Goal: Task Accomplishment & Management: Manage account settings

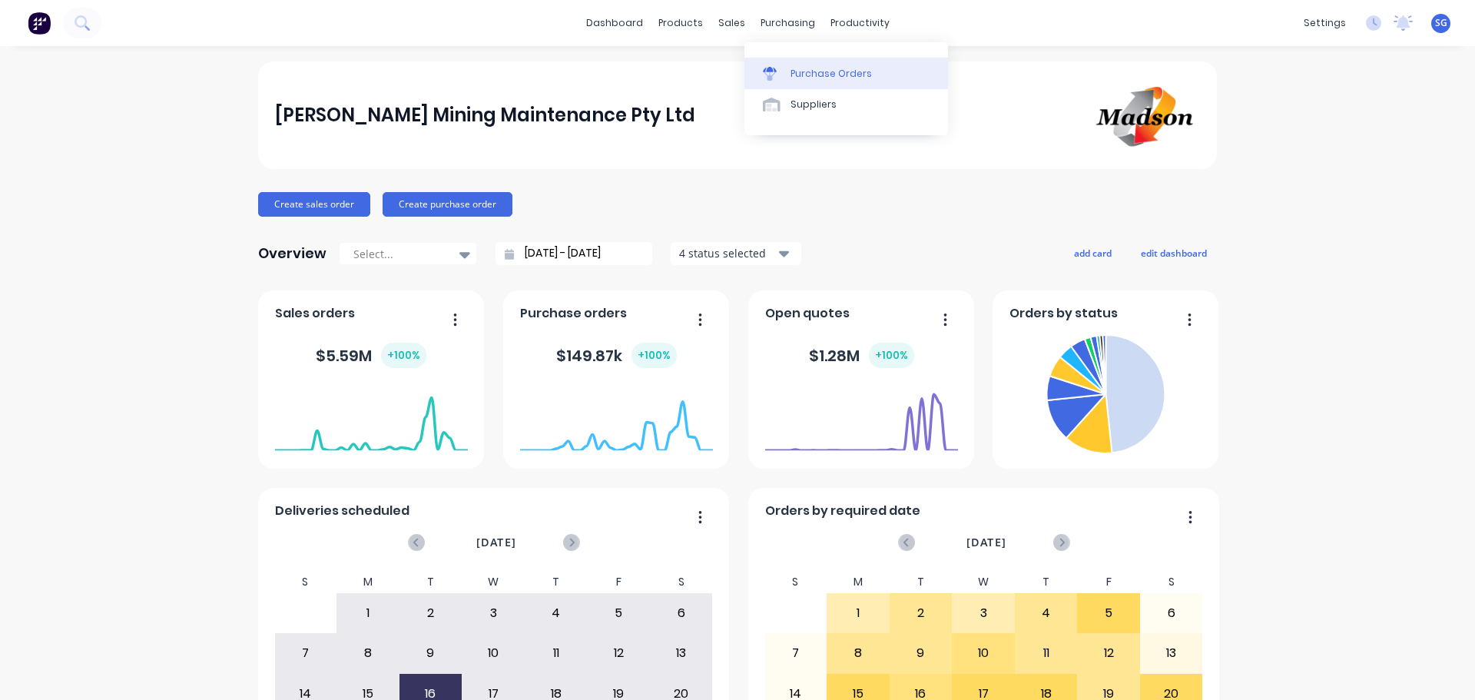
click at [807, 83] on link "Purchase Orders" at bounding box center [847, 73] width 204 height 31
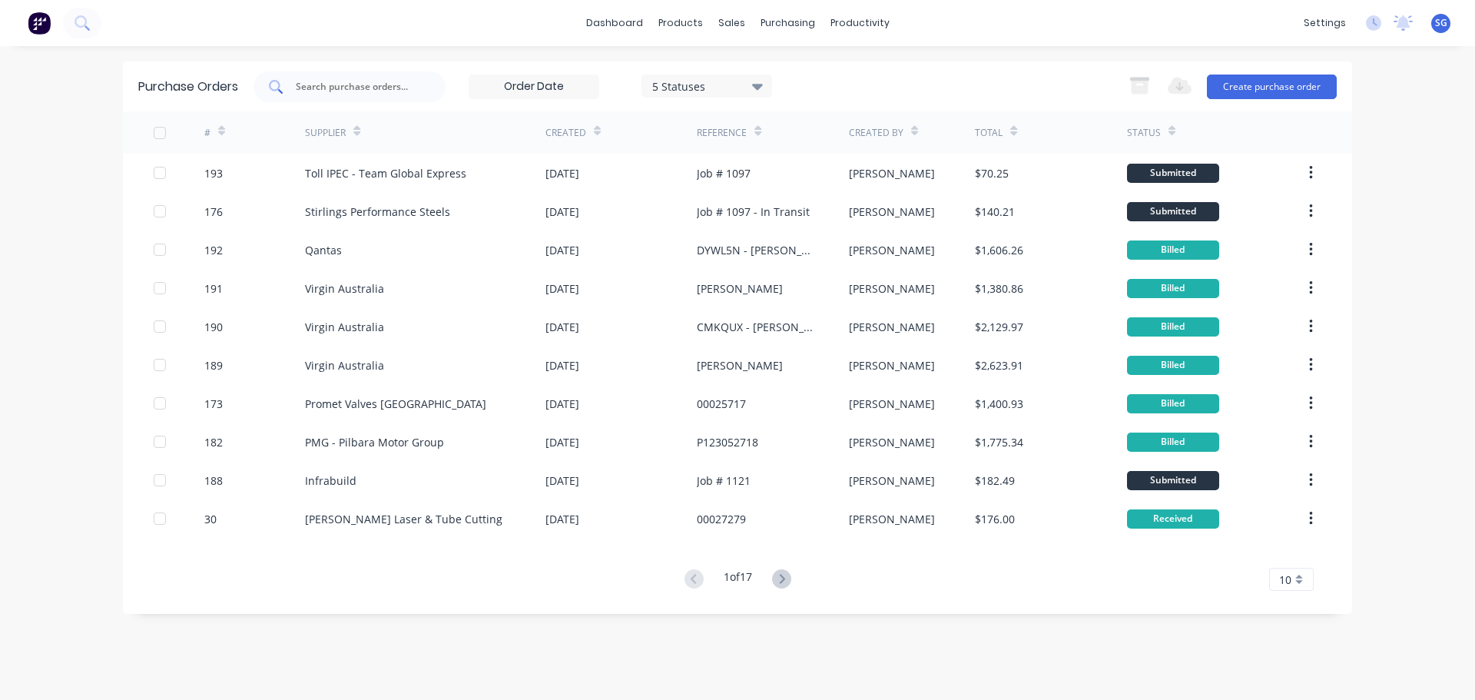
click at [357, 95] on div at bounding box center [350, 86] width 192 height 31
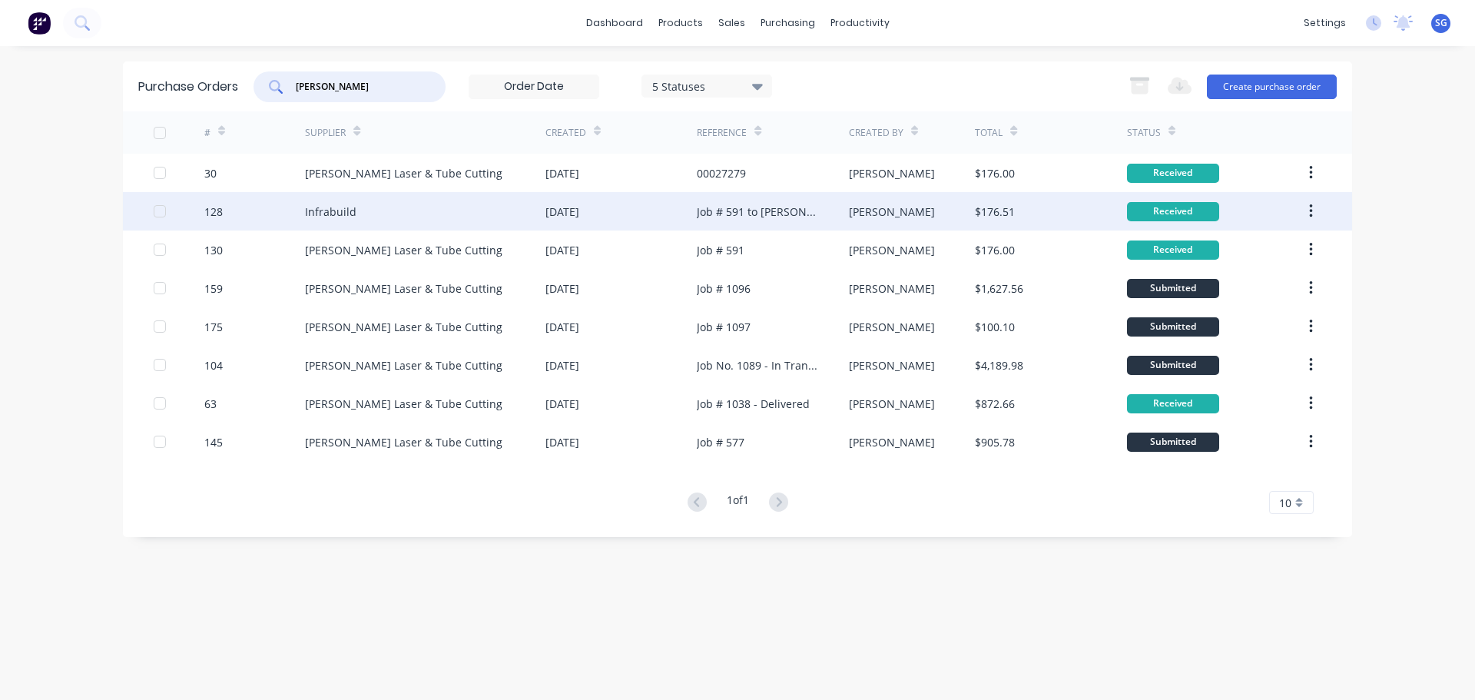
type input "[PERSON_NAME]"
click at [735, 204] on div "Job # 591 to [PERSON_NAME]" at bounding box center [757, 212] width 121 height 16
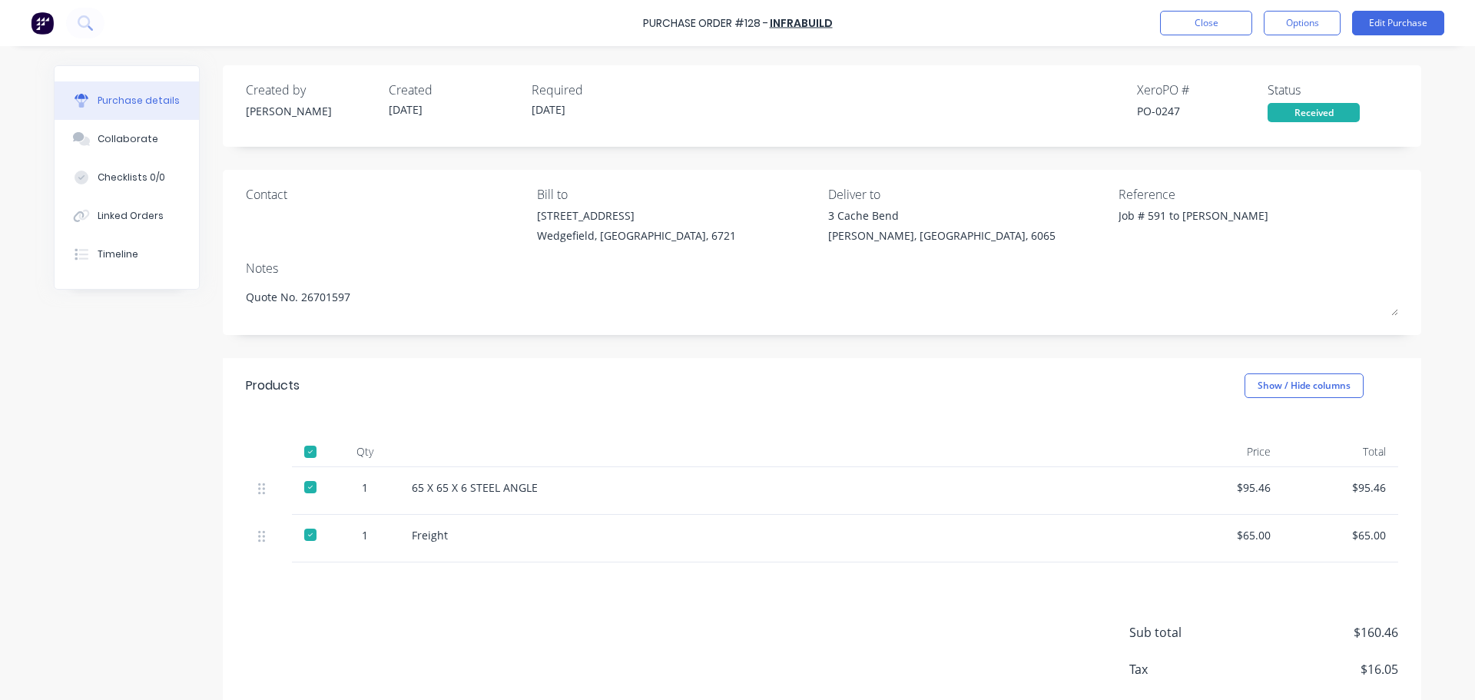
type textarea "x"
click at [1193, 30] on button "Close" at bounding box center [1206, 23] width 92 height 25
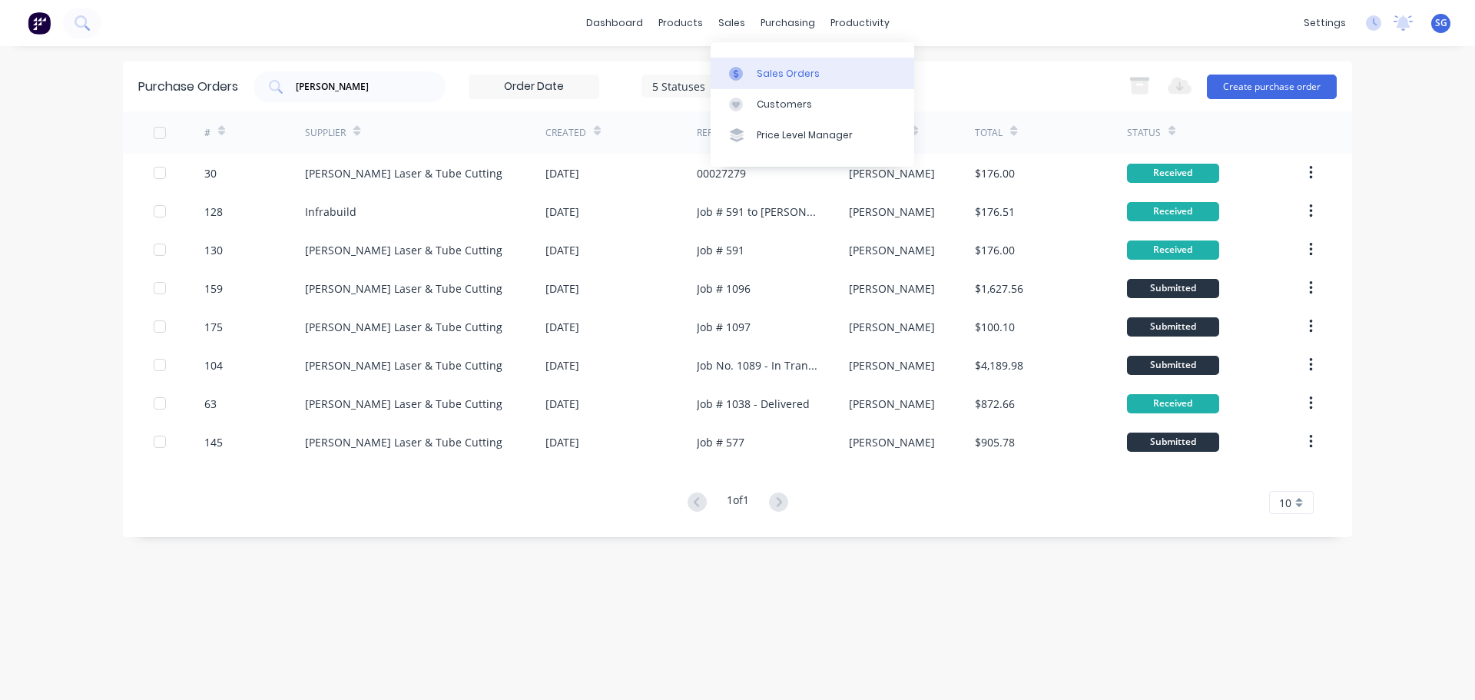
click at [755, 70] on link "Sales Orders" at bounding box center [813, 73] width 204 height 31
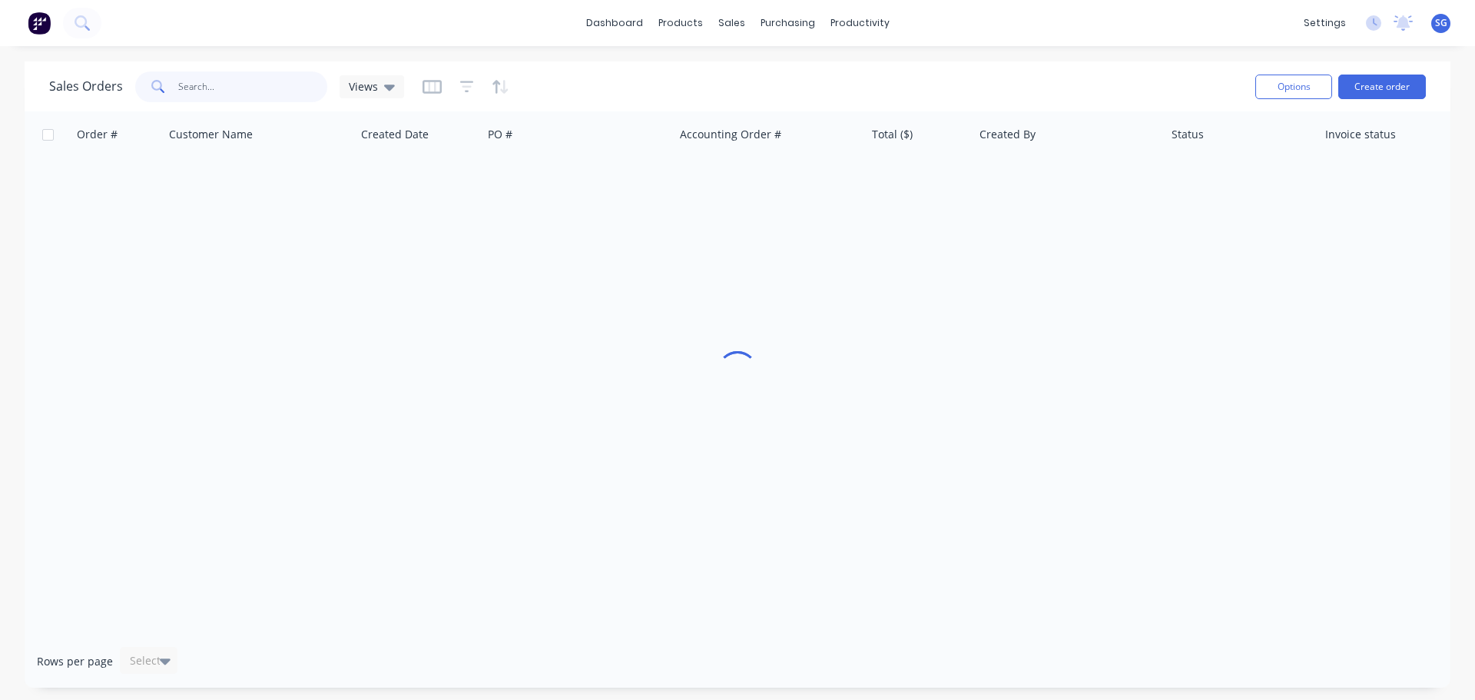
click at [207, 90] on input "text" at bounding box center [253, 86] width 150 height 31
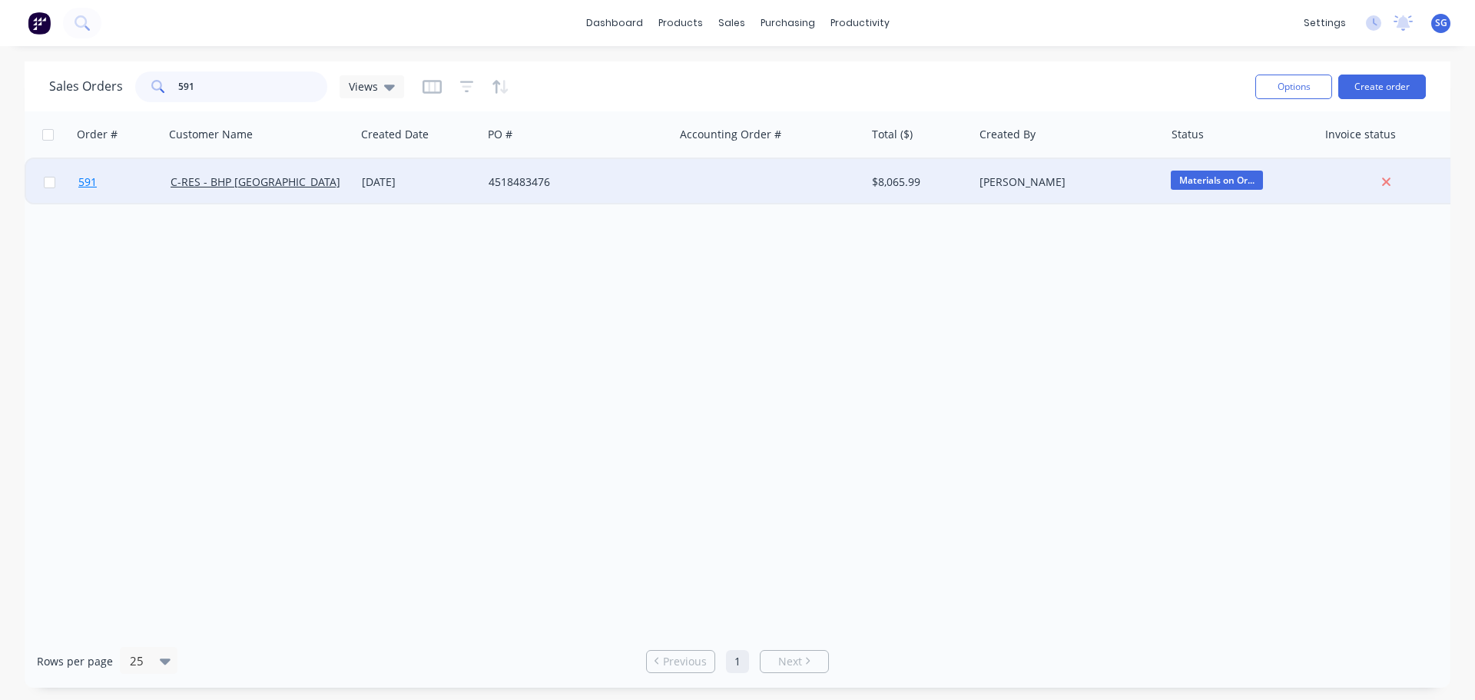
type input "591"
click at [85, 186] on span "591" at bounding box center [87, 181] width 18 height 15
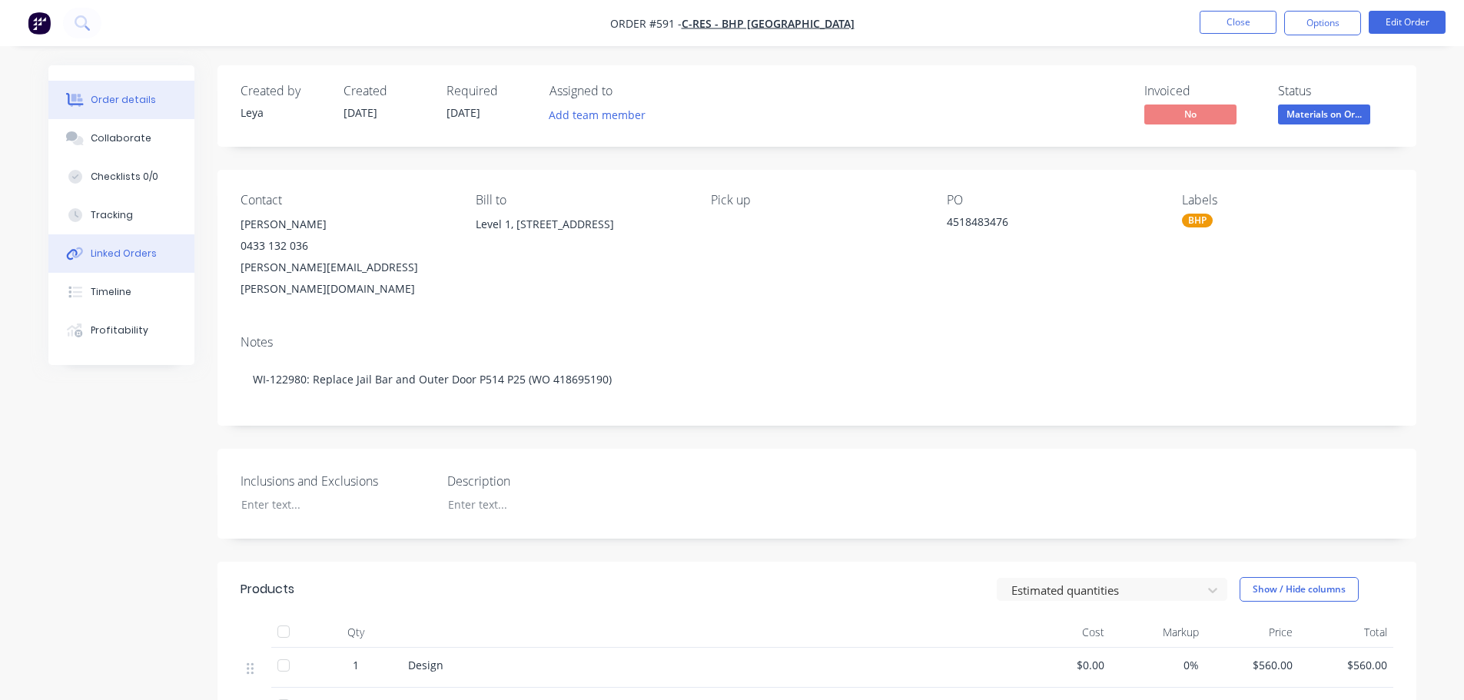
click at [116, 250] on div "Linked Orders" at bounding box center [124, 254] width 66 height 14
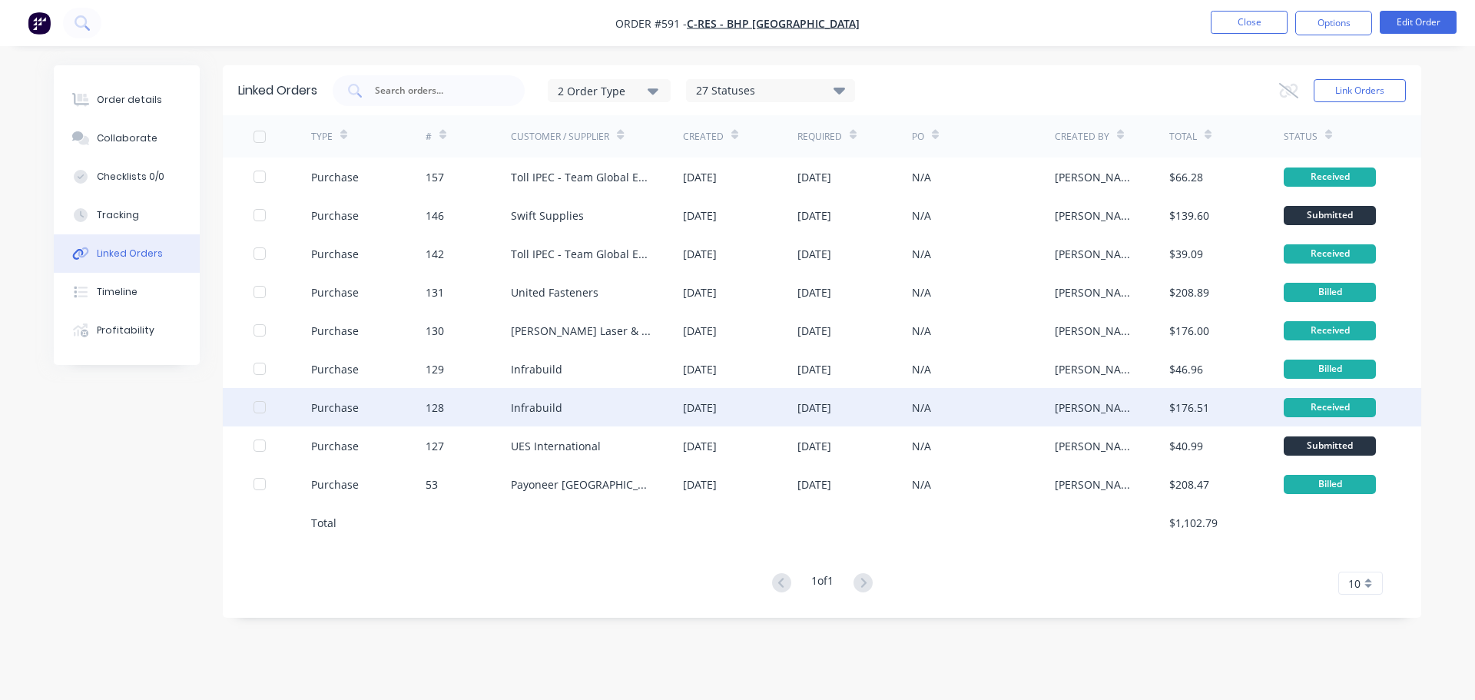
click at [523, 404] on div "Infrabuild" at bounding box center [536, 408] width 51 height 16
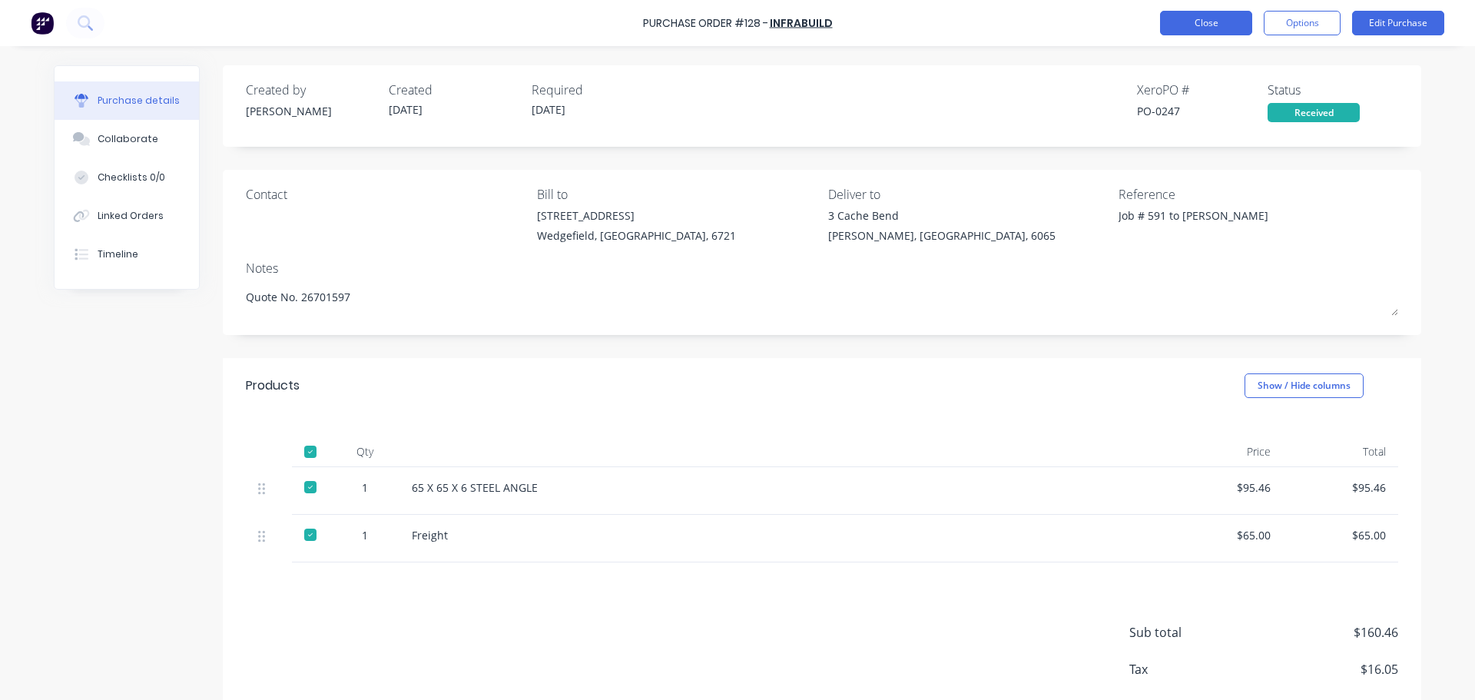
click at [1163, 28] on button "Close" at bounding box center [1206, 23] width 92 height 25
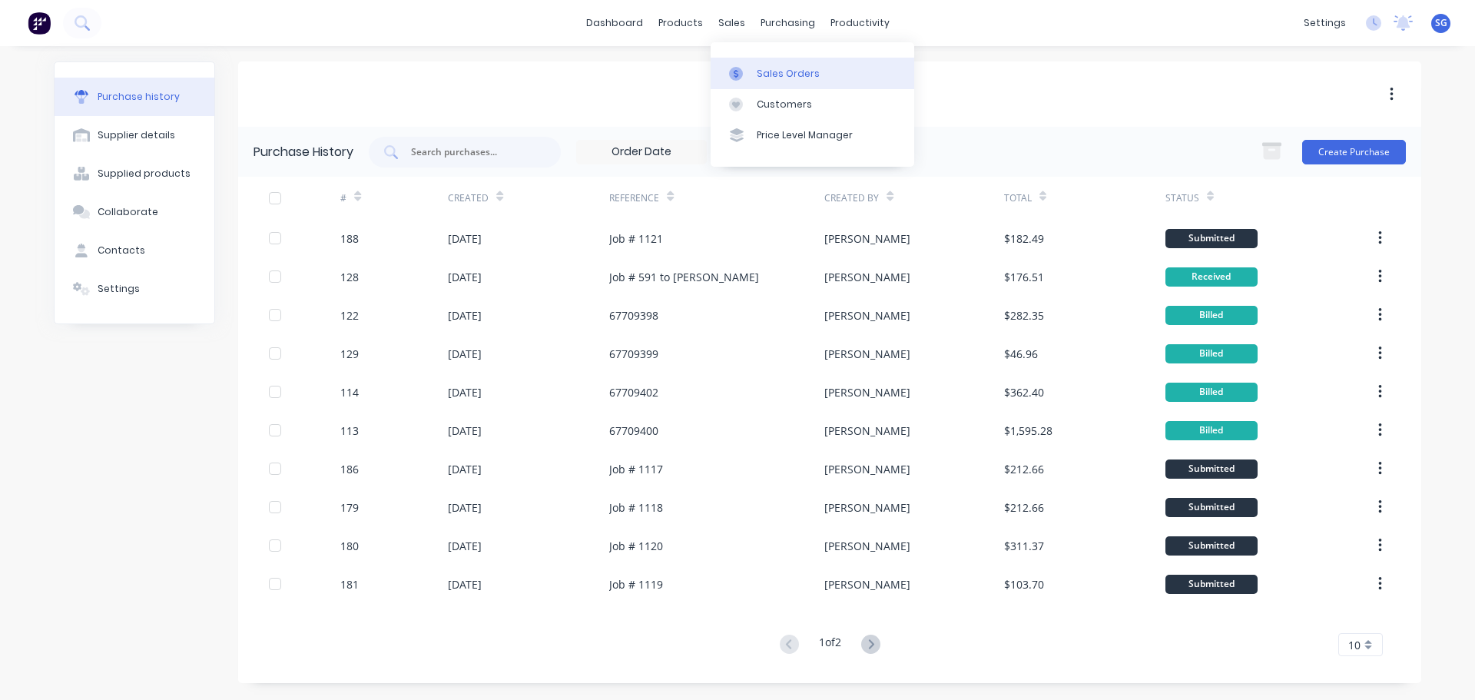
click at [757, 72] on div "Sales Orders" at bounding box center [788, 74] width 63 height 14
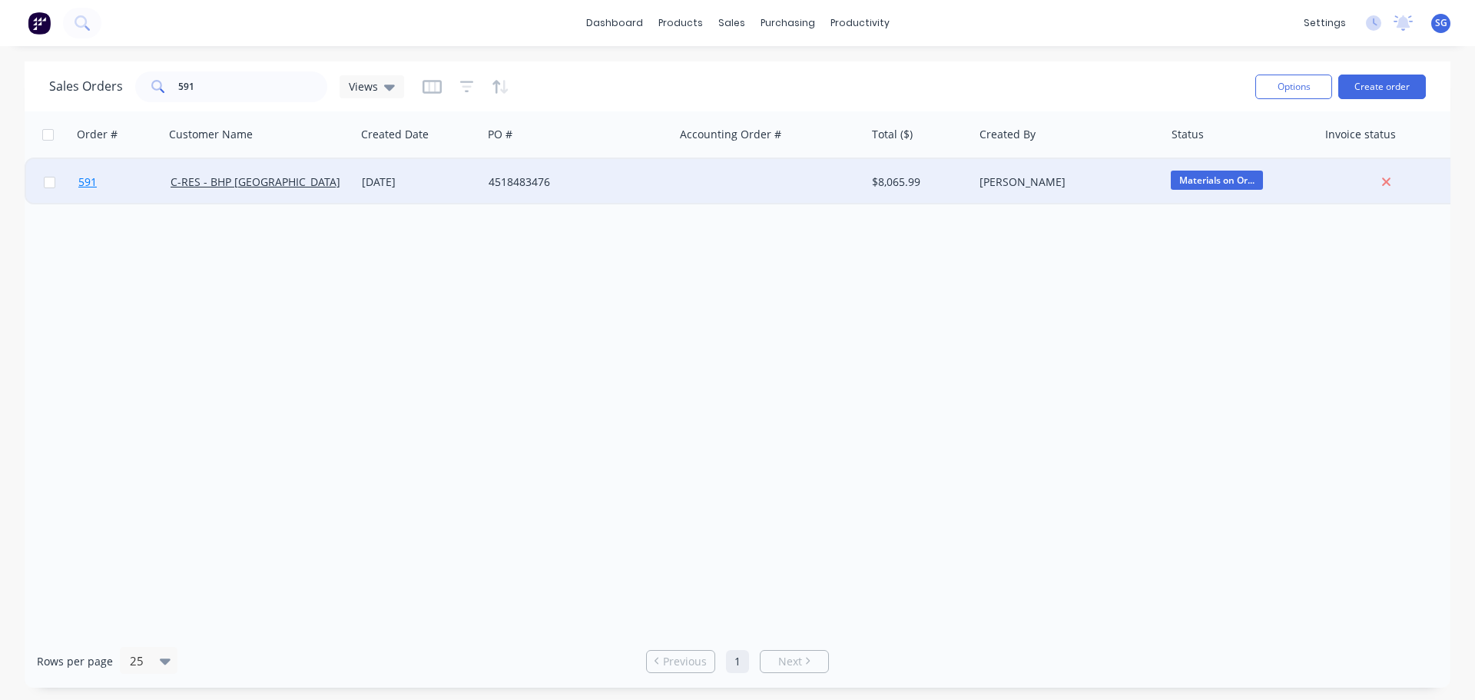
click at [88, 182] on span "591" at bounding box center [87, 181] width 18 height 15
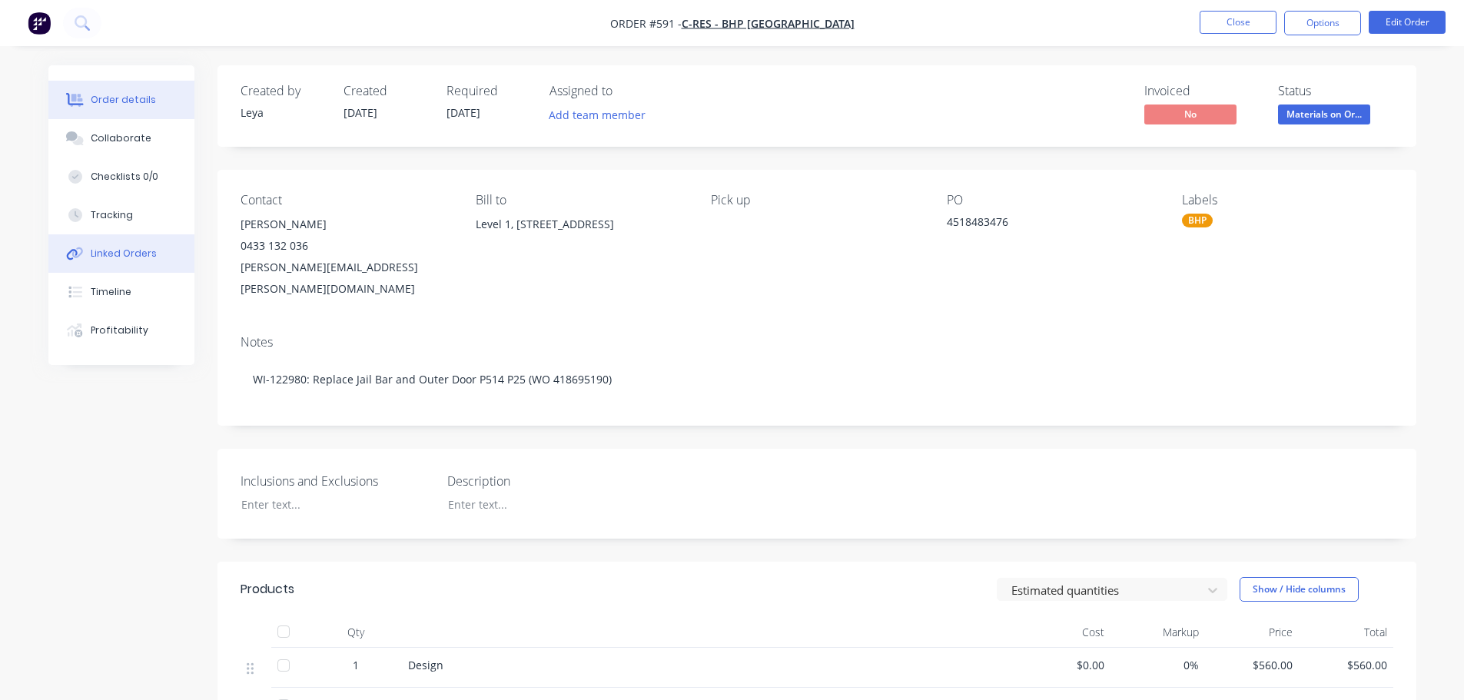
click at [105, 251] on div "Linked Orders" at bounding box center [124, 254] width 66 height 14
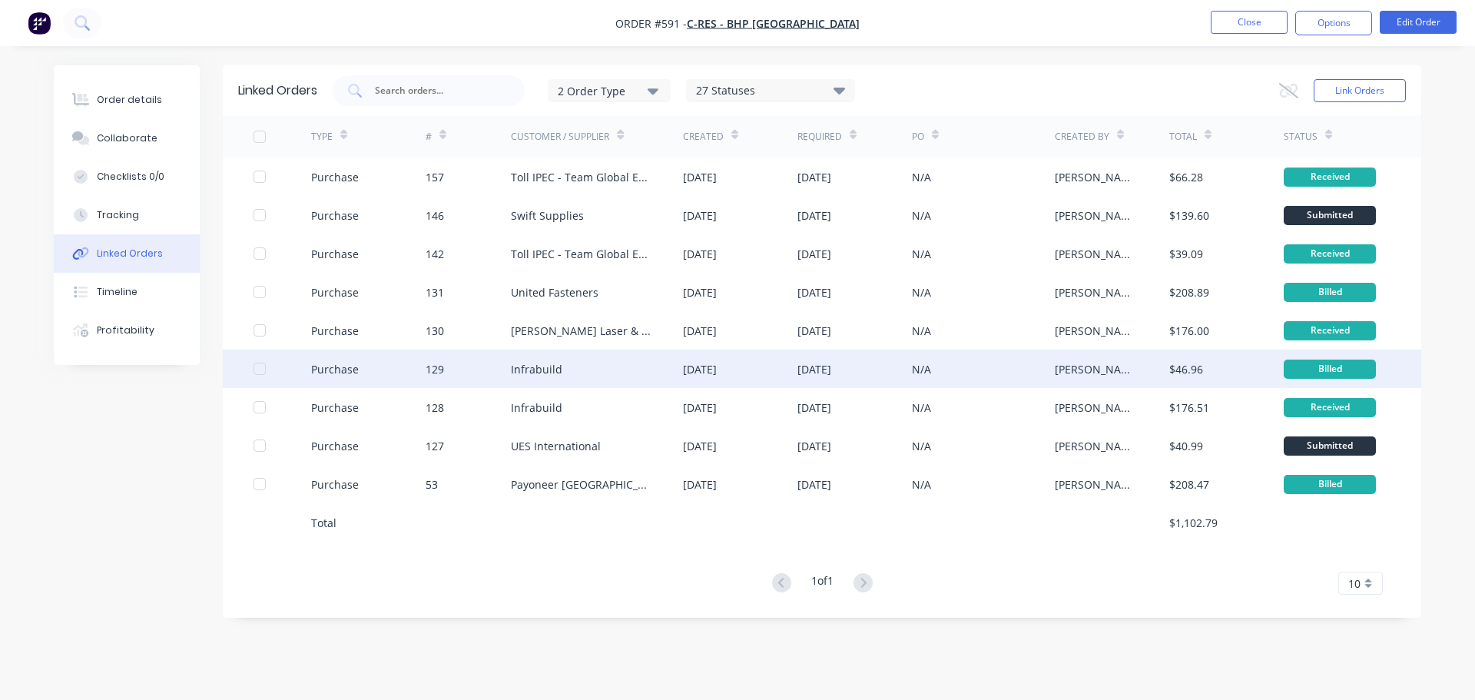
click at [526, 374] on div "Infrabuild" at bounding box center [536, 369] width 51 height 16
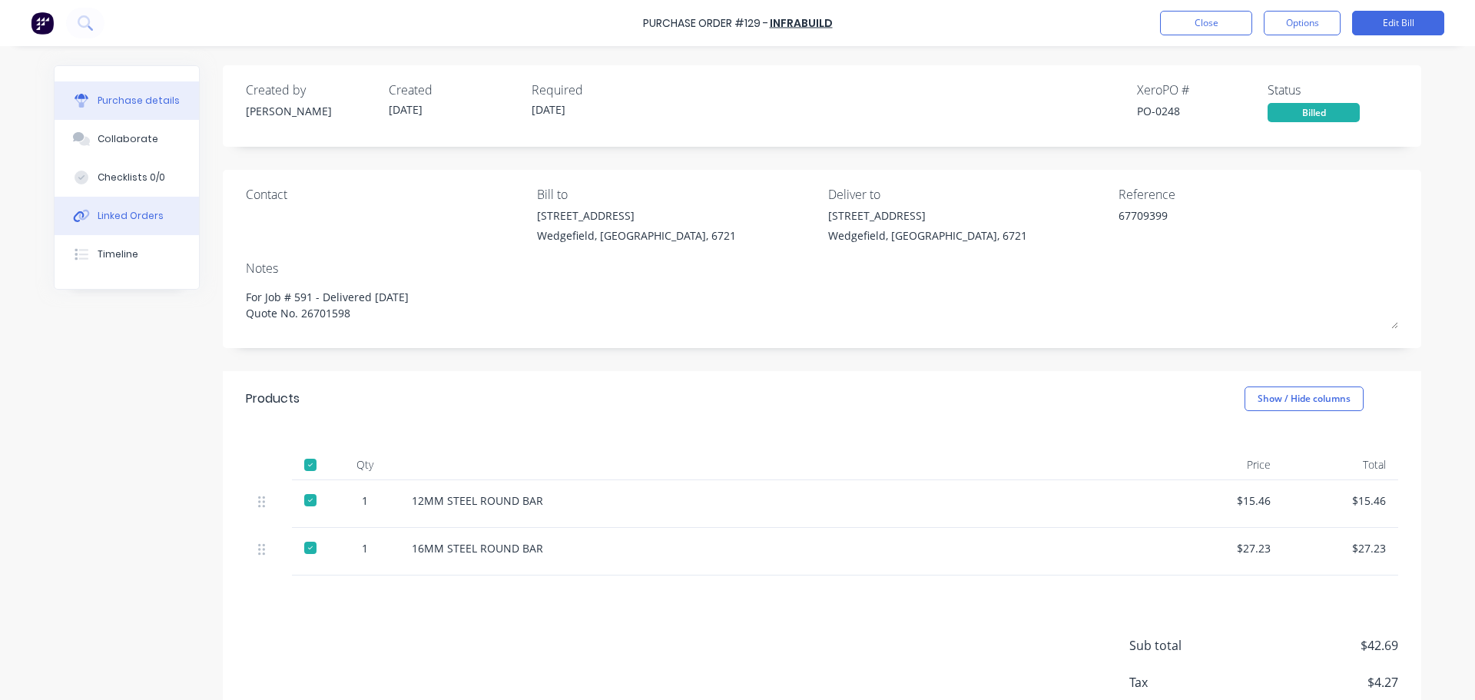
click at [112, 213] on div "Linked Orders" at bounding box center [131, 216] width 66 height 14
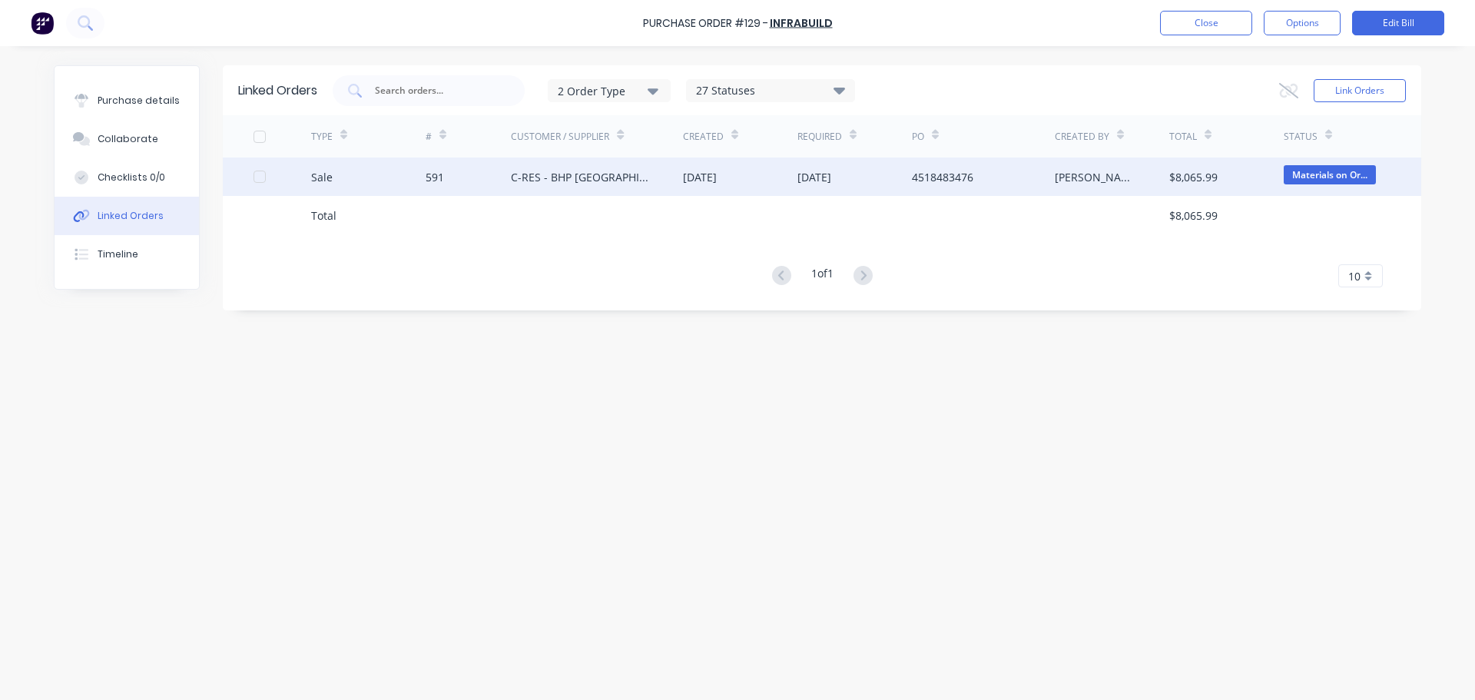
click at [436, 182] on div "591" at bounding box center [435, 177] width 18 height 16
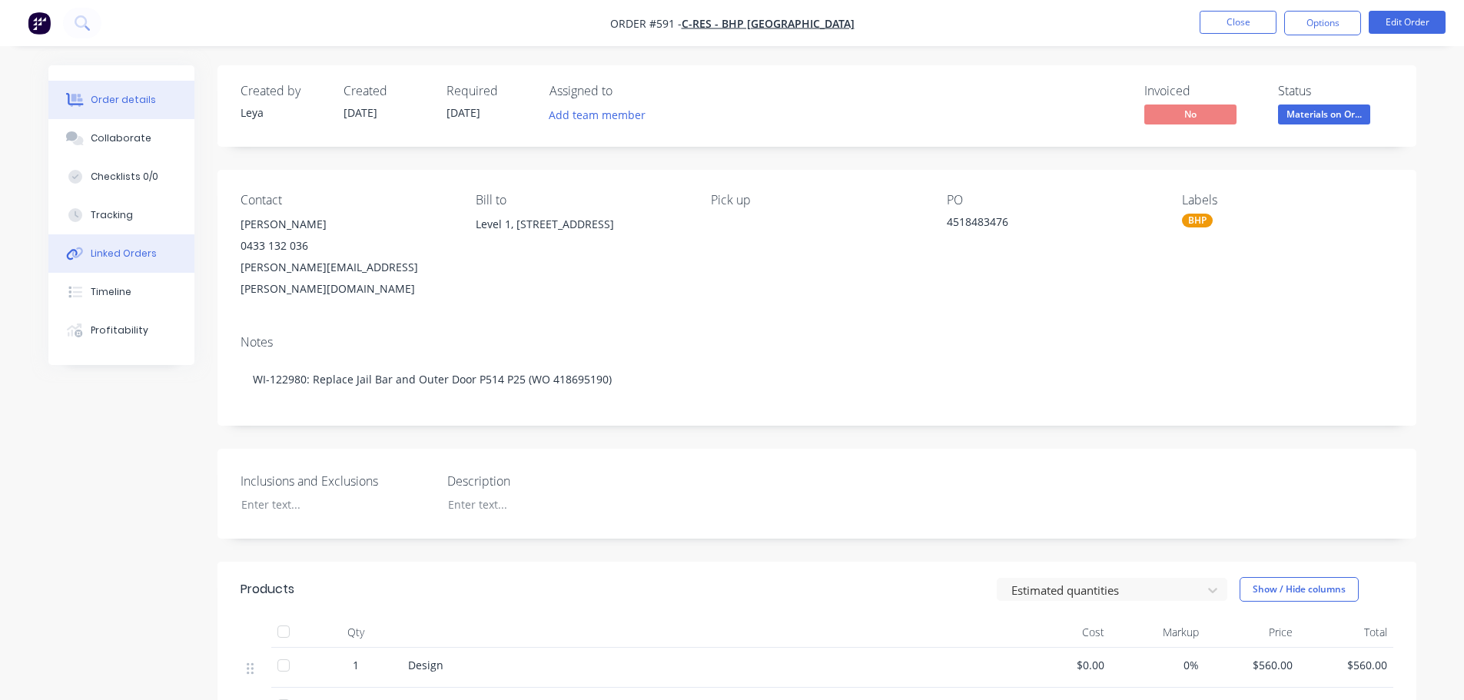
click at [146, 253] on div "Linked Orders" at bounding box center [124, 254] width 66 height 14
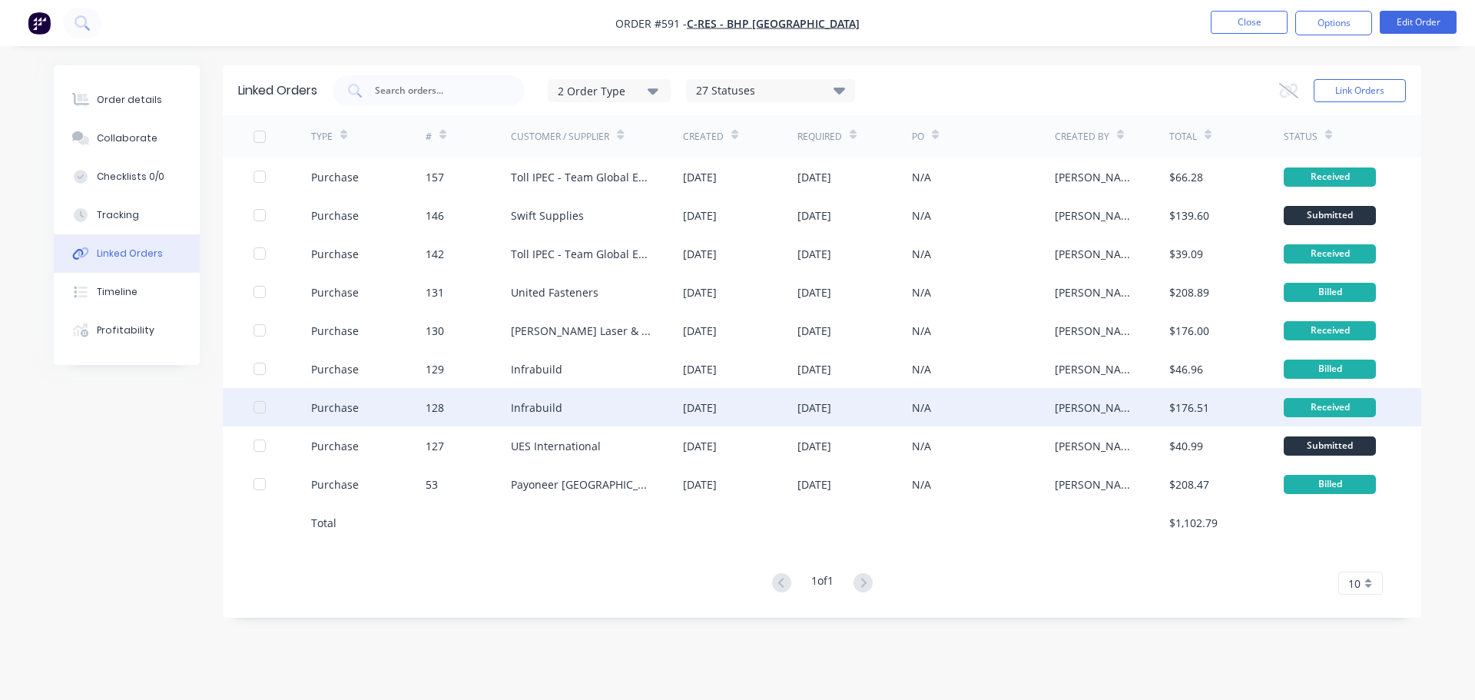
click at [717, 400] on div "[DATE]" at bounding box center [700, 408] width 34 height 16
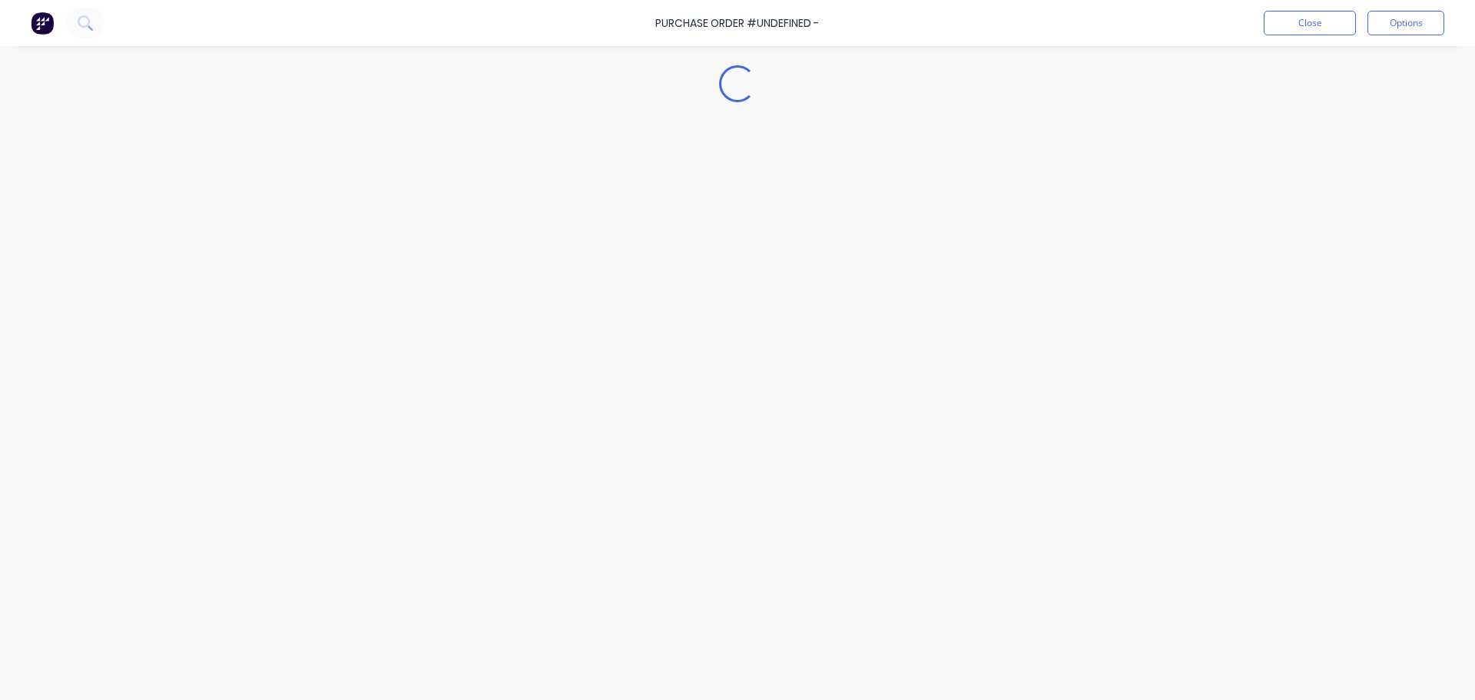
type textarea "x"
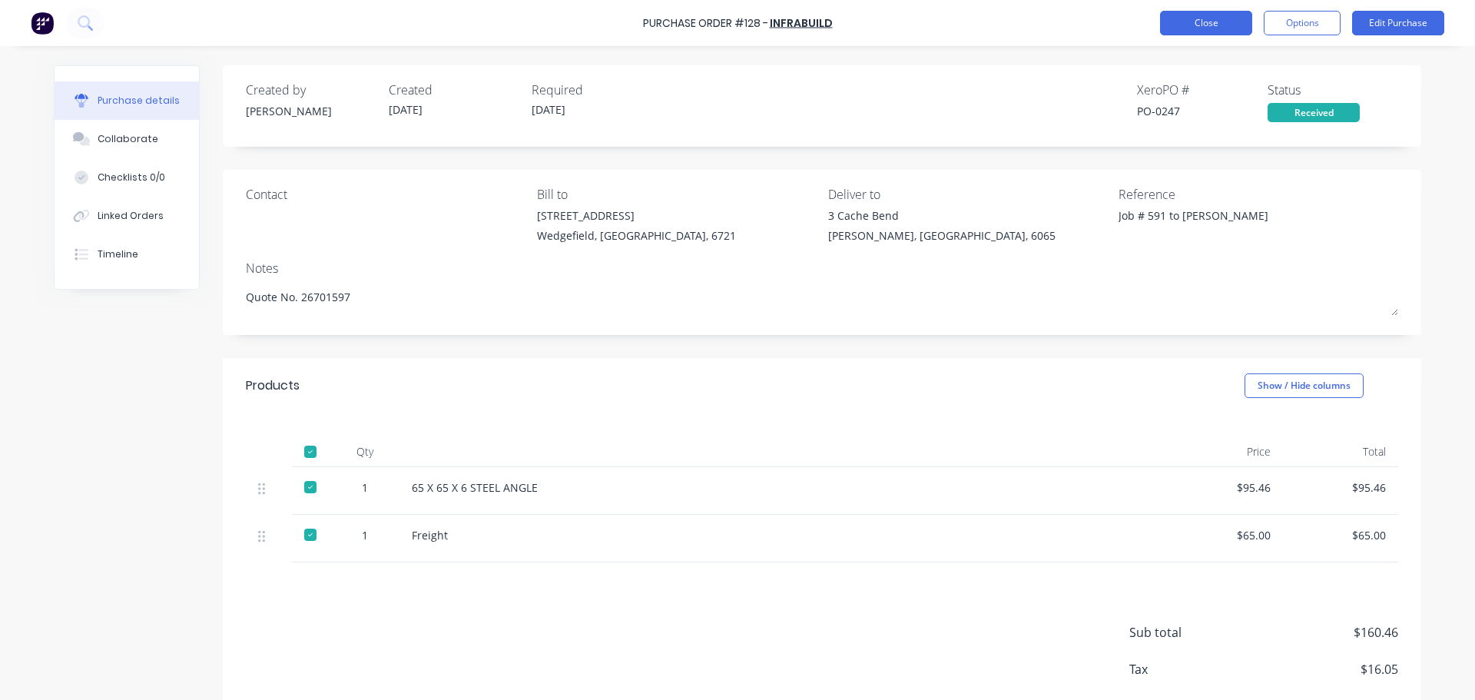
click at [1196, 22] on button "Close" at bounding box center [1206, 23] width 92 height 25
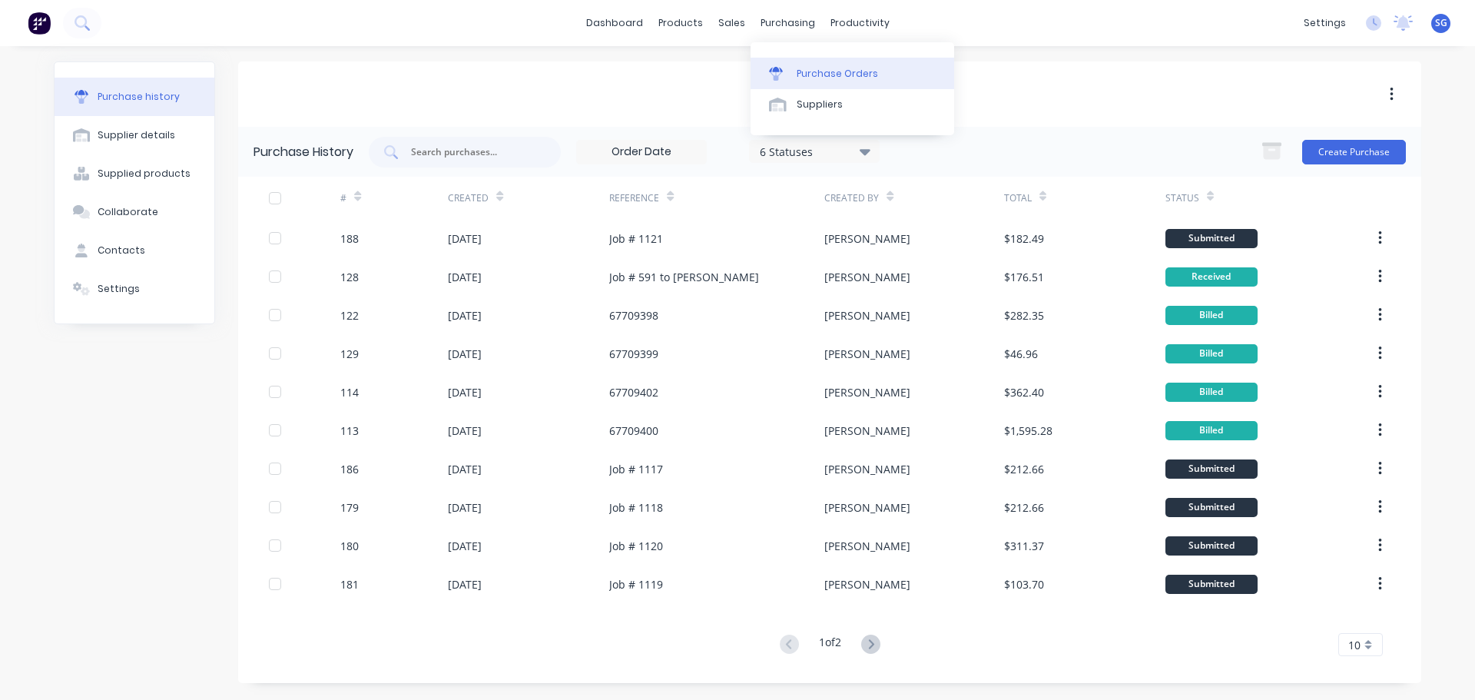
click at [814, 73] on div "Purchase Orders" at bounding box center [837, 74] width 81 height 14
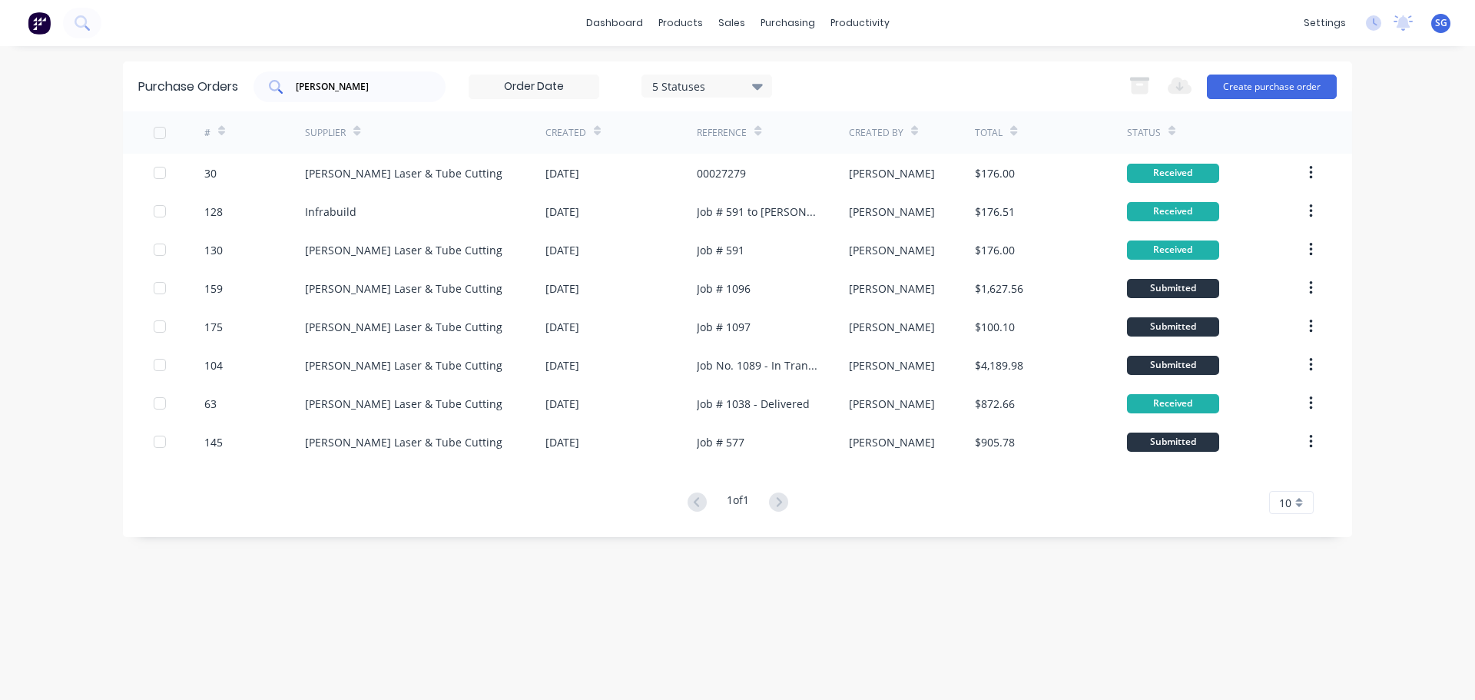
click at [339, 80] on input "[PERSON_NAME]" at bounding box center [358, 86] width 128 height 15
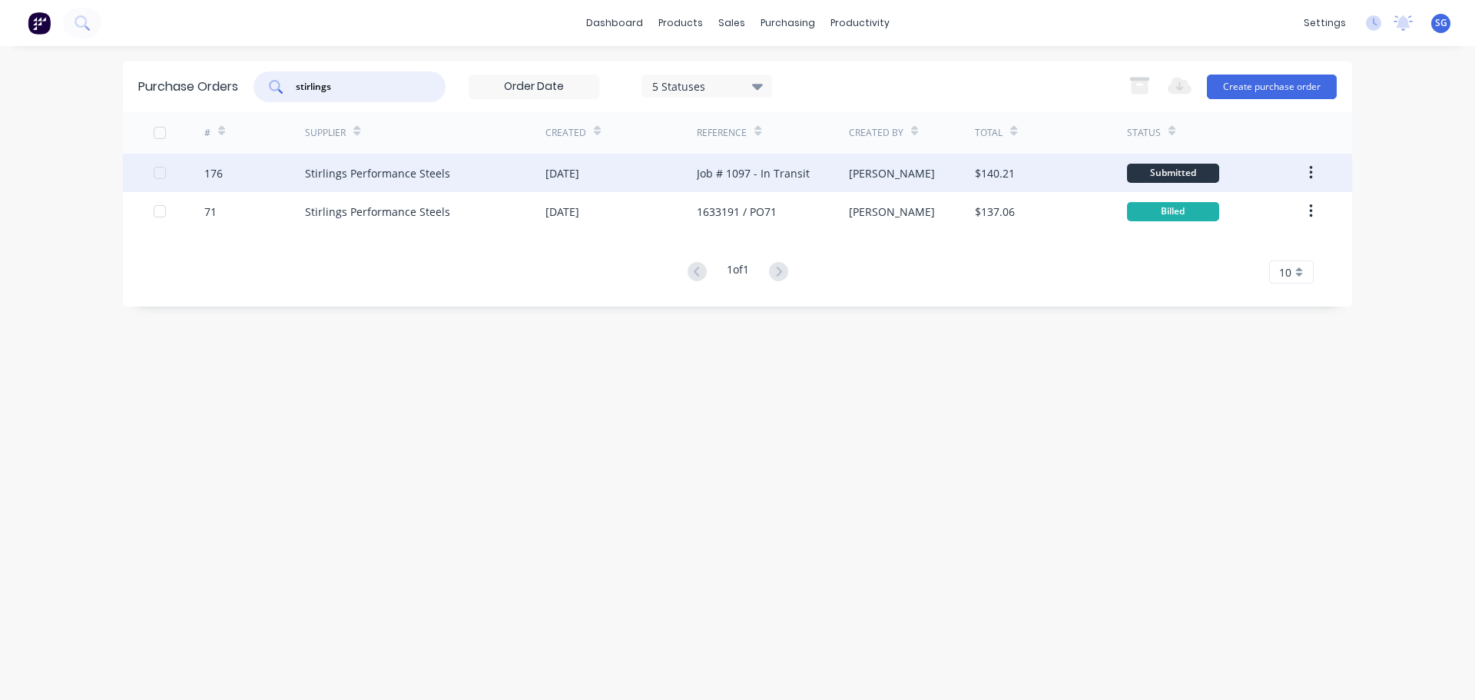
type input "stirlings"
click at [370, 173] on div "Stirlings Performance Steels" at bounding box center [377, 173] width 145 height 16
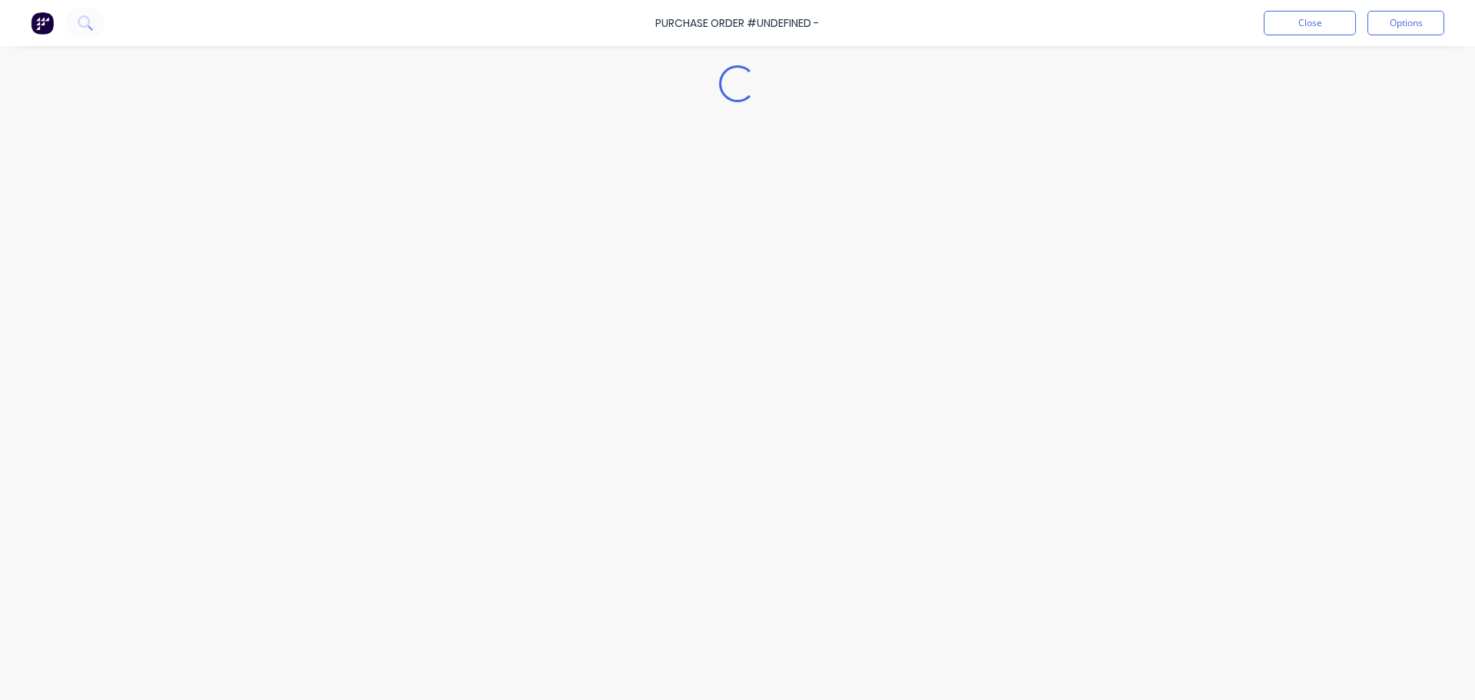
type textarea "x"
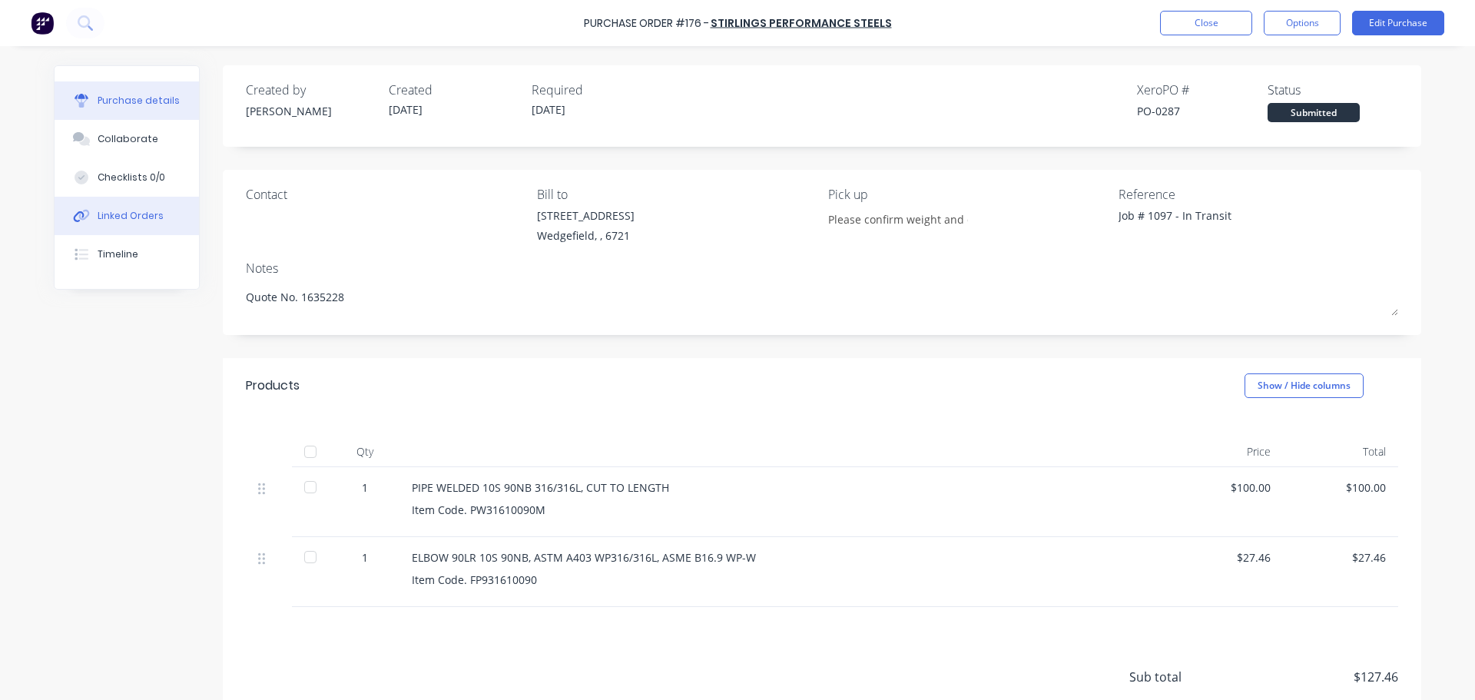
click at [116, 212] on div "Linked Orders" at bounding box center [131, 216] width 66 height 14
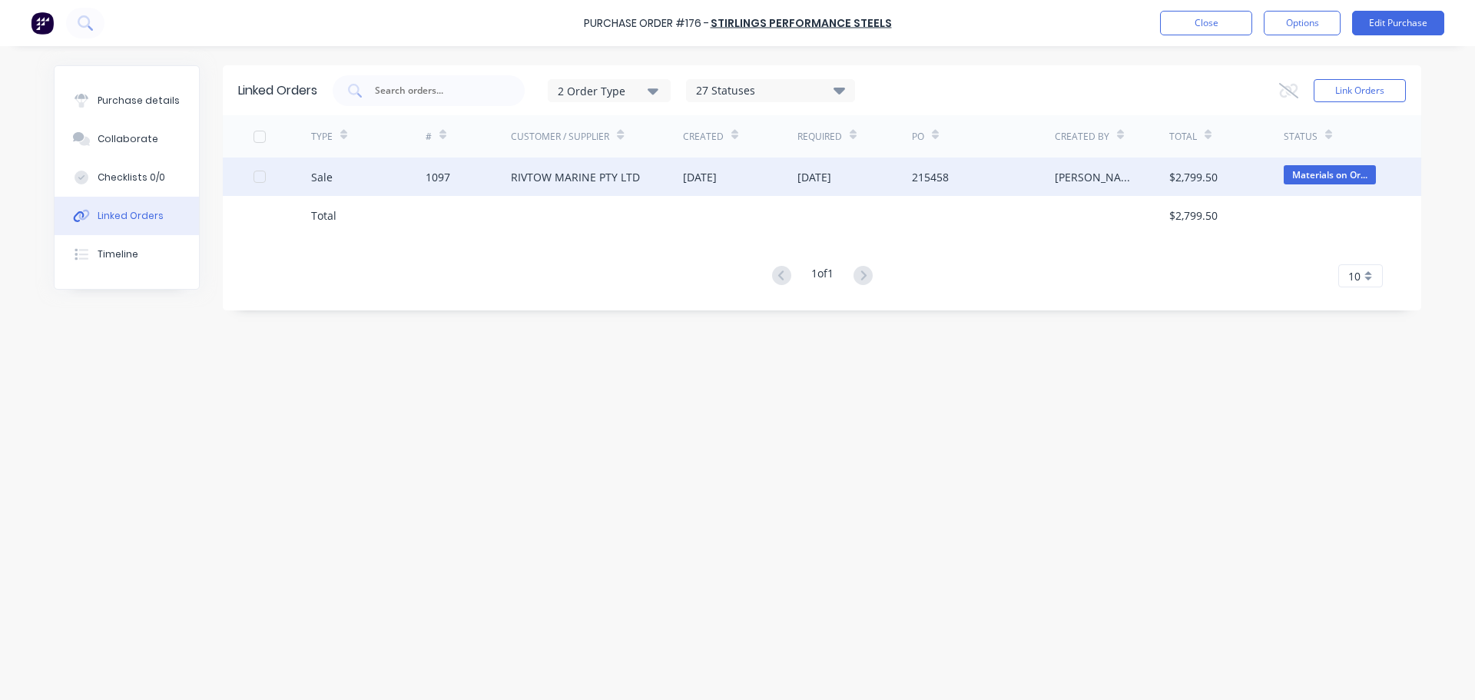
click at [432, 173] on div "1097" at bounding box center [438, 177] width 25 height 16
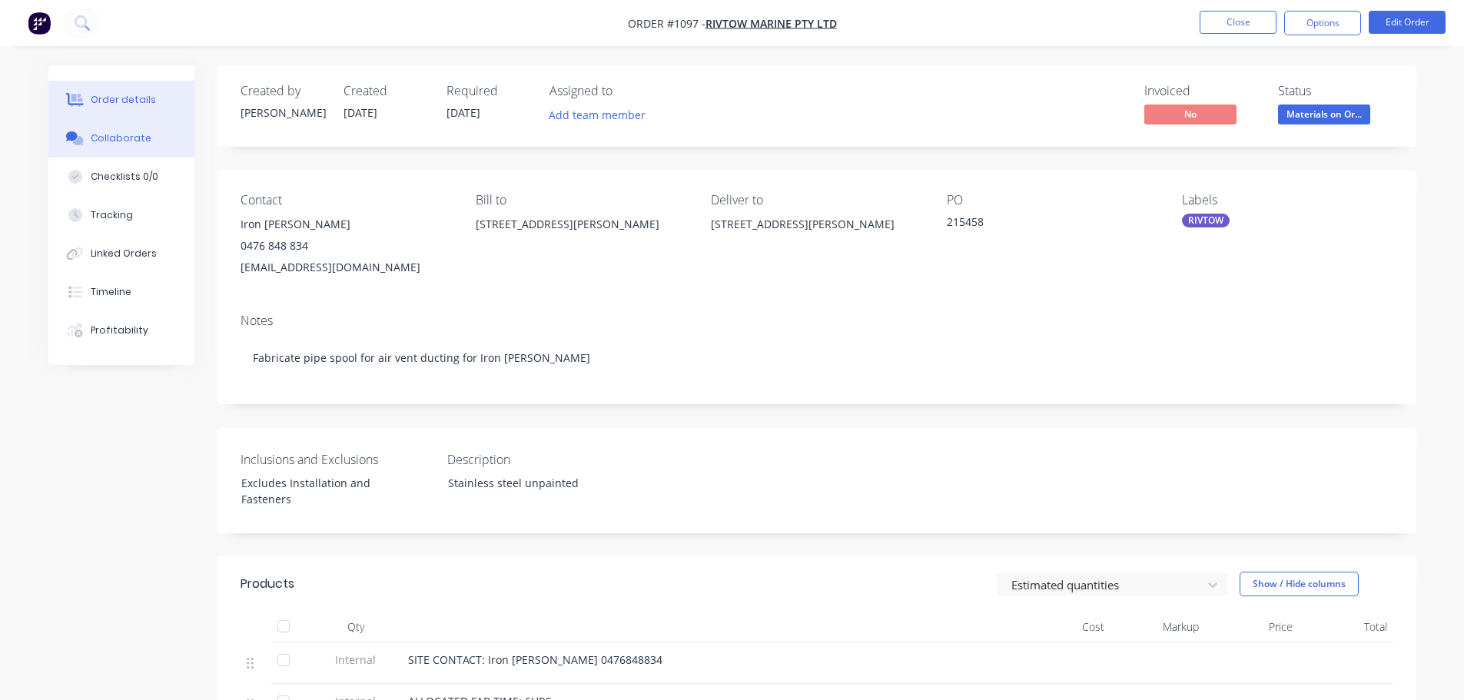
click at [98, 139] on div "Collaborate" at bounding box center [121, 138] width 61 height 14
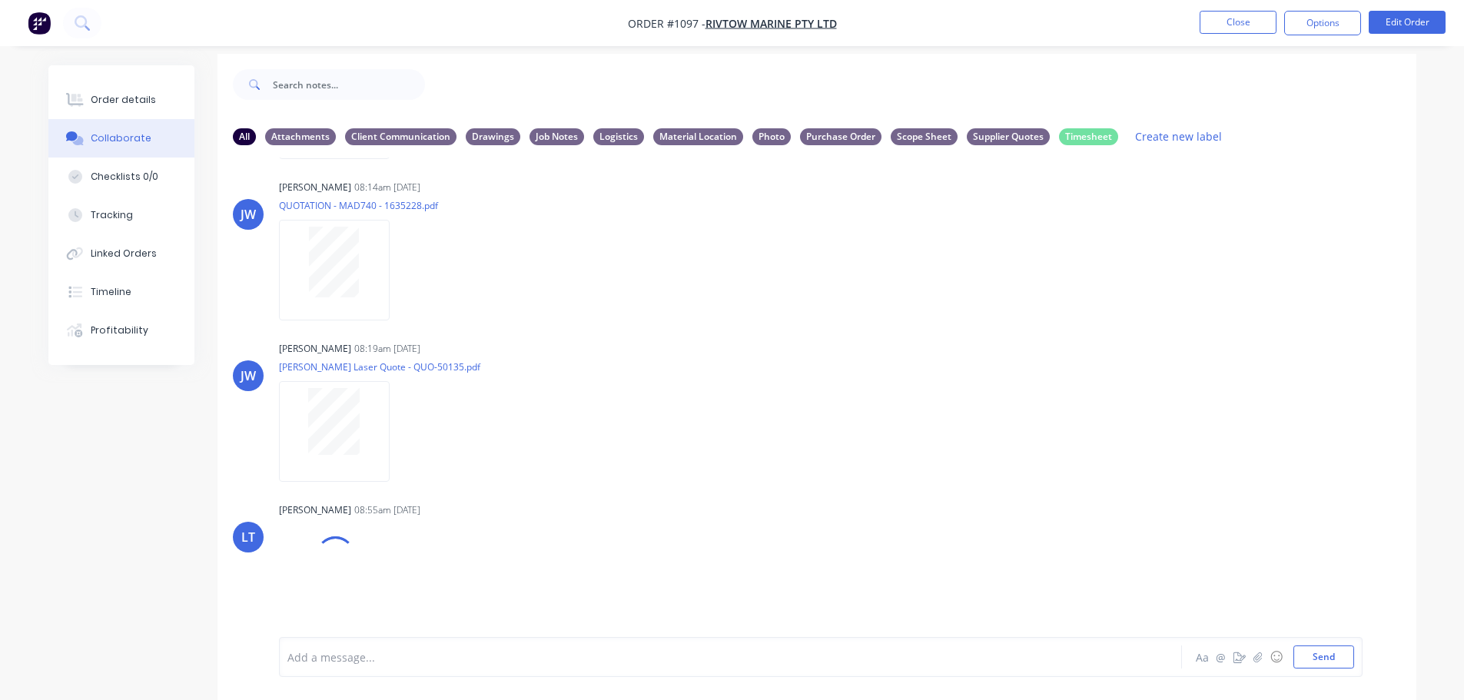
scroll to position [23, 0]
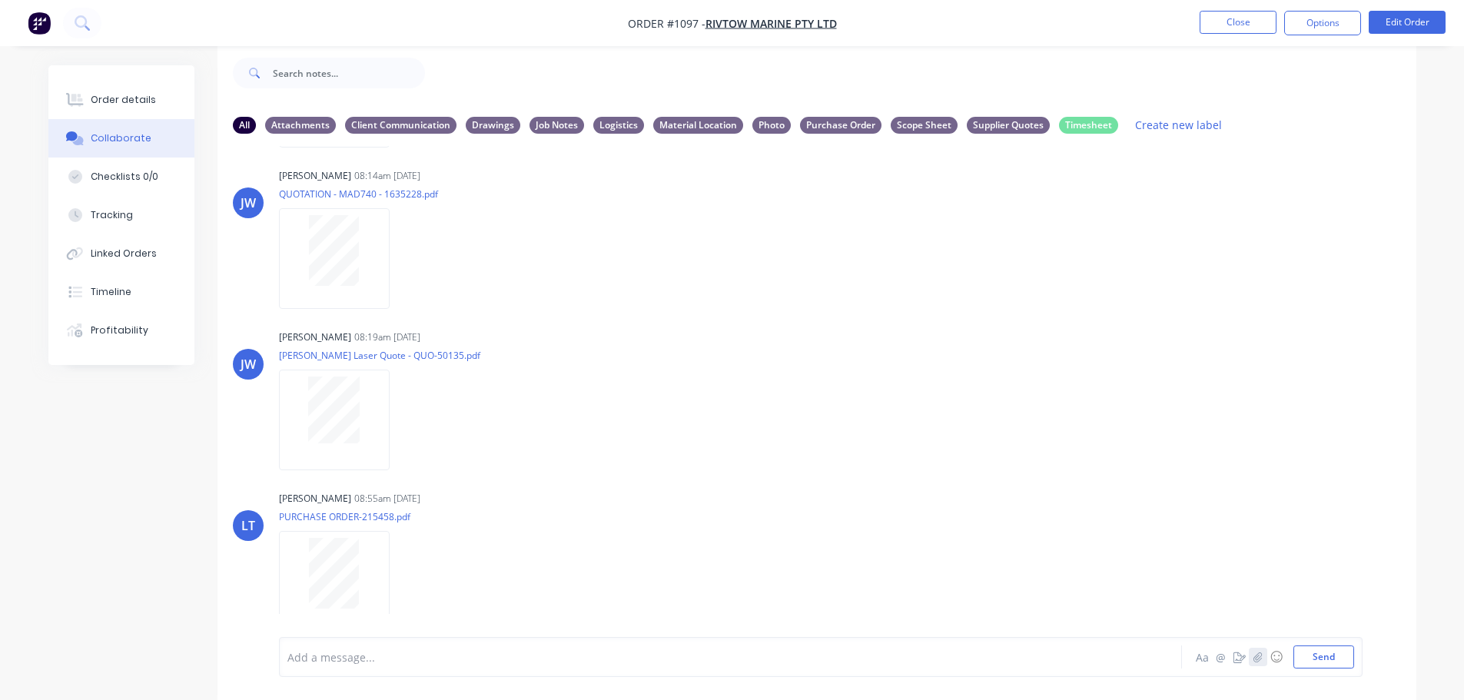
click at [1257, 661] on icon "button" at bounding box center [1257, 657] width 9 height 11
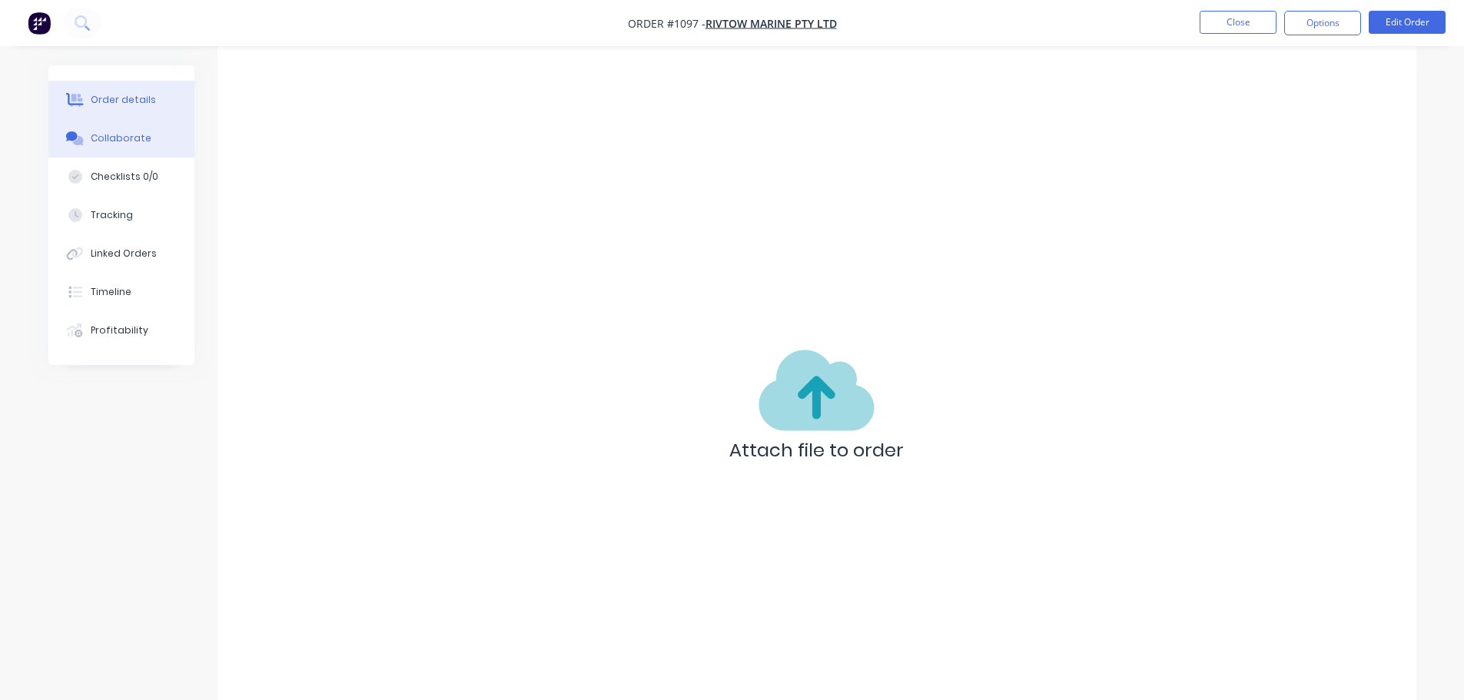
click at [117, 108] on button "Order details" at bounding box center [121, 100] width 146 height 38
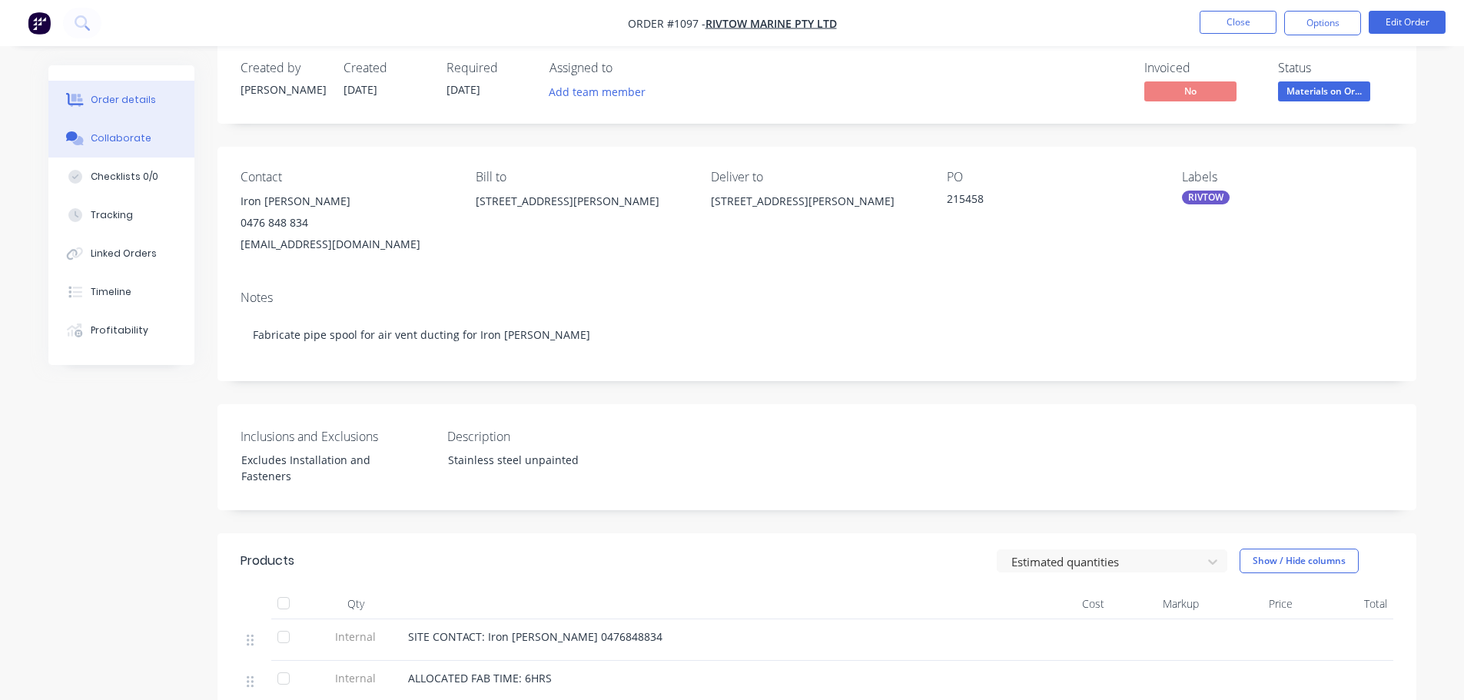
click at [114, 143] on div "Collaborate" at bounding box center [121, 138] width 61 height 14
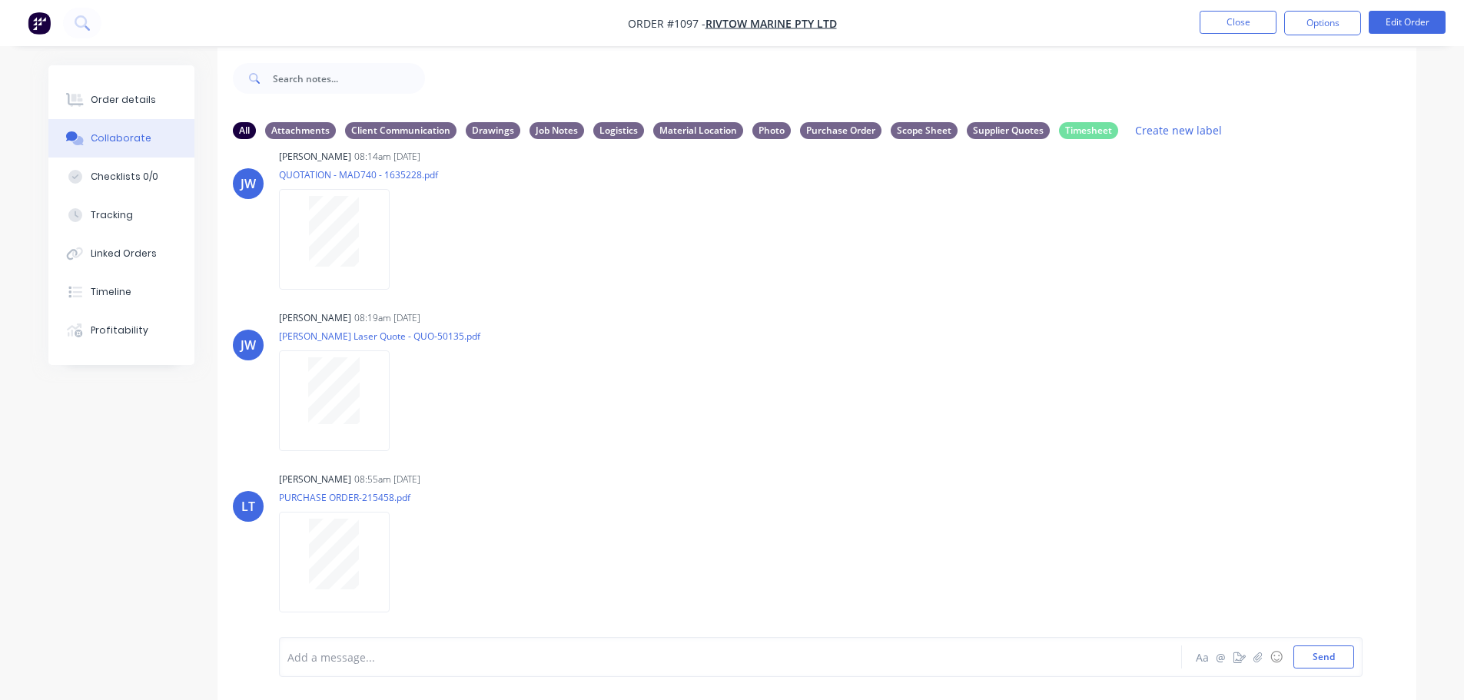
scroll to position [23, 0]
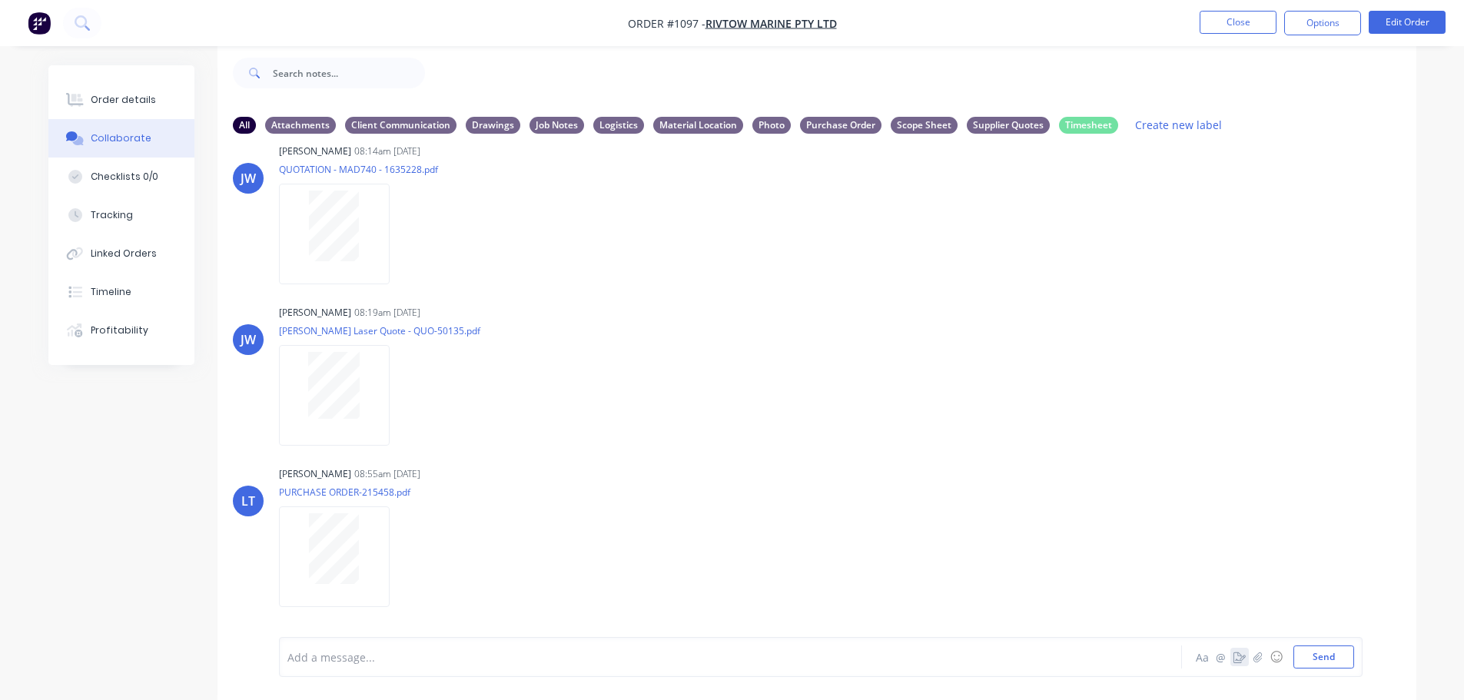
click at [1238, 658] on icon "button" at bounding box center [1239, 657] width 12 height 11
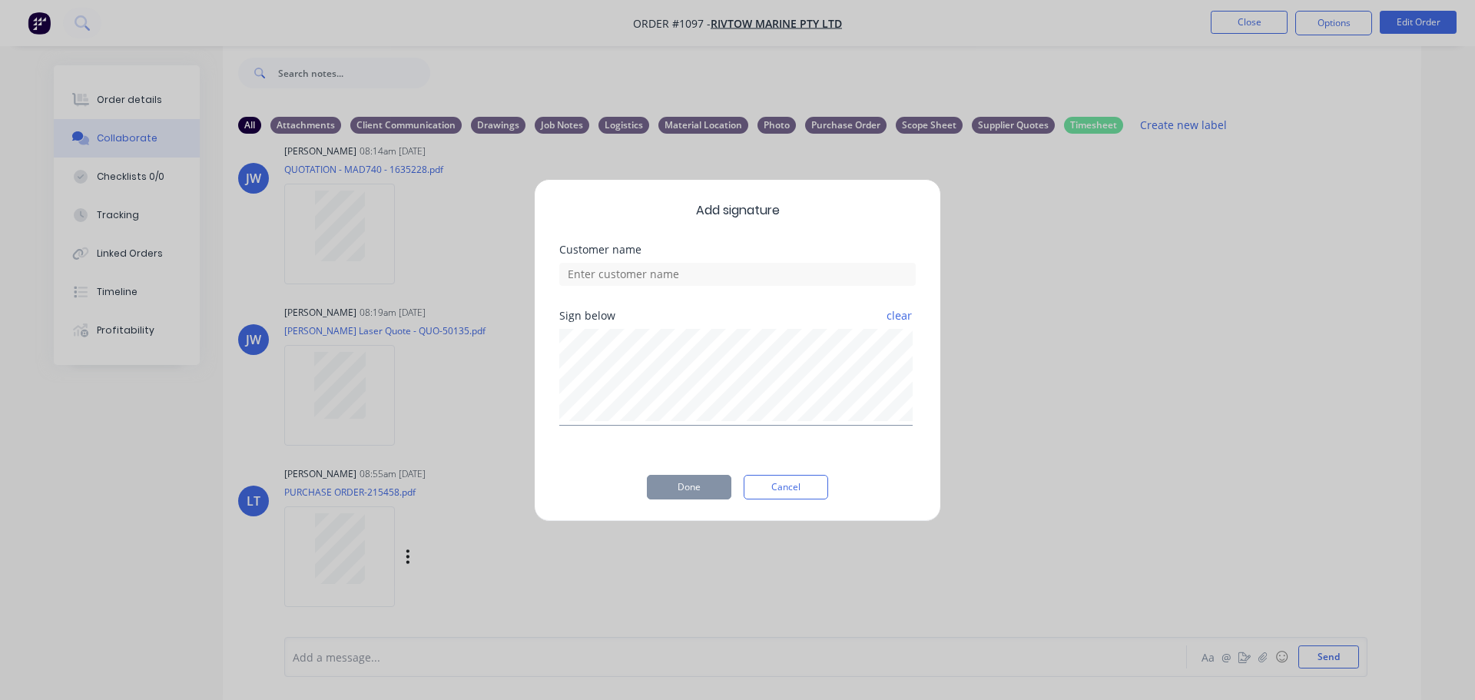
drag, startPoint x: 776, startPoint y: 486, endPoint x: 850, endPoint y: 490, distance: 73.9
click at [777, 486] on button "Cancel" at bounding box center [786, 487] width 85 height 25
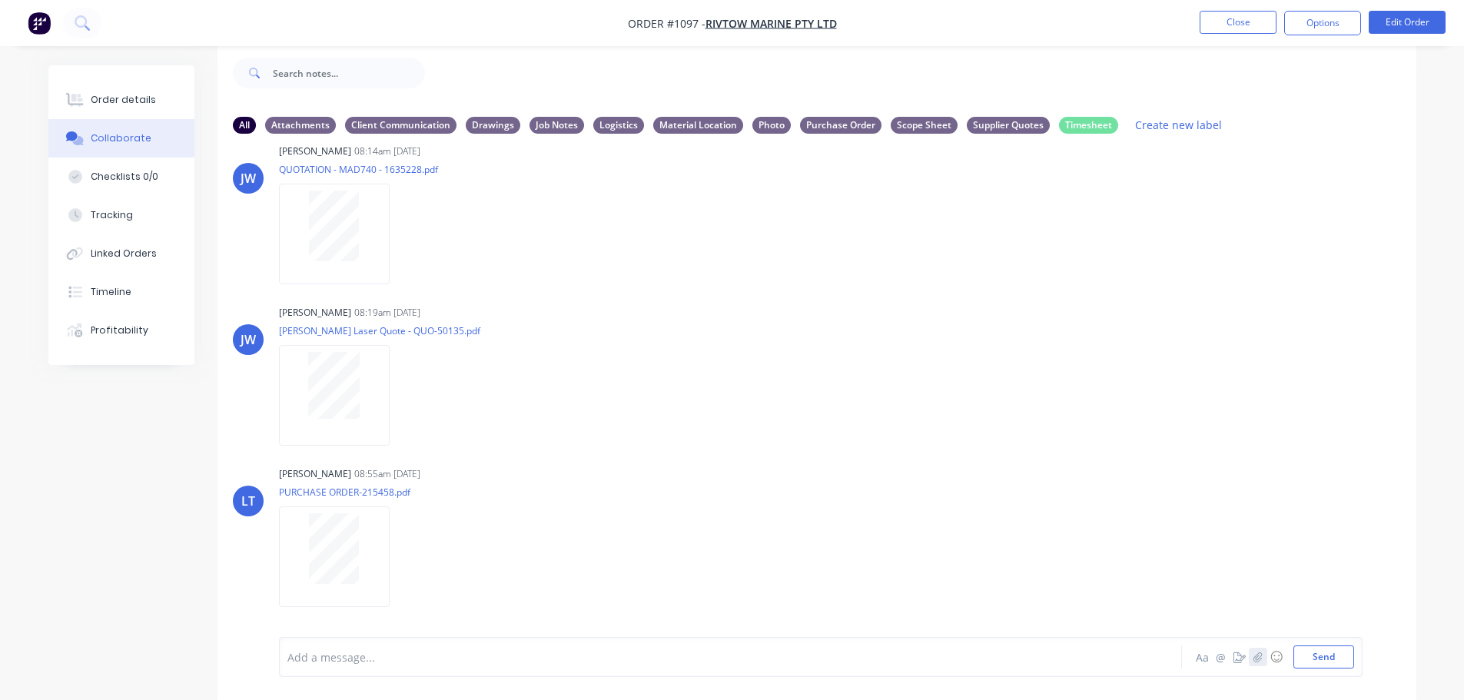
click at [1260, 658] on icon "button" at bounding box center [1257, 657] width 9 height 11
click at [1323, 662] on button "Send" at bounding box center [1323, 656] width 61 height 23
click at [1256, 661] on icon "button" at bounding box center [1257, 657] width 9 height 11
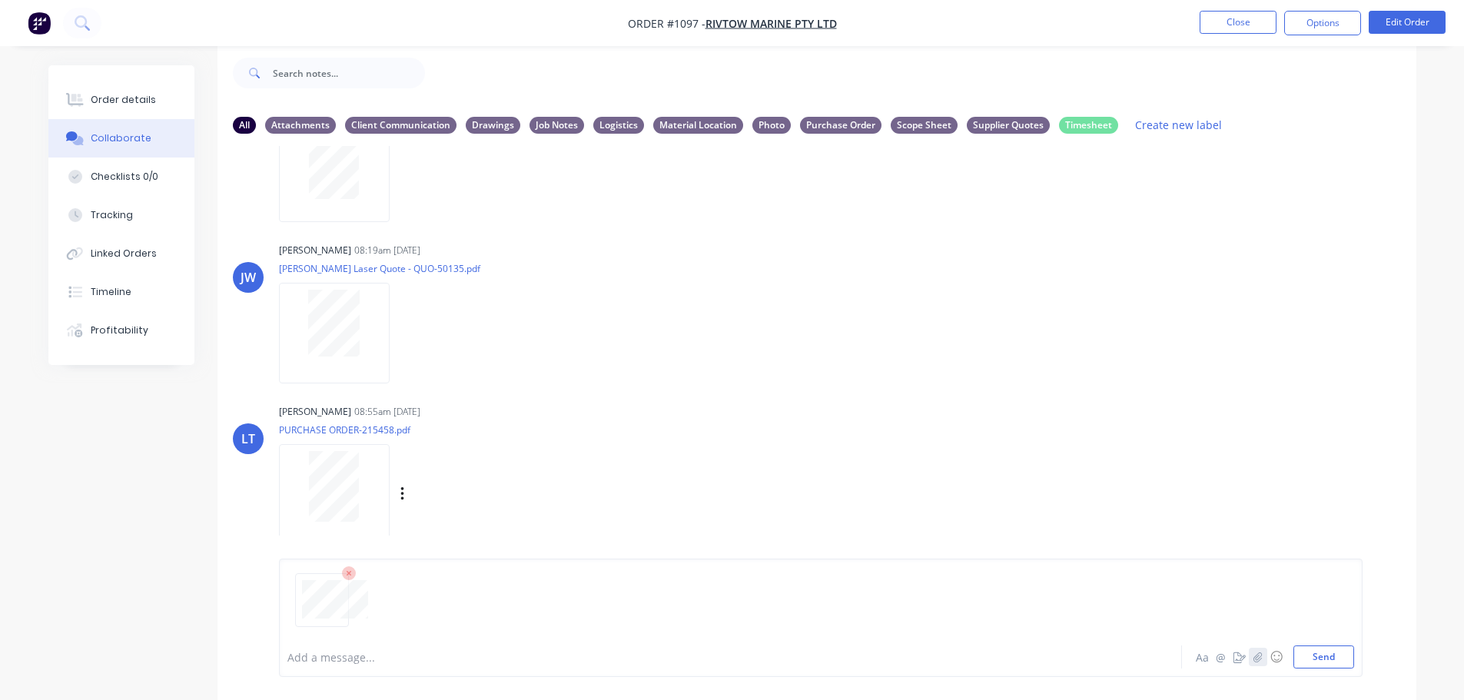
scroll to position [754, 0]
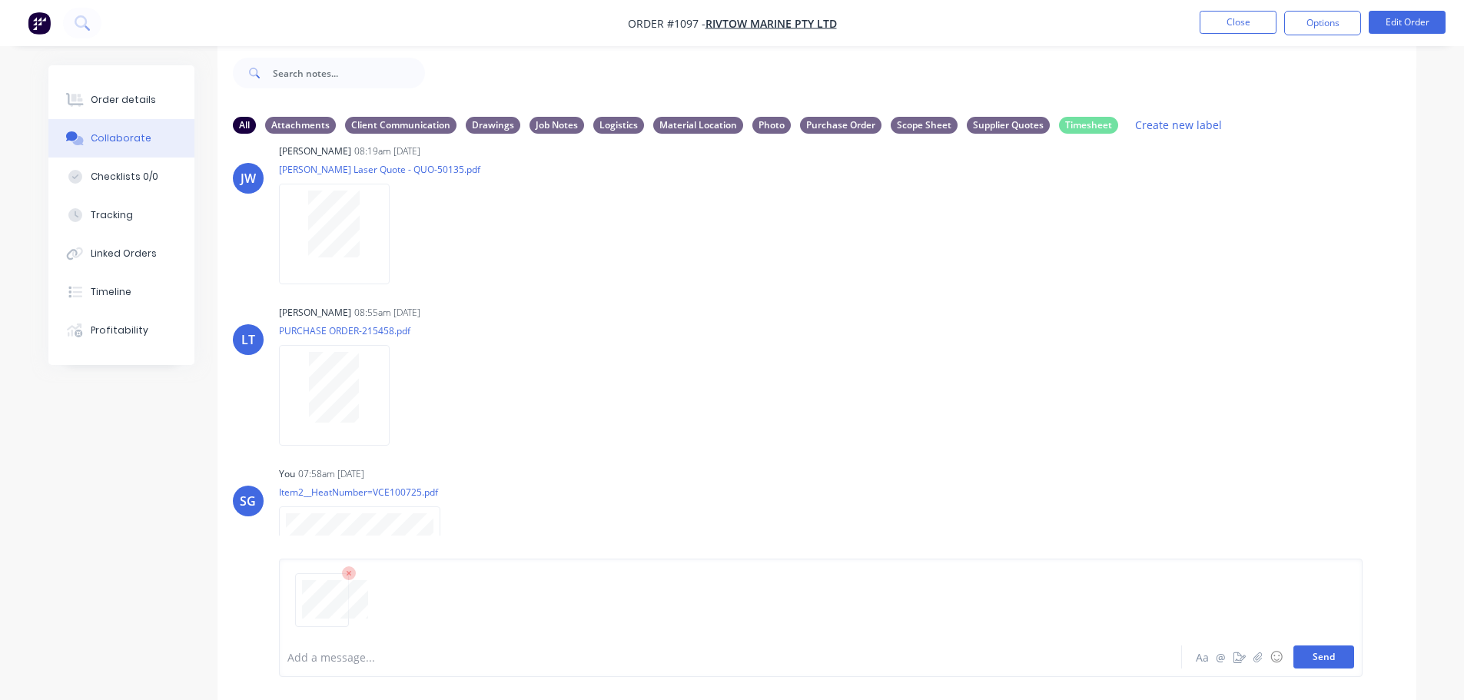
click at [1316, 659] on button "Send" at bounding box center [1323, 656] width 61 height 23
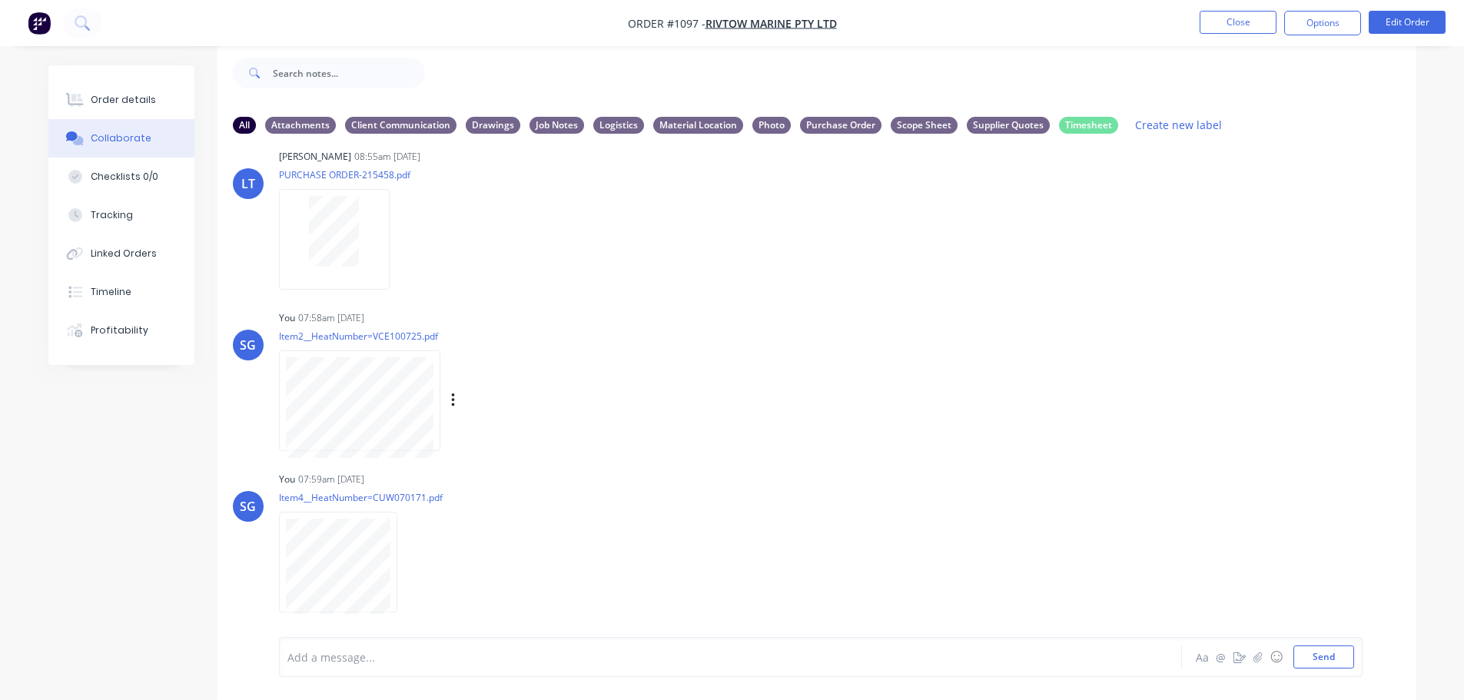
scroll to position [915, 0]
click at [1229, 19] on button "Close" at bounding box center [1238, 22] width 77 height 23
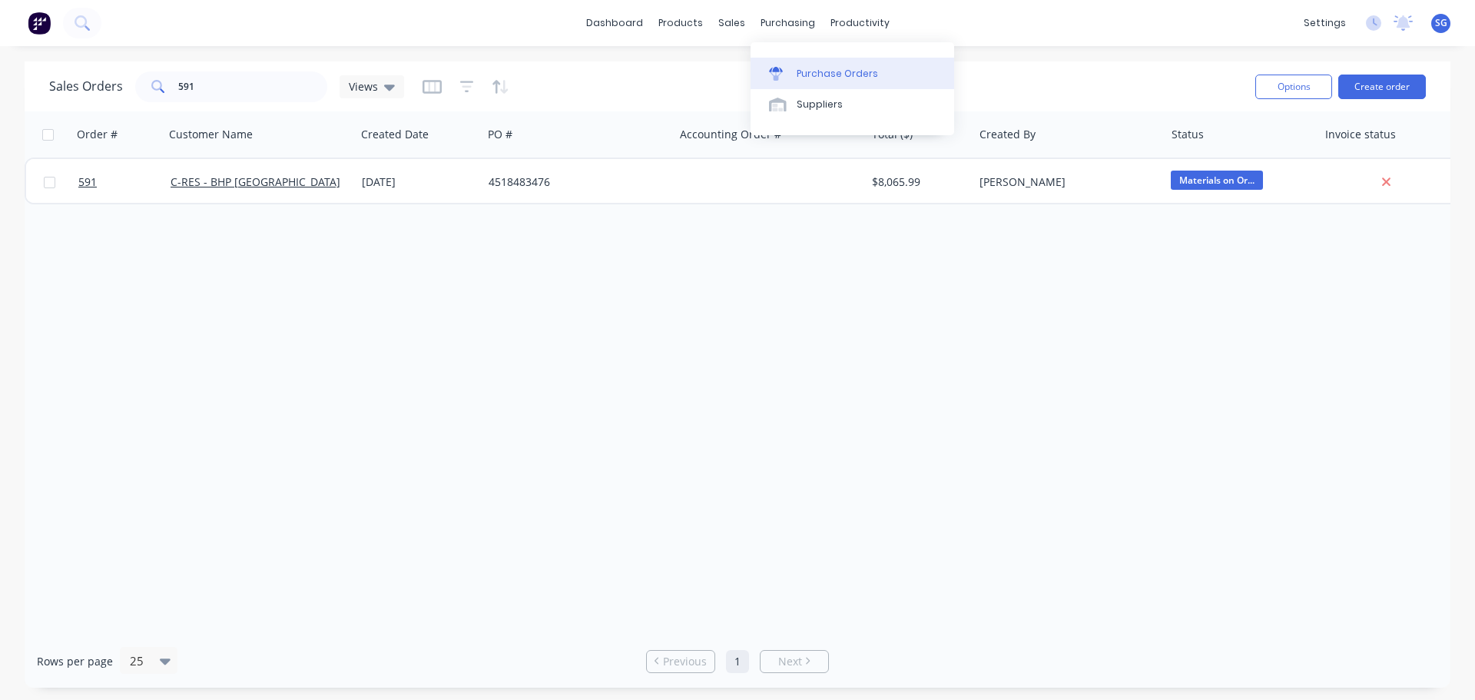
click at [798, 75] on div "Purchase Orders" at bounding box center [837, 74] width 81 height 14
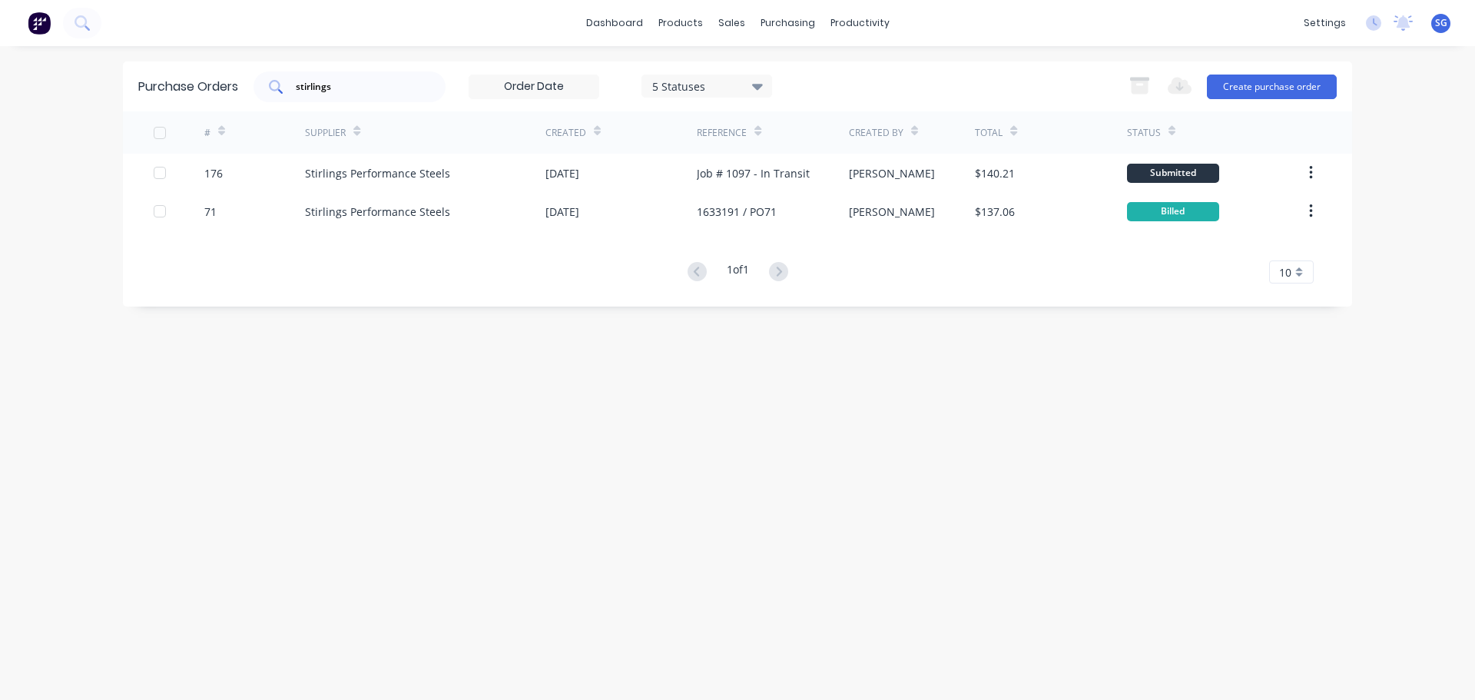
click at [322, 91] on input "stirlings" at bounding box center [358, 86] width 128 height 15
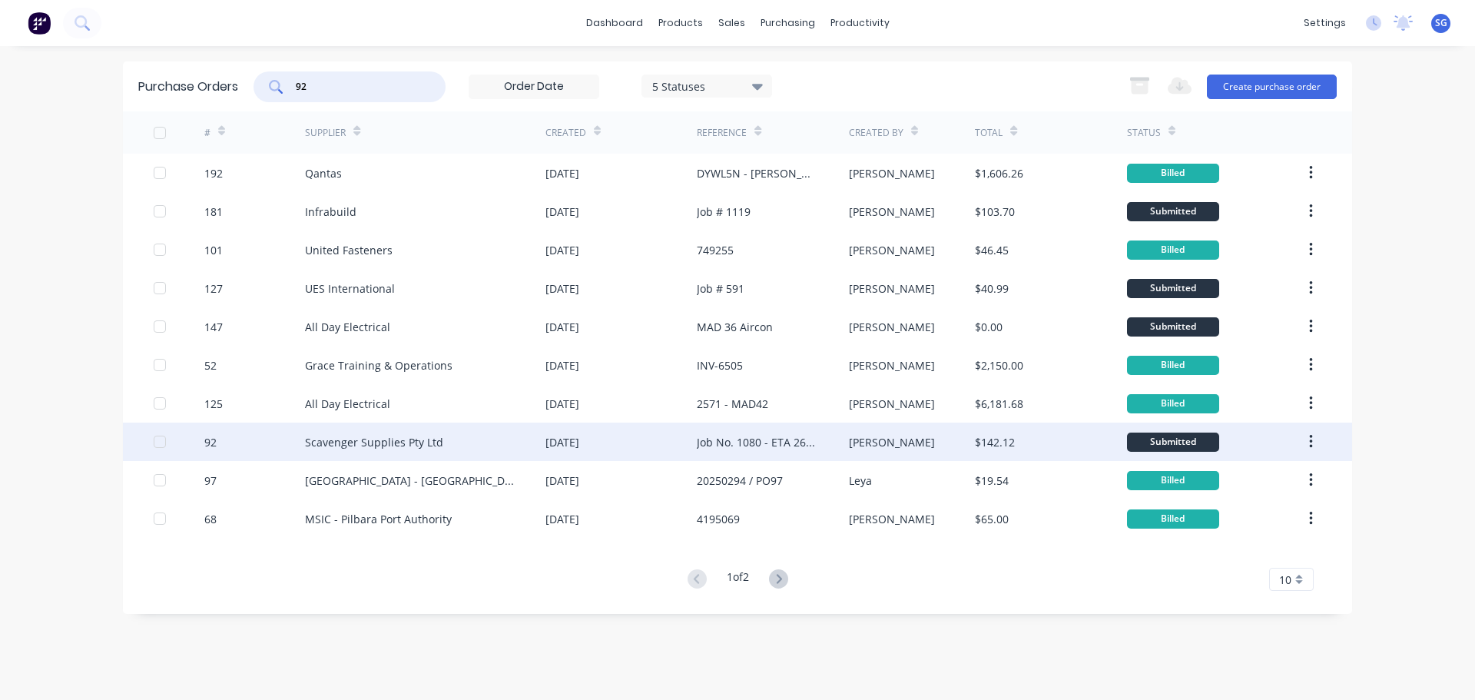
type input "92"
click at [347, 445] on div "Scavenger Supplies Pty Ltd" at bounding box center [374, 442] width 138 height 16
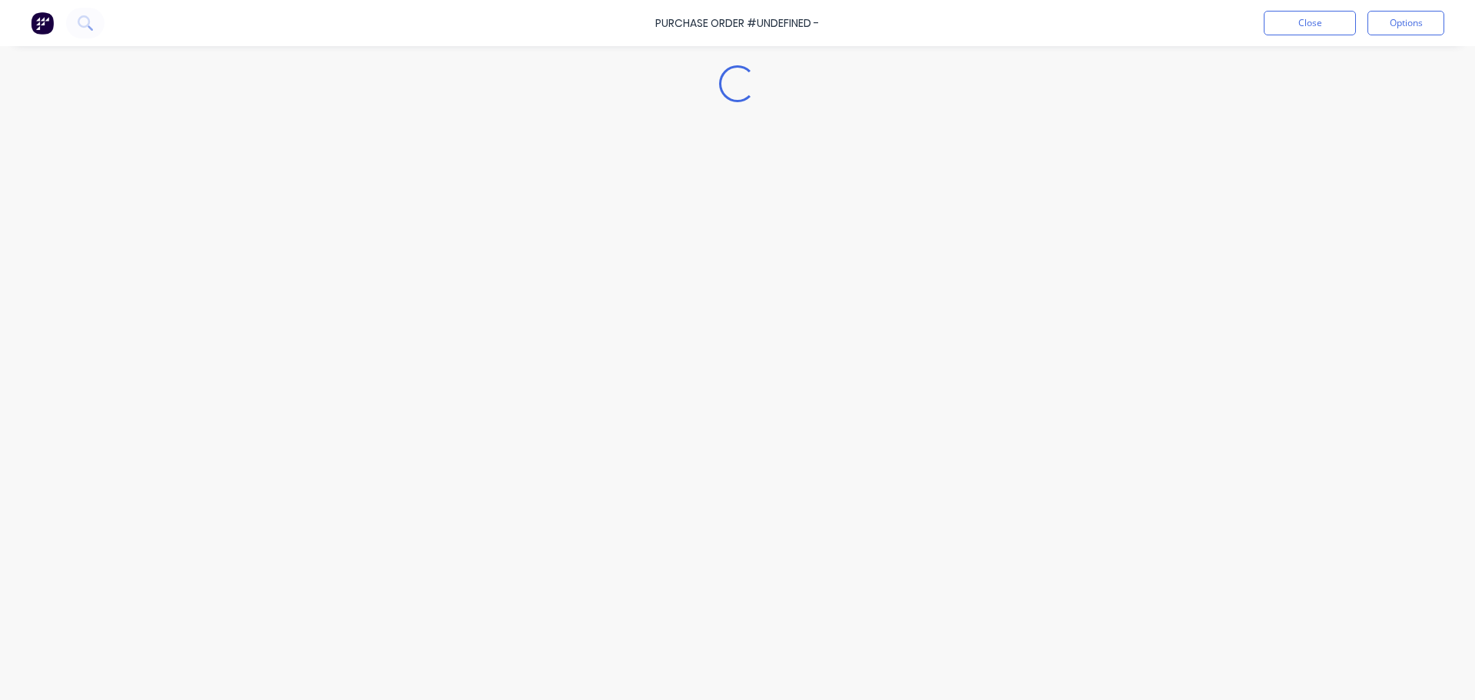
type textarea "x"
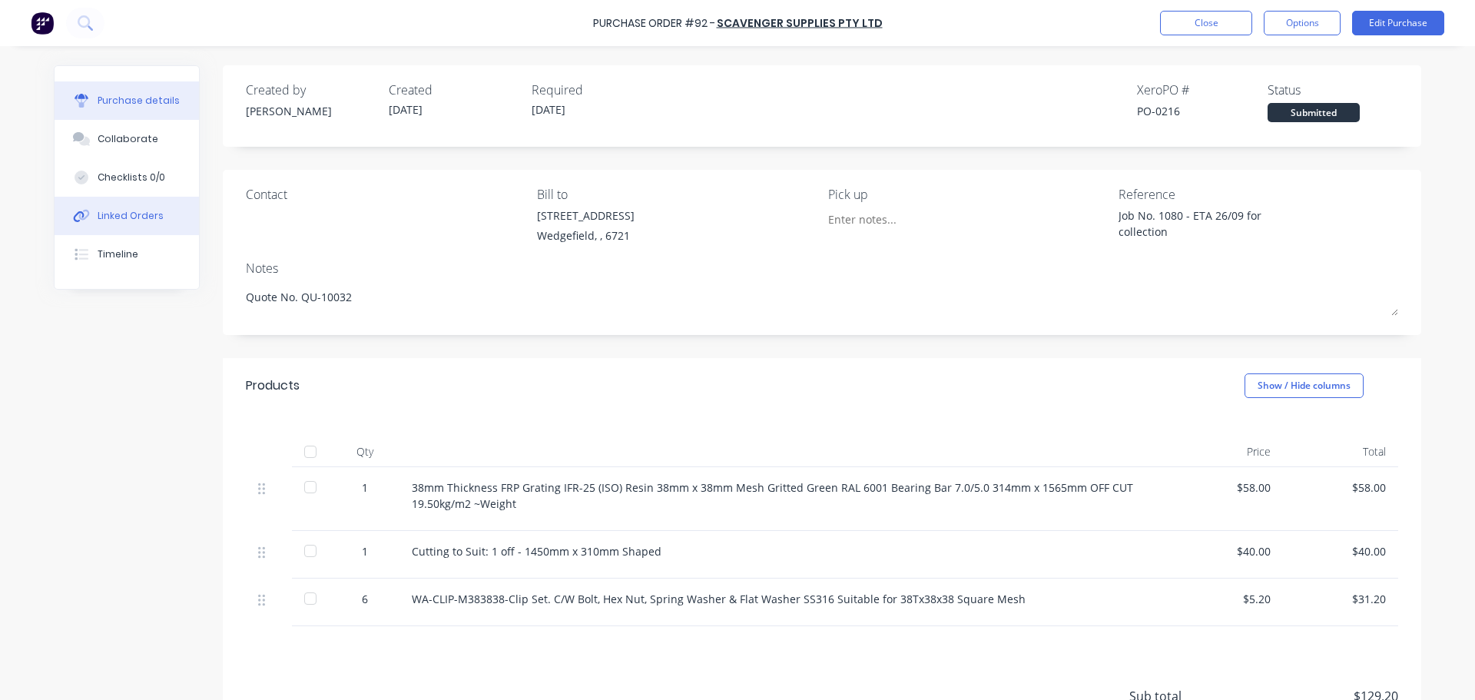
click at [144, 221] on div "Linked Orders" at bounding box center [131, 216] width 66 height 14
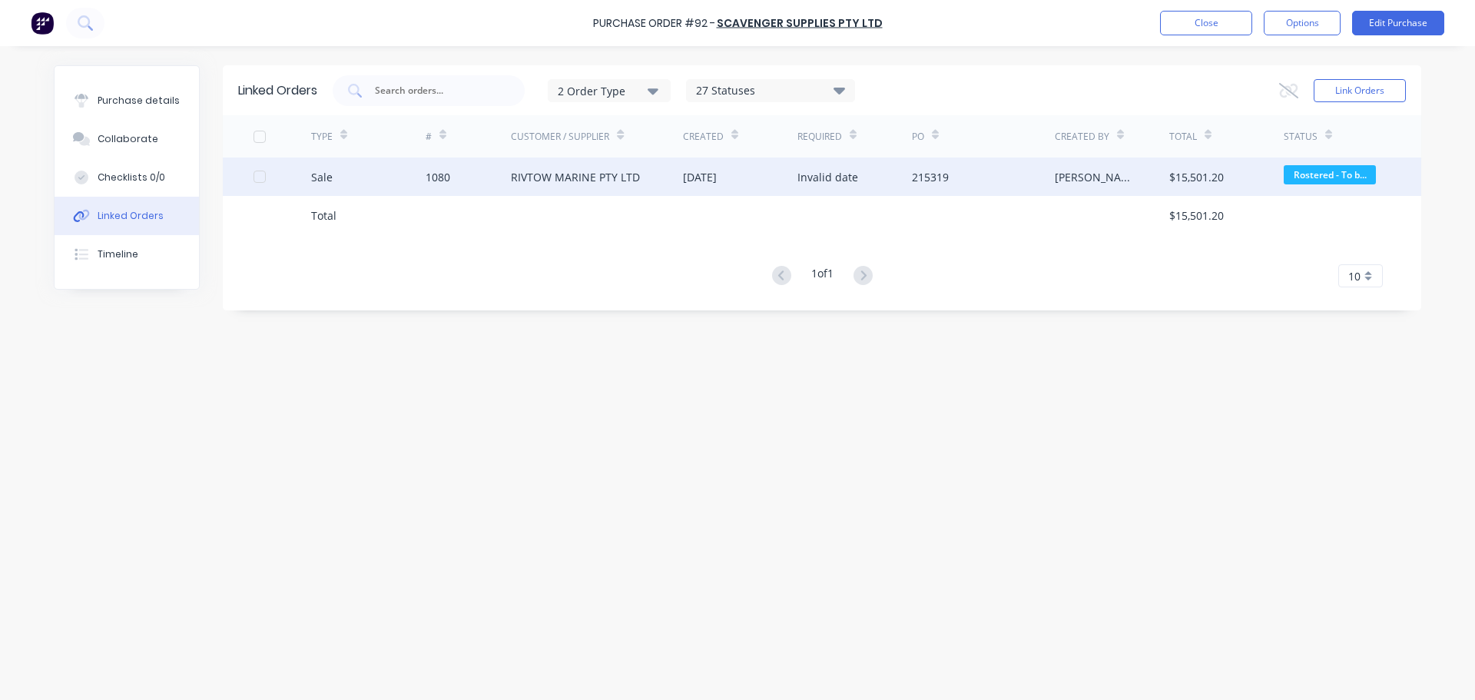
click at [442, 182] on div "1080" at bounding box center [438, 177] width 25 height 16
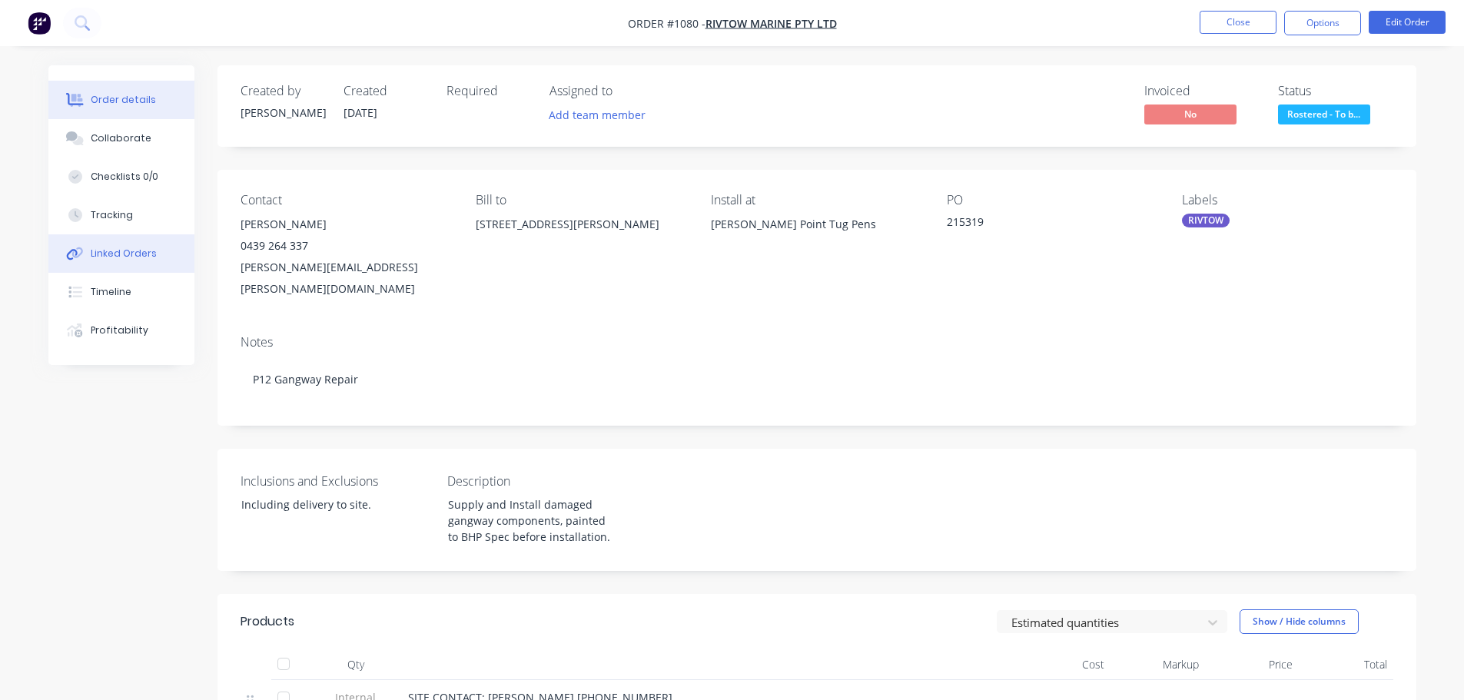
click at [135, 267] on button "Linked Orders" at bounding box center [121, 253] width 146 height 38
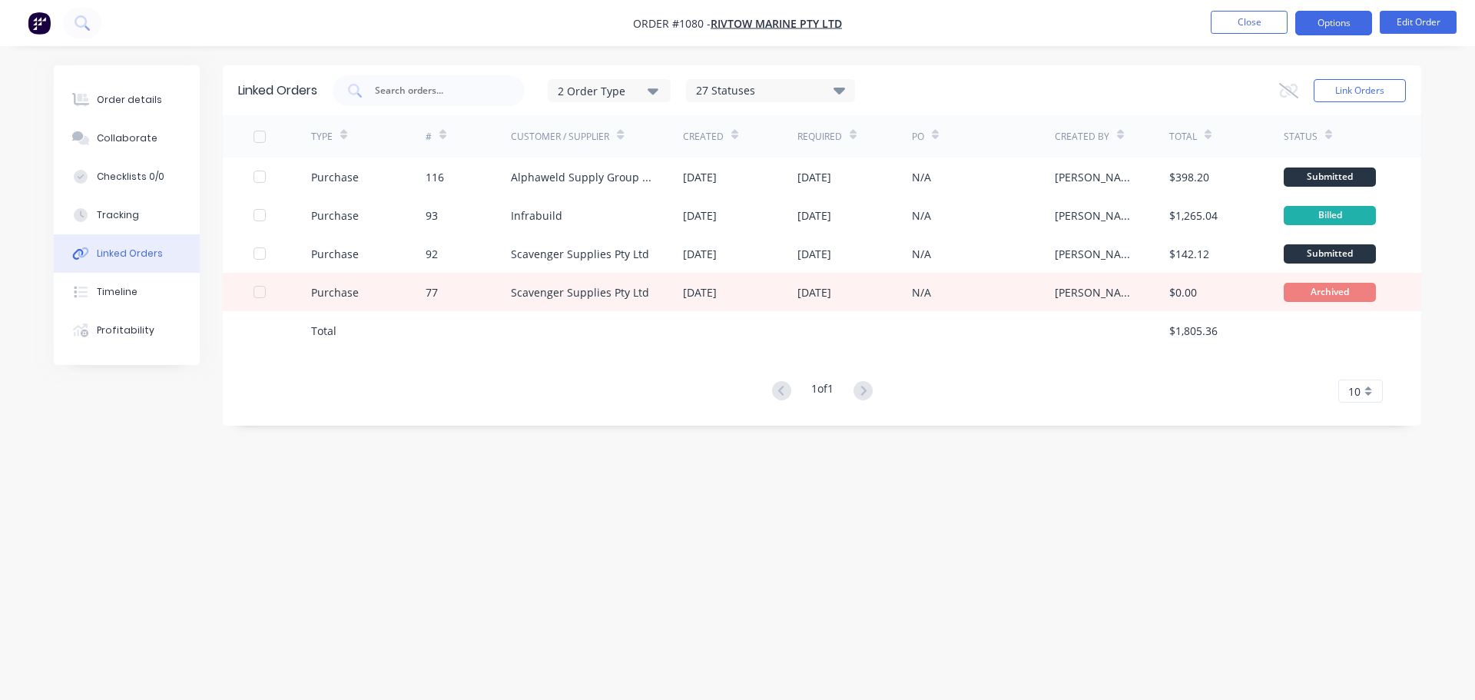
click at [1332, 28] on button "Options" at bounding box center [1334, 23] width 77 height 25
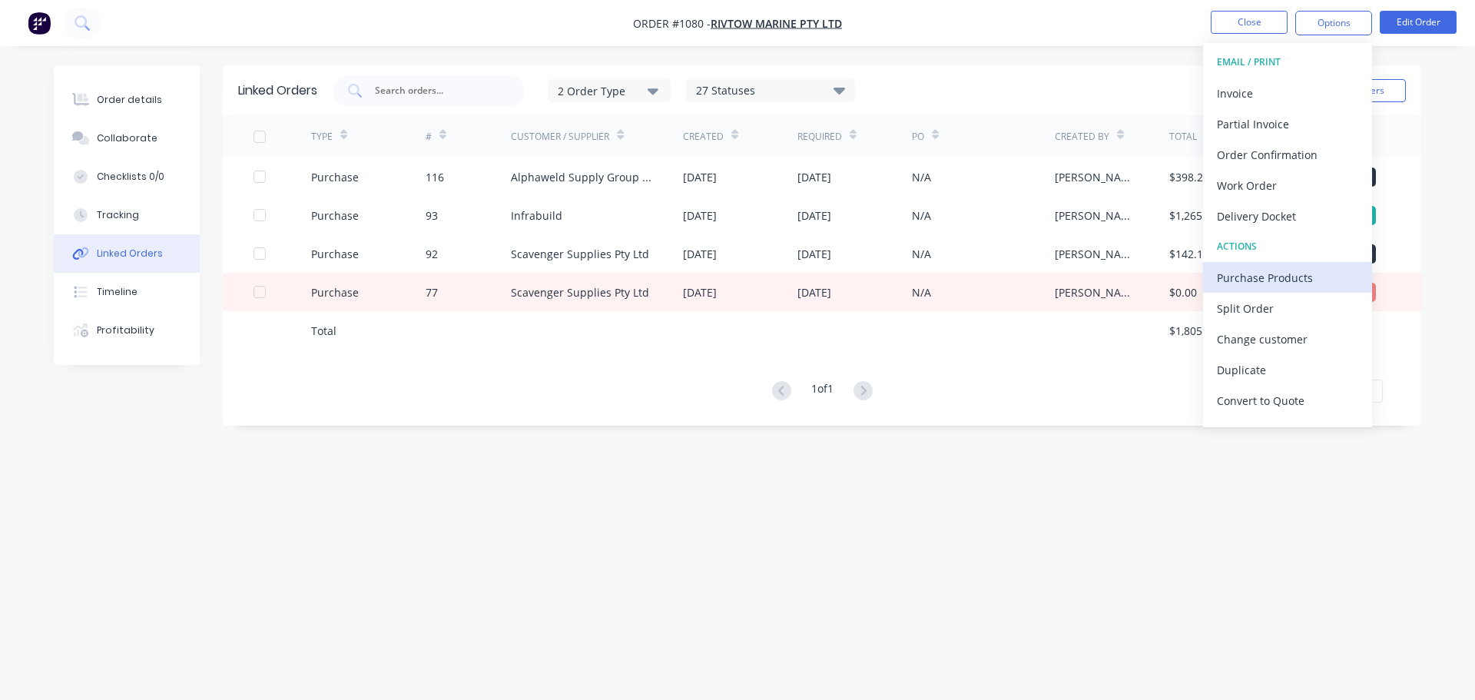
click at [1283, 276] on div "Purchase Products" at bounding box center [1287, 278] width 141 height 22
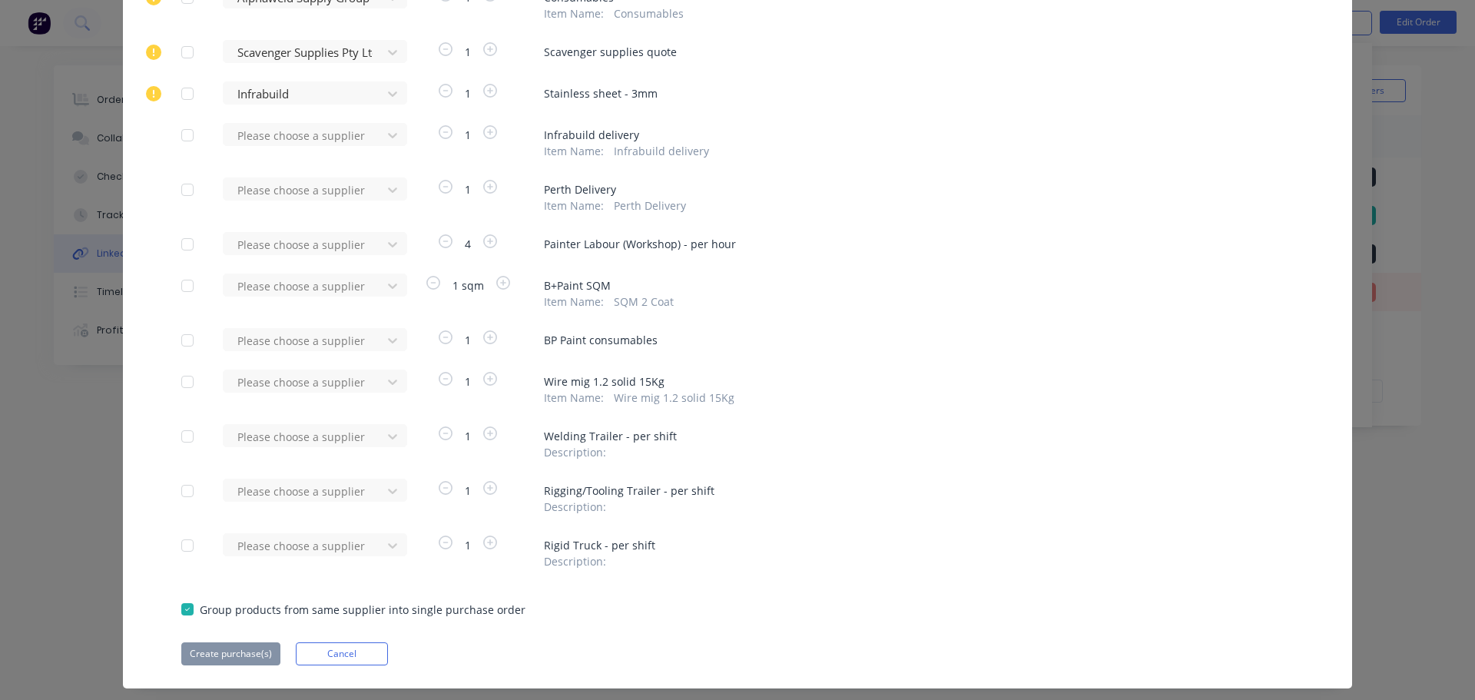
scroll to position [465, 0]
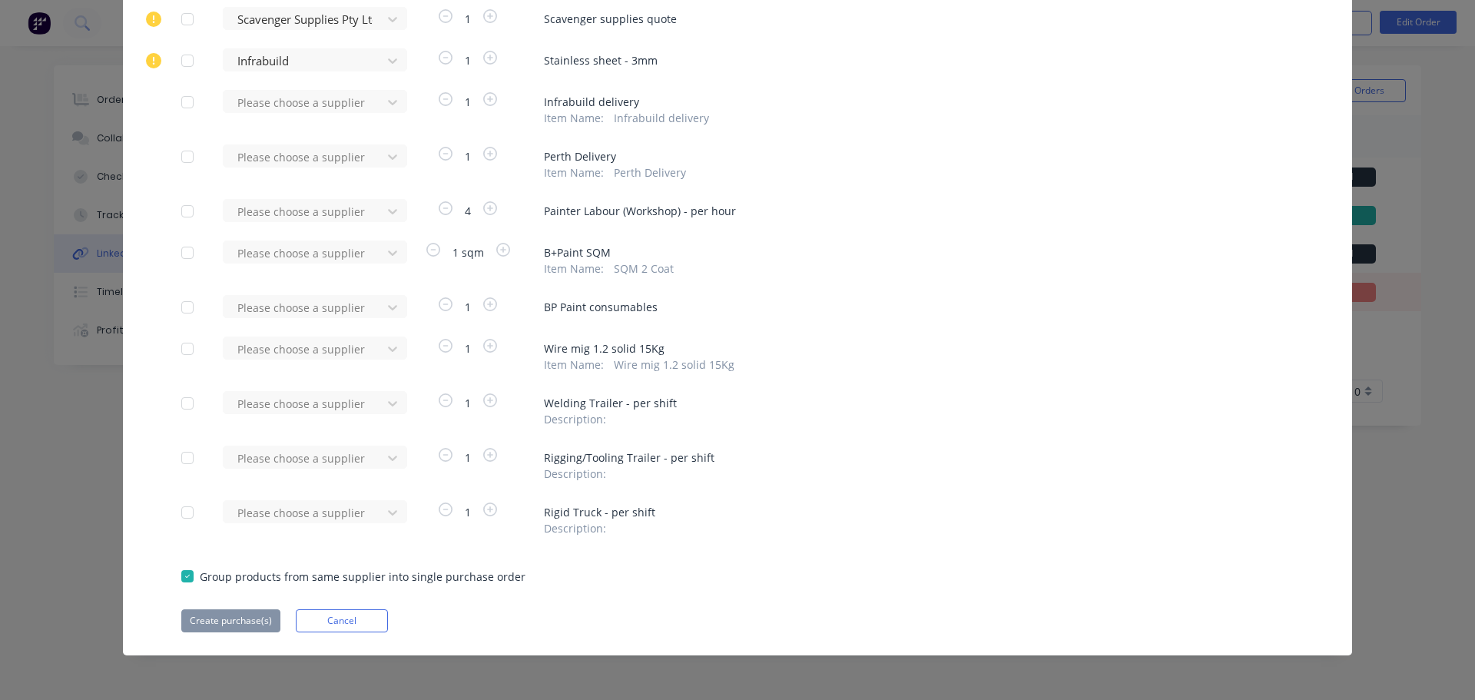
click at [186, 156] on div at bounding box center [187, 156] width 31 height 31
click at [294, 160] on div at bounding box center [305, 157] width 138 height 19
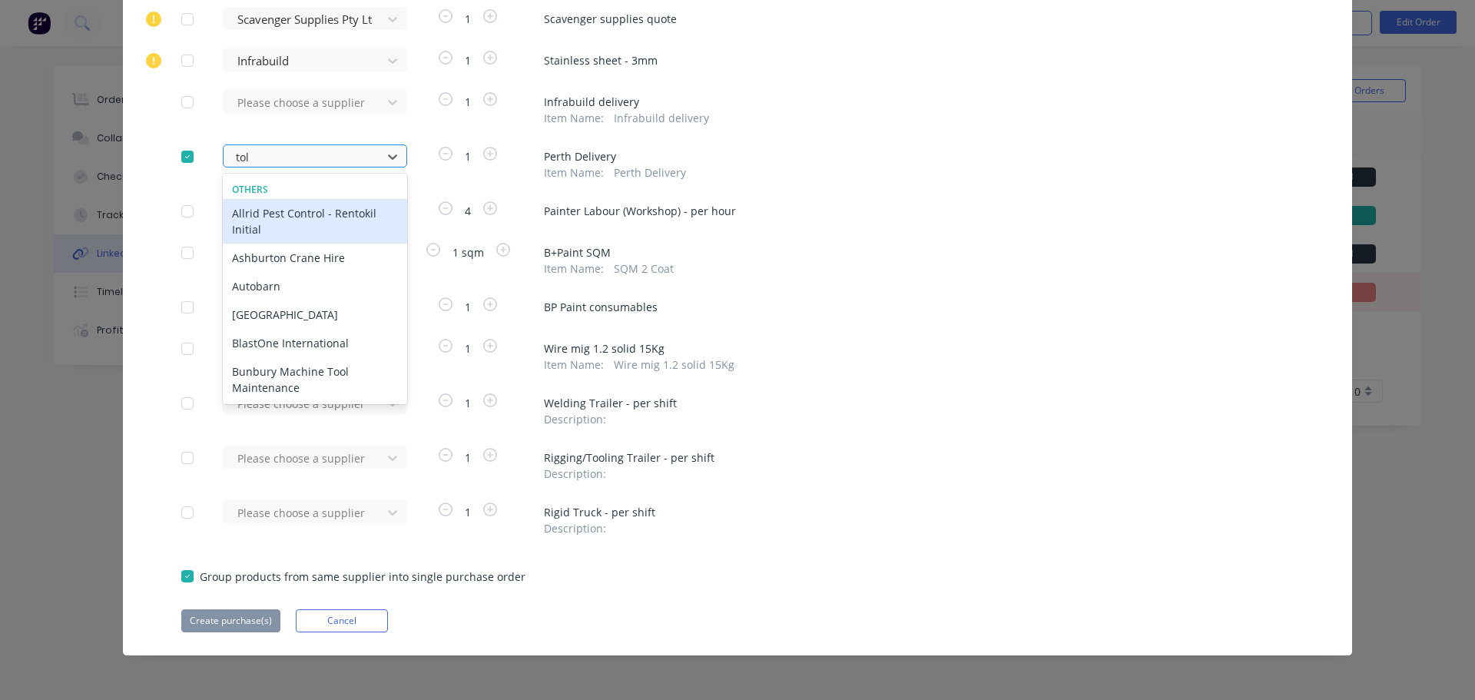
type input "toll"
click at [288, 223] on div "Toll IPEC - Team Global Express" at bounding box center [315, 213] width 184 height 28
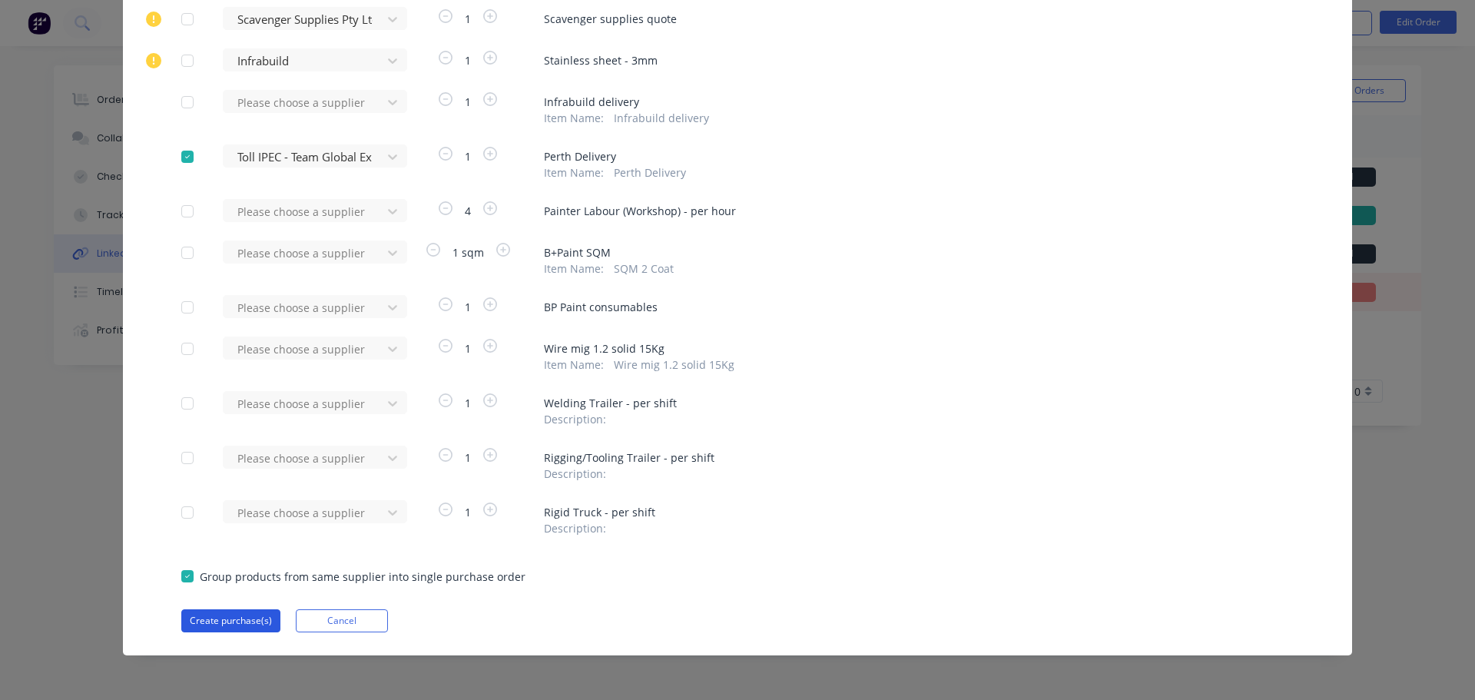
click at [191, 619] on button "Create purchase(s)" at bounding box center [230, 620] width 99 height 23
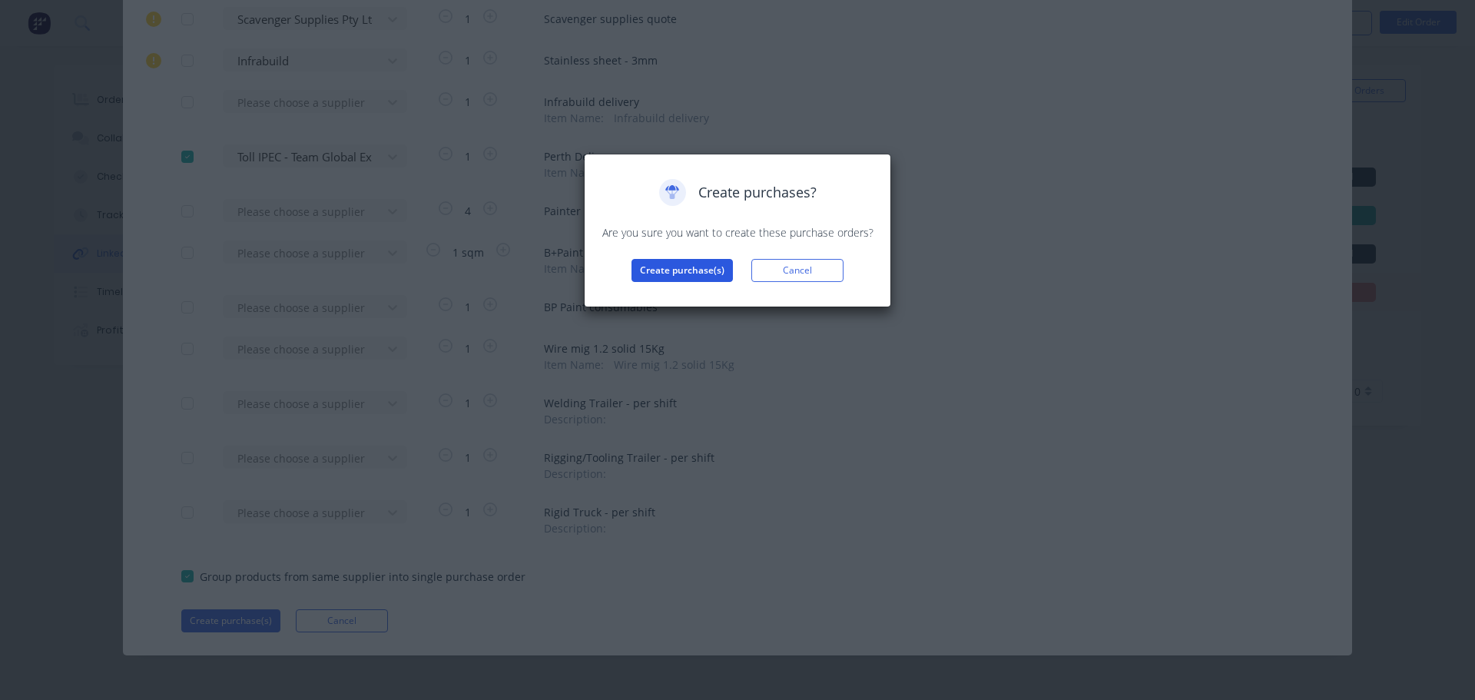
click at [643, 267] on button "Create purchase(s)" at bounding box center [682, 270] width 101 height 23
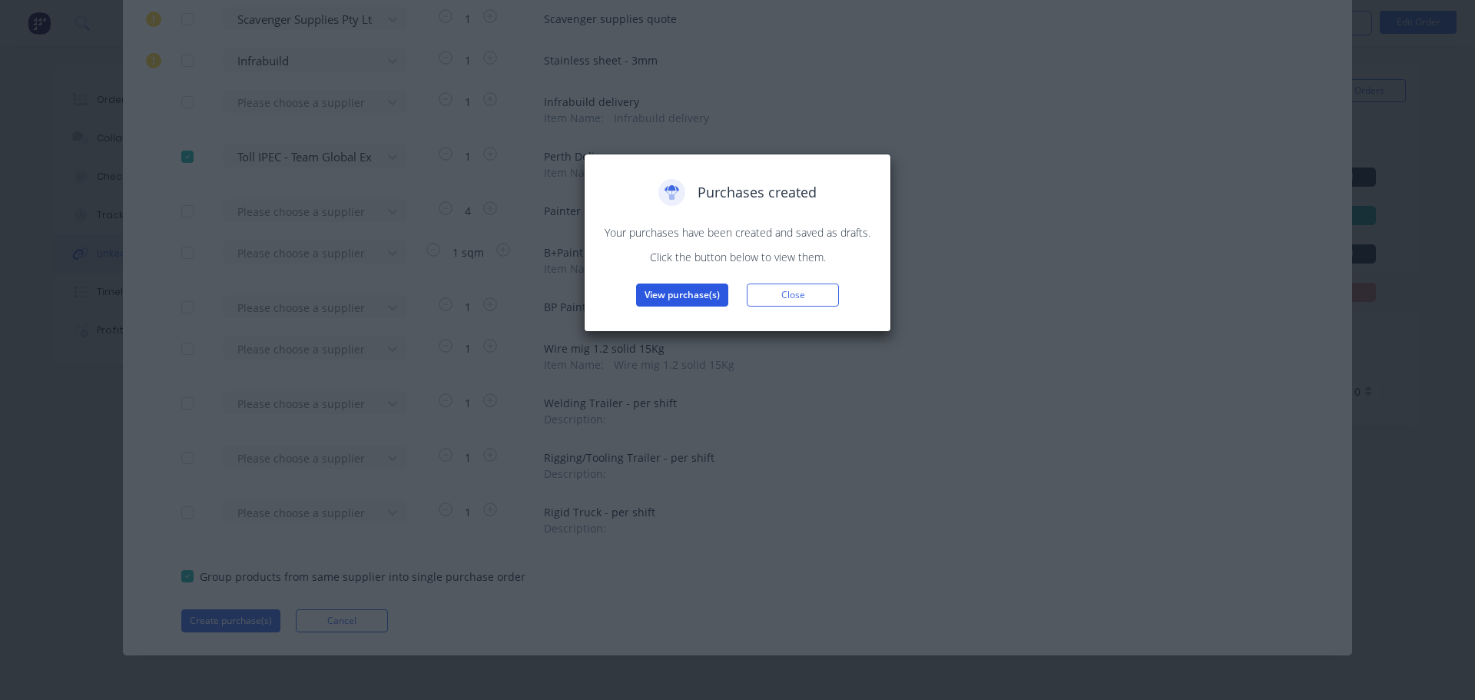
click at [686, 303] on button "View purchase(s)" at bounding box center [682, 295] width 92 height 23
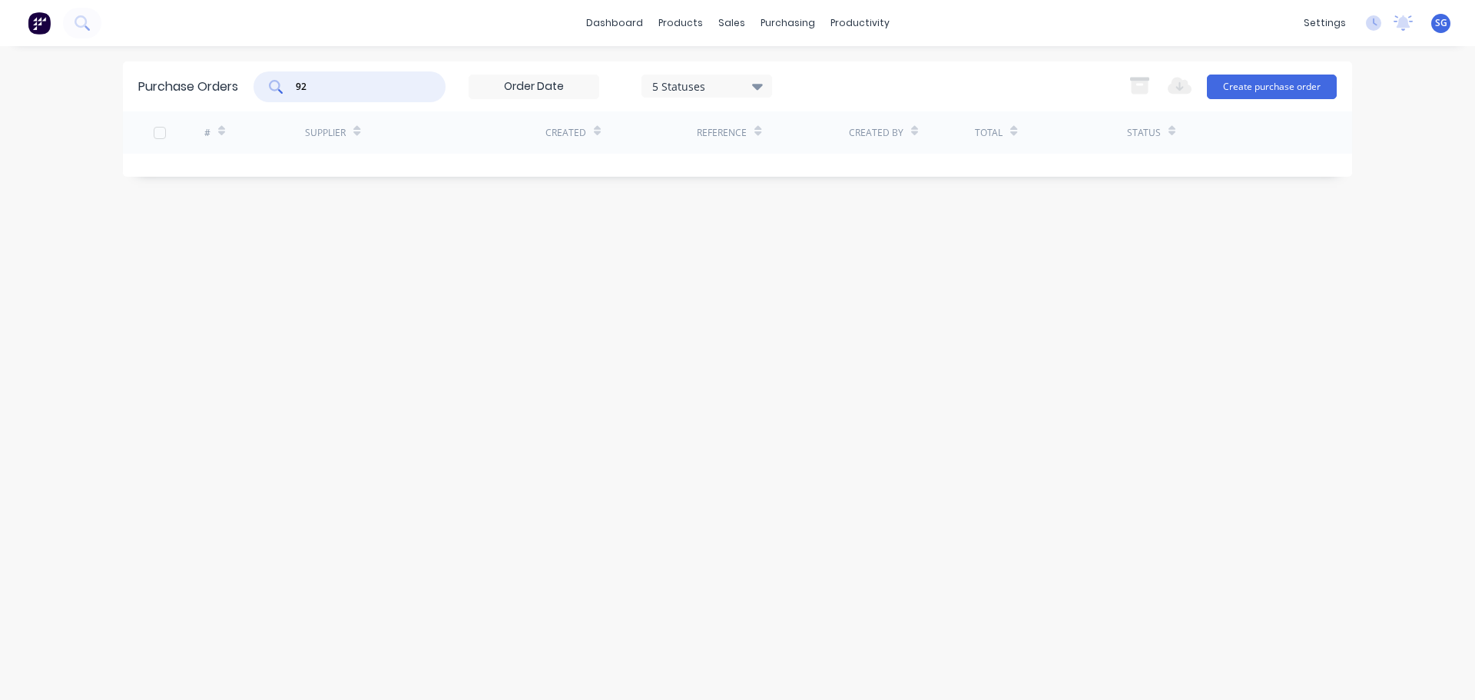
click at [359, 85] on input "92" at bounding box center [358, 86] width 128 height 15
type input "9"
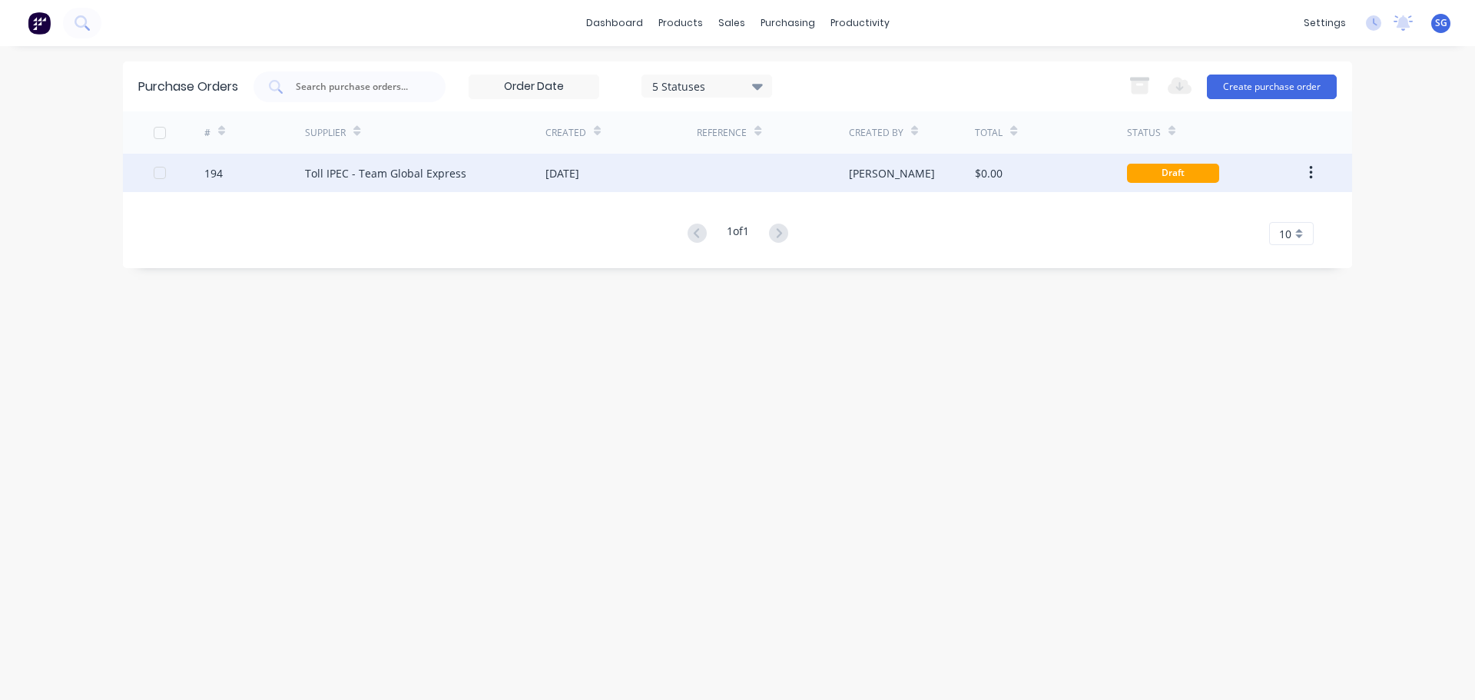
click at [433, 176] on div "Toll IPEC - Team Global Express" at bounding box center [385, 173] width 161 height 16
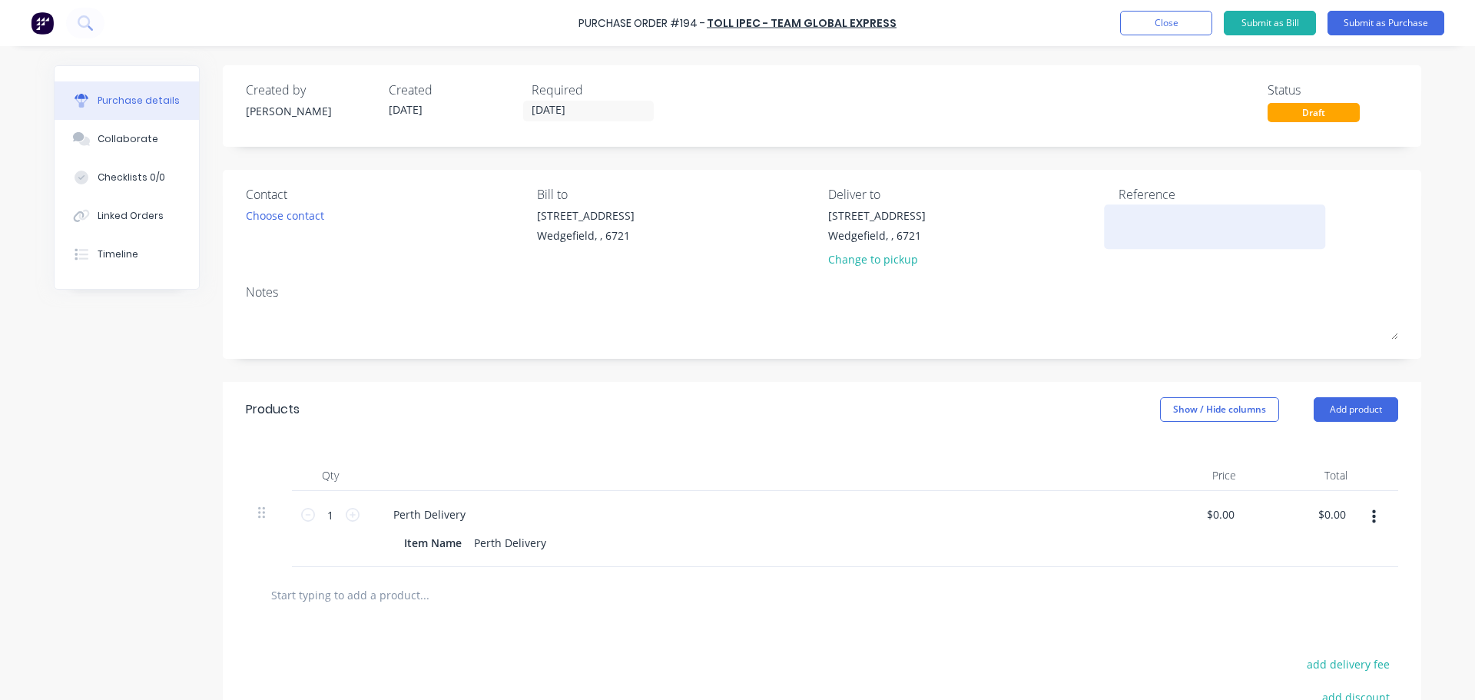
click at [1137, 226] on textarea at bounding box center [1215, 224] width 192 height 35
type textarea "x"
type textarea "J"
type textarea "x"
type textarea "Jo"
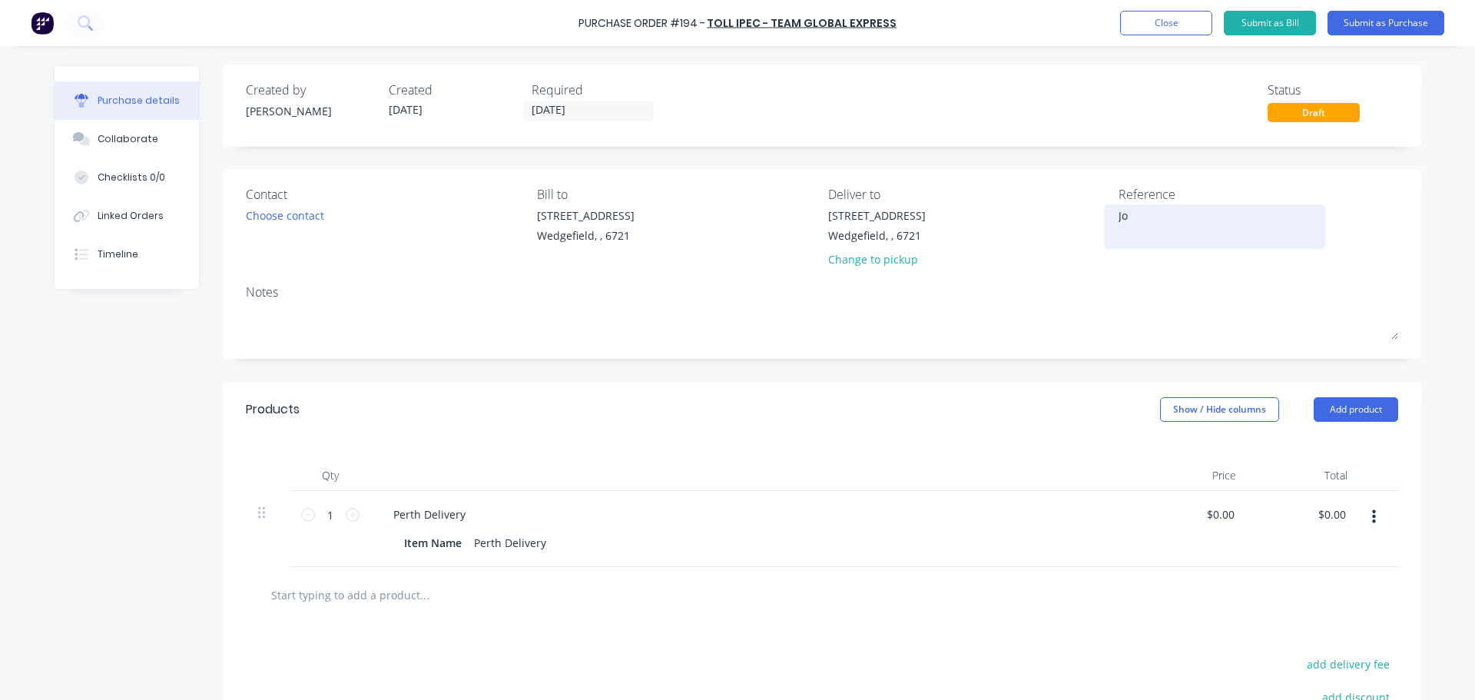
type textarea "x"
type textarea "Job"
type textarea "x"
type textarea "Job"
type textarea "x"
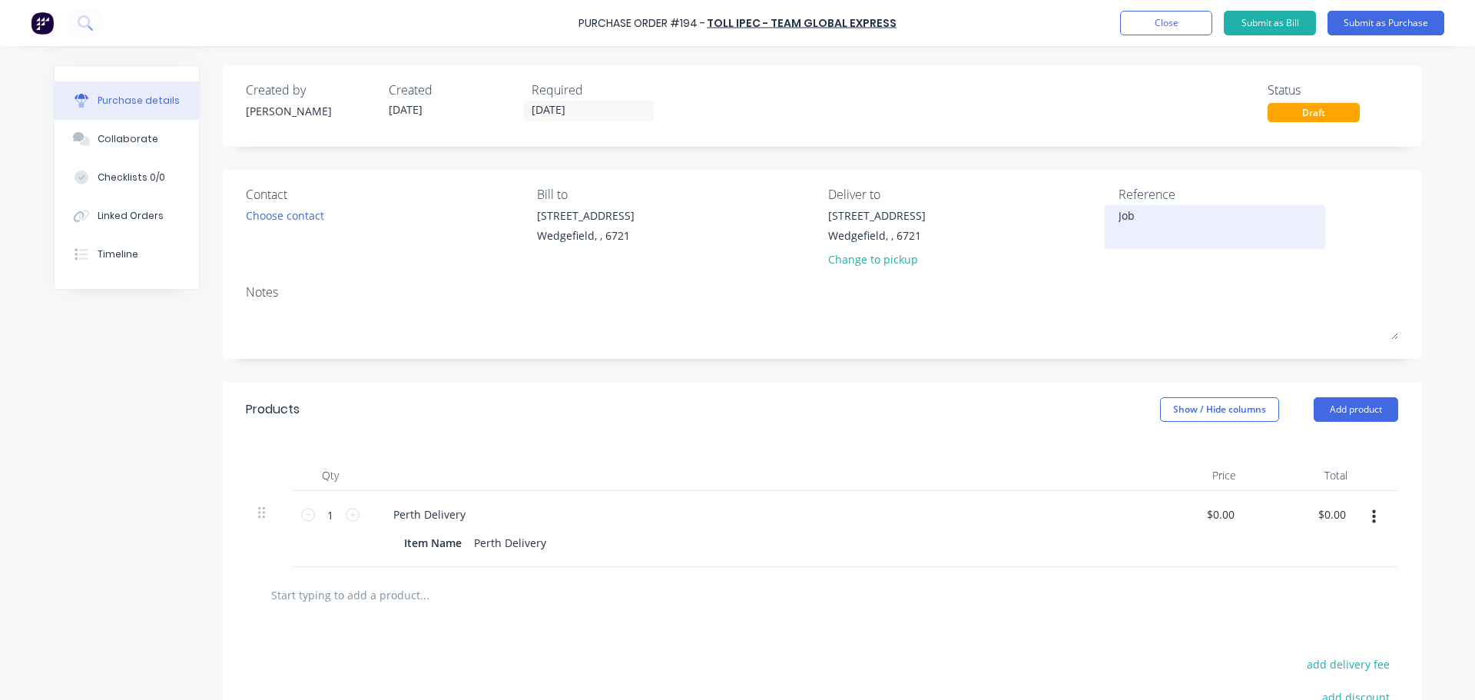
type textarea "Job #"
type textarea "x"
type textarea "Job #"
type textarea "x"
type textarea "Job # 1"
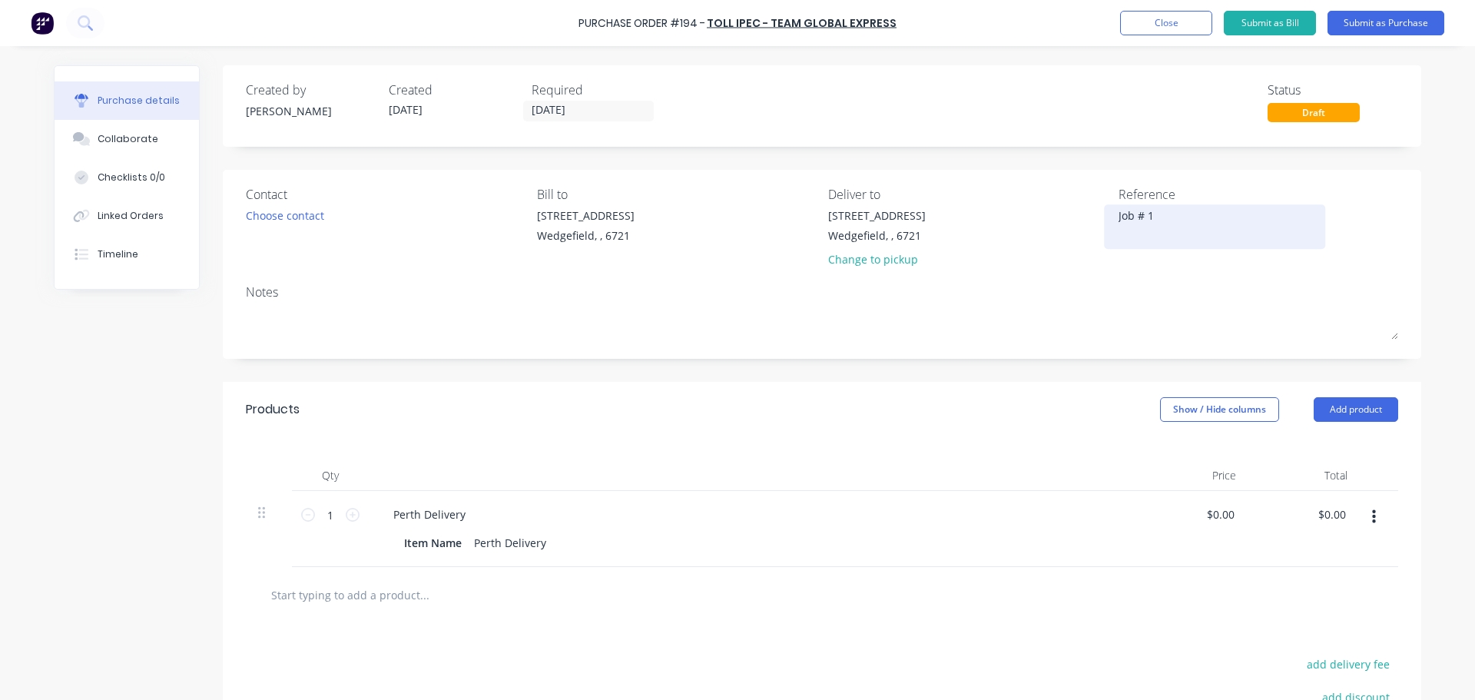
type textarea "x"
type textarea "Job # 10"
type textarea "x"
type textarea "Job # 108"
type textarea "x"
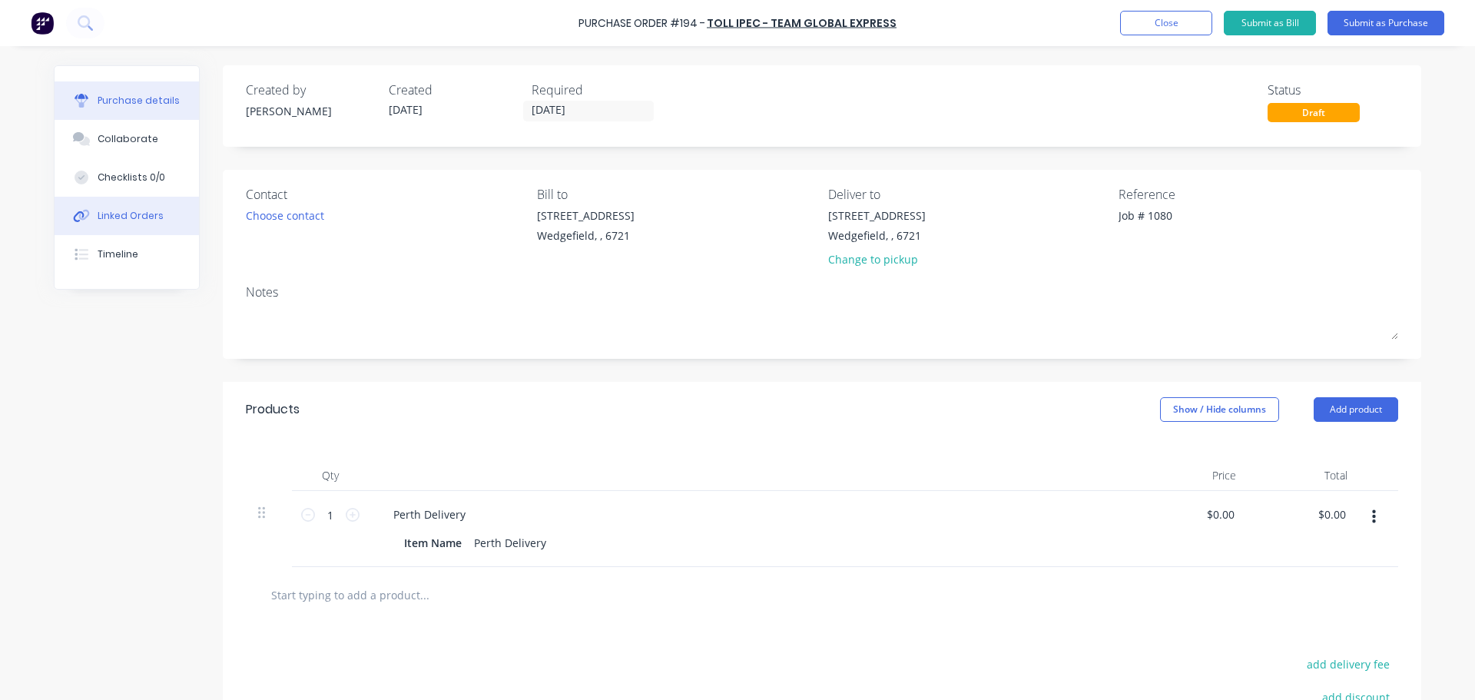
type textarea "Job # 1080"
type textarea "x"
type textarea "Job # 1080"
click at [121, 214] on div "Linked Orders" at bounding box center [131, 216] width 66 height 14
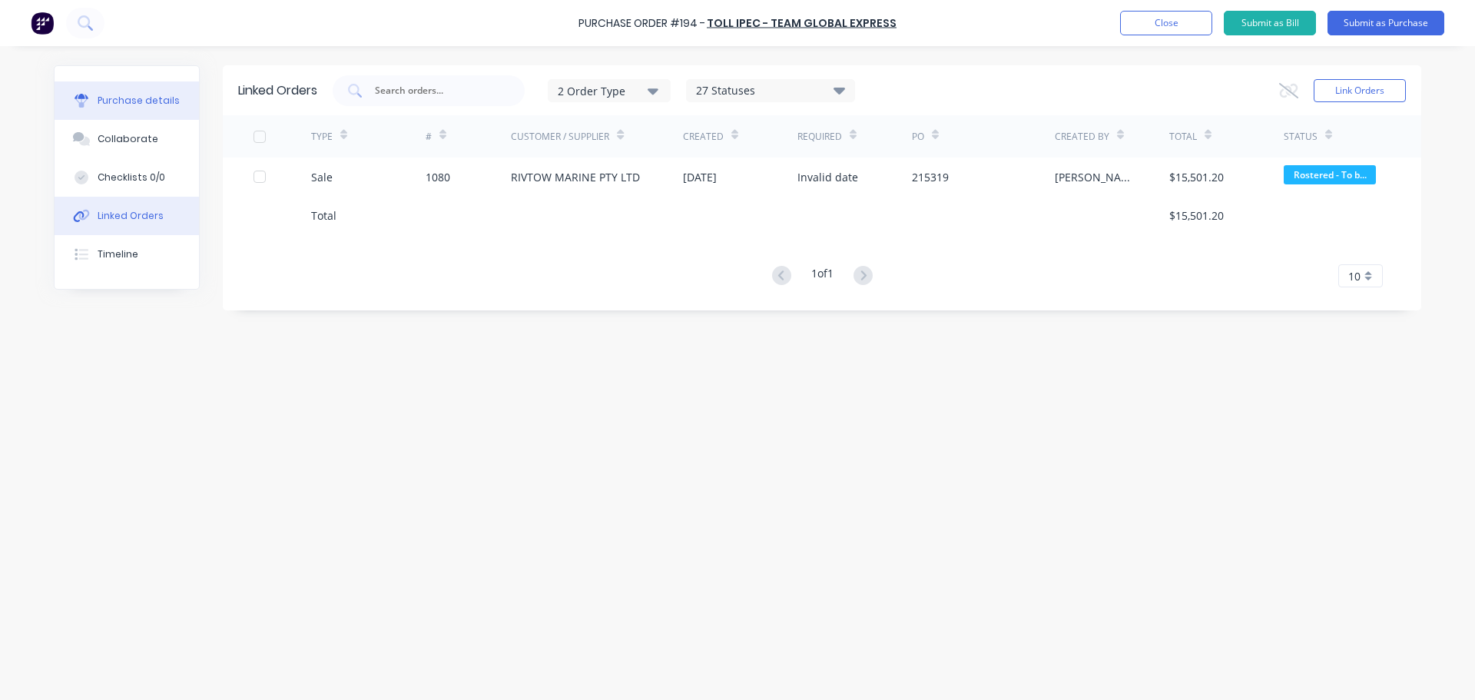
click at [117, 103] on div "Purchase details" at bounding box center [139, 101] width 82 height 14
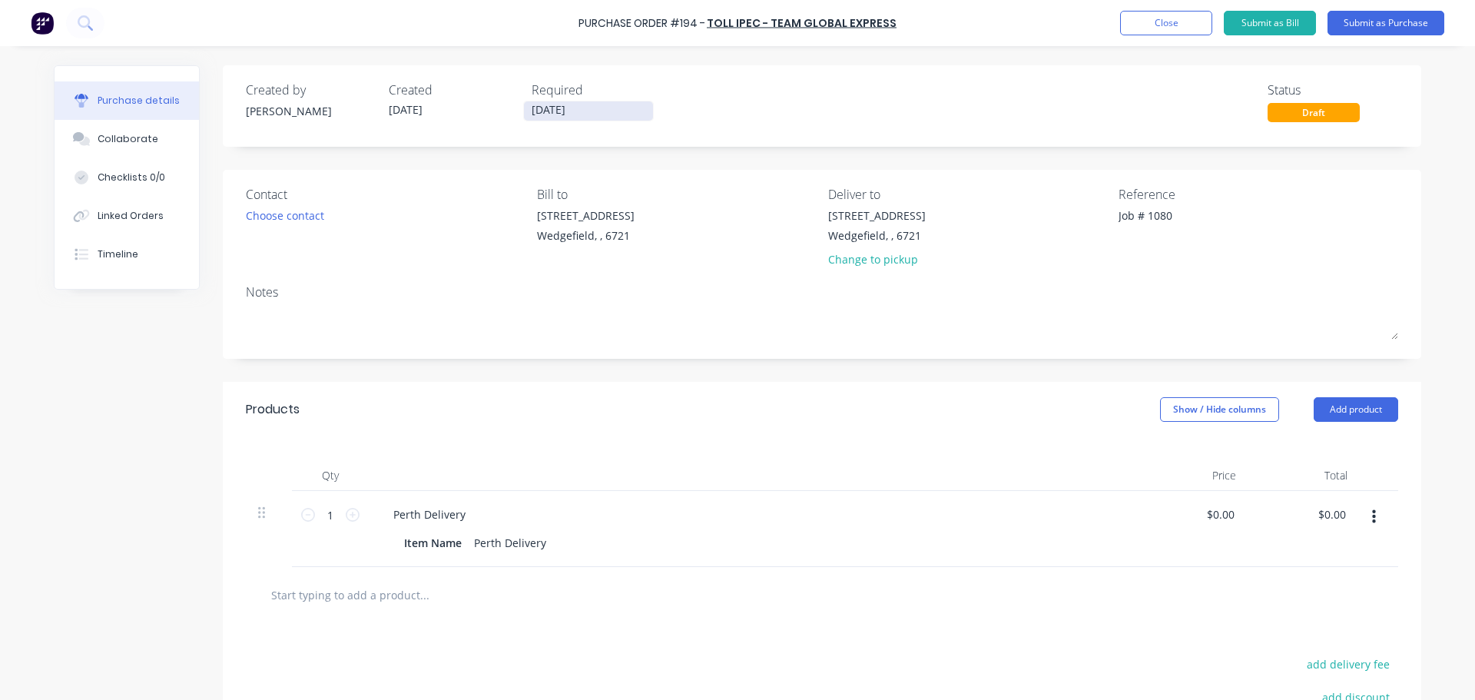
click at [590, 109] on input "[DATE]" at bounding box center [588, 110] width 129 height 19
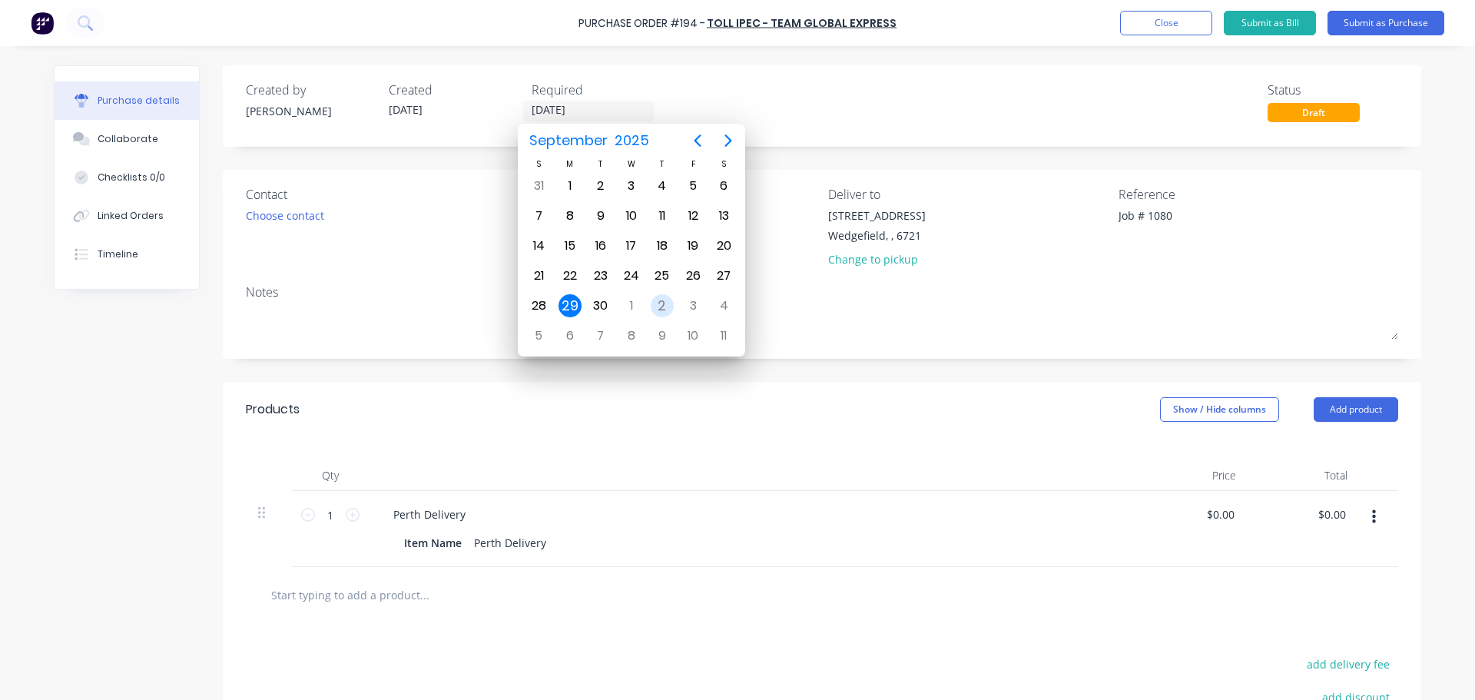
click at [663, 307] on div "2" at bounding box center [662, 305] width 23 height 23
type textarea "x"
type input "[DATE]"
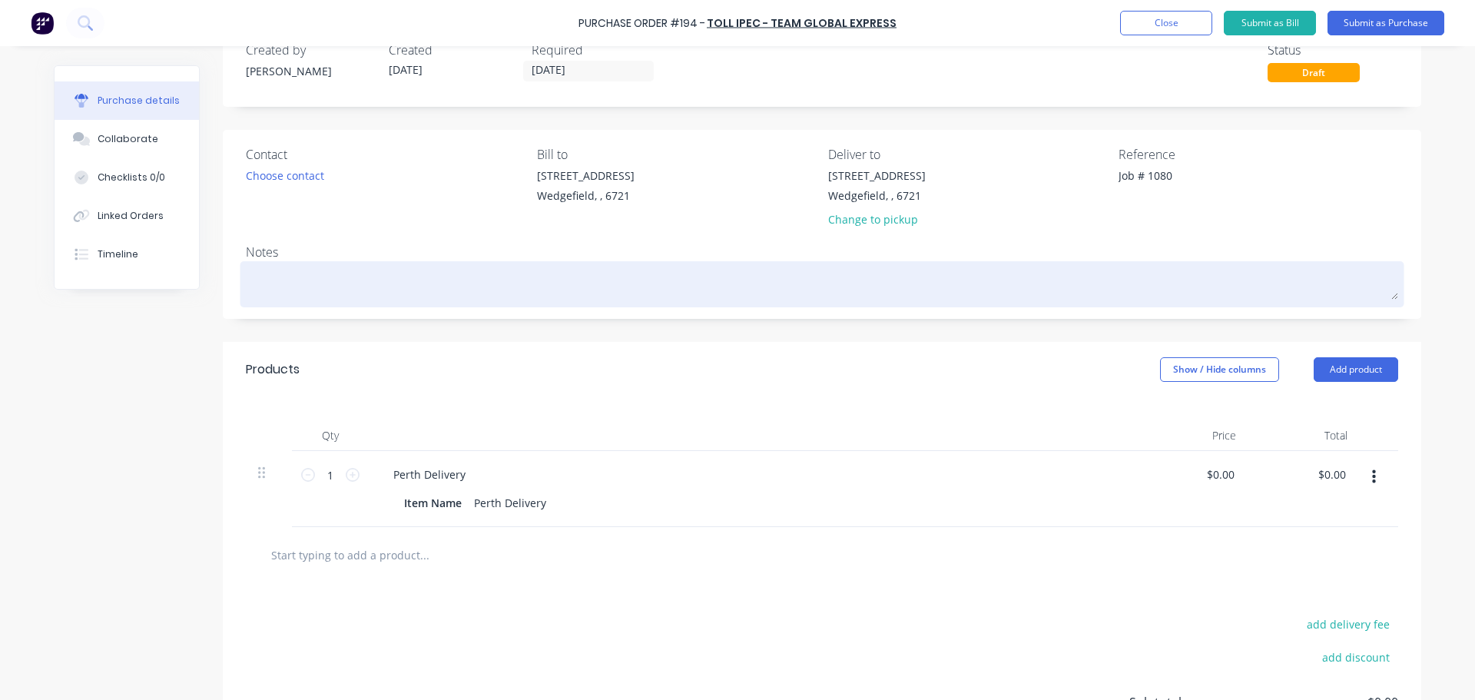
scroll to position [77, 0]
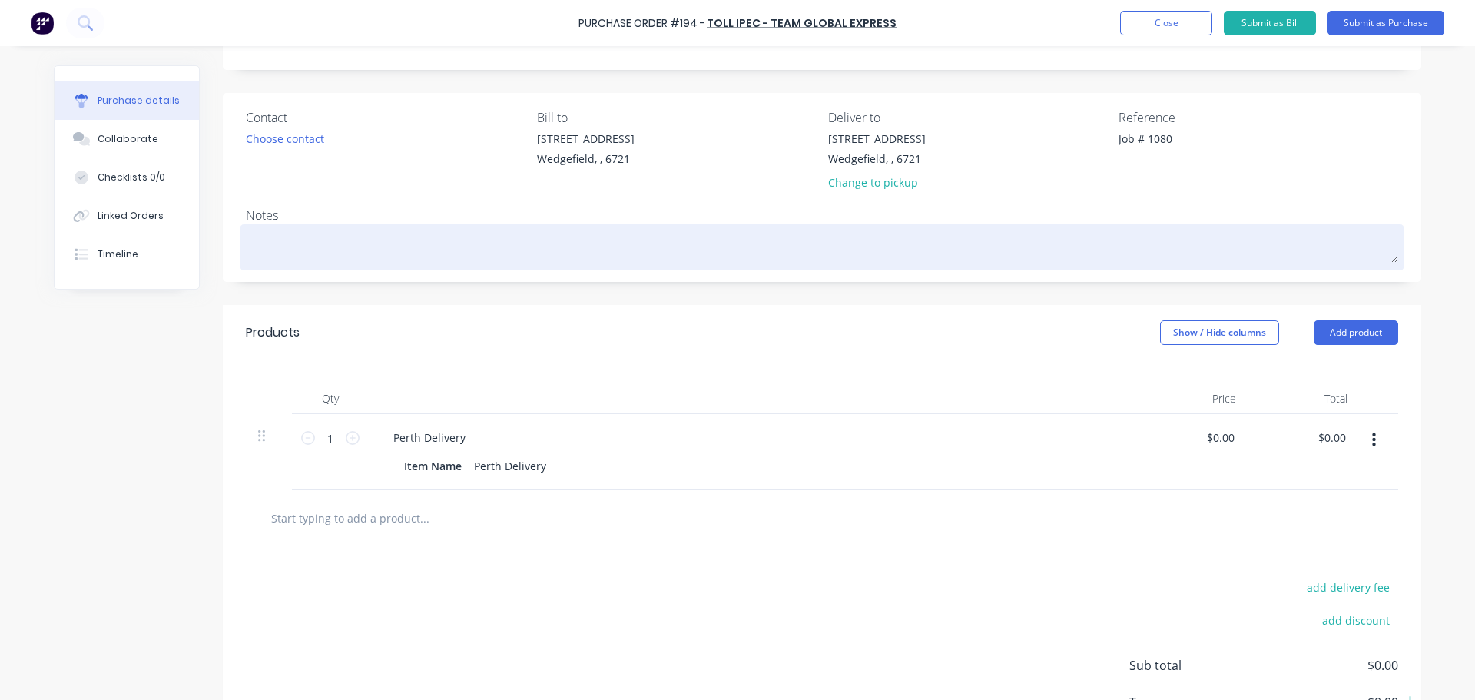
click at [307, 248] on textarea at bounding box center [822, 245] width 1153 height 35
type textarea "x"
type textarea "C"
type textarea "x"
type textarea "Co"
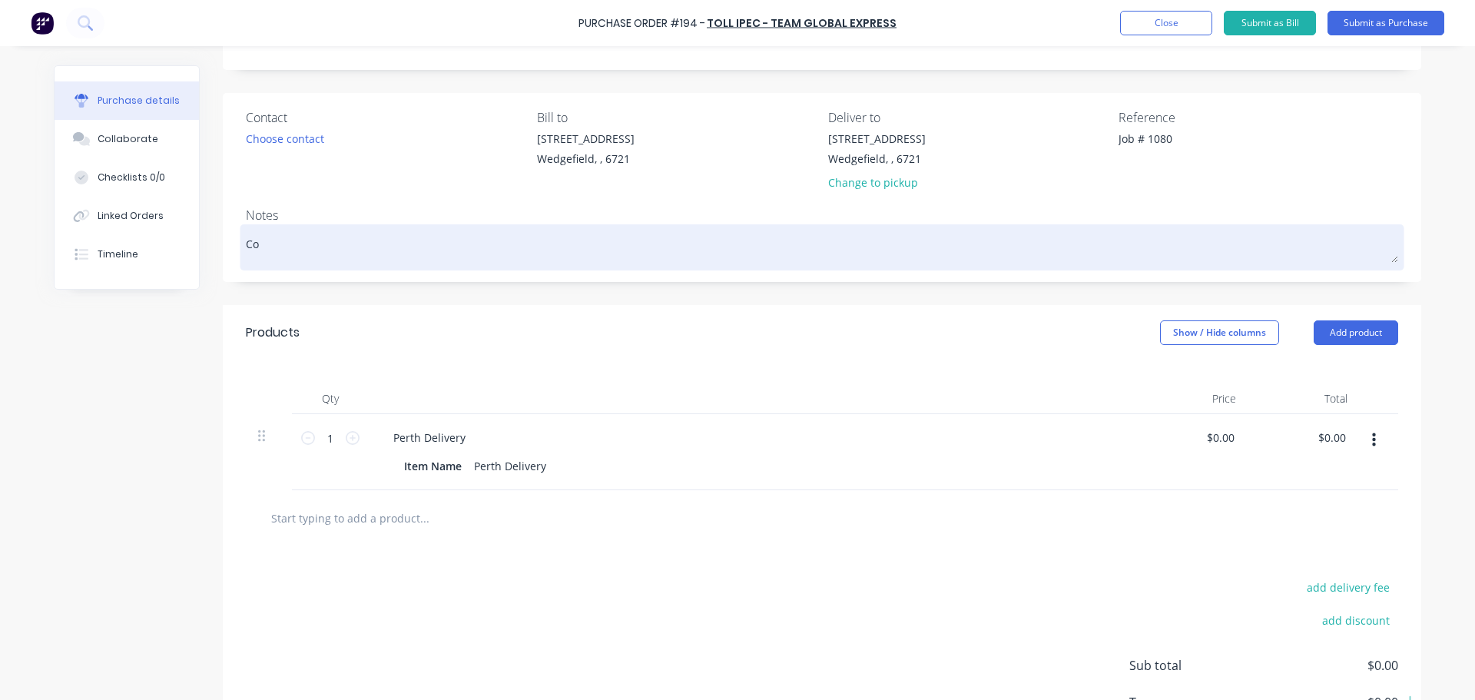
type textarea "x"
type textarea "Con"
type textarea "x"
type textarea "Con"
type textarea "x"
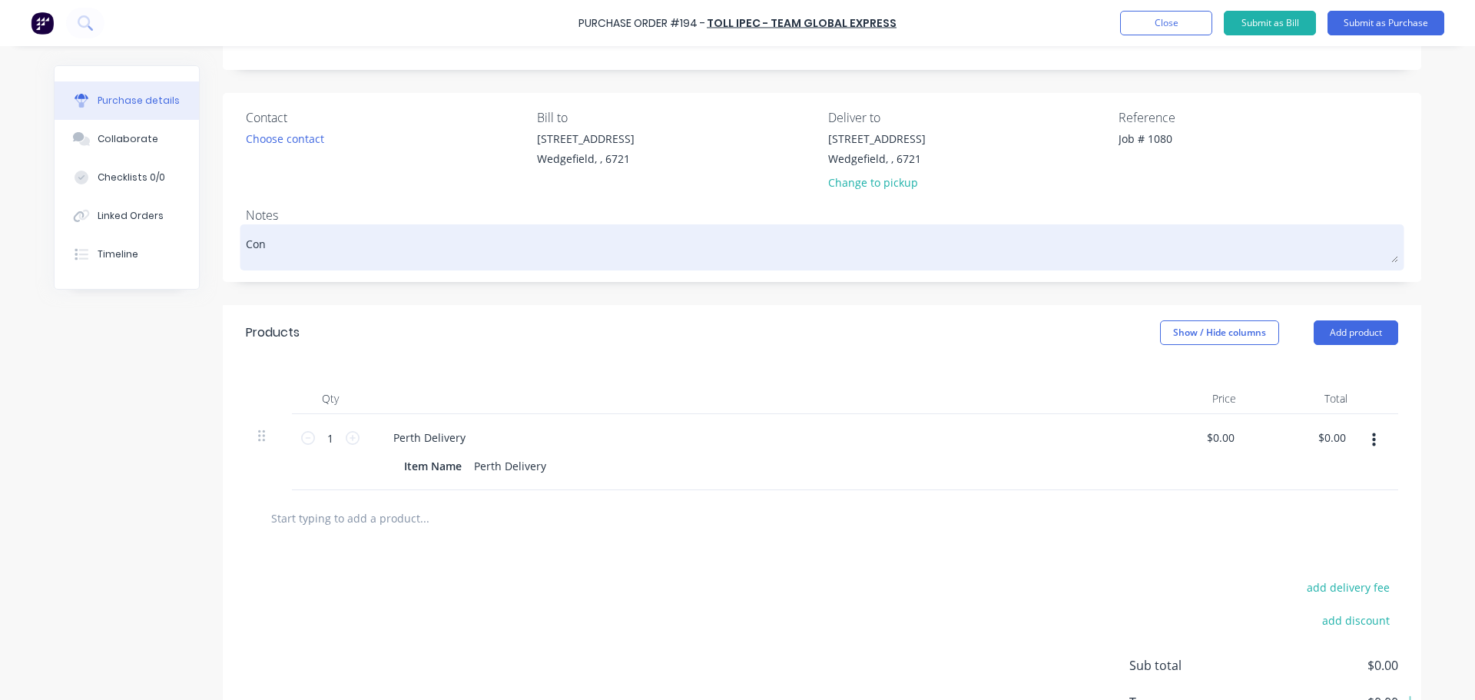
type textarea "Con N"
type textarea "x"
type textarea "Con No"
type textarea "x"
type textarea "Con No."
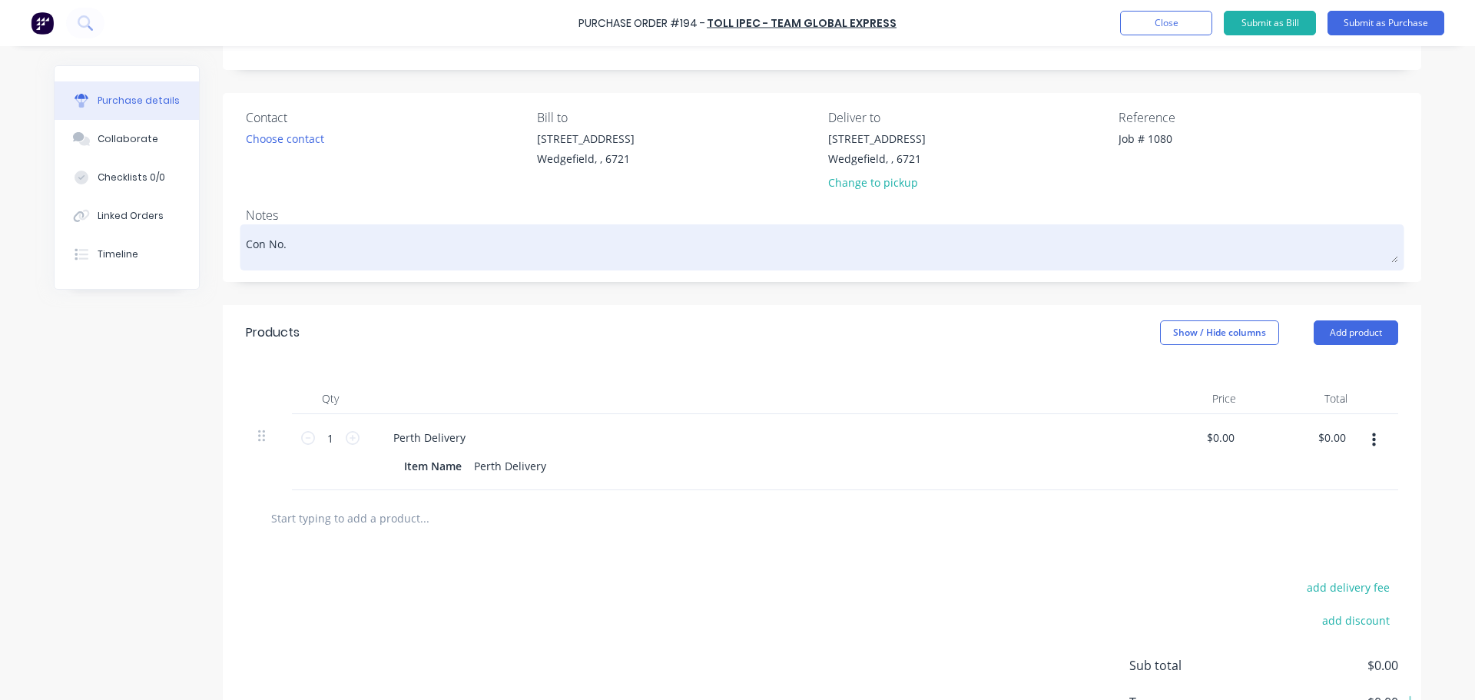
type textarea "x"
type textarea "Con No."
paste textarea "2401015439624"
type textarea "x"
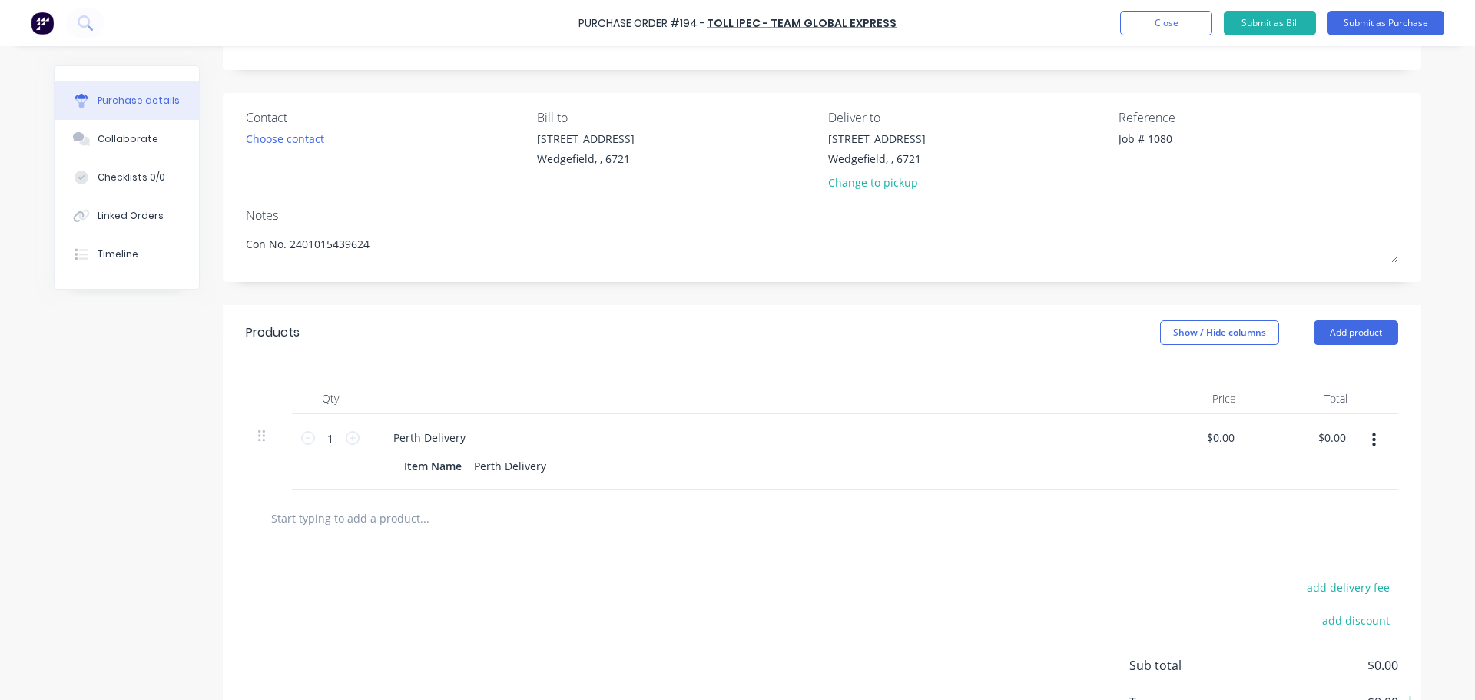
type textarea "Con No. 2401015439624"
type textarea "x"
type textarea "Con No. 2401015439624"
click at [316, 519] on input "text" at bounding box center [423, 518] width 307 height 31
type textarea "x"
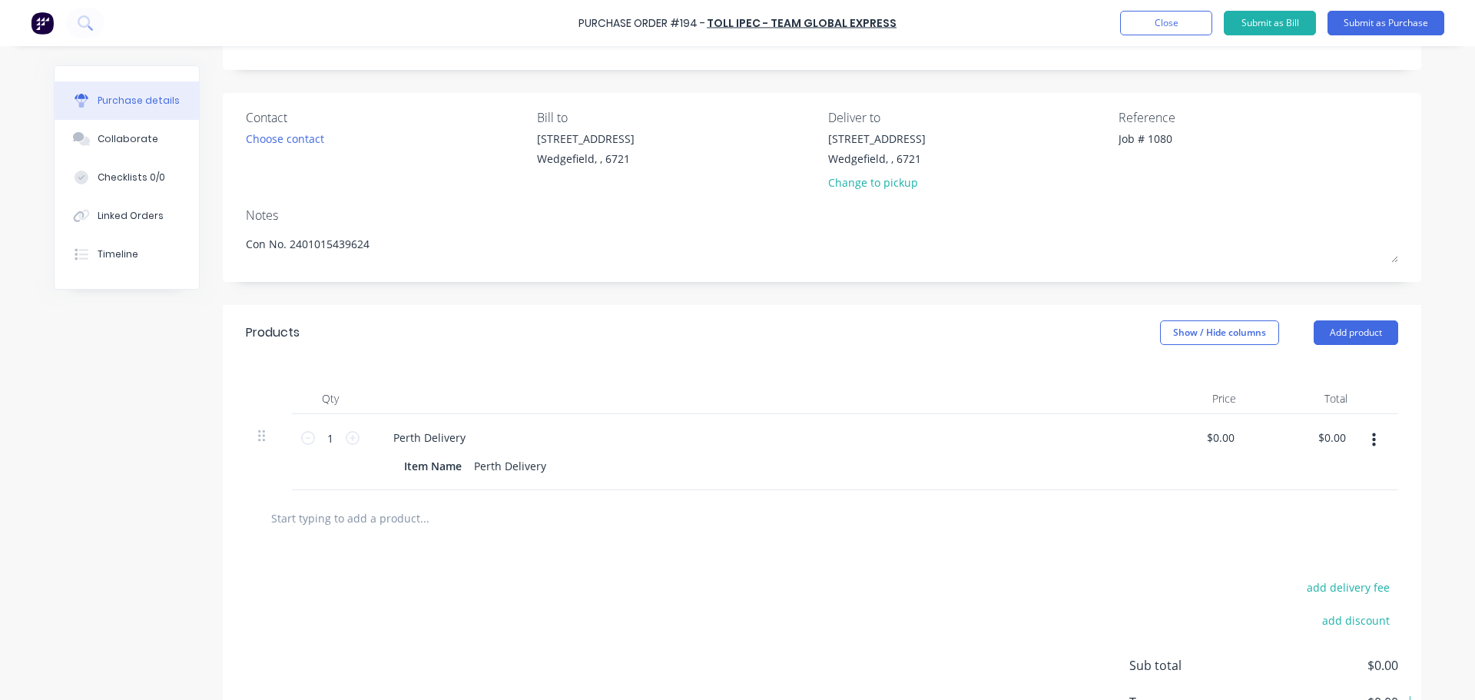
type input "F"
type textarea "x"
type input "Fr"
type textarea "x"
type input "Fre"
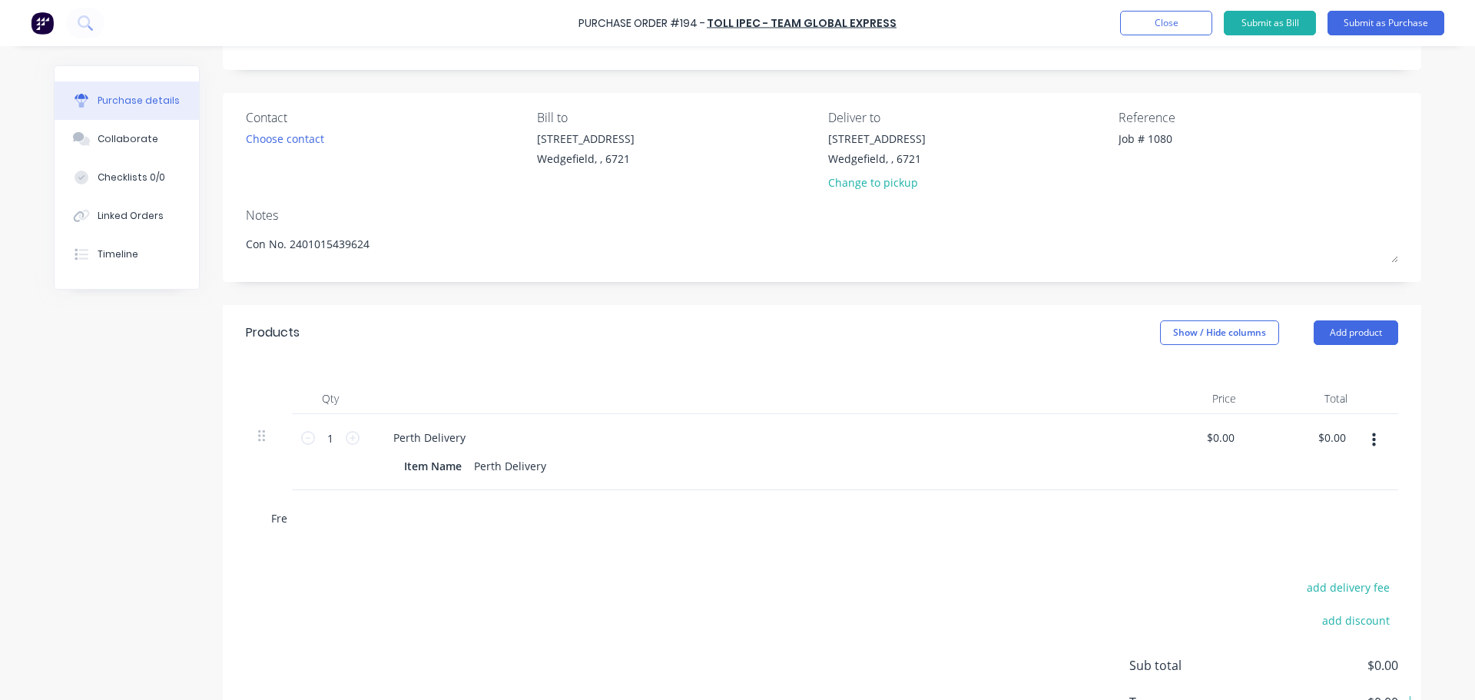
type textarea "x"
type input "Frei"
type textarea "x"
type input "Freig"
type textarea "x"
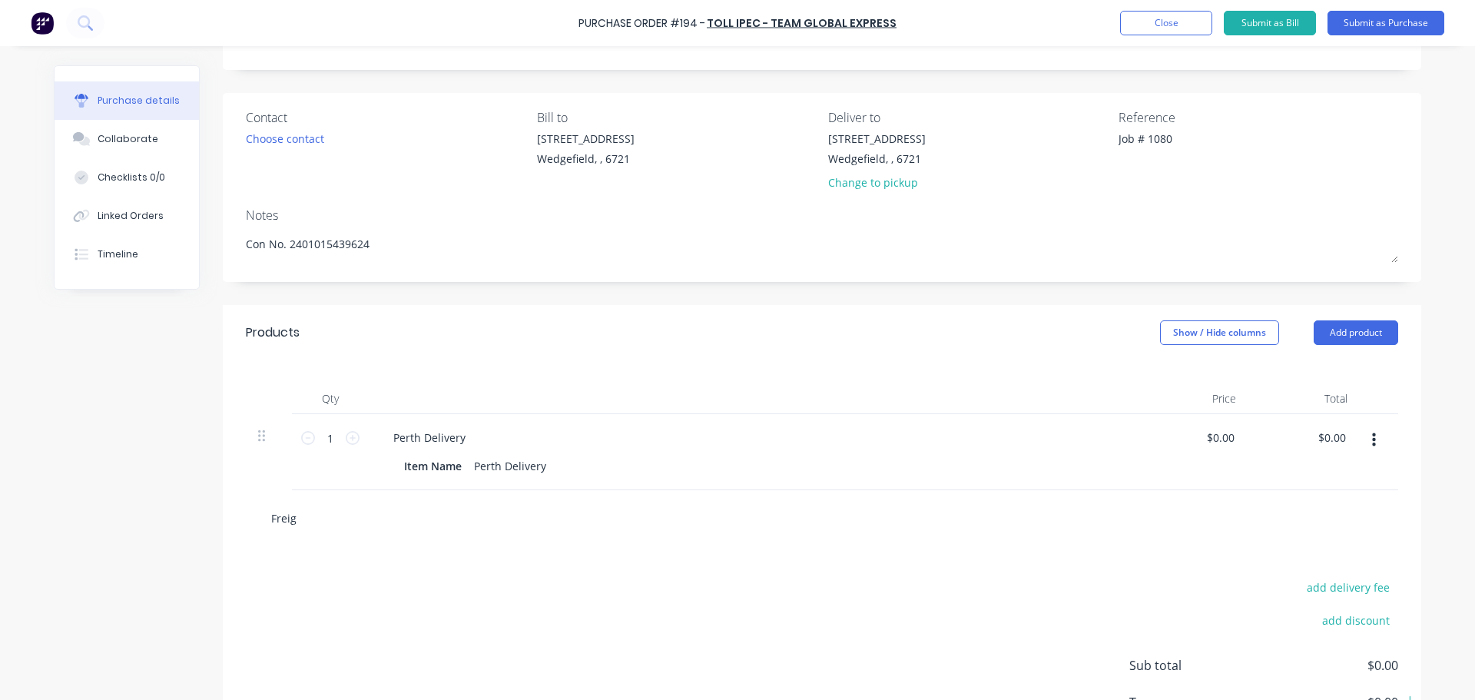
type input "Freigh"
type textarea "x"
type input "Freight"
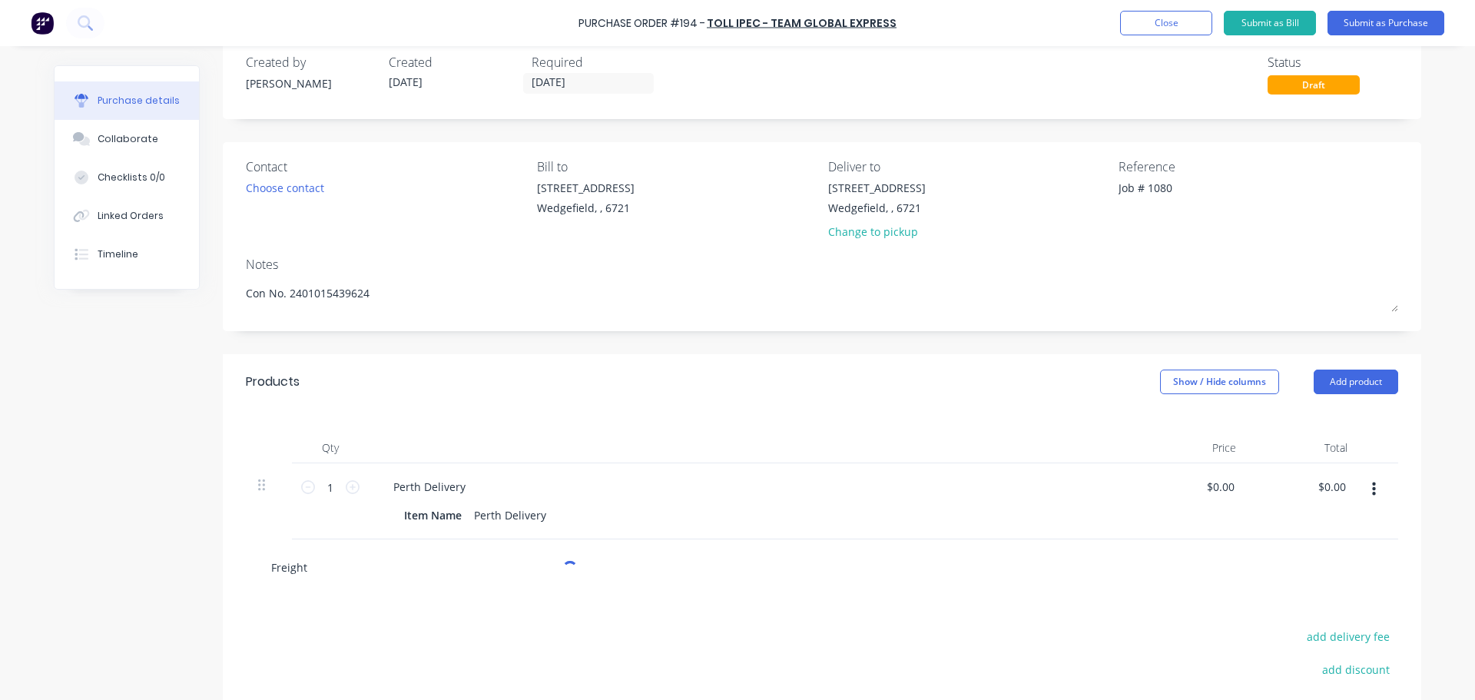
type textarea "x"
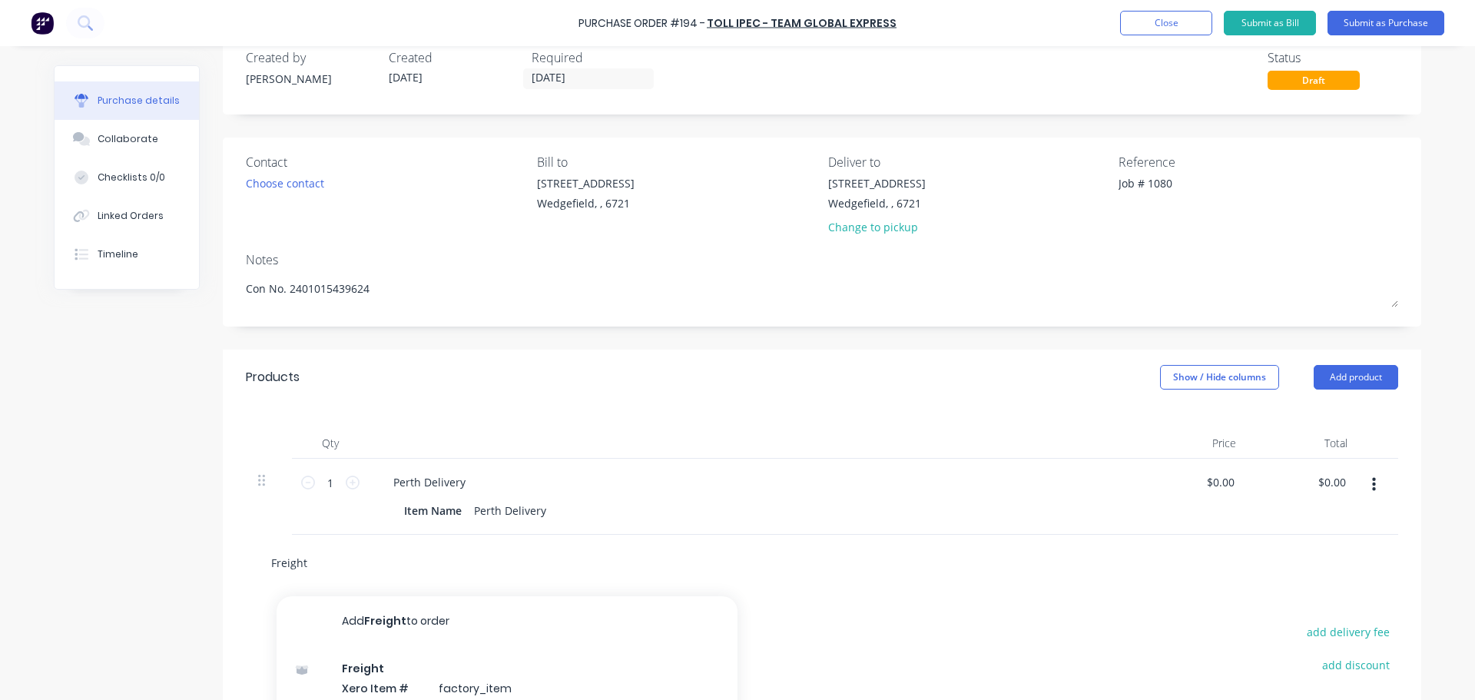
scroll to position [0, 0]
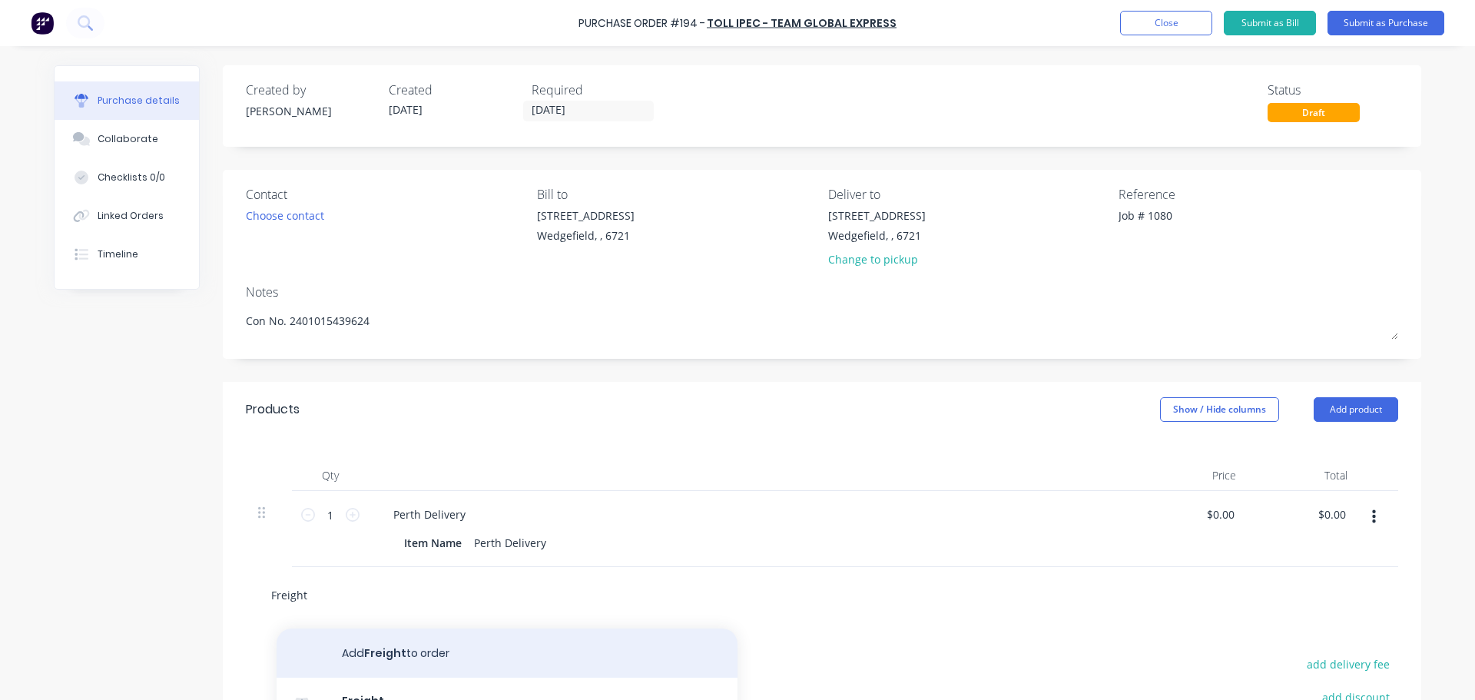
type input "Freight"
click at [377, 650] on button "Add Freight to order" at bounding box center [507, 653] width 461 height 49
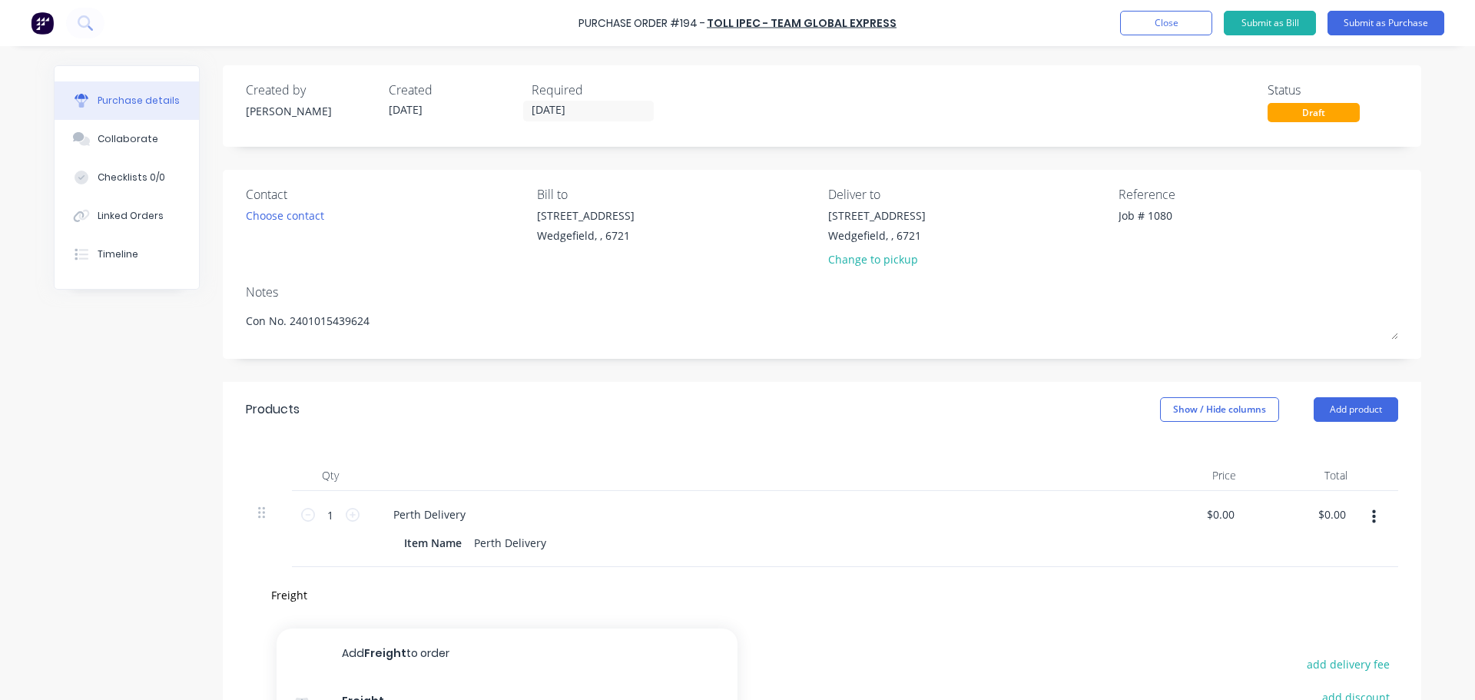
type textarea "x"
type input "0.00"
click at [1218, 589] on input "0.00" at bounding box center [1220, 590] width 35 height 22
type textarea "x"
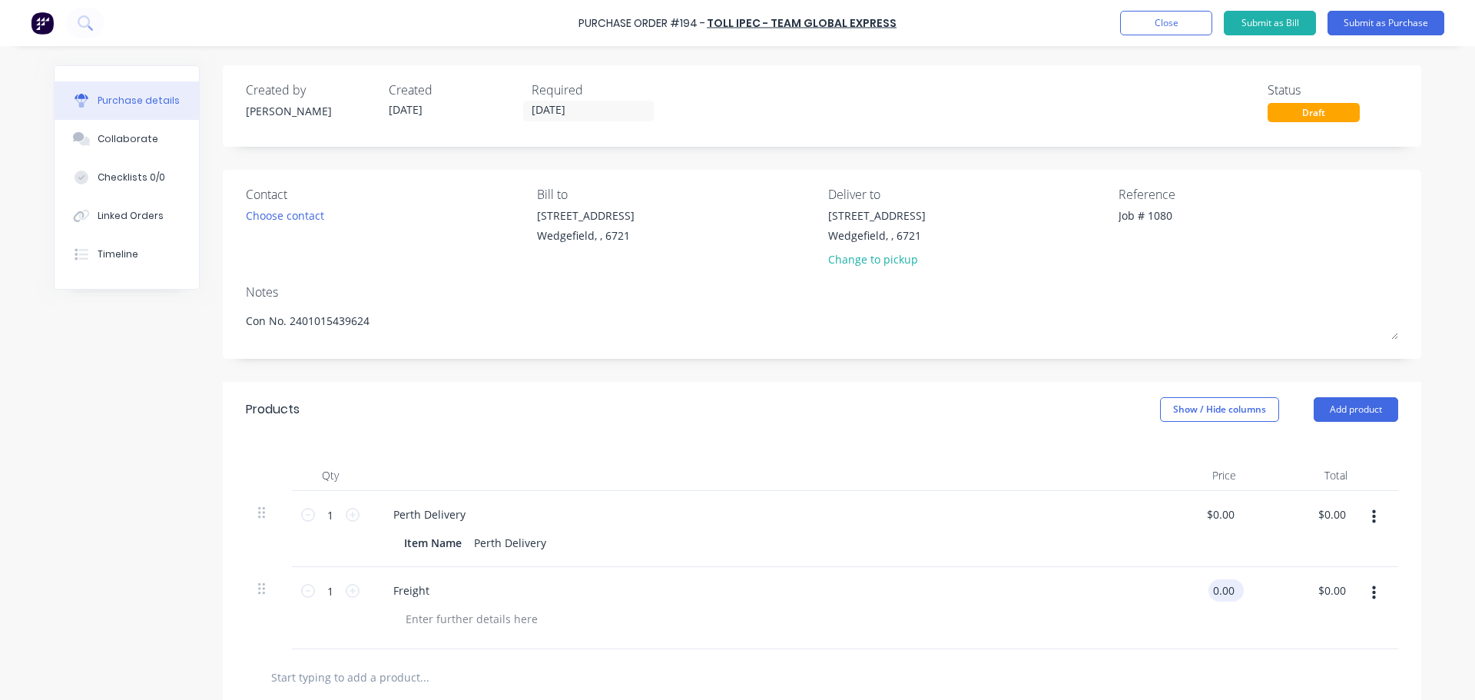
click at [1218, 589] on input "0.00" at bounding box center [1223, 590] width 29 height 22
type input "51.38"
type textarea "x"
type input "$51.38"
type input "51.38"
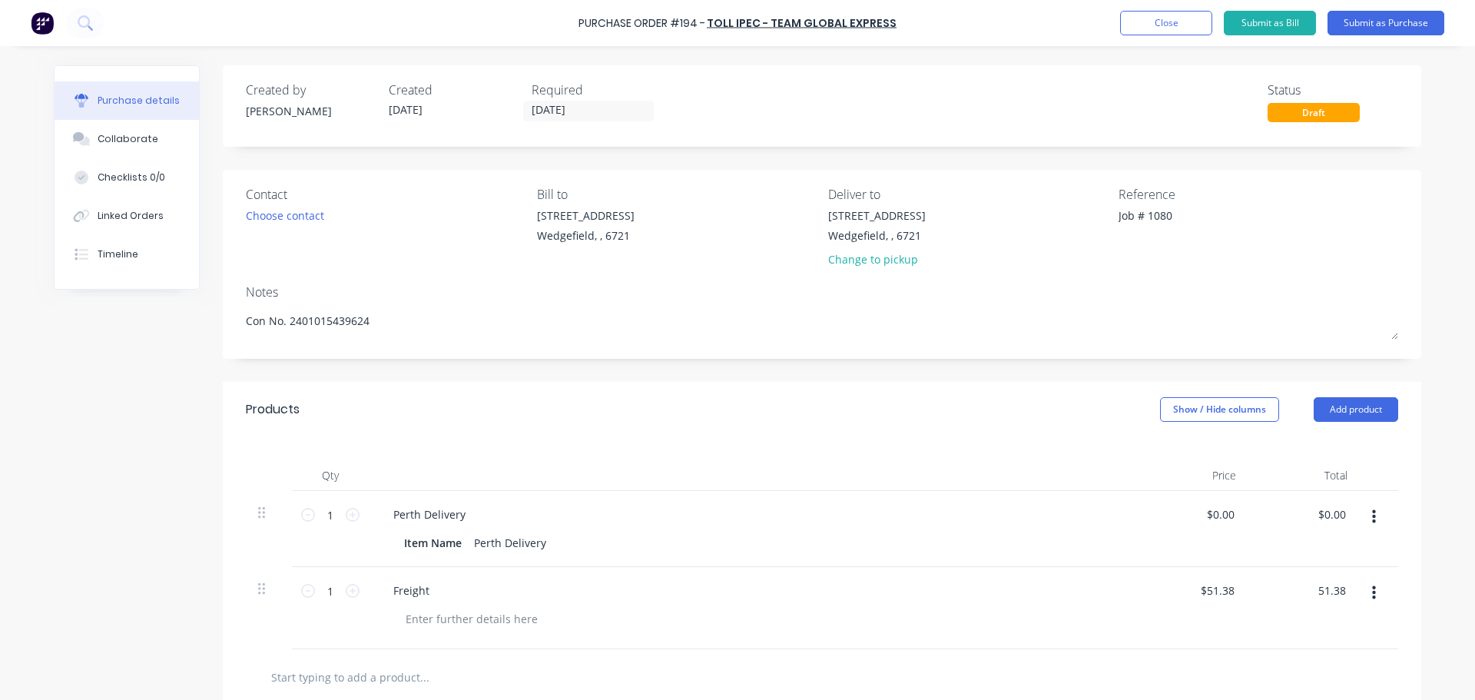
type textarea "x"
type input "$51.38"
click at [1372, 517] on icon "button" at bounding box center [1374, 517] width 4 height 14
click at [1286, 653] on button "Delete" at bounding box center [1327, 650] width 131 height 31
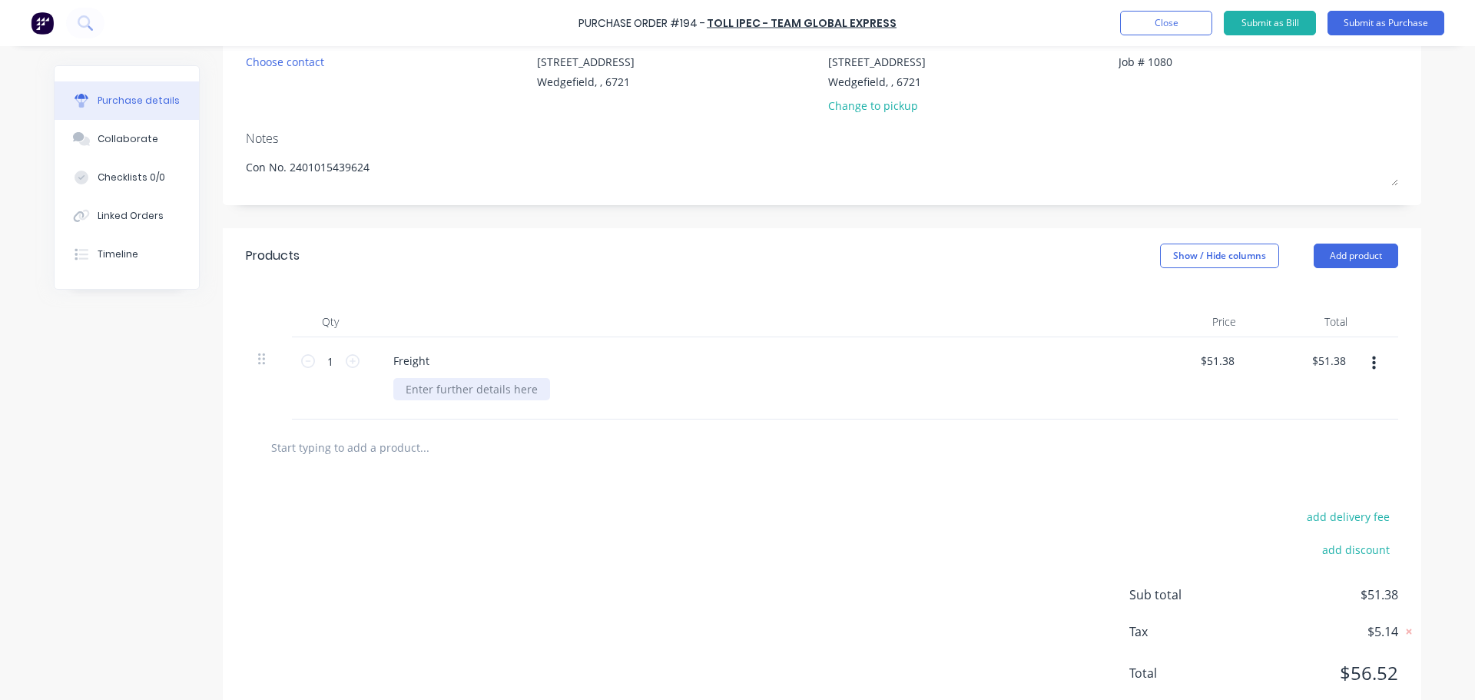
type textarea "x"
click at [431, 390] on div at bounding box center [471, 389] width 157 height 22
type textarea "x"
type input "51.38"
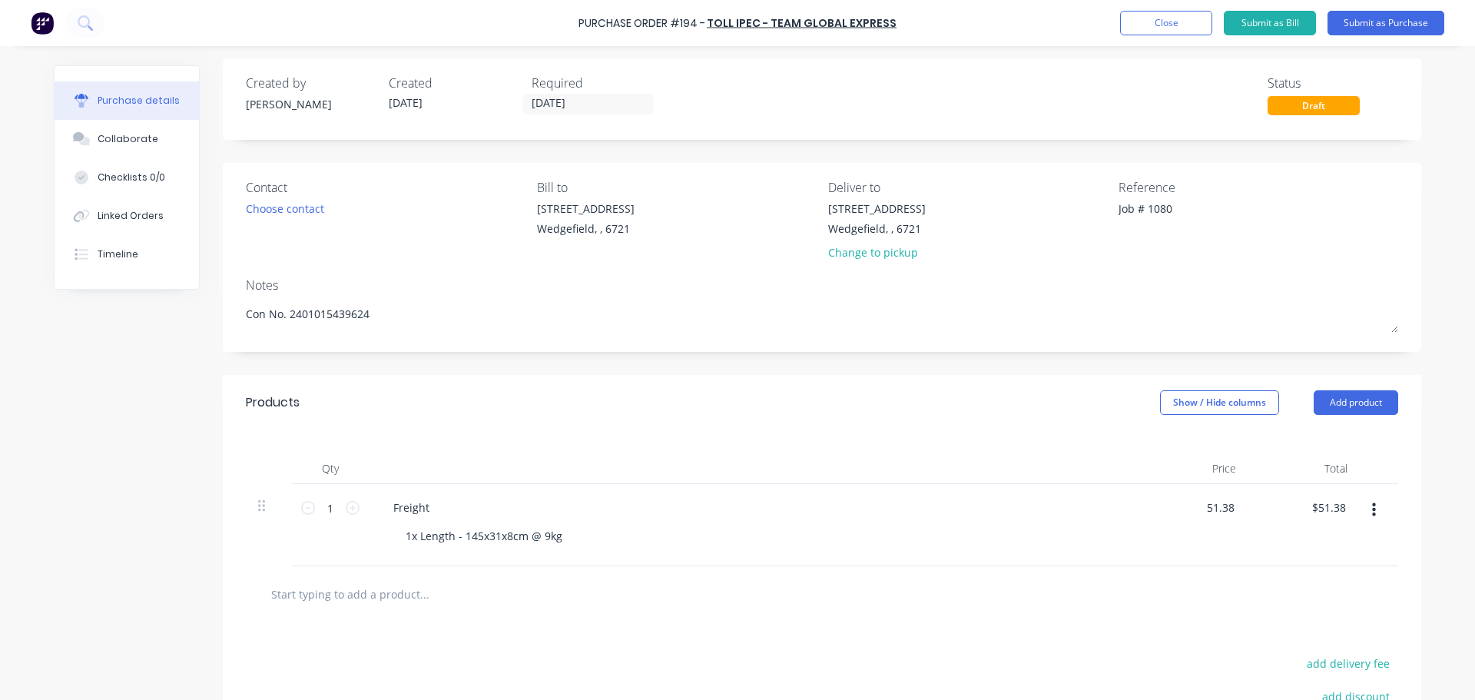
scroll to position [0, 0]
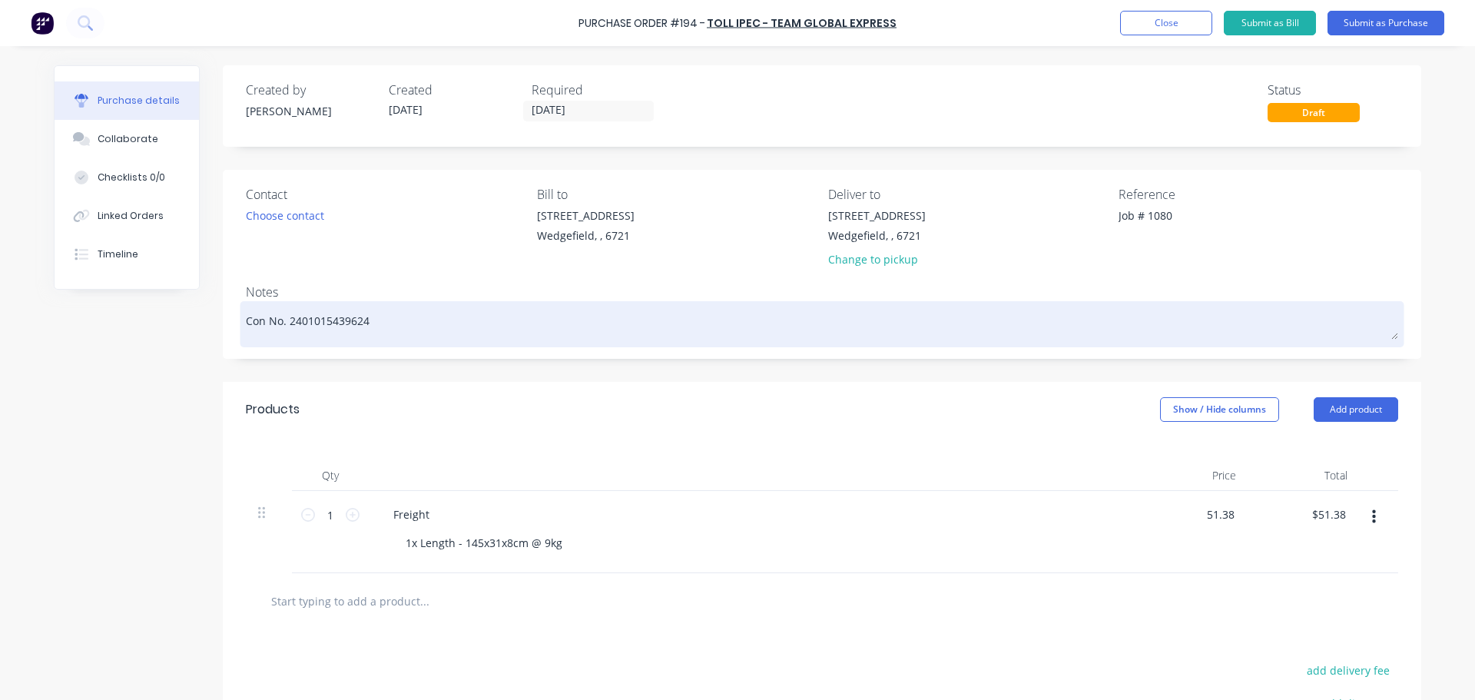
type textarea "x"
type input "$51.38"
click at [246, 320] on textarea "Con No. 2401015439624" at bounding box center [822, 322] width 1153 height 35
type textarea "Con No. 2401015439624"
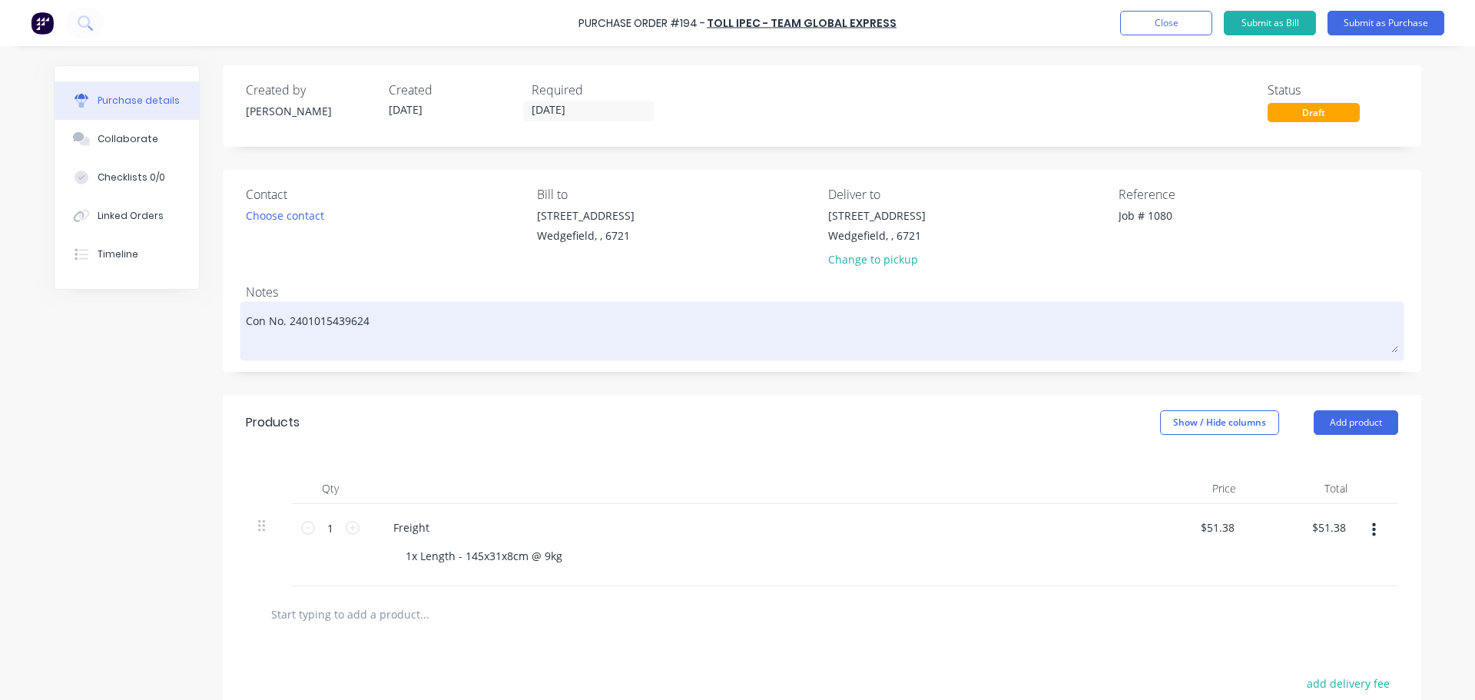
type textarea "x"
type textarea "Co Con No. 2401015439624"
type textarea "x"
type textarea "Col Con No. 2401015439624"
type textarea "x"
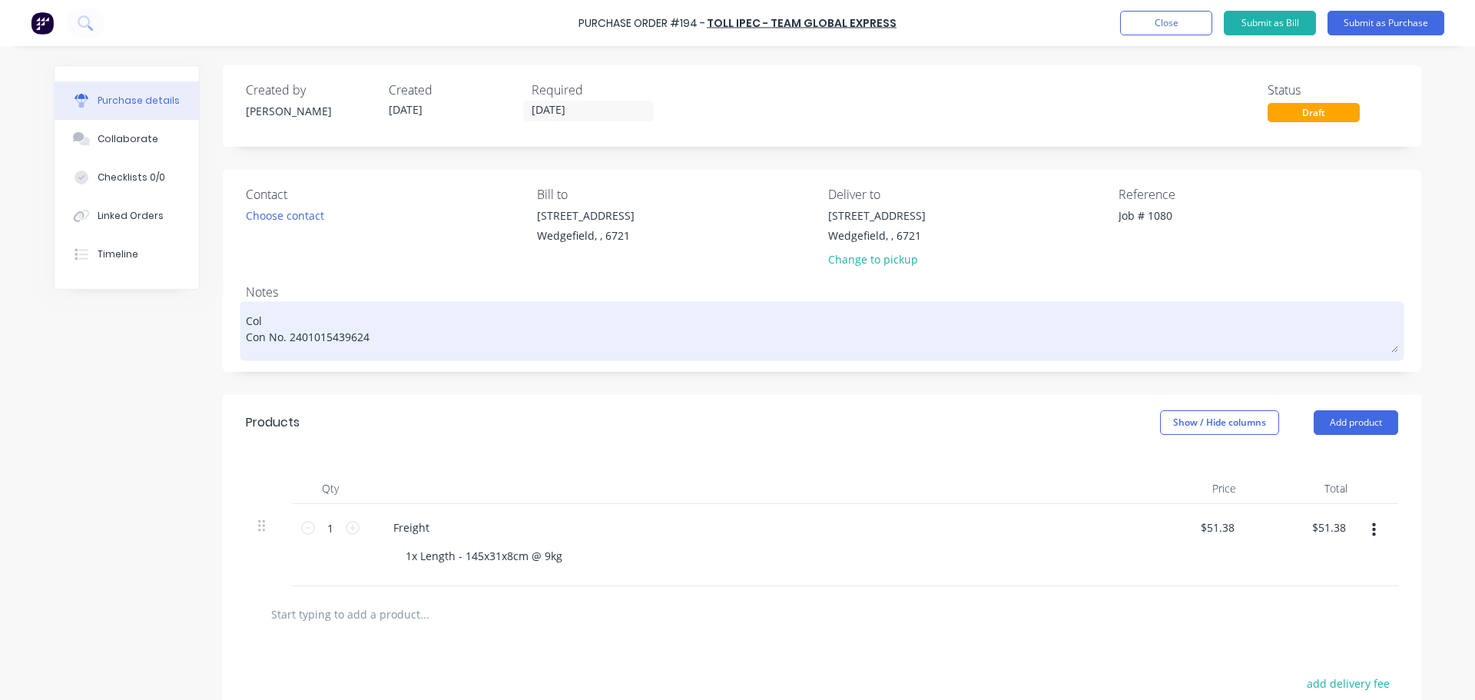
type textarea "Coll Con No. 2401015439624"
type textarea "x"
type textarea "Colle Con No. 2401015439624"
type textarea "x"
type textarea "Collec Con No. 2401015439624"
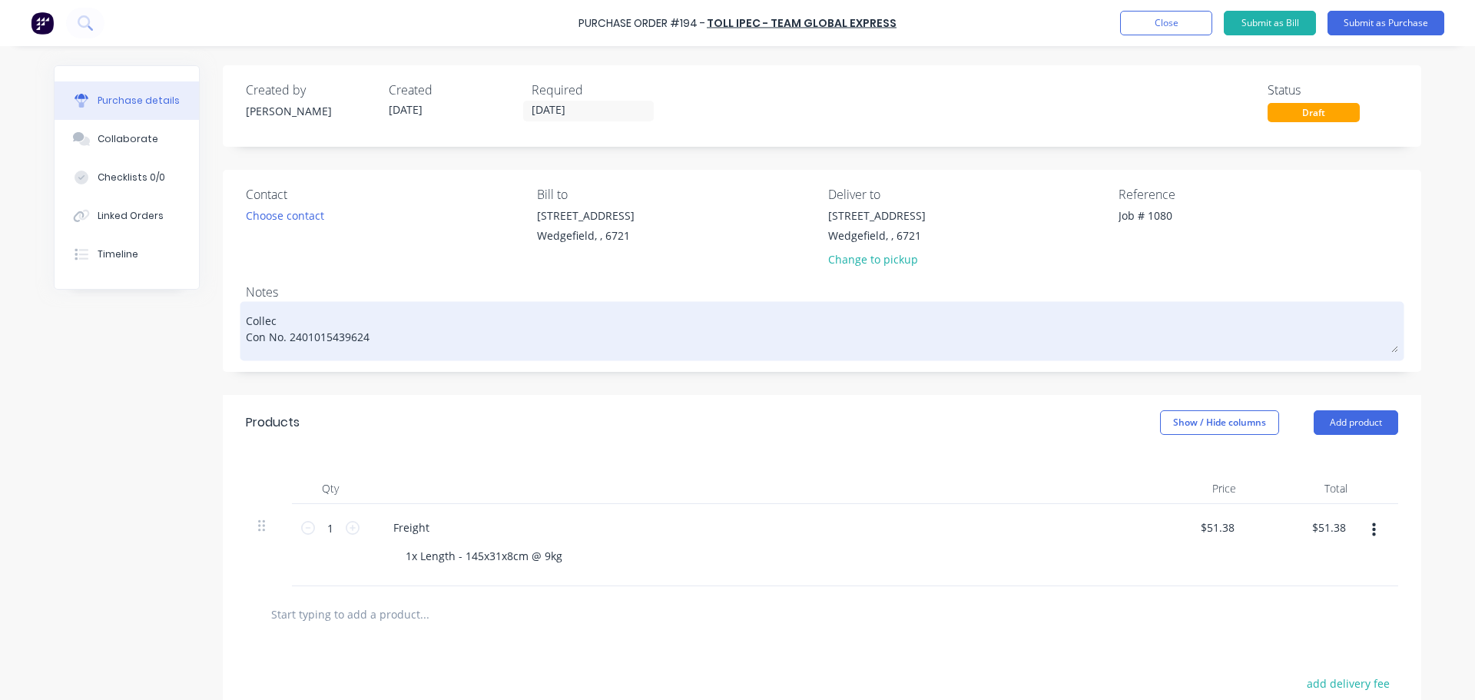
type textarea "x"
type textarea "Collect Con No. 2401015439624"
type textarea "x"
type textarea "Collecti Con No. 2401015439624"
type textarea "x"
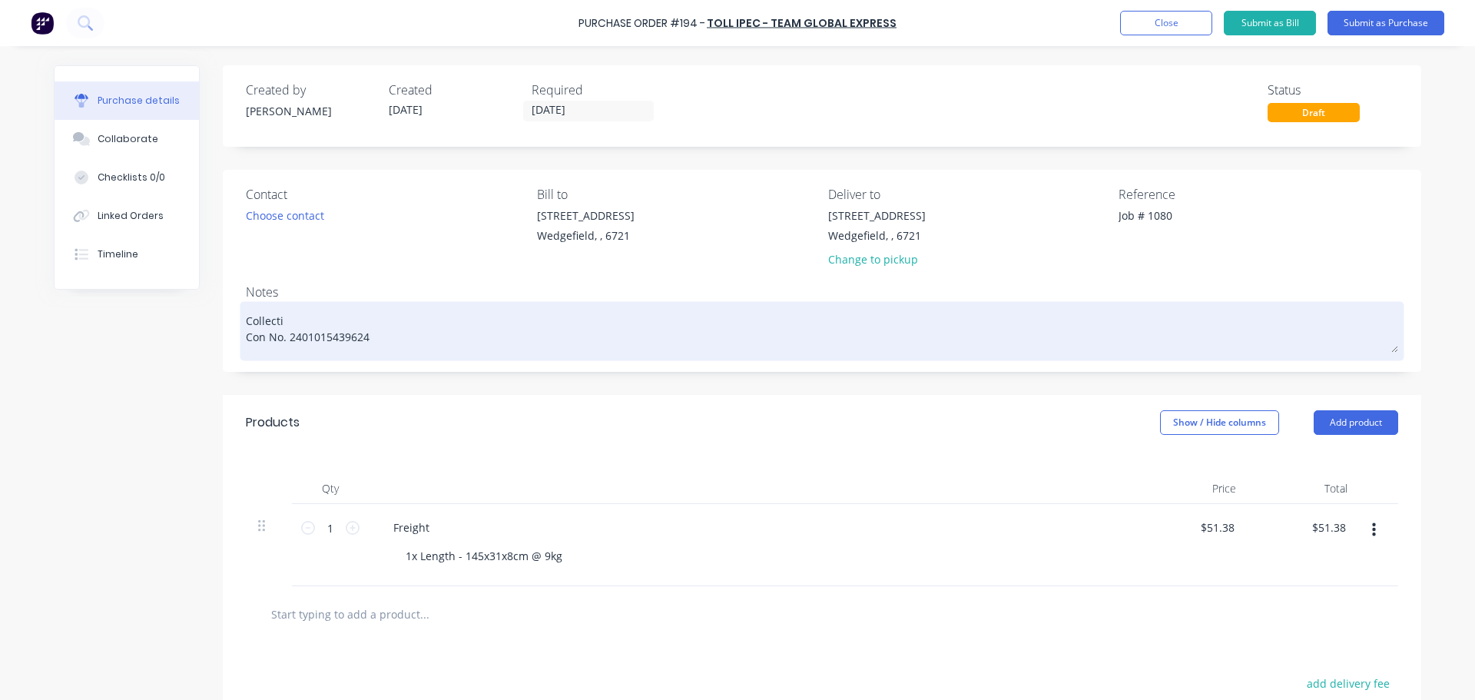
type textarea "Collectio Con No. 2401015439624"
type textarea "x"
type textarea "Collection Con No. 2401015439624"
type textarea "x"
type textarea "Collection Con No. 2401015439624"
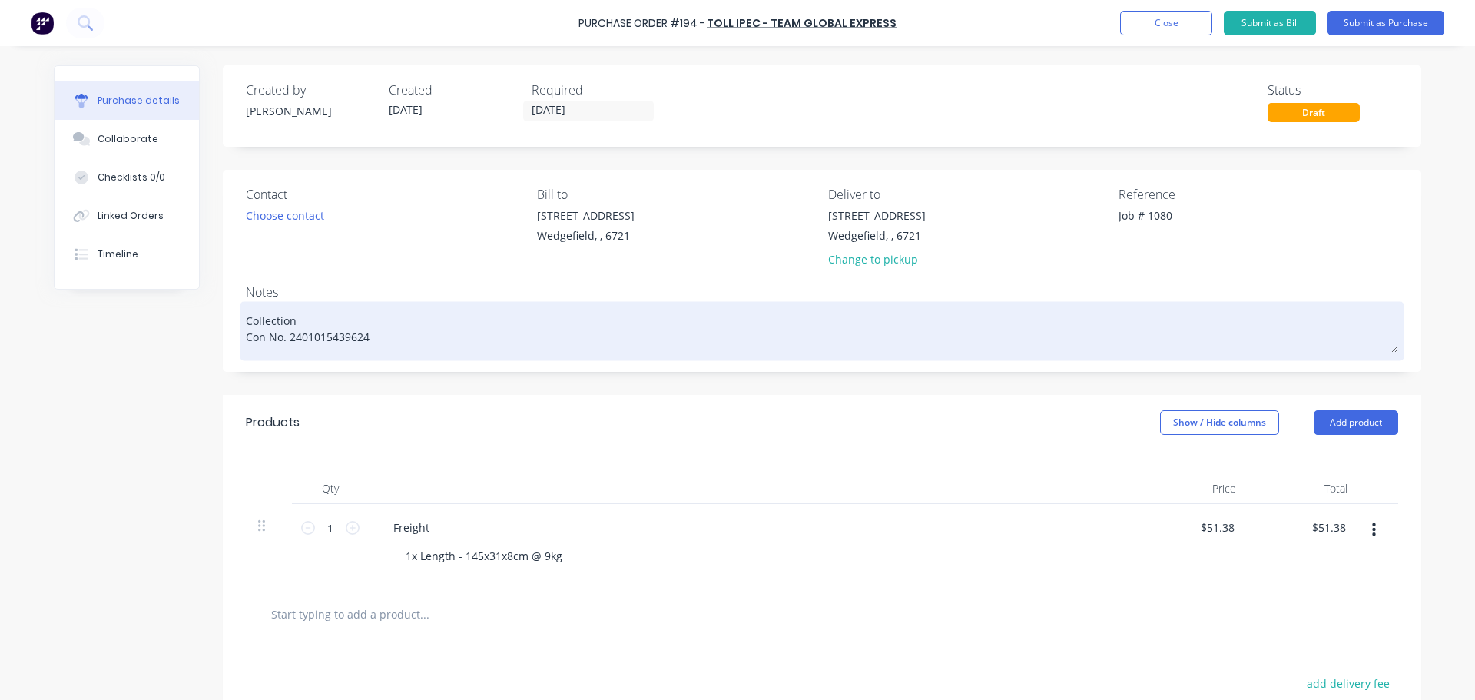
type textarea "x"
type textarea "Collection o Con No. 2401015439624"
type textarea "x"
type textarea "Collection of Con No. 2401015439624"
type textarea "x"
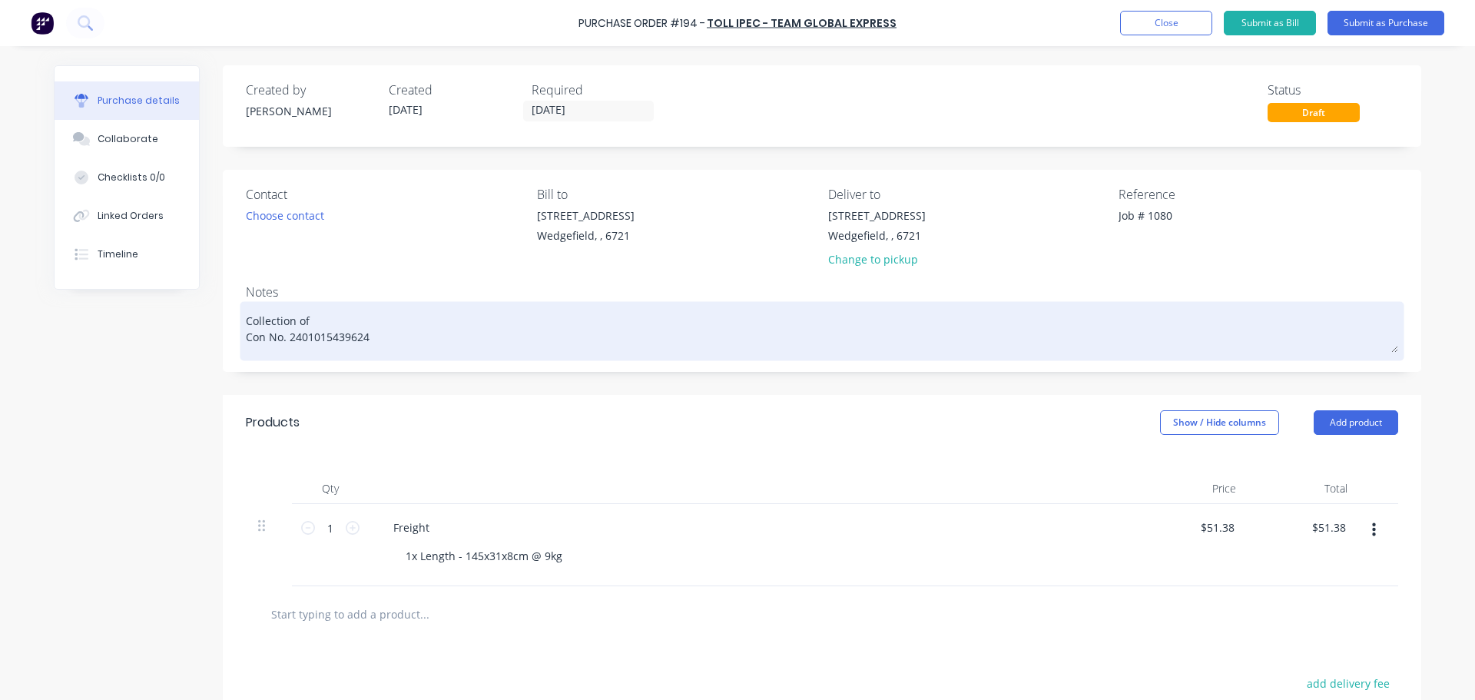
type textarea "Collection of Con No. 2401015439624"
type textarea "x"
type textarea "Collection of P Con No. 2401015439624"
type textarea "x"
type textarea "Collection of PO Con No. 2401015439624"
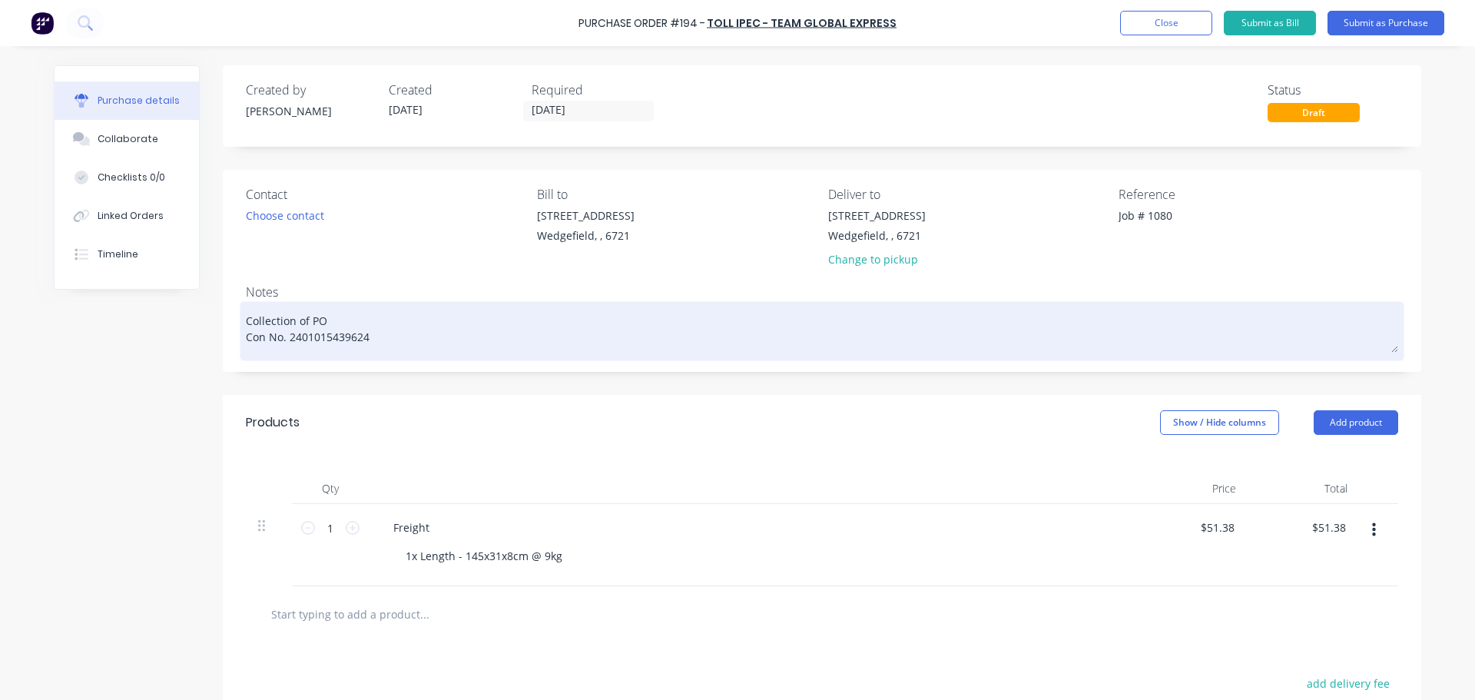
type textarea "x"
type textarea "Collection of PO9 Con No. 2401015439624"
type textarea "x"
type textarea "Collection of PO92 Con No. 2401015439624"
type textarea "x"
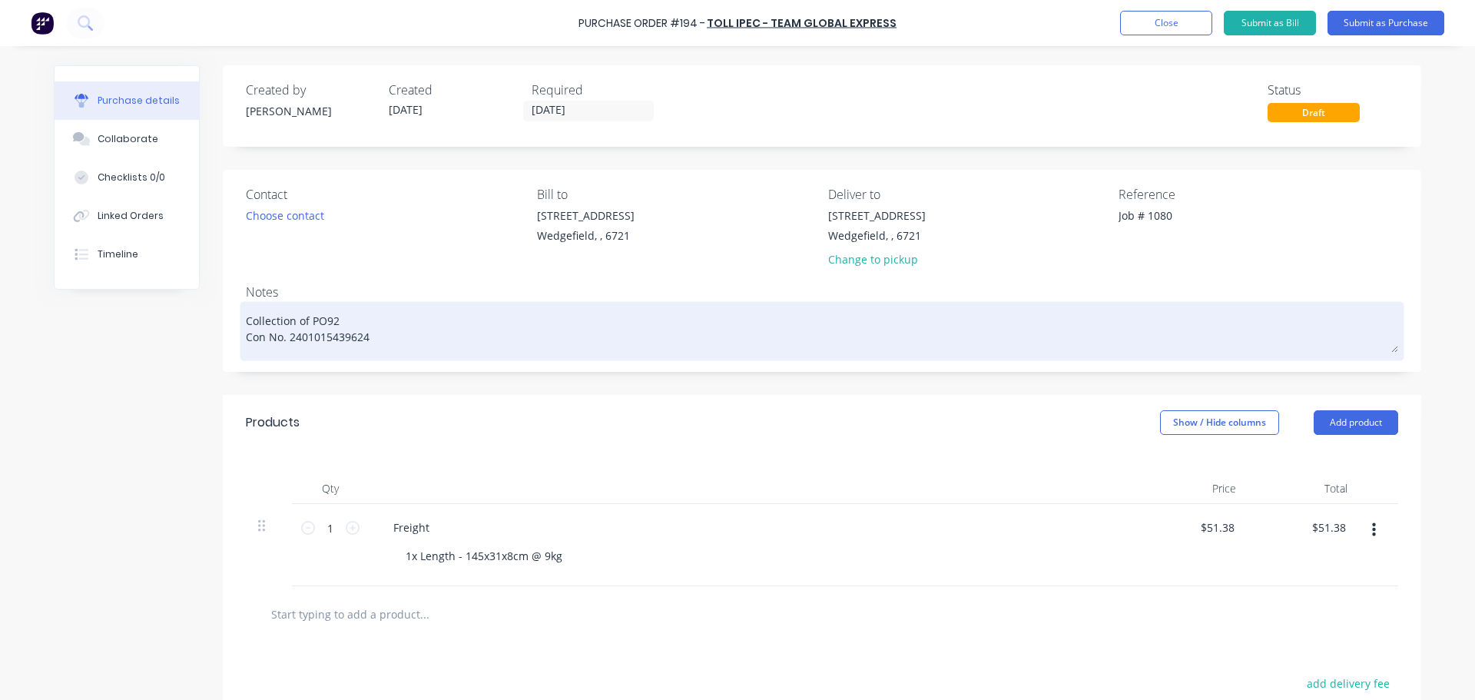
type textarea "Collection of PO92 Con No. 2401015439624"
type textarea "x"
type textarea "Collection of PO92 f Con No. 2401015439624"
type textarea "x"
type textarea "Collection of PO92 fr Con No. 2401015439624"
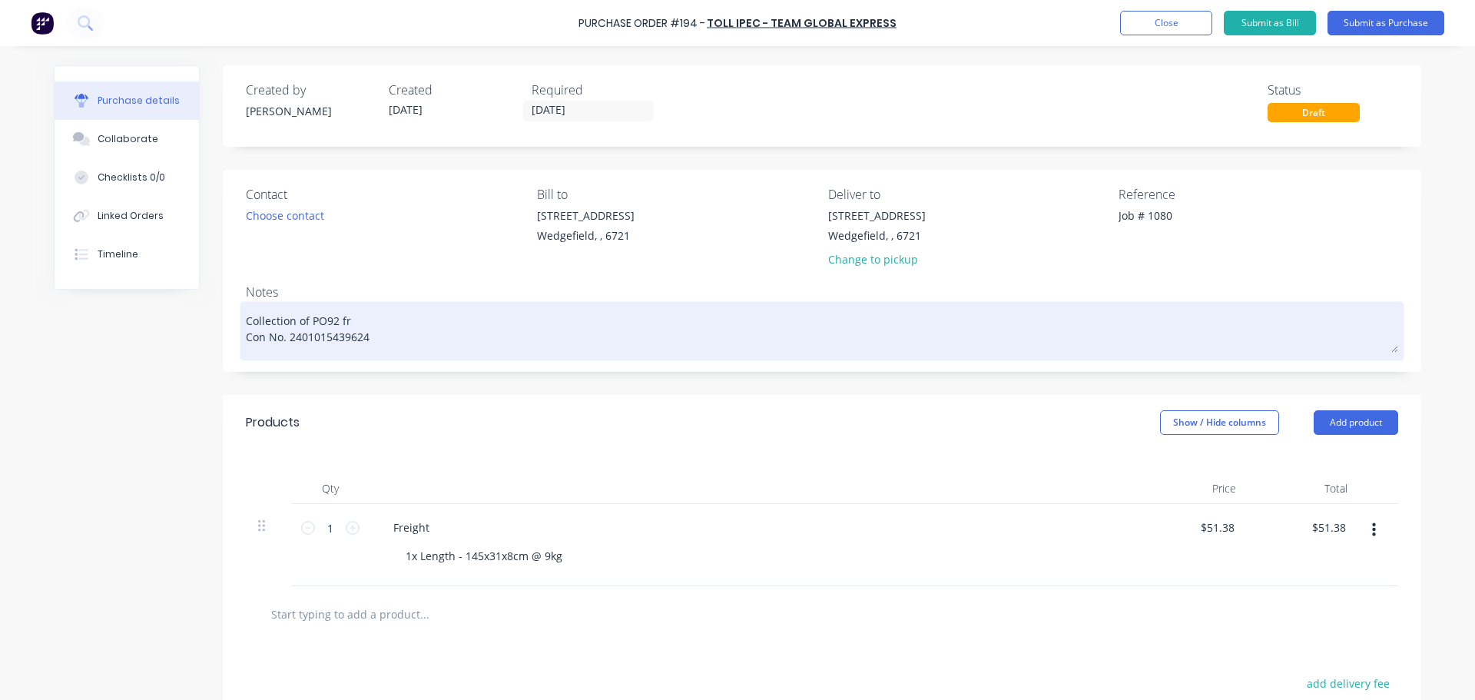
type textarea "x"
type textarea "Collection of PO92 from Con No. 2401015439624"
type textarea "x"
type textarea "Collection of PO92 from Con No. 2401015439624"
type textarea "x"
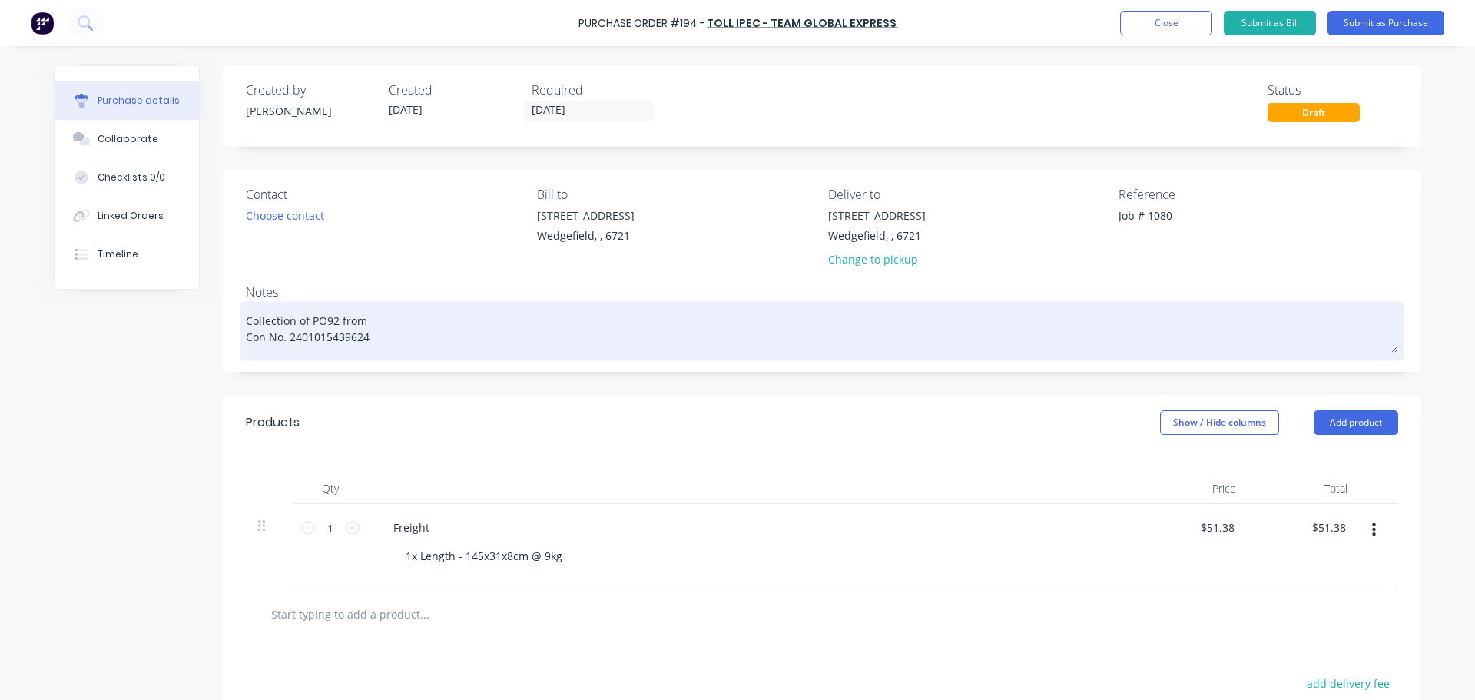
type textarea "Collection of PO92 from S Con No. 2401015439624"
type textarea "x"
type textarea "Collection of PO92 from Sc Con No. 2401015439624"
type textarea "x"
type textarea "Collection of PO92 from Sca Con No. 2401015439624"
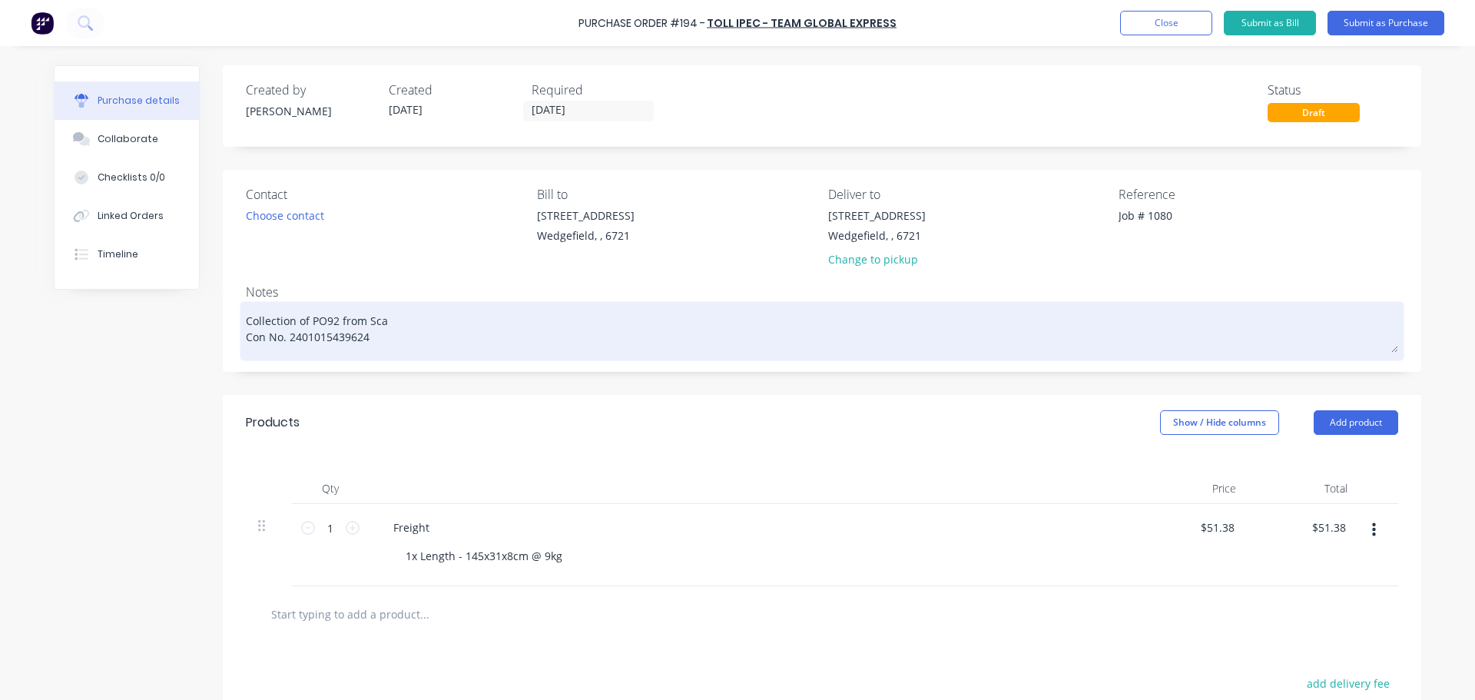
type textarea "x"
type textarea "Collection of PO92 from Scav Con No. 2401015439624"
type textarea "x"
type textarea "Collection of PO92 from Scave Con No. 2401015439624"
type textarea "x"
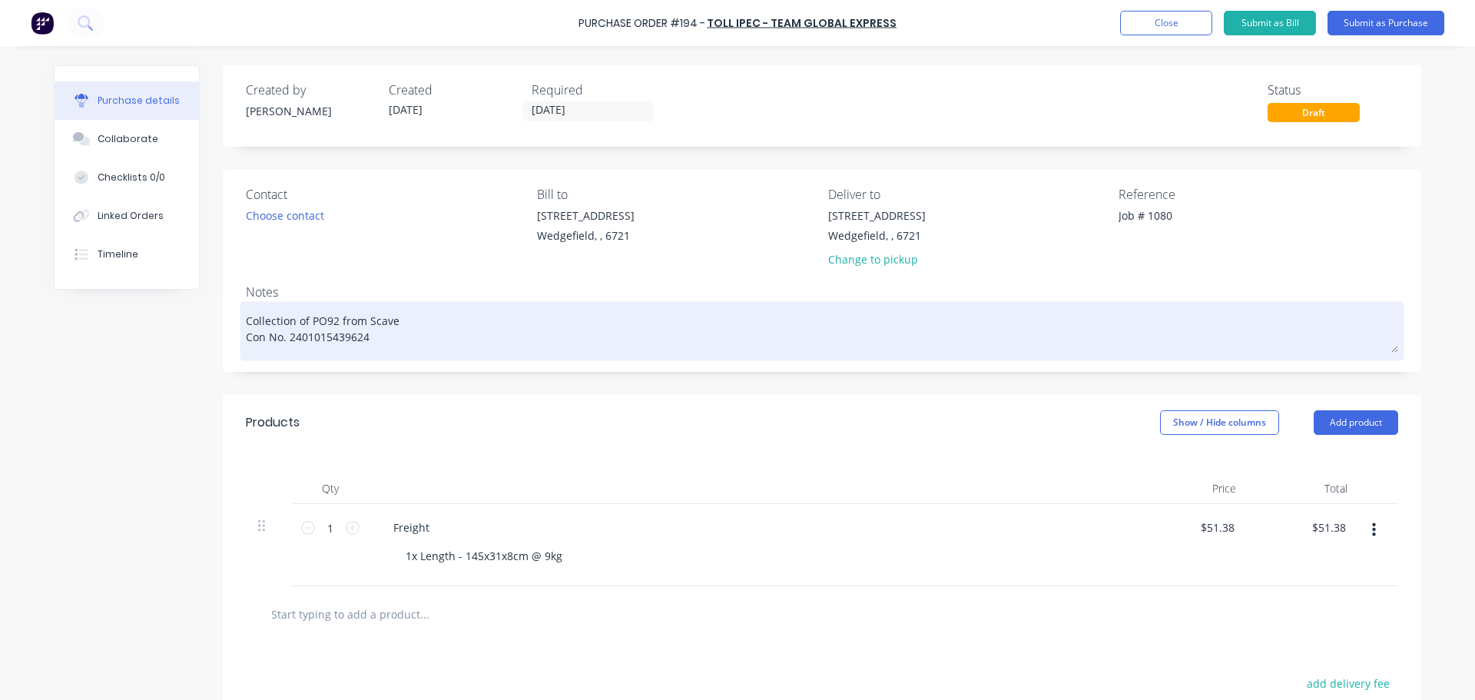
type textarea "Collection of PO92 from Scaven Con No. 2401015439624"
type textarea "x"
type textarea "Collection of PO92 from Scaveng Con No. 2401015439624"
type textarea "x"
type textarea "Collection of PO92 from Scavenge Con No. 2401015439624"
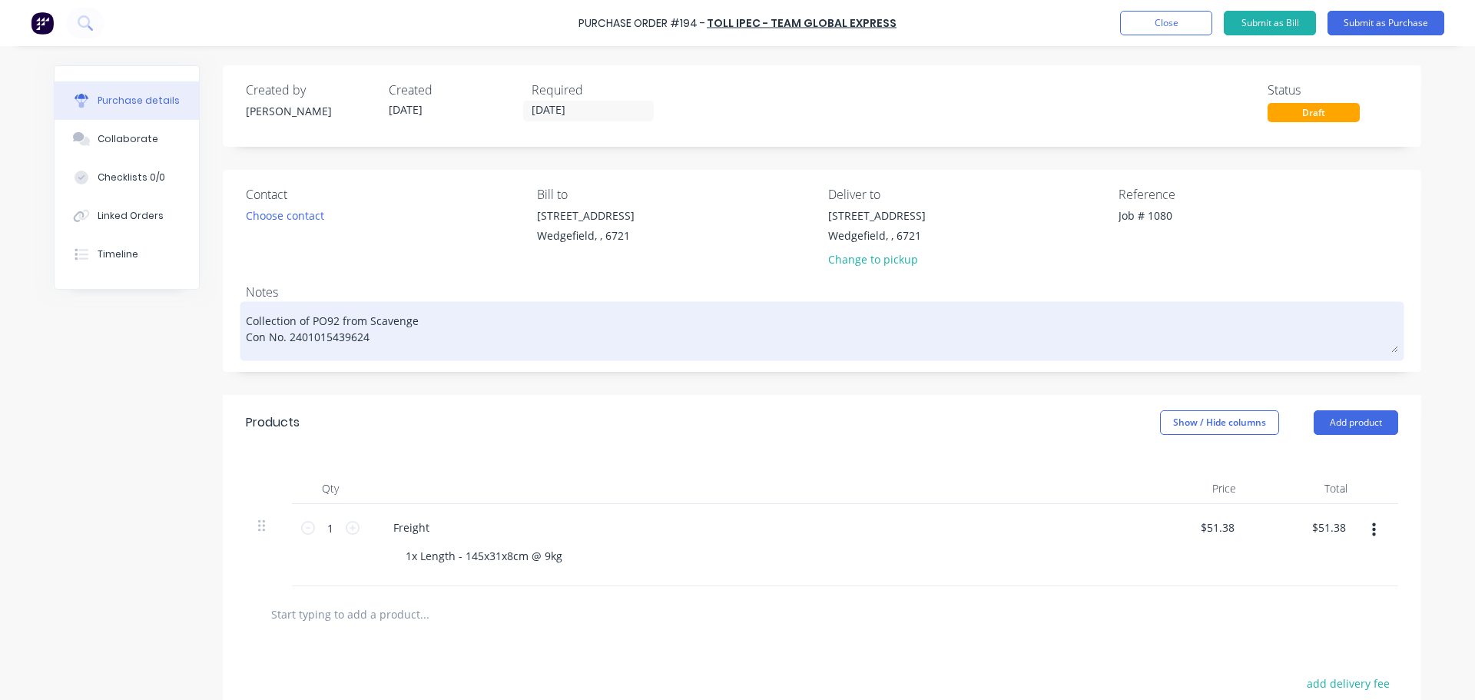
type textarea "x"
type textarea "Collection of PO92 from Scavenger Con No. 2401015439624"
type textarea "x"
type textarea "Collection of PO92 from Scavenger Con No. 2401015439624"
type textarea "x"
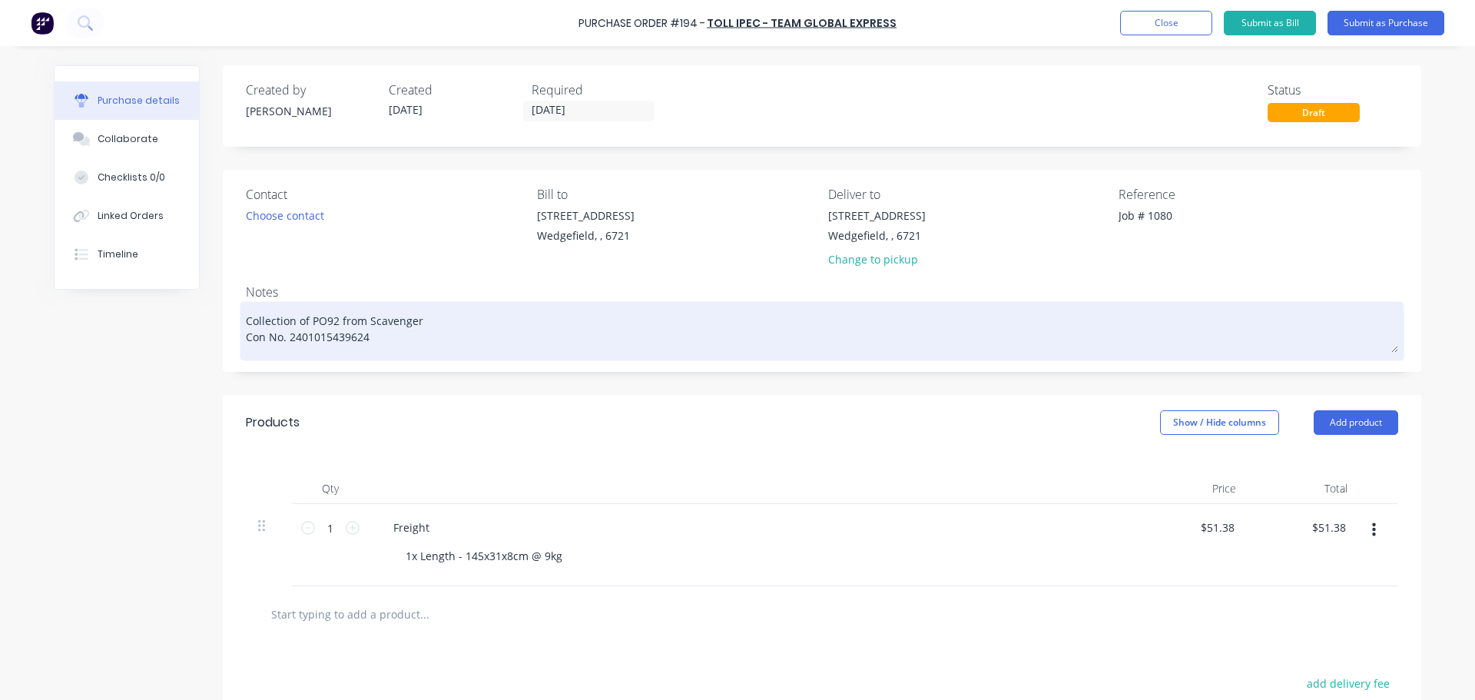
type textarea "Collection of PO92 from Scavenger S Con No. 2401015439624"
type textarea "x"
type textarea "Collection of PO92 from Scavenger Su Con No. 2401015439624"
type textarea "x"
type textarea "Collection of PO92 from Scavenger Sup Con No. 2401015439624"
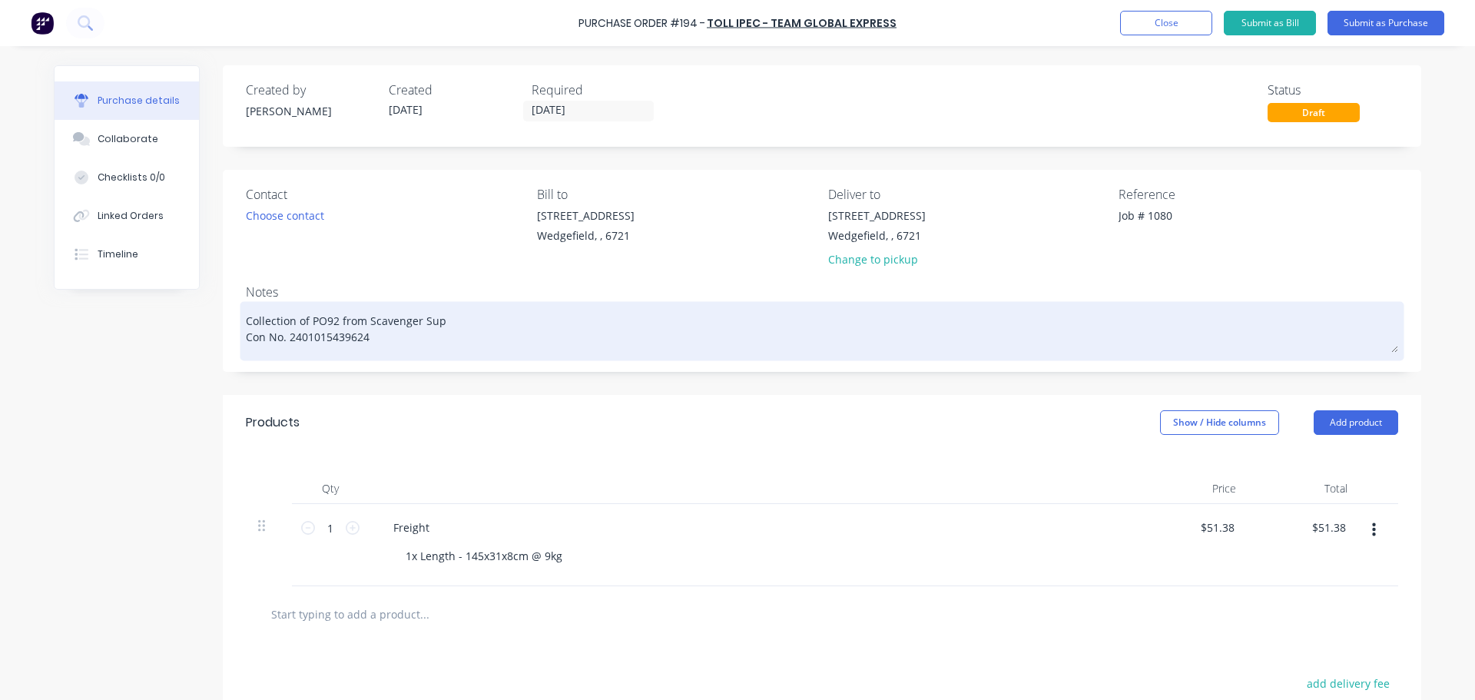
type textarea "x"
type textarea "Collection of PO92 from Scavenger Supp Con No. 2401015439624"
type textarea "x"
type textarea "Collection of PO92 from Scavenger Suppl Con No. 2401015439624"
type textarea "x"
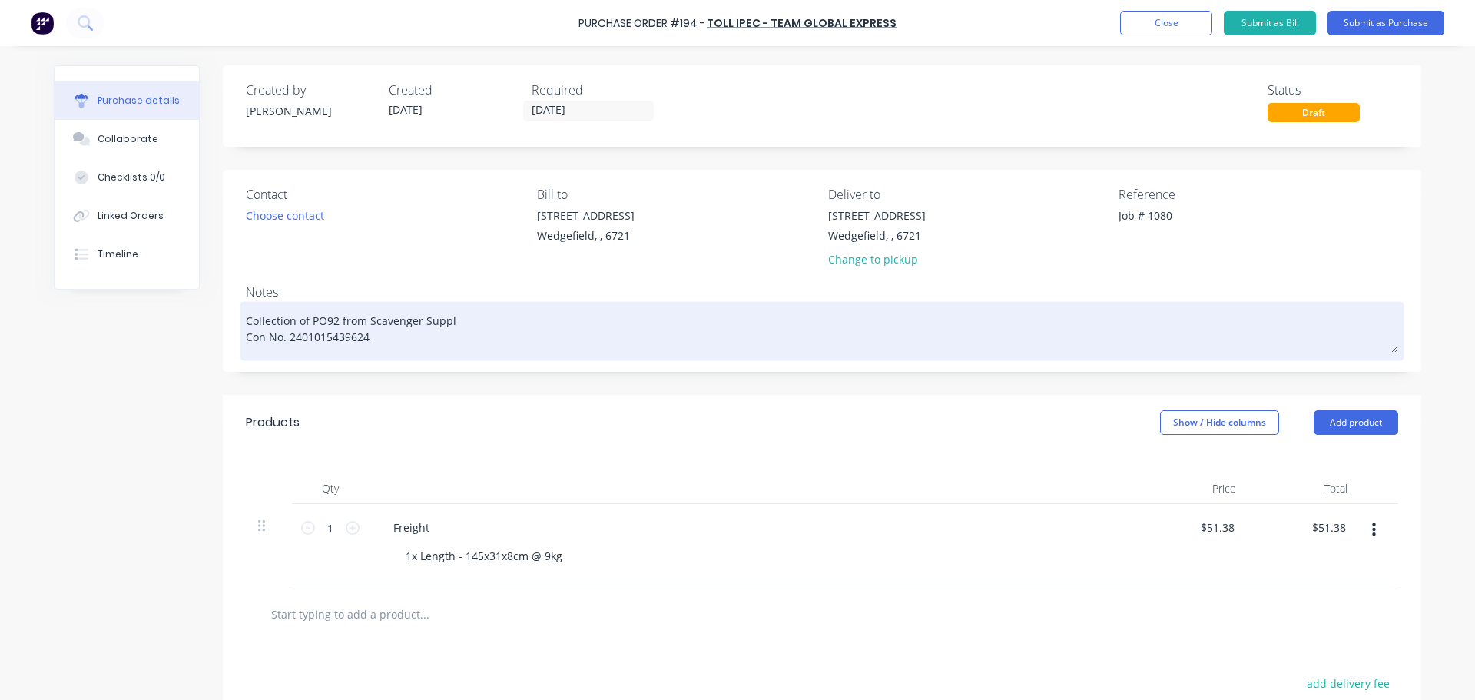
type textarea "Collection of PO92 from Scavenger Suppli Con No. 2401015439624"
type textarea "x"
type textarea "Collection of PO92 from Scavenger Supplie Con No. 2401015439624"
type textarea "x"
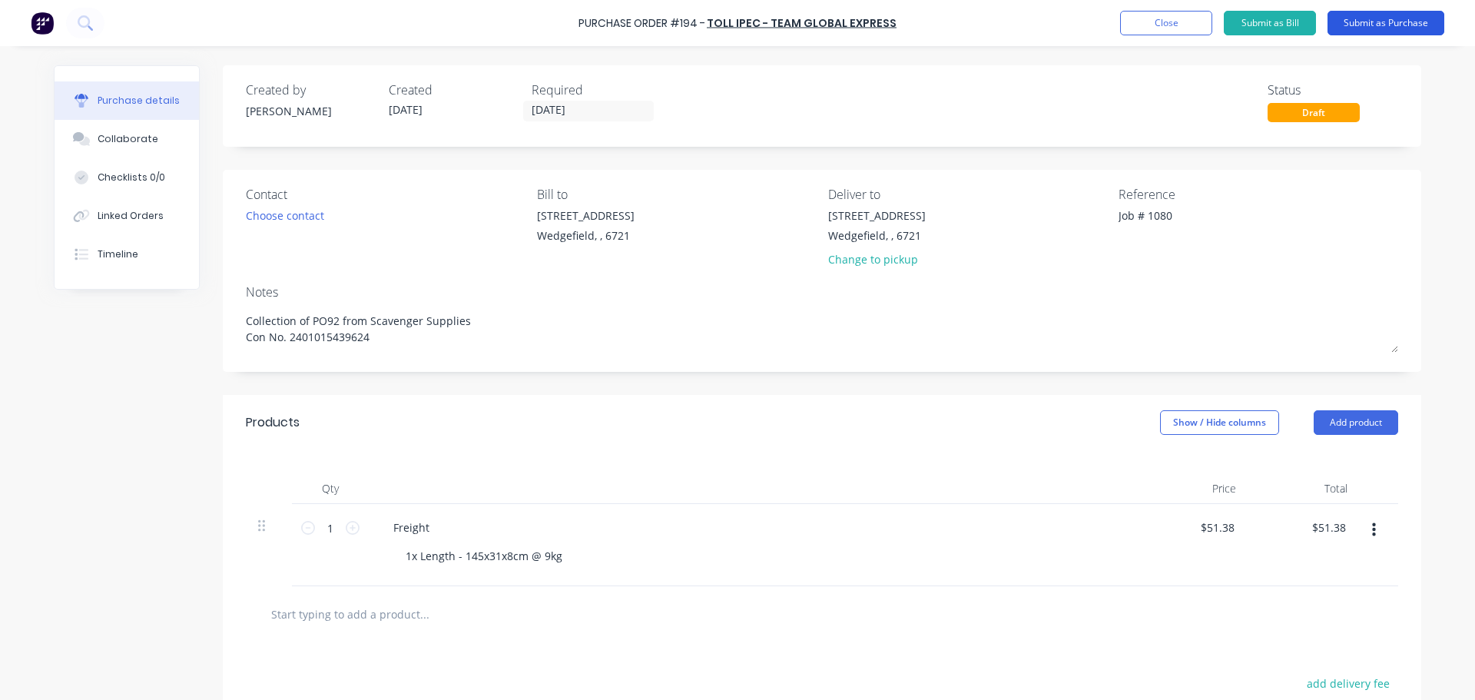
type textarea "Collection of PO92 from Scavenger Supplies Con No. 2401015439624"
type textarea "x"
type textarea "Collection of PO92 from Scavenger Supplies Con No. 2401015439624"
click at [1366, 22] on button "Submit as Purchase" at bounding box center [1386, 23] width 117 height 25
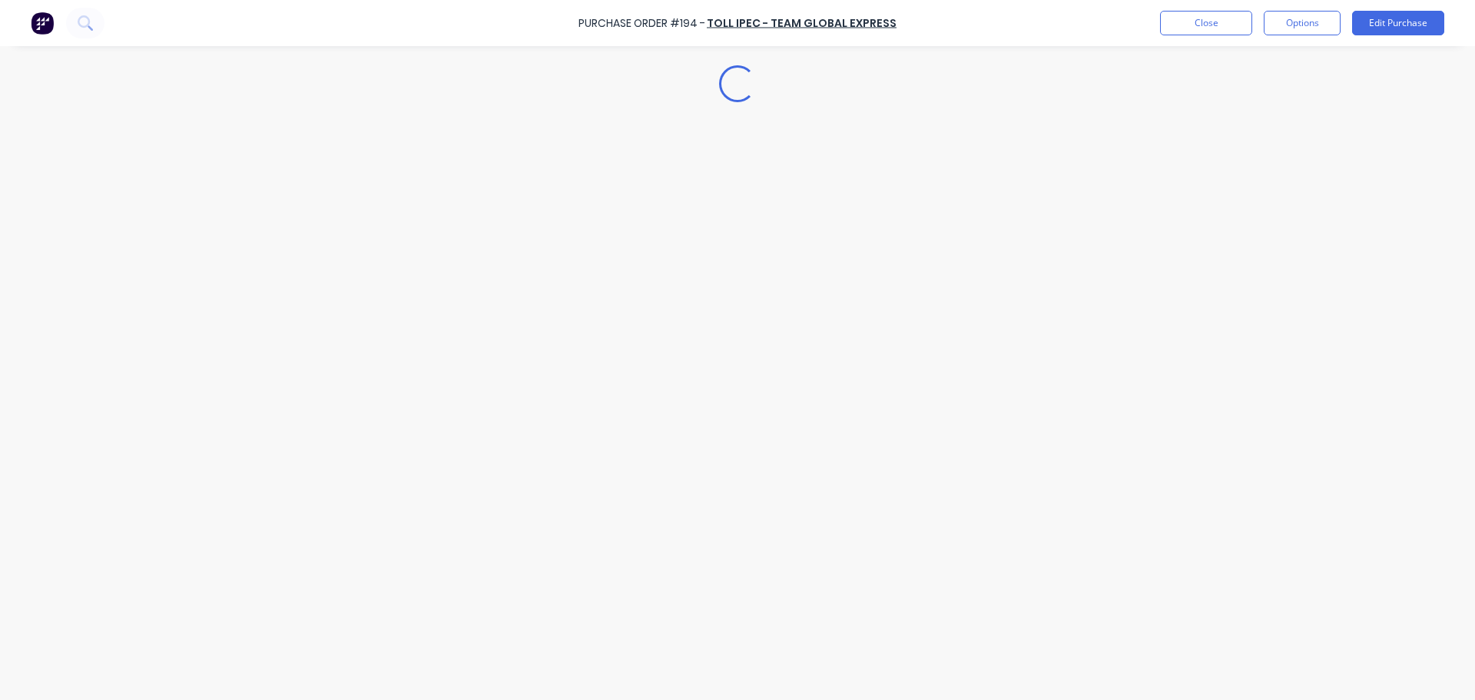
type textarea "x"
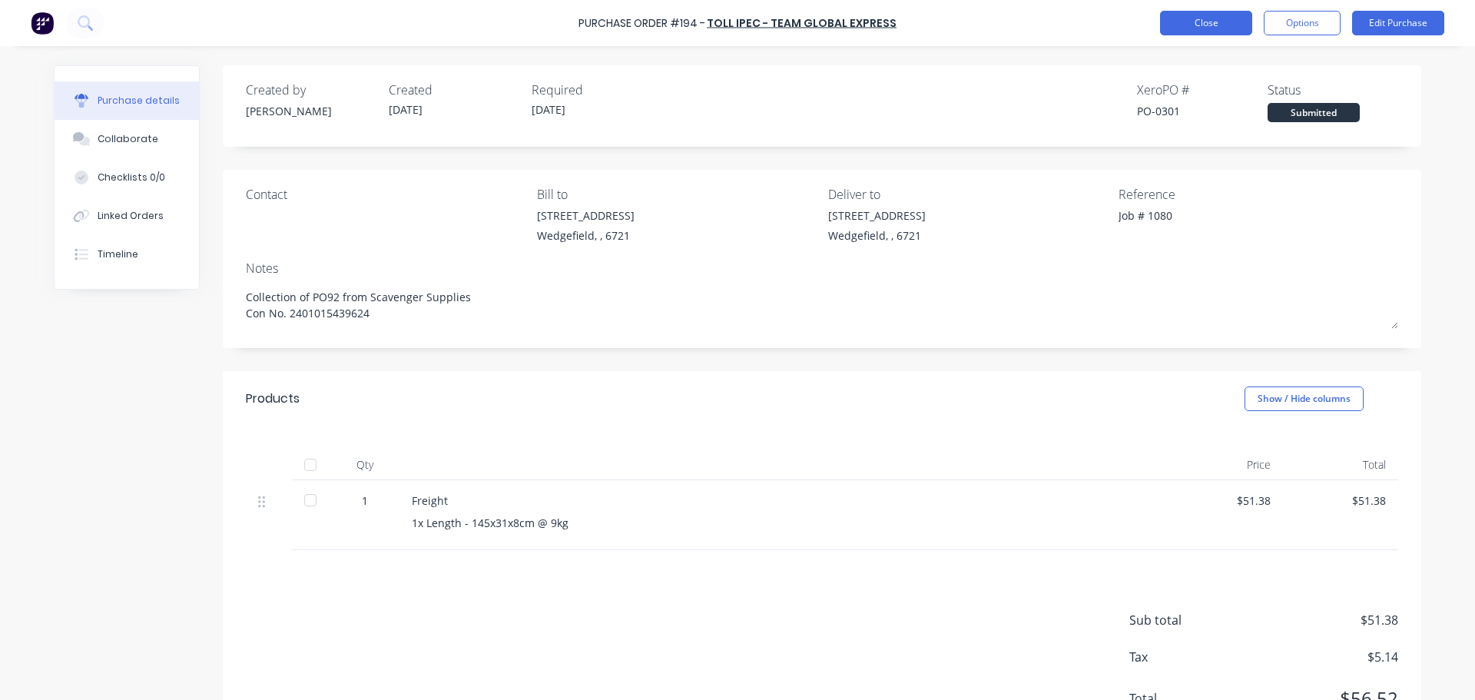
click at [1213, 21] on button "Close" at bounding box center [1206, 23] width 92 height 25
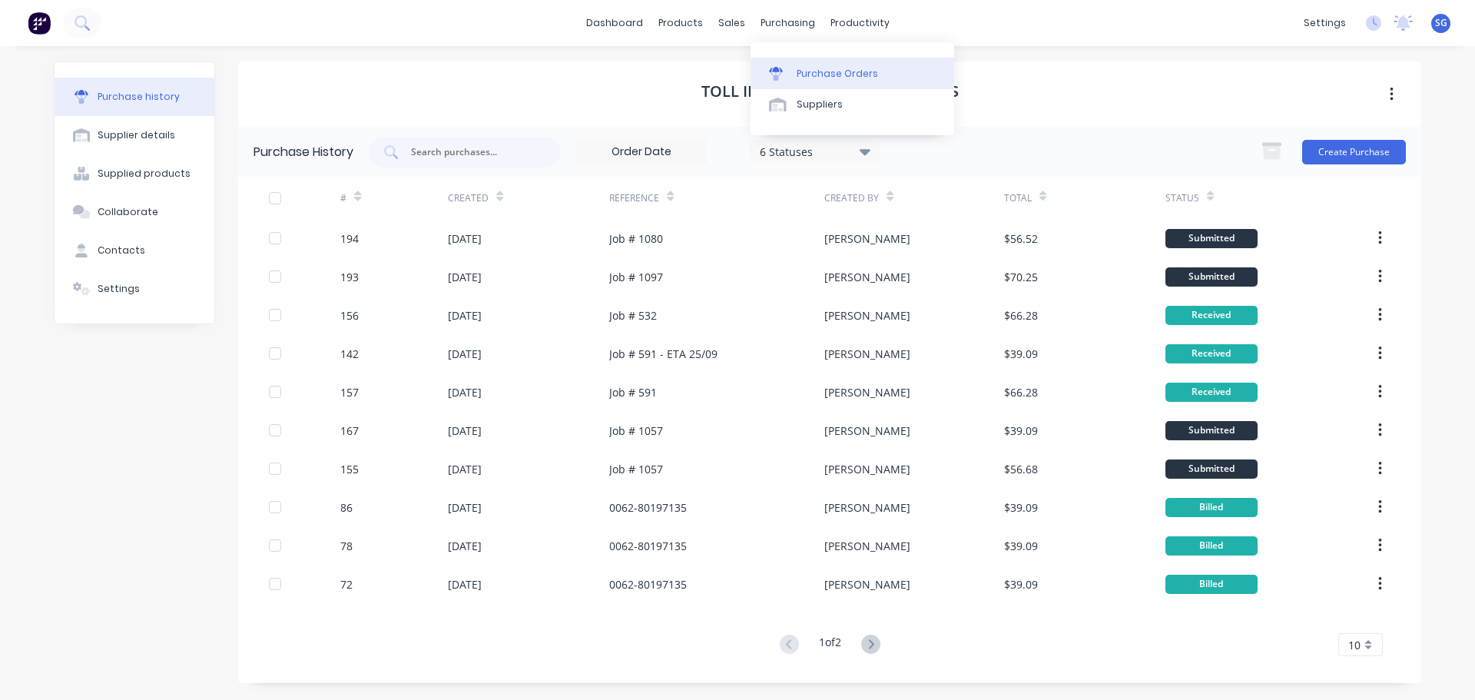
click at [811, 65] on link "Purchase Orders" at bounding box center [853, 73] width 204 height 31
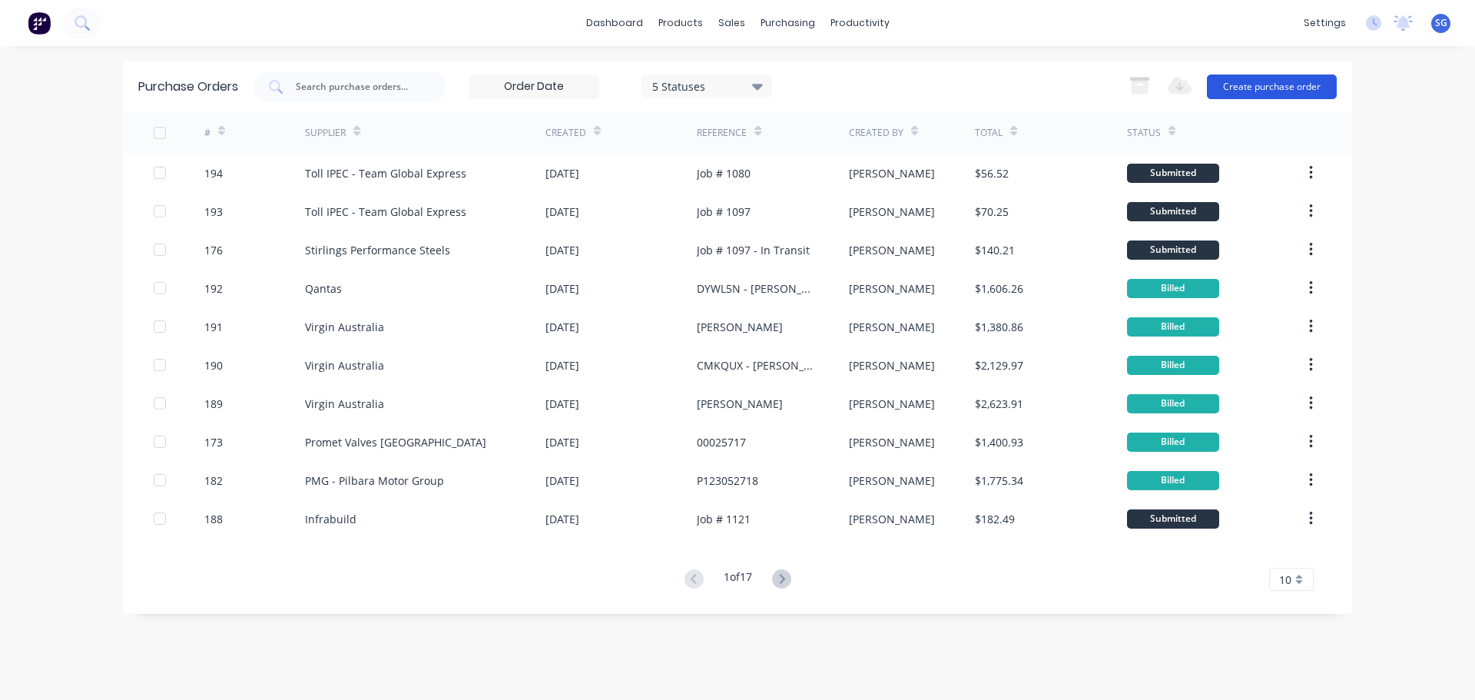
click at [1271, 88] on button "Create purchase order" at bounding box center [1272, 87] width 130 height 25
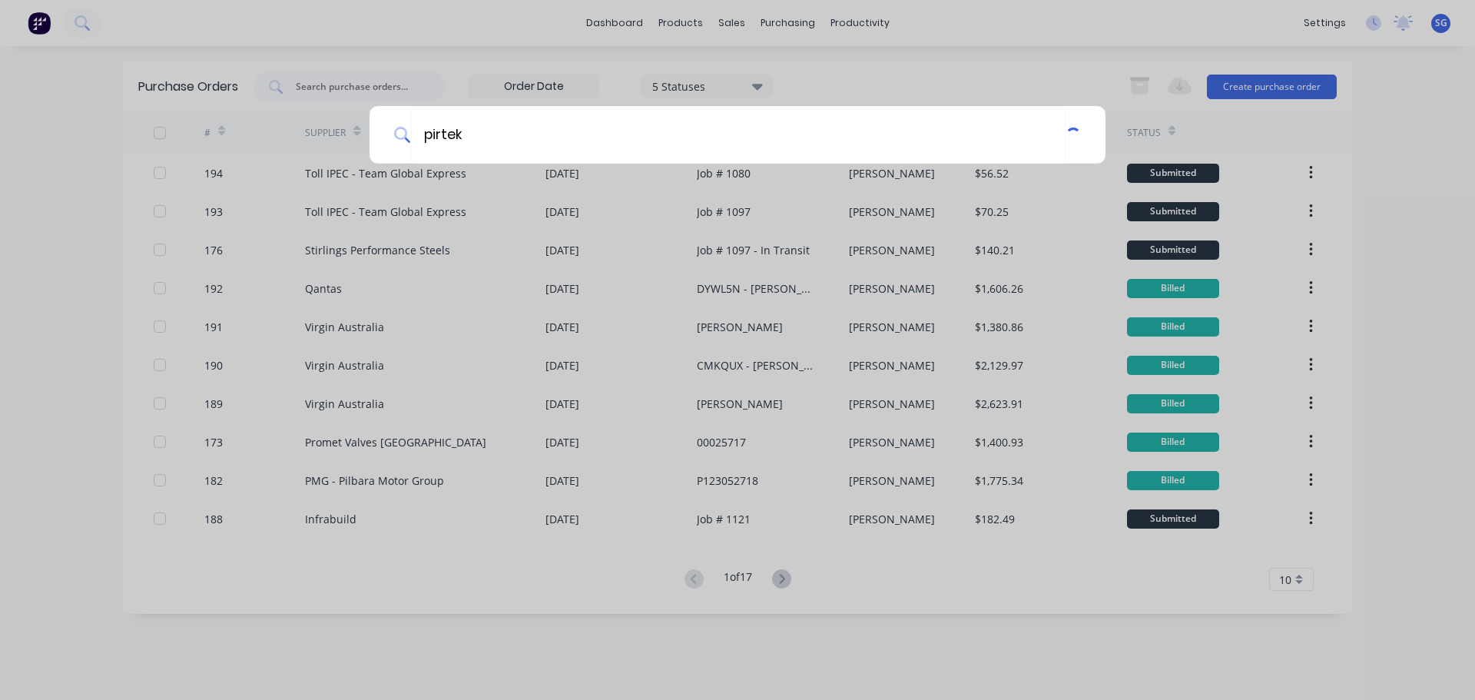
type input "pirtek"
click at [419, 187] on div "pirtek" at bounding box center [737, 350] width 1475 height 700
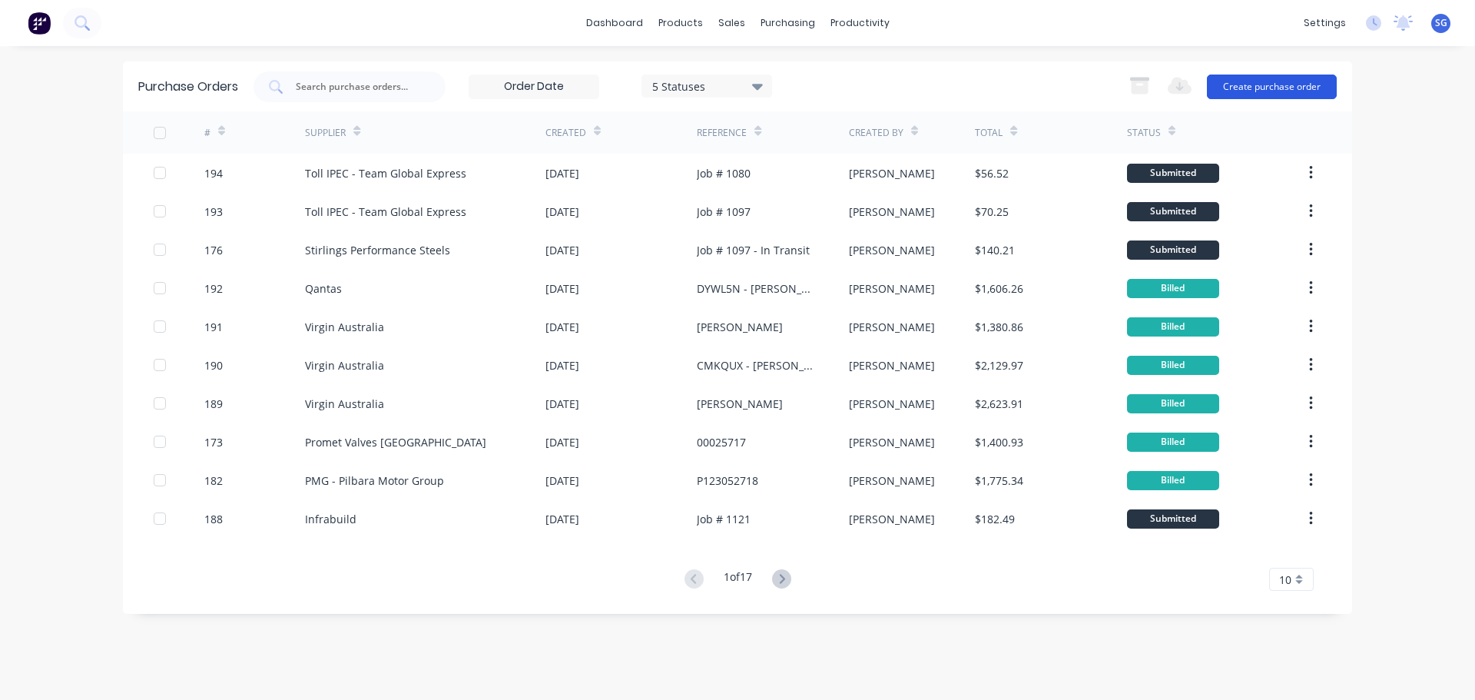
click at [1281, 95] on button "Create purchase order" at bounding box center [1272, 87] width 130 height 25
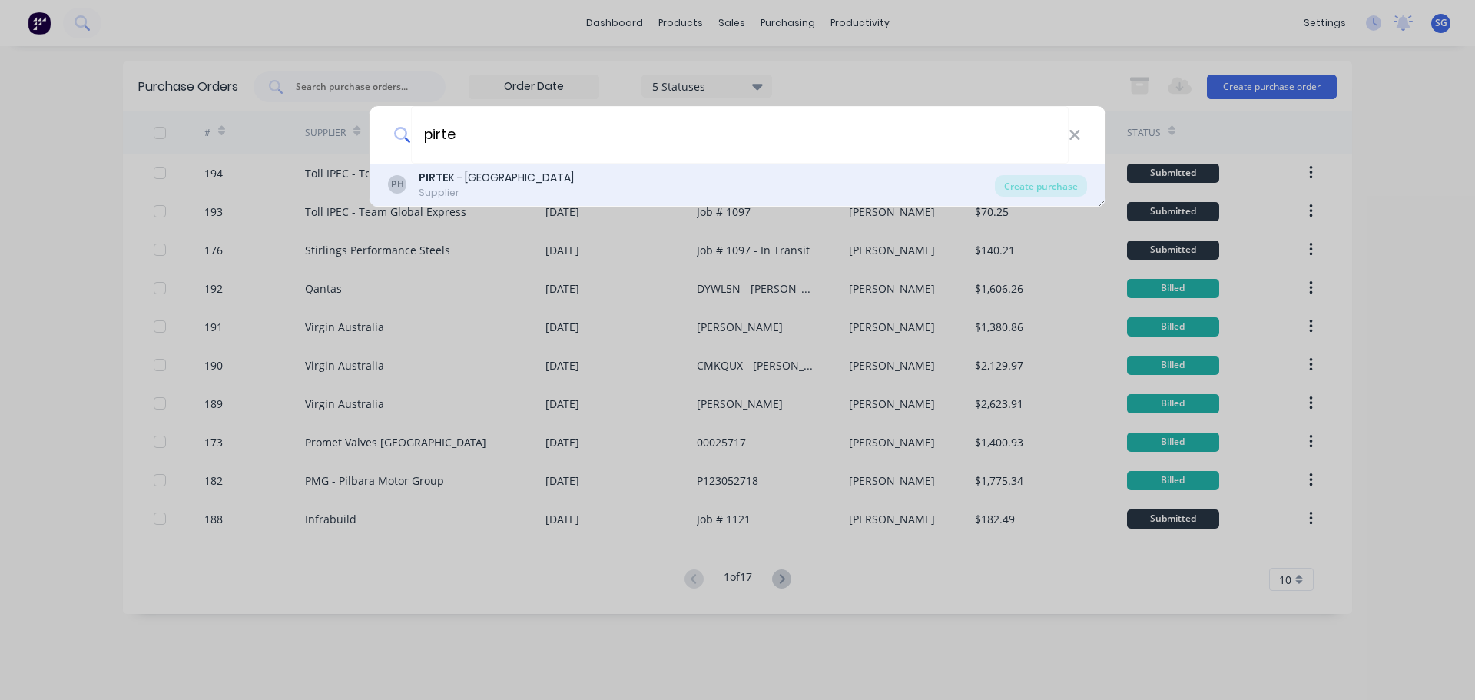
type input "pirte"
click at [443, 177] on b "PIRTE" at bounding box center [434, 177] width 30 height 15
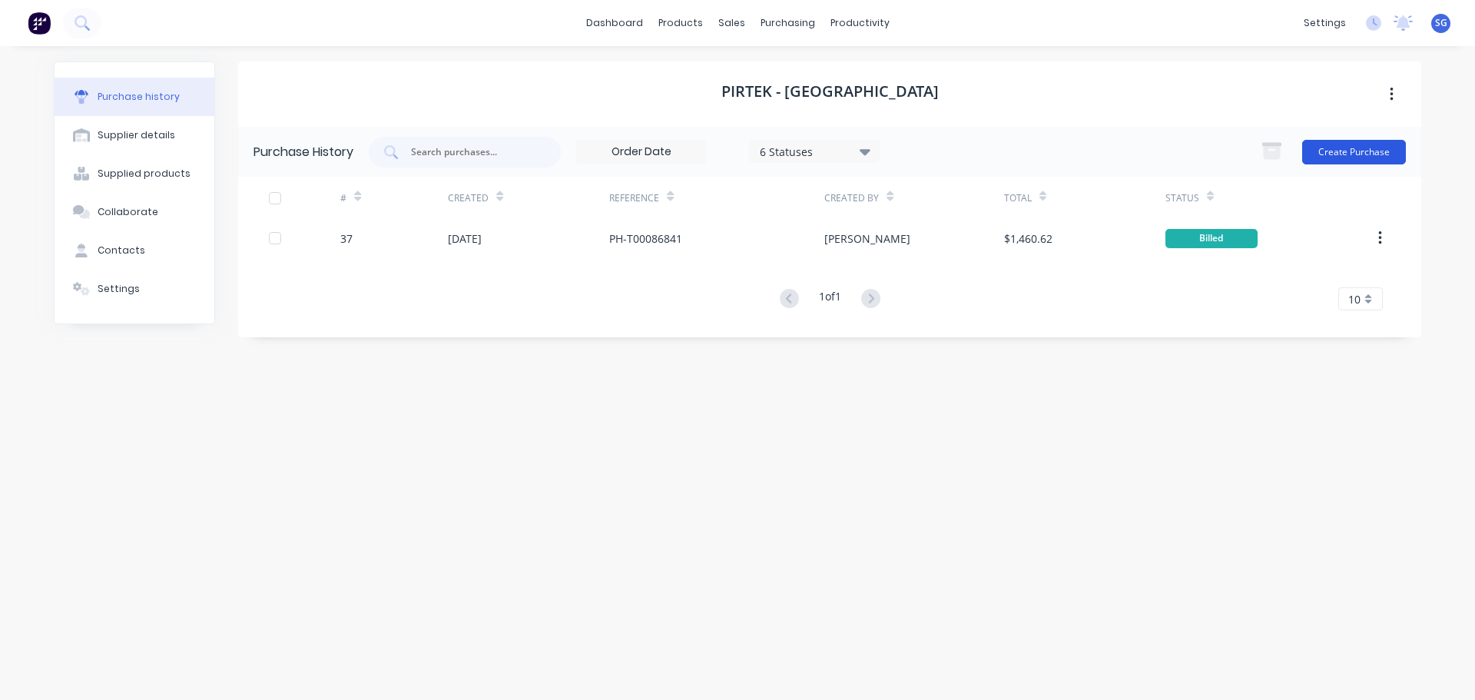
click at [1352, 151] on button "Create Purchase" at bounding box center [1354, 152] width 104 height 25
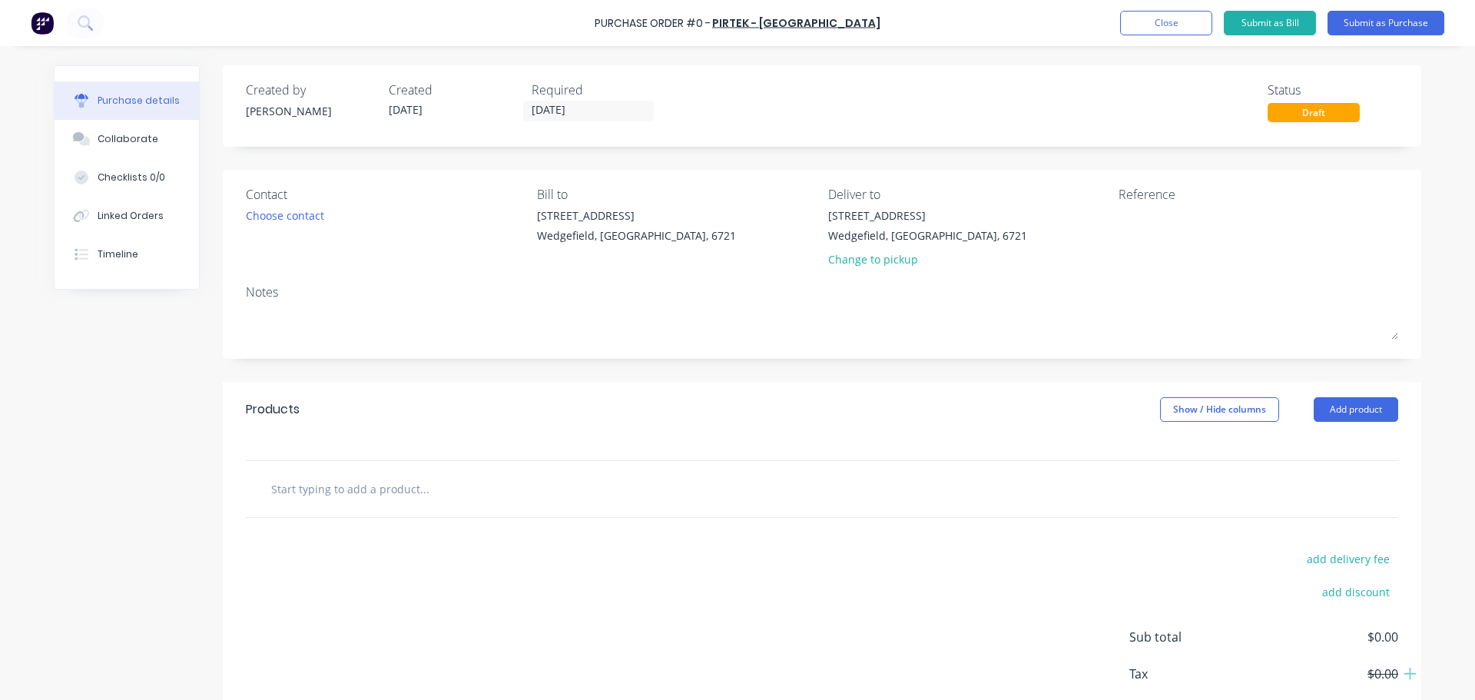
click at [370, 489] on input "text" at bounding box center [423, 488] width 307 height 31
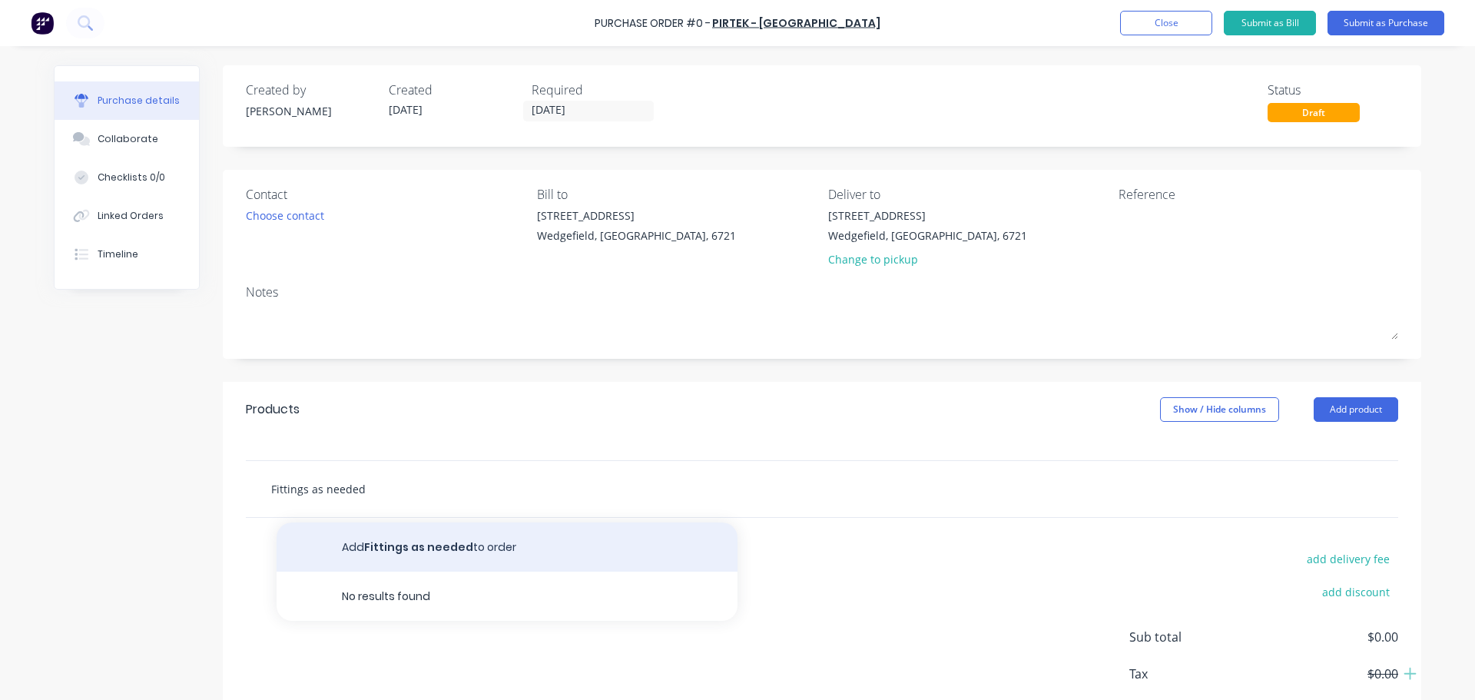
type input "Fittings as needed"
click at [422, 556] on button "Add Fittings as needed to order" at bounding box center [507, 547] width 461 height 49
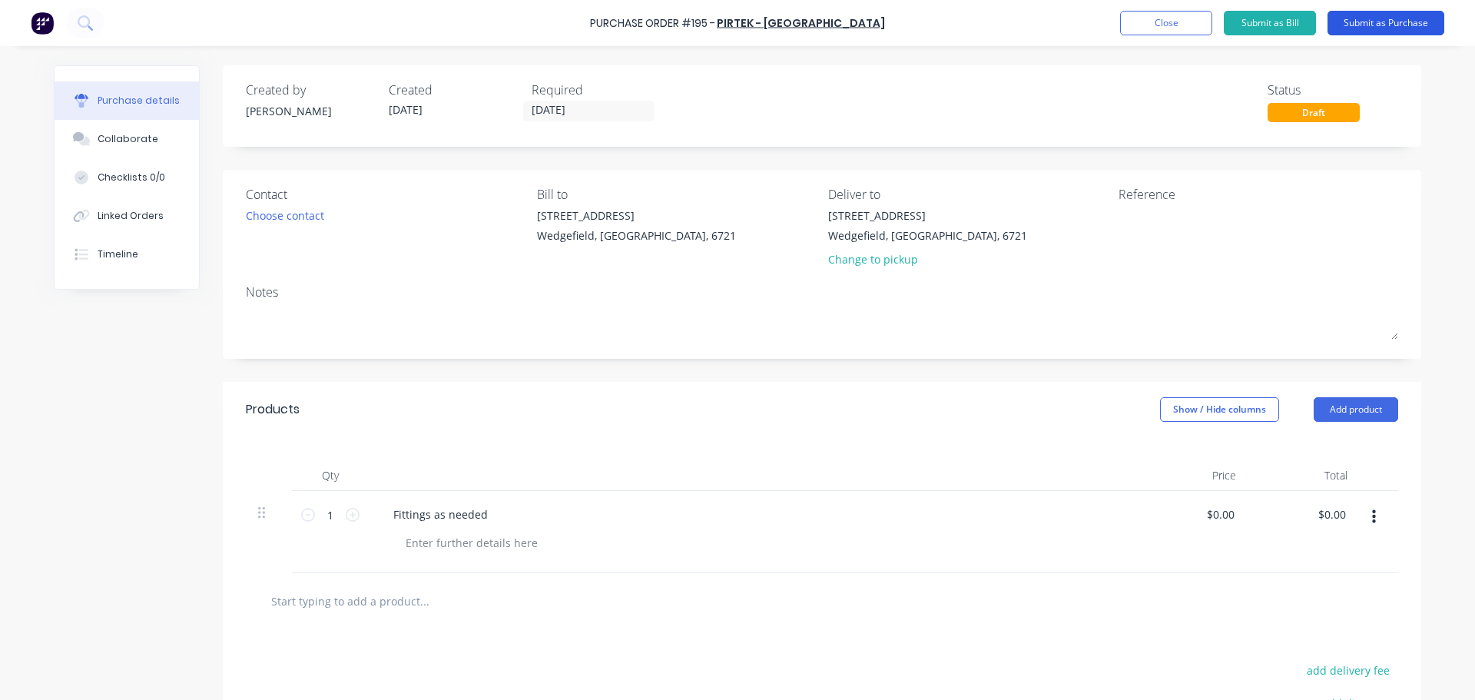
click at [1379, 27] on button "Submit as Purchase" at bounding box center [1386, 23] width 117 height 25
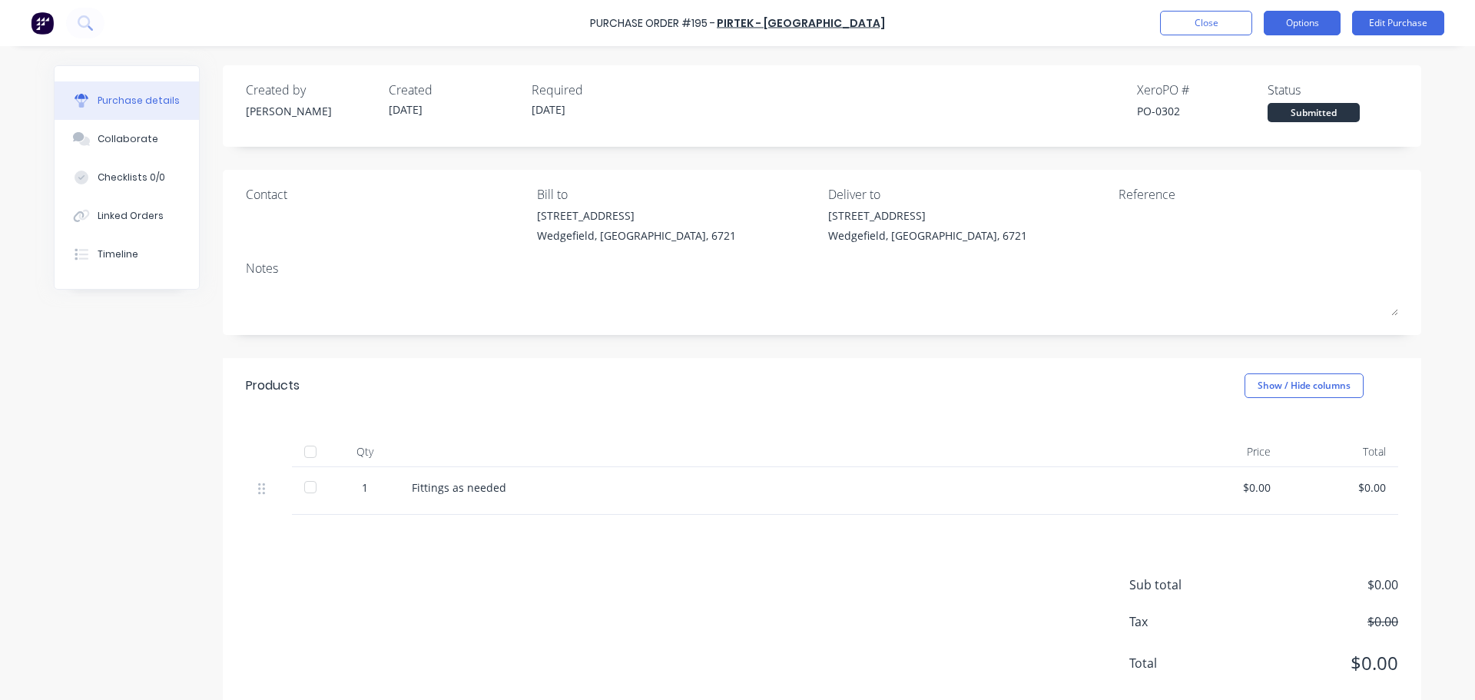
click at [1311, 26] on button "Options" at bounding box center [1302, 23] width 77 height 25
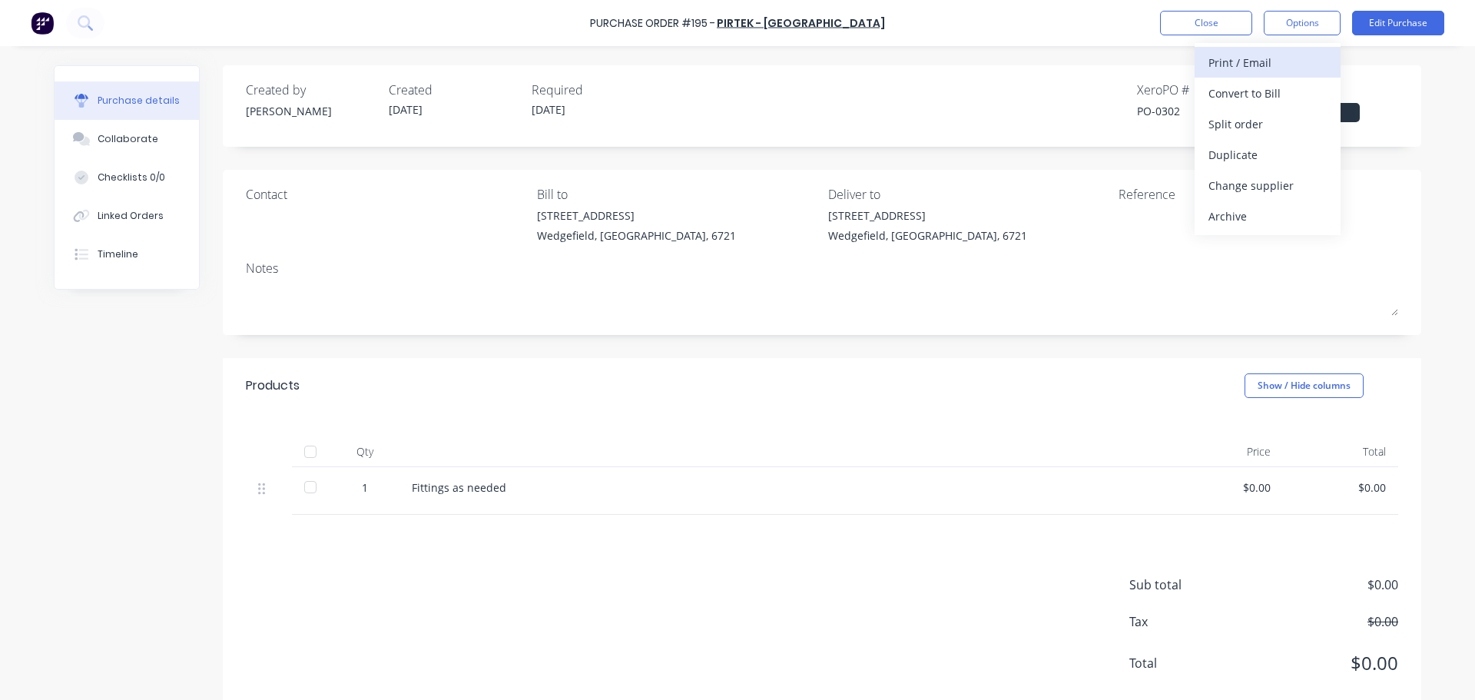
click at [1249, 65] on div "Print / Email" at bounding box center [1268, 62] width 118 height 22
click at [1276, 93] on div "With pricing" at bounding box center [1268, 93] width 118 height 22
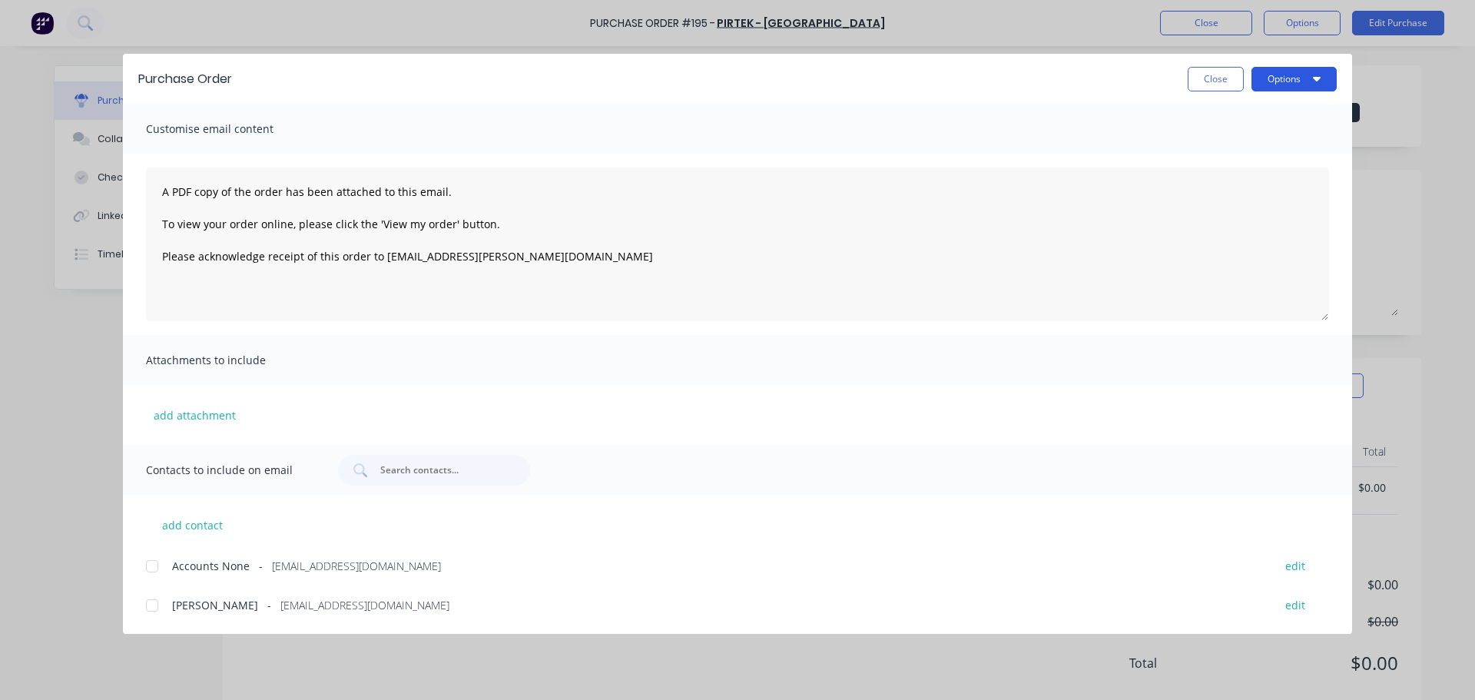
click at [1314, 71] on button "Options" at bounding box center [1294, 79] width 85 height 25
click at [1216, 149] on div "Print" at bounding box center [1264, 149] width 118 height 22
click at [1203, 87] on button "Close" at bounding box center [1216, 79] width 56 height 25
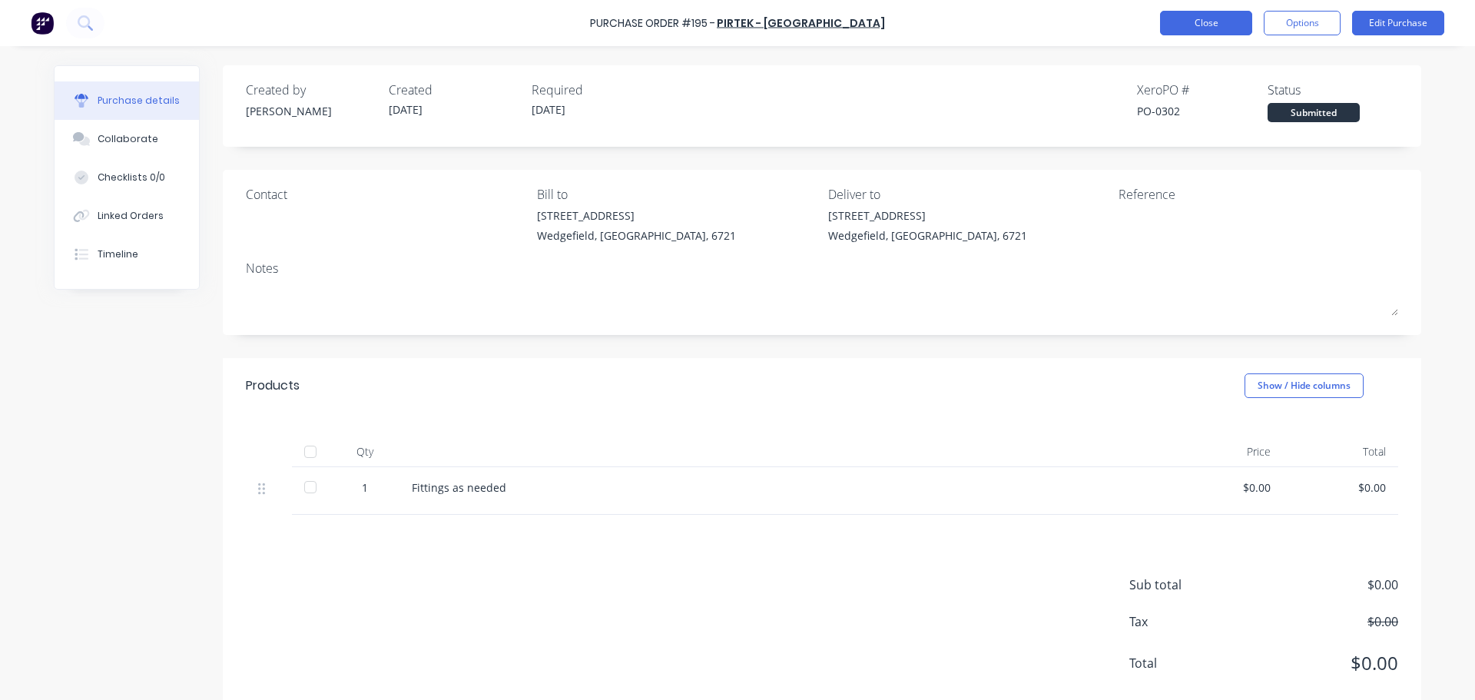
click at [1204, 26] on button "Close" at bounding box center [1206, 23] width 92 height 25
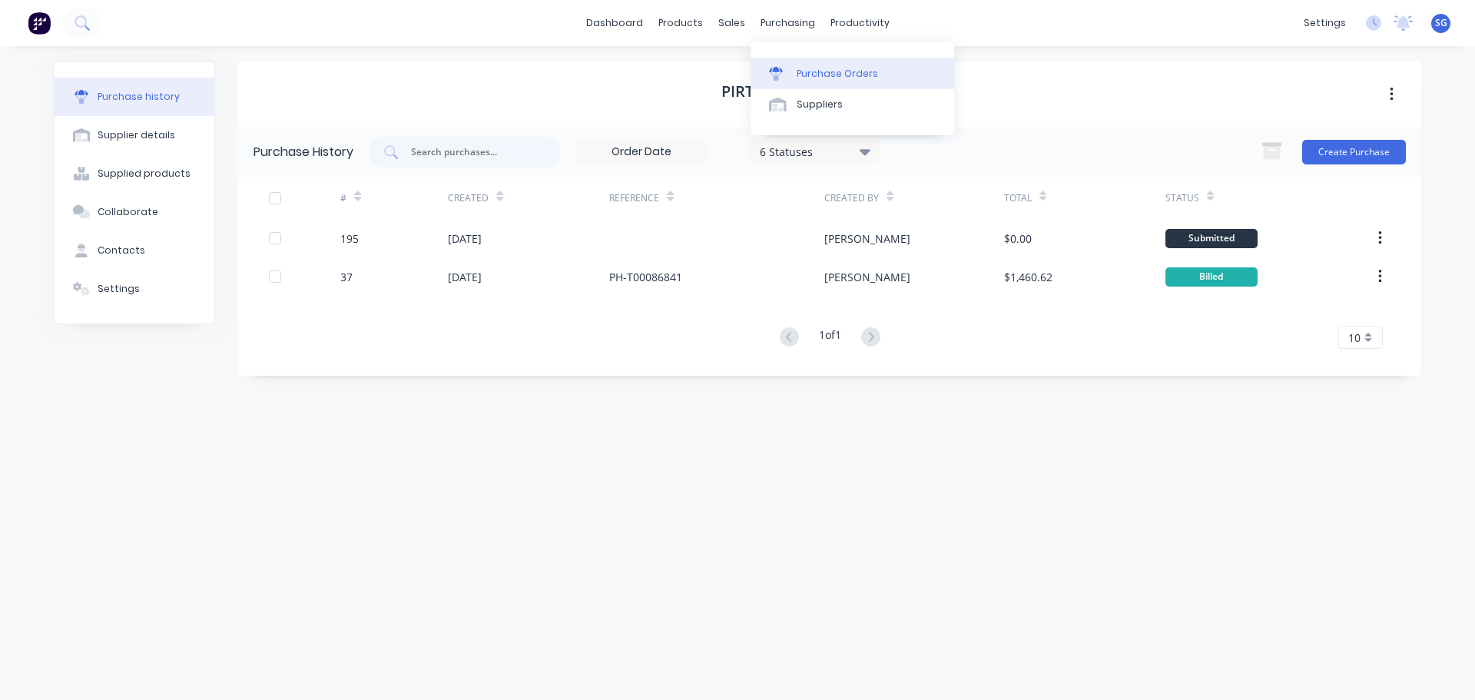
click at [808, 72] on div "Purchase Orders" at bounding box center [837, 74] width 81 height 14
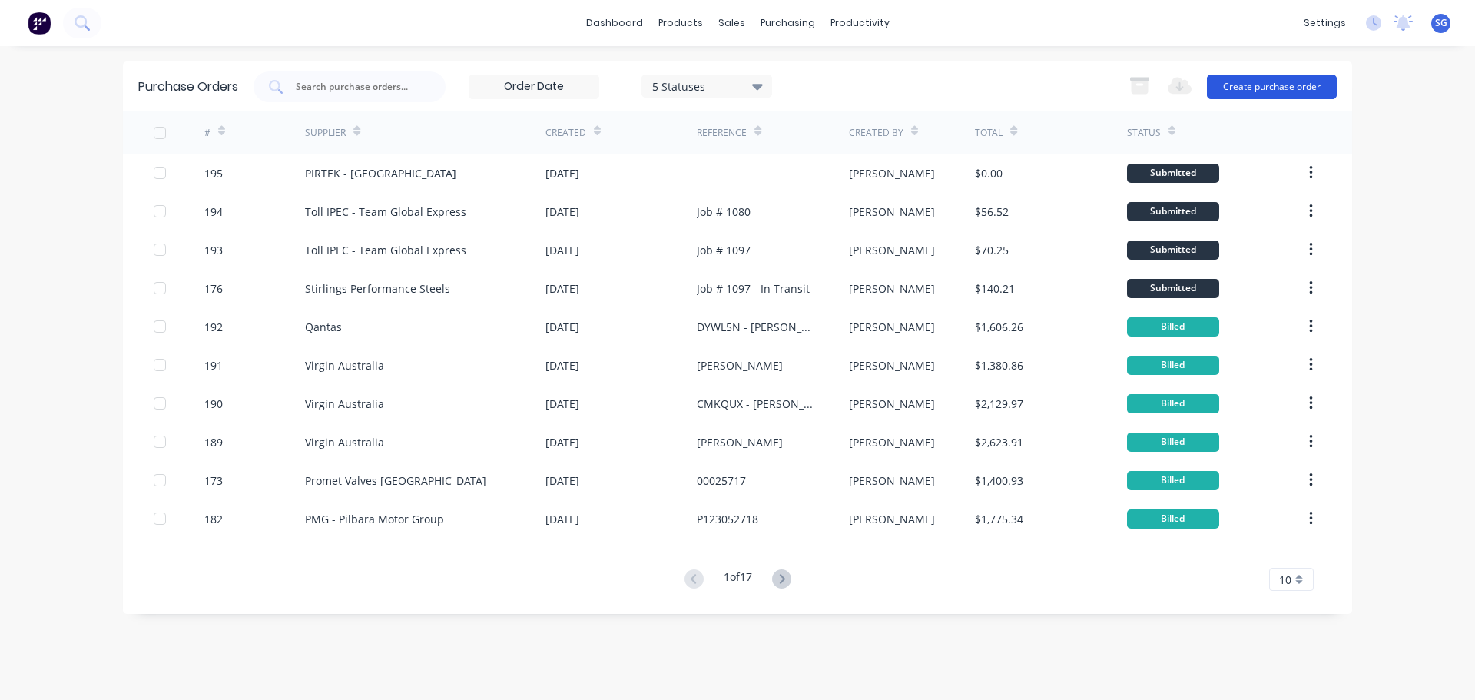
click at [1267, 91] on button "Create purchase order" at bounding box center [1272, 87] width 130 height 25
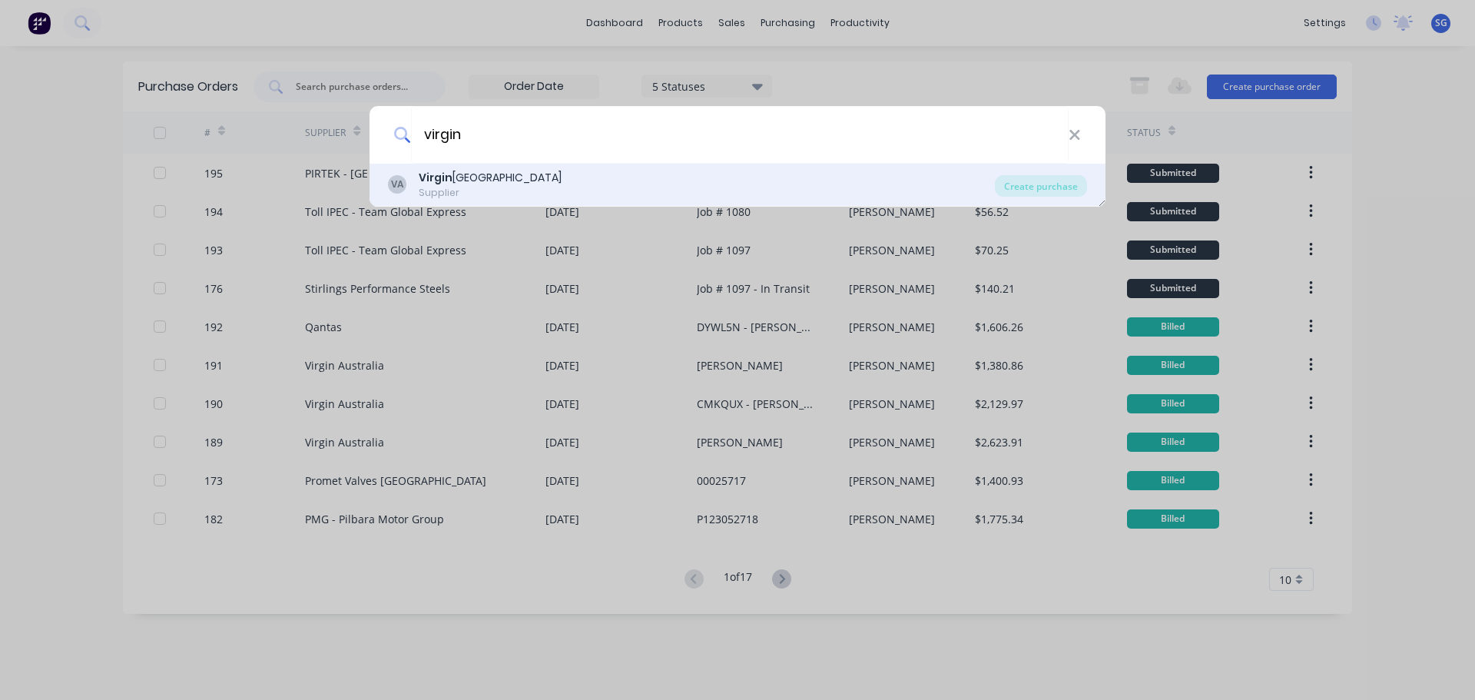
type input "virgin"
click at [452, 186] on div "Supplier" at bounding box center [490, 193] width 143 height 14
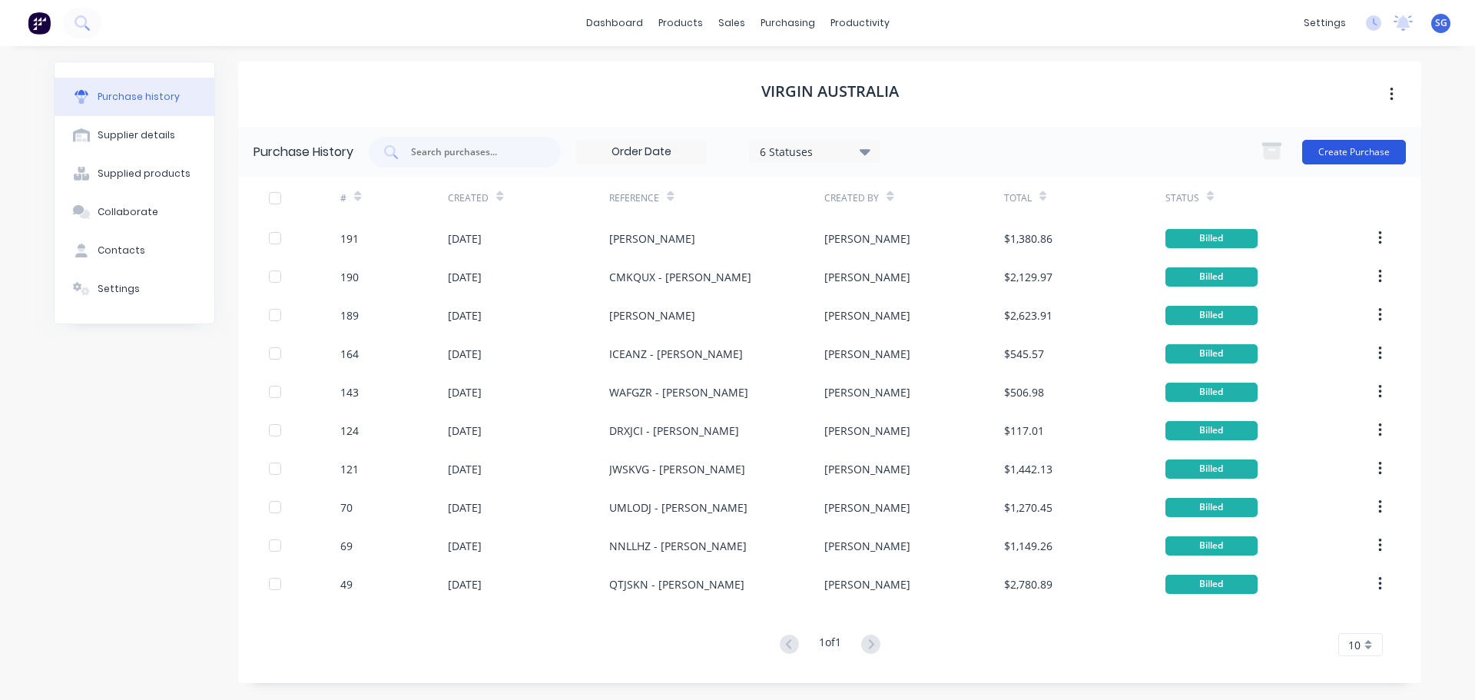
click at [1350, 148] on button "Create Purchase" at bounding box center [1354, 152] width 104 height 25
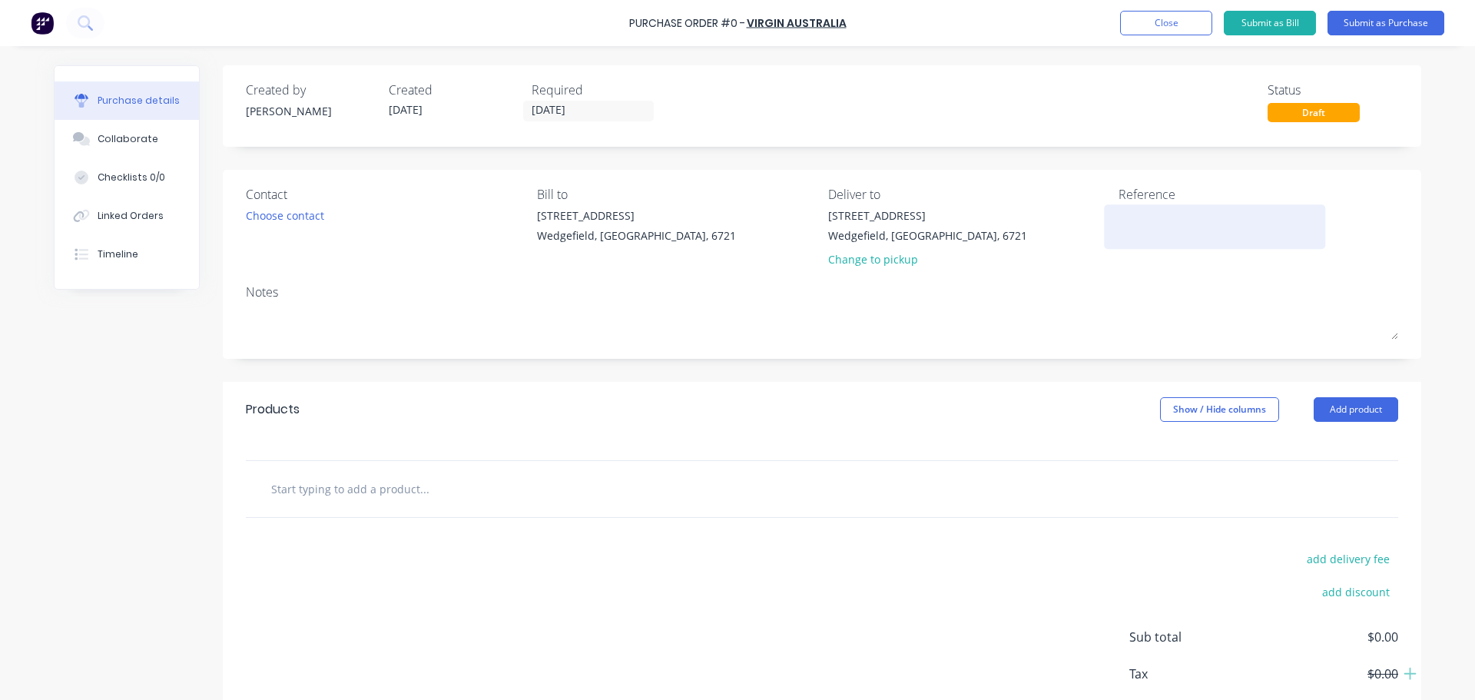
click at [1140, 231] on textarea at bounding box center [1215, 224] width 192 height 35
paste textarea "ICEANZ"
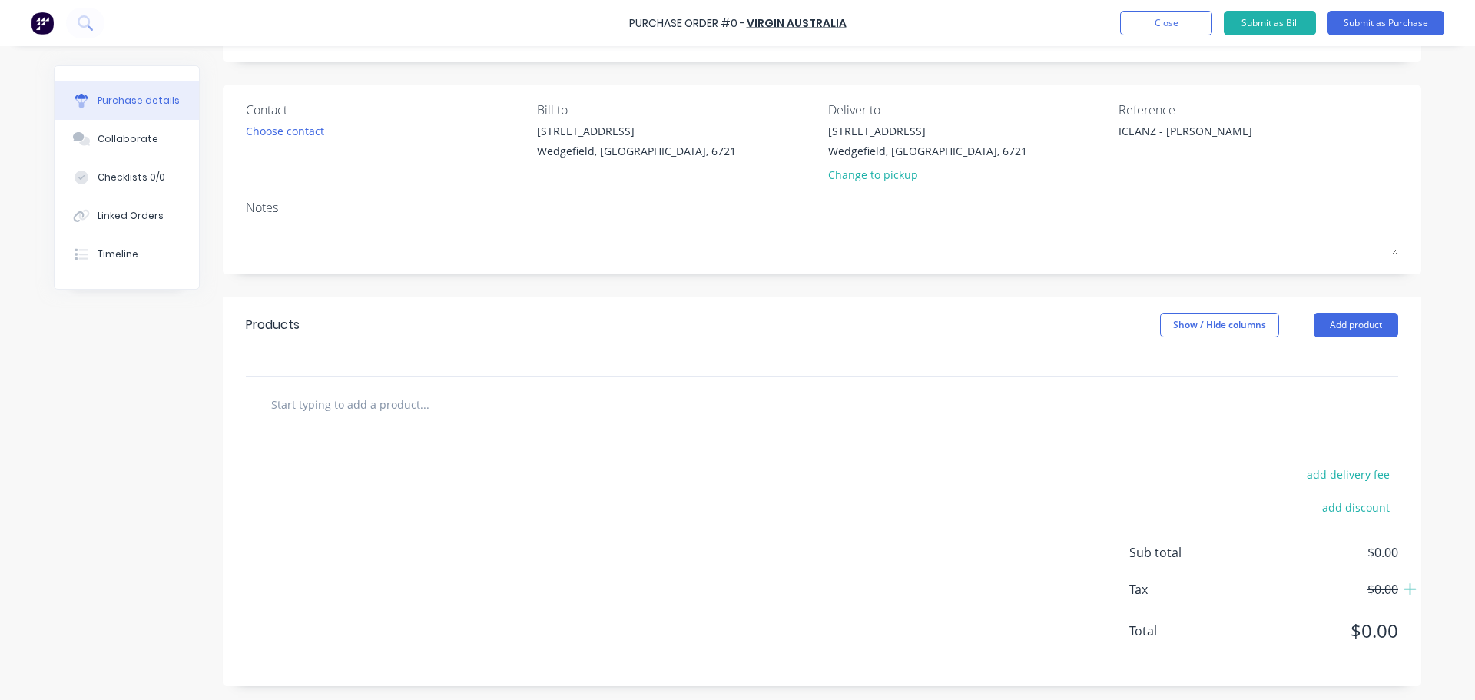
scroll to position [86, 0]
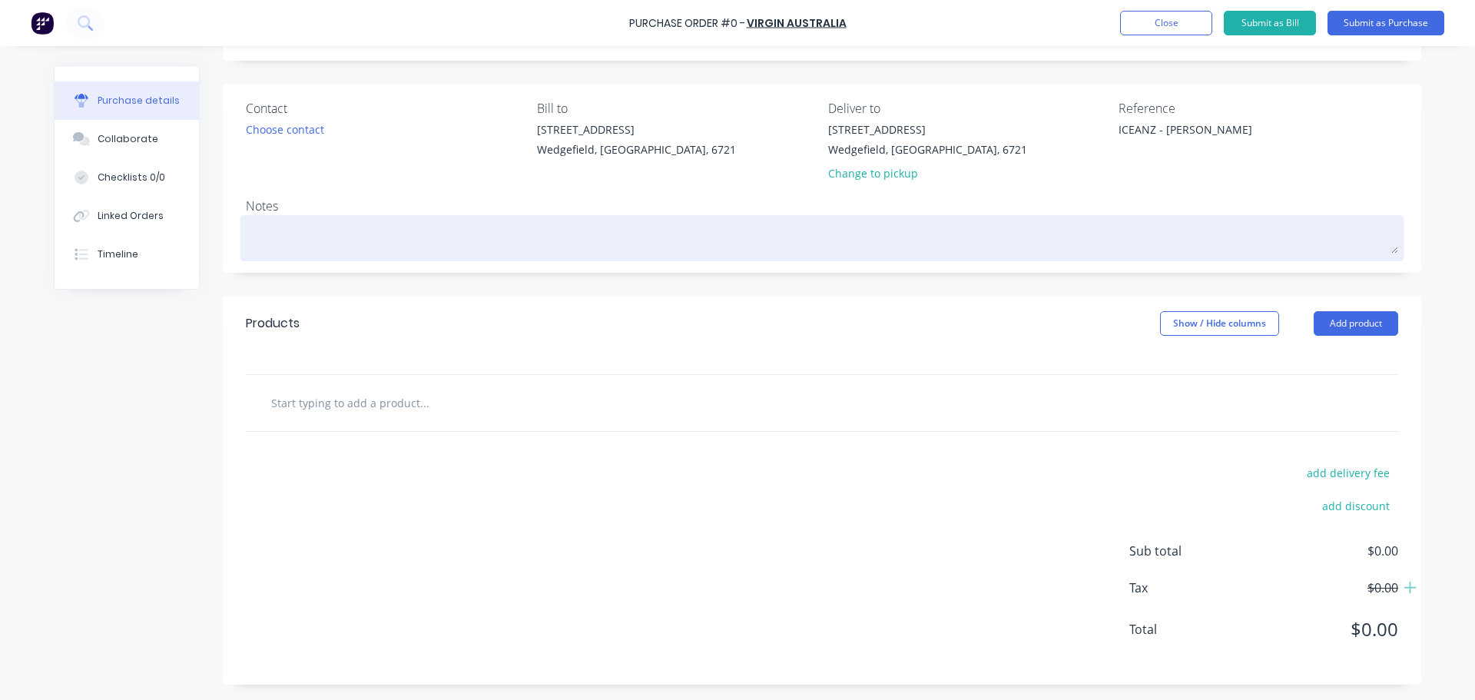
type textarea "ICEANZ - [PERSON_NAME]"
type textarea "x"
type textarea "ICEANZ - [PERSON_NAME]"
click at [299, 244] on textarea at bounding box center [822, 236] width 1153 height 35
type textarea "x"
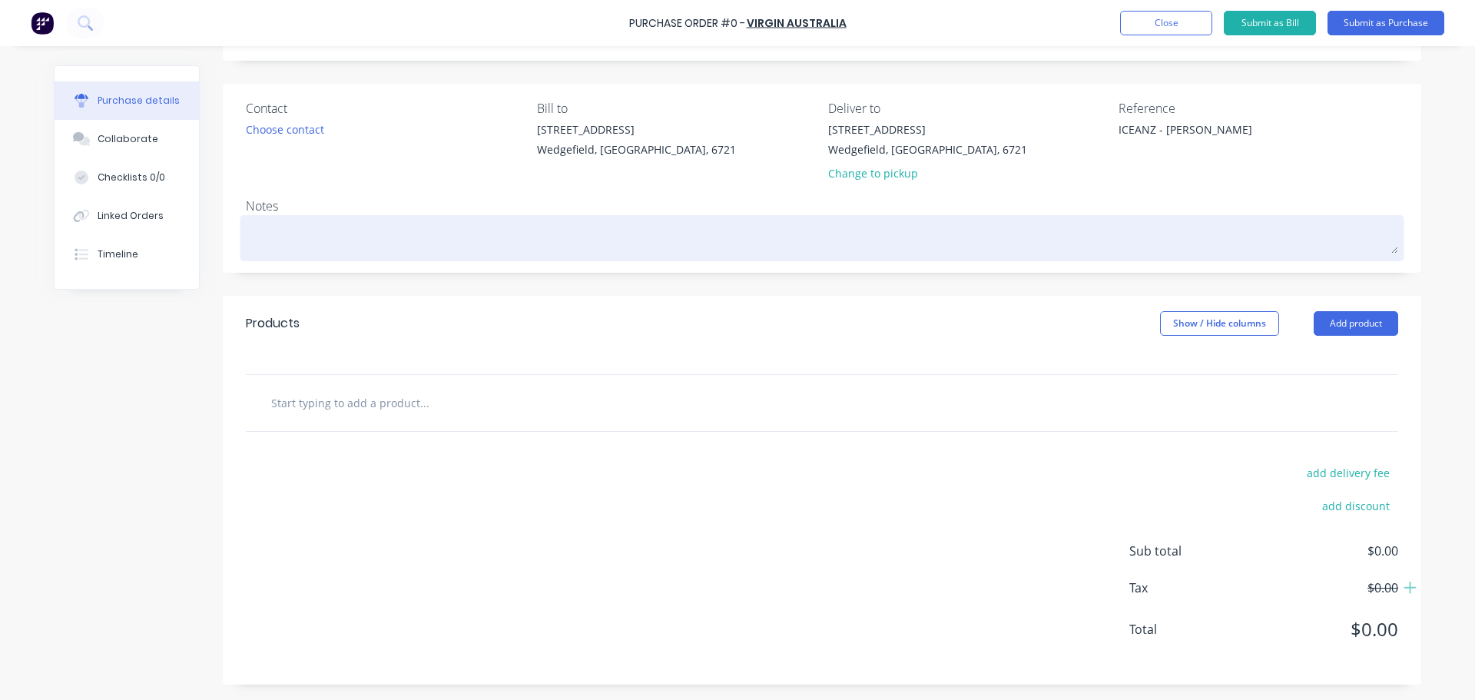
type textarea "F"
type textarea "x"
type textarea "Fl"
type textarea "x"
type textarea "Fli"
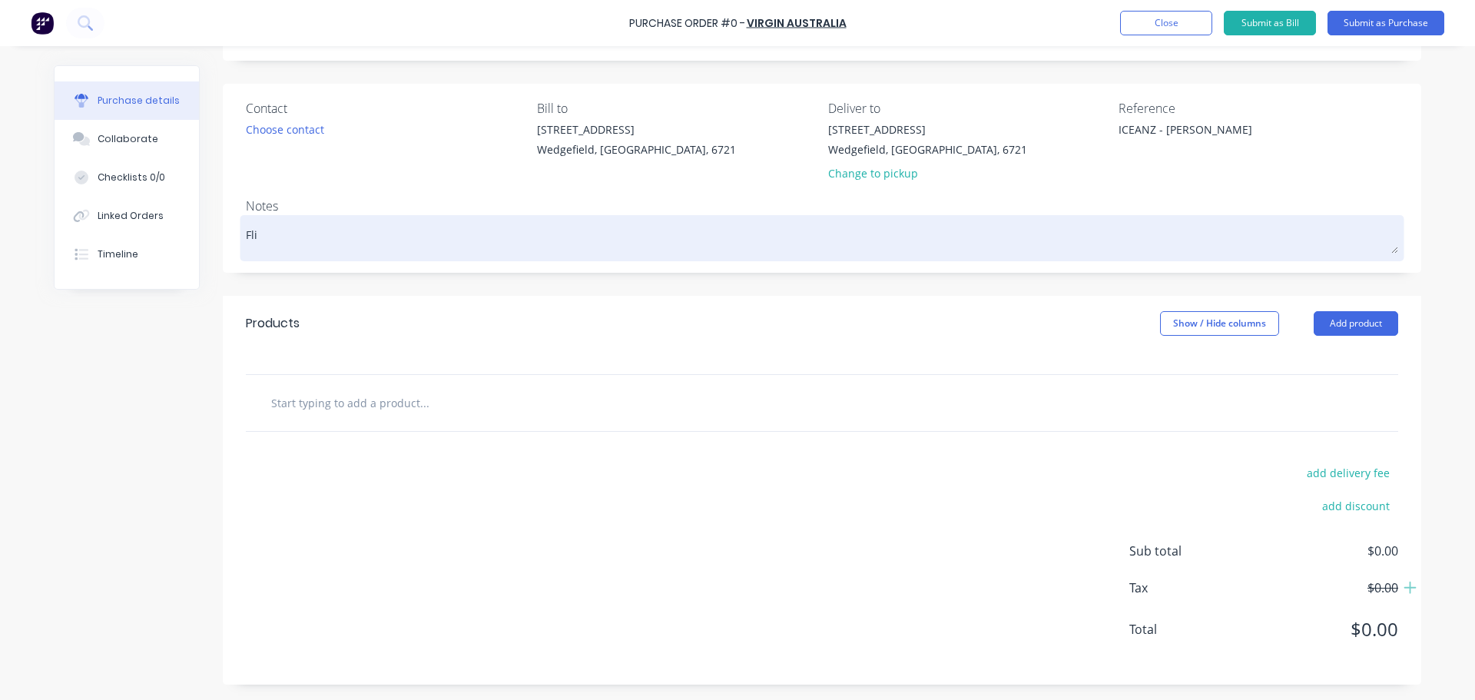
type textarea "x"
type textarea "Flig"
type textarea "x"
type textarea "Fligh"
type textarea "x"
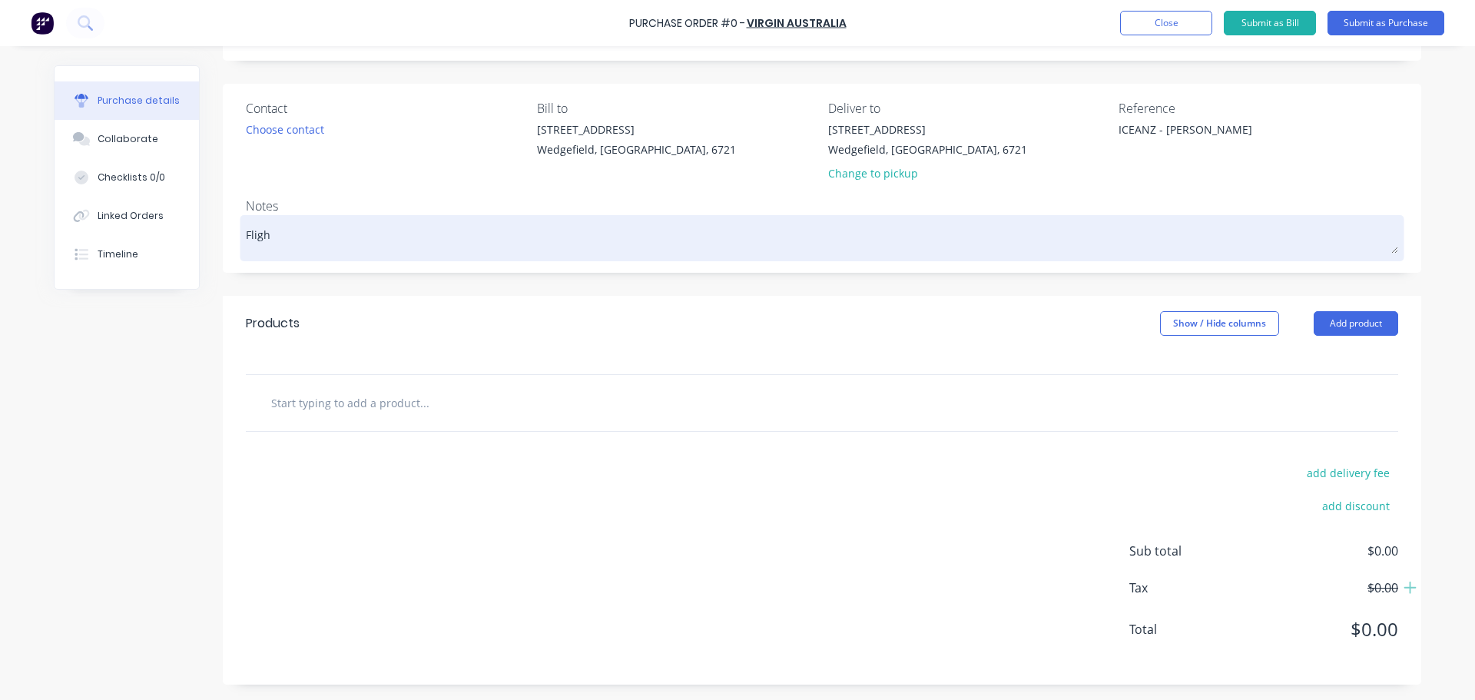
type textarea "Flight"
type textarea "x"
type textarea "Flight"
type textarea "x"
type textarea "Flight C"
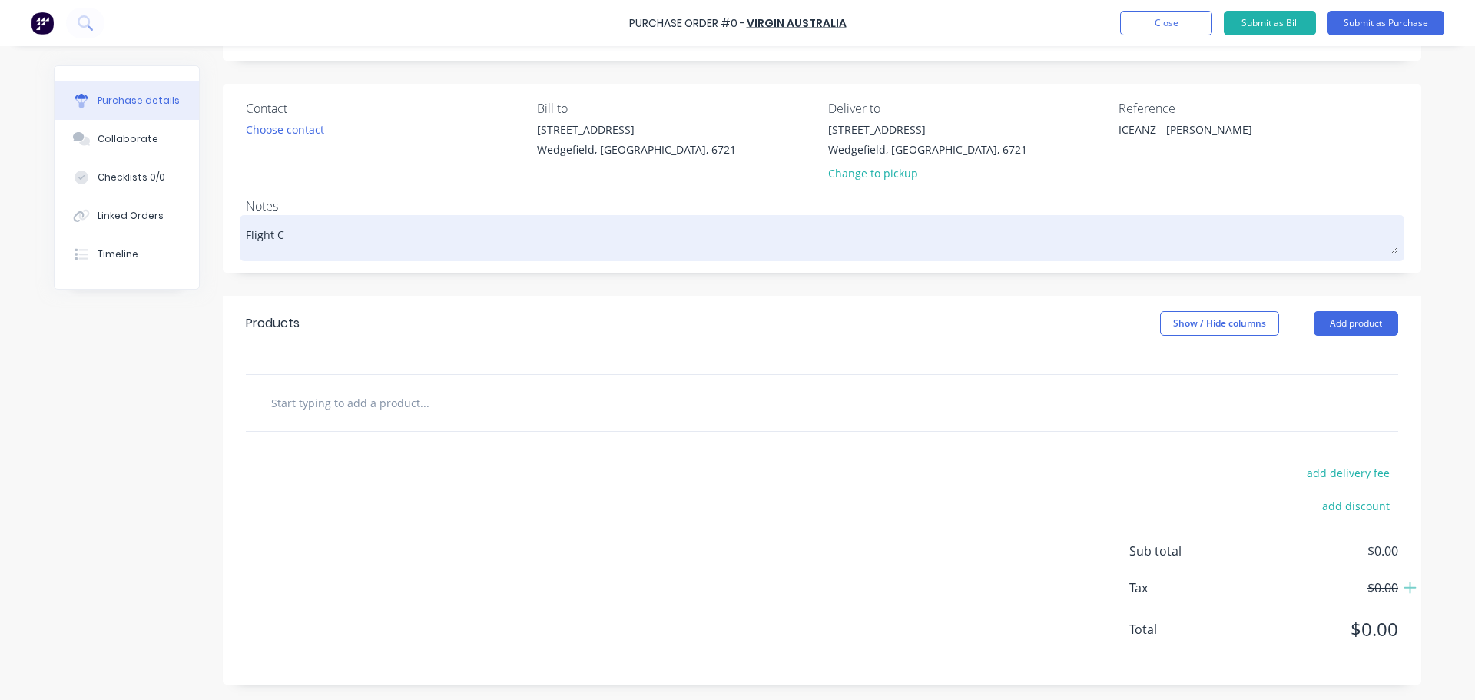
type textarea "x"
type textarea "Flight Ch"
type textarea "x"
type textarea "Flight Cha"
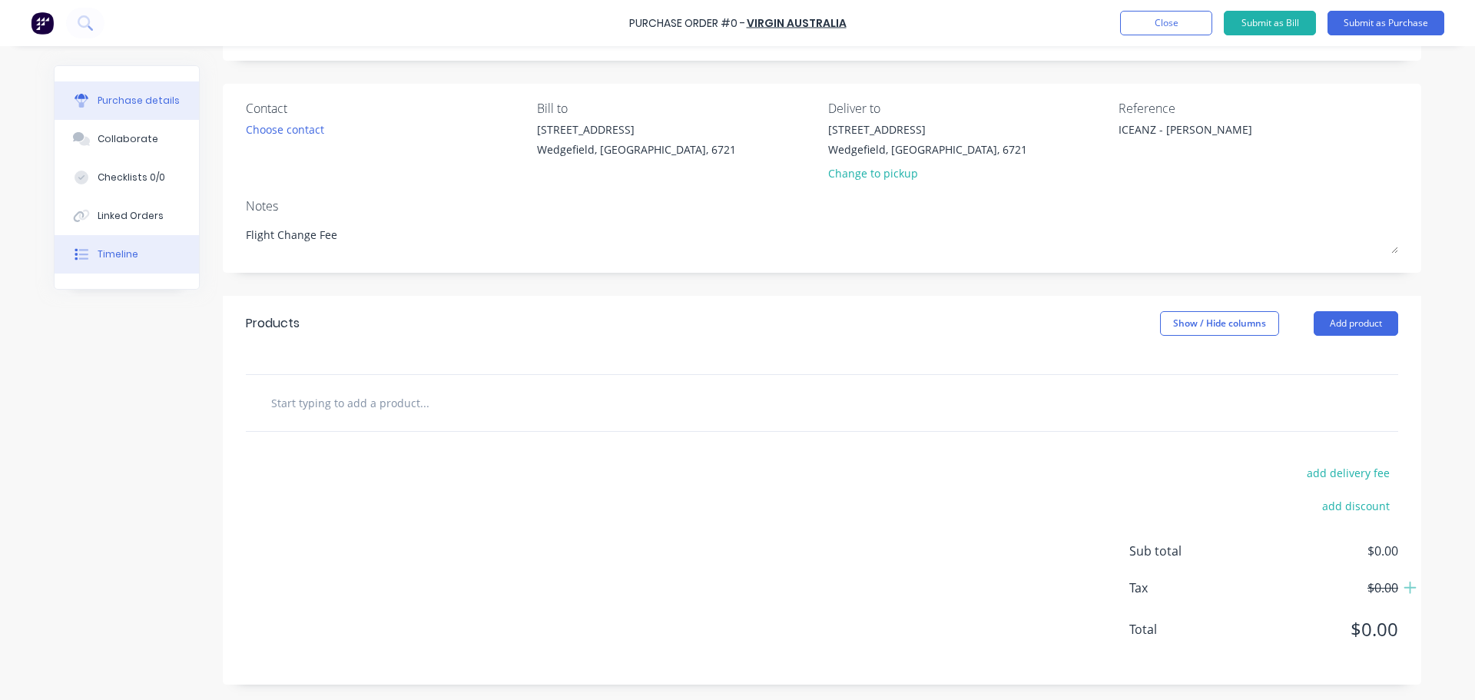
drag, startPoint x: 338, startPoint y: 231, endPoint x: 128, endPoint y: 244, distance: 210.1
click at [128, 244] on div "Purchase details Collaborate Checklists 0/0 Linked Orders Timeline Created by […" at bounding box center [738, 339] width 1368 height 721
click at [291, 400] on input "text" at bounding box center [423, 402] width 307 height 31
paste input "Flight Change Fee"
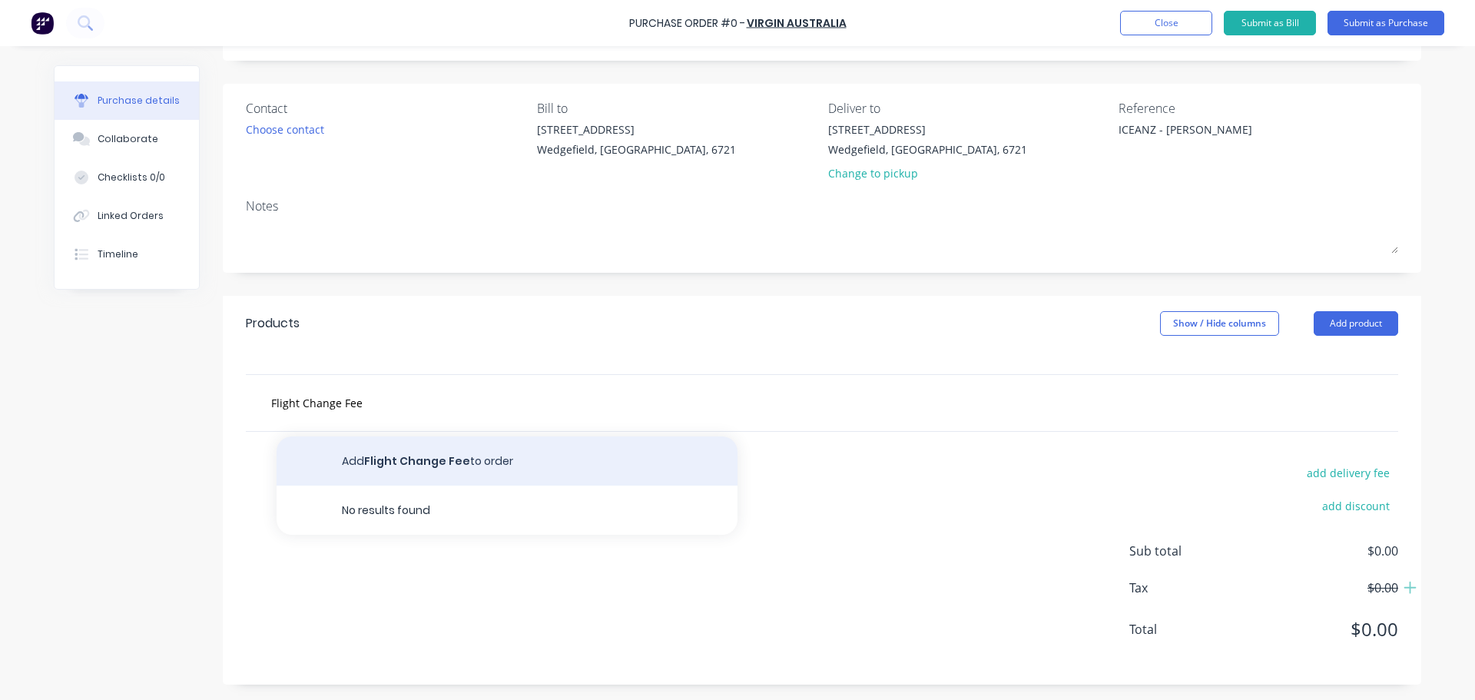
click at [381, 456] on button "Add Flight Change Fee to order" at bounding box center [507, 460] width 461 height 49
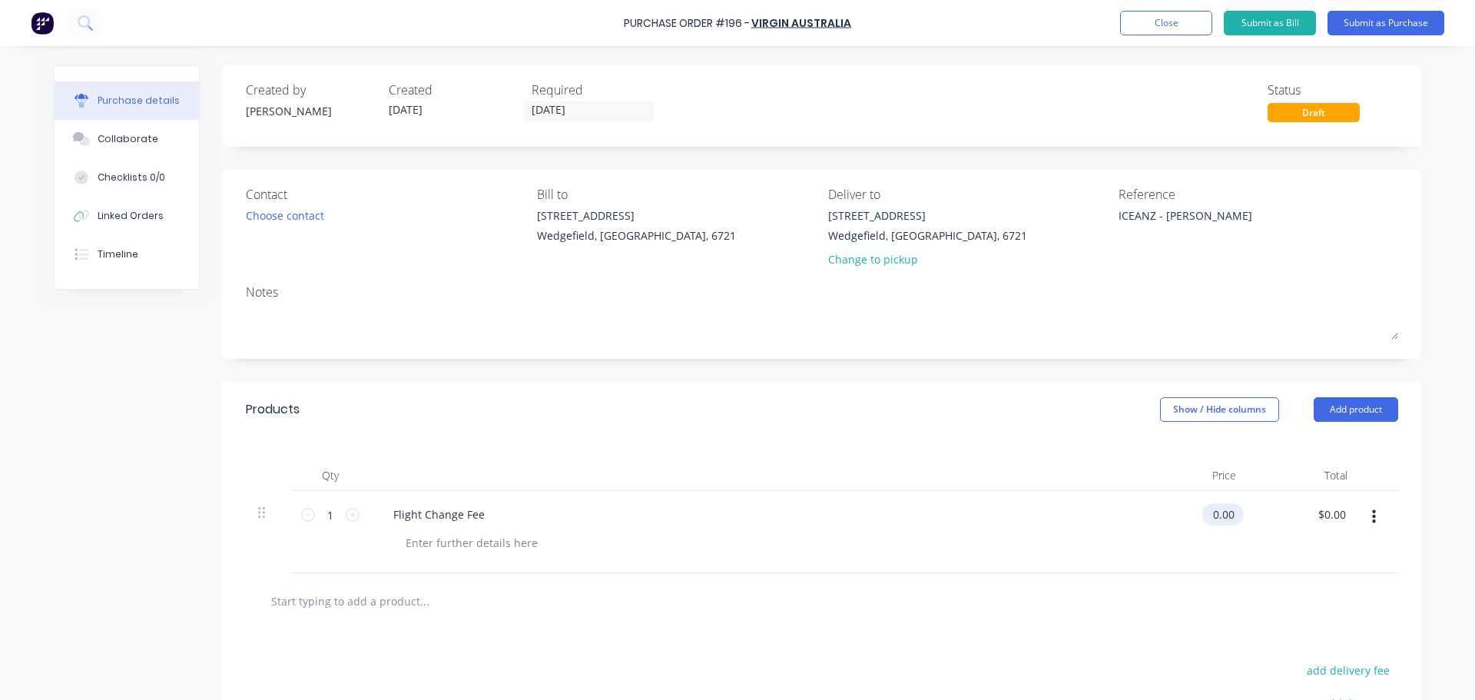
click at [1218, 514] on input "0.00" at bounding box center [1220, 514] width 35 height 22
click at [1218, 514] on input "0.00" at bounding box center [1223, 514] width 29 height 22
click at [1223, 518] on input "0.00" at bounding box center [1223, 514] width 29 height 22
paste input "271.61"
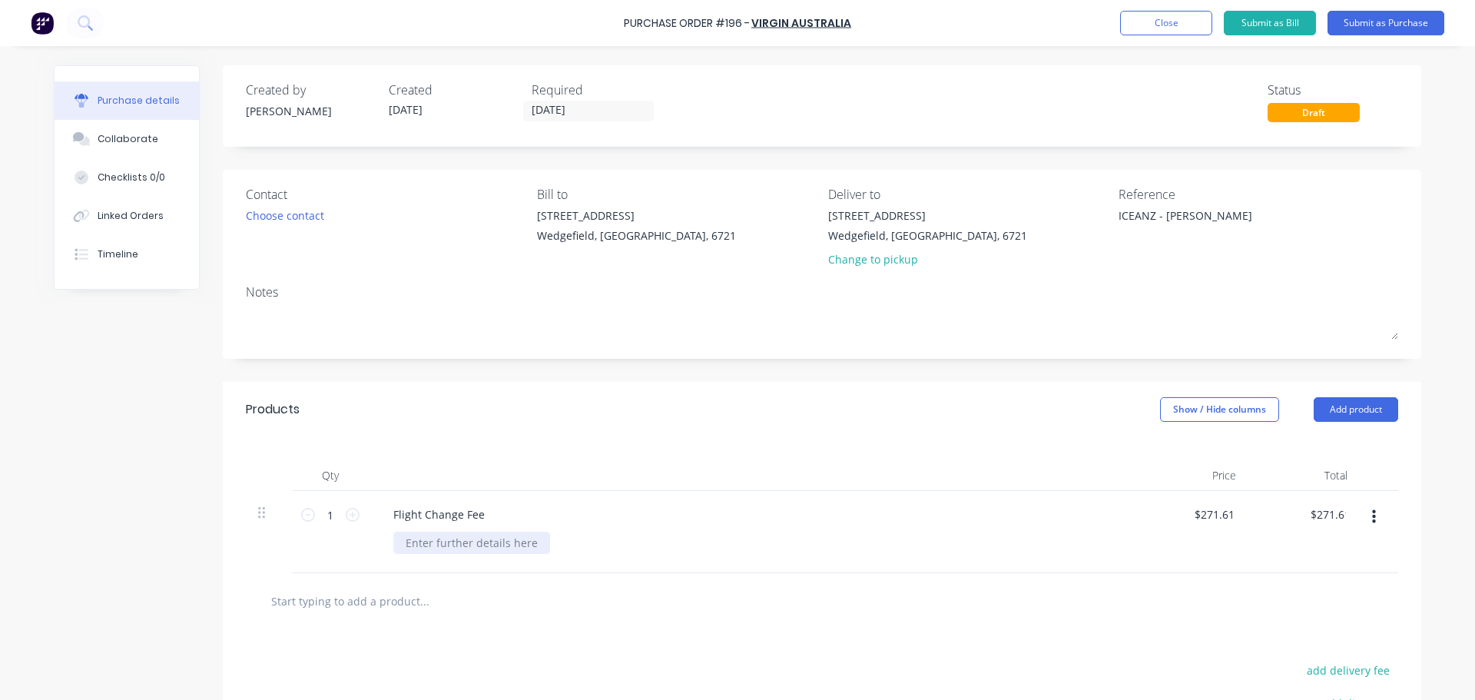
click at [457, 546] on div at bounding box center [471, 543] width 157 height 22
click at [1256, 22] on button "Submit as Bill" at bounding box center [1270, 23] width 92 height 25
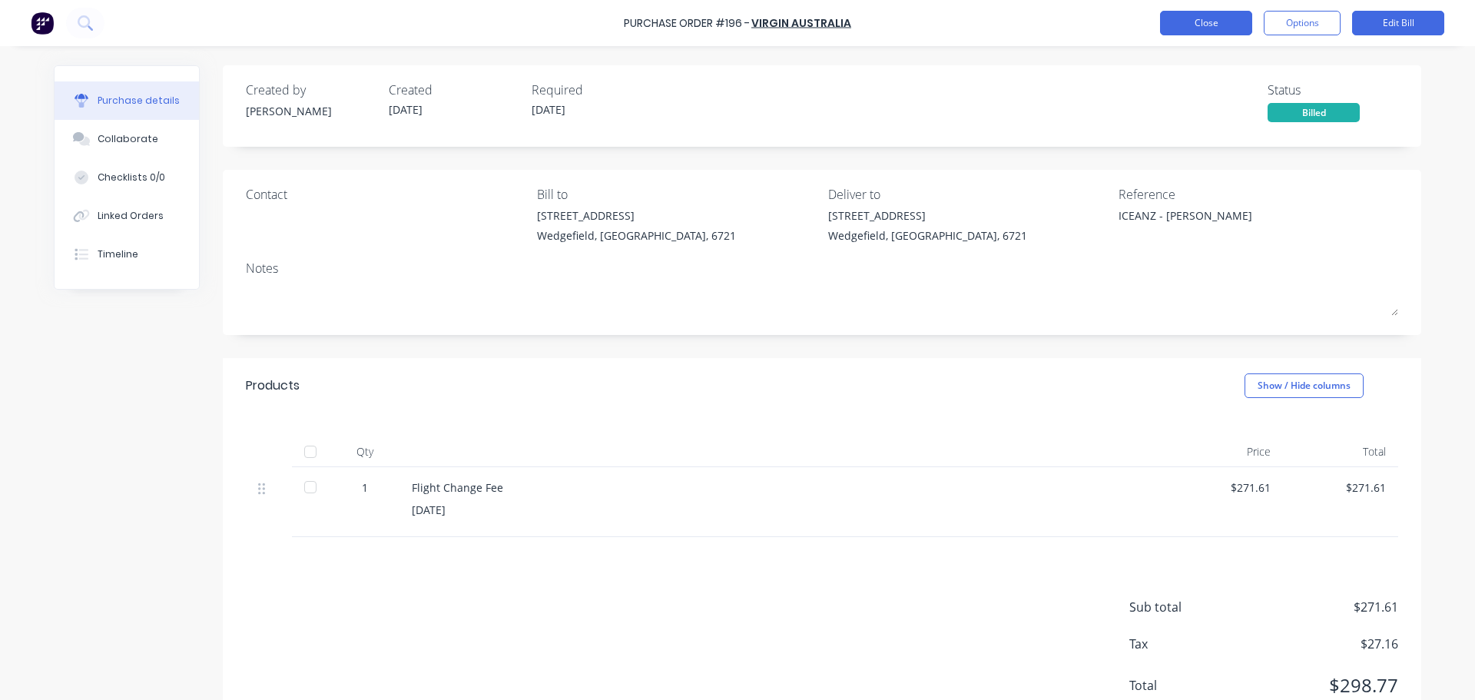
click at [1200, 28] on button "Close" at bounding box center [1206, 23] width 92 height 25
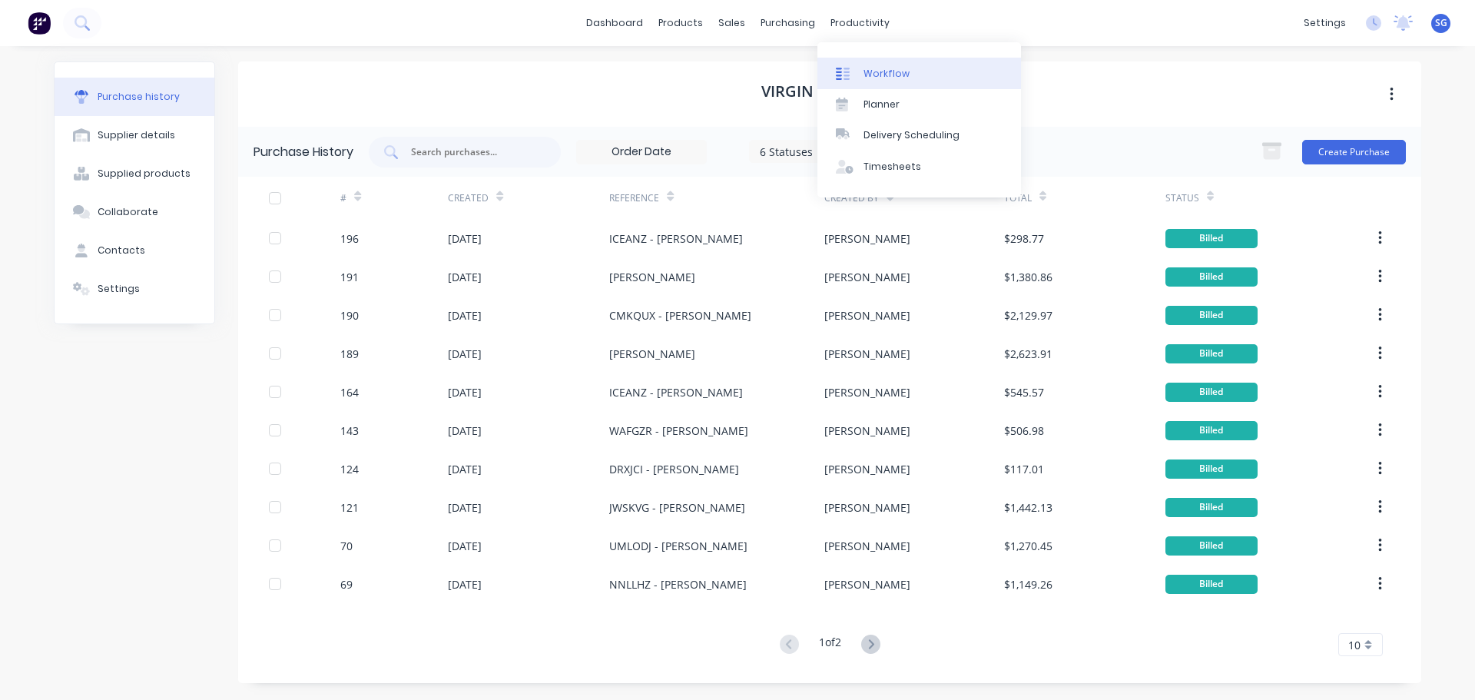
click at [874, 73] on div "Workflow" at bounding box center [887, 74] width 46 height 14
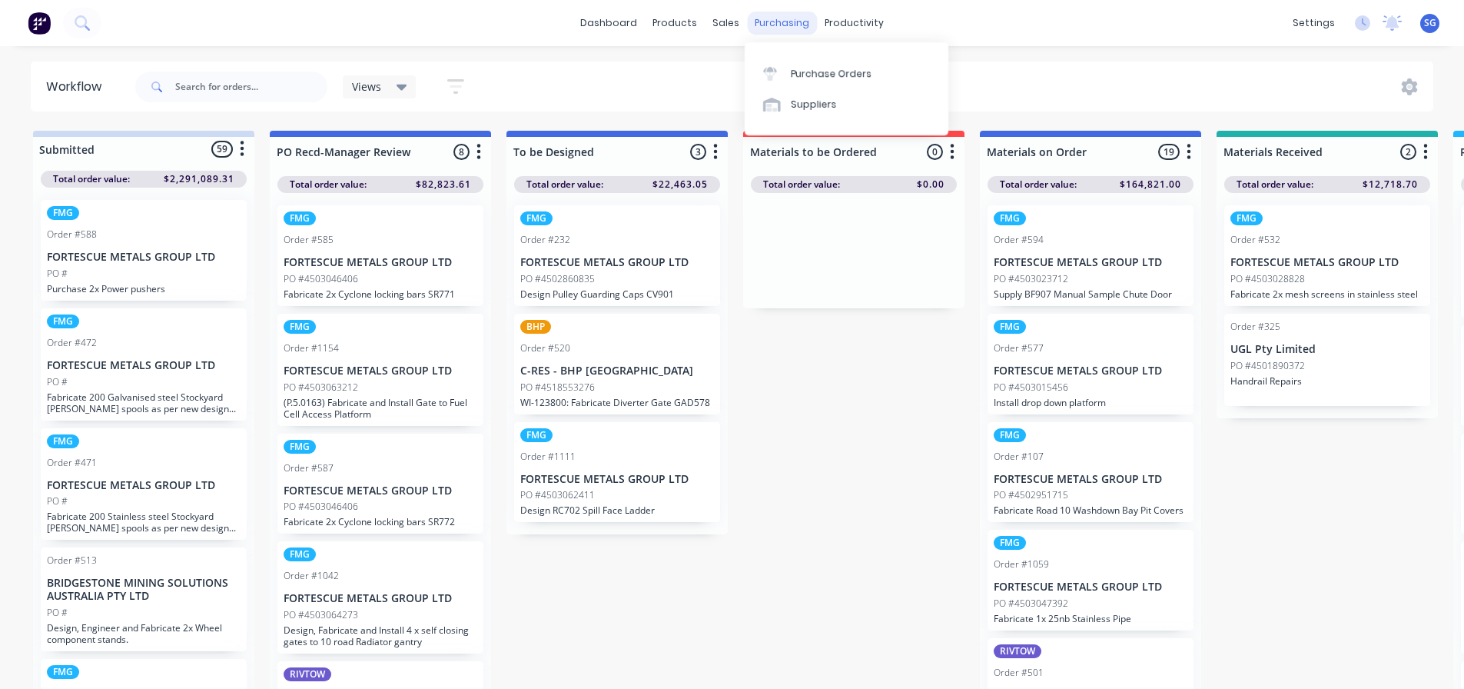
click at [782, 31] on div "purchasing" at bounding box center [782, 23] width 70 height 23
click at [803, 73] on div "Purchase Orders" at bounding box center [831, 74] width 81 height 14
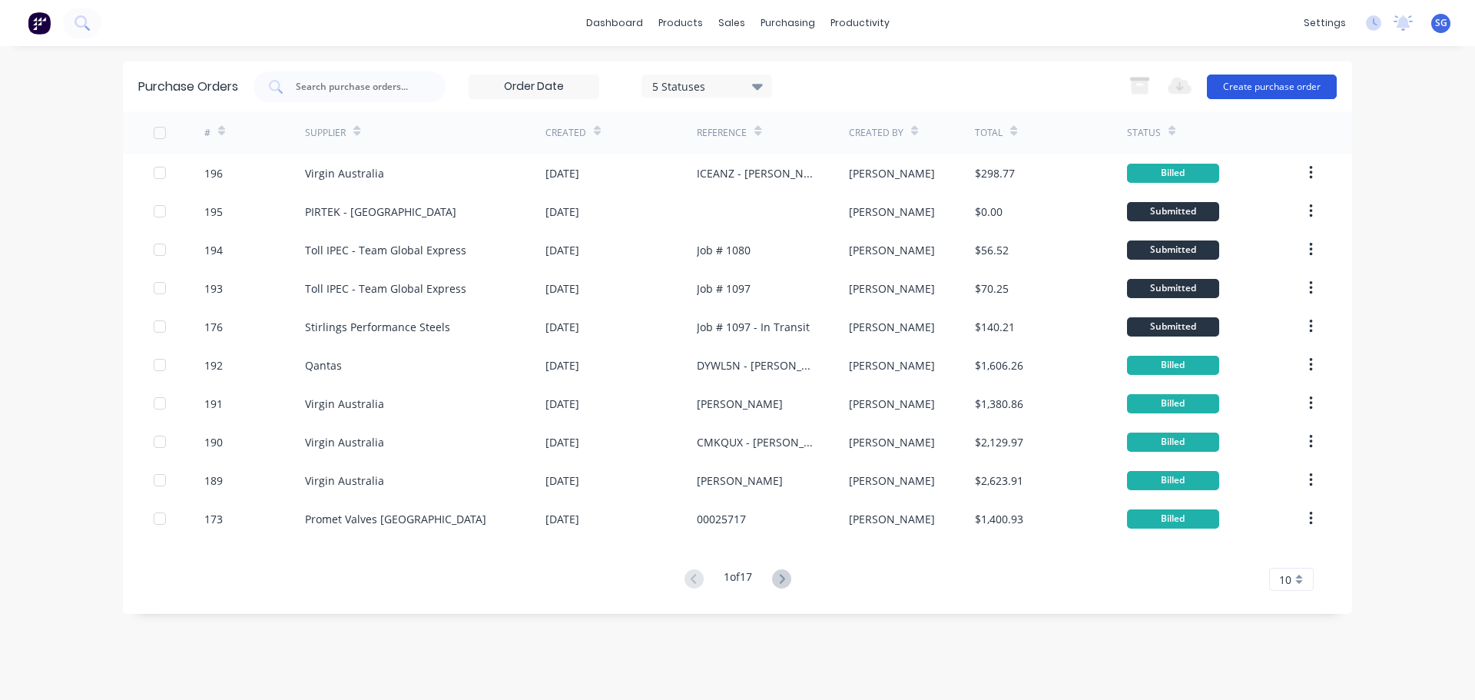
click at [1269, 79] on button "Create purchase order" at bounding box center [1272, 87] width 130 height 25
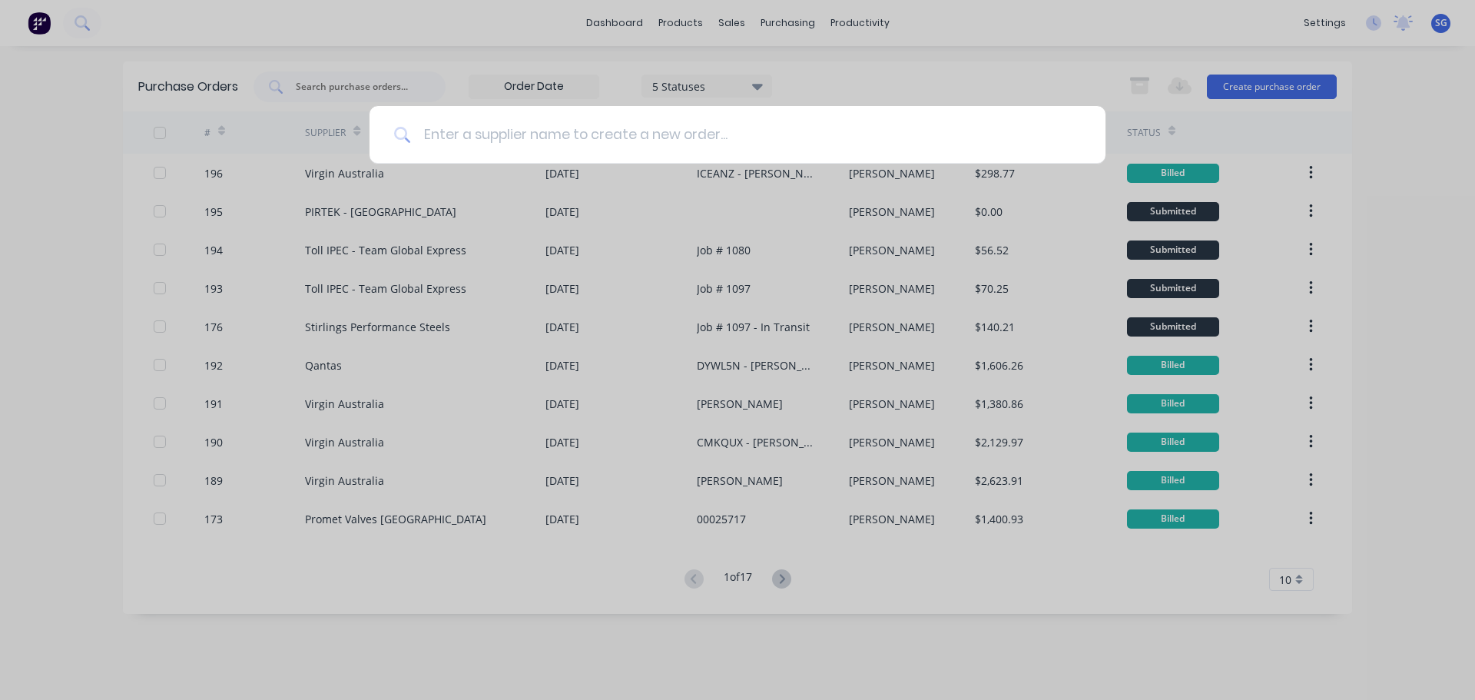
click at [611, 131] on input at bounding box center [746, 135] width 670 height 58
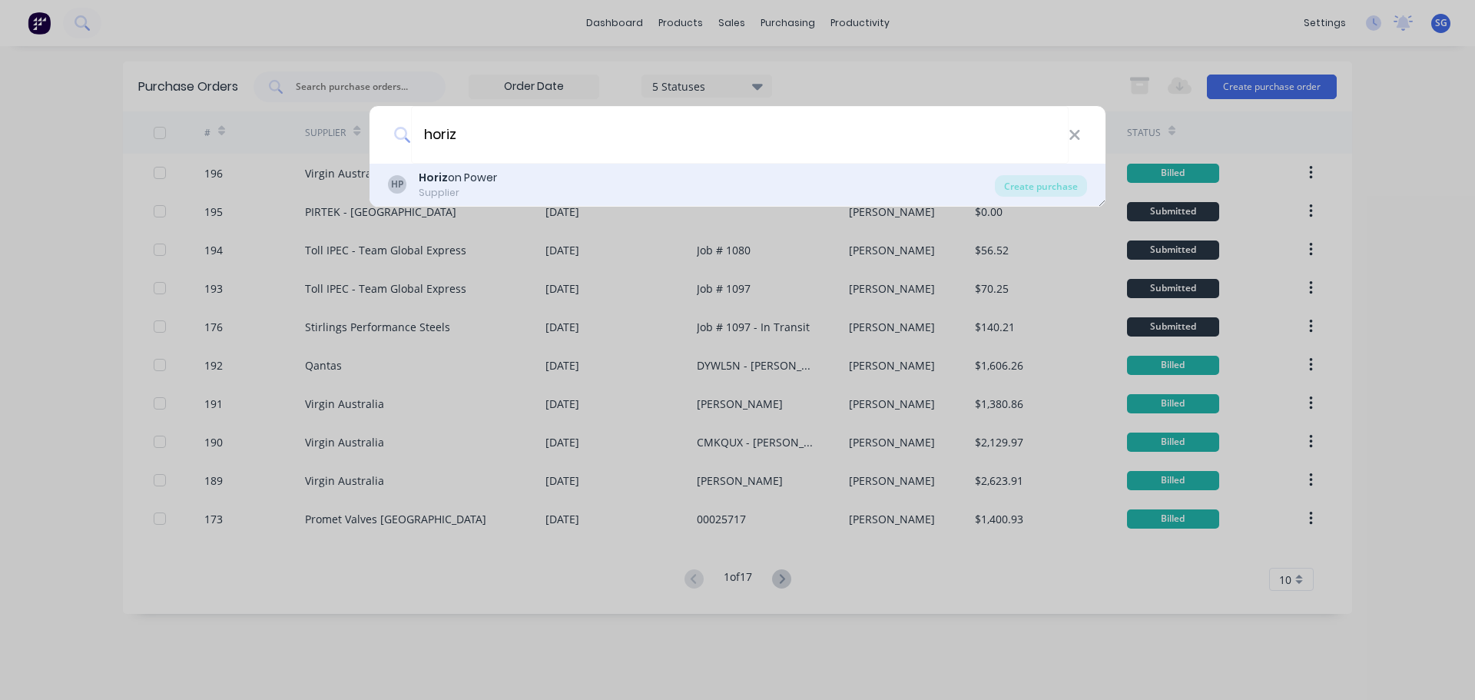
click at [465, 187] on div "Supplier" at bounding box center [458, 193] width 78 height 14
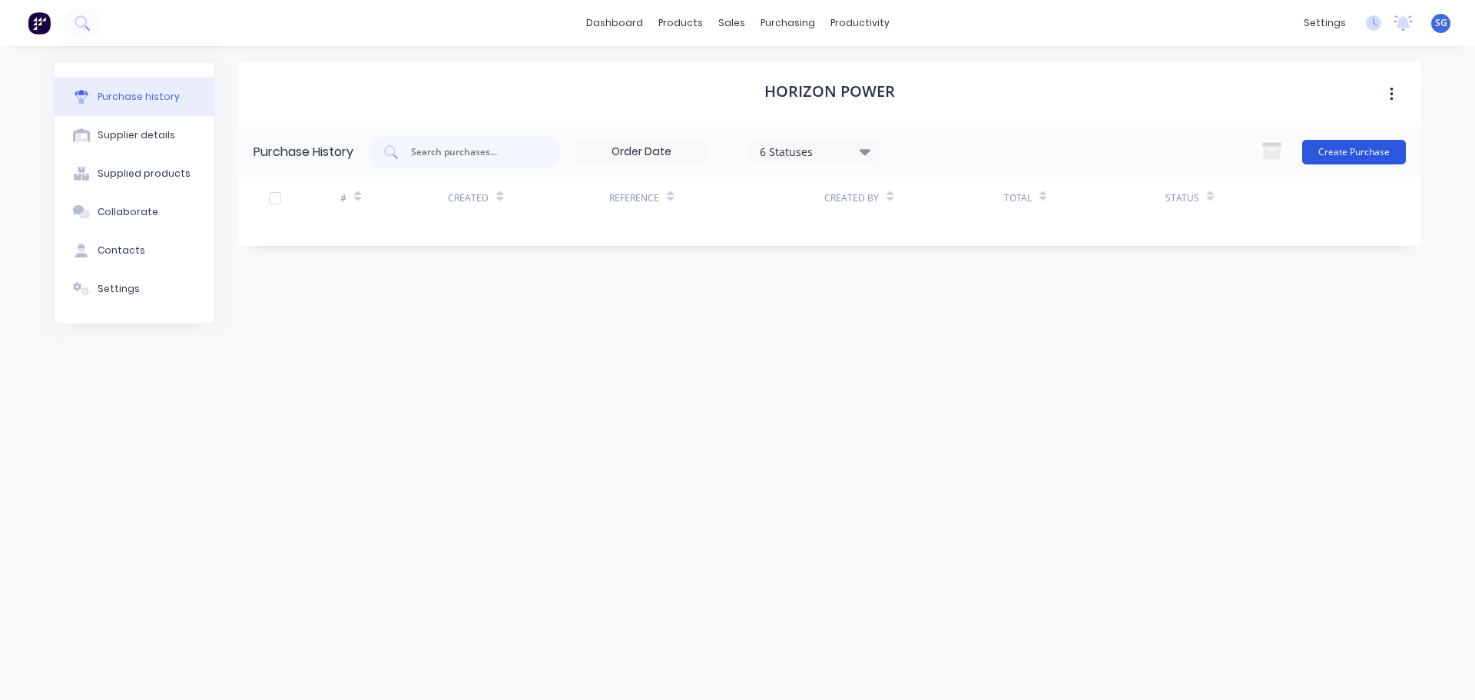
click at [1379, 153] on button "Create Purchase" at bounding box center [1354, 152] width 104 height 25
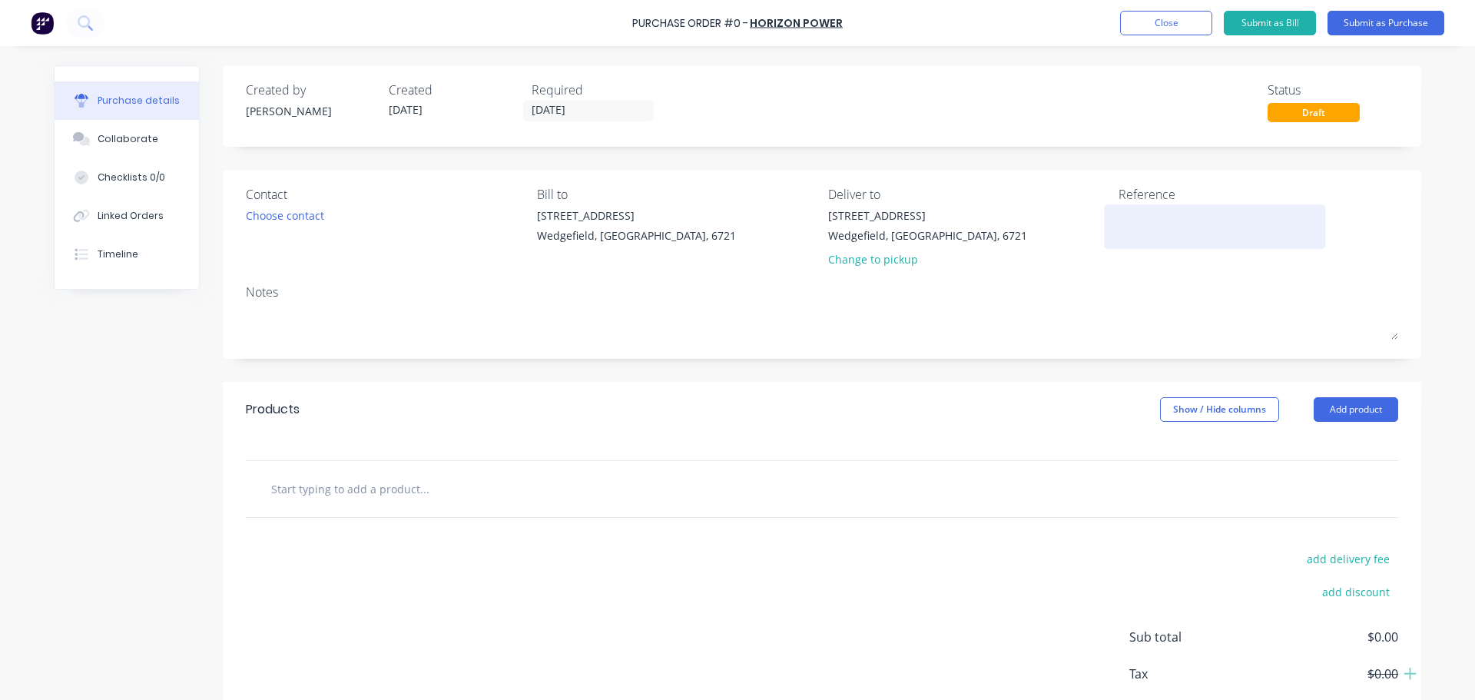
click at [1166, 226] on textarea at bounding box center [1215, 224] width 192 height 35
paste textarea "21 025 14471"
click at [589, 109] on input "[DATE]" at bounding box center [588, 110] width 129 height 19
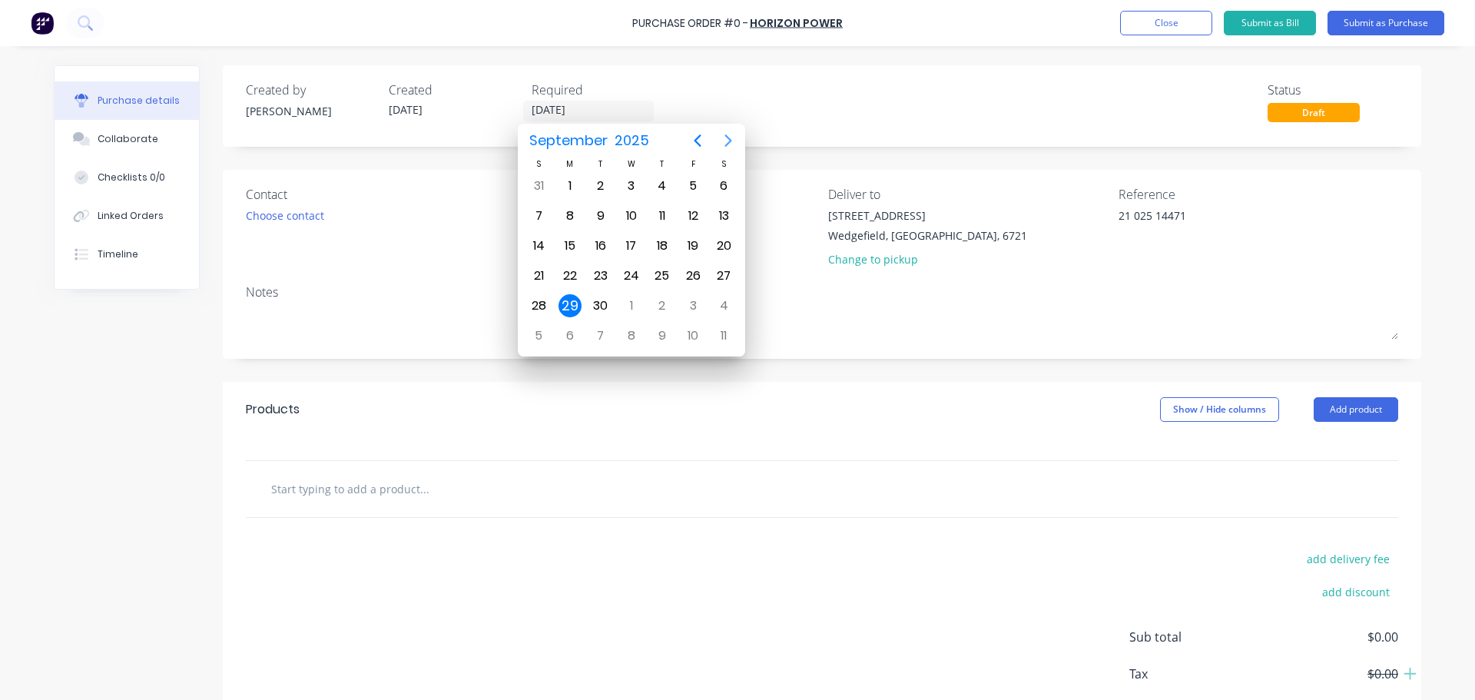
click at [726, 141] on icon "Next page" at bounding box center [728, 140] width 18 height 18
click at [656, 248] on div "16" at bounding box center [662, 245] width 23 height 23
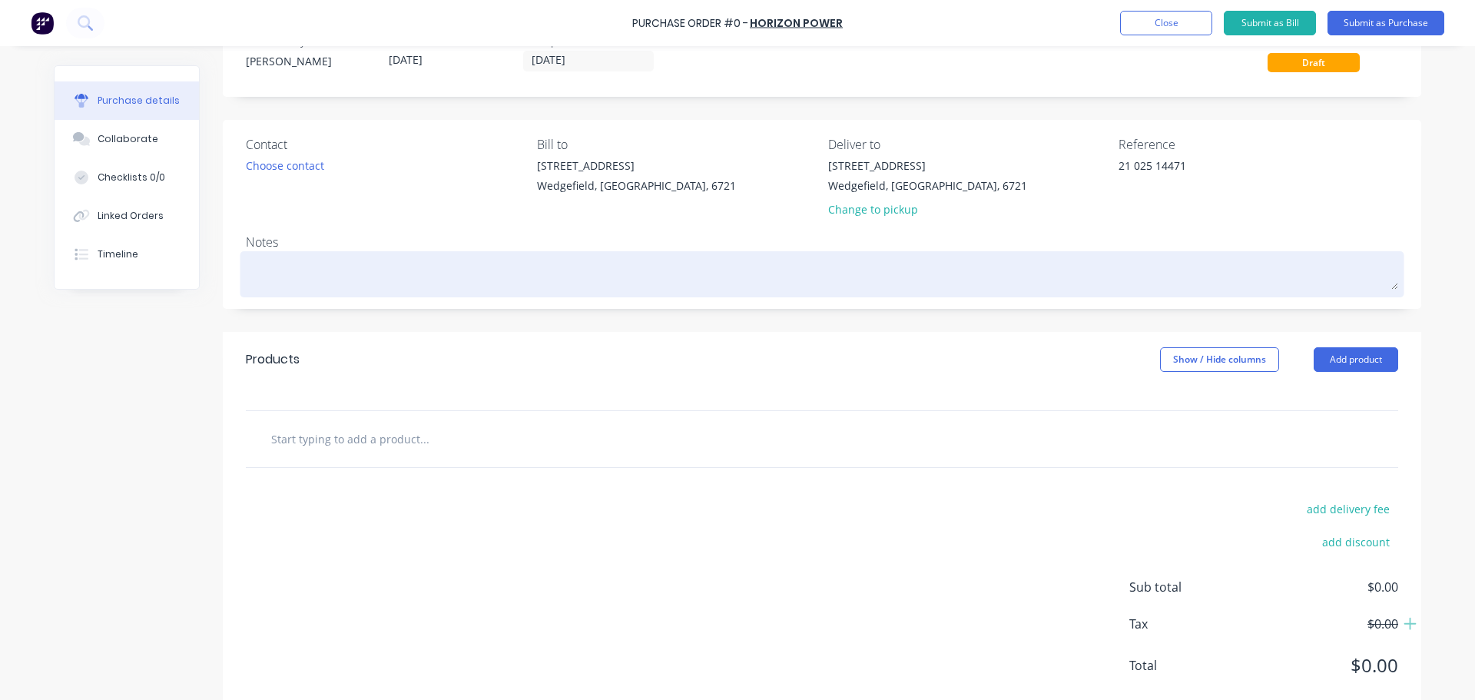
scroll to position [86, 0]
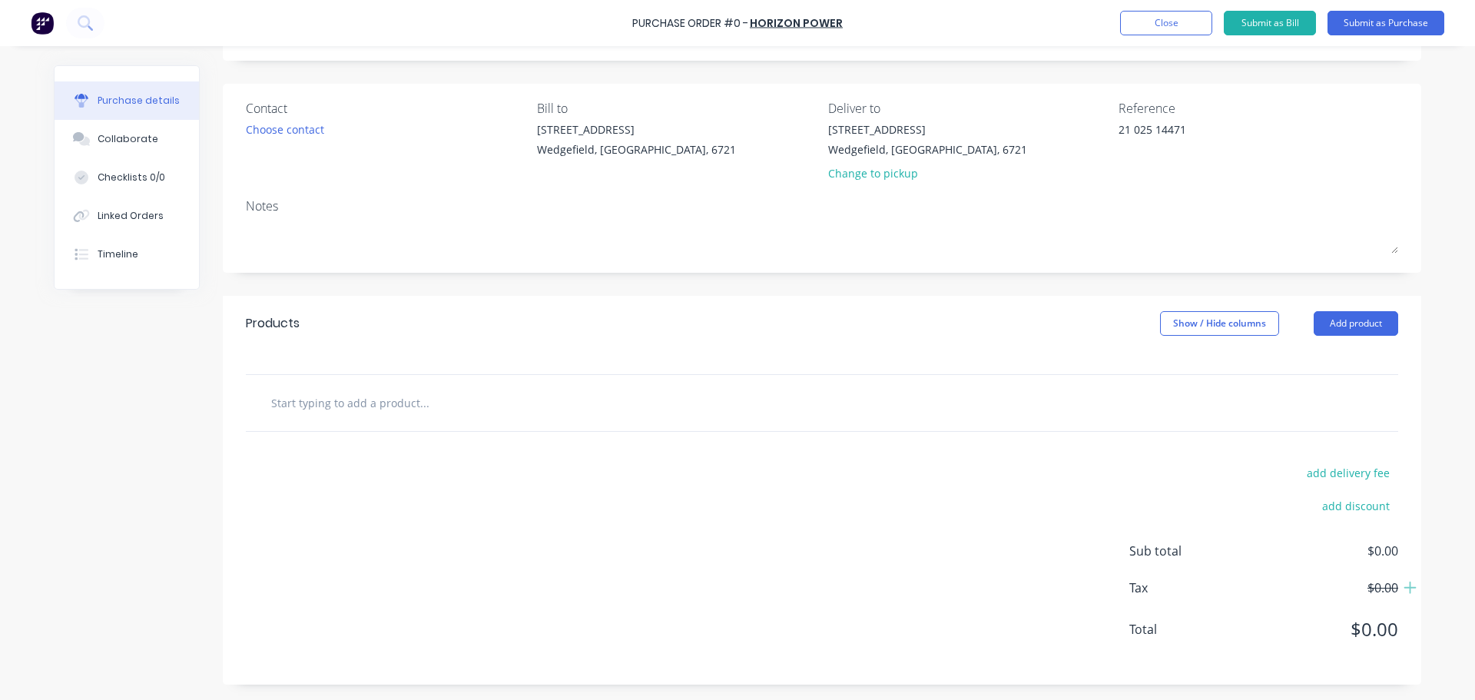
click at [360, 403] on input "text" at bounding box center [423, 402] width 307 height 31
paste input "[STREET_ADDRESS]"
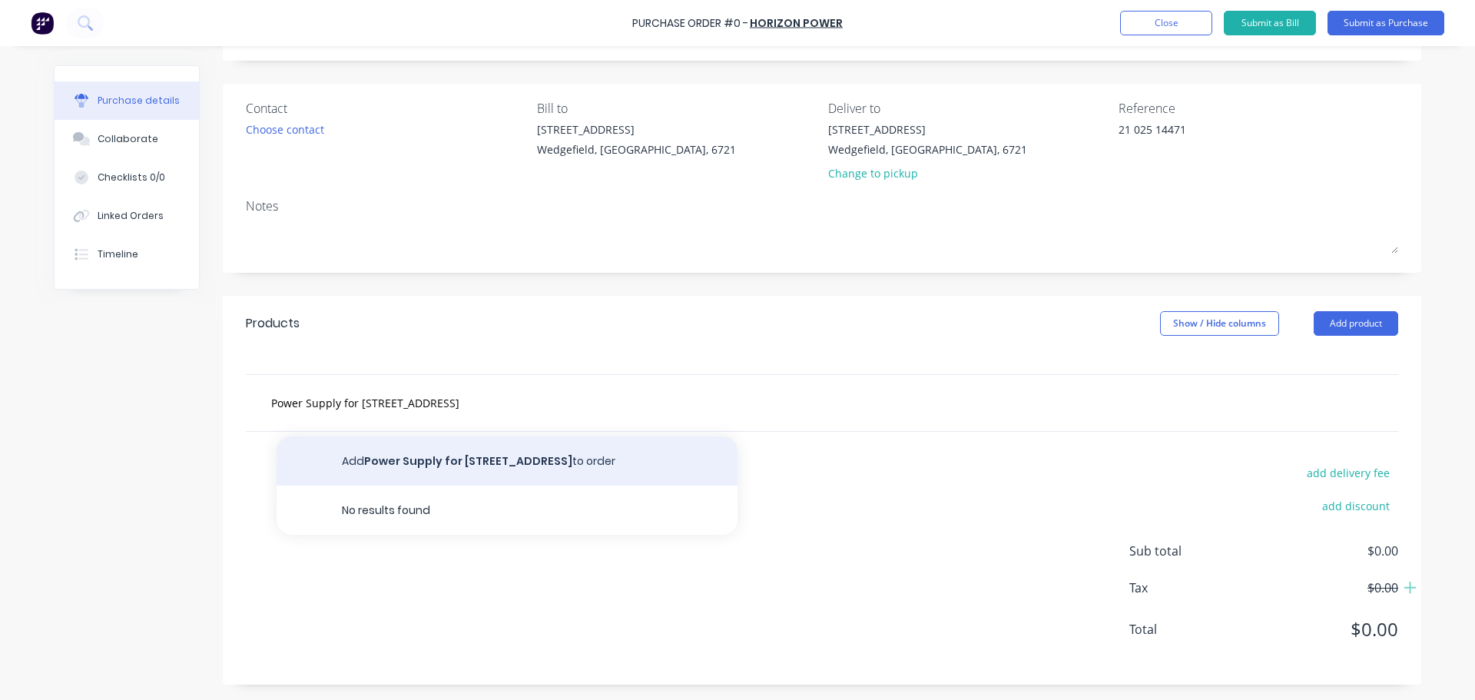
click at [460, 459] on button "Add Power Supply for [STREET_ADDRESS] to order" at bounding box center [507, 460] width 461 height 49
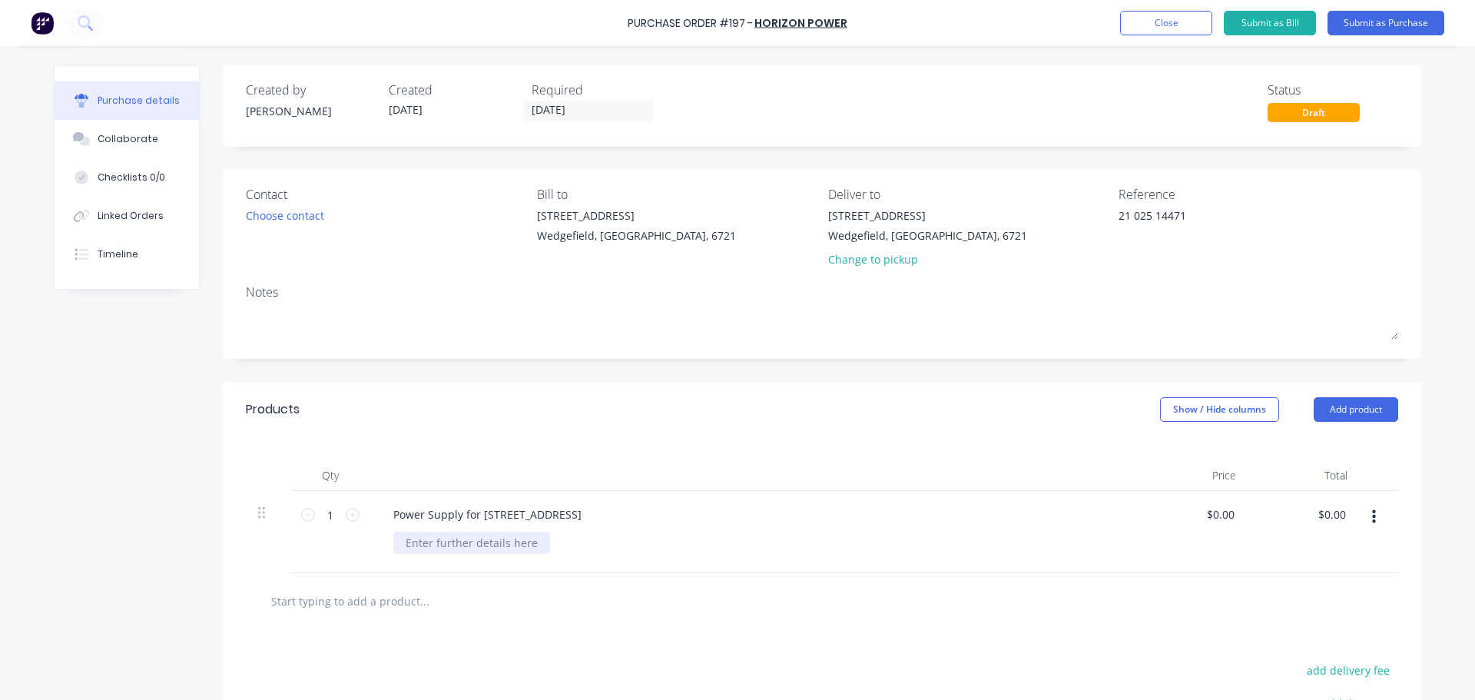
click at [446, 540] on div at bounding box center [471, 543] width 157 height 22
paste div
click at [1225, 511] on input "0.00" at bounding box center [1223, 514] width 29 height 22
paste input "3,265.79"
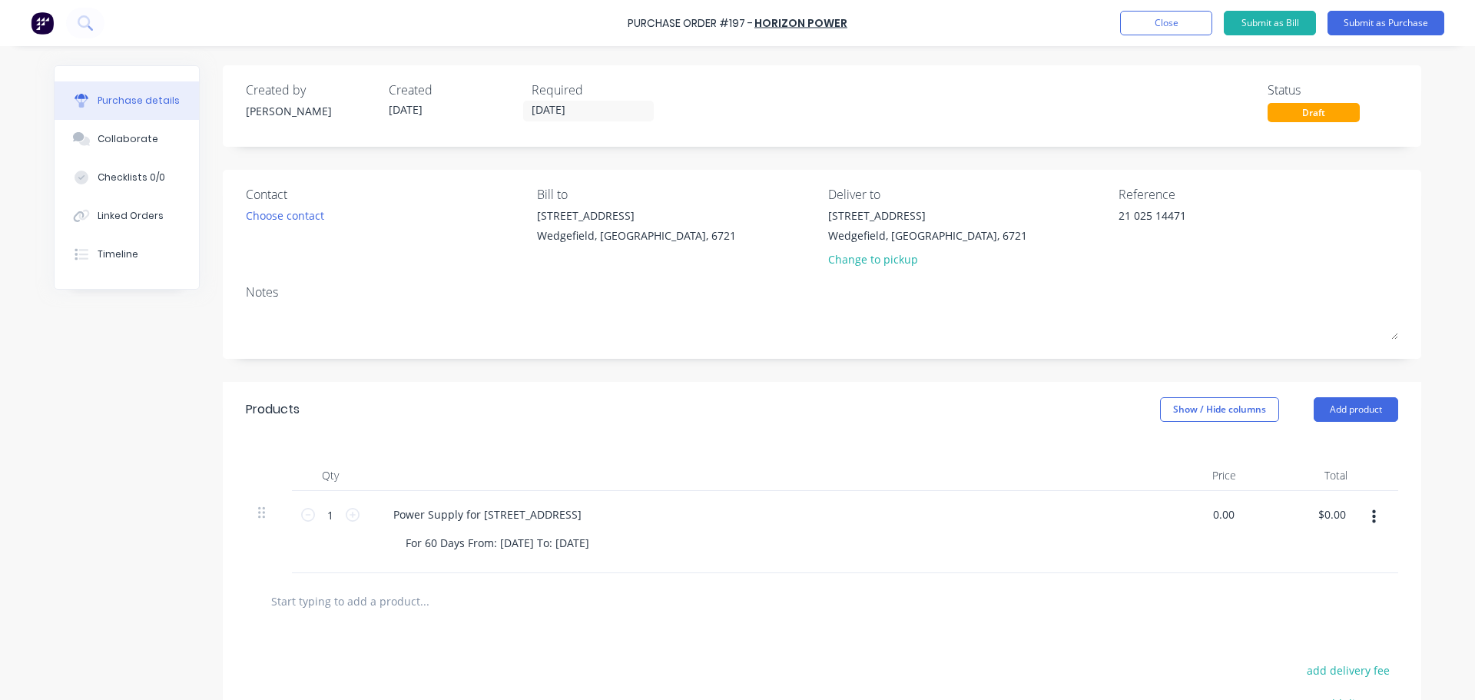
drag, startPoint x: 1229, startPoint y: 516, endPoint x: 1122, endPoint y: 525, distance: 107.1
click at [1122, 525] on div "1 1 Power Supply for [STREET_ADDRESS] For 60 Days From: [DATE] To: [DATE] 0.00 …" at bounding box center [822, 532] width 1153 height 82
paste input "3,265.79"
click at [1226, 516] on input "0.00" at bounding box center [1220, 514] width 35 height 22
click at [1226, 516] on input "0.00" at bounding box center [1223, 514] width 29 height 22
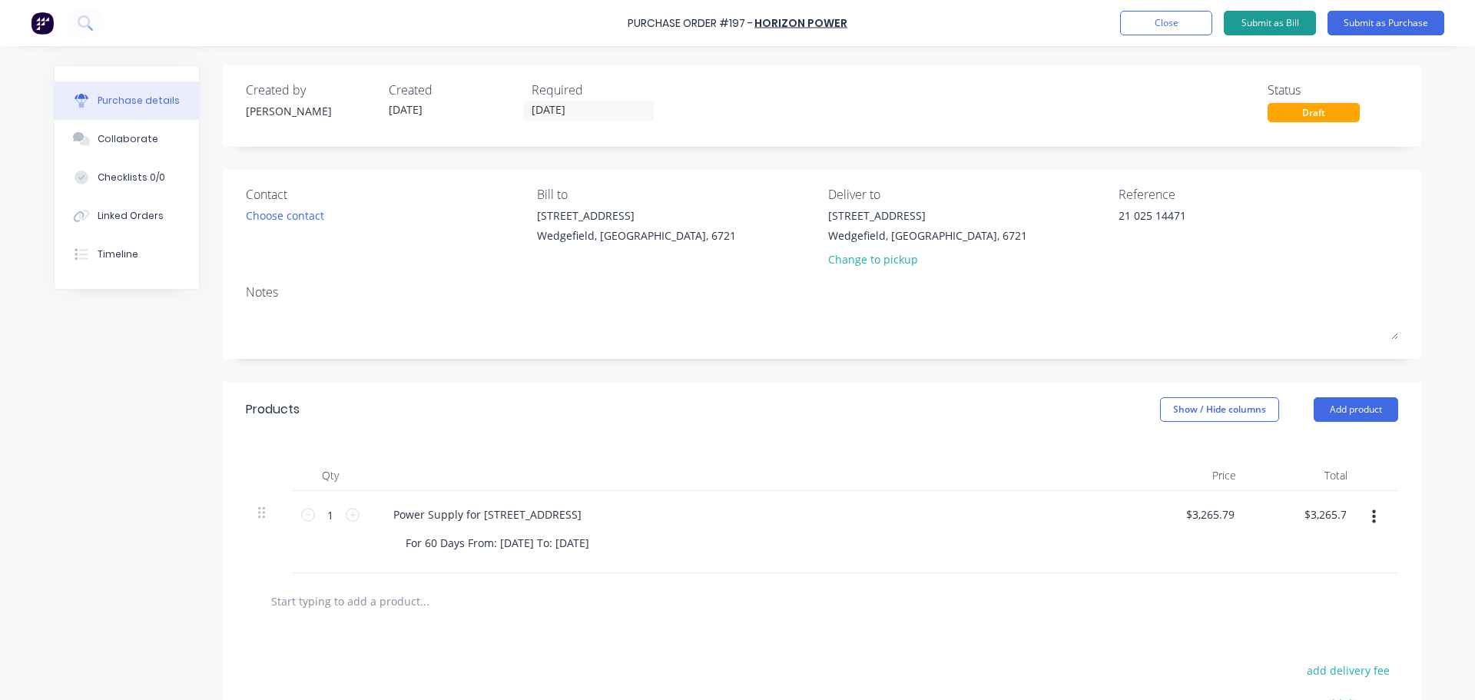
click at [1277, 23] on button "Submit as Bill" at bounding box center [1270, 23] width 92 height 25
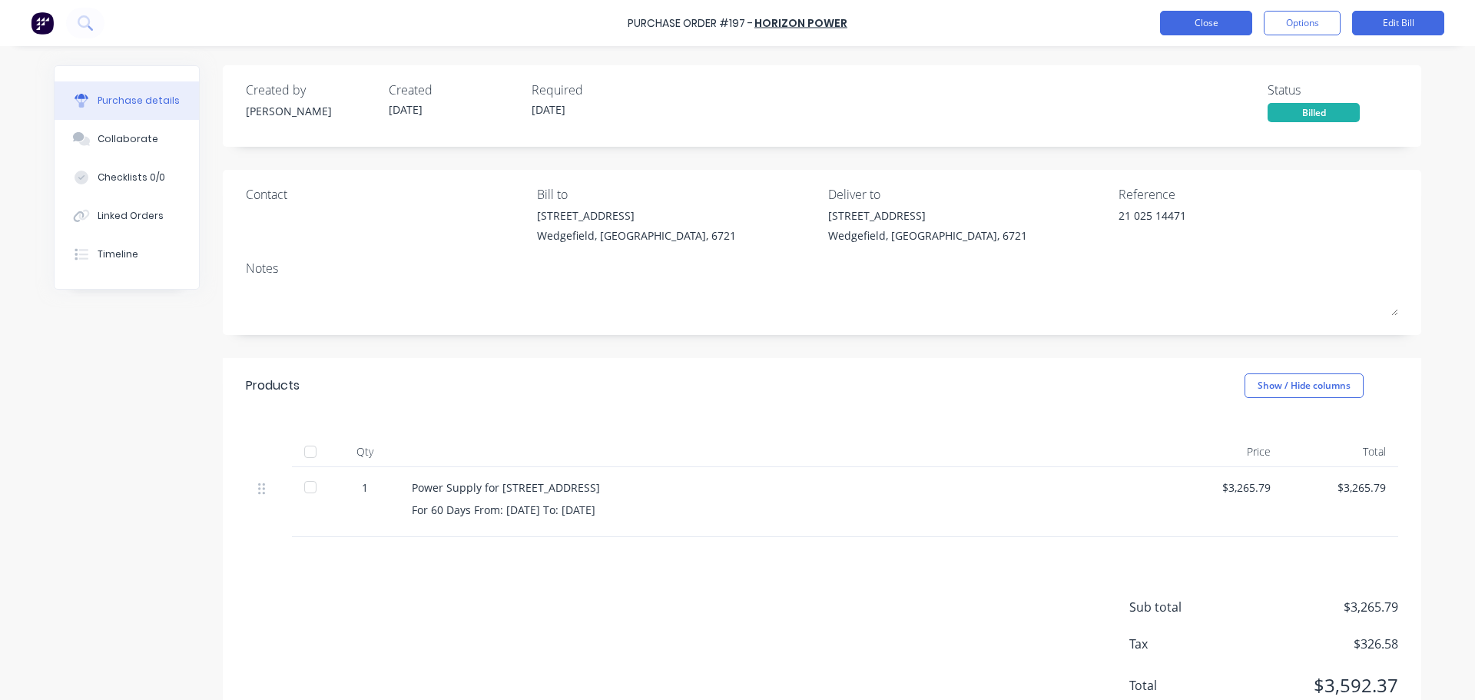
click at [1200, 25] on button "Close" at bounding box center [1206, 23] width 92 height 25
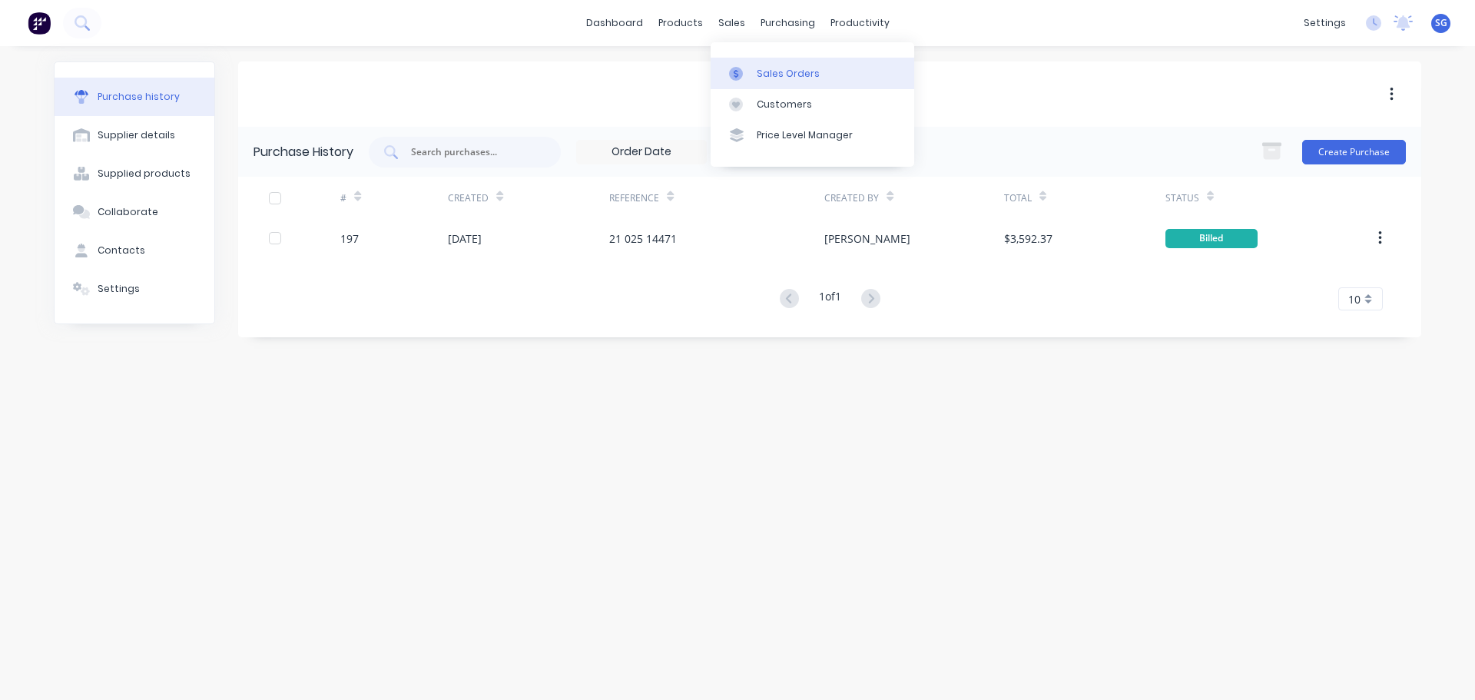
click at [755, 68] on link "Sales Orders" at bounding box center [813, 73] width 204 height 31
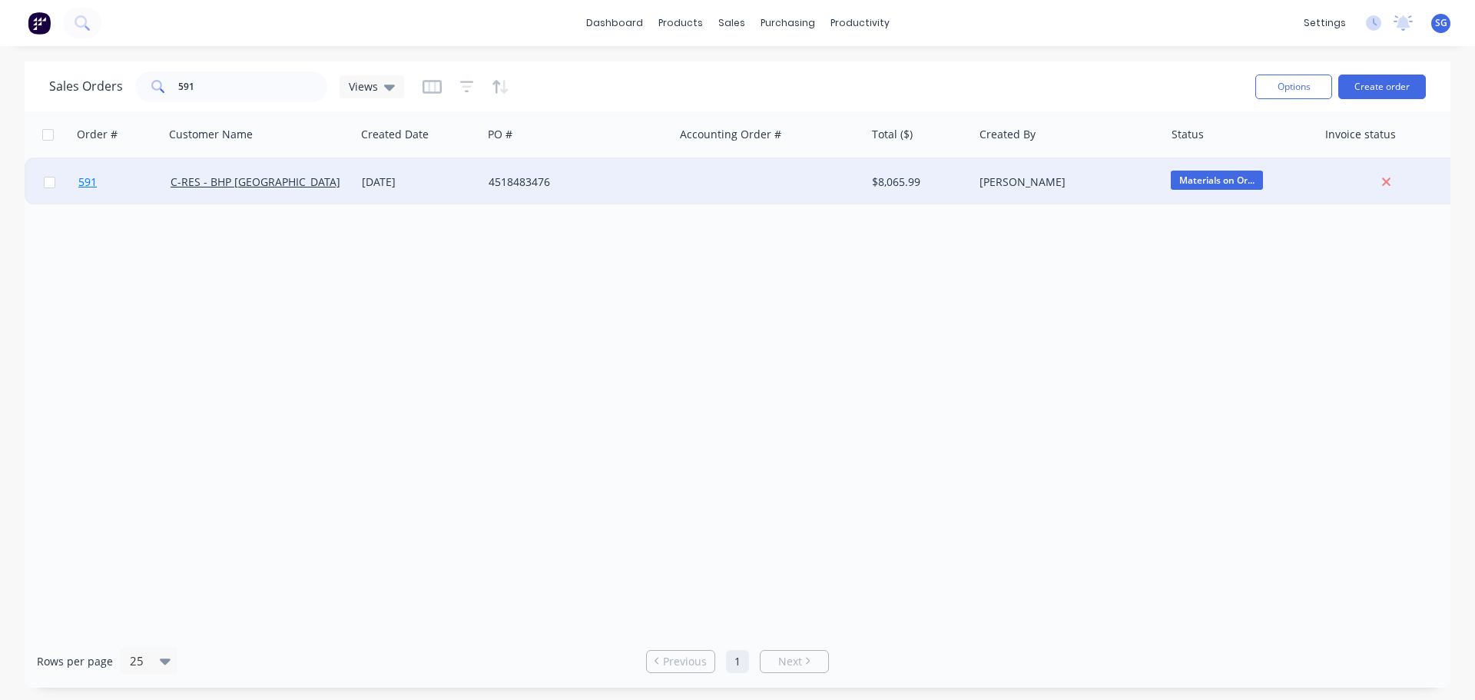
click at [85, 186] on span "591" at bounding box center [87, 181] width 18 height 15
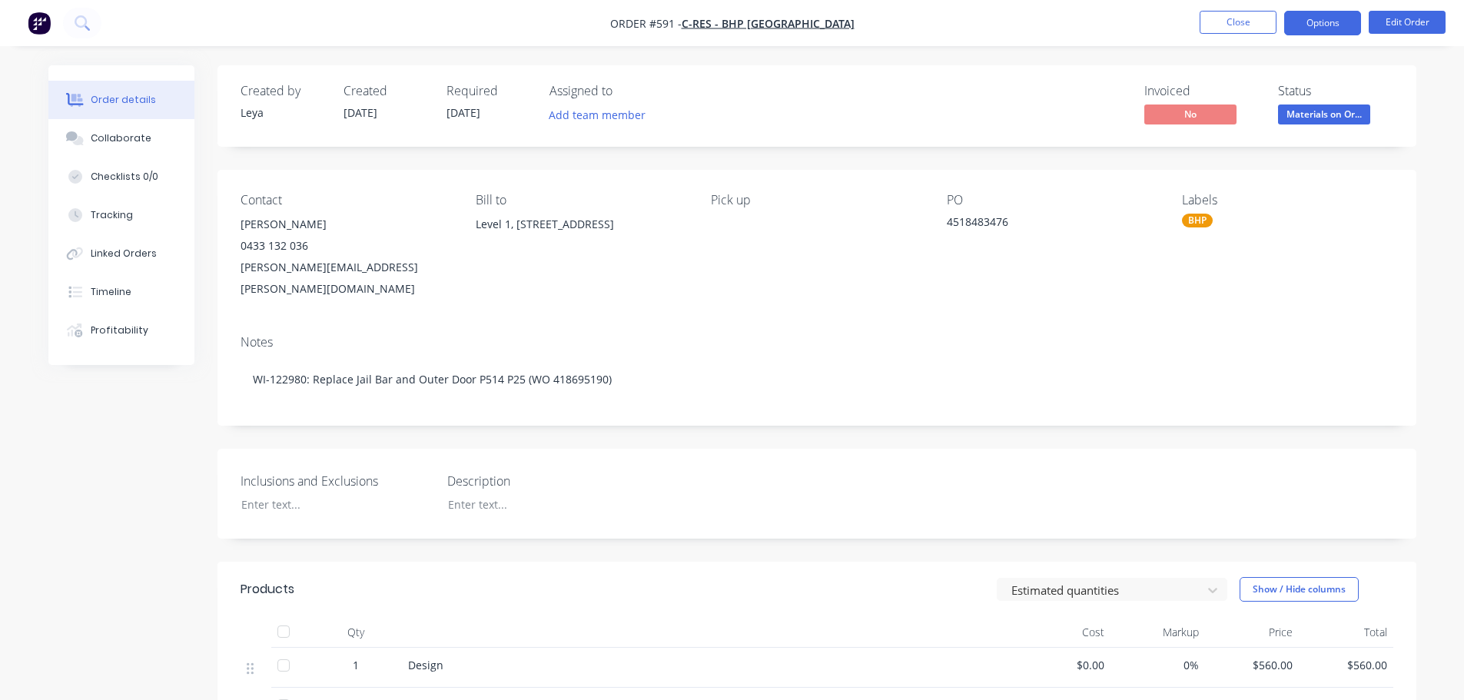
click at [1303, 28] on button "Options" at bounding box center [1322, 23] width 77 height 25
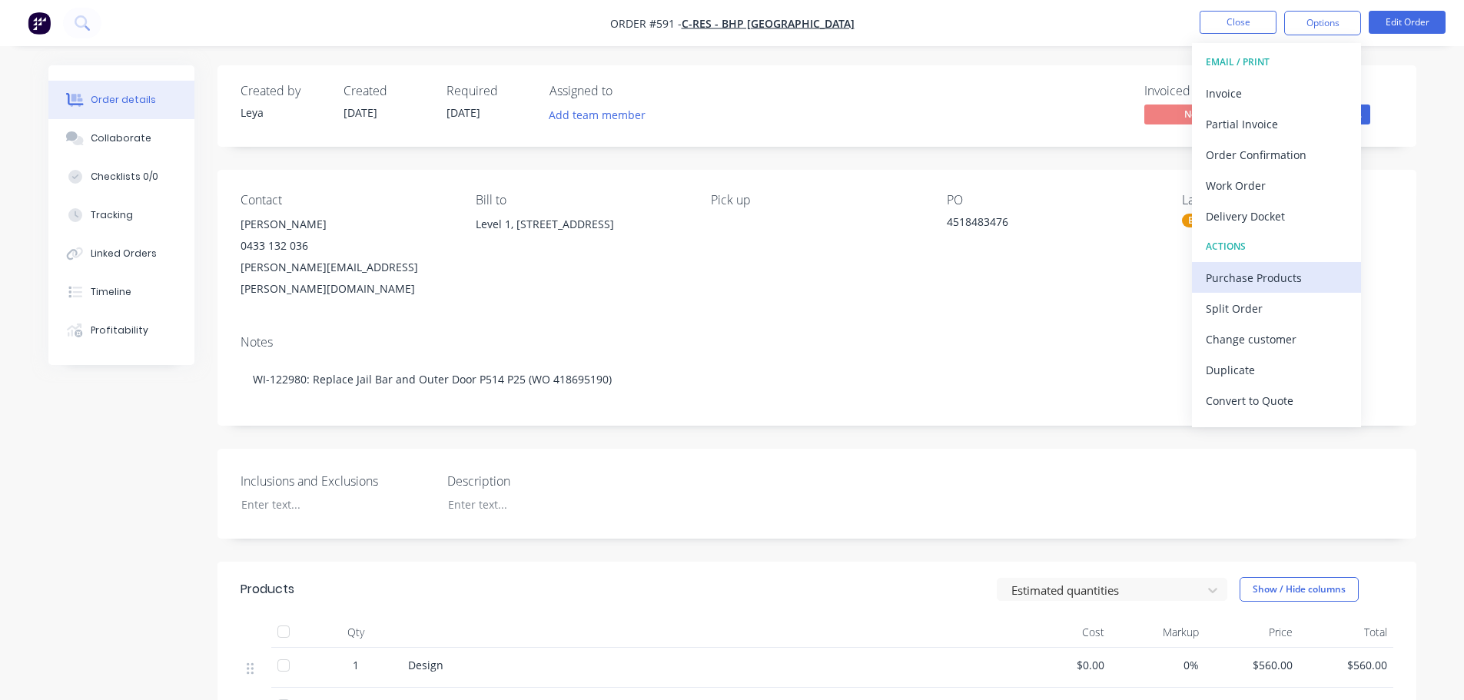
click at [1229, 274] on div "Purchase Products" at bounding box center [1276, 278] width 141 height 22
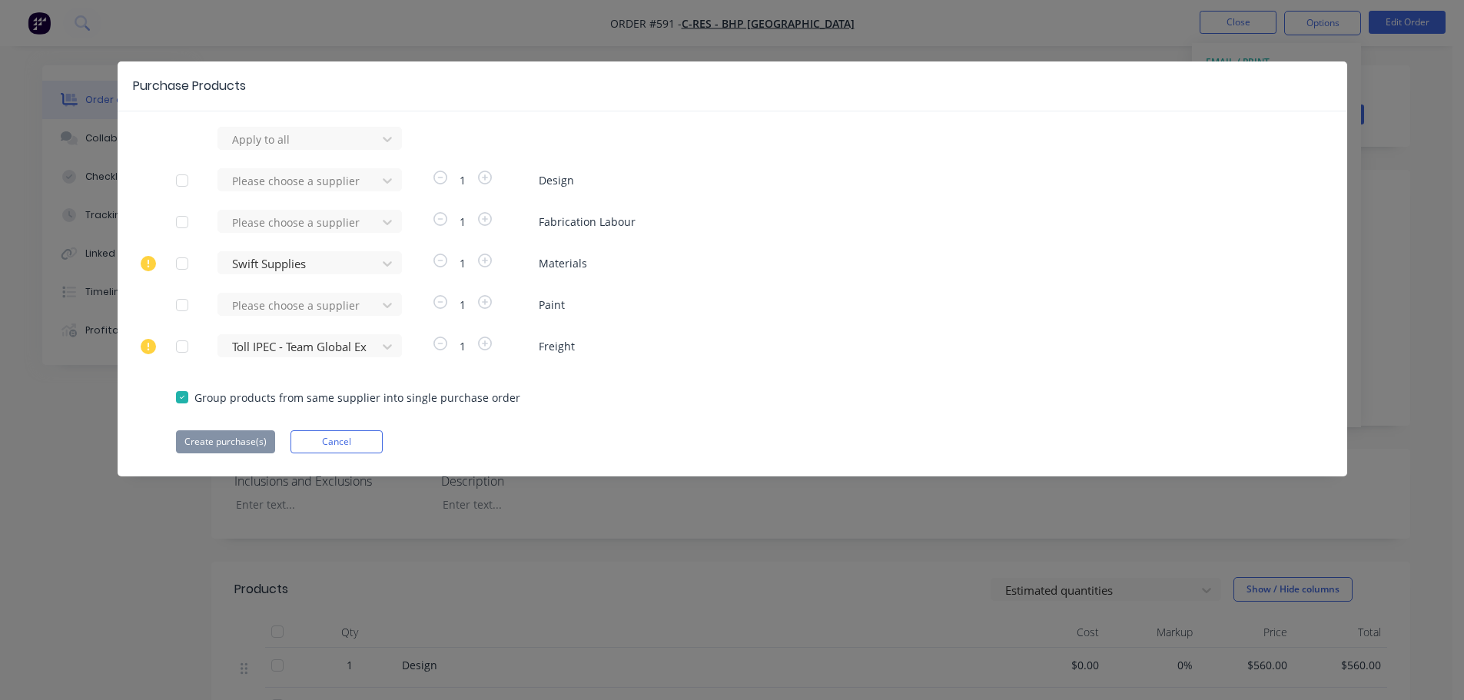
click at [183, 259] on div at bounding box center [182, 263] width 31 height 31
click at [312, 265] on div at bounding box center [300, 263] width 138 height 19
click at [298, 328] on div "Infrabuild" at bounding box center [309, 320] width 184 height 28
click at [211, 446] on button "Create purchase(s)" at bounding box center [225, 441] width 99 height 23
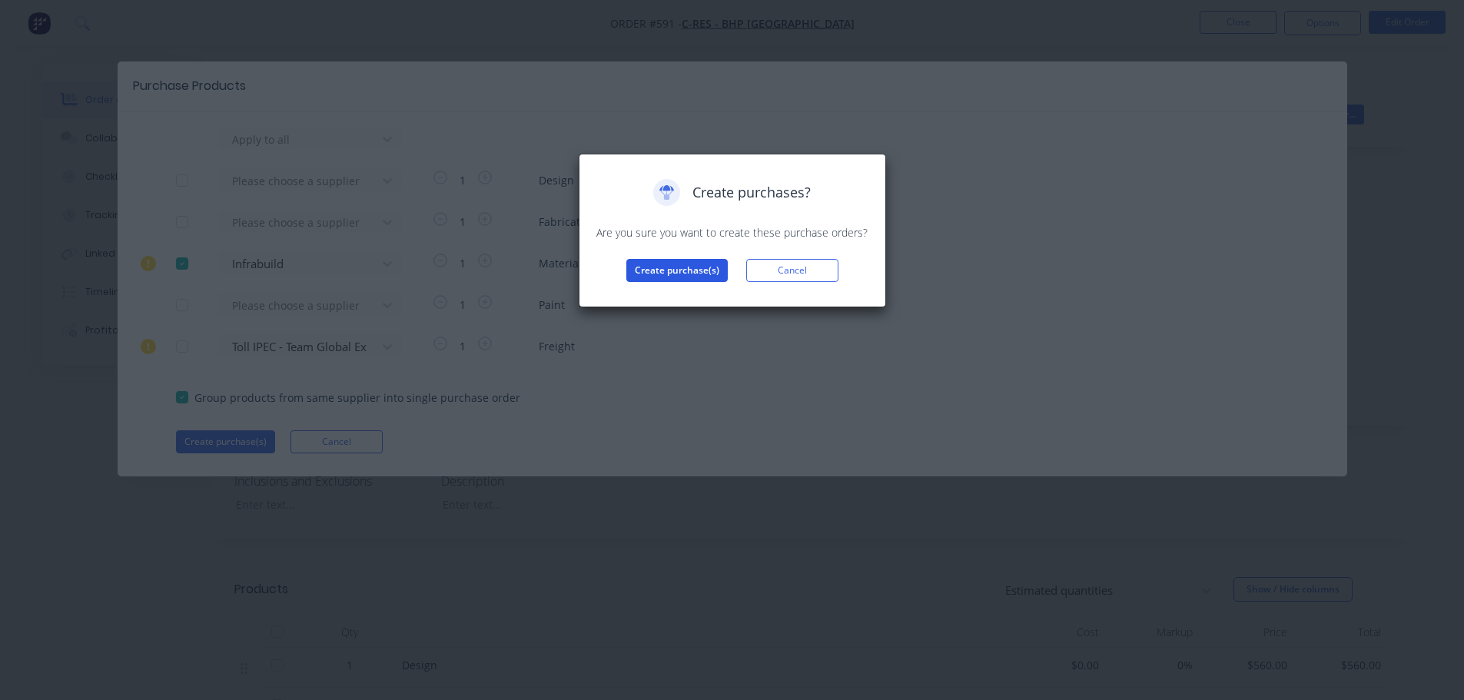
click at [691, 270] on button "Create purchase(s)" at bounding box center [676, 270] width 101 height 23
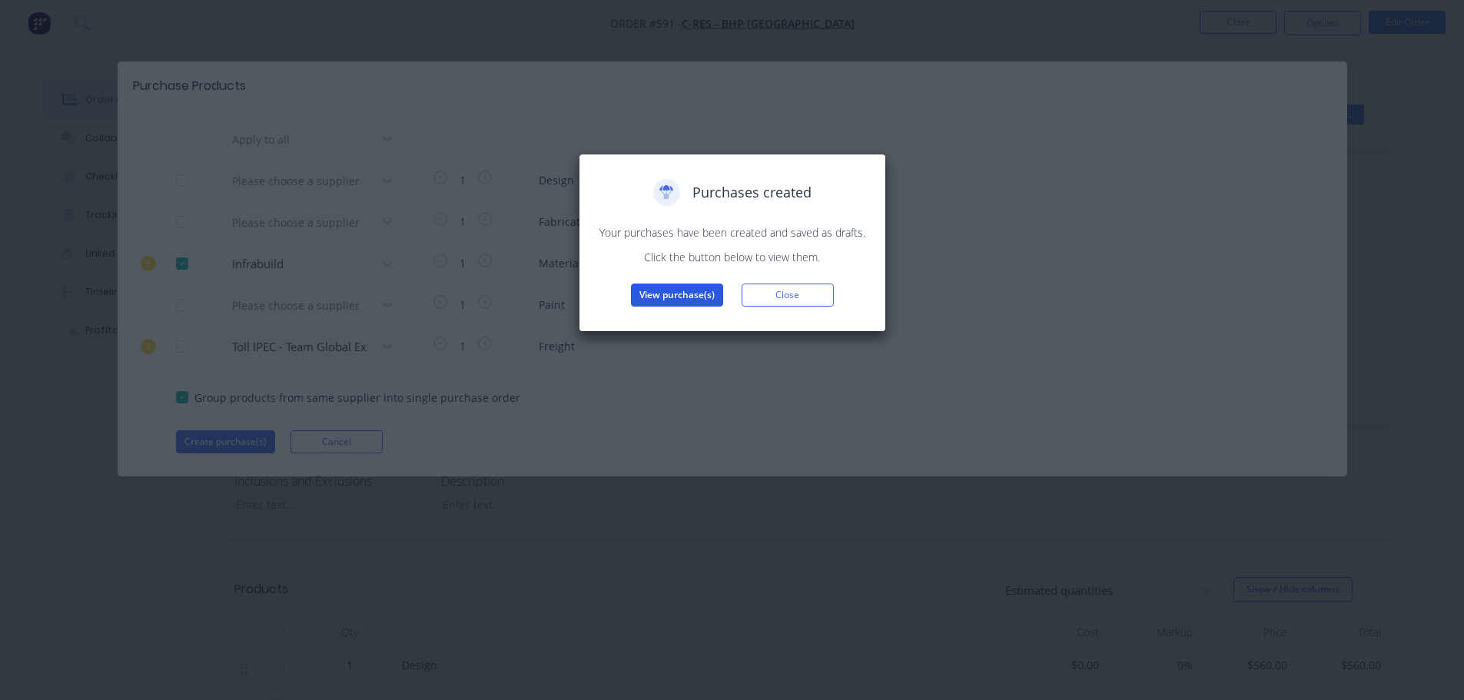
click at [661, 291] on button "View purchase(s)" at bounding box center [677, 295] width 92 height 23
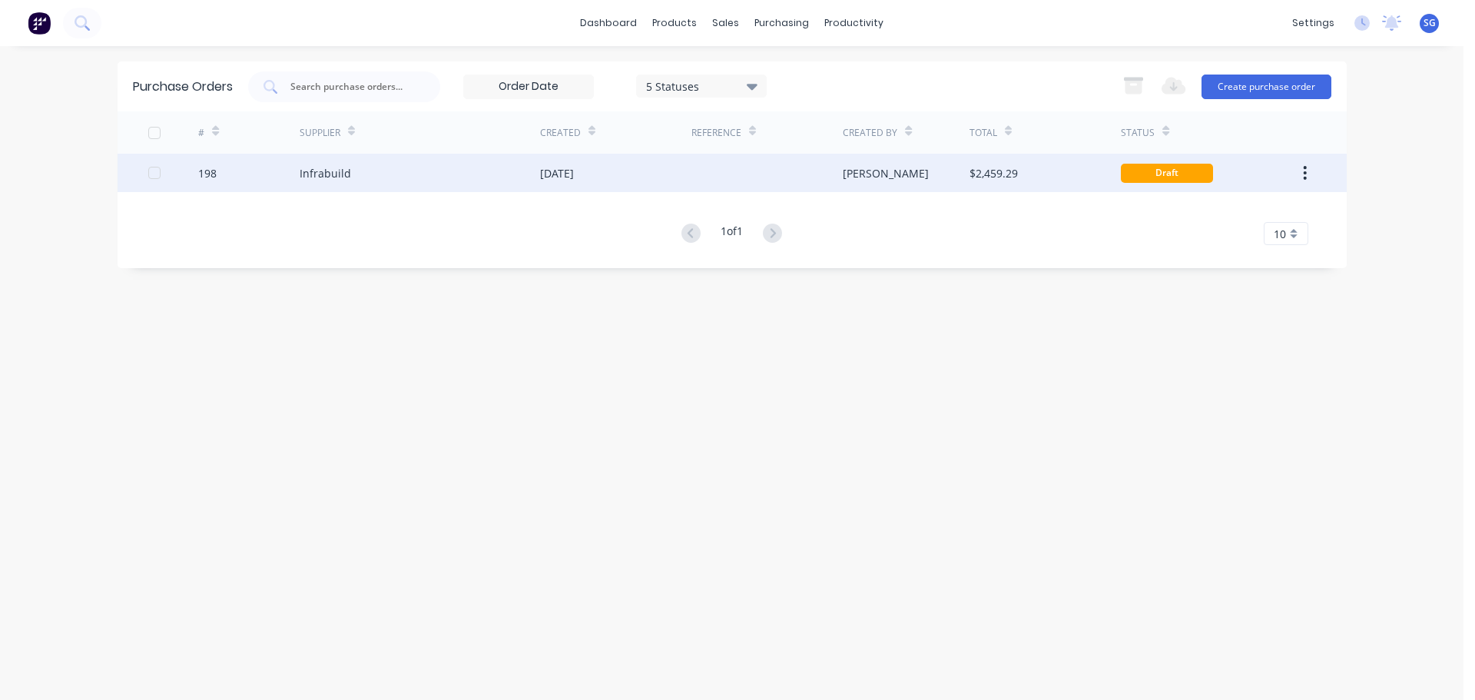
click at [310, 174] on div "Infrabuild" at bounding box center [325, 173] width 51 height 16
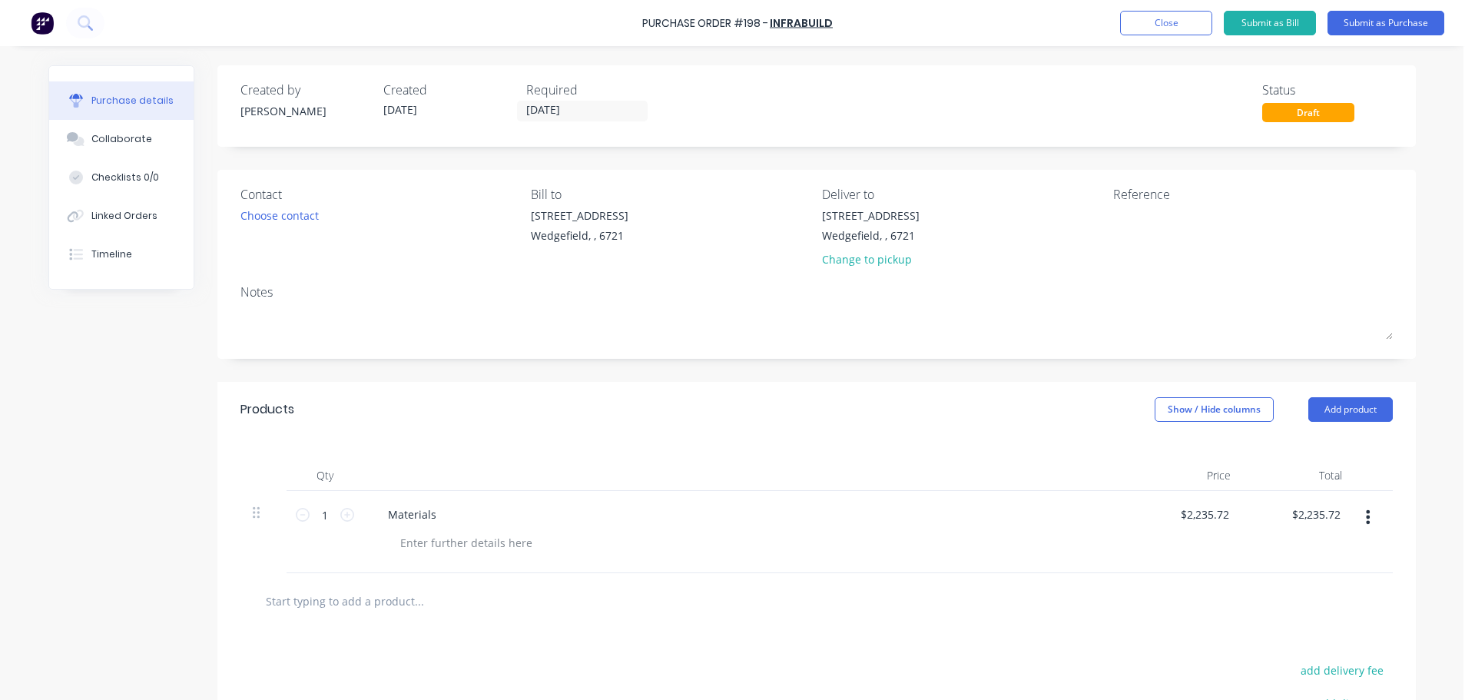
click at [280, 600] on input "text" at bounding box center [418, 601] width 307 height 31
paste input "40 X 3 STAINLESS FLAT BAR"
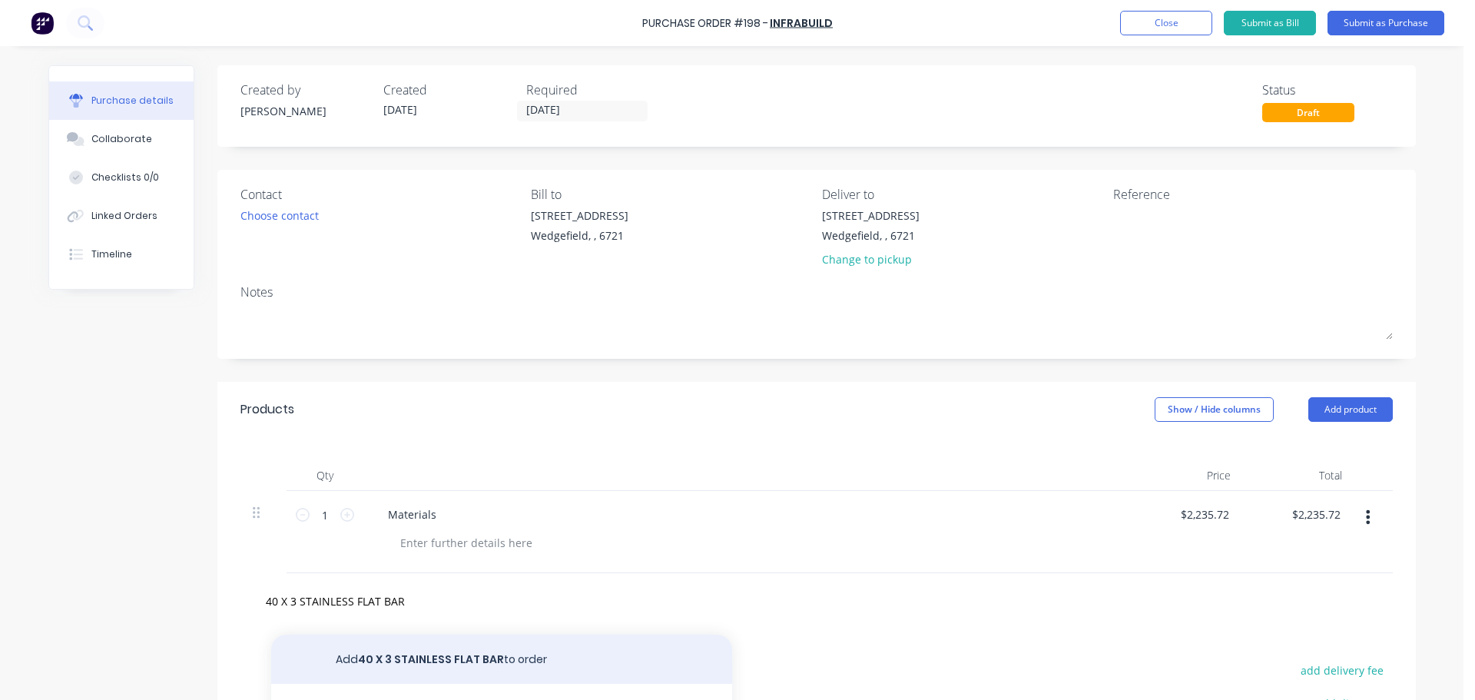
click at [430, 656] on button "Add 40 X 3 STAINLESS FLAT BAR to order" at bounding box center [501, 659] width 461 height 49
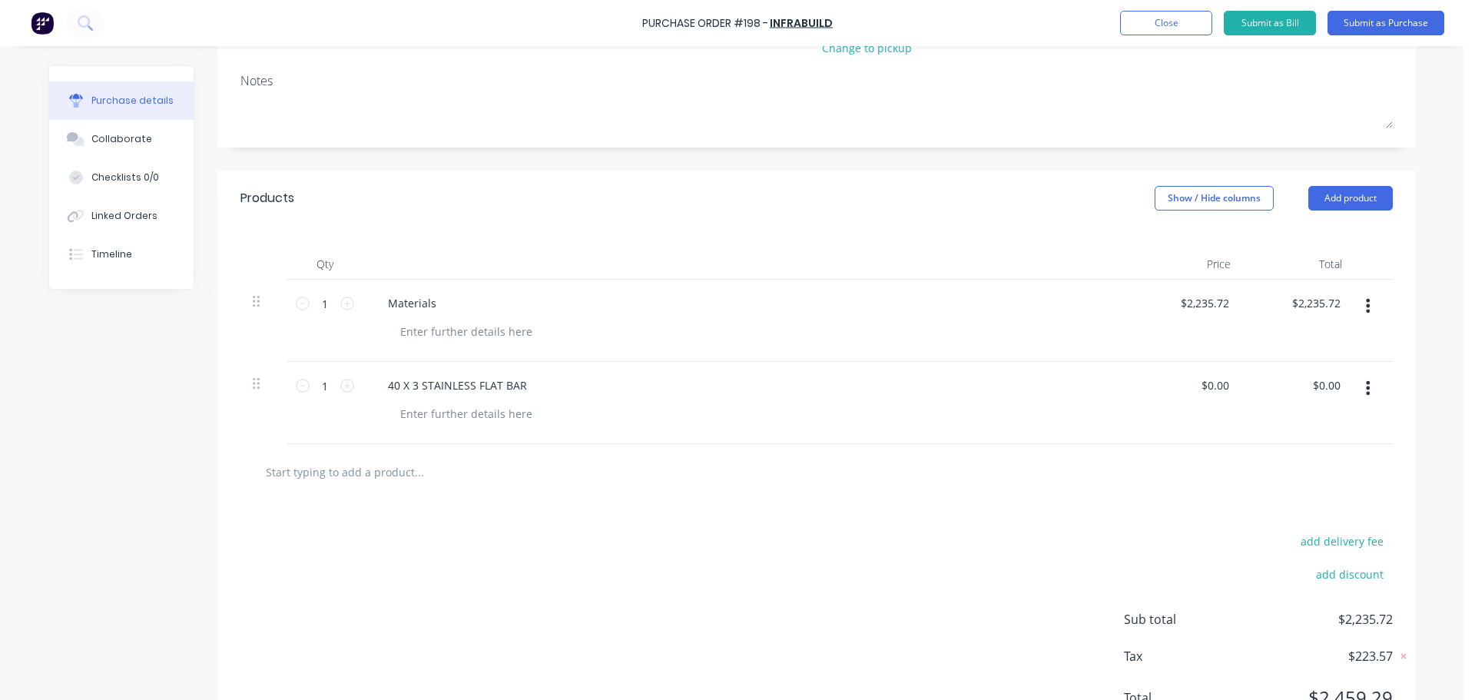
scroll to position [231, 0]
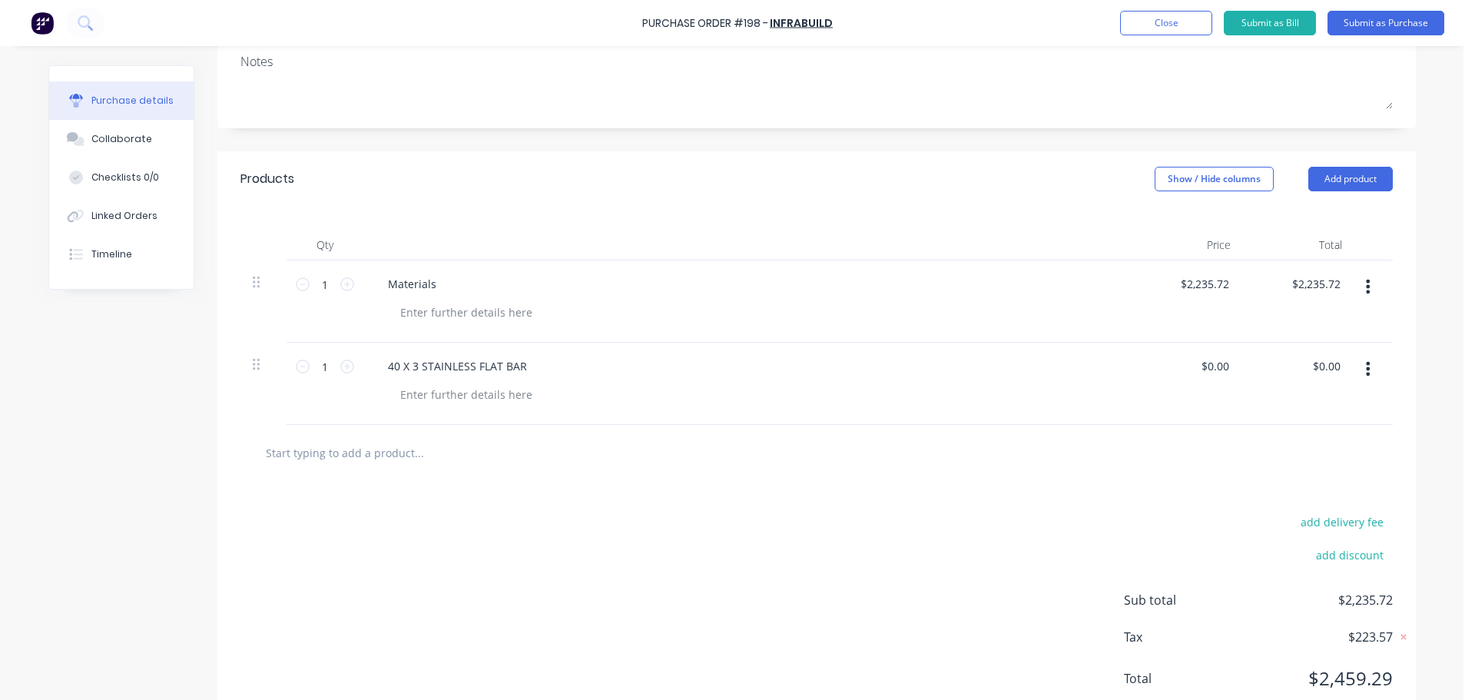
click at [1366, 289] on icon "button" at bounding box center [1368, 286] width 4 height 17
click at [1282, 416] on button "Delete" at bounding box center [1321, 419] width 131 height 31
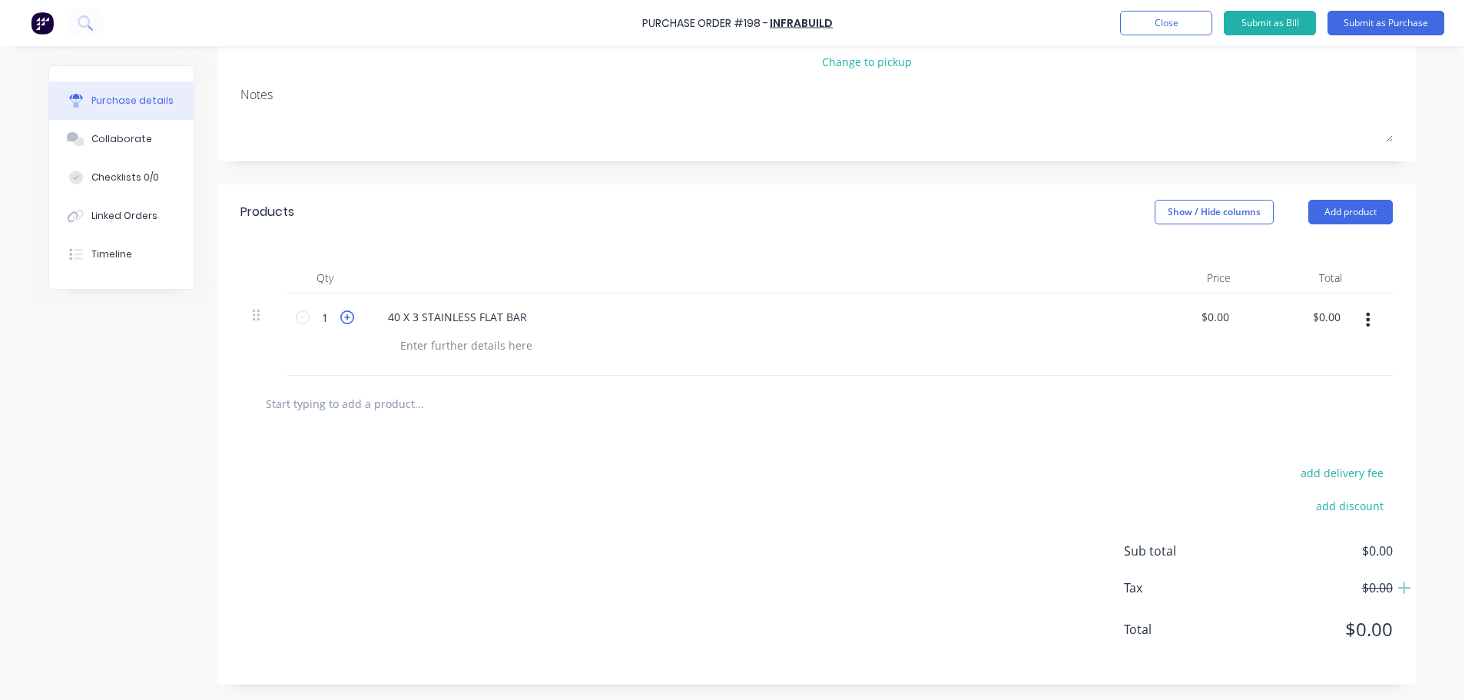
click at [342, 320] on icon at bounding box center [347, 317] width 14 height 14
click at [1215, 321] on input "0.00" at bounding box center [1214, 317] width 35 height 22
click at [1215, 321] on input "0.00" at bounding box center [1217, 317] width 29 height 22
click at [350, 399] on input "text" at bounding box center [418, 403] width 307 height 31
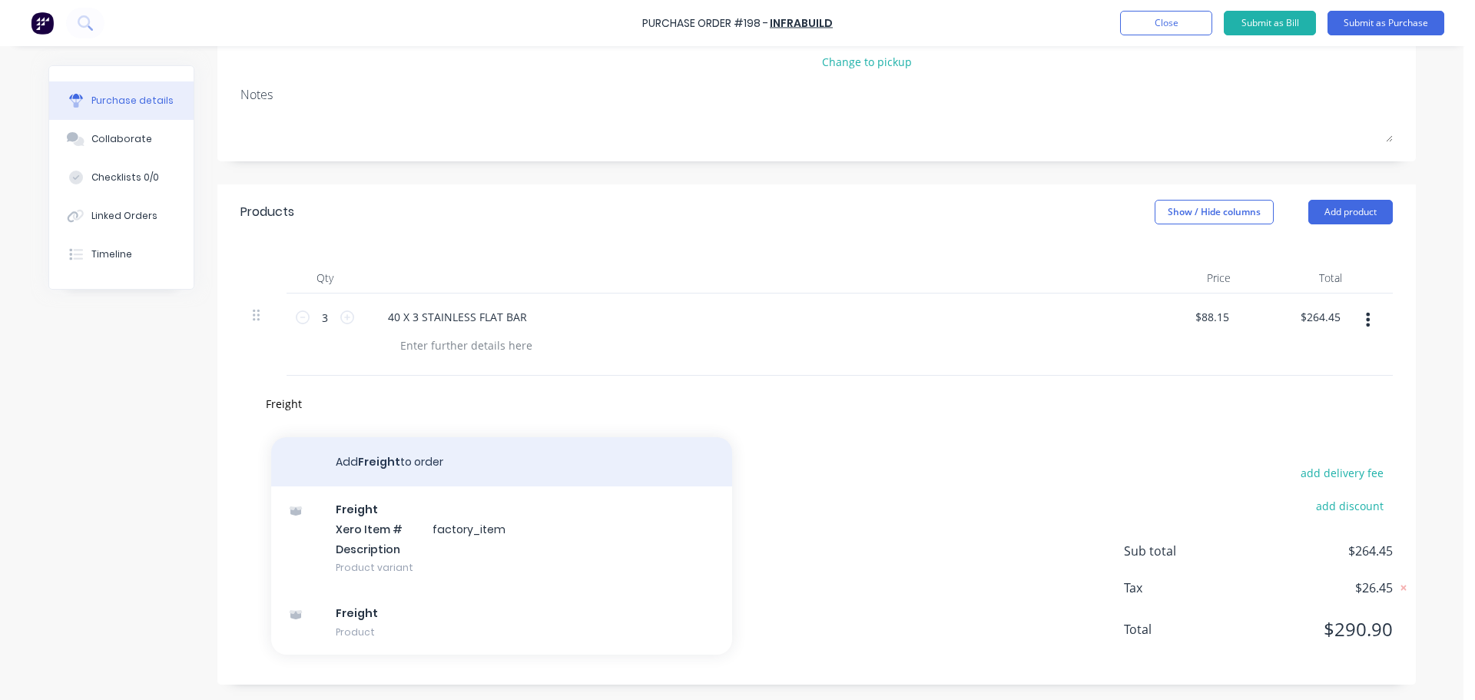
click at [347, 465] on button "Add Freight to order" at bounding box center [501, 461] width 461 height 49
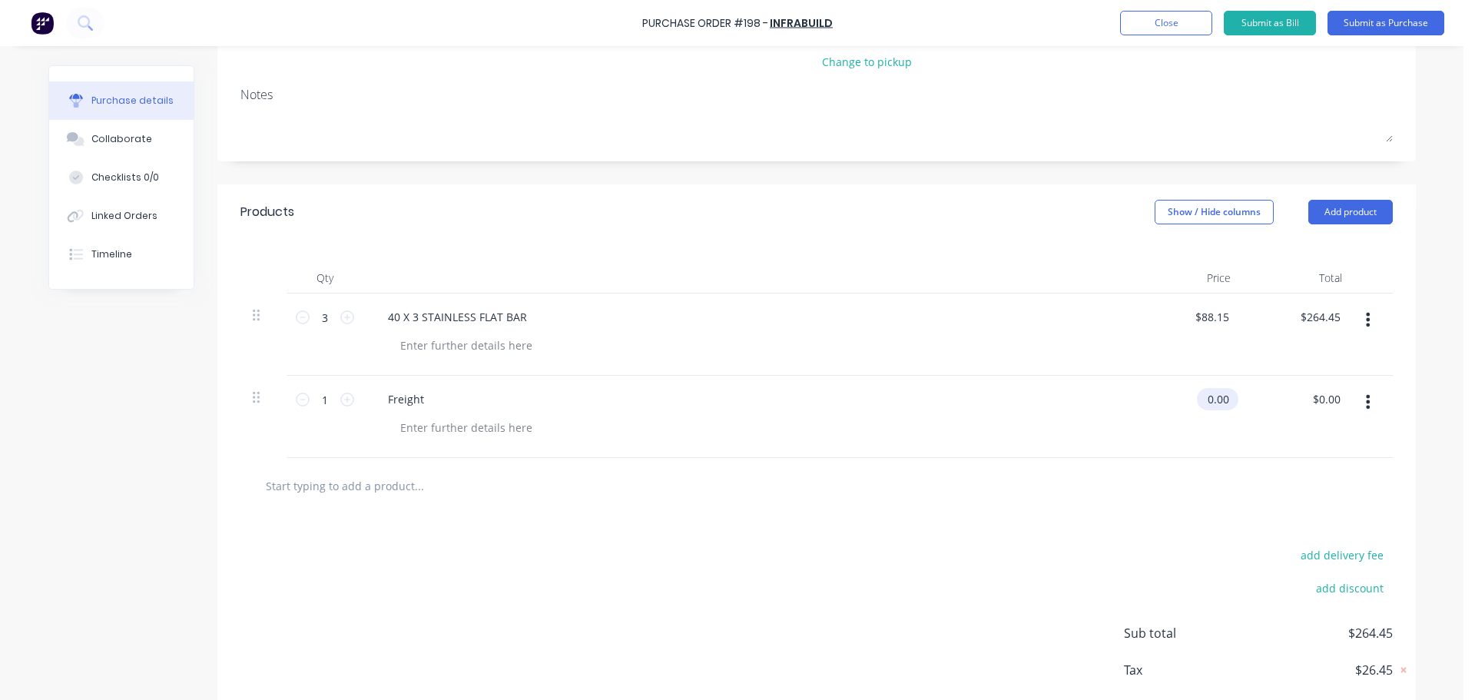
click at [1219, 400] on input "0.00" at bounding box center [1214, 399] width 35 height 22
click at [1219, 400] on input "0.00" at bounding box center [1217, 399] width 29 height 22
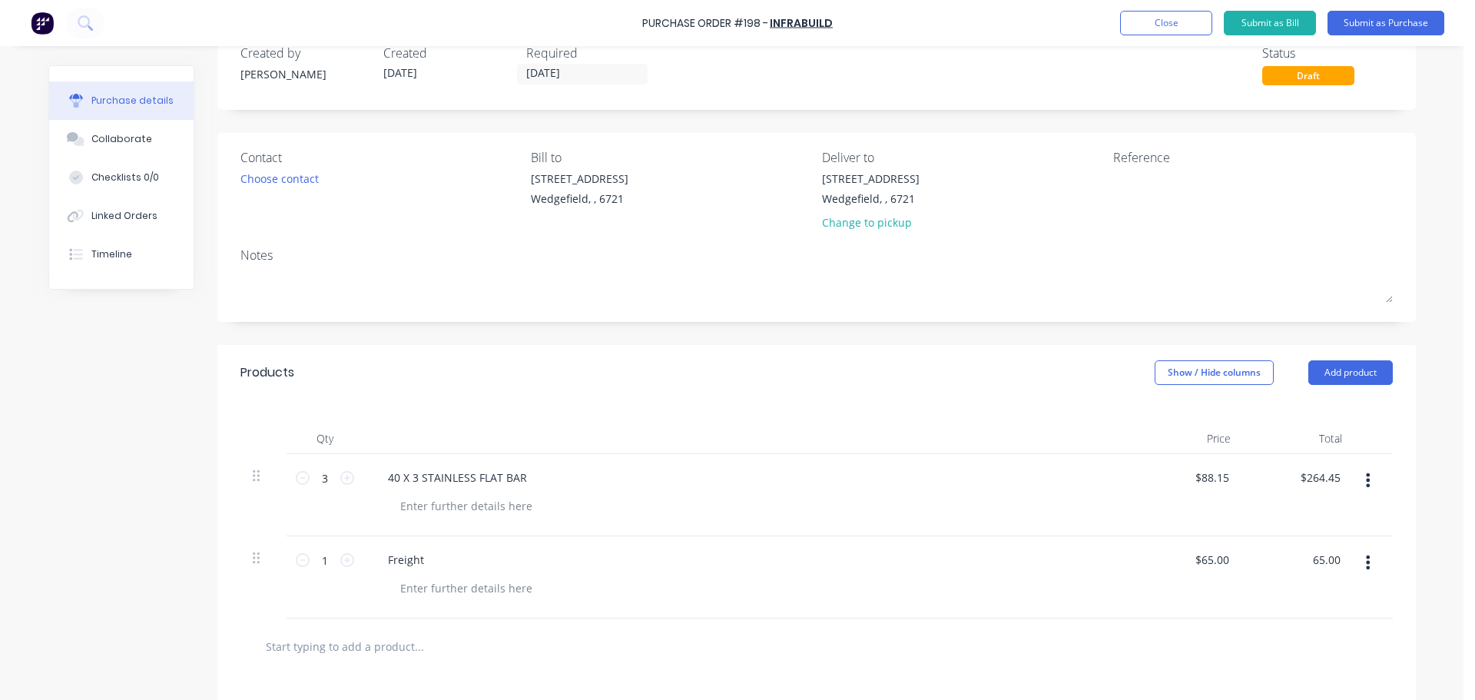
scroll to position [0, 0]
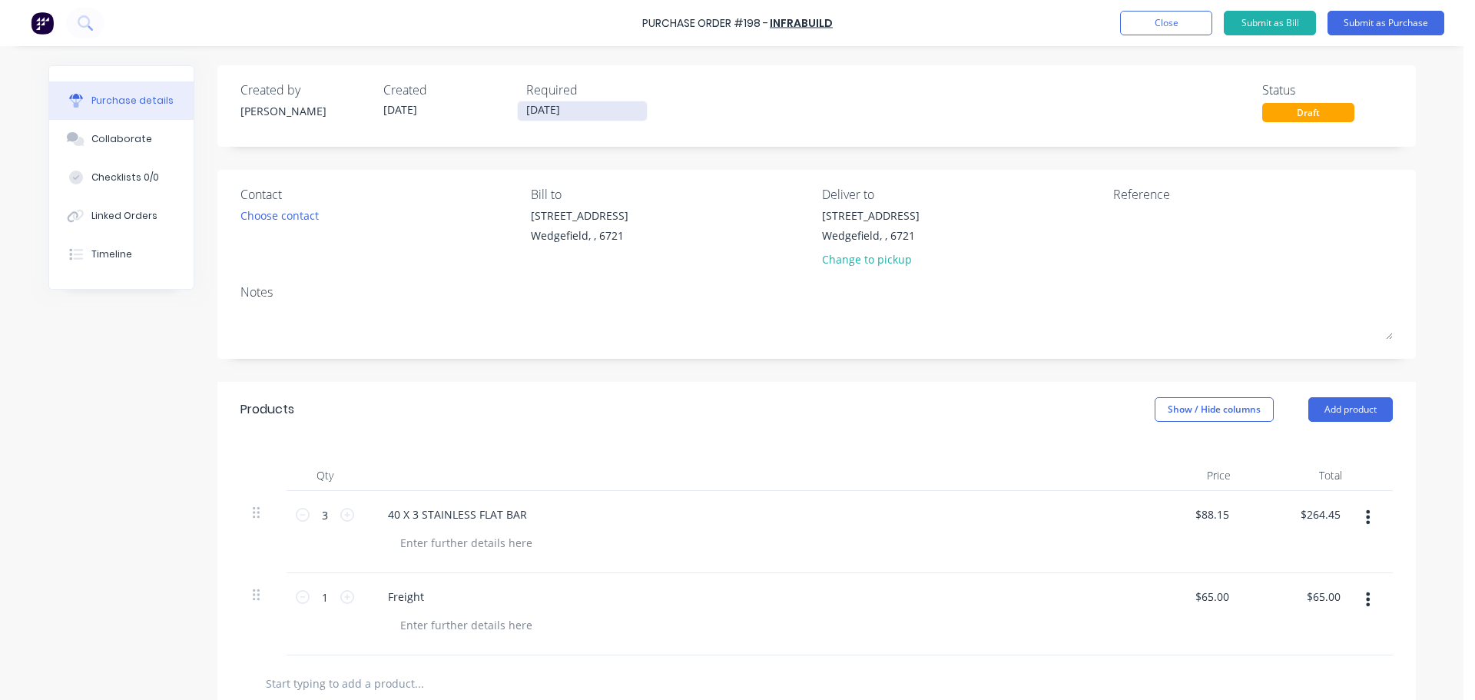
click at [612, 108] on input "[DATE]" at bounding box center [582, 110] width 129 height 19
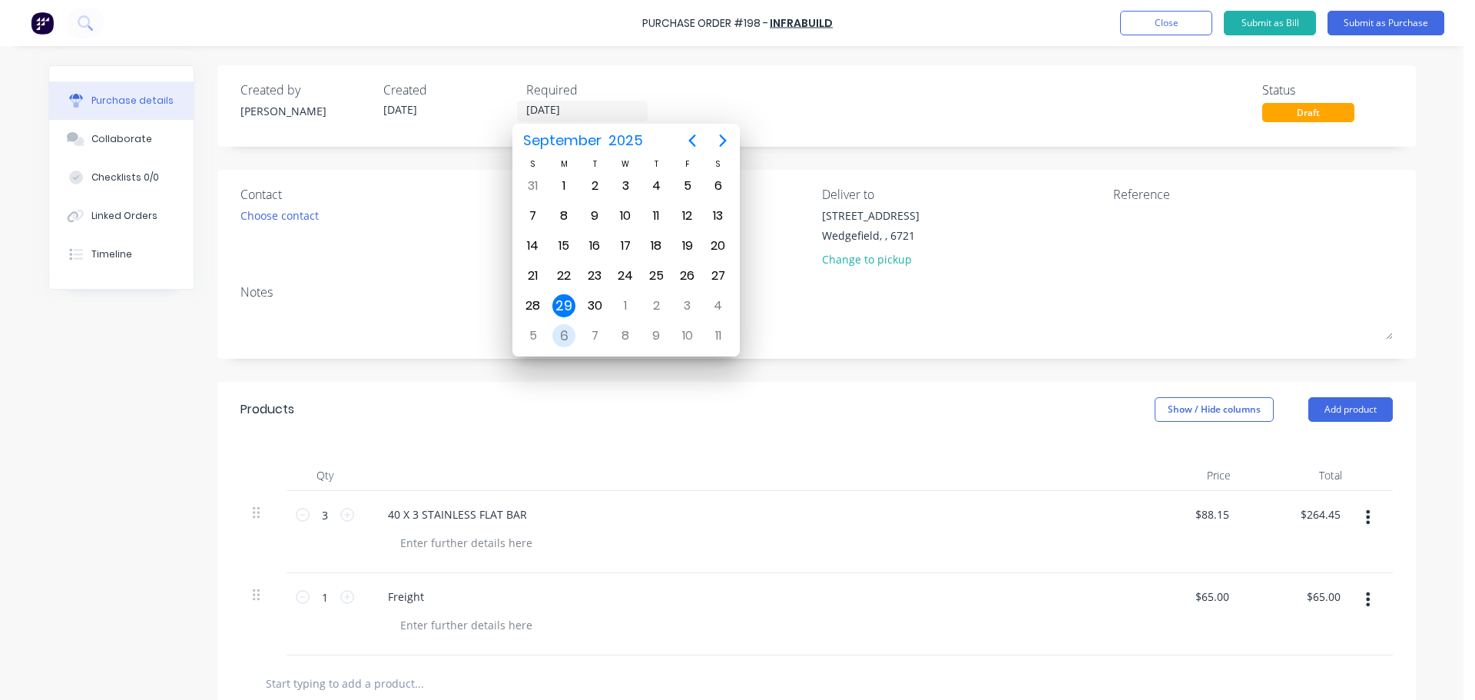
click at [563, 333] on div "6" at bounding box center [563, 335] width 23 height 23
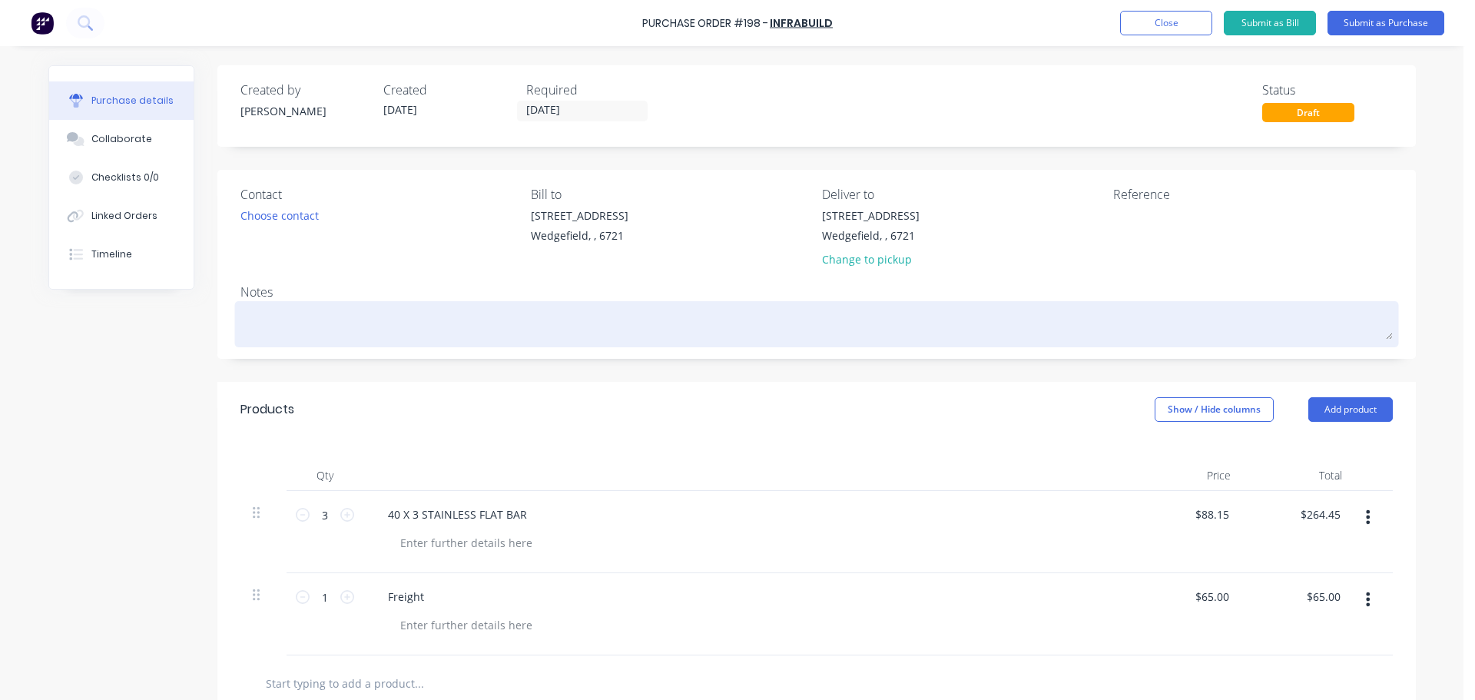
click at [280, 324] on textarea at bounding box center [817, 322] width 1153 height 35
paste textarea "26812243"
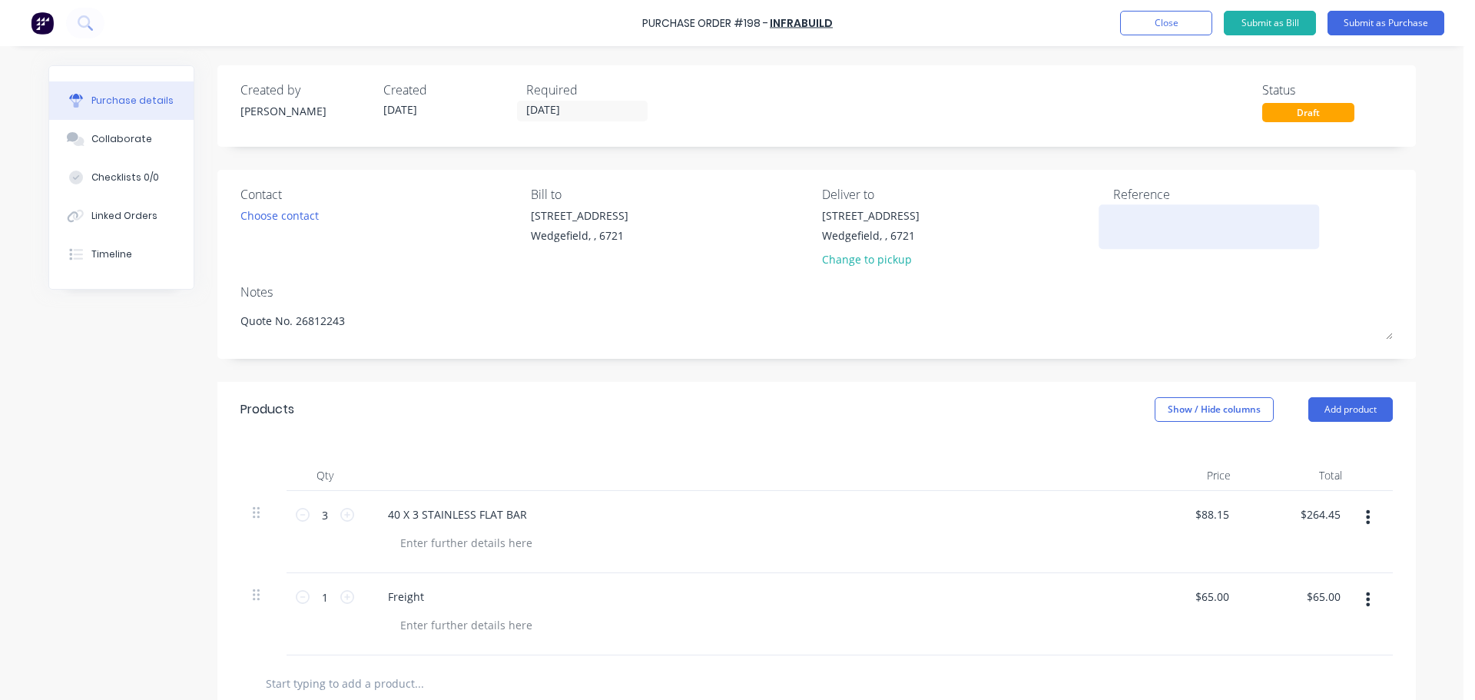
click at [1143, 224] on textarea at bounding box center [1209, 224] width 192 height 35
click at [1376, 24] on button "Submit as Purchase" at bounding box center [1386, 23] width 117 height 25
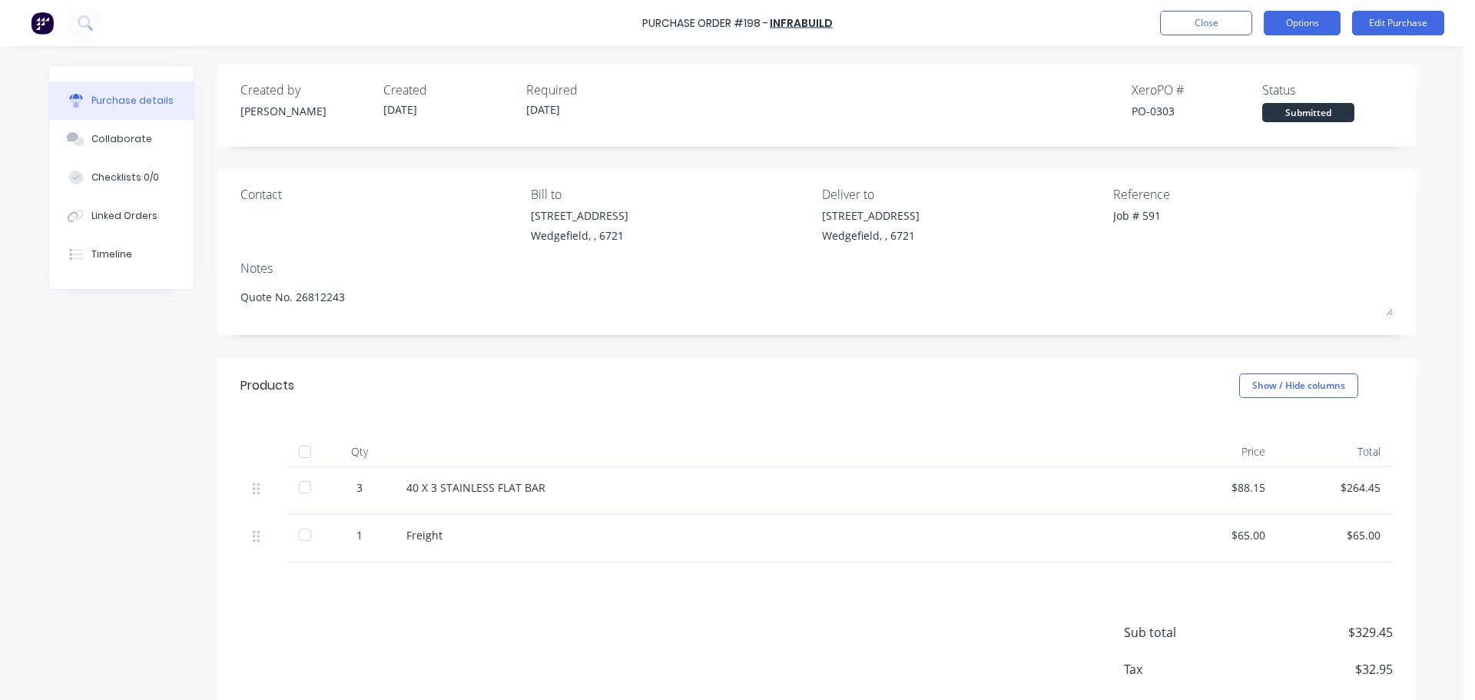
click at [1306, 21] on button "Options" at bounding box center [1302, 23] width 77 height 25
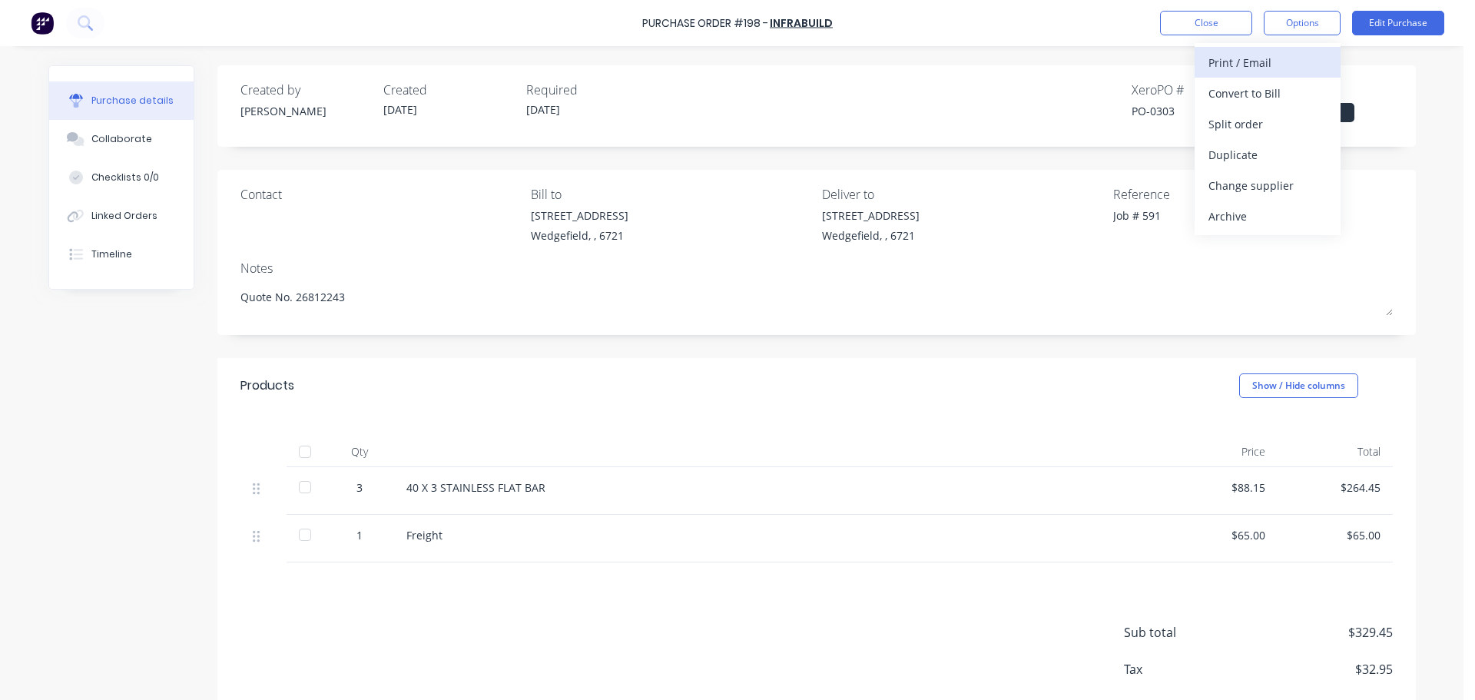
click at [1259, 61] on div "Print / Email" at bounding box center [1268, 62] width 118 height 22
click at [1238, 98] on div "With pricing" at bounding box center [1268, 93] width 118 height 22
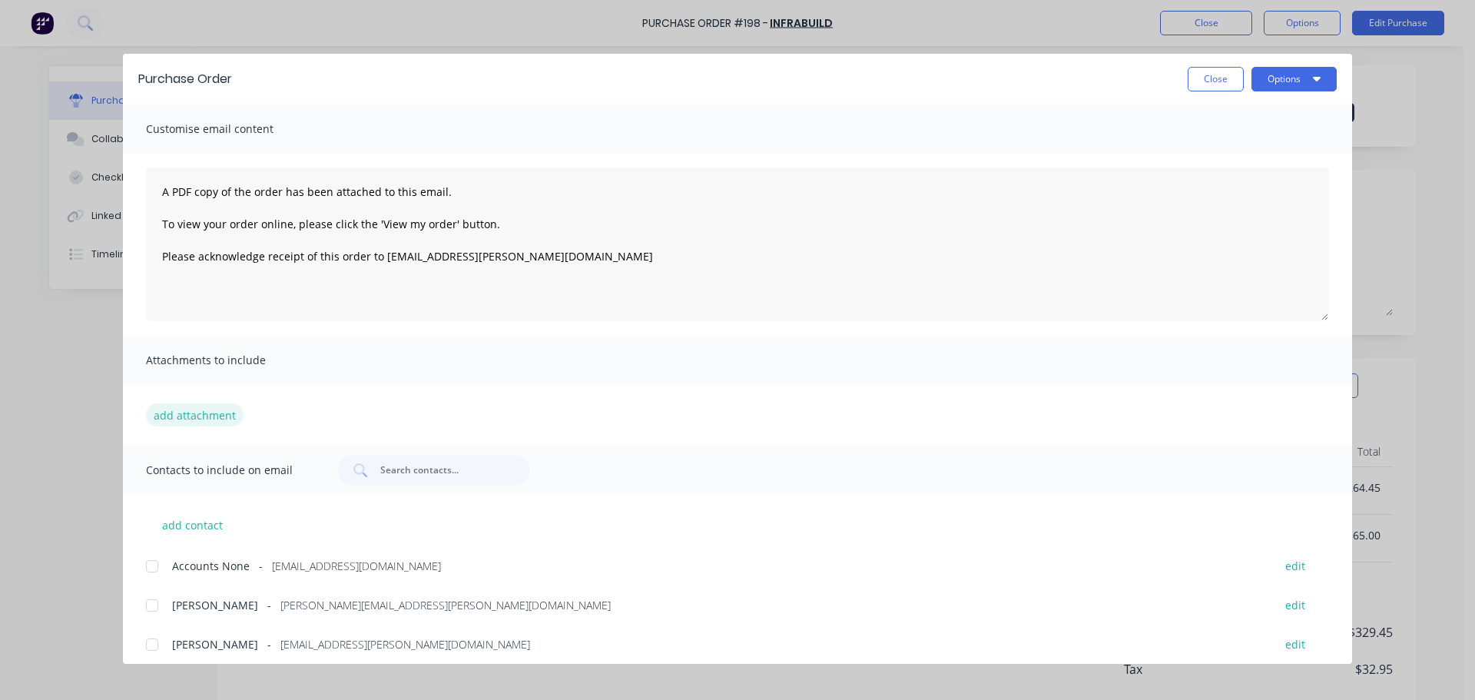
click at [183, 410] on button "add attachment" at bounding box center [195, 414] width 98 height 23
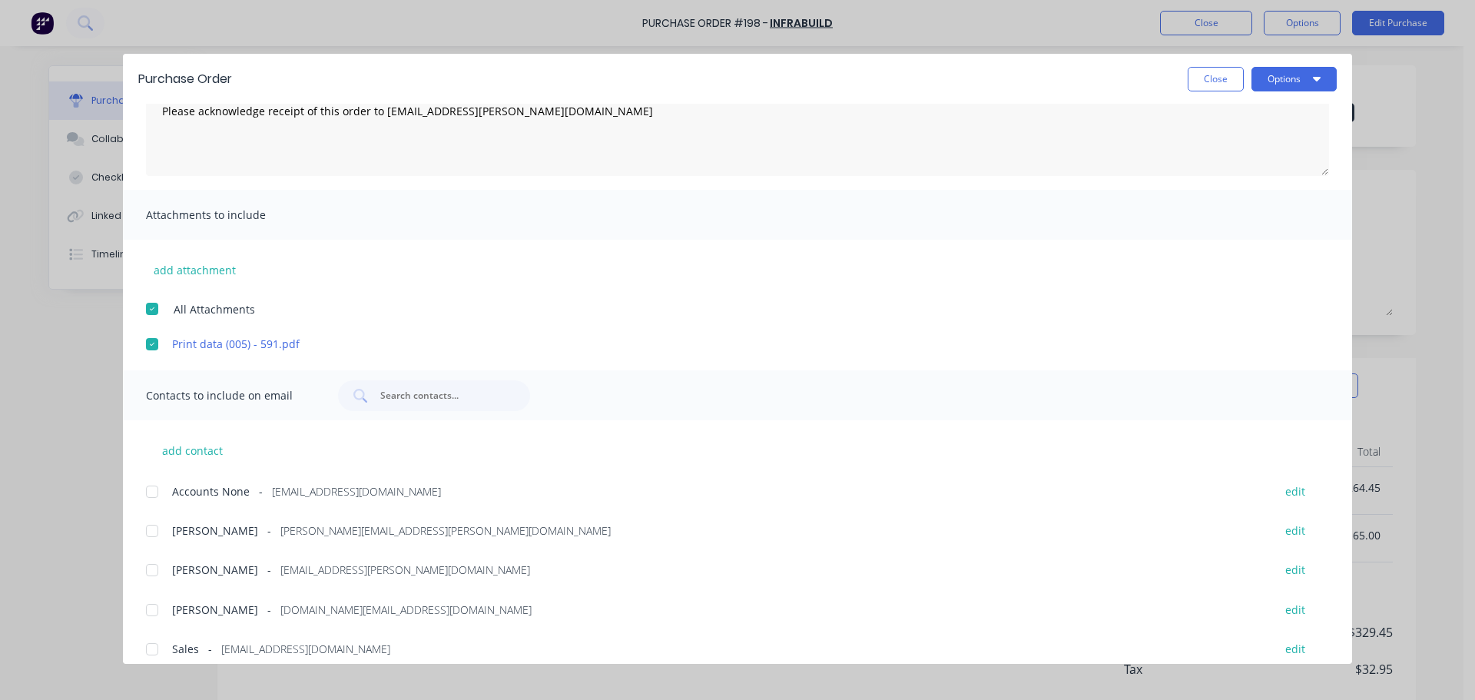
scroll to position [159, 0]
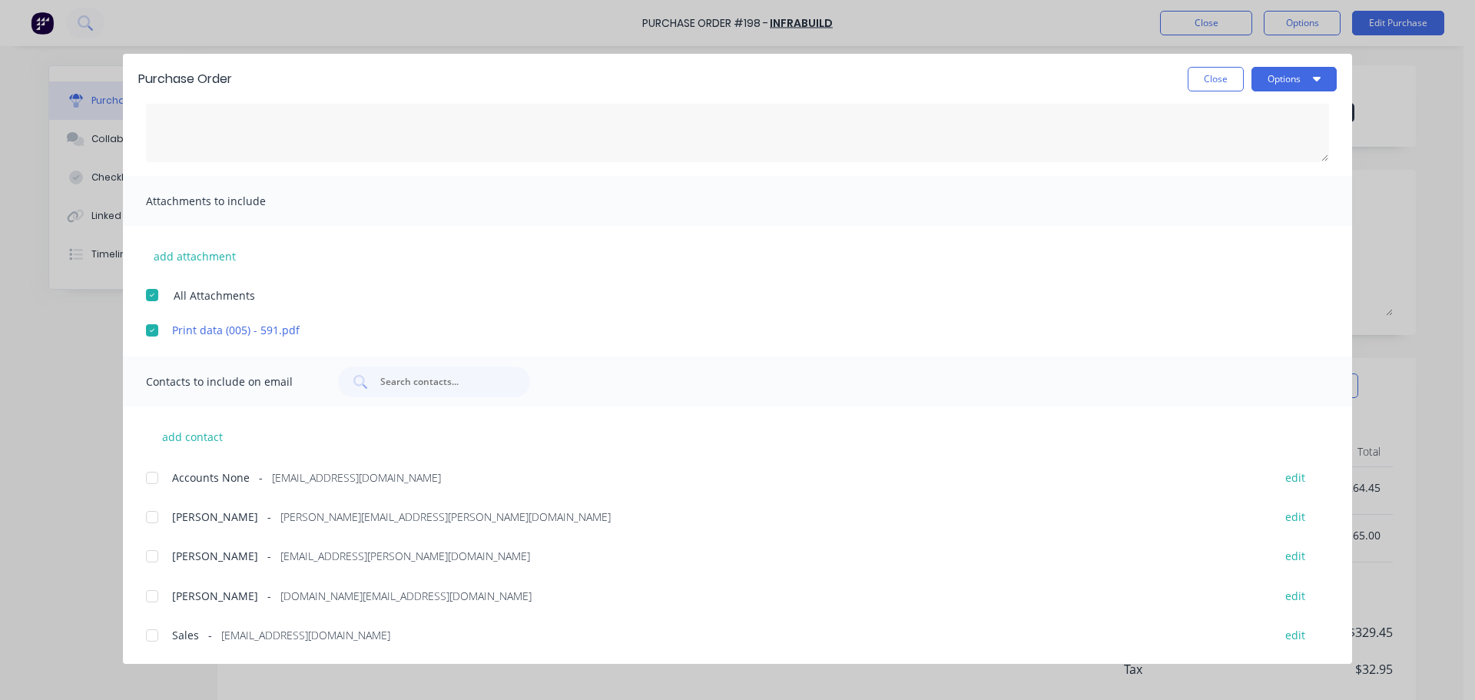
drag, startPoint x: 152, startPoint y: 559, endPoint x: 153, endPoint y: 574, distance: 15.4
click at [152, 559] on div at bounding box center [152, 556] width 31 height 31
click at [152, 636] on div at bounding box center [152, 635] width 31 height 31
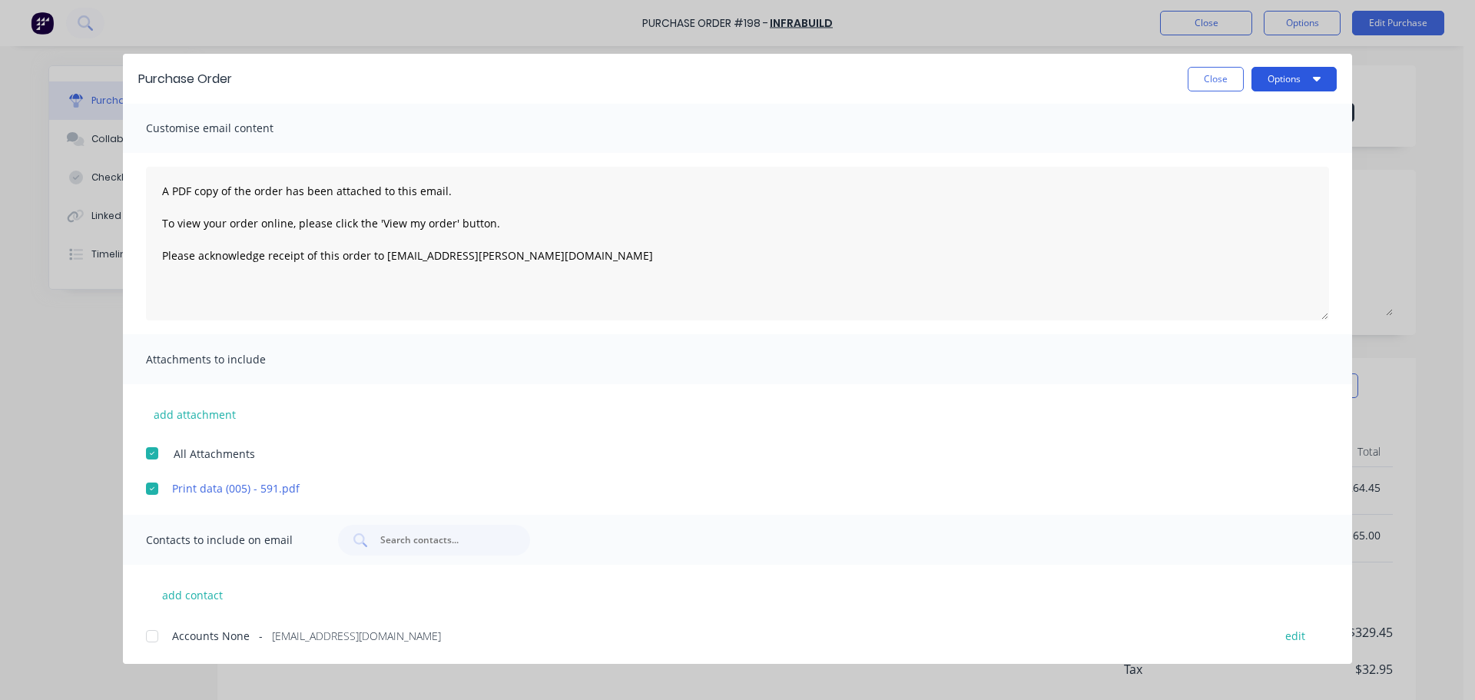
scroll to position [0, 0]
click at [1279, 75] on button "Options" at bounding box center [1294, 79] width 85 height 25
click at [1234, 182] on div "Email" at bounding box center [1264, 179] width 118 height 22
click at [1218, 79] on button "Close" at bounding box center [1216, 79] width 56 height 25
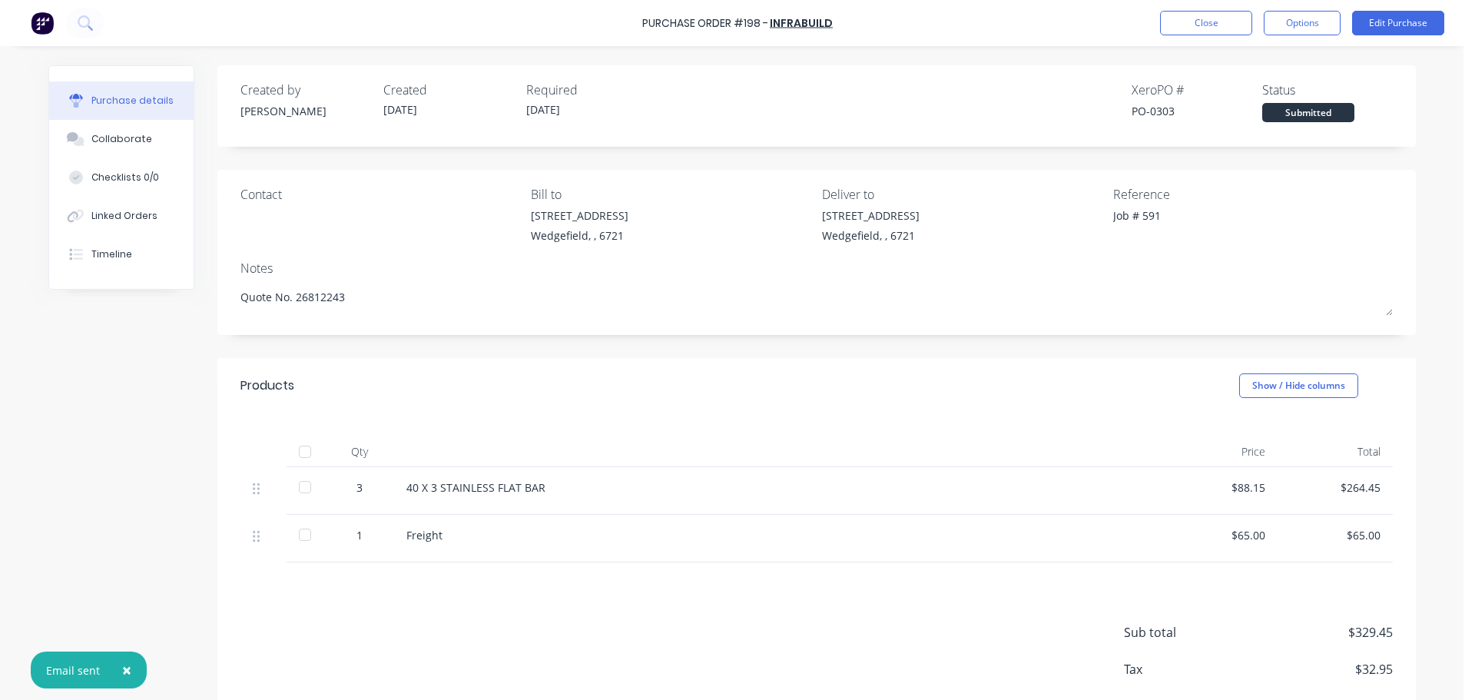
drag, startPoint x: 571, startPoint y: 457, endPoint x: 169, endPoint y: 423, distance: 403.3
click at [169, 423] on div "Created by [PERSON_NAME] Created [DATE] Required [DATE] Xero PO # PO-0303 Statu…" at bounding box center [732, 415] width 1368 height 701
click at [1174, 33] on button "Close" at bounding box center [1206, 23] width 92 height 25
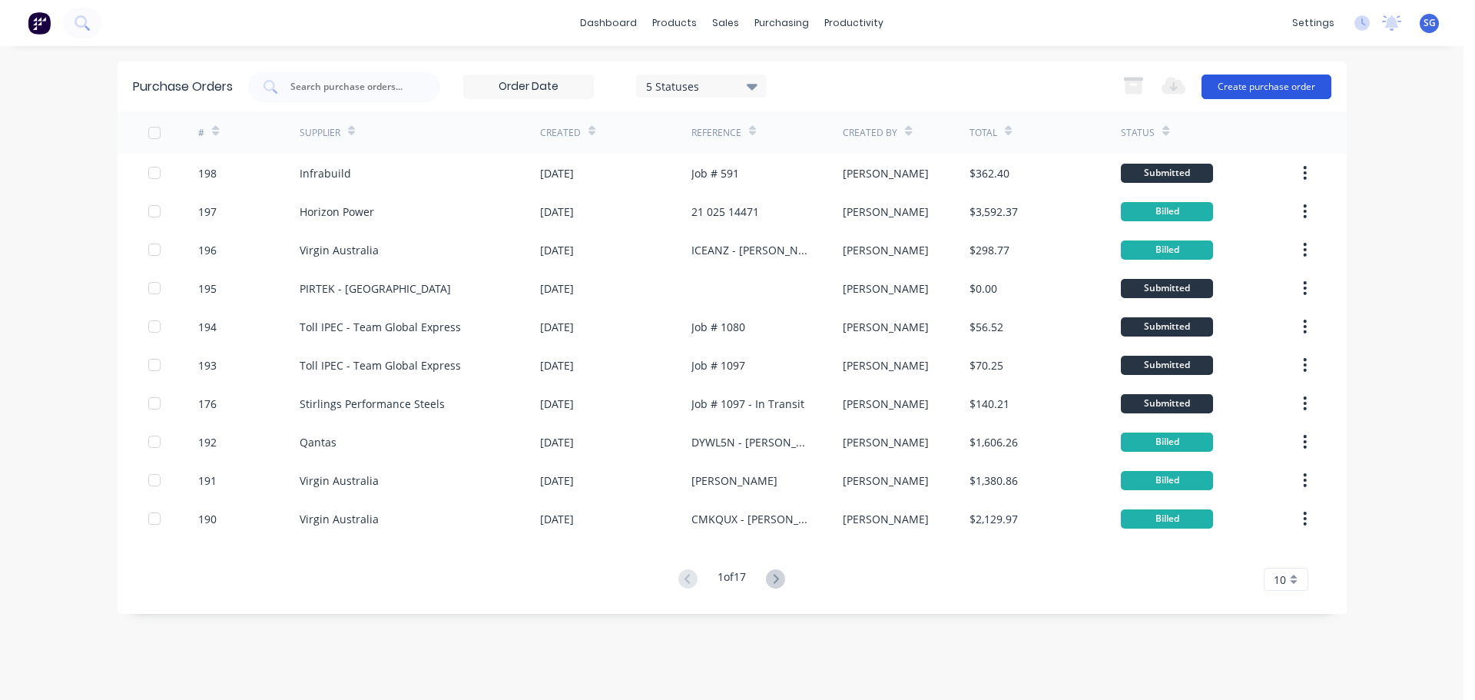
click at [1283, 84] on button "Create purchase order" at bounding box center [1267, 87] width 130 height 25
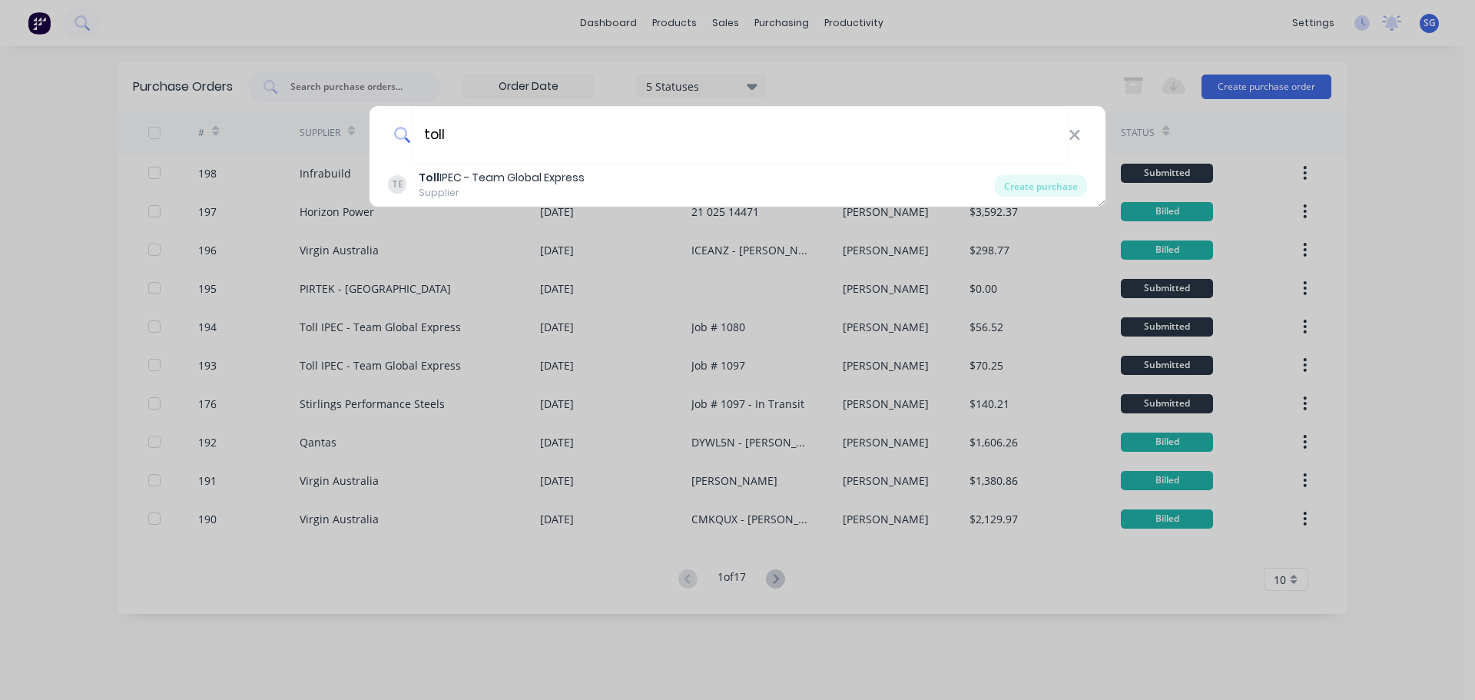
click at [478, 187] on div "Supplier" at bounding box center [502, 193] width 166 height 14
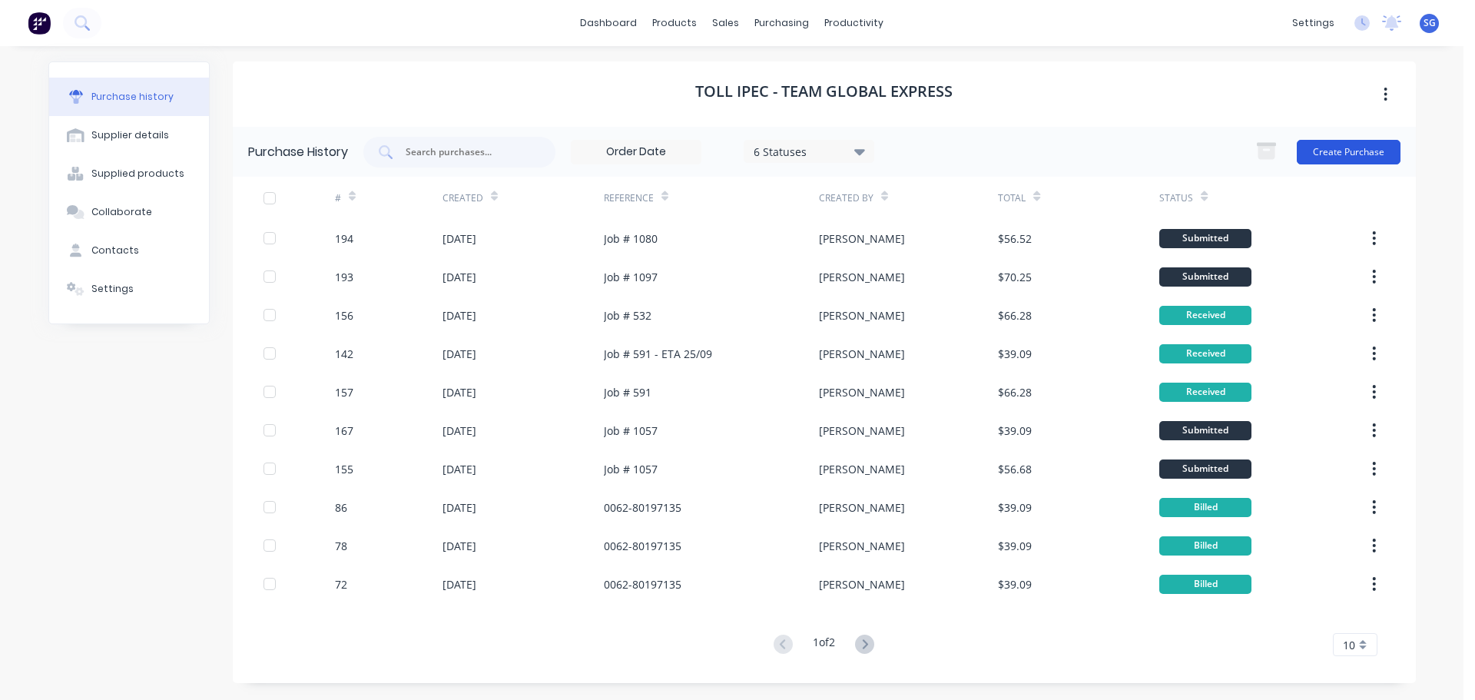
click at [1326, 151] on button "Create Purchase" at bounding box center [1349, 152] width 104 height 25
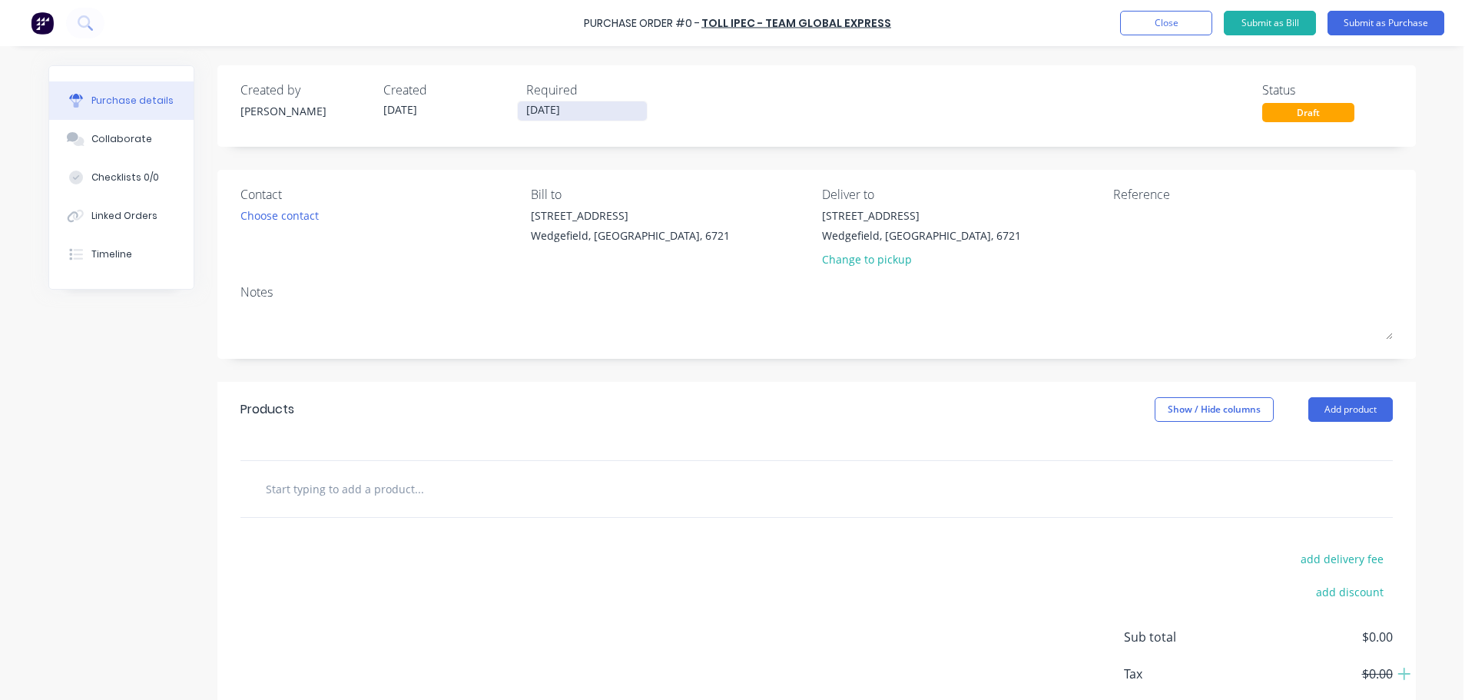
click at [556, 111] on input "[DATE]" at bounding box center [582, 110] width 129 height 19
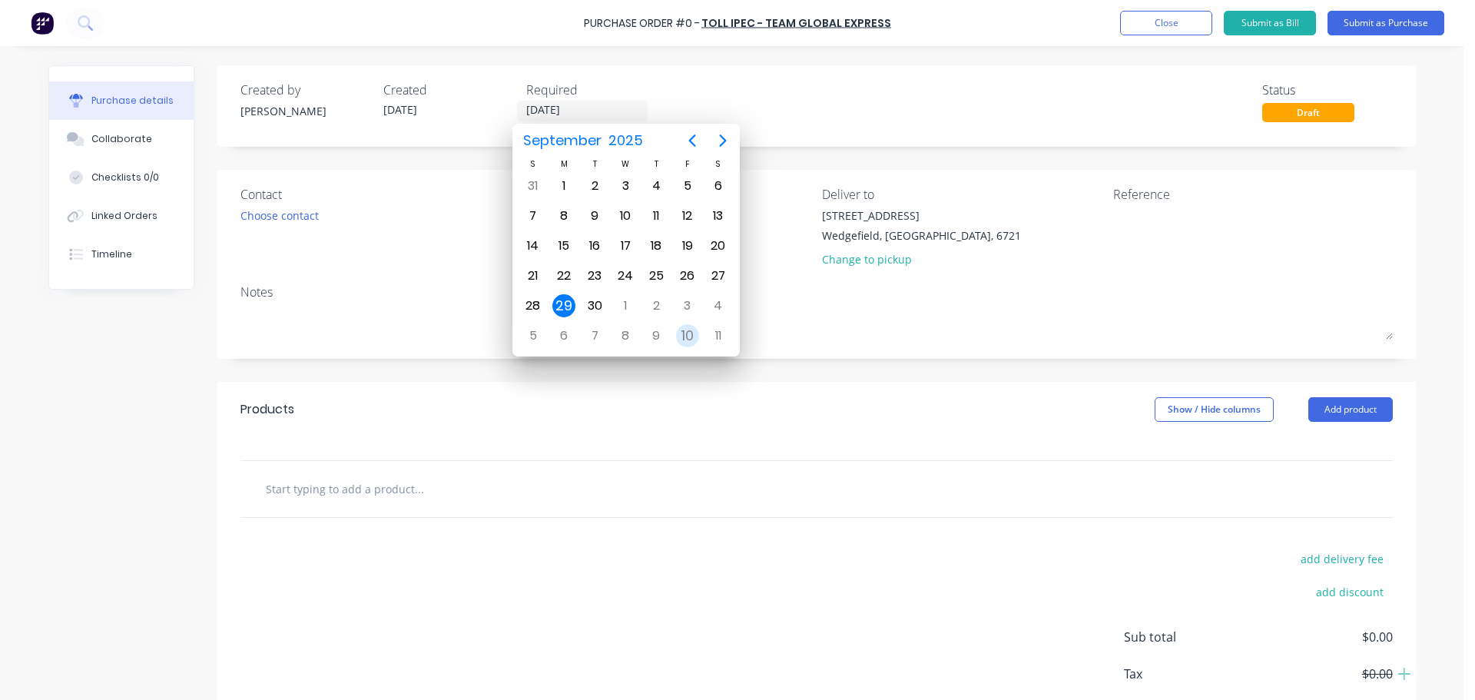
click at [683, 336] on div "10" at bounding box center [687, 335] width 23 height 23
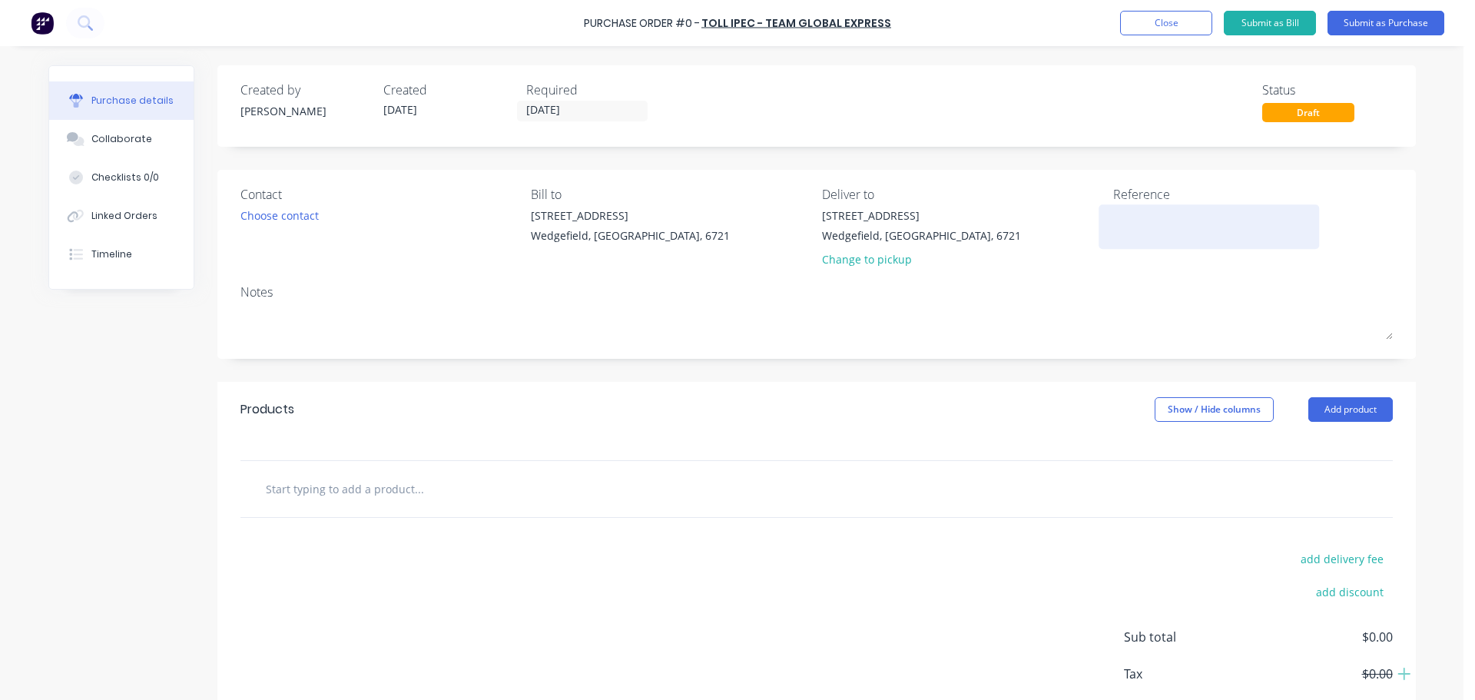
click at [1157, 225] on textarea at bounding box center [1209, 224] width 192 height 35
click at [290, 493] on input "text" at bounding box center [418, 488] width 307 height 31
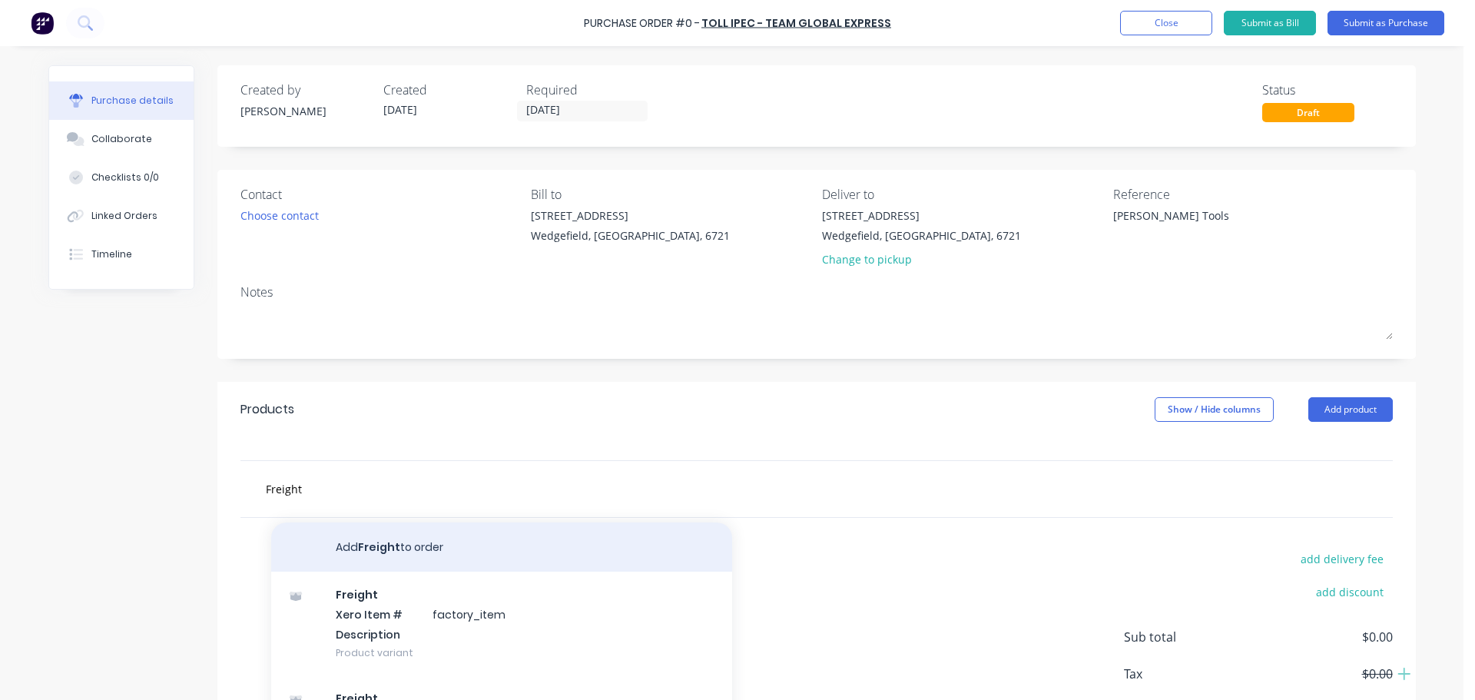
click at [376, 548] on button "Add Freight to order" at bounding box center [501, 547] width 461 height 49
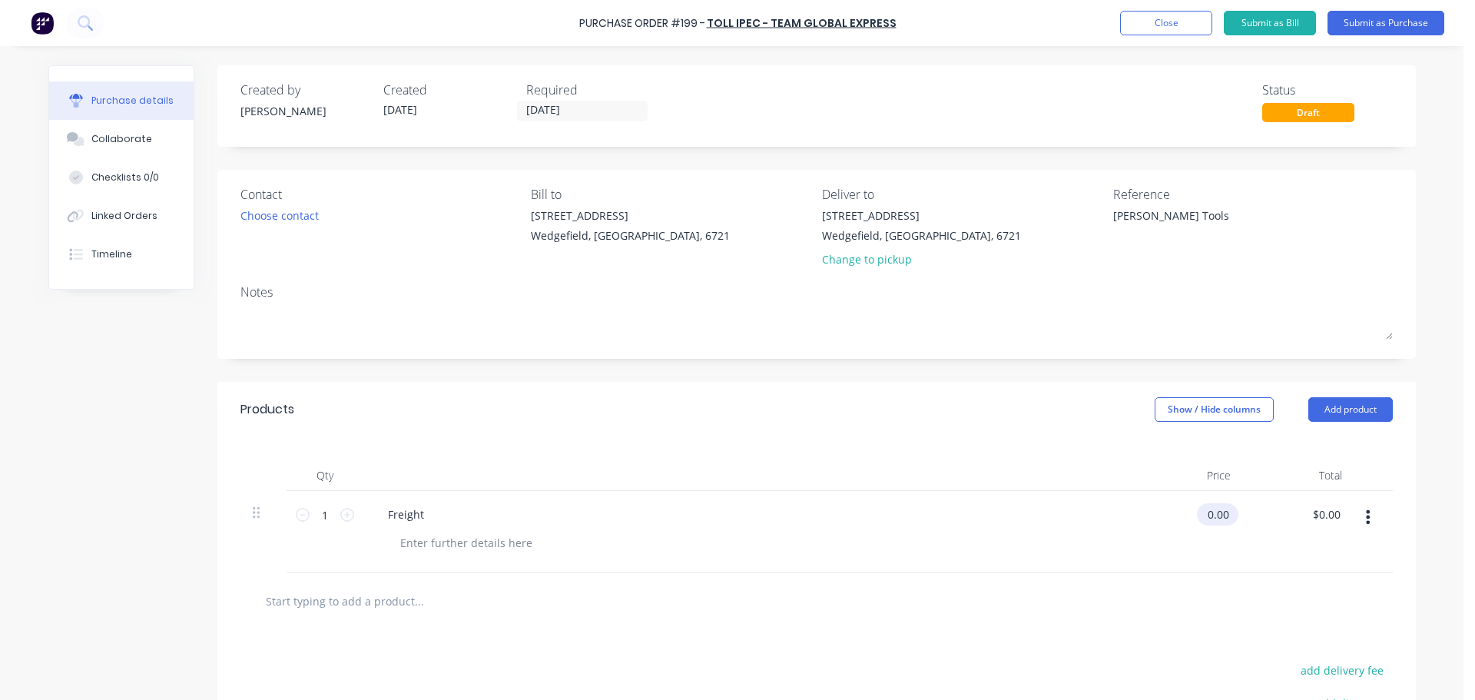
click at [1216, 520] on input "0.00" at bounding box center [1214, 514] width 35 height 22
click at [1216, 520] on input "0.00" at bounding box center [1217, 514] width 29 height 22
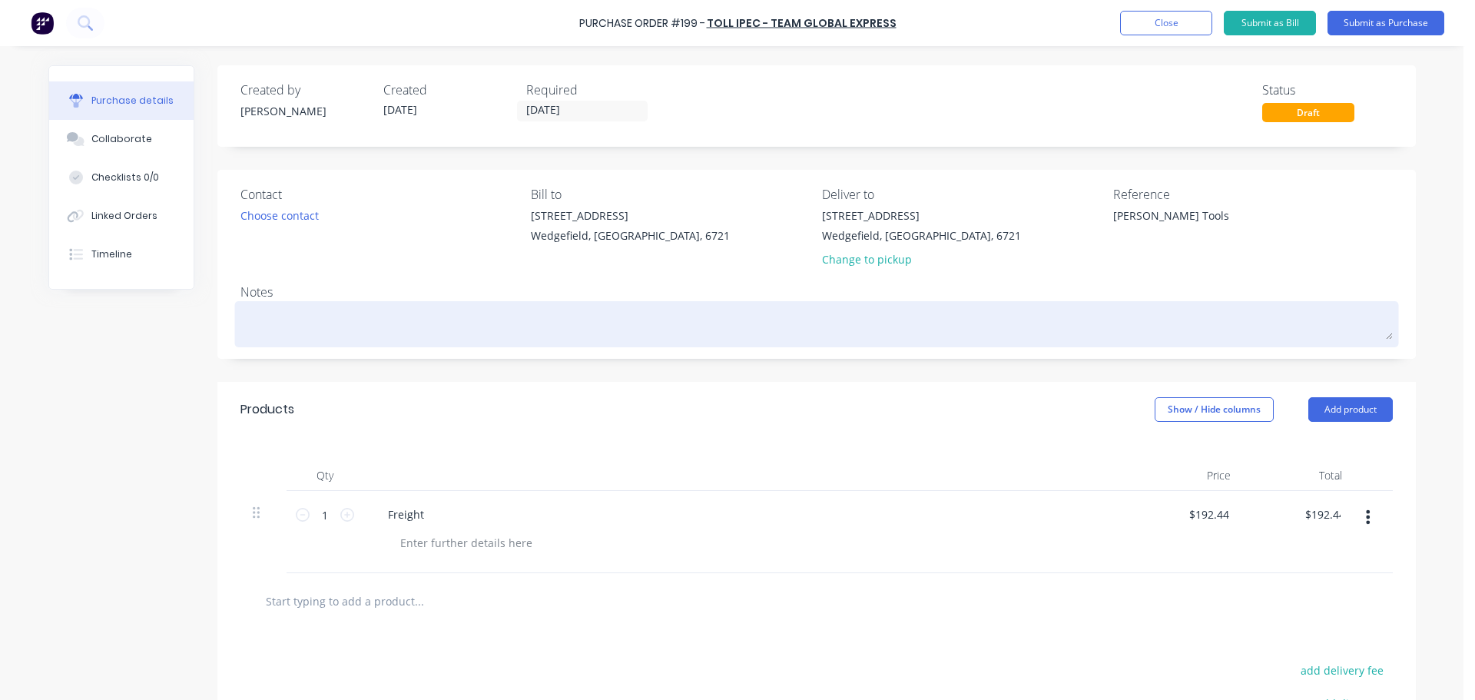
click at [270, 326] on textarea at bounding box center [817, 322] width 1153 height 35
click at [433, 317] on textarea "Return of [PERSON_NAME] tools to [GEOGRAPHIC_DATA]." at bounding box center [817, 322] width 1153 height 35
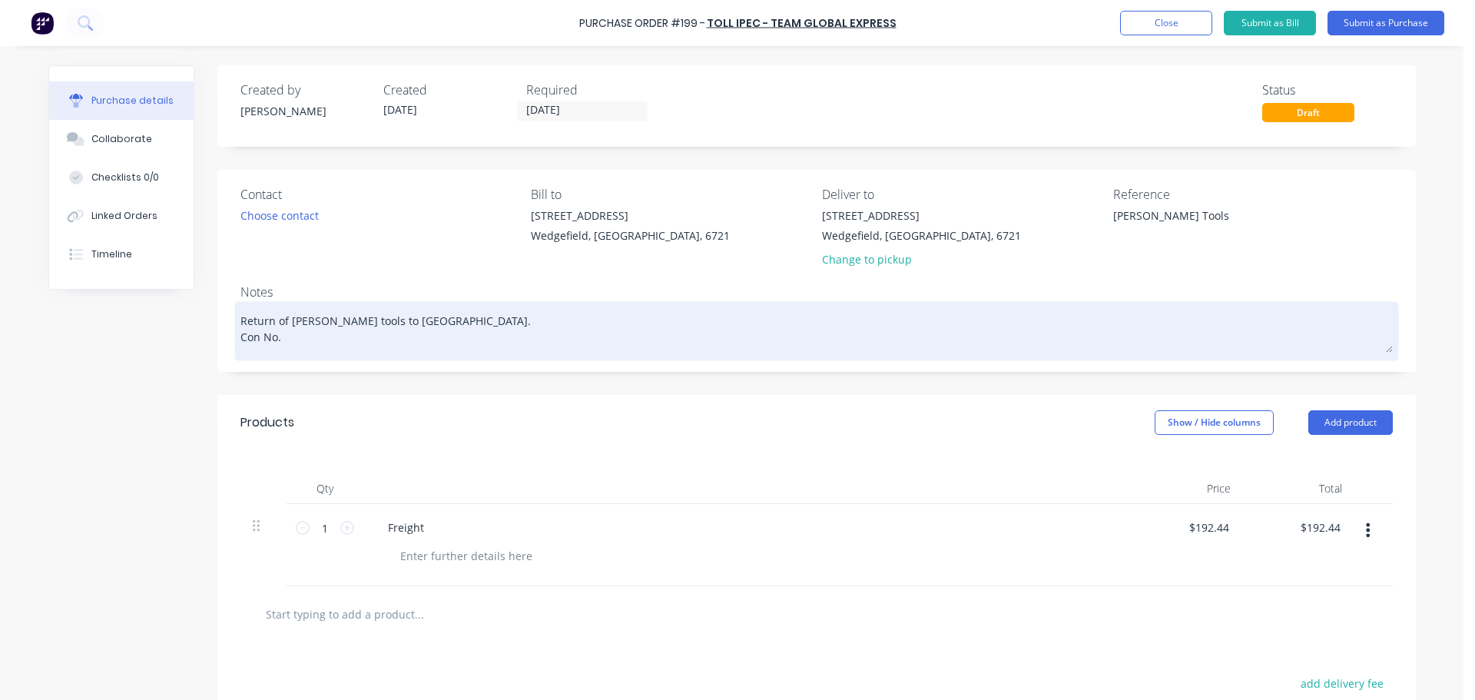
paste textarea "2401015441071"
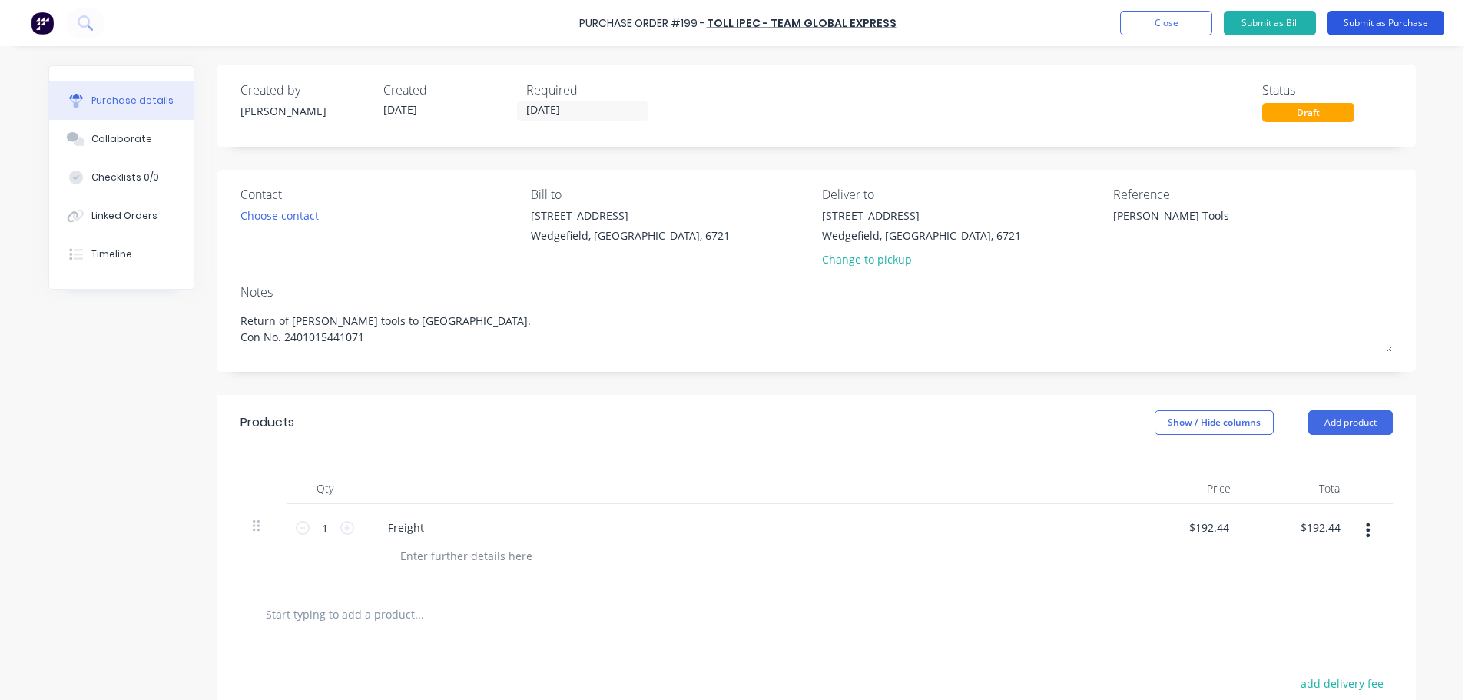
click at [1356, 25] on button "Submit as Purchase" at bounding box center [1386, 23] width 117 height 25
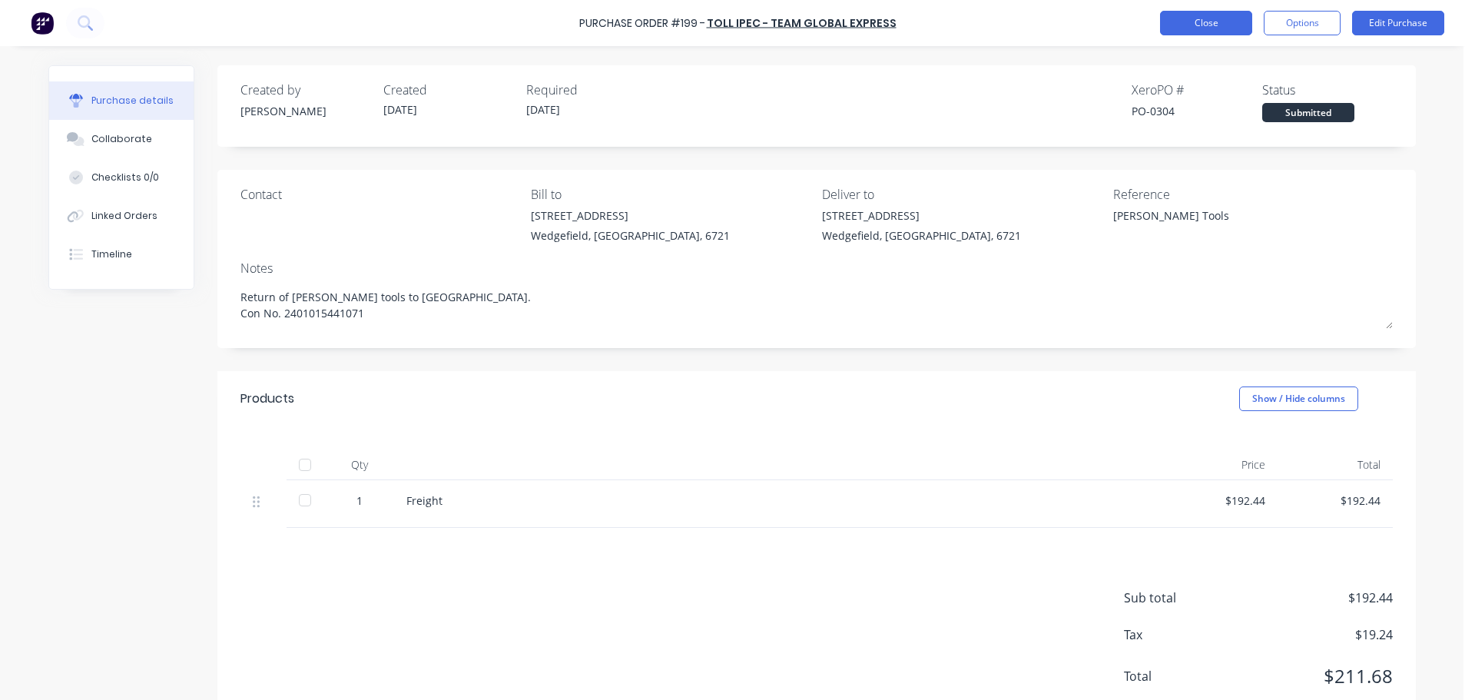
click at [1229, 25] on button "Close" at bounding box center [1206, 23] width 92 height 25
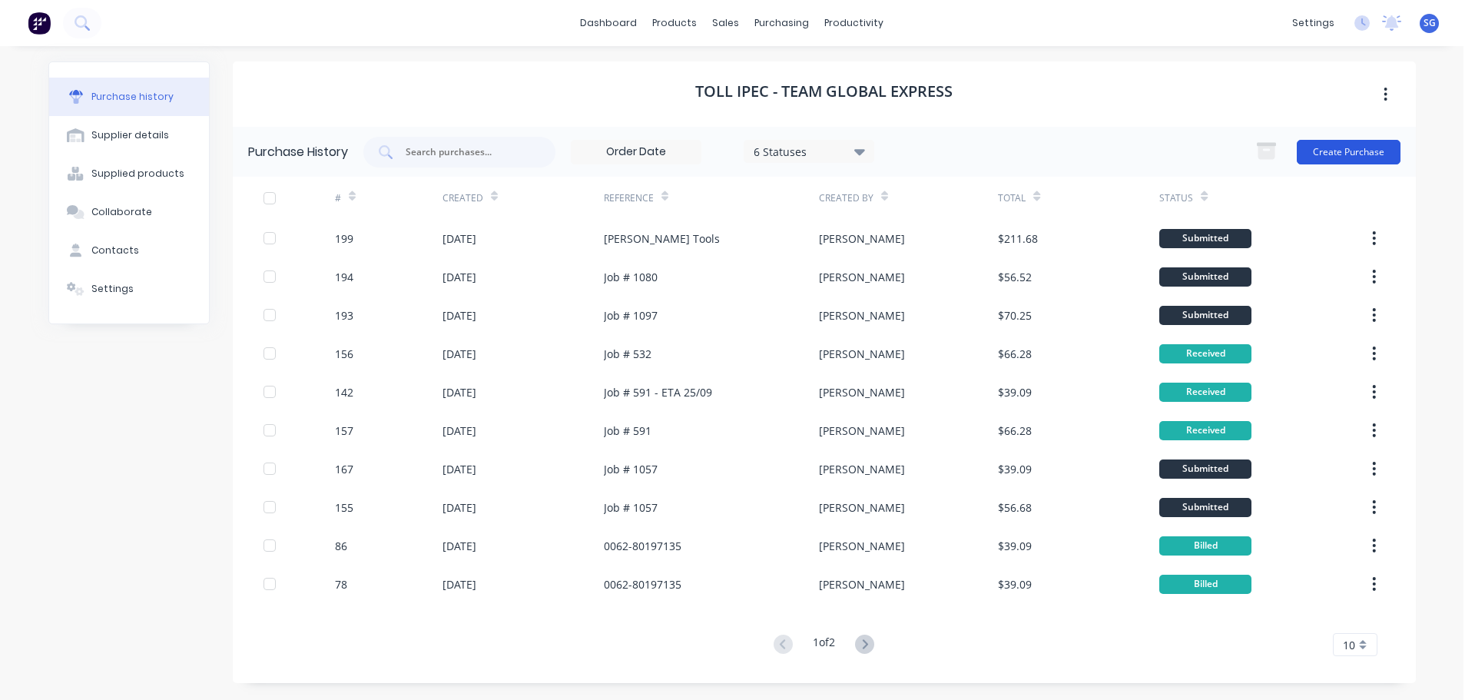
click at [1341, 153] on button "Create Purchase" at bounding box center [1349, 152] width 104 height 25
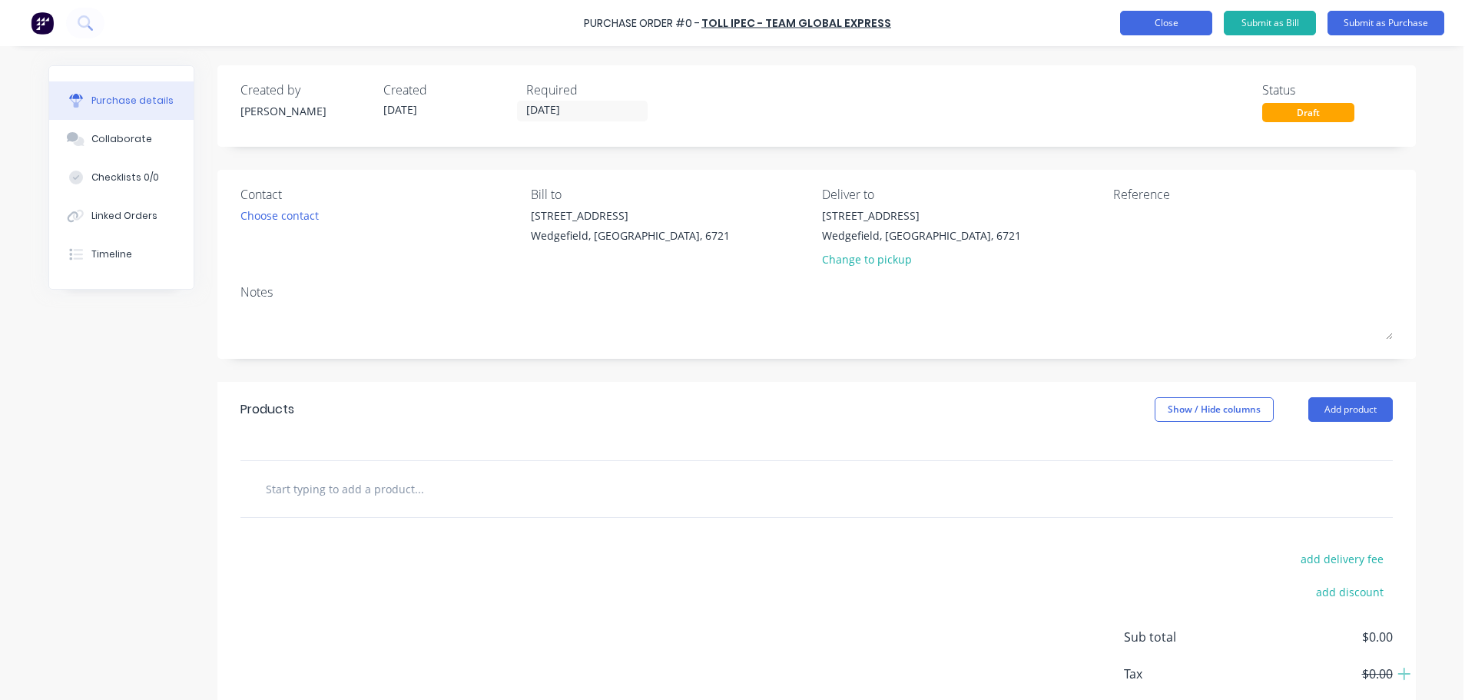
click at [1174, 27] on button "Close" at bounding box center [1166, 23] width 92 height 25
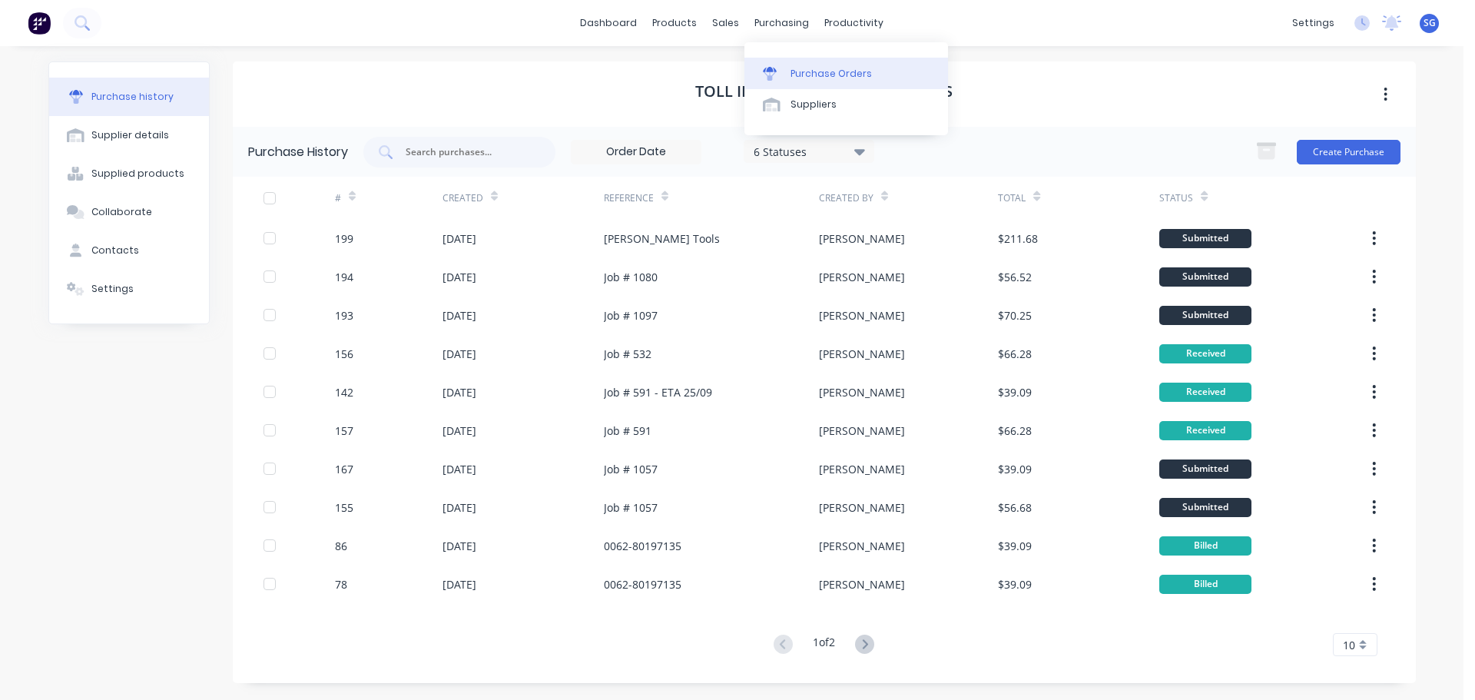
click at [789, 75] on link "Purchase Orders" at bounding box center [847, 73] width 204 height 31
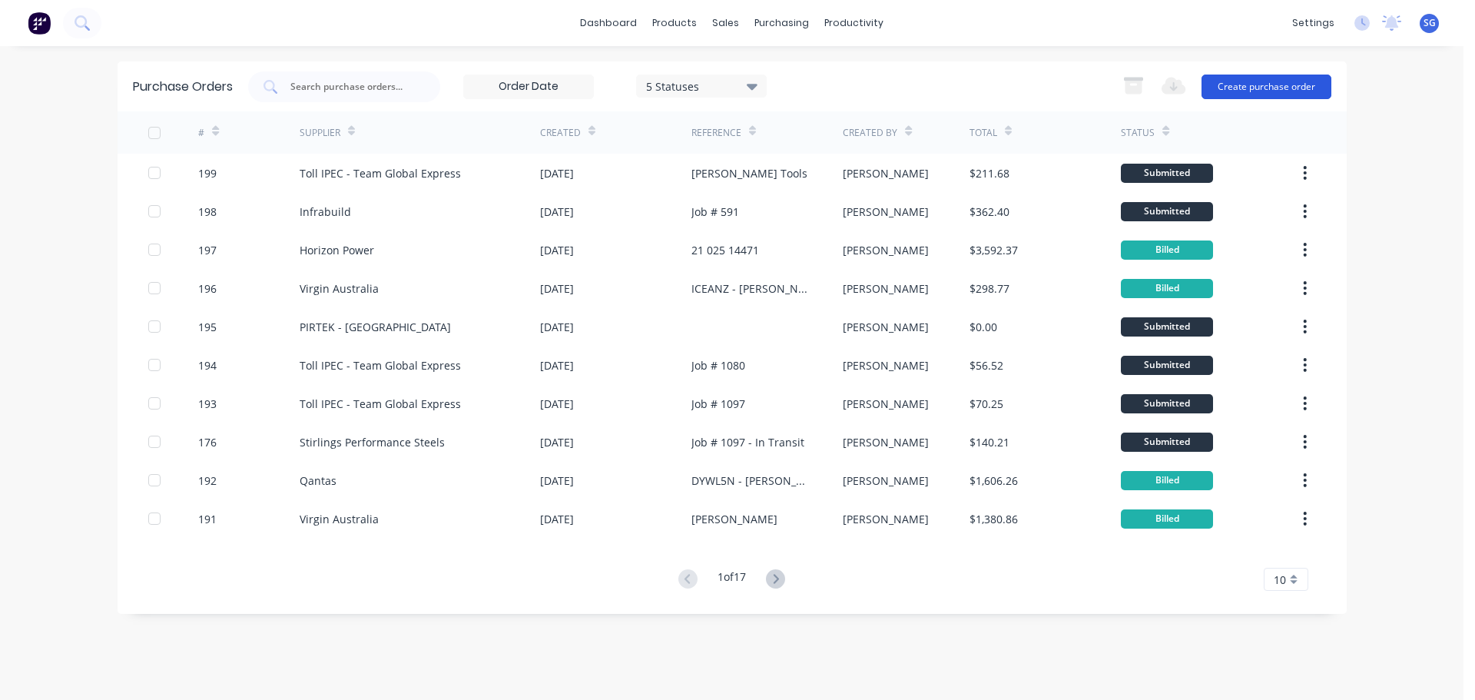
click at [1256, 86] on button "Create purchase order" at bounding box center [1267, 87] width 130 height 25
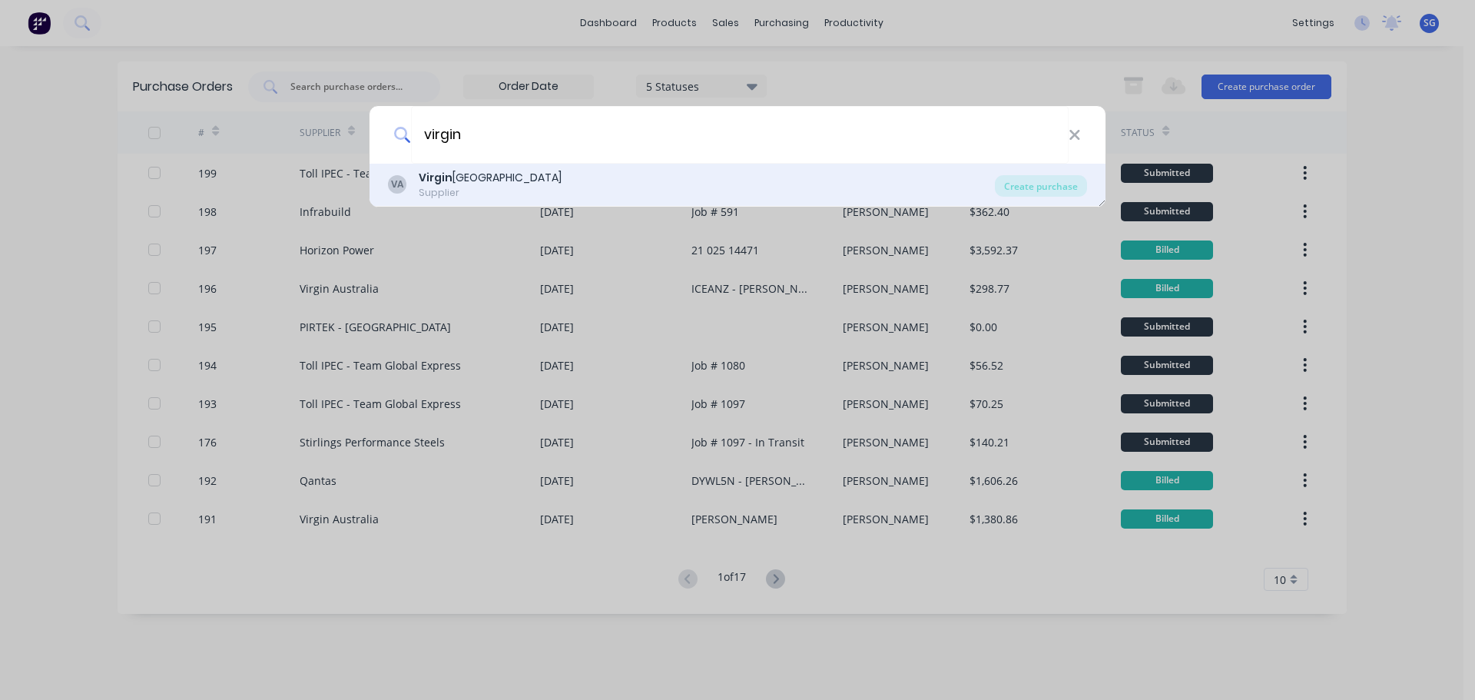
click at [546, 178] on div "VA Virgin Australia Supplier" at bounding box center [691, 185] width 607 height 30
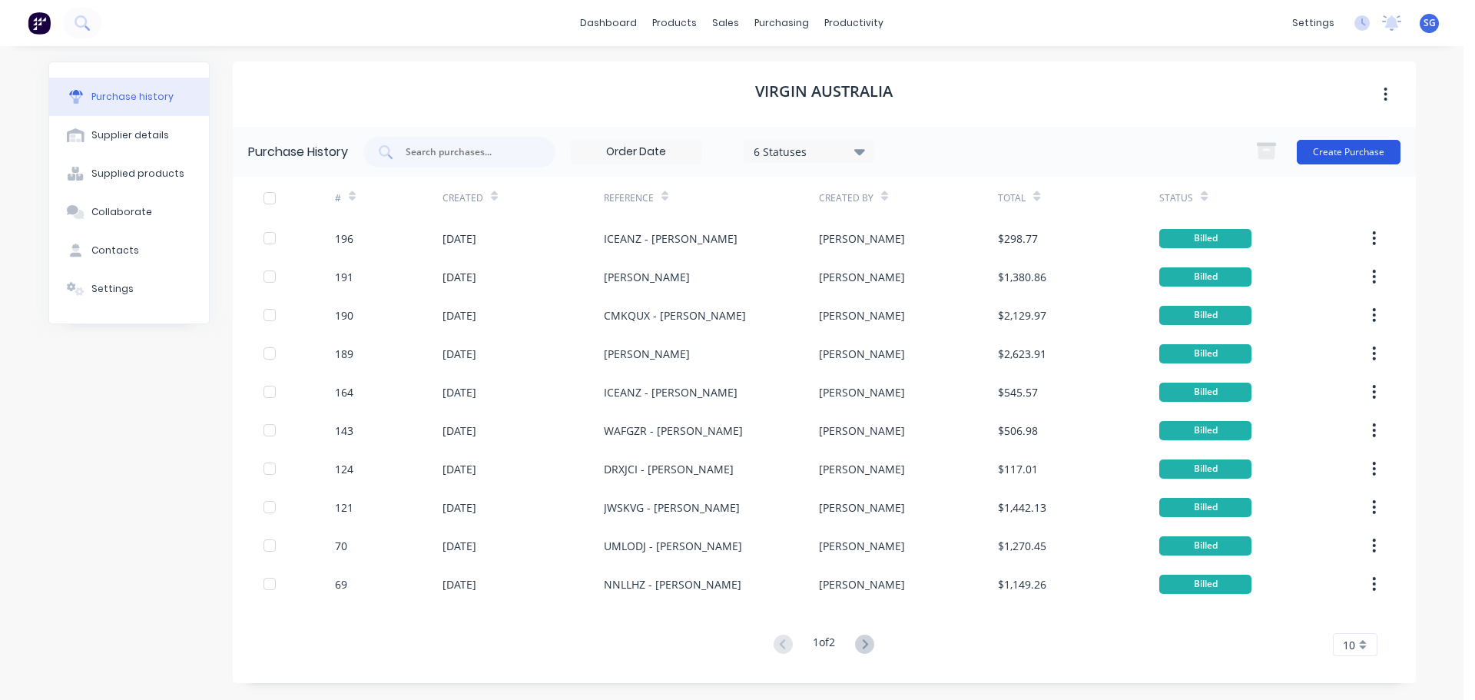
click at [1361, 149] on button "Create Purchase" at bounding box center [1349, 152] width 104 height 25
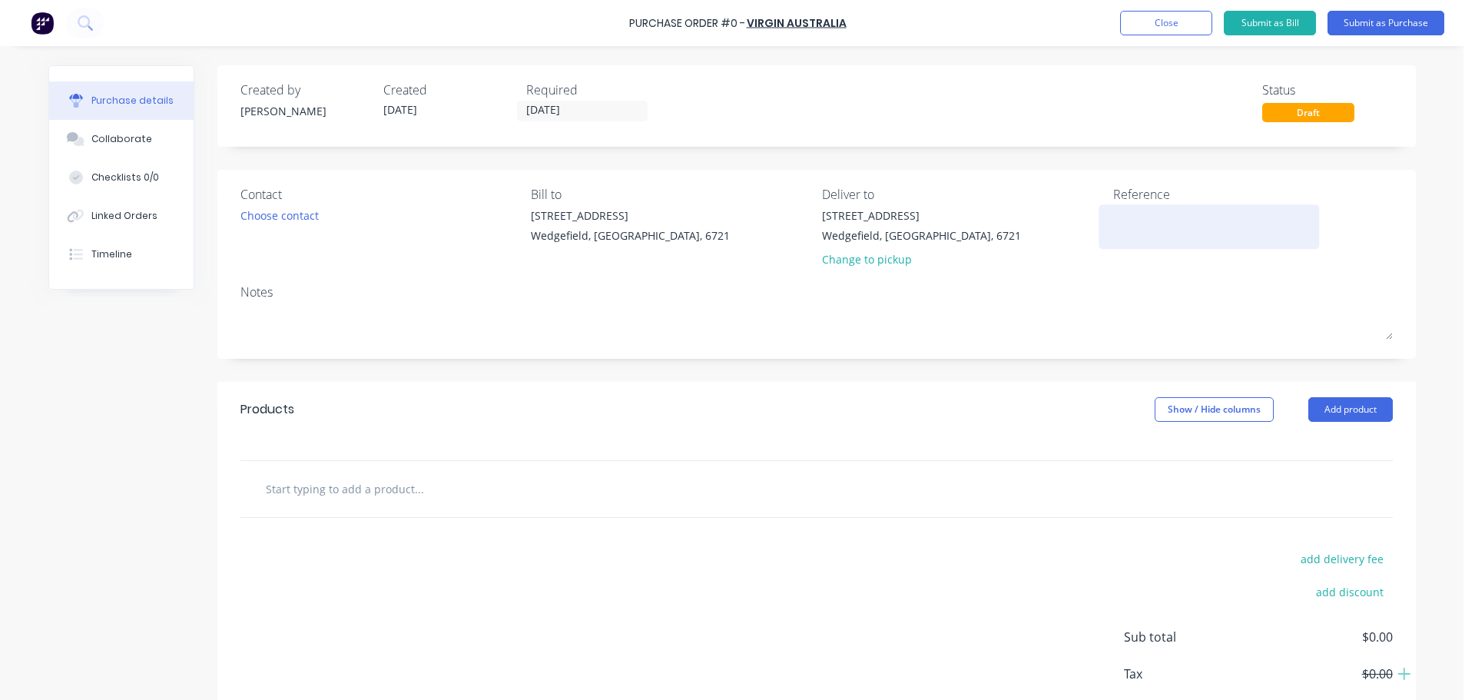
click at [1187, 229] on textarea at bounding box center [1209, 224] width 192 height 35
paste textarea "ARIPIZ"
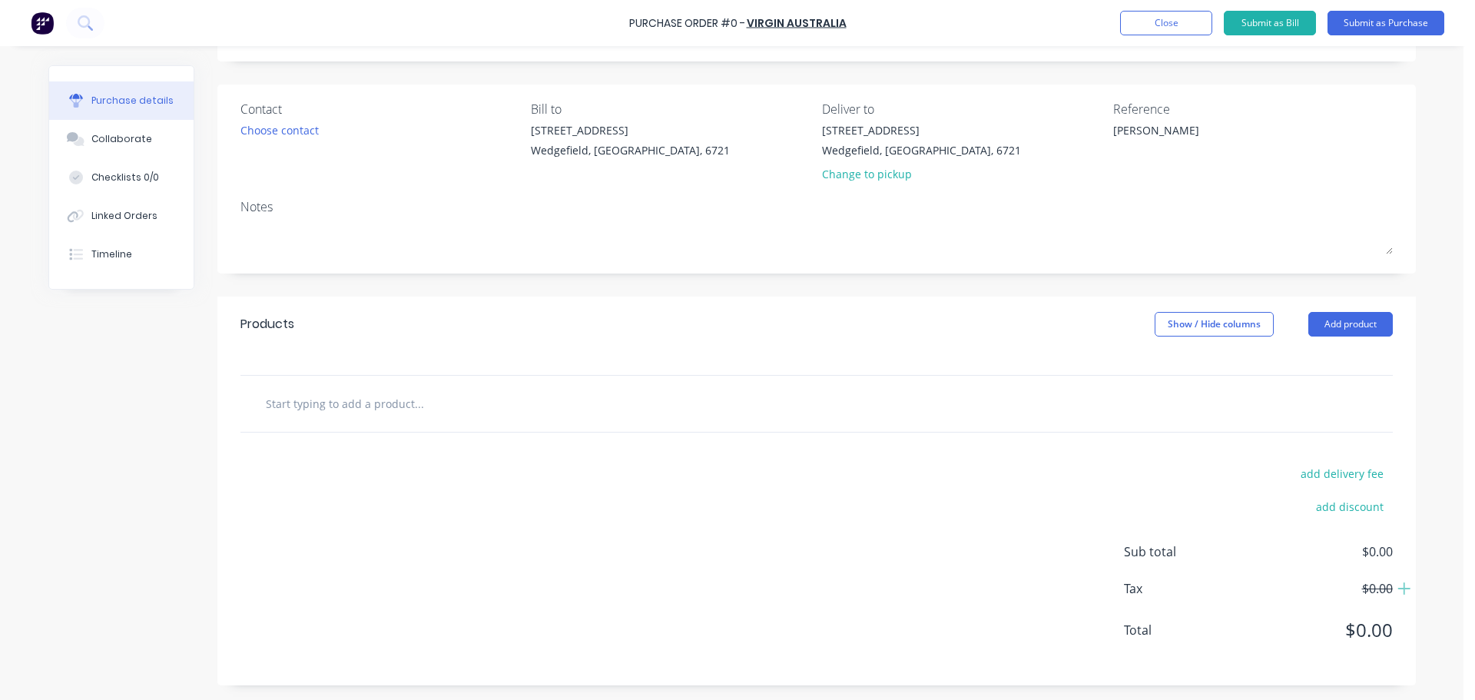
scroll to position [86, 0]
click at [309, 403] on input "text" at bounding box center [418, 402] width 307 height 31
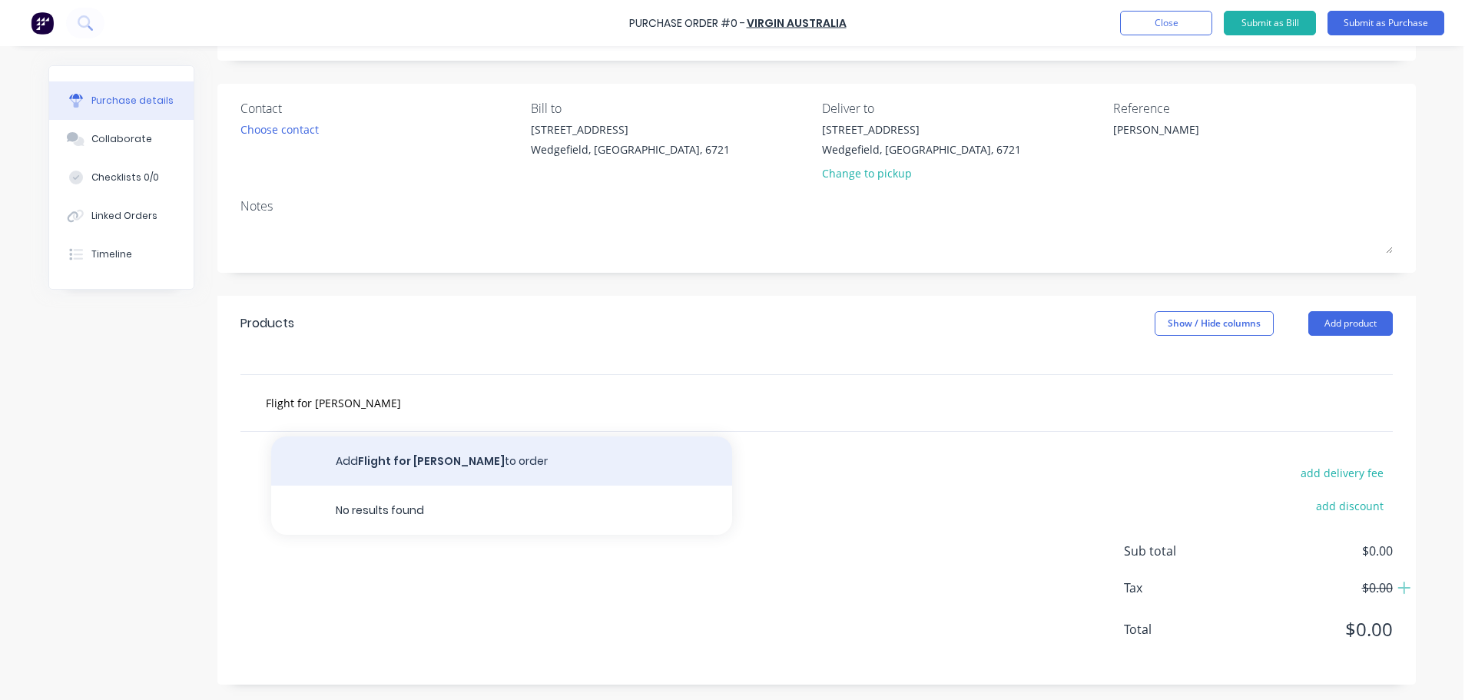
click at [421, 465] on button "Add Flight for [PERSON_NAME] to order" at bounding box center [501, 460] width 461 height 49
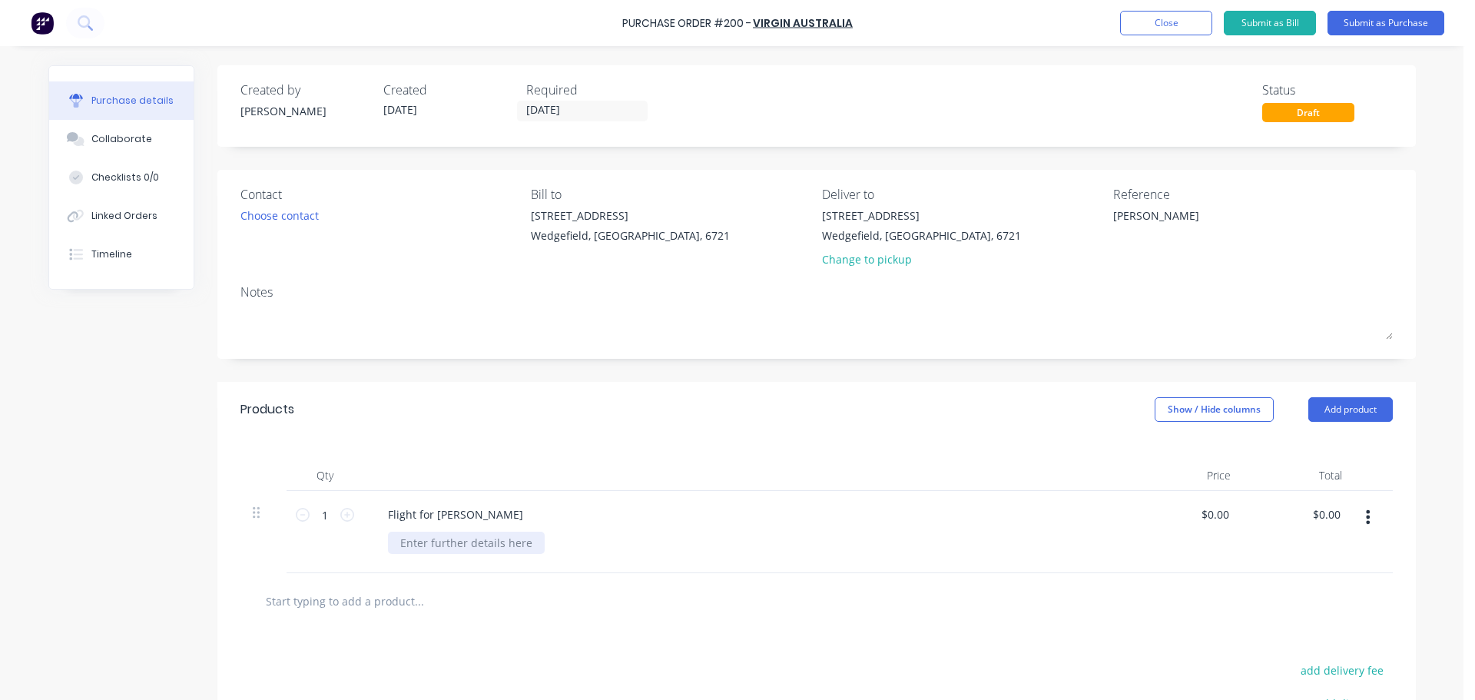
click at [397, 543] on div at bounding box center [466, 543] width 157 height 22
click at [1205, 515] on input "0.00" at bounding box center [1214, 514] width 35 height 22
click at [1205, 515] on input "0.00" at bounding box center [1217, 514] width 29 height 22
paste input "1,445.8"
click at [1206, 518] on input "0.00" at bounding box center [1214, 514] width 35 height 22
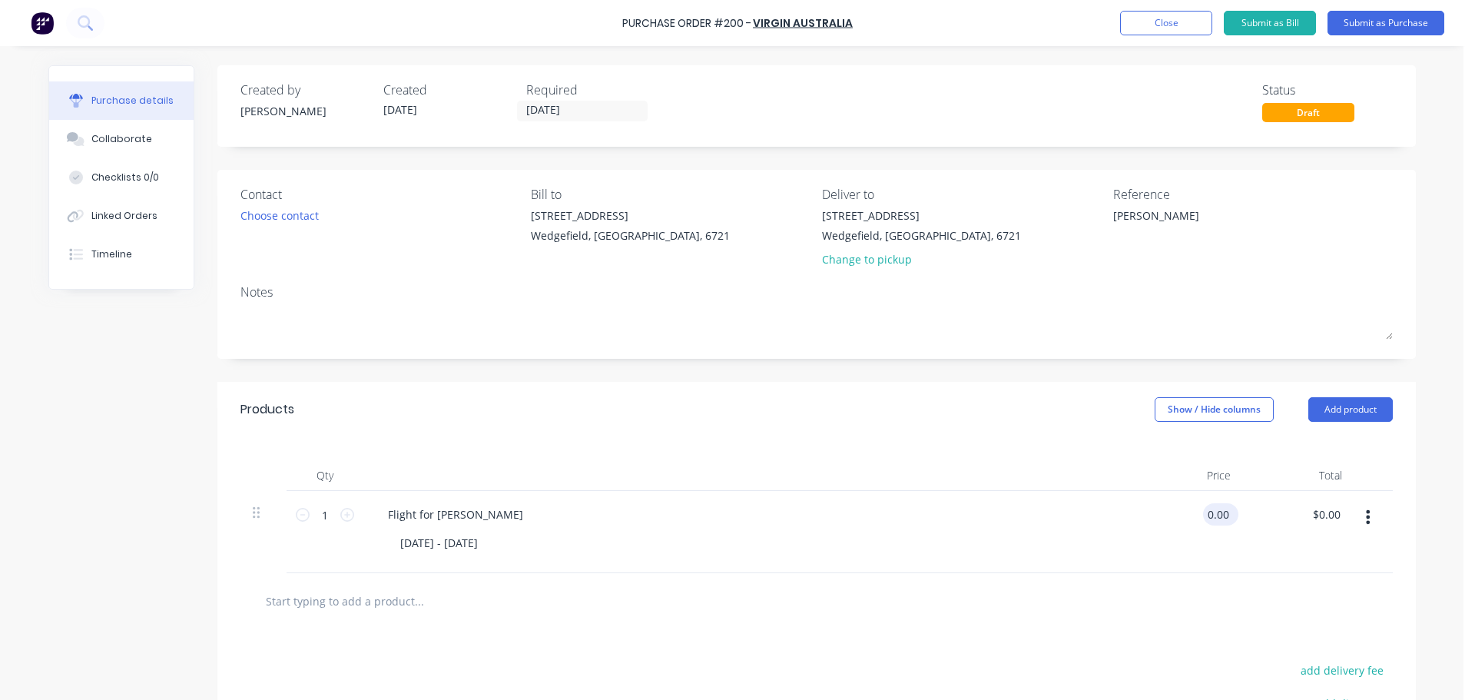
click at [1206, 518] on input "0.00" at bounding box center [1217, 514] width 29 height 22
click at [1289, 19] on button "Submit as Bill" at bounding box center [1270, 23] width 92 height 25
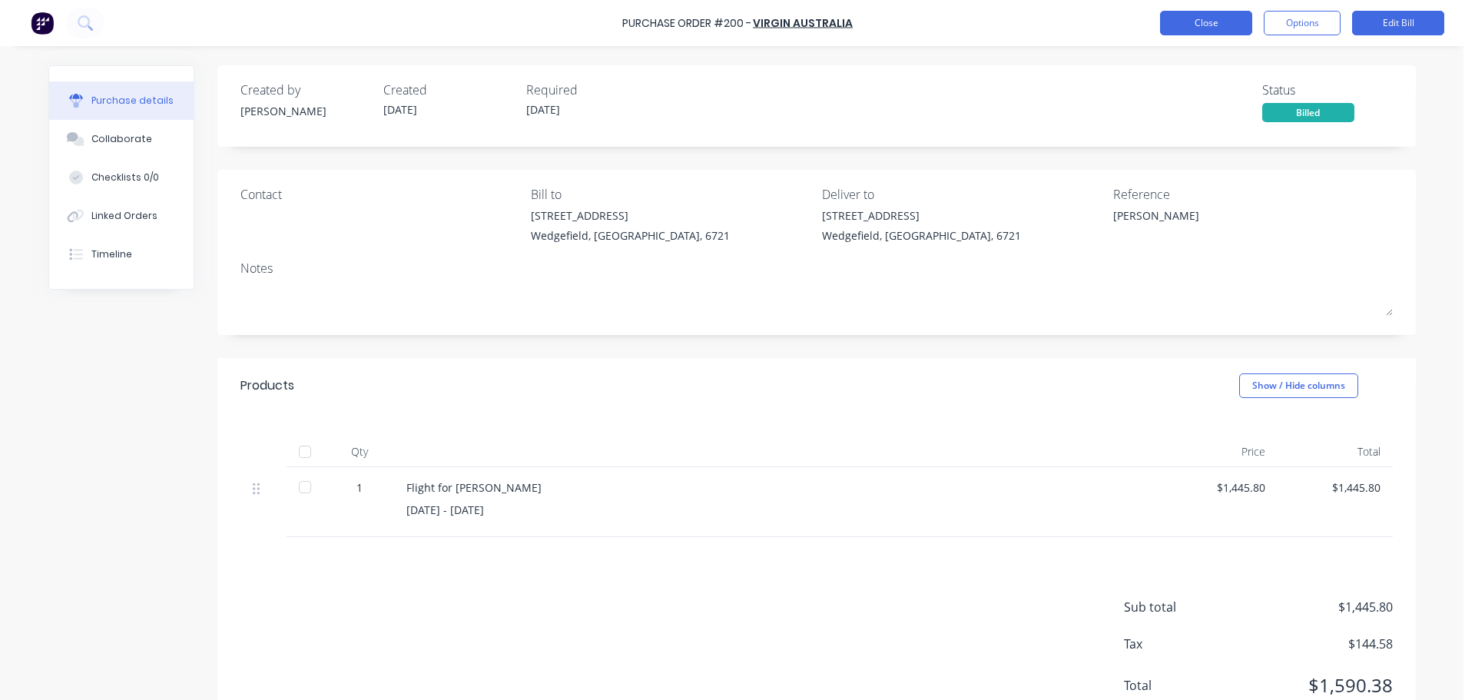
click at [1195, 24] on button "Close" at bounding box center [1206, 23] width 92 height 25
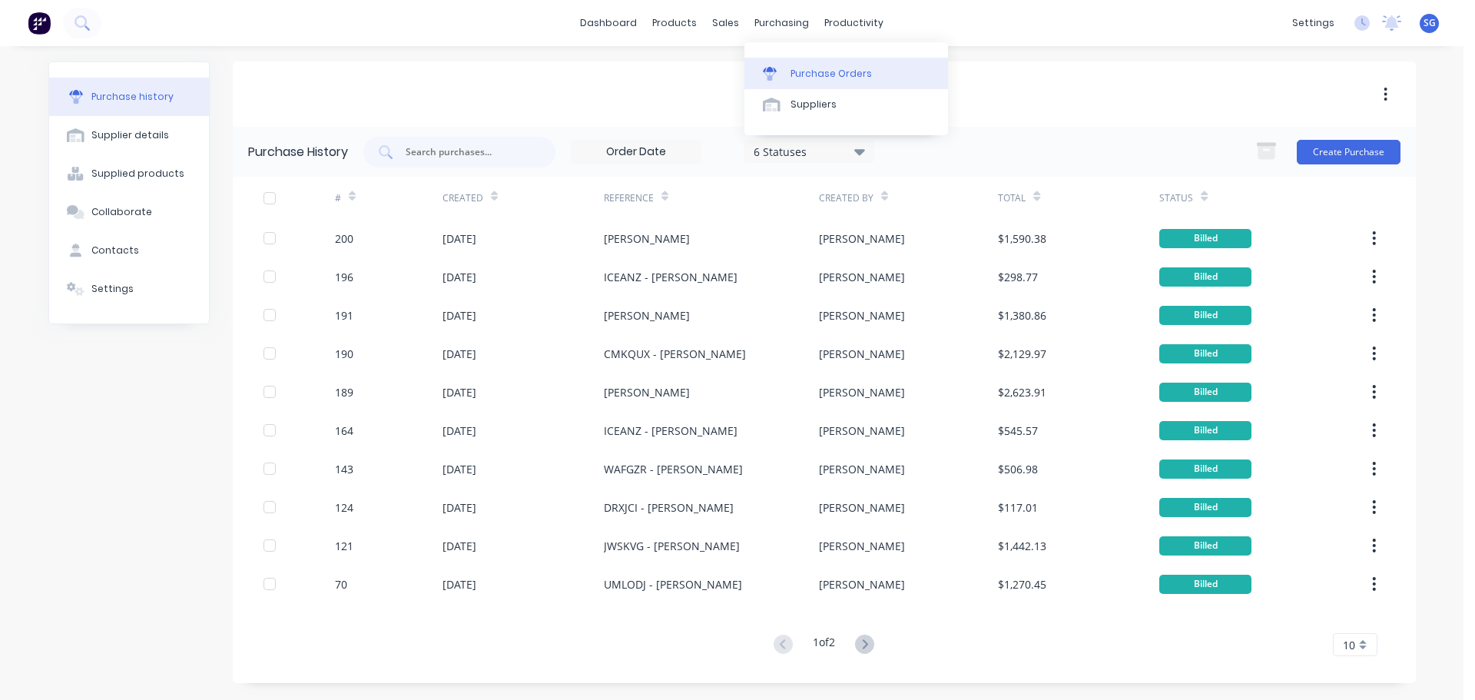
click at [806, 71] on div "Purchase Orders" at bounding box center [831, 74] width 81 height 14
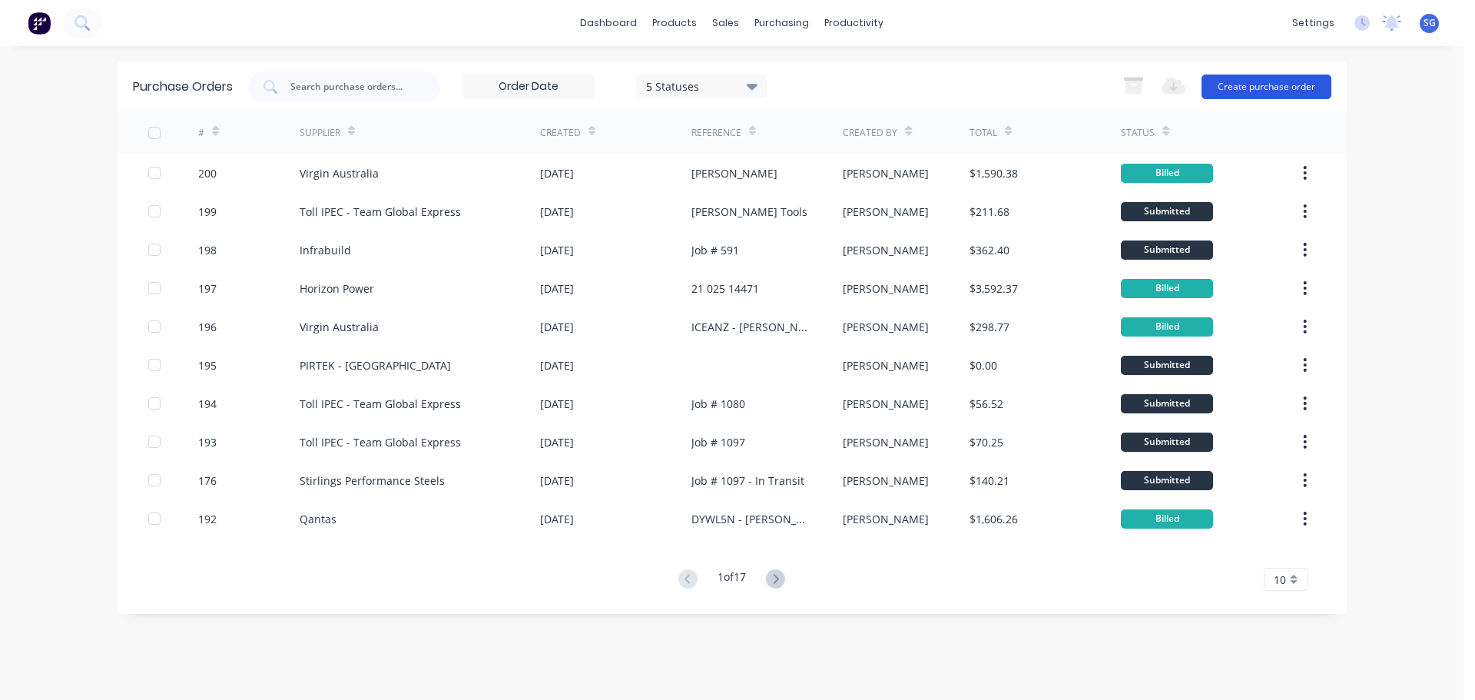
click at [1262, 88] on button "Create purchase order" at bounding box center [1267, 87] width 130 height 25
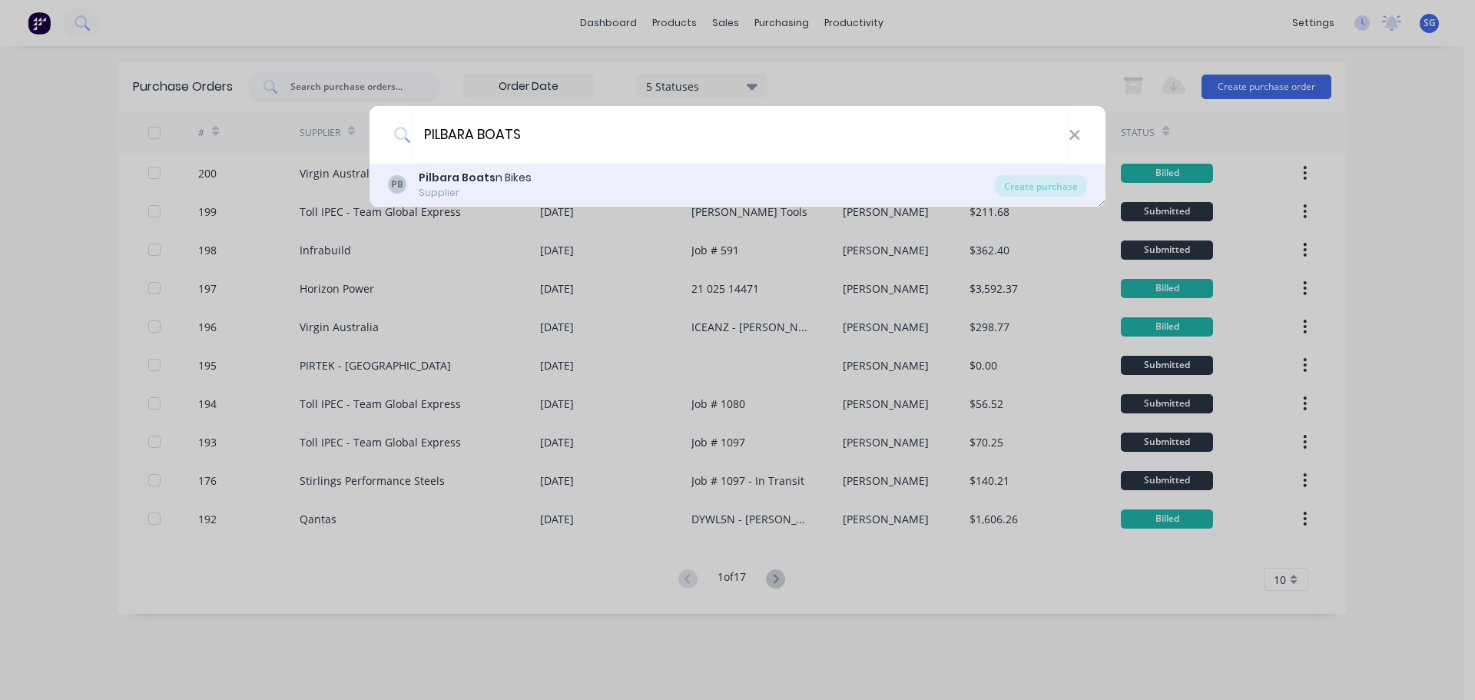
click at [416, 184] on div "PB Pilbara Boats n Bikes Supplier" at bounding box center [691, 185] width 607 height 30
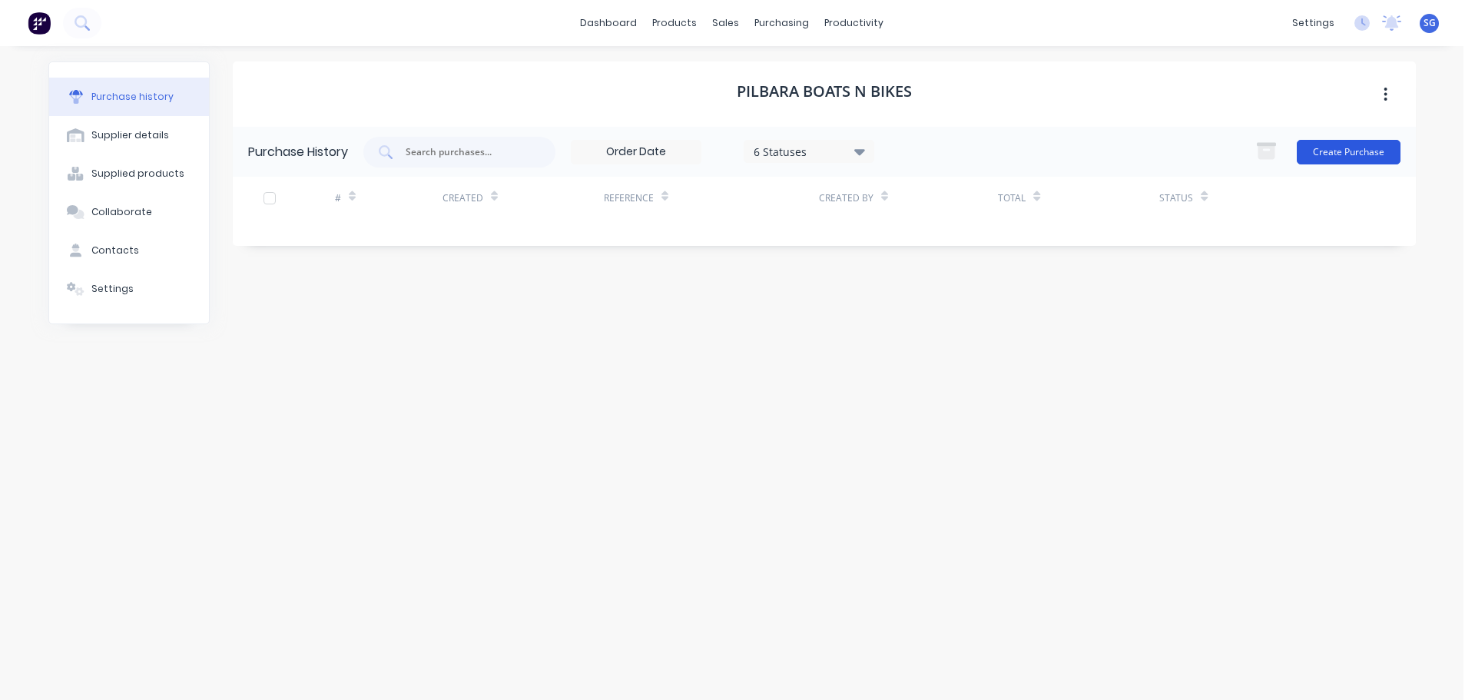
click at [1324, 159] on button "Create Purchase" at bounding box center [1349, 152] width 104 height 25
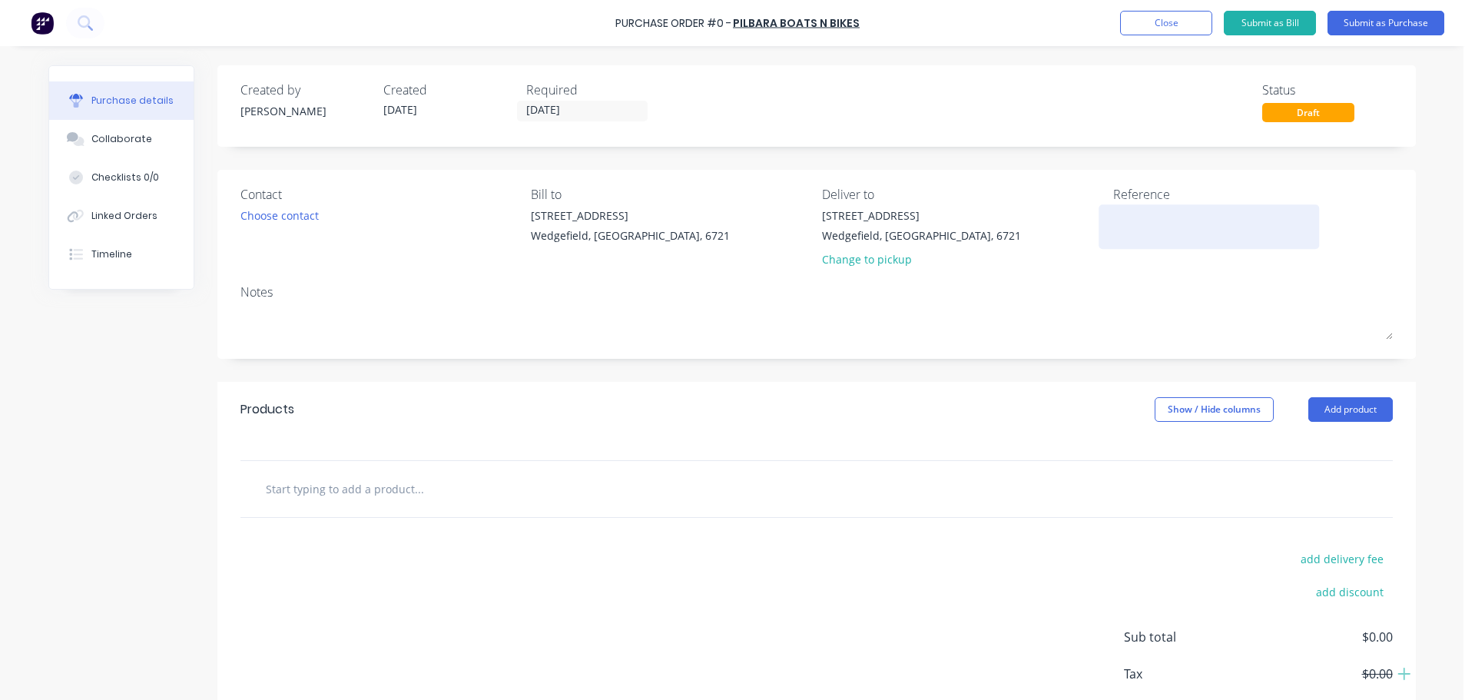
click at [1166, 224] on textarea at bounding box center [1209, 224] width 192 height 35
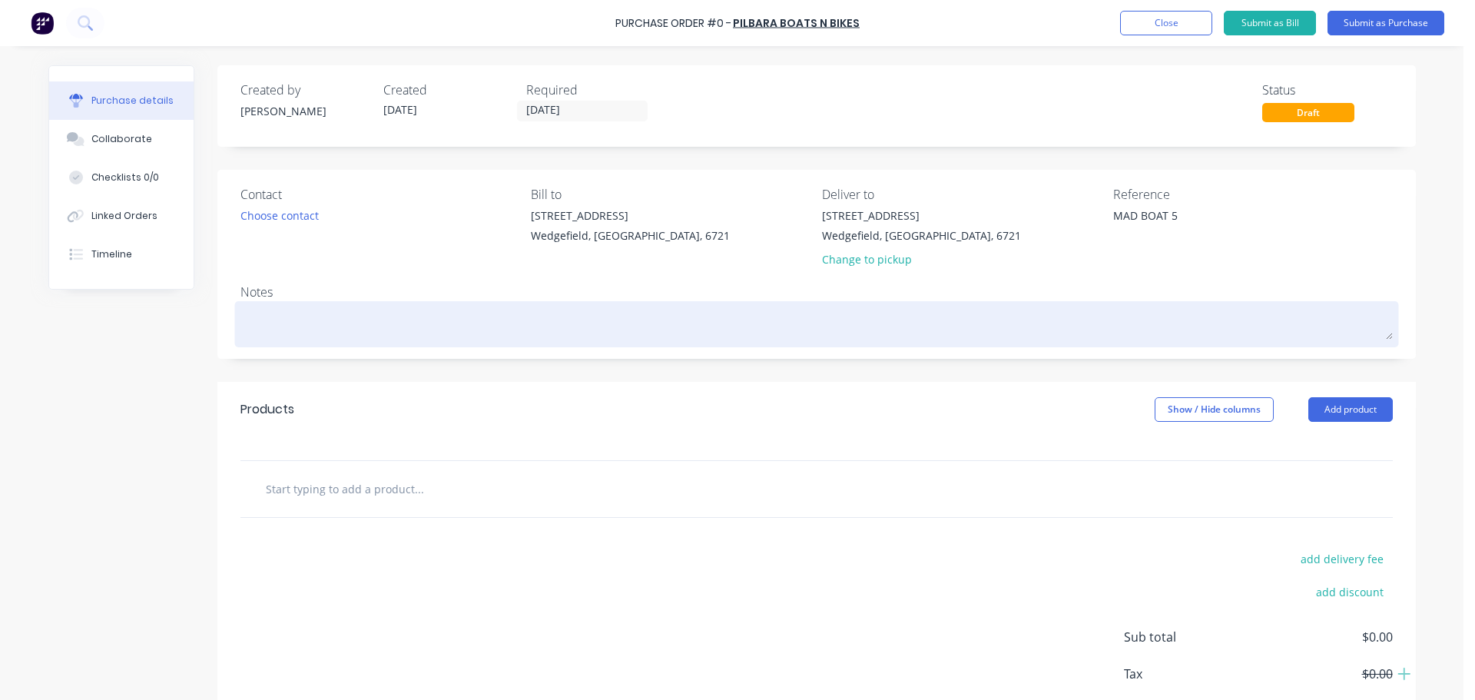
click at [274, 320] on textarea at bounding box center [817, 322] width 1153 height 35
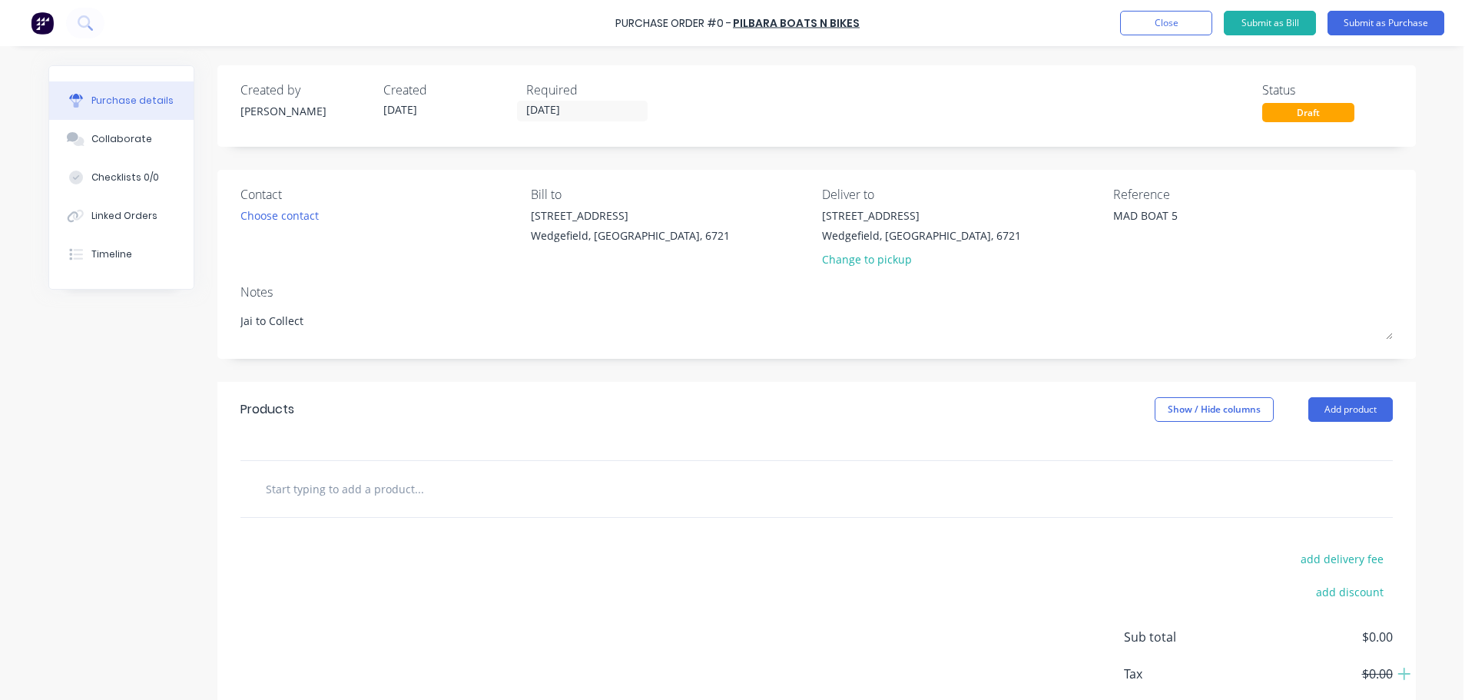
click at [361, 493] on input "text" at bounding box center [418, 488] width 307 height 31
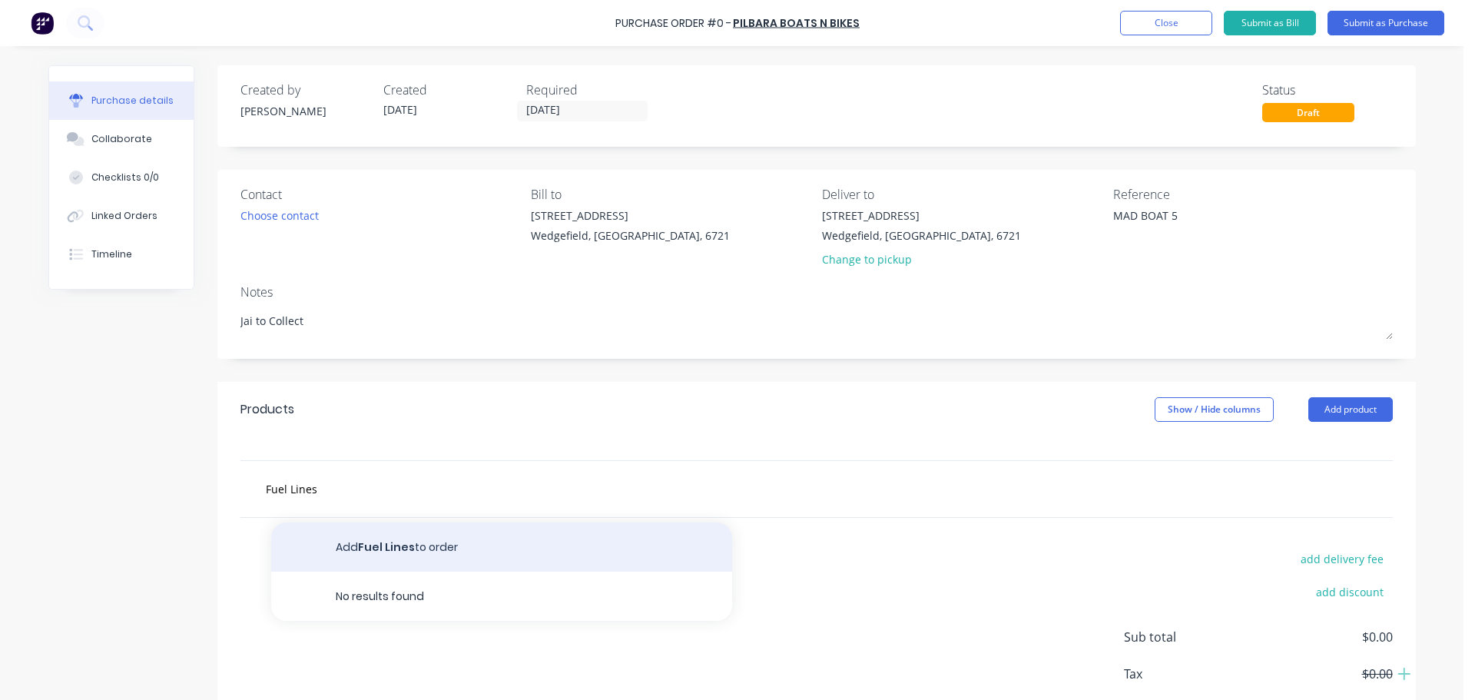
click at [350, 546] on button "Add Fuel Lines to order" at bounding box center [501, 547] width 461 height 49
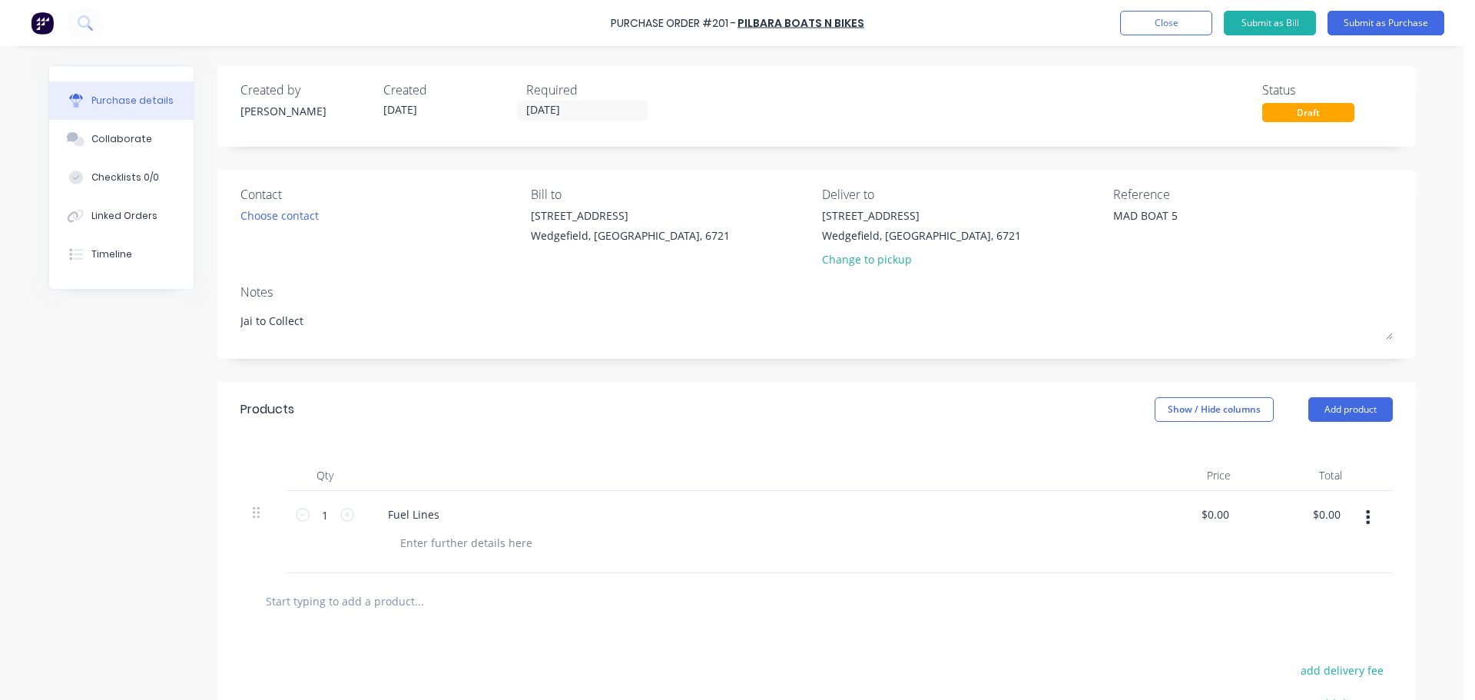
click at [362, 603] on input "text" at bounding box center [418, 601] width 307 height 31
drag, startPoint x: 392, startPoint y: 651, endPoint x: 1014, endPoint y: 563, distance: 628.6
click at [393, 651] on button "Add Globes as needed to order" at bounding box center [501, 659] width 461 height 49
click at [609, 105] on input "[DATE]" at bounding box center [582, 110] width 129 height 19
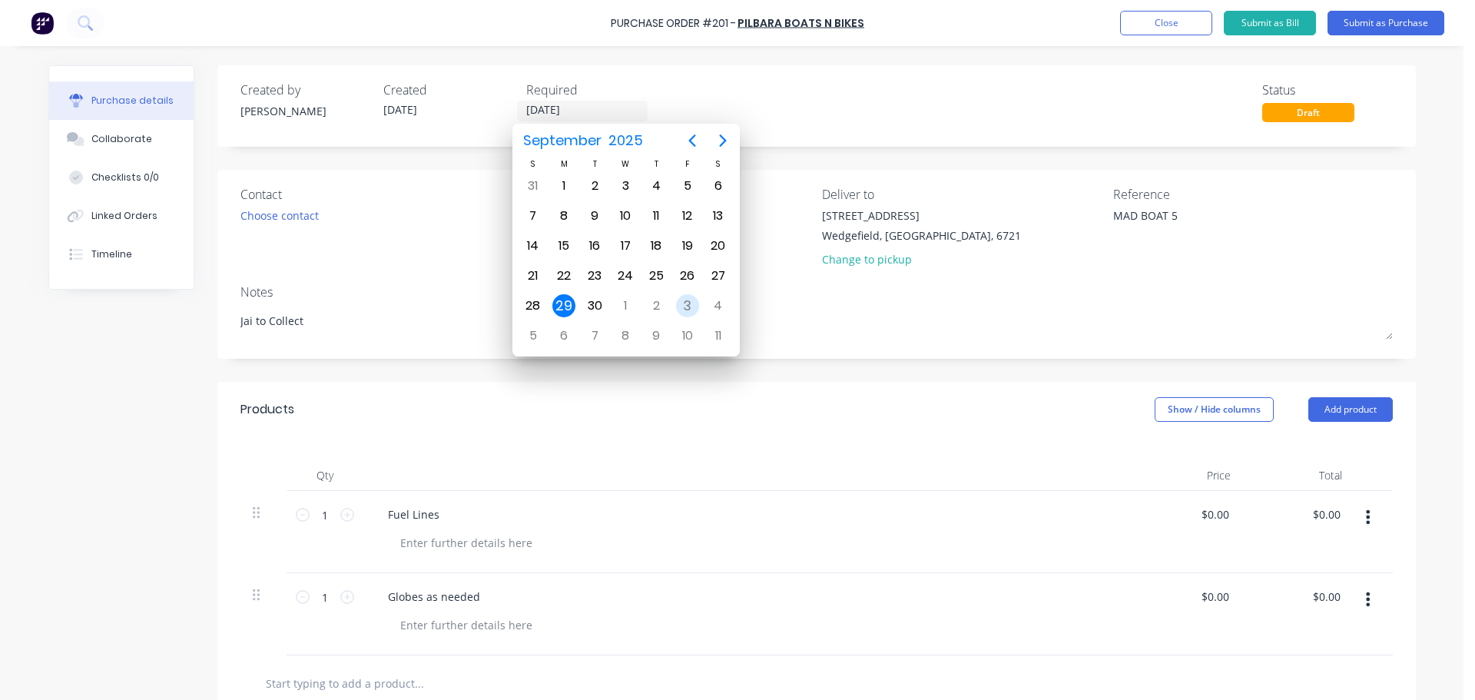
click at [683, 296] on div "3" at bounding box center [687, 305] width 23 height 23
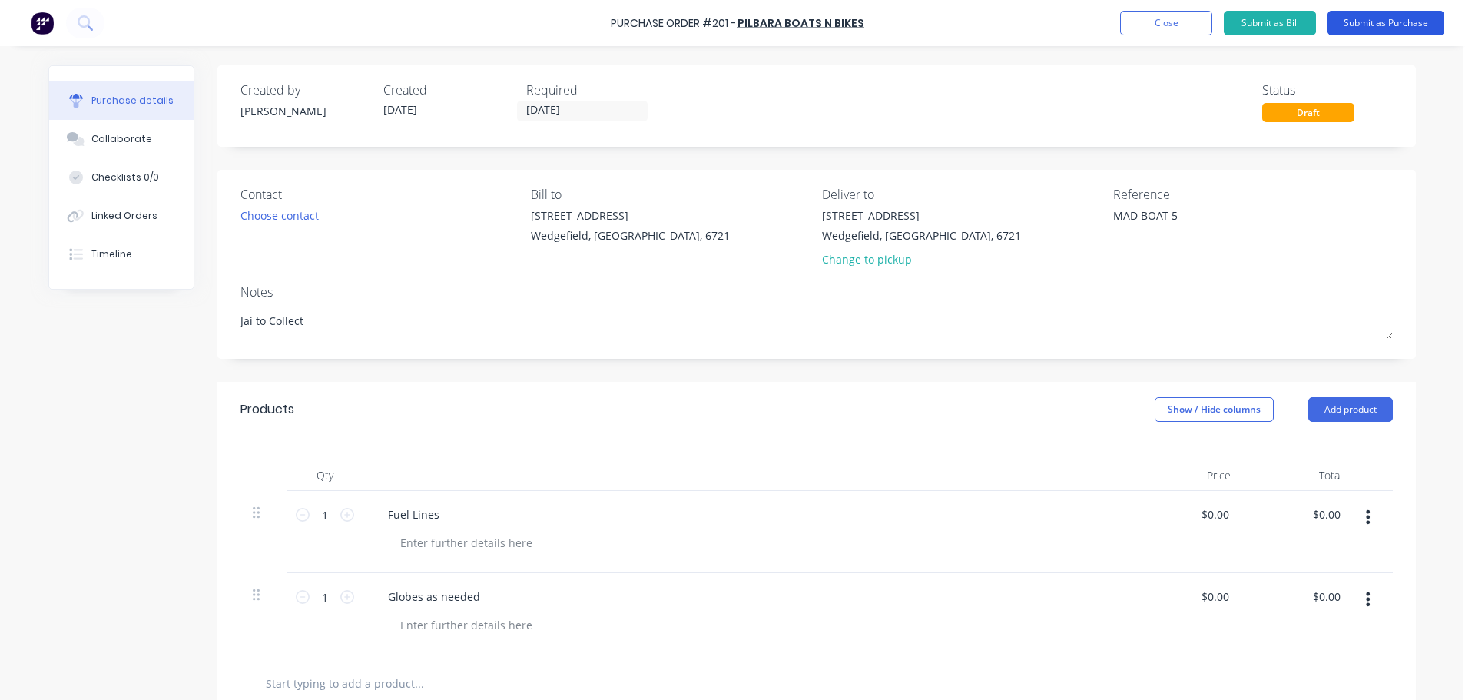
click at [1379, 23] on button "Submit as Purchase" at bounding box center [1386, 23] width 117 height 25
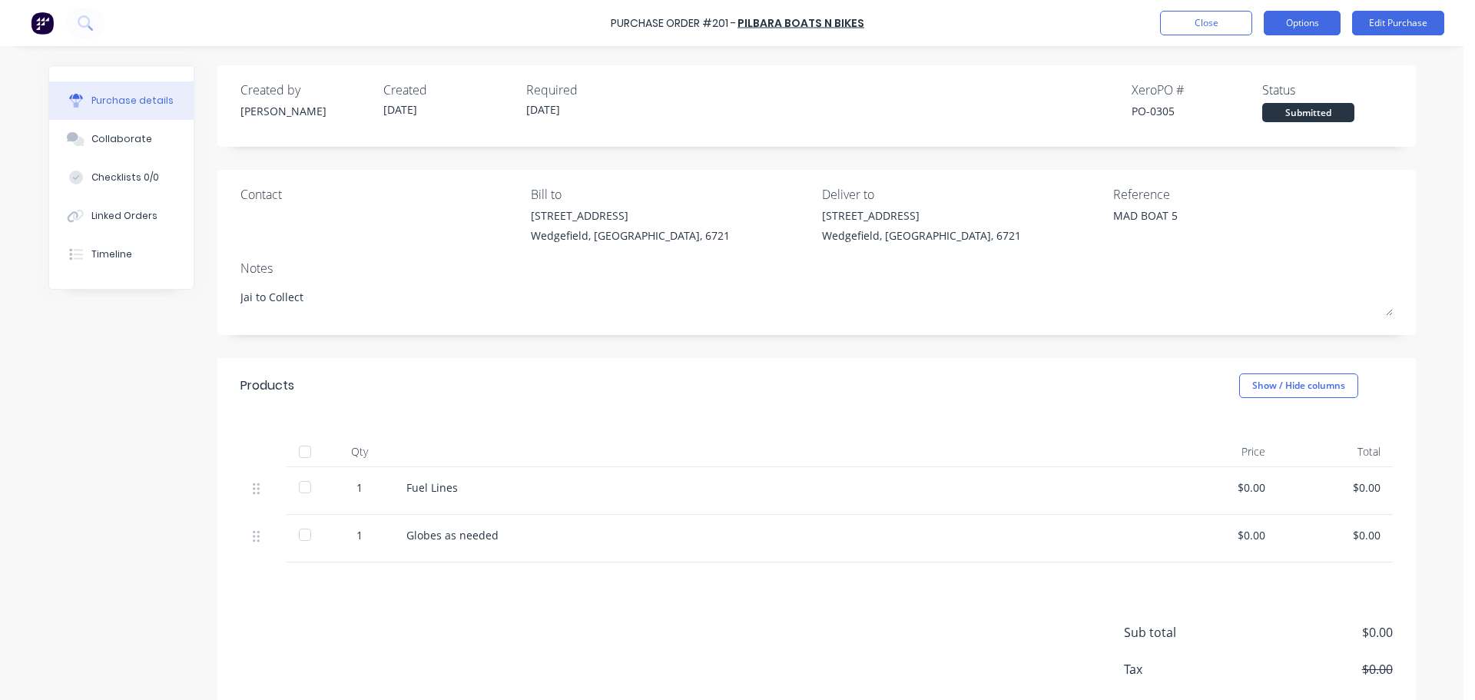
click at [1332, 25] on button "Options" at bounding box center [1302, 23] width 77 height 25
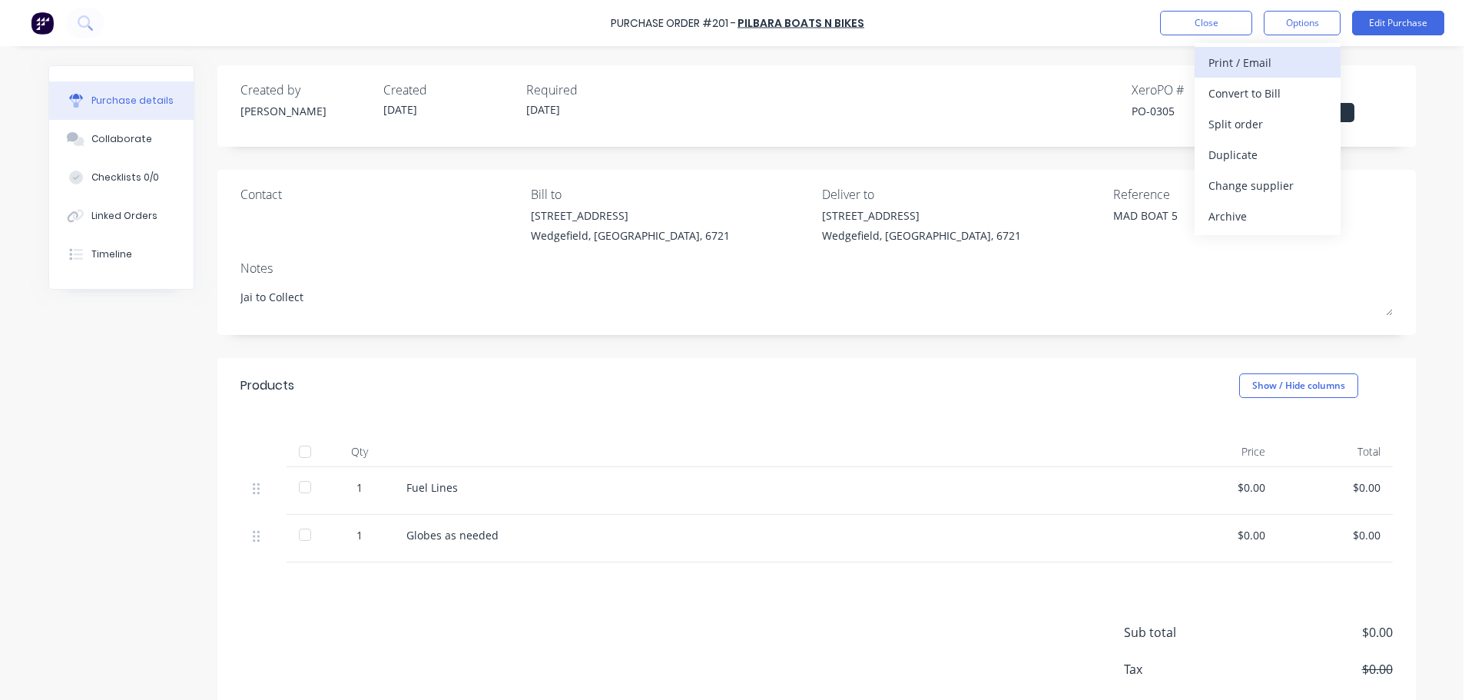
click at [1245, 66] on div "Print / Email" at bounding box center [1268, 62] width 118 height 22
click at [1239, 101] on div "With pricing" at bounding box center [1268, 93] width 118 height 22
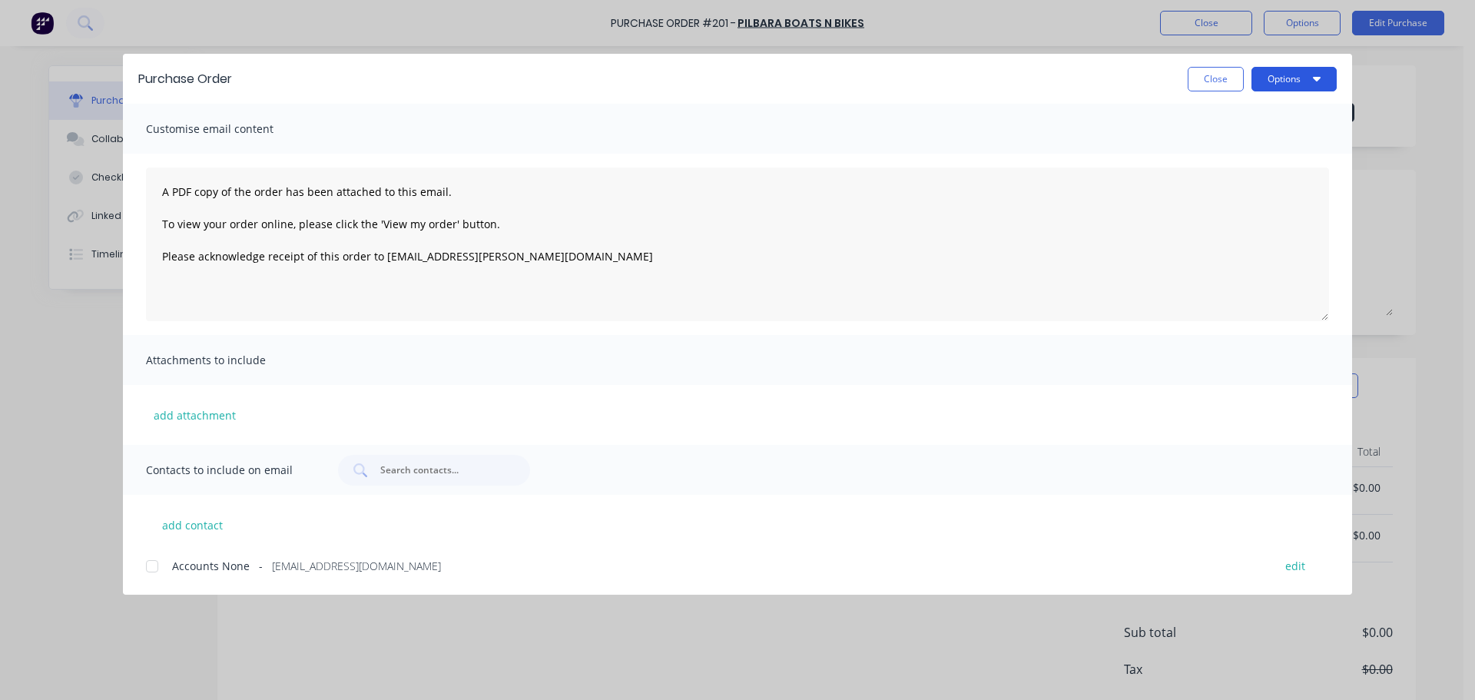
click at [1290, 75] on button "Options" at bounding box center [1294, 79] width 85 height 25
click at [1253, 118] on div "Preview" at bounding box center [1264, 118] width 118 height 22
click at [1217, 81] on button "Close" at bounding box center [1216, 79] width 56 height 25
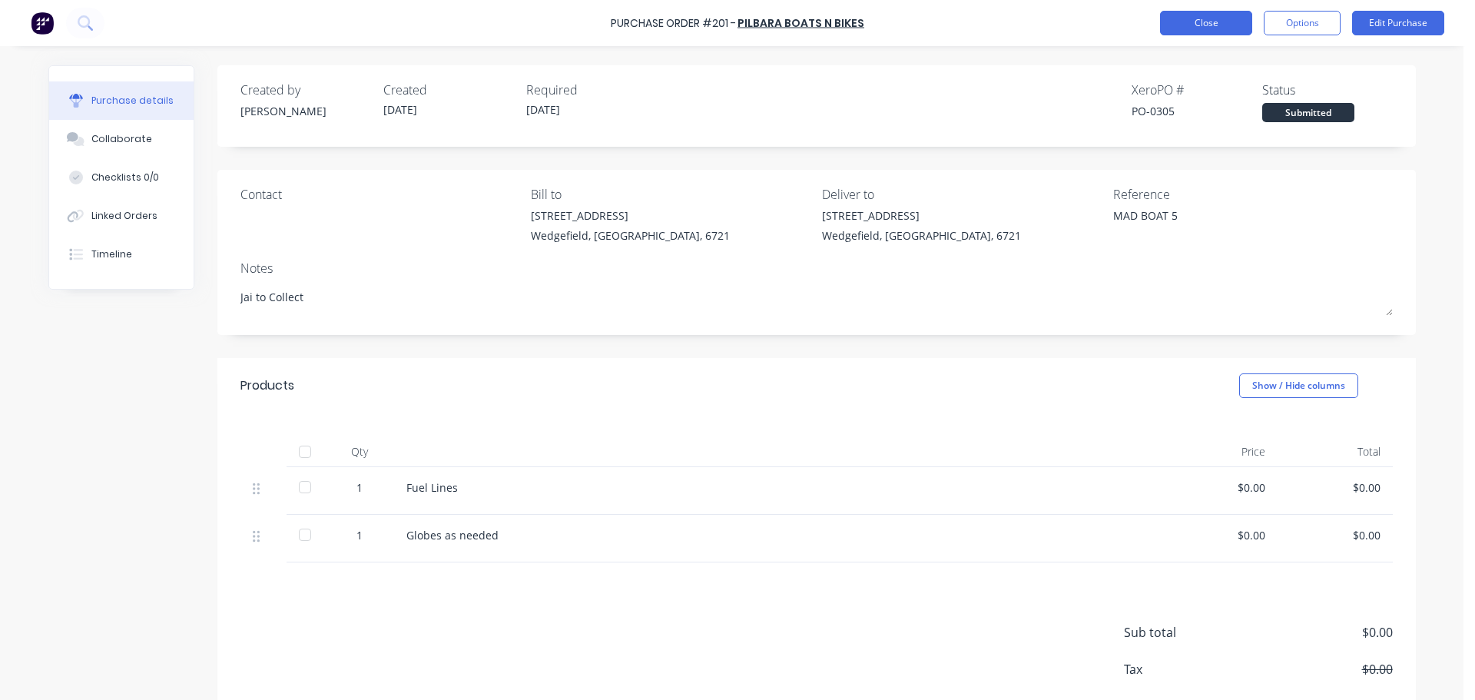
click at [1183, 17] on button "Close" at bounding box center [1206, 23] width 92 height 25
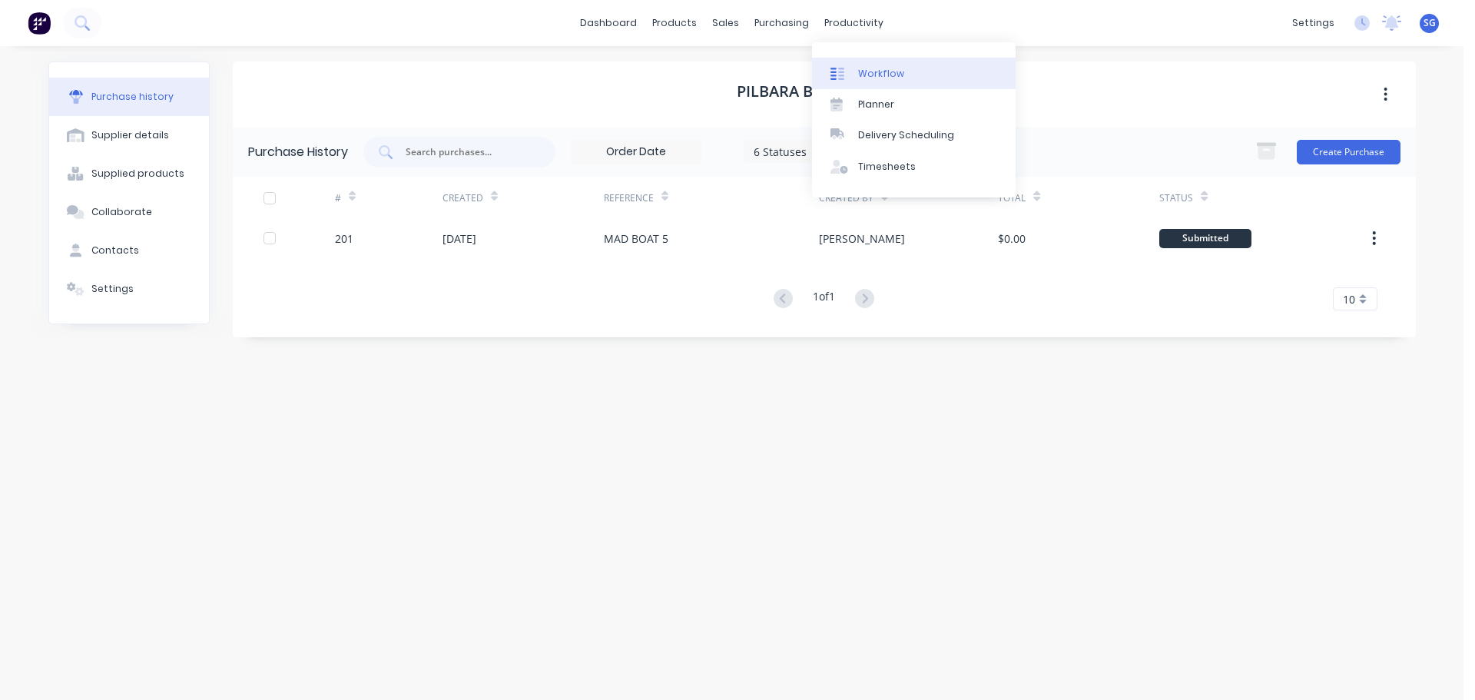
click at [848, 62] on link "Workflow" at bounding box center [914, 73] width 204 height 31
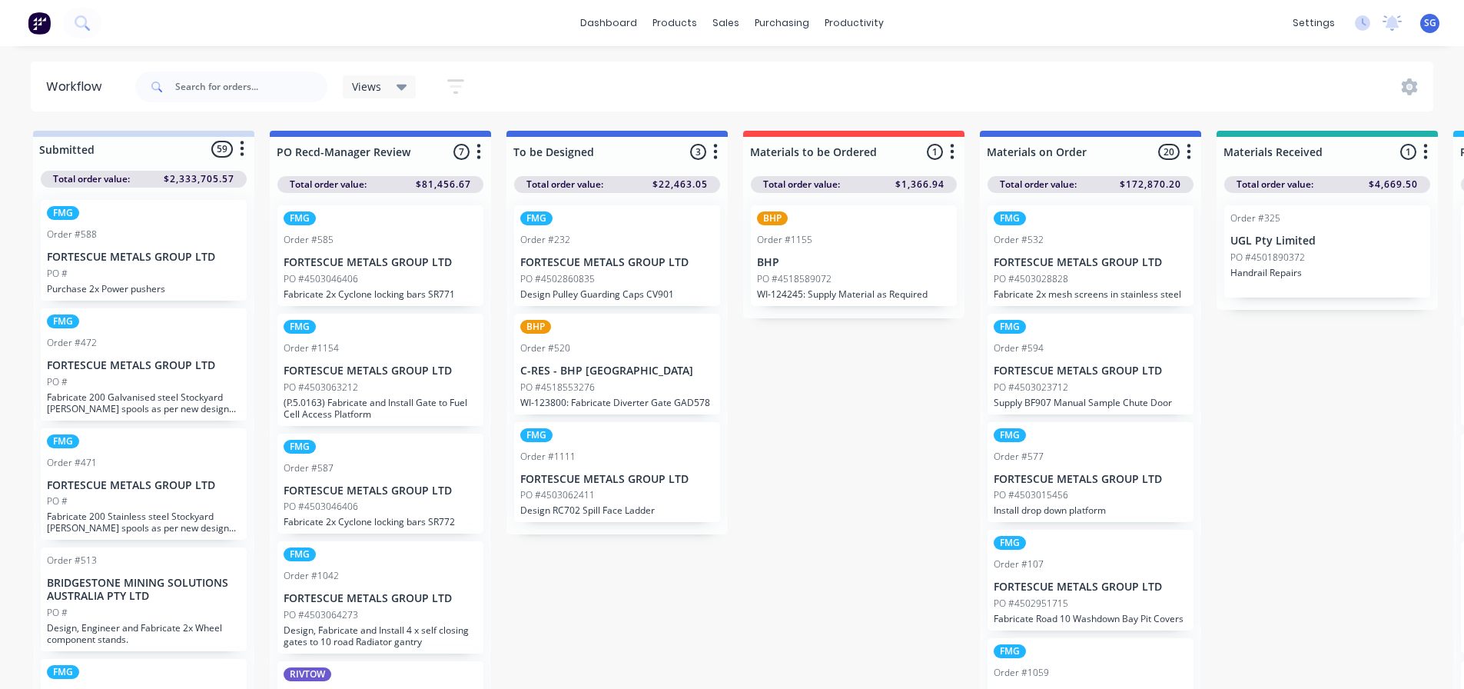
click at [837, 263] on p "BHP" at bounding box center [854, 262] width 194 height 13
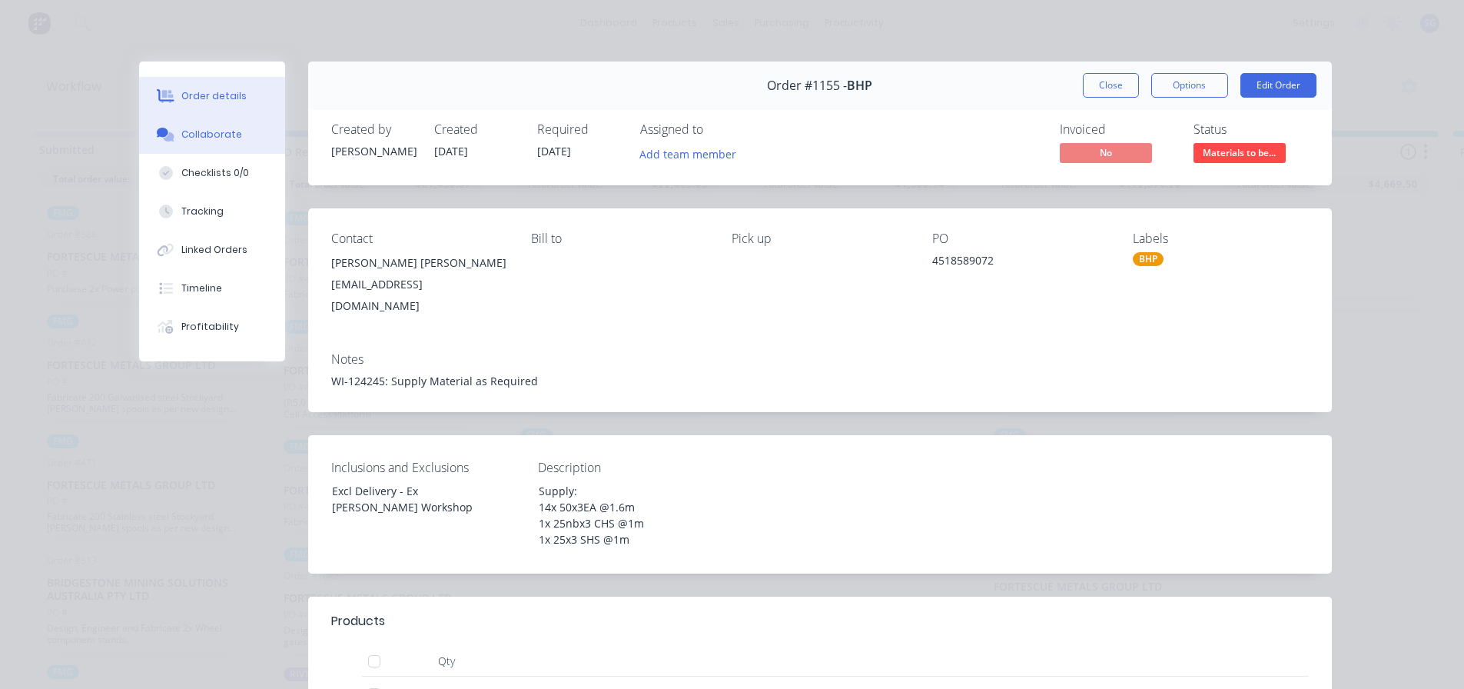
click at [222, 137] on div "Collaborate" at bounding box center [211, 135] width 61 height 14
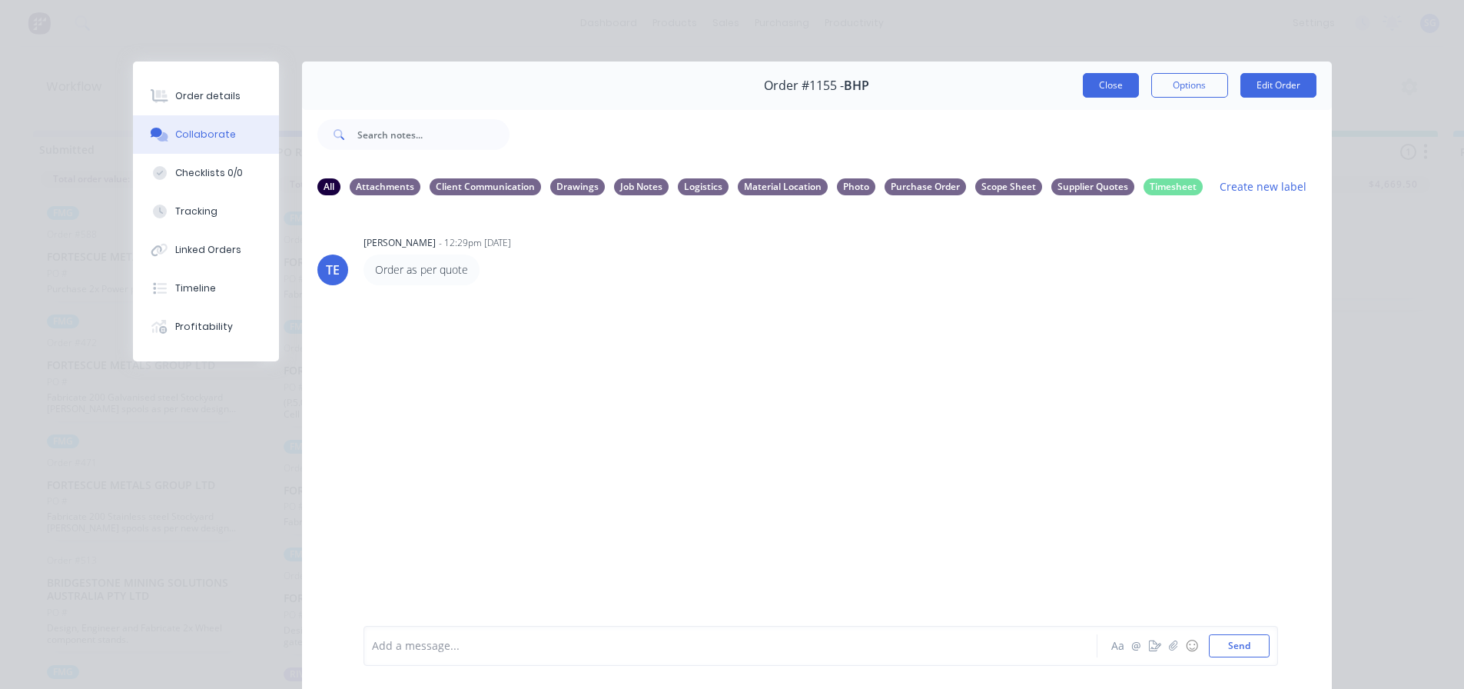
click at [1083, 85] on button "Close" at bounding box center [1111, 85] width 56 height 25
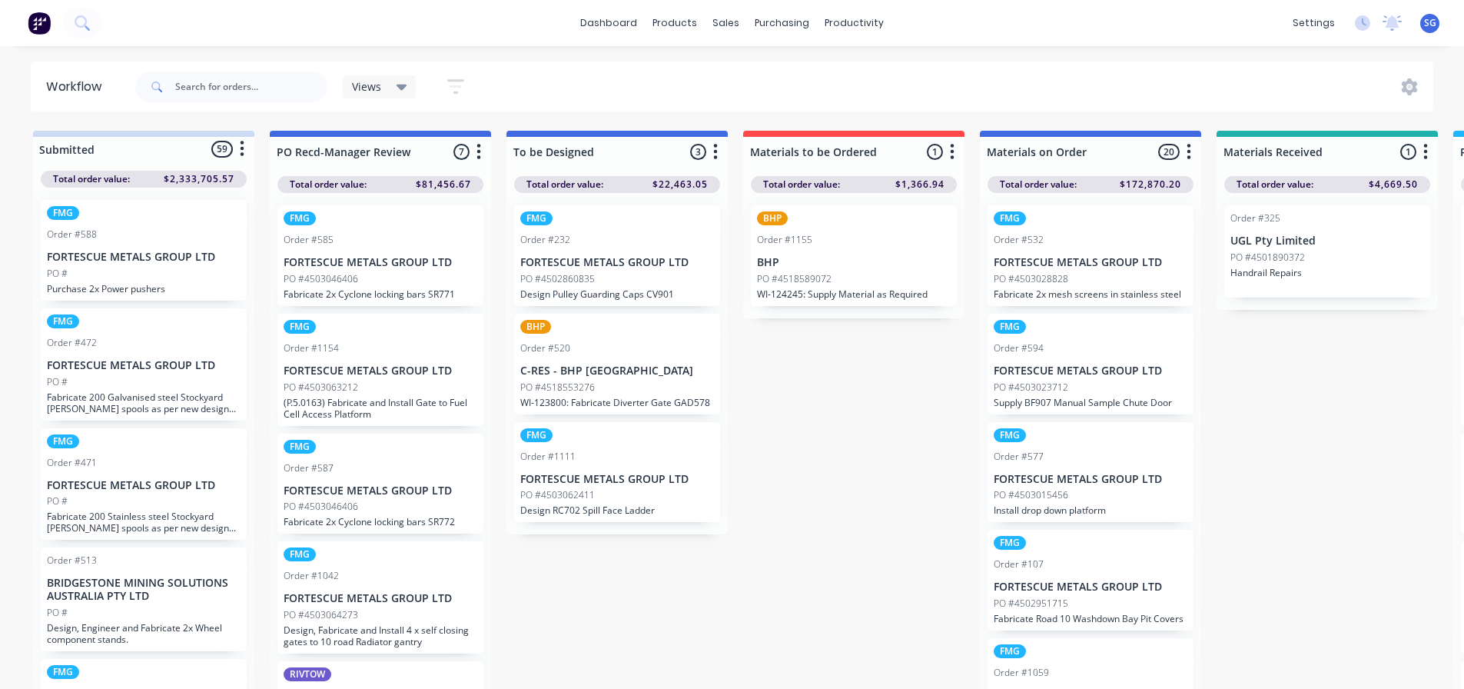
click at [848, 269] on div "BHP Order #1155 BHP PO #4518589072 WI-124245: Supply Material as Required" at bounding box center [854, 255] width 206 height 101
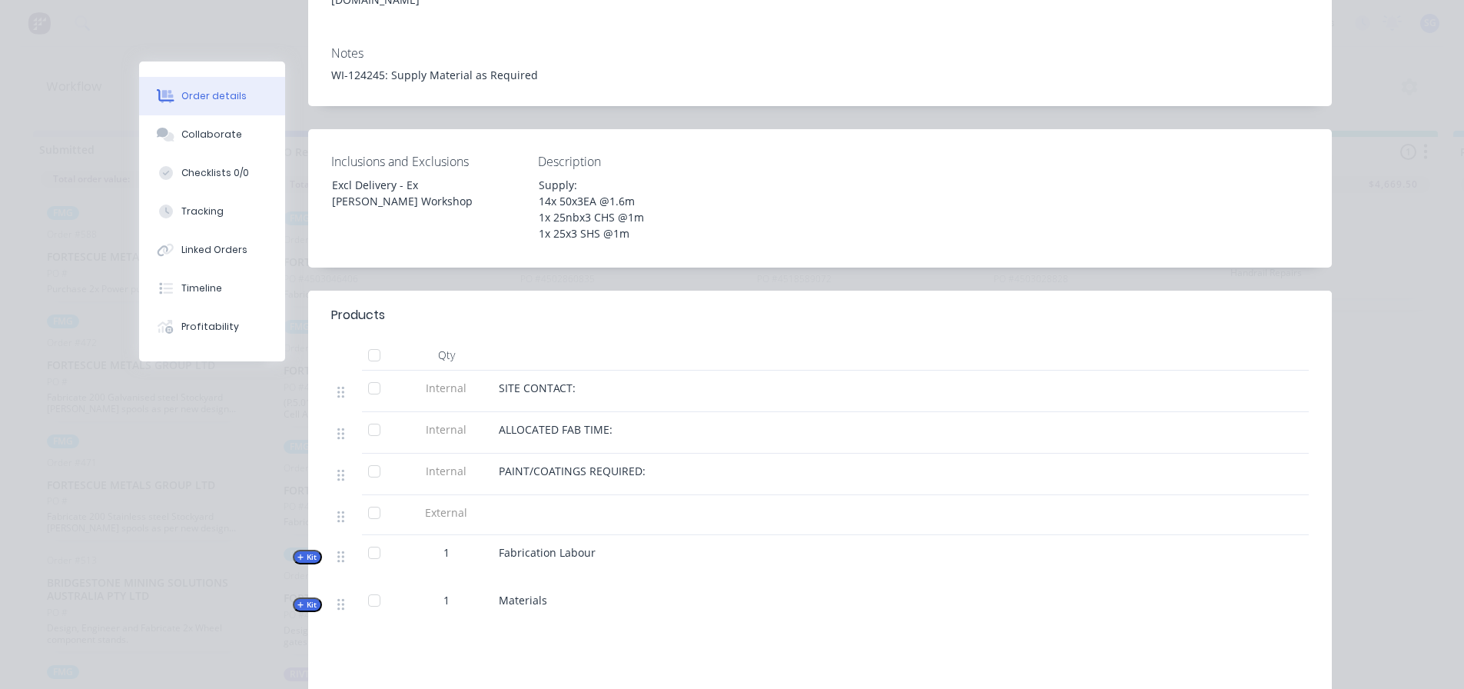
scroll to position [307, 0]
click at [300, 597] on span "Kit" at bounding box center [307, 603] width 20 height 12
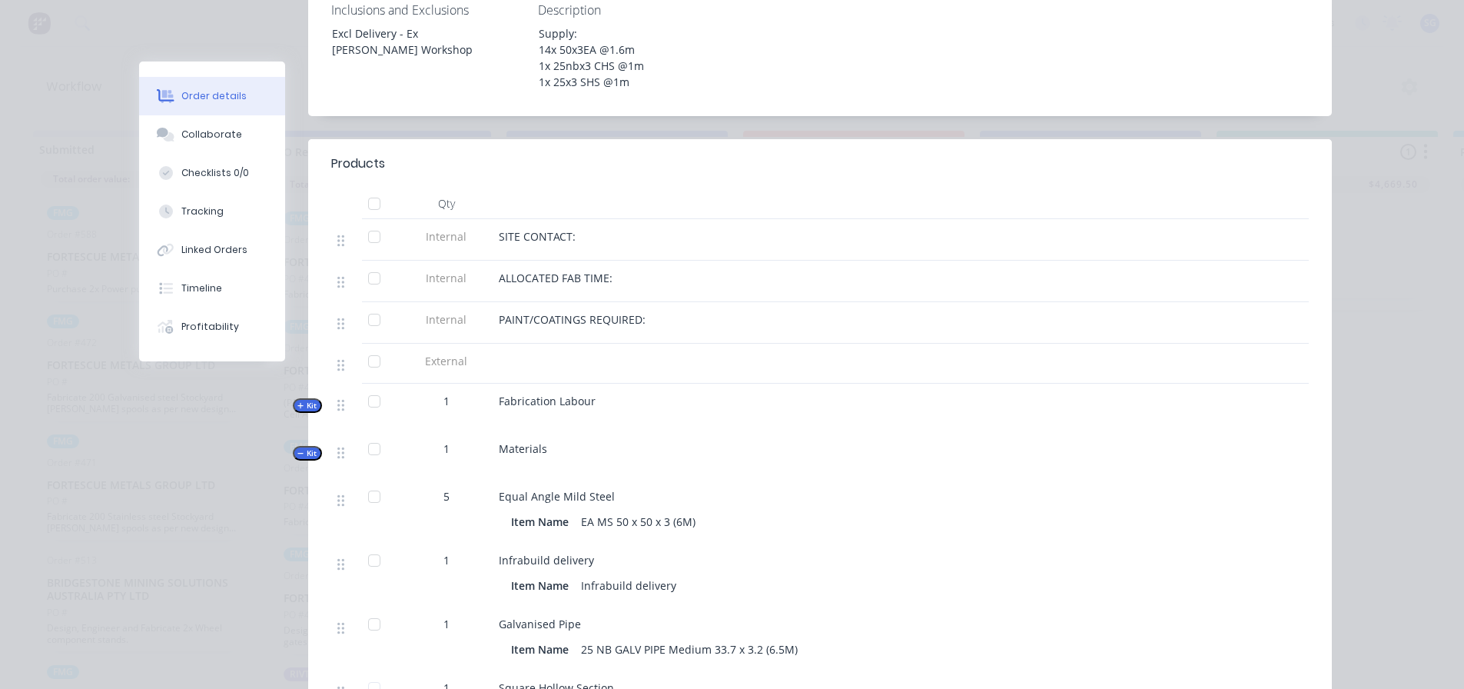
scroll to position [615, 0]
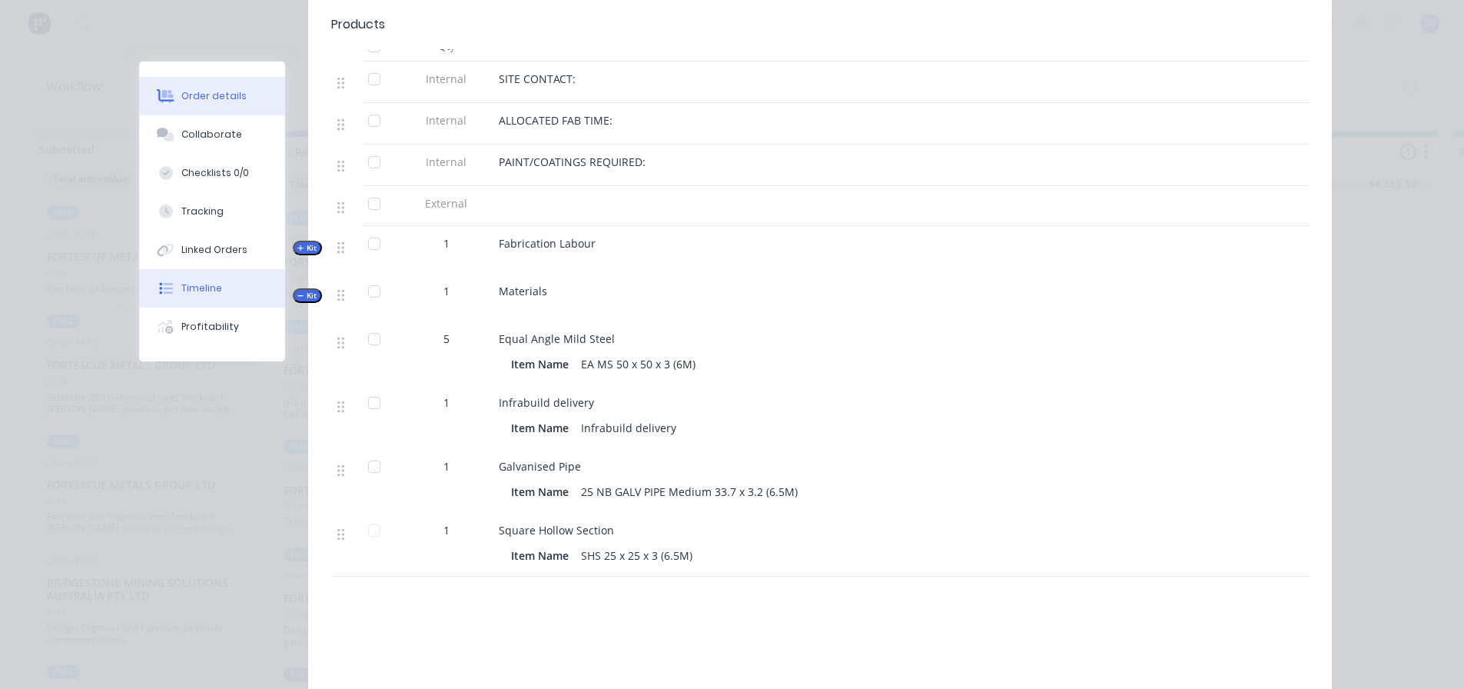
drag, startPoint x: 192, startPoint y: 256, endPoint x: 275, endPoint y: 280, distance: 86.6
click at [192, 256] on div "Linked Orders" at bounding box center [214, 250] width 66 height 14
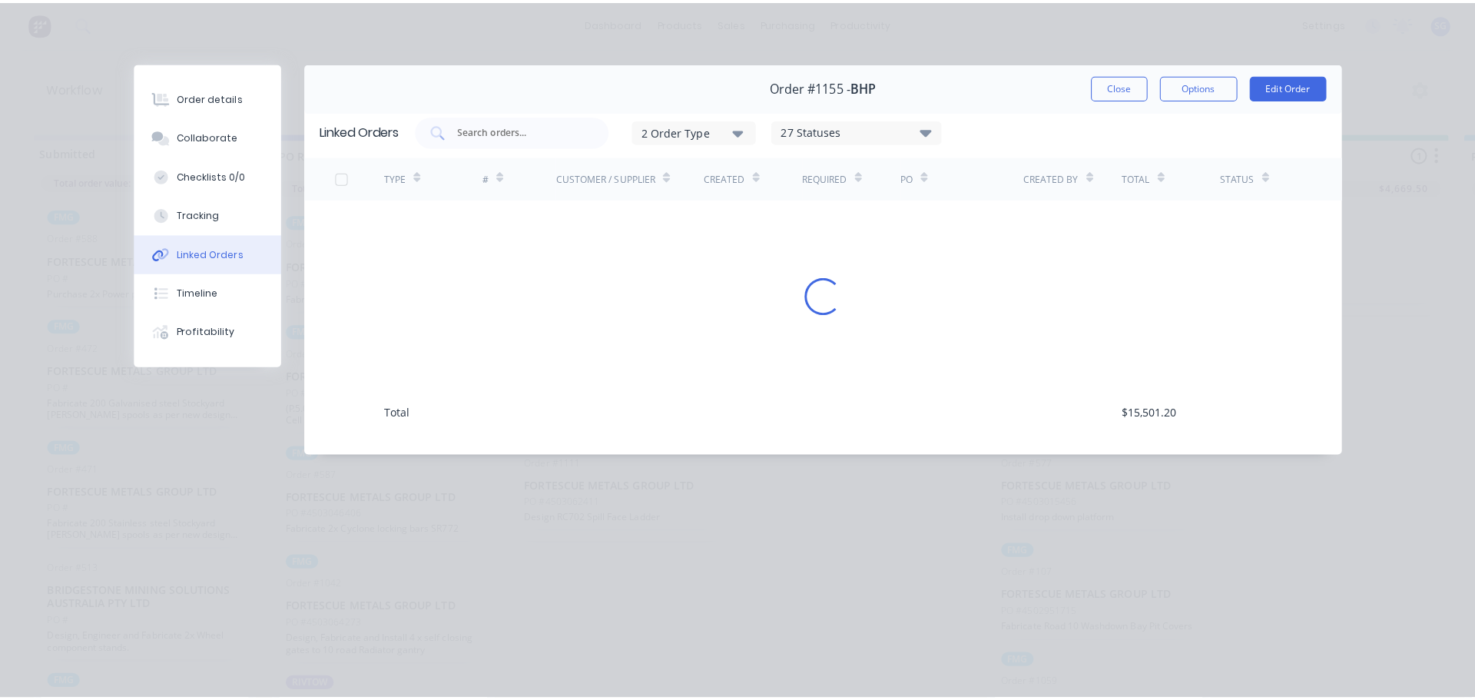
scroll to position [0, 0]
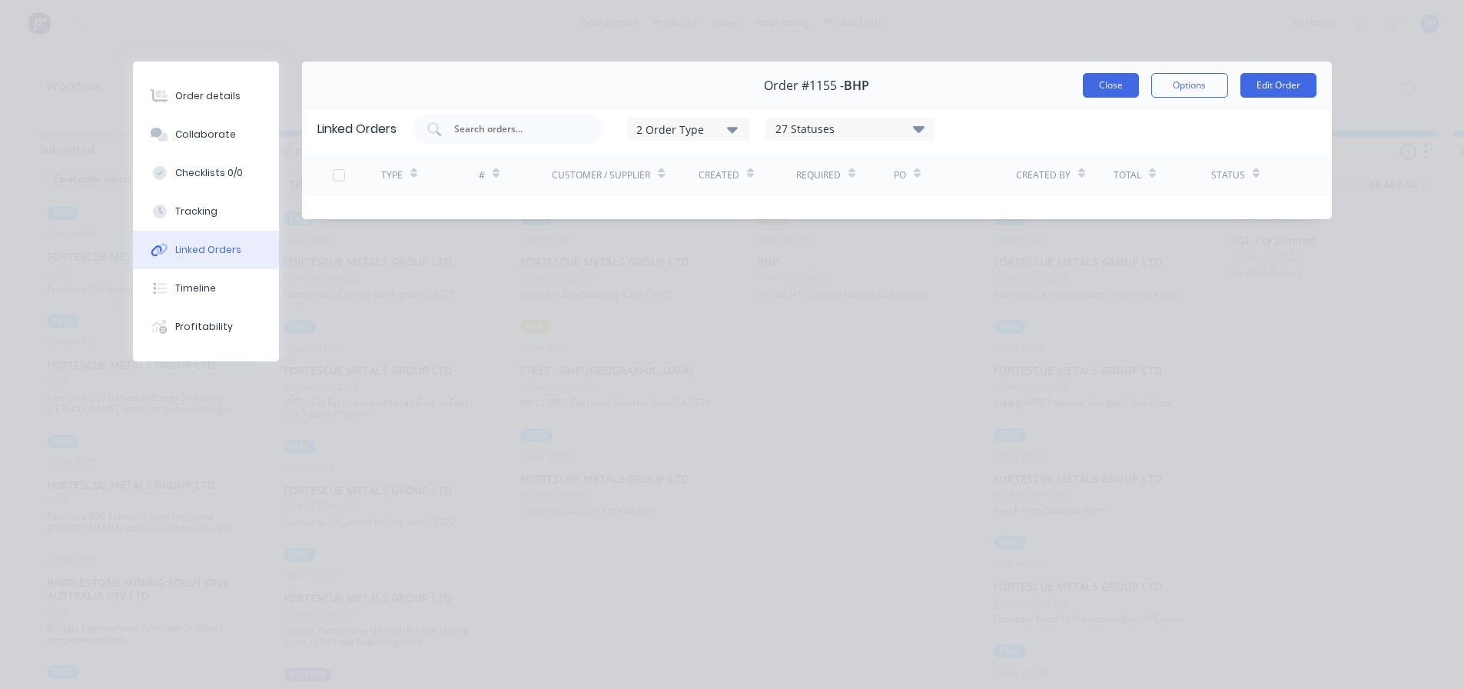
click at [1100, 90] on button "Close" at bounding box center [1111, 85] width 56 height 25
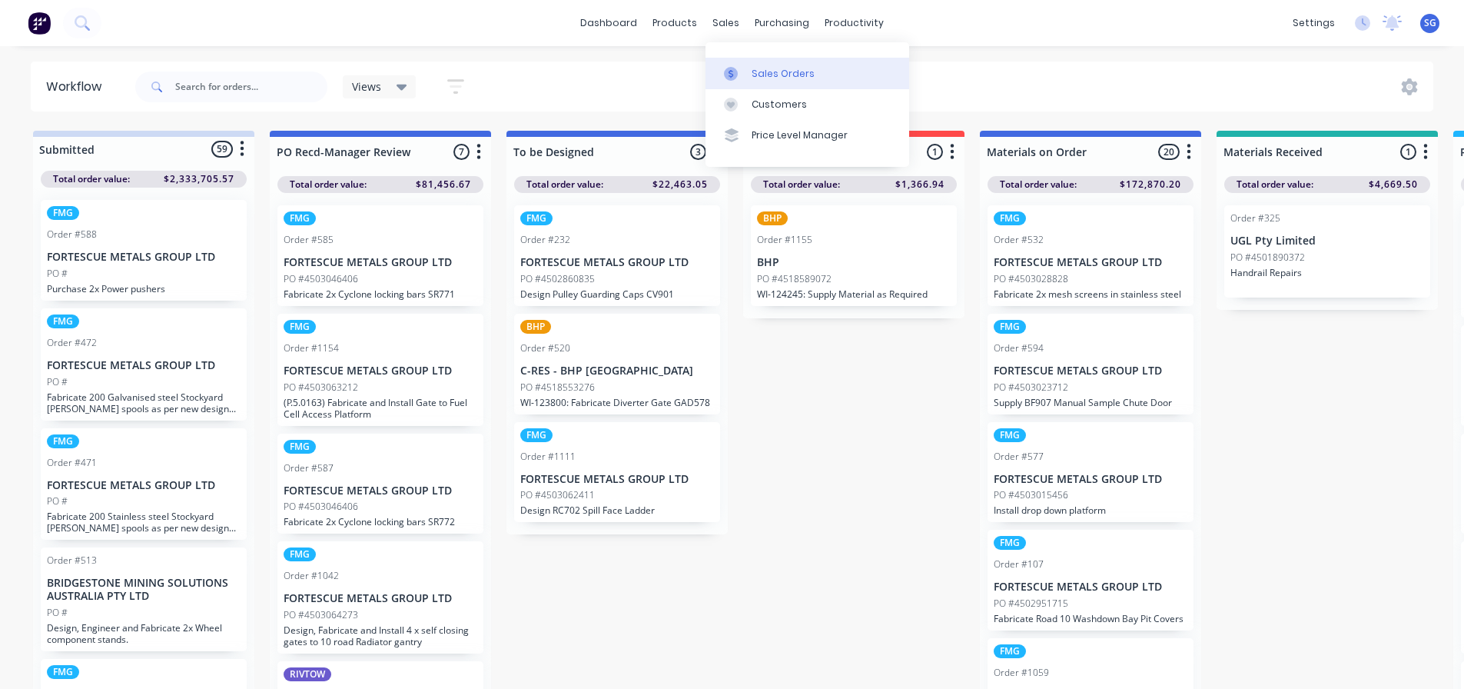
click at [750, 64] on link "Sales Orders" at bounding box center [807, 73] width 204 height 31
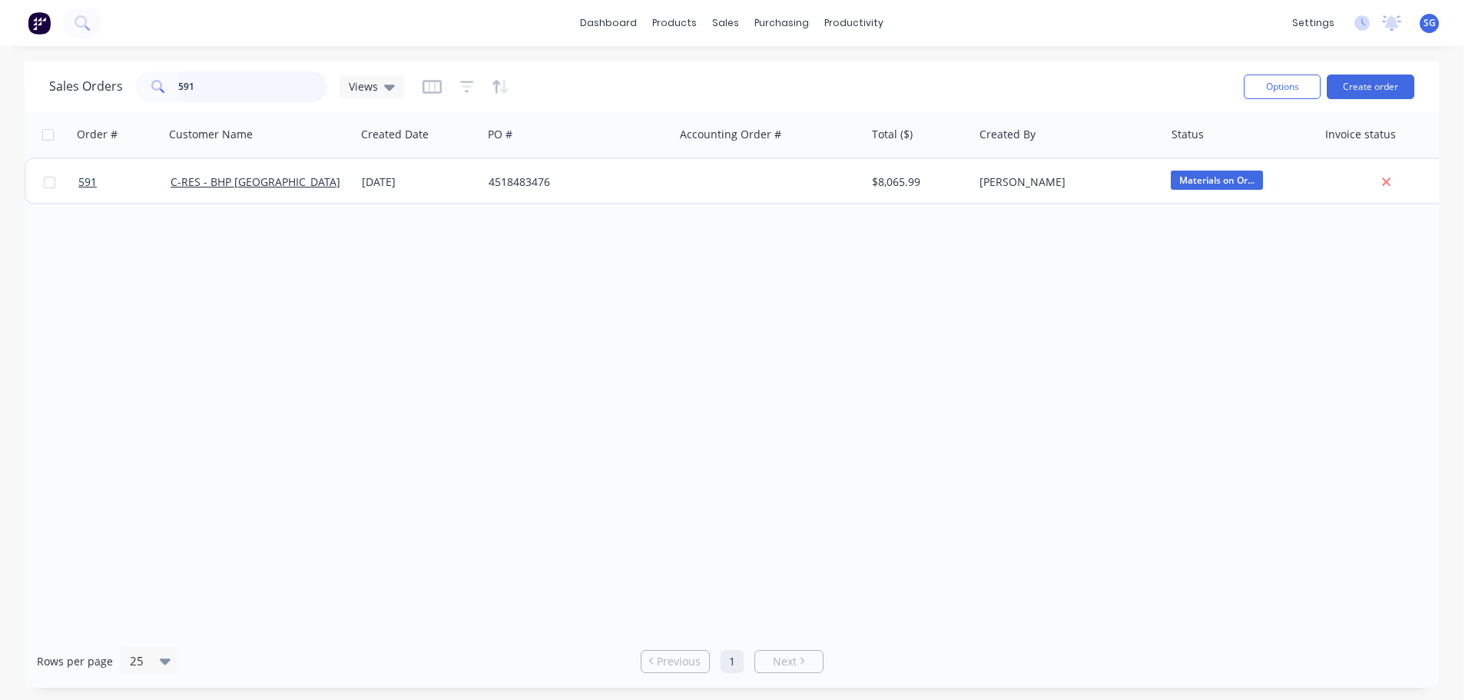
click at [193, 88] on input "591" at bounding box center [253, 86] width 150 height 31
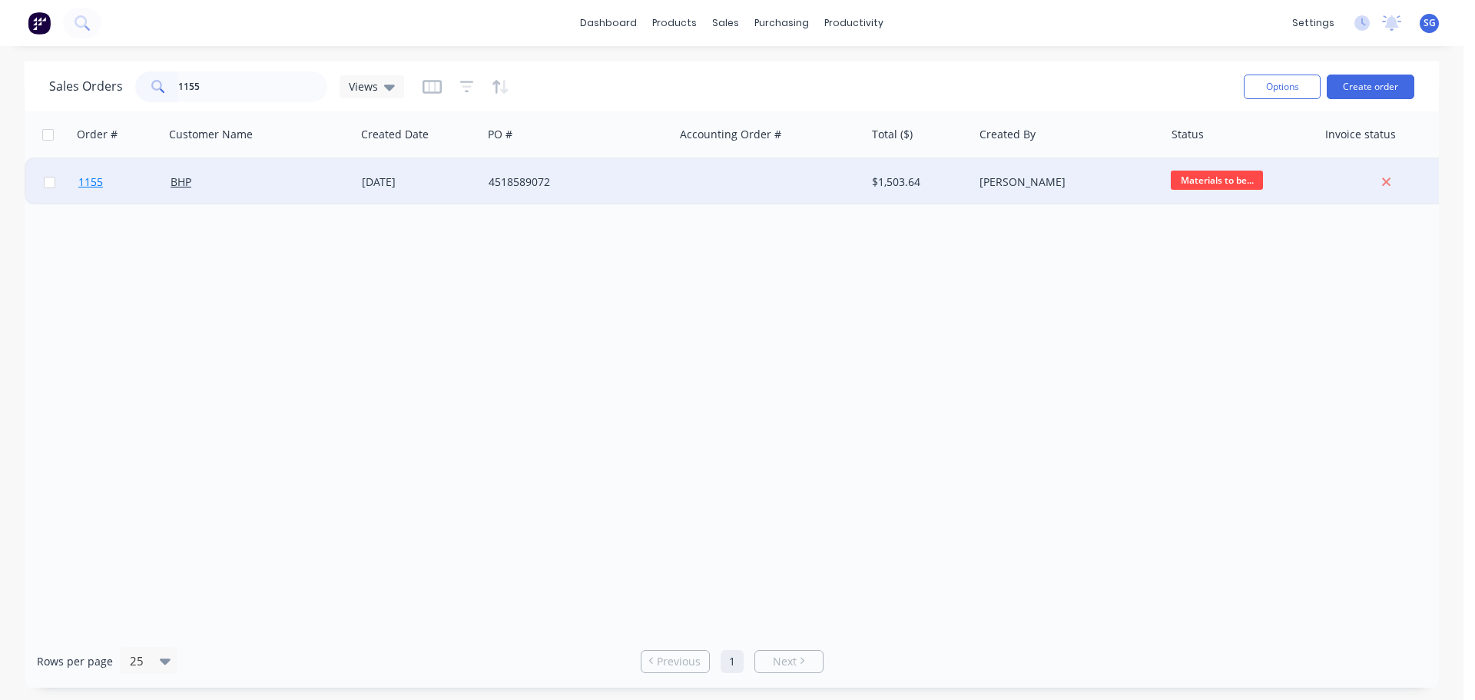
click at [85, 179] on span "1155" at bounding box center [90, 181] width 25 height 15
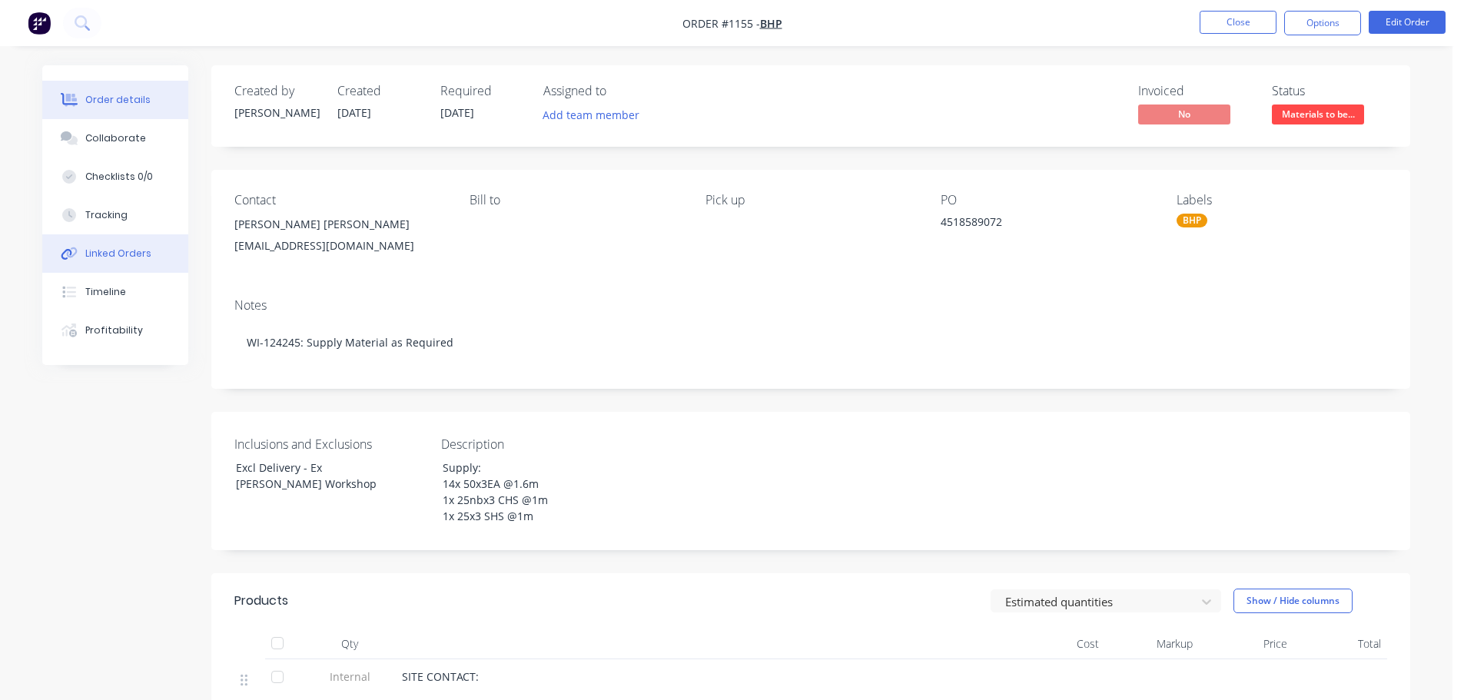
click at [105, 250] on div "Linked Orders" at bounding box center [118, 254] width 66 height 14
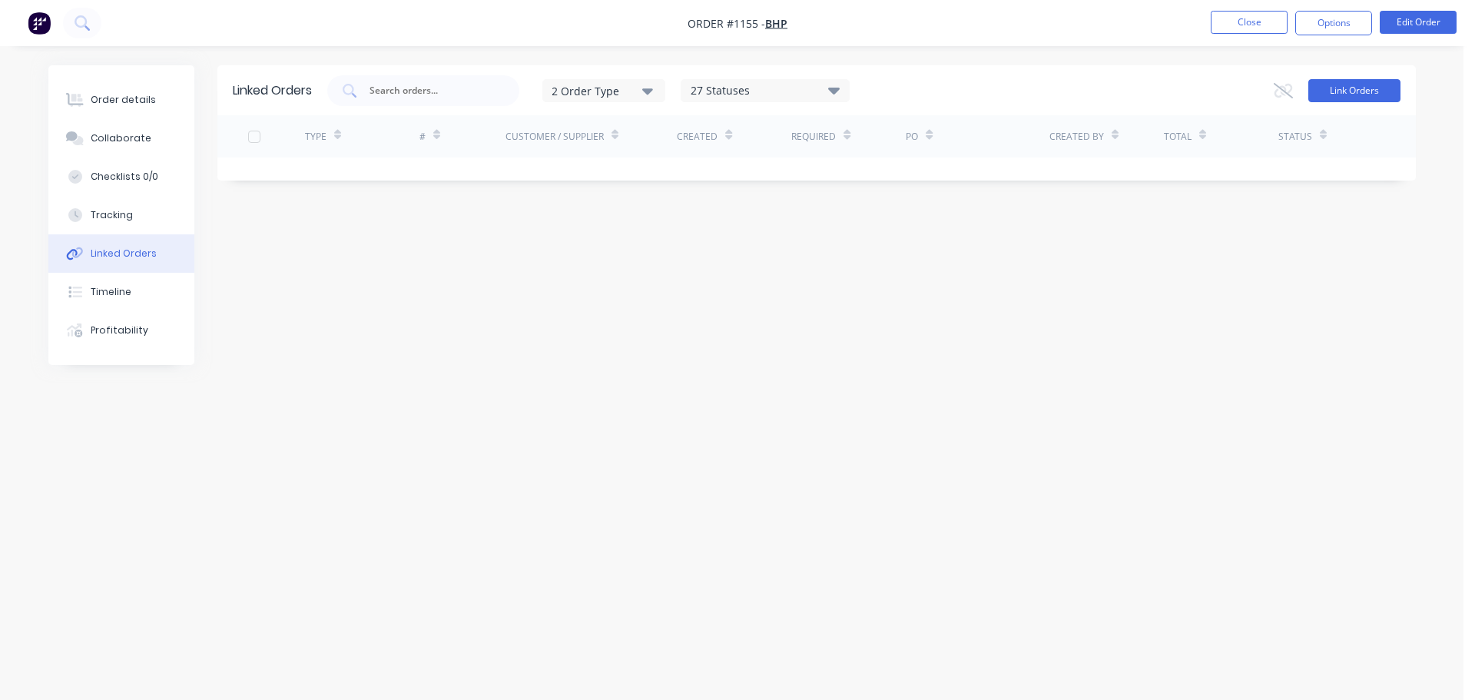
click at [1357, 91] on button "Link Orders" at bounding box center [1355, 90] width 92 height 23
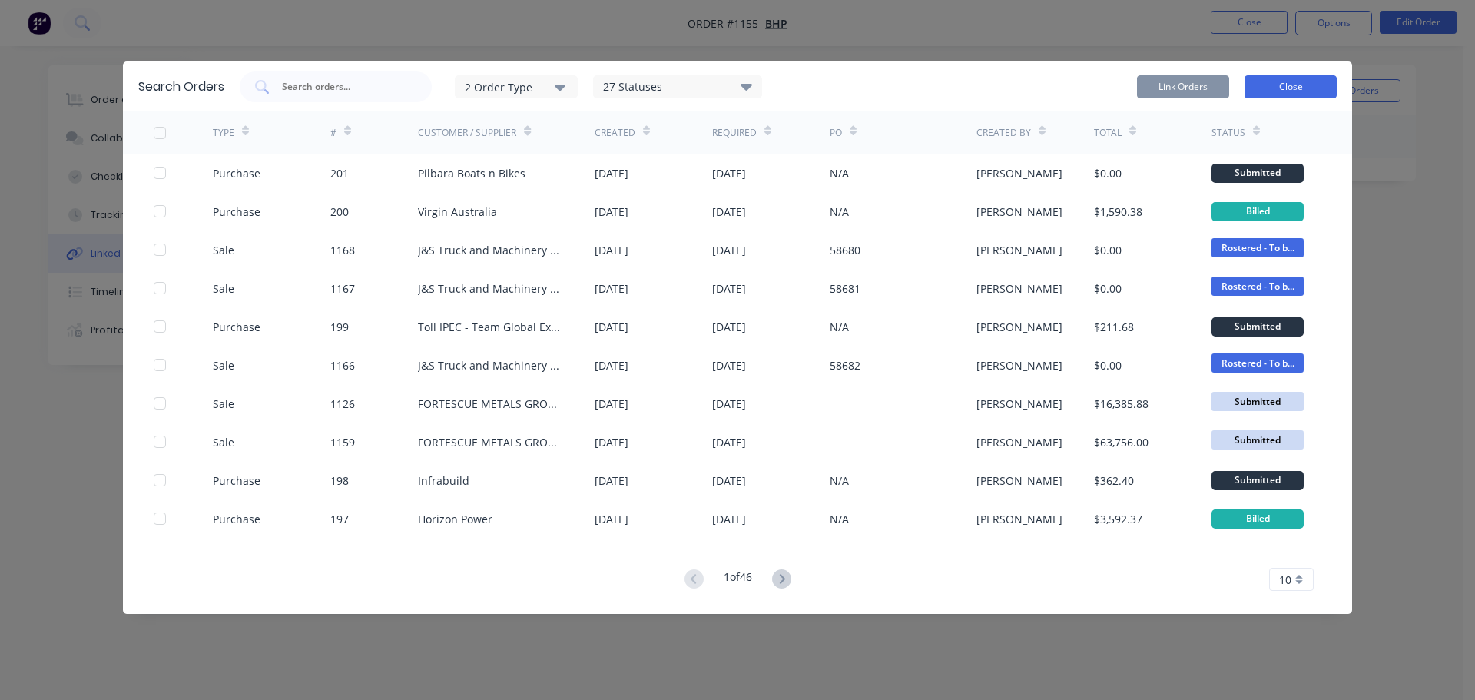
click at [1286, 91] on button "Close" at bounding box center [1291, 86] width 92 height 23
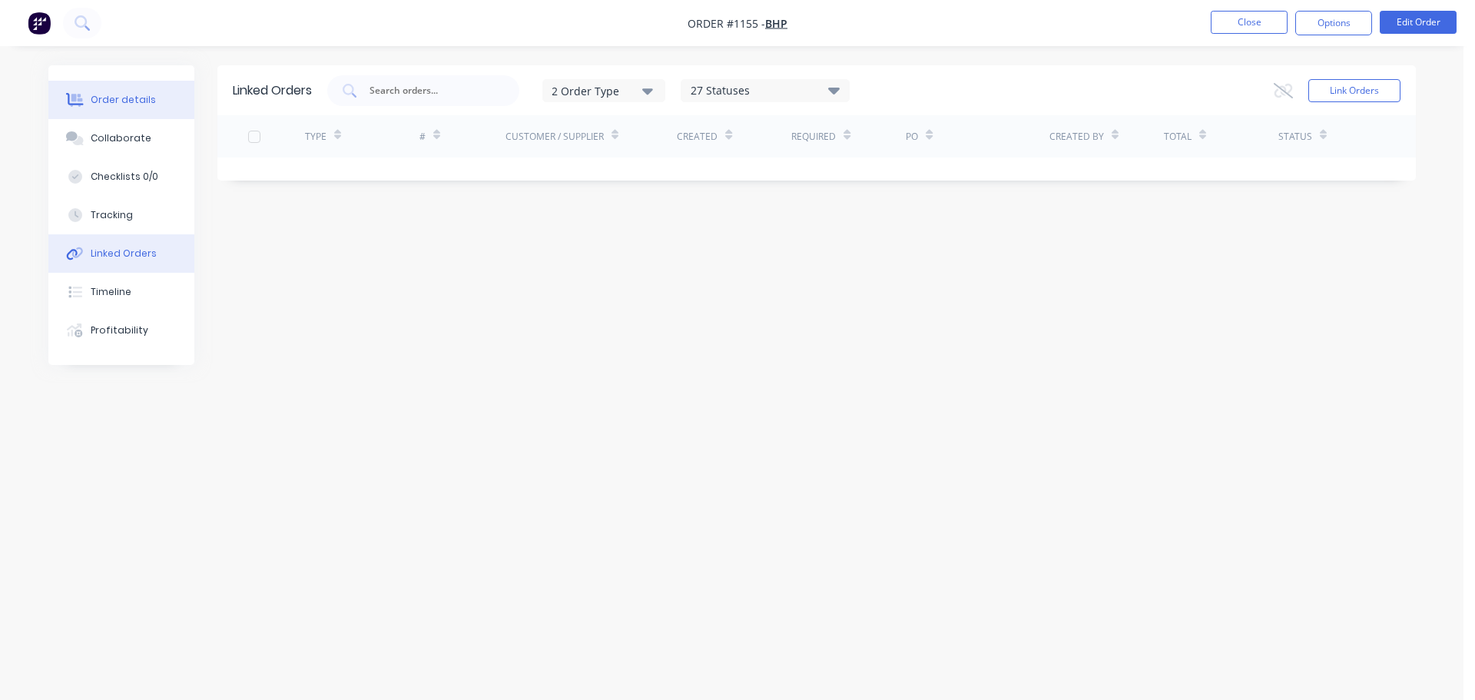
click at [115, 110] on button "Order details" at bounding box center [121, 100] width 146 height 38
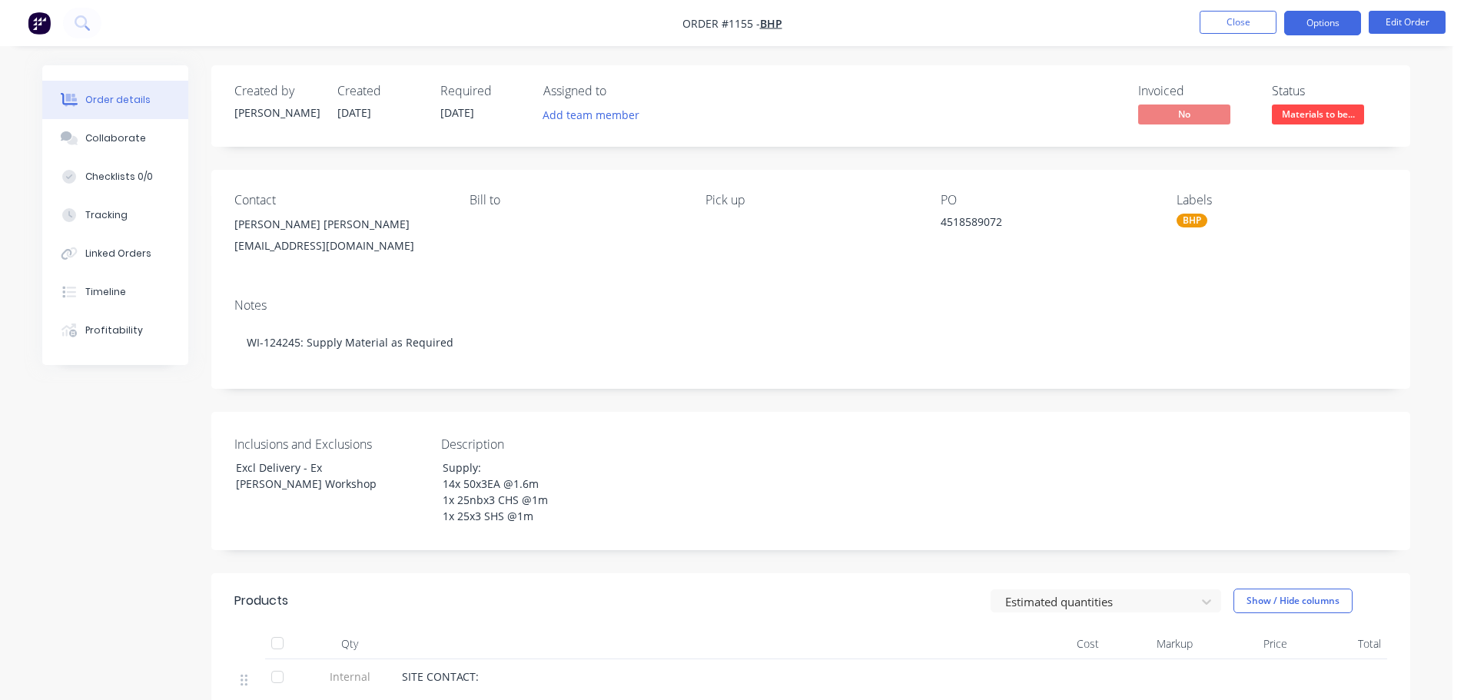
click at [1334, 17] on button "Options" at bounding box center [1322, 23] width 77 height 25
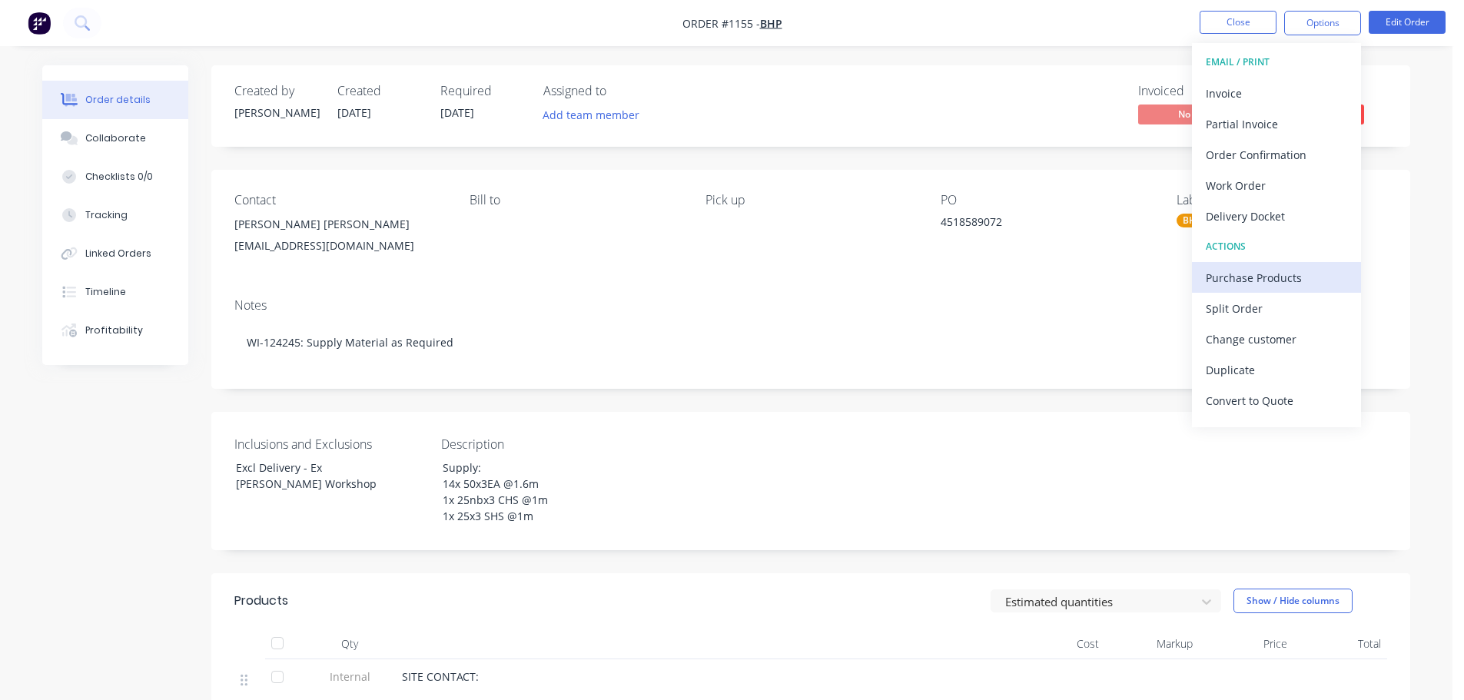
click at [1246, 270] on div "Purchase Products" at bounding box center [1276, 278] width 141 height 22
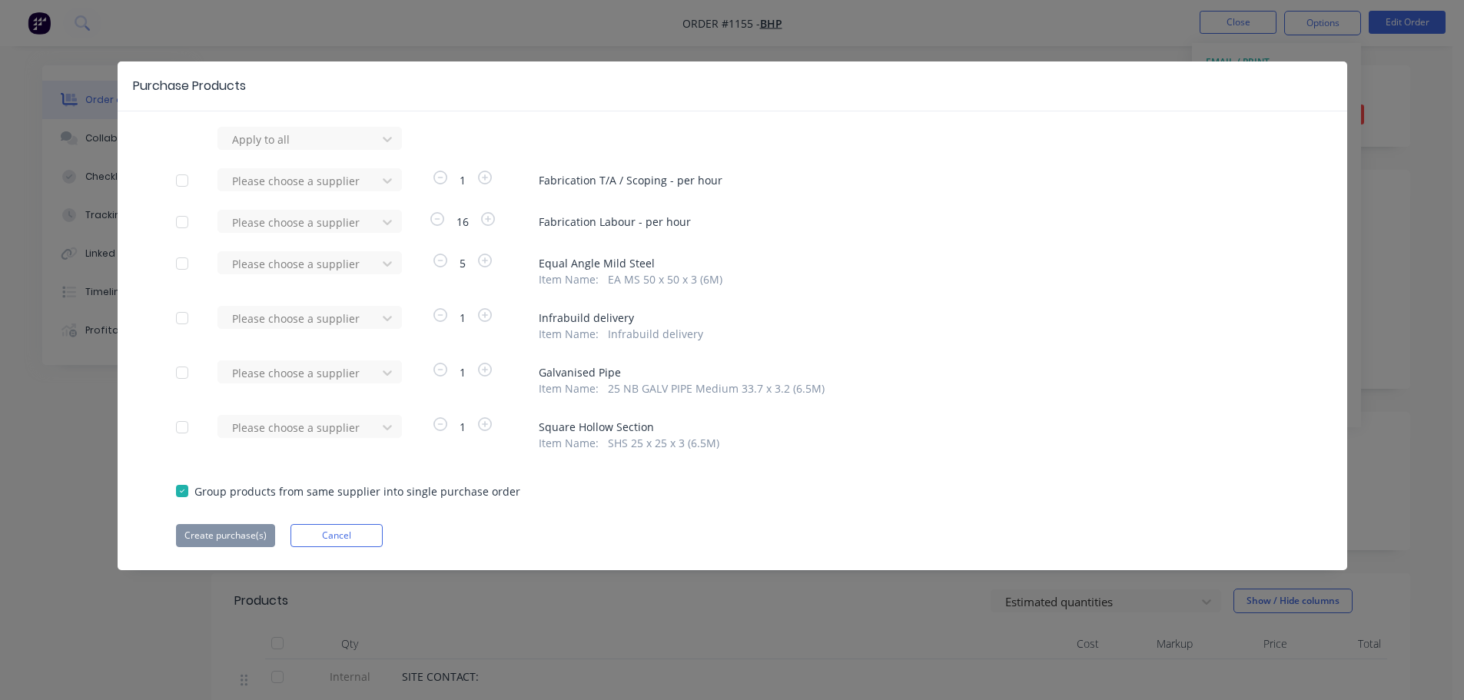
click at [182, 264] on div at bounding box center [182, 263] width 31 height 31
click at [183, 379] on div at bounding box center [182, 372] width 31 height 31
click at [184, 426] on div at bounding box center [182, 427] width 31 height 31
click at [333, 261] on div at bounding box center [300, 263] width 138 height 19
click at [308, 319] on div "Infrabuild" at bounding box center [309, 320] width 184 height 28
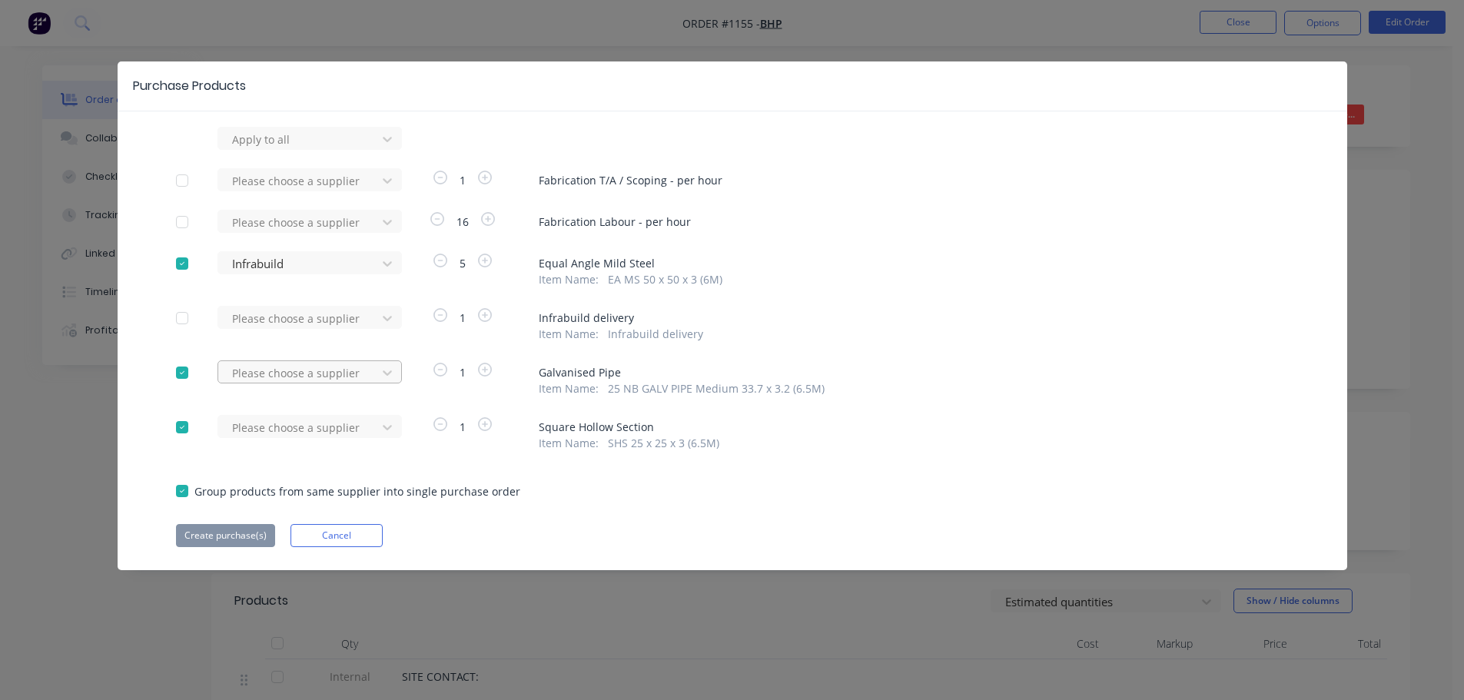
click at [293, 370] on div at bounding box center [300, 372] width 138 height 19
click at [251, 428] on div "Infrabuild" at bounding box center [309, 429] width 184 height 28
click at [252, 428] on div at bounding box center [300, 427] width 138 height 19
click at [253, 479] on div "Infrabuild" at bounding box center [309, 484] width 184 height 28
click at [197, 534] on button "Create purchase(s)" at bounding box center [225, 535] width 99 height 23
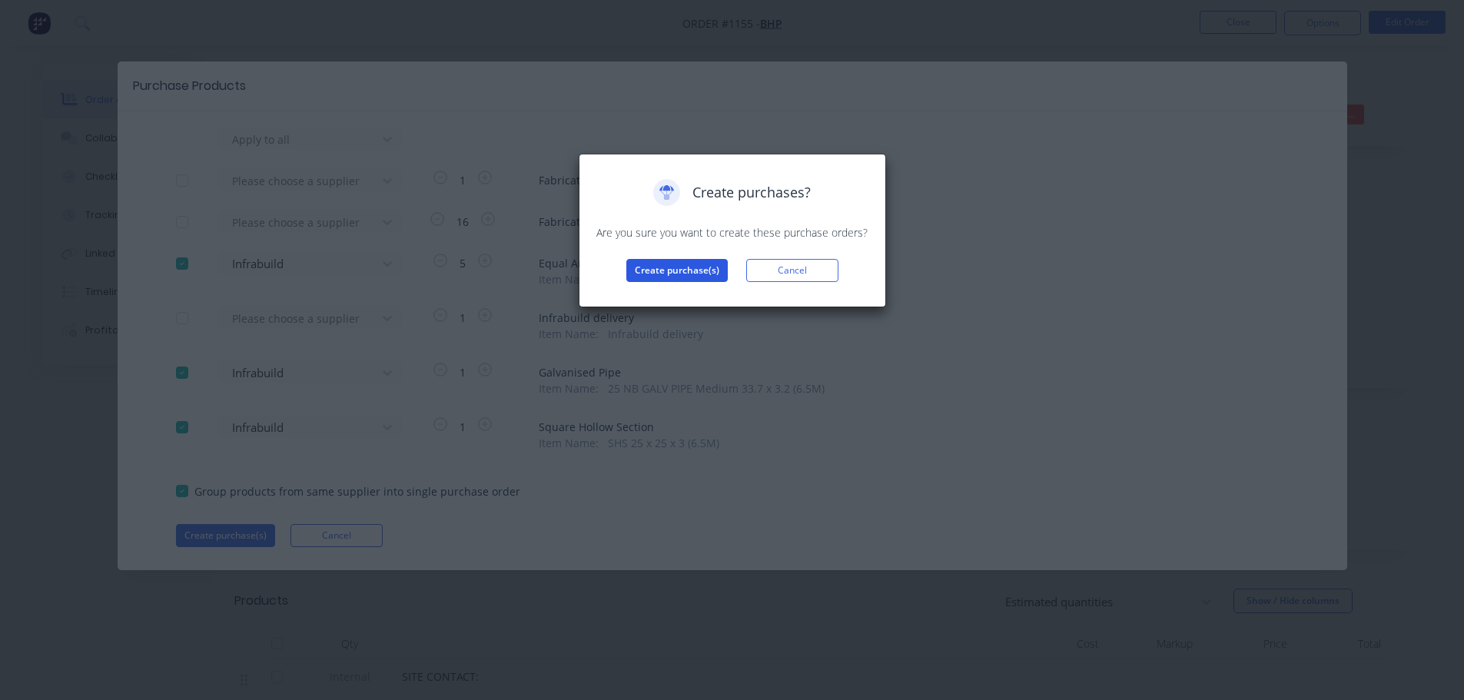
click at [662, 267] on button "Create purchase(s)" at bounding box center [676, 270] width 101 height 23
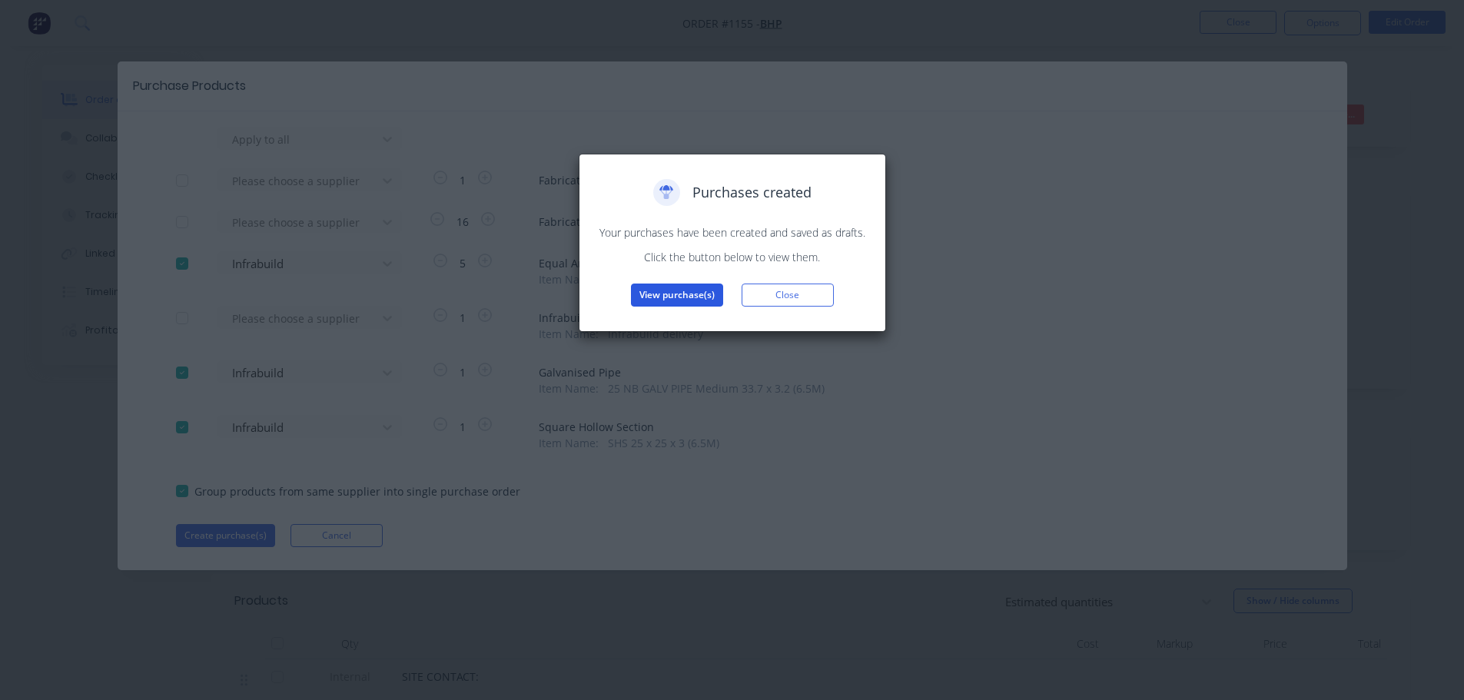
click at [662, 297] on button "View purchase(s)" at bounding box center [677, 295] width 92 height 23
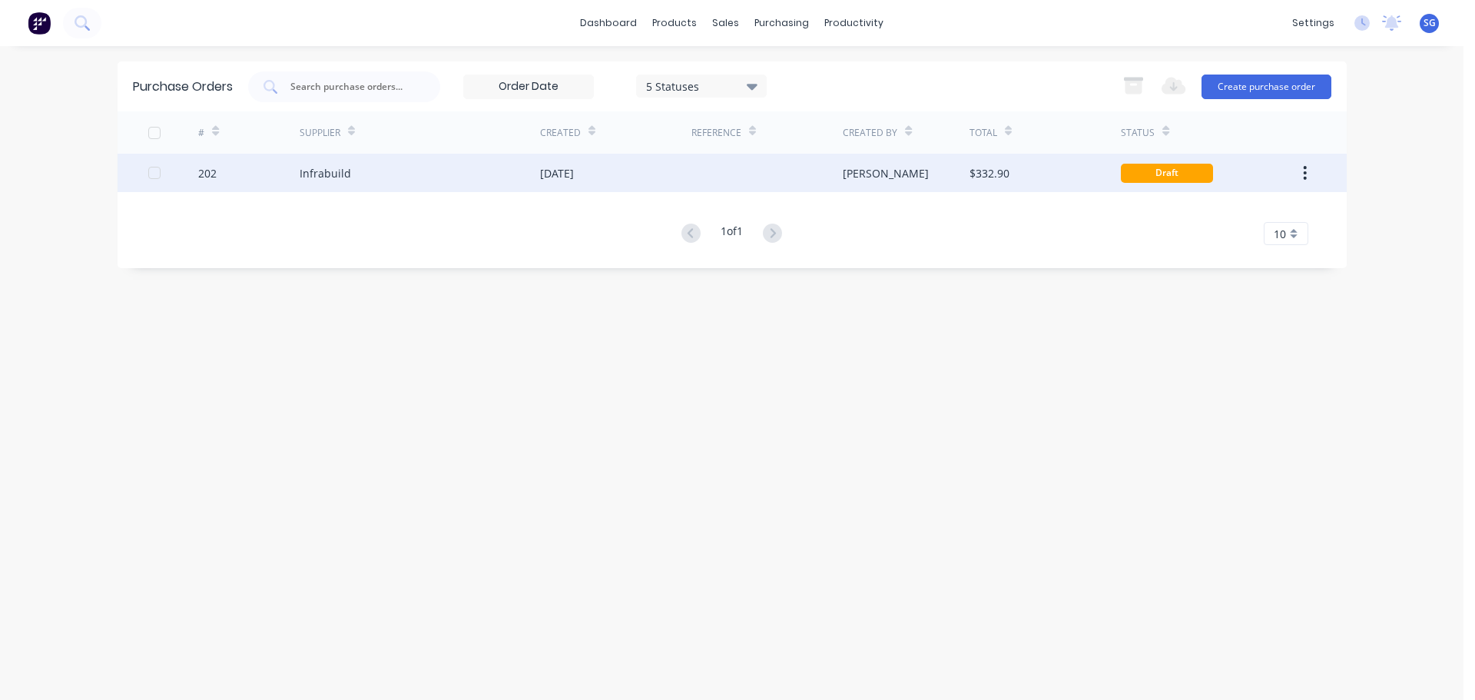
click at [204, 174] on div "202" at bounding box center [207, 173] width 18 height 16
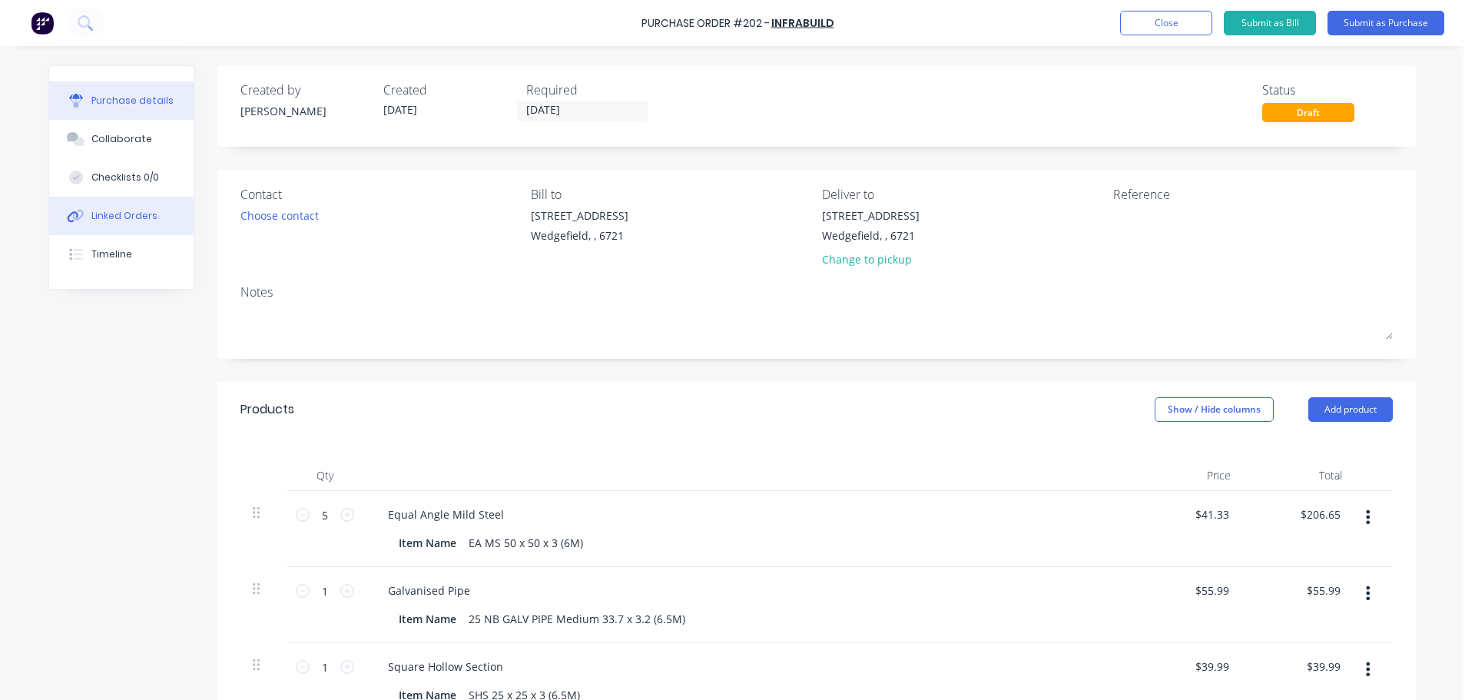
click at [96, 222] on div "Linked Orders" at bounding box center [124, 216] width 66 height 14
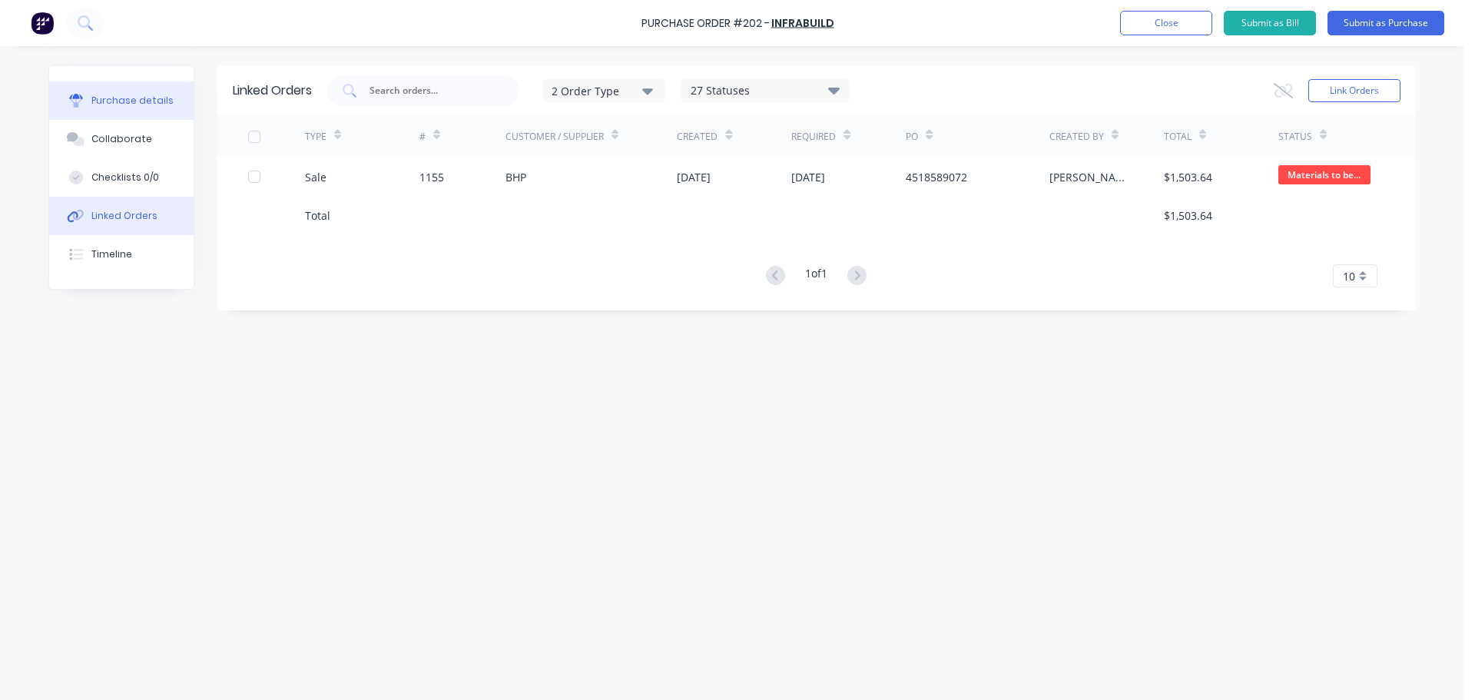
click at [101, 108] on button "Purchase details" at bounding box center [121, 100] width 144 height 38
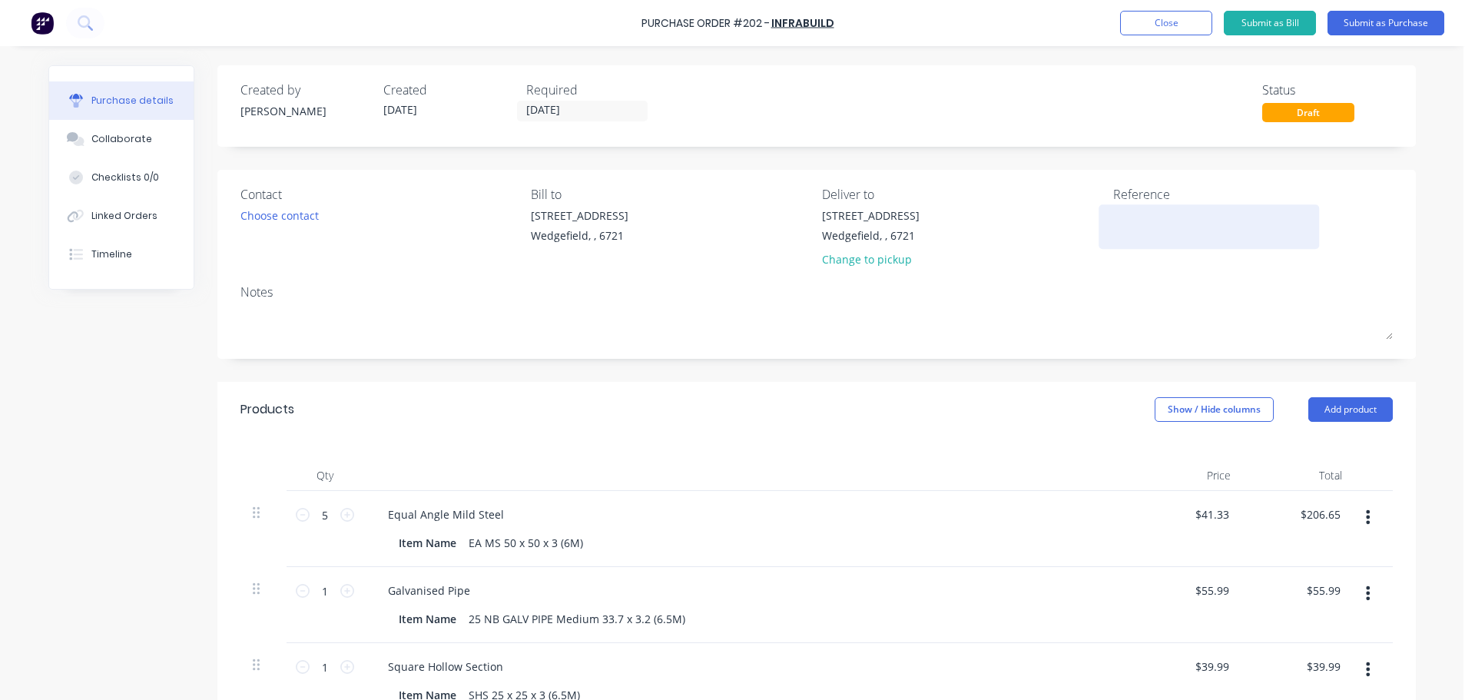
click at [1143, 229] on textarea at bounding box center [1209, 224] width 192 height 35
click at [602, 121] on label "[DATE]" at bounding box center [582, 111] width 131 height 21
click at [602, 121] on input "[DATE]" at bounding box center [582, 110] width 129 height 19
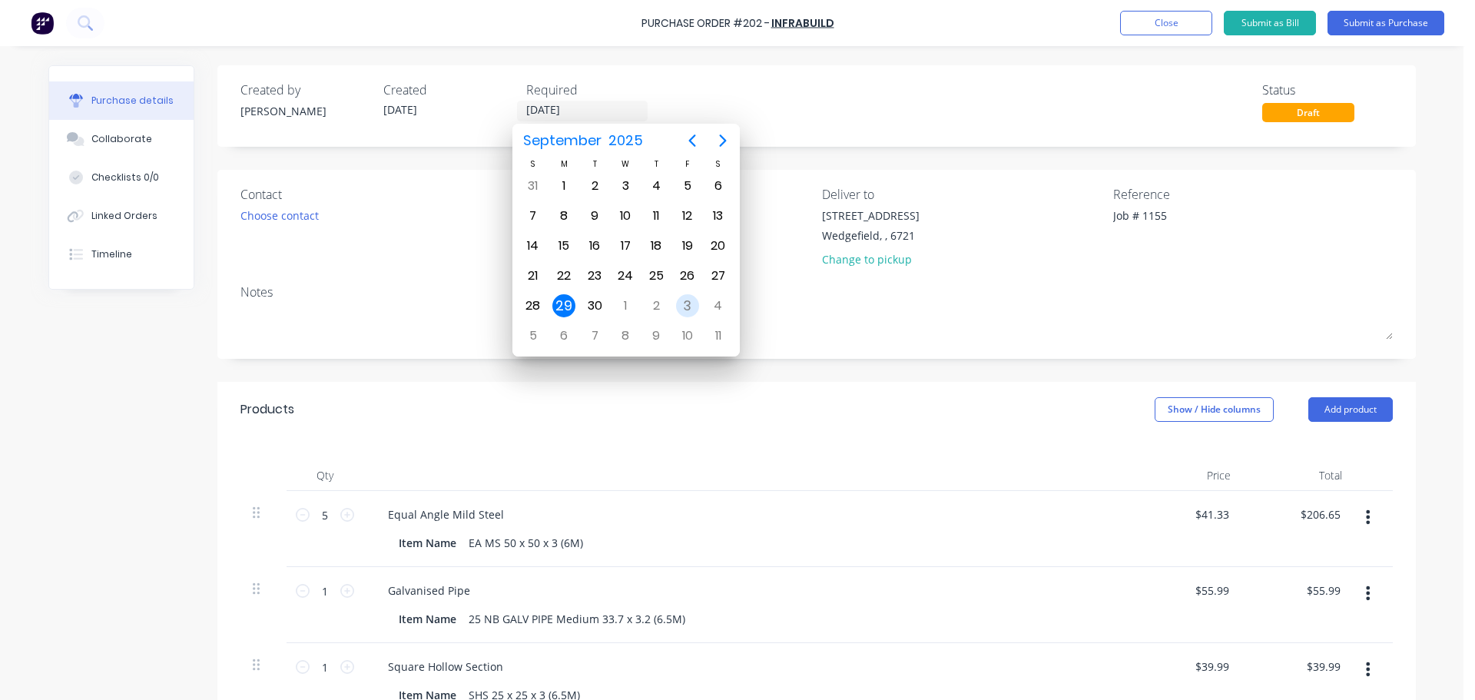
click at [686, 306] on div "3" at bounding box center [687, 305] width 23 height 23
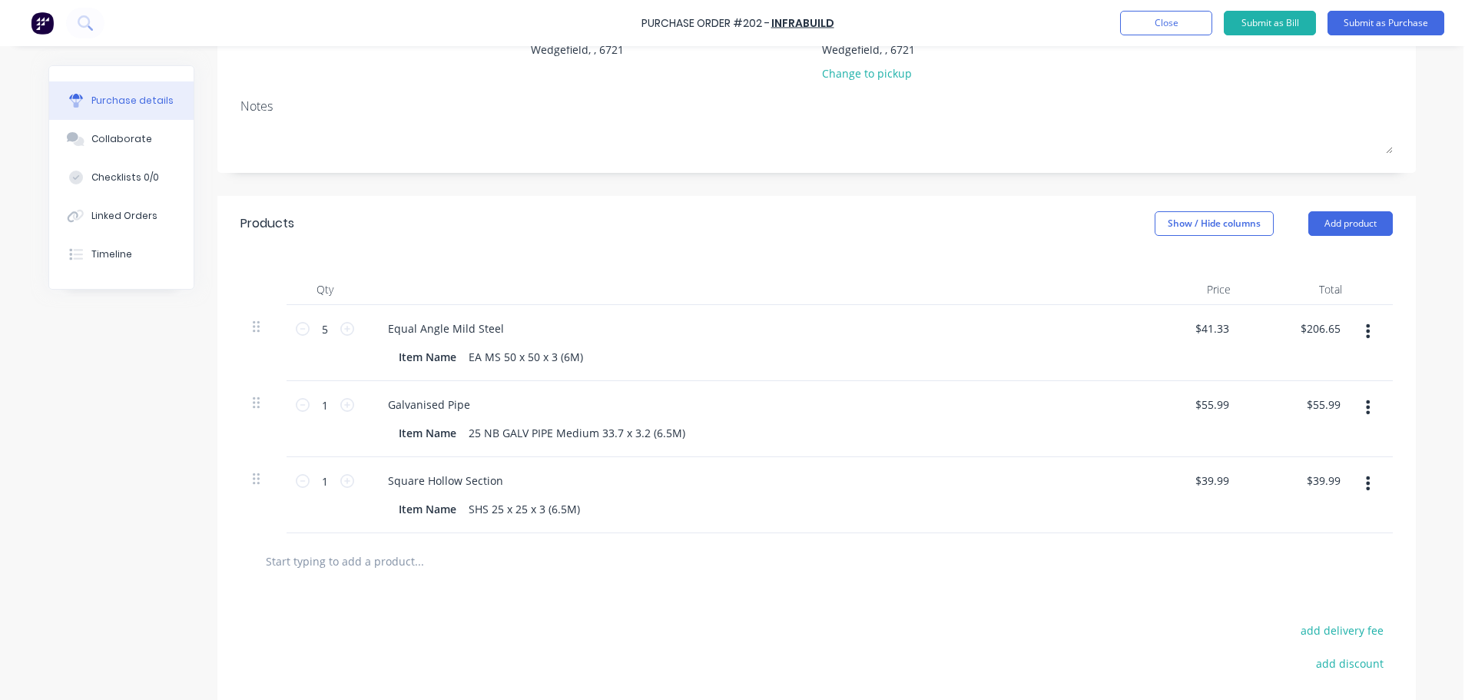
scroll to position [231, 0]
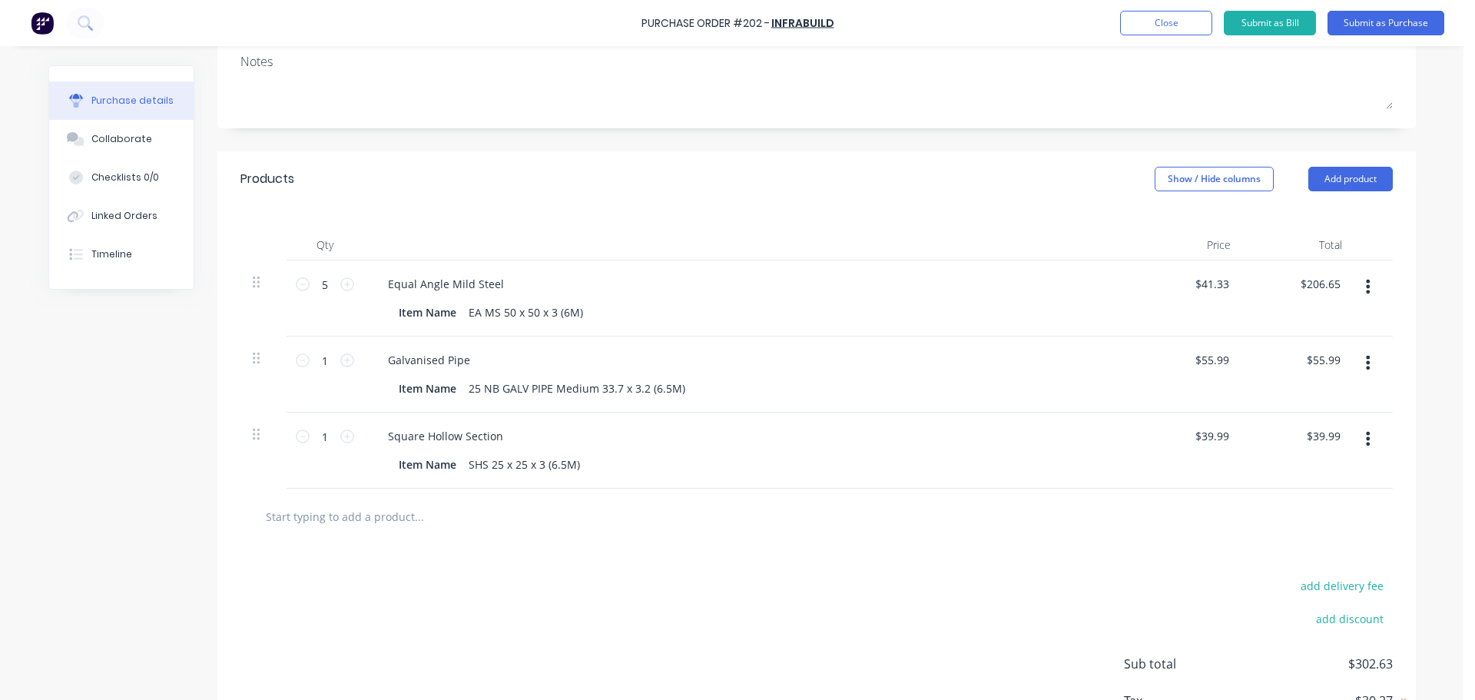
click at [313, 515] on input "text" at bounding box center [418, 516] width 307 height 31
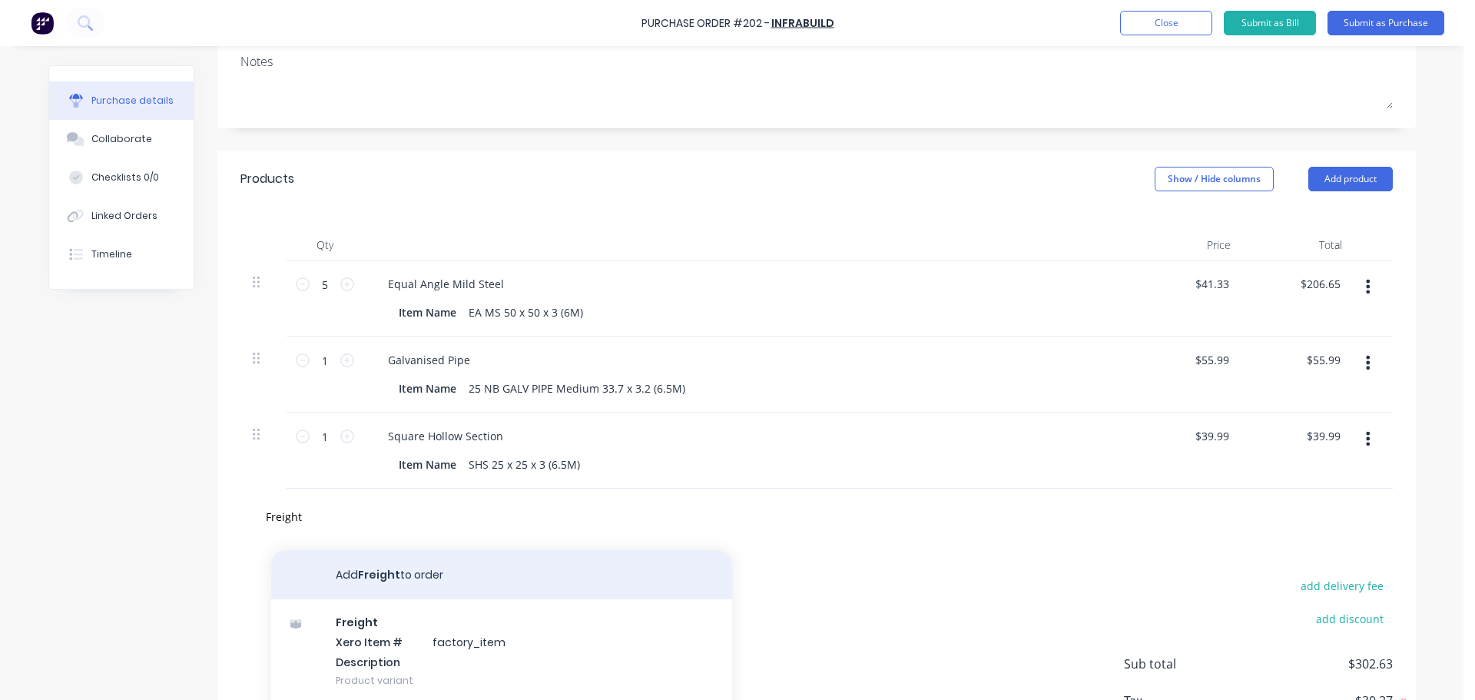
click at [339, 580] on button "Add Freight to order" at bounding box center [501, 574] width 461 height 49
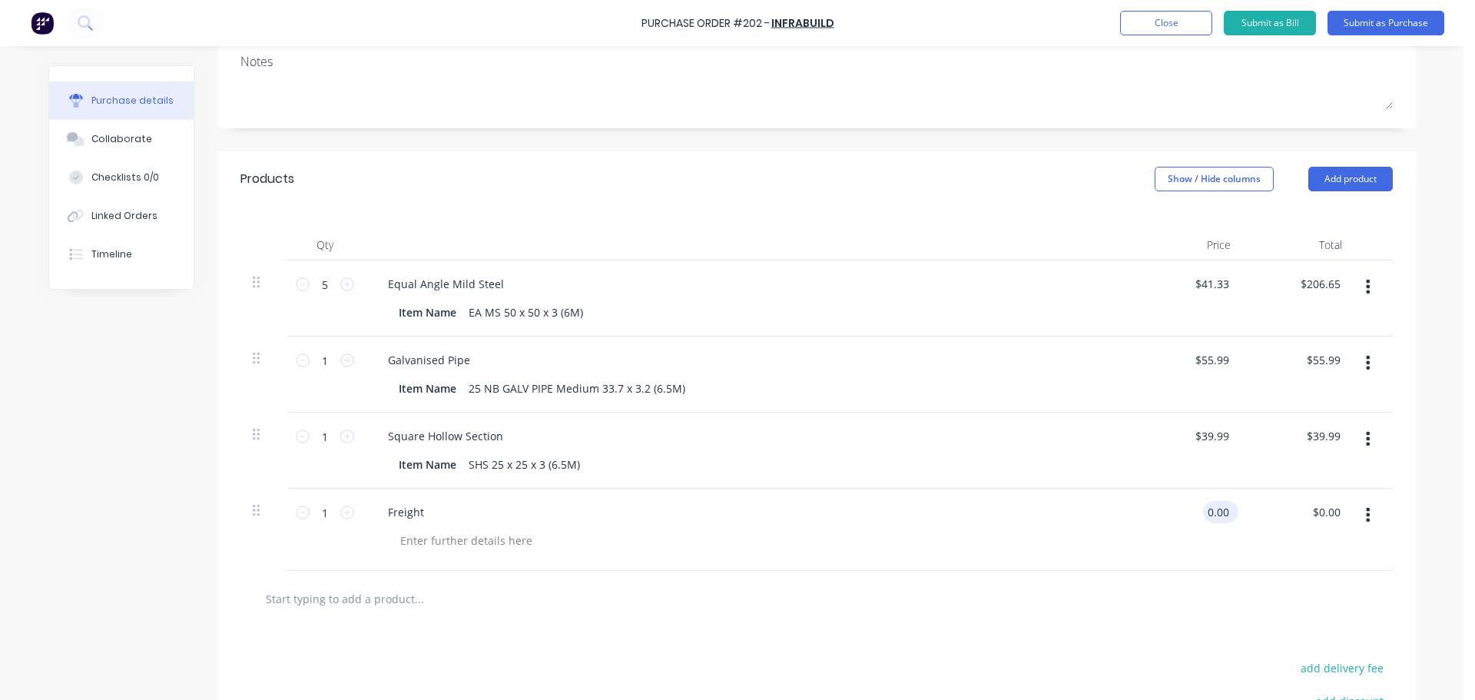
click at [1203, 516] on input "0.00" at bounding box center [1217, 512] width 29 height 22
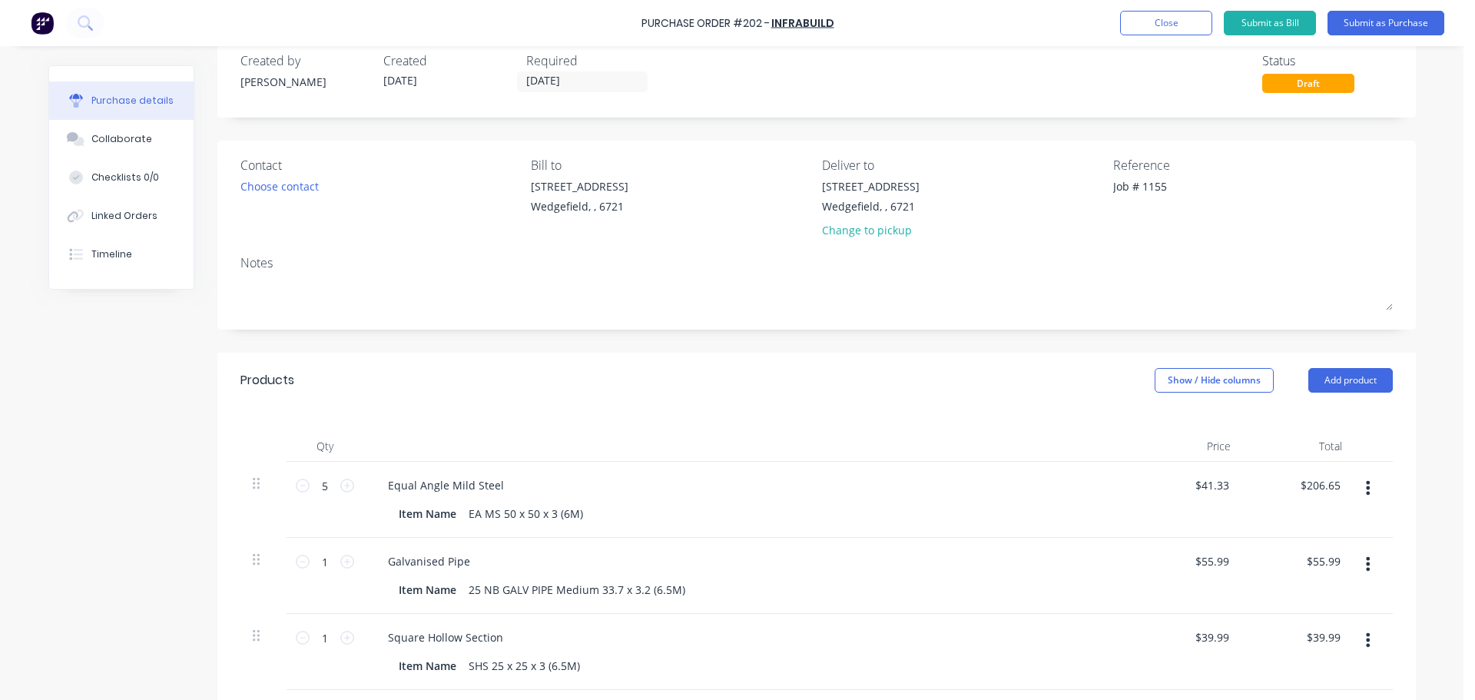
scroll to position [0, 0]
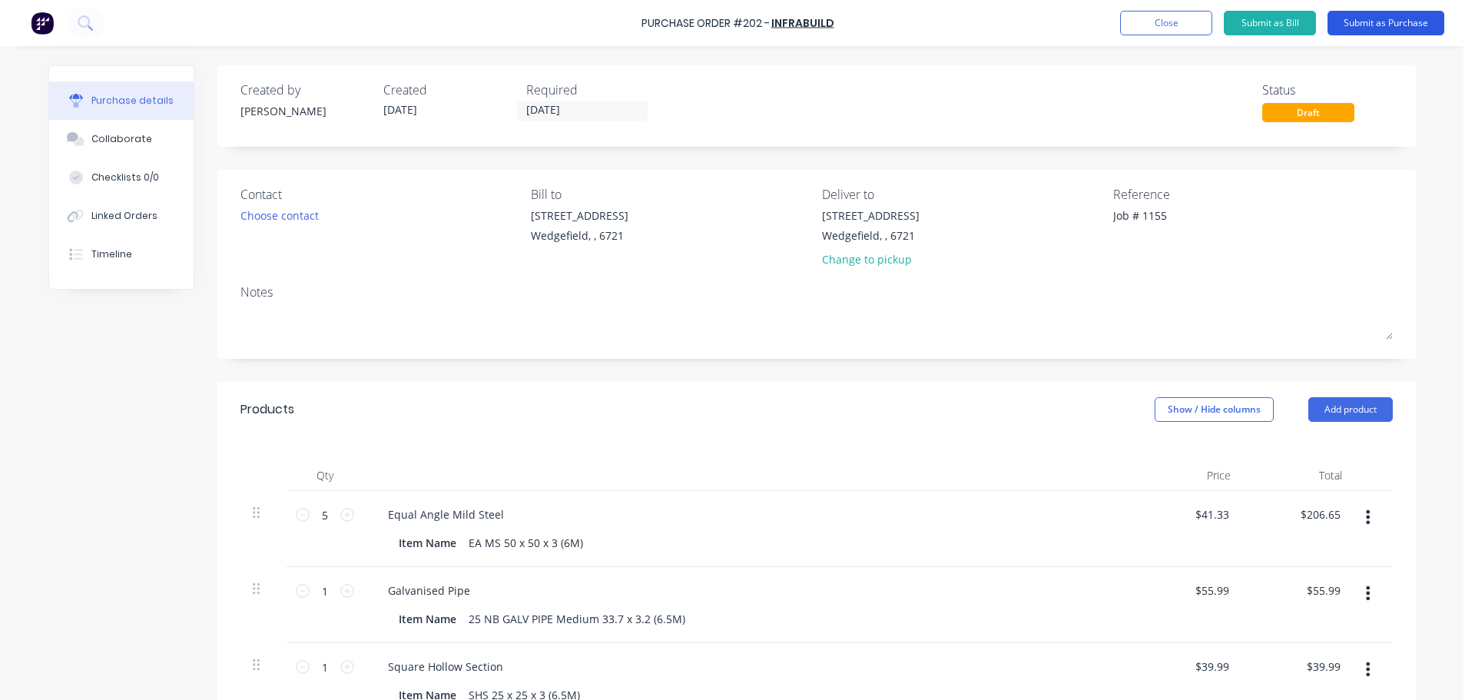
click at [1379, 22] on button "Submit as Purchase" at bounding box center [1386, 23] width 117 height 25
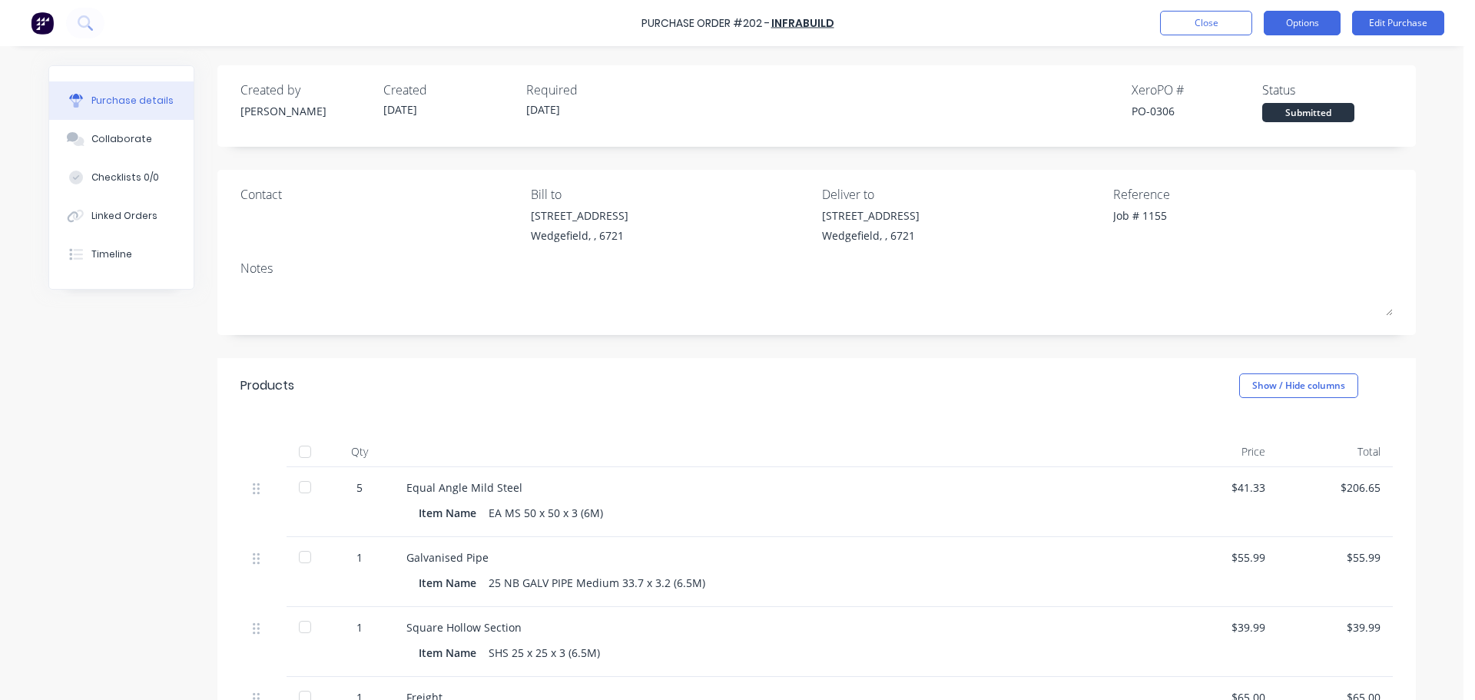
click at [1296, 26] on button "Options" at bounding box center [1302, 23] width 77 height 25
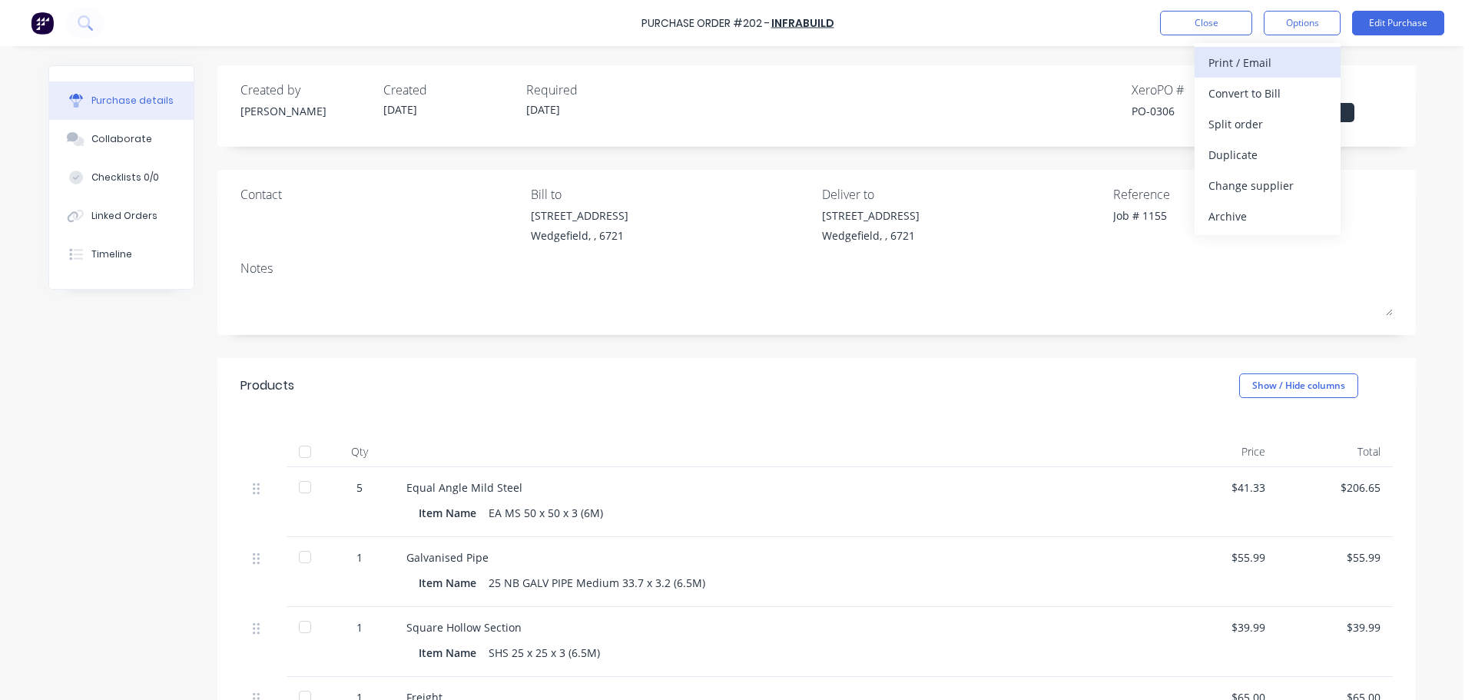
click at [1272, 61] on div "Print / Email" at bounding box center [1268, 62] width 118 height 22
click at [1233, 94] on div "With pricing" at bounding box center [1268, 93] width 118 height 22
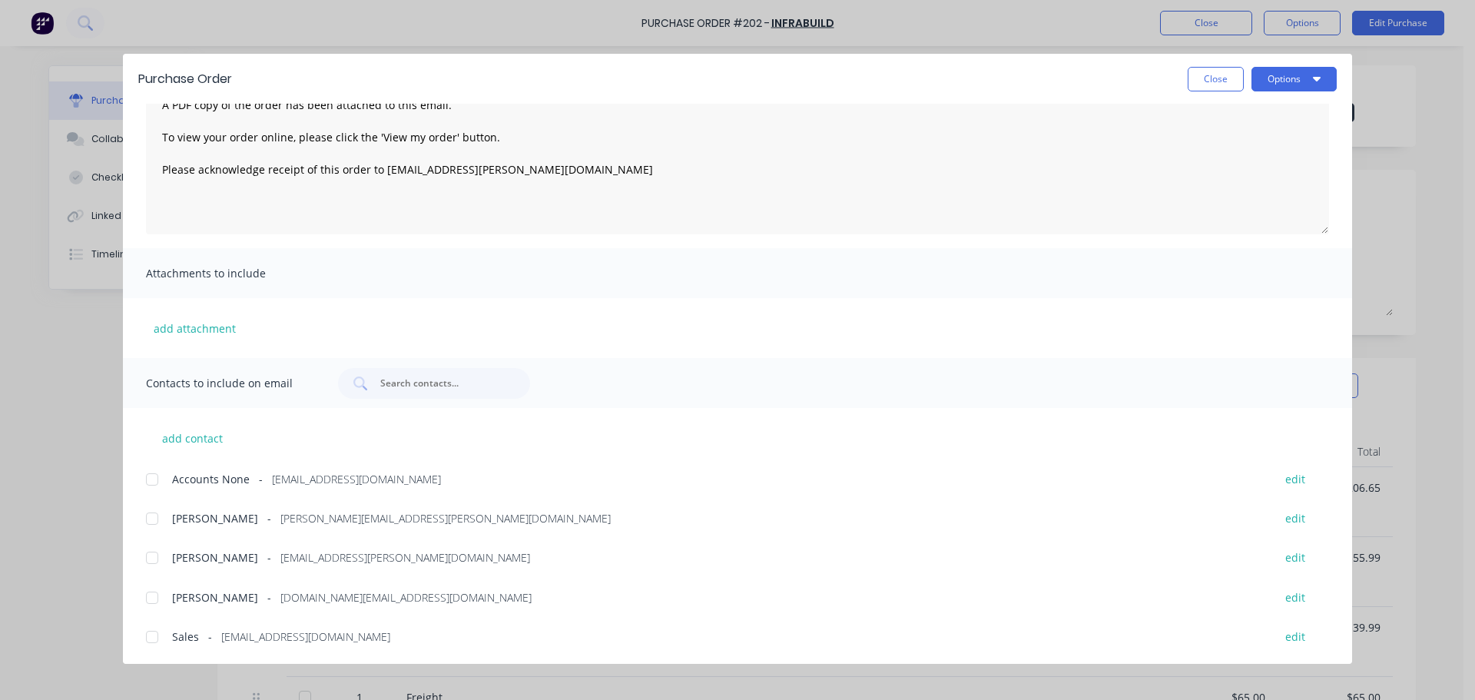
scroll to position [88, 0]
click at [154, 521] on div at bounding box center [152, 517] width 31 height 31
click at [155, 557] on div at bounding box center [152, 556] width 31 height 31
click at [156, 635] on div at bounding box center [152, 635] width 31 height 31
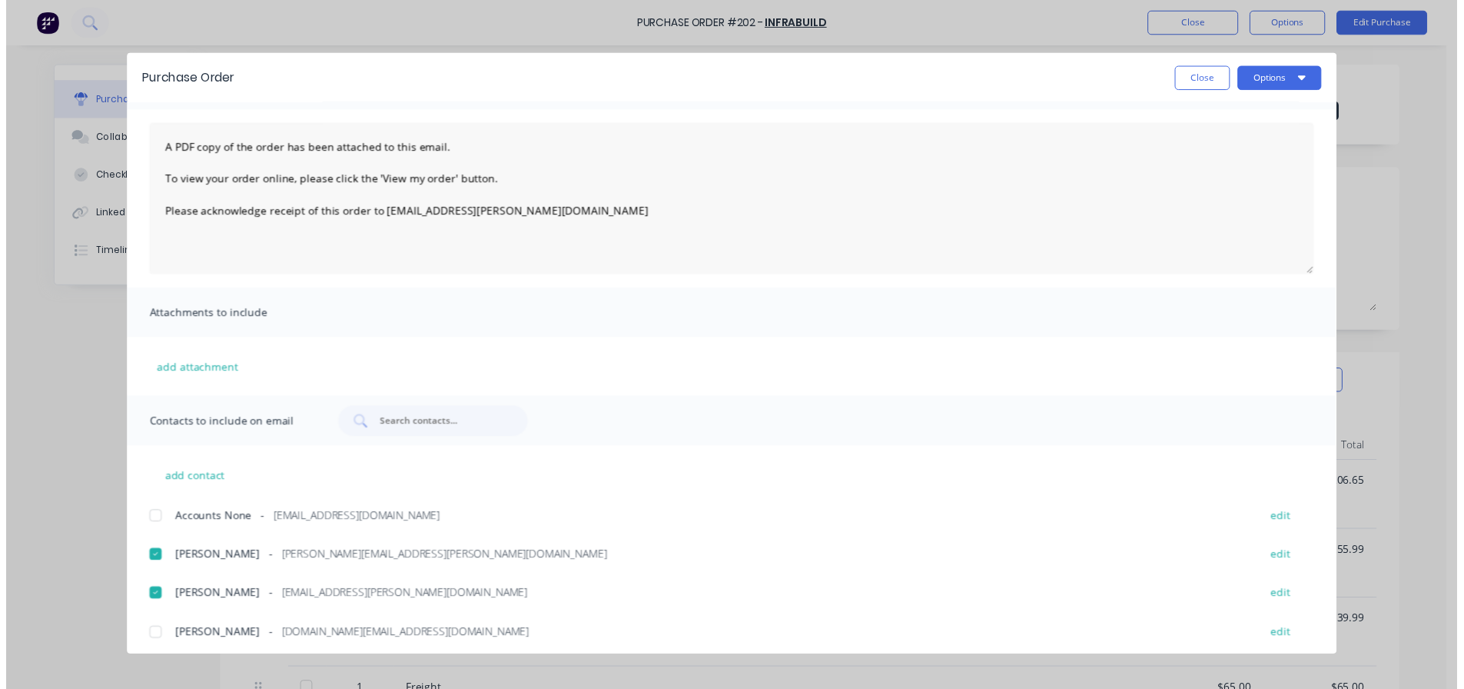
scroll to position [0, 0]
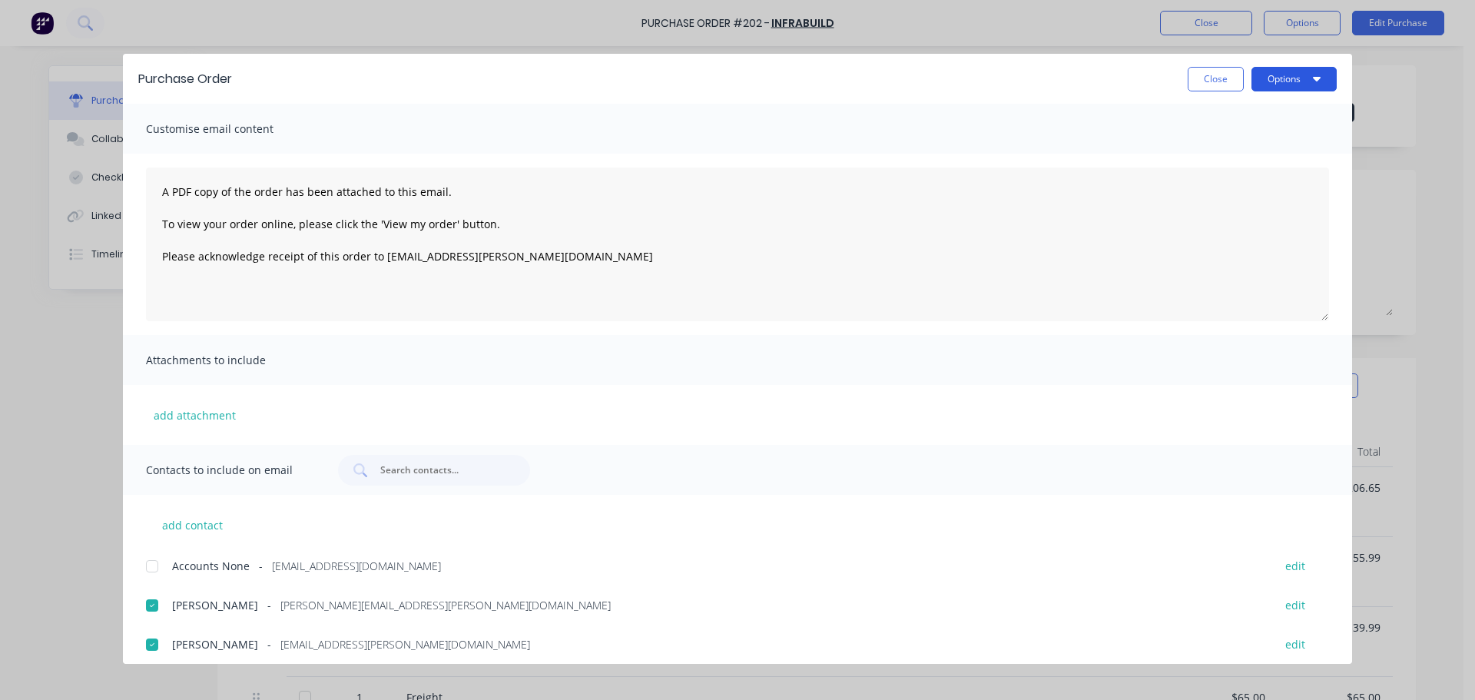
click at [1284, 77] on button "Options" at bounding box center [1294, 79] width 85 height 25
click at [1218, 175] on div "Email" at bounding box center [1264, 179] width 118 height 22
click at [1229, 76] on button "Close" at bounding box center [1216, 79] width 56 height 25
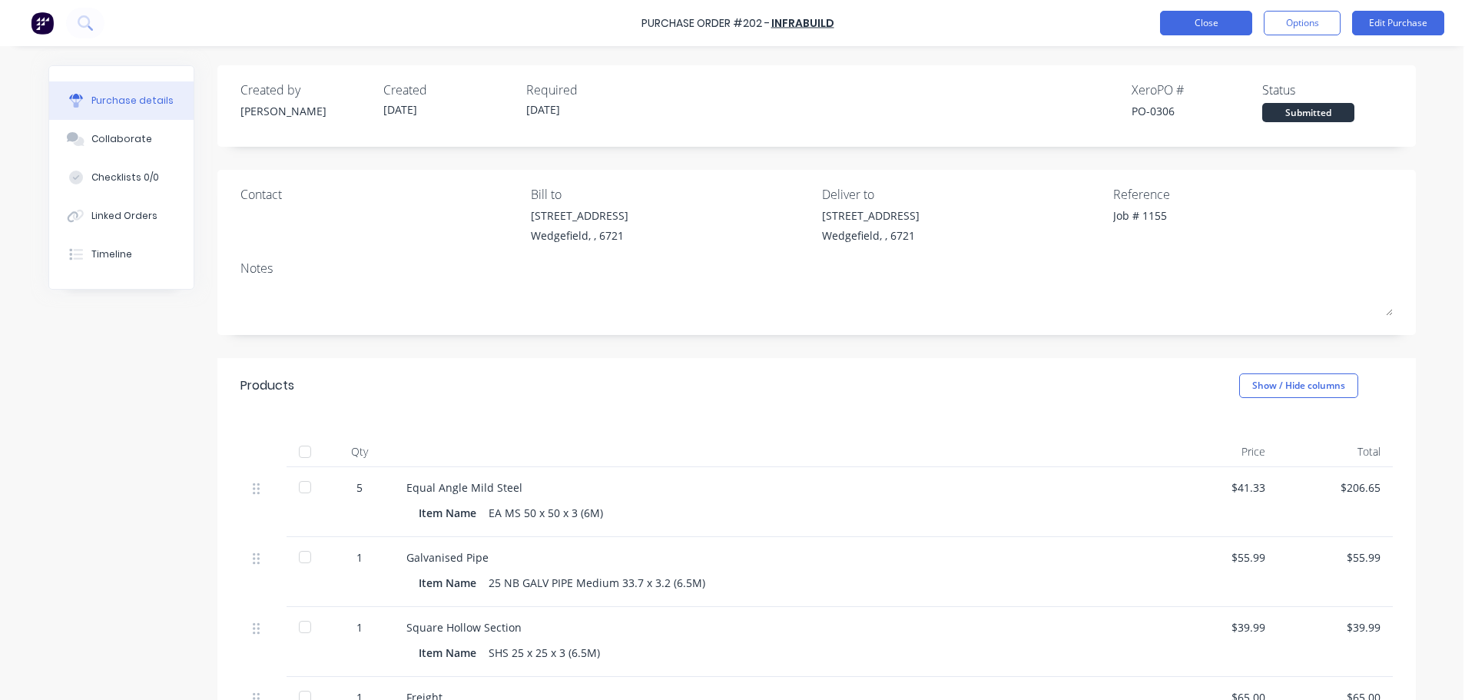
click at [1200, 22] on button "Close" at bounding box center [1206, 23] width 92 height 25
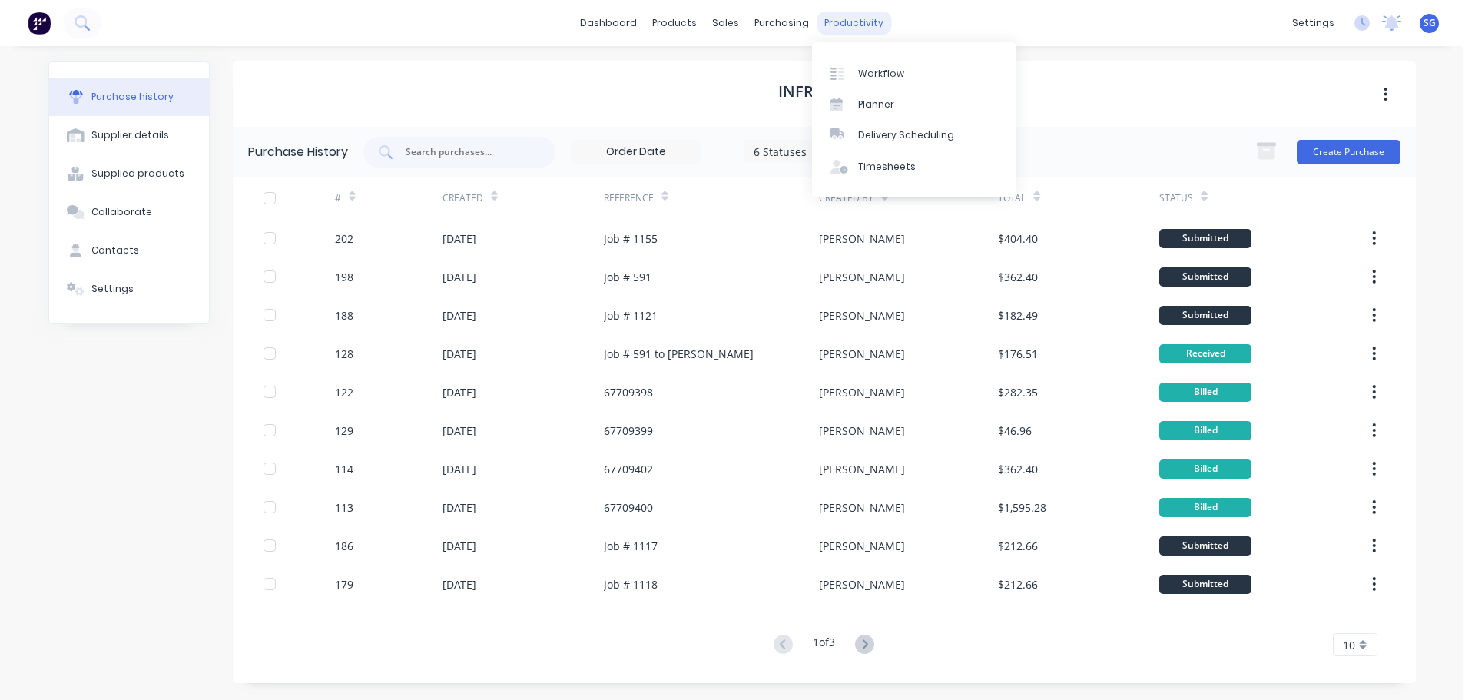
click at [848, 22] on div "productivity" at bounding box center [854, 23] width 75 height 23
click at [870, 65] on link "Workflow" at bounding box center [914, 73] width 204 height 31
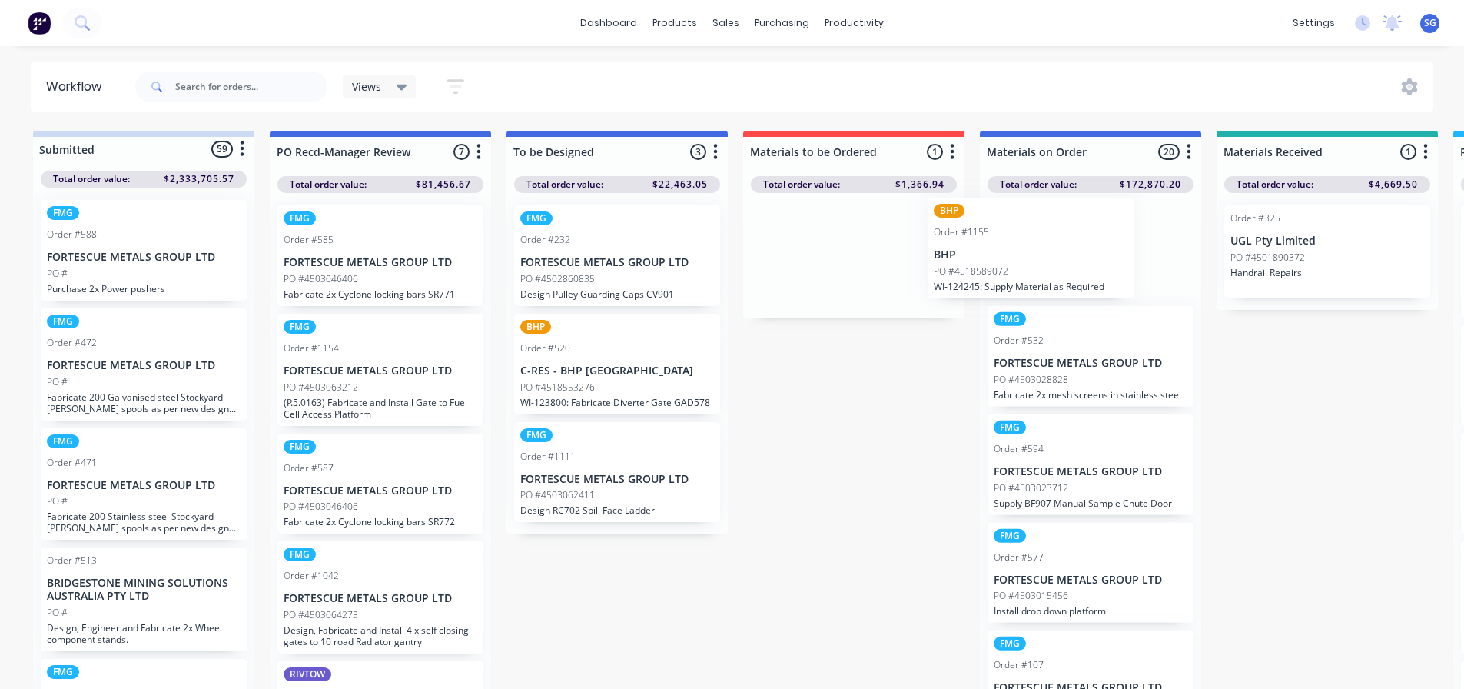
drag, startPoint x: 838, startPoint y: 249, endPoint x: 1024, endPoint y: 240, distance: 186.2
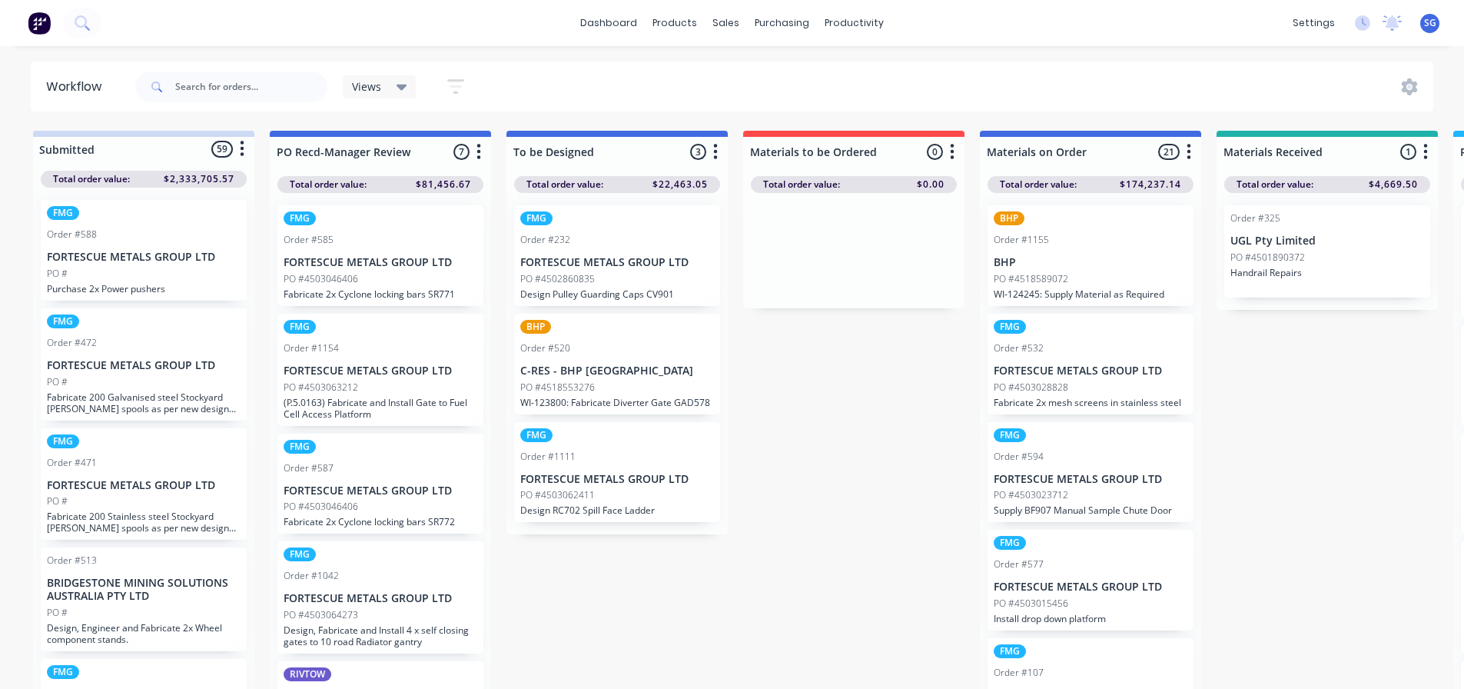
click at [1085, 272] on div "PO #4518589072" at bounding box center [1091, 279] width 194 height 14
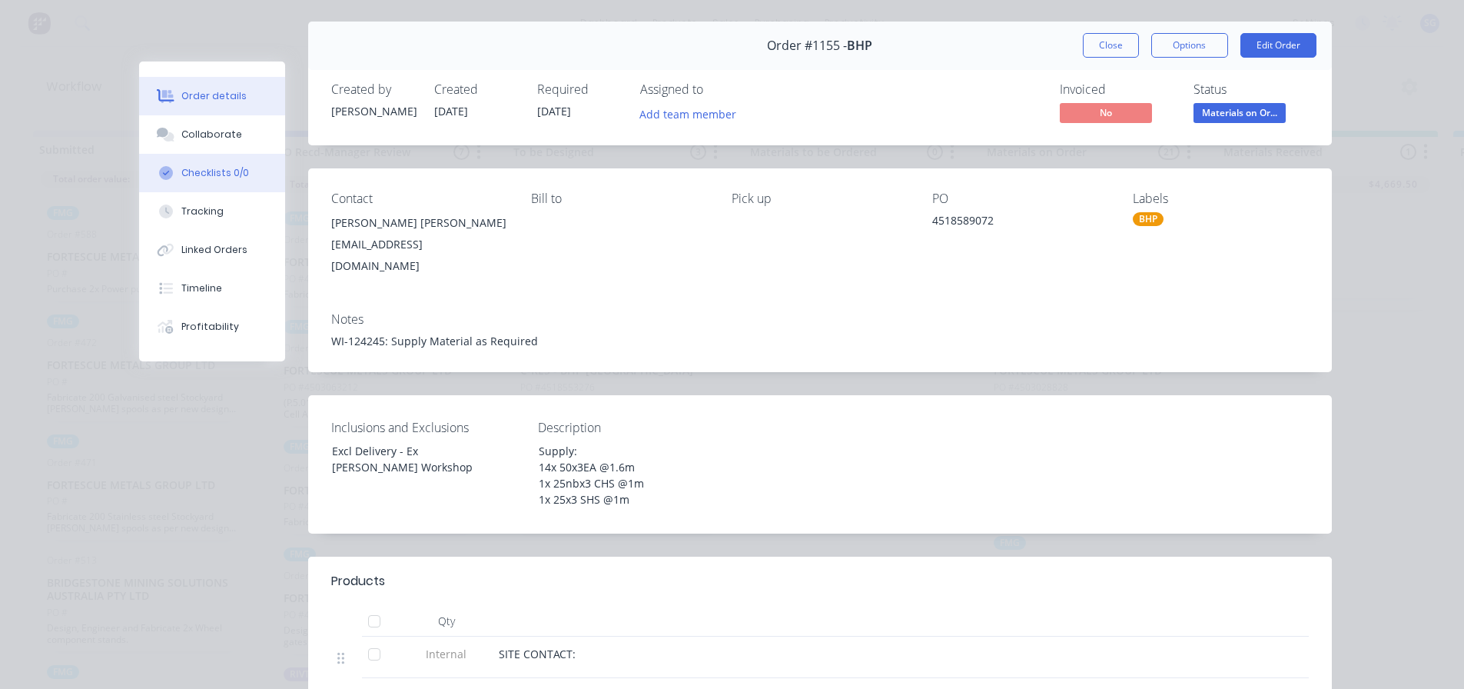
scroll to position [77, 0]
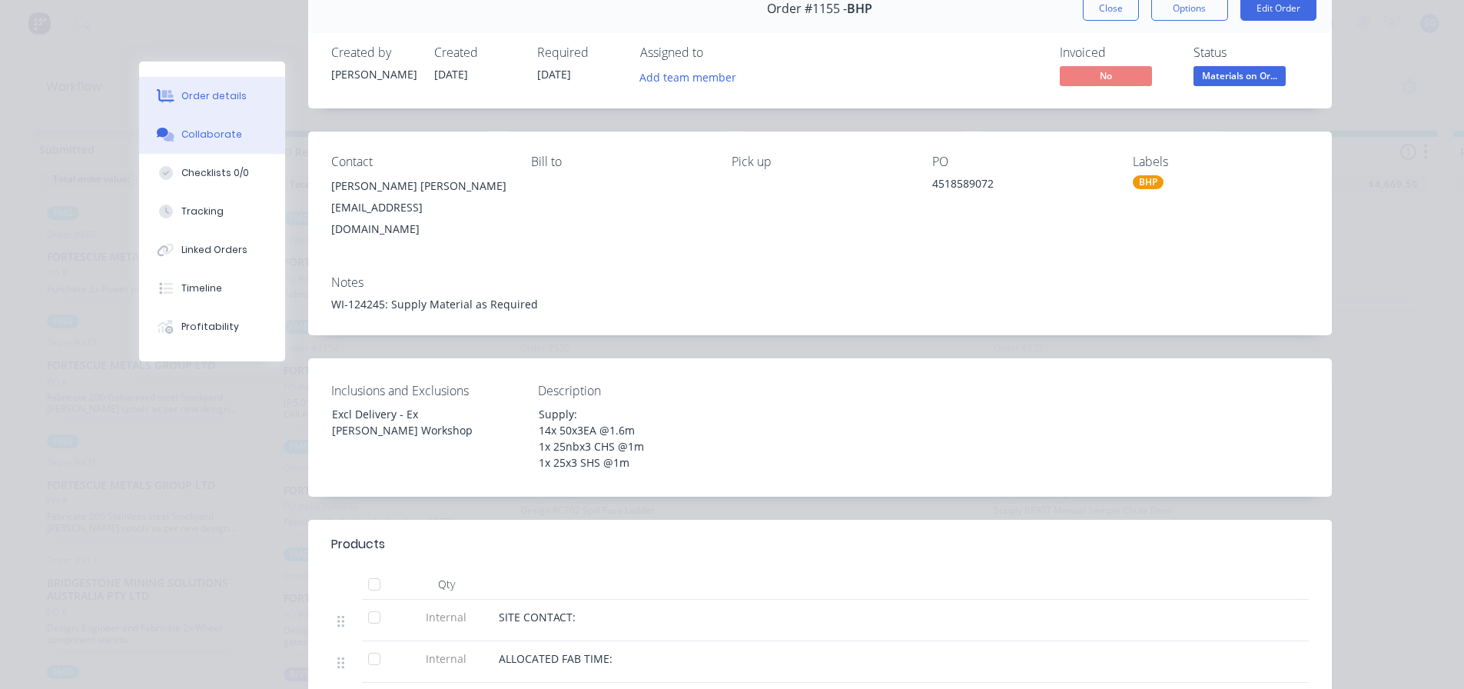
click at [196, 138] on div "Collaborate" at bounding box center [211, 135] width 61 height 14
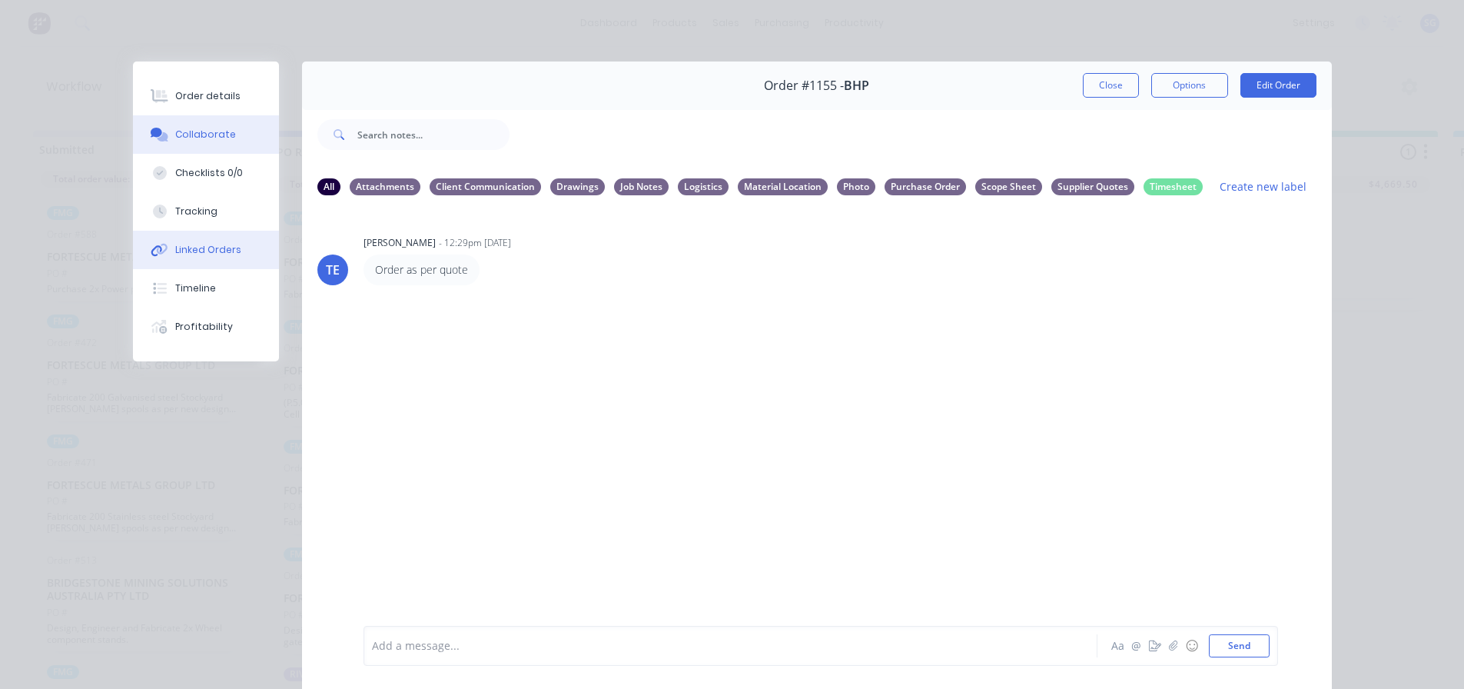
click at [194, 243] on div "Linked Orders" at bounding box center [208, 250] width 66 height 14
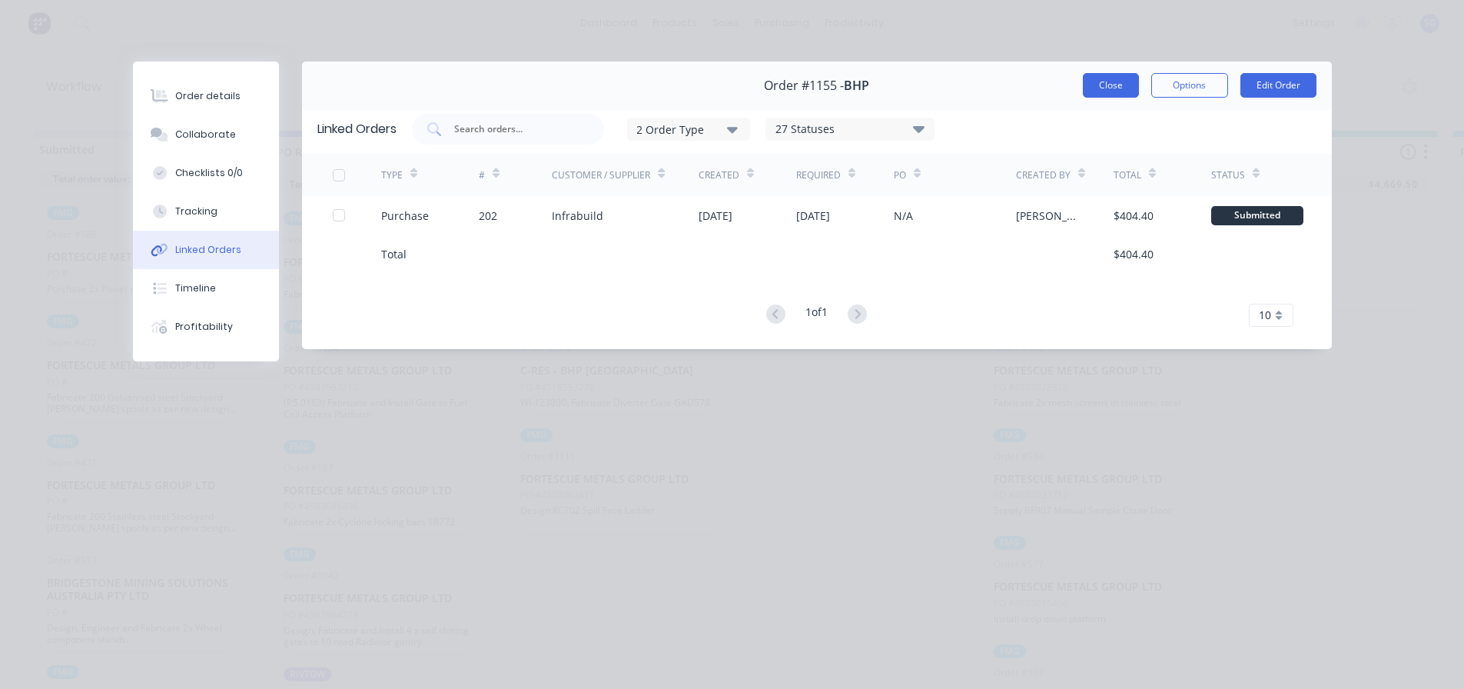
click at [1106, 85] on button "Close" at bounding box center [1111, 85] width 56 height 25
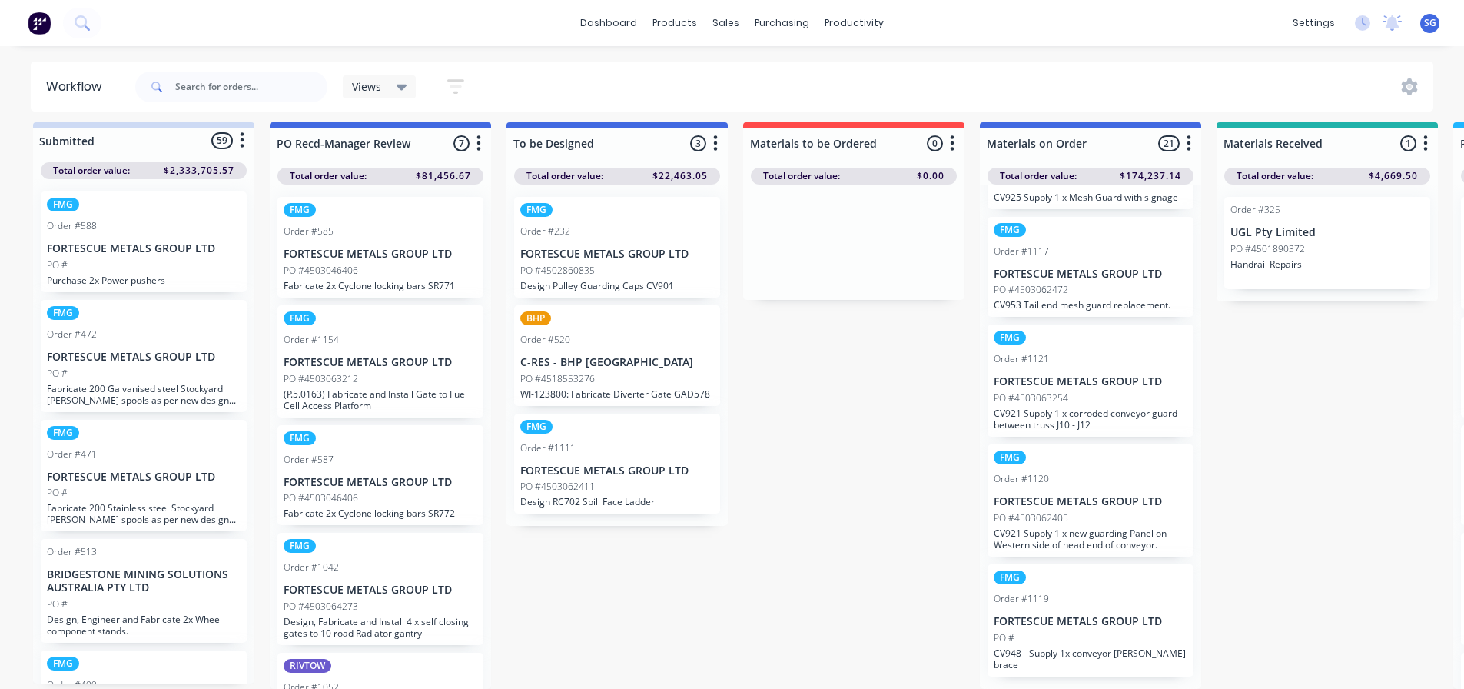
scroll to position [20, 0]
click at [1093, 645] on div "PO #" at bounding box center [1091, 638] width 194 height 14
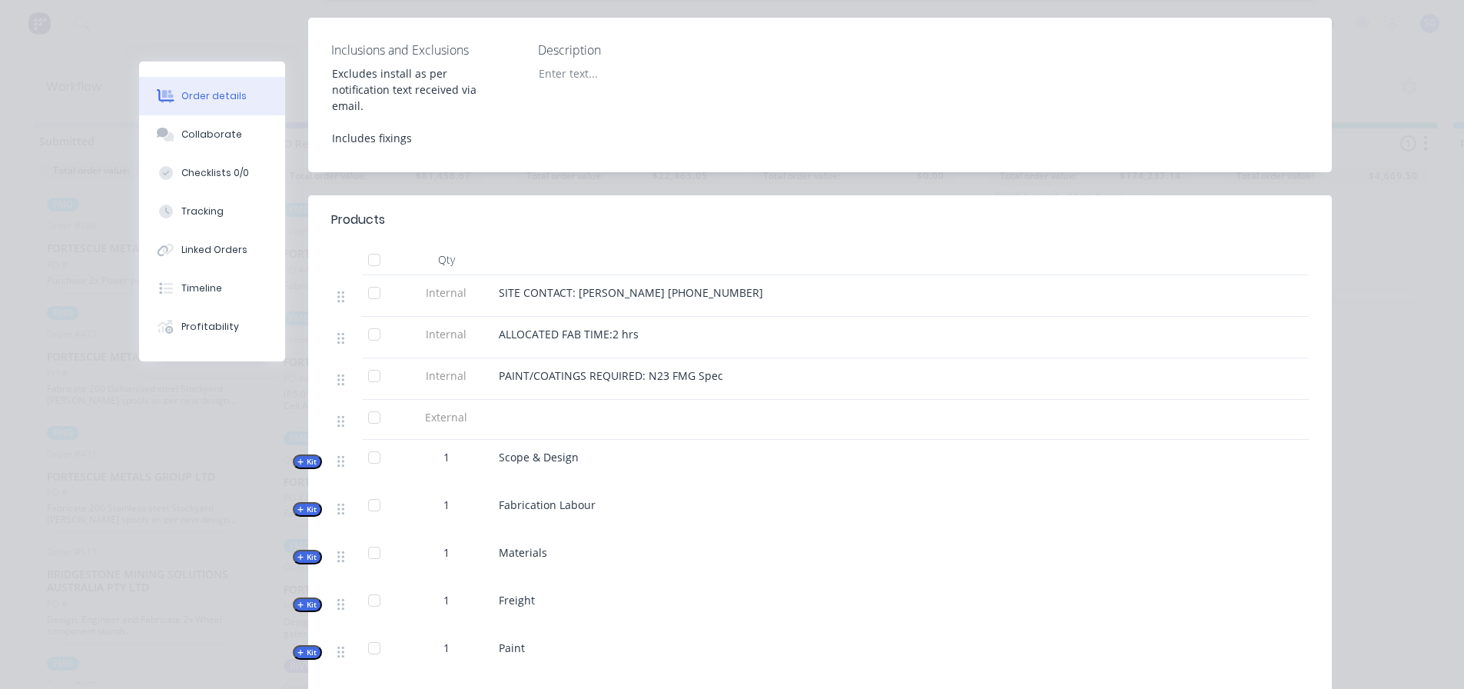
scroll to position [461, 0]
click at [301, 550] on span "Kit" at bounding box center [307, 556] width 20 height 12
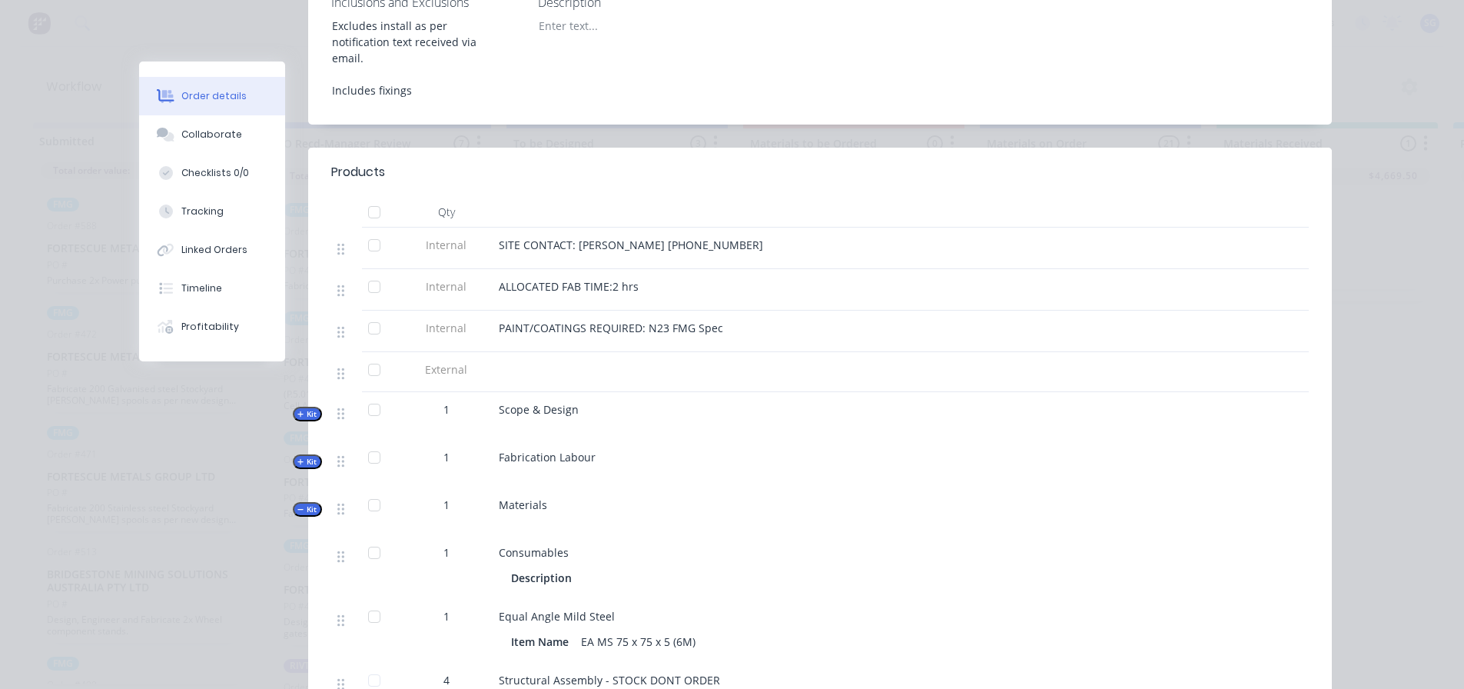
scroll to position [615, 0]
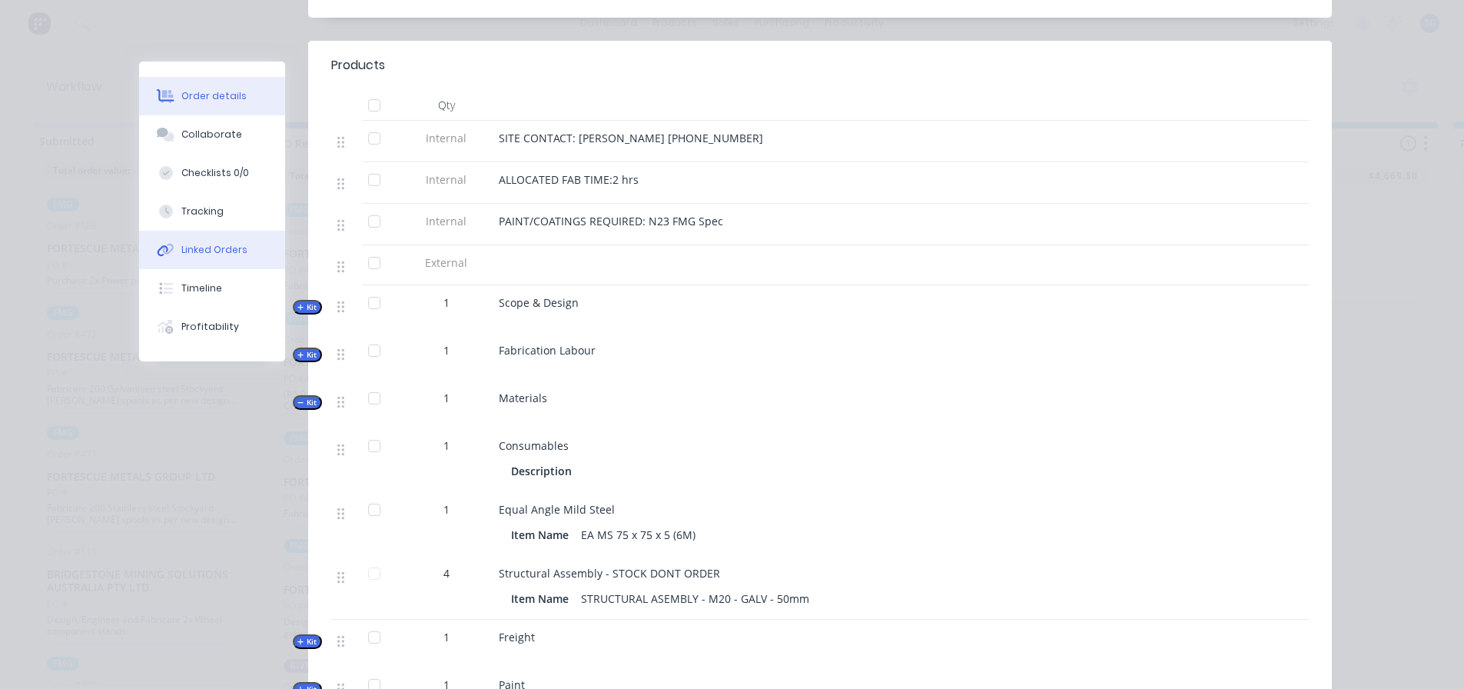
click at [184, 249] on div "Linked Orders" at bounding box center [214, 250] width 66 height 14
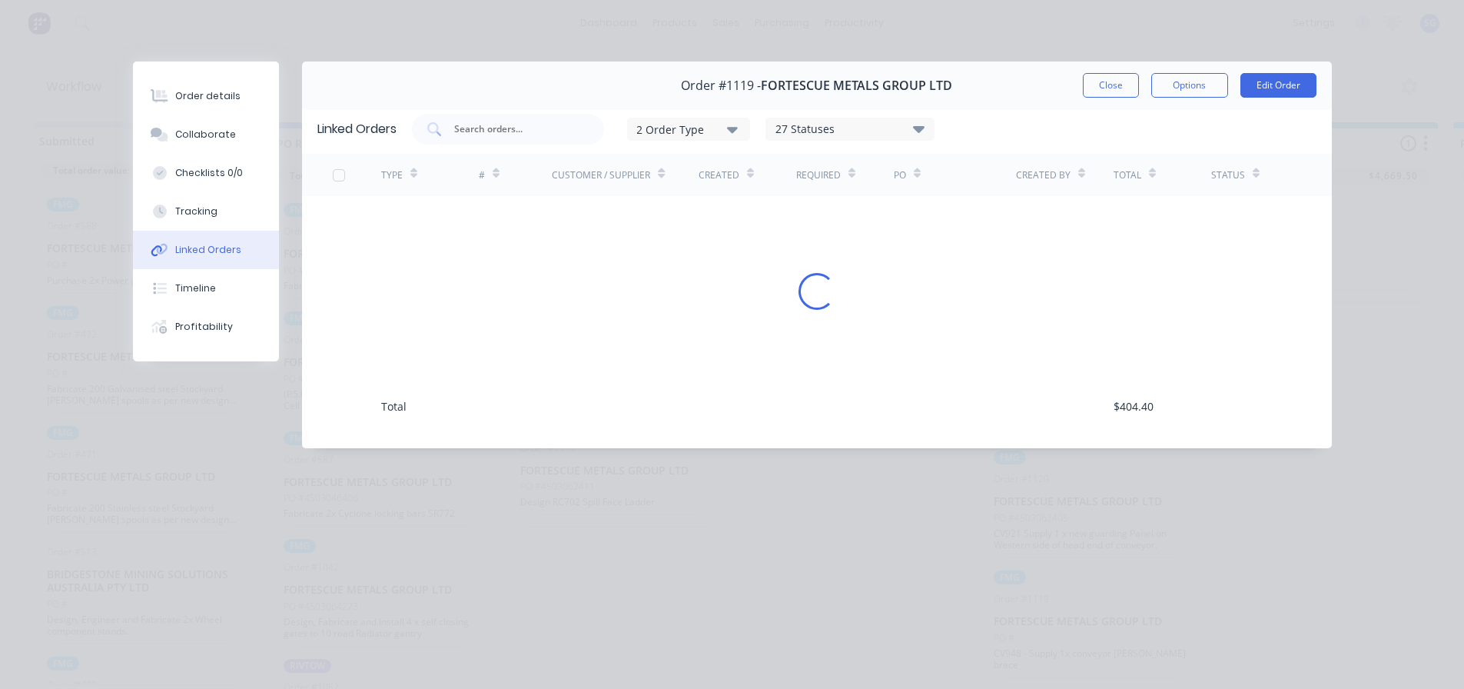
scroll to position [0, 0]
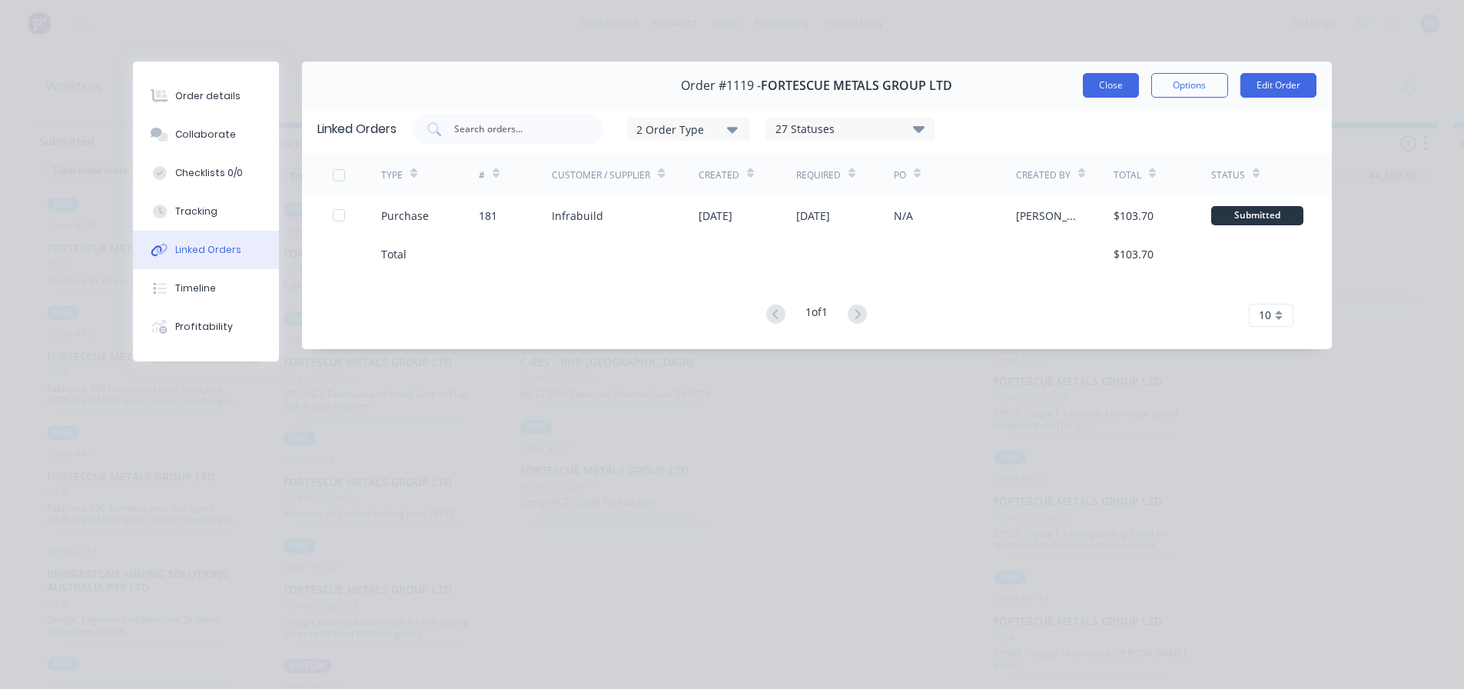
click at [1107, 83] on button "Close" at bounding box center [1111, 85] width 56 height 25
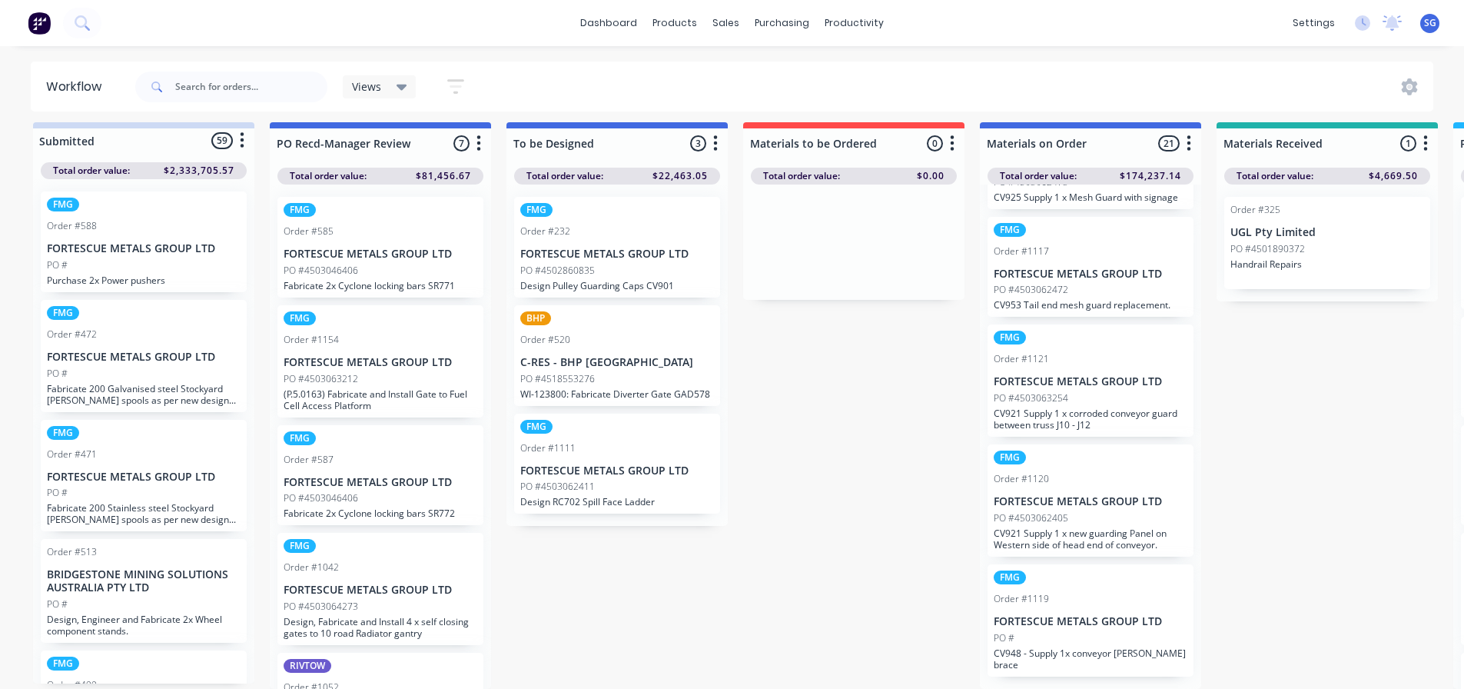
click at [1062, 486] on div "Order #1120" at bounding box center [1091, 479] width 194 height 14
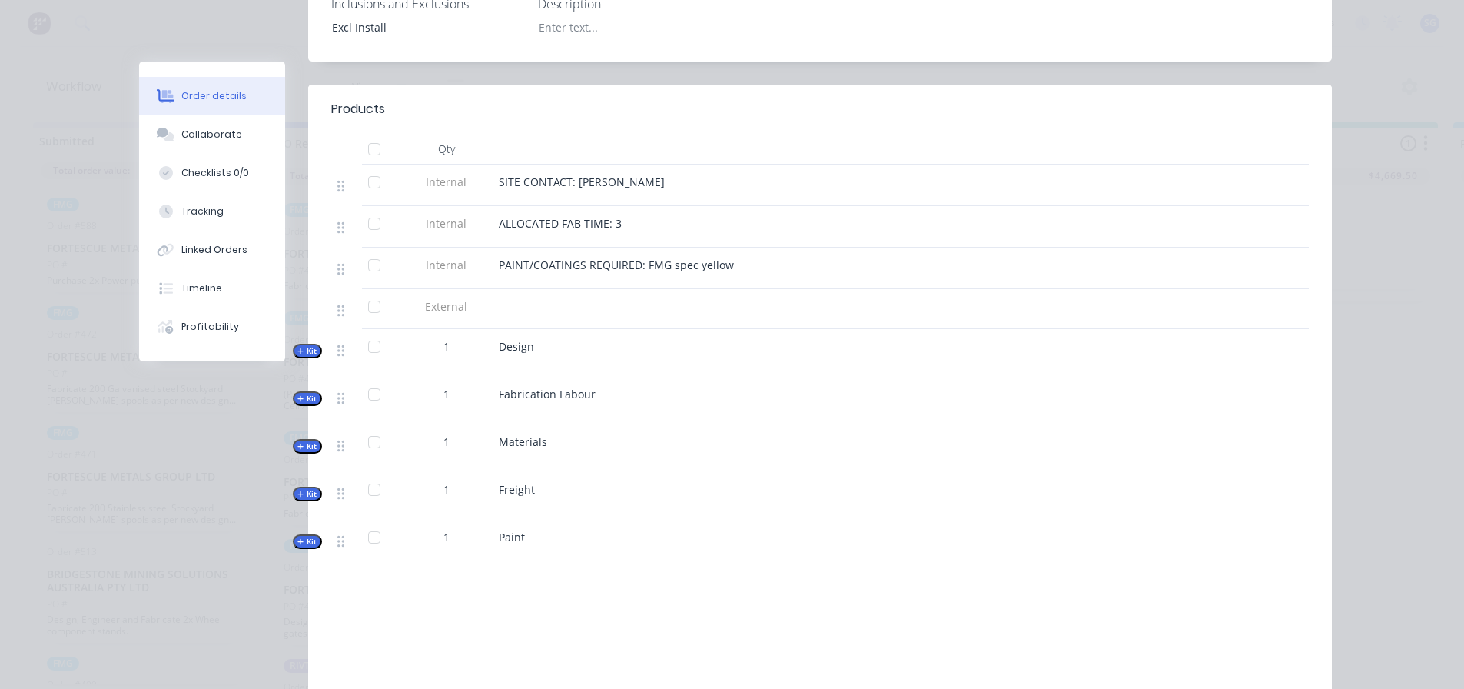
scroll to position [538, 0]
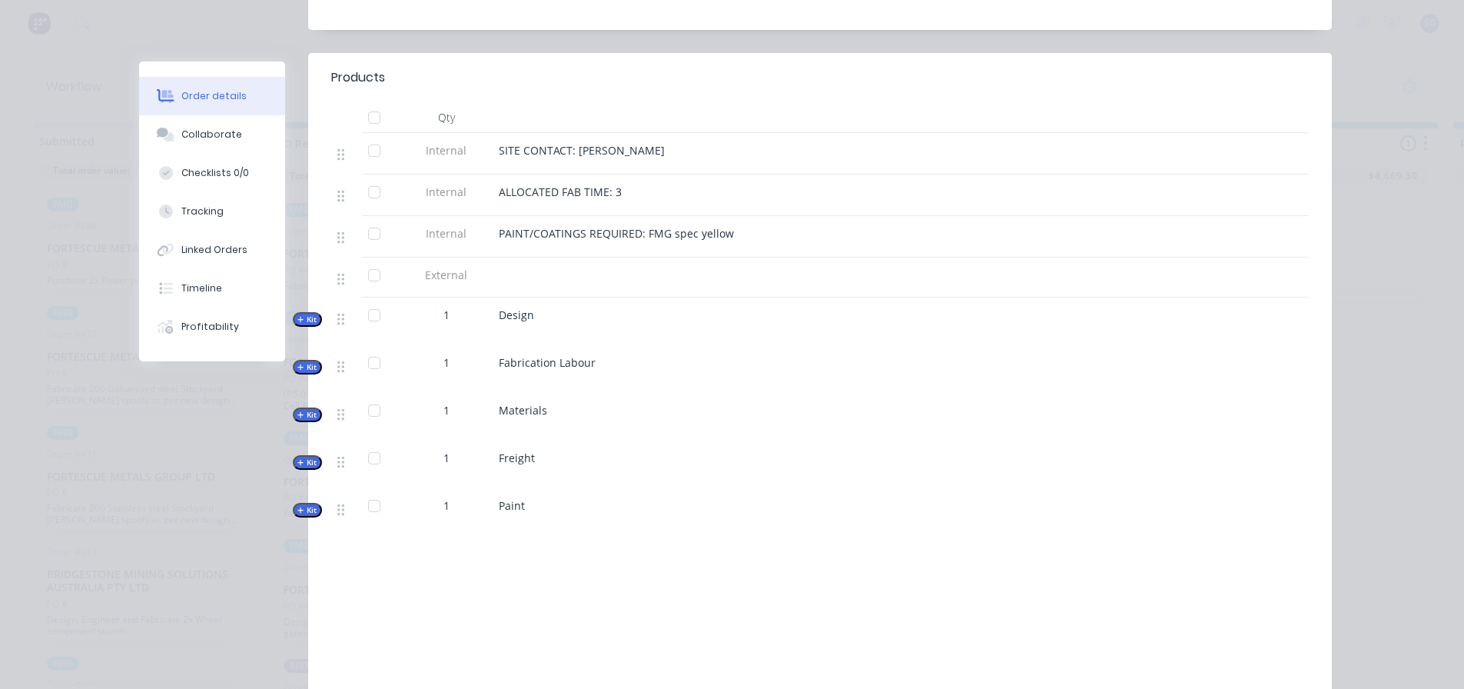
click at [298, 409] on span "Kit" at bounding box center [307, 415] width 20 height 12
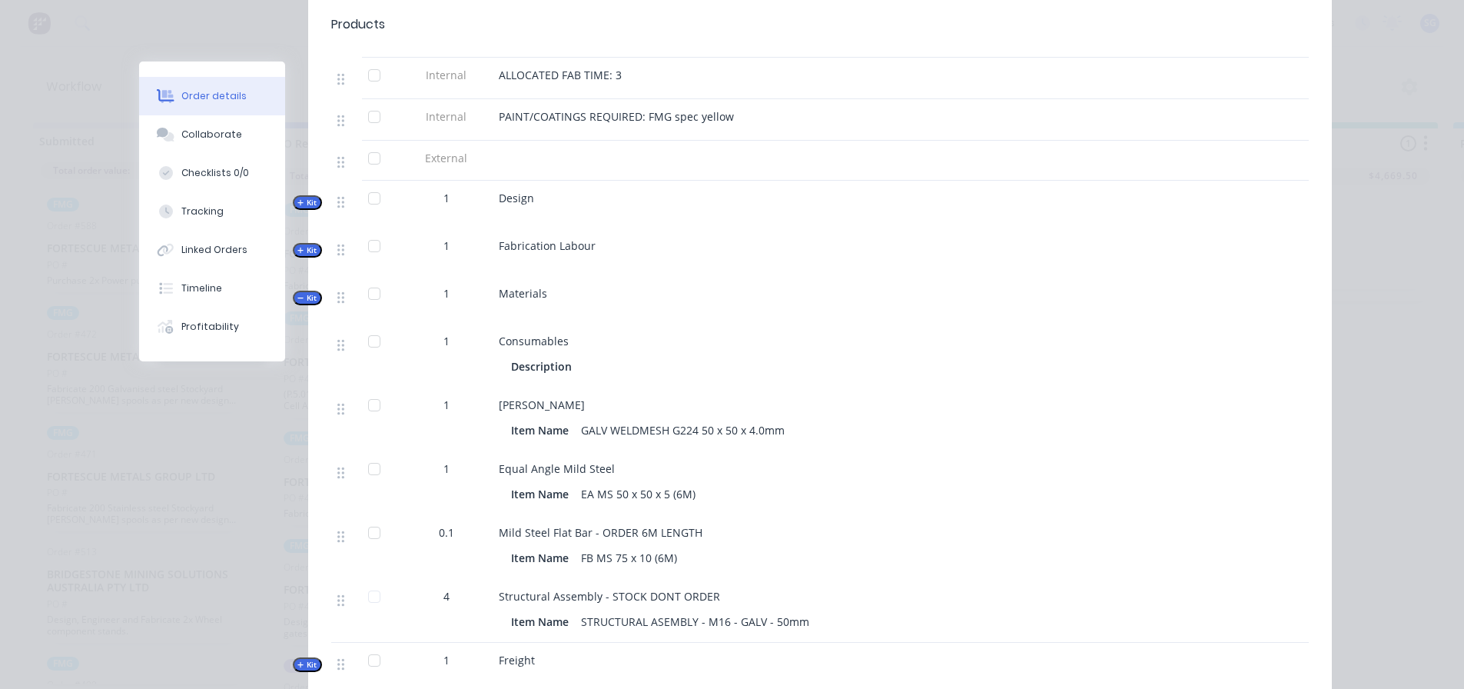
scroll to position [692, 0]
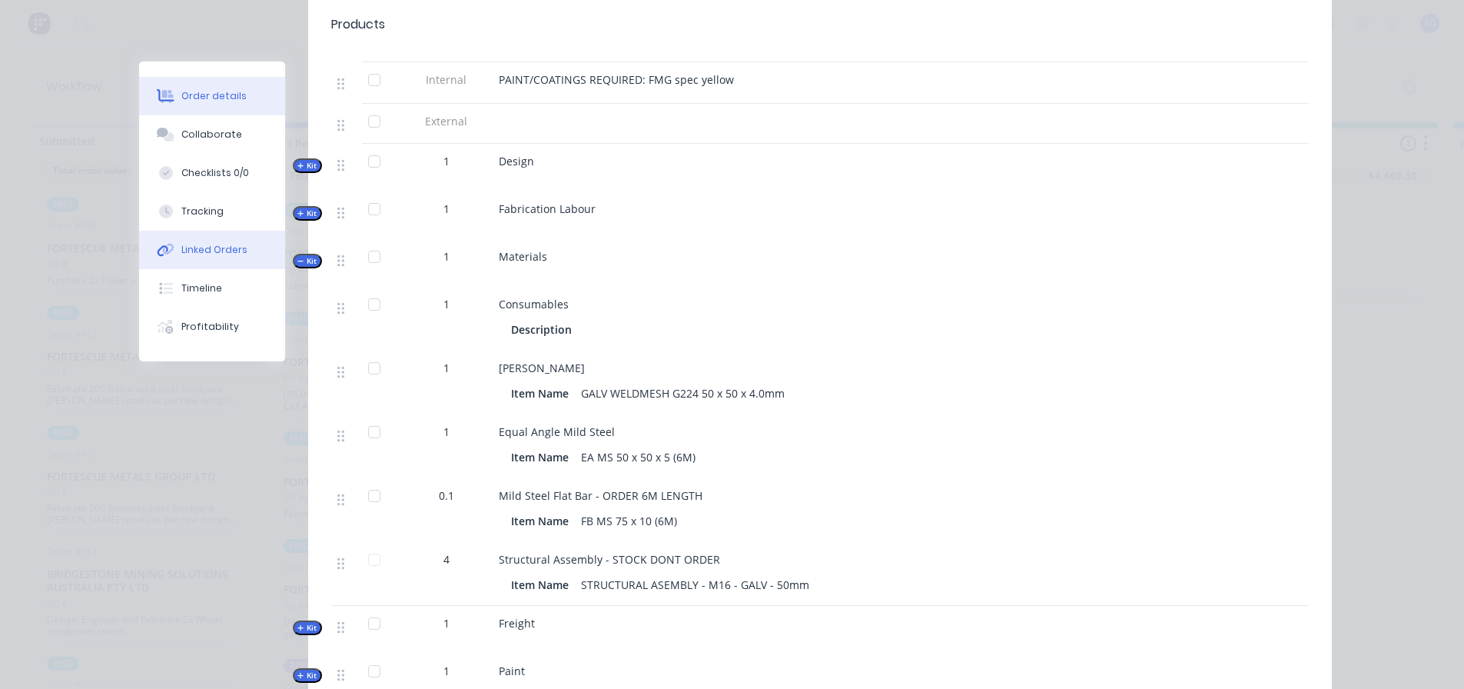
click at [213, 267] on button "Linked Orders" at bounding box center [212, 250] width 146 height 38
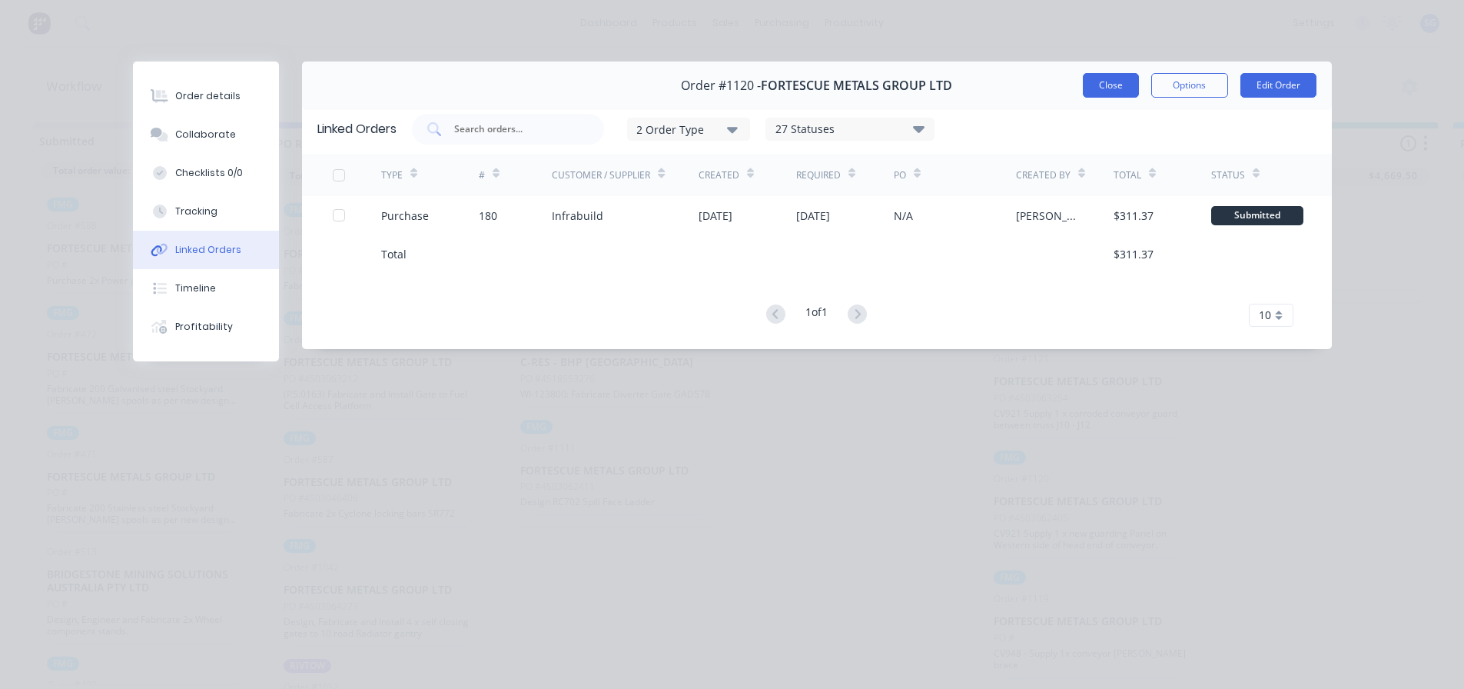
click at [1108, 85] on button "Close" at bounding box center [1111, 85] width 56 height 25
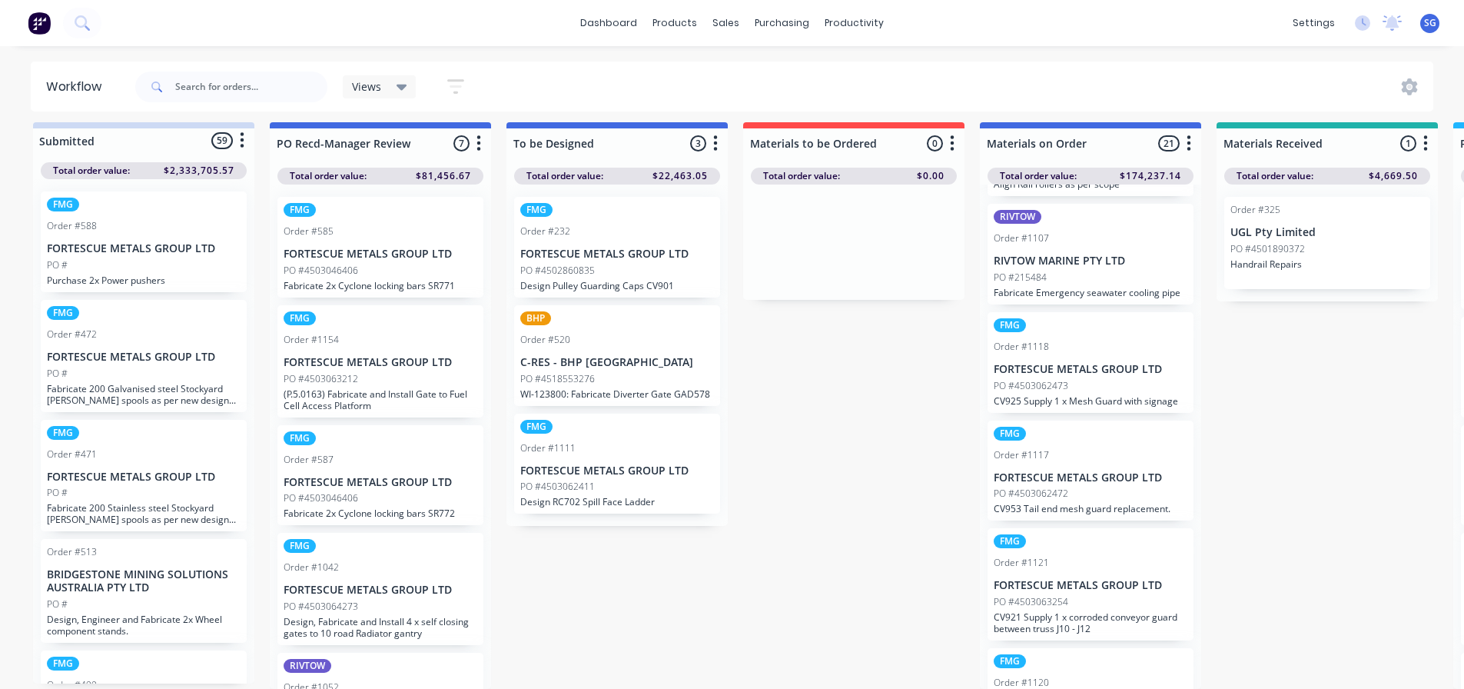
scroll to position [1647, 0]
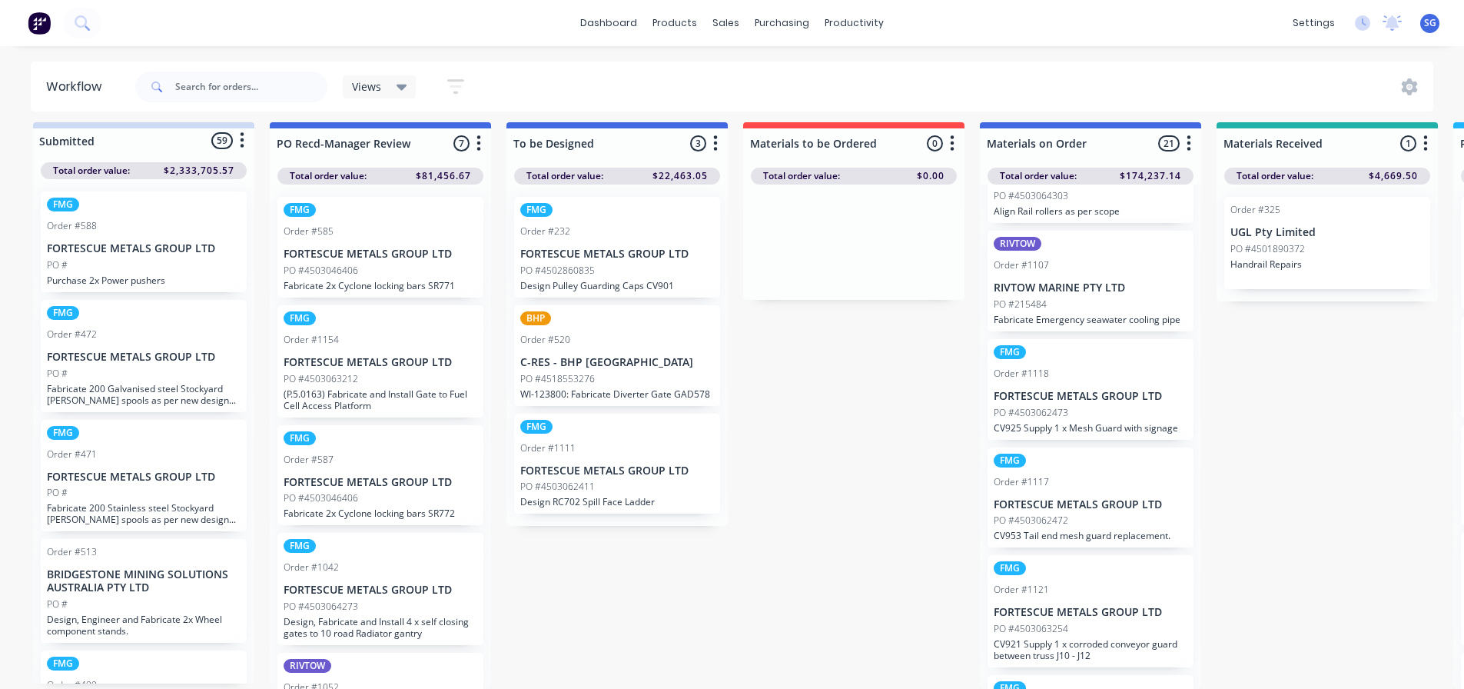
click at [1069, 308] on div "PO #215484" at bounding box center [1091, 304] width 194 height 14
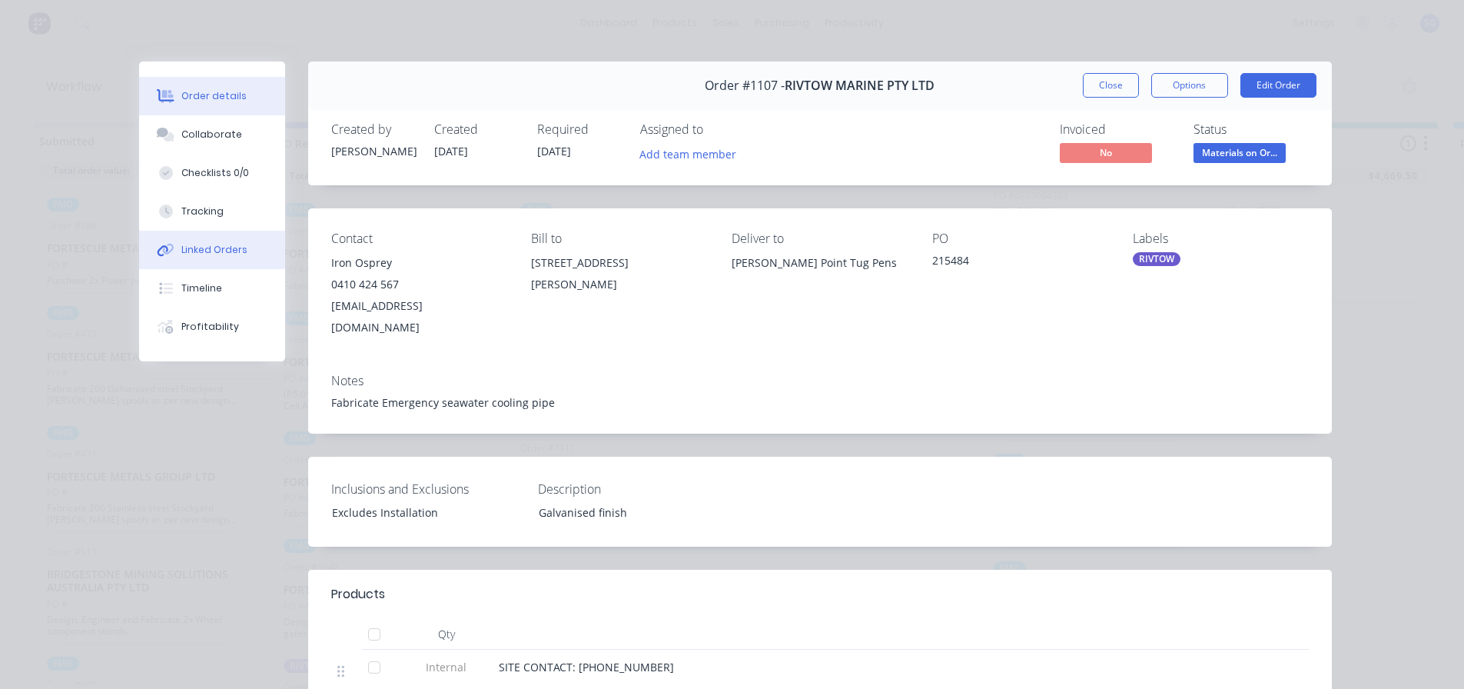
click at [188, 241] on button "Linked Orders" at bounding box center [212, 250] width 146 height 38
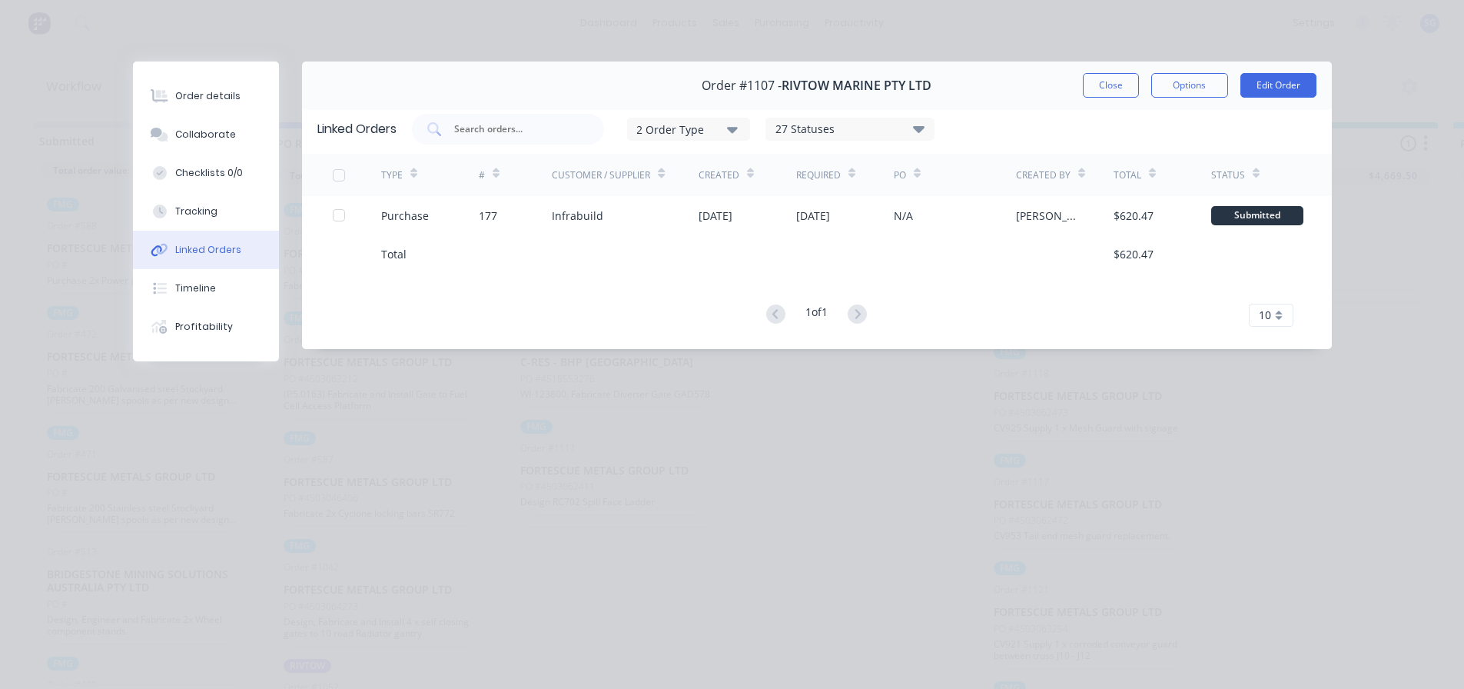
click at [1128, 75] on button "Close" at bounding box center [1111, 85] width 56 height 25
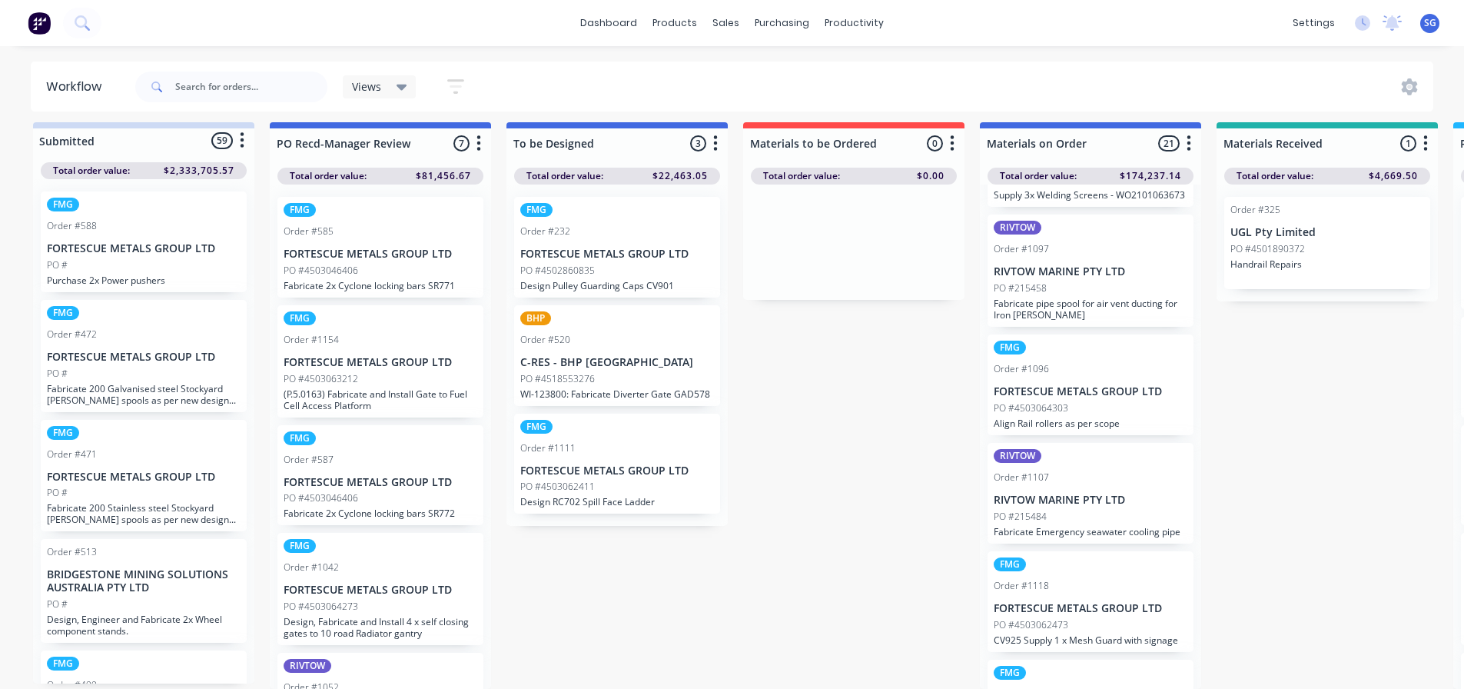
scroll to position [1416, 0]
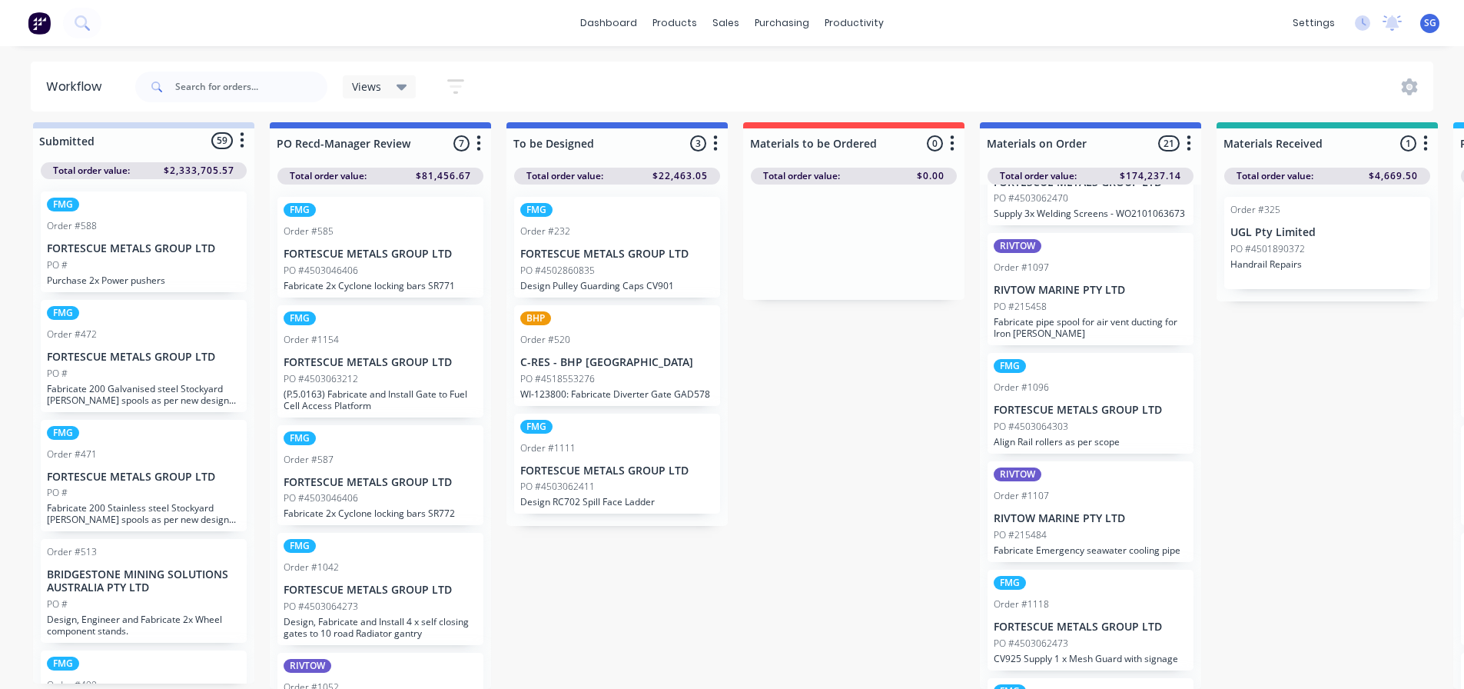
click at [1093, 413] on p "FORTESCUE METALS GROUP LTD" at bounding box center [1091, 409] width 194 height 13
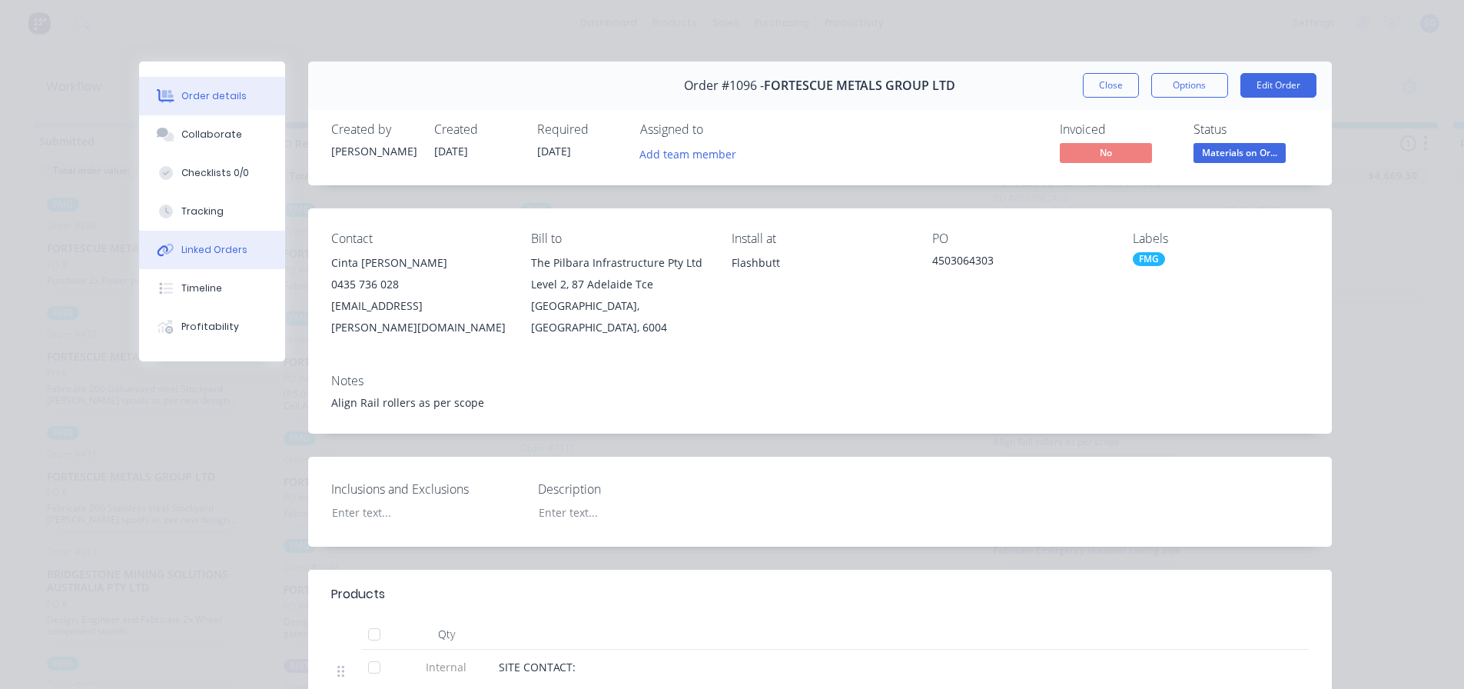
click at [194, 254] on div "Linked Orders" at bounding box center [214, 250] width 66 height 14
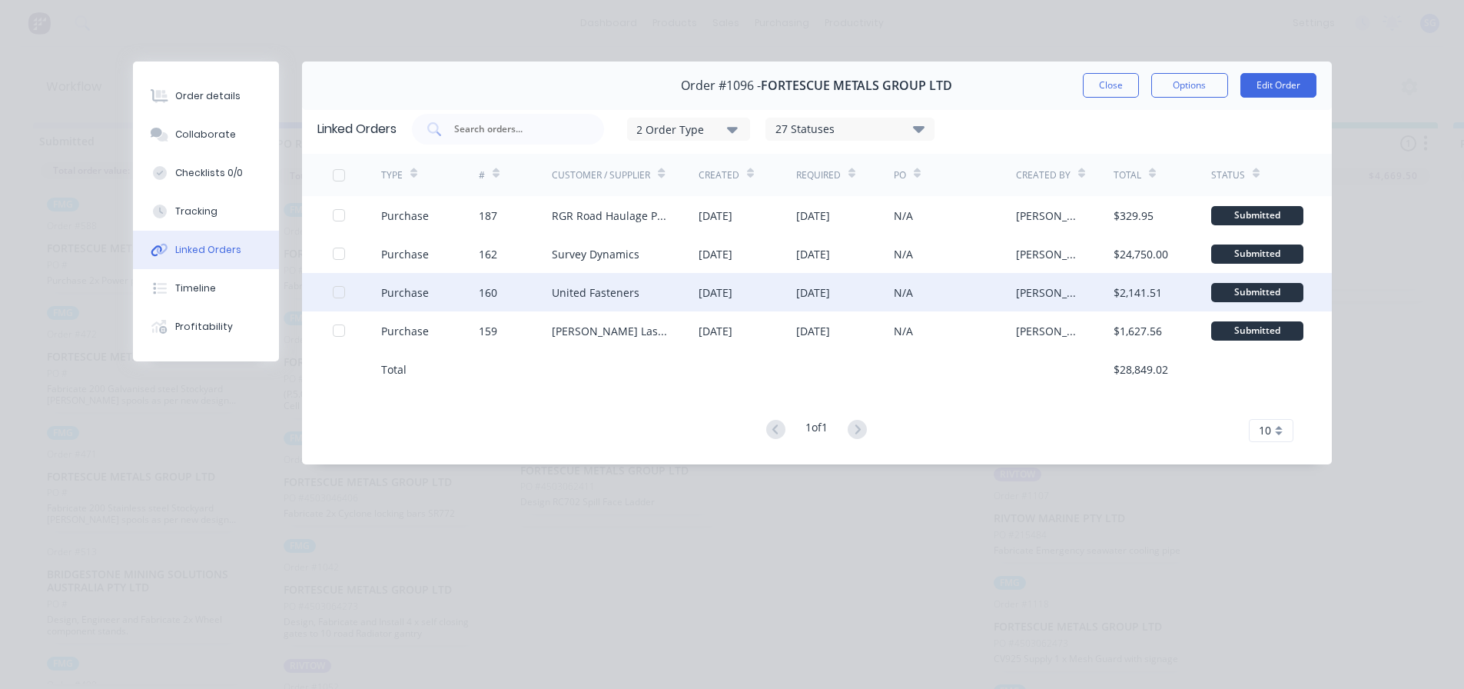
click at [778, 291] on div "[DATE]" at bounding box center [748, 292] width 98 height 38
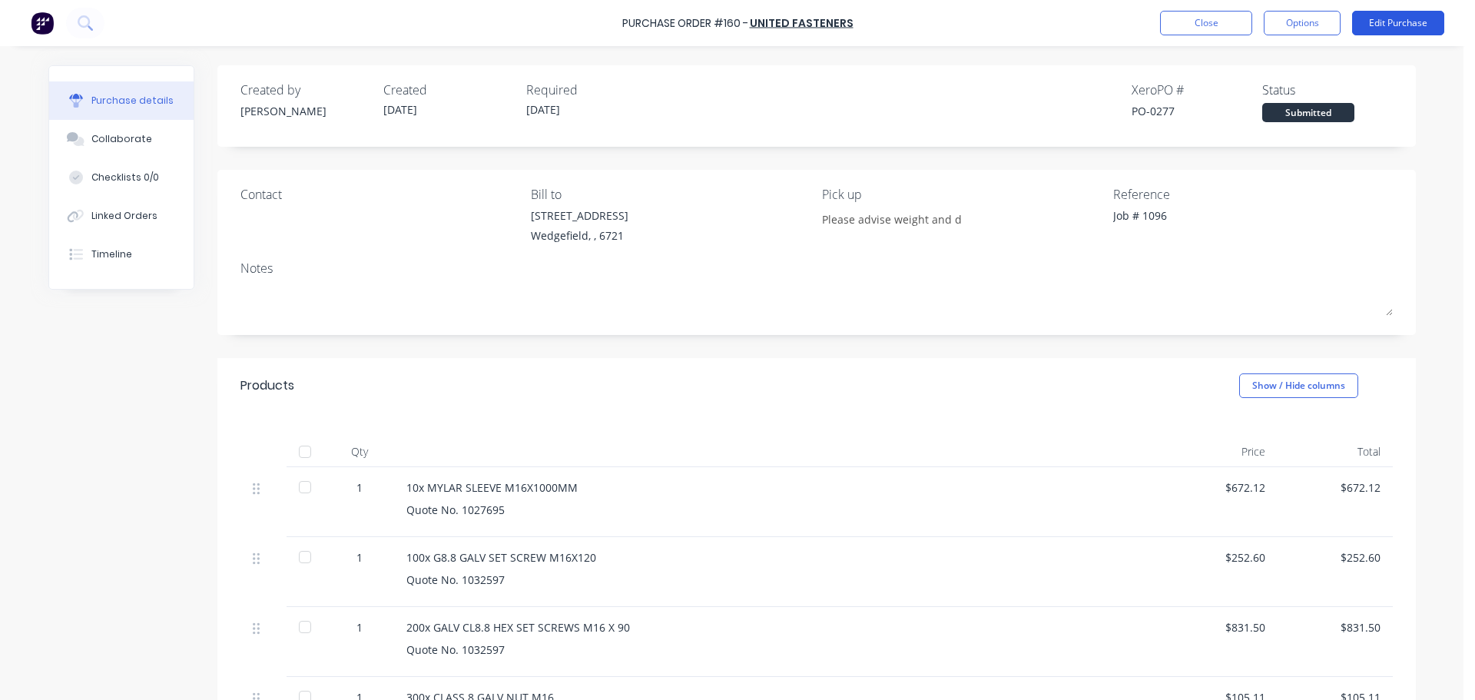
click at [1392, 21] on button "Edit Purchase" at bounding box center [1398, 23] width 92 height 25
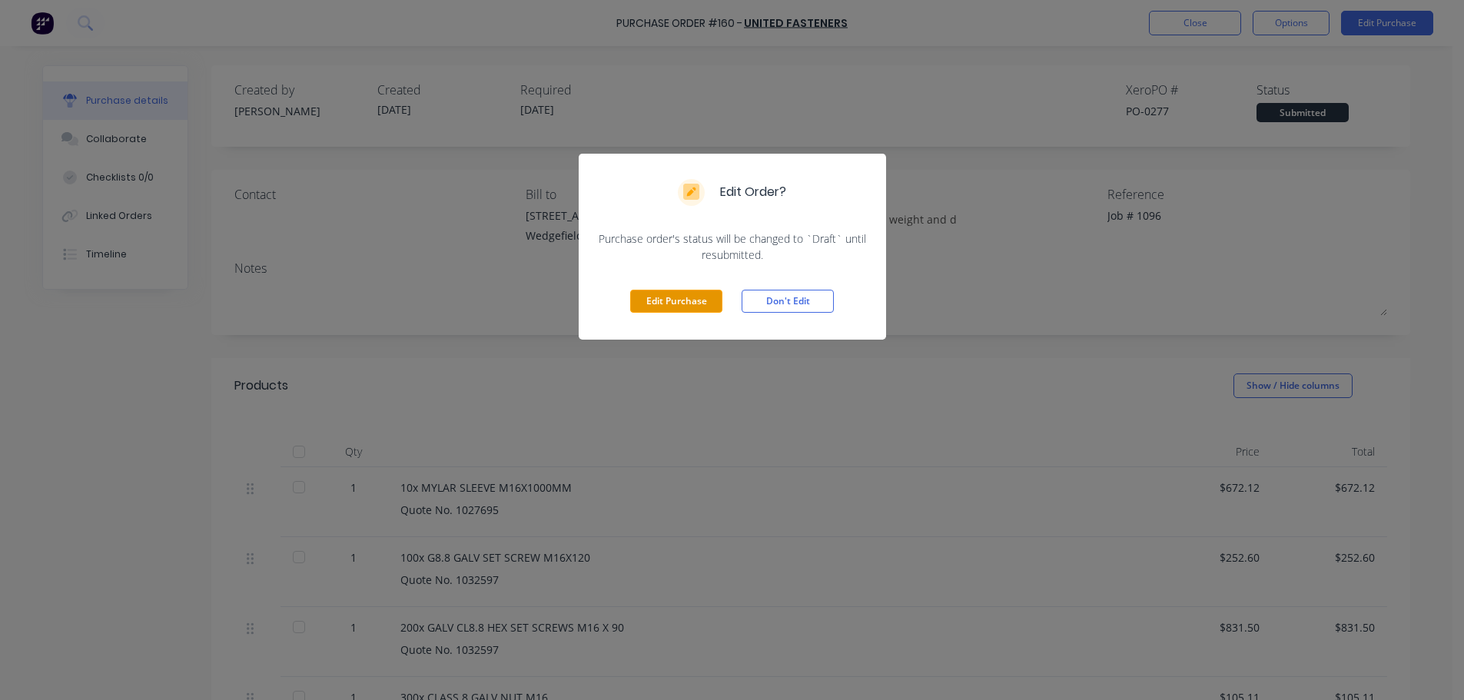
click at [674, 305] on button "Edit Purchase" at bounding box center [676, 301] width 92 height 23
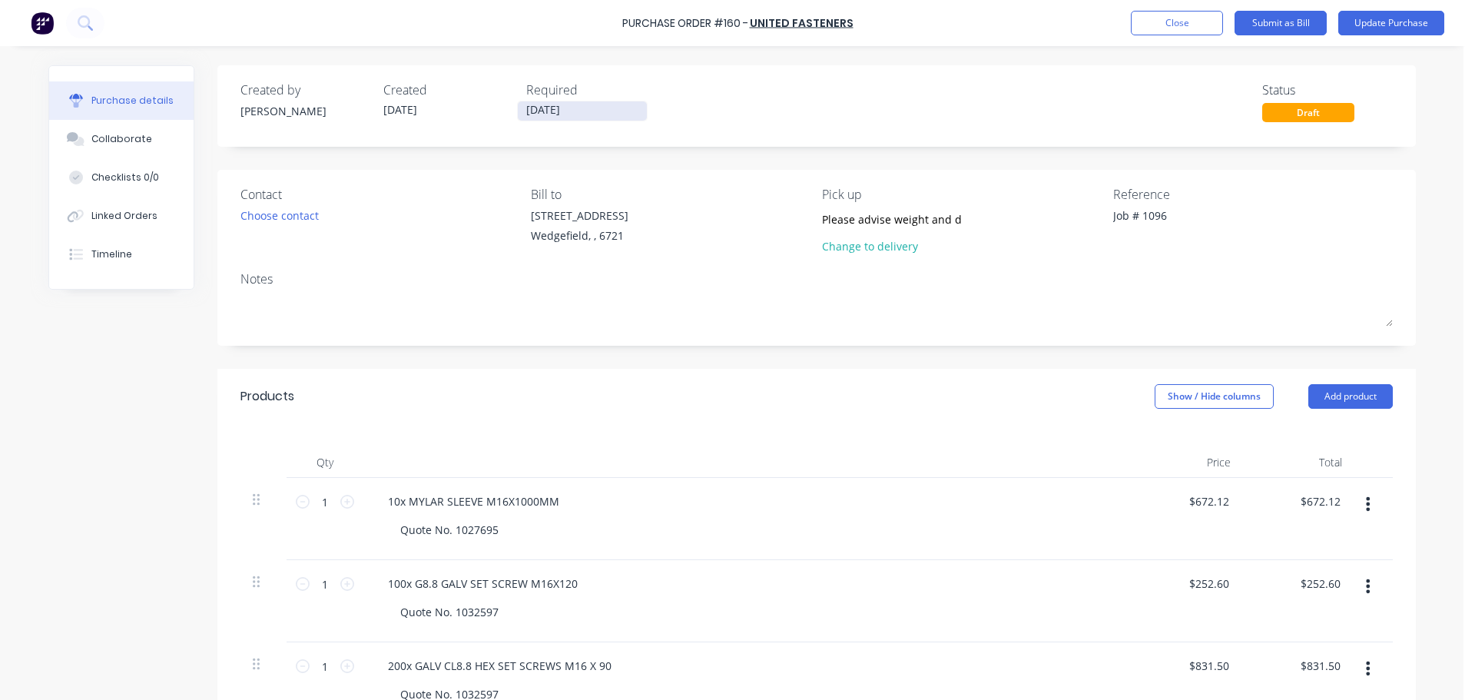
click at [555, 119] on label "[DATE]" at bounding box center [582, 111] width 131 height 21
click at [555, 119] on input "[DATE]" at bounding box center [582, 110] width 129 height 19
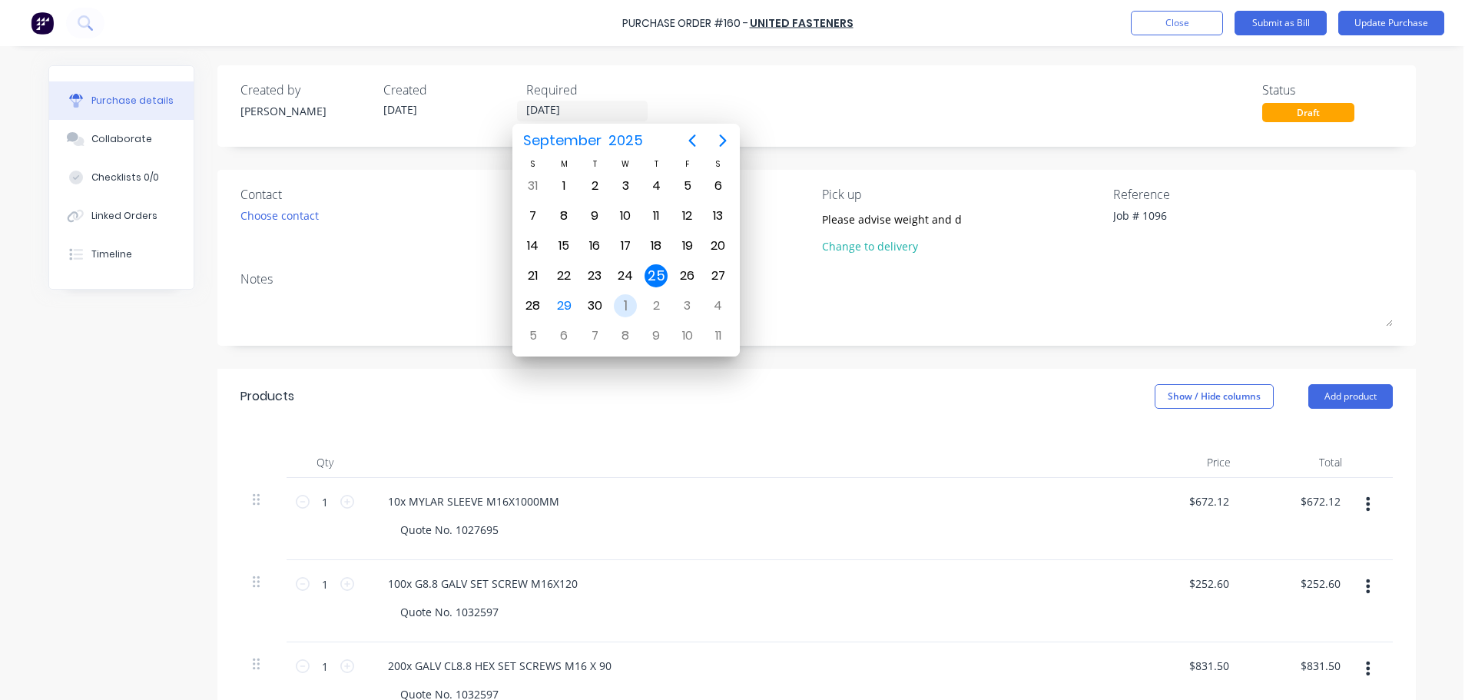
click at [620, 307] on div "1" at bounding box center [625, 305] width 23 height 23
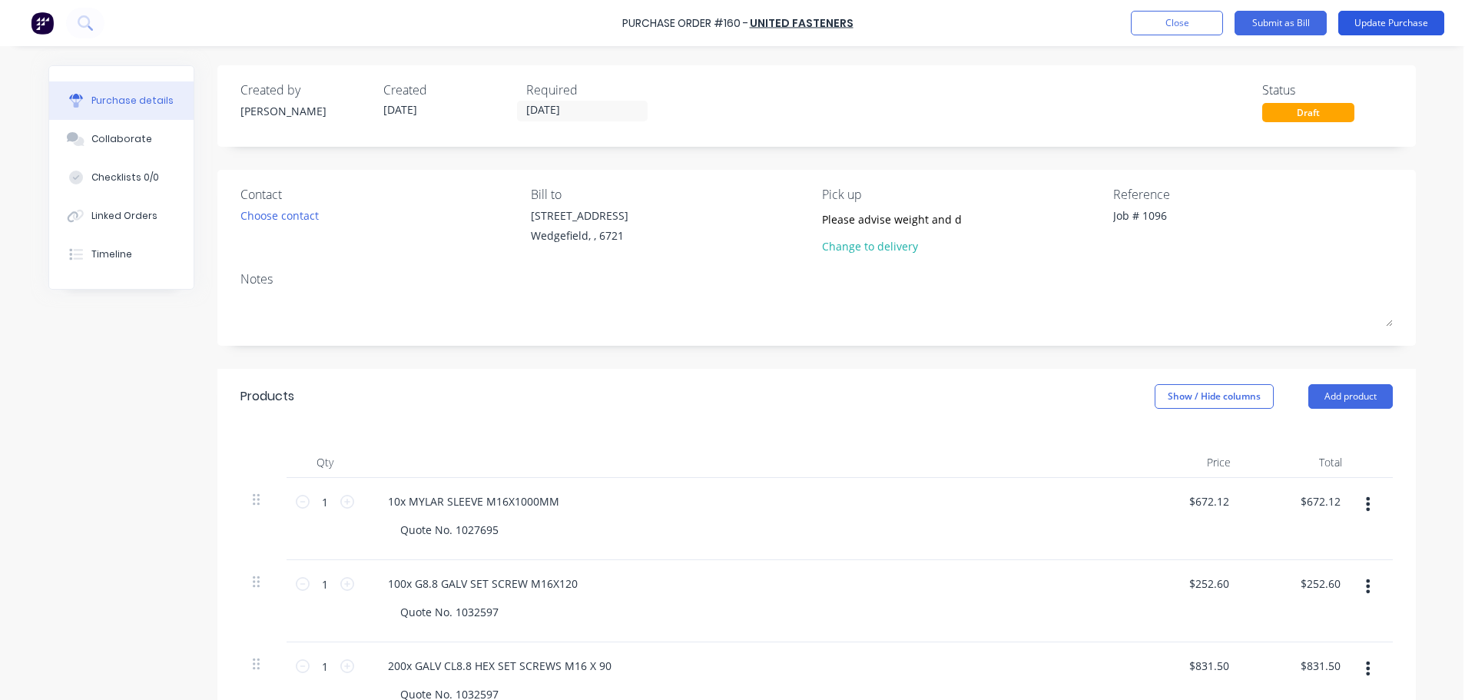
click at [1398, 22] on button "Update Purchase" at bounding box center [1392, 23] width 106 height 25
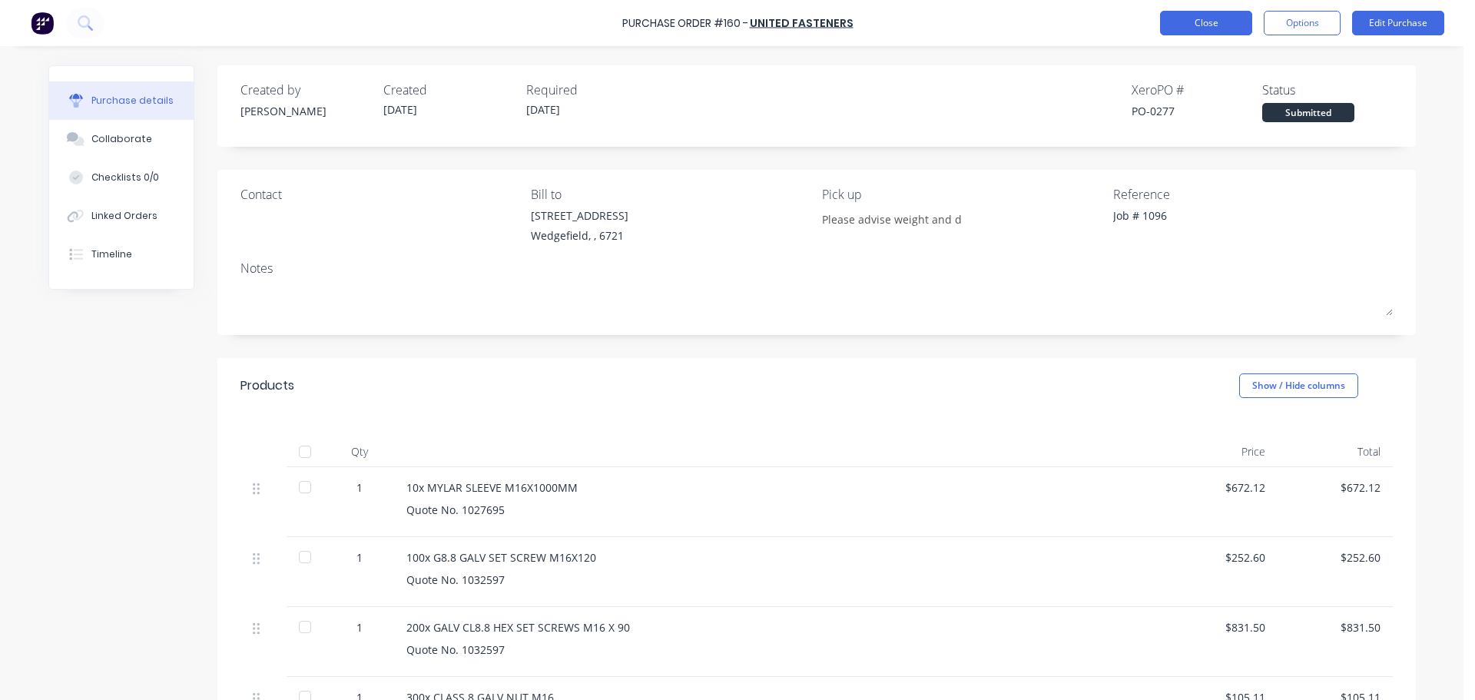
click at [1183, 18] on button "Close" at bounding box center [1206, 23] width 92 height 25
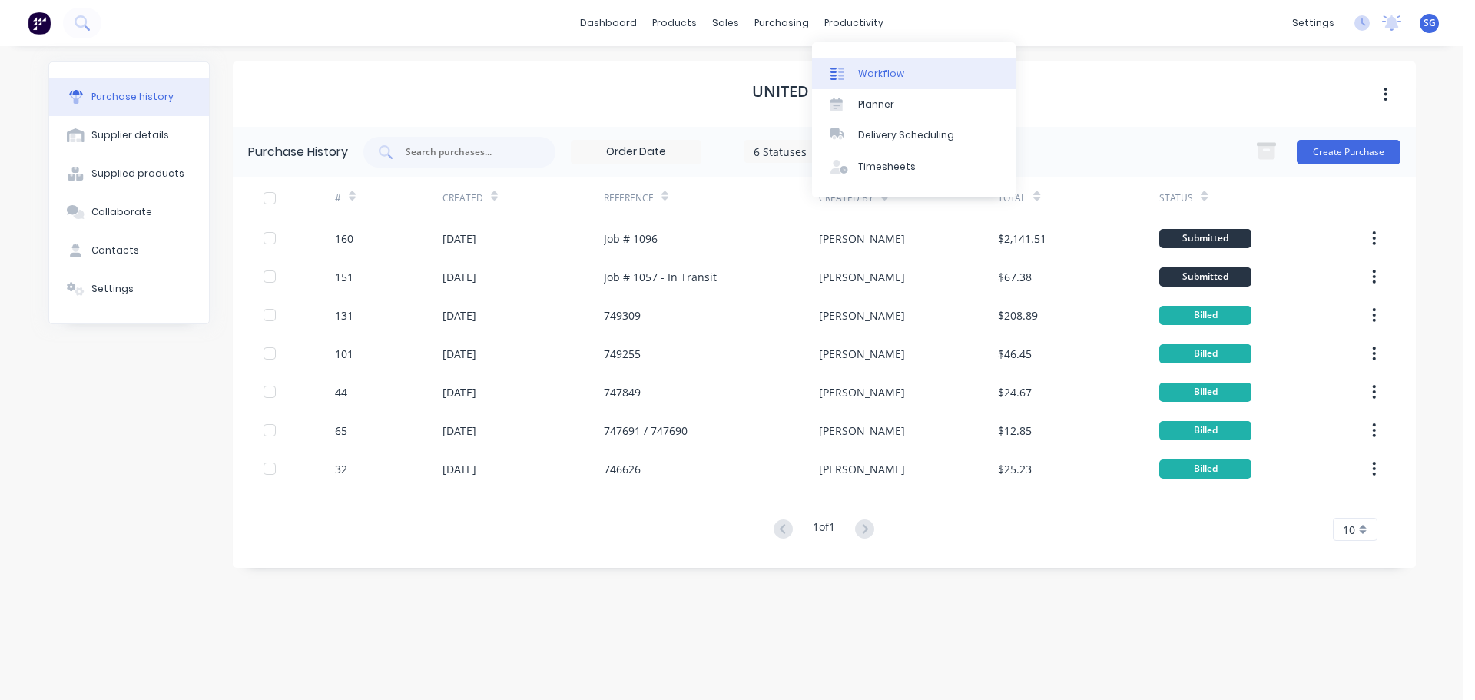
click at [874, 65] on link "Workflow" at bounding box center [914, 73] width 204 height 31
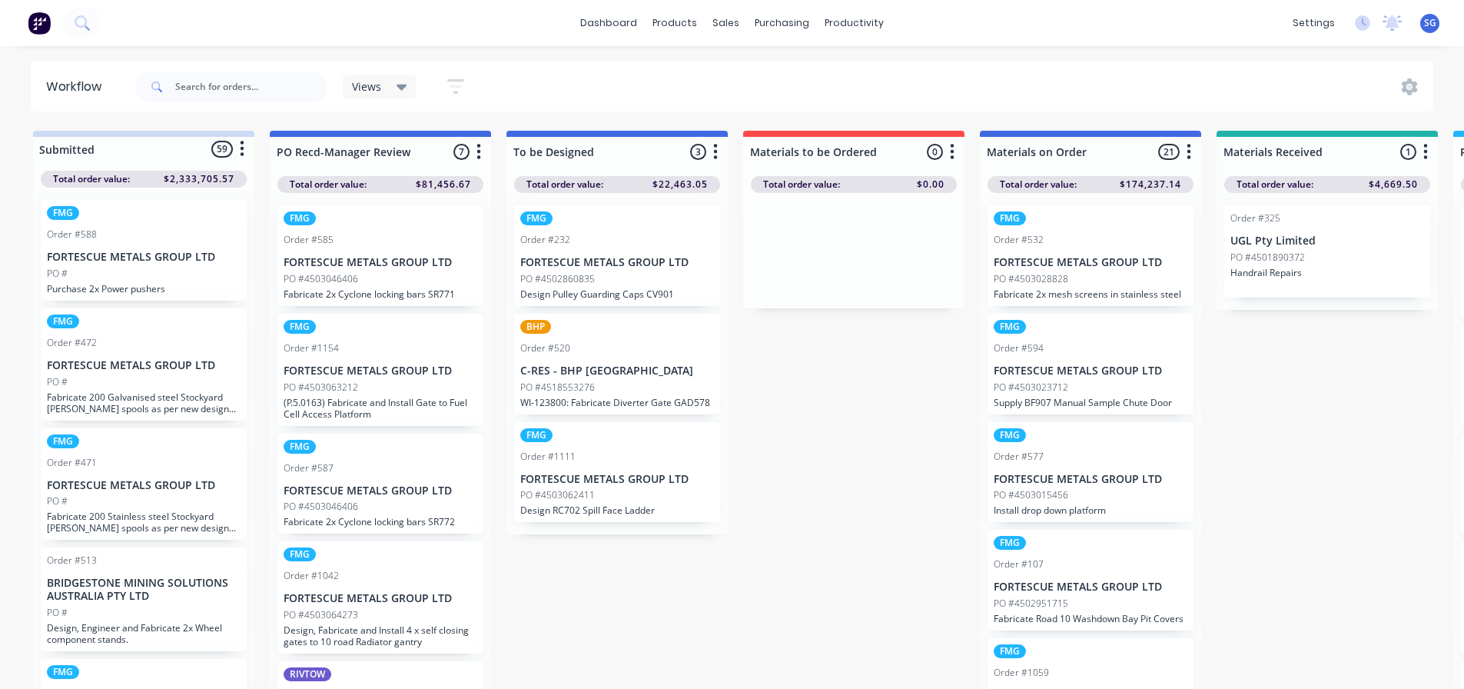
click at [1089, 277] on div "PO #4503028828" at bounding box center [1091, 279] width 194 height 14
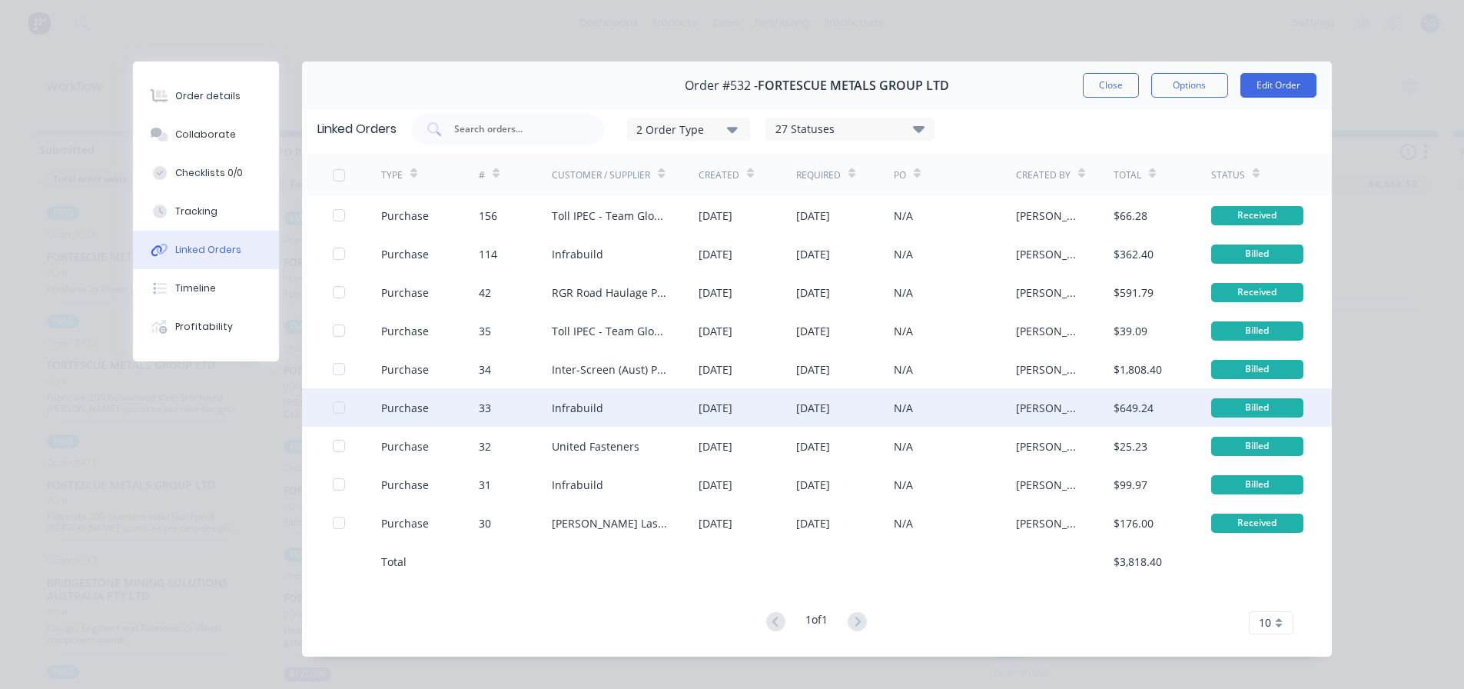
scroll to position [39, 0]
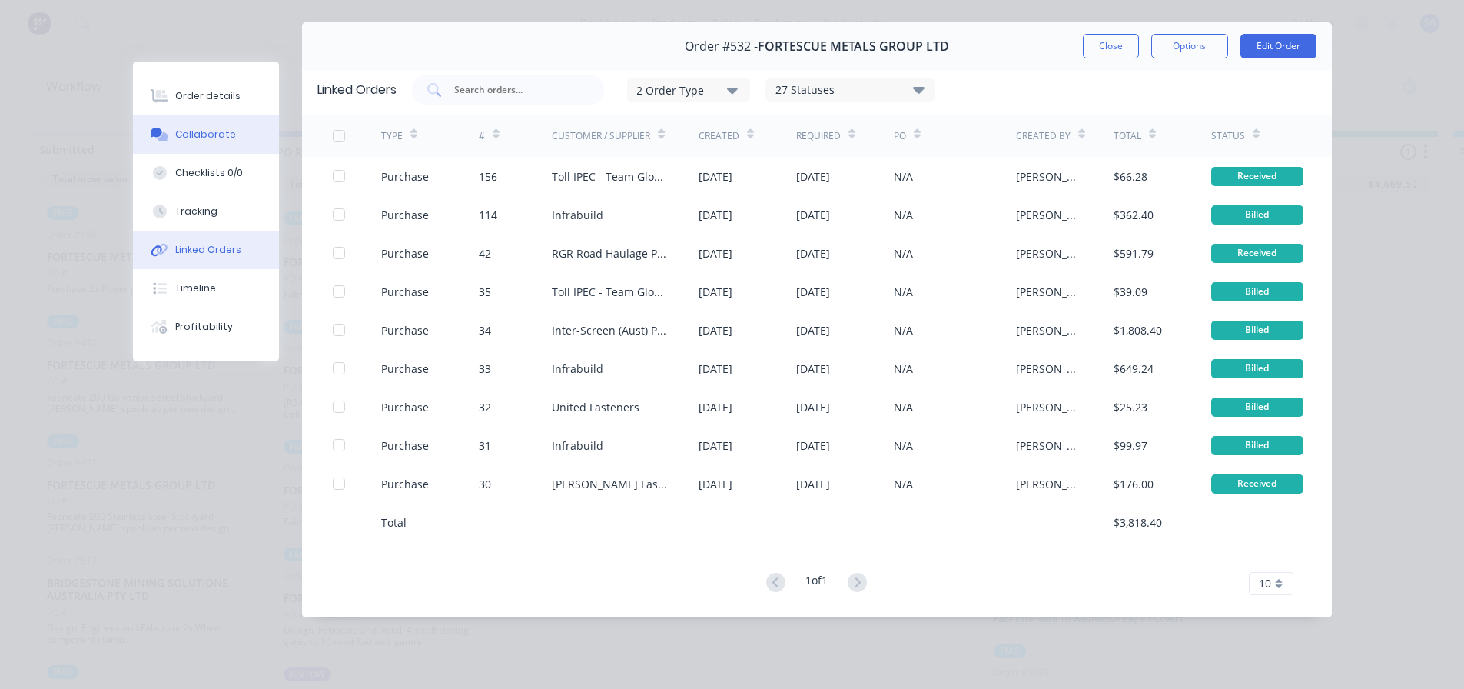
click at [203, 131] on div "Collaborate" at bounding box center [205, 135] width 61 height 14
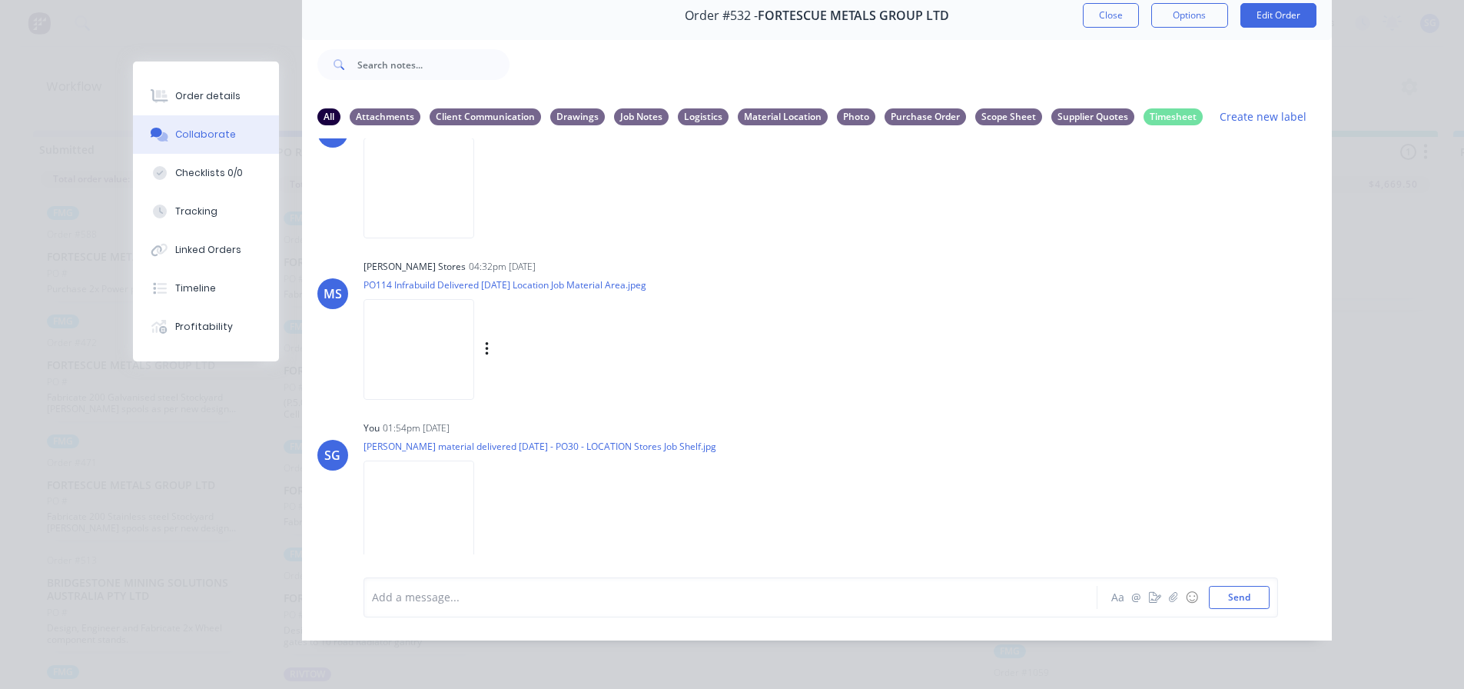
scroll to position [1511, 0]
click at [186, 257] on button "Linked Orders" at bounding box center [206, 250] width 146 height 38
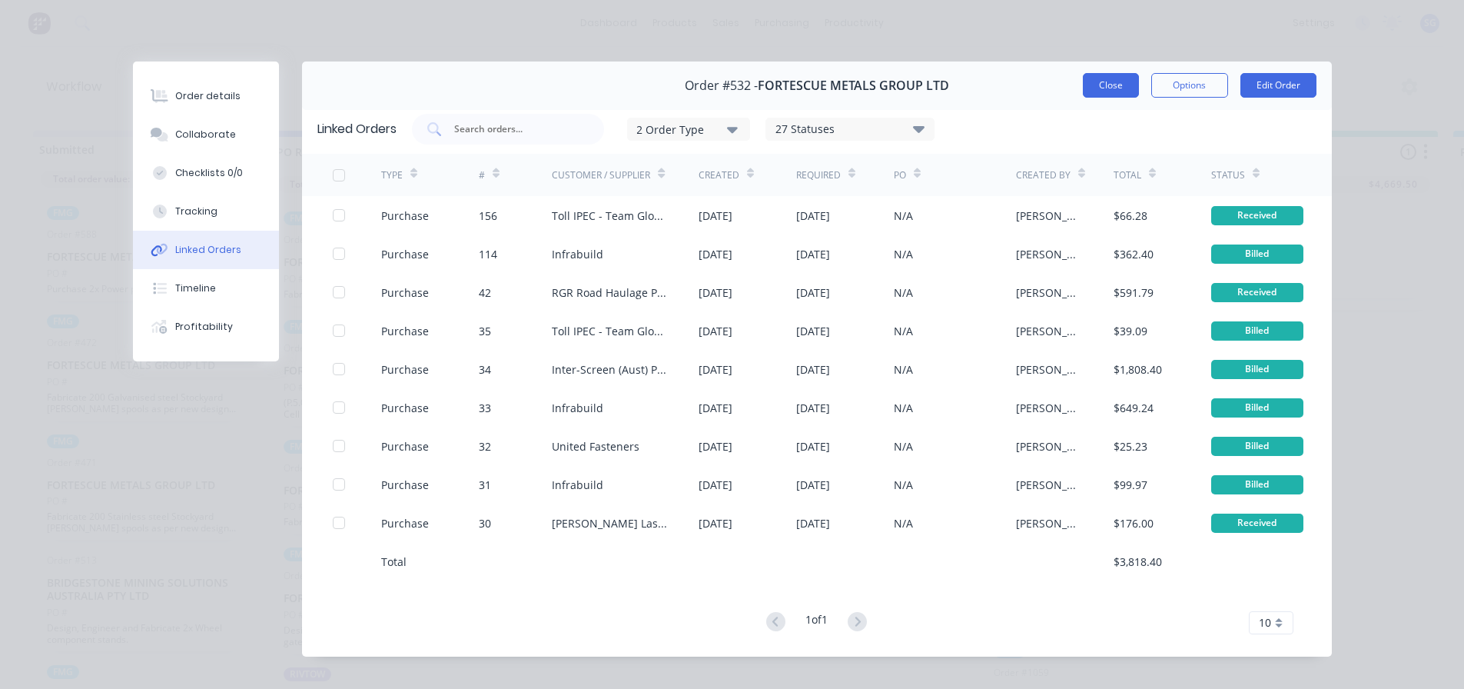
click at [1091, 92] on button "Close" at bounding box center [1111, 85] width 56 height 25
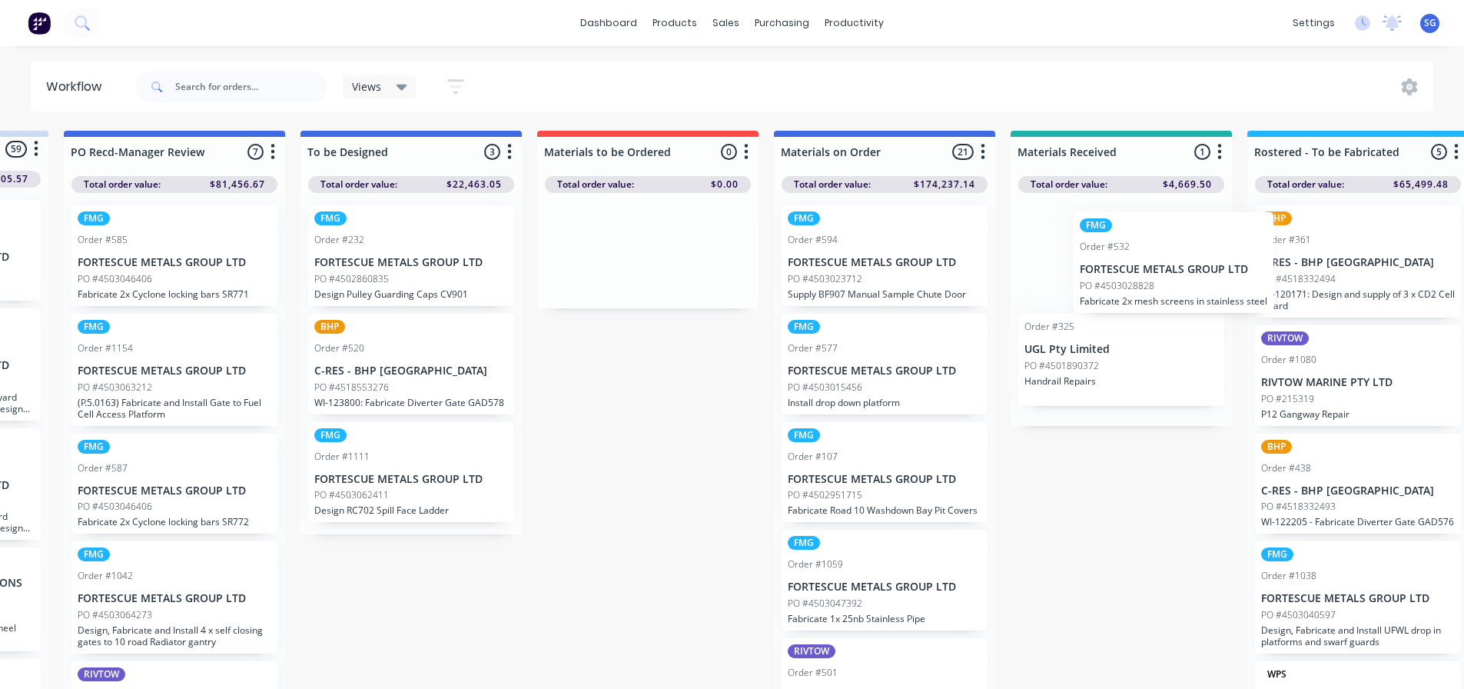
scroll to position [0, 210]
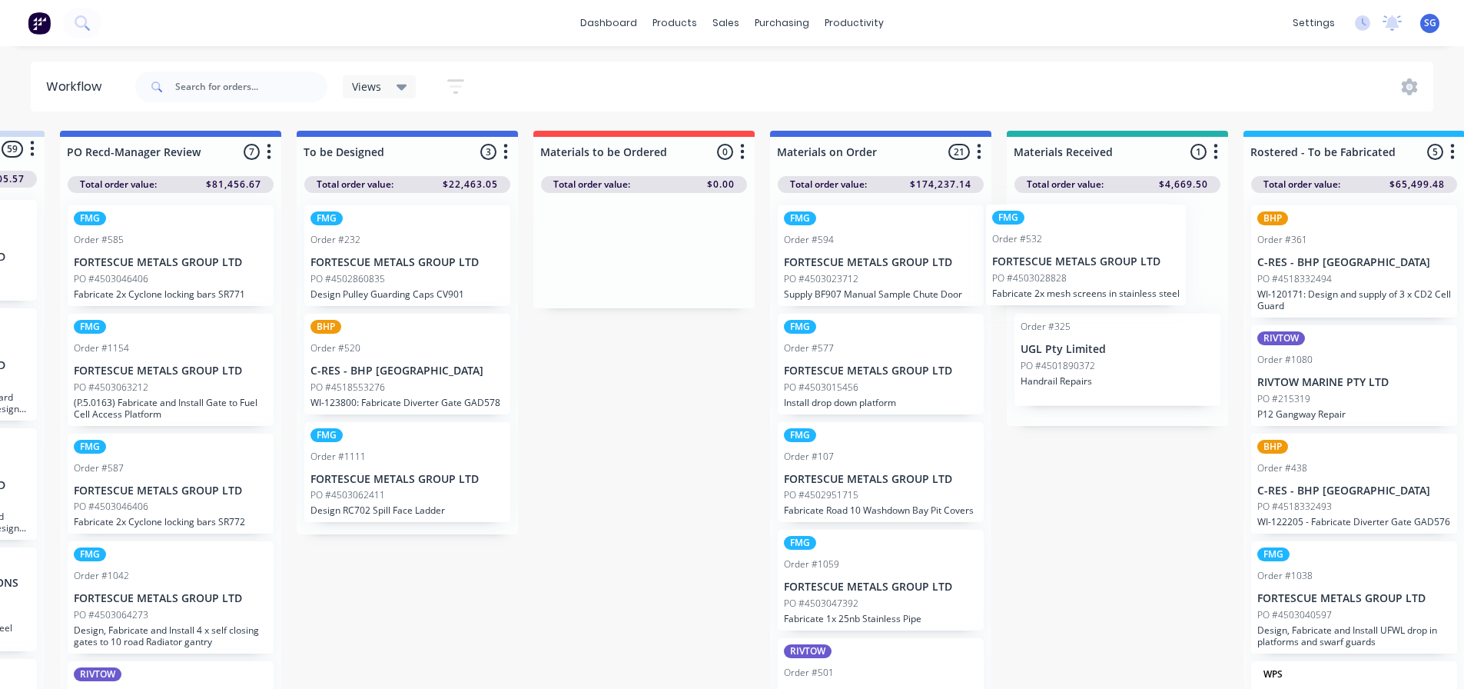
drag, startPoint x: 1064, startPoint y: 267, endPoint x: 1049, endPoint y: 266, distance: 15.4
click at [854, 268] on p "FORTESCUE METALS GROUP LTD" at bounding box center [881, 262] width 194 height 13
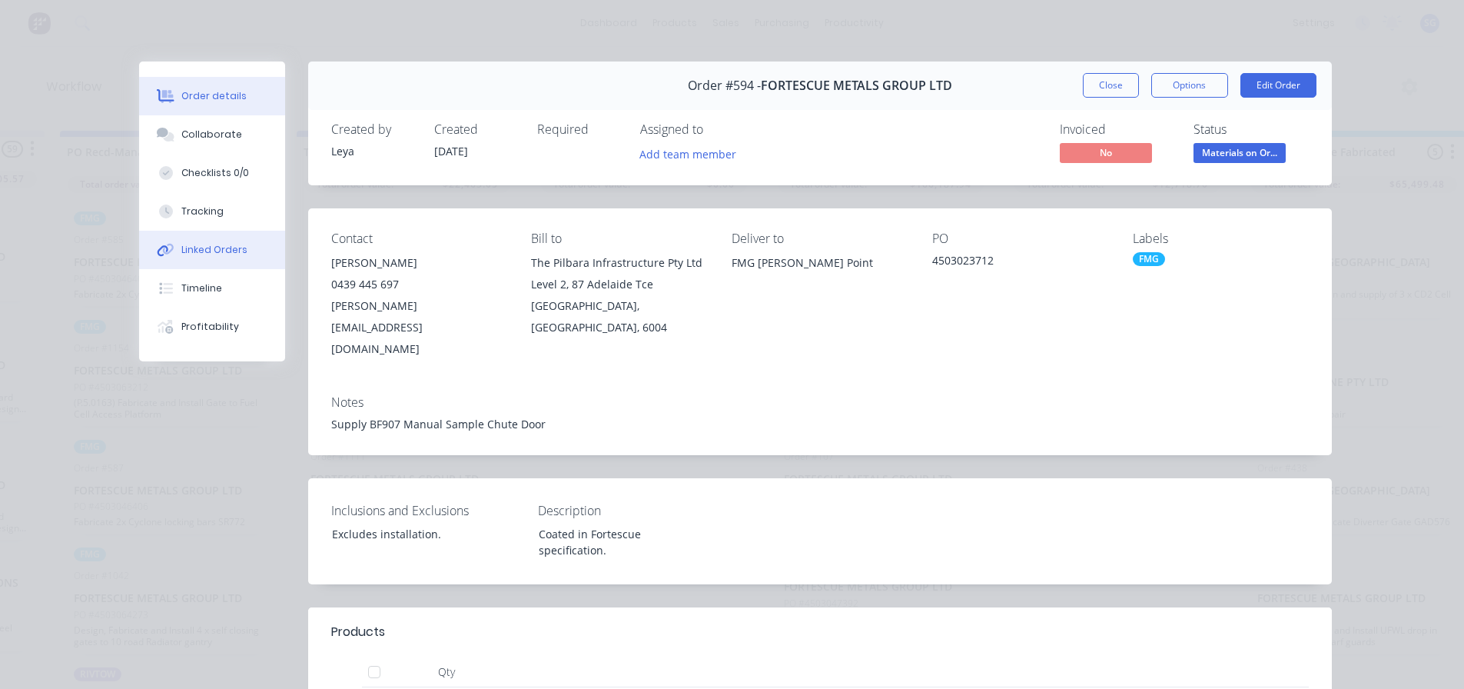
click at [200, 256] on div "Linked Orders" at bounding box center [214, 250] width 66 height 14
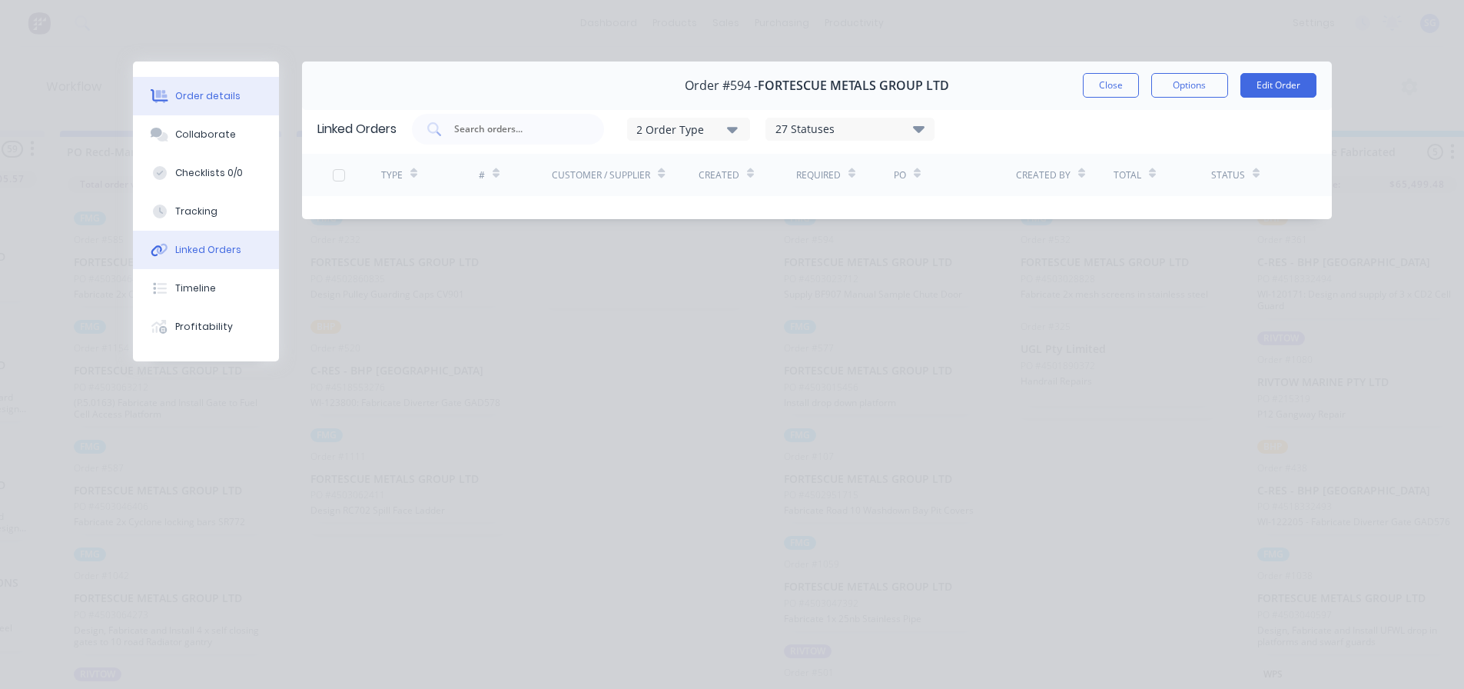
click at [198, 103] on button "Order details" at bounding box center [206, 96] width 146 height 38
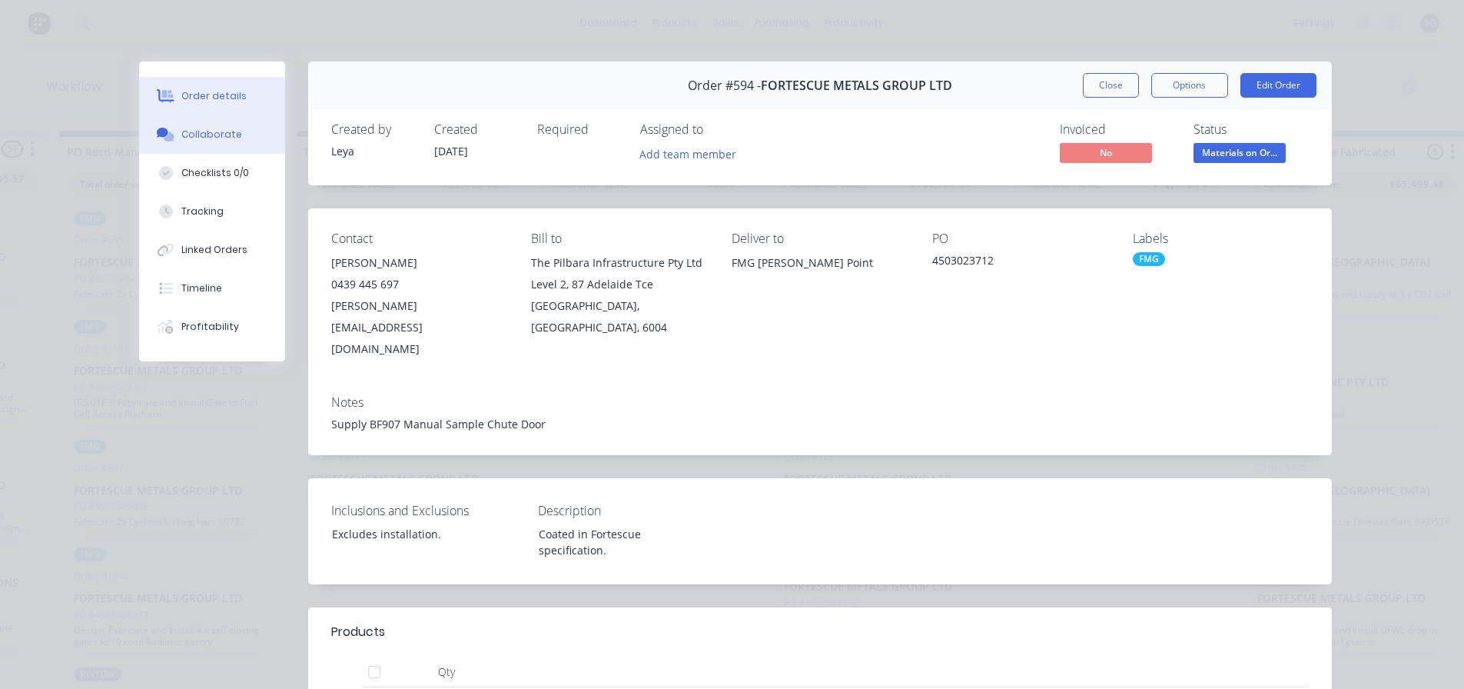
click at [211, 129] on div "Collaborate" at bounding box center [211, 135] width 61 height 14
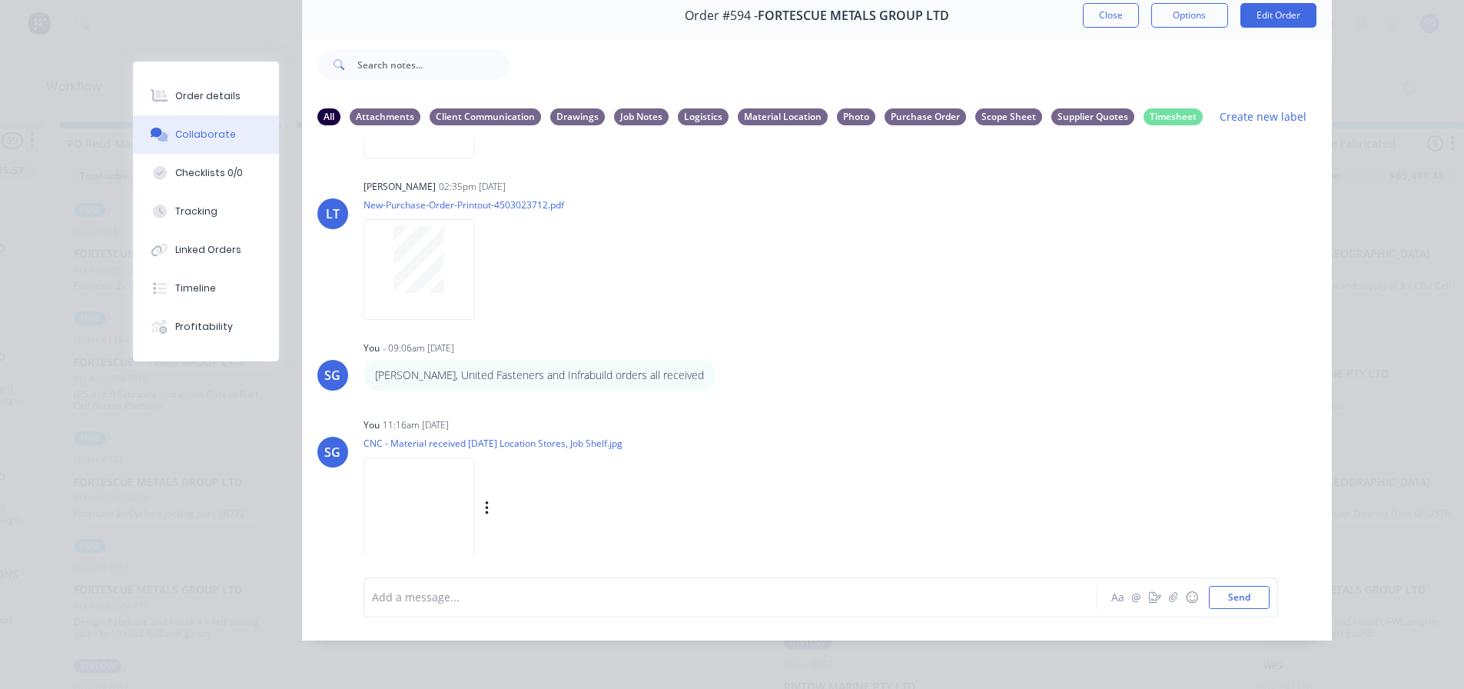
scroll to position [633, 0]
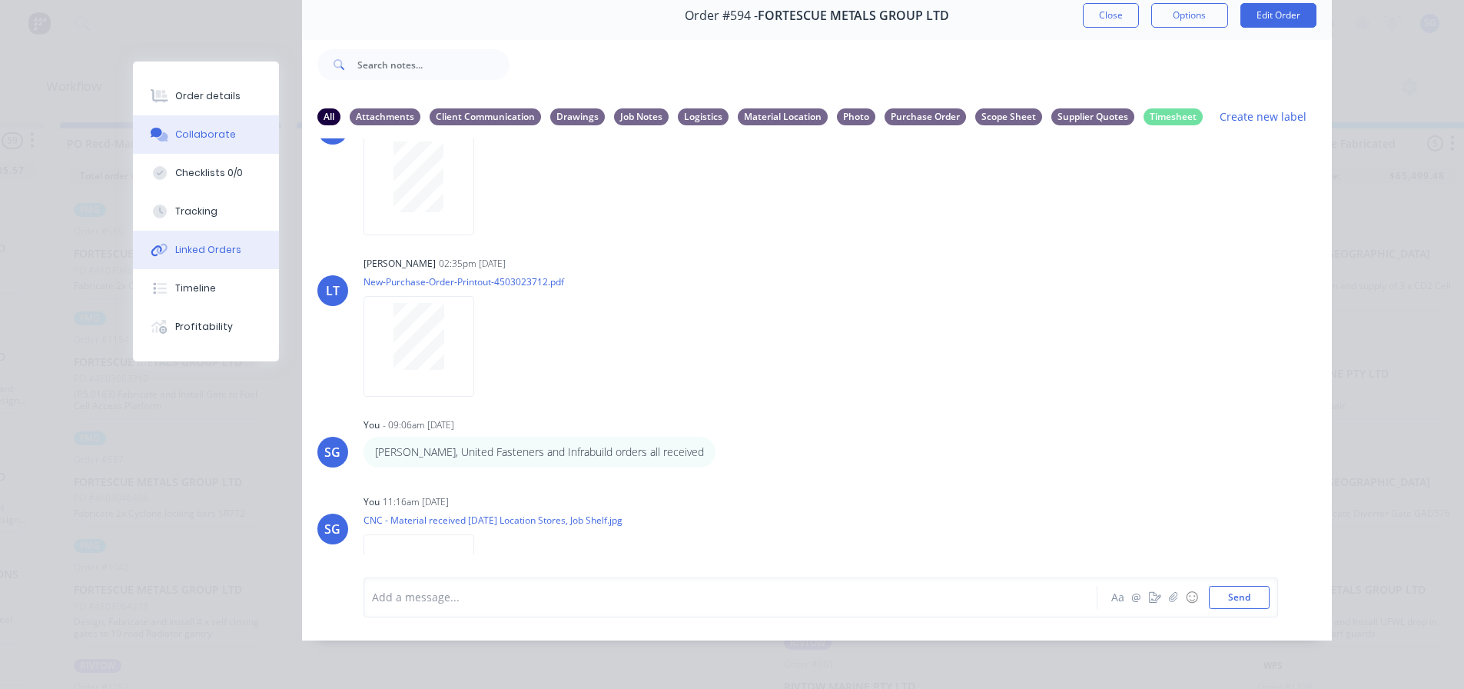
click at [201, 249] on div "Linked Orders" at bounding box center [208, 250] width 66 height 14
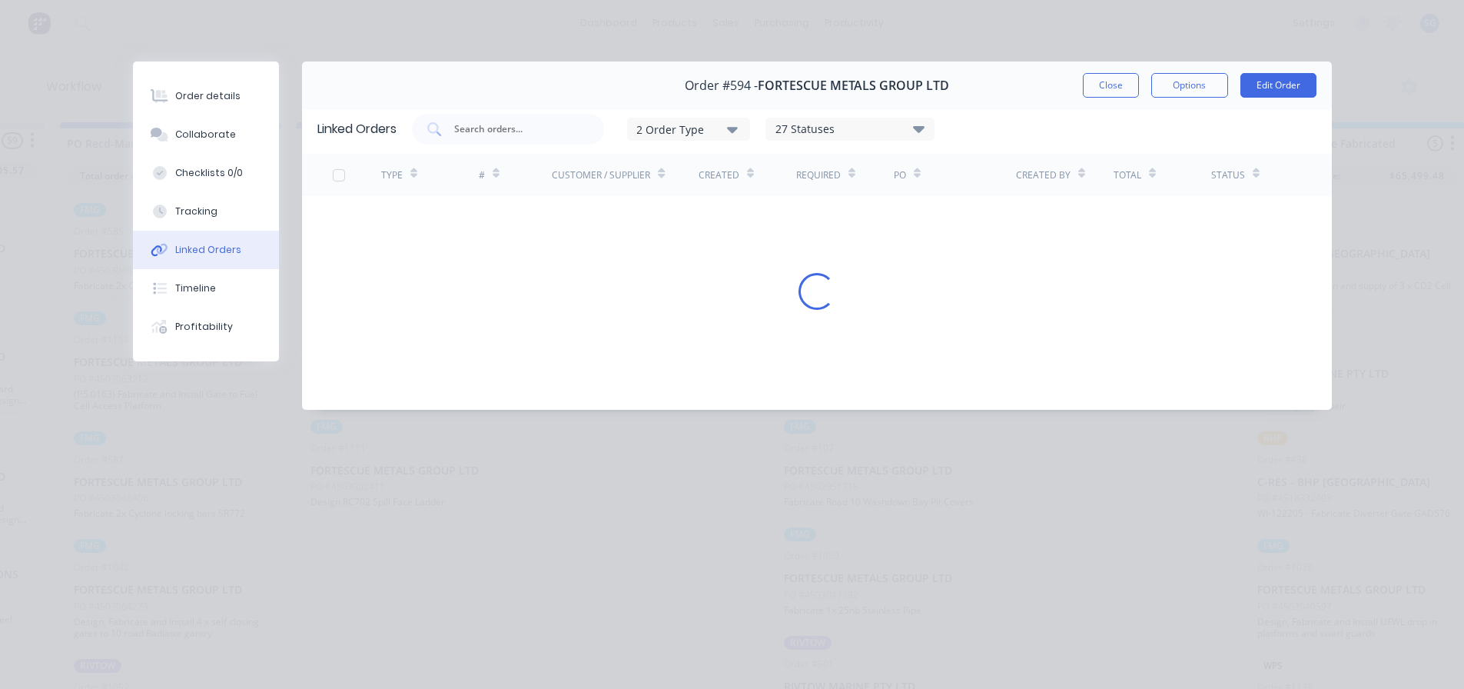
scroll to position [0, 0]
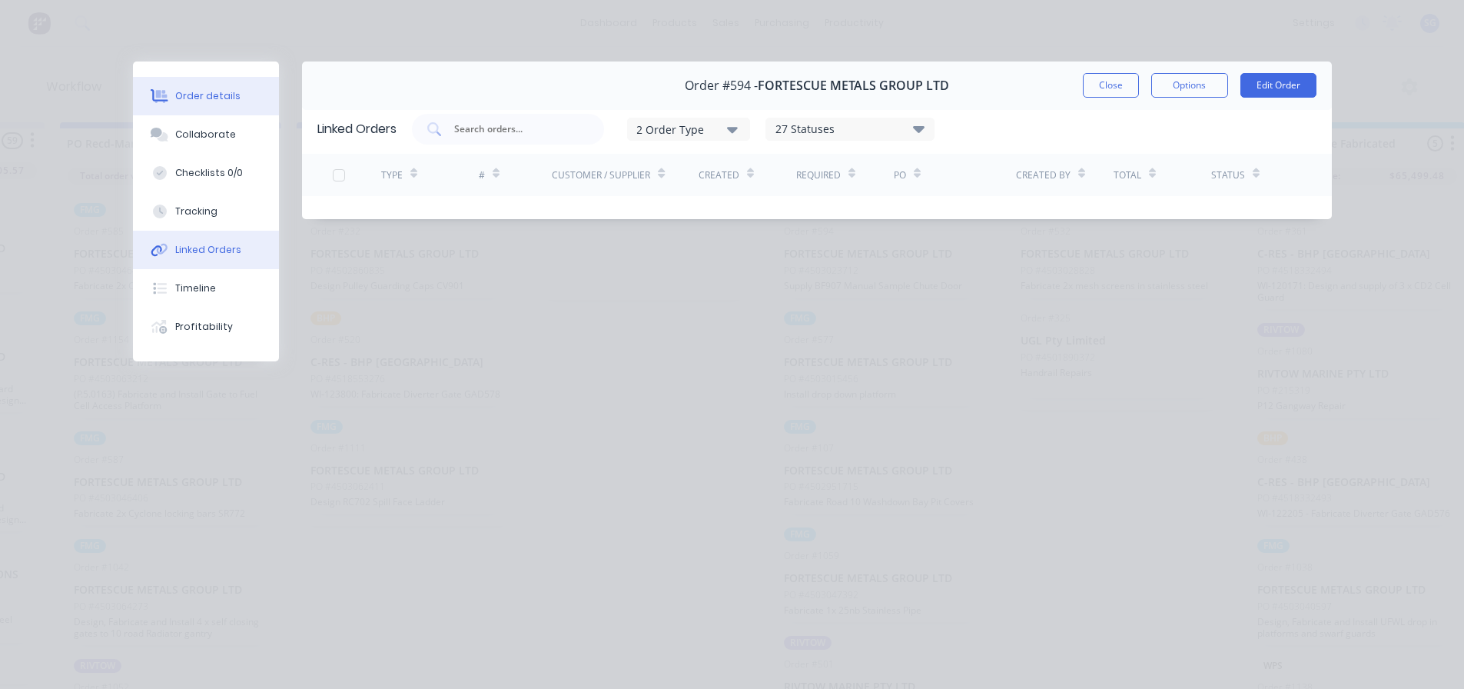
click at [220, 102] on div "Order details" at bounding box center [207, 96] width 65 height 14
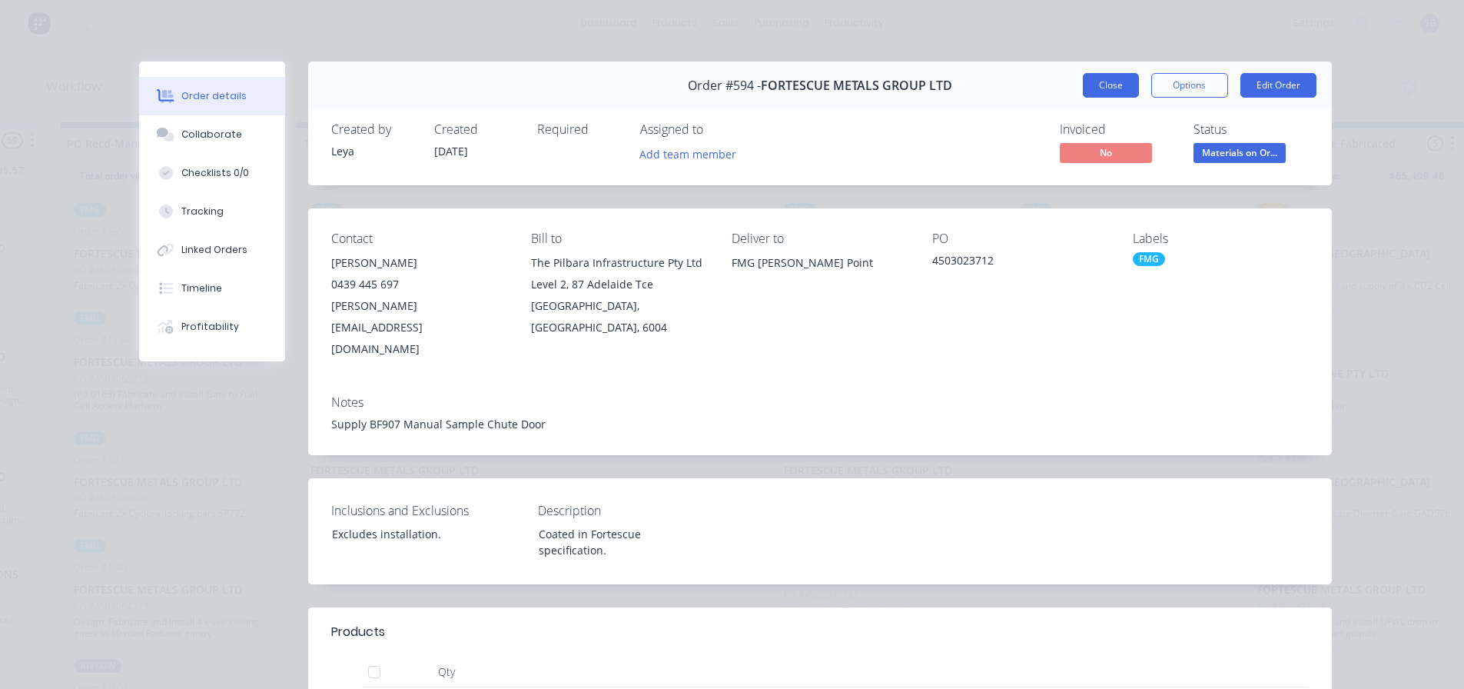
click at [1094, 82] on button "Close" at bounding box center [1111, 85] width 56 height 25
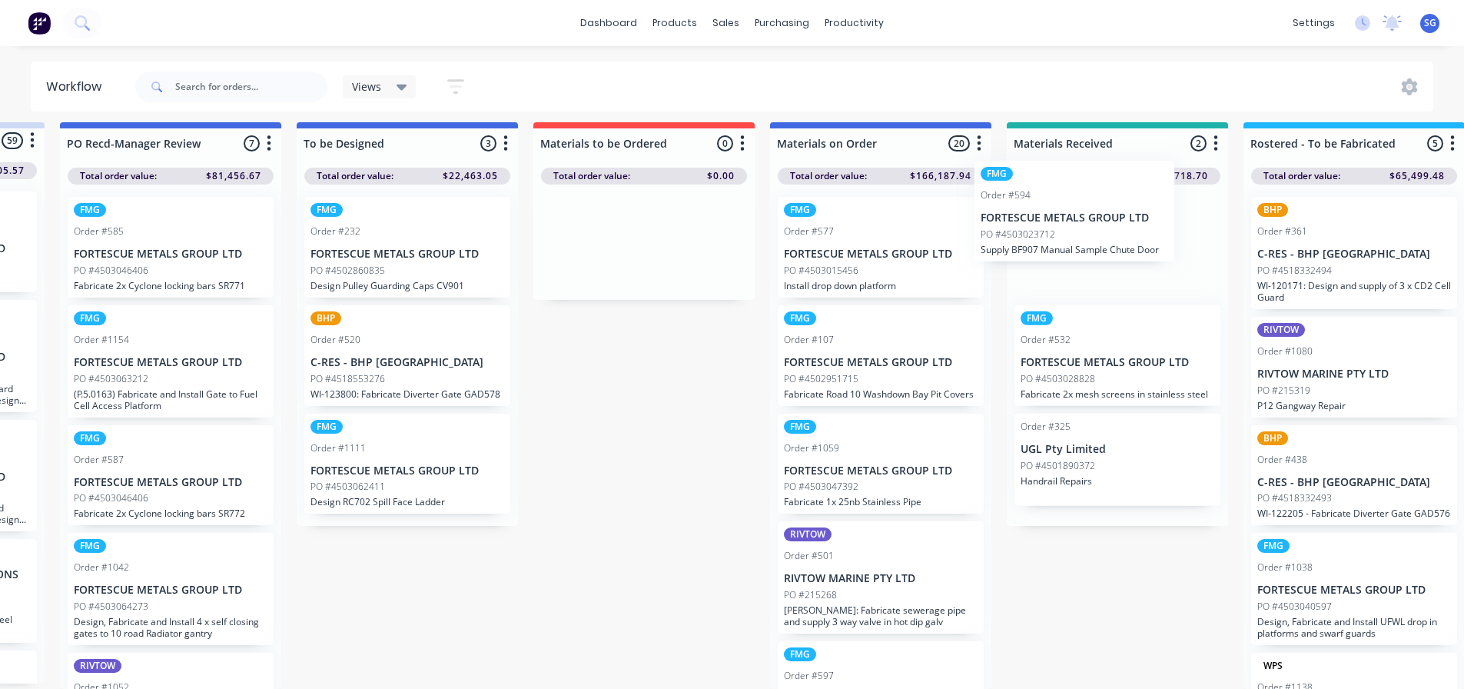
drag, startPoint x: 866, startPoint y: 254, endPoint x: 1067, endPoint y: 227, distance: 202.4
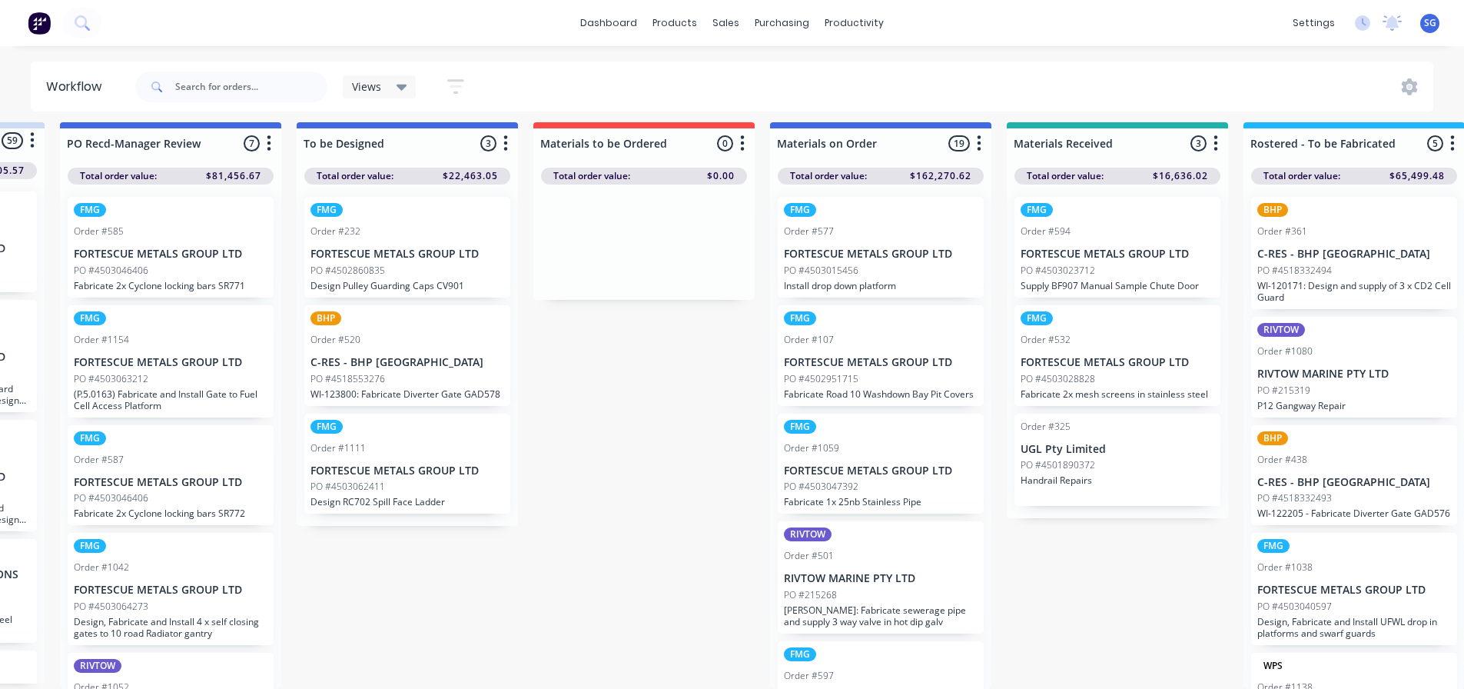
click at [835, 233] on div "FMG Order #577 FORTESCUE METALS GROUP LTD PO #4503015456 Install drop down plat…" at bounding box center [881, 247] width 206 height 101
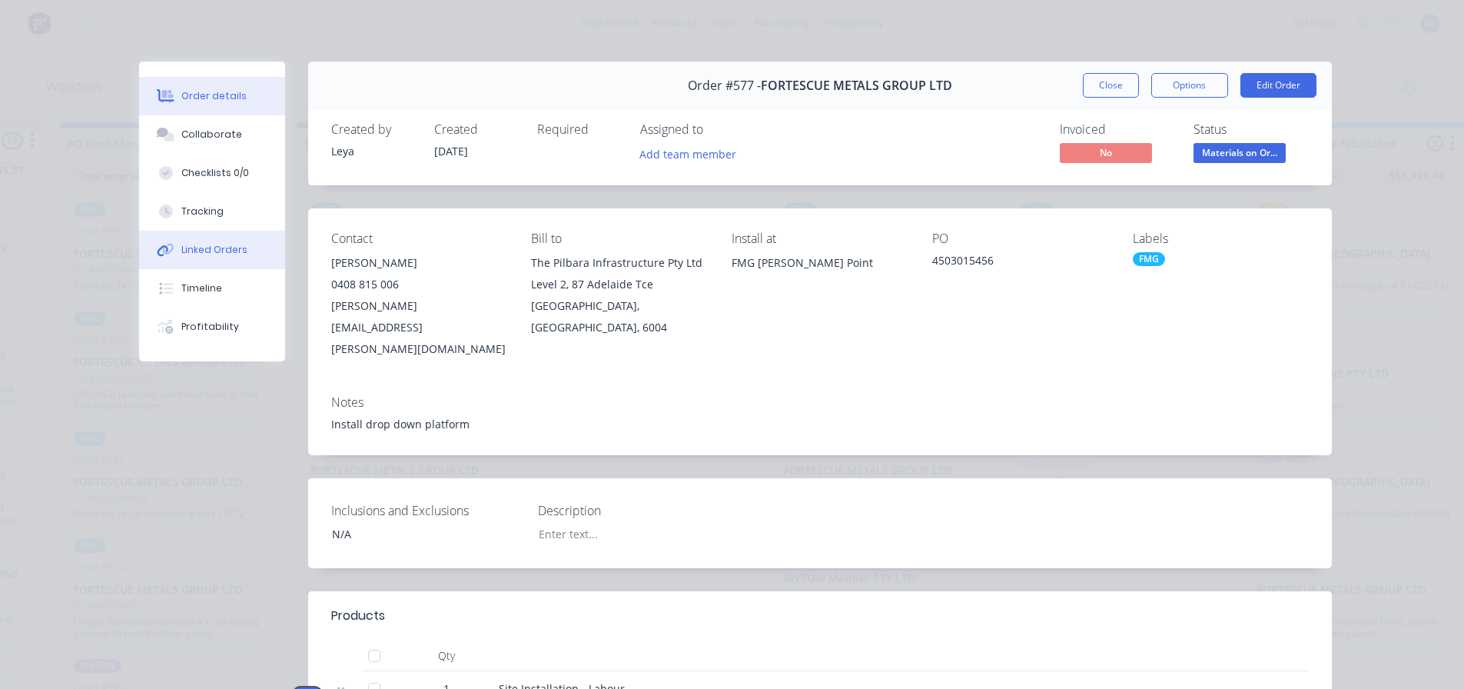
click at [202, 247] on div "Linked Orders" at bounding box center [214, 250] width 66 height 14
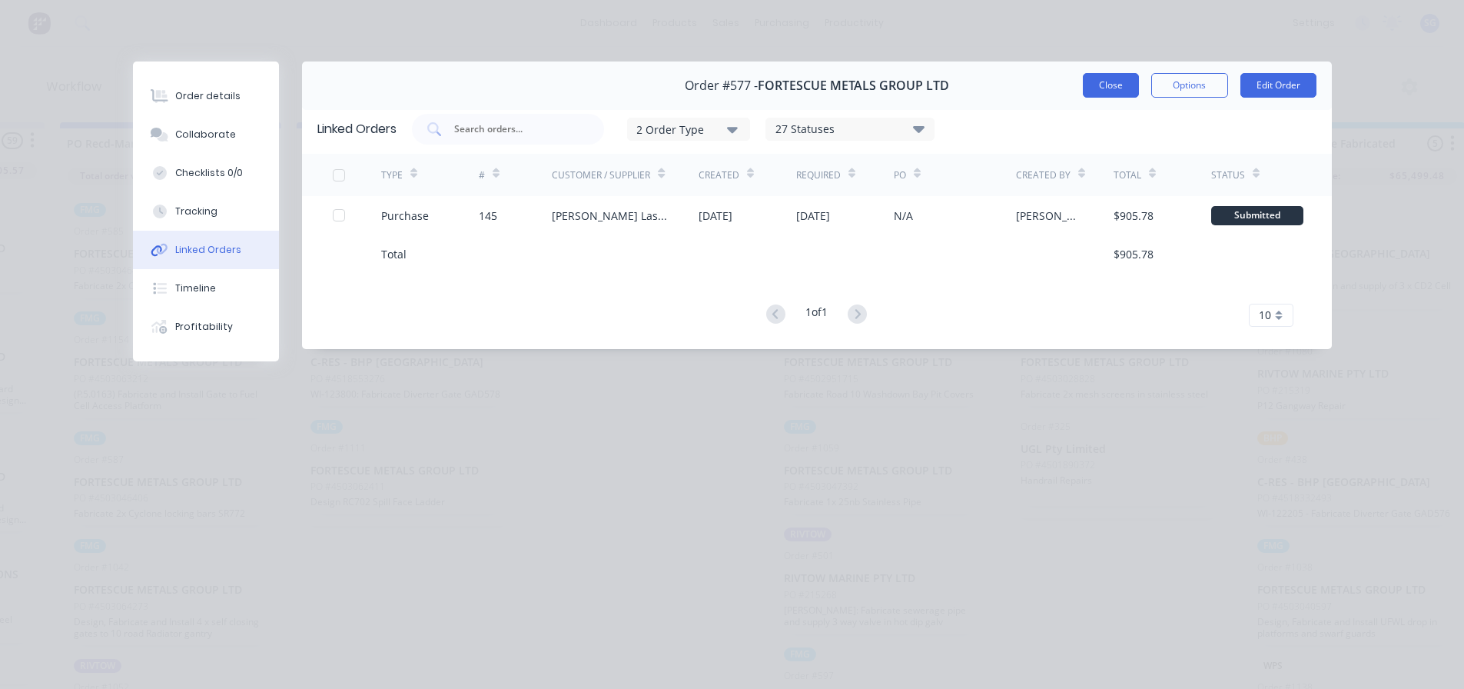
click at [1105, 86] on button "Close" at bounding box center [1111, 85] width 56 height 25
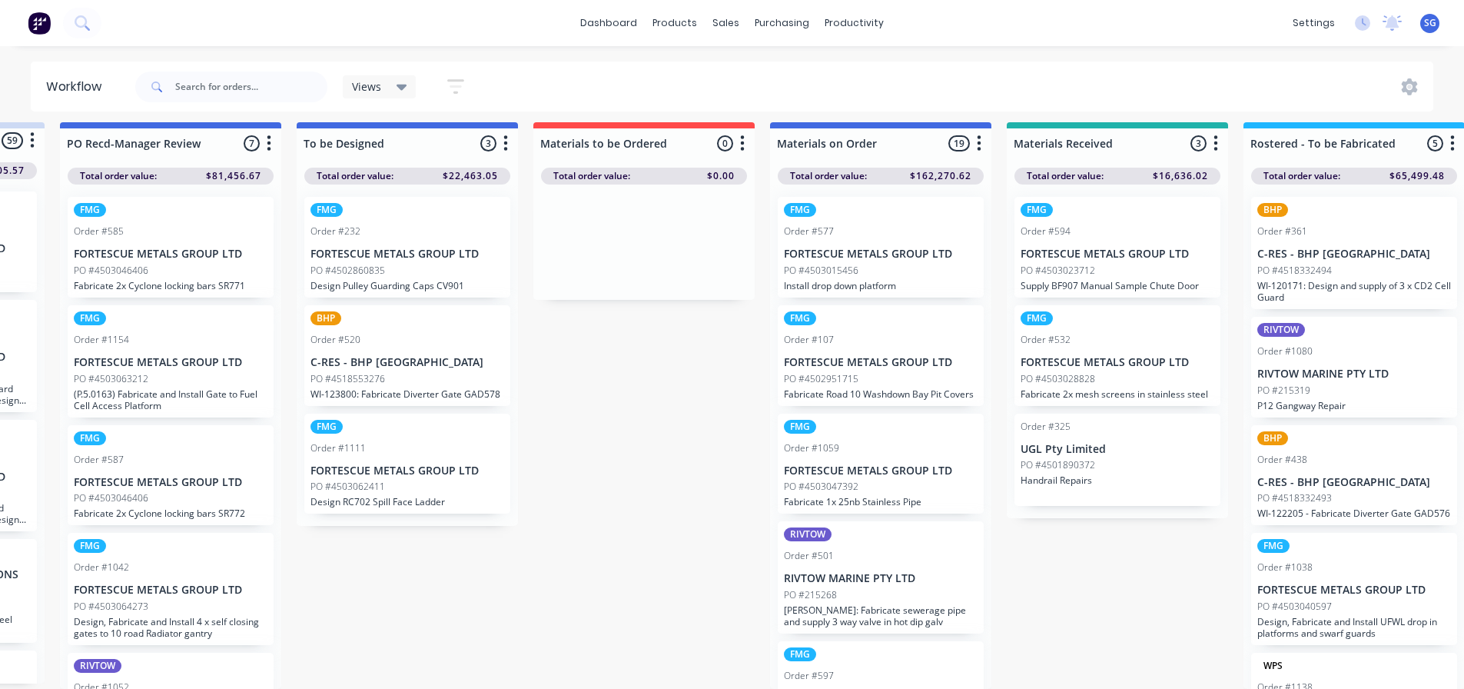
click at [874, 373] on div "PO #4502951715" at bounding box center [881, 379] width 194 height 14
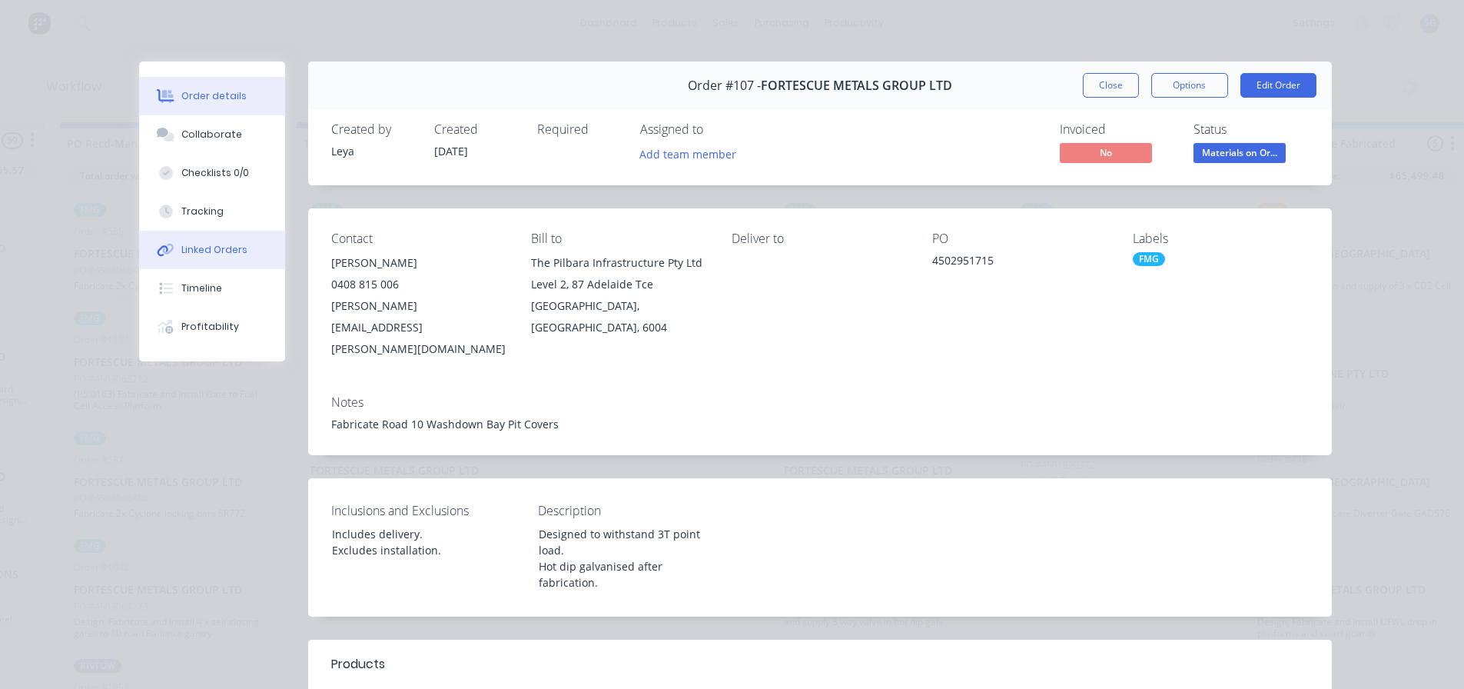
click at [214, 246] on div "Linked Orders" at bounding box center [214, 250] width 66 height 14
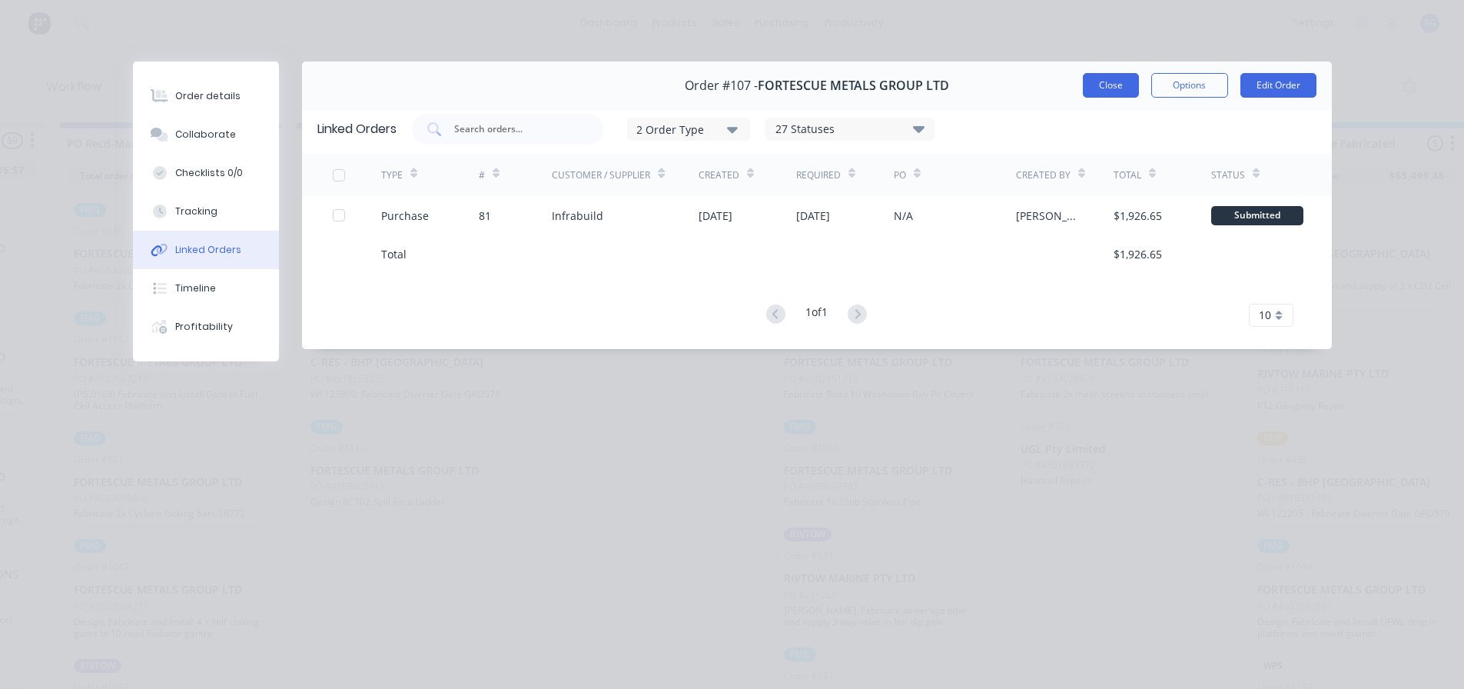
click at [1110, 78] on button "Close" at bounding box center [1111, 85] width 56 height 25
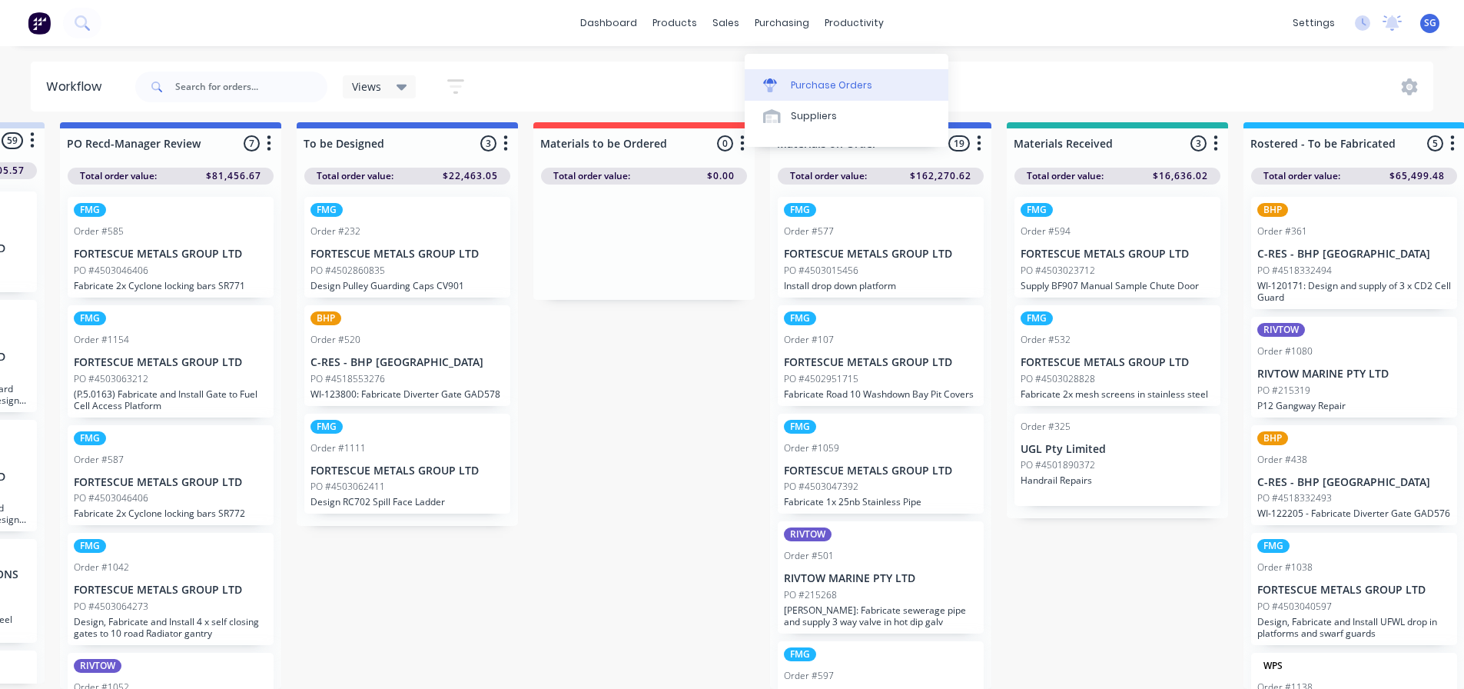
click at [801, 69] on link "Purchase Orders" at bounding box center [847, 84] width 204 height 31
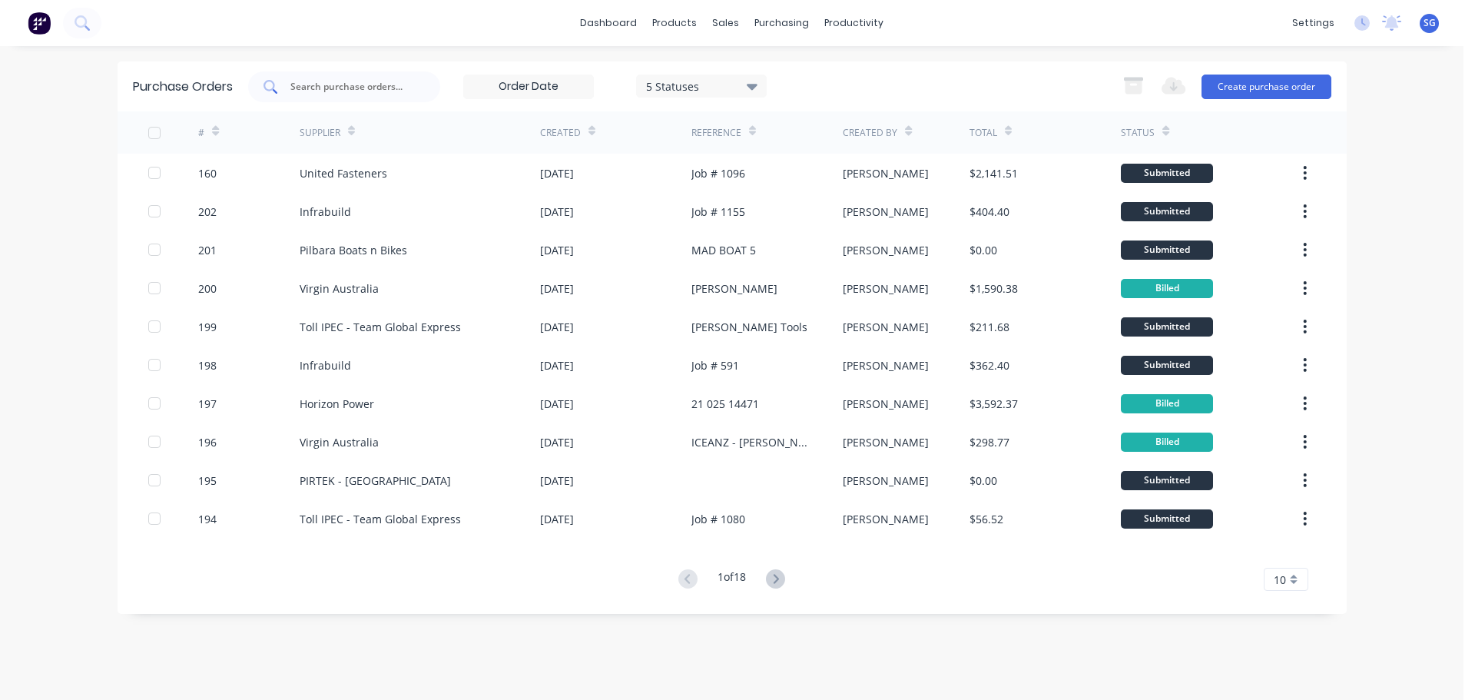
click at [380, 93] on input "text" at bounding box center [353, 86] width 128 height 15
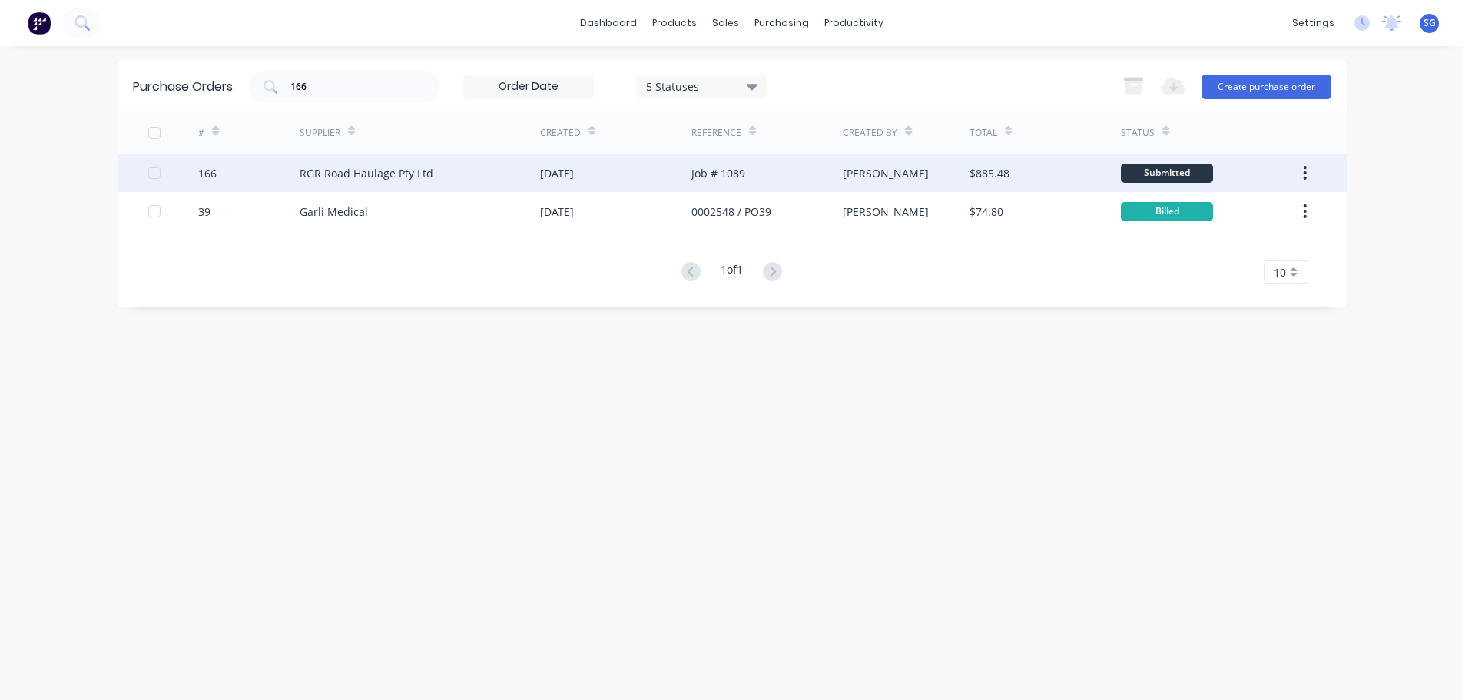
click at [743, 173] on div "Job # 1089" at bounding box center [719, 173] width 54 height 16
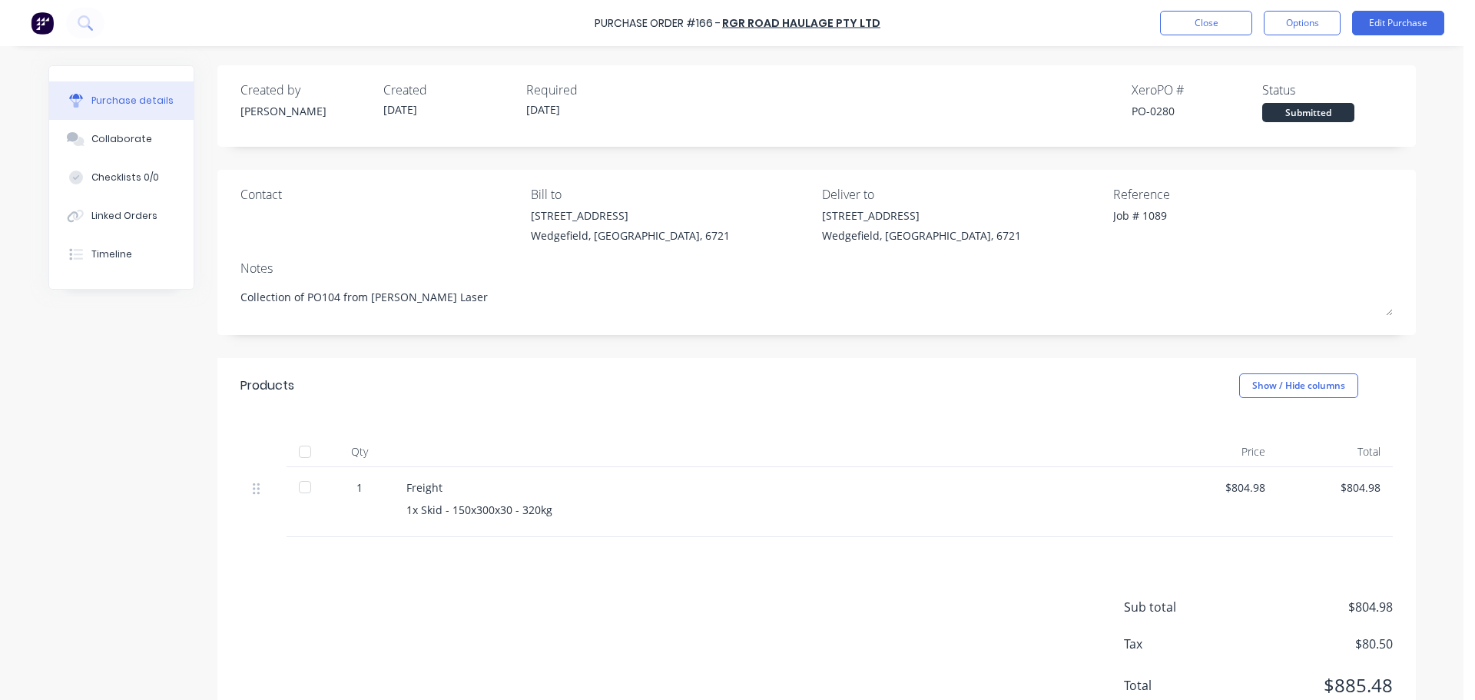
click at [300, 450] on div at bounding box center [305, 451] width 31 height 31
click at [1410, 20] on button "Edit Purchase" at bounding box center [1398, 23] width 92 height 25
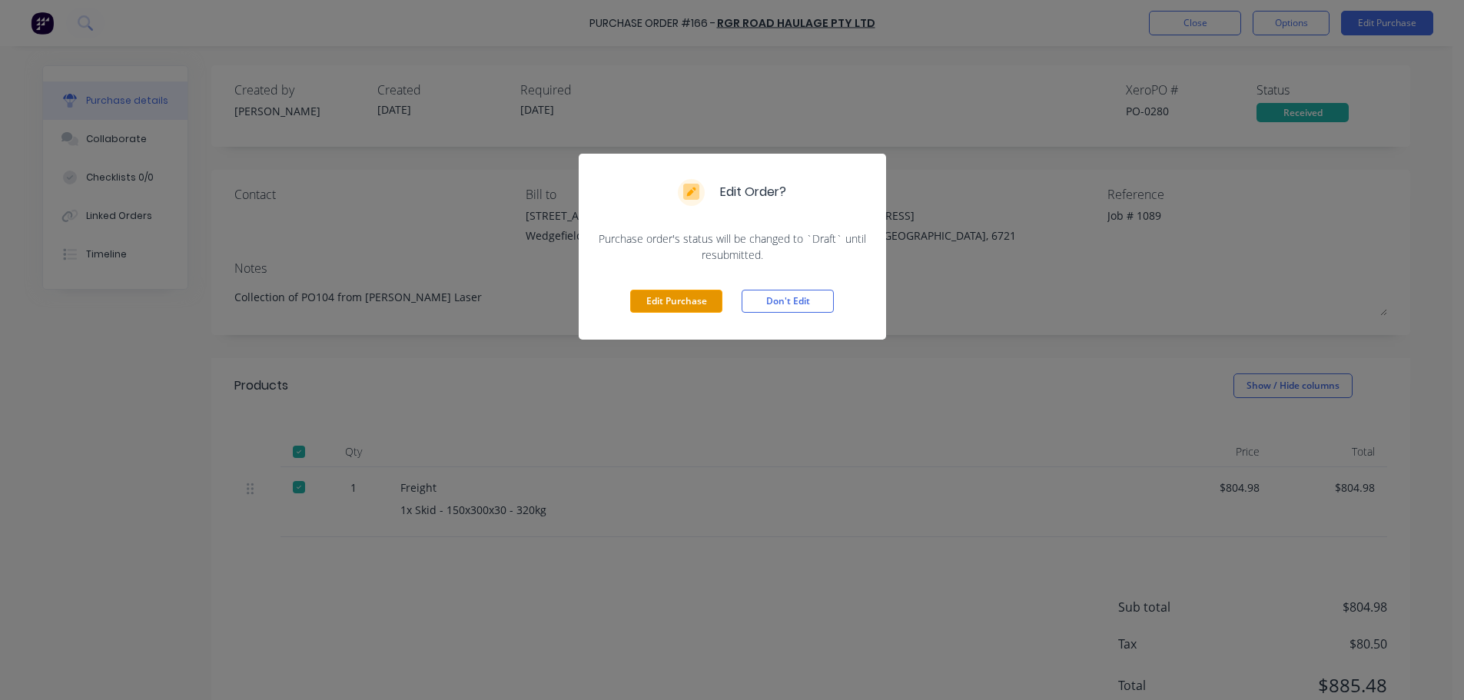
click at [658, 312] on button "Edit Purchase" at bounding box center [676, 301] width 92 height 23
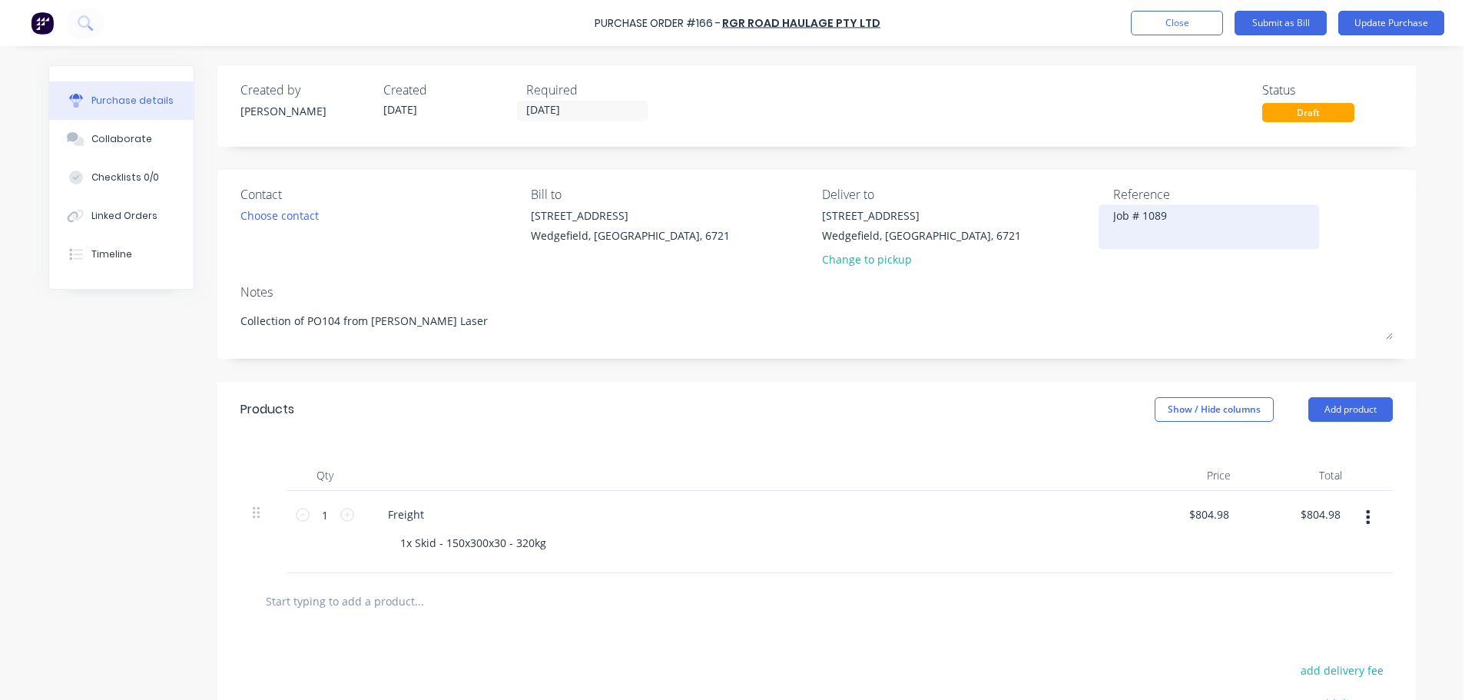
click at [1113, 221] on div "Job # 1089" at bounding box center [1209, 226] width 192 height 38
click at [1113, 217] on textarea "Job # 1089" at bounding box center [1209, 224] width 192 height 35
click at [1368, 23] on button "Update Purchase" at bounding box center [1392, 23] width 106 height 25
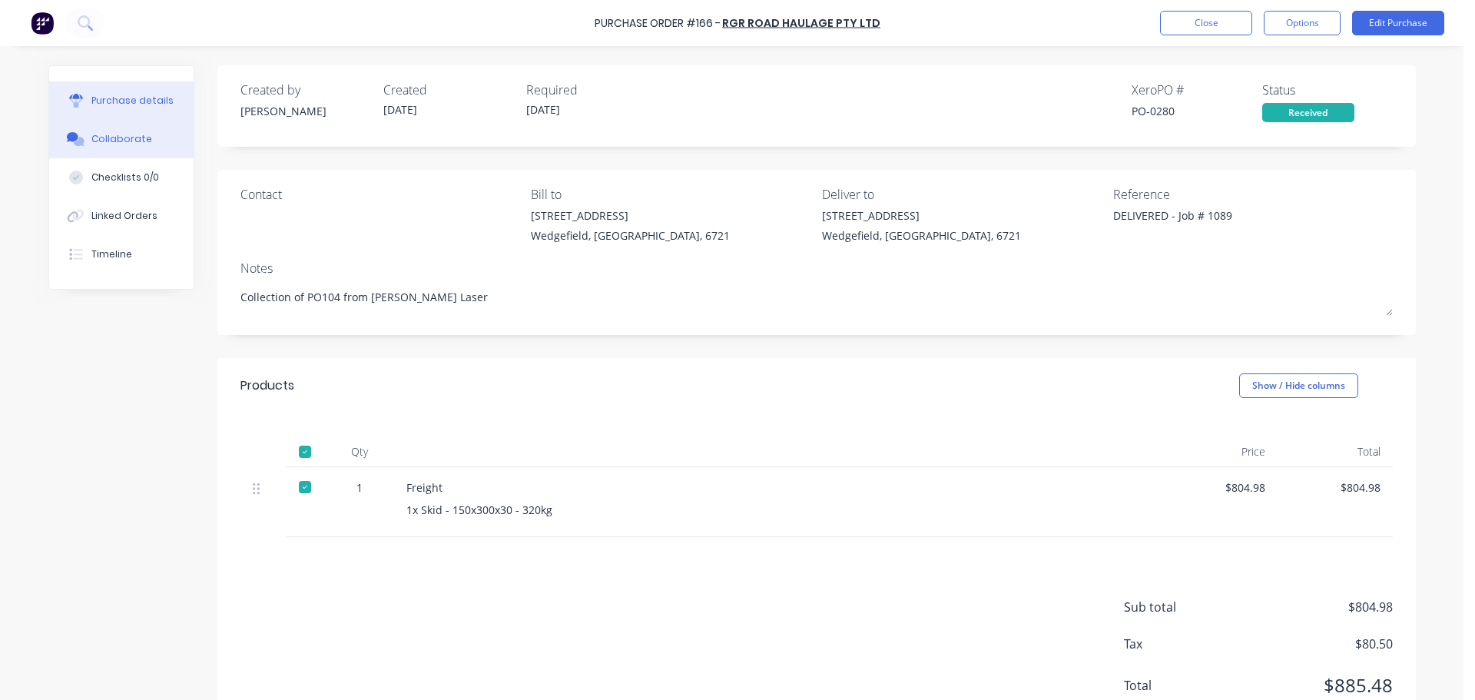
click at [99, 143] on div "Collaborate" at bounding box center [121, 139] width 61 height 14
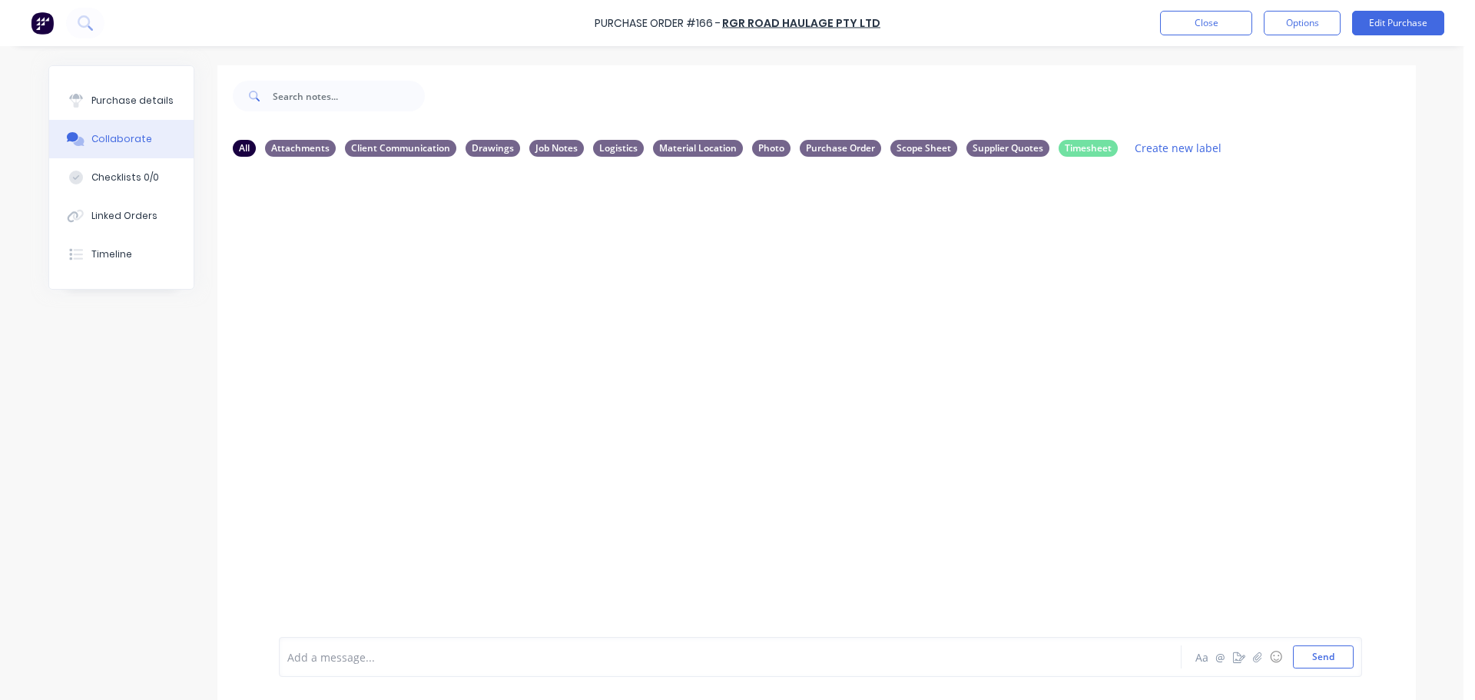
click at [414, 655] on div at bounding box center [687, 657] width 799 height 16
click at [81, 212] on div at bounding box center [76, 216] width 23 height 14
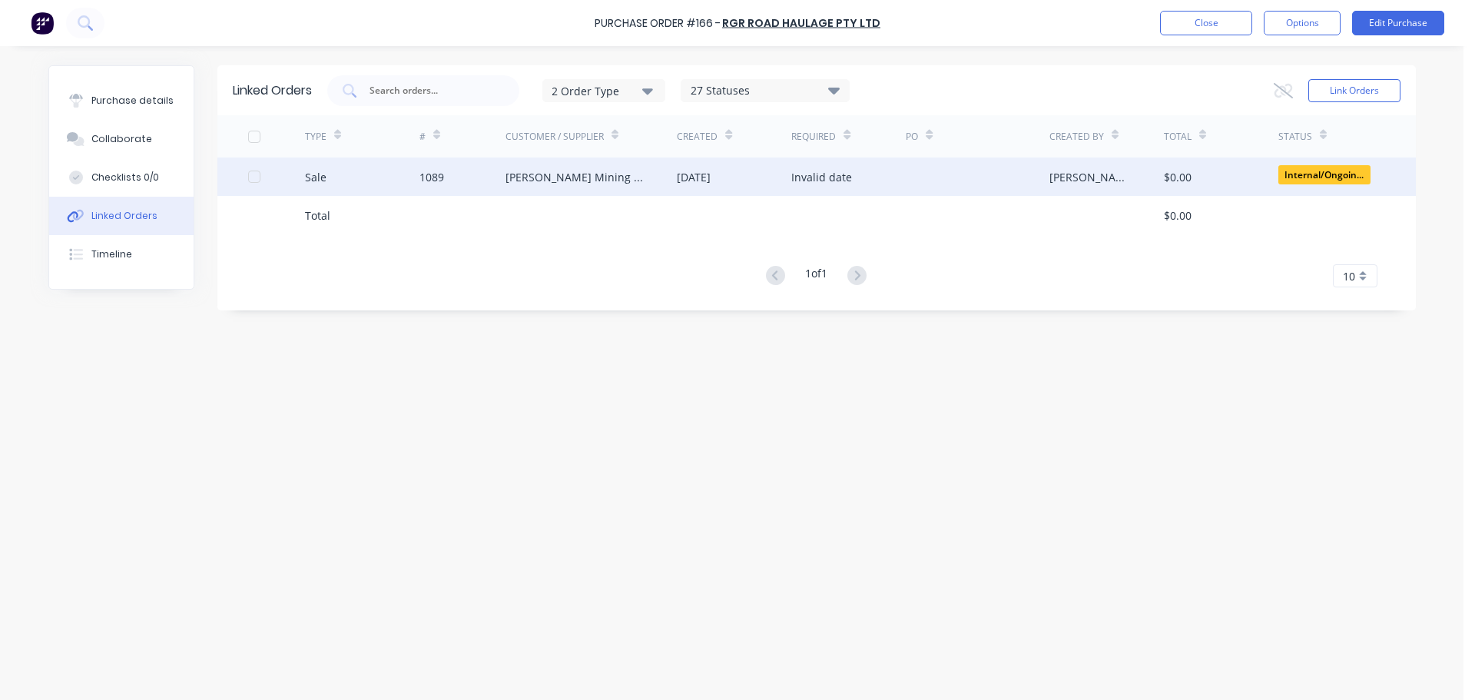
click at [432, 180] on div "1089" at bounding box center [432, 177] width 25 height 16
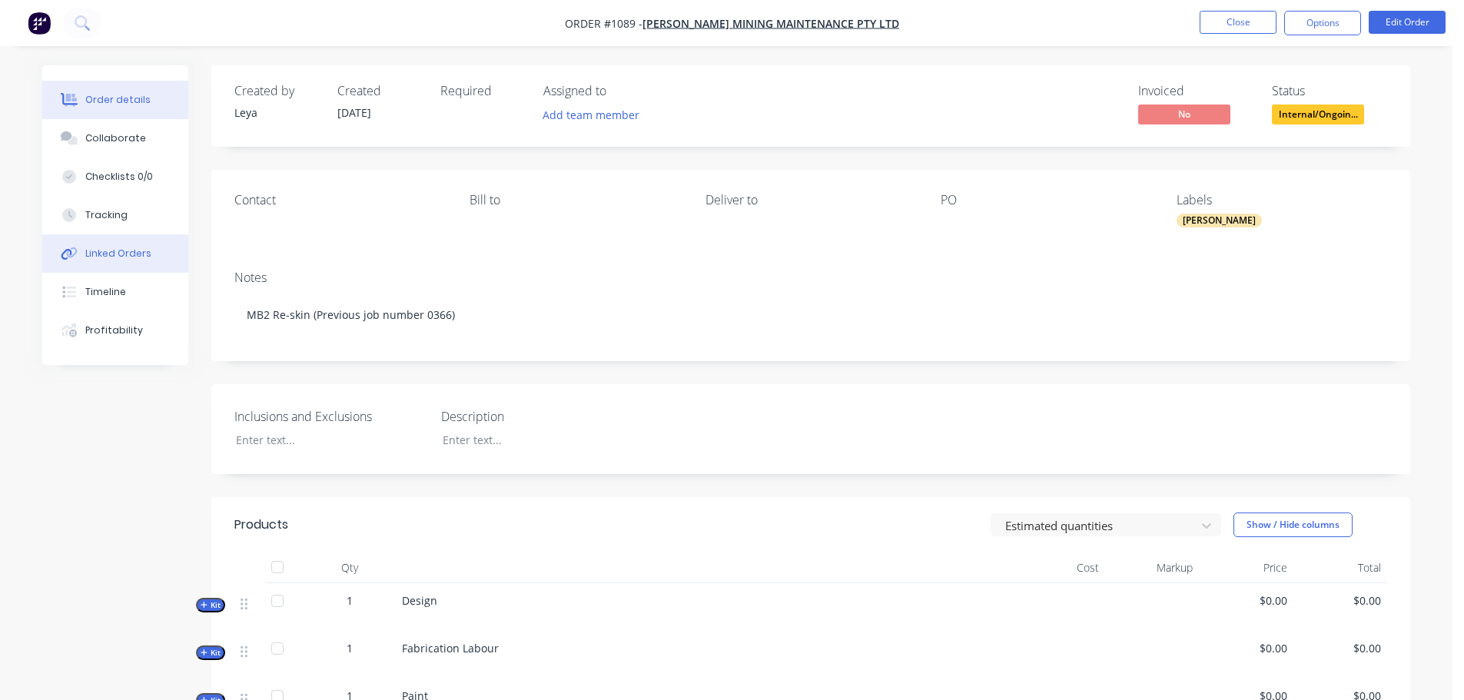
click at [92, 259] on div "Linked Orders" at bounding box center [118, 254] width 66 height 14
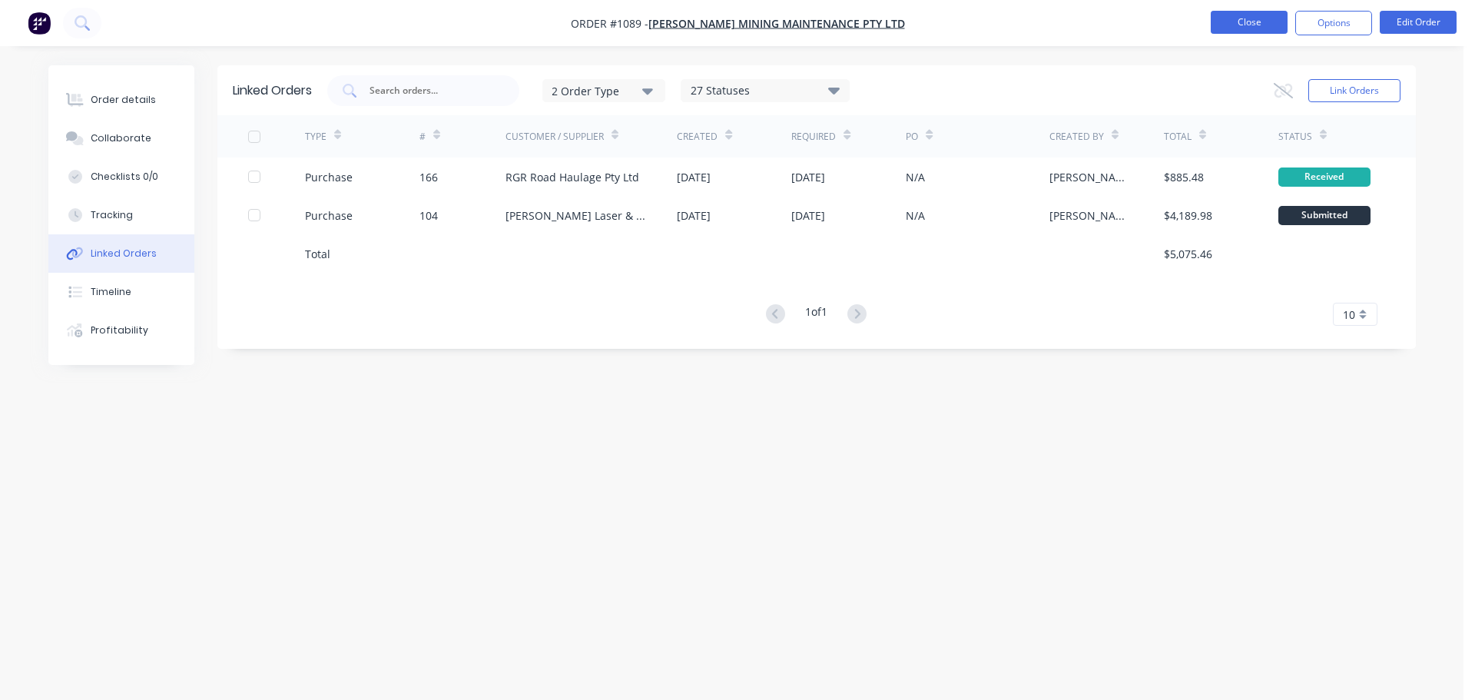
click at [1255, 18] on button "Close" at bounding box center [1249, 22] width 77 height 23
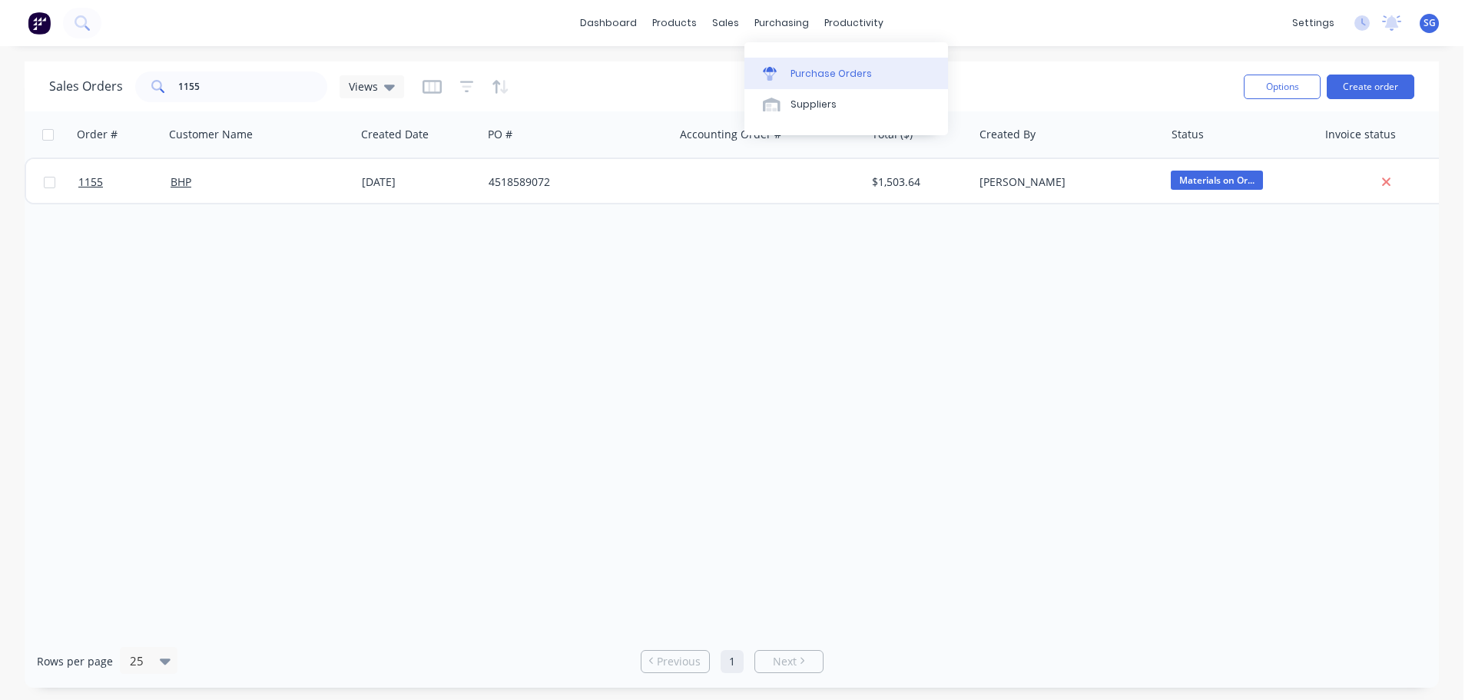
click at [793, 71] on div "Purchase Orders" at bounding box center [831, 74] width 81 height 14
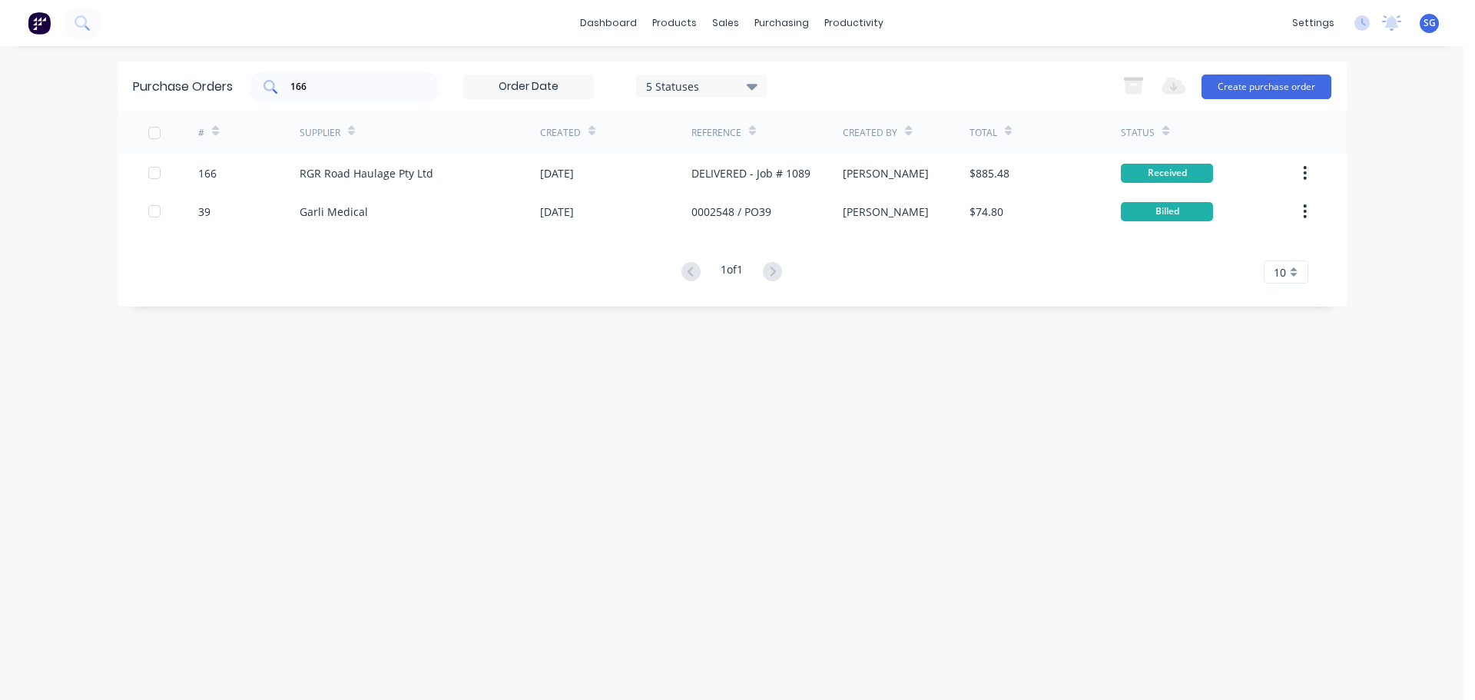
click at [348, 96] on div "166" at bounding box center [344, 86] width 192 height 31
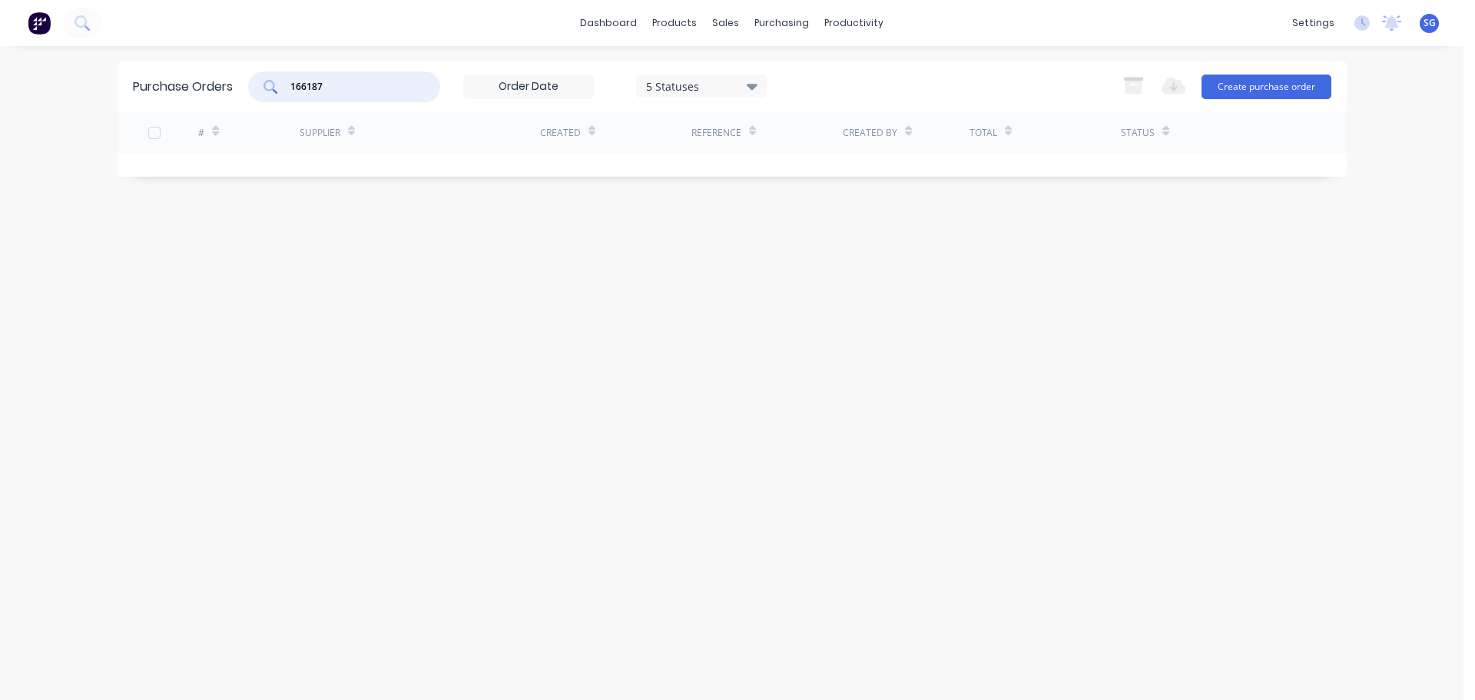
click at [343, 84] on input "166187" at bounding box center [353, 86] width 128 height 15
drag, startPoint x: 333, startPoint y: 87, endPoint x: 241, endPoint y: 80, distance: 92.5
click at [240, 84] on div "Purchase Orders 166187 5 Statuses 5 Statuses Export to Excel (XLSX) Create purc…" at bounding box center [732, 86] width 1229 height 50
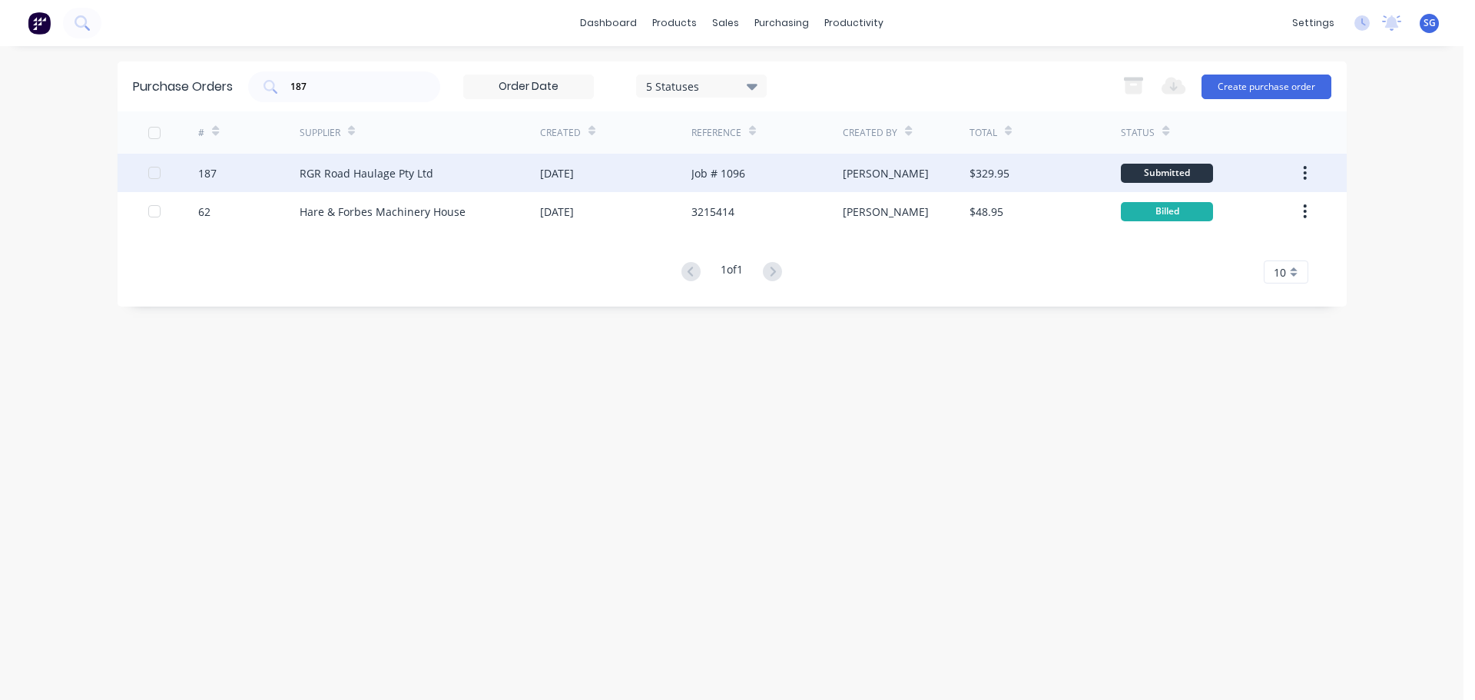
click at [455, 176] on div "RGR Road Haulage Pty Ltd" at bounding box center [420, 173] width 241 height 38
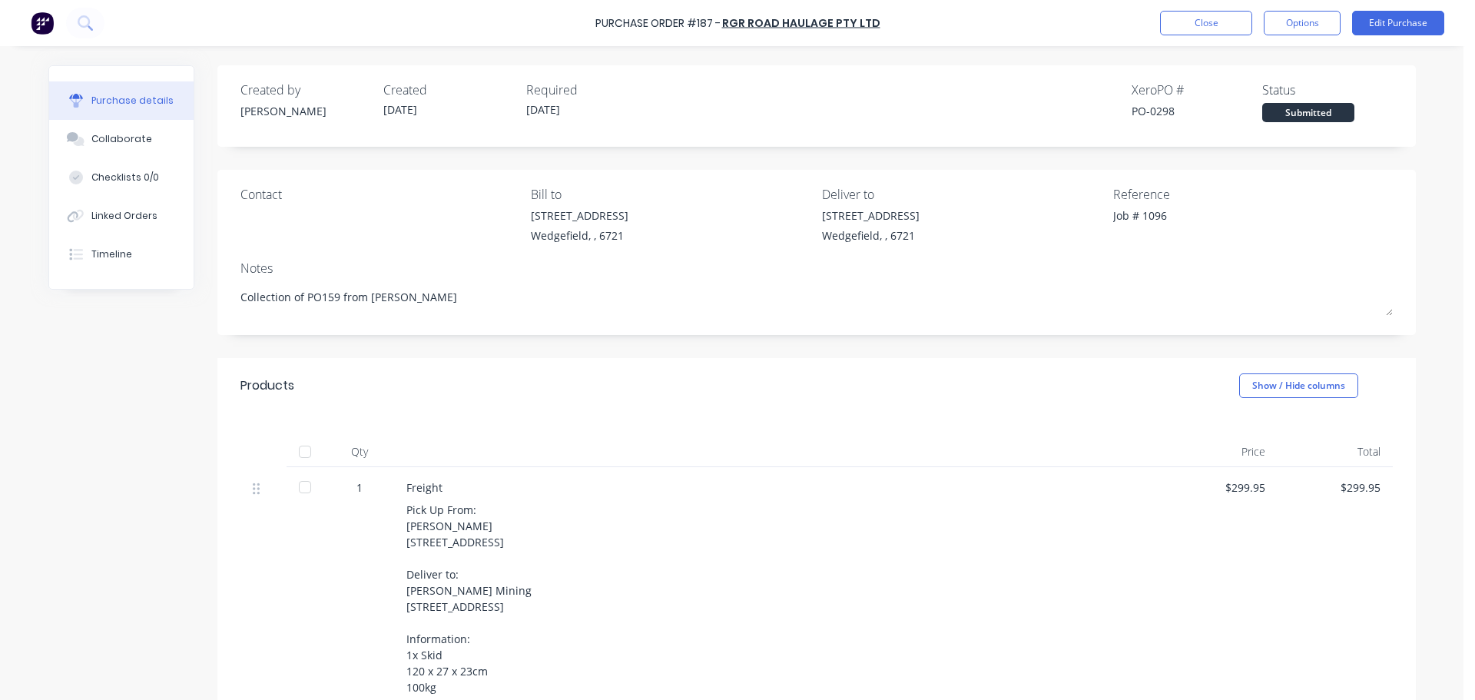
click at [302, 452] on div at bounding box center [305, 451] width 31 height 31
click at [119, 141] on div "Collaborate" at bounding box center [121, 139] width 61 height 14
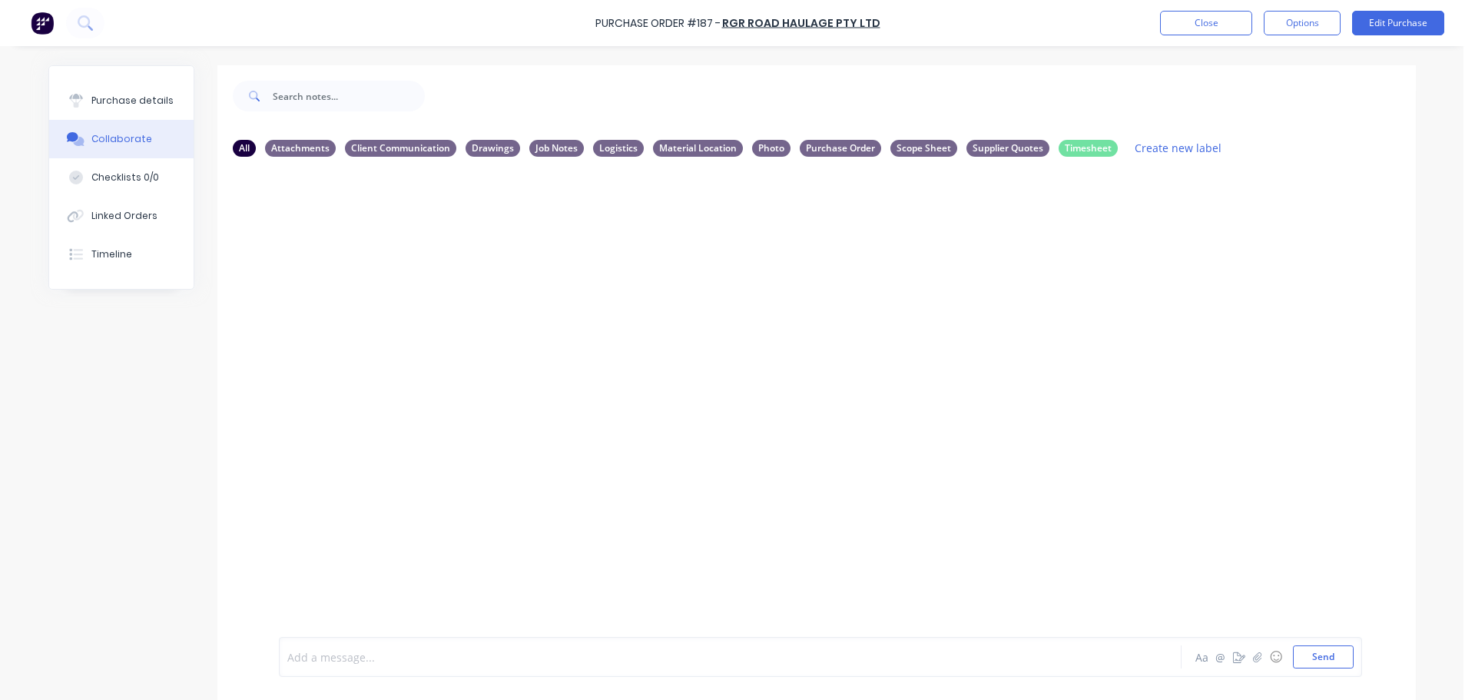
click at [582, 656] on div at bounding box center [687, 657] width 799 height 16
click at [132, 212] on div "Linked Orders" at bounding box center [124, 216] width 66 height 14
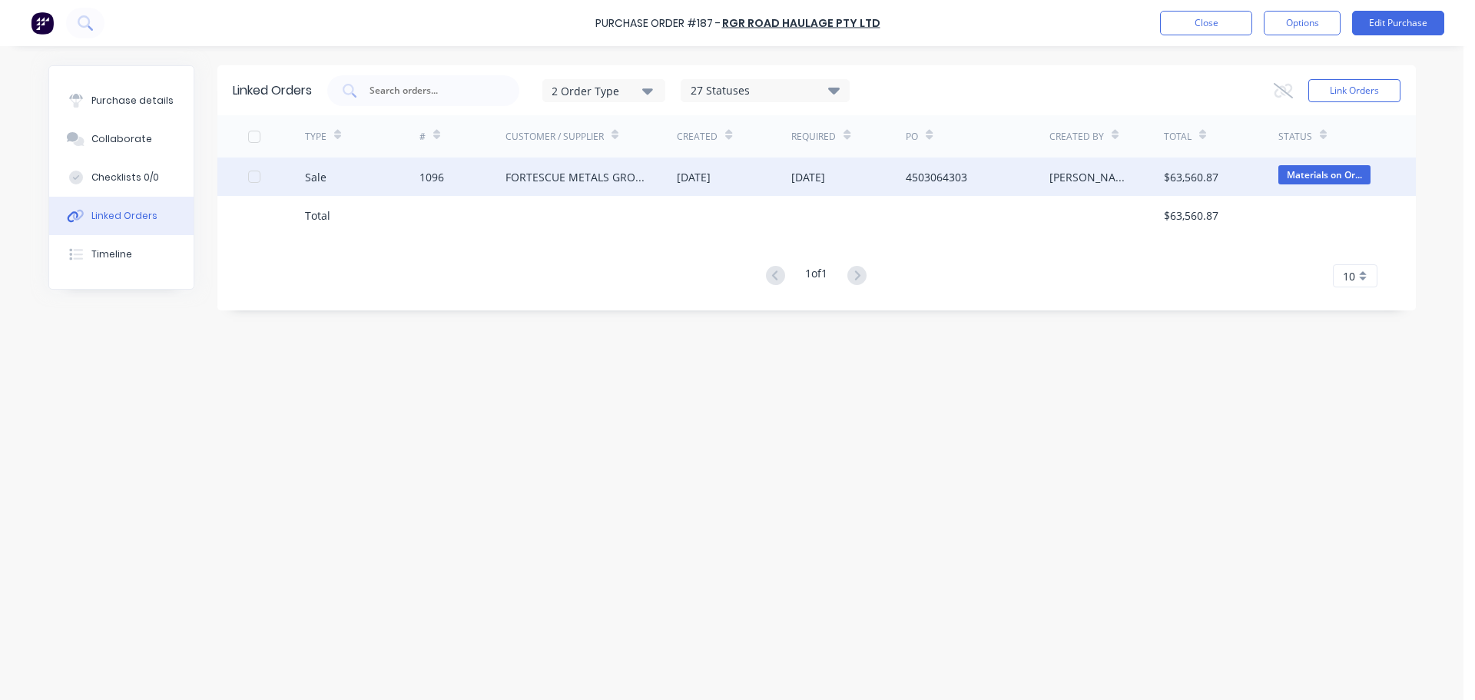
click at [433, 174] on div "1096" at bounding box center [432, 177] width 25 height 16
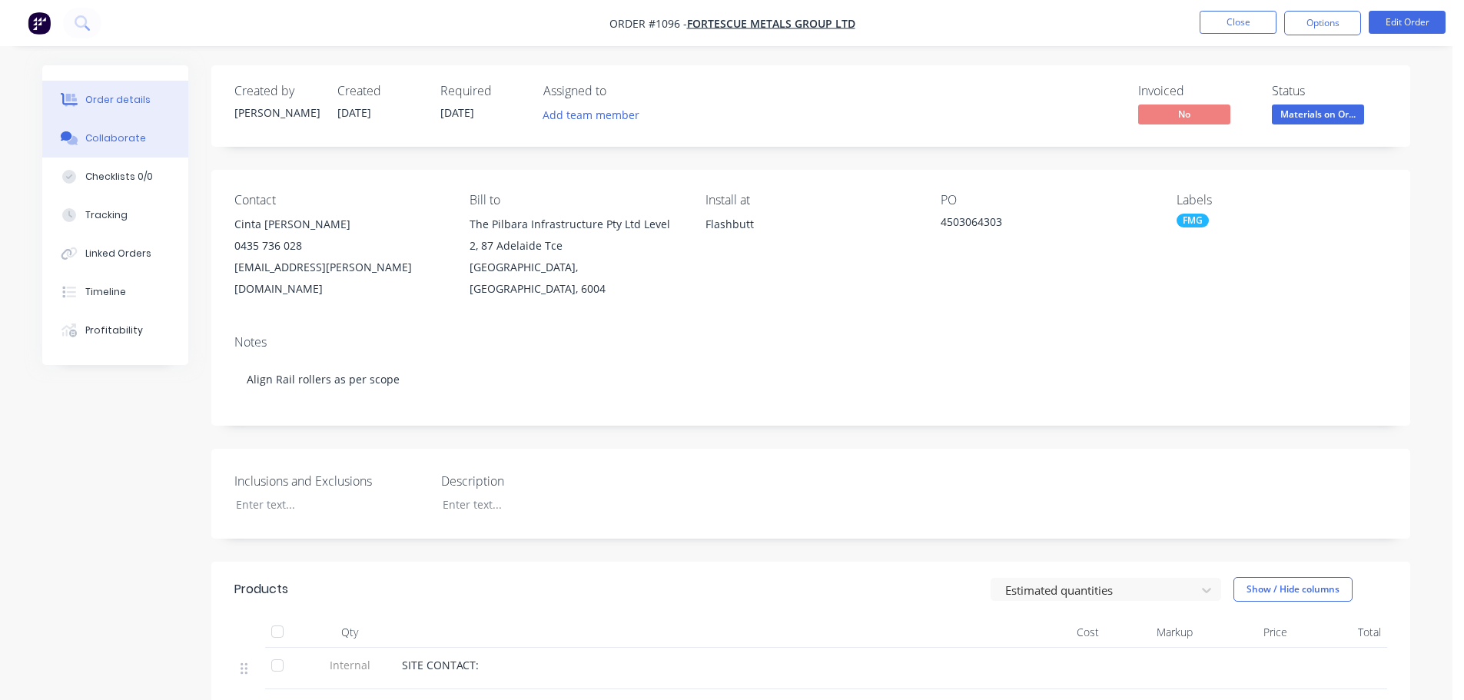
click at [109, 146] on button "Collaborate" at bounding box center [115, 138] width 146 height 38
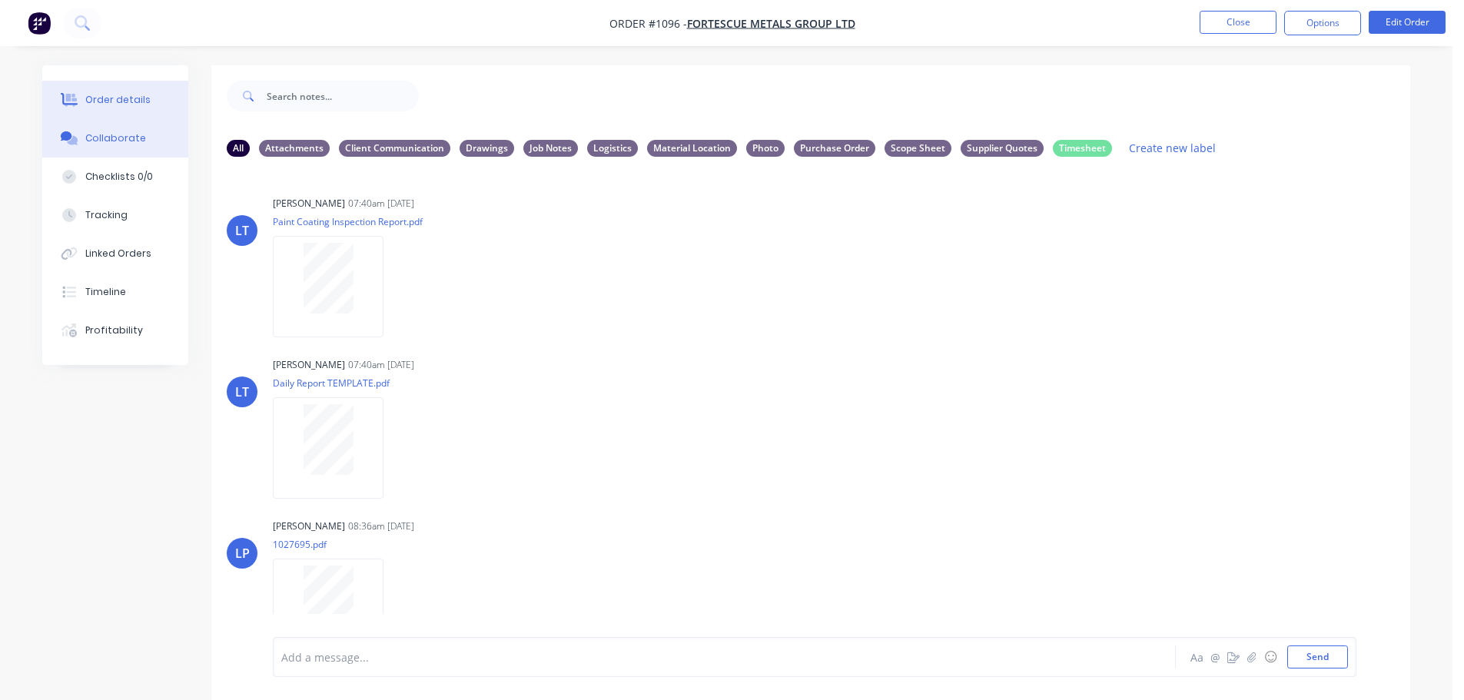
click at [115, 105] on div "Order details" at bounding box center [117, 100] width 65 height 14
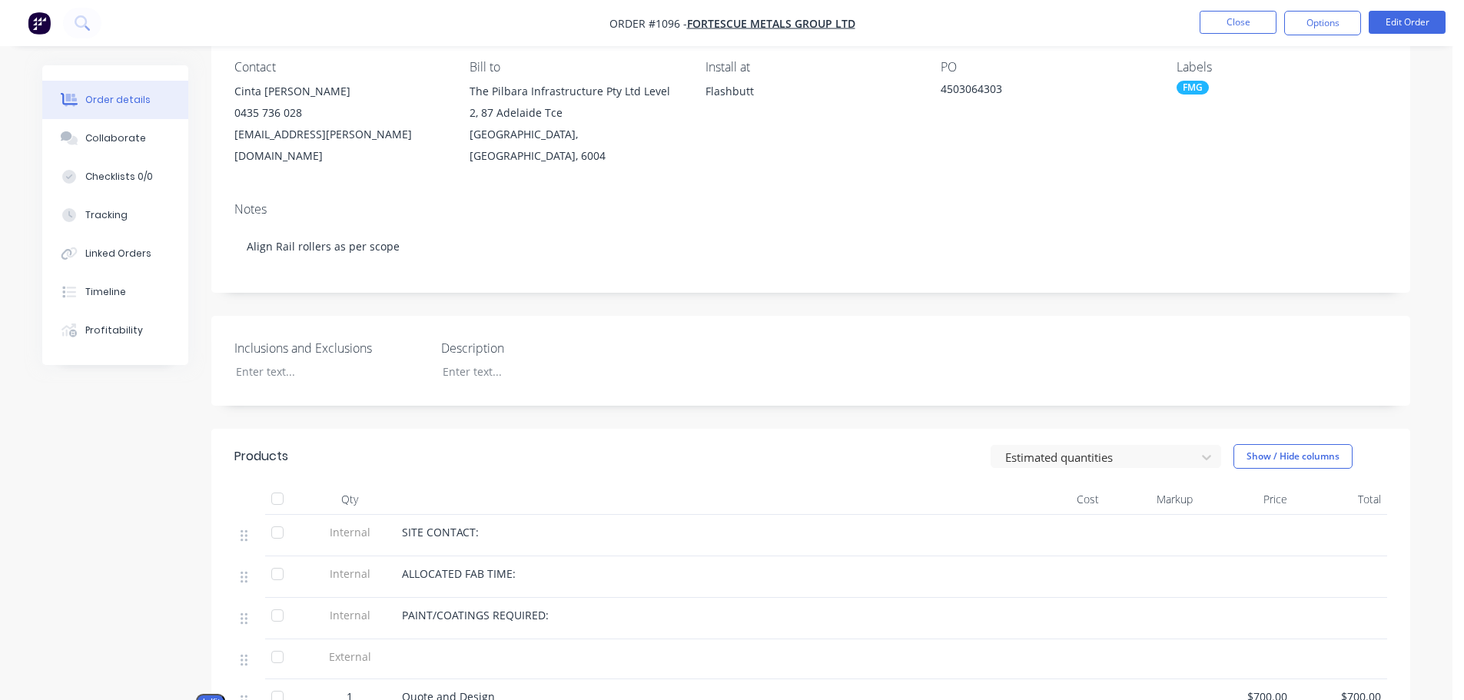
scroll to position [131, 0]
click at [104, 135] on div "Collaborate" at bounding box center [115, 138] width 61 height 14
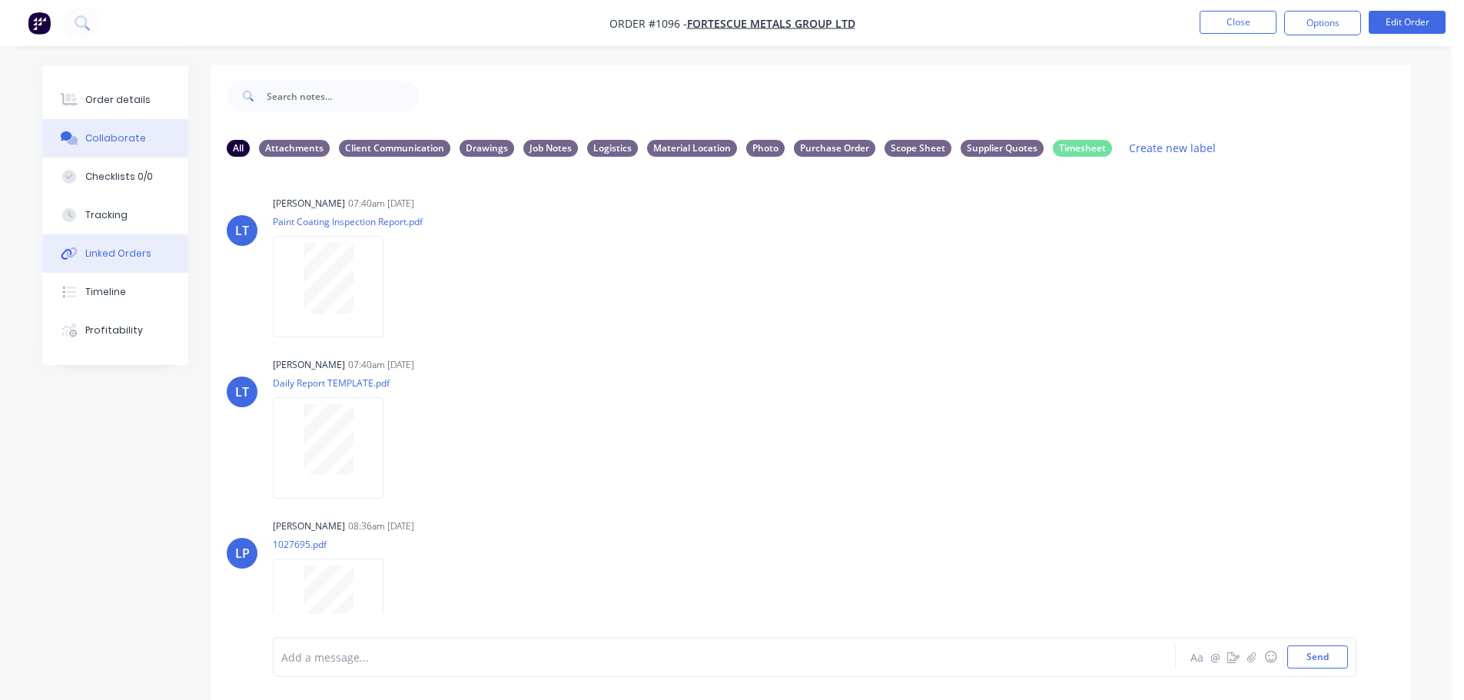
click at [111, 253] on div "Linked Orders" at bounding box center [118, 254] width 66 height 14
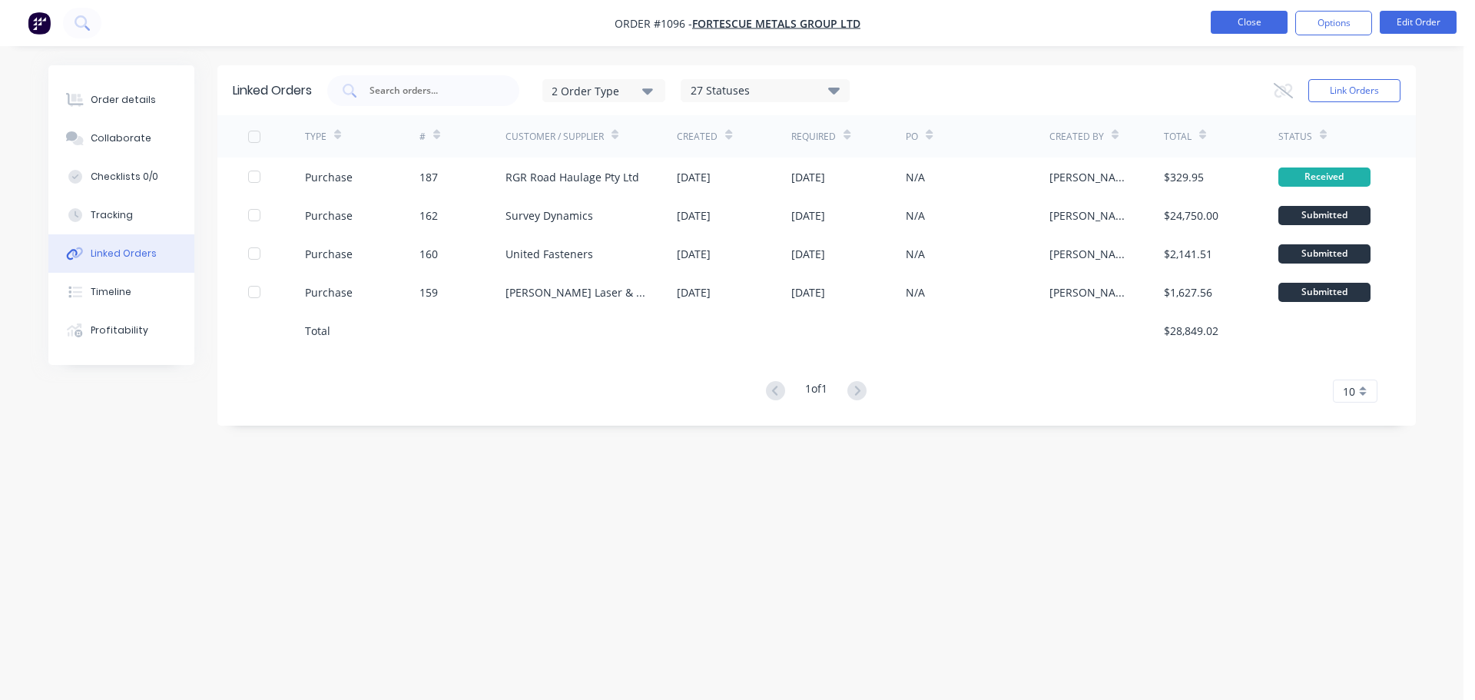
click at [1249, 27] on button "Close" at bounding box center [1249, 22] width 77 height 23
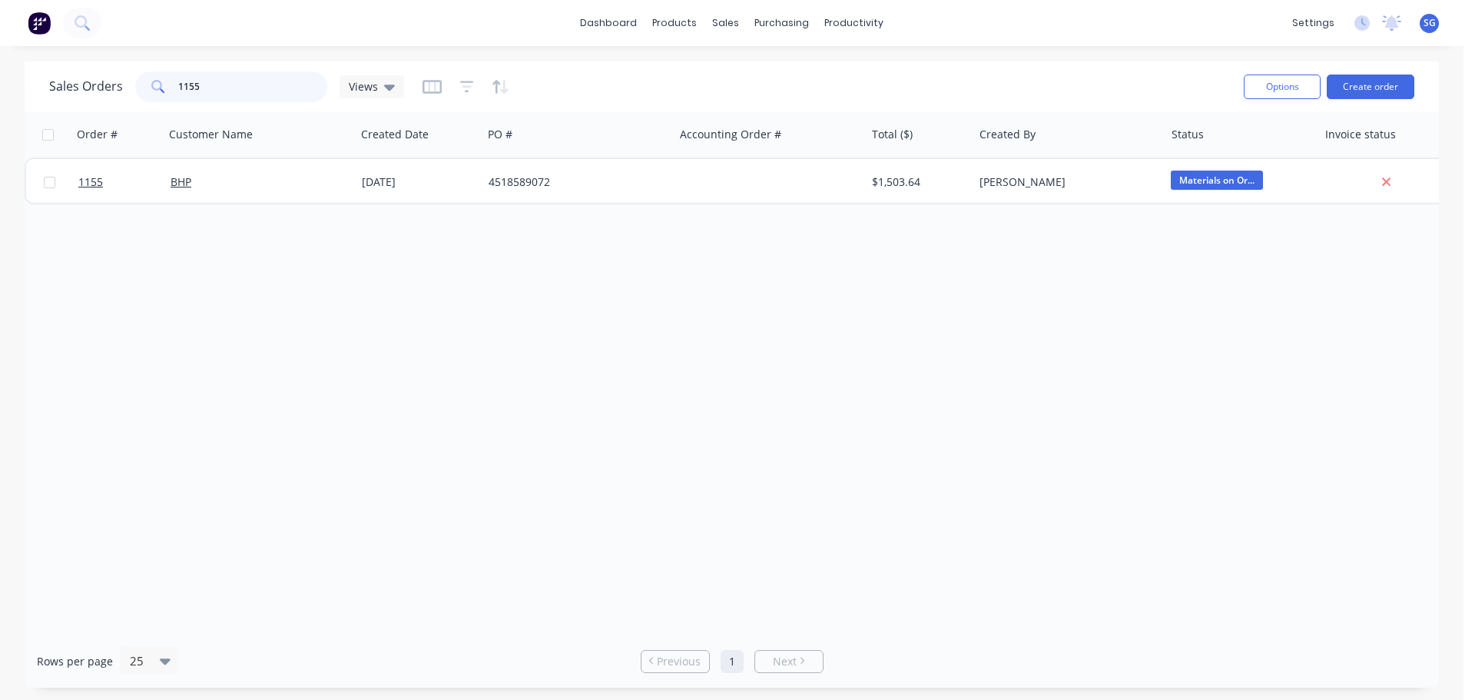
click at [224, 84] on input "1155" at bounding box center [253, 86] width 150 height 31
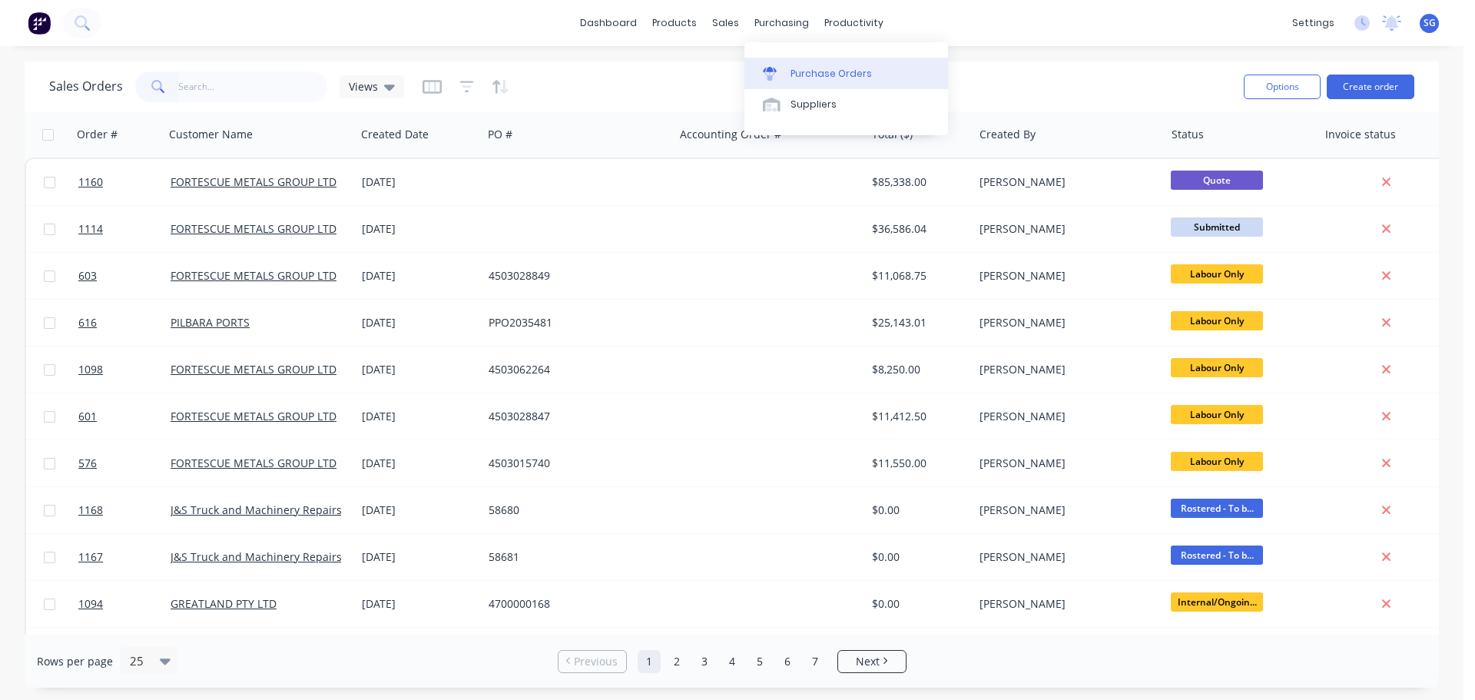
click at [804, 69] on div "Purchase Orders" at bounding box center [831, 74] width 81 height 14
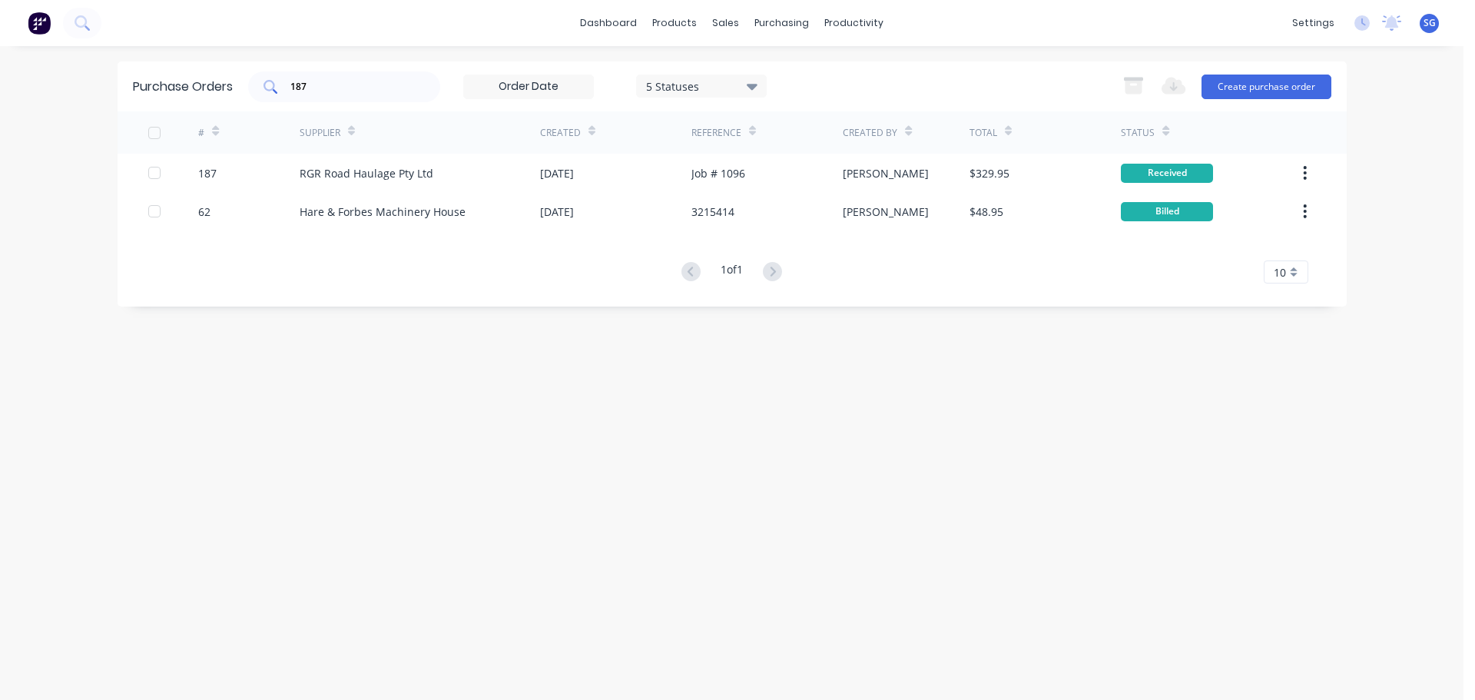
click at [304, 91] on input "187" at bounding box center [353, 86] width 128 height 15
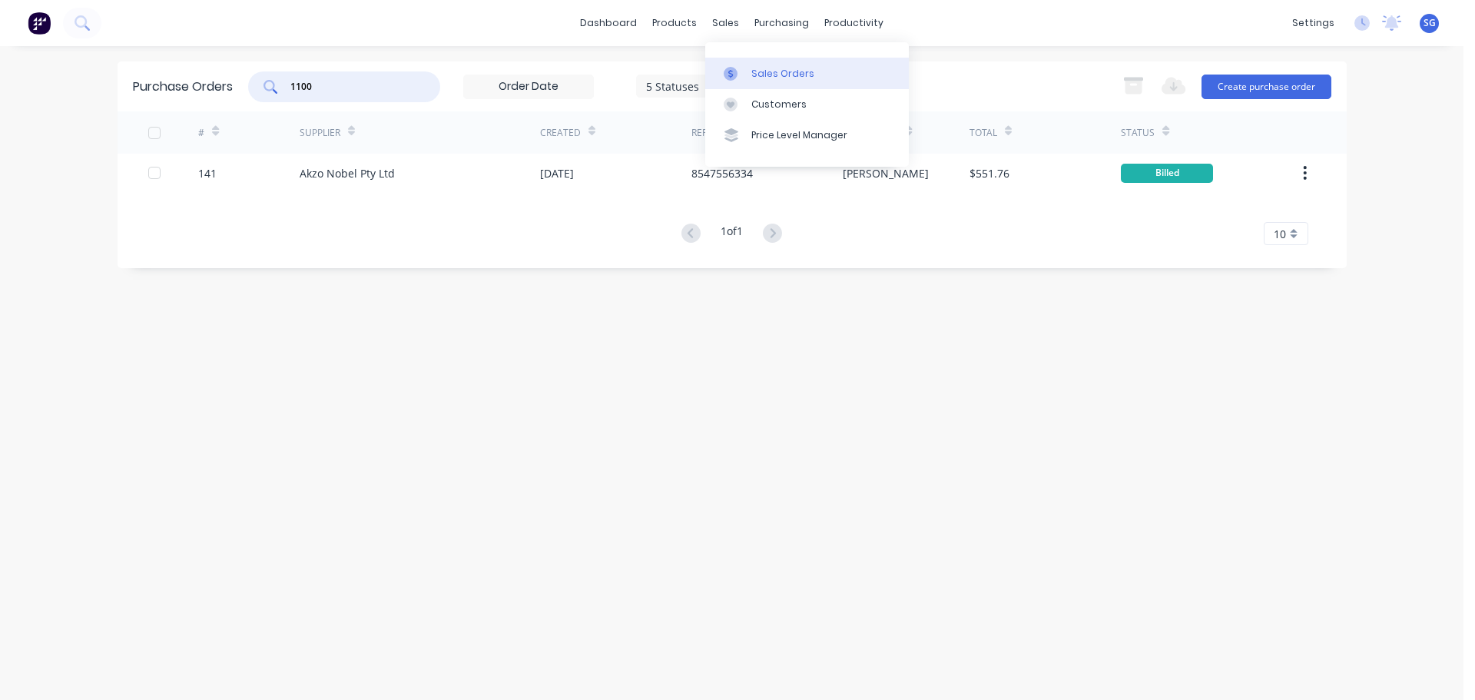
click at [754, 68] on div "Sales Orders" at bounding box center [783, 74] width 63 height 14
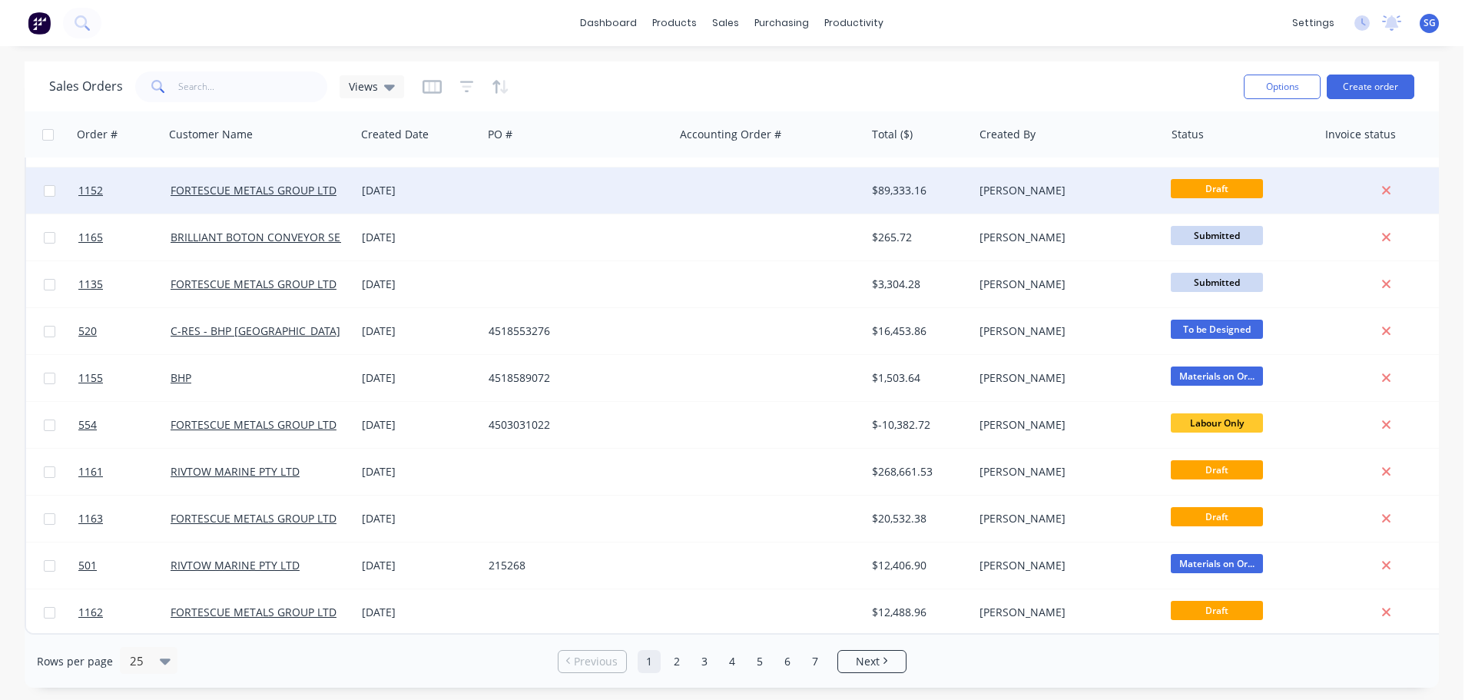
scroll to position [702, 0]
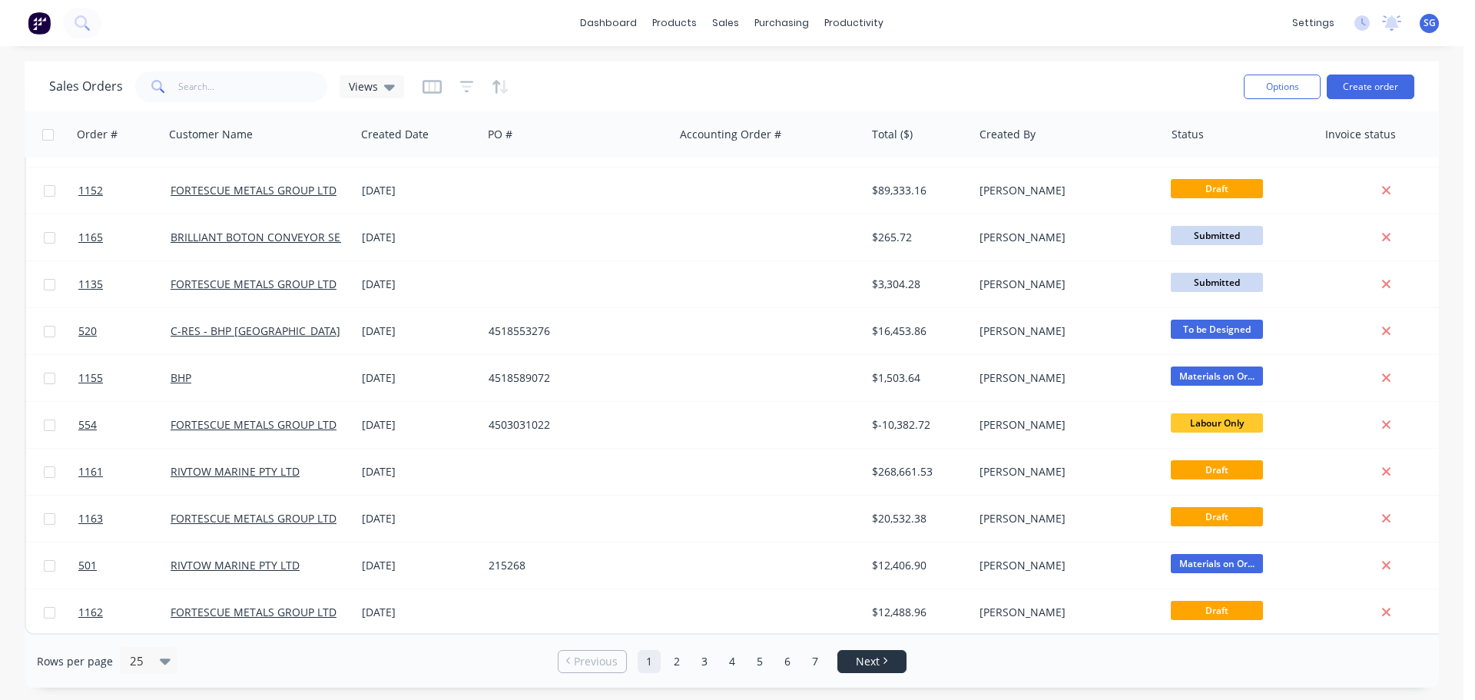
click at [863, 658] on span "Next" at bounding box center [868, 661] width 24 height 15
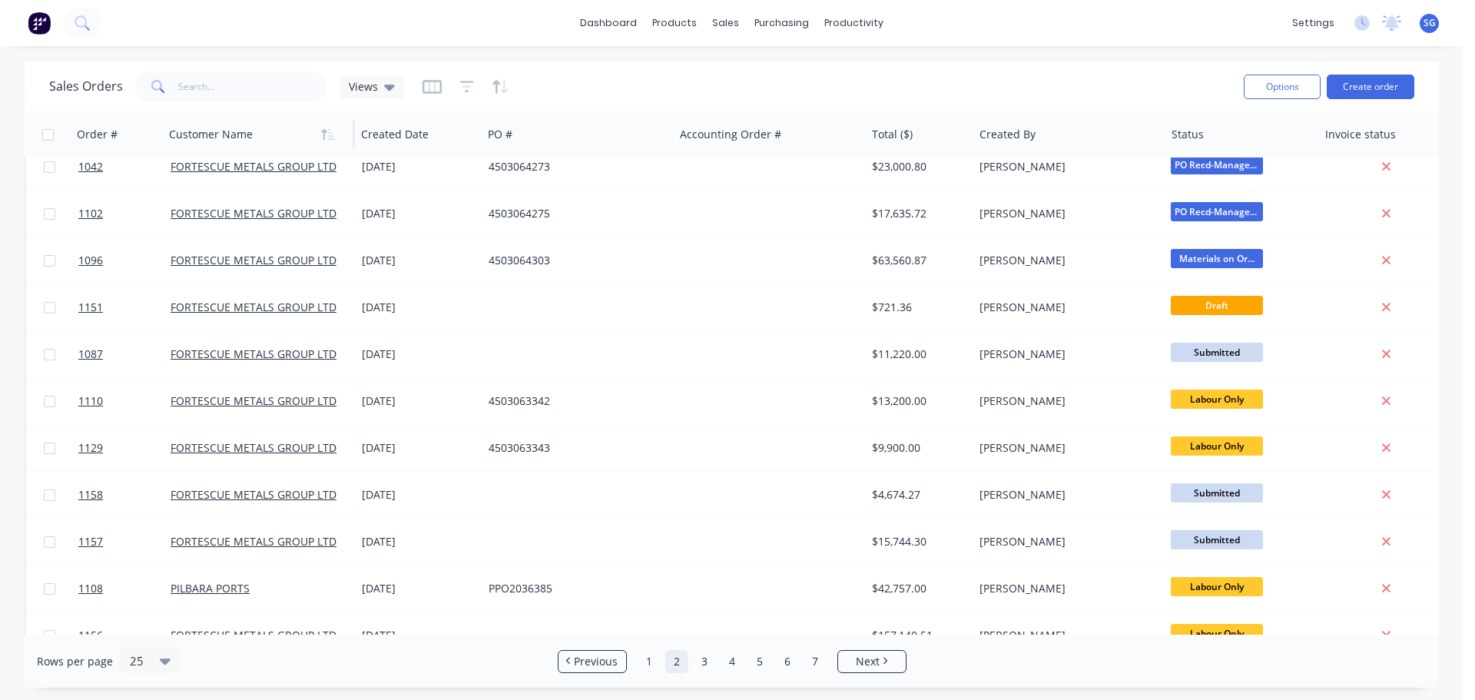
scroll to position [0, 0]
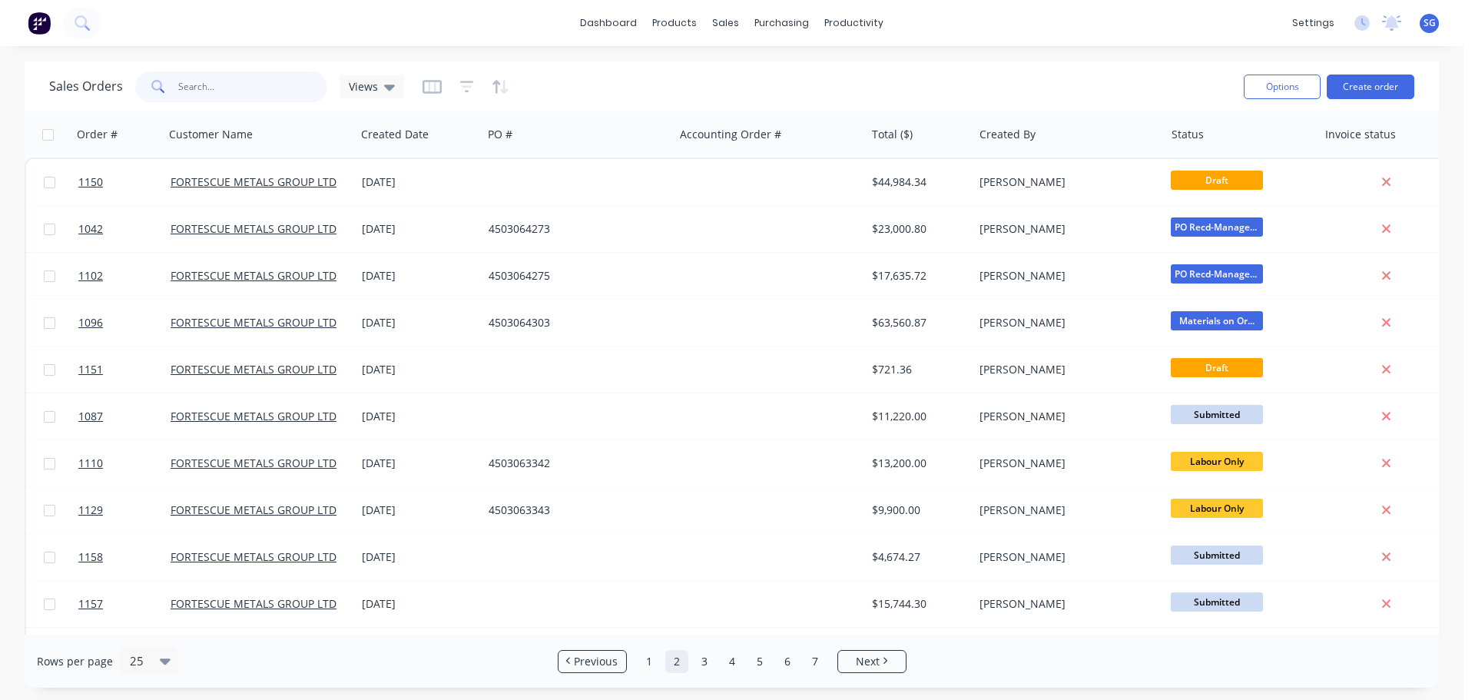
click at [274, 84] on input "text" at bounding box center [253, 86] width 150 height 31
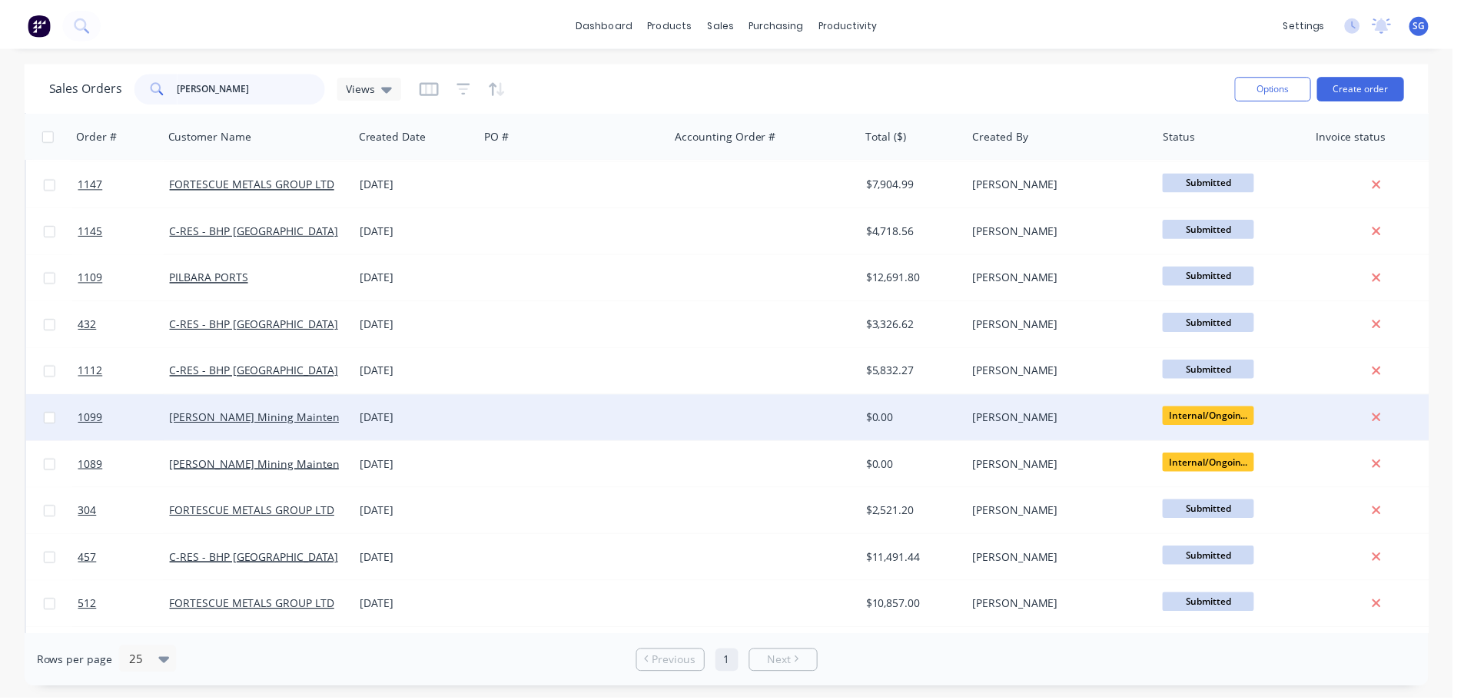
scroll to position [307, 0]
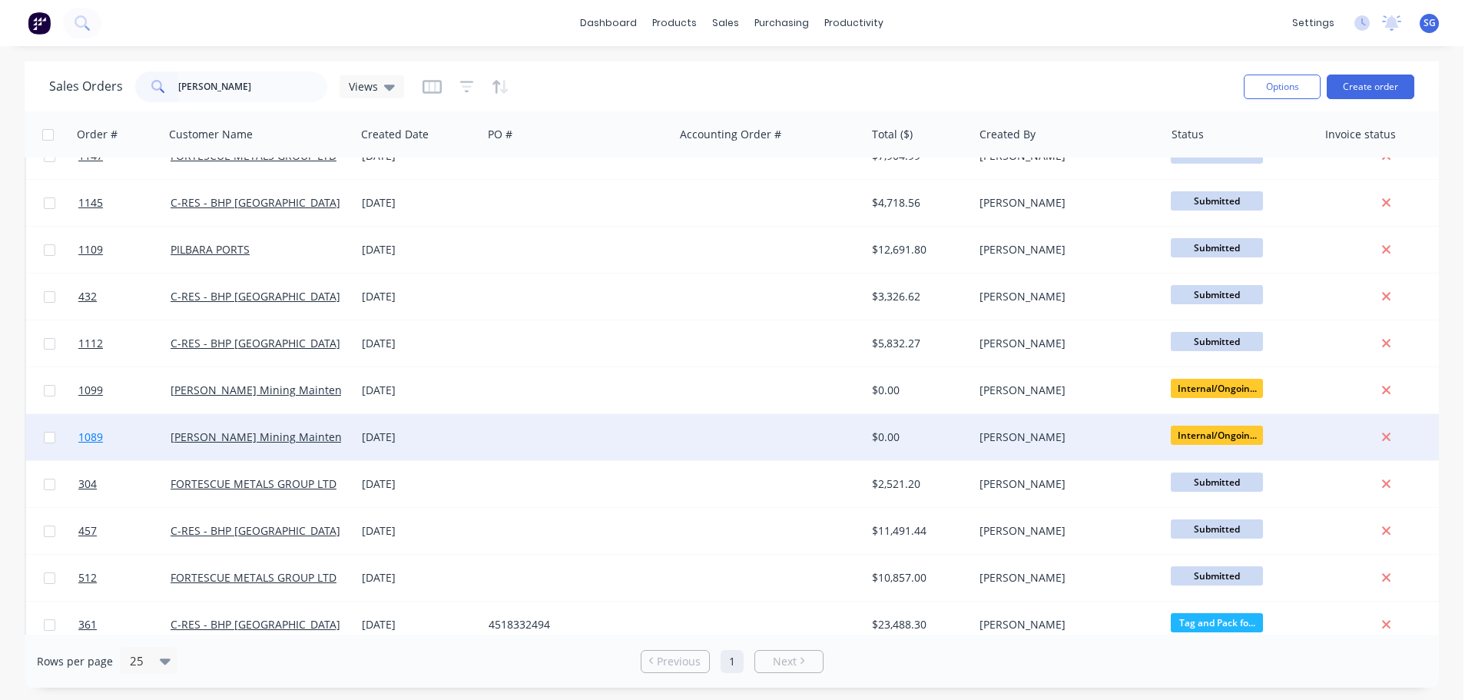
click at [94, 437] on span "1089" at bounding box center [90, 437] width 25 height 15
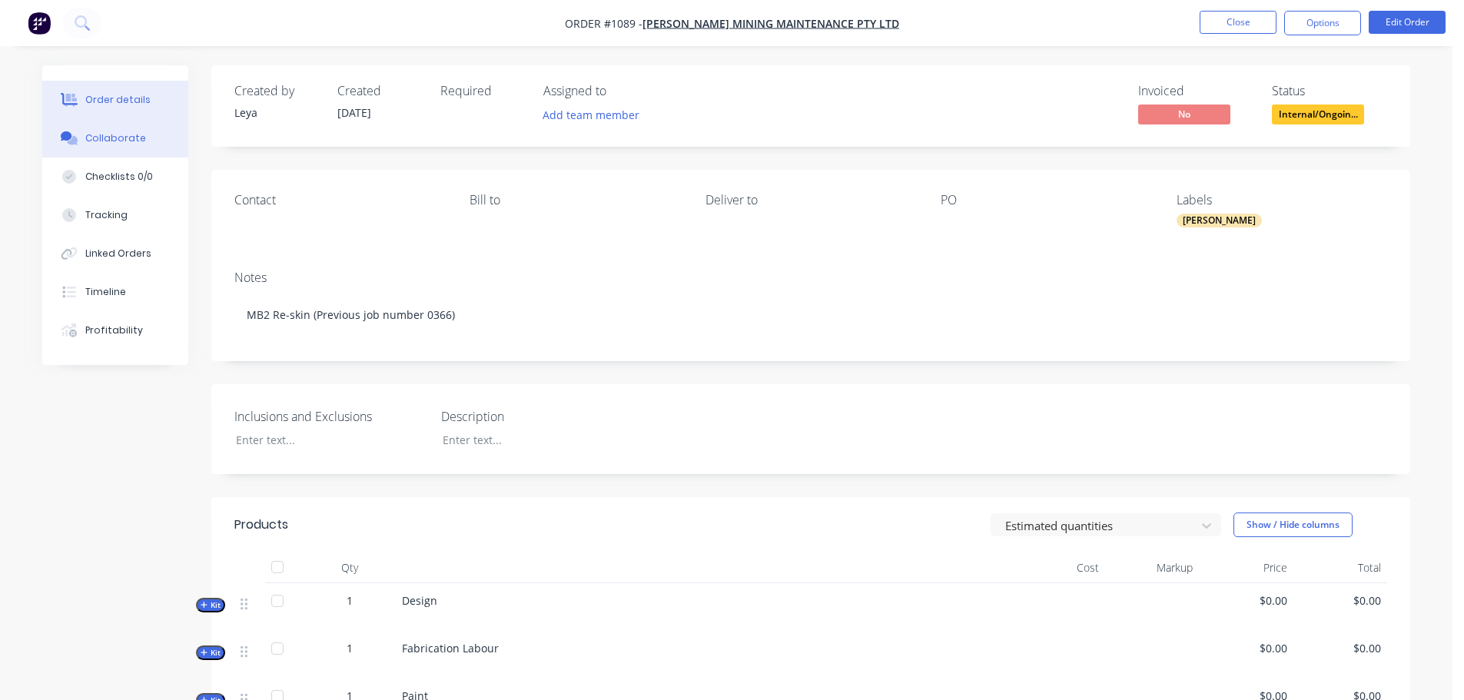
click at [98, 141] on div "Collaborate" at bounding box center [115, 138] width 61 height 14
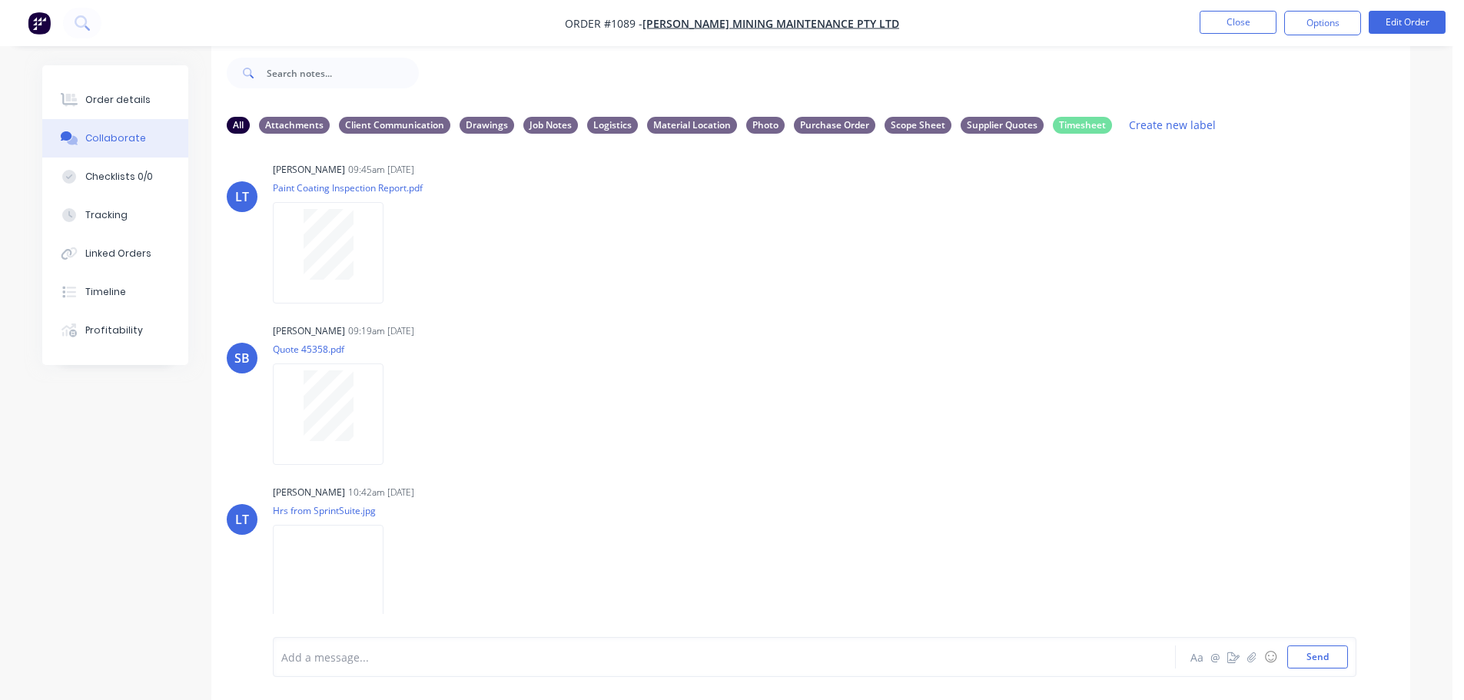
scroll to position [30, 0]
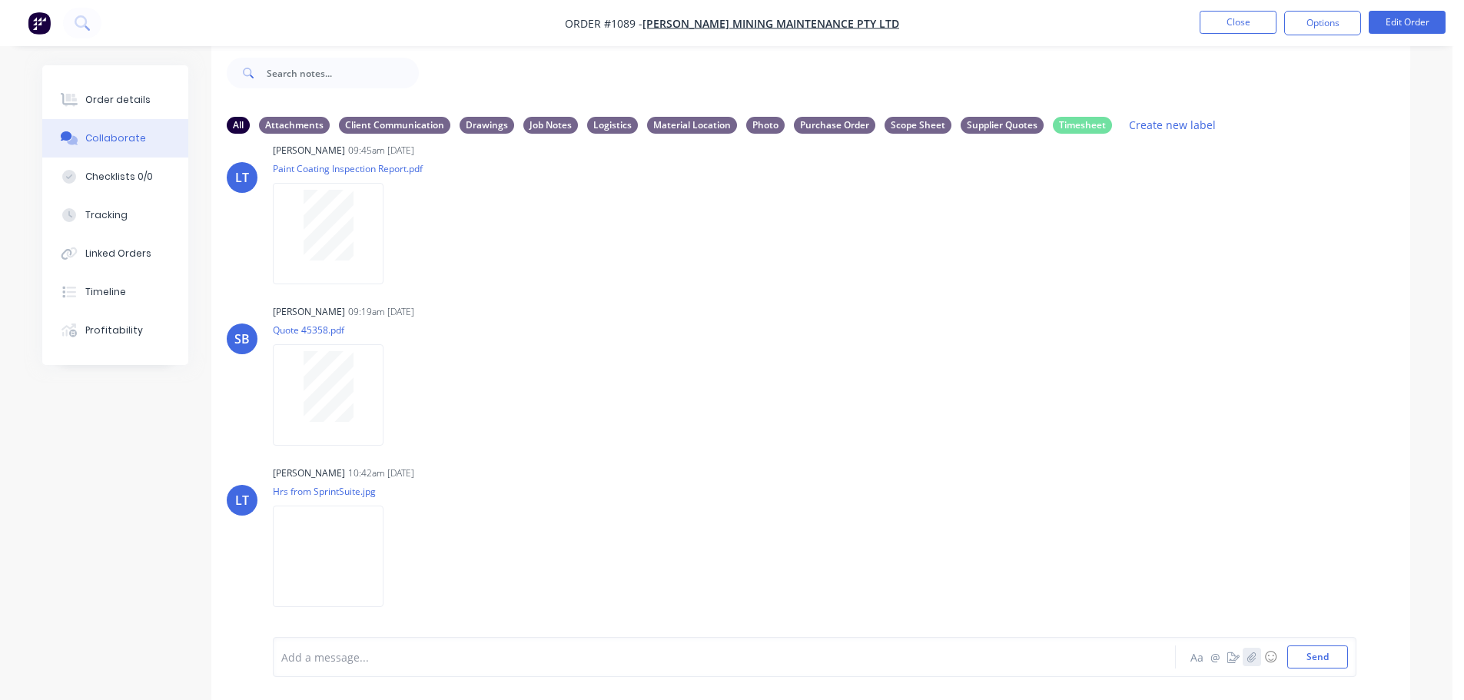
click at [1250, 662] on button "button" at bounding box center [1252, 657] width 18 height 18
click at [1320, 654] on button "Send" at bounding box center [1317, 656] width 61 height 23
click at [399, 557] on icon "button" at bounding box center [396, 557] width 5 height 18
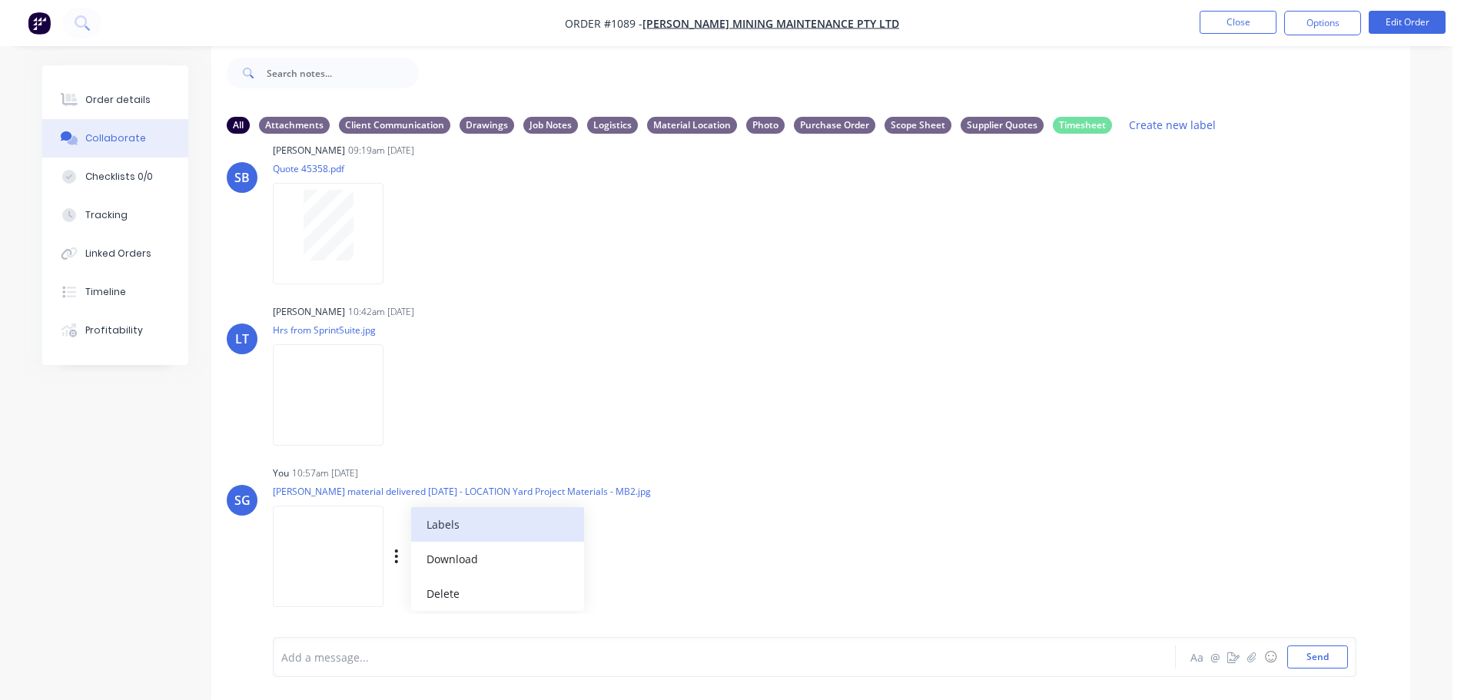
click at [461, 529] on button "Labels" at bounding box center [497, 524] width 173 height 35
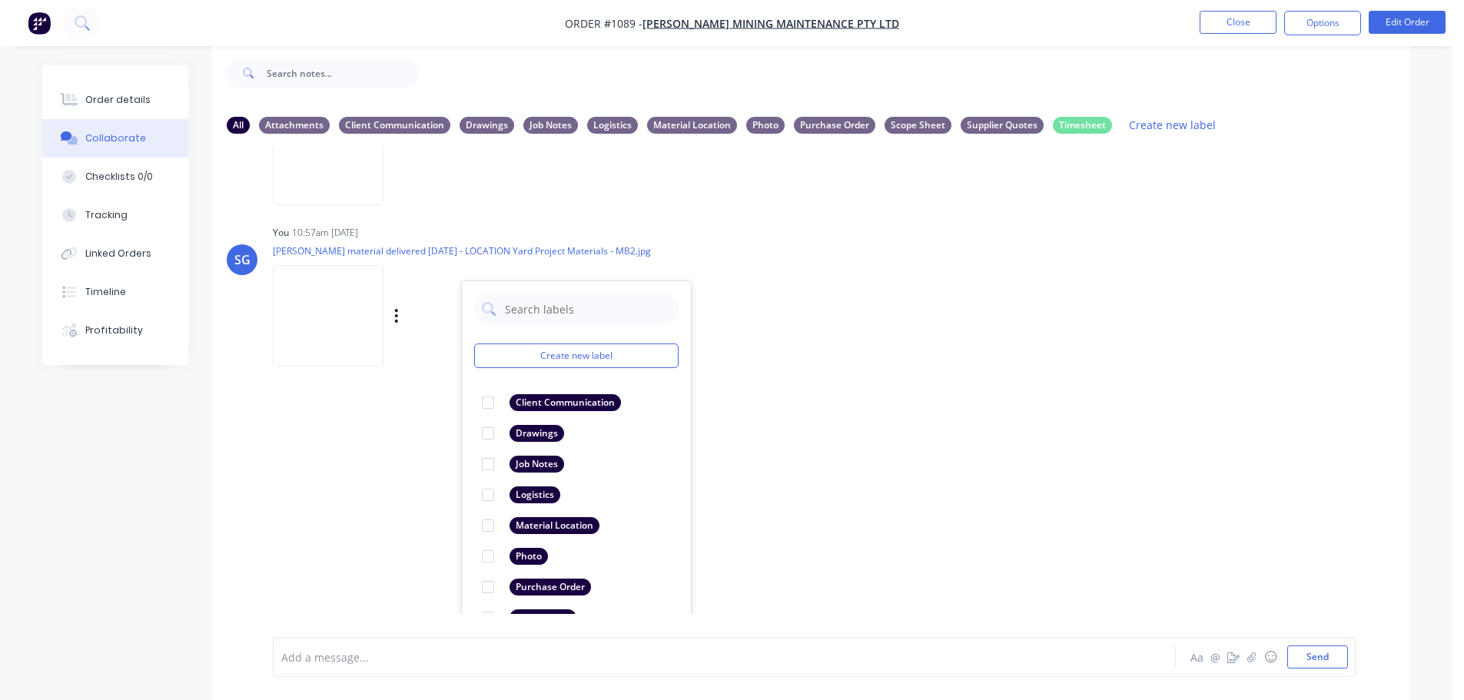
scroll to position [436, 0]
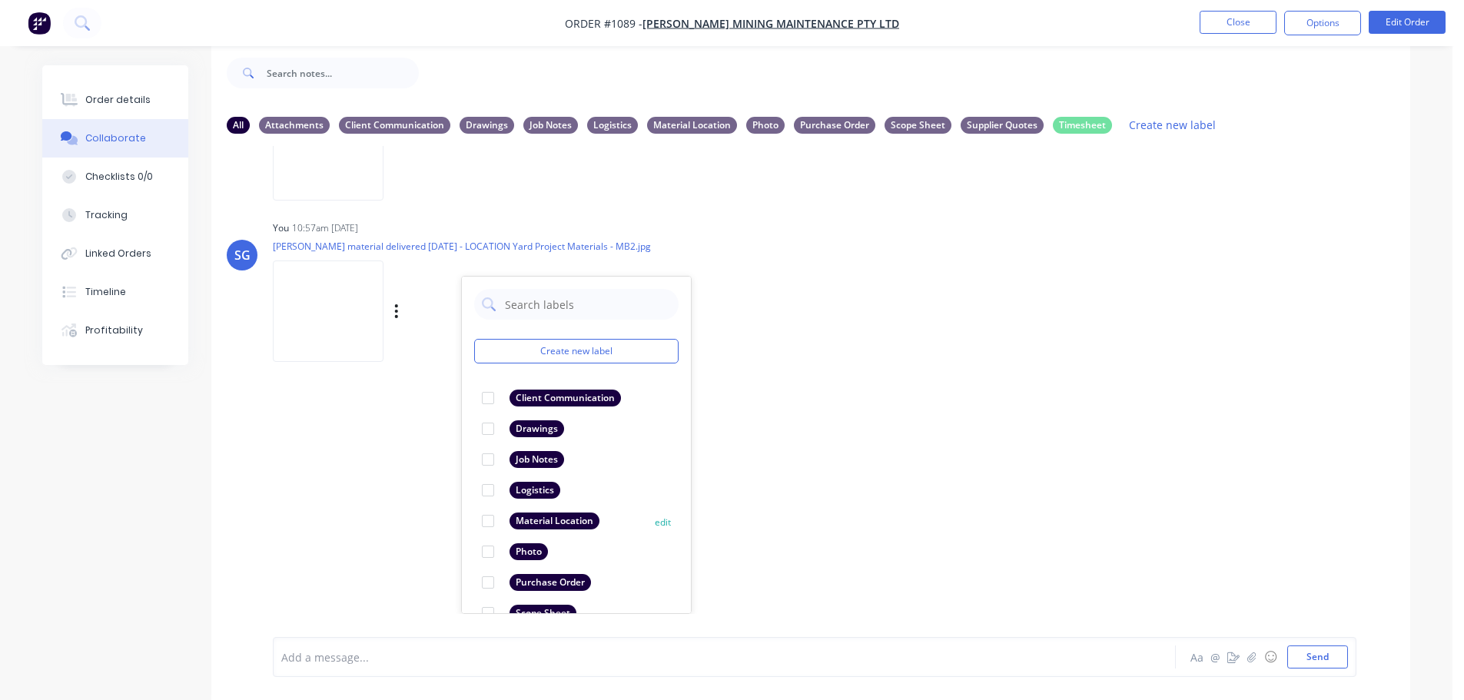
click at [486, 525] on div at bounding box center [488, 521] width 31 height 31
click at [815, 584] on div "LT [PERSON_NAME] 09:45am [DATE] Paint Coating Inspection Report.pdf Labels Down…" at bounding box center [810, 380] width 1199 height 468
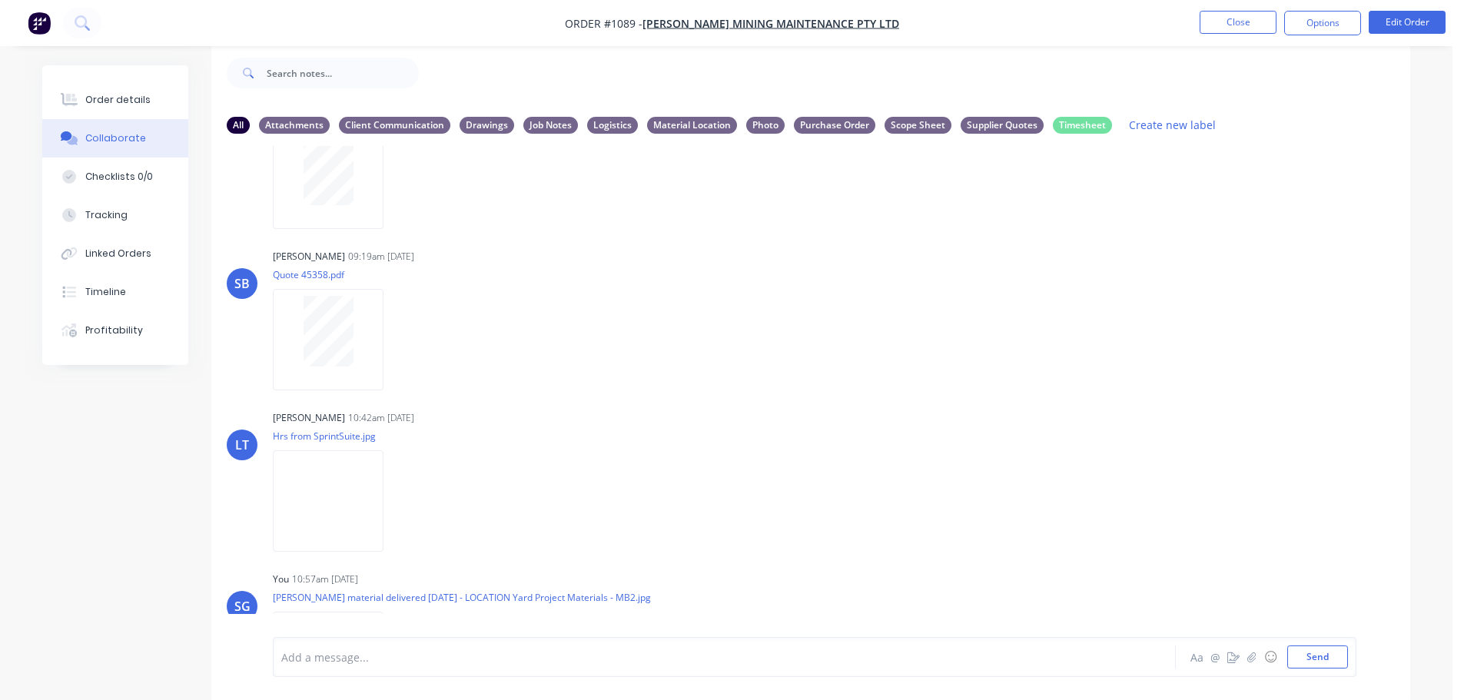
scroll to position [191, 0]
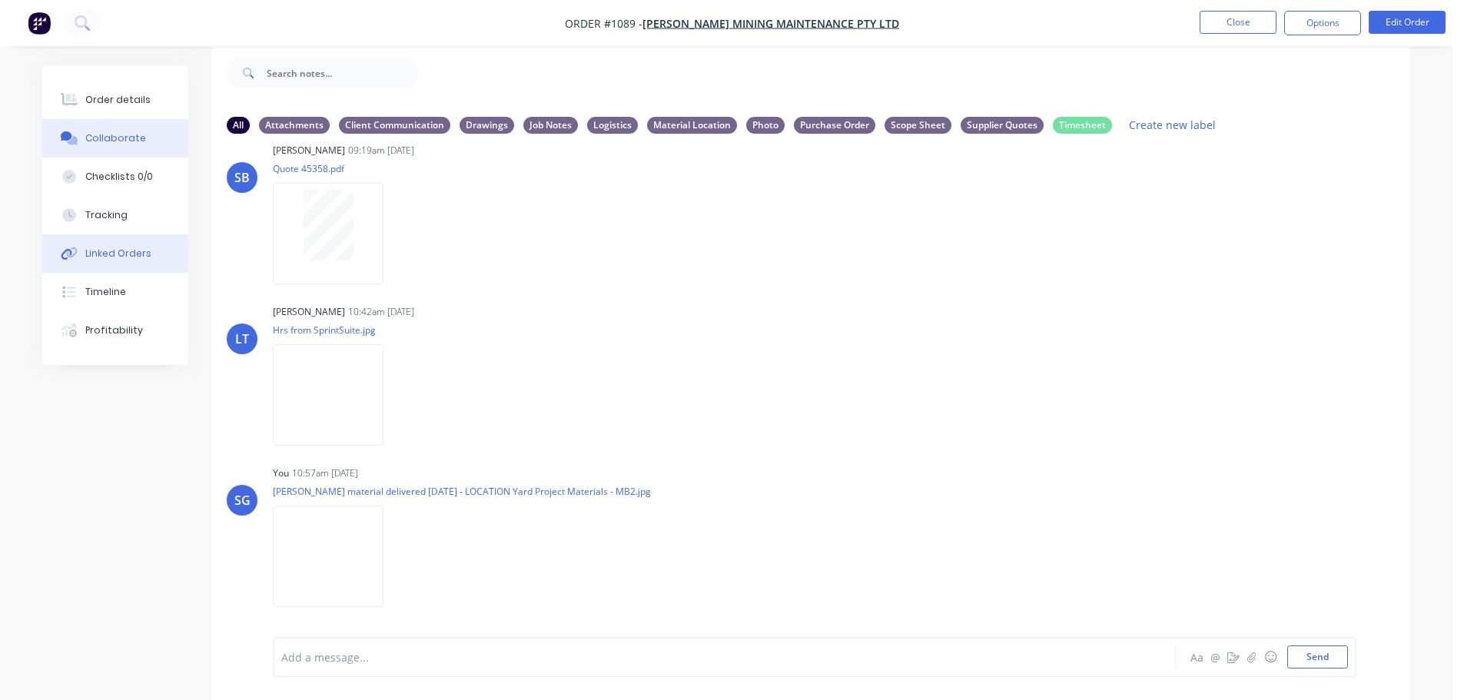
click at [110, 262] on button "Linked Orders" at bounding box center [115, 253] width 146 height 38
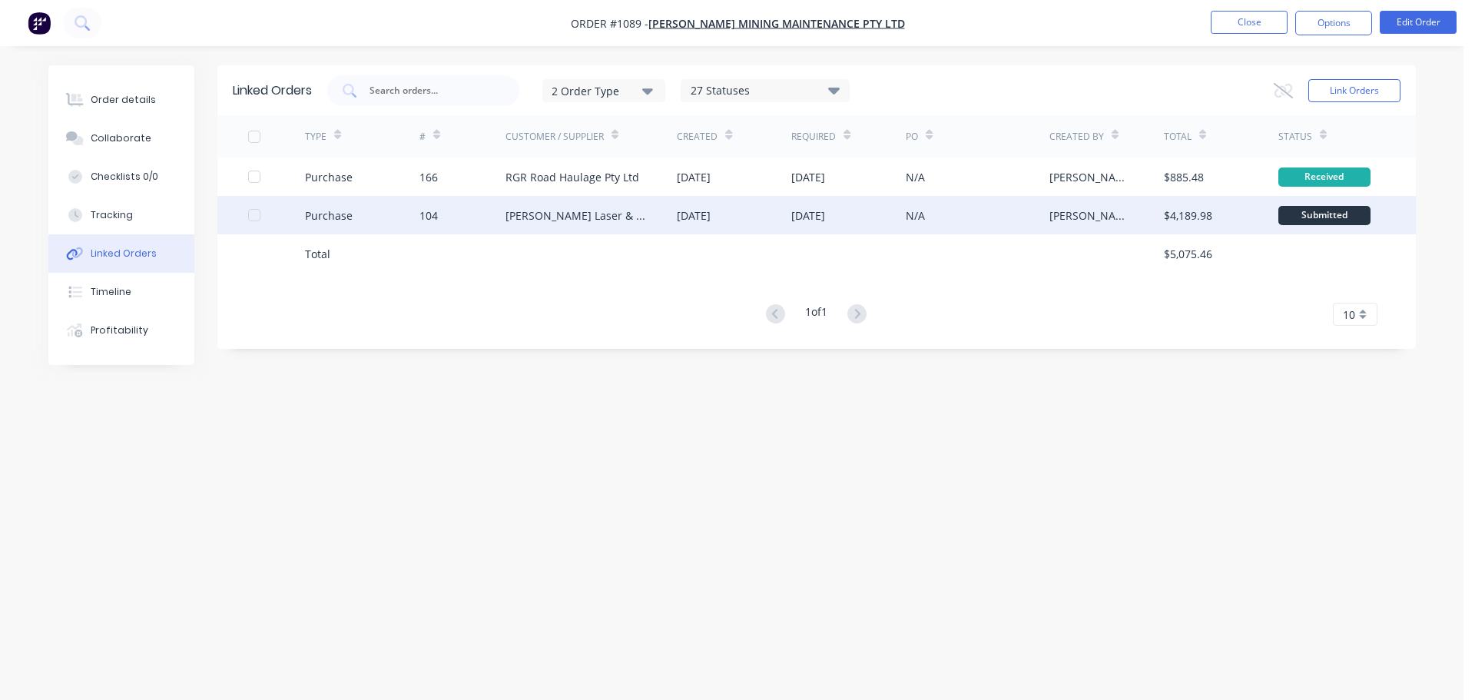
click at [540, 218] on div "[PERSON_NAME] Laser & Tube Cutting" at bounding box center [576, 215] width 141 height 16
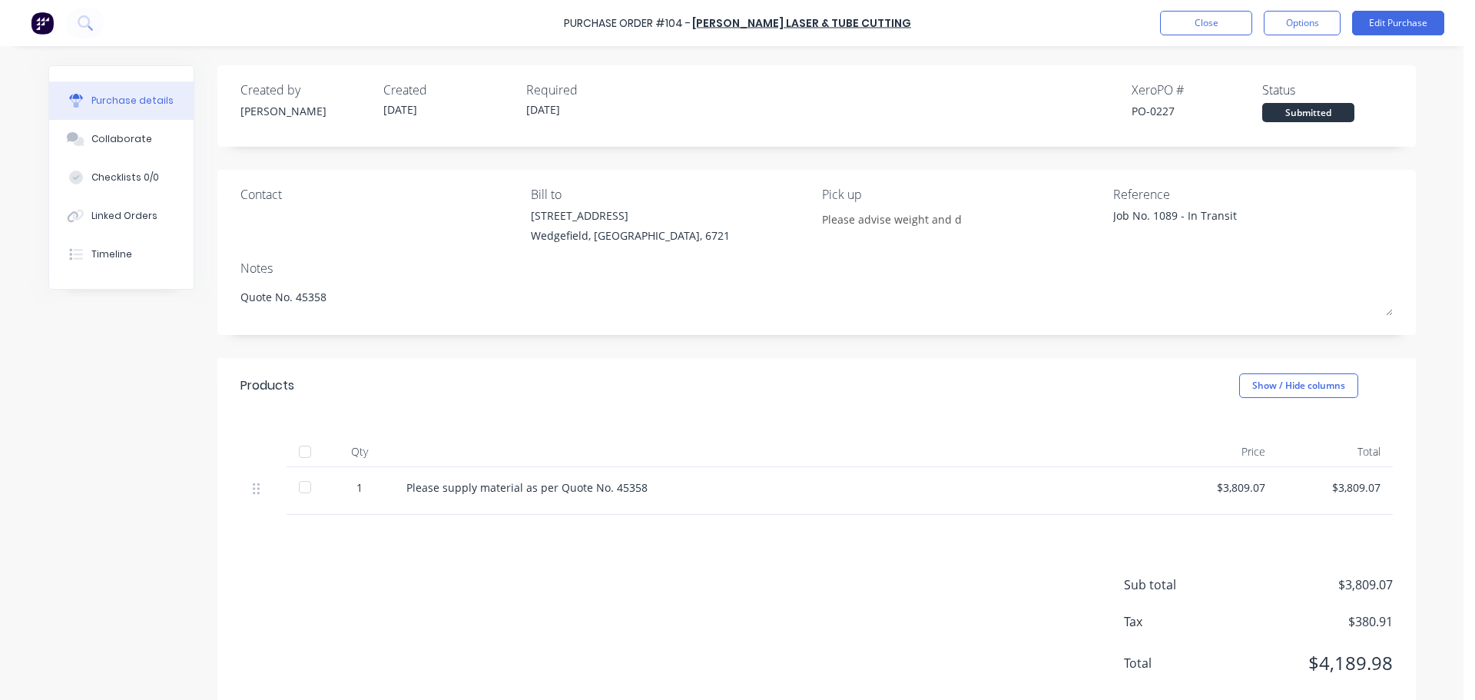
click at [296, 452] on div at bounding box center [305, 451] width 31 height 31
click at [82, 146] on button "Collaborate" at bounding box center [121, 139] width 144 height 38
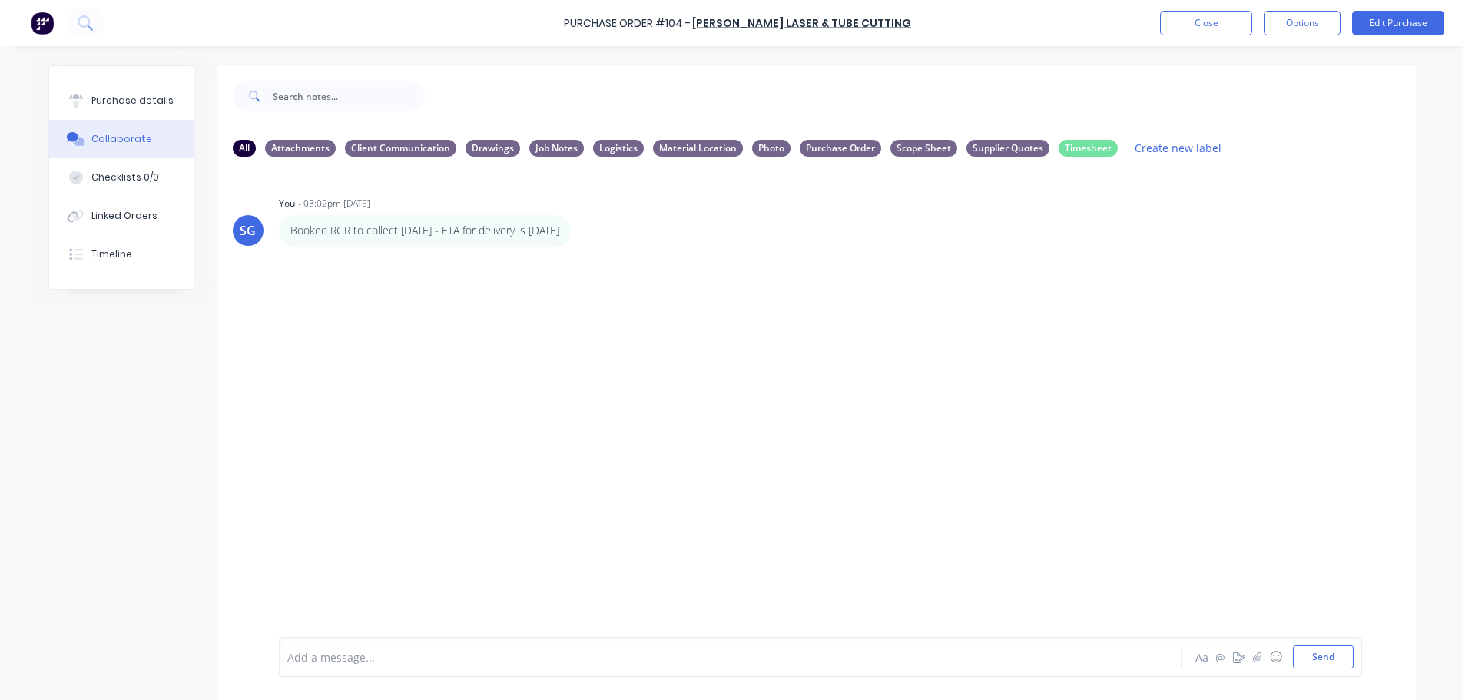
click at [430, 662] on div at bounding box center [687, 657] width 799 height 16
click at [138, 102] on div "Purchase details" at bounding box center [132, 101] width 82 height 14
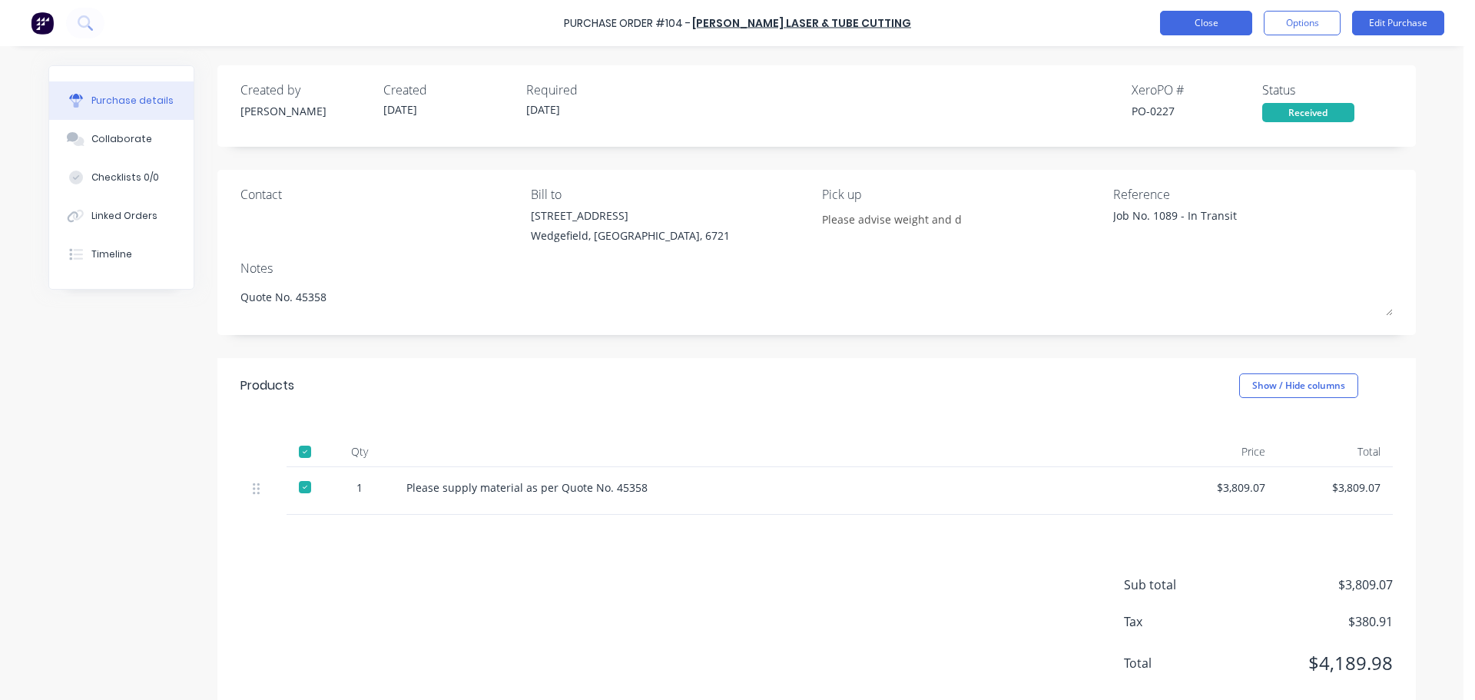
click at [1190, 24] on button "Close" at bounding box center [1206, 23] width 92 height 25
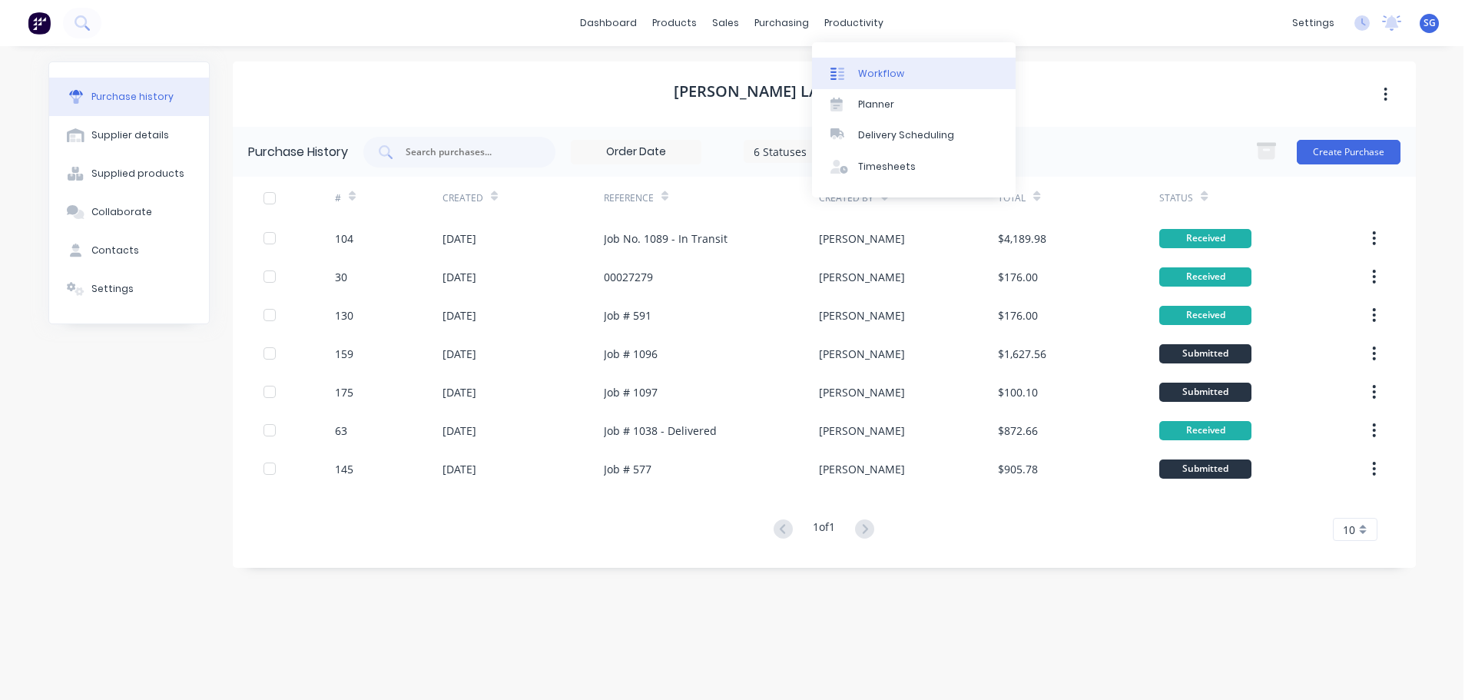
click at [858, 85] on link "Workflow" at bounding box center [914, 73] width 204 height 31
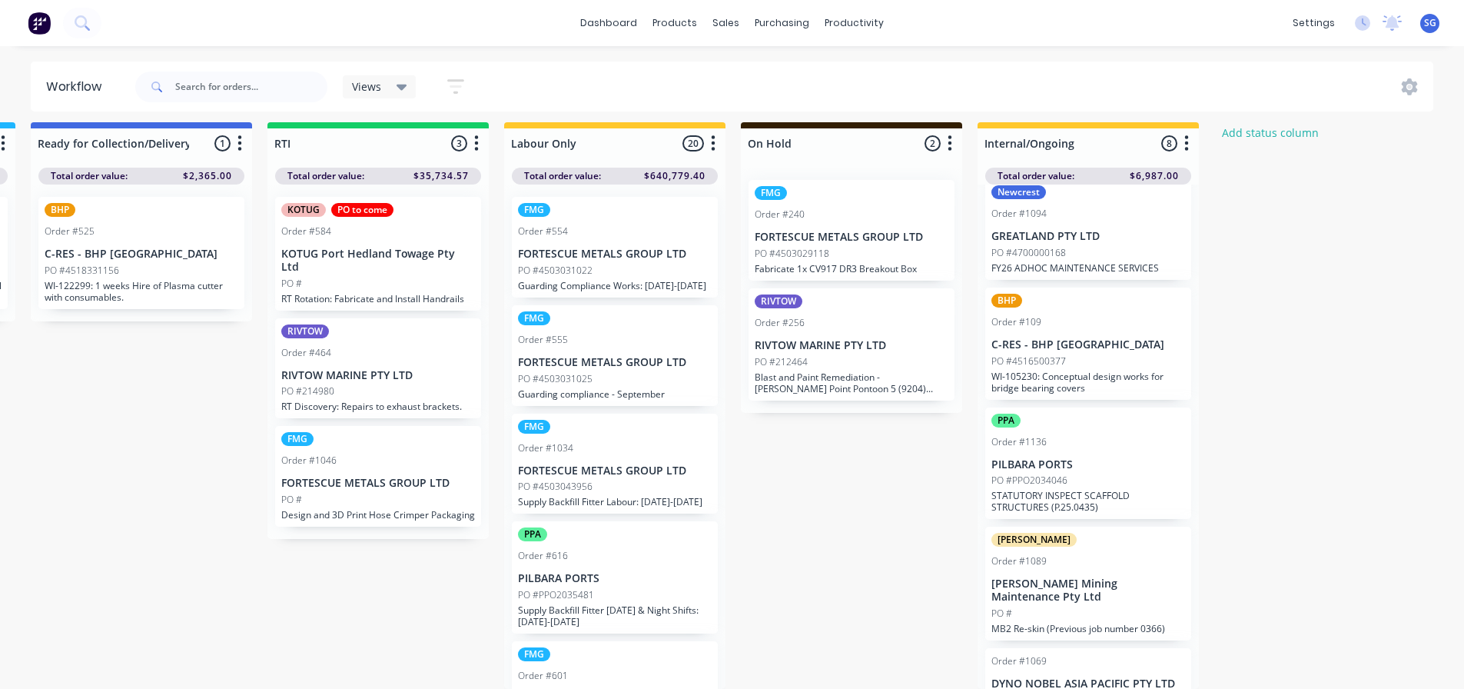
scroll to position [154, 0]
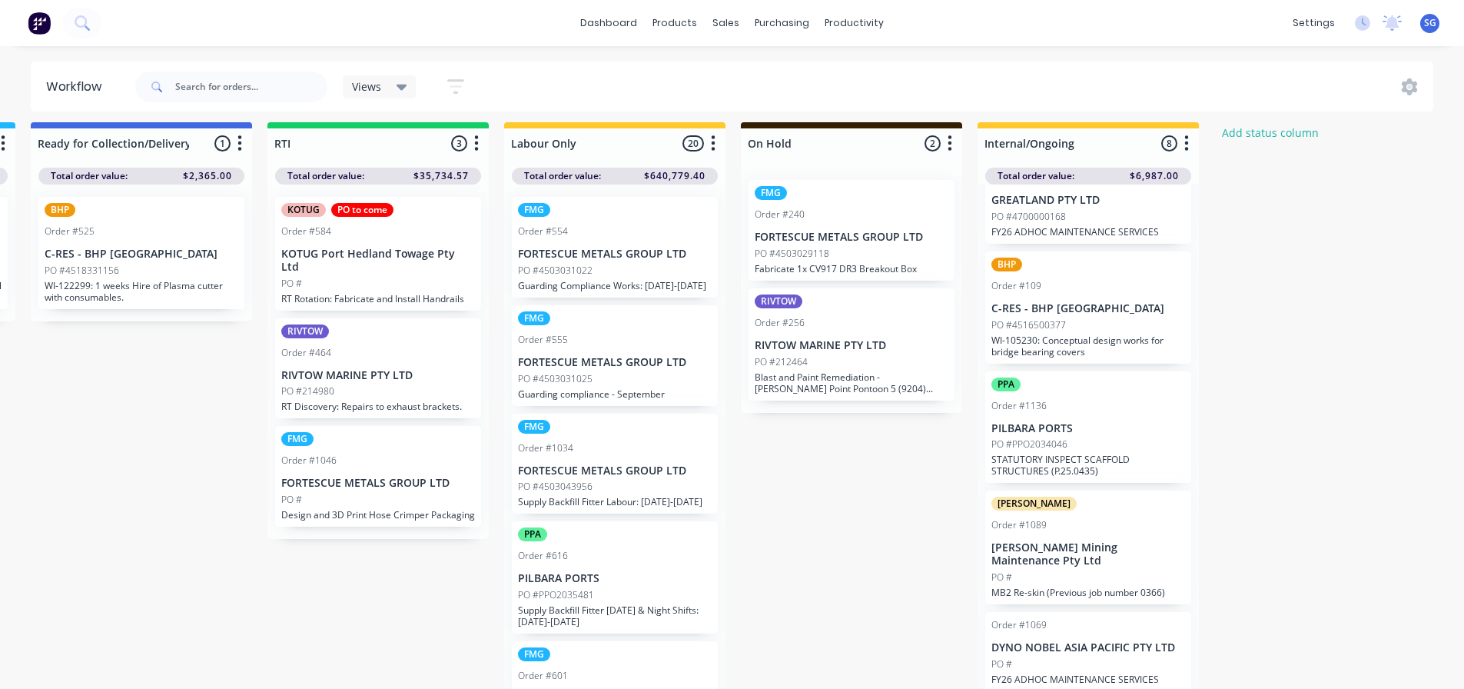
click at [1052, 542] on p "[PERSON_NAME] Mining Maintenance Pty Ltd" at bounding box center [1088, 554] width 194 height 26
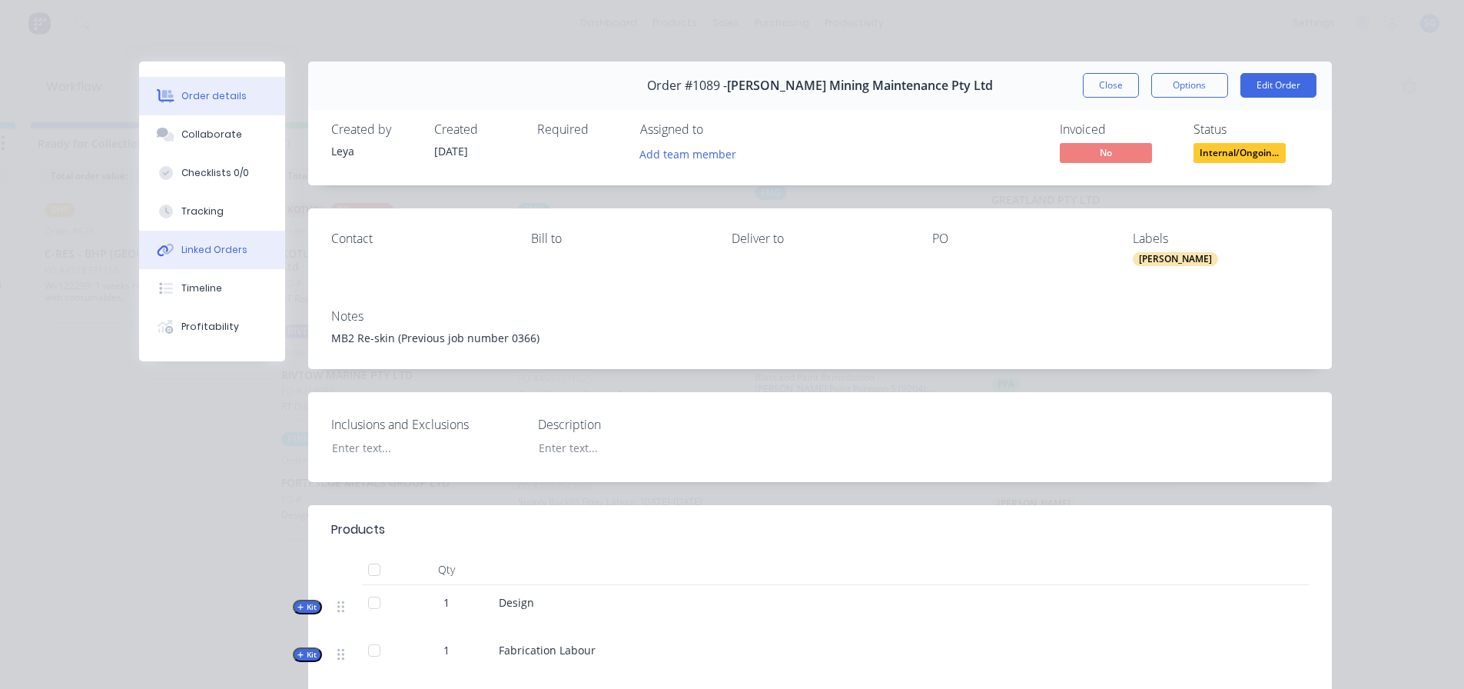
click at [203, 243] on div "Linked Orders" at bounding box center [214, 250] width 66 height 14
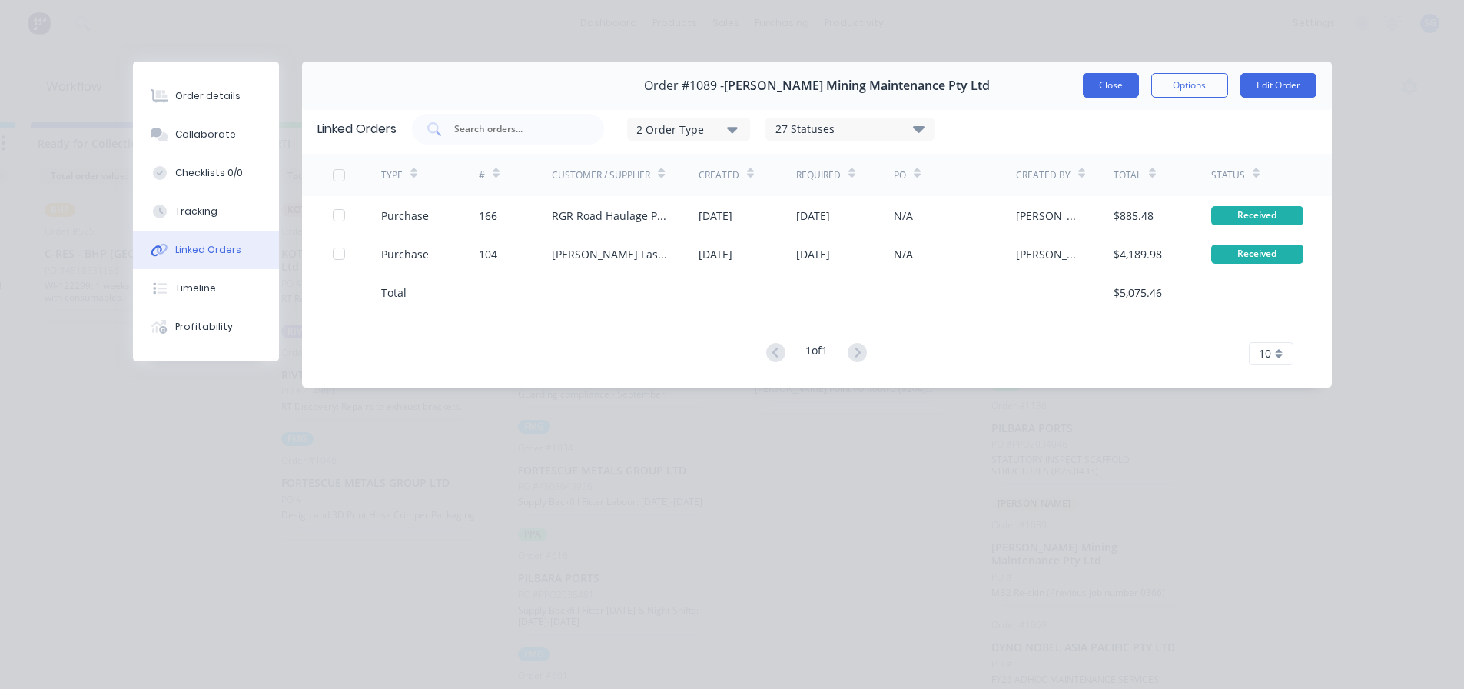
click at [1127, 91] on button "Close" at bounding box center [1111, 85] width 56 height 25
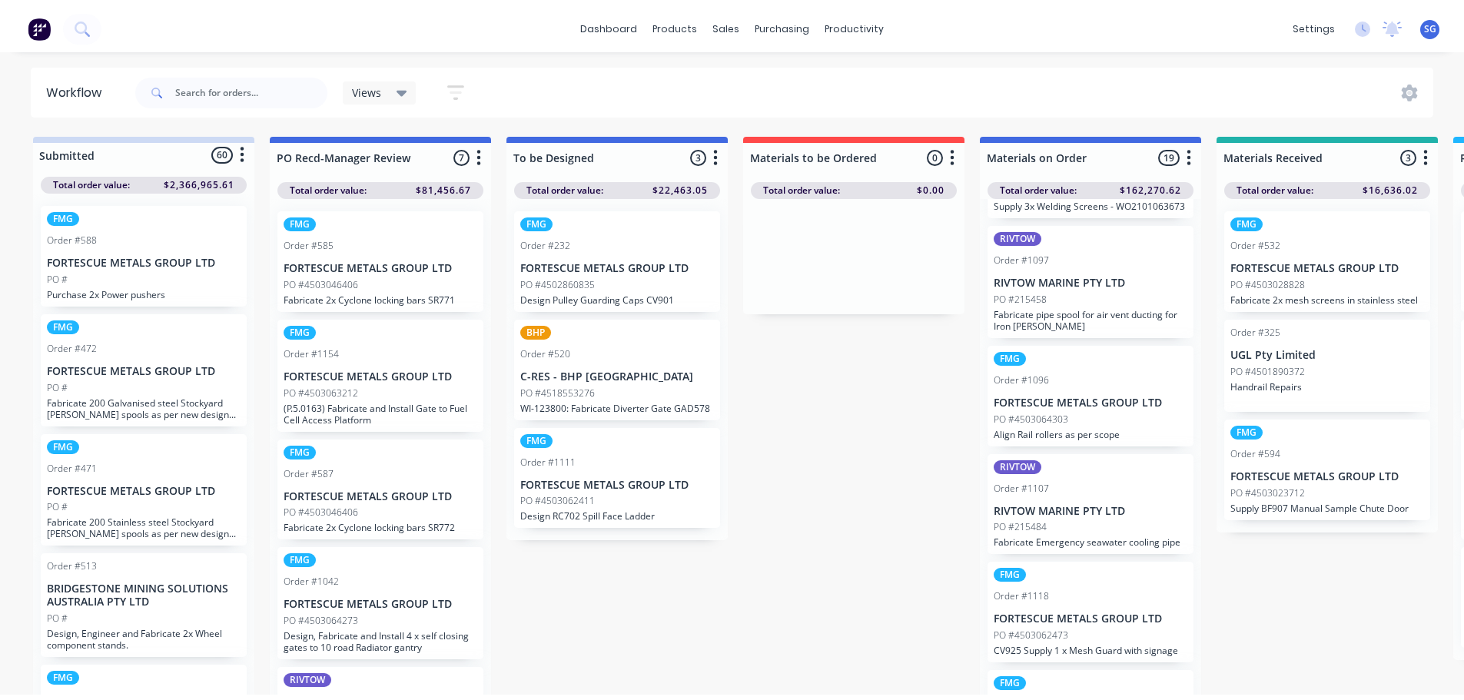
scroll to position [1306, 0]
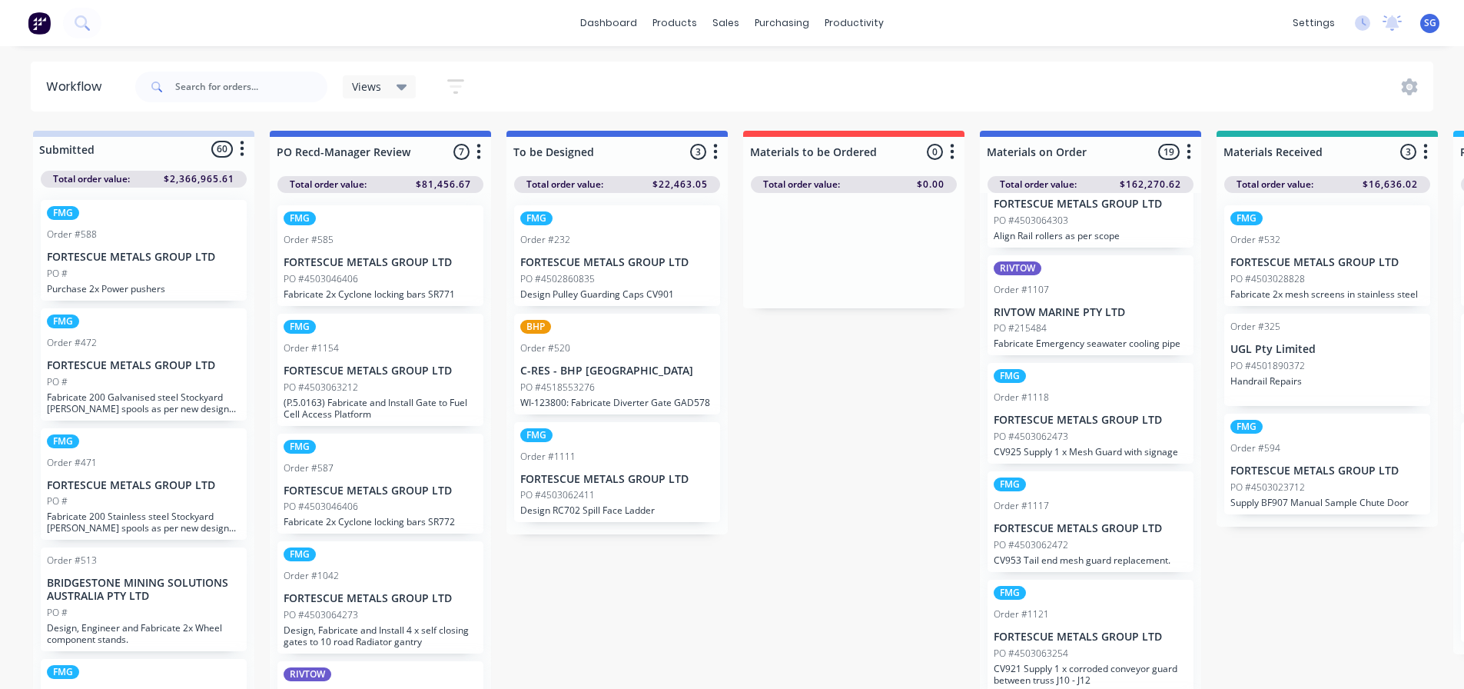
click at [1099, 227] on div "PO #4503064303" at bounding box center [1091, 221] width 194 height 14
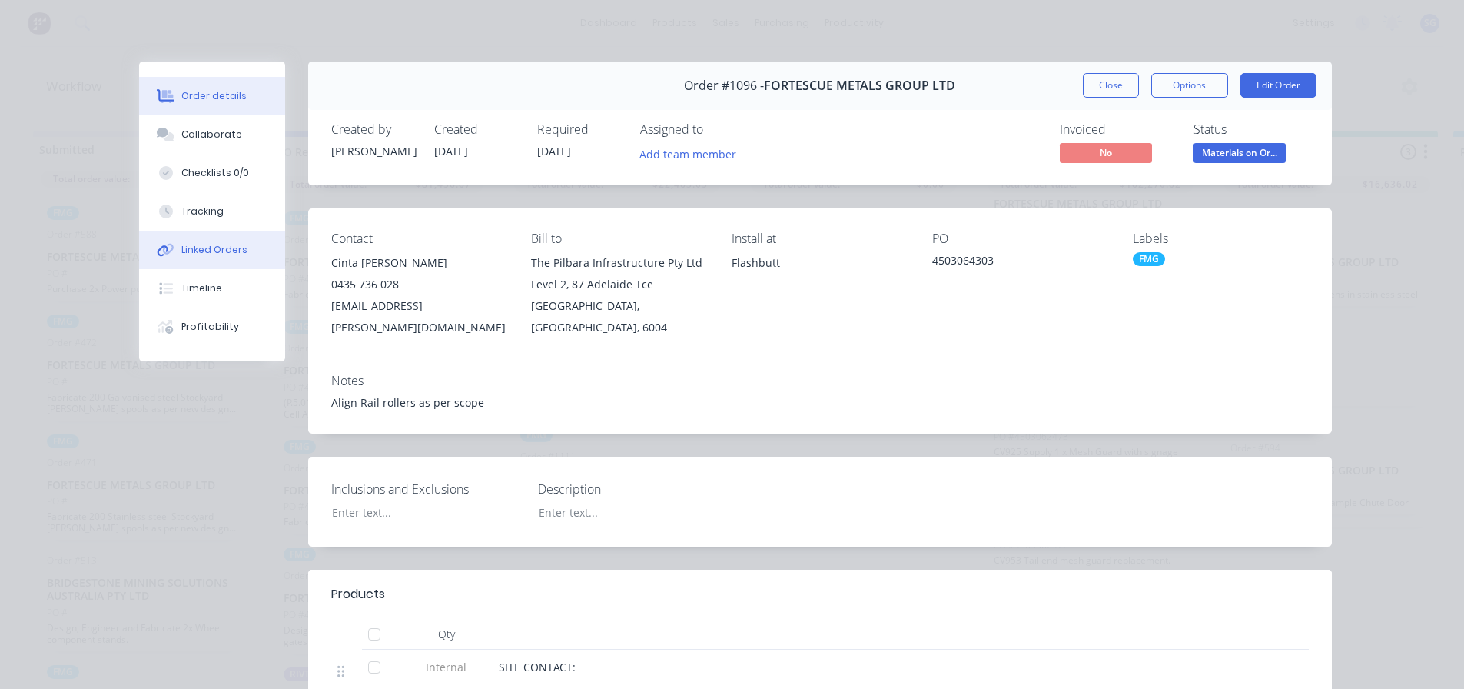
click at [185, 257] on button "Linked Orders" at bounding box center [212, 250] width 146 height 38
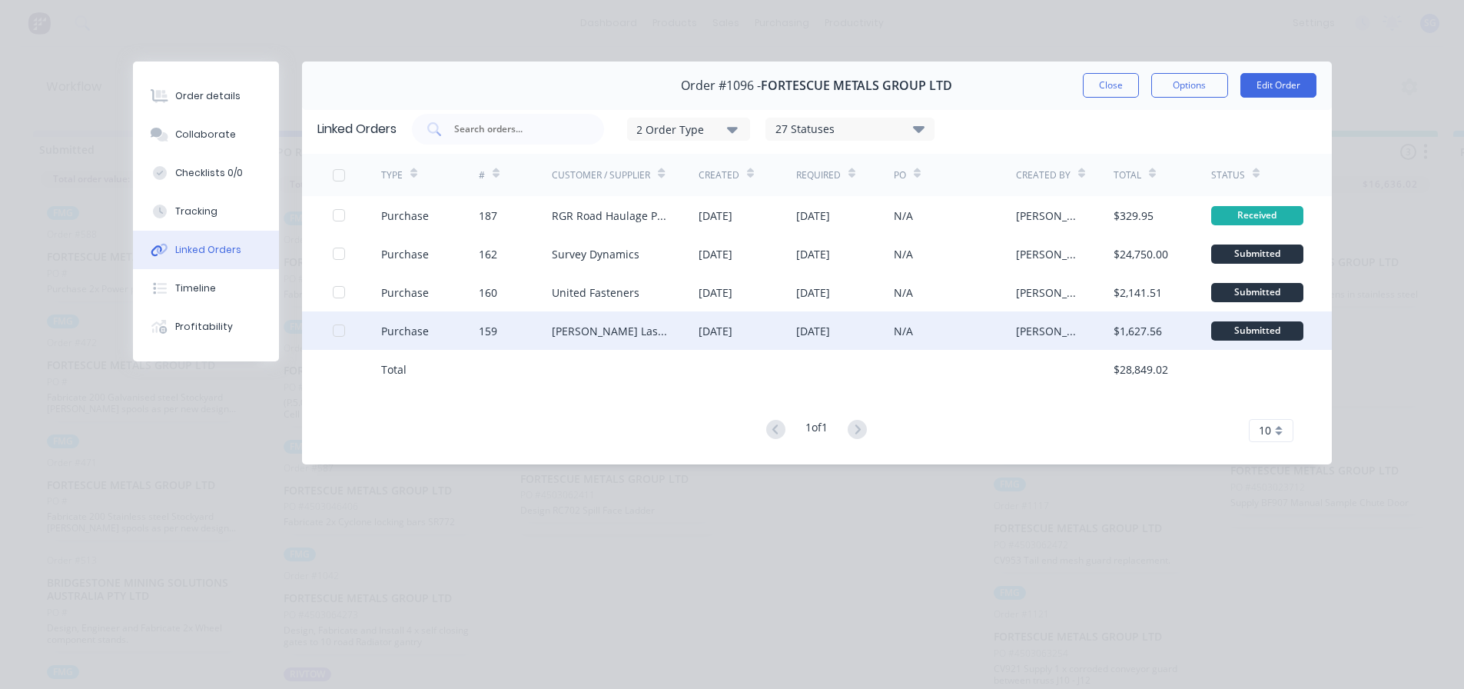
click at [586, 331] on div "[PERSON_NAME] Laser & Tube Cutting" at bounding box center [610, 331] width 116 height 16
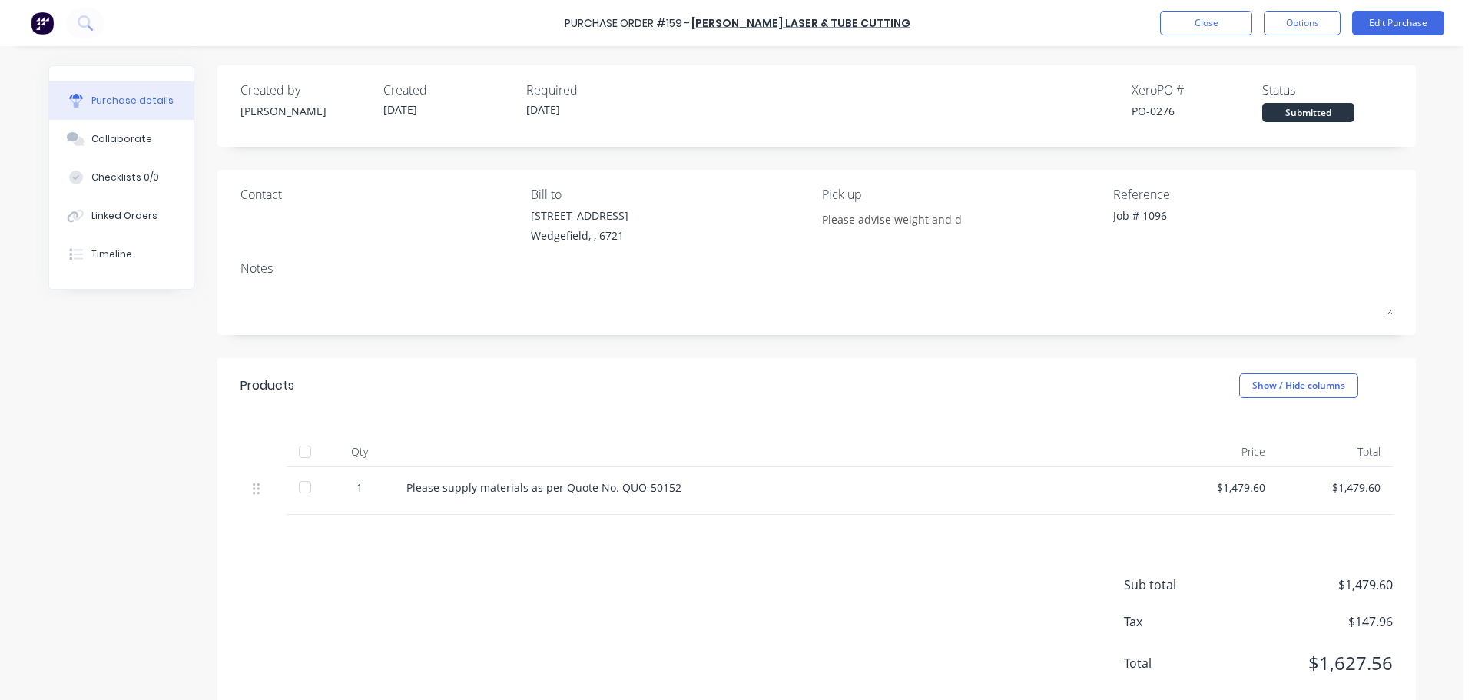
drag, startPoint x: 297, startPoint y: 456, endPoint x: 612, endPoint y: 393, distance: 321.3
click at [297, 456] on div at bounding box center [305, 451] width 31 height 31
click at [84, 147] on button "Collaborate" at bounding box center [121, 139] width 144 height 38
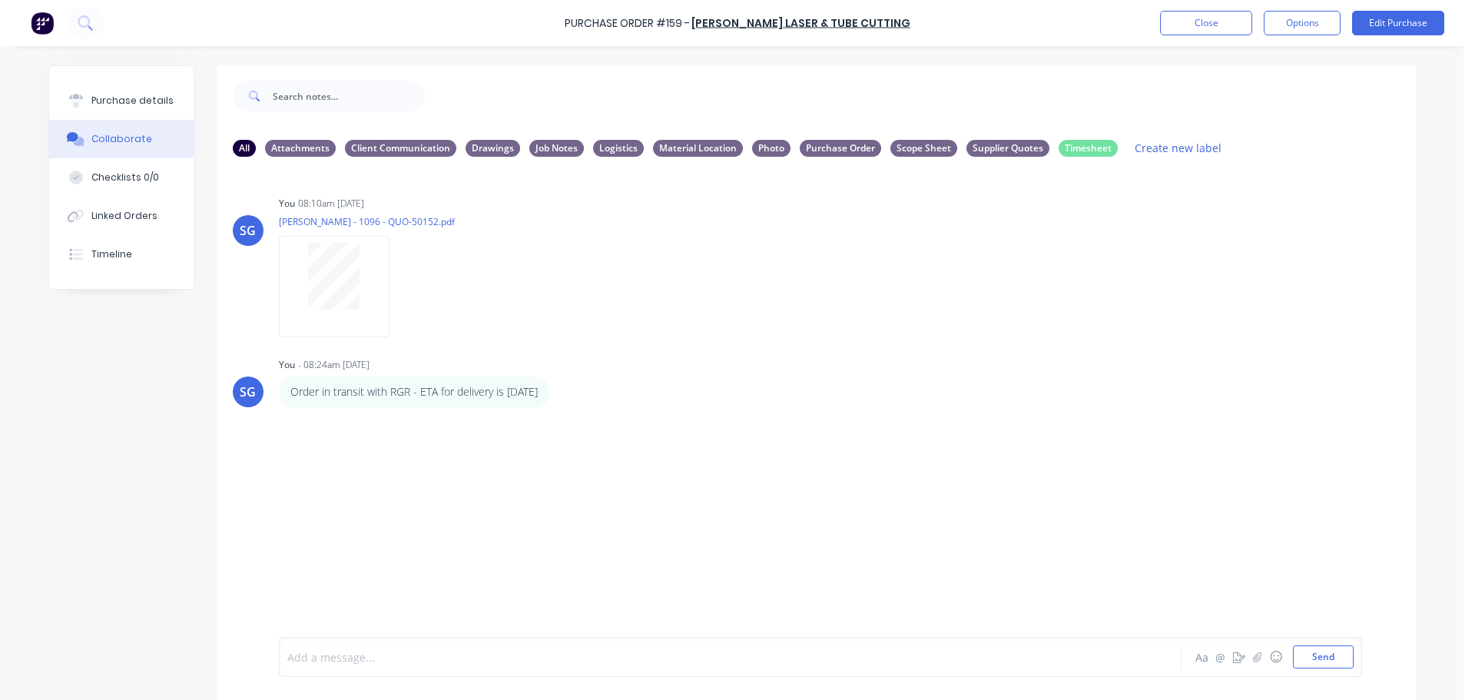
click at [482, 658] on div at bounding box center [687, 657] width 799 height 16
click at [131, 221] on div "Linked Orders" at bounding box center [124, 216] width 66 height 14
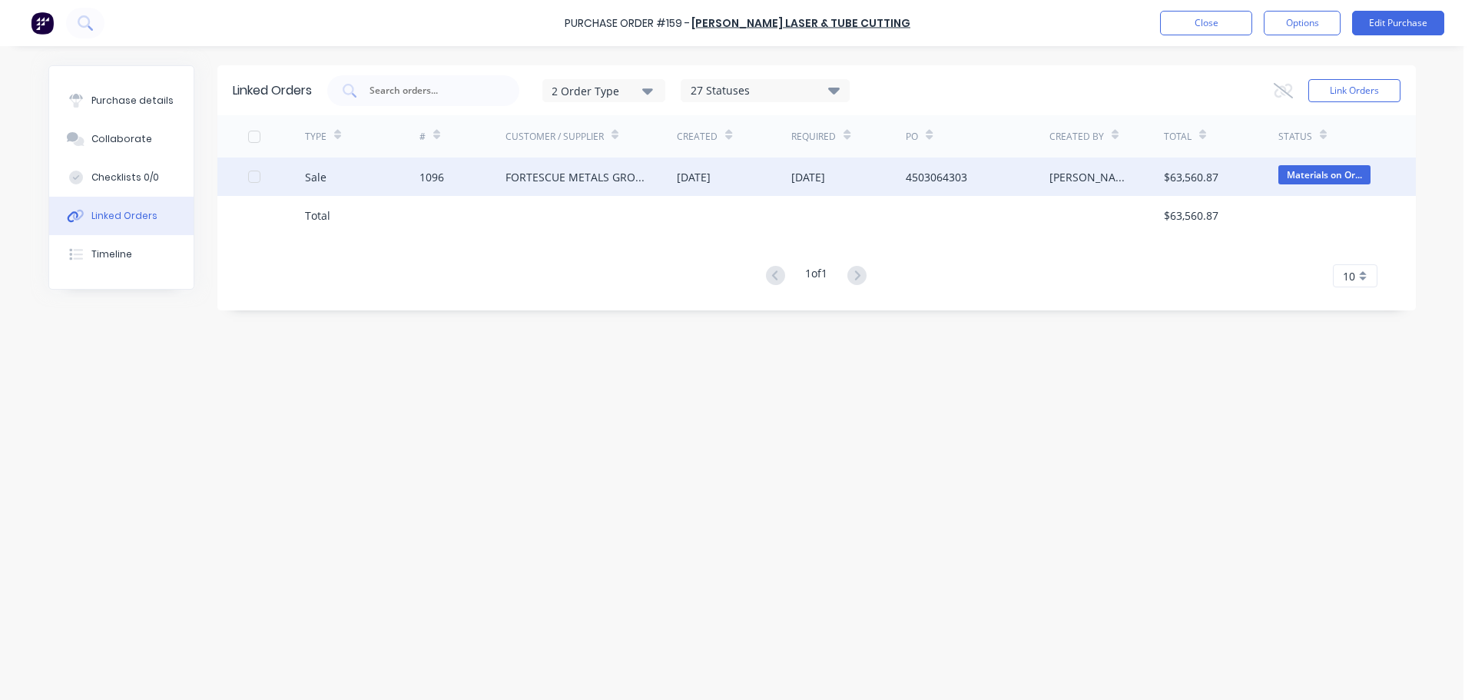
click at [432, 182] on div "1096" at bounding box center [432, 177] width 25 height 16
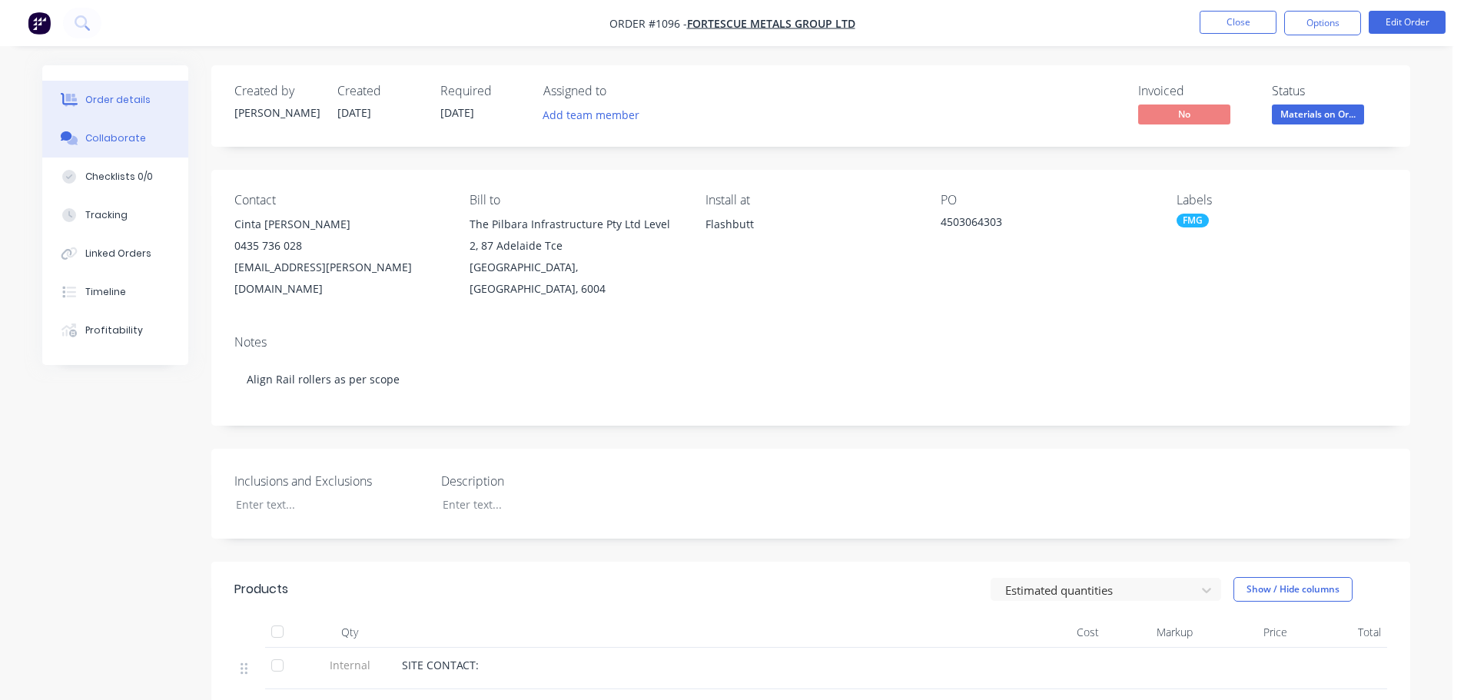
click at [106, 141] on div "Collaborate" at bounding box center [115, 138] width 61 height 14
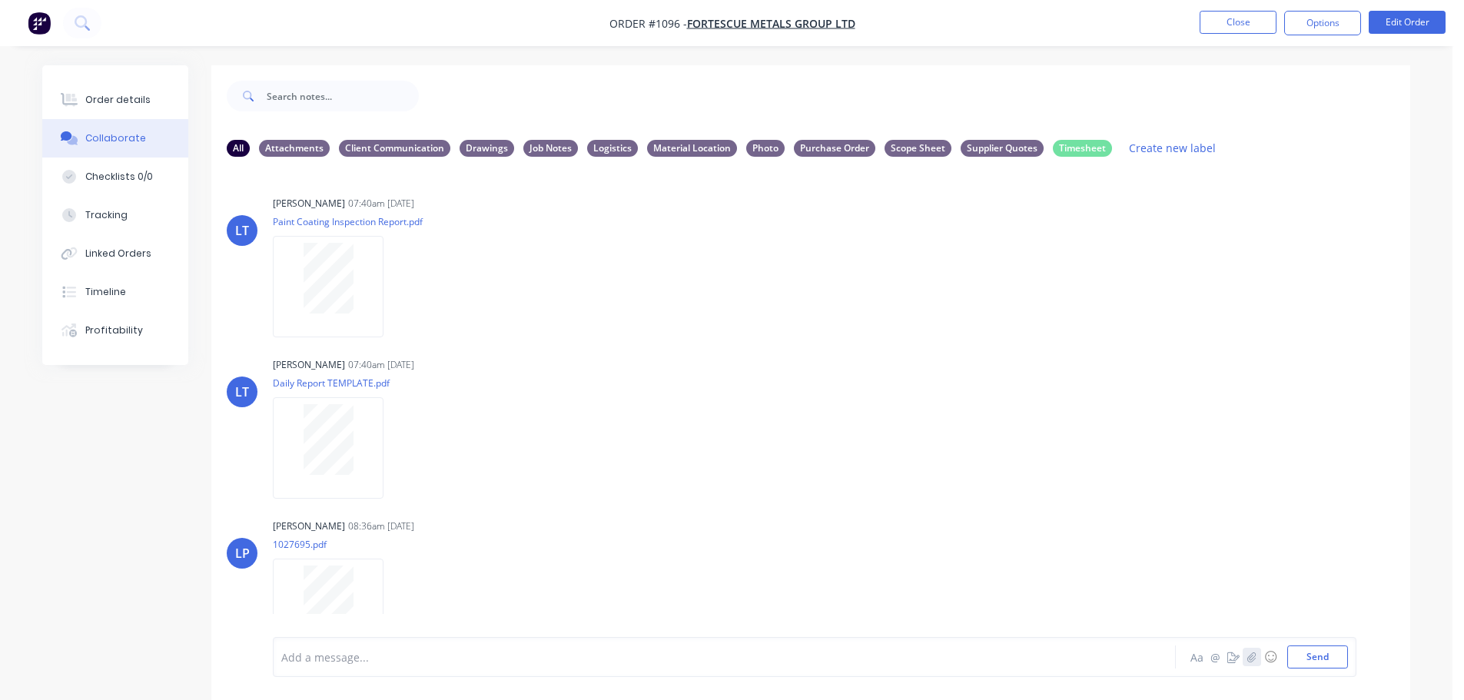
click at [1246, 660] on button "button" at bounding box center [1252, 657] width 18 height 18
click at [1323, 652] on button "Send" at bounding box center [1317, 656] width 61 height 23
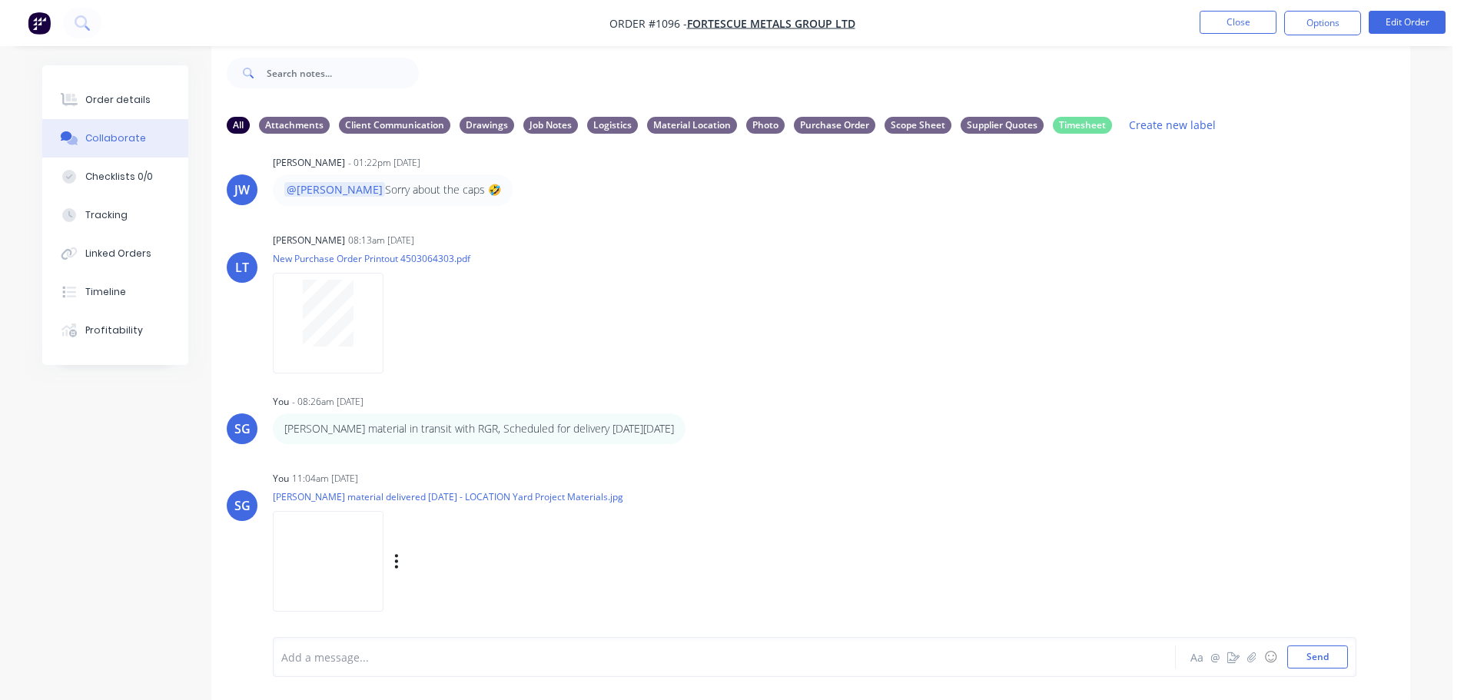
scroll to position [1322, 0]
click at [699, 427] on icon "button" at bounding box center [696, 424] width 5 height 18
click at [745, 472] on button "Delete" at bounding box center [752, 476] width 97 height 25
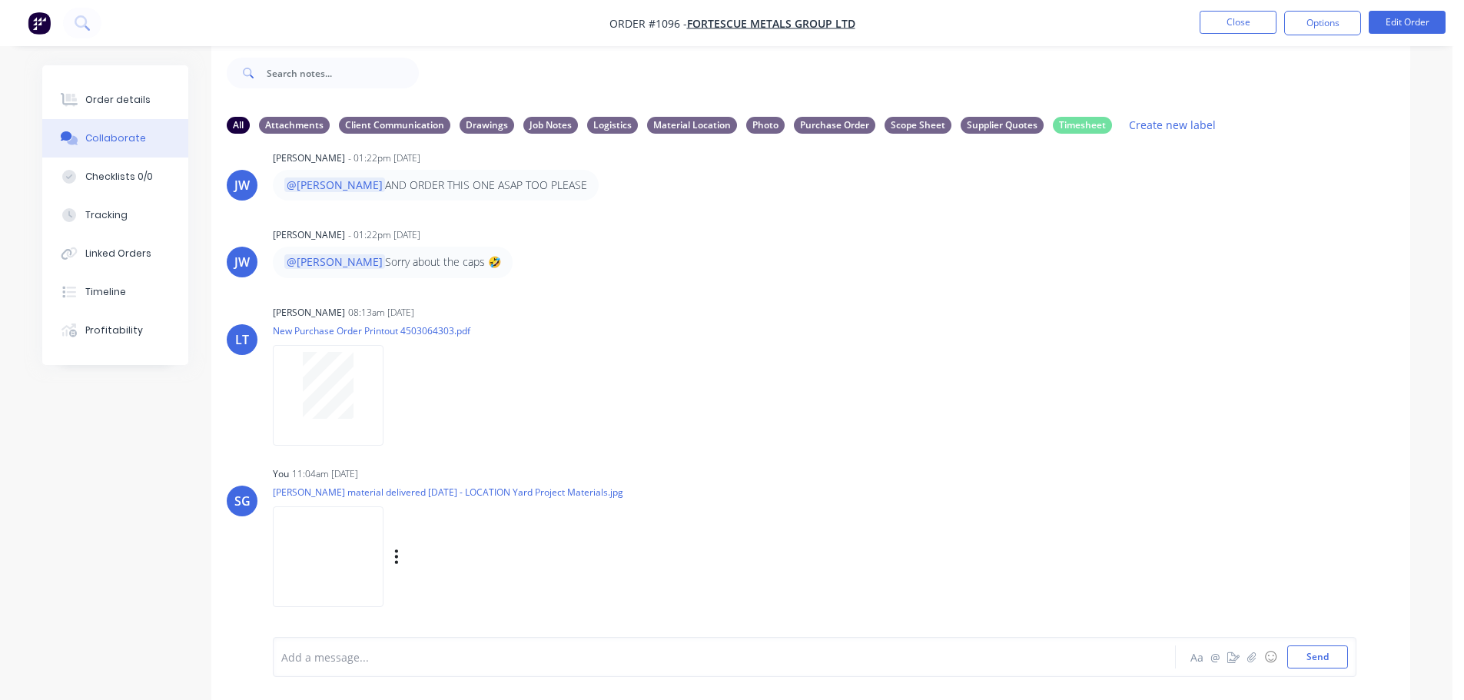
scroll to position [1245, 0]
click at [399, 561] on icon "button" at bounding box center [396, 557] width 5 height 18
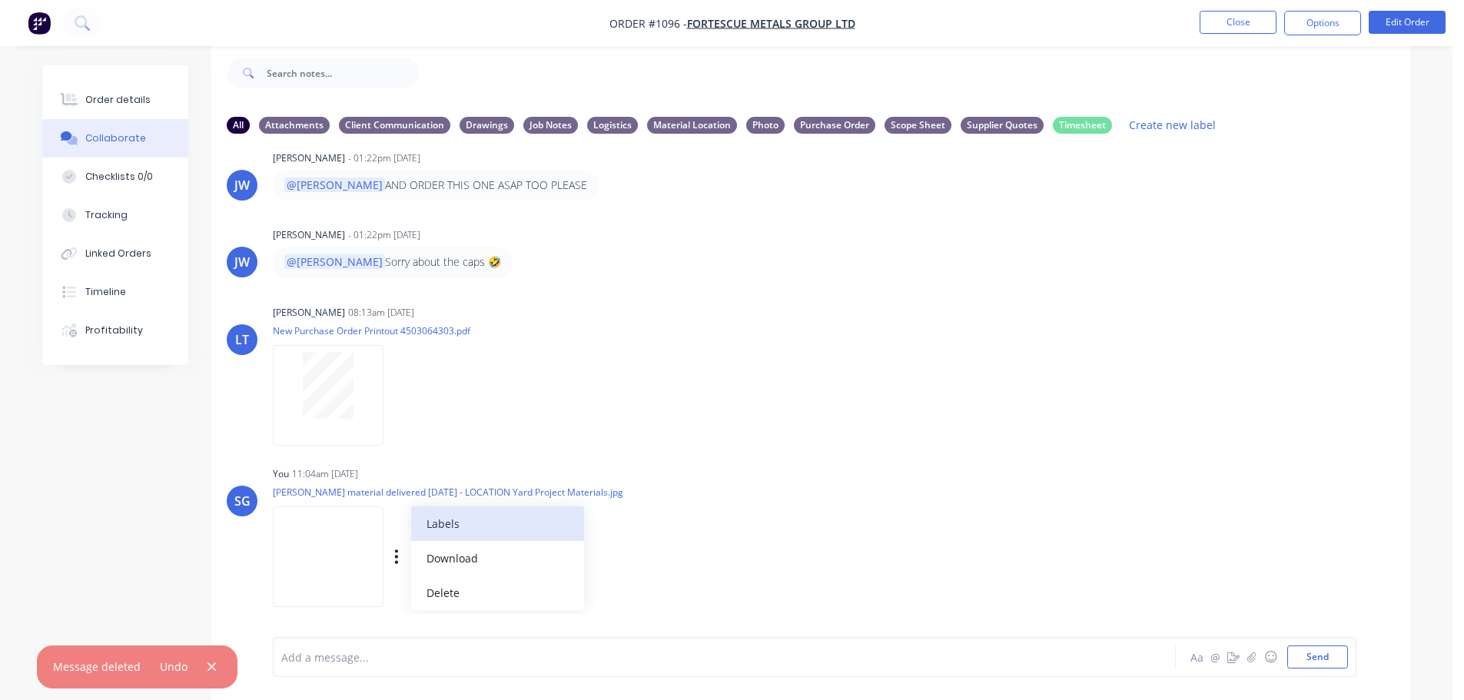
click at [455, 523] on button "Labels" at bounding box center [497, 523] width 173 height 35
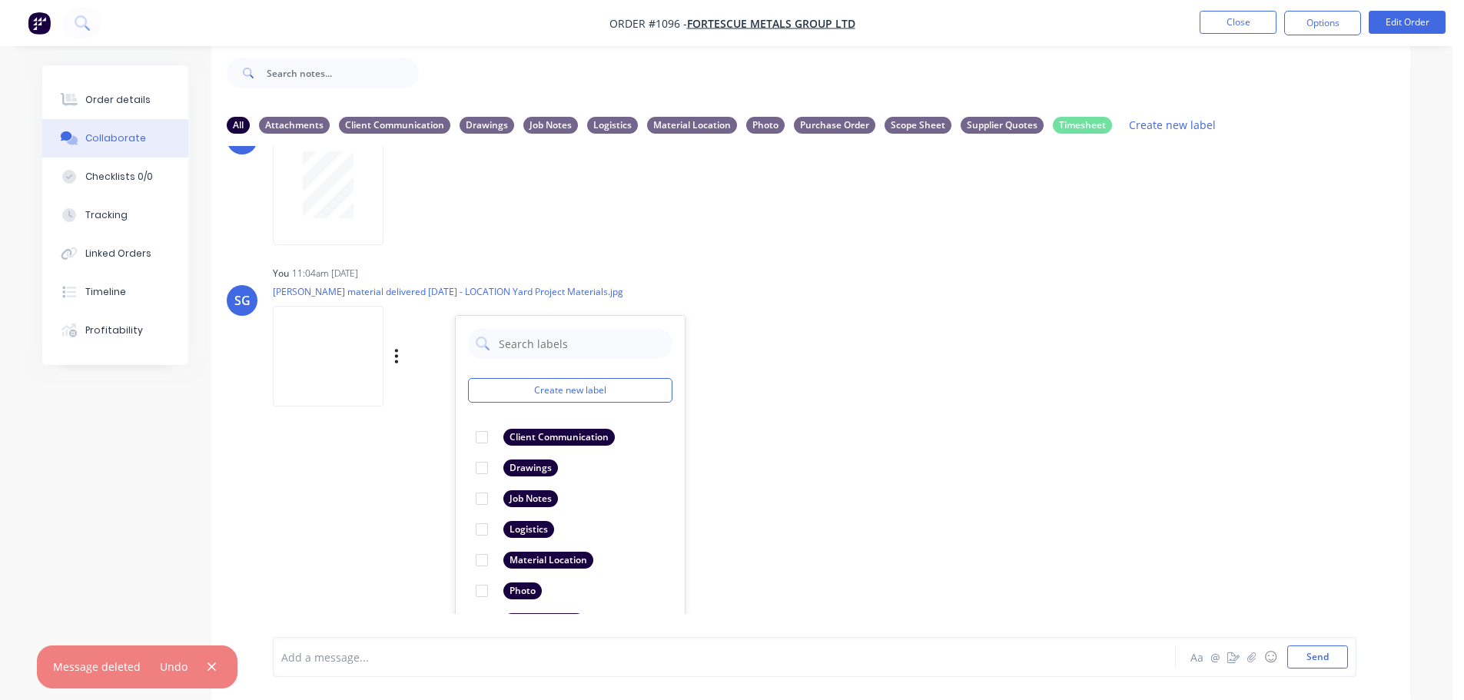
scroll to position [1485, 0]
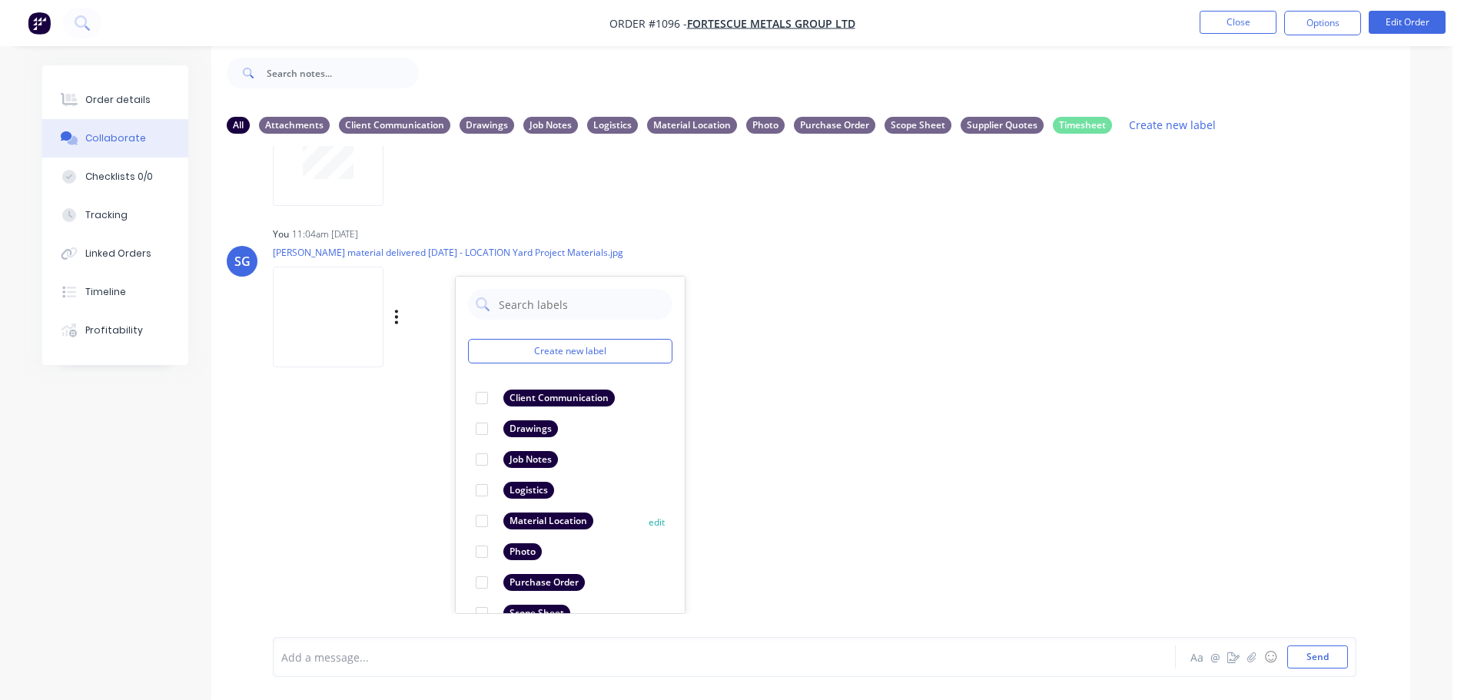
click at [486, 522] on div at bounding box center [481, 521] width 31 height 31
click at [767, 662] on div at bounding box center [681, 657] width 799 height 16
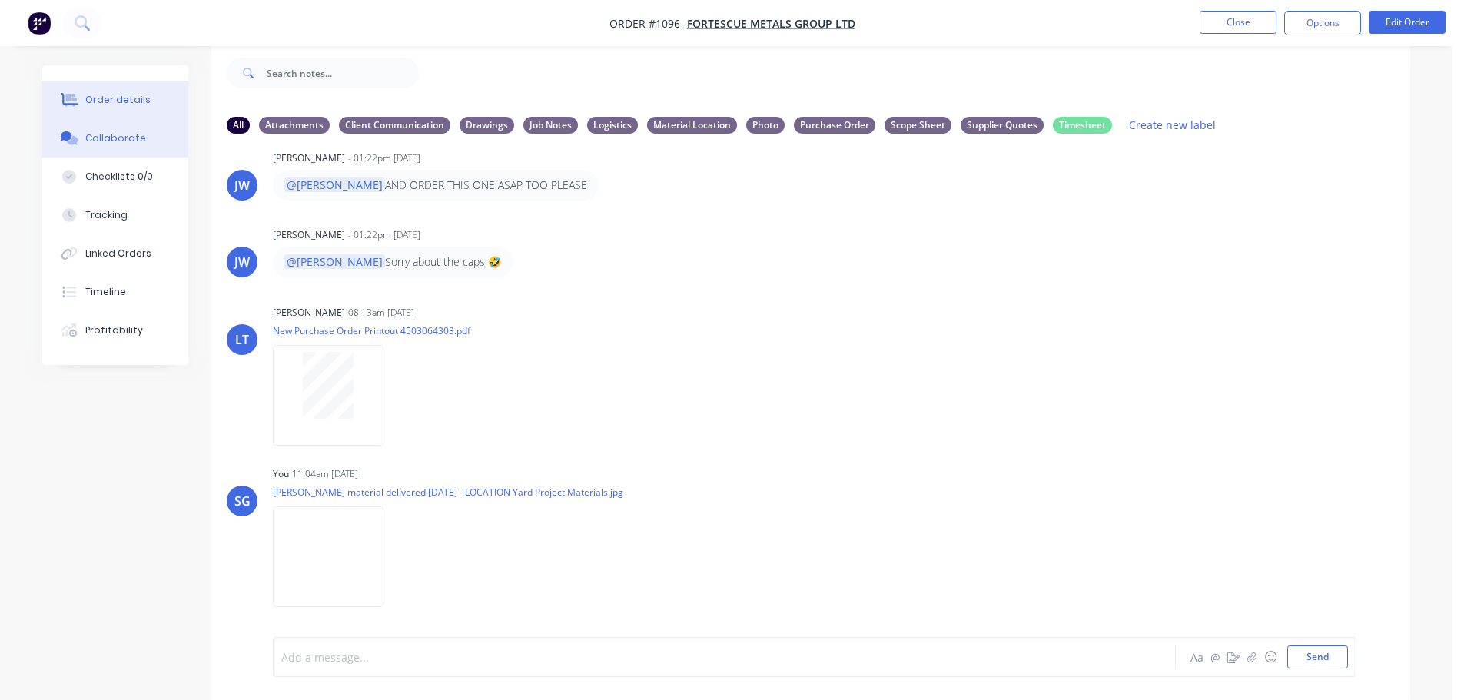
click at [116, 98] on div "Order details" at bounding box center [117, 100] width 65 height 14
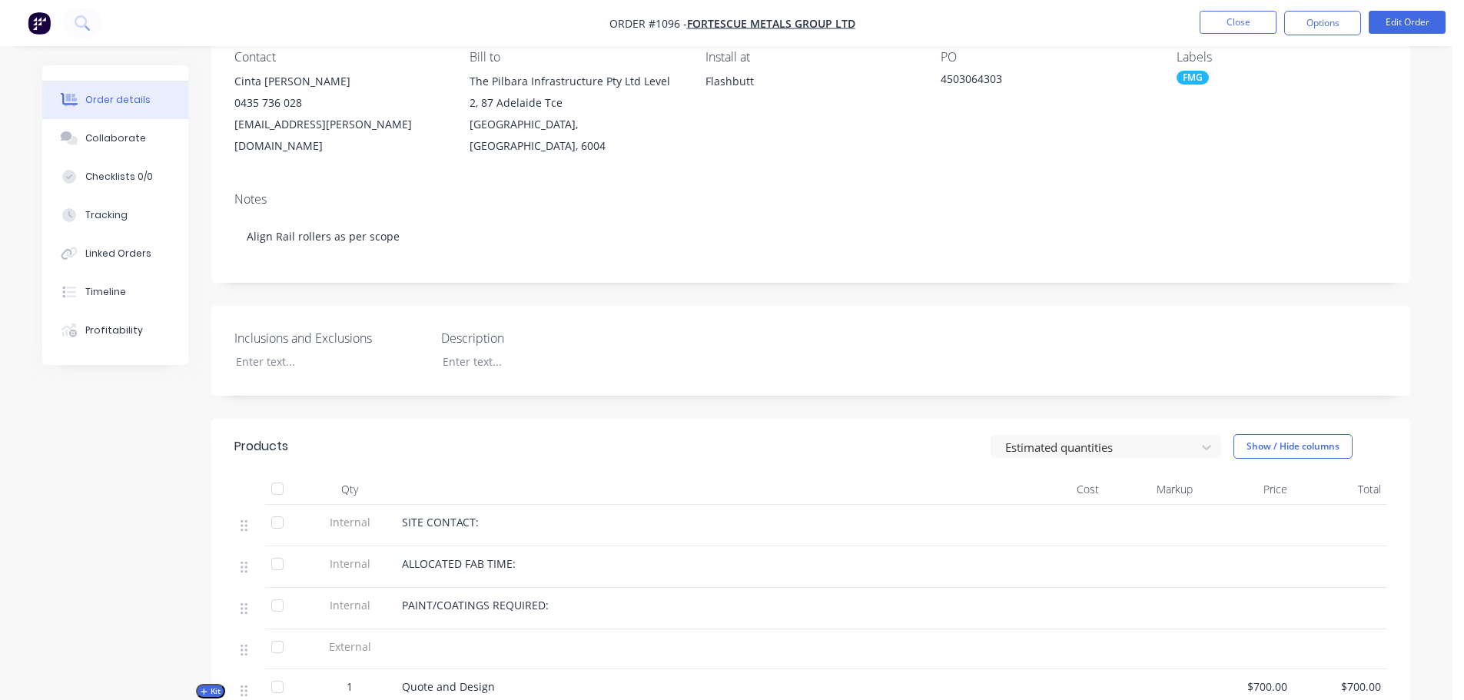
scroll to position [177, 0]
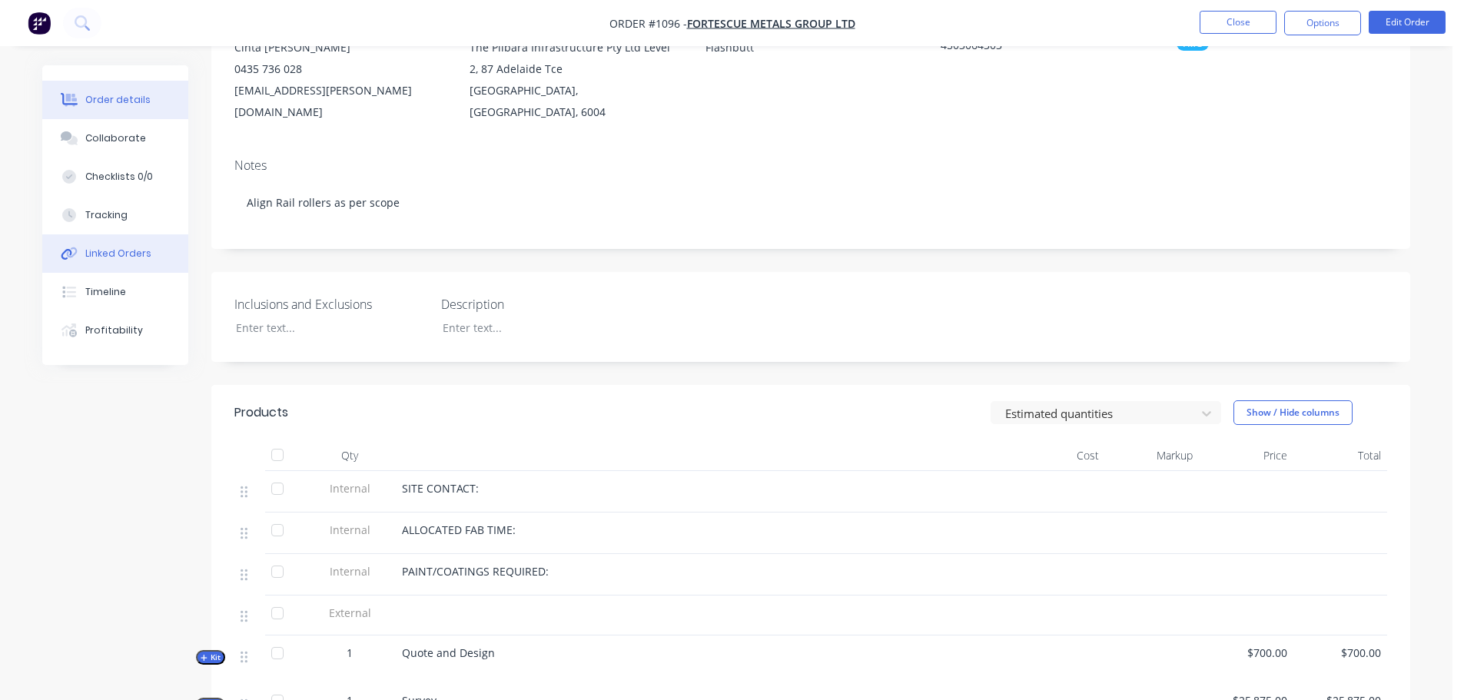
click at [121, 244] on button "Linked Orders" at bounding box center [115, 253] width 146 height 38
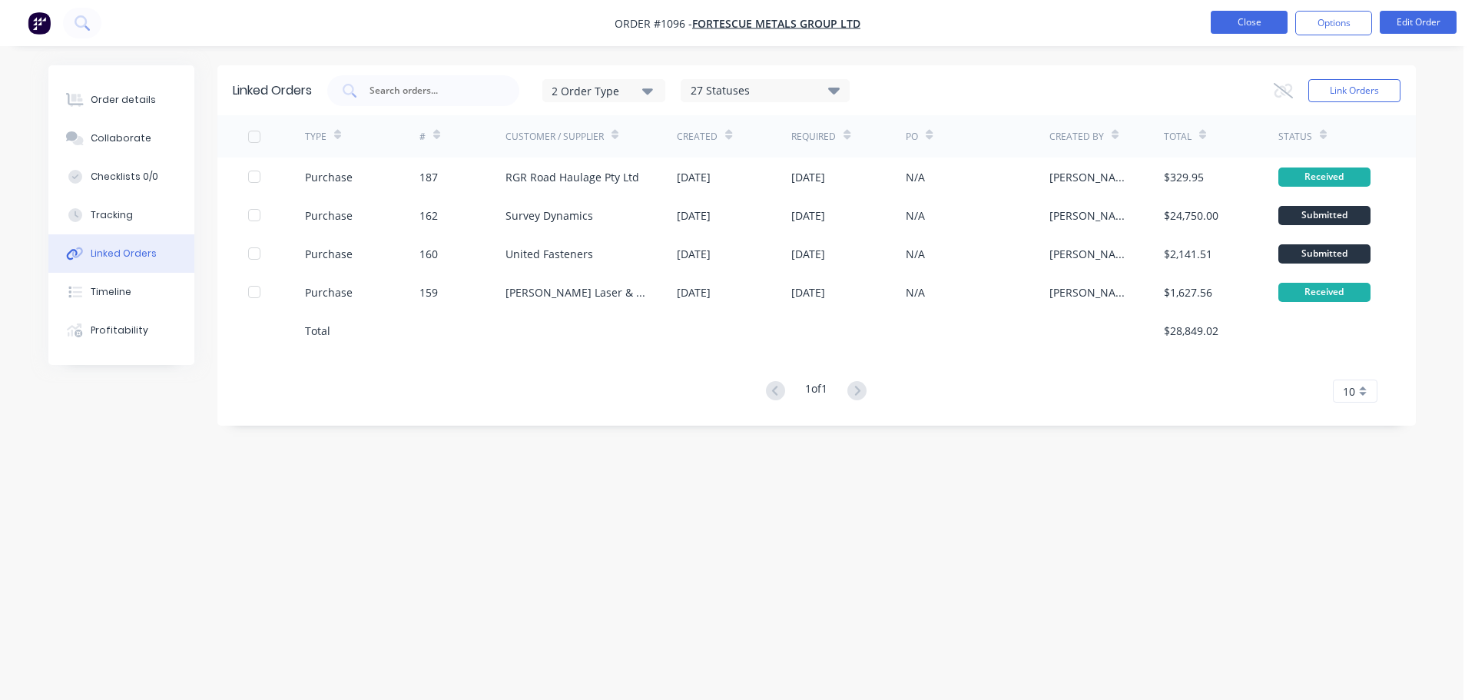
click at [1242, 28] on button "Close" at bounding box center [1249, 22] width 77 height 23
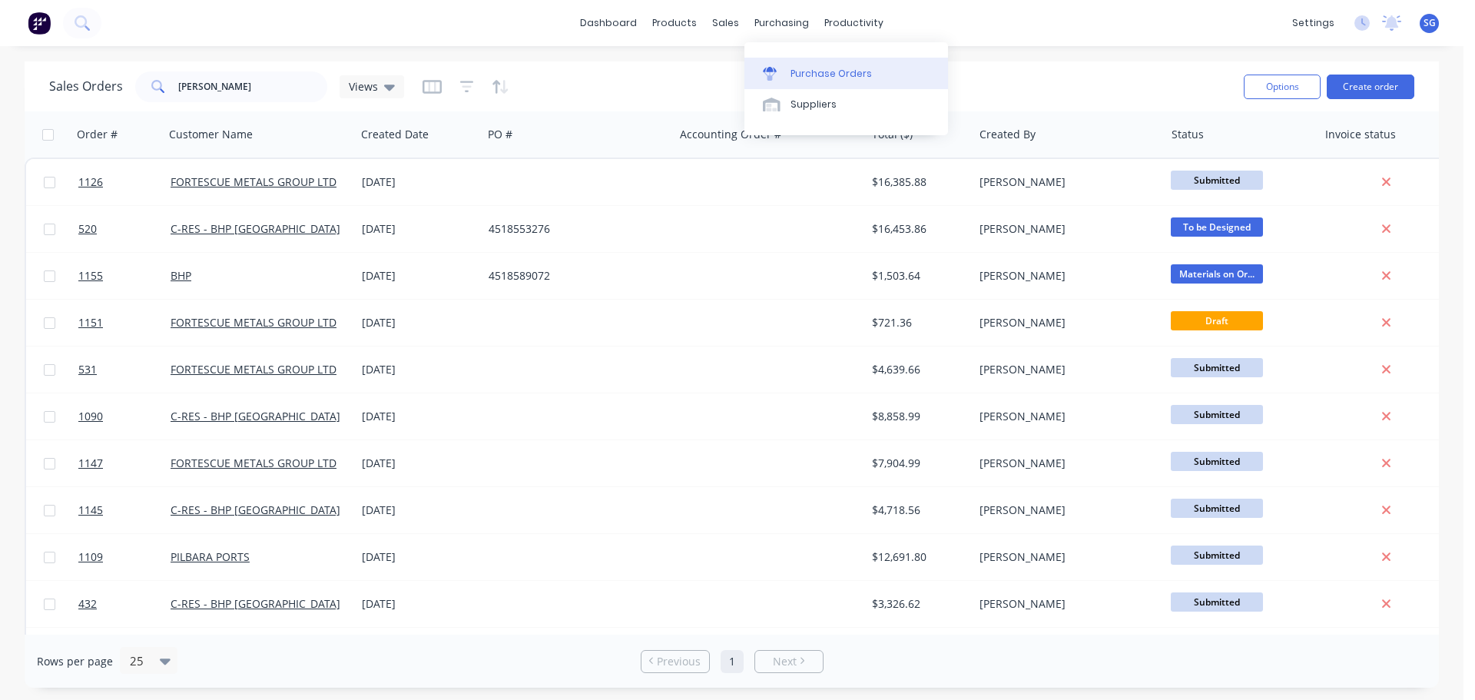
click at [804, 74] on div "Purchase Orders" at bounding box center [831, 74] width 81 height 14
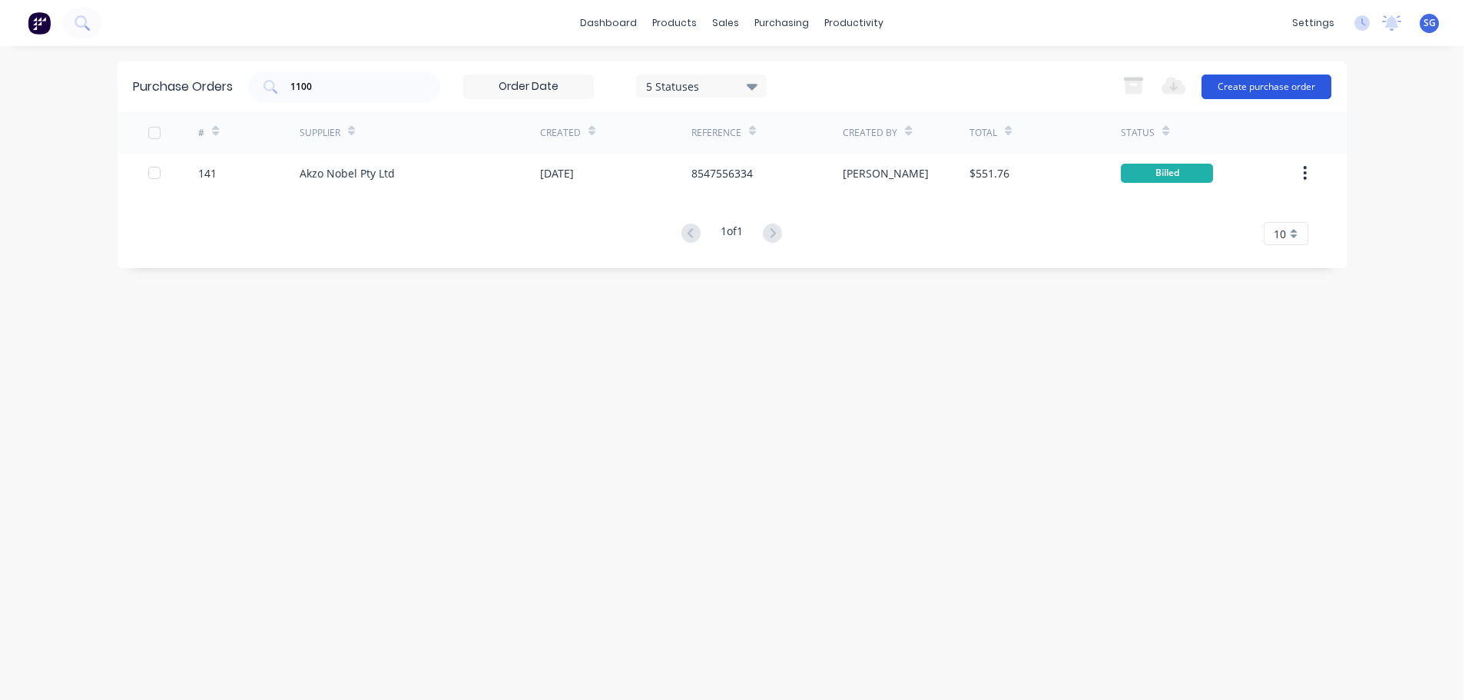
click at [1263, 78] on button "Create purchase order" at bounding box center [1267, 87] width 130 height 25
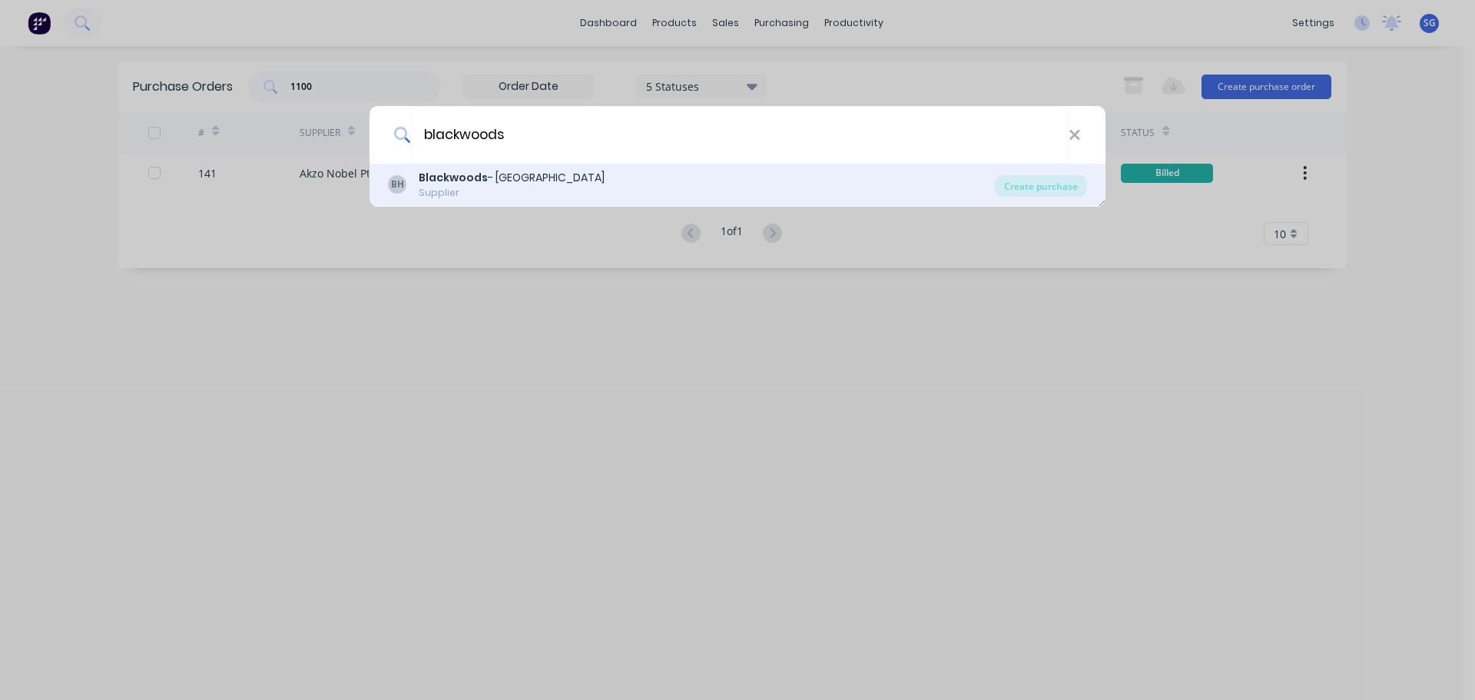
click at [476, 178] on b "Blackwoods" at bounding box center [453, 177] width 69 height 15
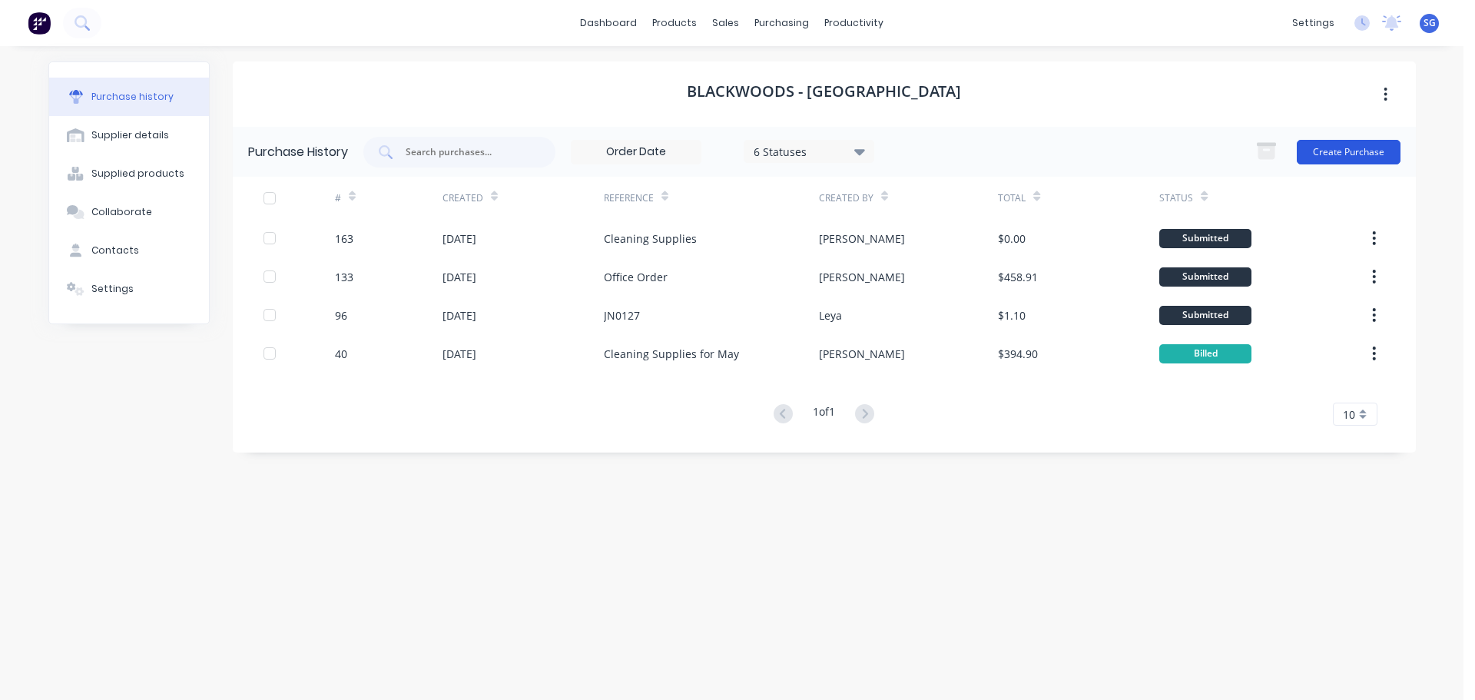
click at [1347, 152] on button "Create Purchase" at bounding box center [1349, 152] width 104 height 25
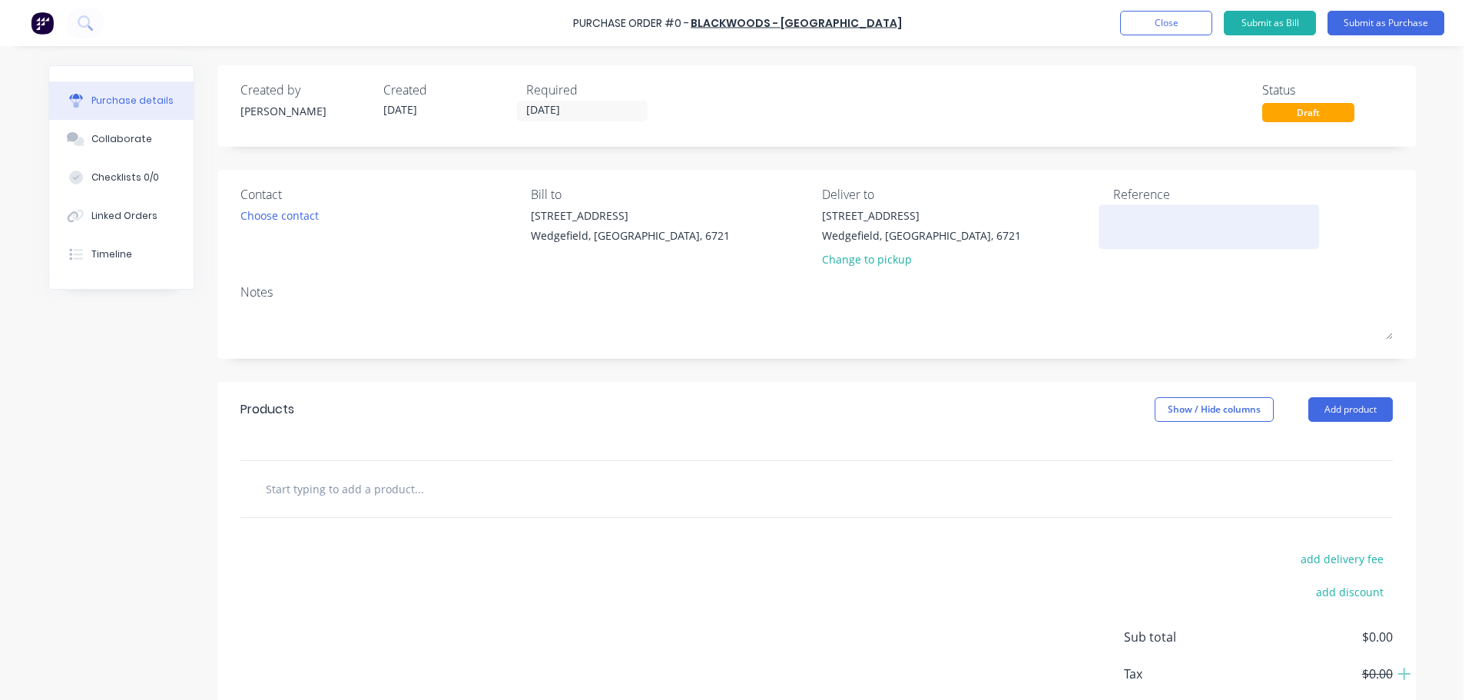
click at [1186, 231] on textarea at bounding box center [1209, 224] width 192 height 35
click at [576, 120] on label "[DATE]" at bounding box center [582, 111] width 131 height 21
click at [576, 120] on input "[DATE]" at bounding box center [582, 110] width 129 height 19
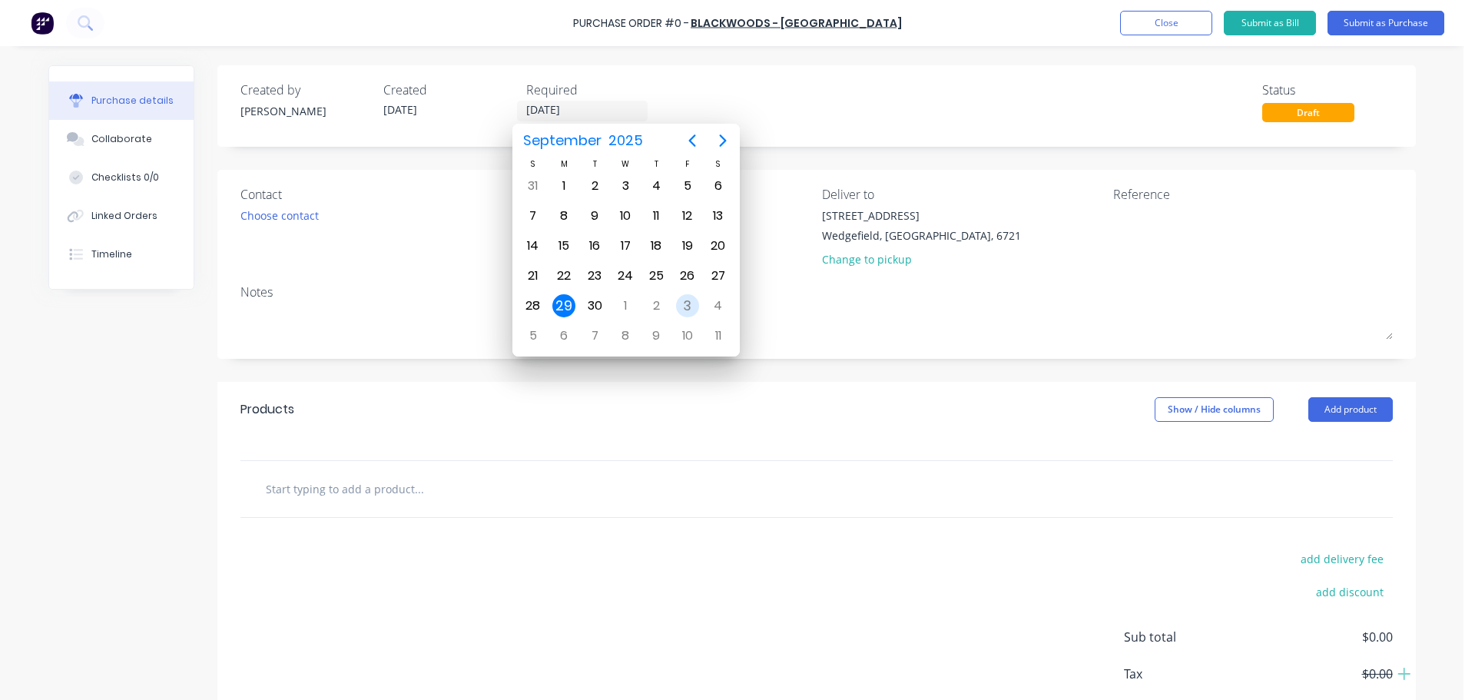
click at [689, 316] on div "3" at bounding box center [687, 305] width 23 height 23
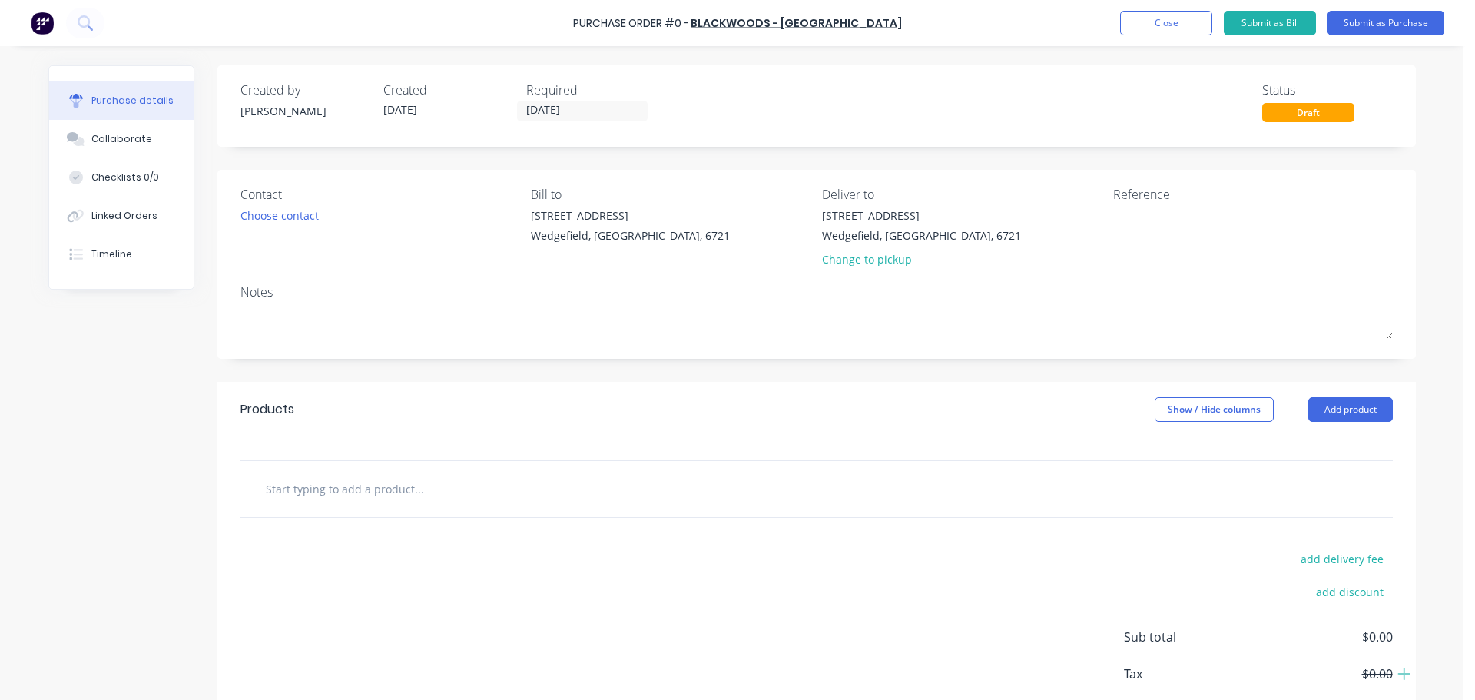
click at [304, 498] on input "text" at bounding box center [418, 488] width 307 height 31
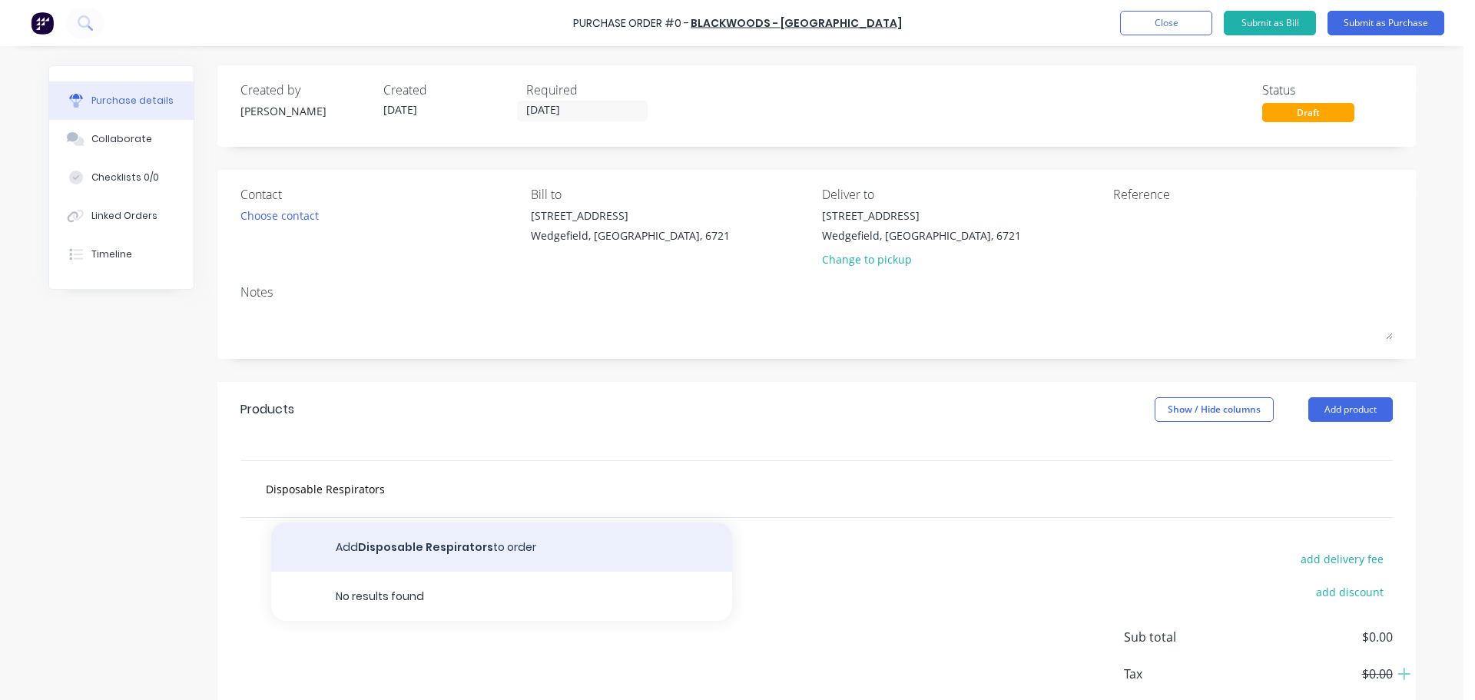
click at [405, 541] on button "Add Disposable Respirators to order" at bounding box center [501, 547] width 461 height 49
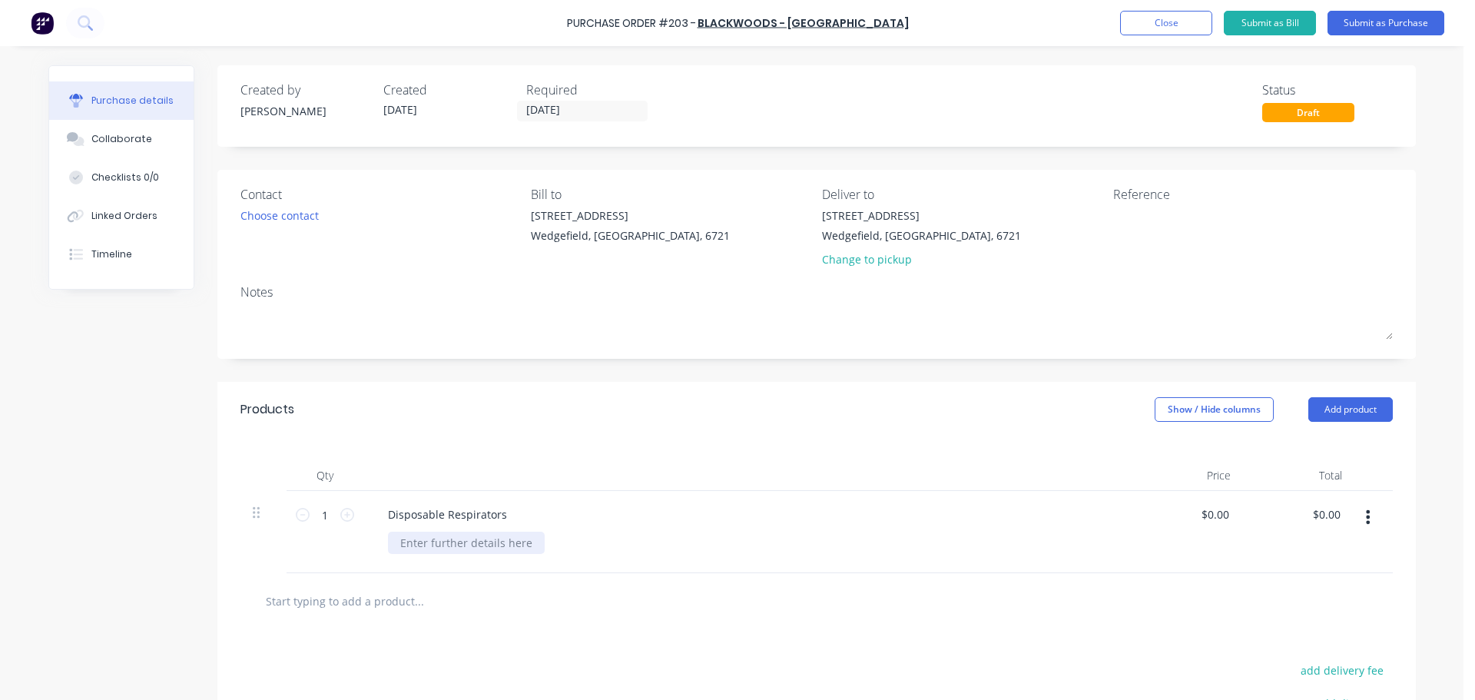
click at [425, 549] on div at bounding box center [466, 543] width 157 height 22
paste div
click at [428, 549] on div "BW#: 04431805" at bounding box center [425, 551] width 74 height 38
click at [496, 514] on div "Disposable Respirators" at bounding box center [448, 514] width 144 height 22
click at [1179, 516] on div "$0.00 $0.00" at bounding box center [1187, 532] width 111 height 82
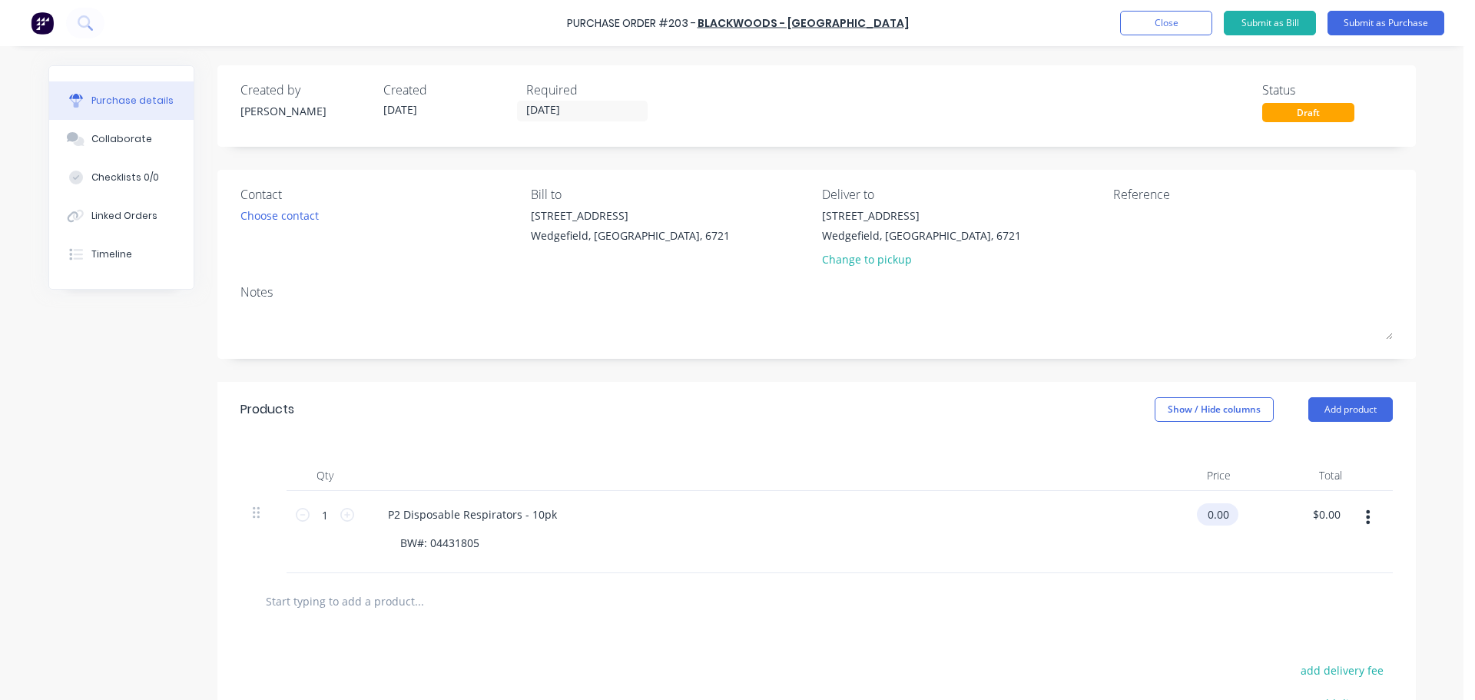
click at [1218, 519] on input "0.00" at bounding box center [1214, 514] width 35 height 22
click at [1218, 519] on input "0.00" at bounding box center [1217, 514] width 29 height 22
click at [343, 517] on icon at bounding box center [347, 515] width 14 height 14
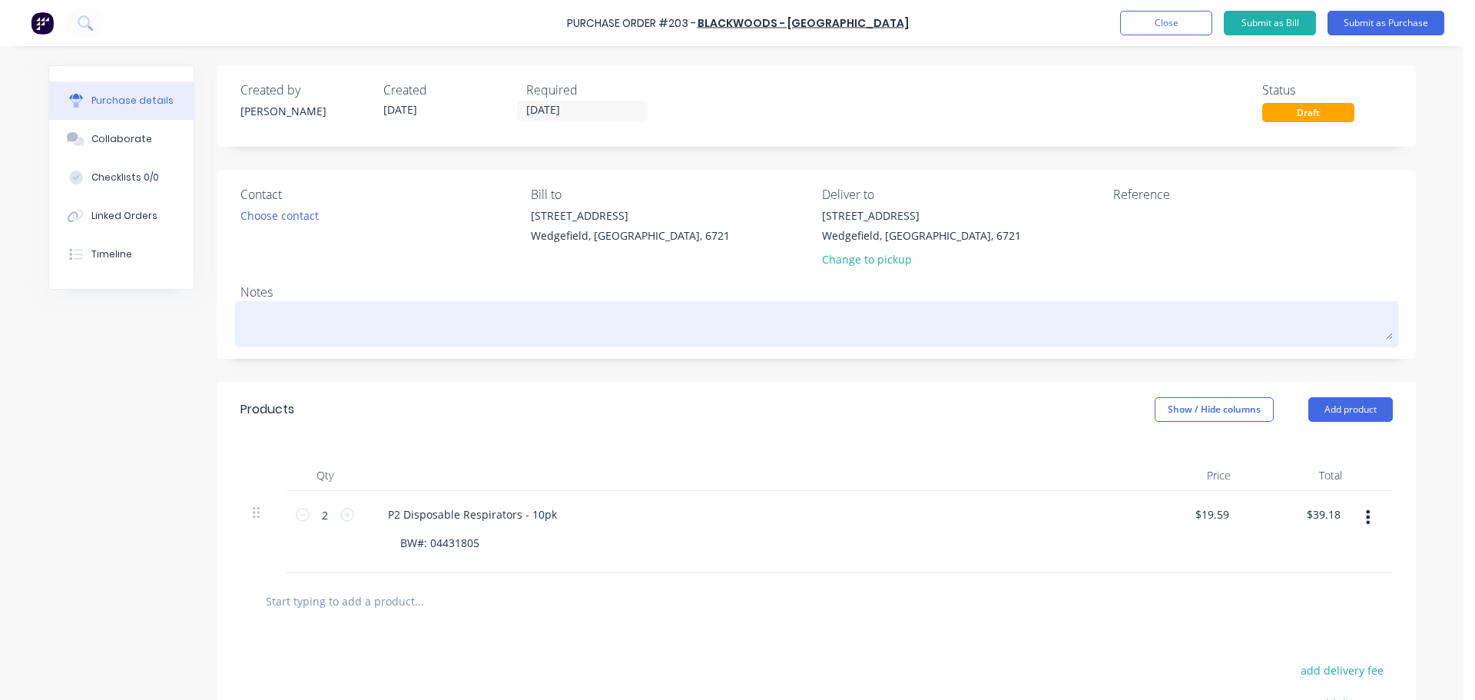
click at [257, 323] on textarea at bounding box center [817, 322] width 1153 height 35
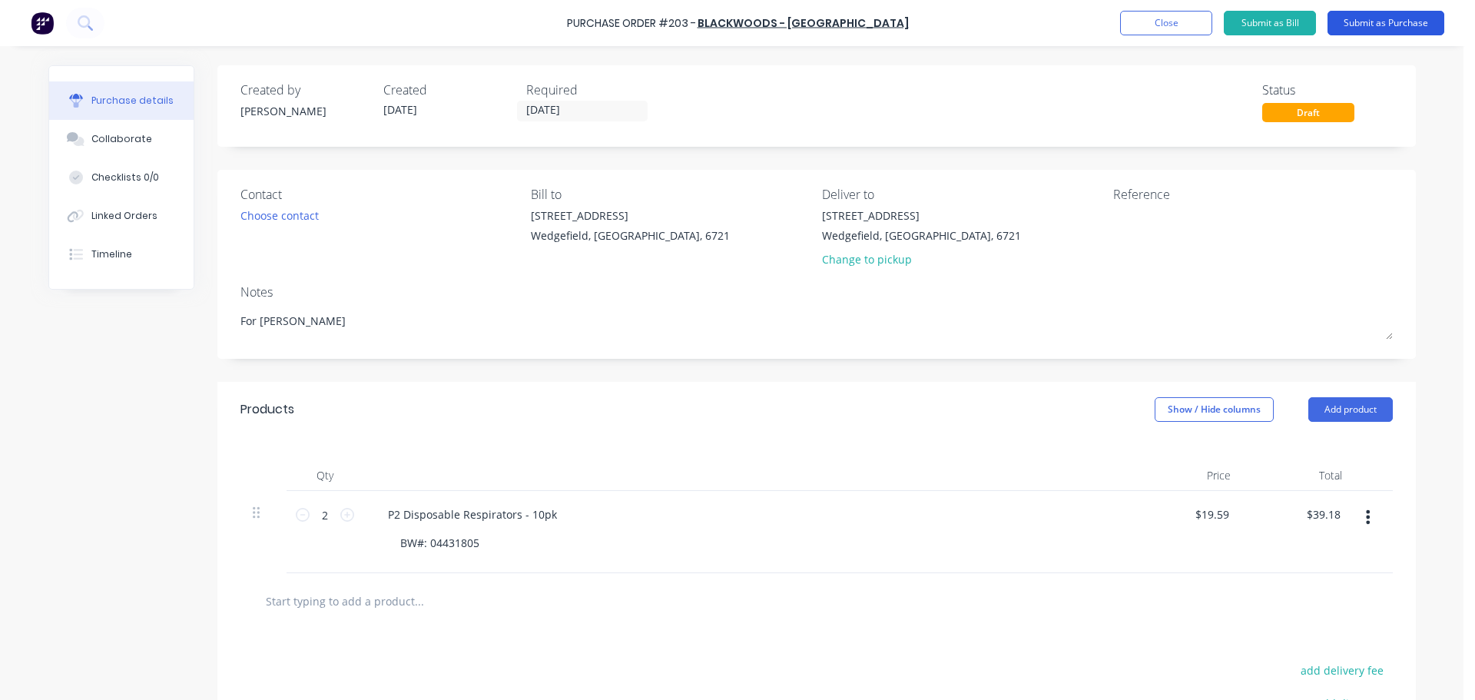
click at [1375, 27] on button "Submit as Purchase" at bounding box center [1386, 23] width 117 height 25
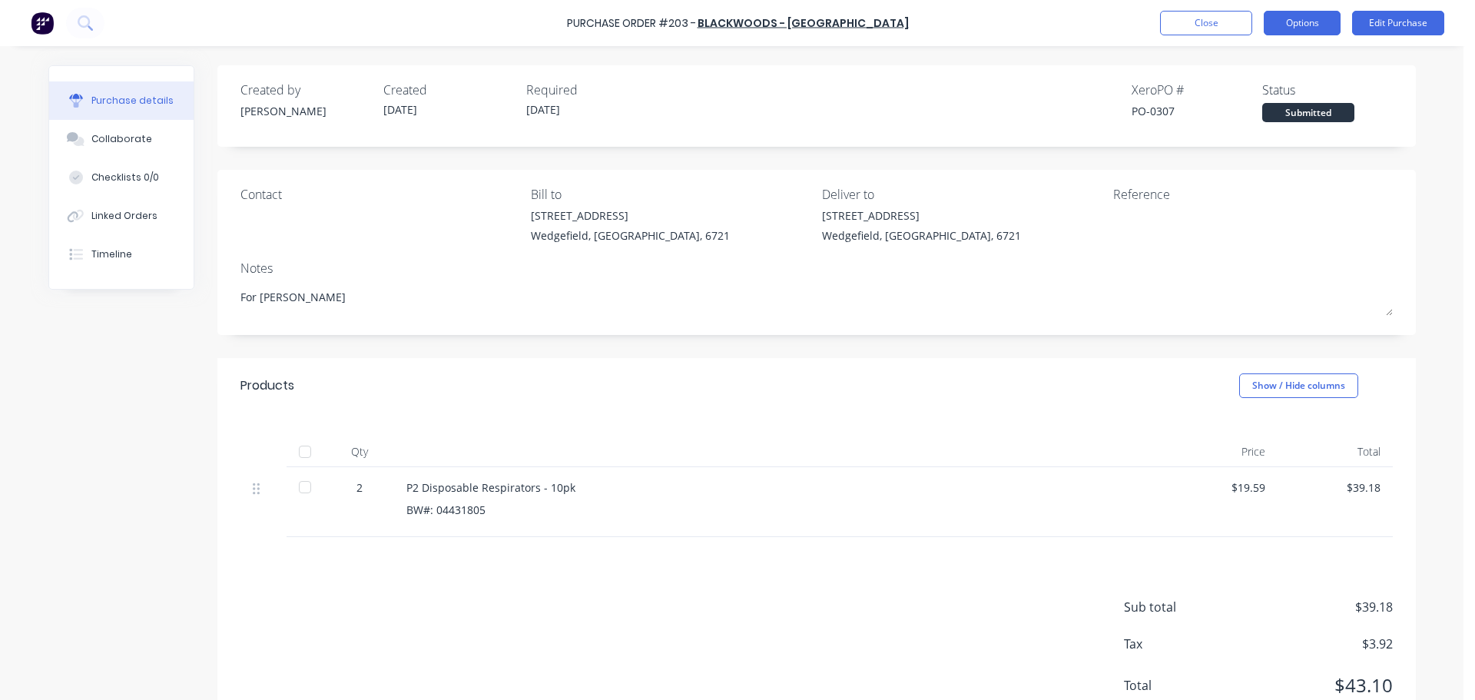
click at [1317, 22] on button "Options" at bounding box center [1302, 23] width 77 height 25
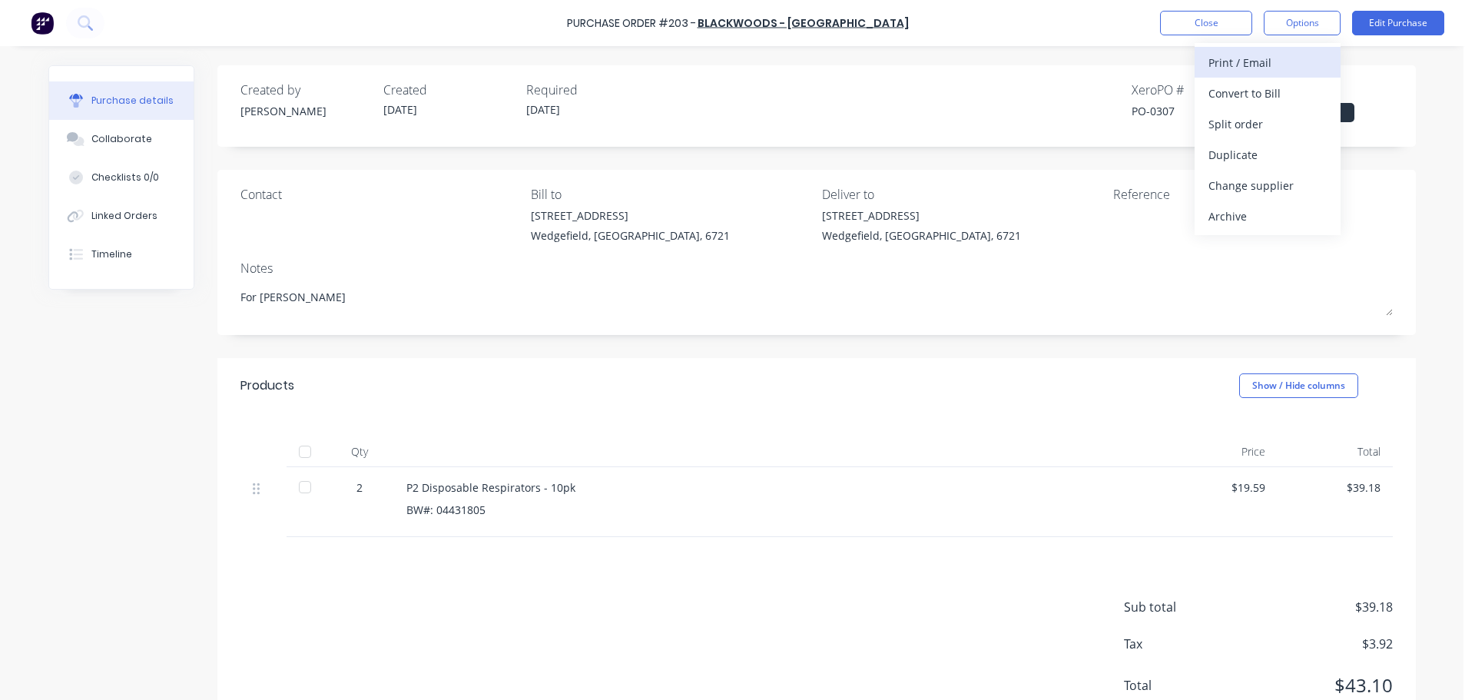
click at [1240, 68] on div "Print / Email" at bounding box center [1268, 62] width 118 height 22
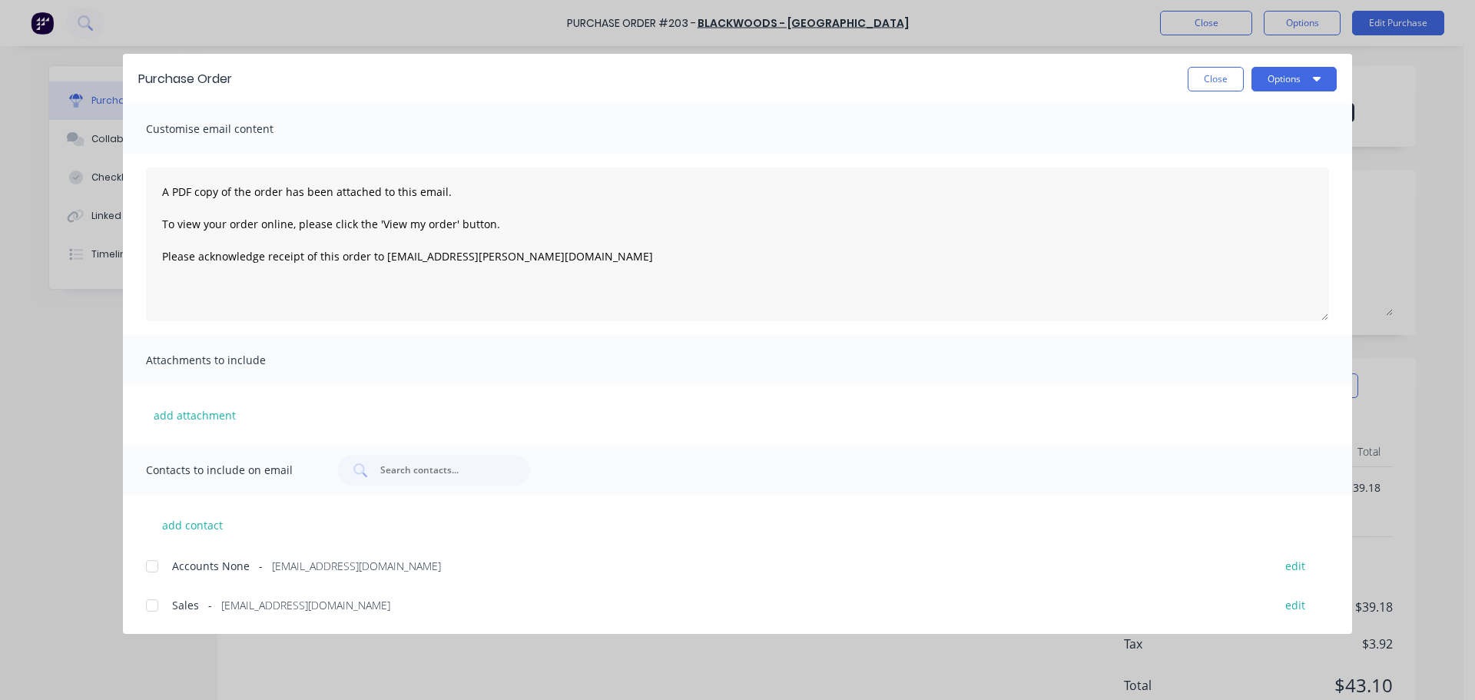
click at [152, 607] on div at bounding box center [152, 605] width 31 height 31
click at [1289, 83] on button "Options" at bounding box center [1294, 79] width 85 height 25
click at [1233, 174] on div "Email" at bounding box center [1264, 179] width 118 height 22
click at [1226, 77] on button "Close" at bounding box center [1216, 79] width 56 height 25
type textarea "x"
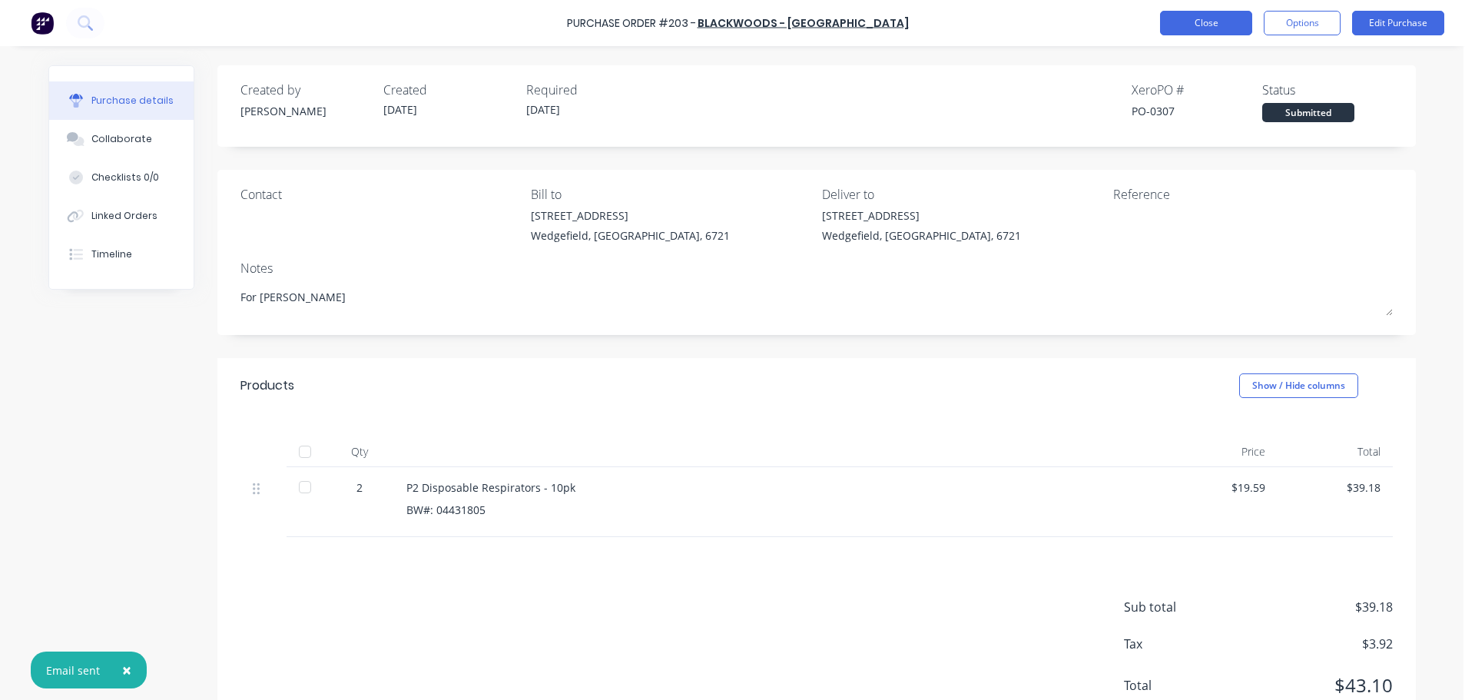
click at [1207, 13] on button "Close" at bounding box center [1206, 23] width 92 height 25
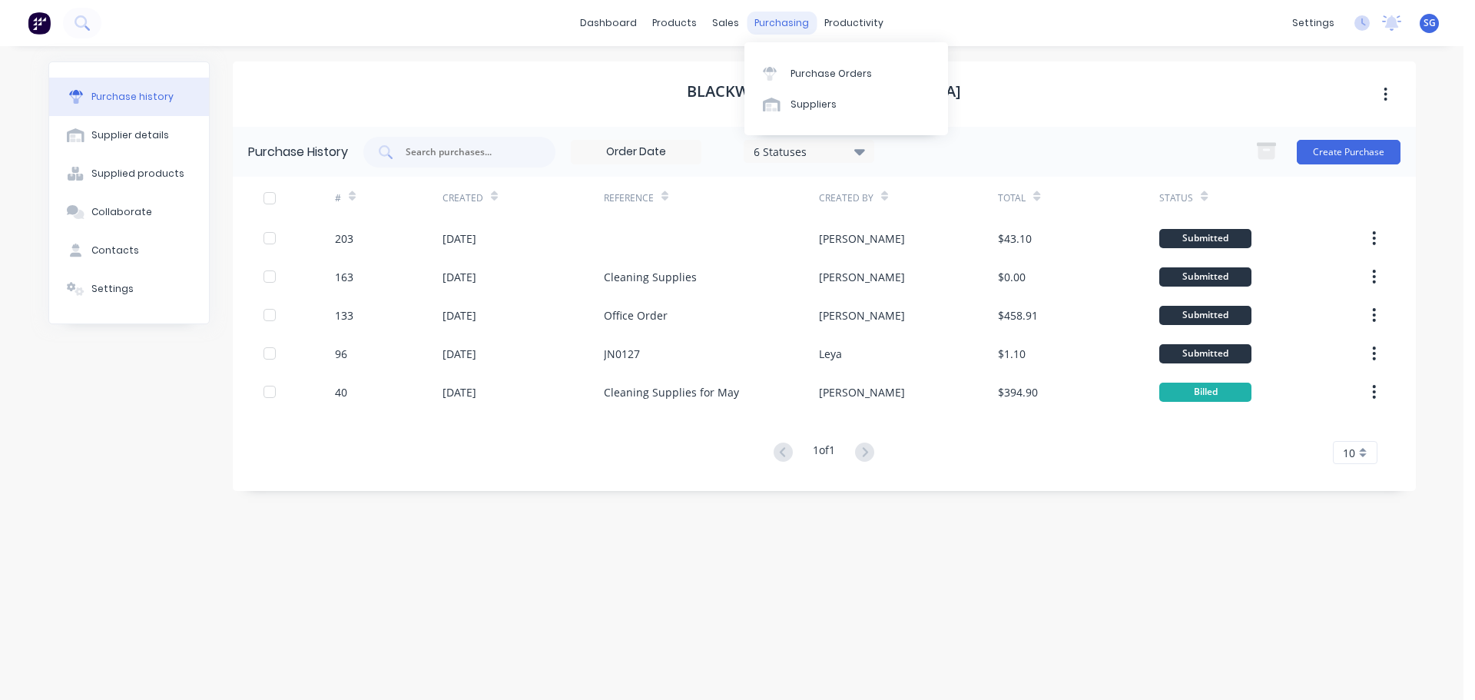
click at [775, 26] on div "purchasing" at bounding box center [782, 23] width 70 height 23
click at [812, 68] on div "Purchase Orders" at bounding box center [831, 74] width 81 height 14
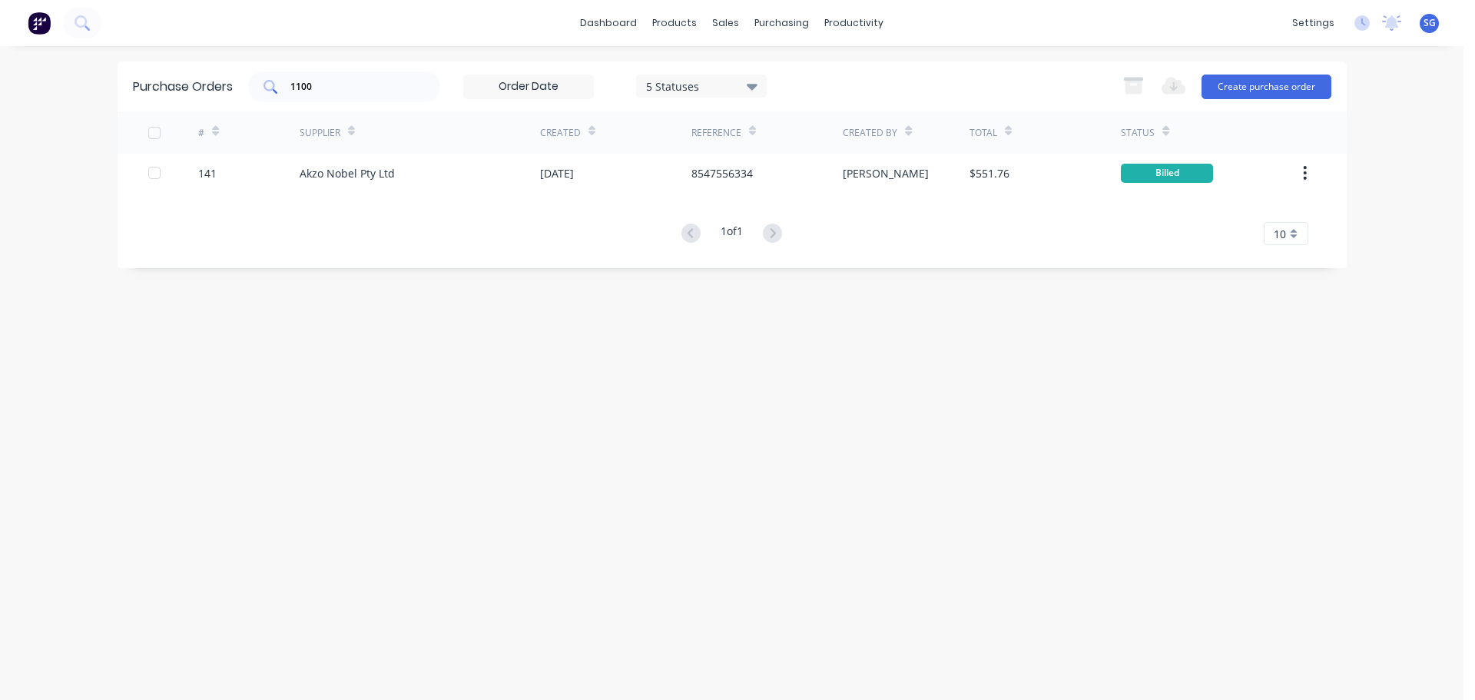
click at [367, 94] on input "1100" at bounding box center [353, 86] width 128 height 15
type input "1"
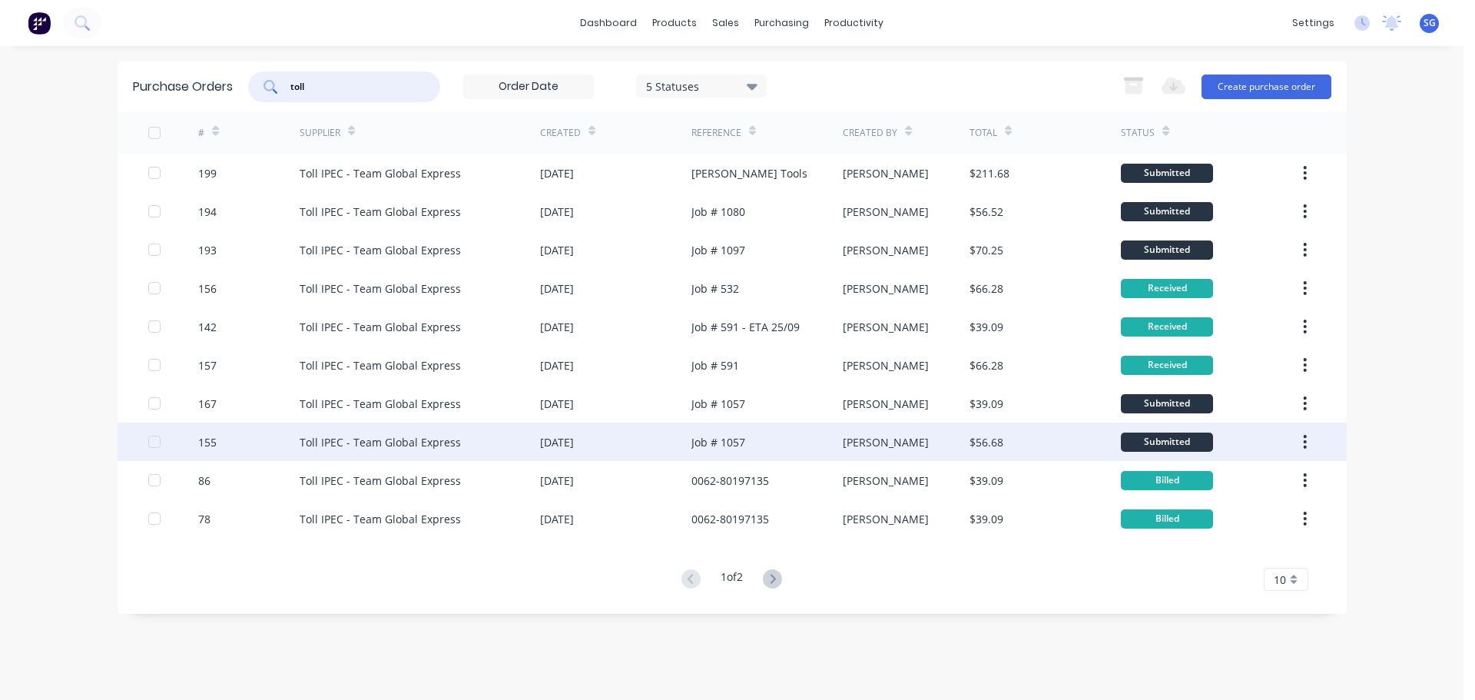
type input "toll"
click at [780, 436] on div "Job # 1057" at bounding box center [767, 442] width 151 height 38
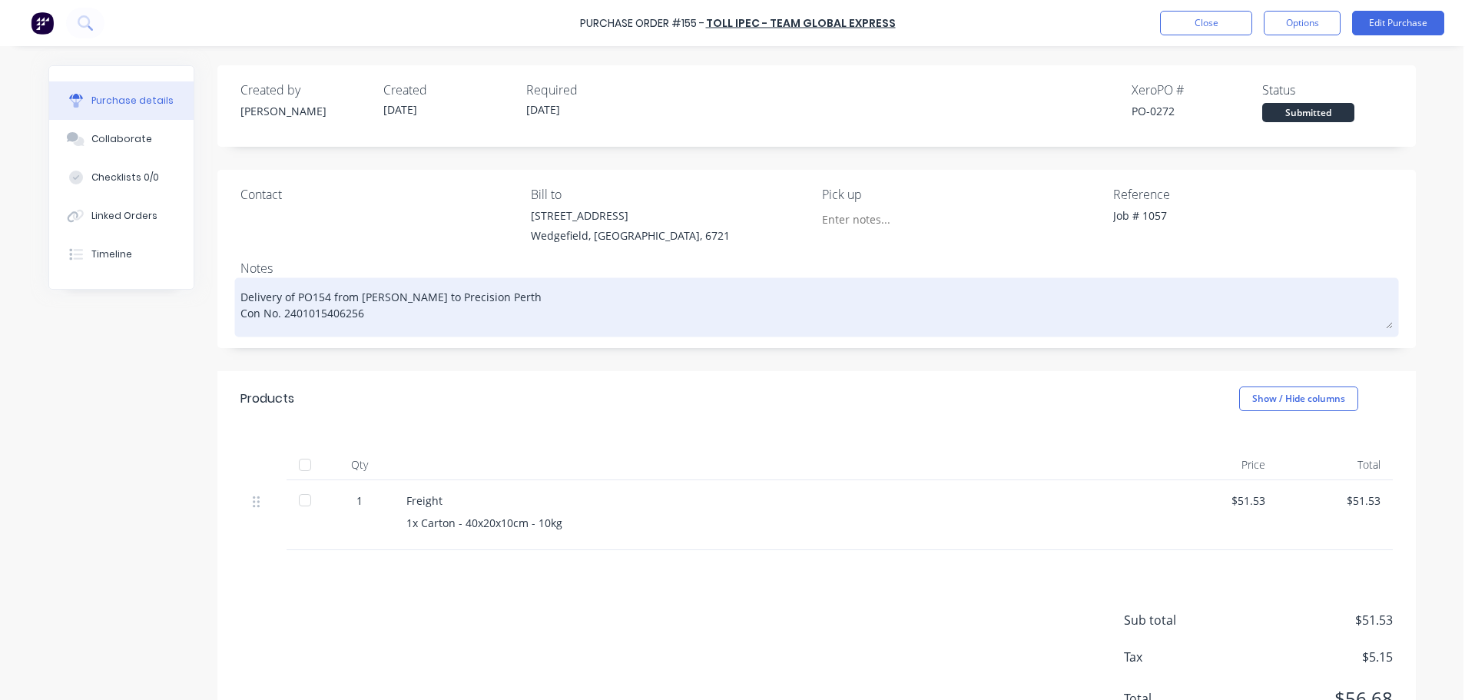
click at [343, 312] on textarea "Delivery of PO154 from Madson to Precision Perth Con No. 2401015406256" at bounding box center [817, 305] width 1153 height 48
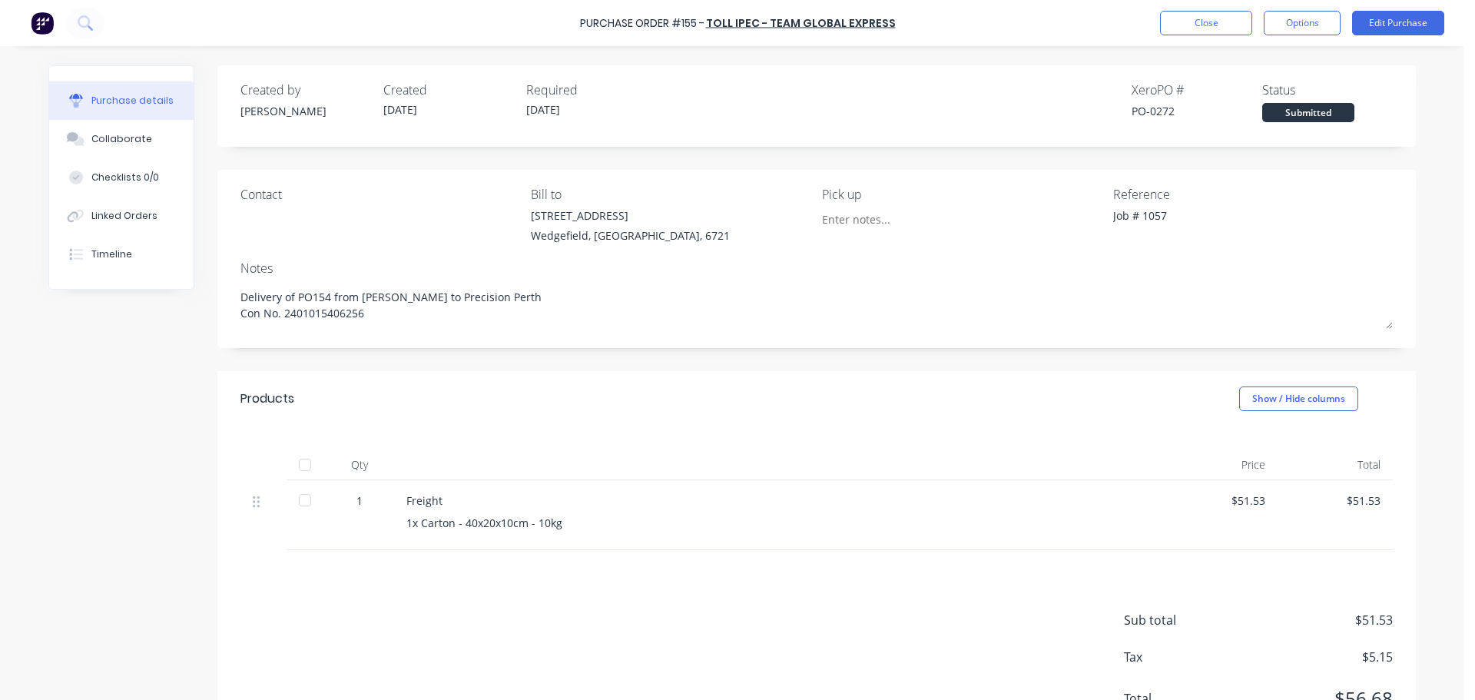
click at [295, 469] on div at bounding box center [305, 465] width 31 height 31
click at [1180, 26] on button "Close" at bounding box center [1206, 23] width 92 height 25
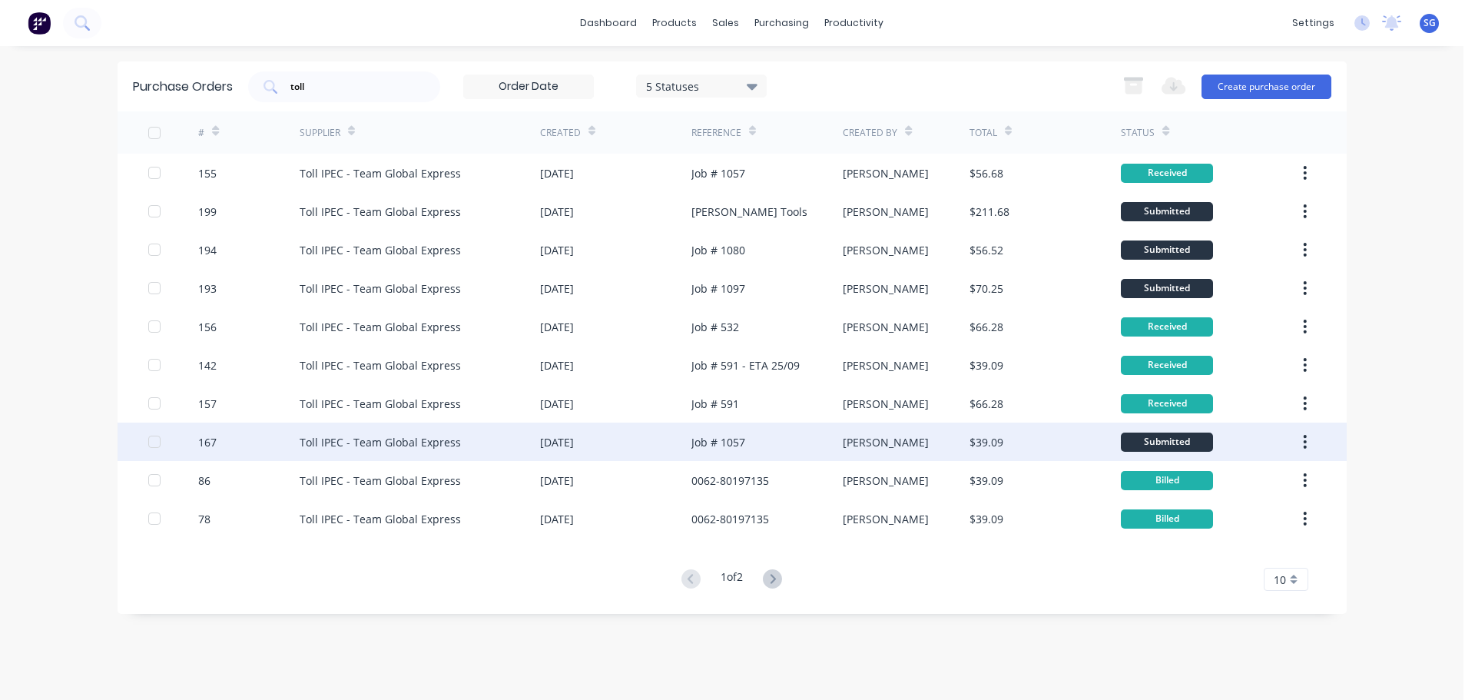
click at [370, 435] on div "Toll IPEC - Team Global Express" at bounding box center [380, 442] width 161 height 16
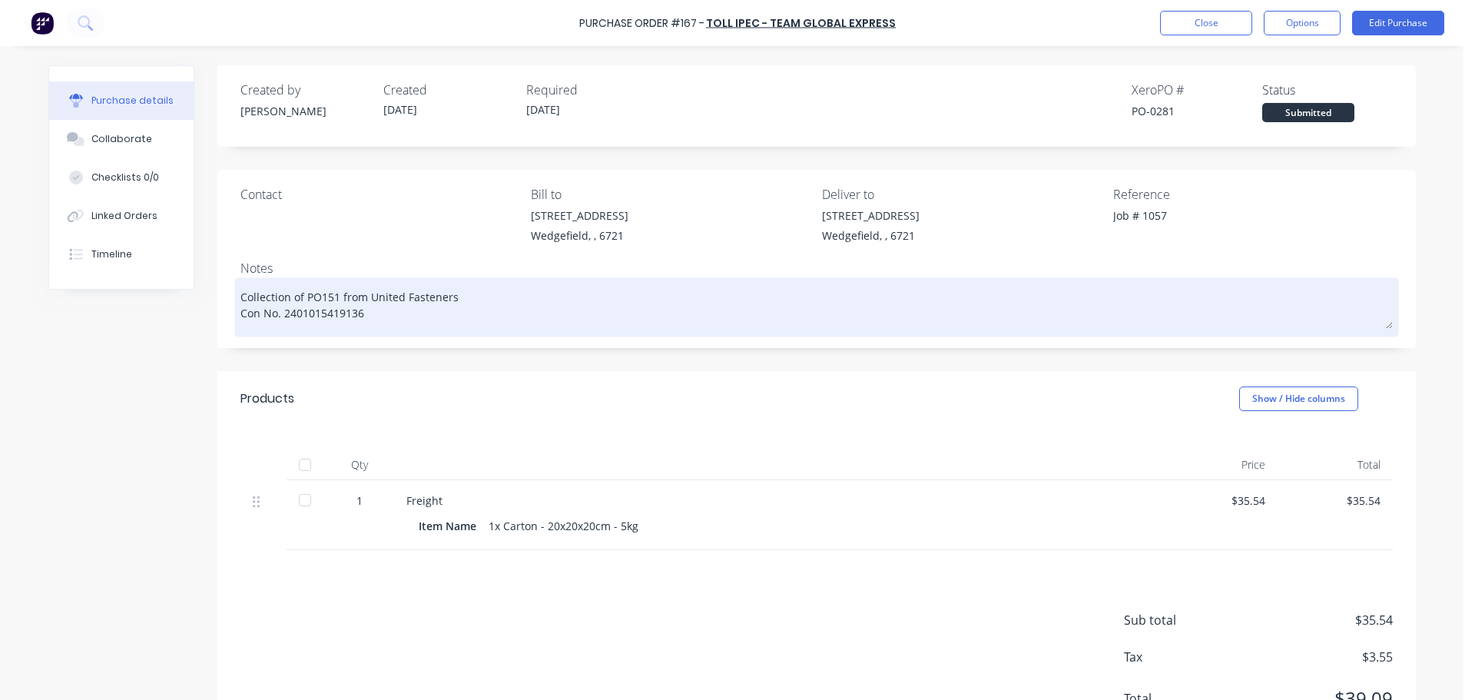
click at [312, 315] on textarea "Collection of PO151 from United Fasteners Con No. 2401015419136" at bounding box center [817, 305] width 1153 height 48
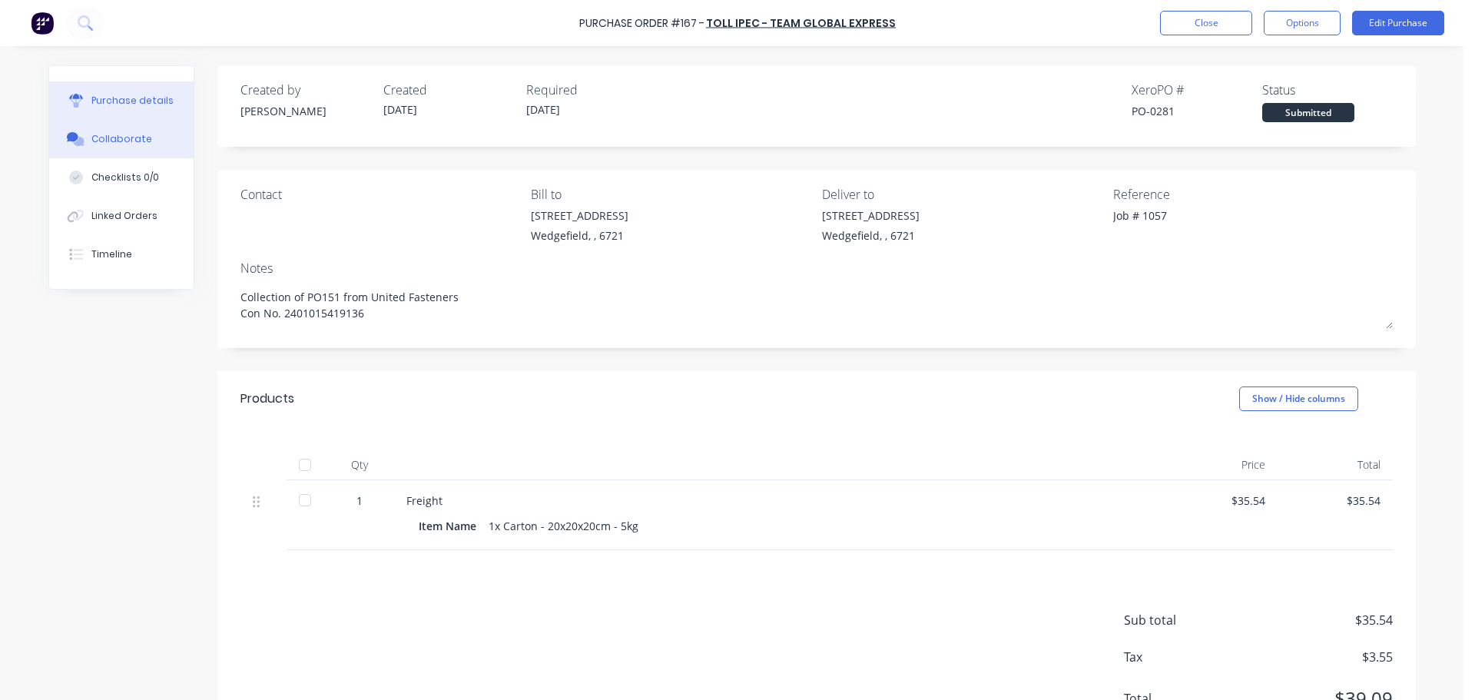
type textarea "x"
click at [118, 138] on div "Collaborate" at bounding box center [121, 139] width 61 height 14
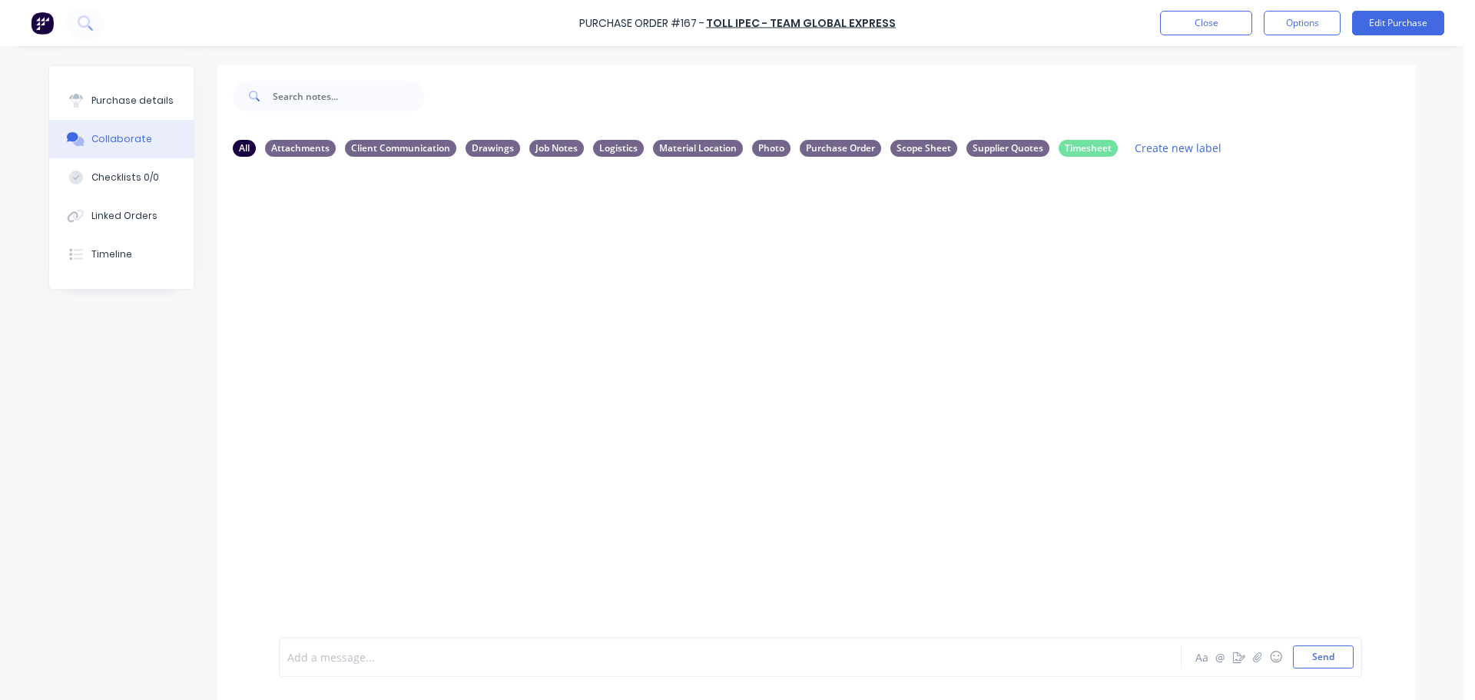
click at [343, 662] on div at bounding box center [687, 657] width 799 height 16
click at [102, 102] on div "Purchase details" at bounding box center [132, 101] width 82 height 14
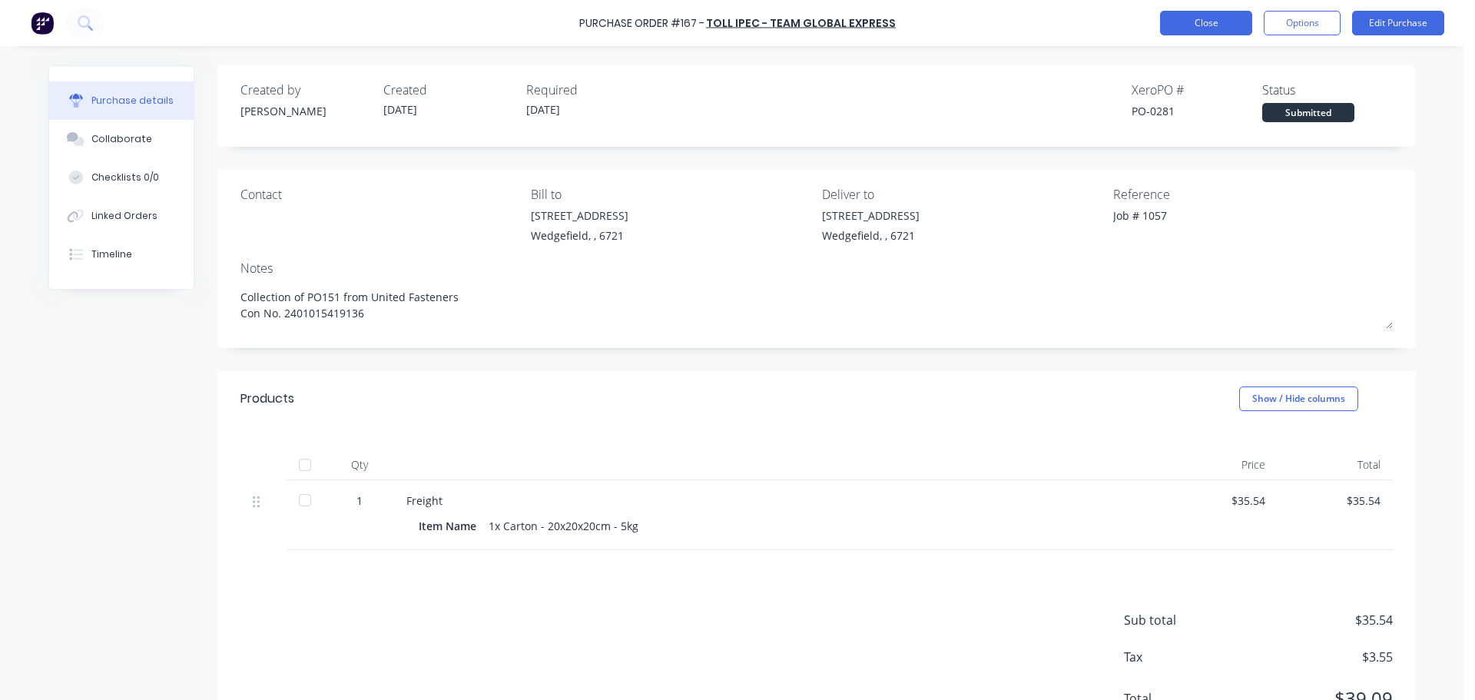
click at [1188, 22] on button "Close" at bounding box center [1206, 23] width 92 height 25
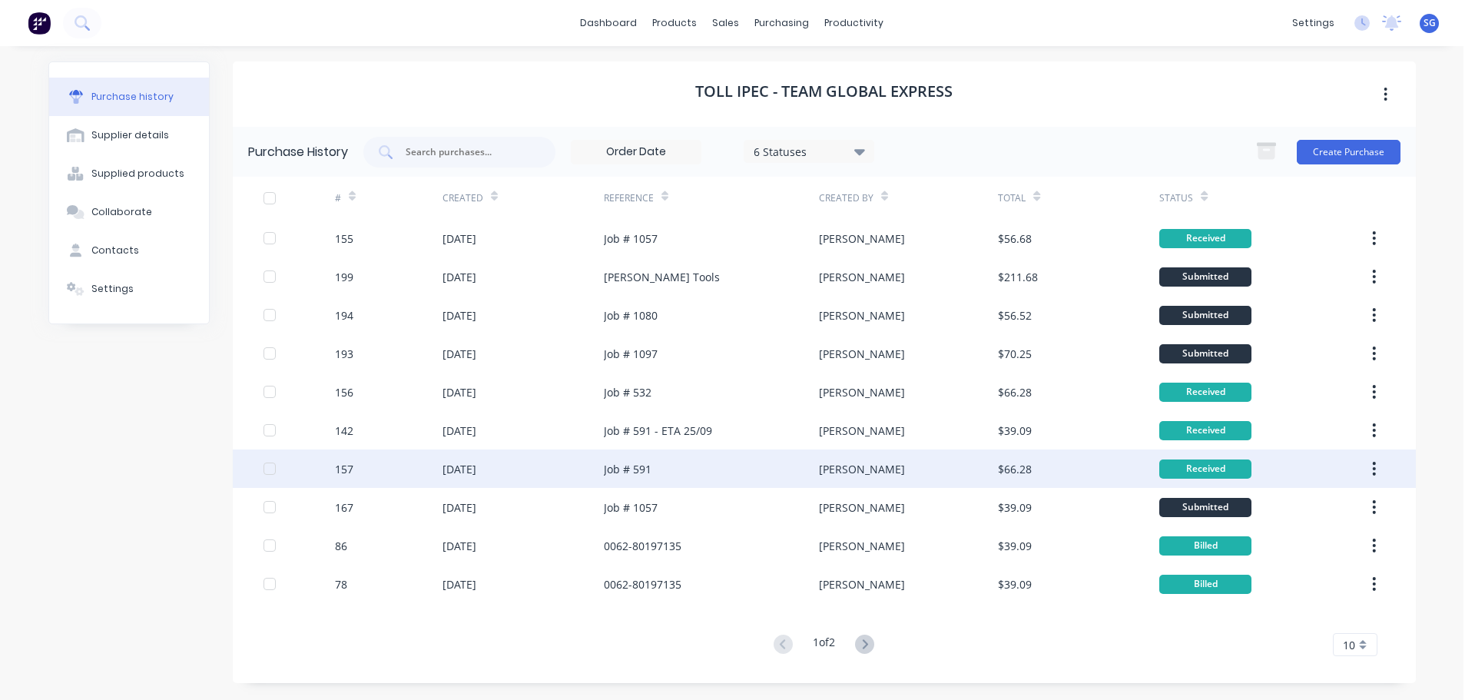
click at [476, 468] on div "[DATE]" at bounding box center [460, 469] width 34 height 16
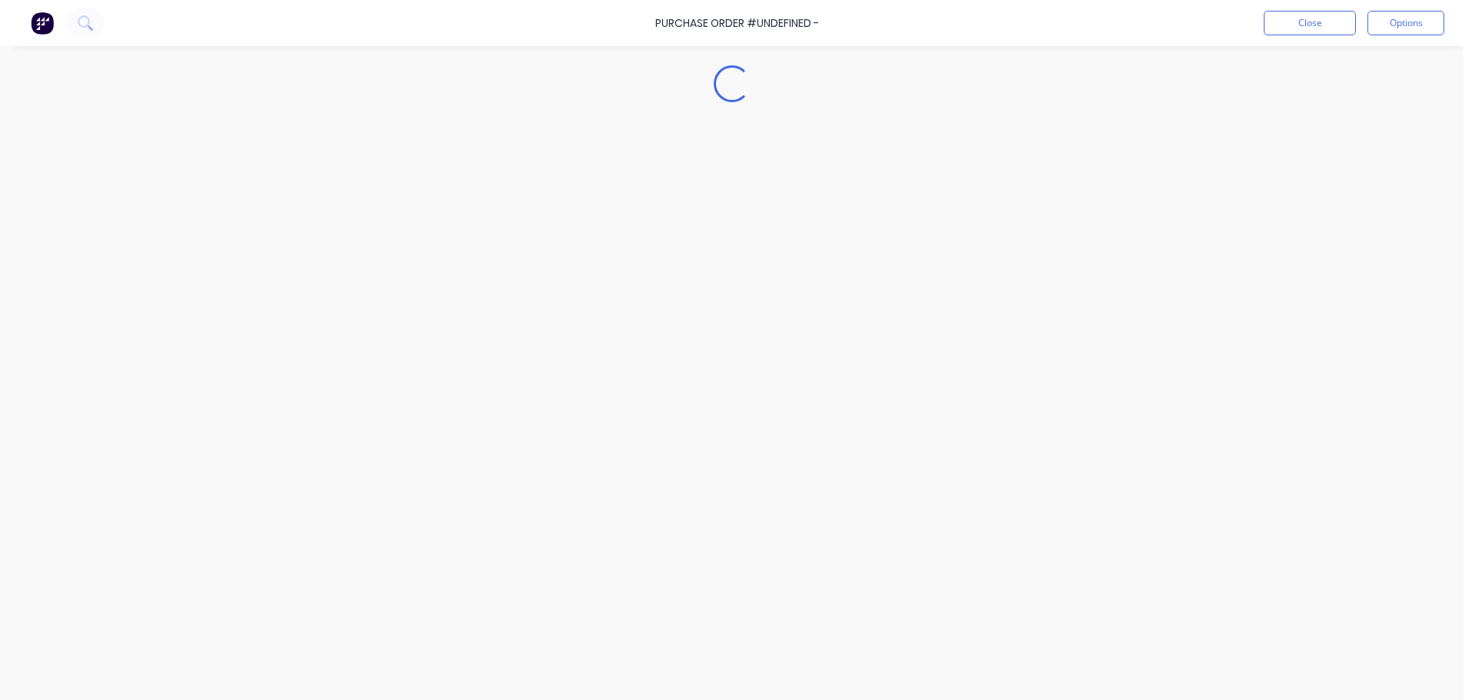
type textarea "x"
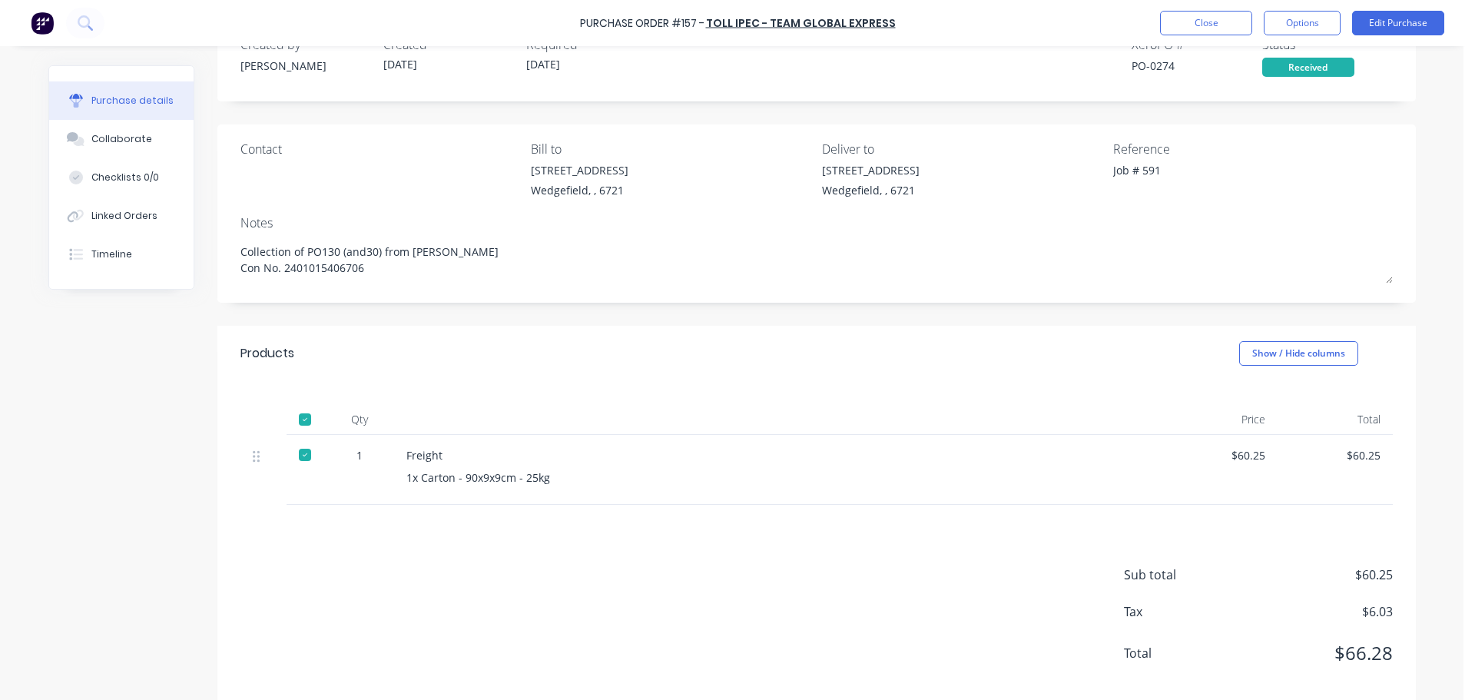
scroll to position [69, 0]
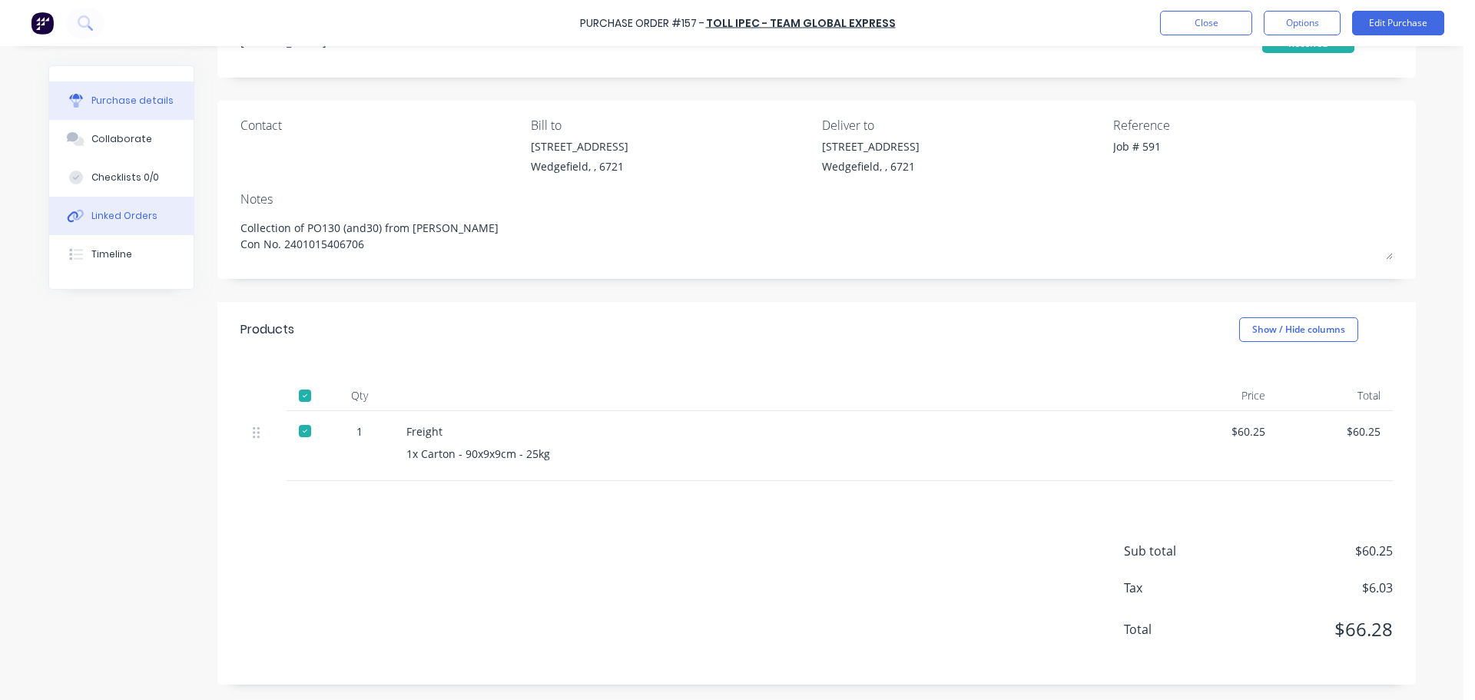
click at [101, 212] on div "Linked Orders" at bounding box center [124, 216] width 66 height 14
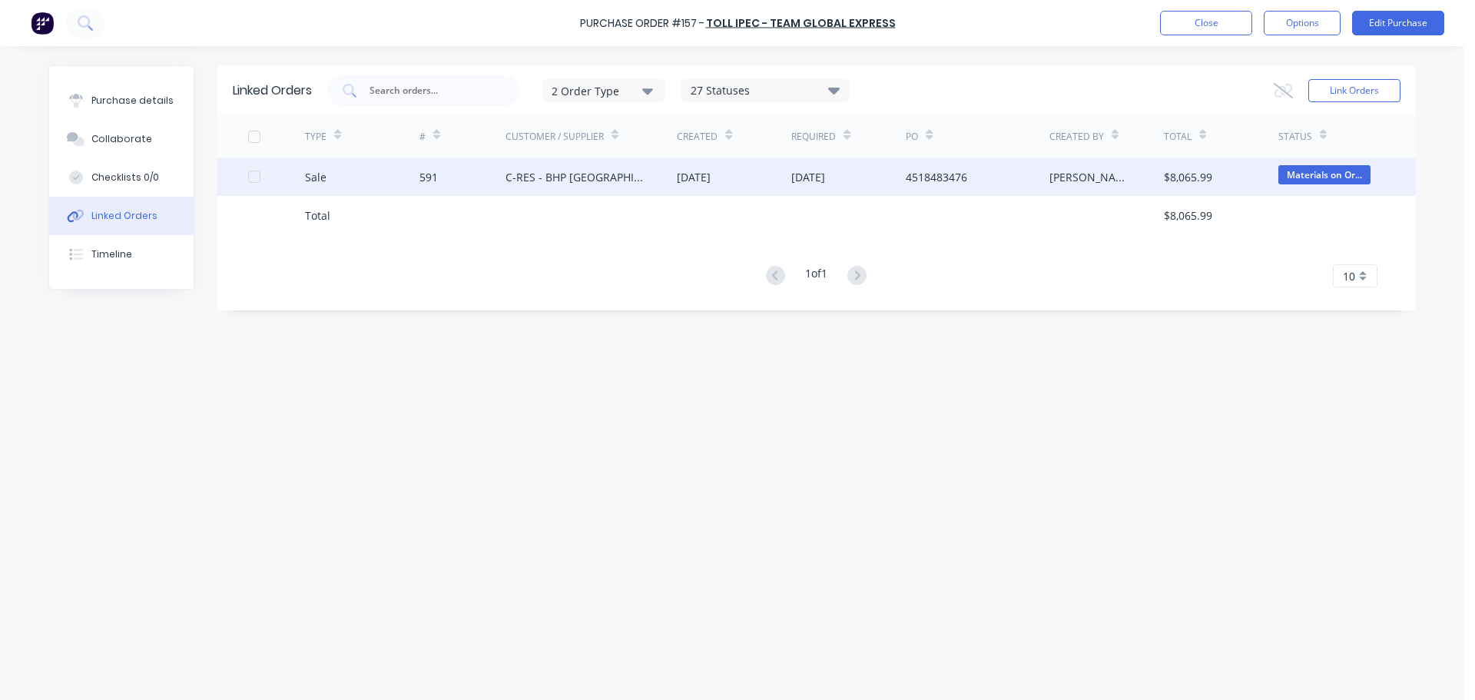
click at [427, 179] on div "591" at bounding box center [429, 177] width 18 height 16
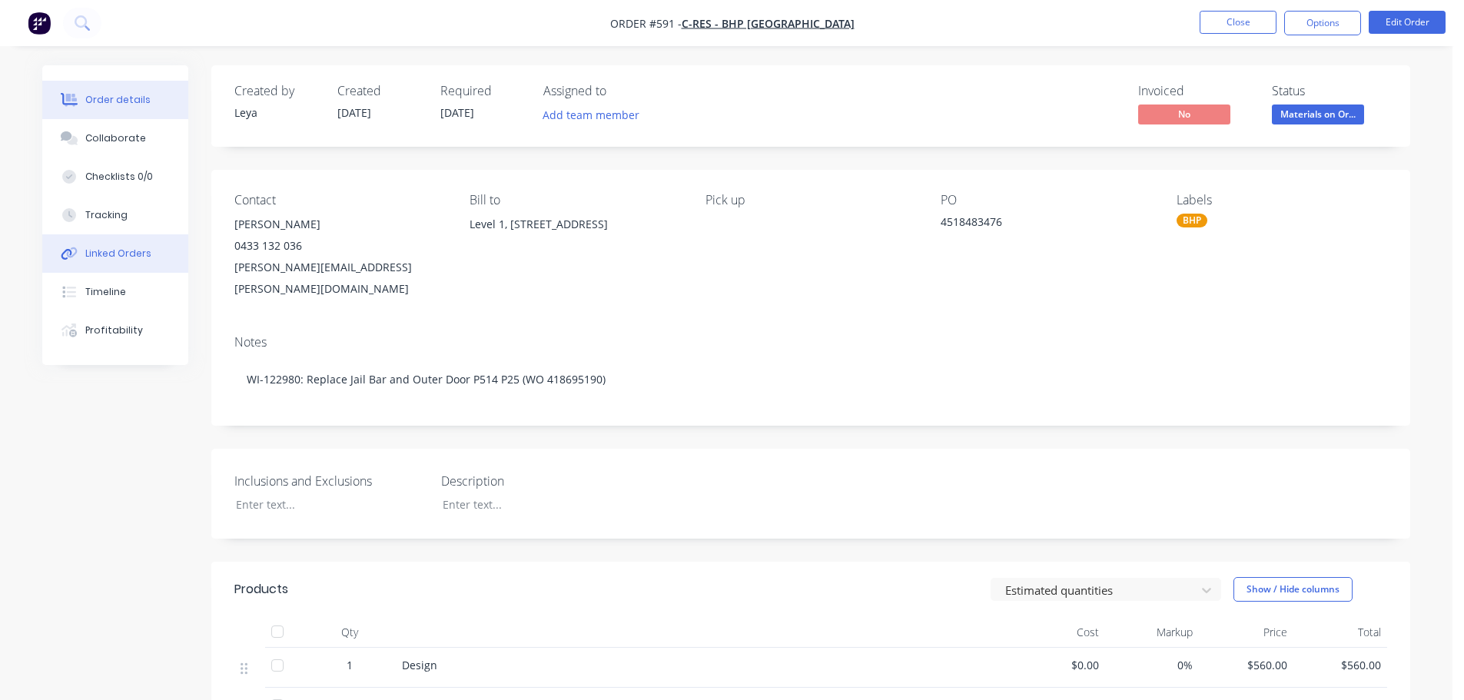
click at [96, 252] on div "Linked Orders" at bounding box center [118, 254] width 66 height 14
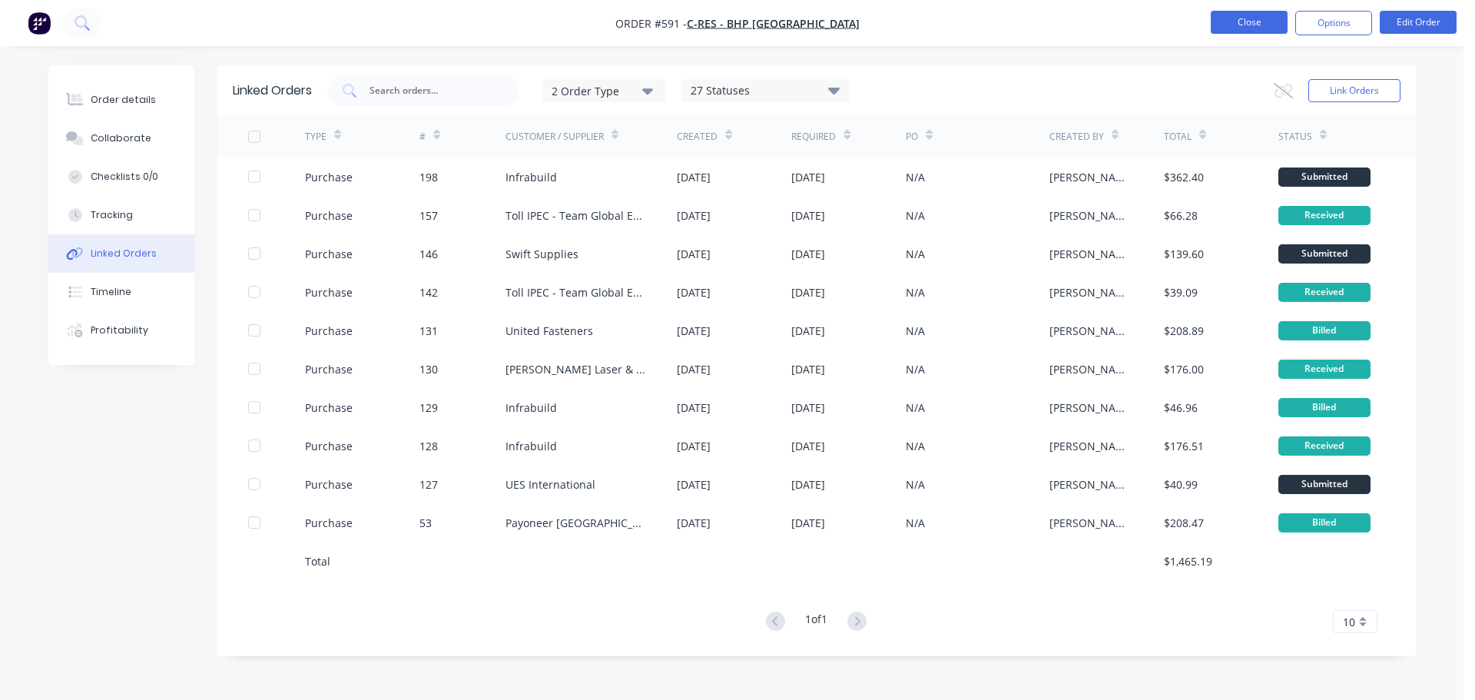
click at [1266, 12] on button "Close" at bounding box center [1249, 22] width 77 height 23
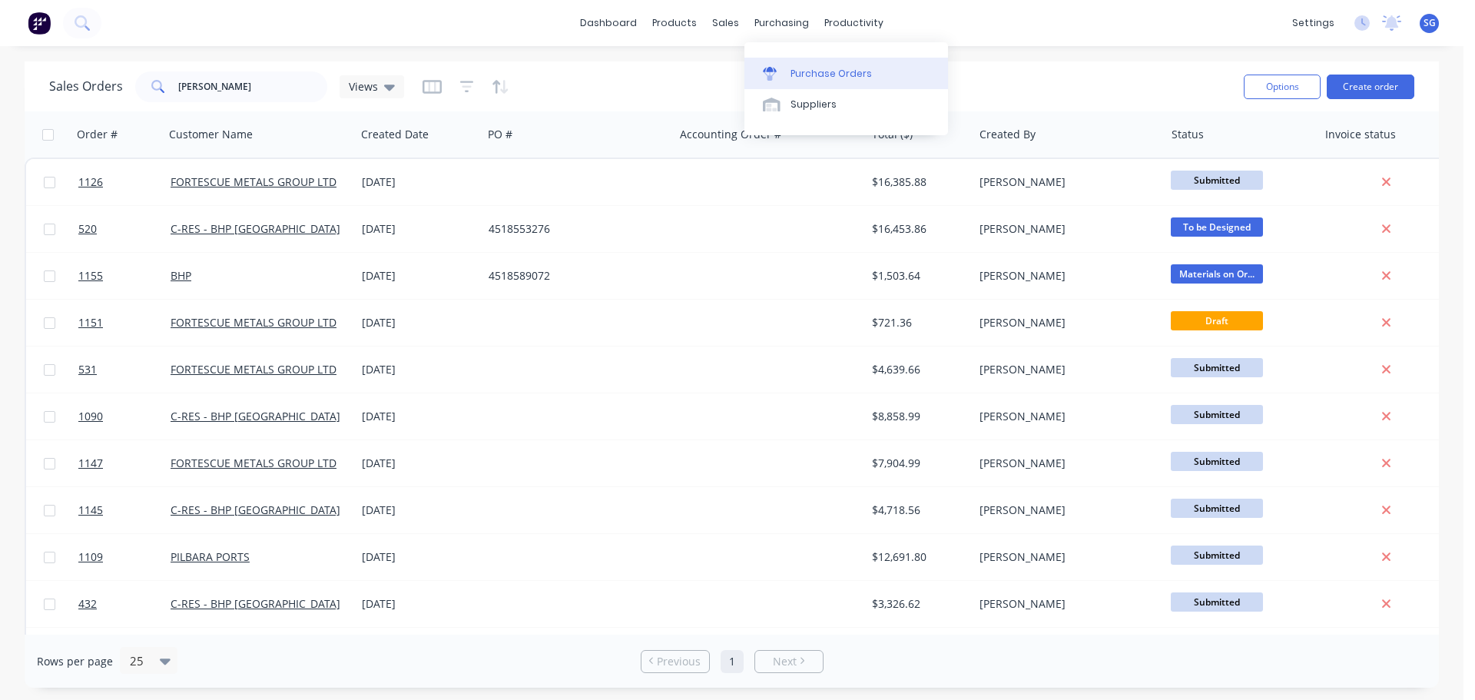
click at [815, 68] on div "Purchase Orders" at bounding box center [831, 74] width 81 height 14
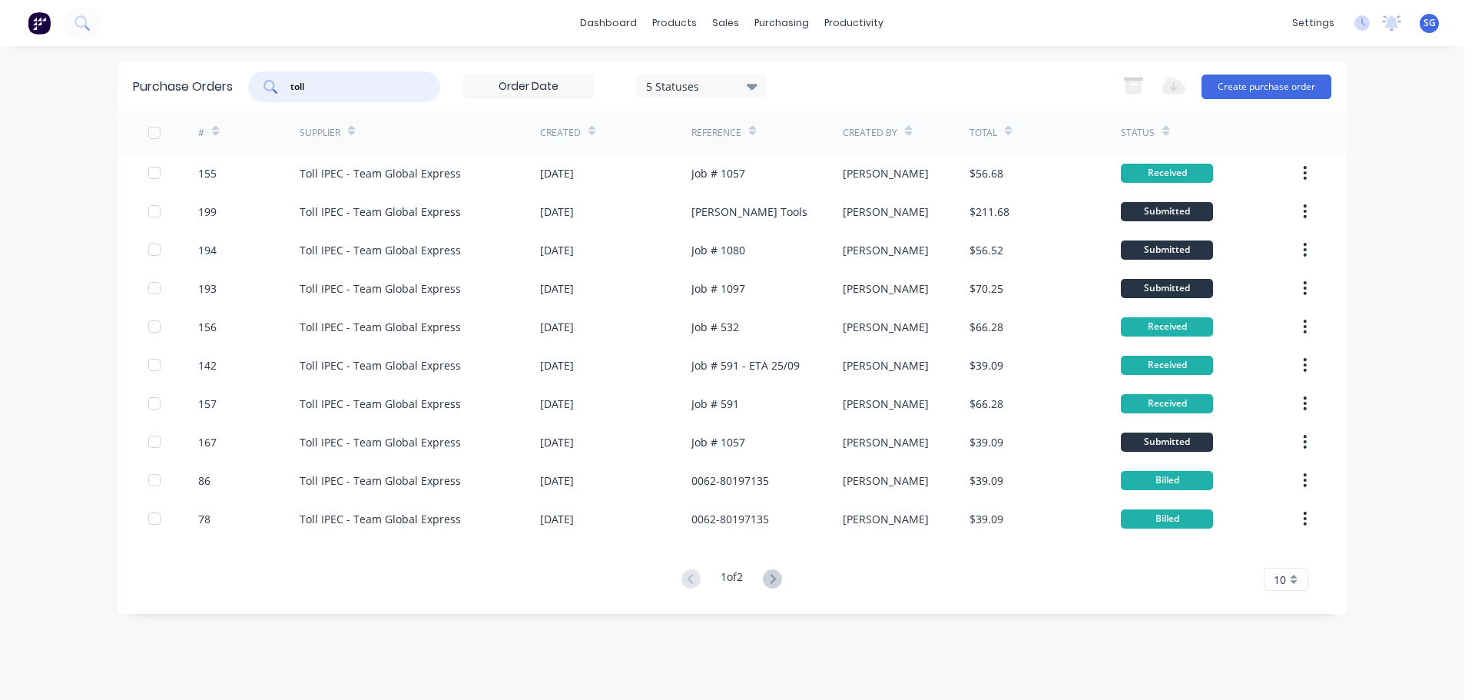
click at [308, 92] on input "toll" at bounding box center [353, 86] width 128 height 15
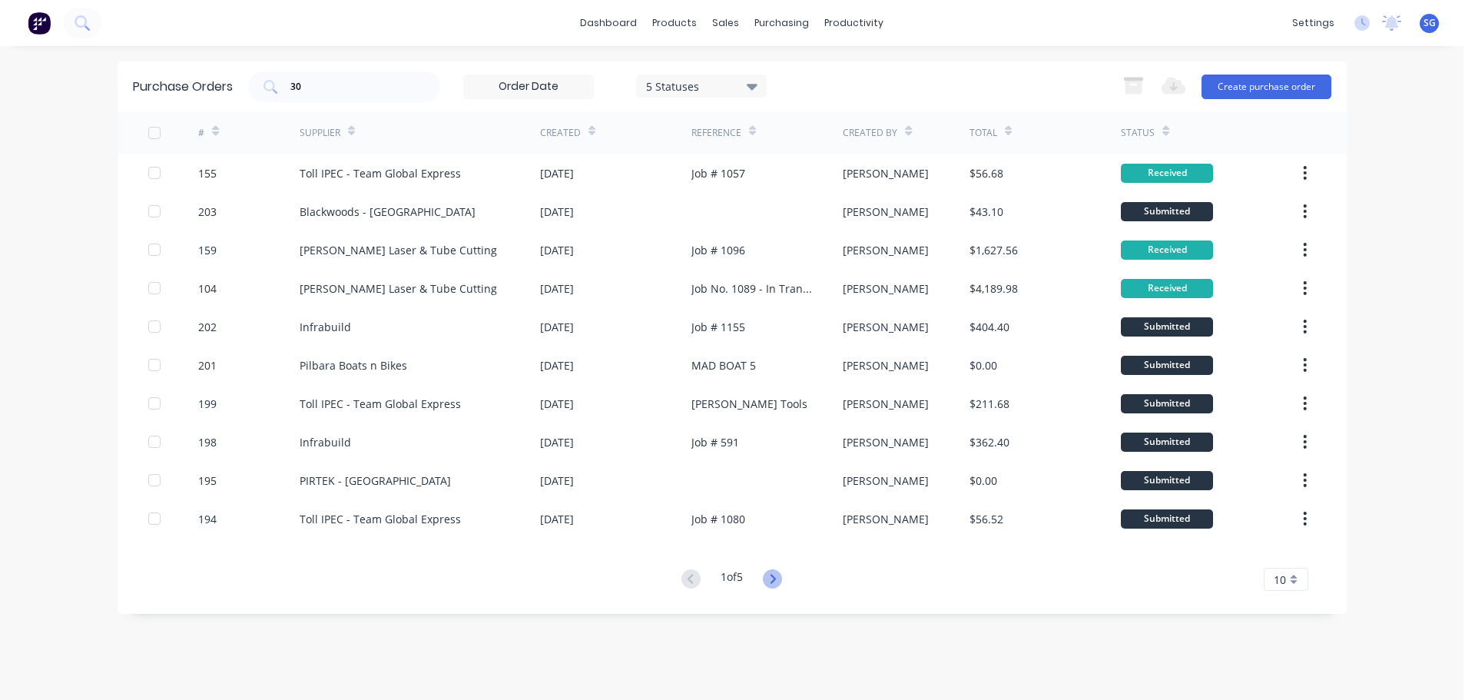
click at [777, 573] on icon at bounding box center [772, 578] width 19 height 19
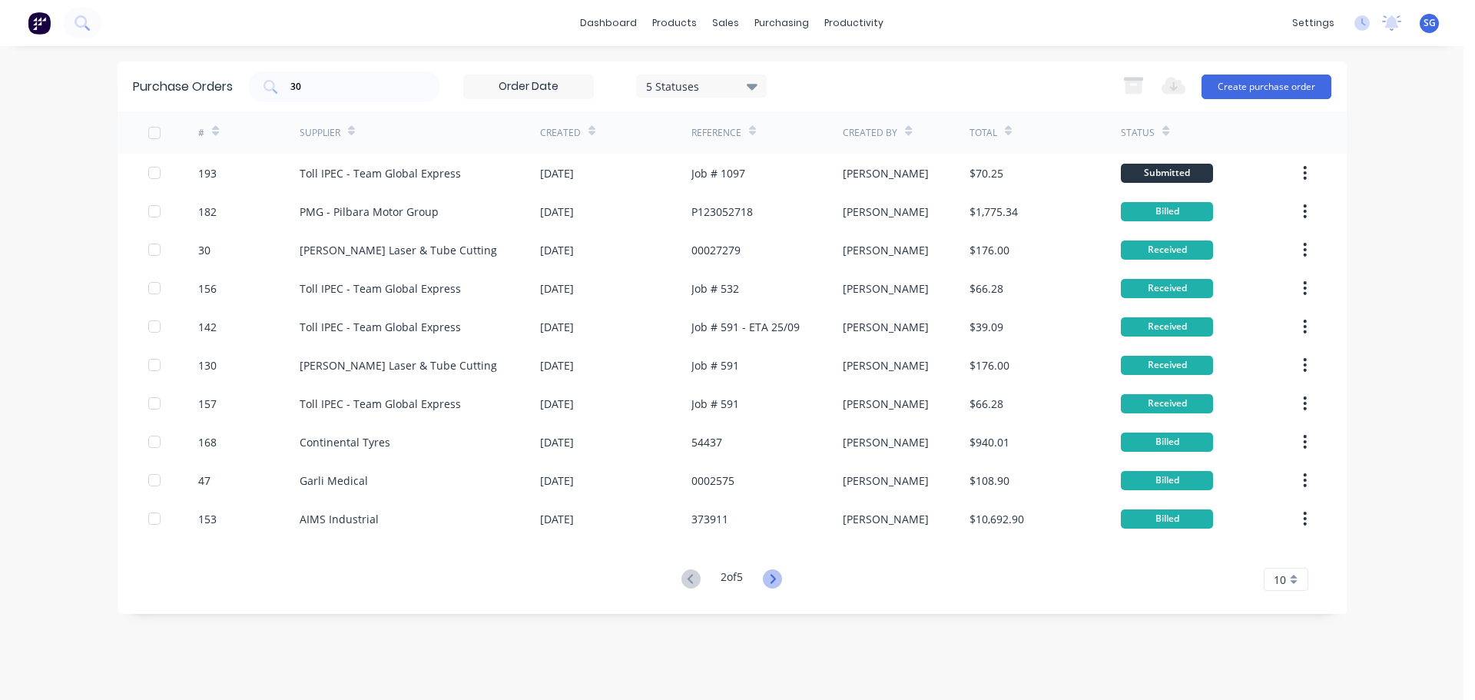
click at [776, 577] on icon at bounding box center [773, 578] width 5 height 9
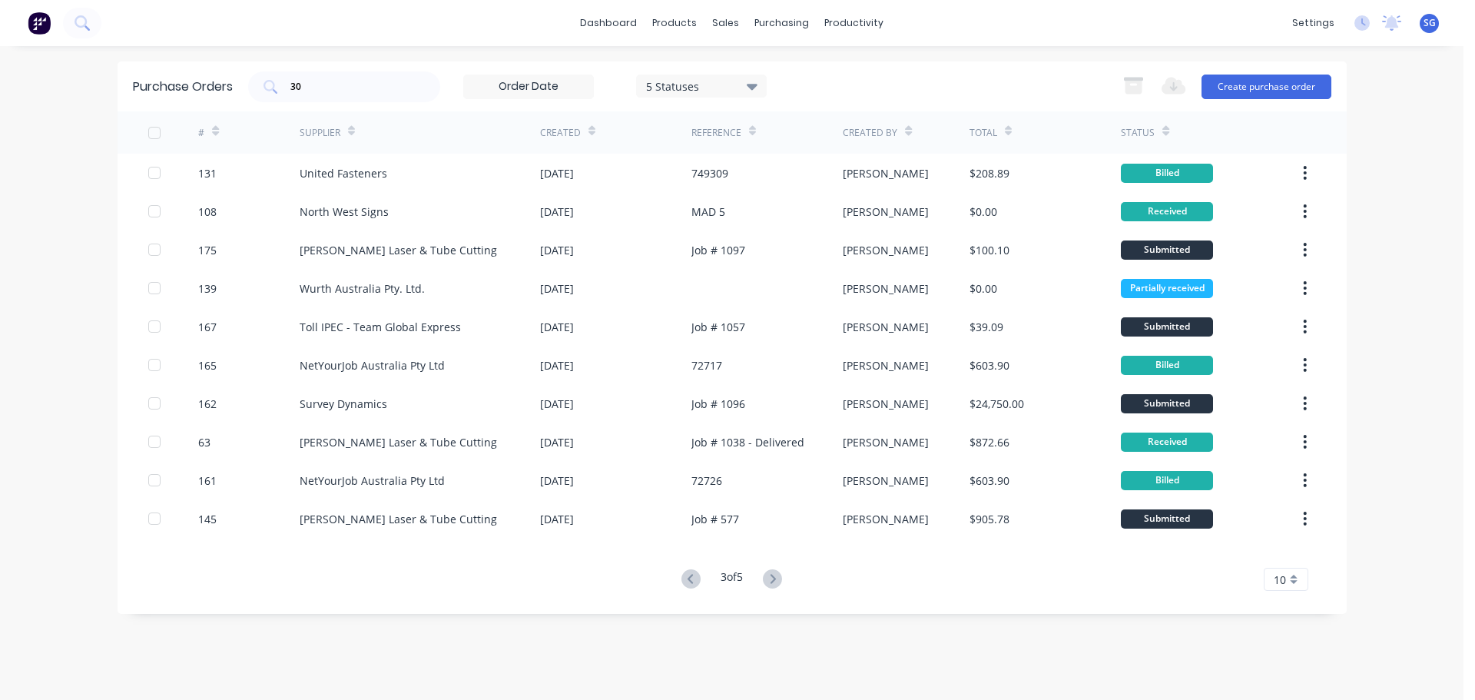
click at [776, 577] on icon at bounding box center [773, 578] width 5 height 9
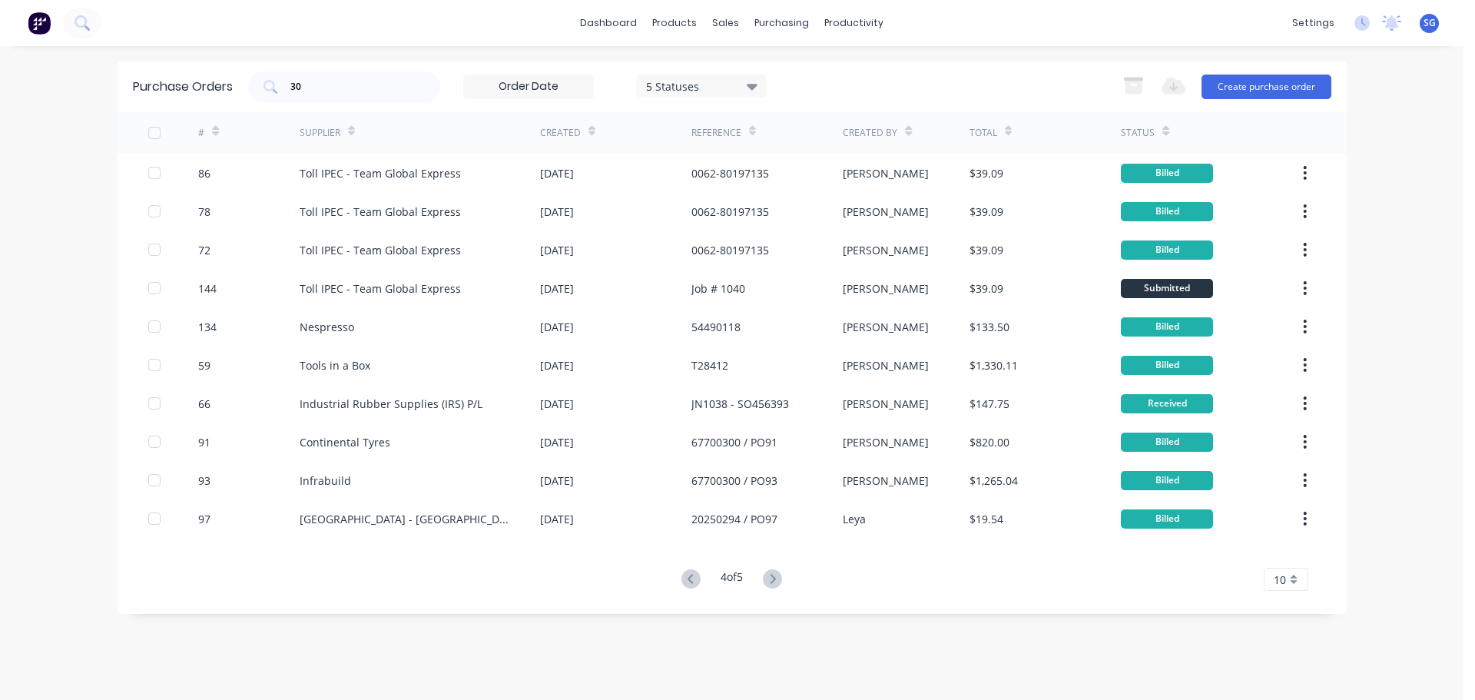
click at [776, 577] on icon at bounding box center [773, 578] width 5 height 9
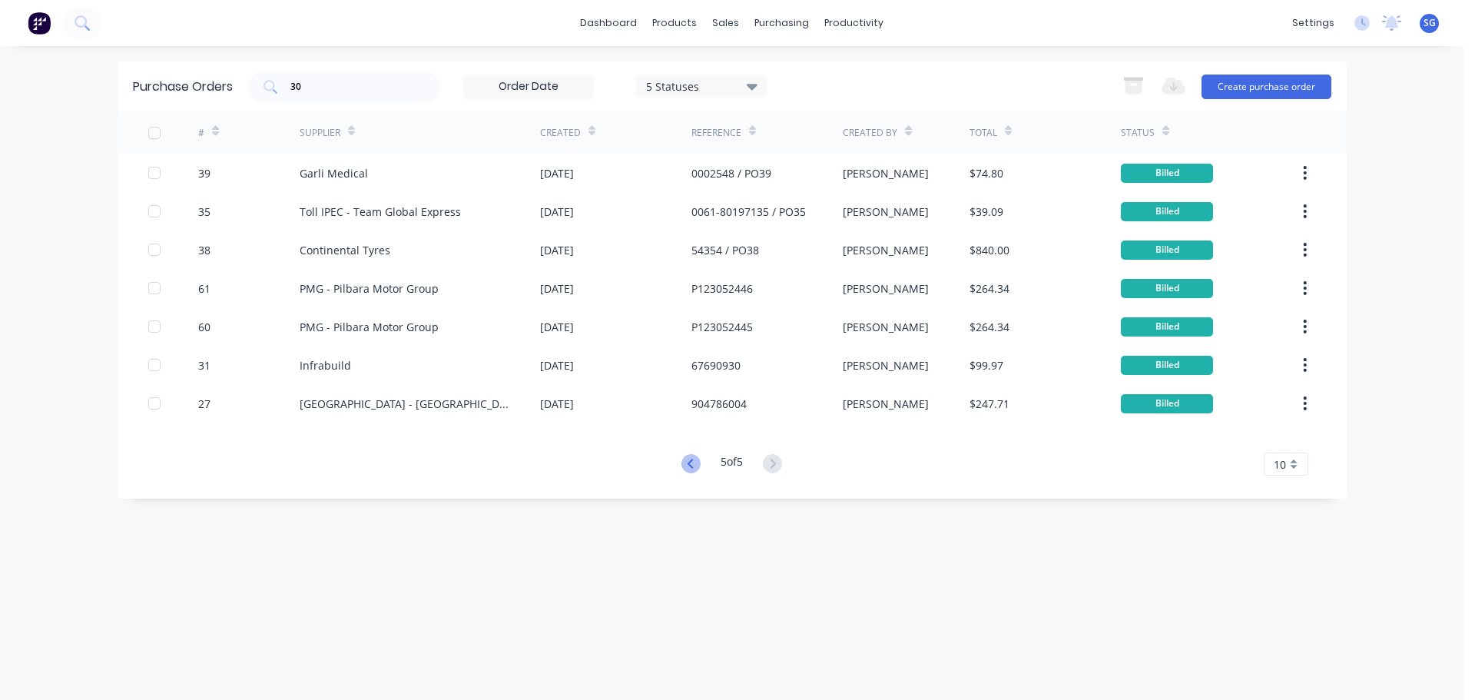
click at [692, 466] on icon at bounding box center [691, 463] width 19 height 19
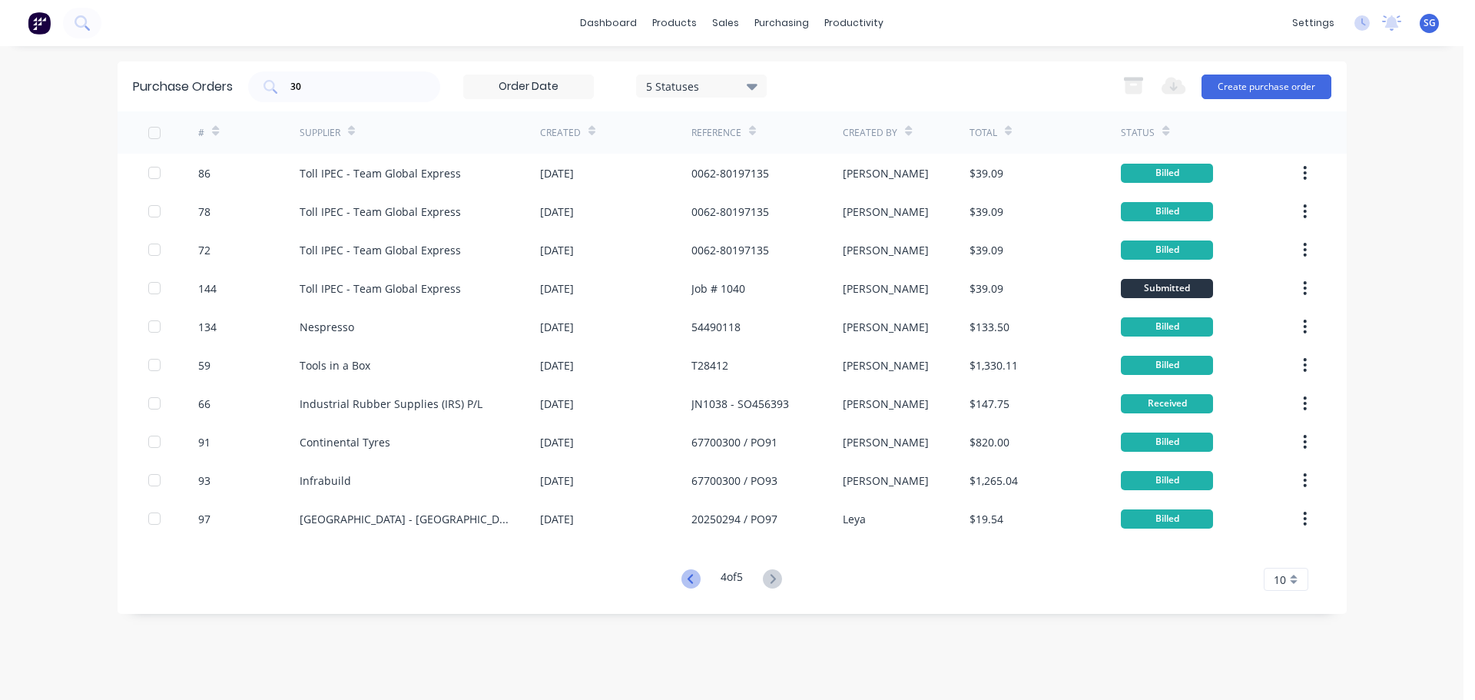
click at [690, 582] on icon at bounding box center [691, 578] width 19 height 19
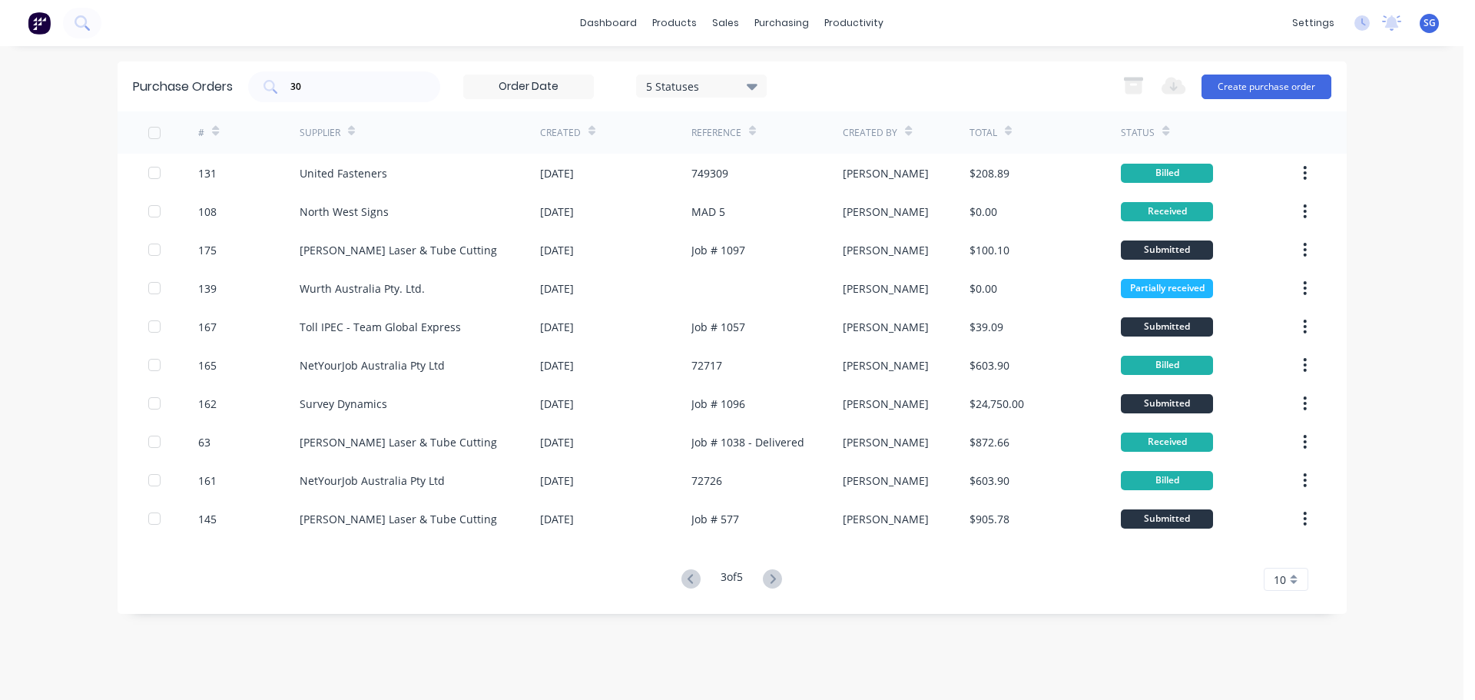
click at [690, 582] on icon at bounding box center [691, 578] width 19 height 19
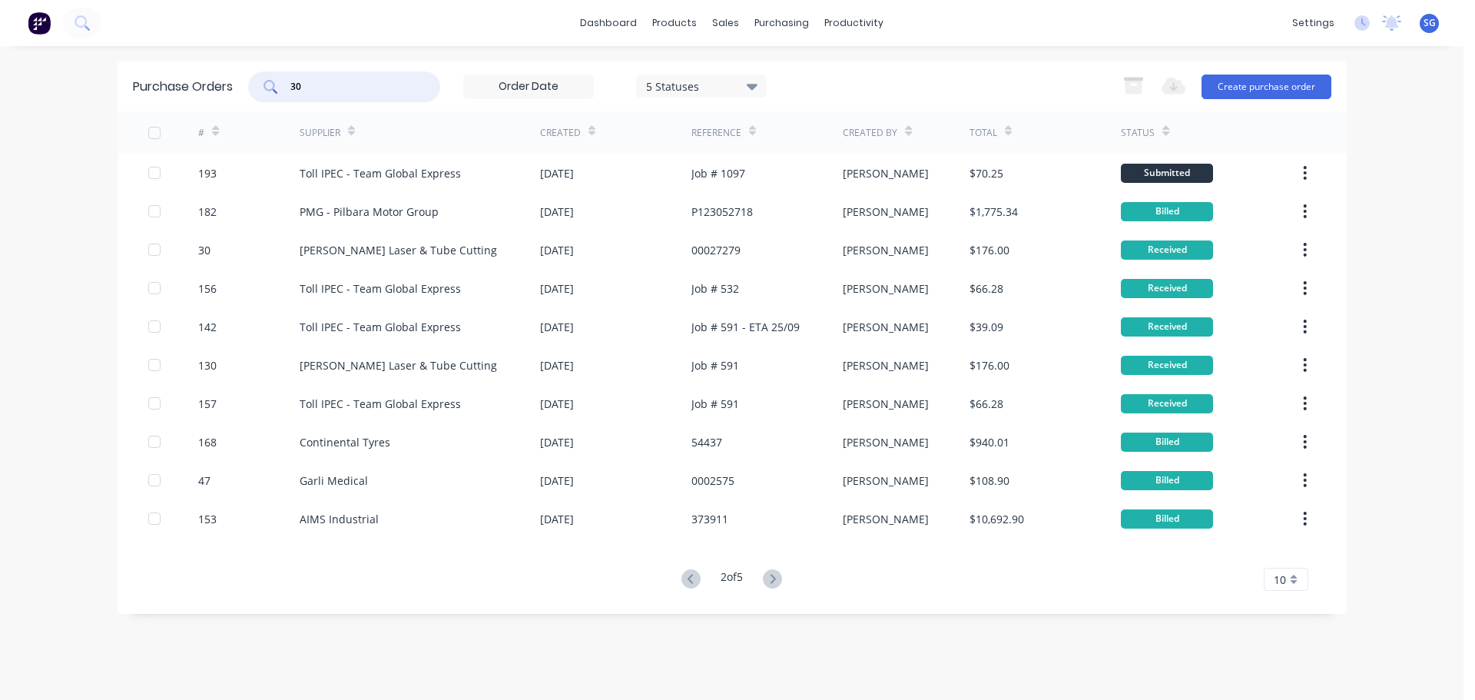
click at [363, 91] on input "30" at bounding box center [353, 86] width 128 height 15
type input "3"
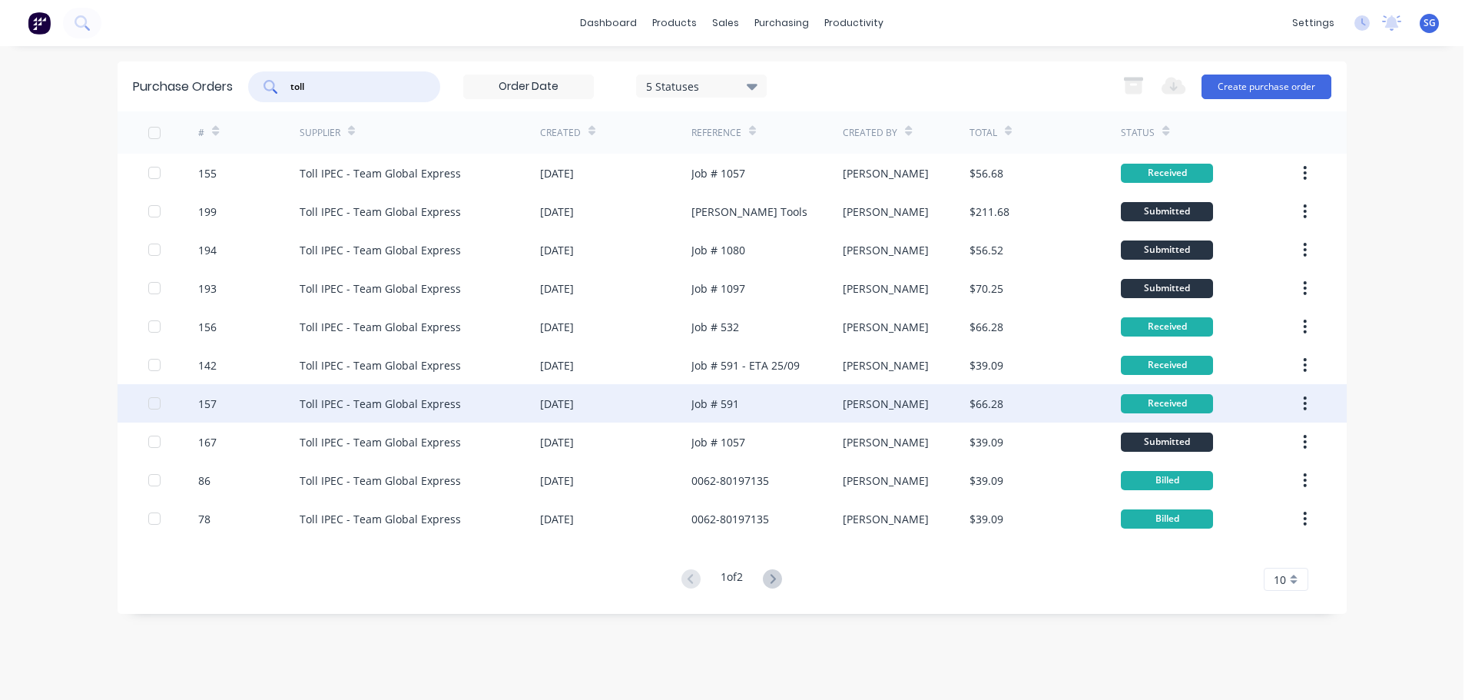
type input "toll"
click at [574, 401] on div "[DATE]" at bounding box center [557, 404] width 34 height 16
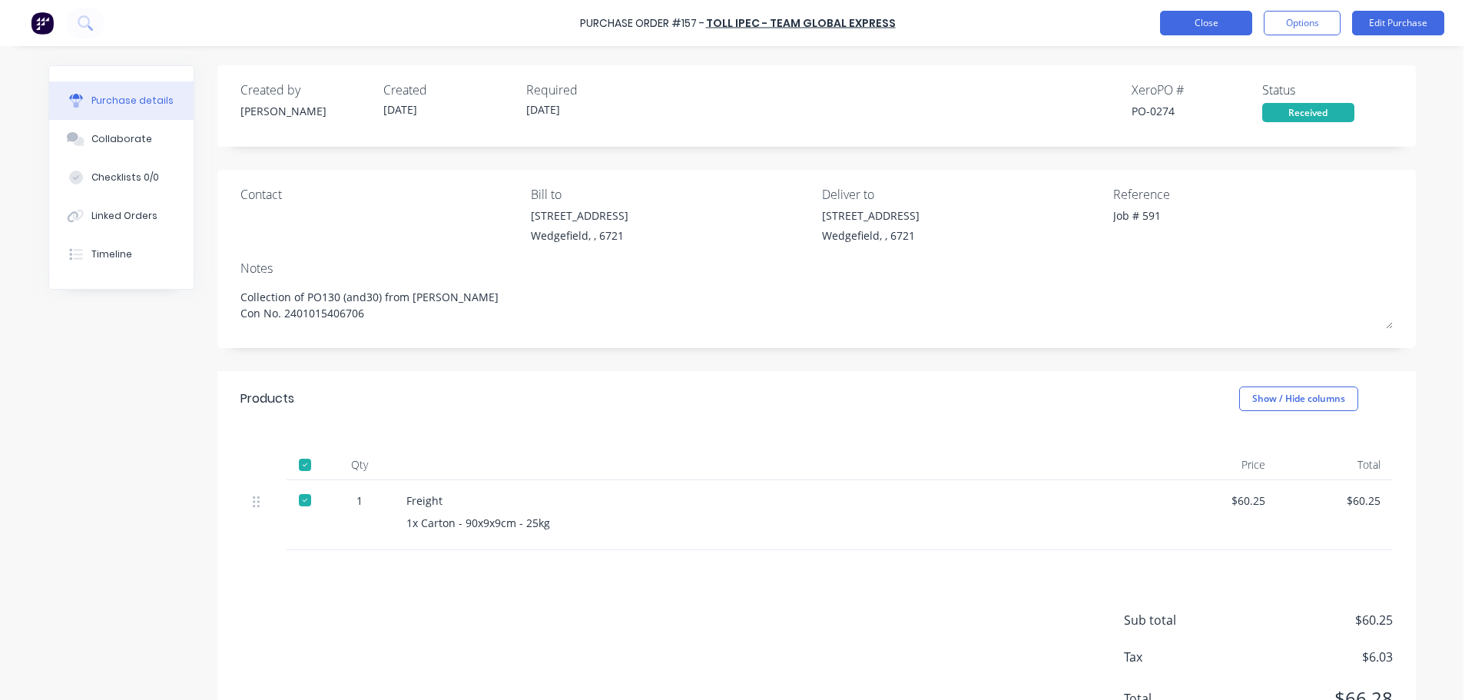
click at [1201, 26] on button "Close" at bounding box center [1206, 23] width 92 height 25
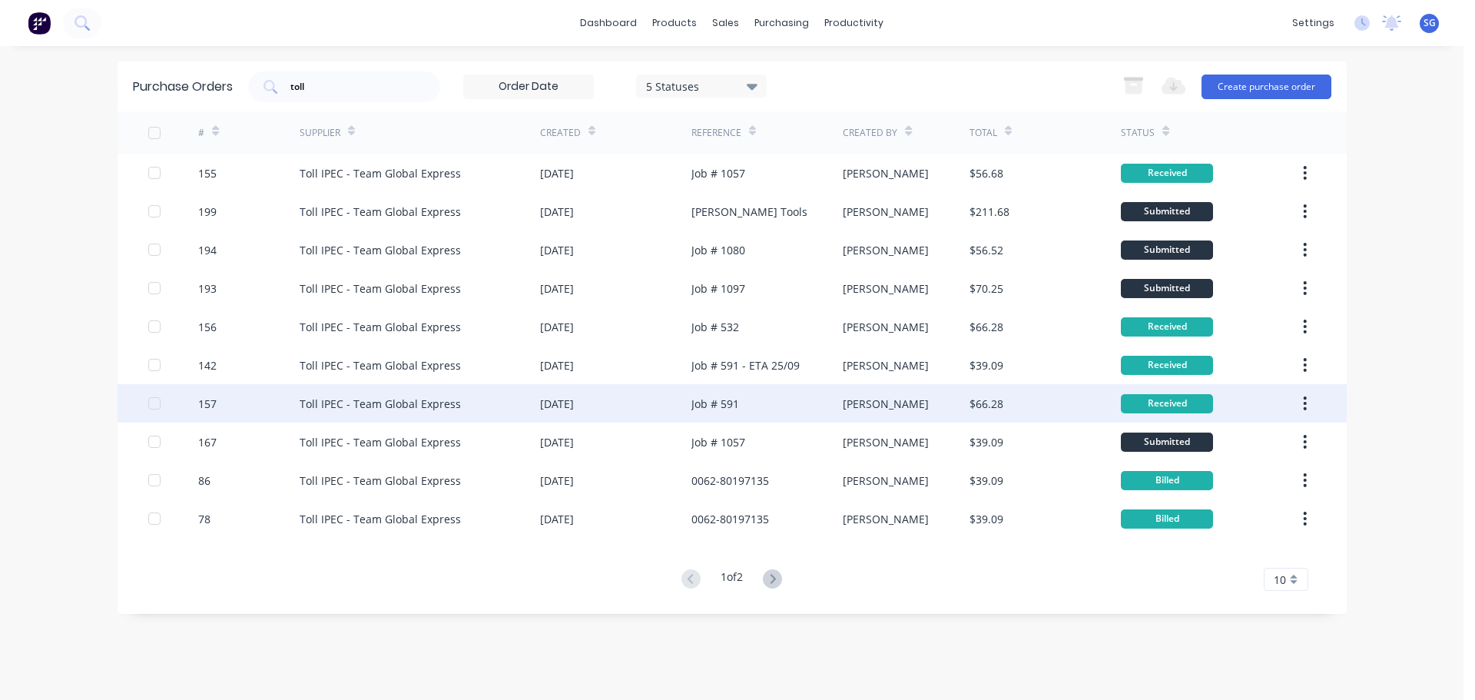
click at [778, 408] on div "Job # 591" at bounding box center [767, 403] width 151 height 38
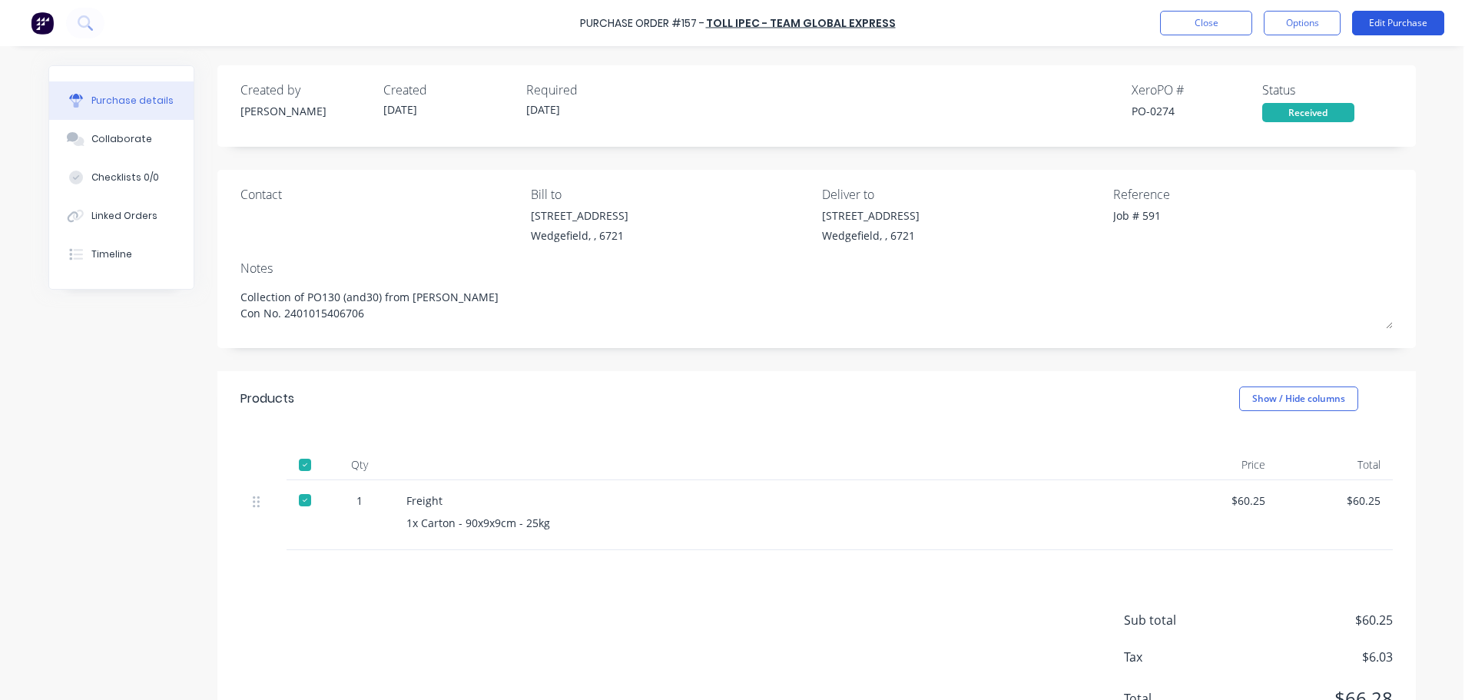
click at [1399, 12] on button "Edit Purchase" at bounding box center [1398, 23] width 92 height 25
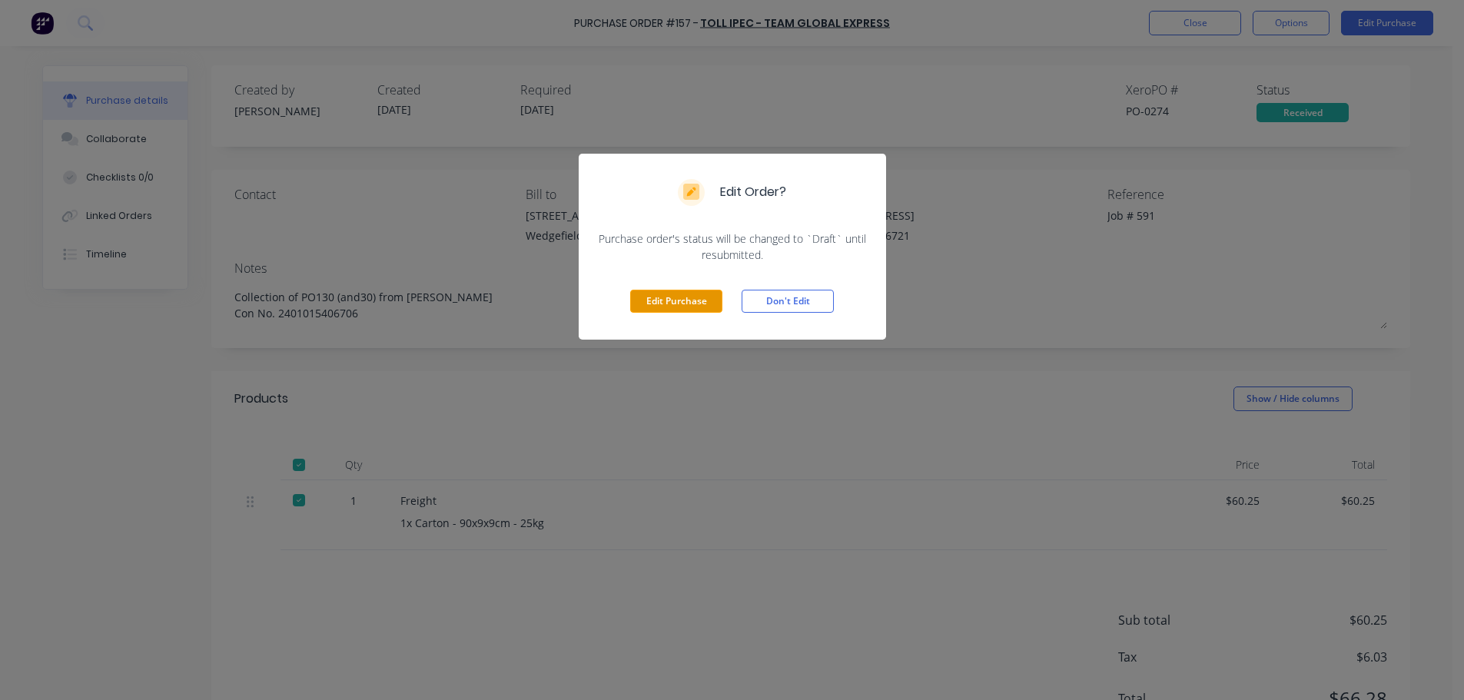
click at [676, 297] on button "Edit Purchase" at bounding box center [676, 301] width 92 height 23
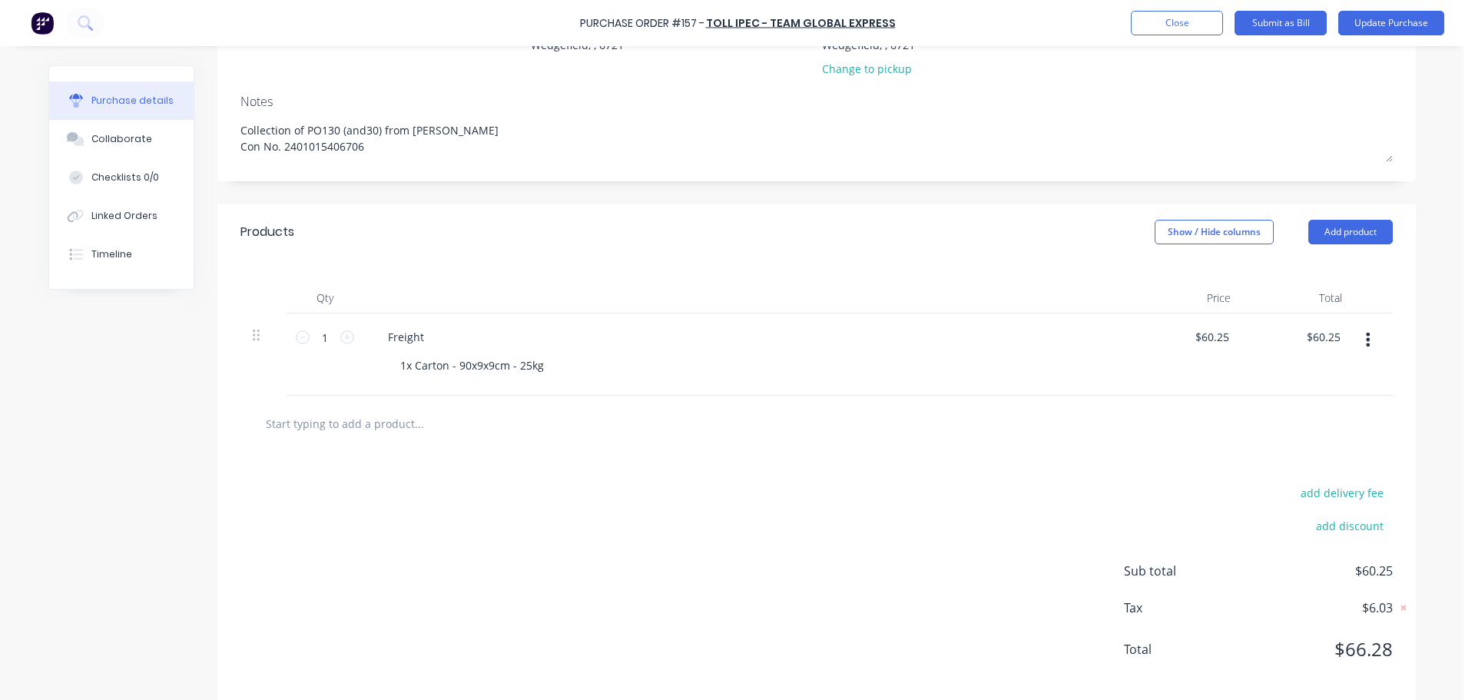
scroll to position [211, 0]
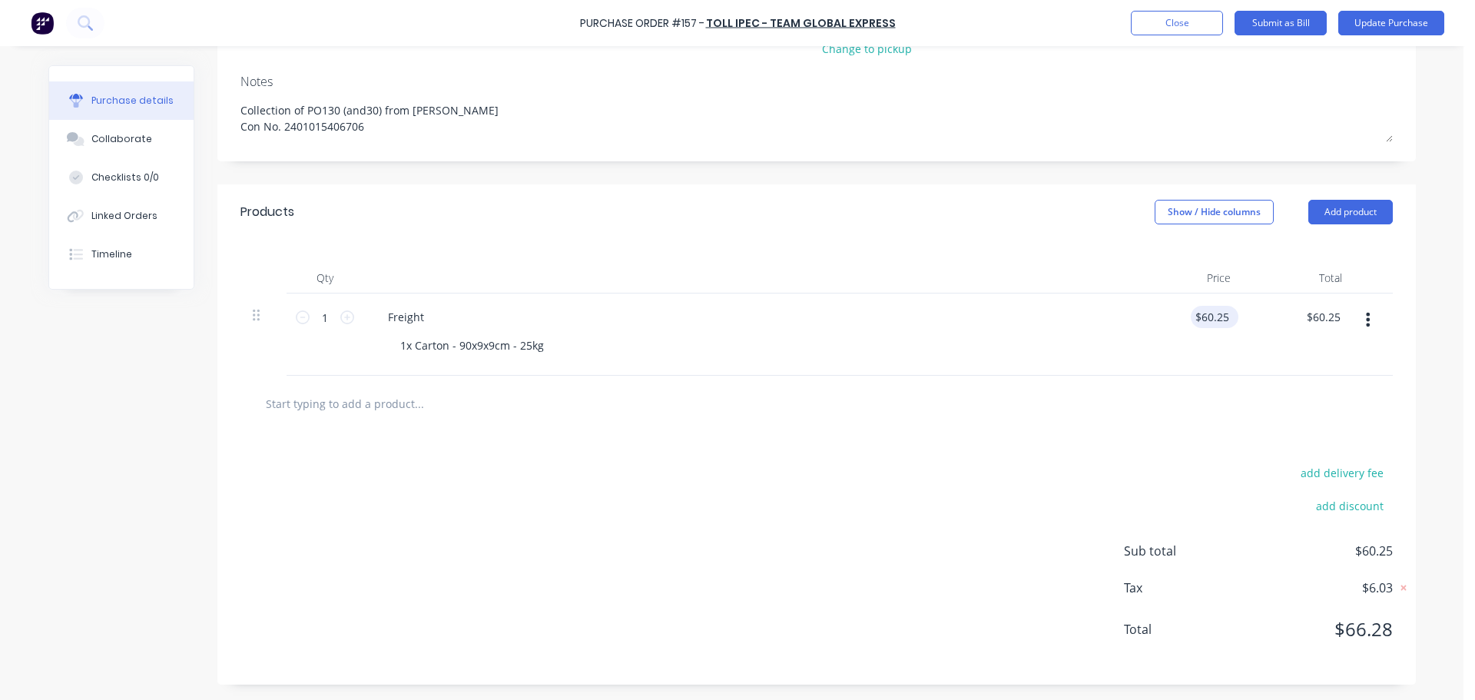
type textarea "x"
drag, startPoint x: 1223, startPoint y: 313, endPoint x: 1149, endPoint y: 314, distance: 74.6
click at [1150, 315] on div "60.25 60.25" at bounding box center [1187, 335] width 111 height 82
type input "68.51"
type textarea "x"
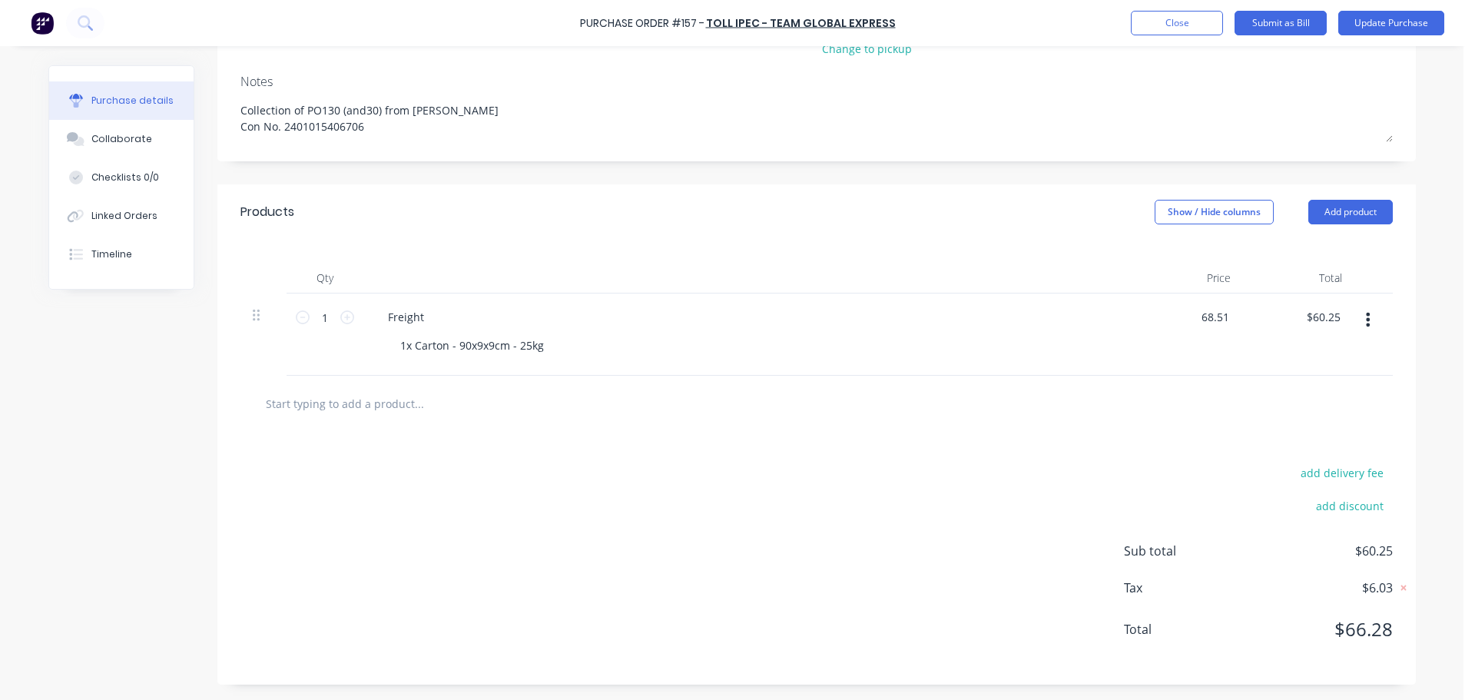
type input "$68.51"
type input "68.51"
type textarea "x"
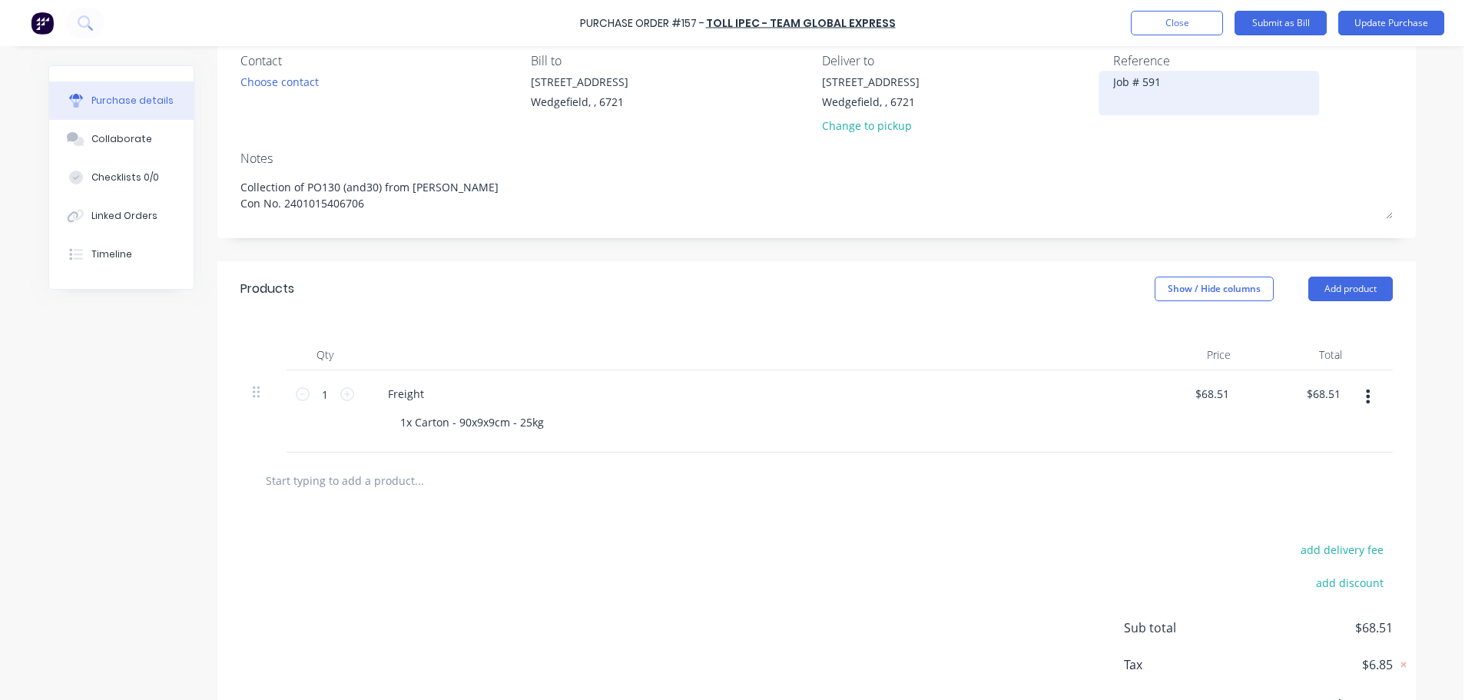
type input "68.51"
type textarea "x"
type input "$68.51"
drag, startPoint x: 1160, startPoint y: 89, endPoint x: 1063, endPoint y: 89, distance: 97.6
click at [1063, 89] on div "Contact Choose contact Bill to 20 Munda Way Wedgefield, , 6721 Deliver to 20 Mu…" at bounding box center [817, 96] width 1153 height 90
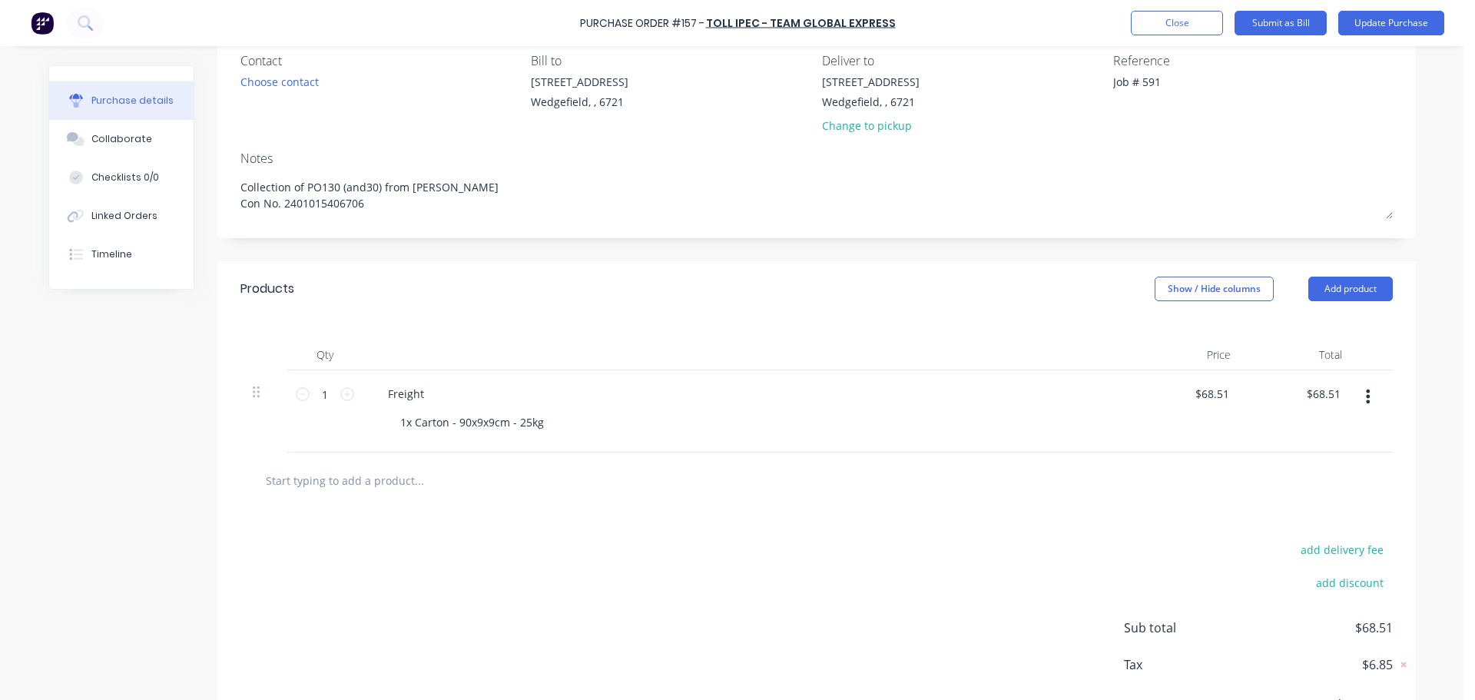
paste textarea "0063-80197135"
type textarea "x"
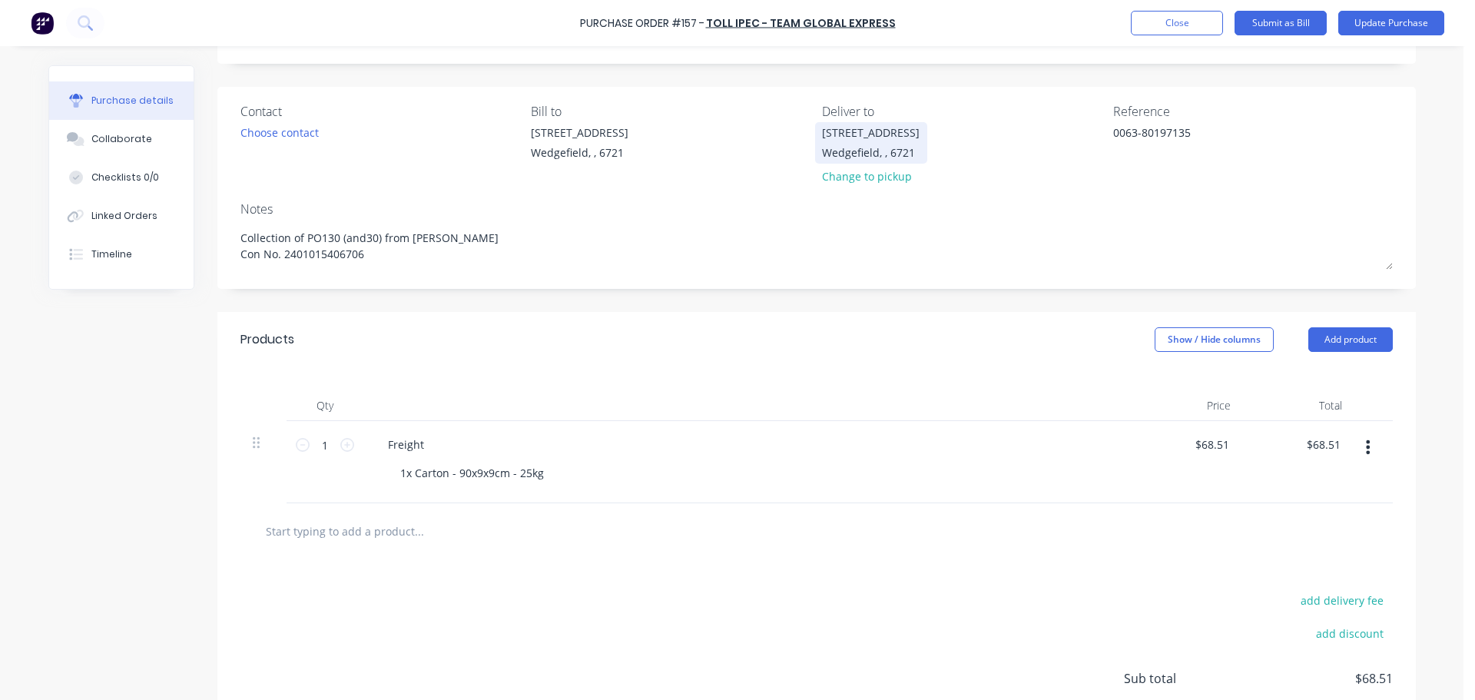
scroll to position [0, 0]
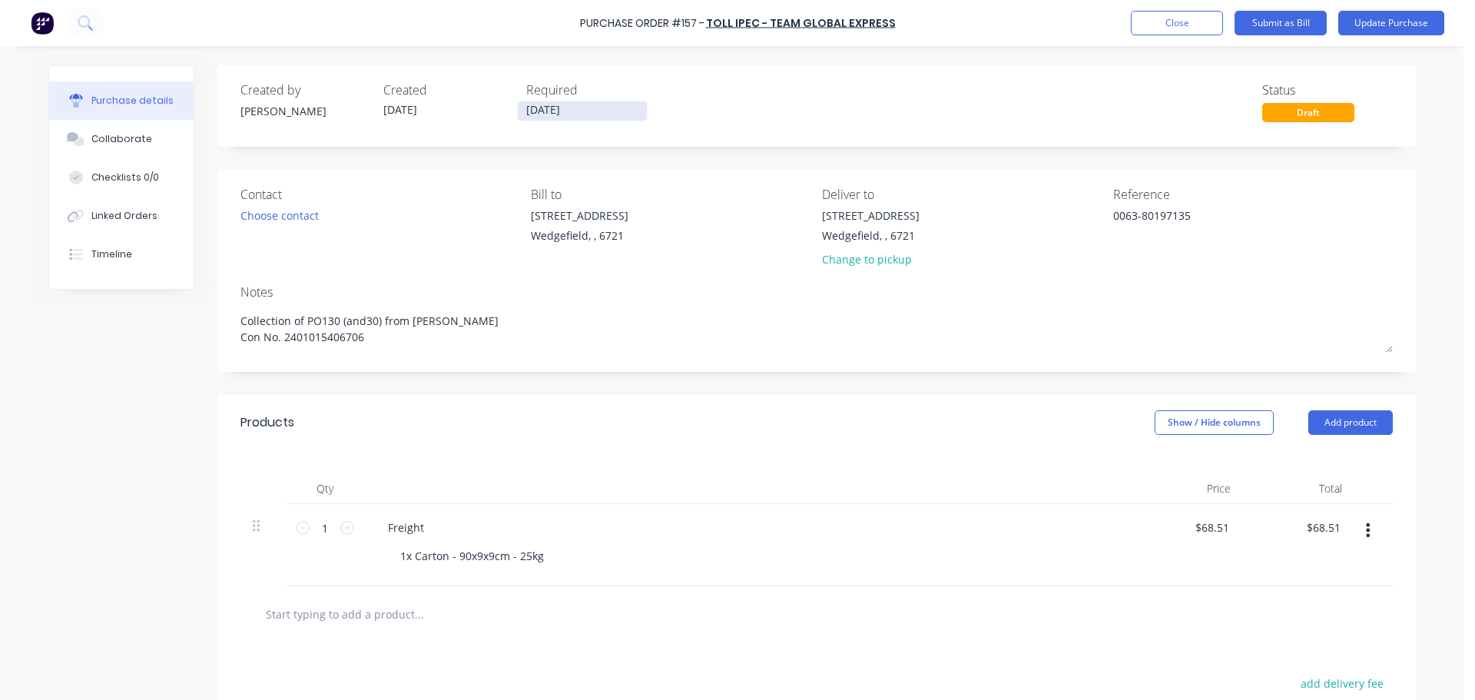
type textarea "0063-80197135"
type textarea "x"
type textarea "0063-80197135"
click at [563, 110] on input "[DATE]" at bounding box center [582, 110] width 129 height 19
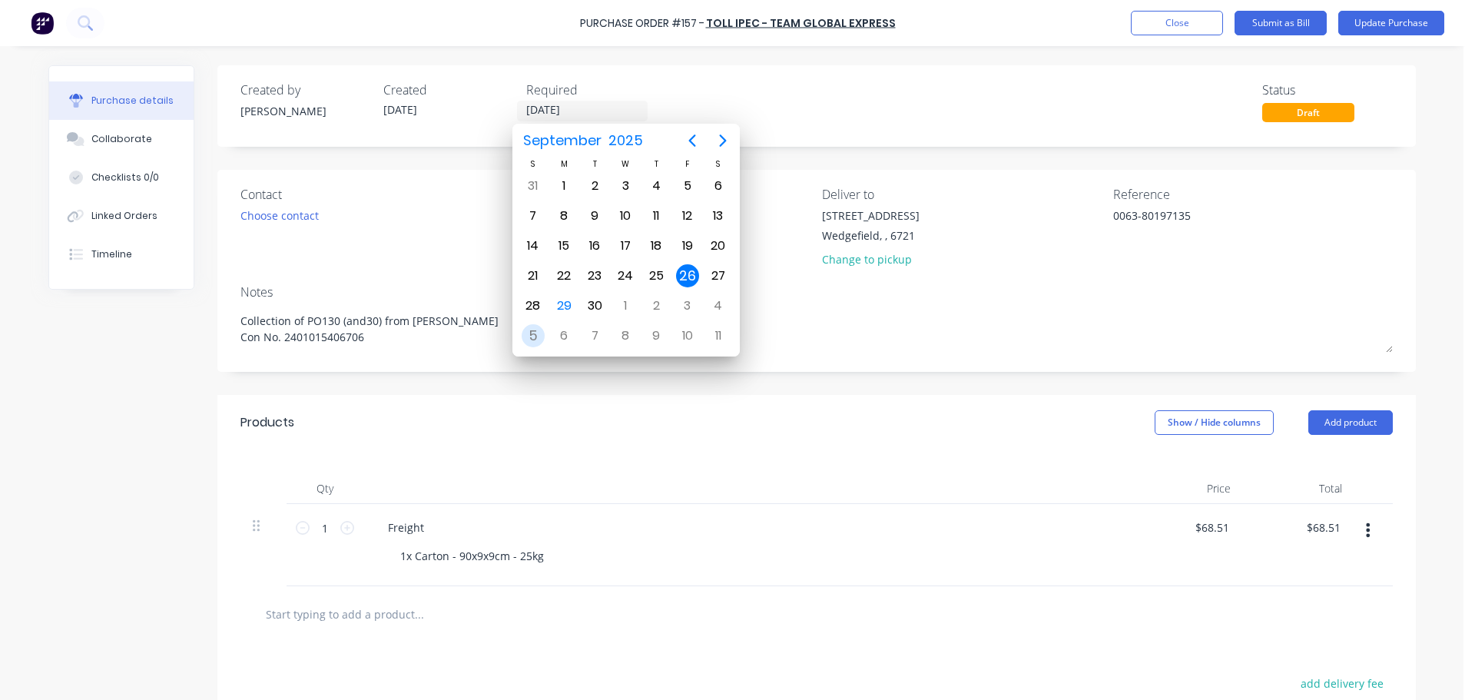
click at [542, 340] on div "5" at bounding box center [533, 335] width 23 height 23
type textarea "x"
type input "05/10/25"
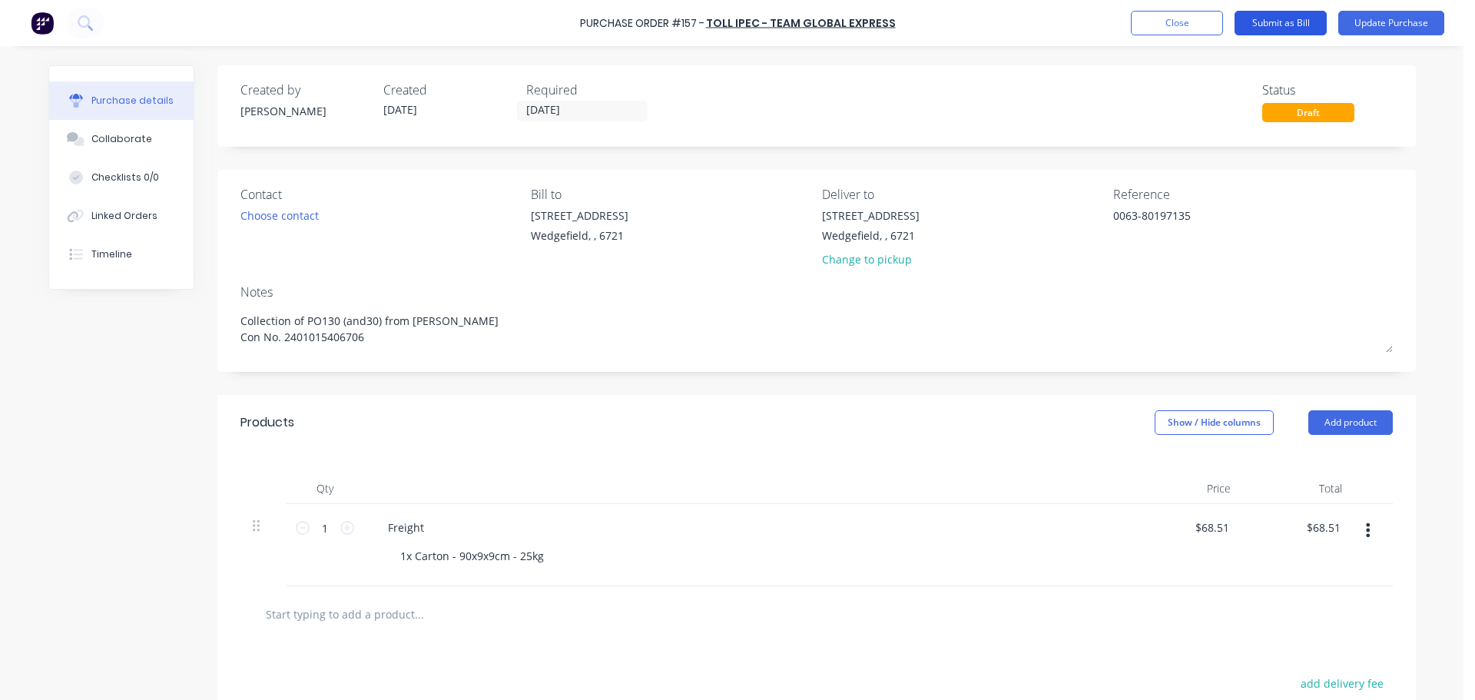
click at [1279, 25] on button "Submit as Bill" at bounding box center [1281, 23] width 92 height 25
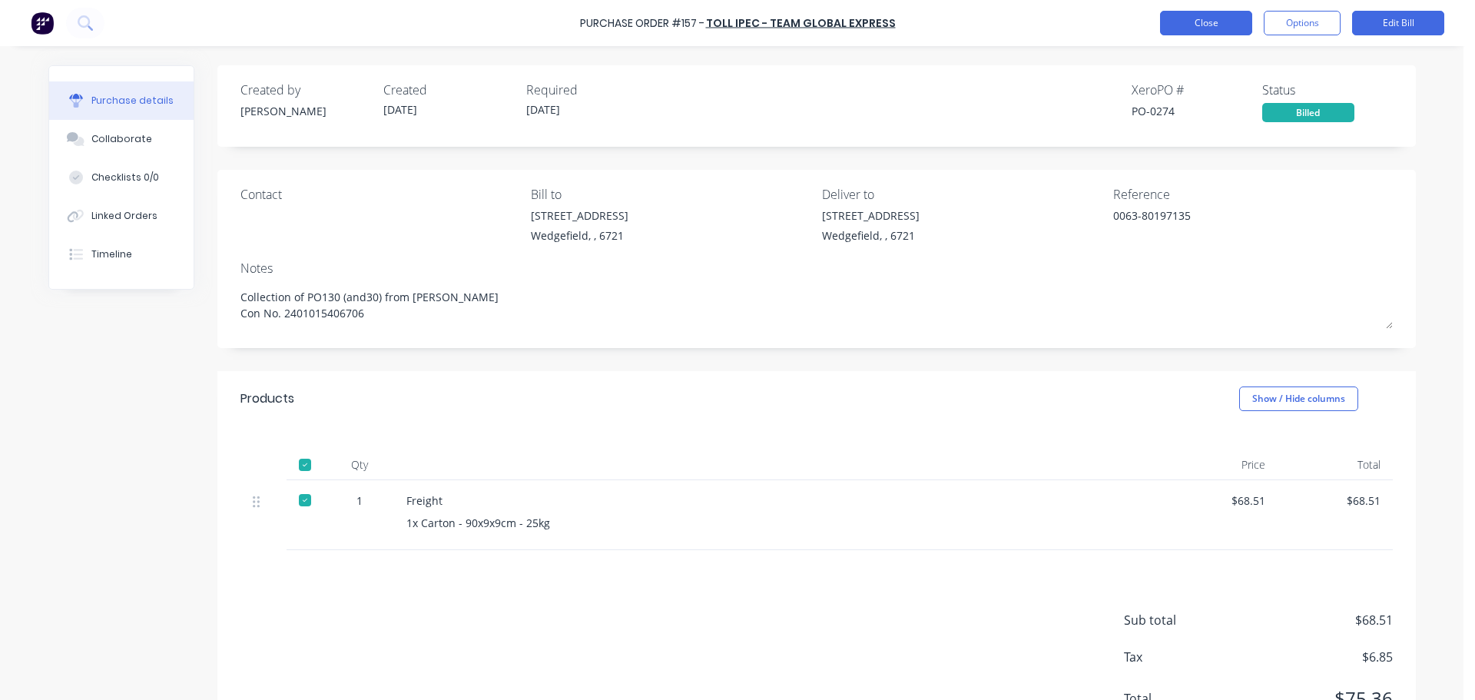
click at [1199, 29] on button "Close" at bounding box center [1206, 23] width 92 height 25
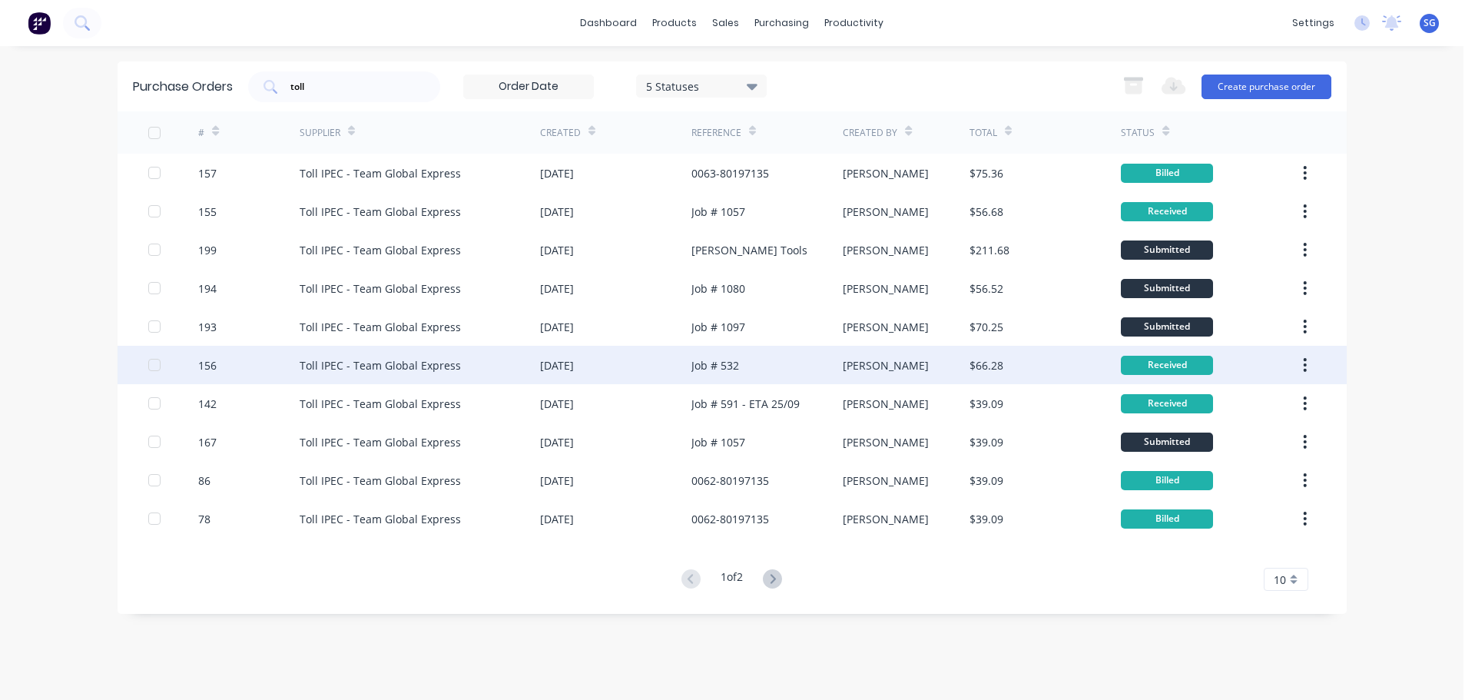
click at [758, 366] on div "Job # 532" at bounding box center [767, 365] width 151 height 38
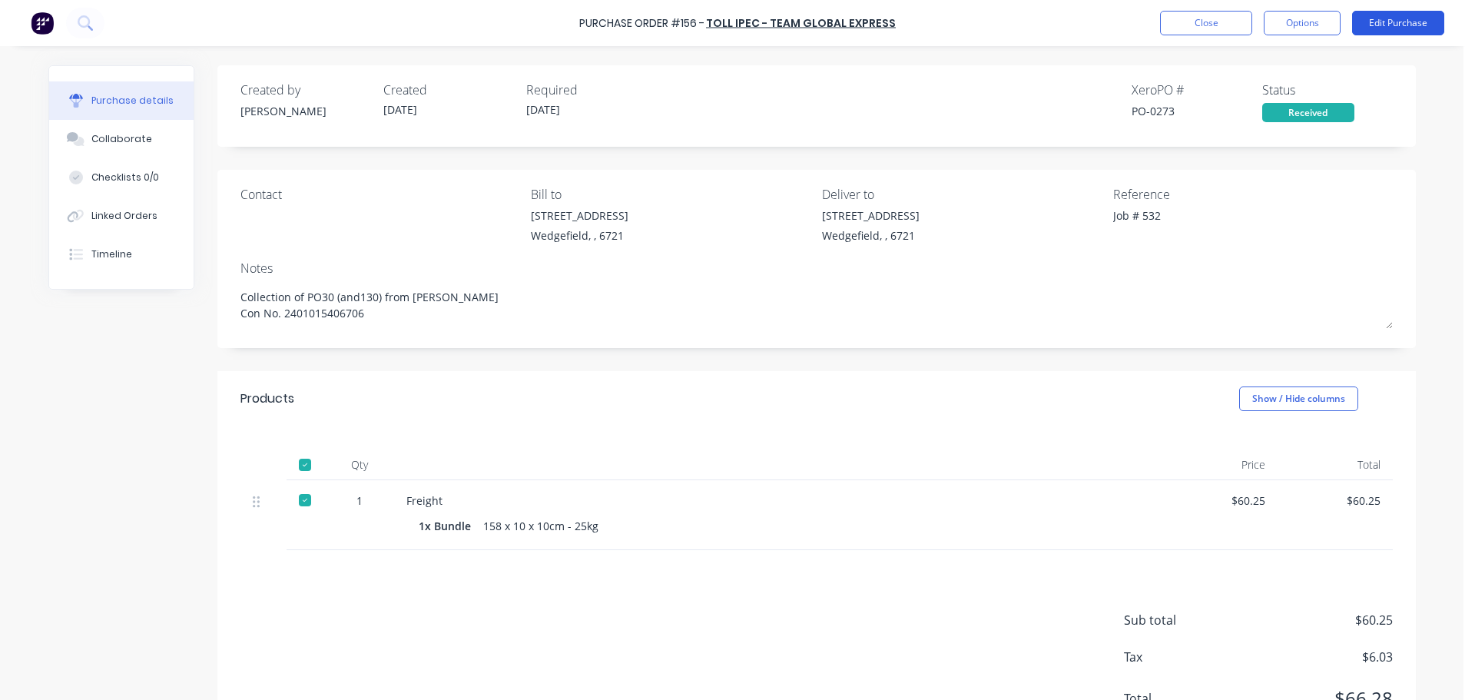
click at [1399, 18] on button "Edit Purchase" at bounding box center [1398, 23] width 92 height 25
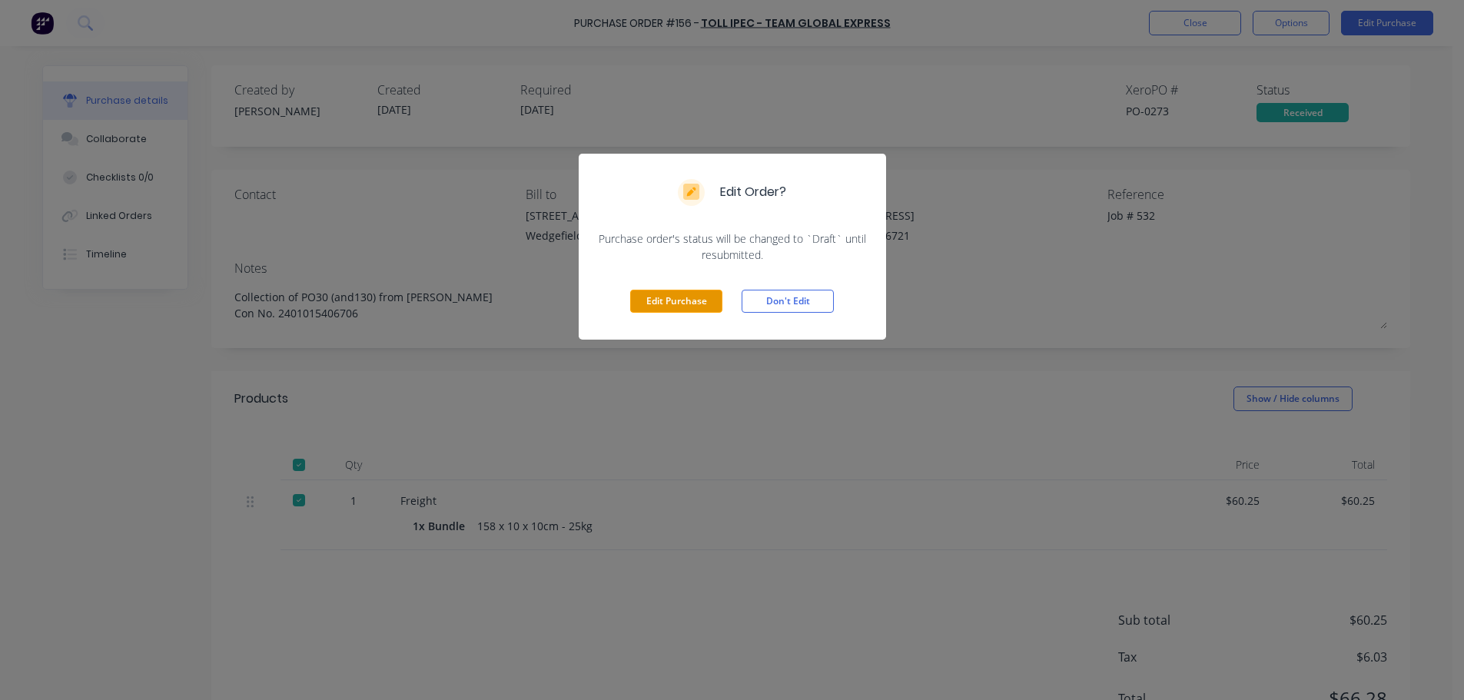
click at [648, 299] on button "Edit Purchase" at bounding box center [676, 301] width 92 height 23
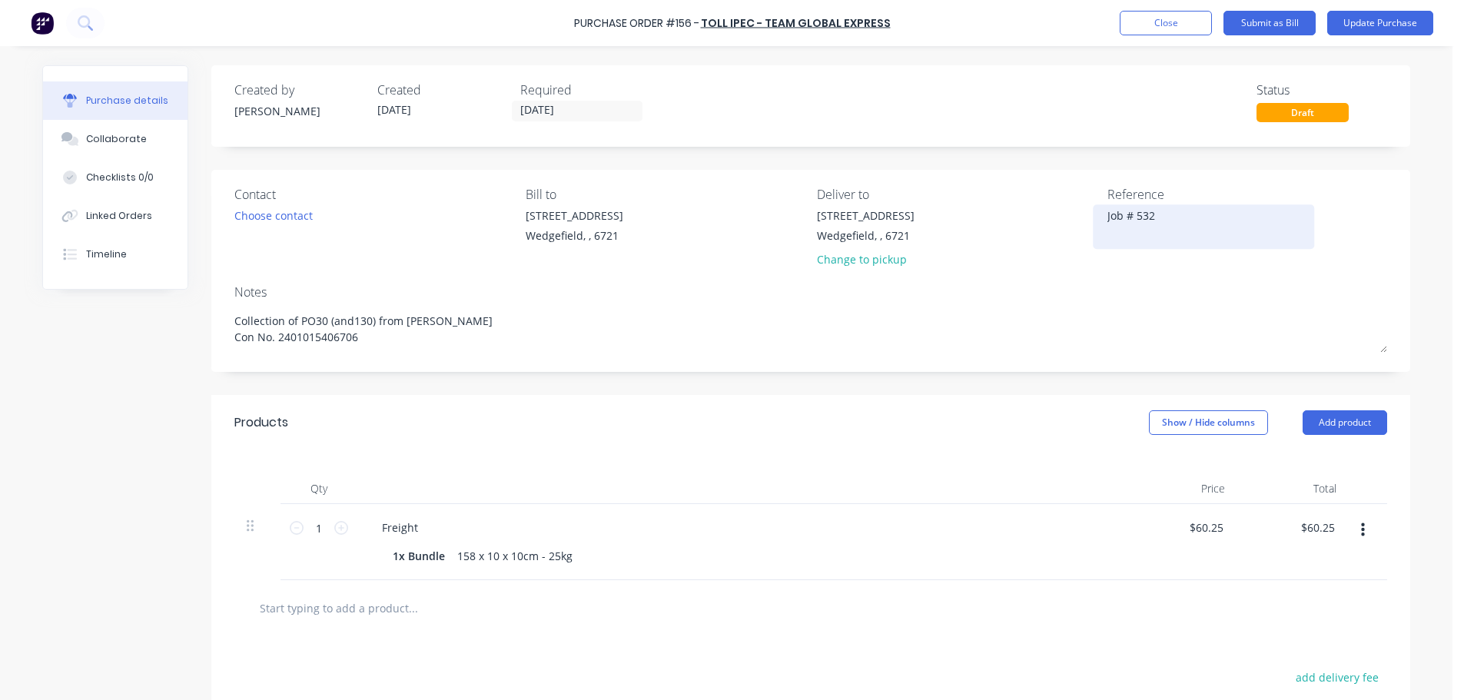
type textarea "x"
drag, startPoint x: 1178, startPoint y: 221, endPoint x: 973, endPoint y: 216, distance: 205.2
click at [973, 216] on div "Contact Choose contact Bill to 20 Munda Way Wedgefield, , 6721 Deliver to 20 Mu…" at bounding box center [817, 230] width 1153 height 90
paste textarea "0063-80197135"
type textarea "0063-80197135"
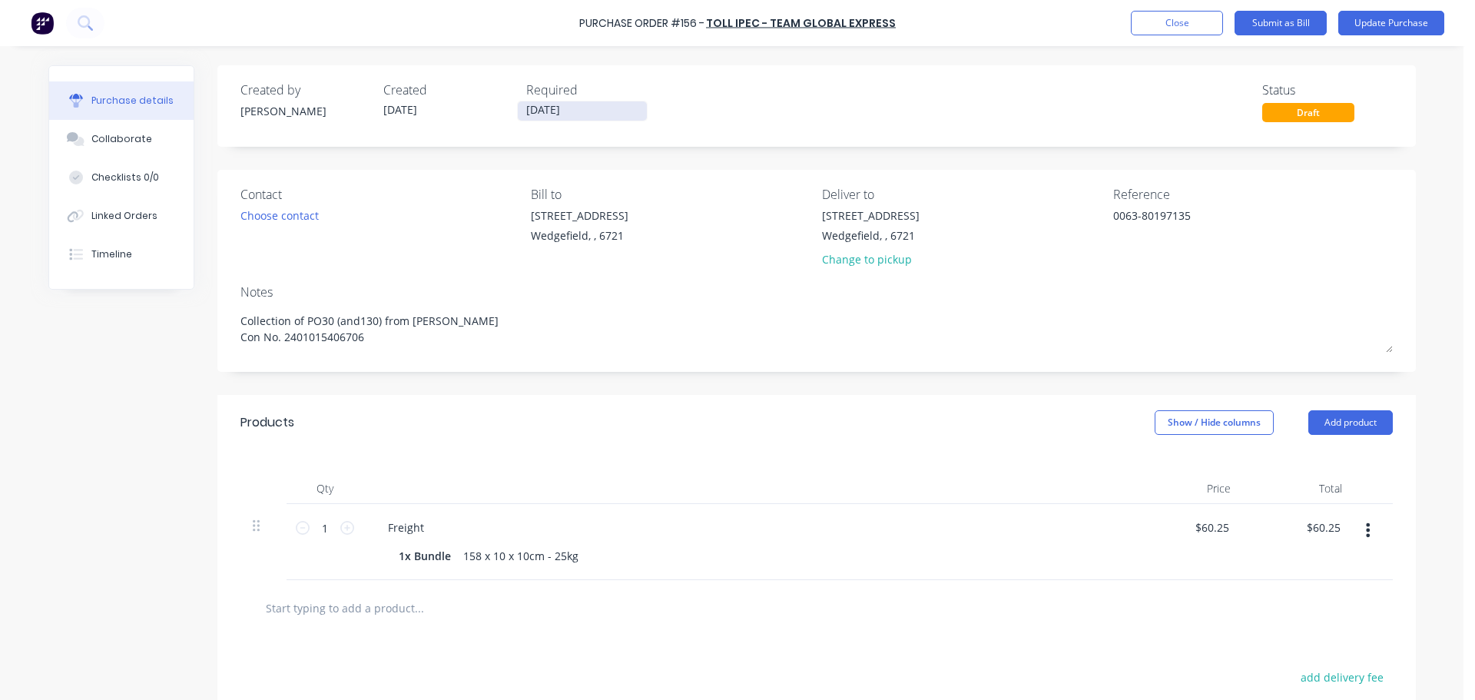
type textarea "x"
type textarea "0063-80197135"
click at [561, 103] on input "[DATE]" at bounding box center [582, 110] width 129 height 19
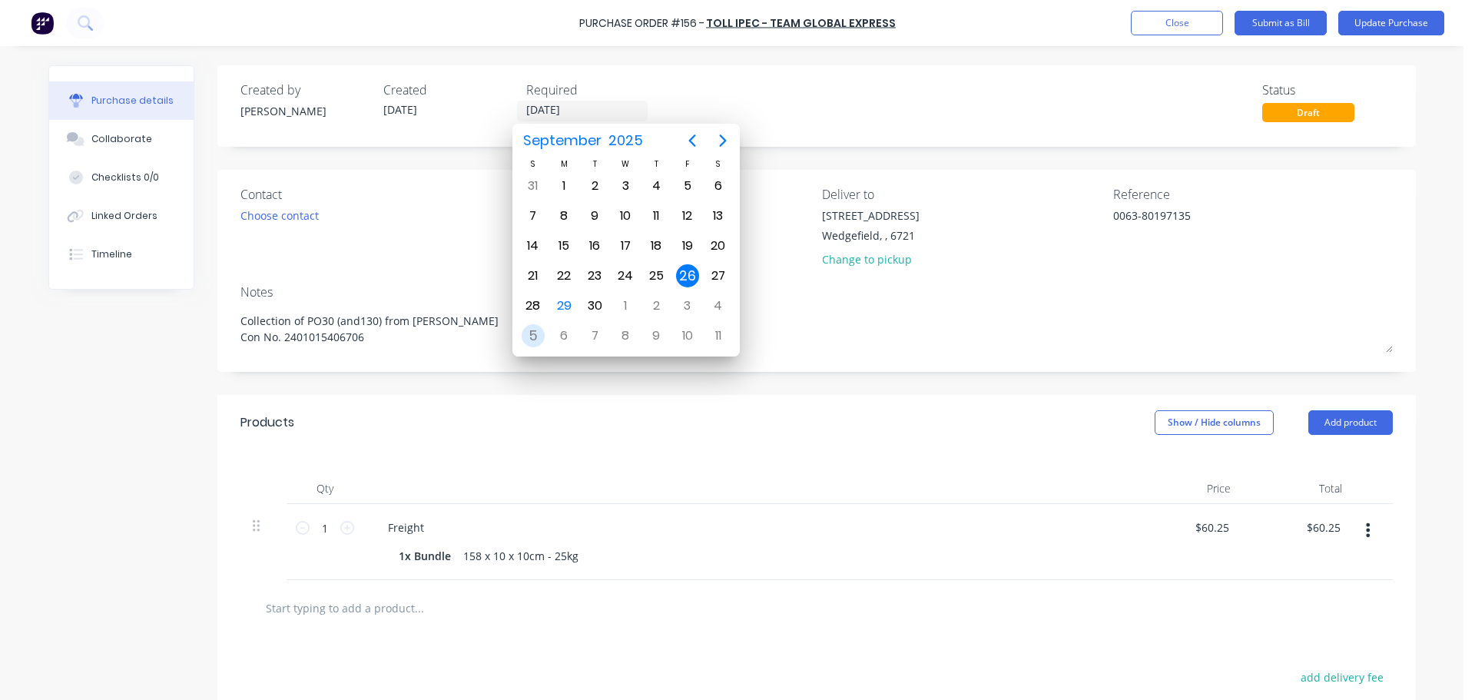
click at [536, 336] on div "5" at bounding box center [533, 335] width 23 height 23
type textarea "x"
type input "05/10/25"
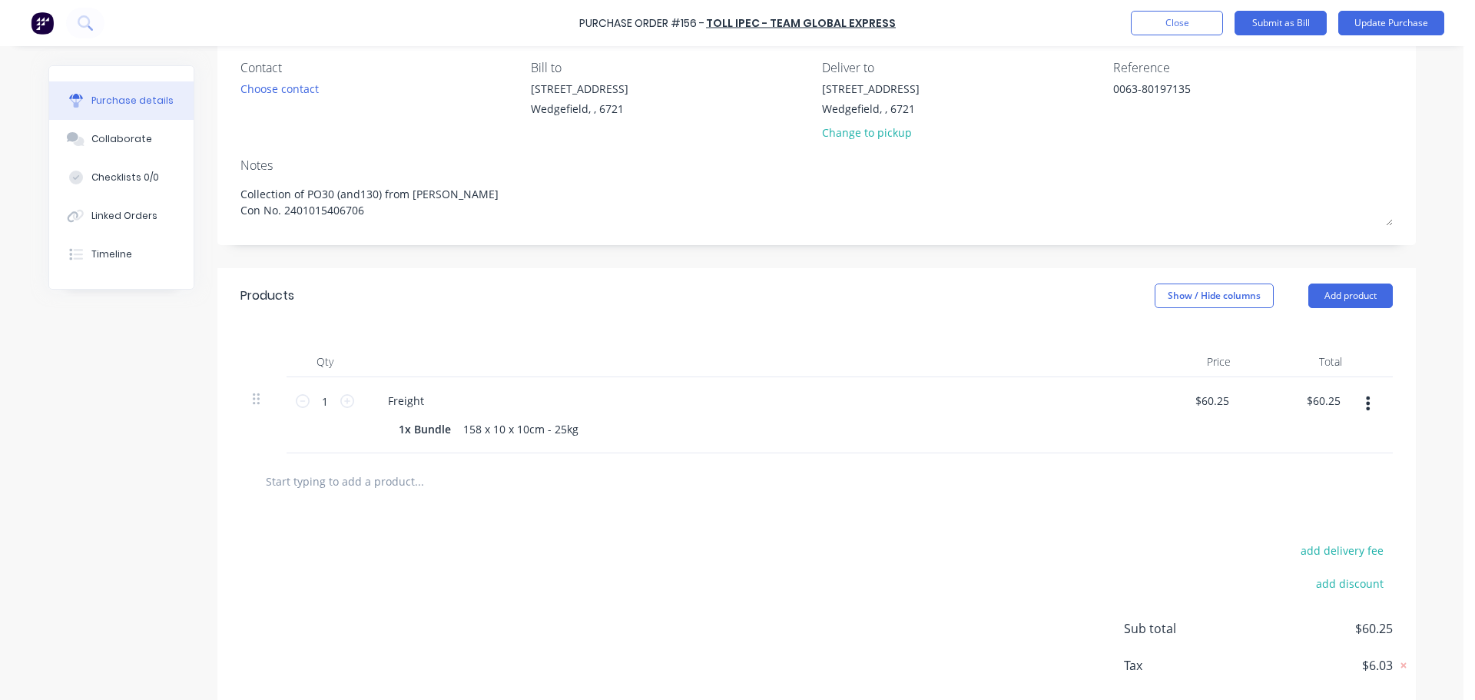
scroll to position [154, 0]
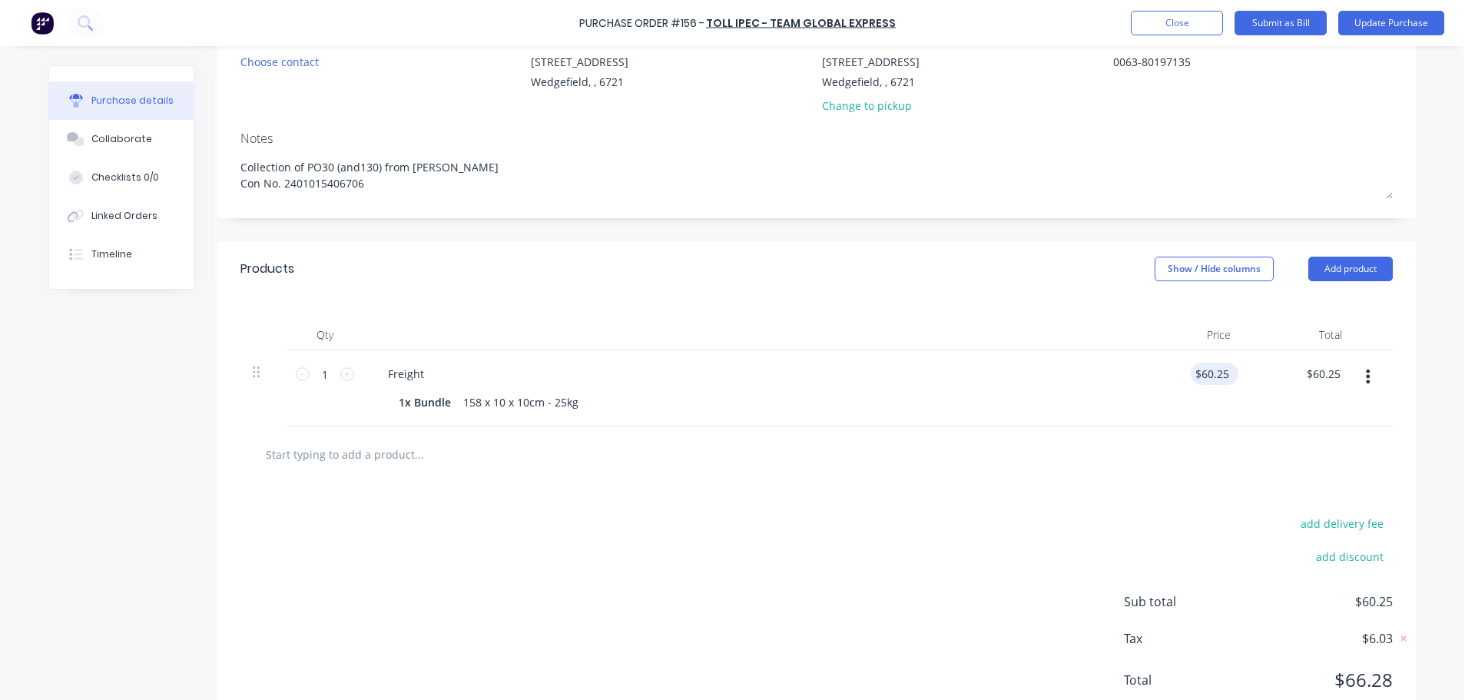
type textarea "x"
drag, startPoint x: 1227, startPoint y: 377, endPoint x: 1112, endPoint y: 377, distance: 115.3
click at [1112, 377] on div "1 1 Freight 1x Bundle 158 x 10 x 10cm - 25kg $60.25 $60.25 $60.25 $60.25" at bounding box center [817, 388] width 1153 height 76
type input "6"
type input "68.51"
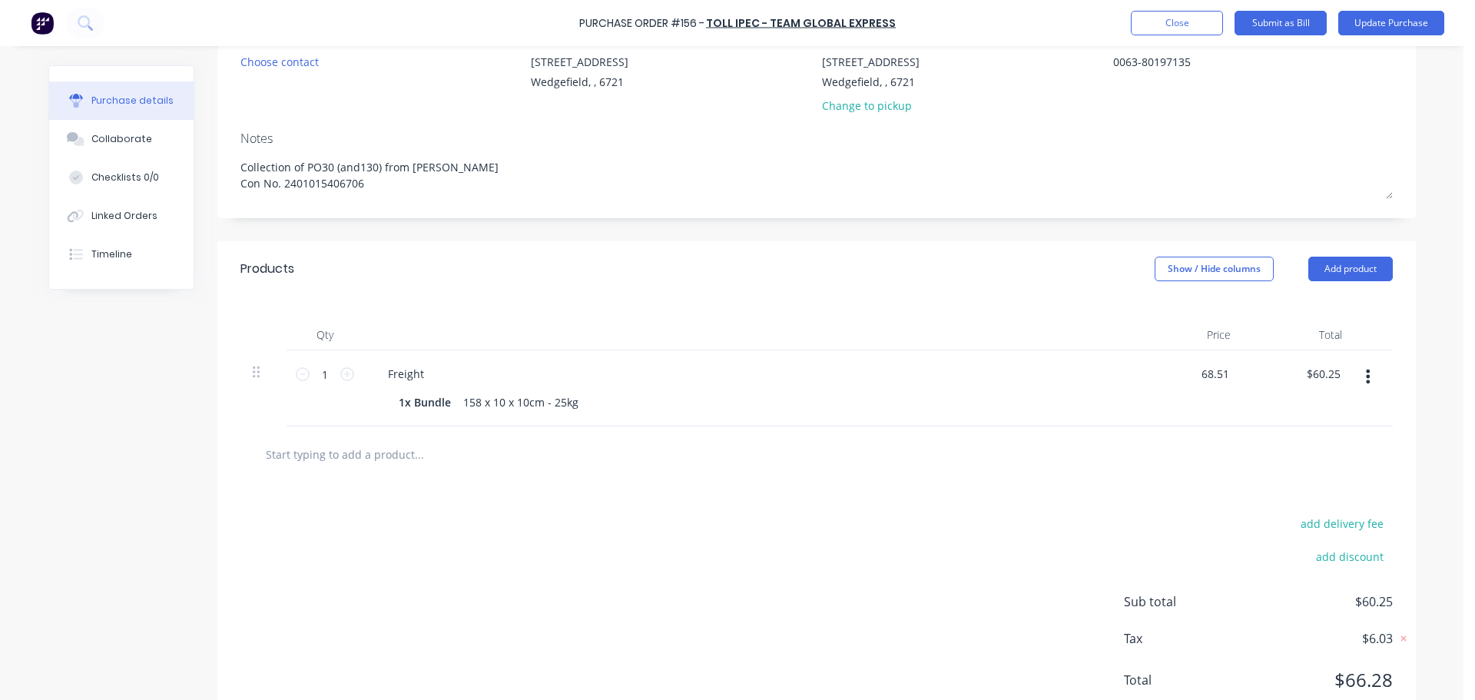
type textarea "x"
type input "$68.51"
type input "68.51"
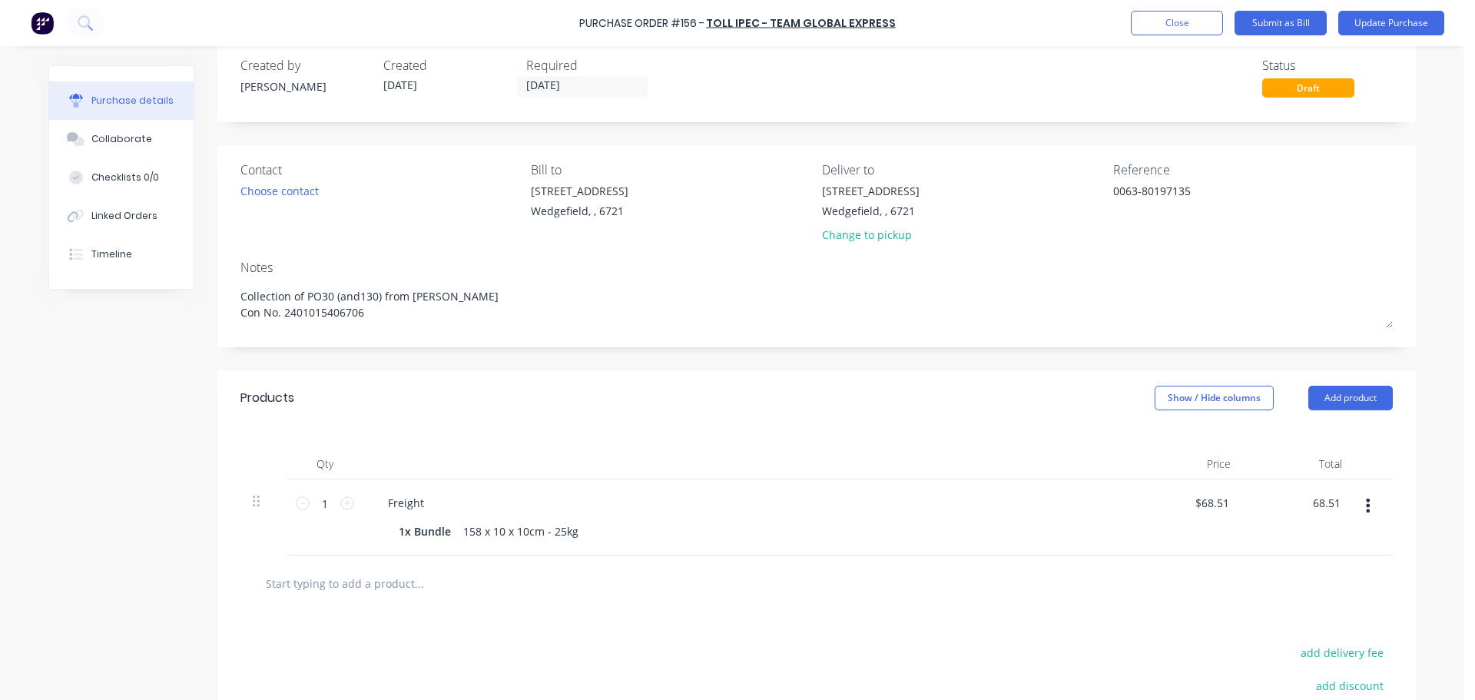
scroll to position [0, 0]
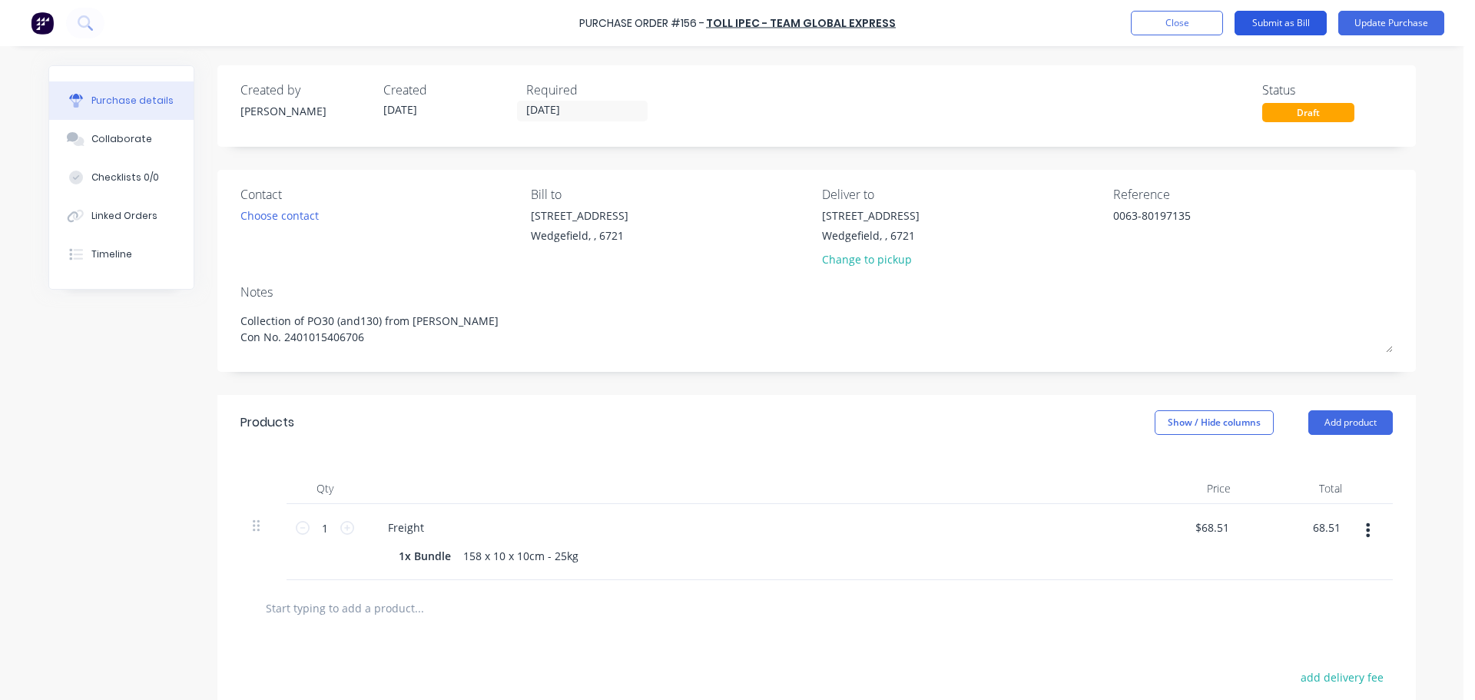
type textarea "x"
type input "$68.51"
click at [1277, 28] on button "Submit as Bill" at bounding box center [1281, 23] width 92 height 25
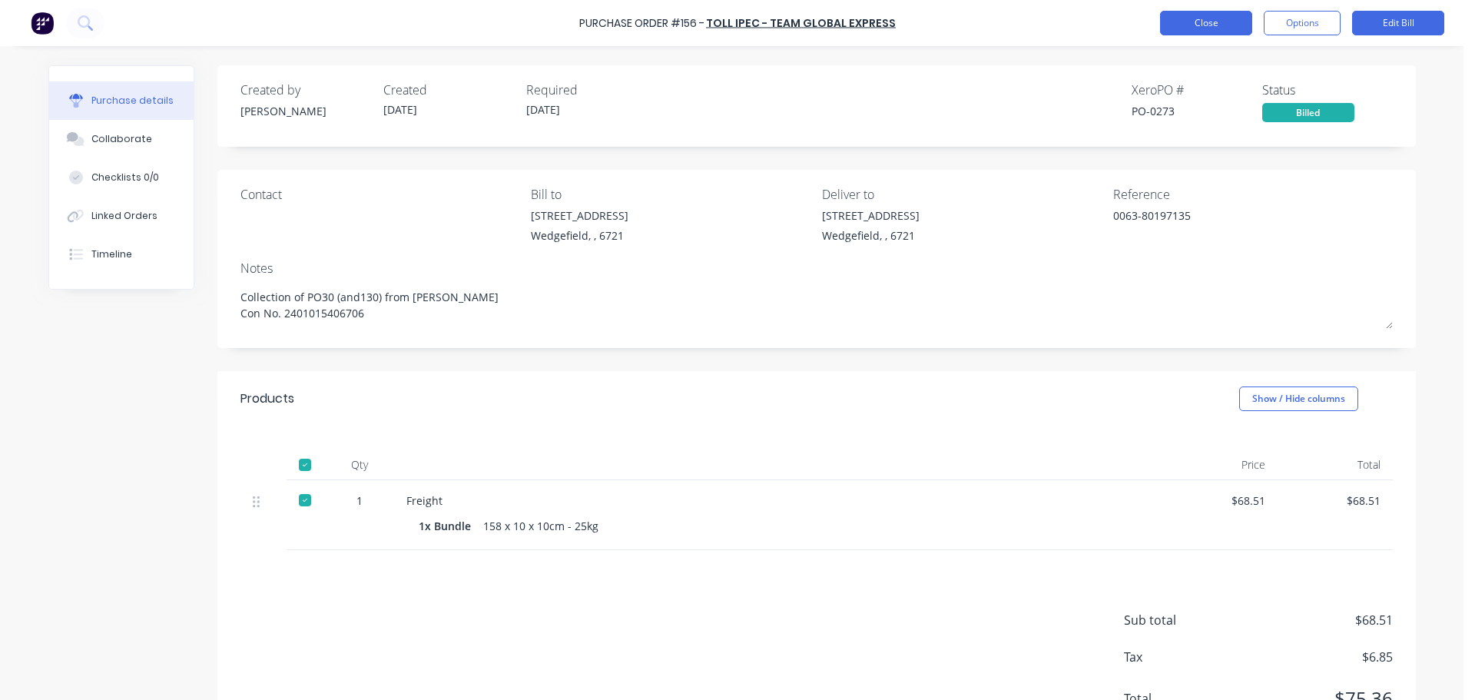
click at [1200, 25] on button "Close" at bounding box center [1206, 23] width 92 height 25
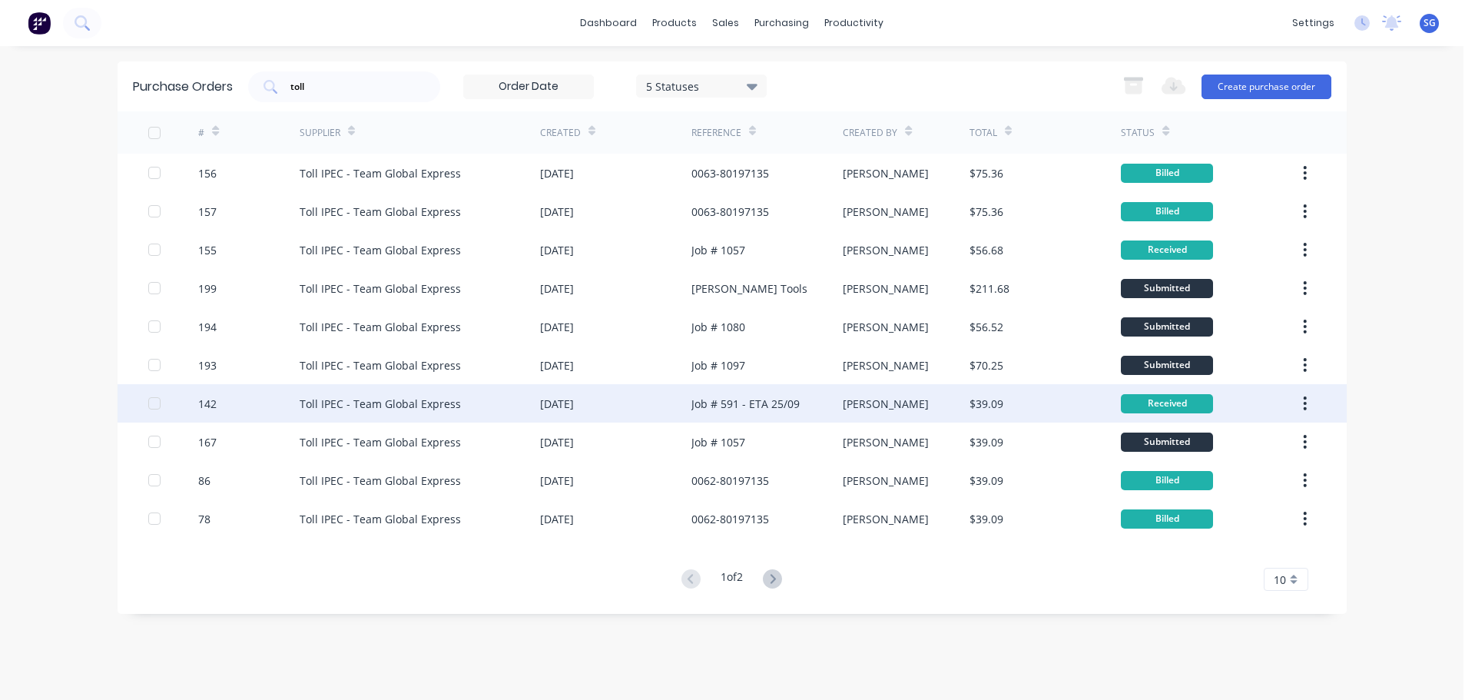
click at [712, 403] on div "Job # 591 - ETA 25/09" at bounding box center [746, 404] width 108 height 16
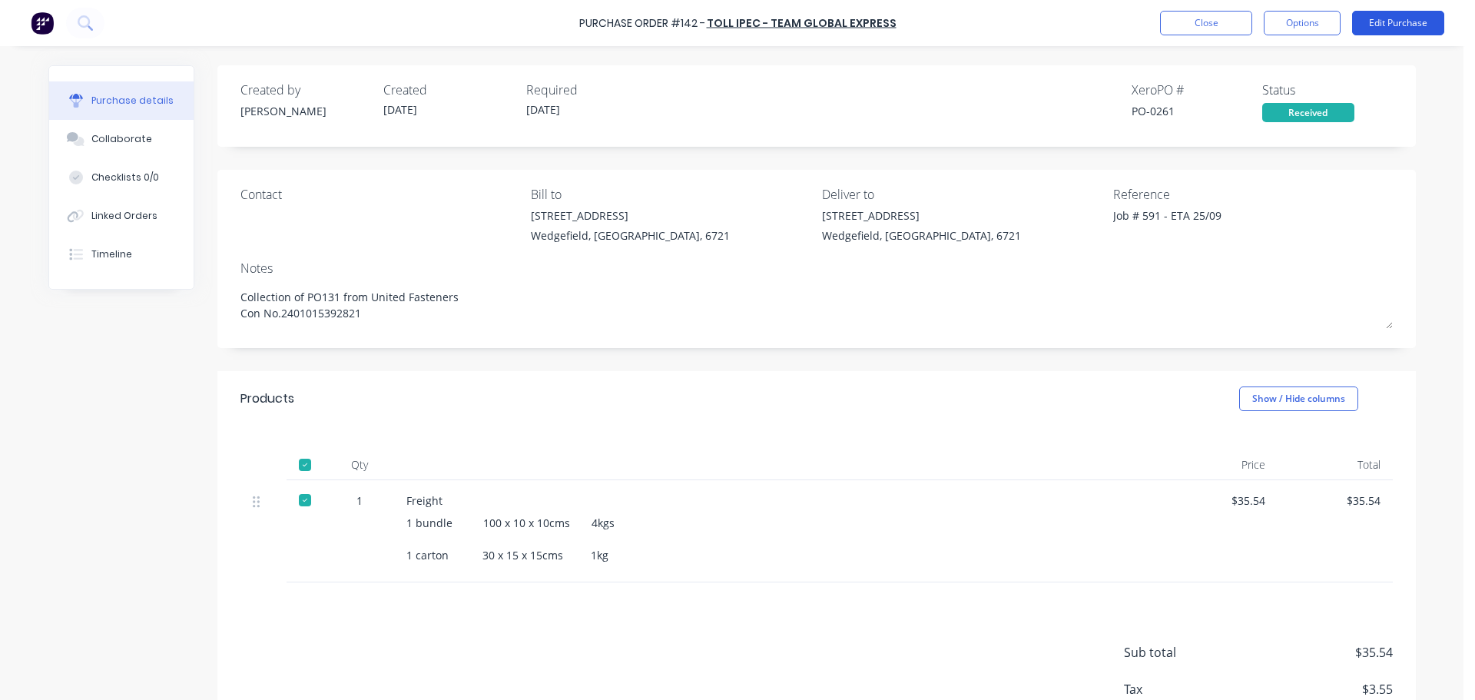
click at [1409, 26] on button "Edit Purchase" at bounding box center [1398, 23] width 92 height 25
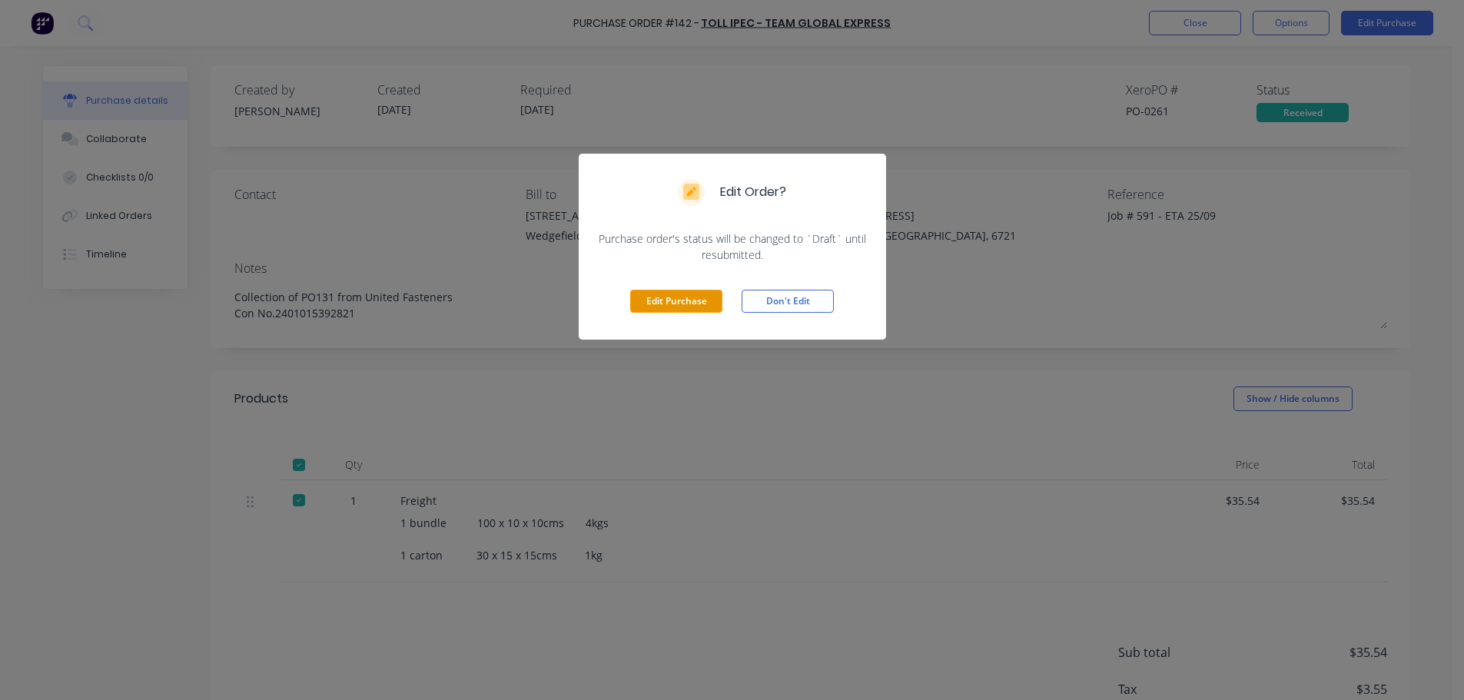
click at [660, 300] on button "Edit Purchase" at bounding box center [676, 301] width 92 height 23
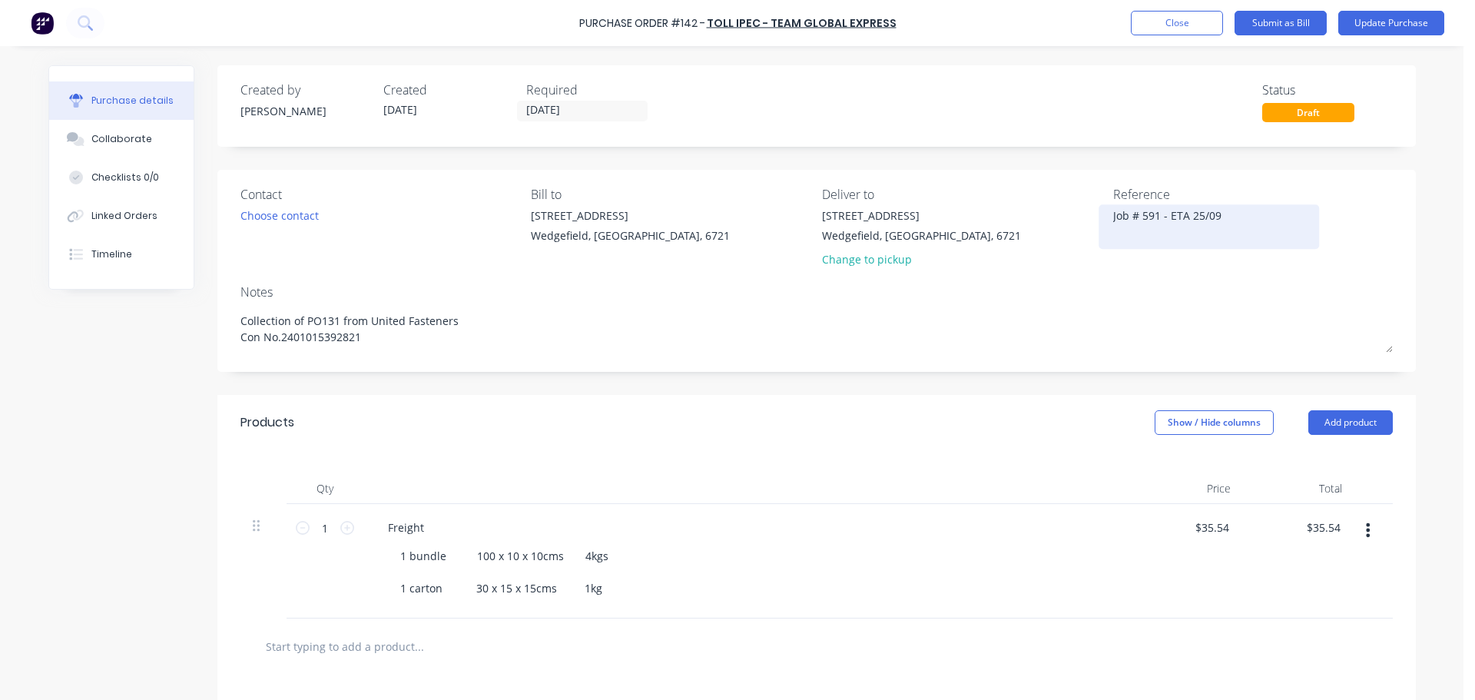
click at [1208, 224] on textarea "Job # 591 - ETA 25/09" at bounding box center [1209, 224] width 192 height 35
type textarea "x"
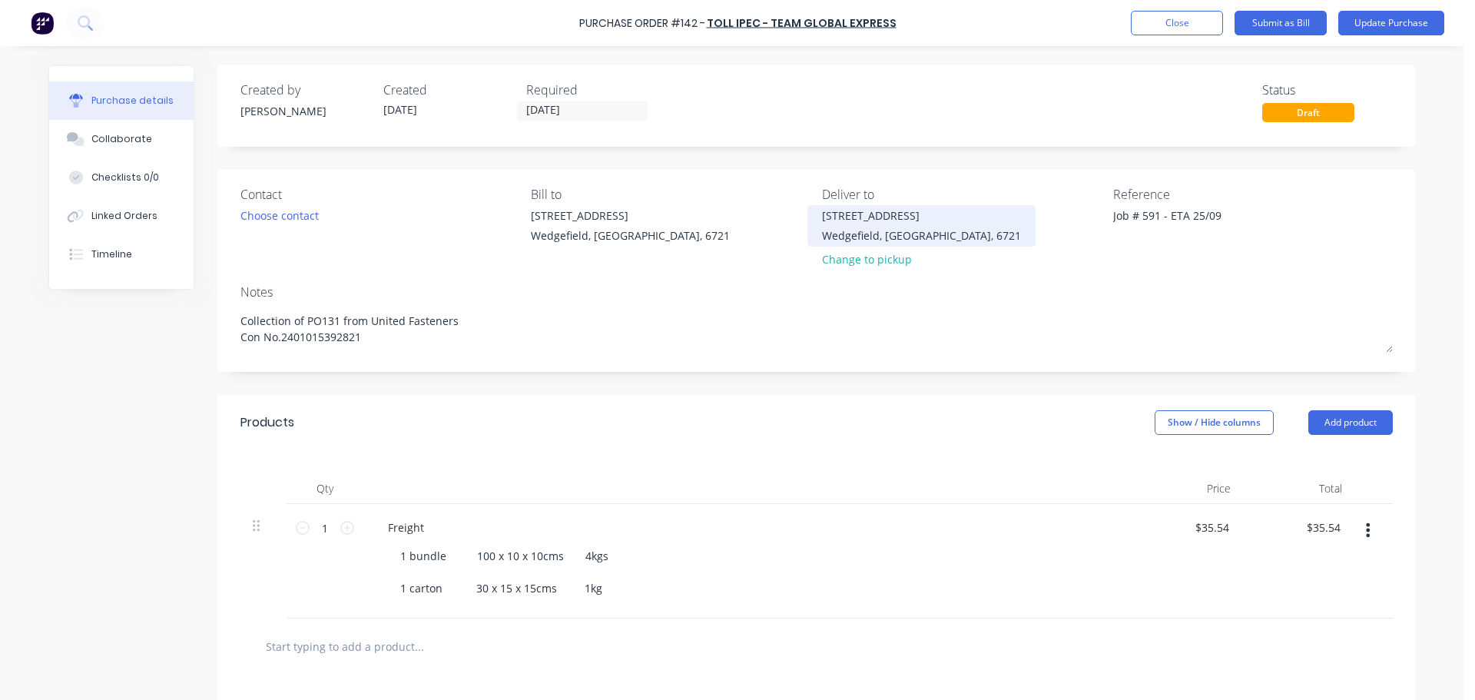
drag, startPoint x: 1208, startPoint y: 221, endPoint x: 1003, endPoint y: 217, distance: 205.2
click at [1003, 217] on div "Contact Choose contact Bill to 20 Munda Way Wedgefield, Western Australia, 6721…" at bounding box center [817, 230] width 1153 height 90
paste textarea "0063-80197135"
type textarea "0063-80197135"
type textarea "x"
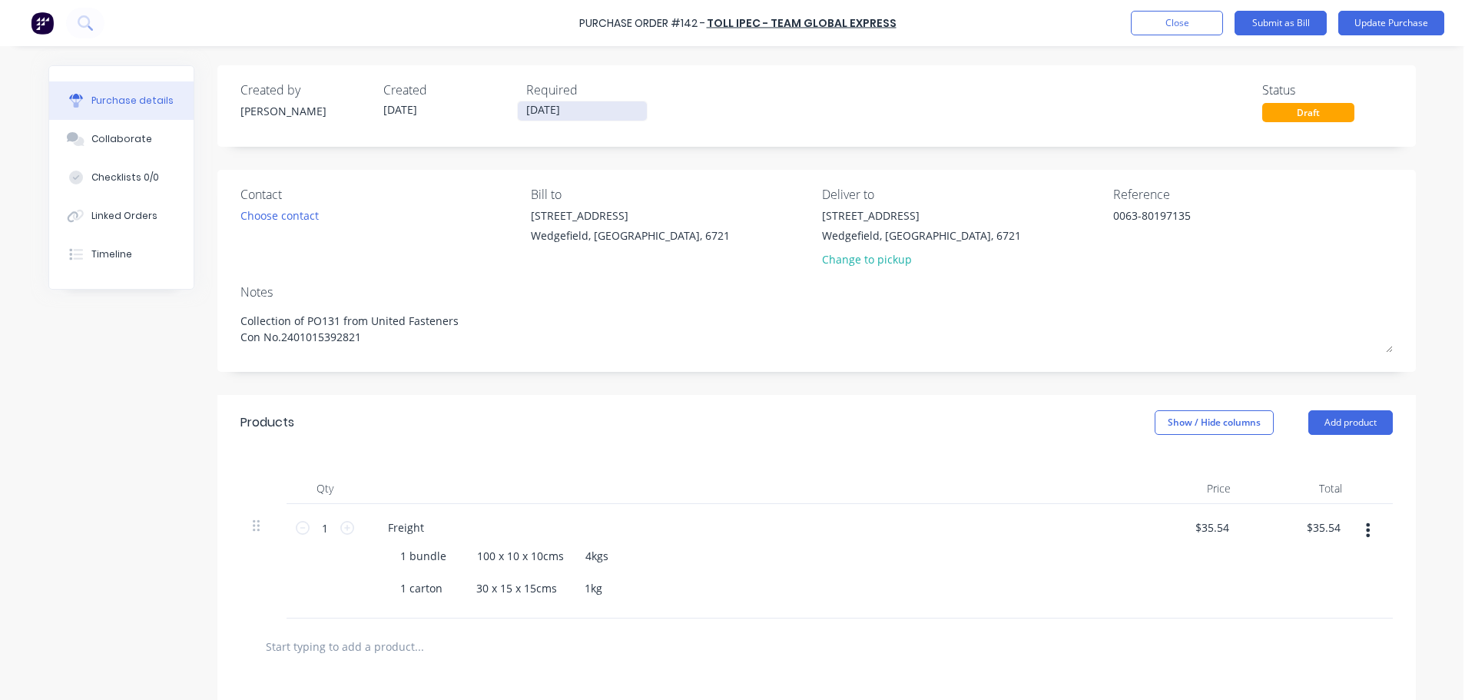
type textarea "0063-80197135"
click at [556, 114] on input "[DATE]" at bounding box center [582, 110] width 129 height 19
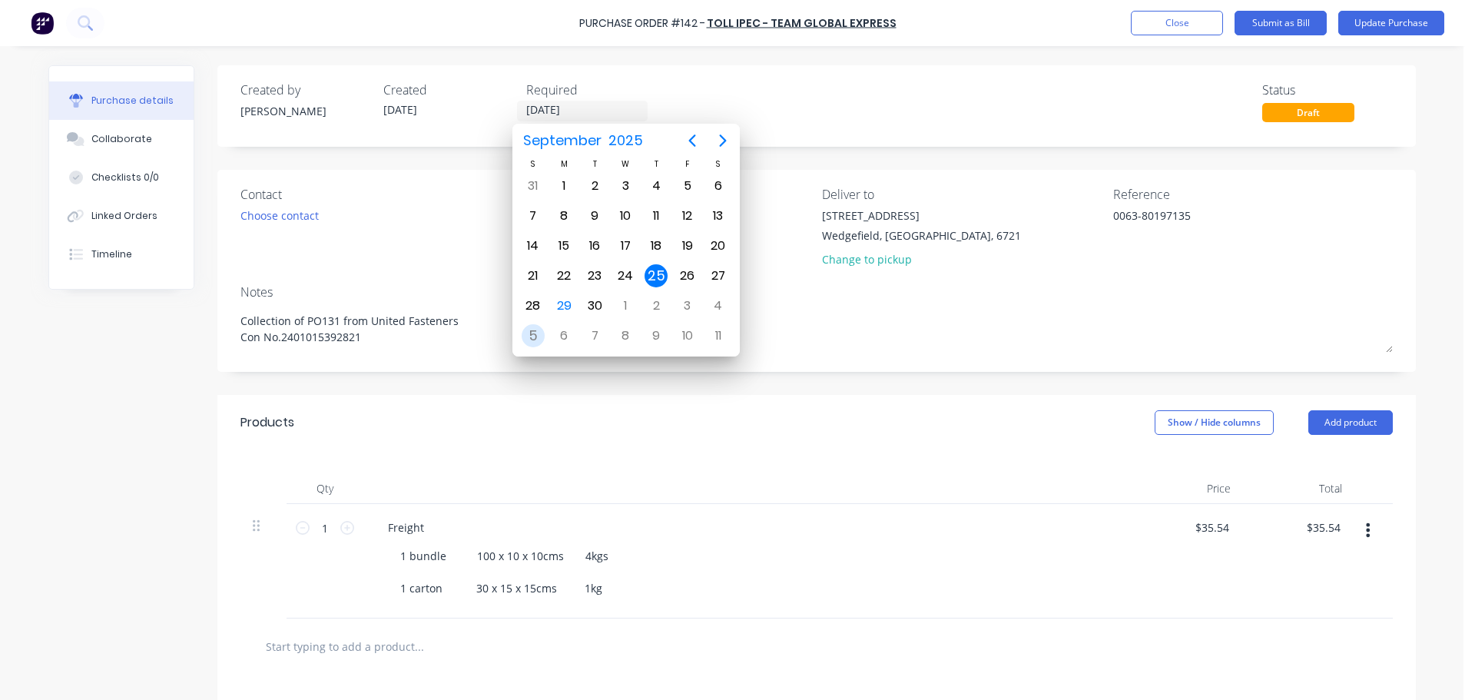
click at [537, 331] on div "5" at bounding box center [533, 335] width 23 height 23
type textarea "x"
type input "05/10/25"
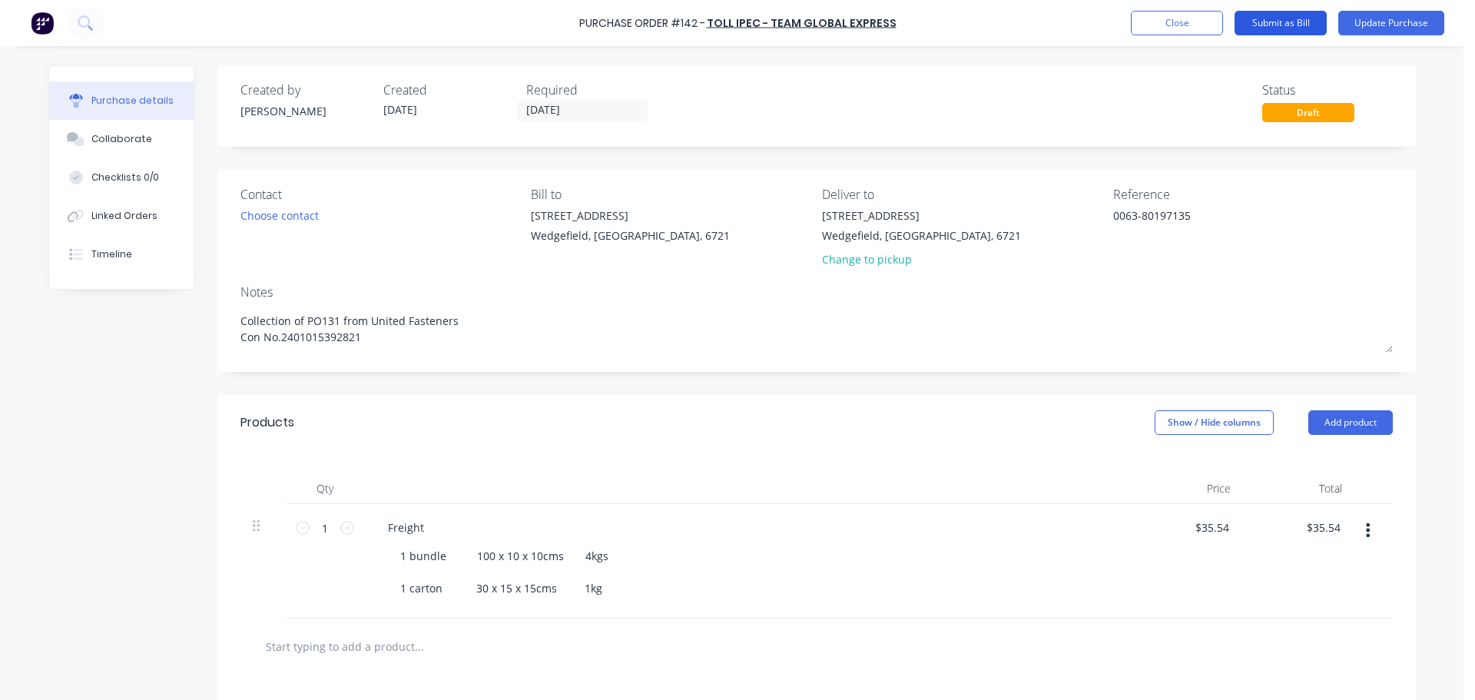
click at [1286, 20] on button "Submit as Bill" at bounding box center [1281, 23] width 92 height 25
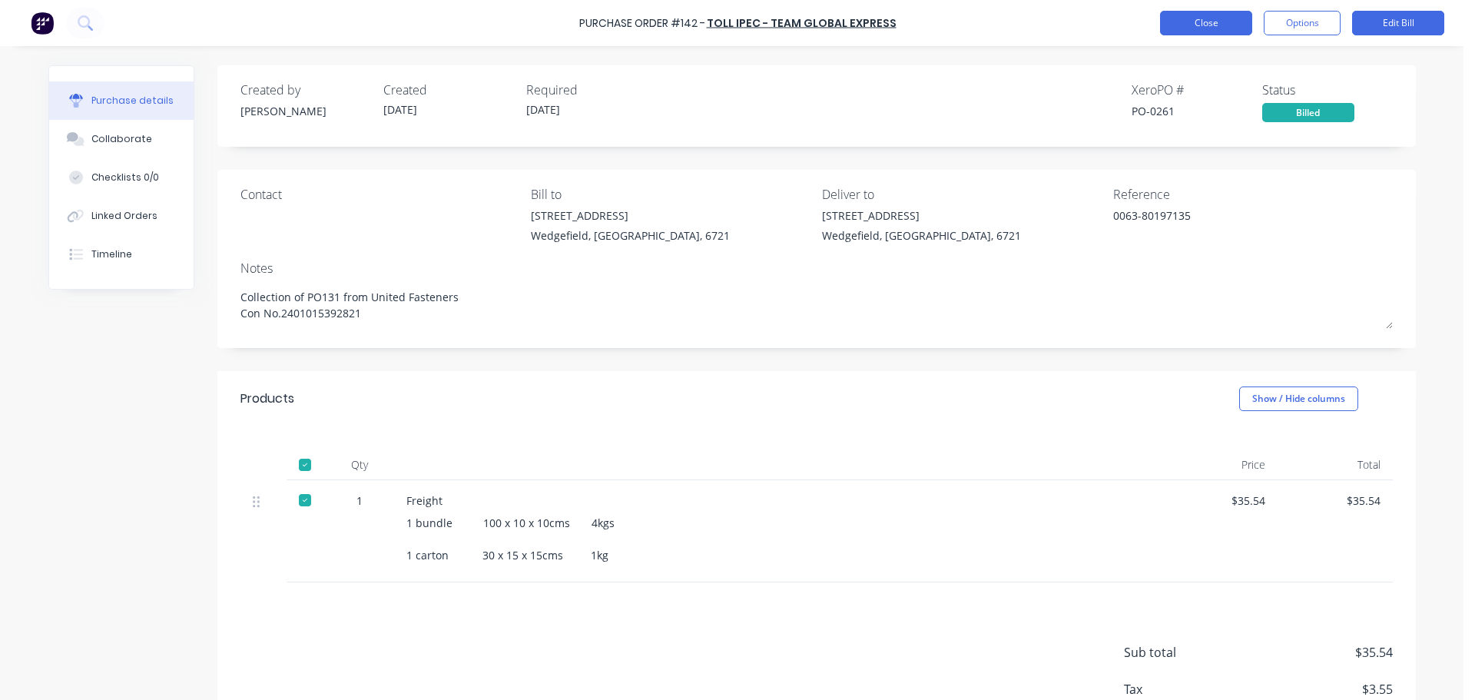
click at [1186, 18] on button "Close" at bounding box center [1206, 23] width 92 height 25
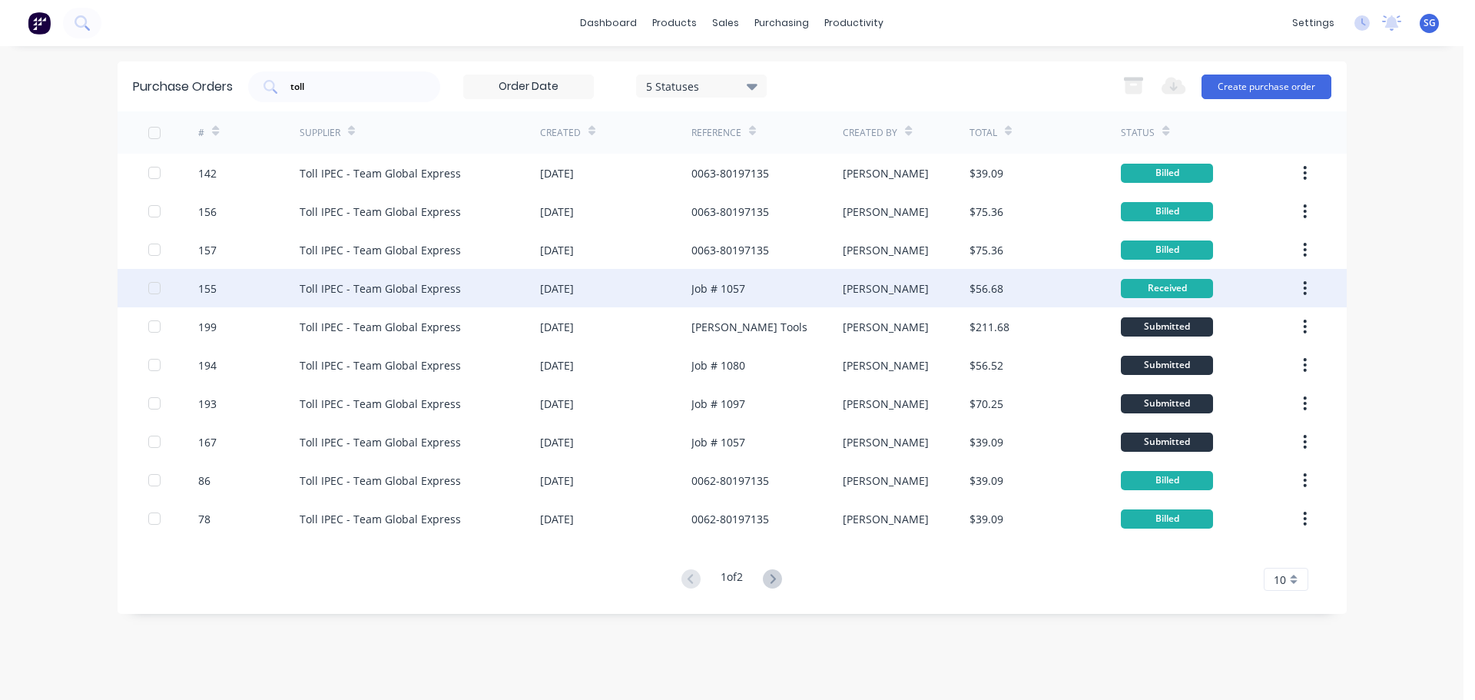
click at [1037, 292] on div "$56.68" at bounding box center [1045, 288] width 151 height 38
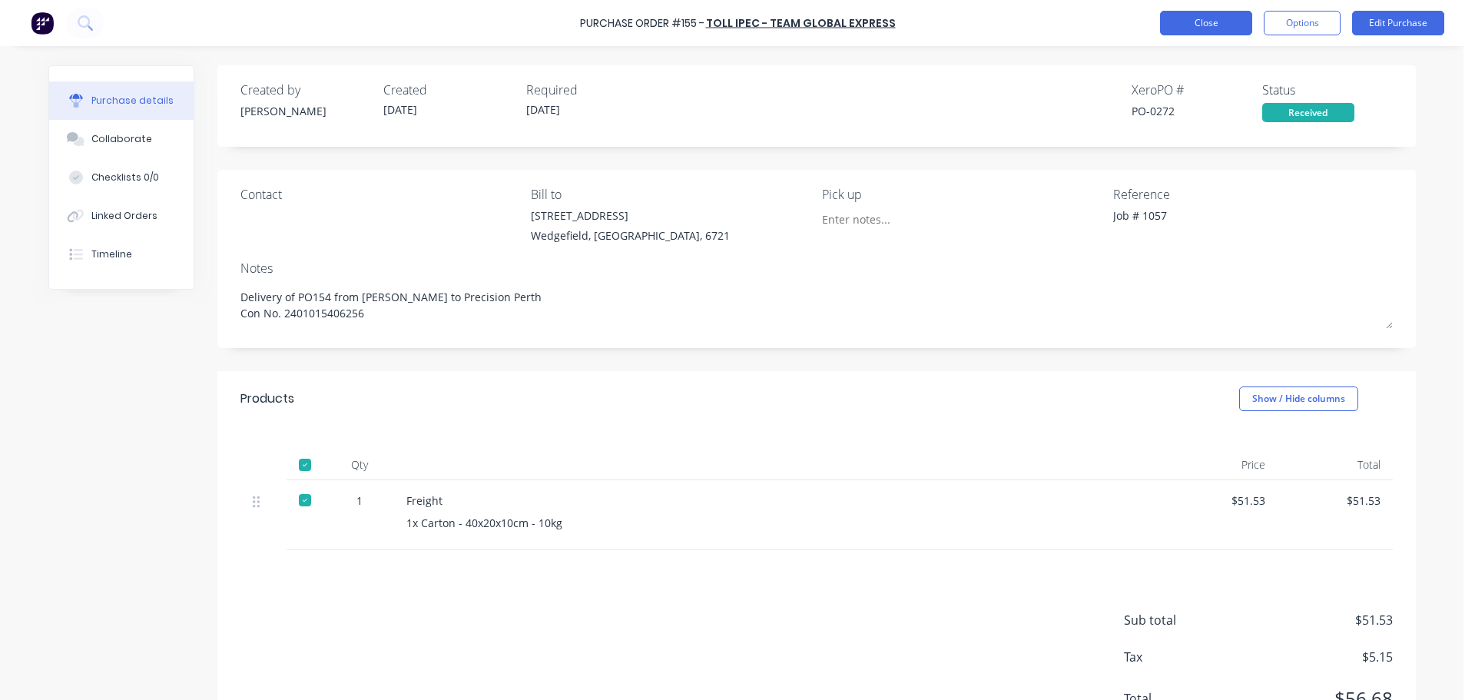
click at [1198, 17] on button "Close" at bounding box center [1206, 23] width 92 height 25
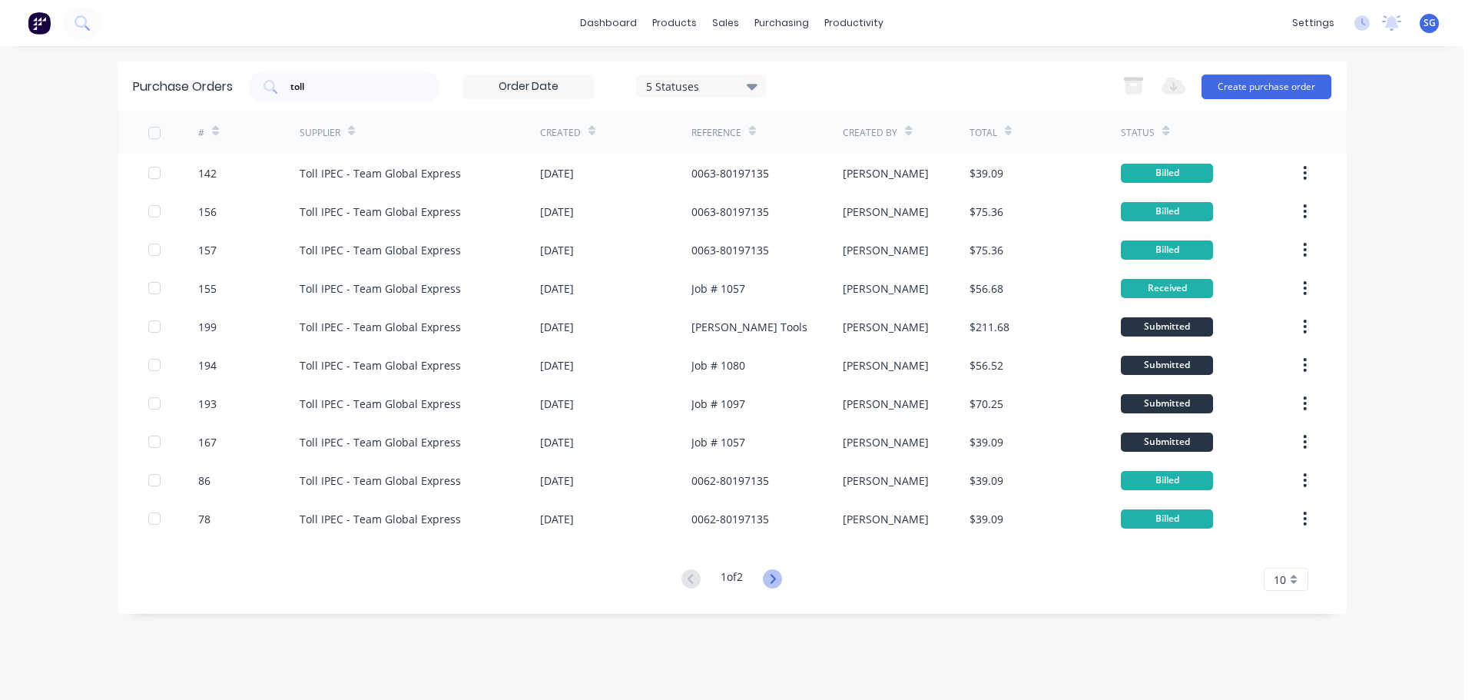
click at [781, 579] on icon at bounding box center [772, 578] width 19 height 19
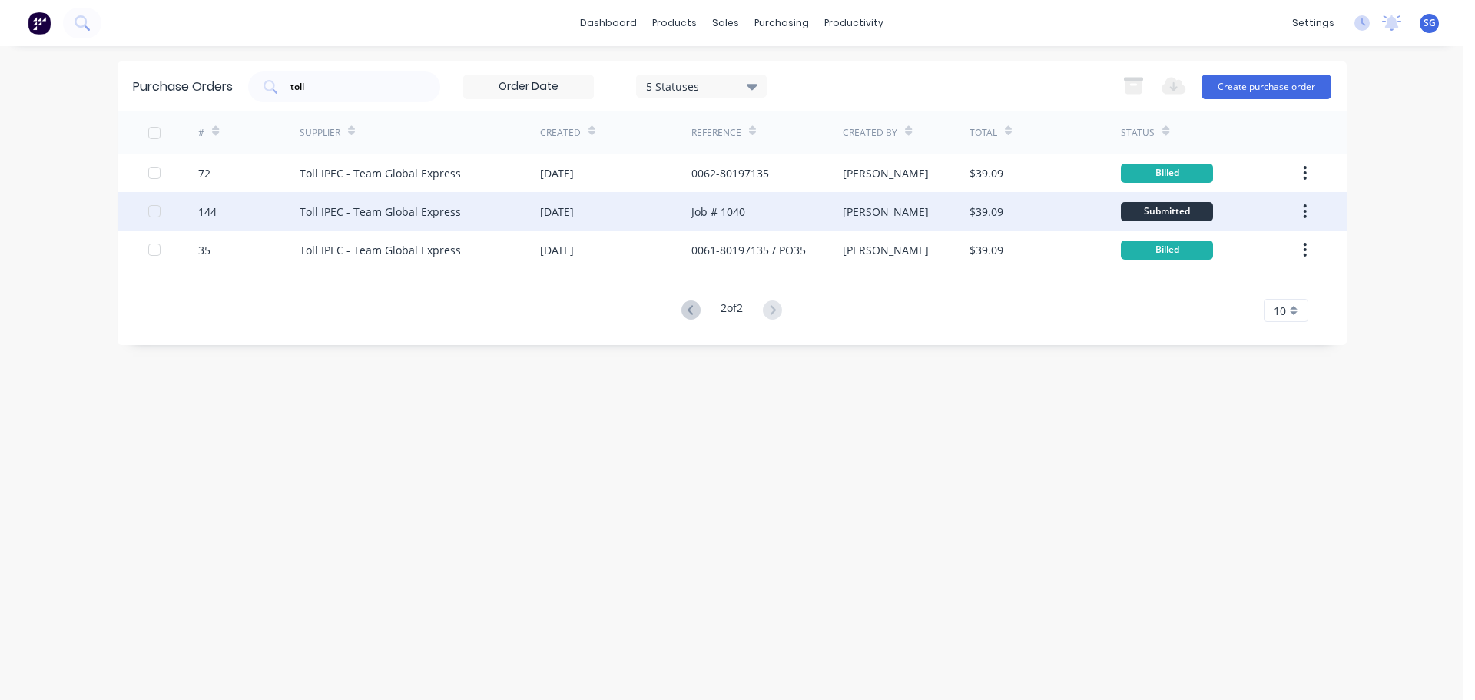
click at [491, 211] on div "Toll IPEC - Team Global Express" at bounding box center [420, 211] width 241 height 38
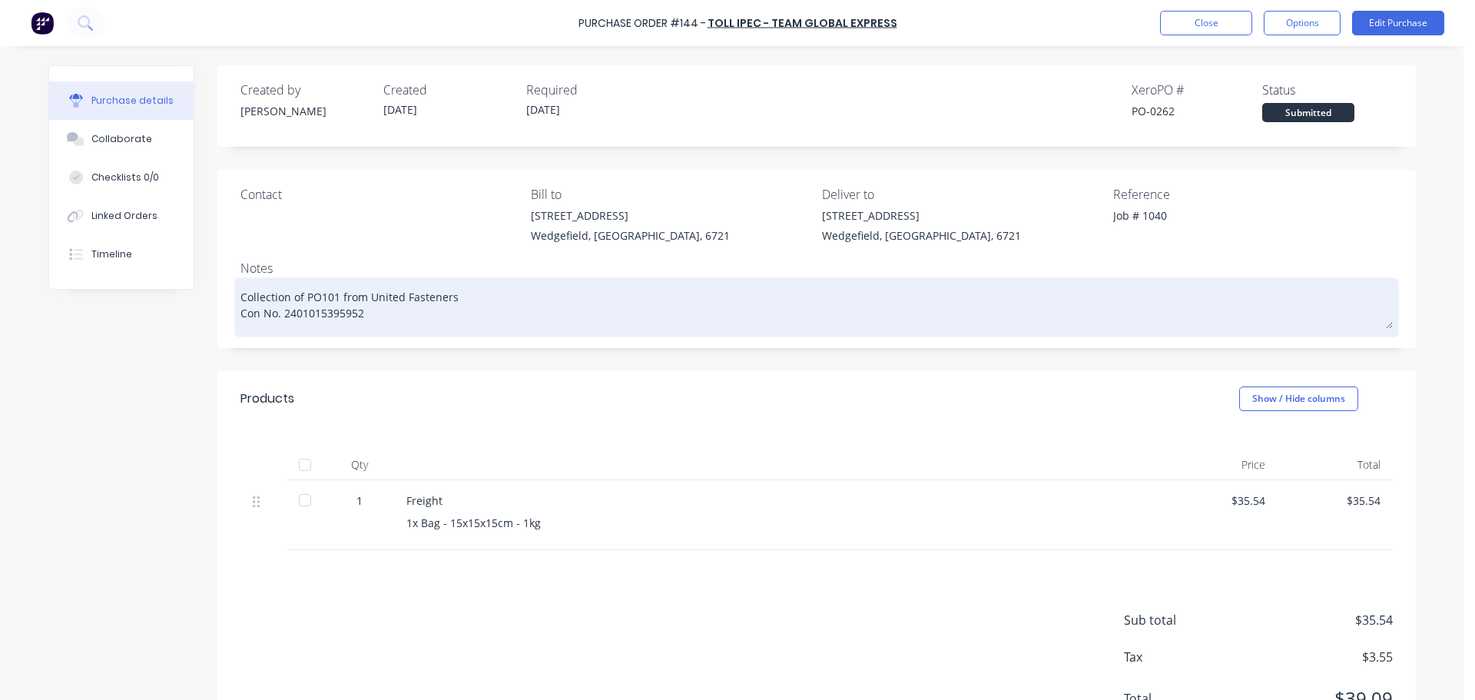
click at [304, 316] on textarea "Collection of PO101 from United Fasteners Con No. 2401015395952" at bounding box center [817, 305] width 1153 height 48
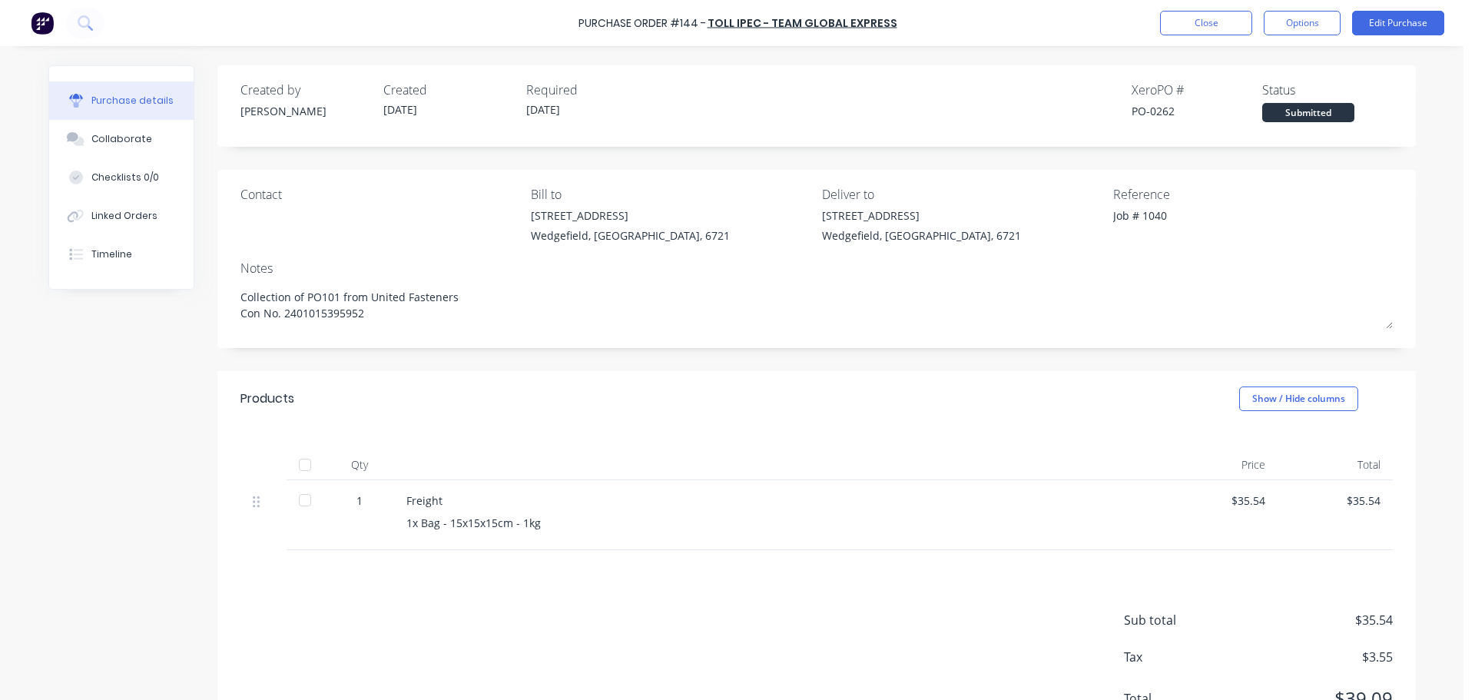
click at [306, 463] on div at bounding box center [305, 465] width 31 height 31
click at [1405, 22] on button "Edit Purchase" at bounding box center [1398, 23] width 92 height 25
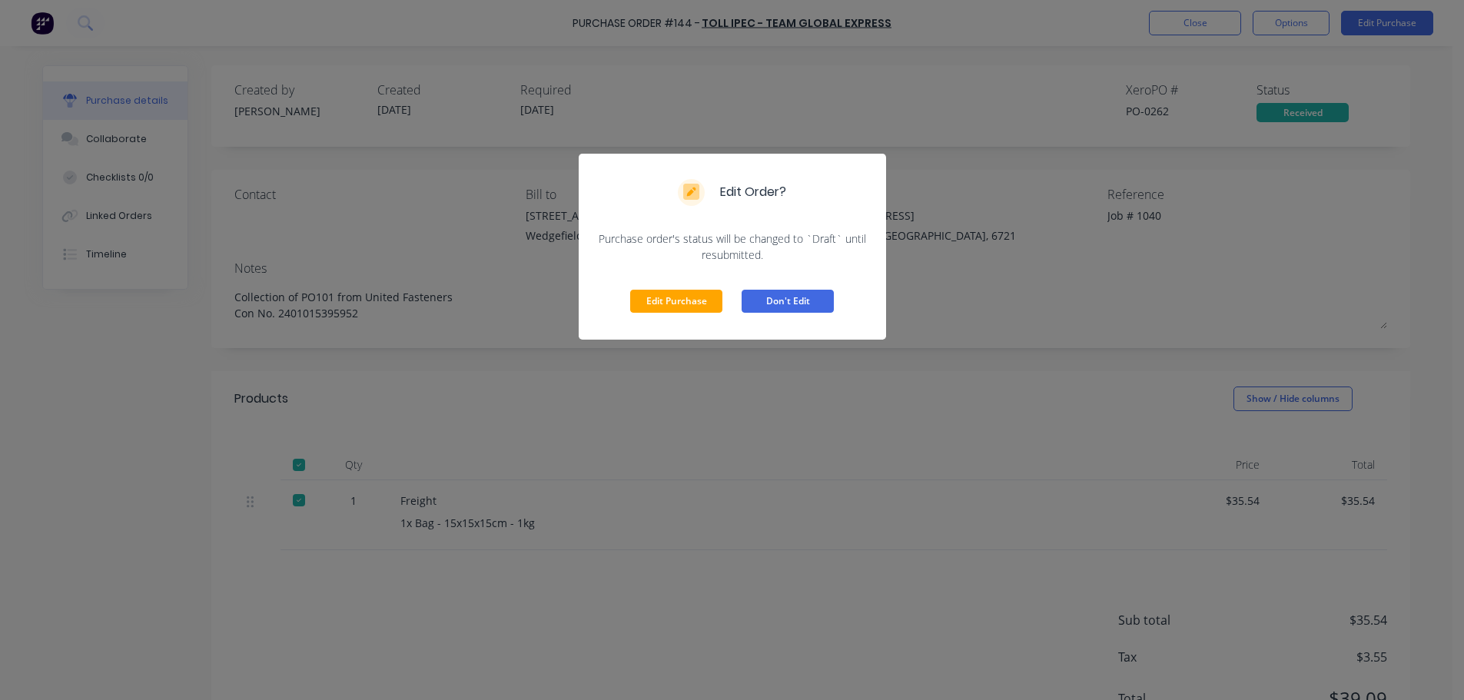
drag, startPoint x: 665, startPoint y: 300, endPoint x: 788, endPoint y: 282, distance: 125.0
click at [665, 300] on button "Edit Purchase" at bounding box center [676, 301] width 92 height 23
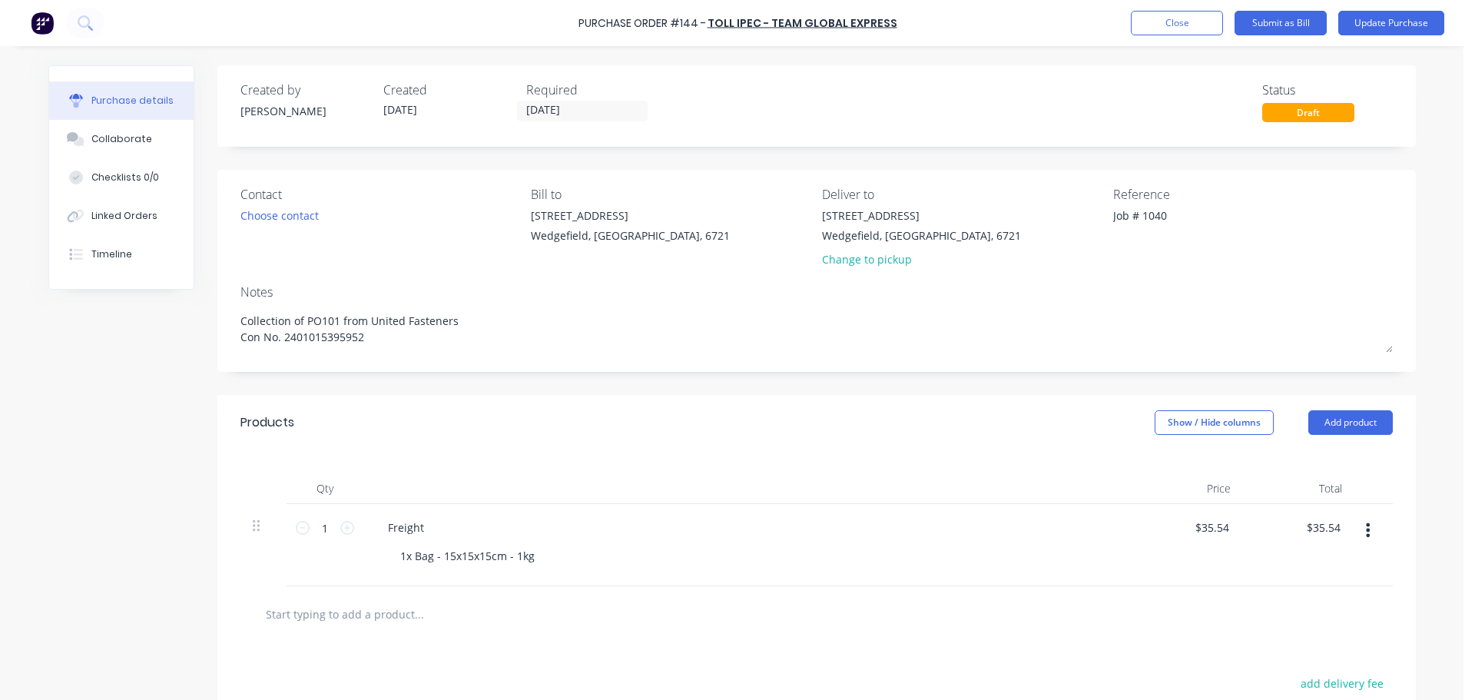
drag, startPoint x: 1175, startPoint y: 222, endPoint x: 1012, endPoint y: 226, distance: 163.0
click at [1012, 226] on div "Contact Choose contact Bill to 20 Munda Way Wedgefield, Western Australia, 6721…" at bounding box center [817, 230] width 1153 height 90
paste textarea "0063-80197135"
type textarea "x"
type textarea "0063-80197135"
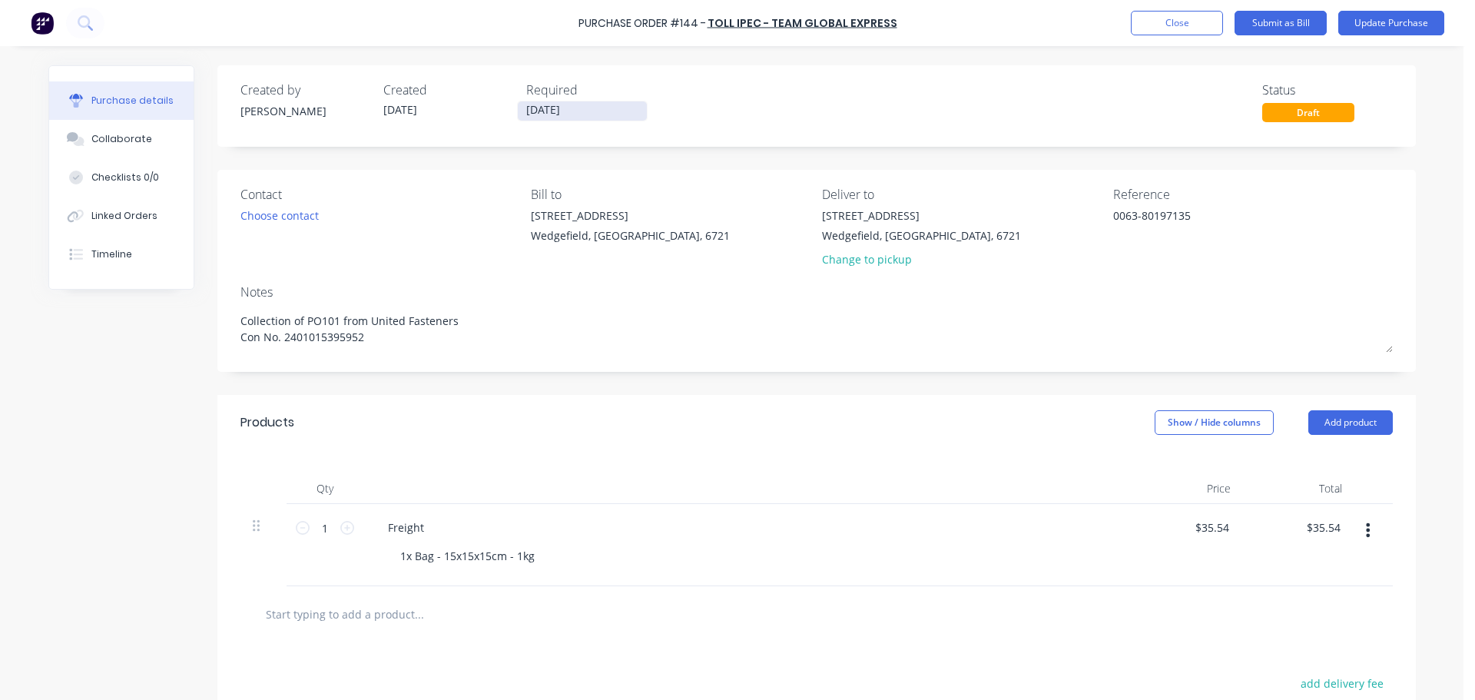
type textarea "x"
type textarea "0063-80197135"
click at [572, 112] on input "[DATE]" at bounding box center [582, 110] width 129 height 19
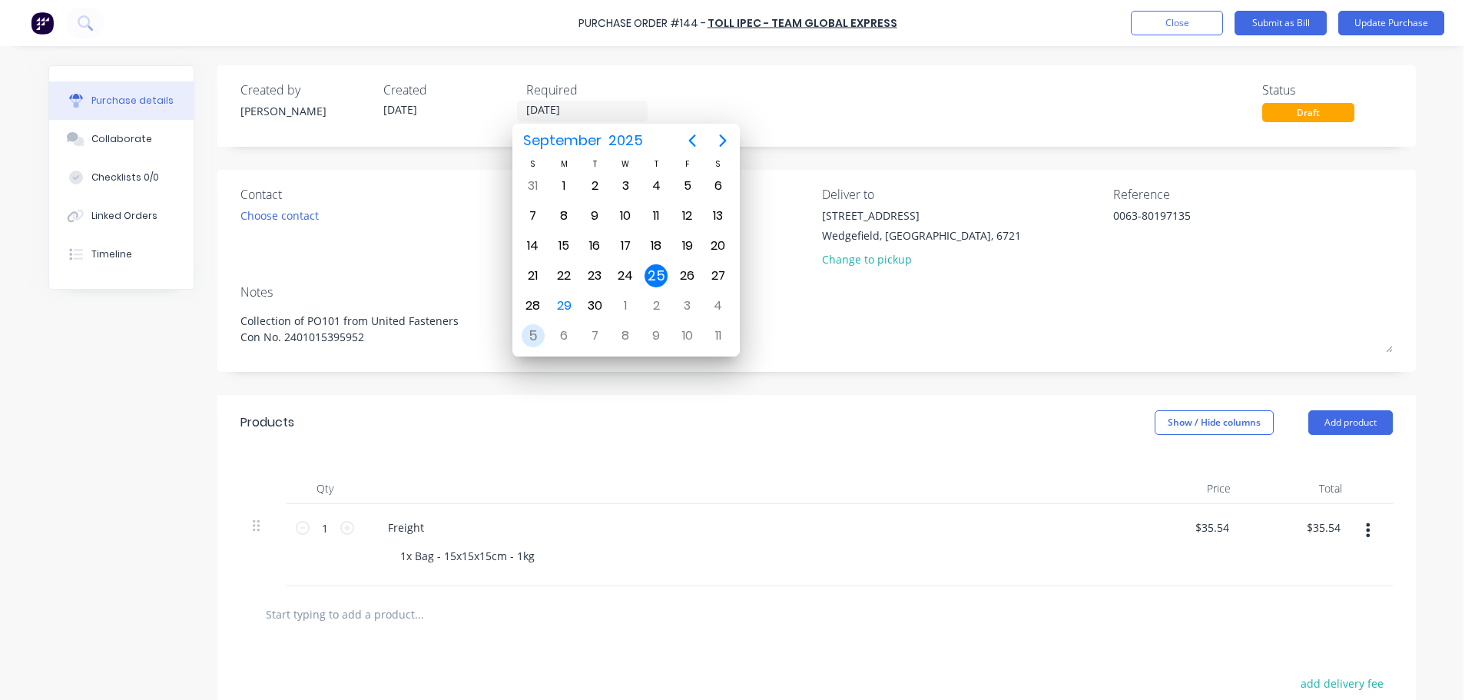
click at [538, 337] on div "5" at bounding box center [533, 335] width 23 height 23
type textarea "x"
type input "05/10/25"
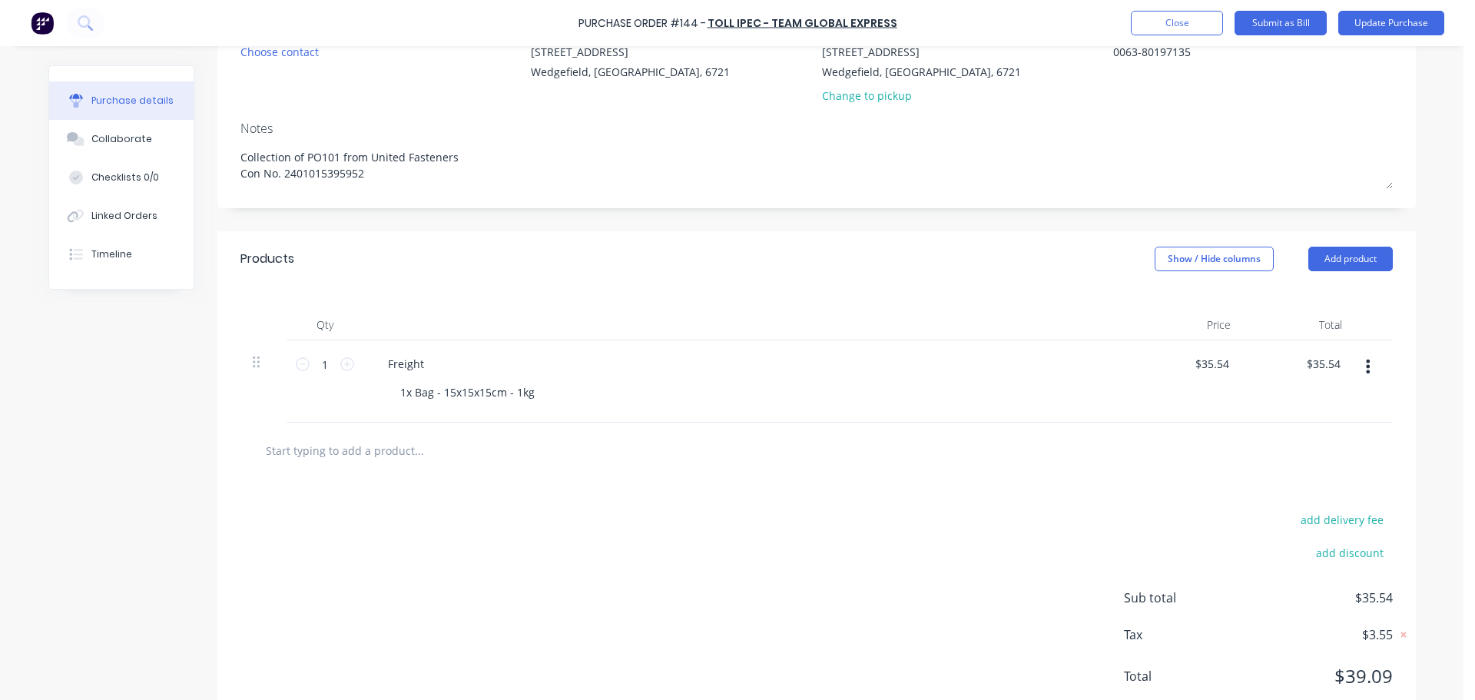
scroll to position [211, 0]
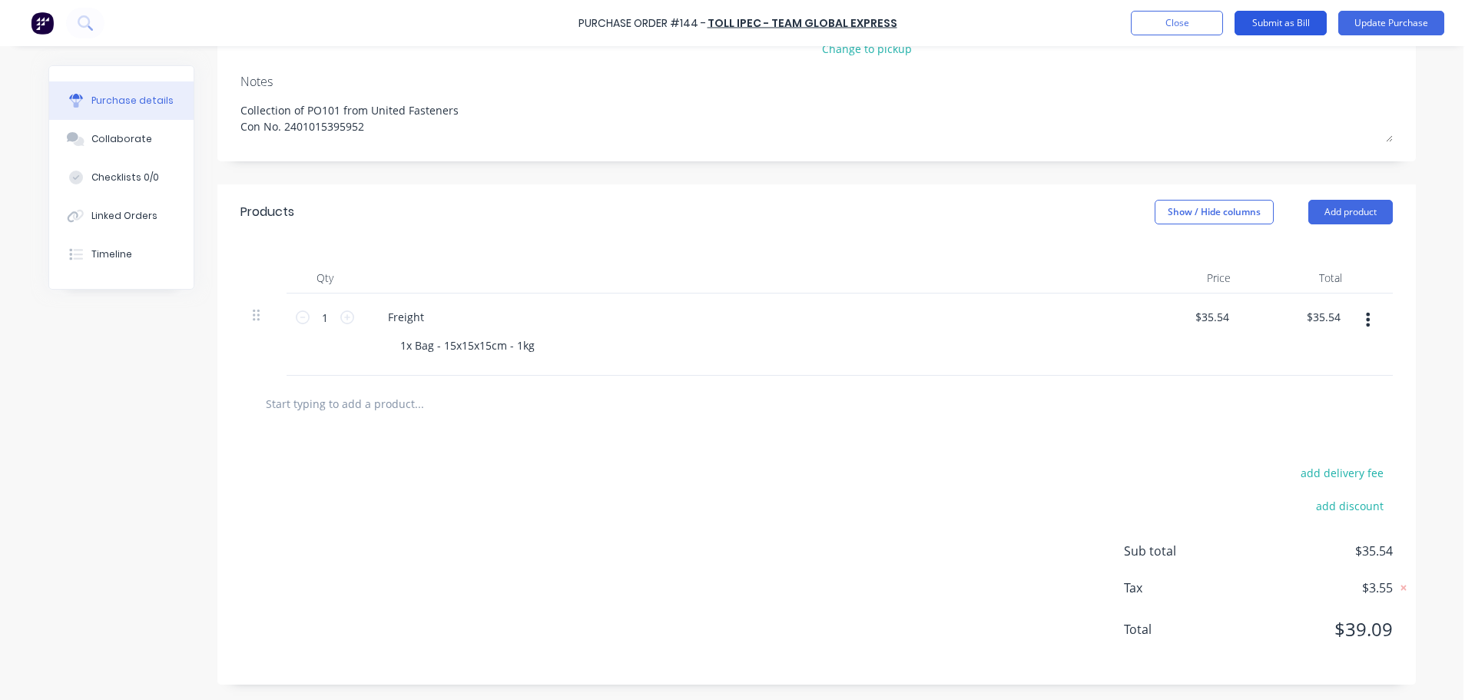
click at [1292, 25] on button "Submit as Bill" at bounding box center [1281, 23] width 92 height 25
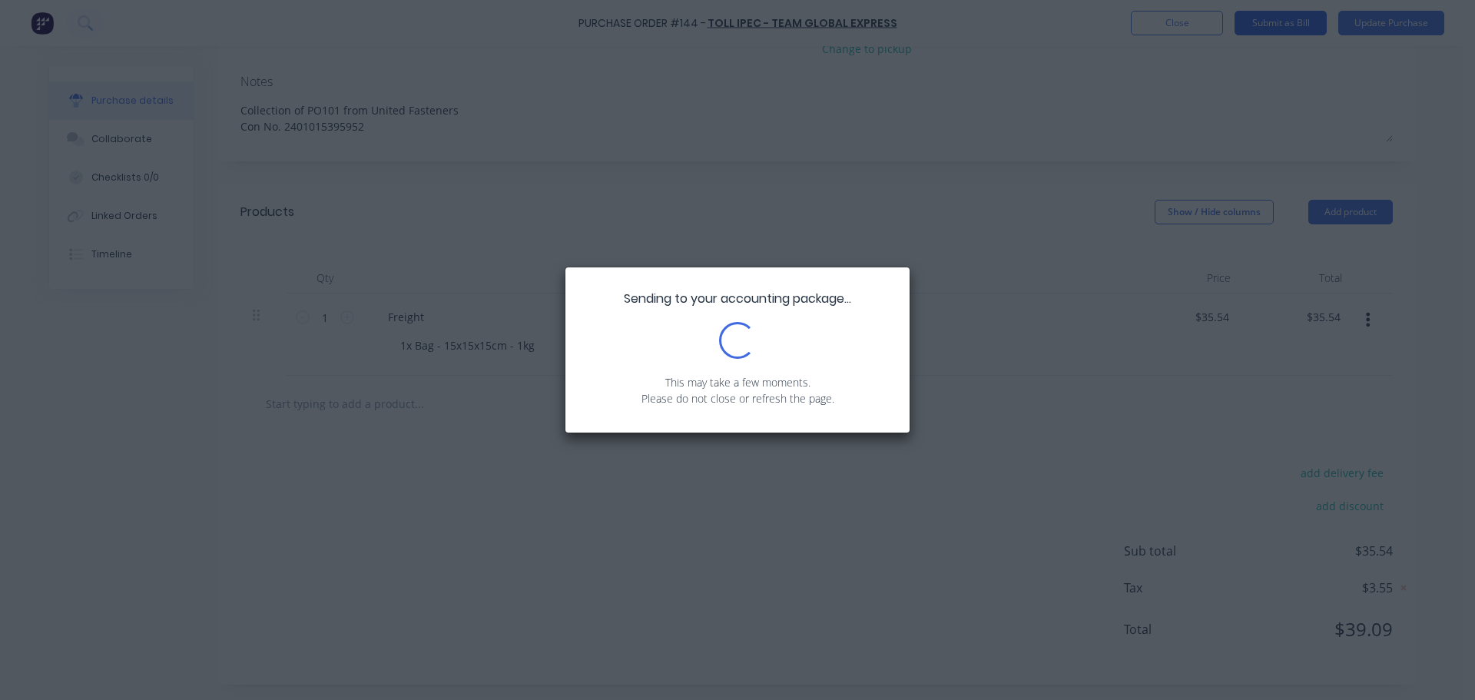
scroll to position [0, 0]
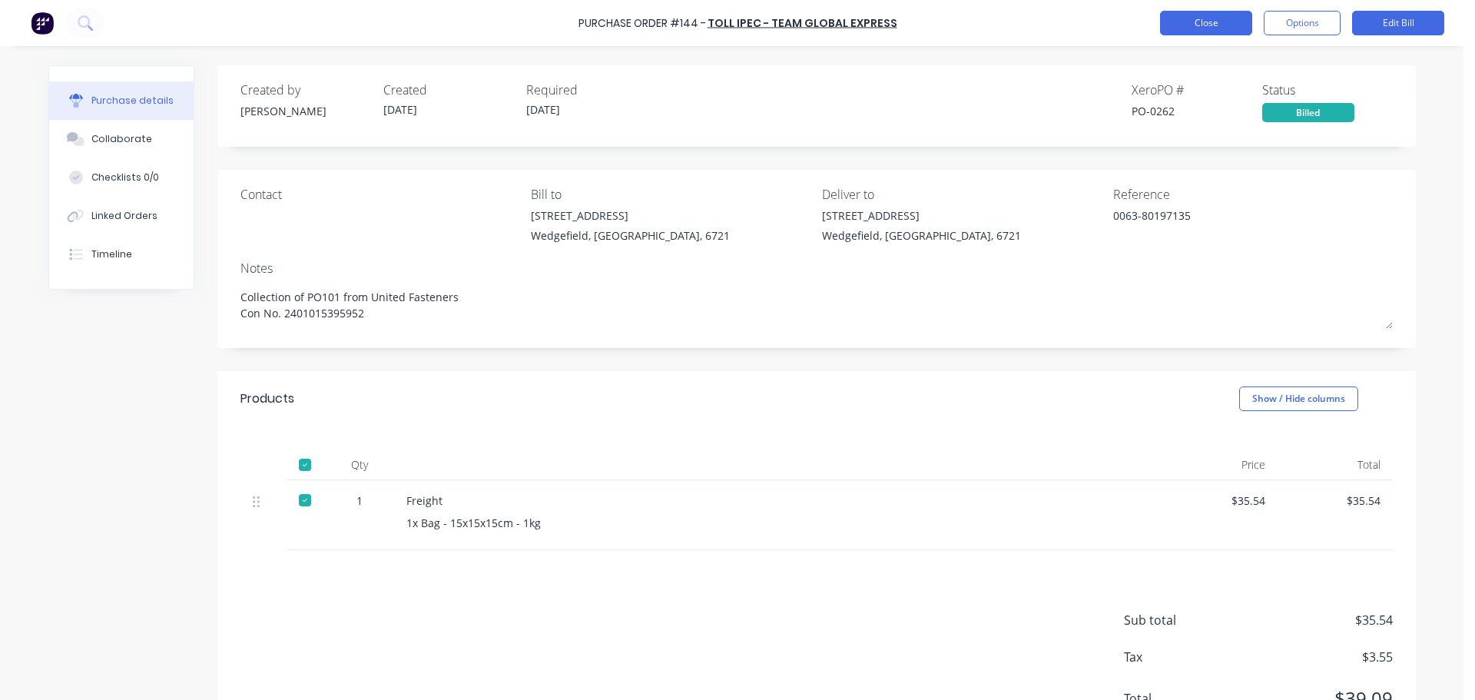
click at [1200, 24] on button "Close" at bounding box center [1206, 23] width 92 height 25
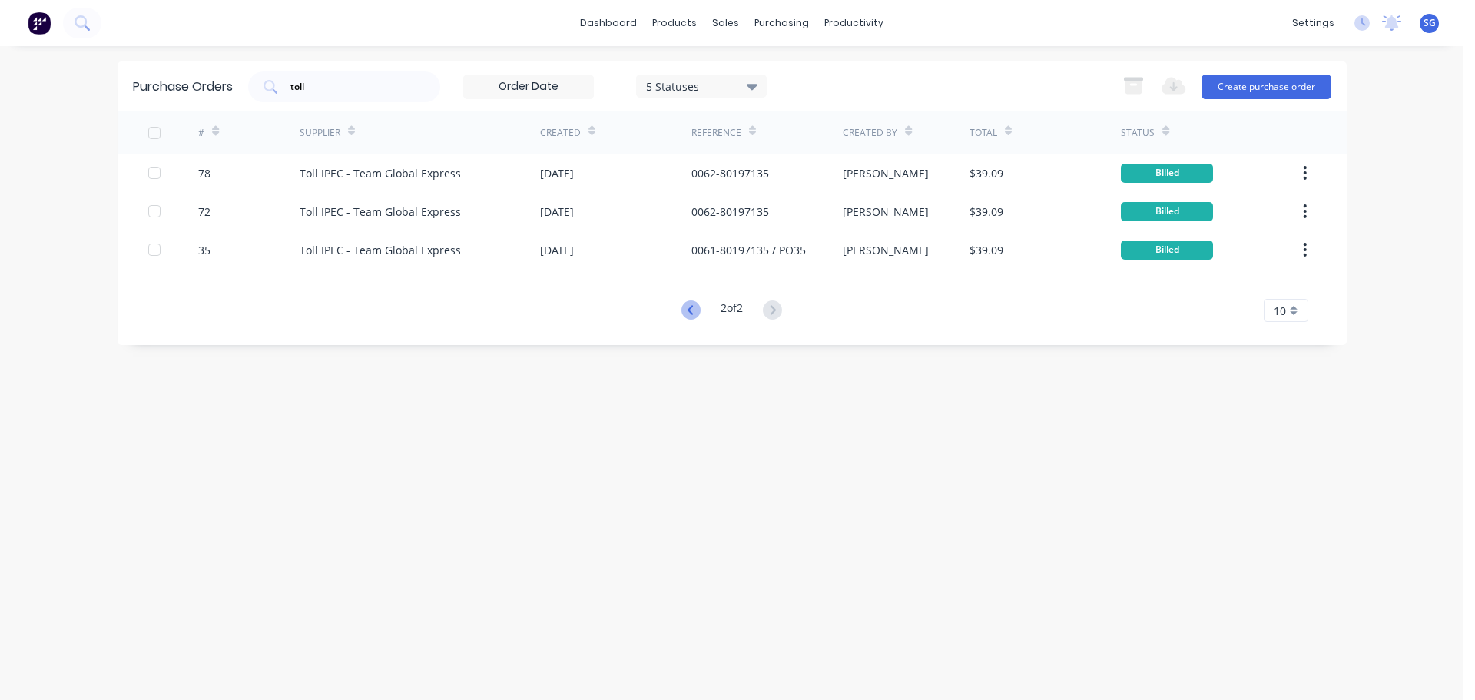
click at [682, 313] on icon at bounding box center [691, 309] width 19 height 19
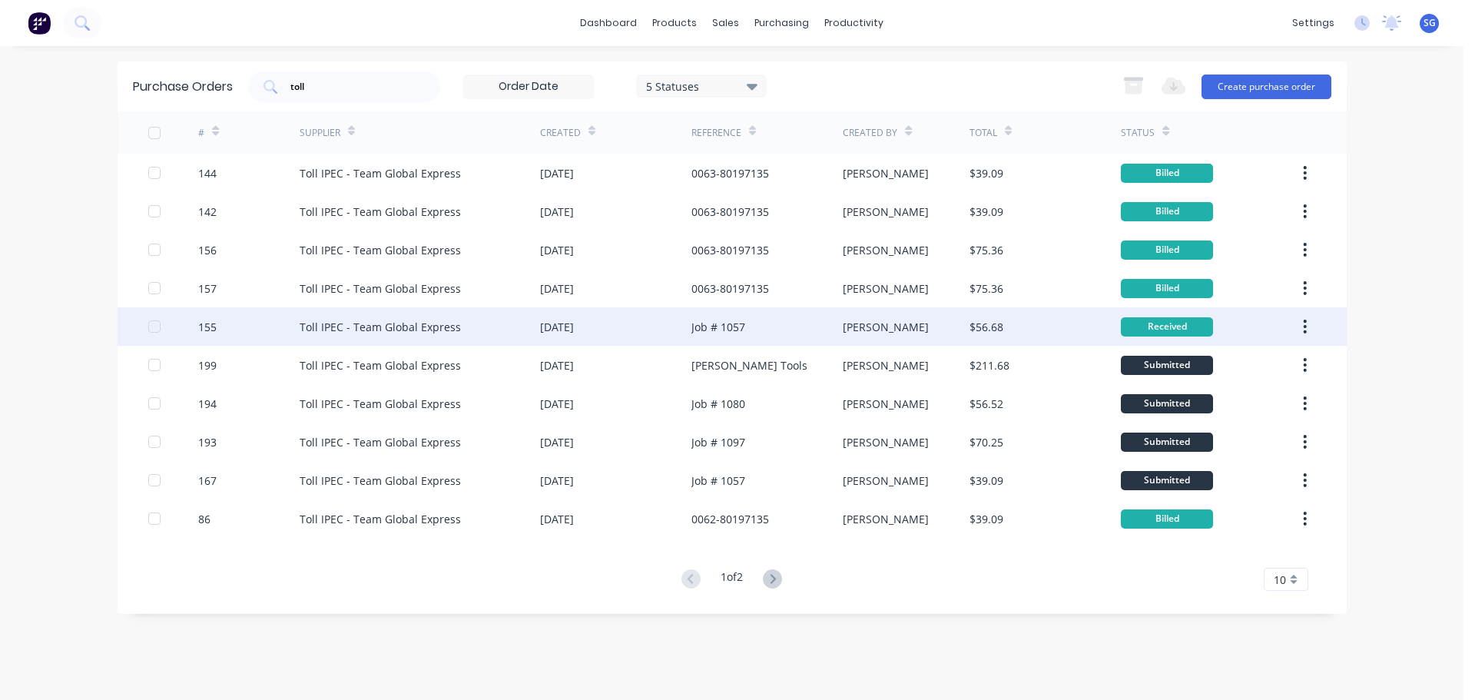
click at [734, 328] on div "Job # 1057" at bounding box center [719, 327] width 54 height 16
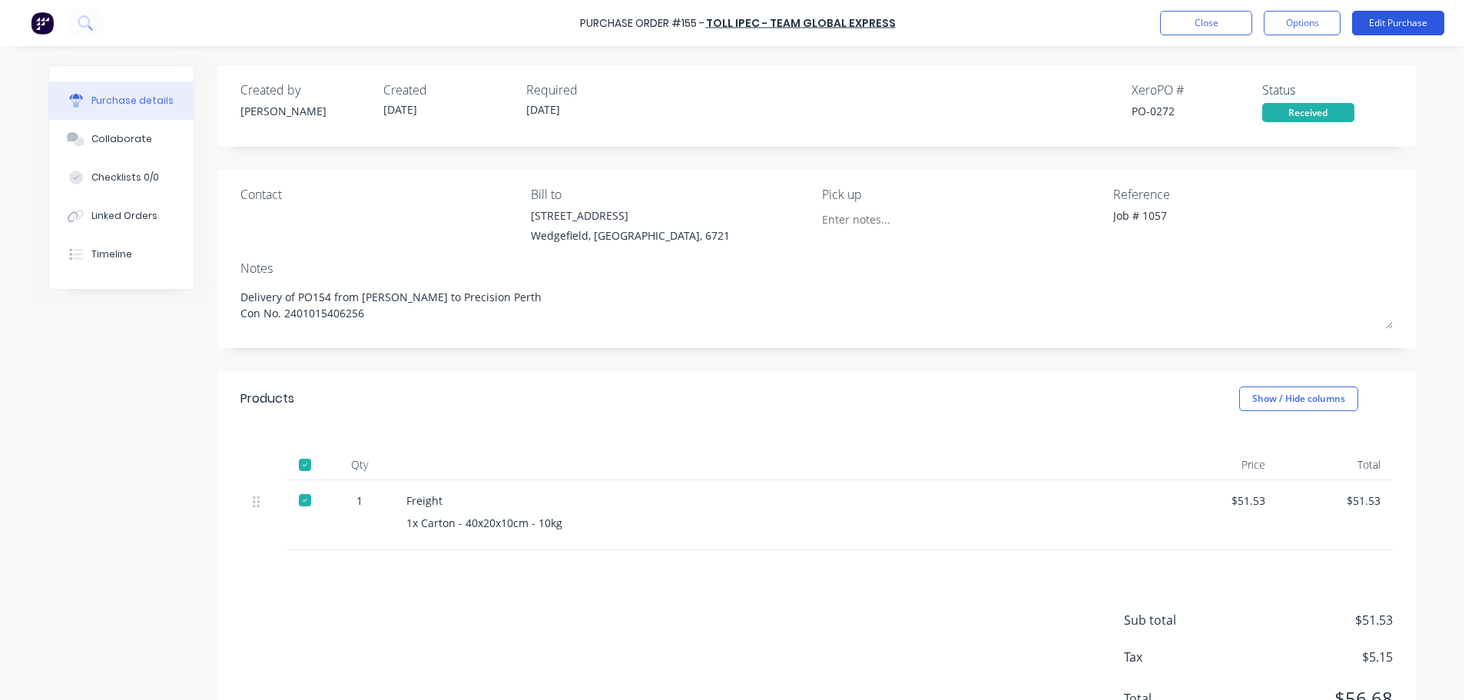
click at [1406, 25] on button "Edit Purchase" at bounding box center [1398, 23] width 92 height 25
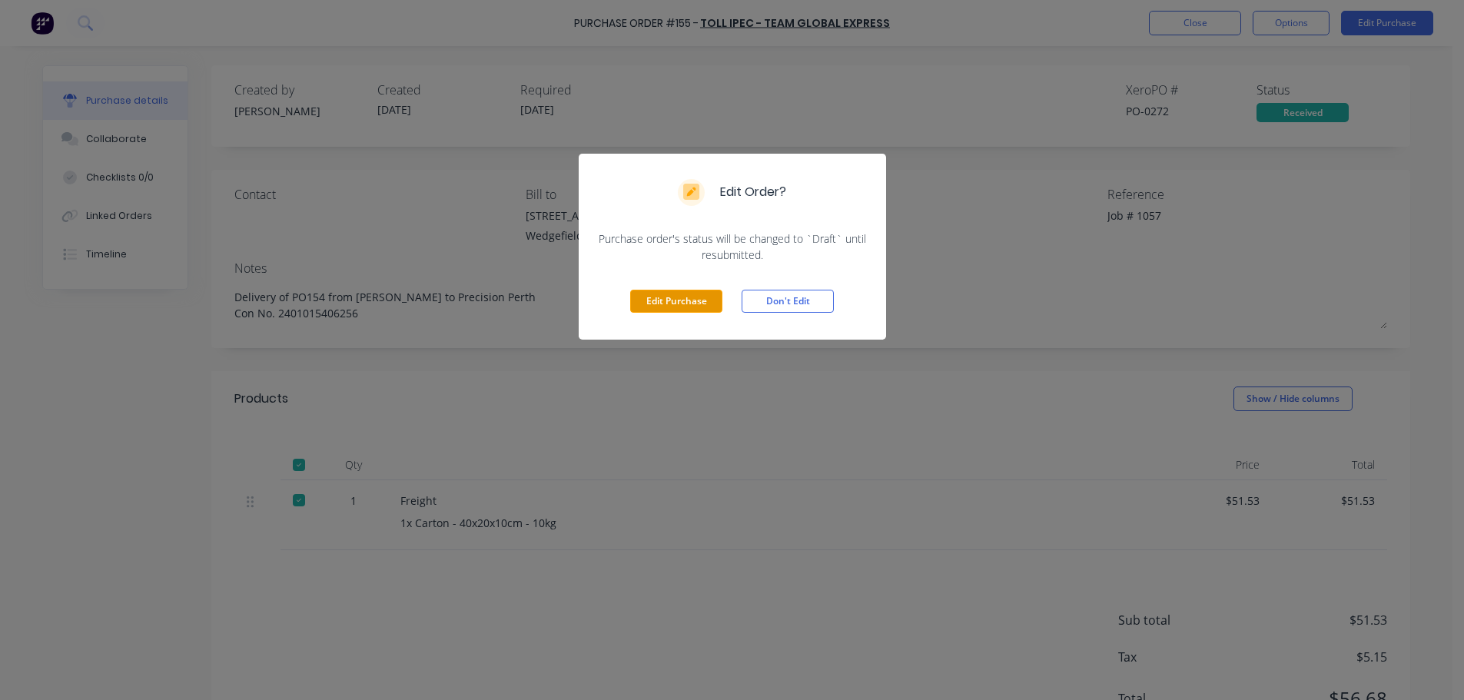
click at [657, 305] on button "Edit Purchase" at bounding box center [676, 301] width 92 height 23
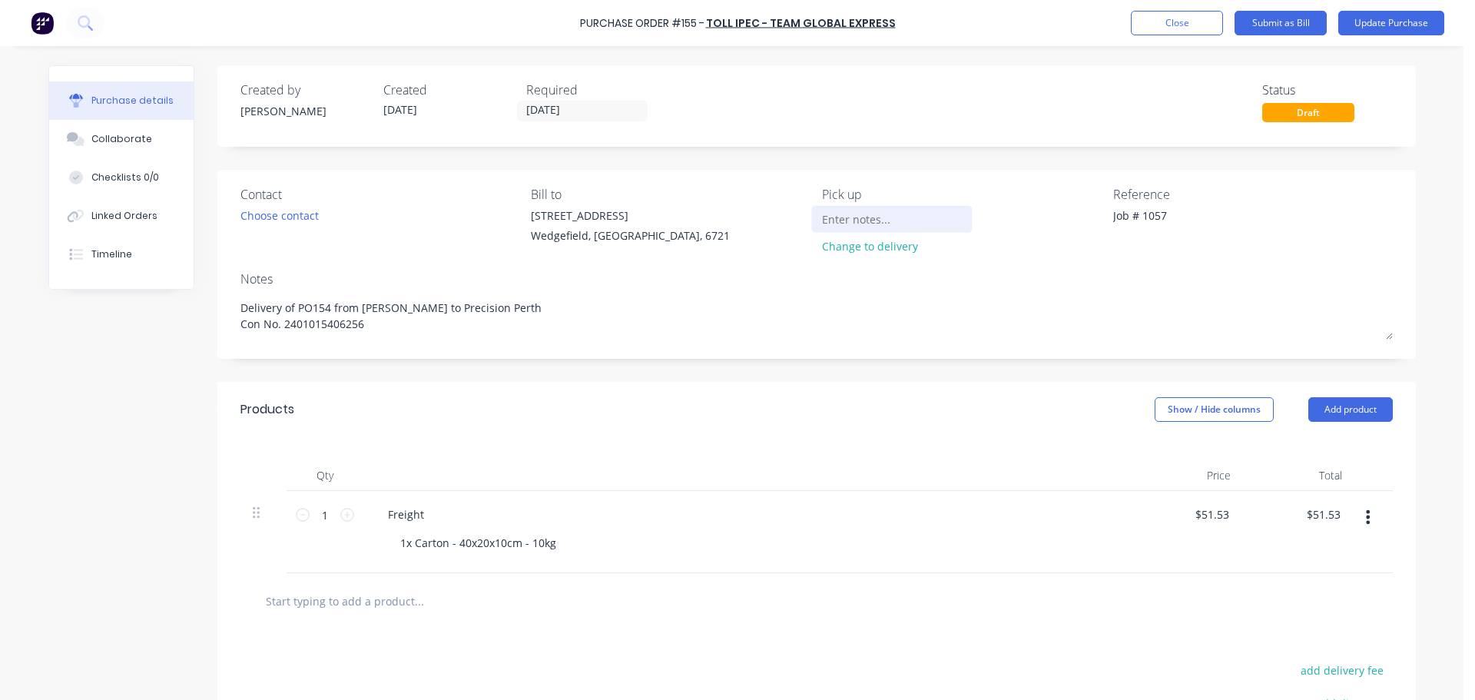
drag, startPoint x: 1219, startPoint y: 227, endPoint x: 901, endPoint y: 217, distance: 318.3
click at [901, 217] on div "Contact Choose contact Bill to 20 Munda Way Wedgefield, Western Australia, 6721…" at bounding box center [817, 223] width 1153 height 77
paste textarea "0063-80197135"
type textarea "x"
type textarea "0063-80197135"
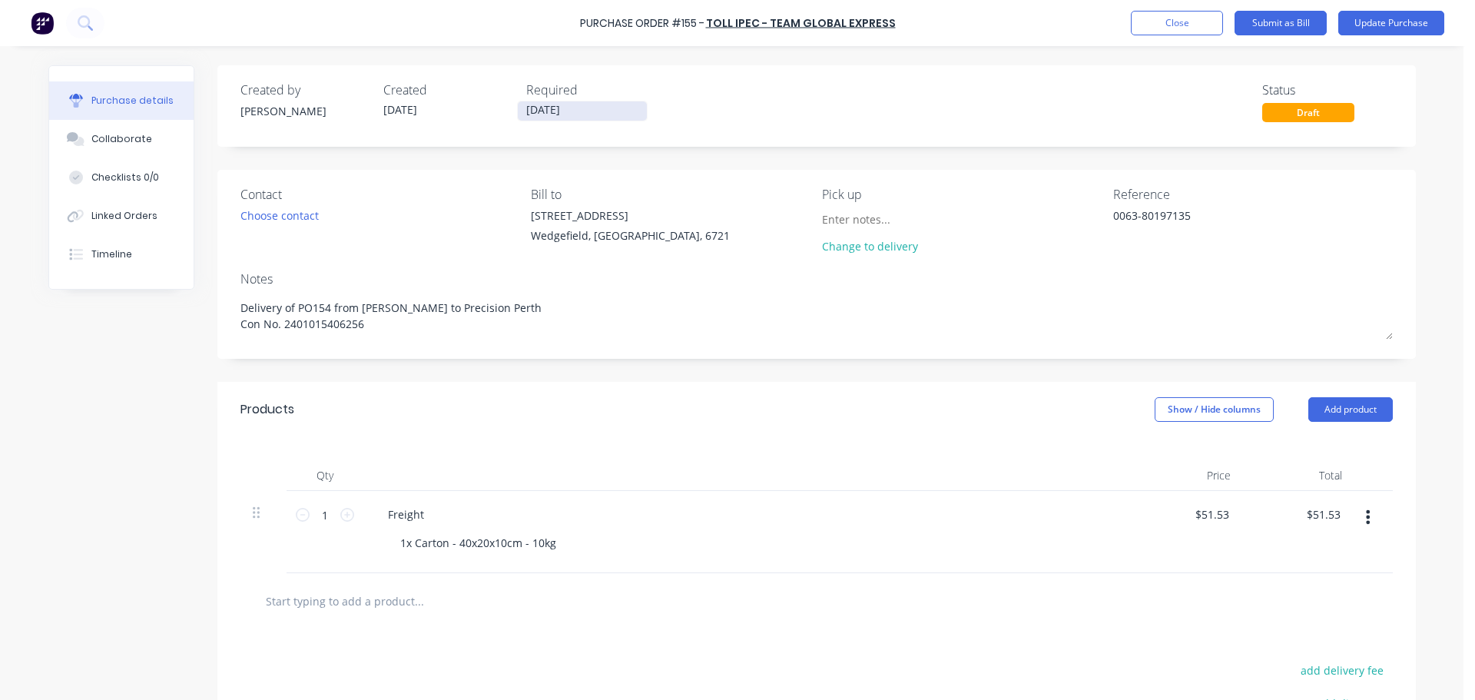
type textarea "x"
type textarea "0063-80197135"
click at [543, 101] on label "[DATE]" at bounding box center [582, 111] width 131 height 21
click at [543, 101] on input "[DATE]" at bounding box center [582, 110] width 129 height 19
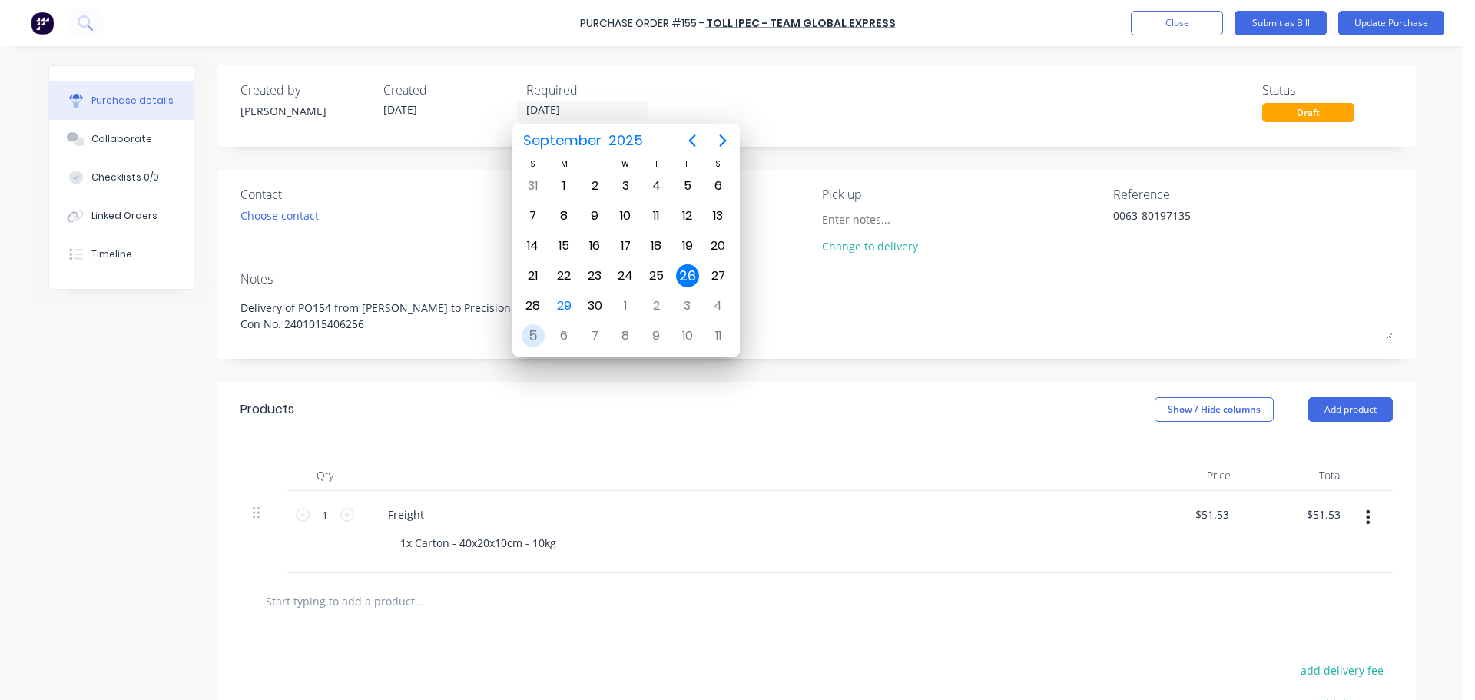
click at [541, 333] on div "5" at bounding box center [533, 335] width 23 height 23
type textarea "x"
type input "05/10/25"
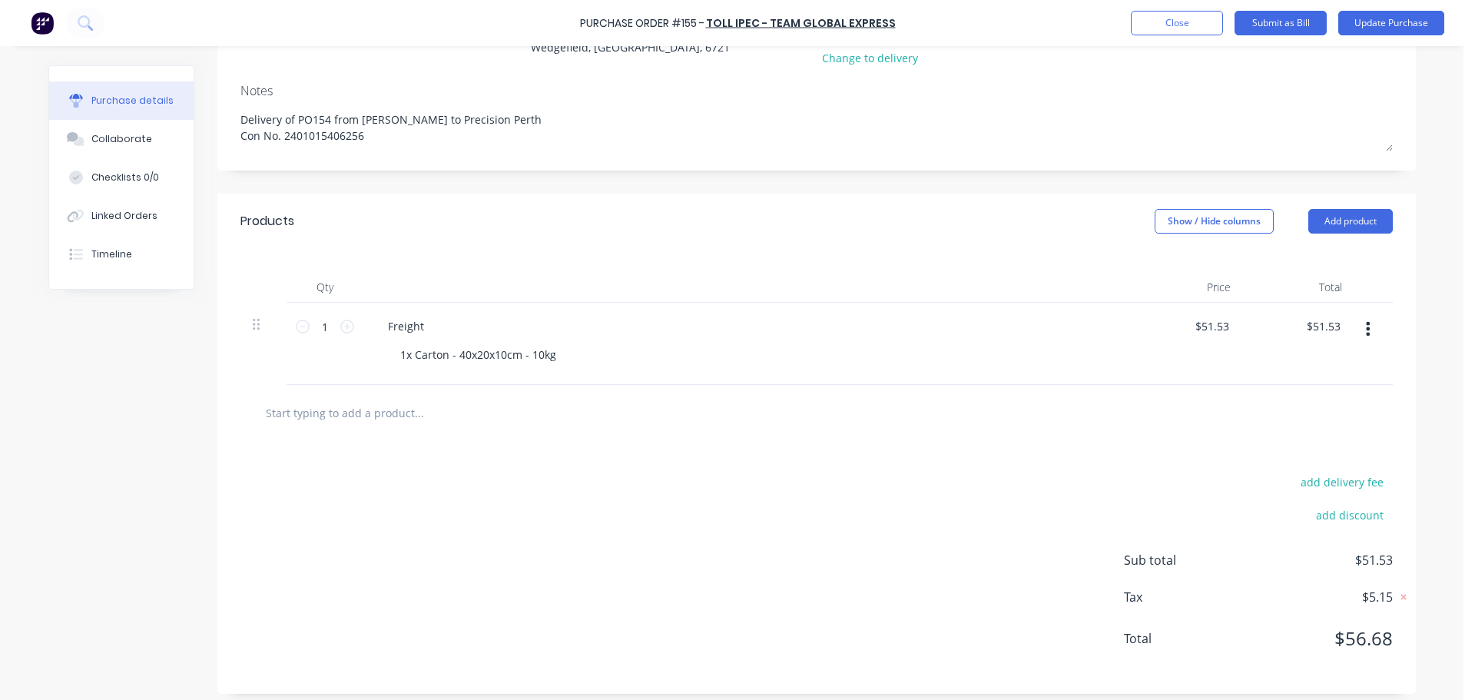
scroll to position [197, 0]
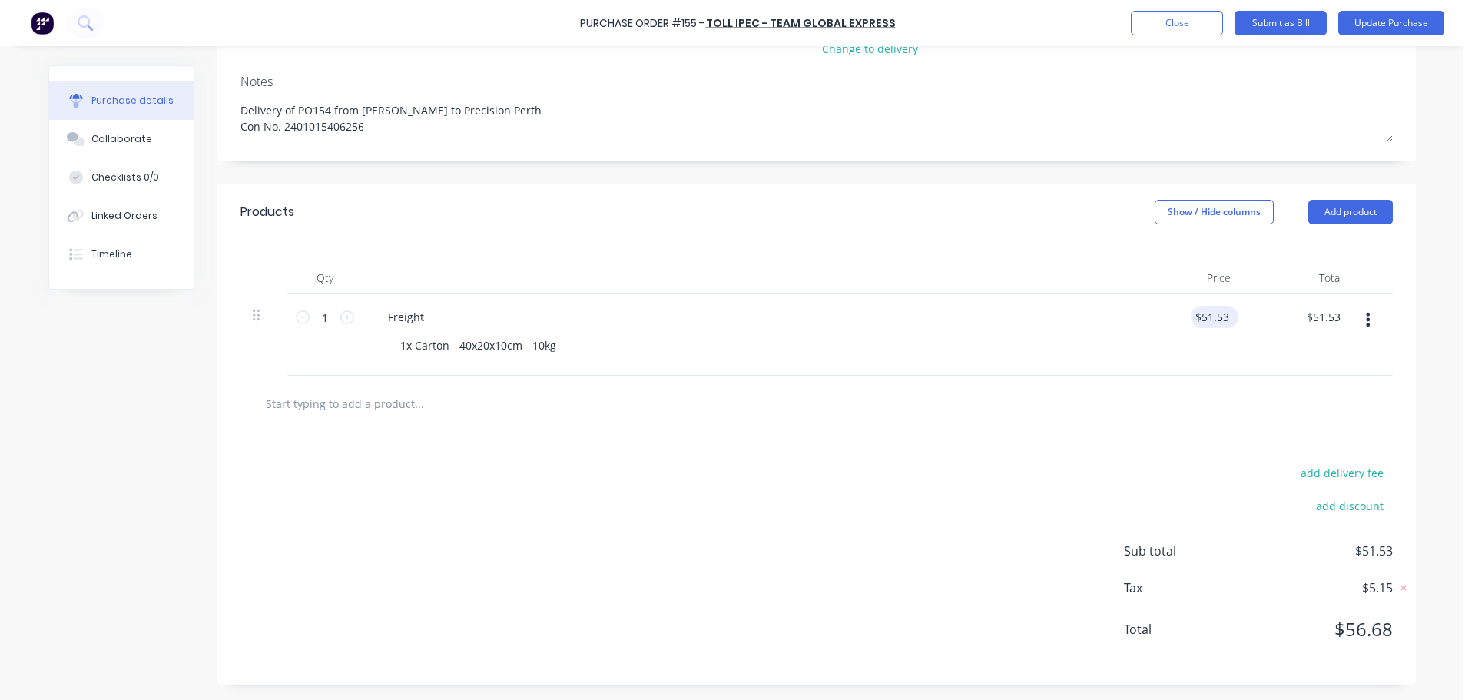
type textarea "x"
type input "51.53"
click at [1222, 319] on input "51.53" at bounding box center [1214, 317] width 35 height 22
type textarea "x"
type input "$51.53"
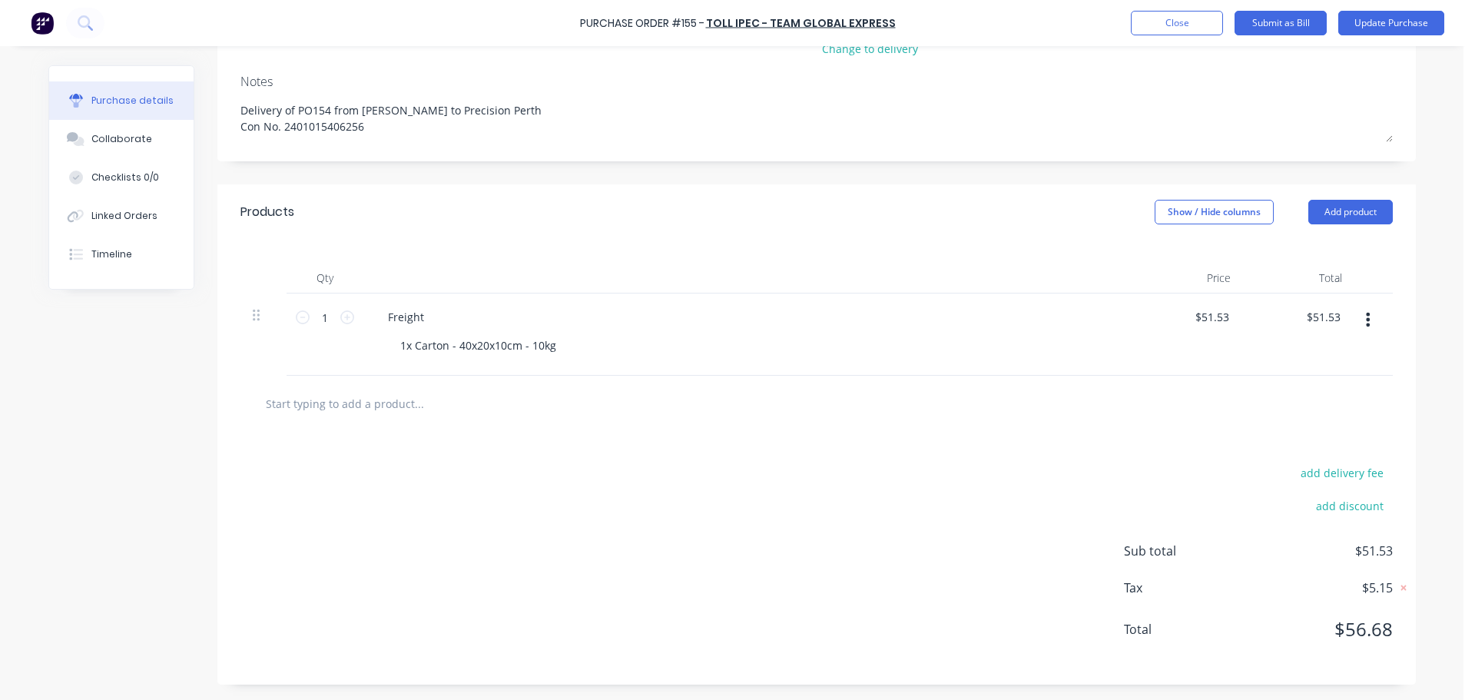
drag, startPoint x: 1227, startPoint y: 318, endPoint x: 1172, endPoint y: 314, distance: 55.5
click at [1172, 314] on div "$51.53 $51.53" at bounding box center [1187, 335] width 111 height 82
type textarea "x"
type input "51.53"
click at [1211, 314] on input "51.53" at bounding box center [1211, 317] width 41 height 22
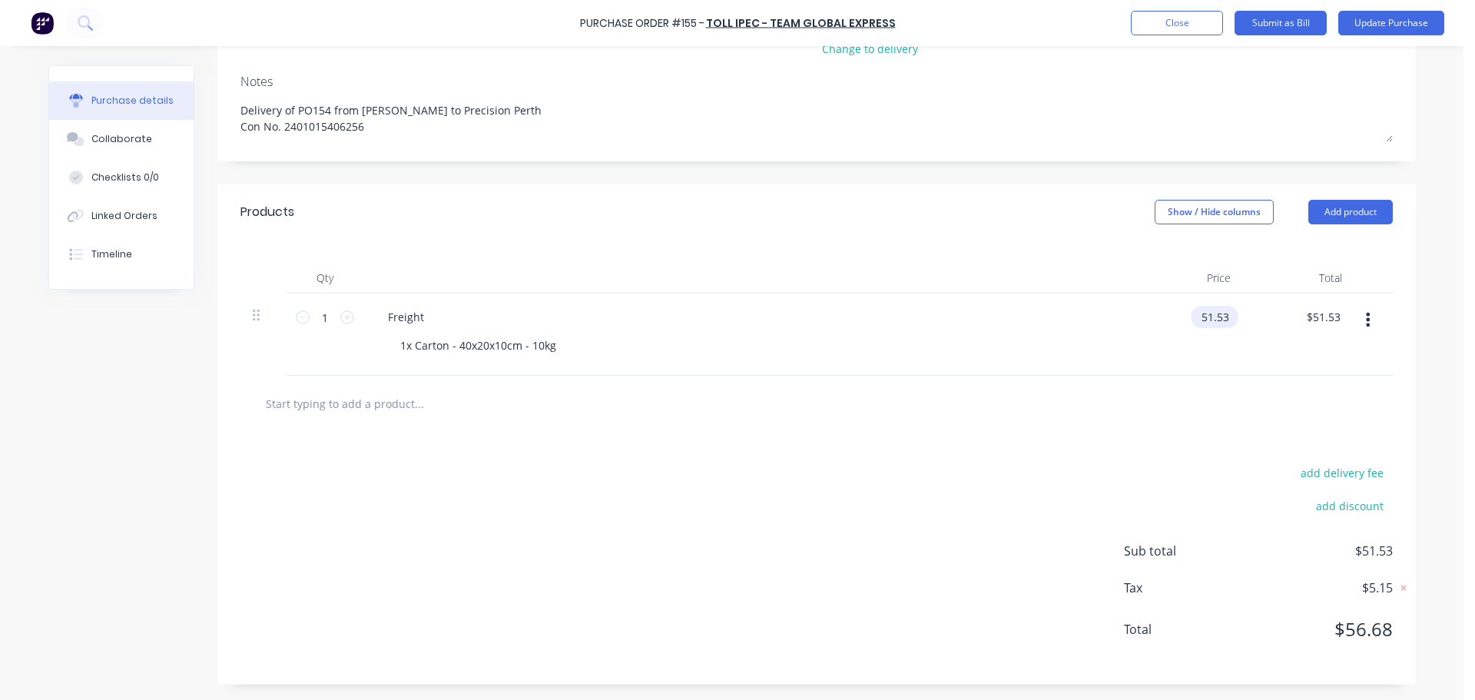
type textarea "x"
click at [1211, 314] on input "51.53" at bounding box center [1214, 317] width 35 height 22
type input "68.62"
type textarea "x"
type input "$68.62"
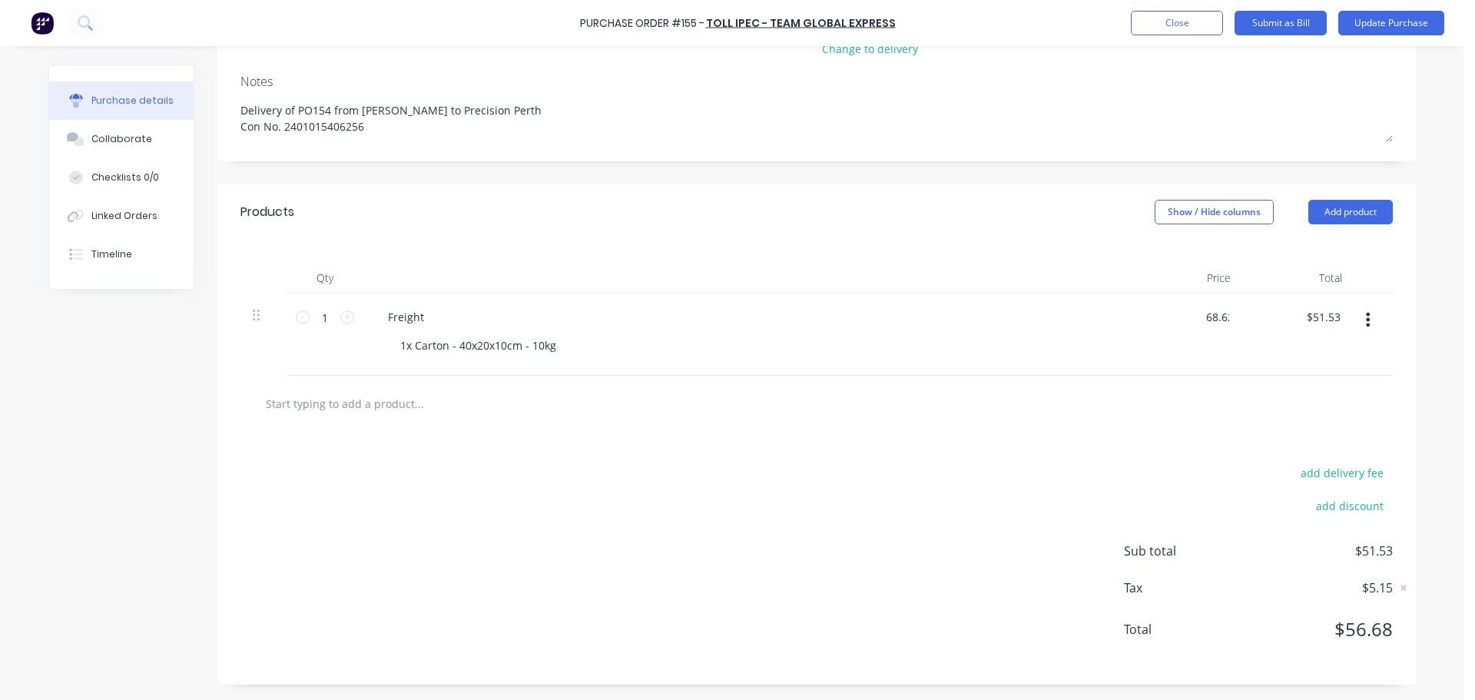
type input "68.62"
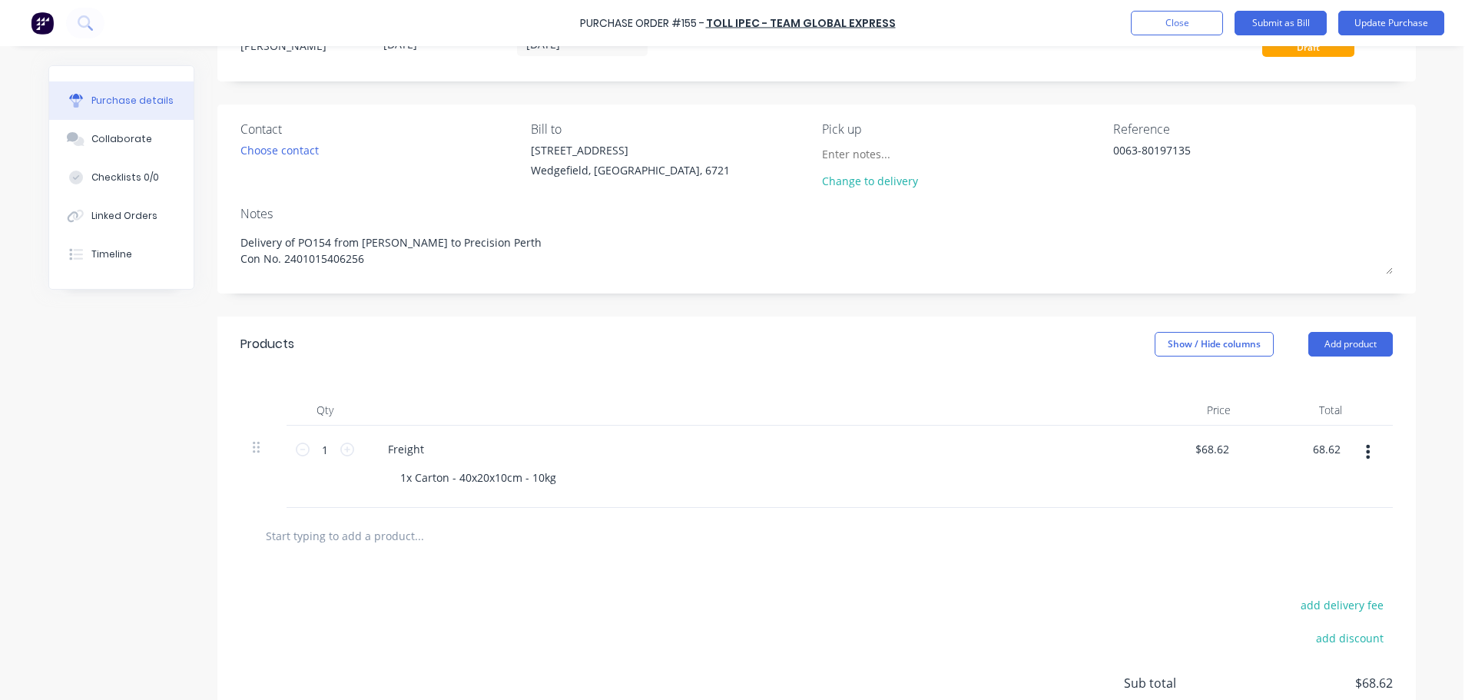
scroll to position [0, 0]
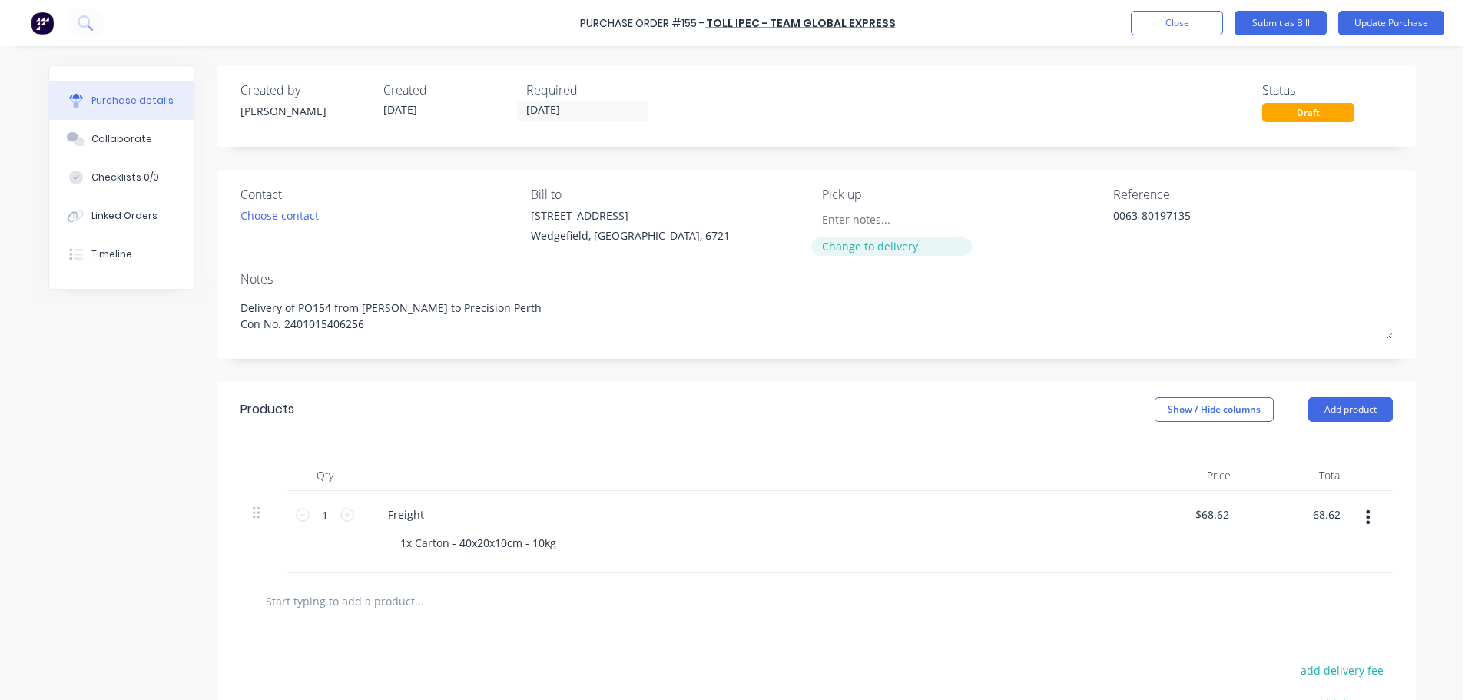
type textarea "x"
type input "$68.62"
click at [831, 249] on div "Change to delivery" at bounding box center [892, 246] width 140 height 16
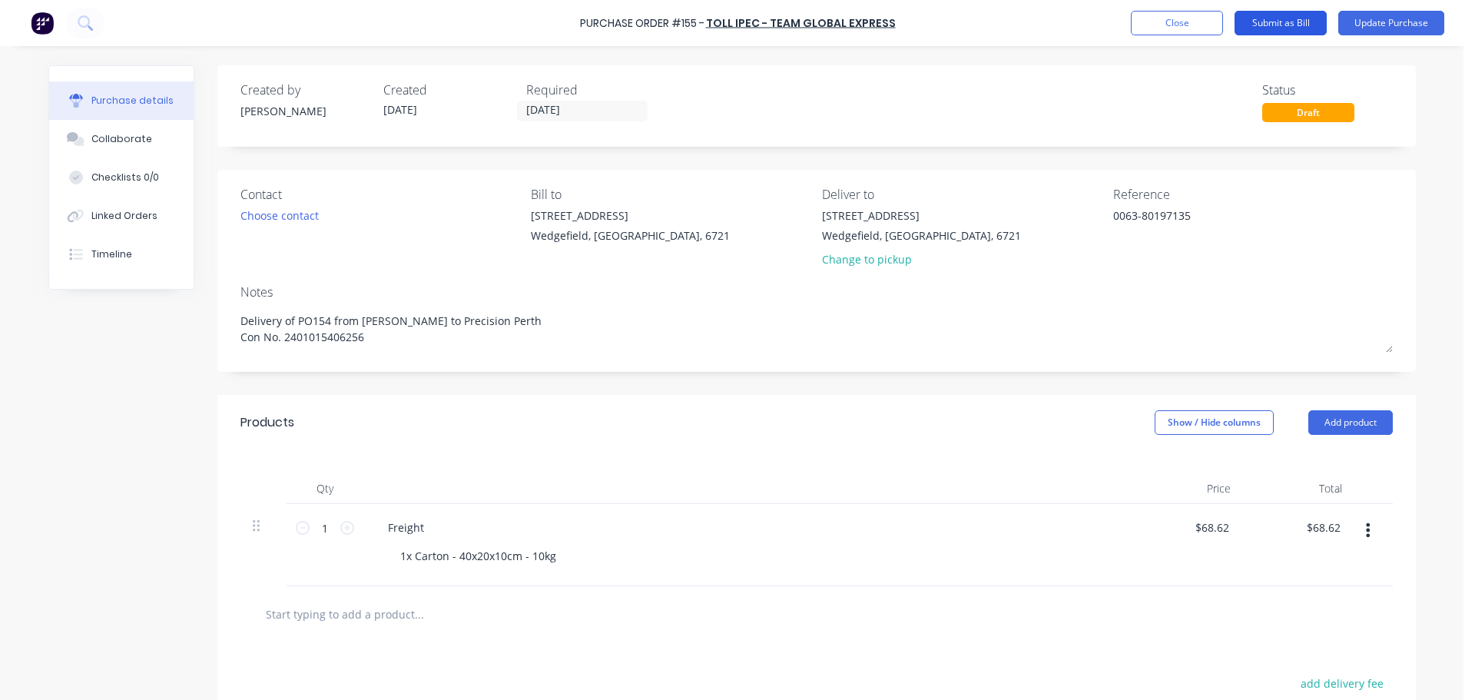
click at [1265, 18] on button "Submit as Bill" at bounding box center [1281, 23] width 92 height 25
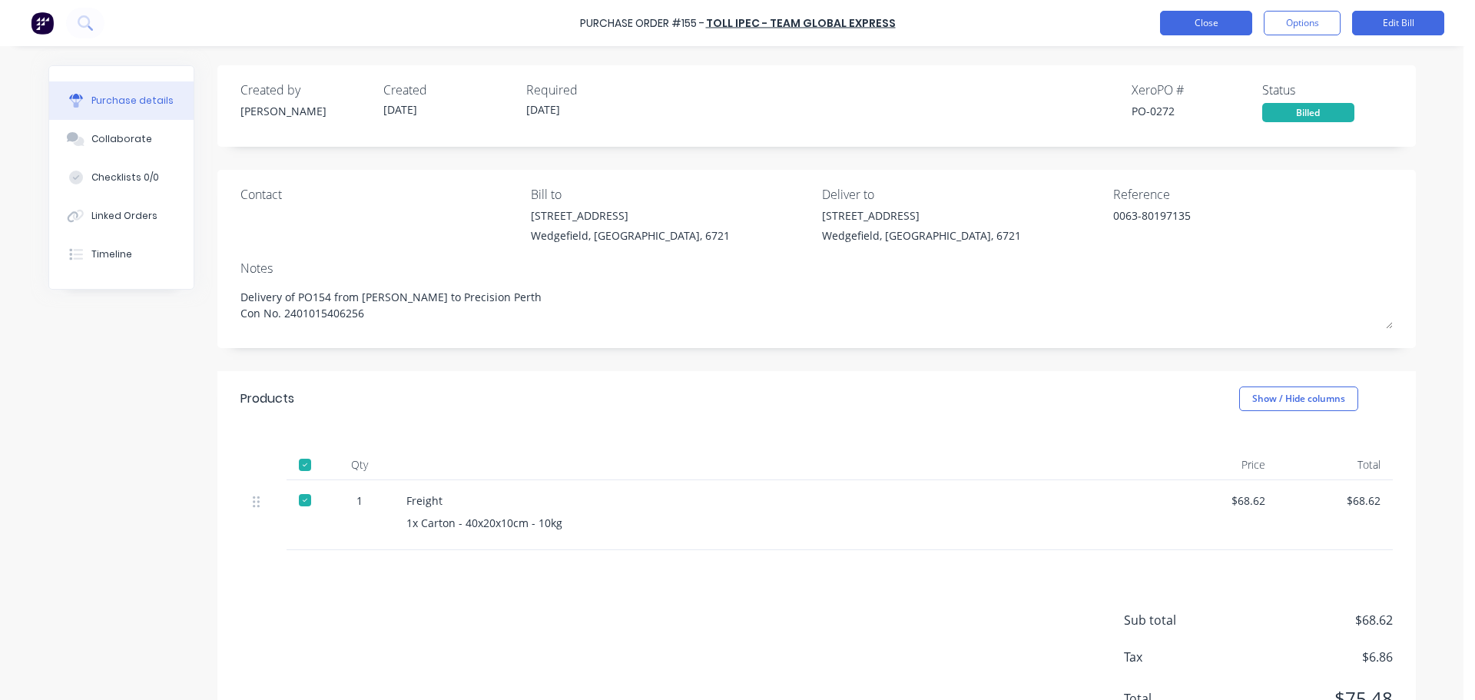
click at [1186, 22] on button "Close" at bounding box center [1206, 23] width 92 height 25
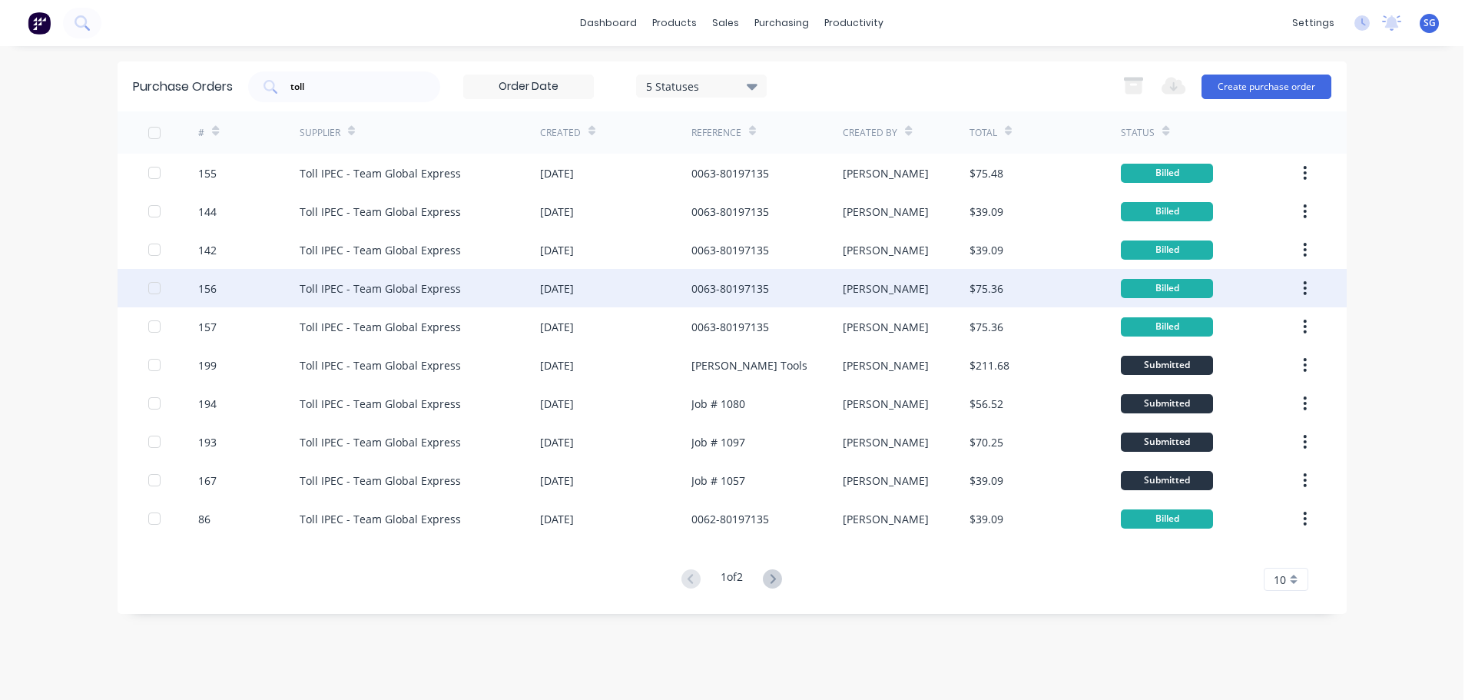
click at [397, 282] on div "Toll IPEC - Team Global Express" at bounding box center [380, 288] width 161 height 16
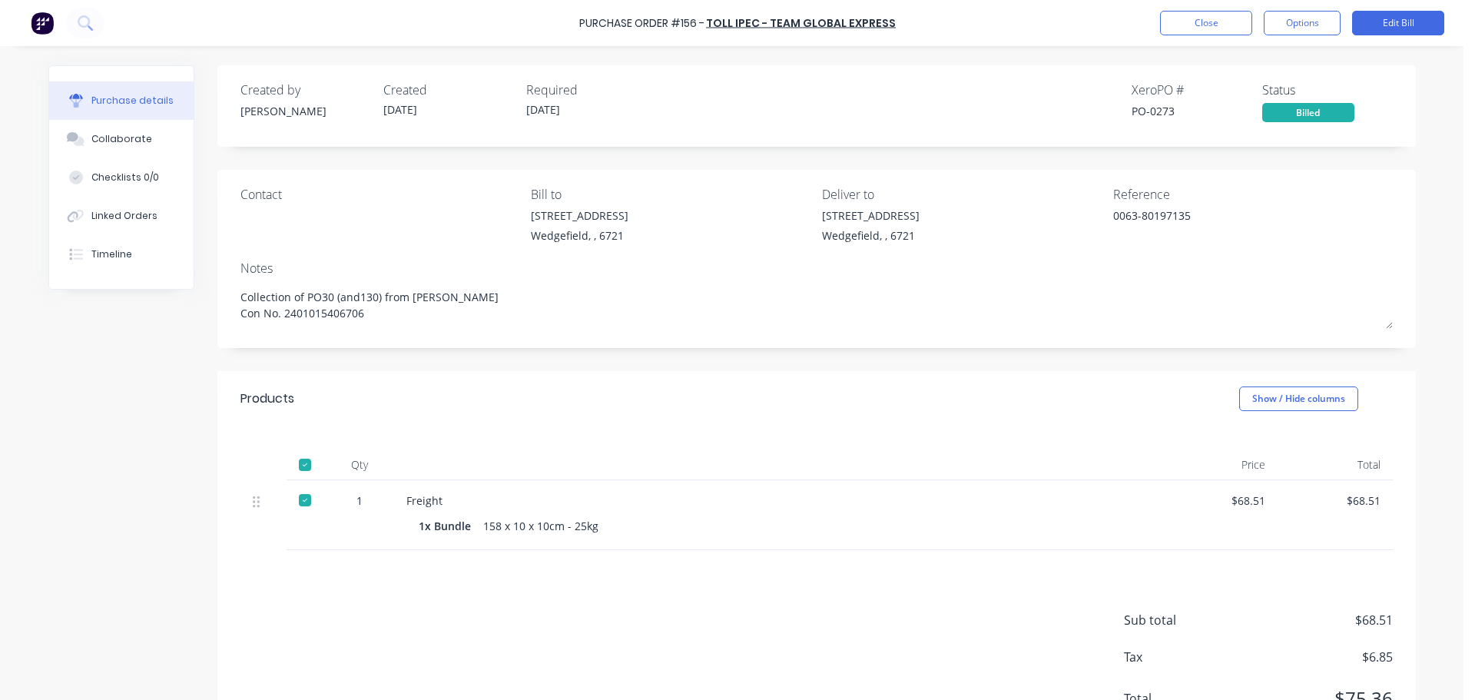
drag, startPoint x: 459, startPoint y: 297, endPoint x: 226, endPoint y: 284, distance: 233.2
click at [226, 284] on div "Contact Bill to 20 Munda Way Wedgefield, , 6721 Deliver to 20 Munda Way Wedgefi…" at bounding box center [816, 259] width 1199 height 178
click at [1193, 21] on button "Close" at bounding box center [1206, 23] width 92 height 25
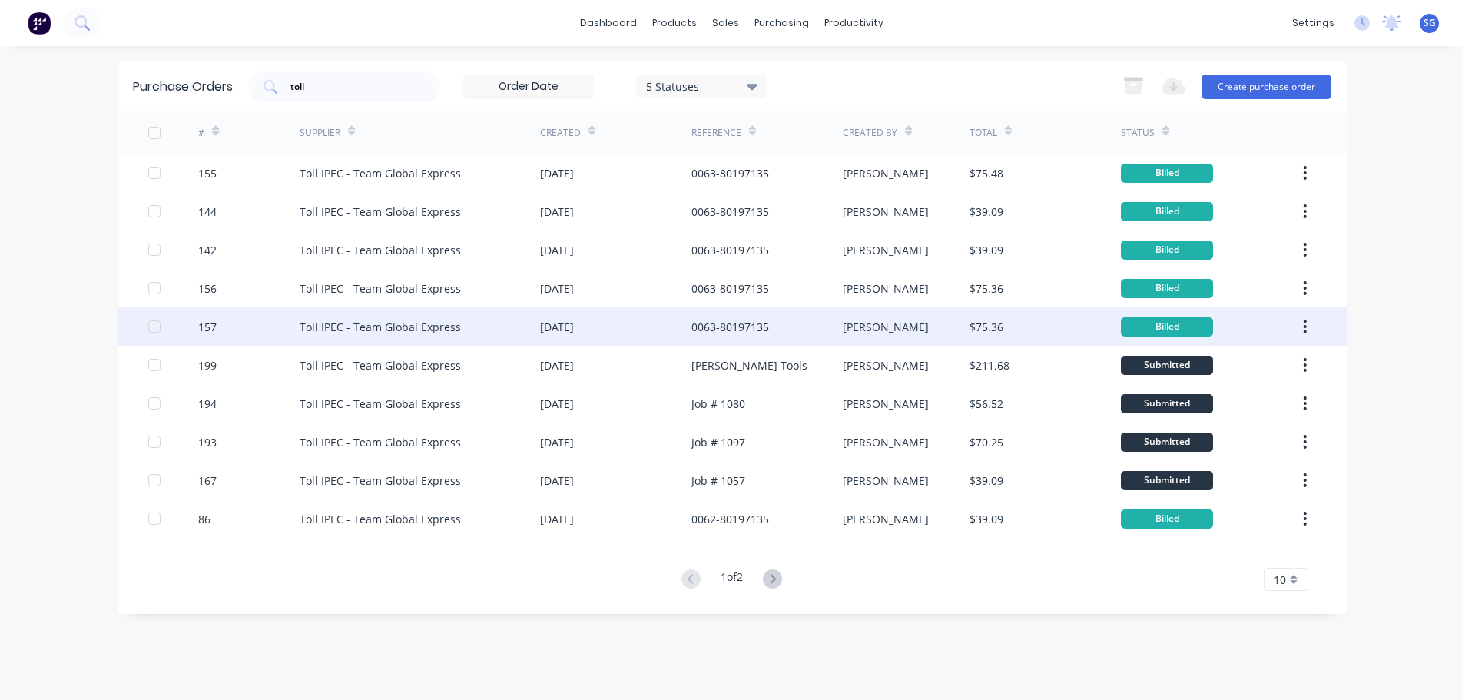
click at [294, 327] on div "157" at bounding box center [248, 326] width 101 height 38
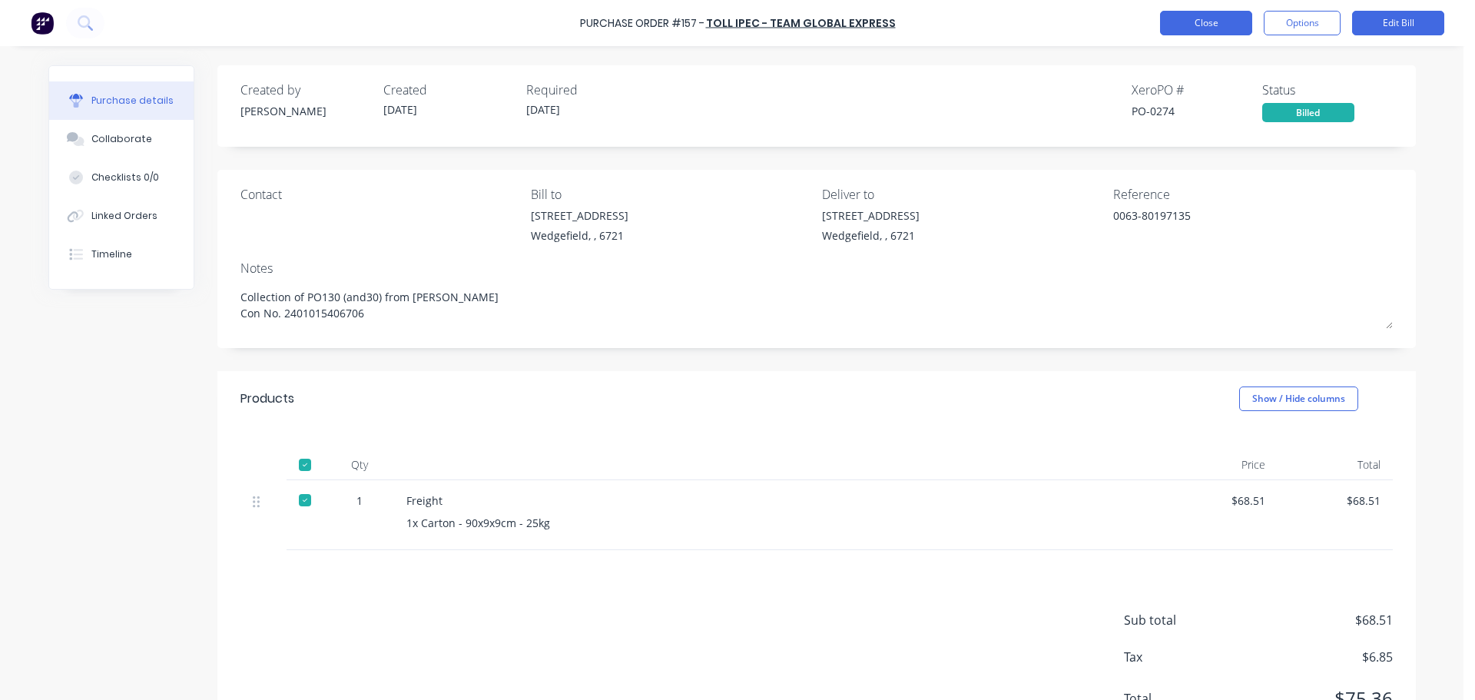
click at [1186, 26] on button "Close" at bounding box center [1206, 23] width 92 height 25
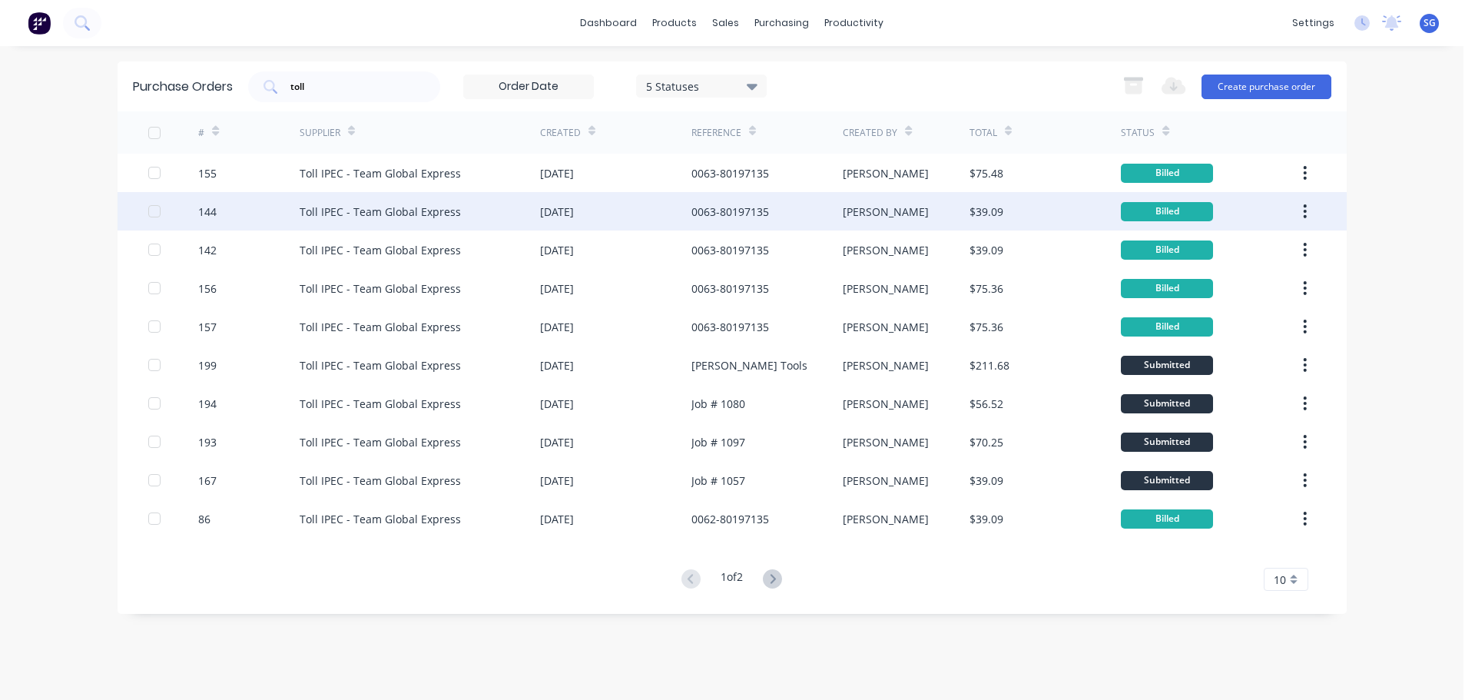
click at [333, 221] on div "Toll IPEC - Team Global Express" at bounding box center [420, 211] width 241 height 38
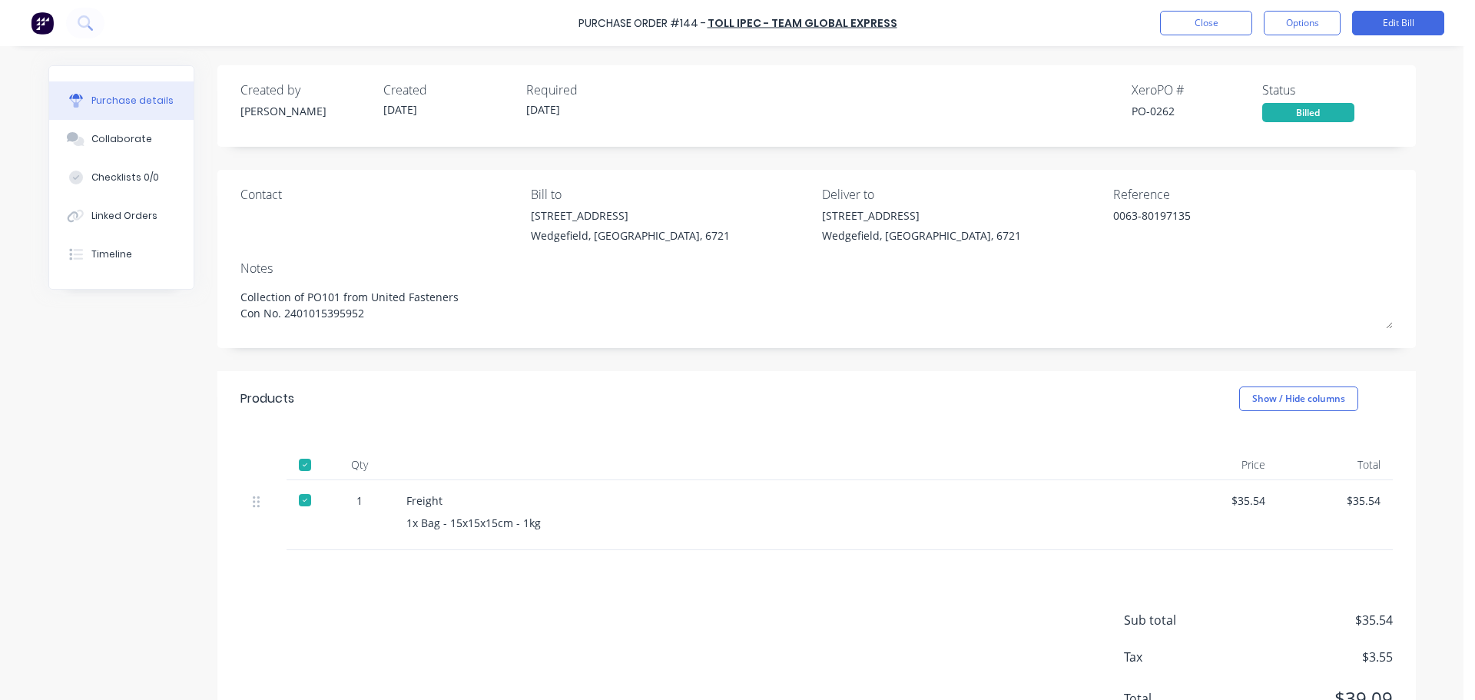
drag, startPoint x: 360, startPoint y: 315, endPoint x: 227, endPoint y: 287, distance: 135.9
click at [227, 287] on div "Contact Bill to 20 Munda Way Wedgefield, Western Australia, 6721 Deliver to 20 …" at bounding box center [816, 259] width 1199 height 178
click at [1180, 22] on button "Close" at bounding box center [1206, 23] width 92 height 25
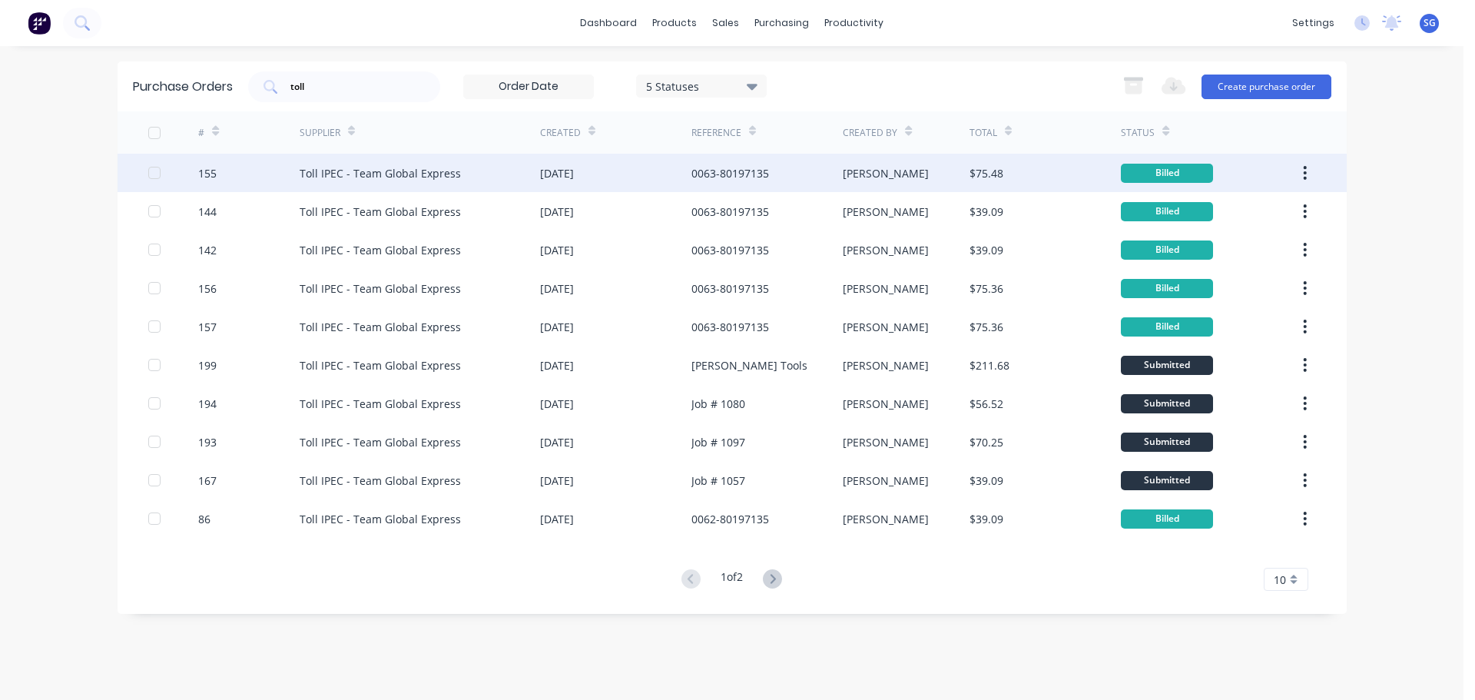
click at [349, 172] on div "Toll IPEC - Team Global Express" at bounding box center [380, 173] width 161 height 16
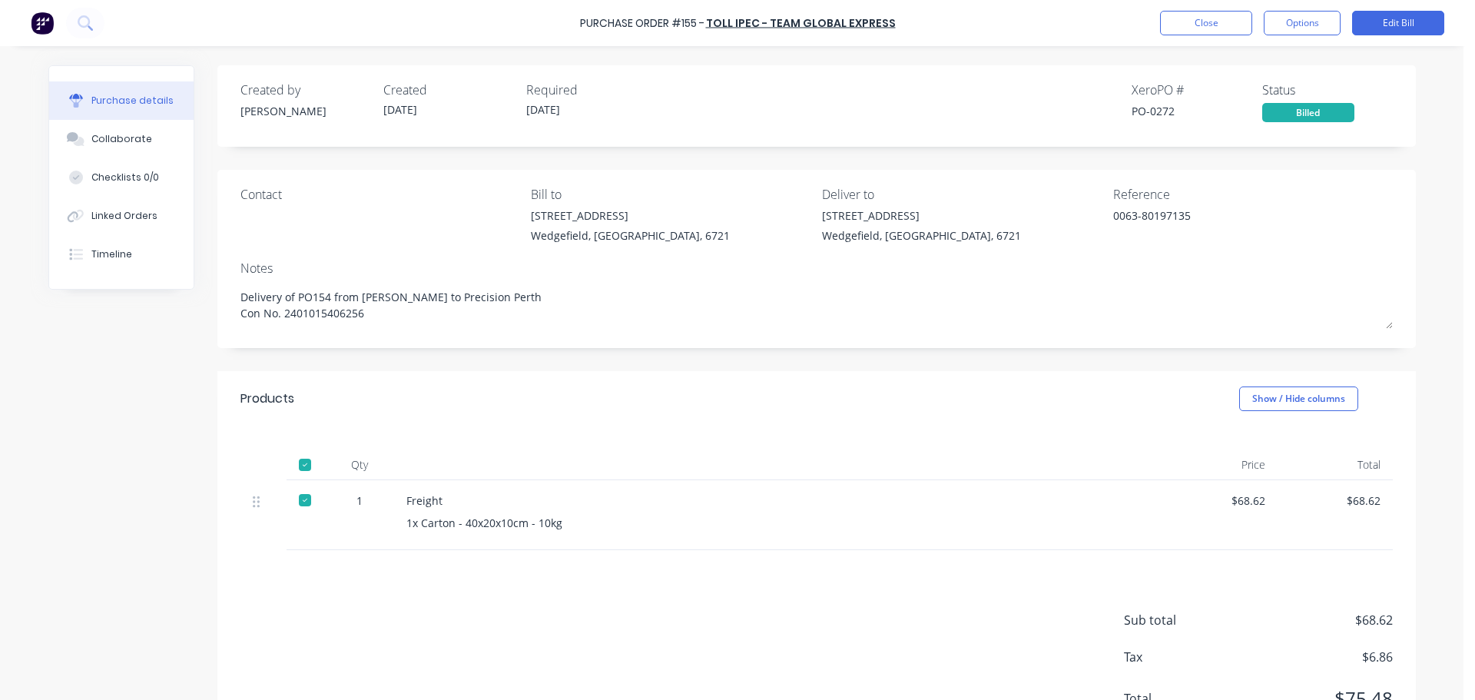
drag, startPoint x: 383, startPoint y: 324, endPoint x: 201, endPoint y: 289, distance: 185.4
click at [201, 289] on div "Purchase details Collaborate Checklists 0/0 Linked Orders Timeline Created by S…" at bounding box center [732, 417] width 1368 height 704
click at [1213, 26] on button "Close" at bounding box center [1206, 23] width 92 height 25
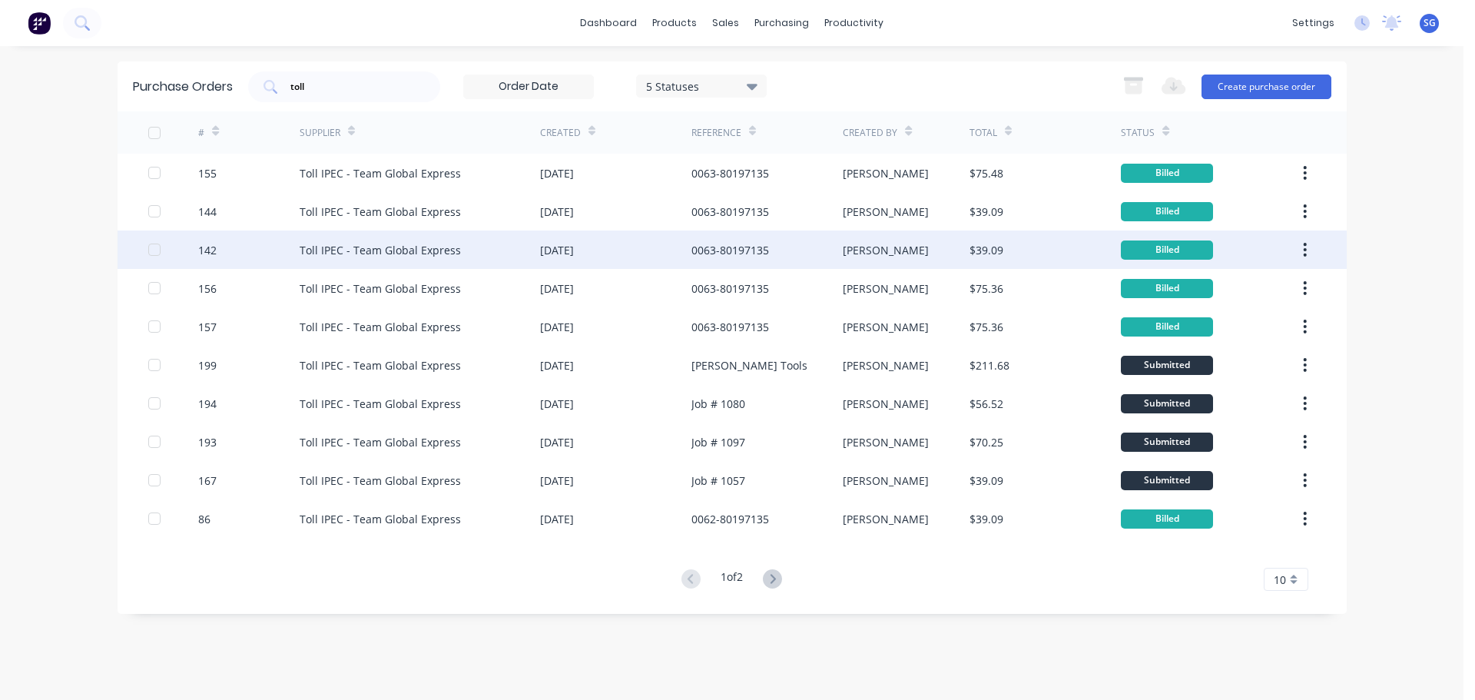
click at [315, 249] on div "Toll IPEC - Team Global Express" at bounding box center [380, 250] width 161 height 16
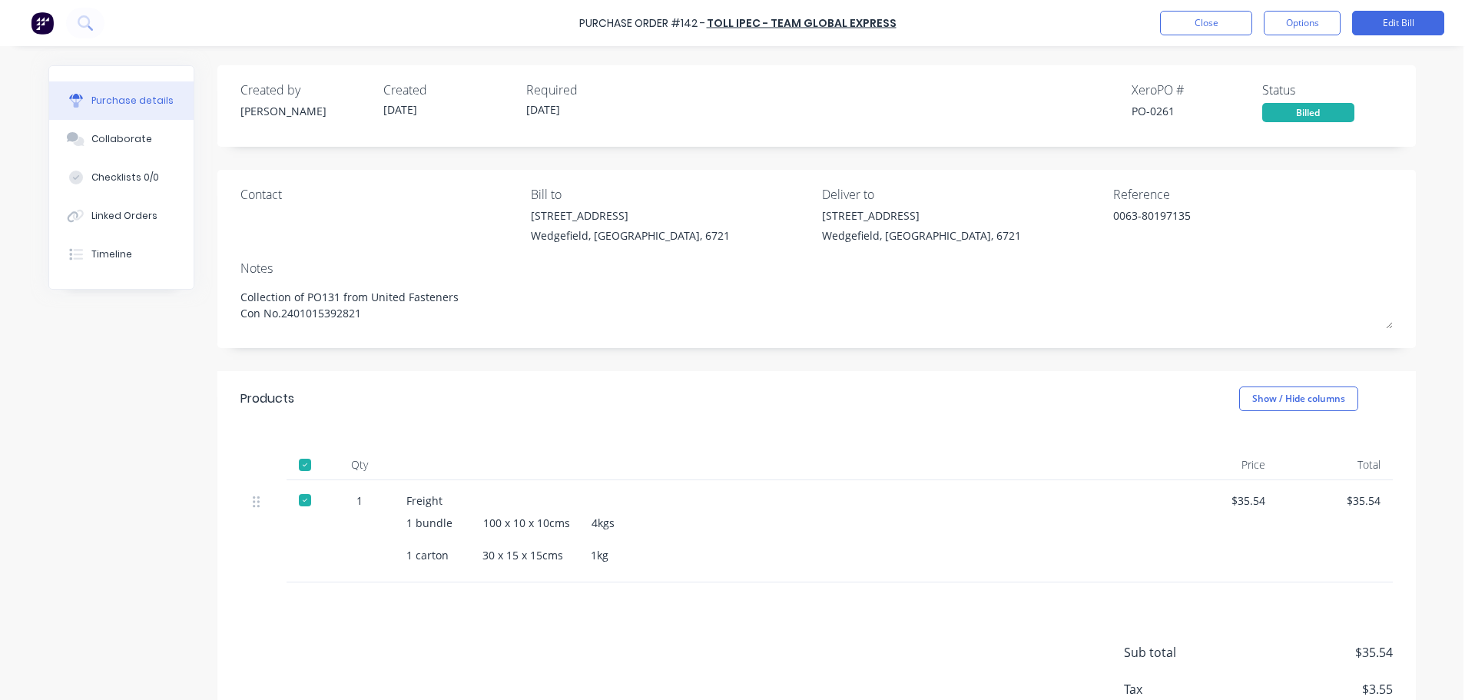
drag, startPoint x: 365, startPoint y: 320, endPoint x: 219, endPoint y: 282, distance: 150.8
click at [219, 282] on div "Contact Bill to 20 Munda Way Wedgefield, Western Australia, 6721 Deliver to 20 …" at bounding box center [816, 259] width 1199 height 178
type textarea "x"
click at [1195, 24] on button "Close" at bounding box center [1206, 23] width 92 height 25
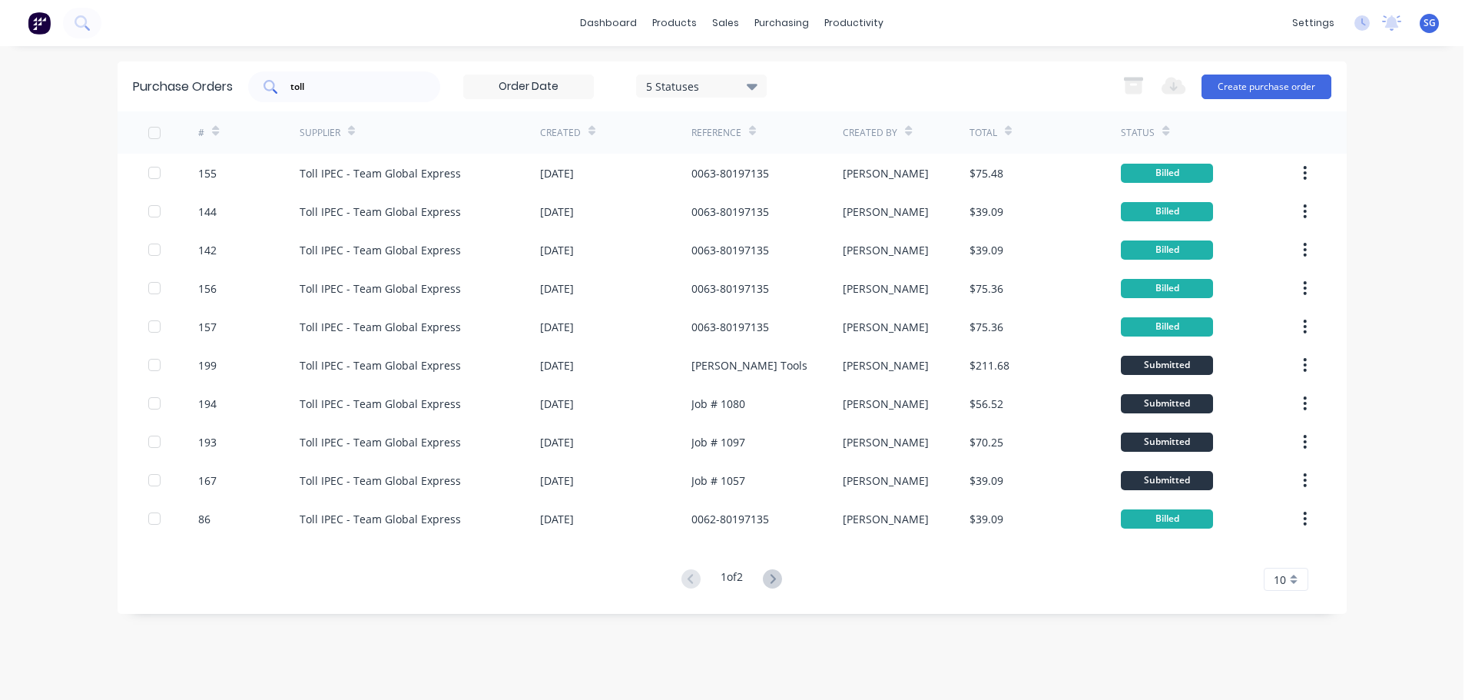
click at [318, 87] on input "toll" at bounding box center [353, 86] width 128 height 15
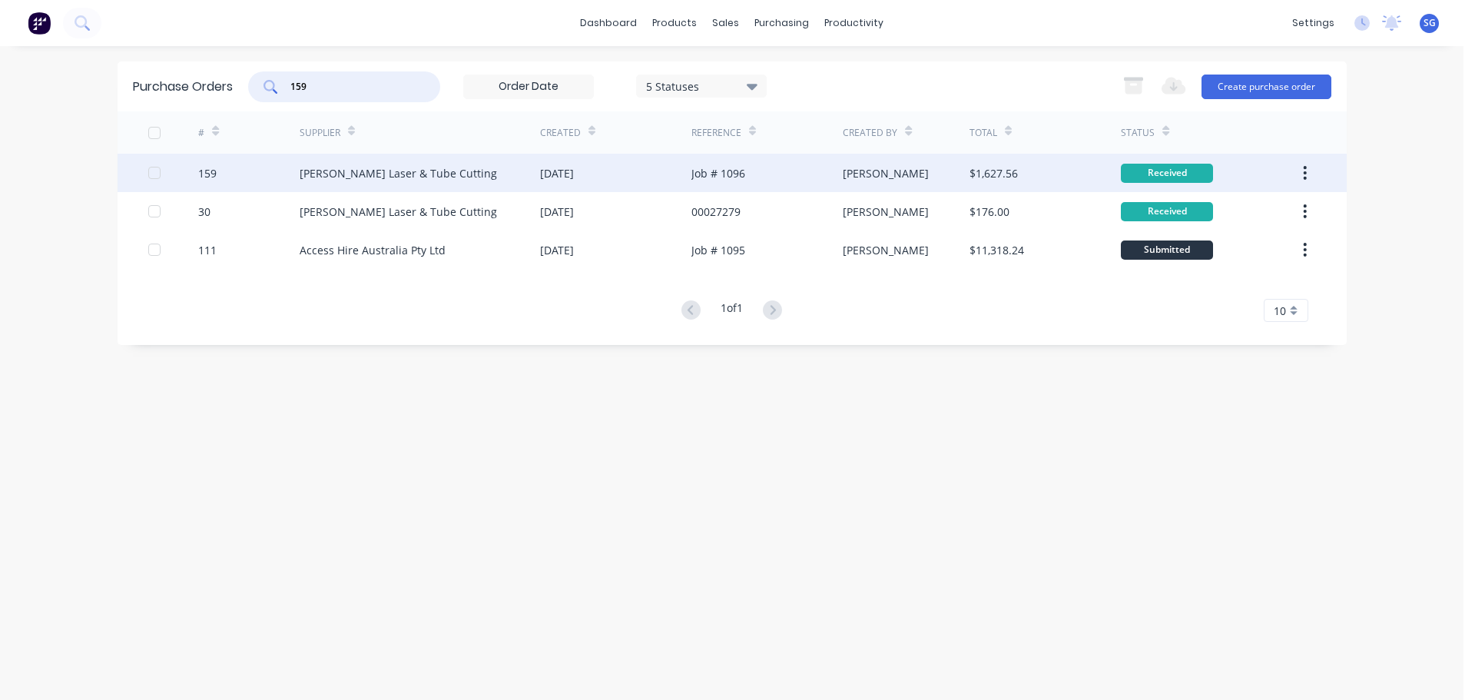
type input "159"
click at [447, 168] on div "[PERSON_NAME] Laser & Tube Cutting" at bounding box center [398, 173] width 197 height 16
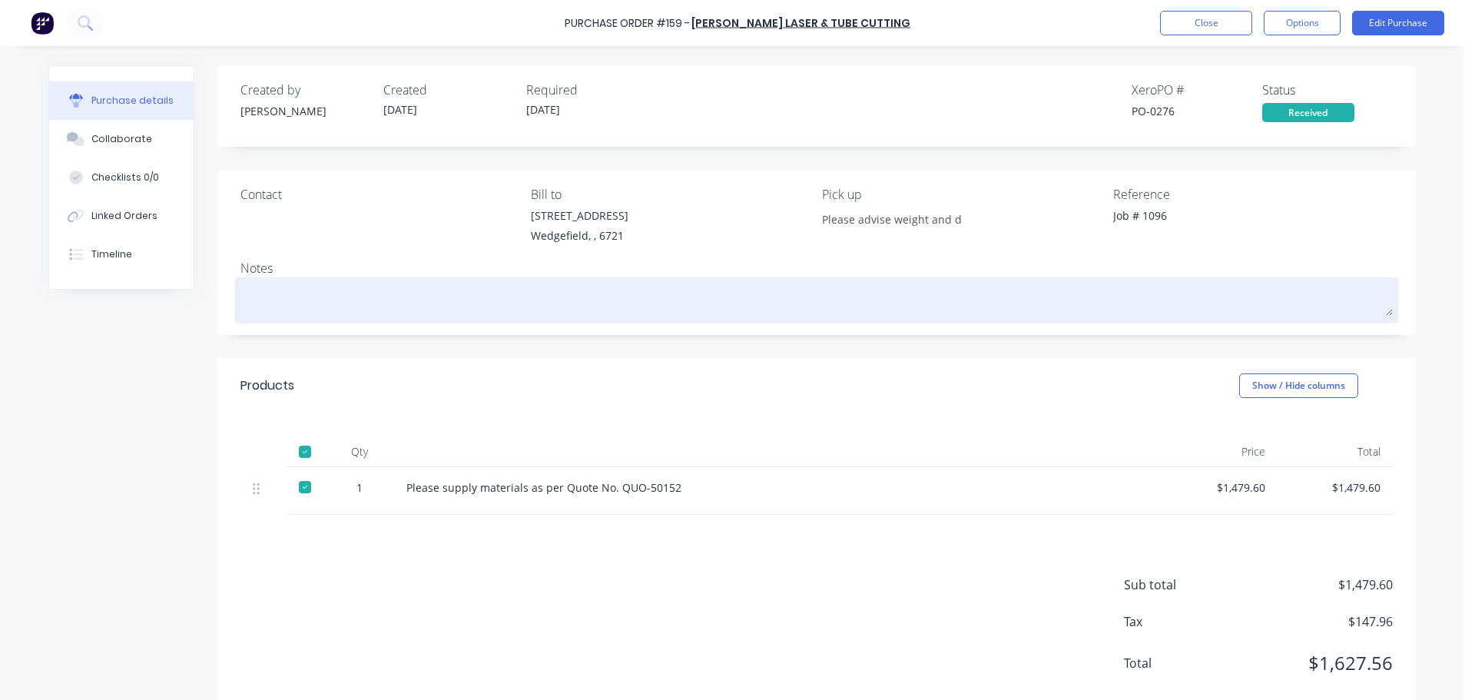
click at [308, 308] on textarea at bounding box center [817, 298] width 1153 height 35
type textarea "x"
type textarea "J"
type textarea "x"
type textarea "Jo"
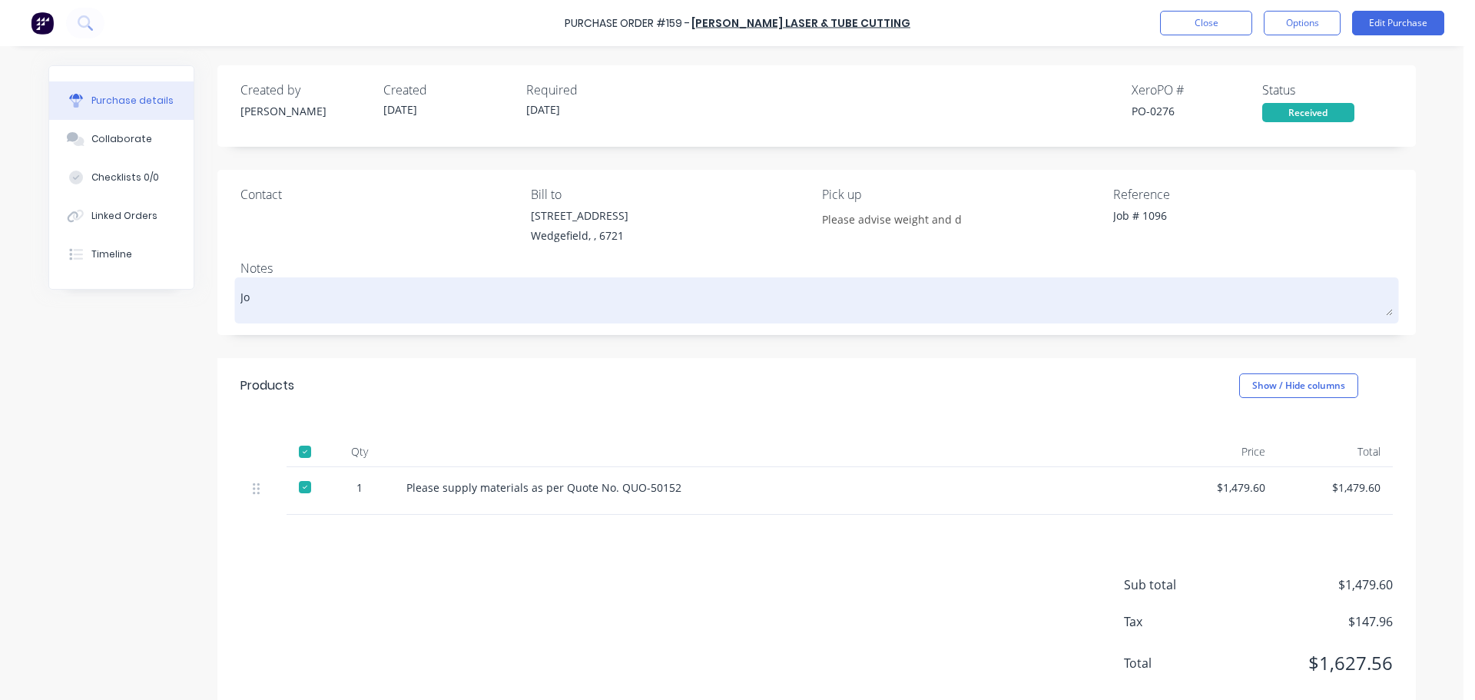
type textarea "x"
type textarea "Job"
type textarea "x"
type textarea "Job"
type textarea "x"
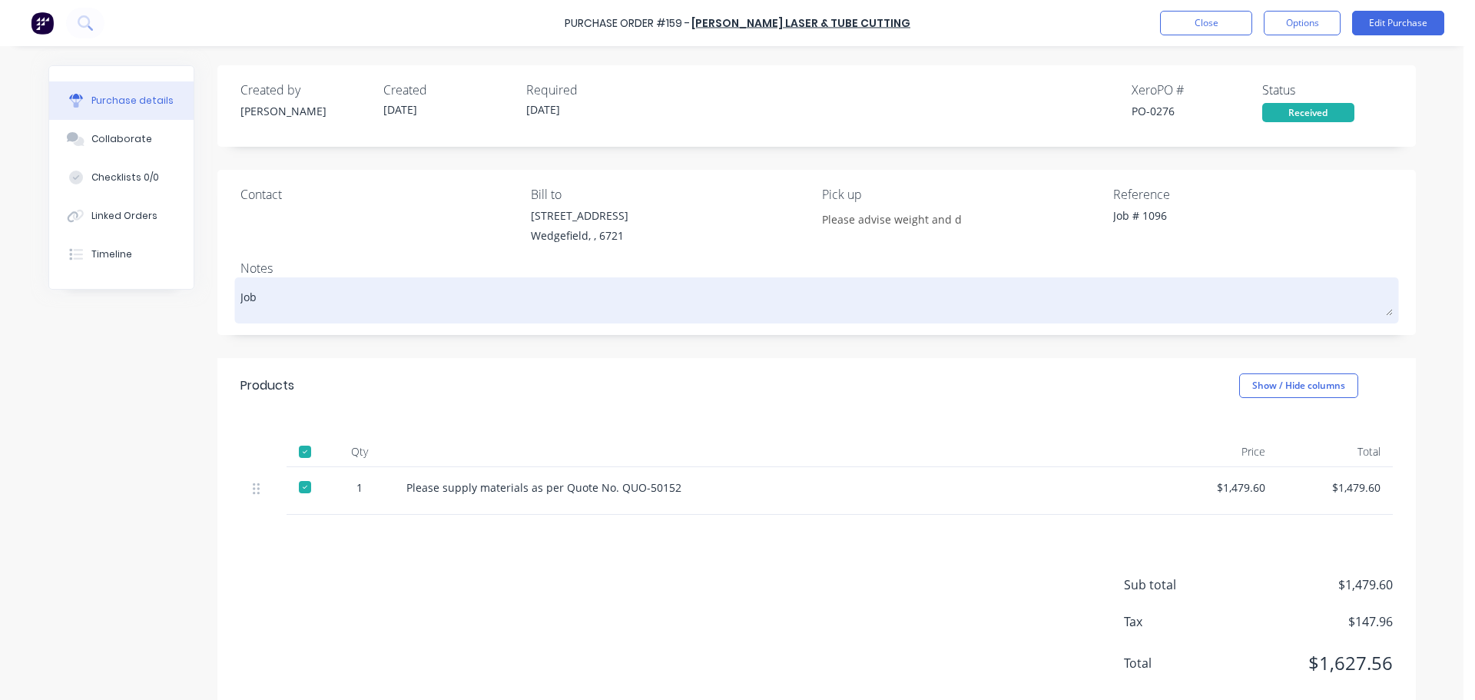
type textarea "Job #"
type textarea "x"
type textarea "Job #"
type textarea "x"
type textarea "Job # 1"
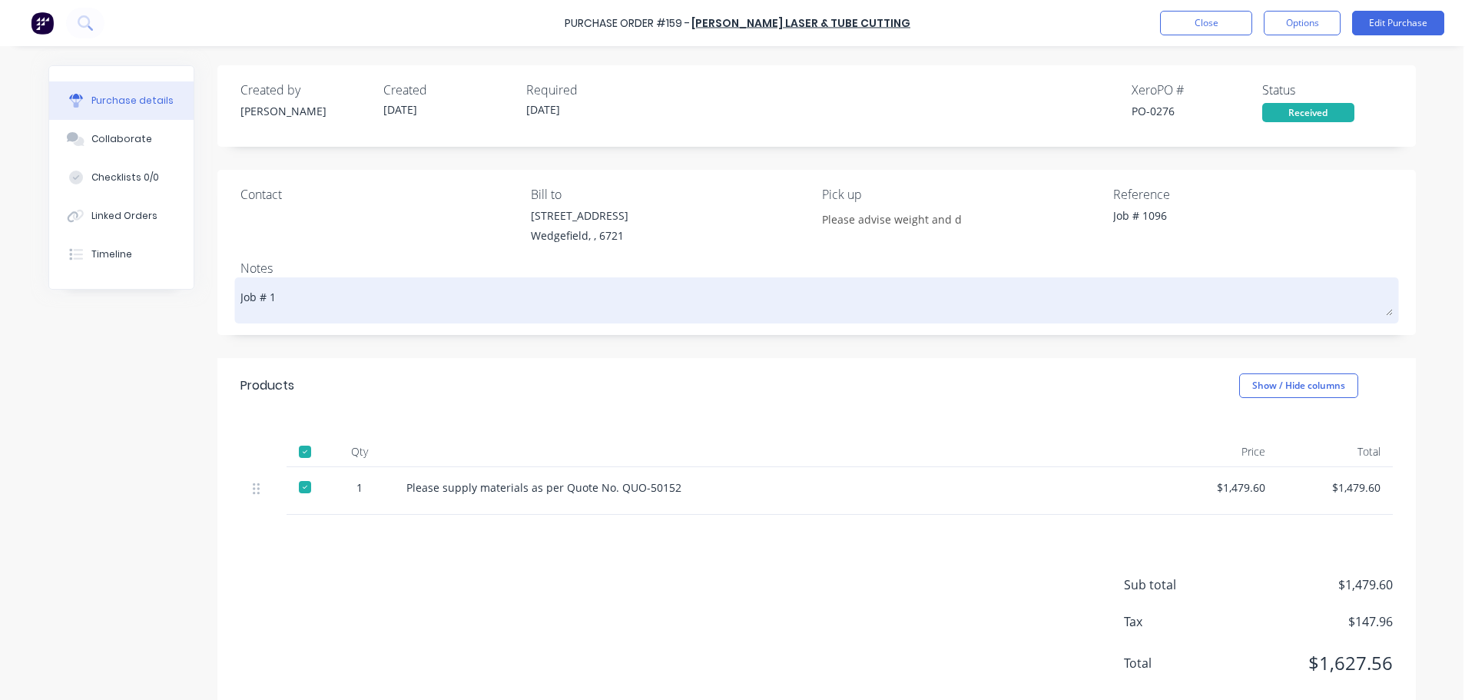
type textarea "x"
type textarea "Job # 10"
type textarea "x"
type textarea "Job # 109"
type textarea "x"
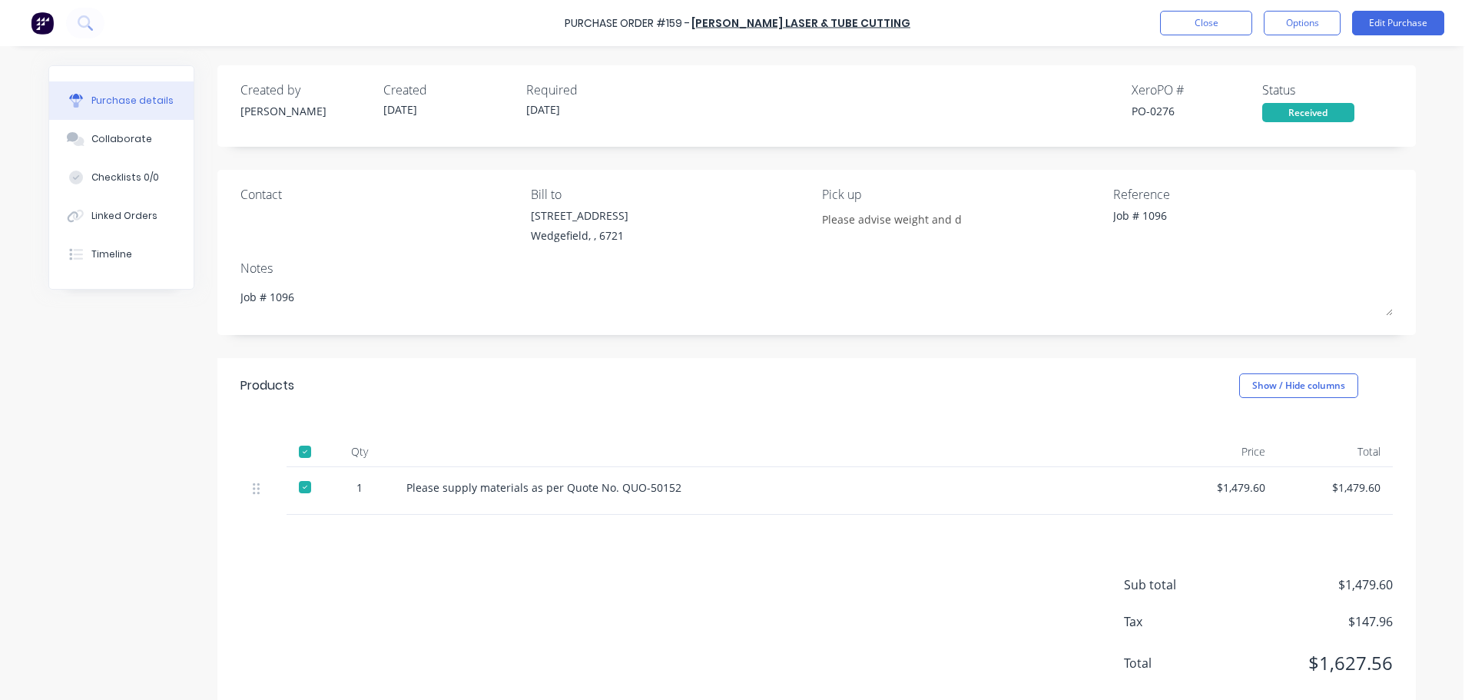
type textarea "Job # 1096"
type textarea "x"
type textarea "Job # 1096"
click at [1326, 15] on button "Options" at bounding box center [1302, 23] width 77 height 25
click at [1387, 16] on button "Edit Purchase" at bounding box center [1398, 23] width 92 height 25
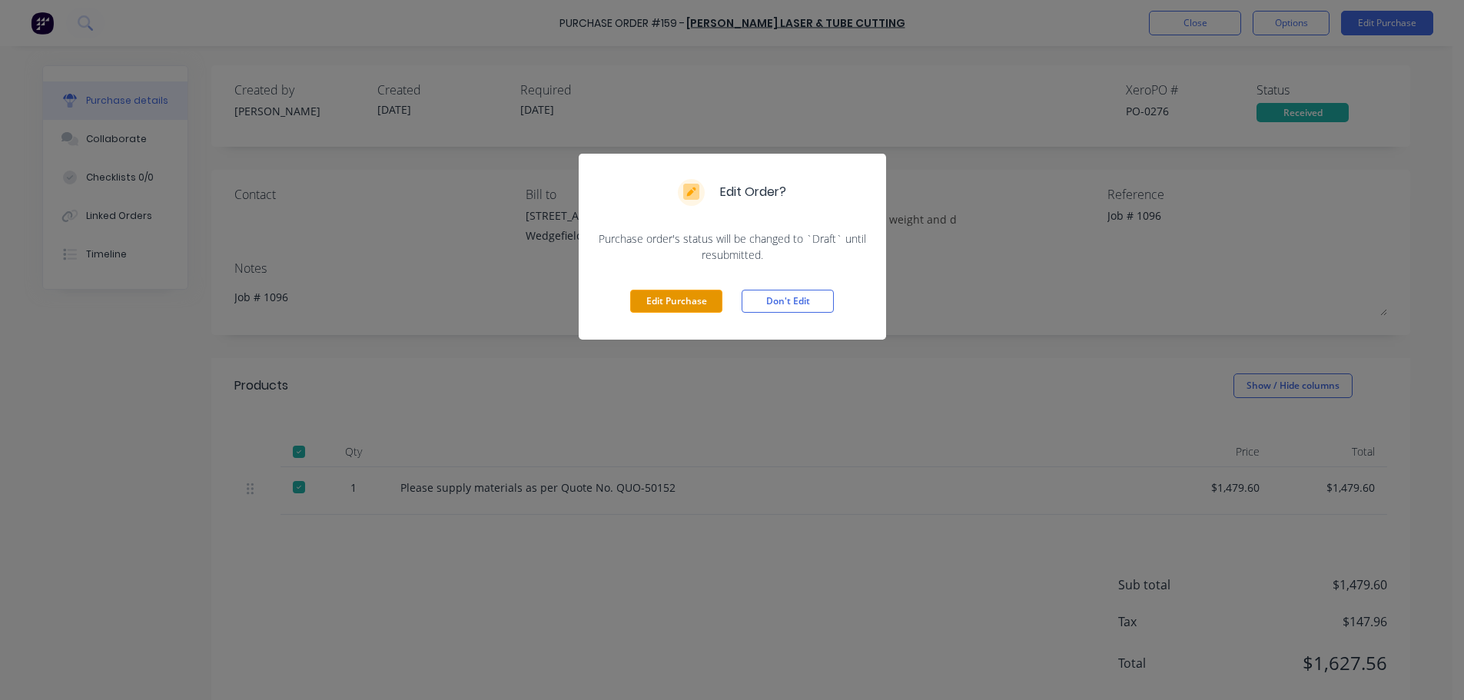
click at [647, 297] on button "Edit Purchase" at bounding box center [676, 301] width 92 height 23
type textarea "x"
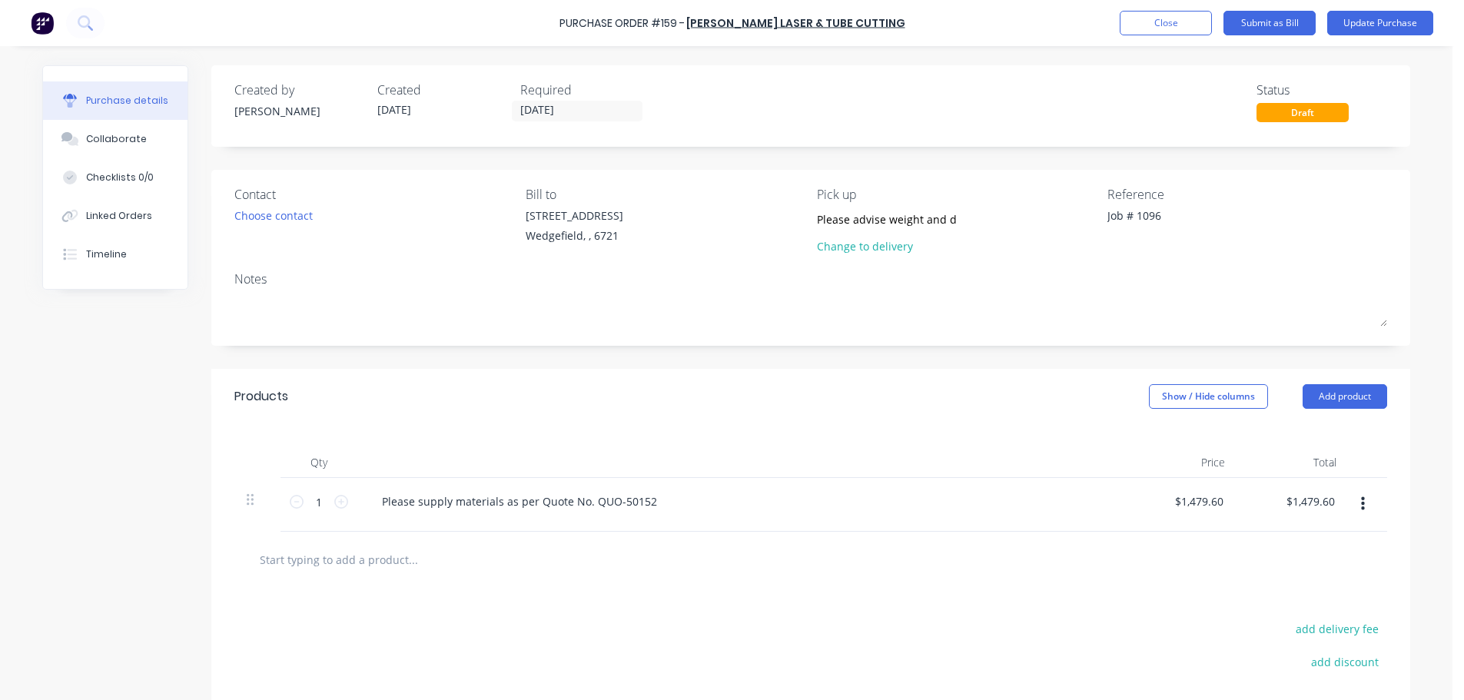
type textarea "x"
drag, startPoint x: 1169, startPoint y: 217, endPoint x: 957, endPoint y: 211, distance: 212.2
click at [957, 211] on div "Contact Choose contact Bill to 20 Munda Way Wedgefield, , 6721 Pick up Please a…" at bounding box center [817, 223] width 1153 height 77
paste textarea "00027539"
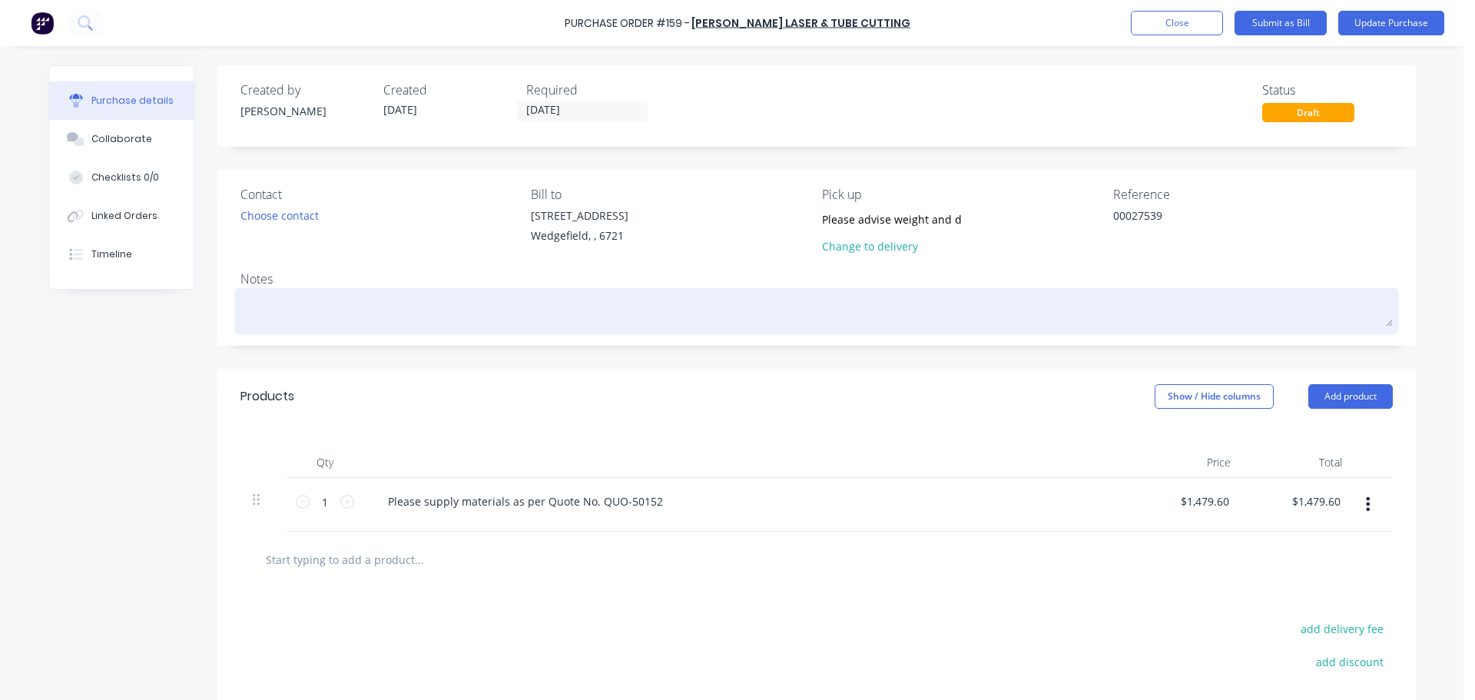
type textarea "00027539"
type textarea "x"
type textarea "00027539"
click at [277, 300] on textarea at bounding box center [817, 309] width 1153 height 35
type textarea "x"
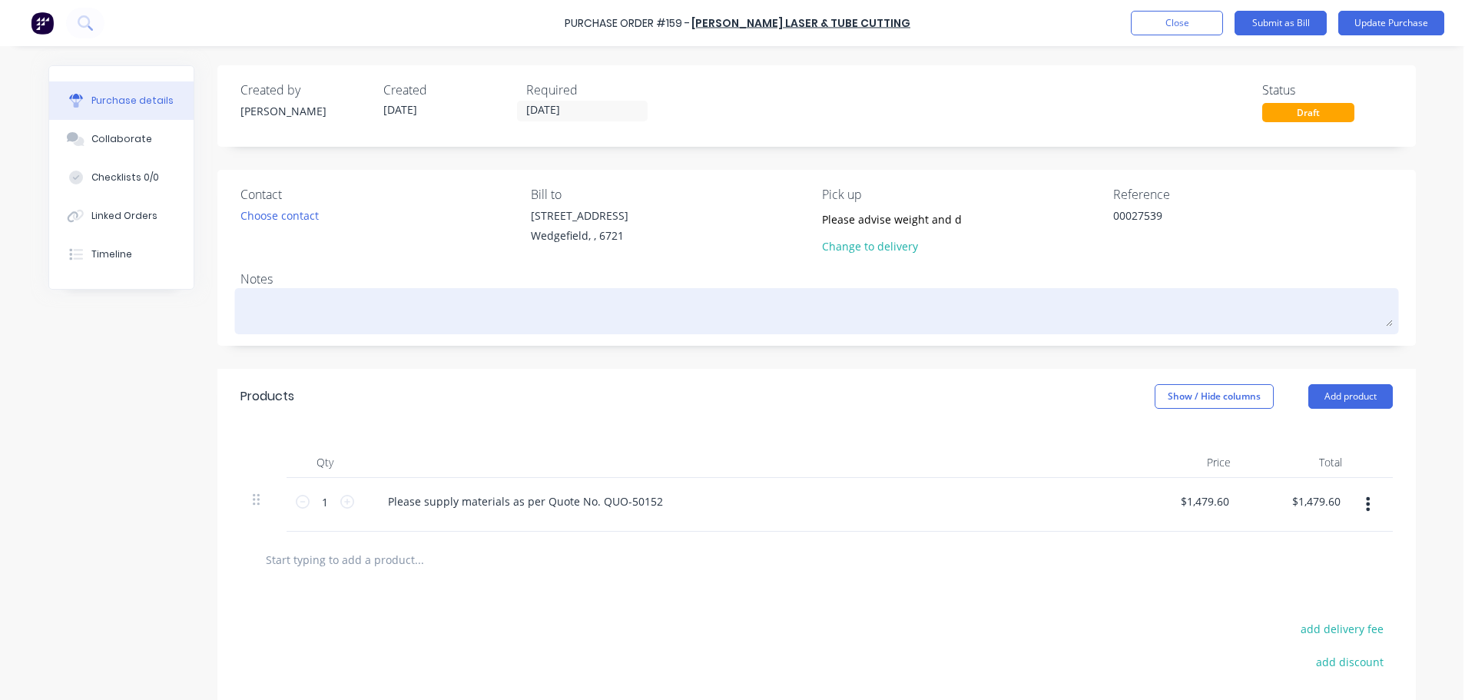
type textarea "J"
type textarea "x"
type textarea "Jo"
type textarea "x"
type textarea "Job"
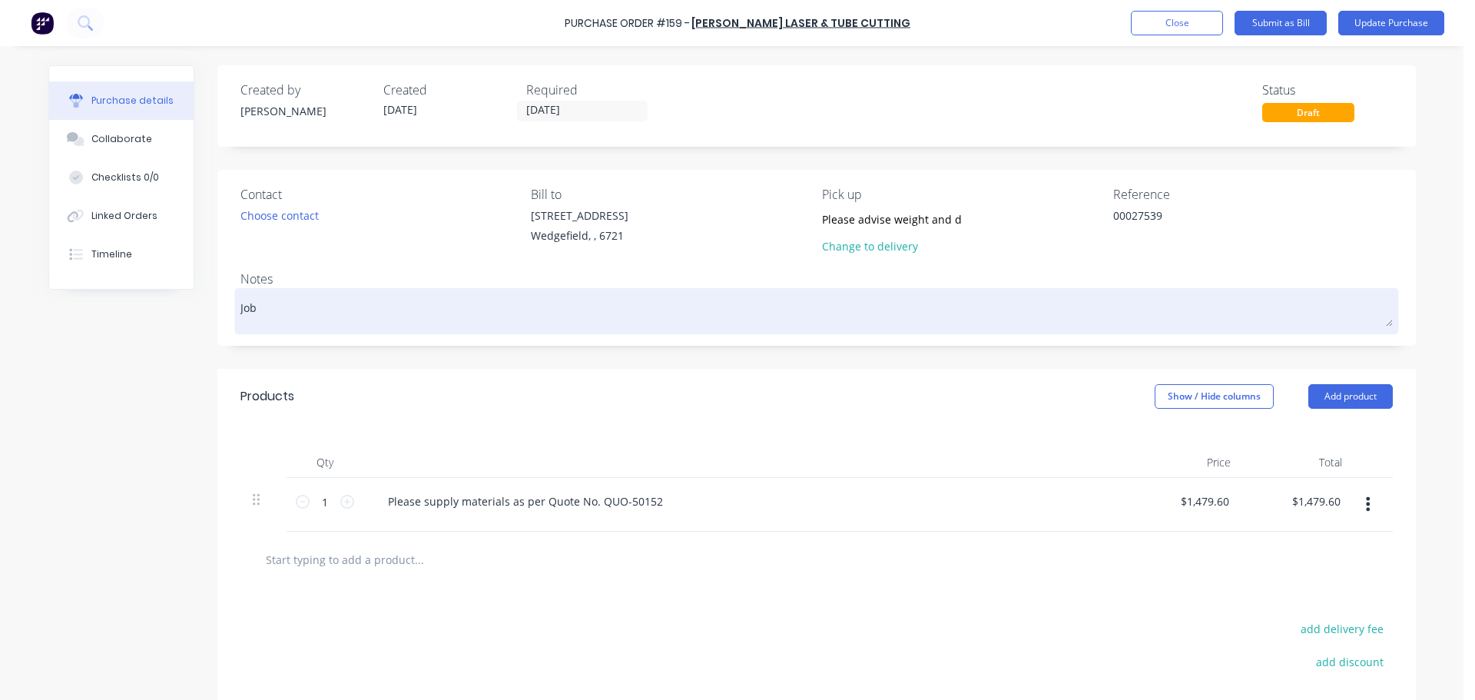
type textarea "x"
type textarea "Job #"
type textarea "x"
type textarea "Job #"
type textarea "x"
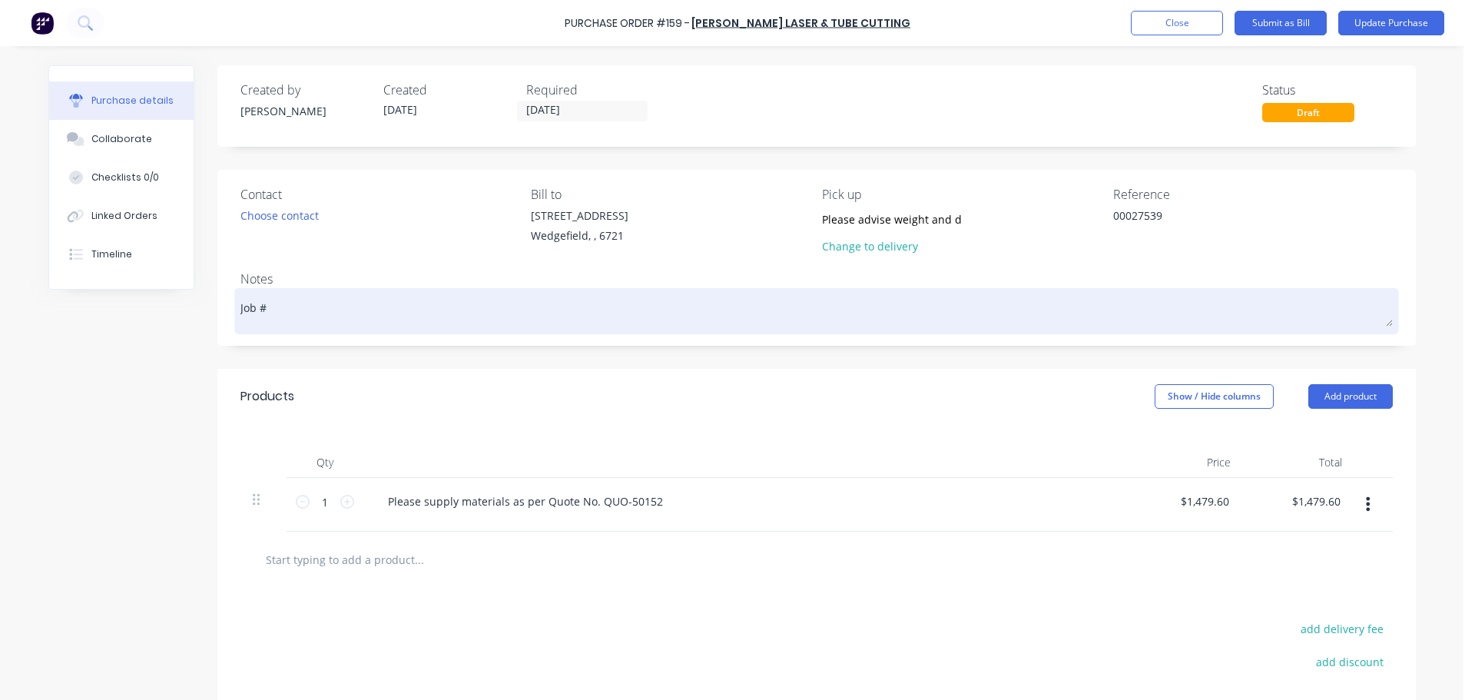
type textarea "Job # 1"
type textarea "x"
type textarea "Job # 10"
type textarea "x"
type textarea "Job # 109"
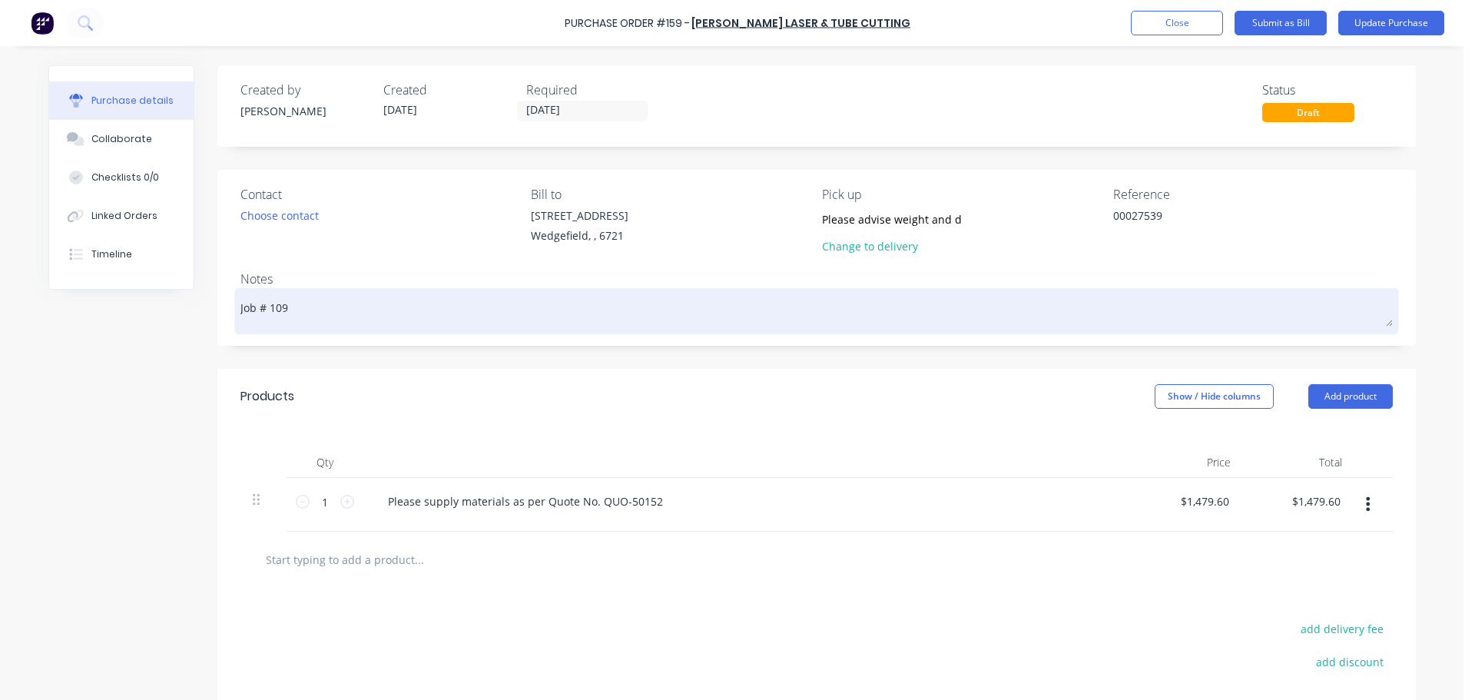
type textarea "x"
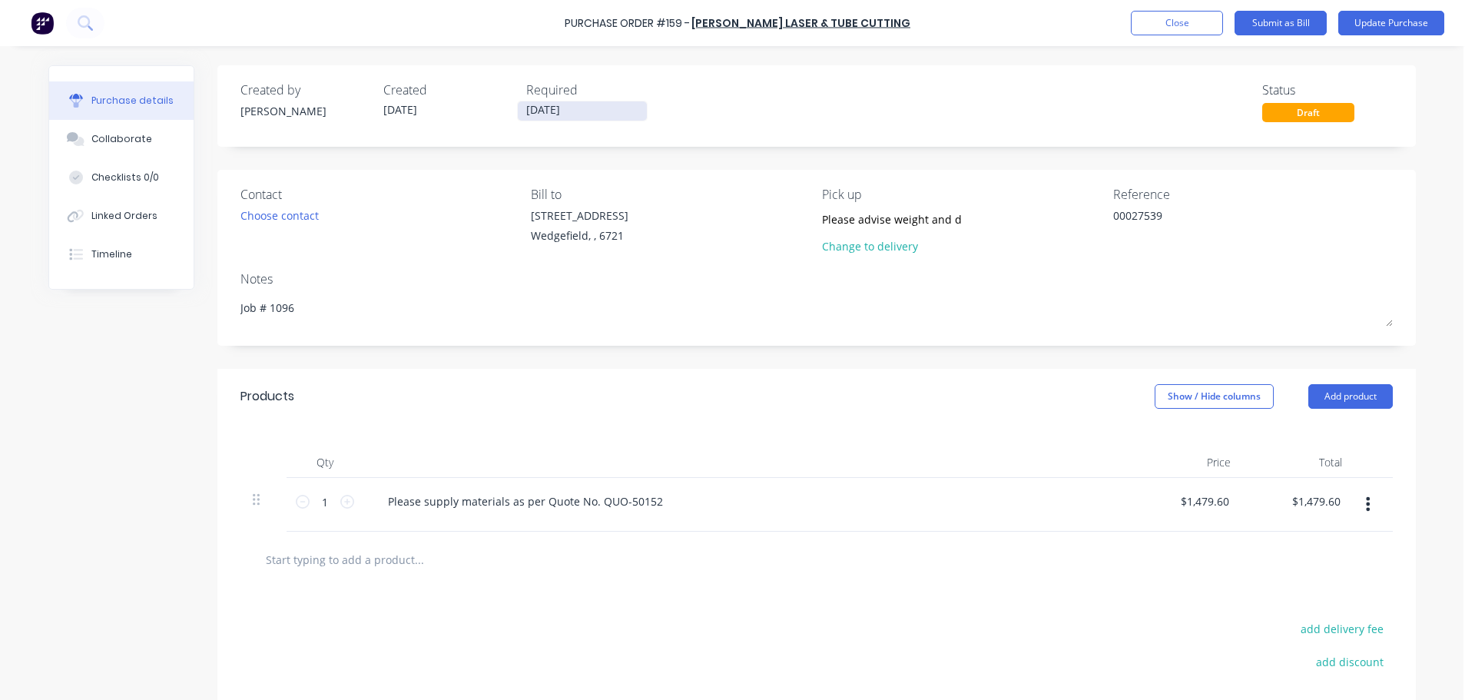
type textarea "Job # 1096"
type textarea "x"
type textarea "Job # 1096"
click at [601, 108] on input "[DATE]" at bounding box center [582, 110] width 129 height 19
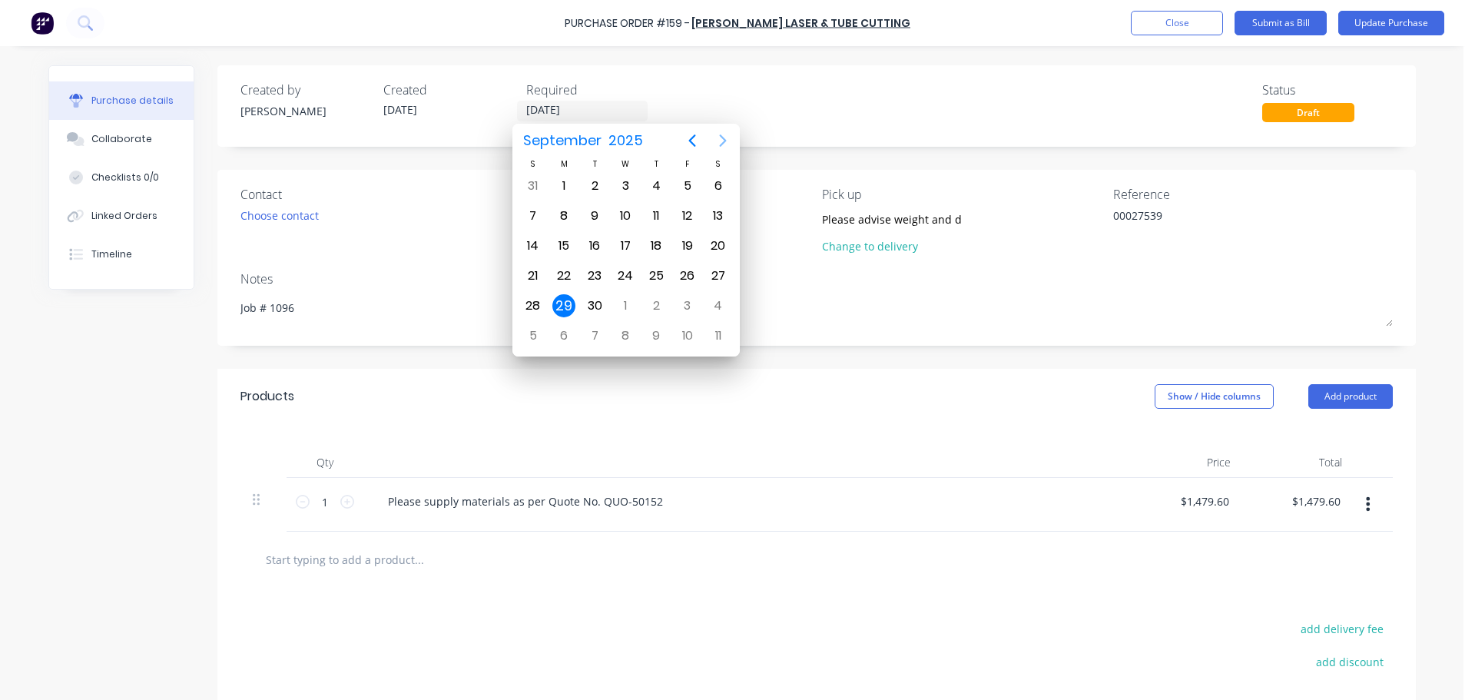
click at [720, 140] on icon "Next page" at bounding box center [723, 140] width 18 height 18
click at [682, 311] on div "31" at bounding box center [687, 305] width 23 height 23
type textarea "x"
type input "[DATE]"
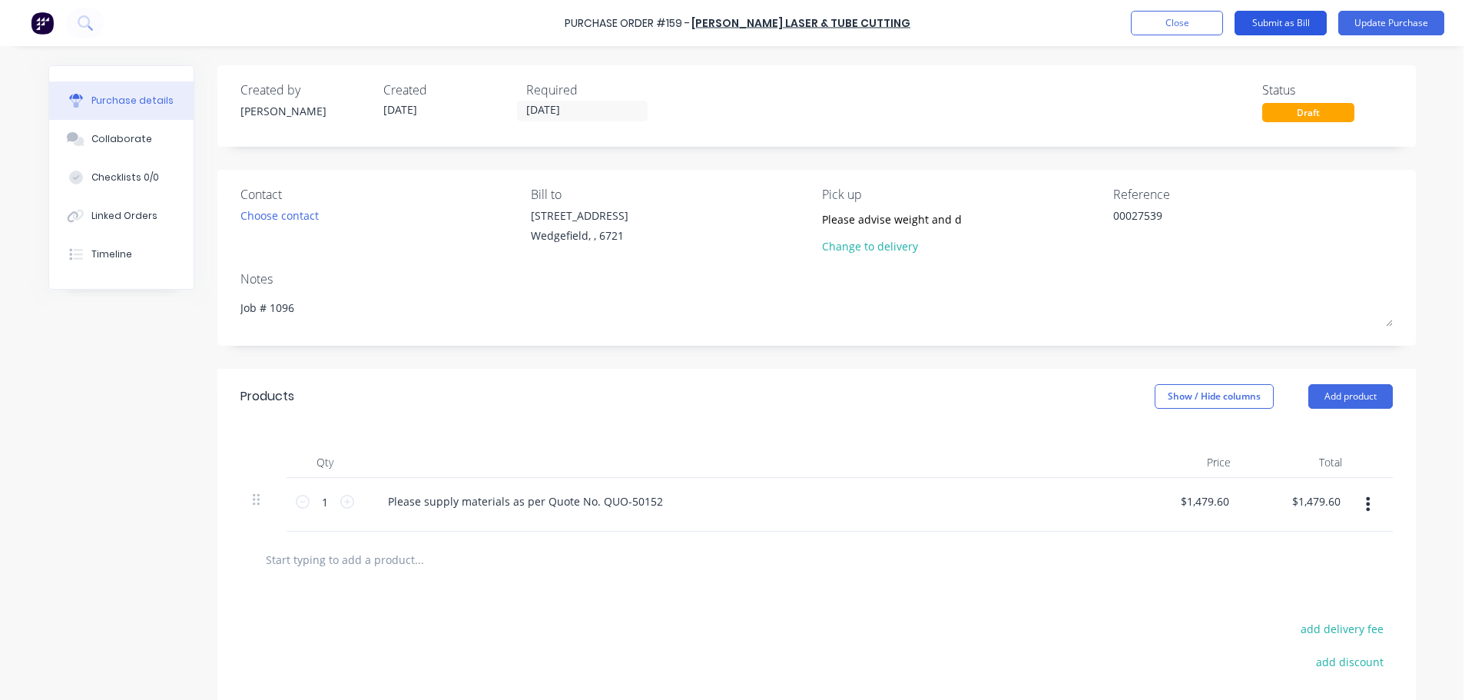
click at [1286, 20] on button "Submit as Bill" at bounding box center [1281, 23] width 92 height 25
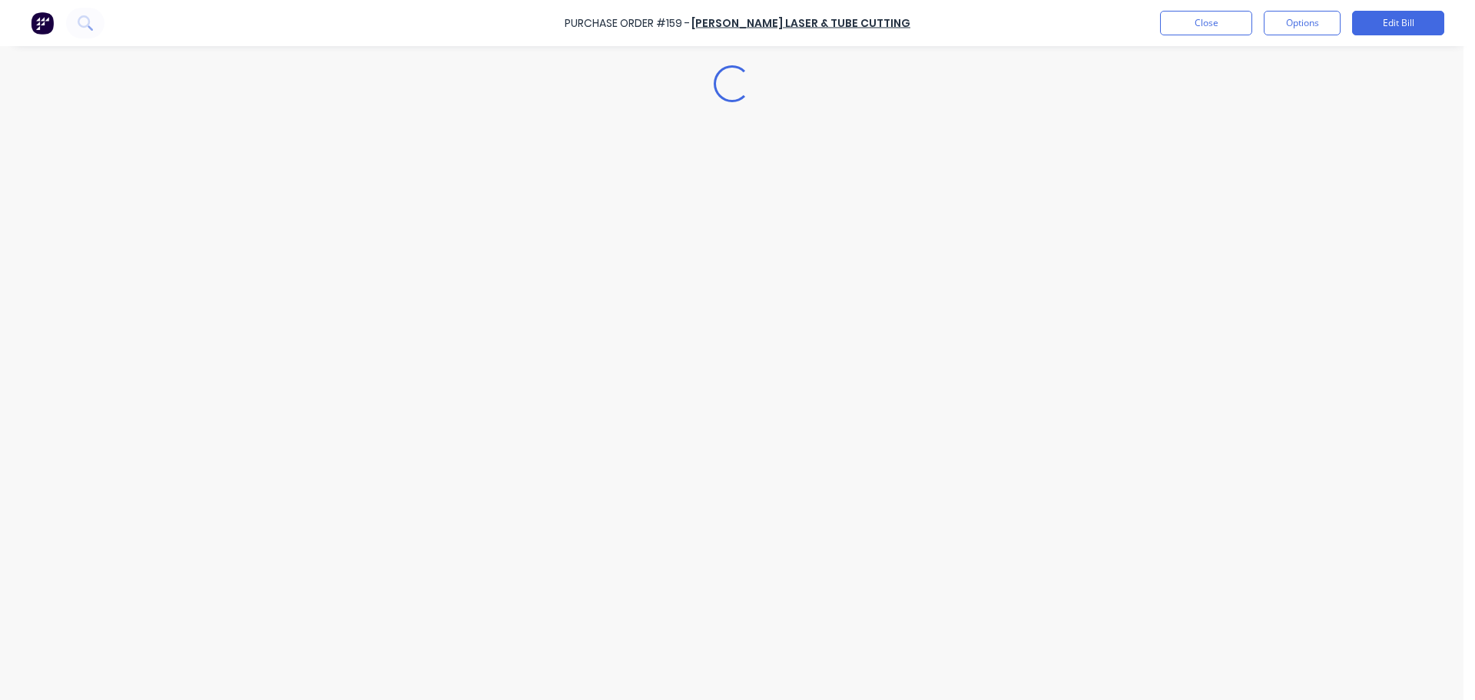
type textarea "x"
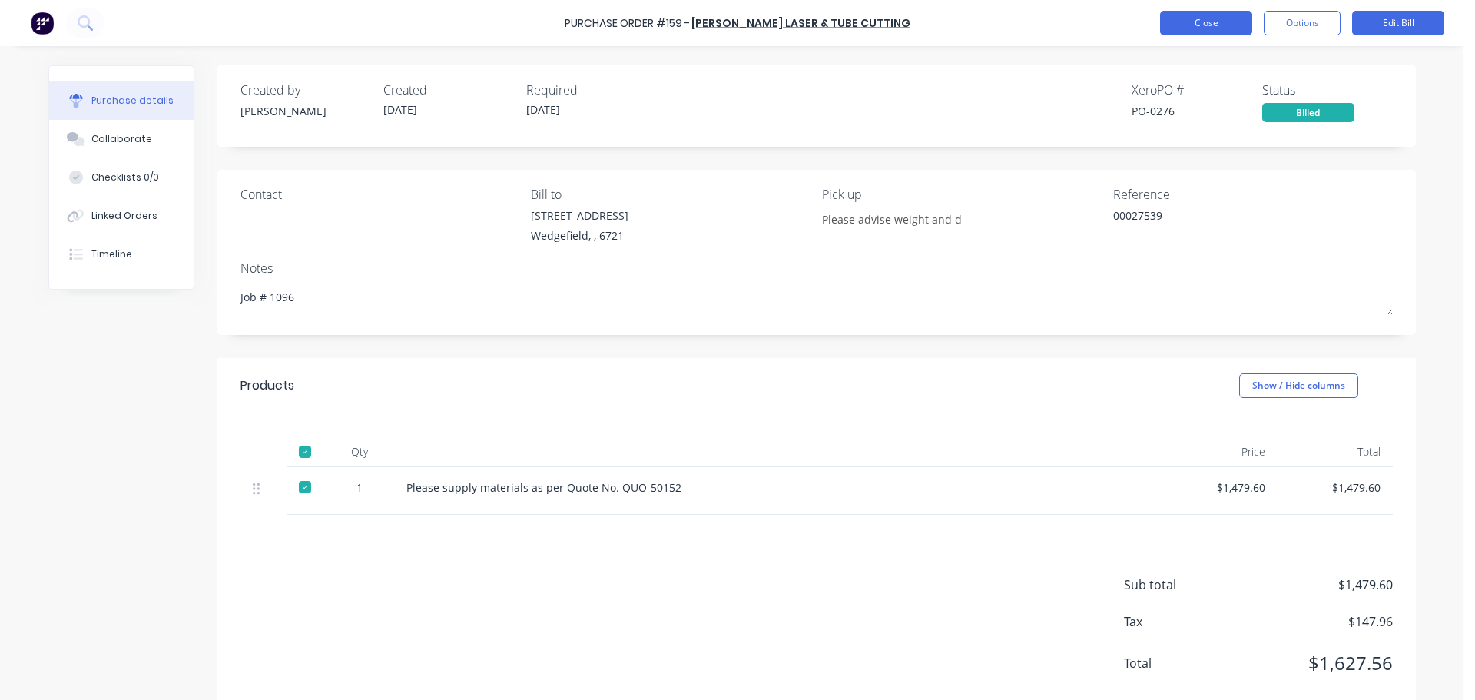
click at [1194, 28] on button "Close" at bounding box center [1206, 23] width 92 height 25
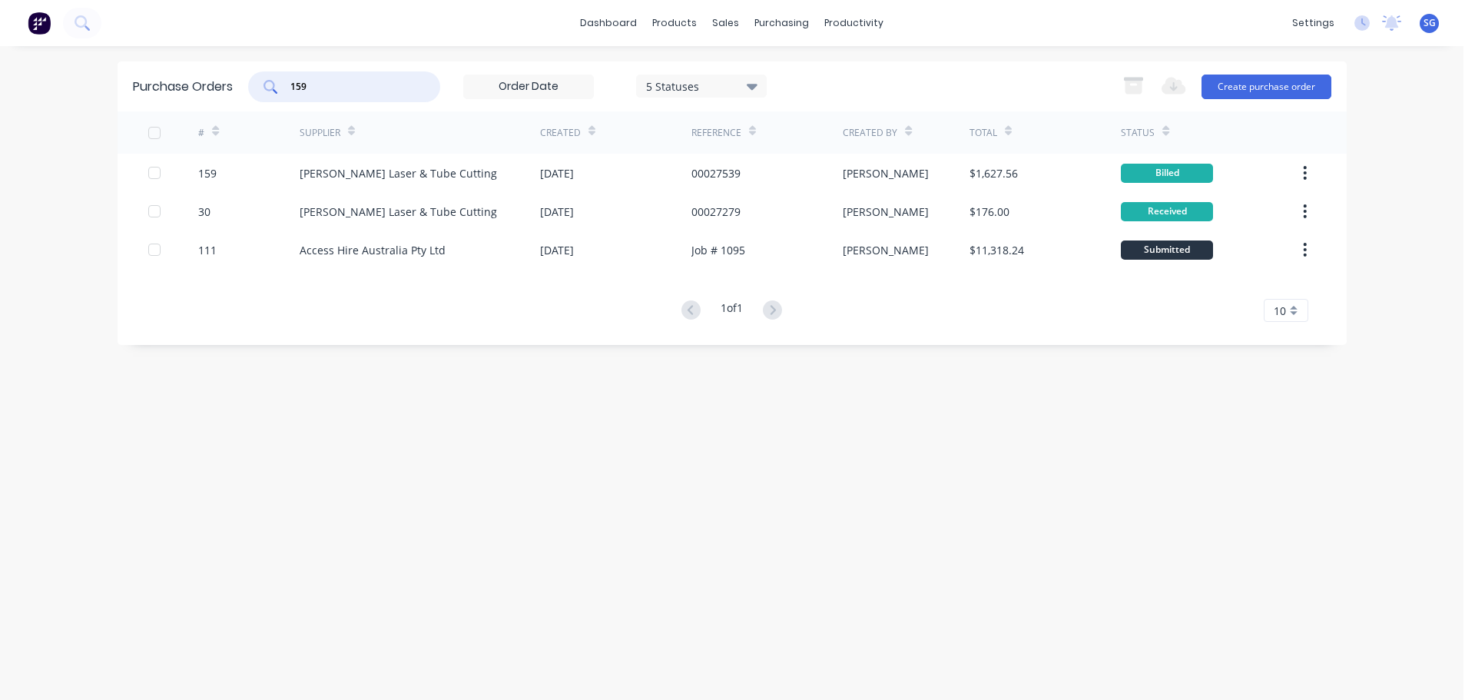
click at [322, 88] on input "159" at bounding box center [353, 86] width 128 height 15
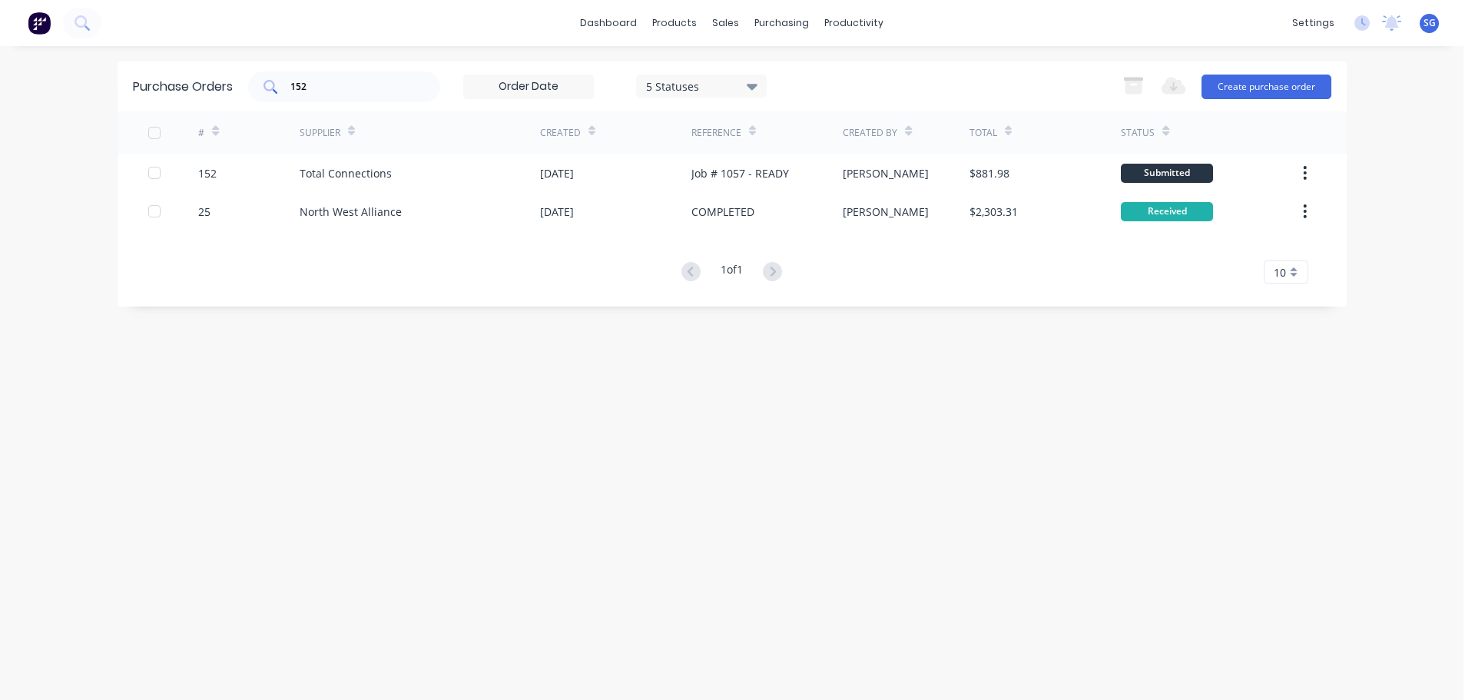
click at [330, 83] on input "152" at bounding box center [353, 86] width 128 height 15
click at [316, 85] on input "184" at bounding box center [353, 86] width 128 height 15
type input "1"
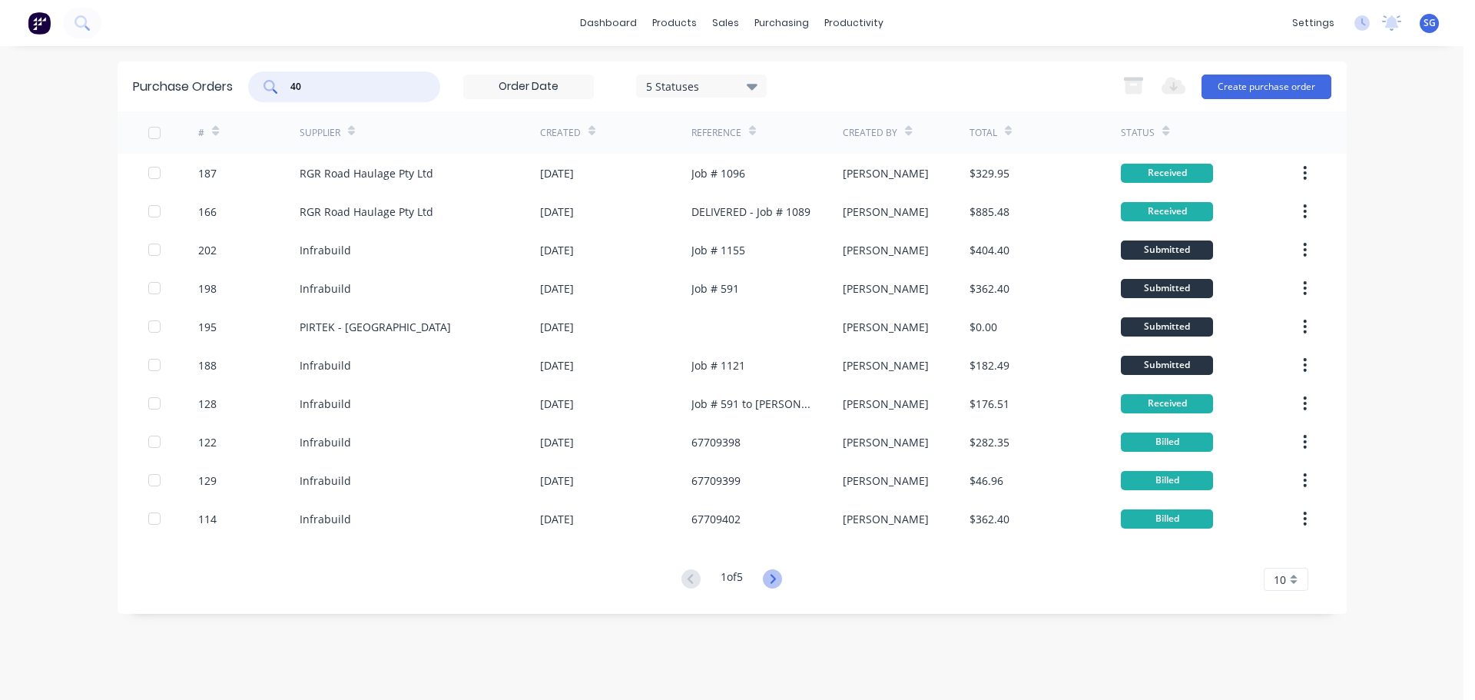
type input "40"
click at [778, 582] on icon at bounding box center [772, 578] width 19 height 19
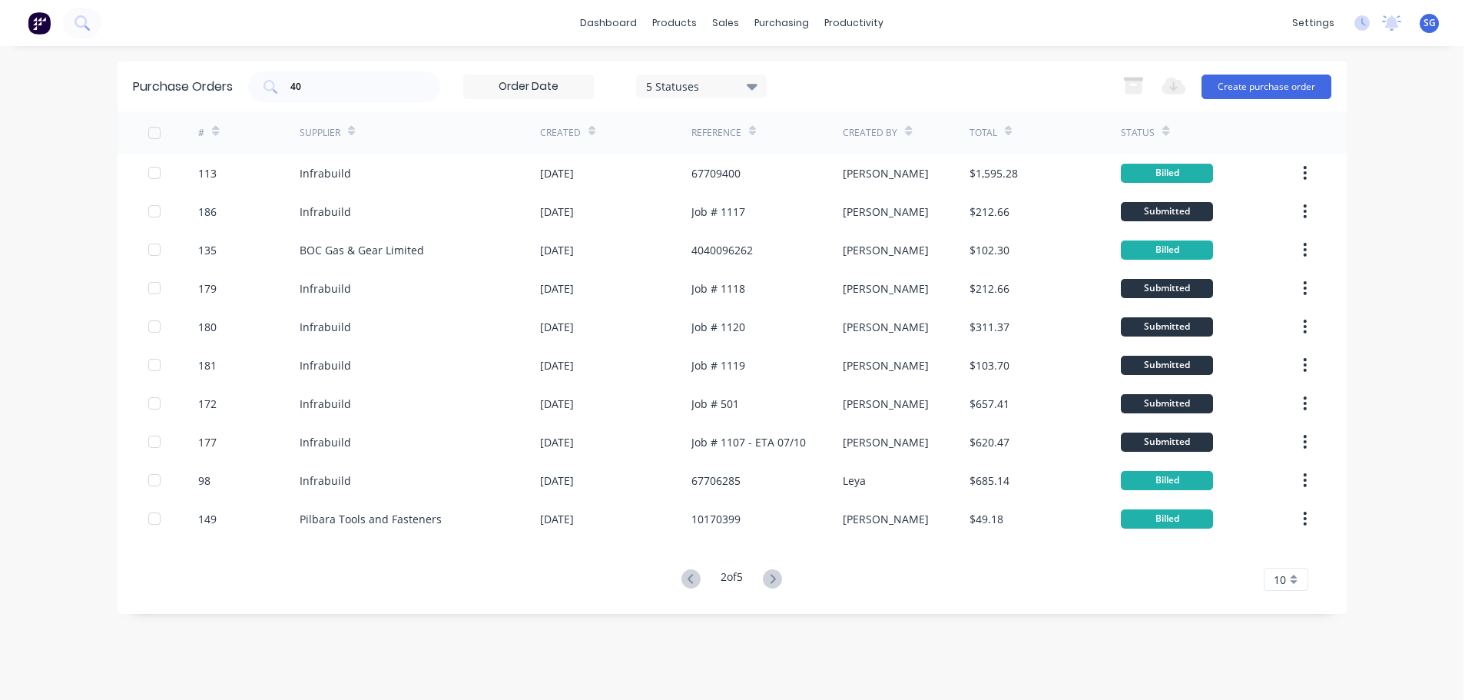
click at [778, 582] on icon at bounding box center [772, 578] width 19 height 19
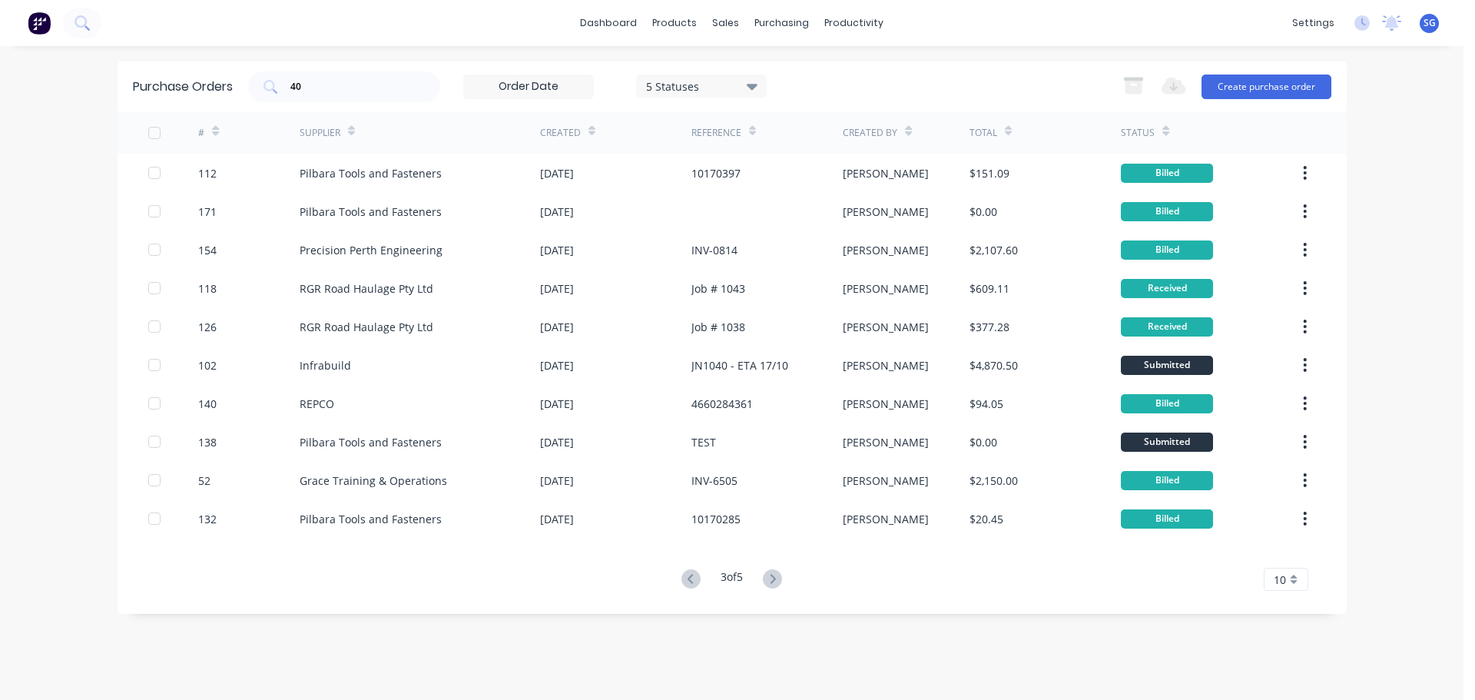
click at [778, 582] on icon at bounding box center [772, 578] width 19 height 19
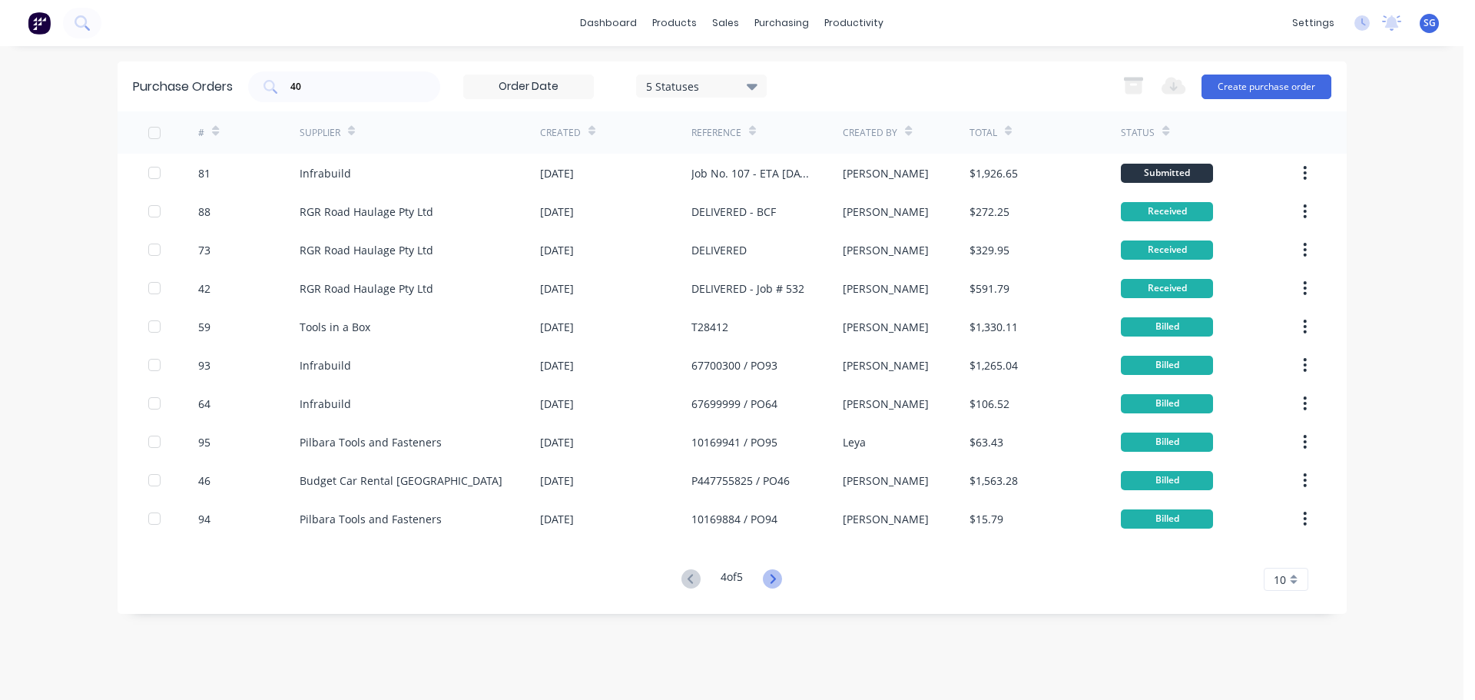
click at [782, 579] on icon at bounding box center [772, 578] width 19 height 19
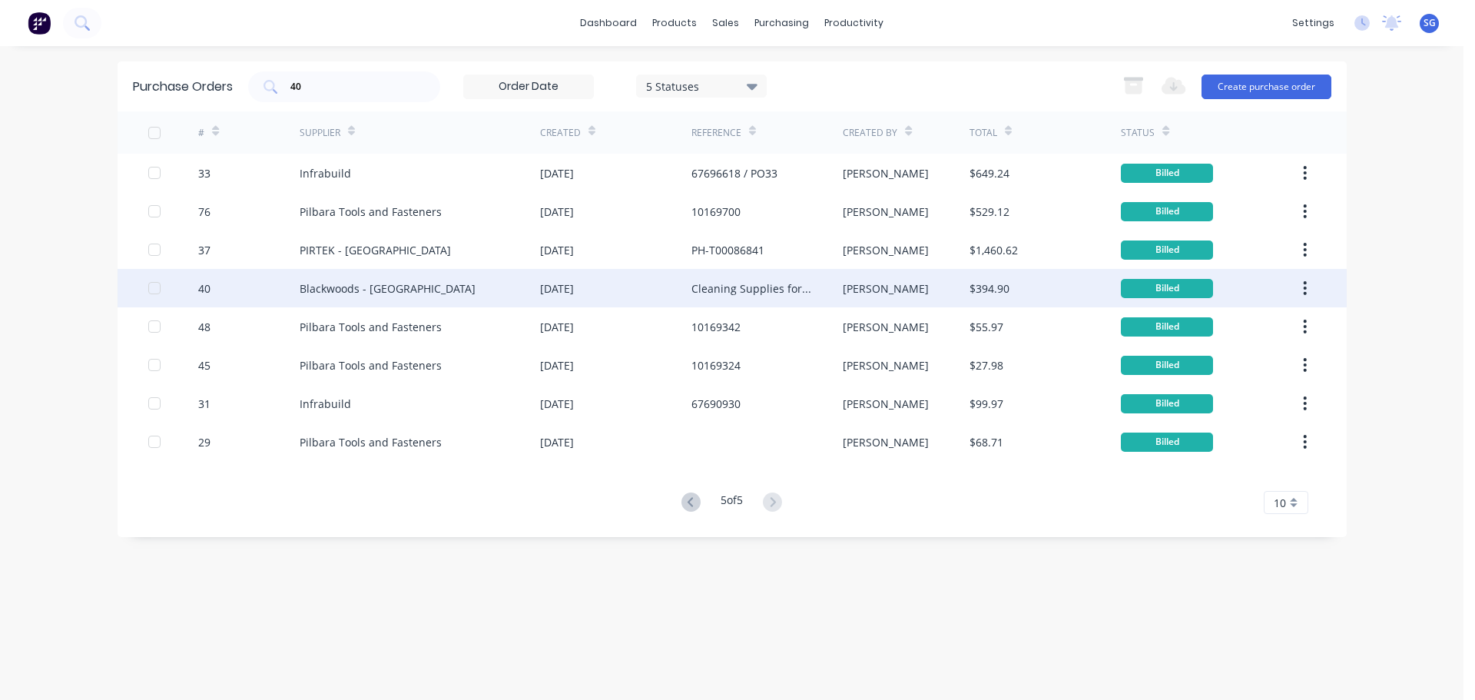
click at [330, 293] on div "Blackwoods - [GEOGRAPHIC_DATA]" at bounding box center [388, 288] width 176 height 16
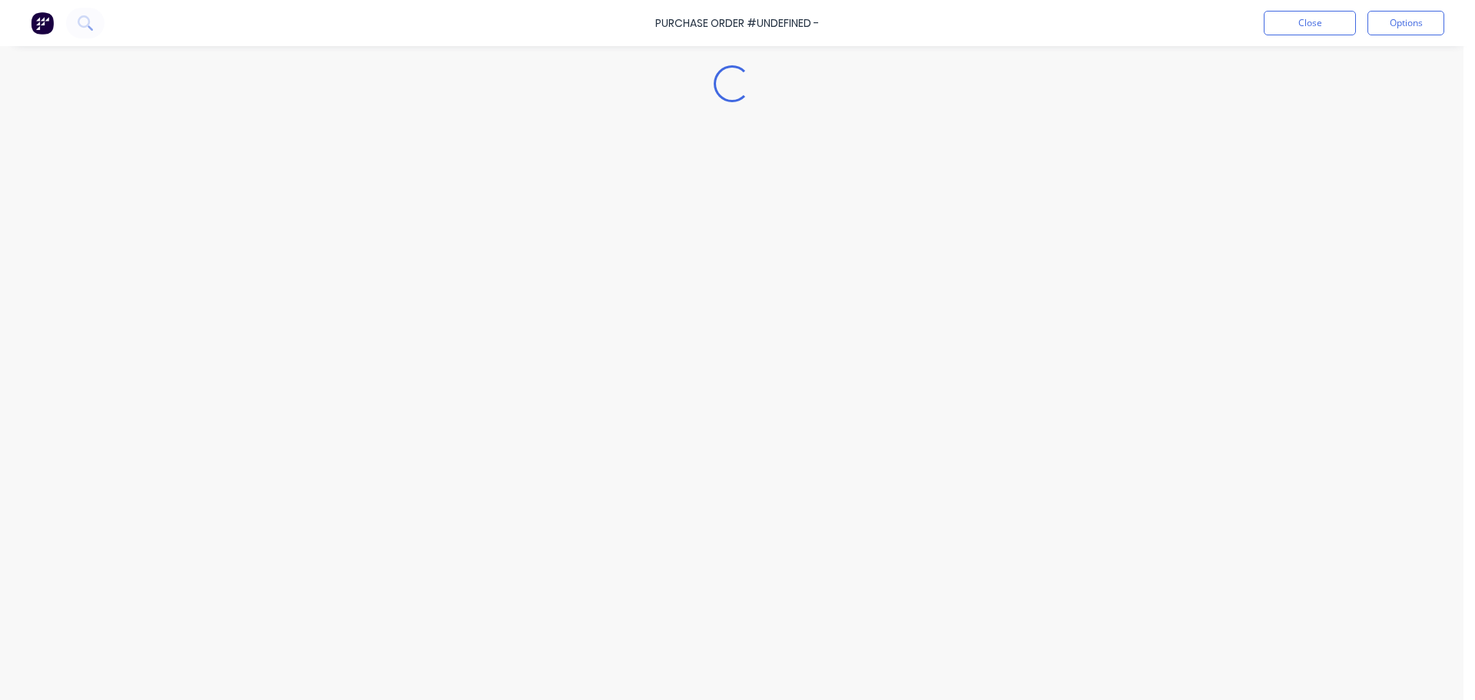
type textarea "x"
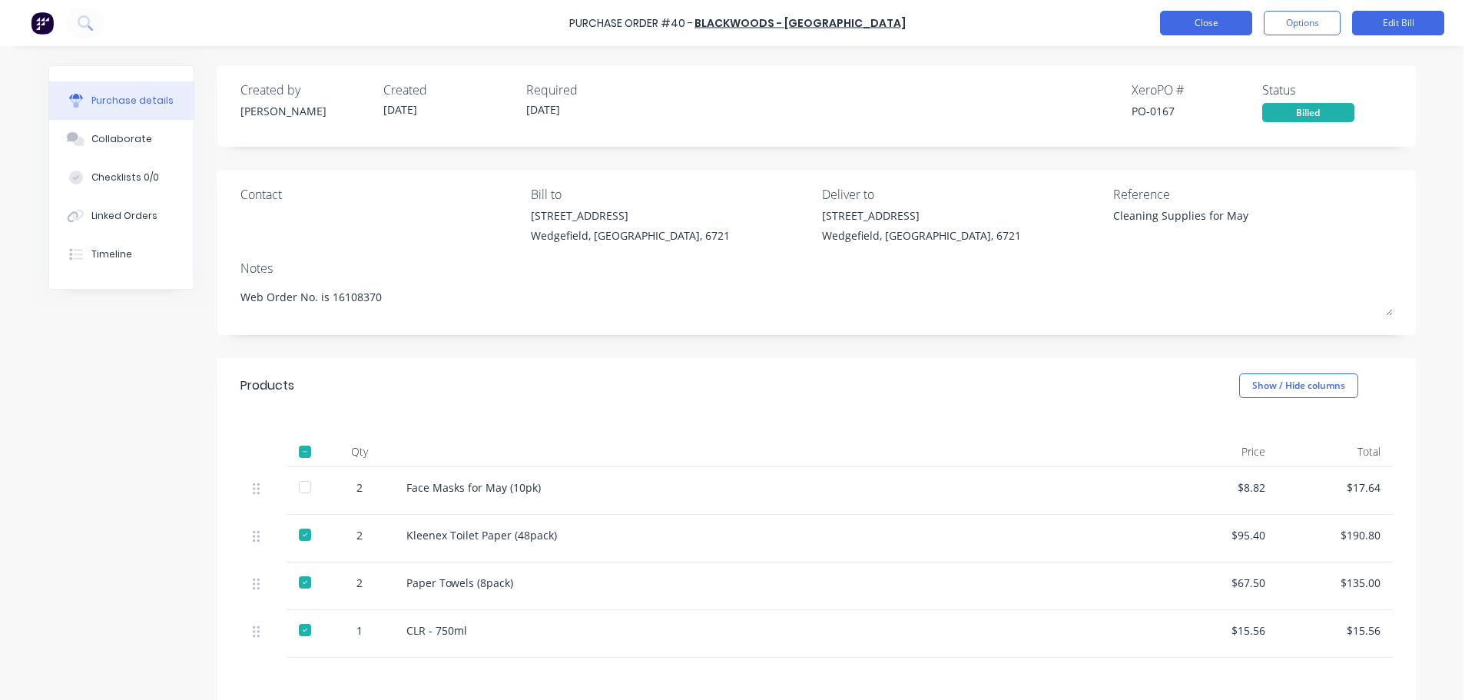
click at [1228, 23] on button "Close" at bounding box center [1206, 23] width 92 height 25
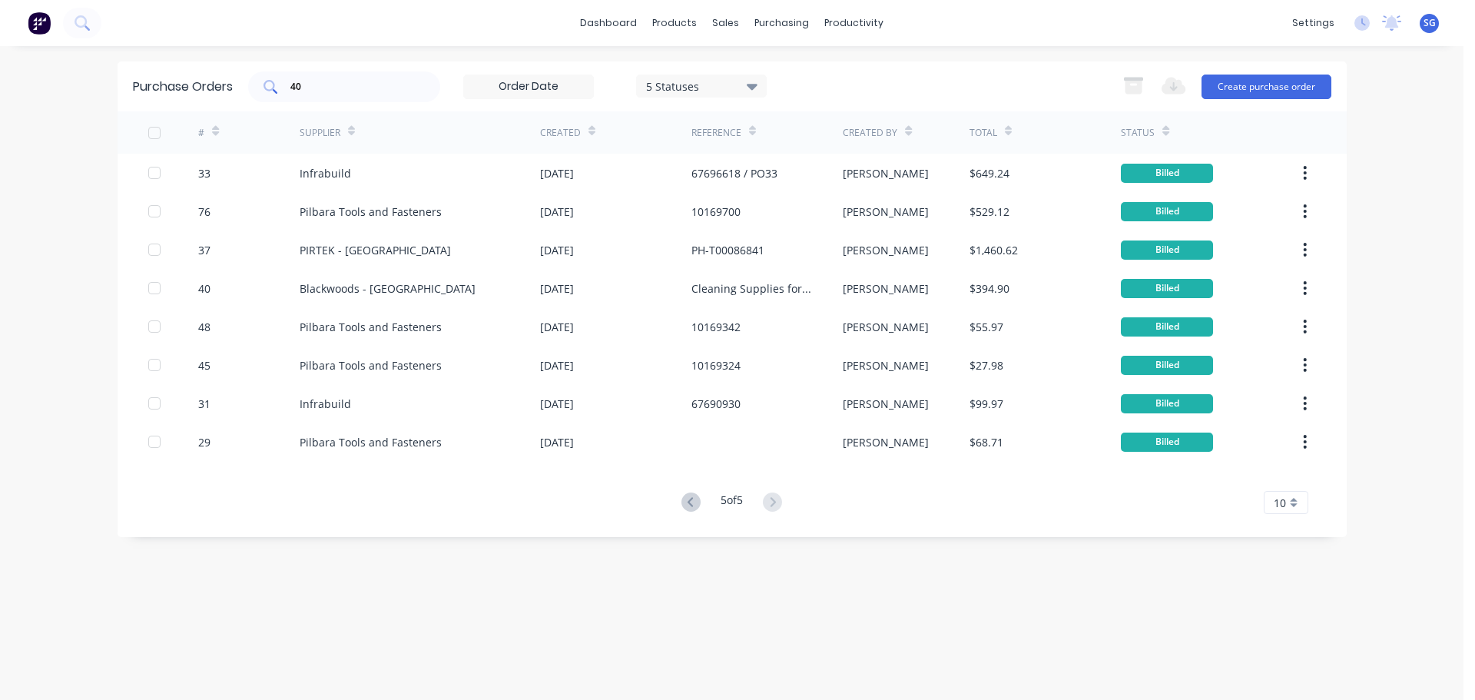
click at [373, 91] on input "40" at bounding box center [353, 86] width 128 height 15
type input "4"
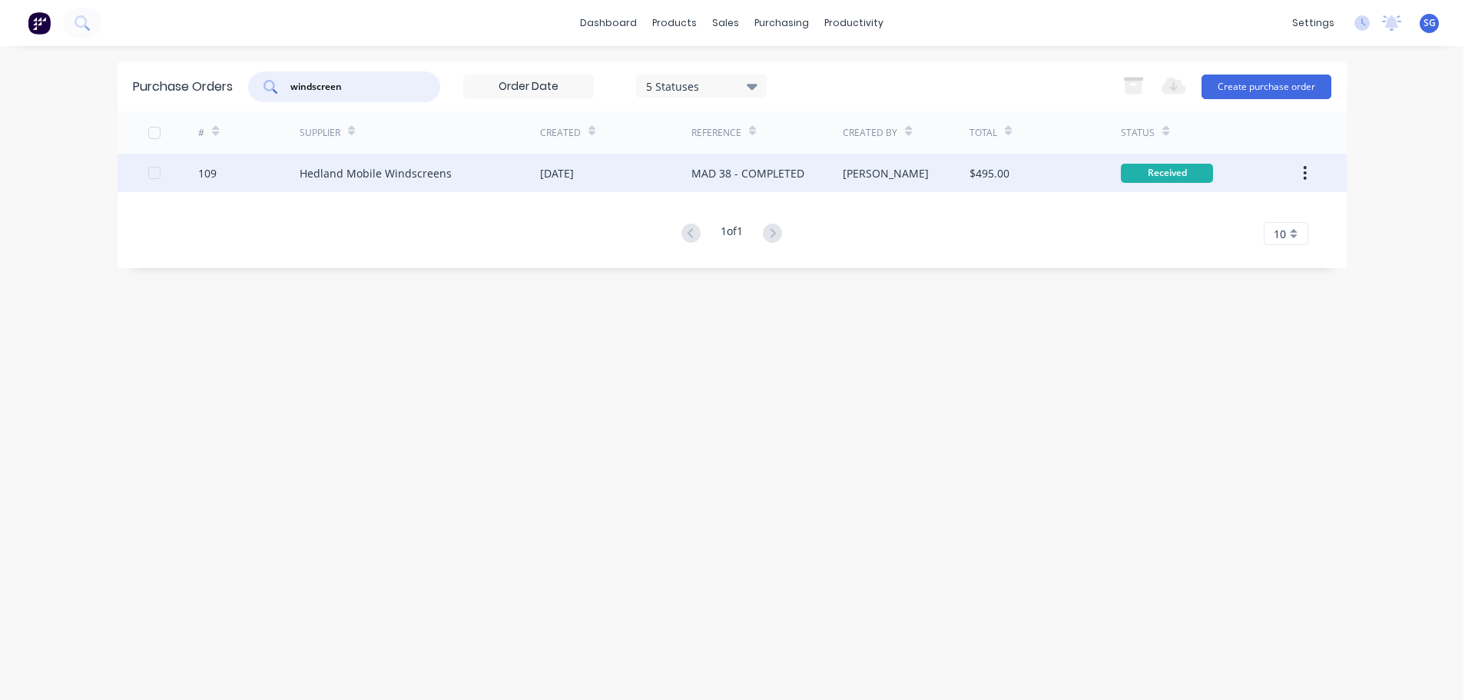
type input "windscreen"
click at [444, 179] on div "Hedland Mobile Windscreens" at bounding box center [376, 173] width 152 height 16
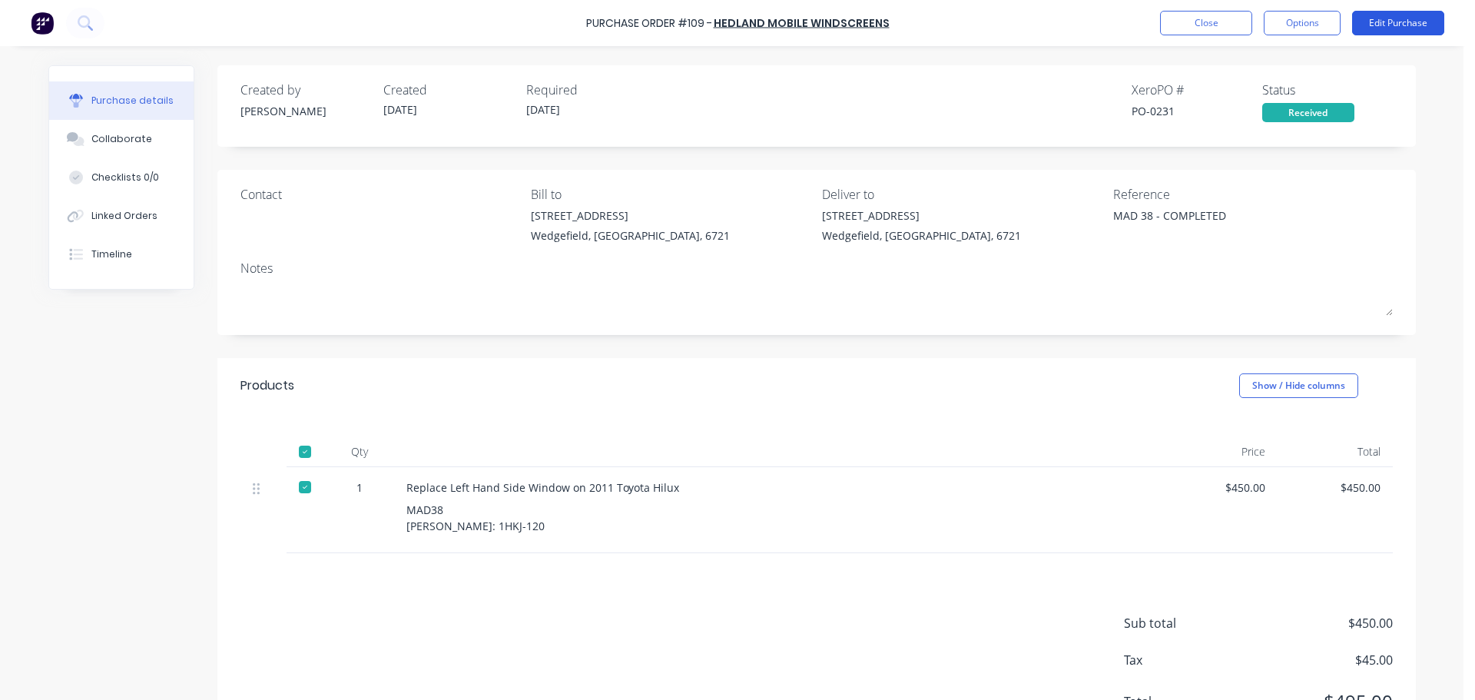
click at [1385, 21] on button "Edit Purchase" at bounding box center [1398, 23] width 92 height 25
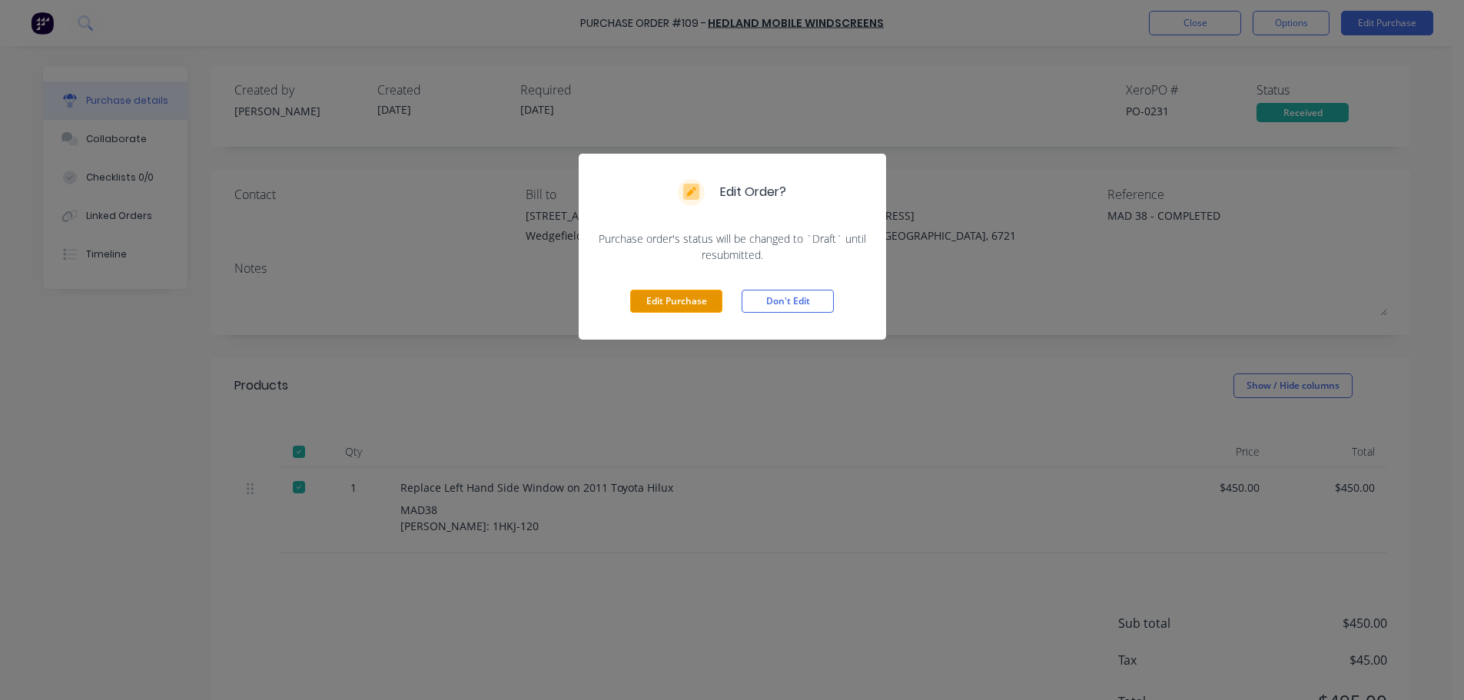
click at [662, 297] on button "Edit Purchase" at bounding box center [676, 301] width 92 height 23
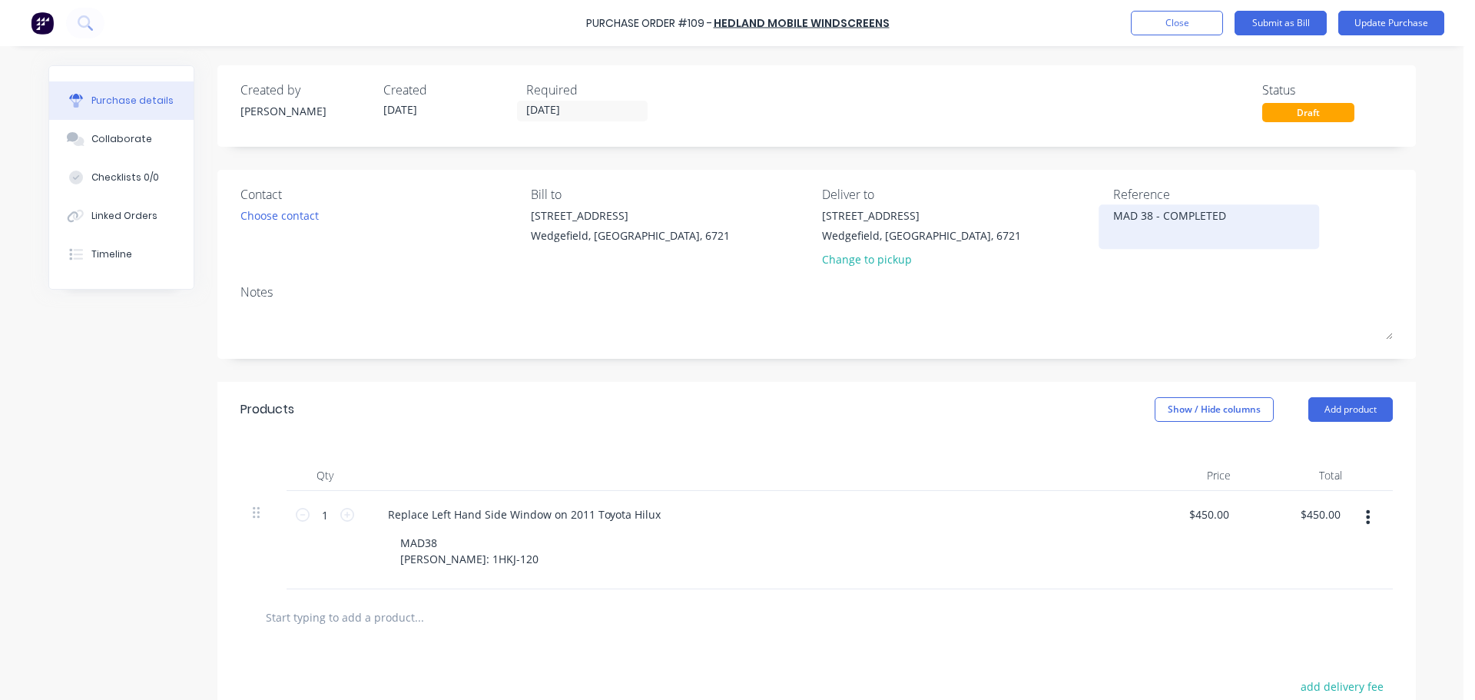
click at [1233, 215] on textarea "MAD 38 - COMPLETED" at bounding box center [1209, 224] width 192 height 35
paste textarea "48563"
type textarea "x"
type textarea "MAD 38 - COMPLETED48563"
drag, startPoint x: 1217, startPoint y: 217, endPoint x: 1082, endPoint y: 215, distance: 135.3
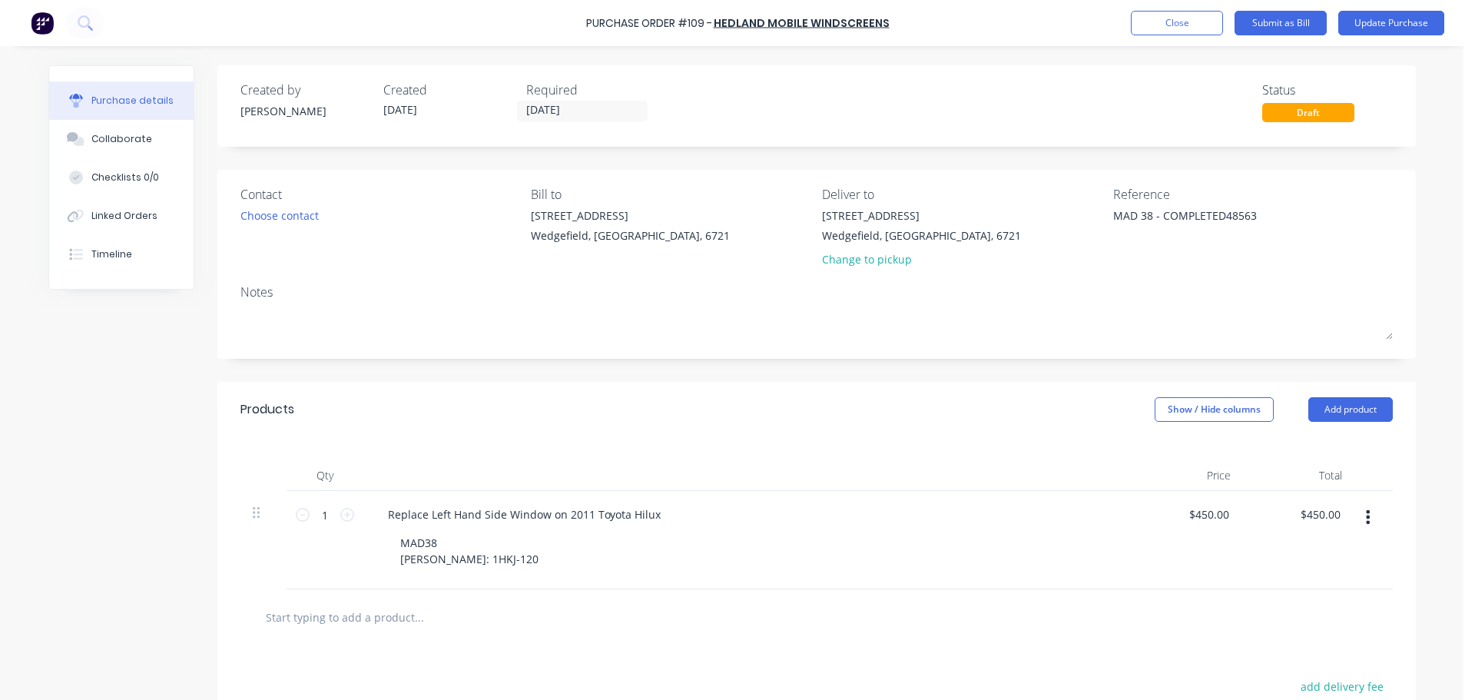
click at [1082, 215] on div "Contact Choose contact Bill to 20 Munda Way Wedgefield, Western Australia, 6721…" at bounding box center [817, 230] width 1153 height 90
type textarea "x"
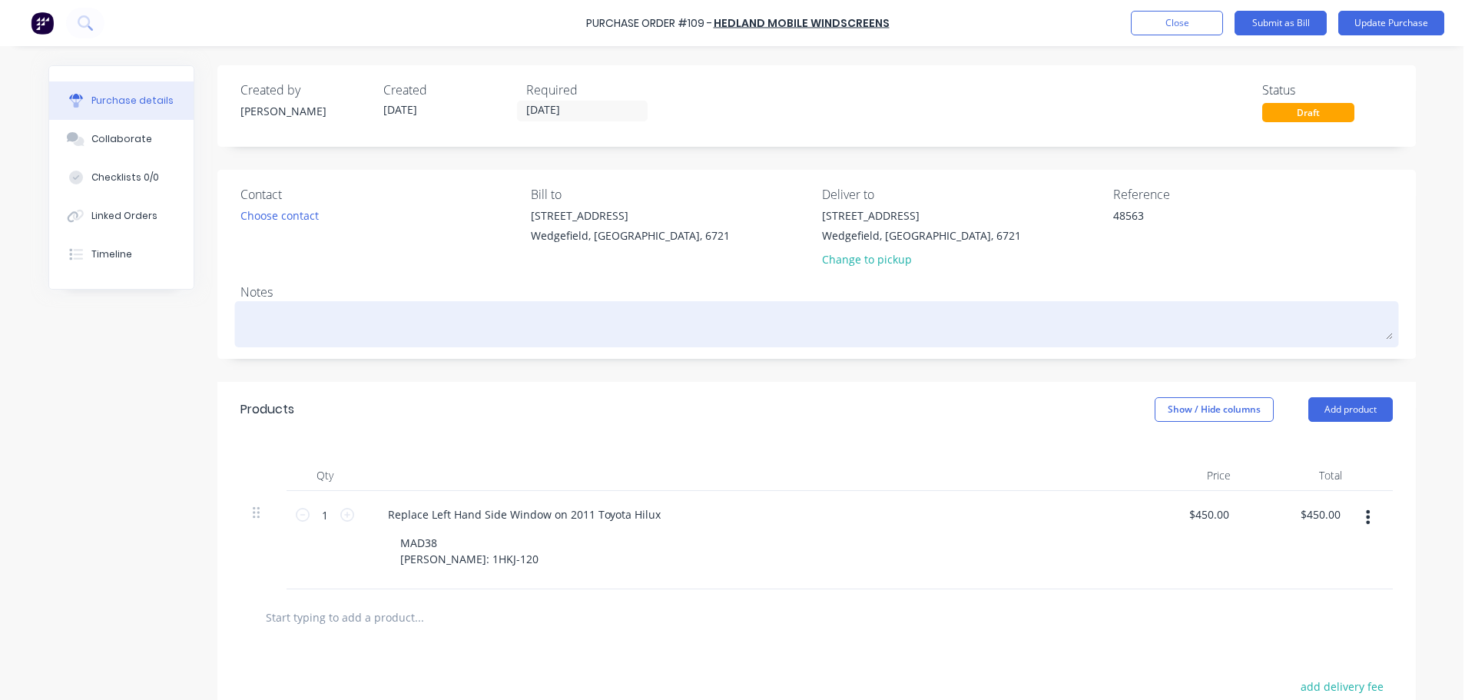
type textarea "48563"
type textarea "x"
type textarea "48563"
click at [274, 307] on textarea at bounding box center [817, 322] width 1153 height 35
paste textarea "MAD 38 - COMPLETED"
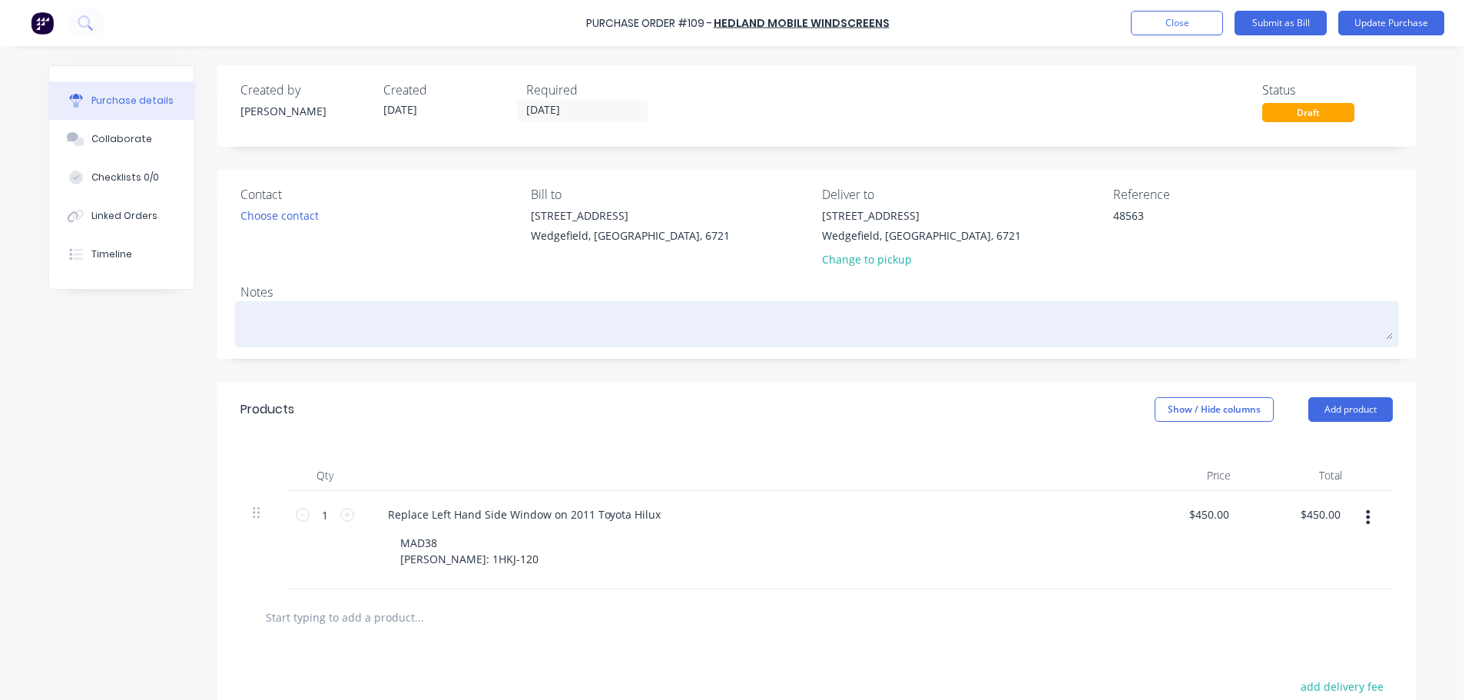
type textarea "x"
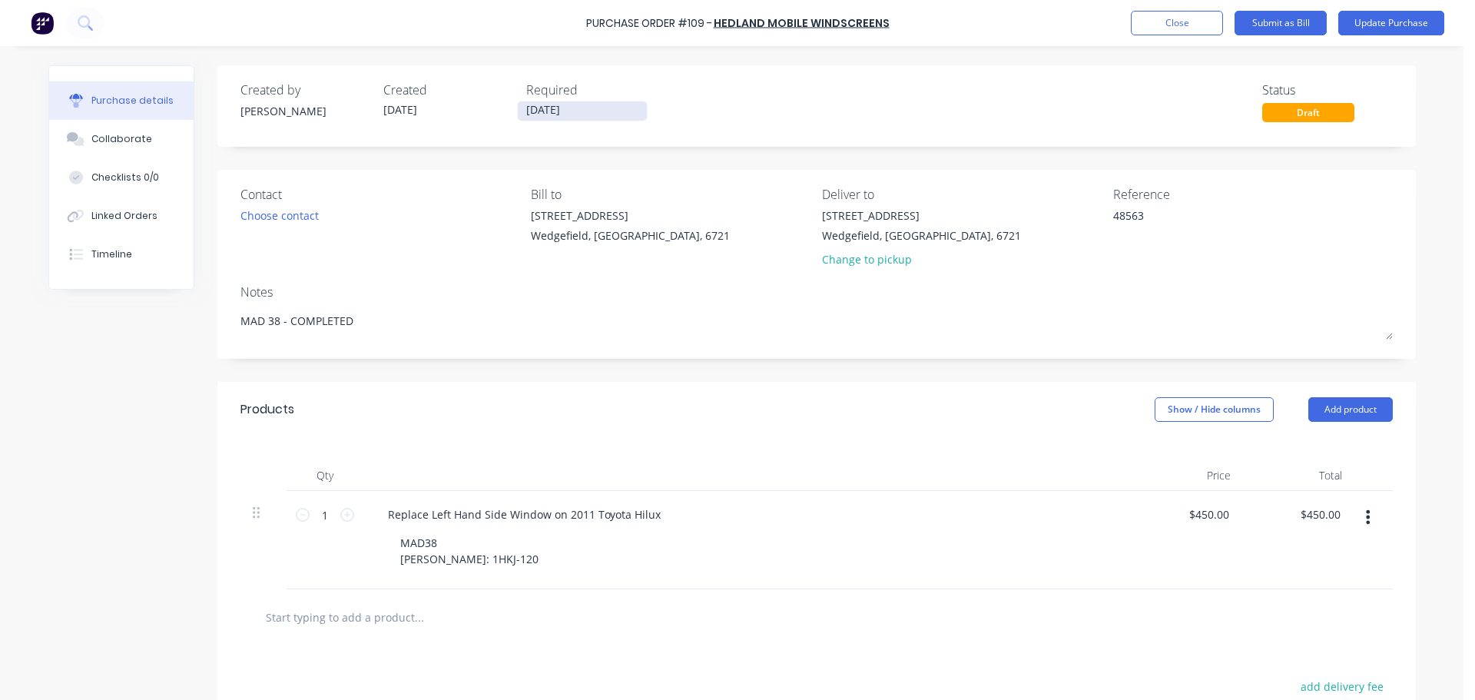
type textarea "MAD 38 - COMPLETED"
type textarea "x"
type textarea "MAD 38 - COMPLETED"
click at [558, 111] on input "19/09/25" at bounding box center [582, 110] width 129 height 19
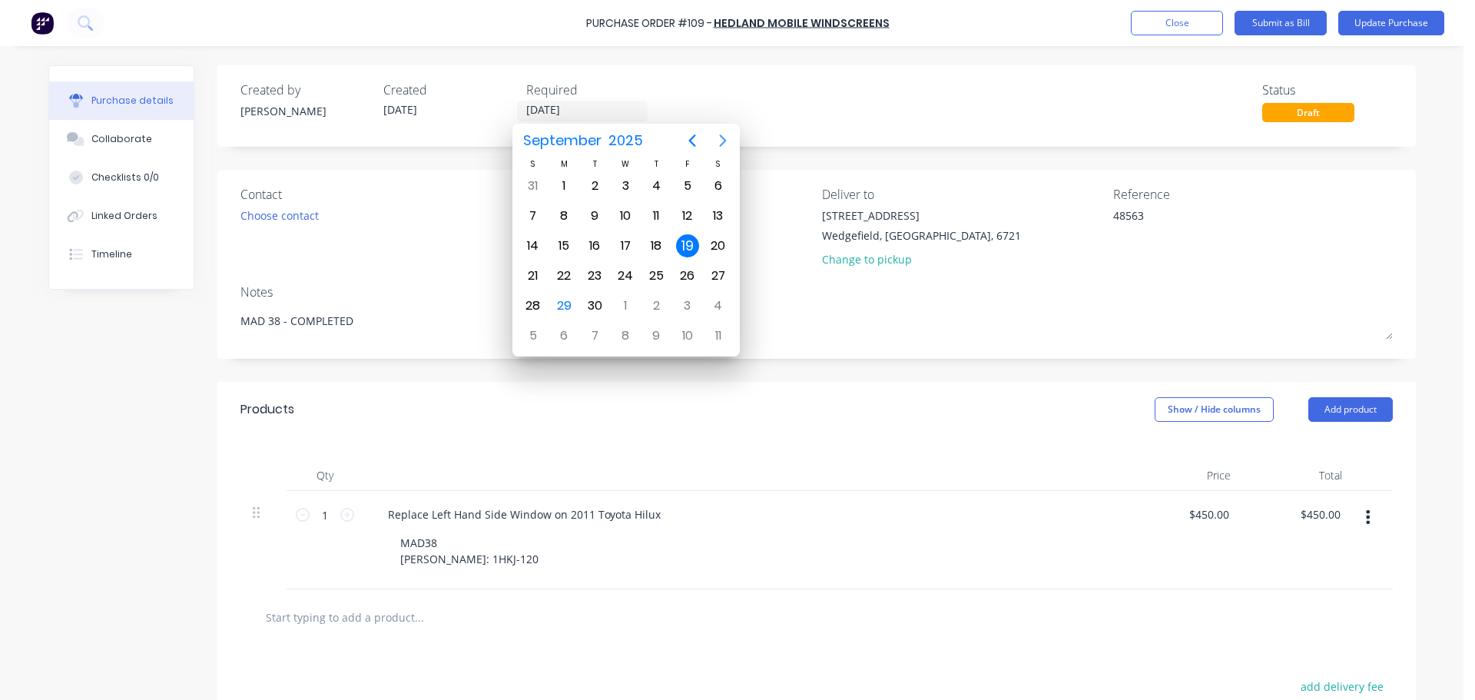
click at [728, 142] on icon "Next page" at bounding box center [723, 140] width 18 height 18
click at [533, 275] on div "19" at bounding box center [533, 275] width 23 height 23
type textarea "x"
type input "19/10/25"
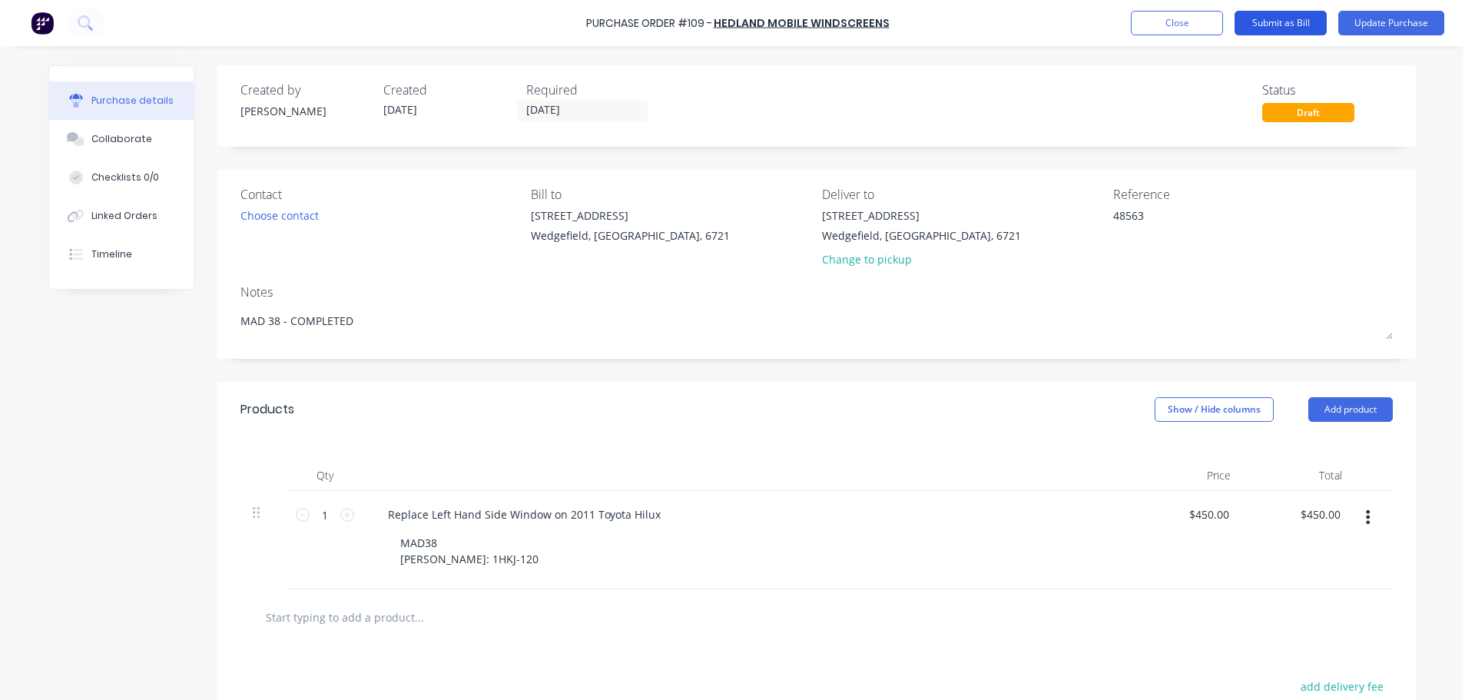
click at [1289, 29] on button "Submit as Bill" at bounding box center [1281, 23] width 92 height 25
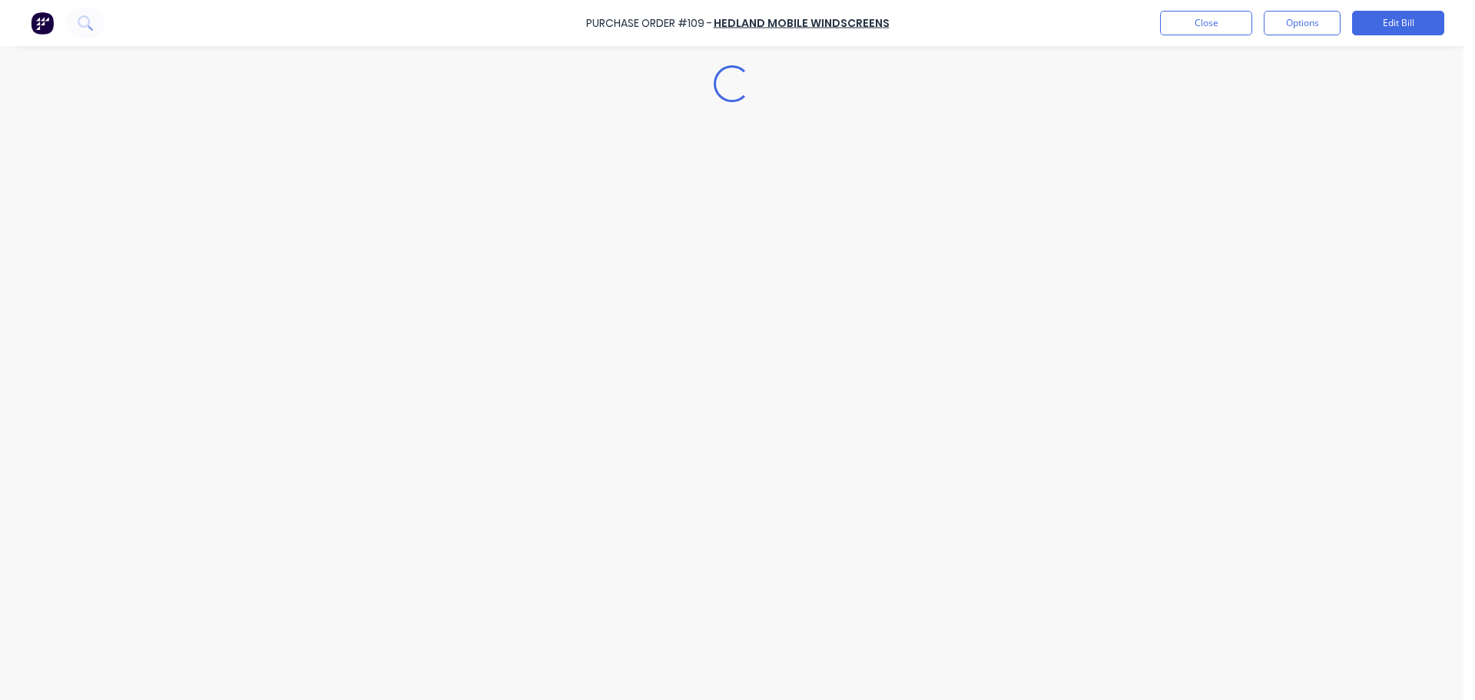
type textarea "x"
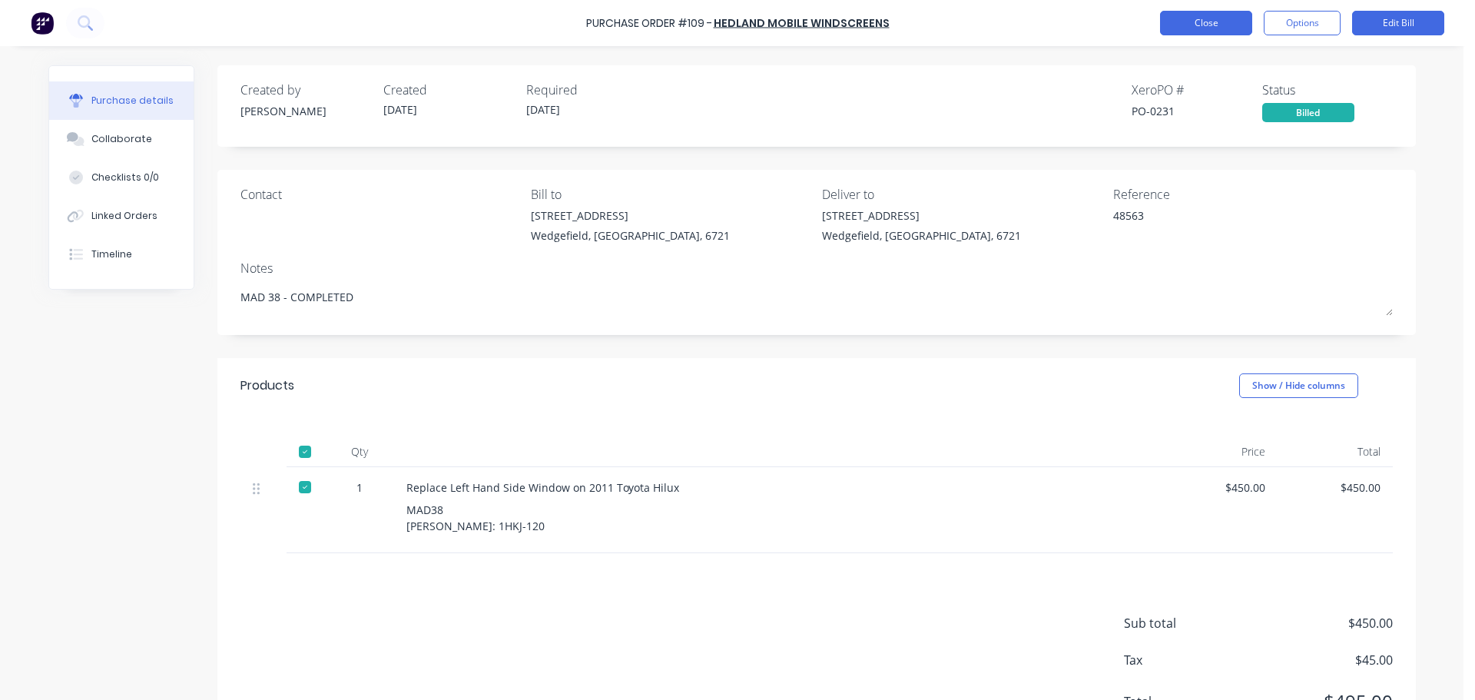
click at [1196, 21] on button "Close" at bounding box center [1206, 23] width 92 height 25
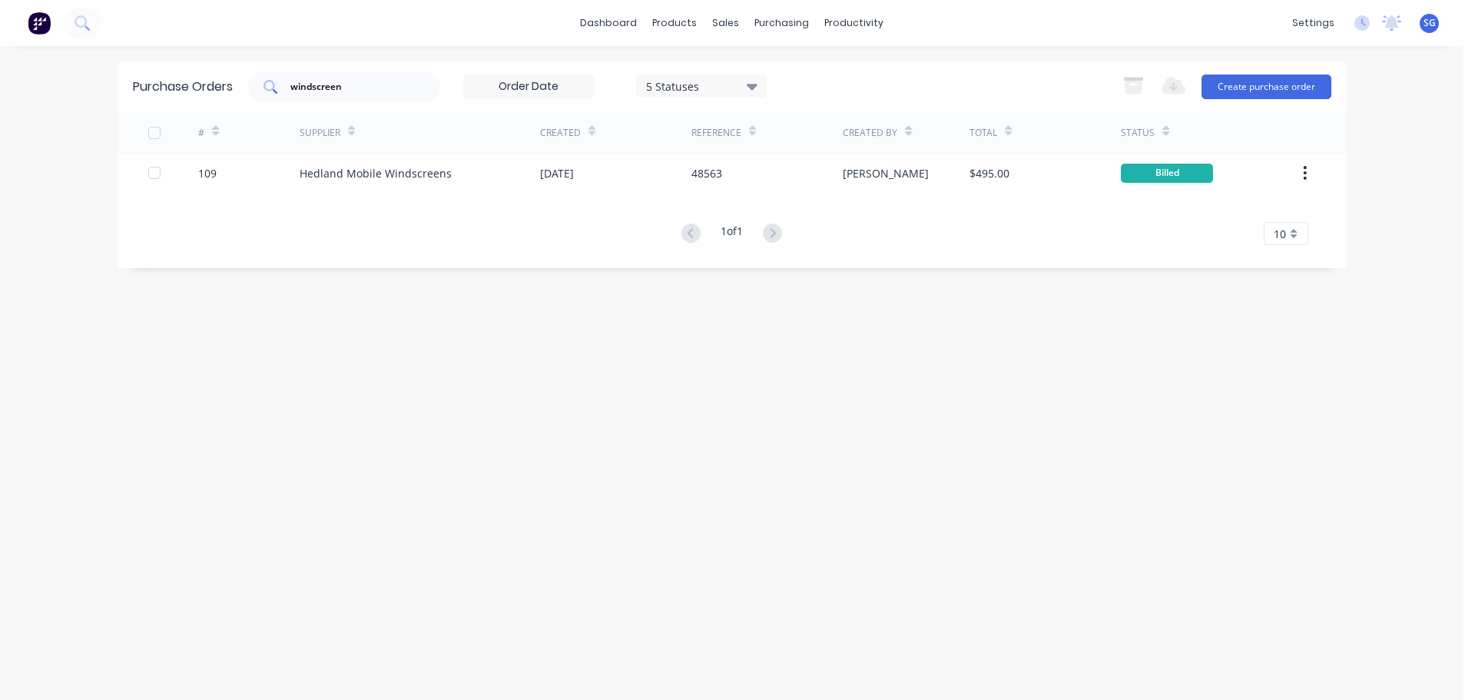
click at [350, 89] on input "windscreen" at bounding box center [353, 86] width 128 height 15
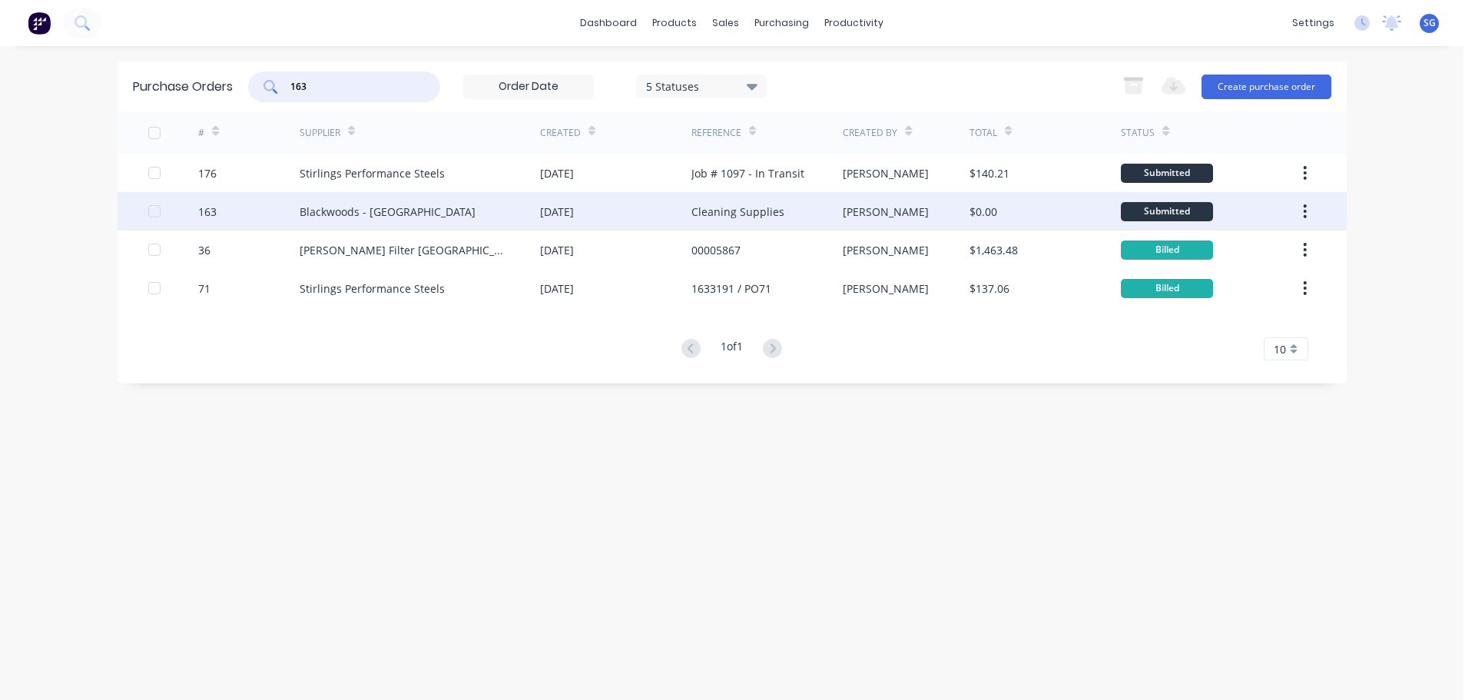
type input "163"
click at [473, 222] on div "Blackwoods - [GEOGRAPHIC_DATA]" at bounding box center [420, 211] width 241 height 38
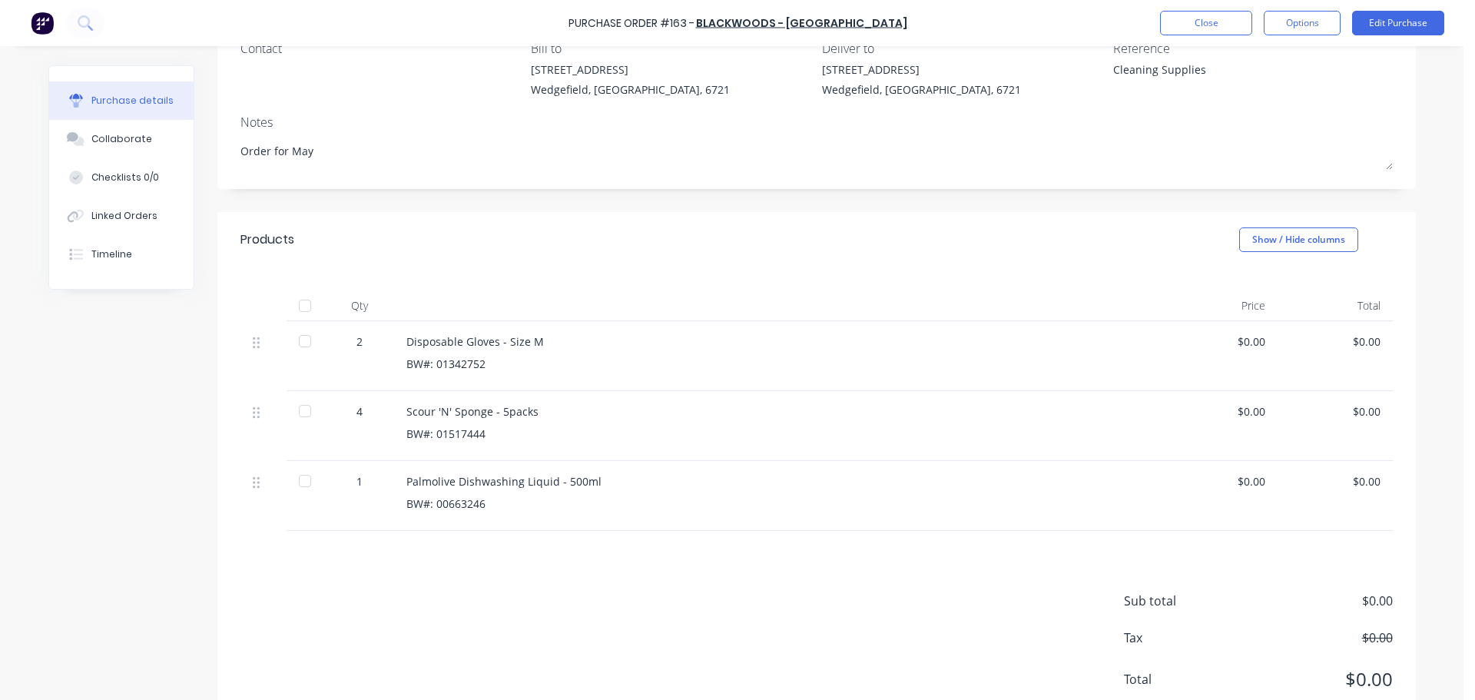
scroll to position [119, 0]
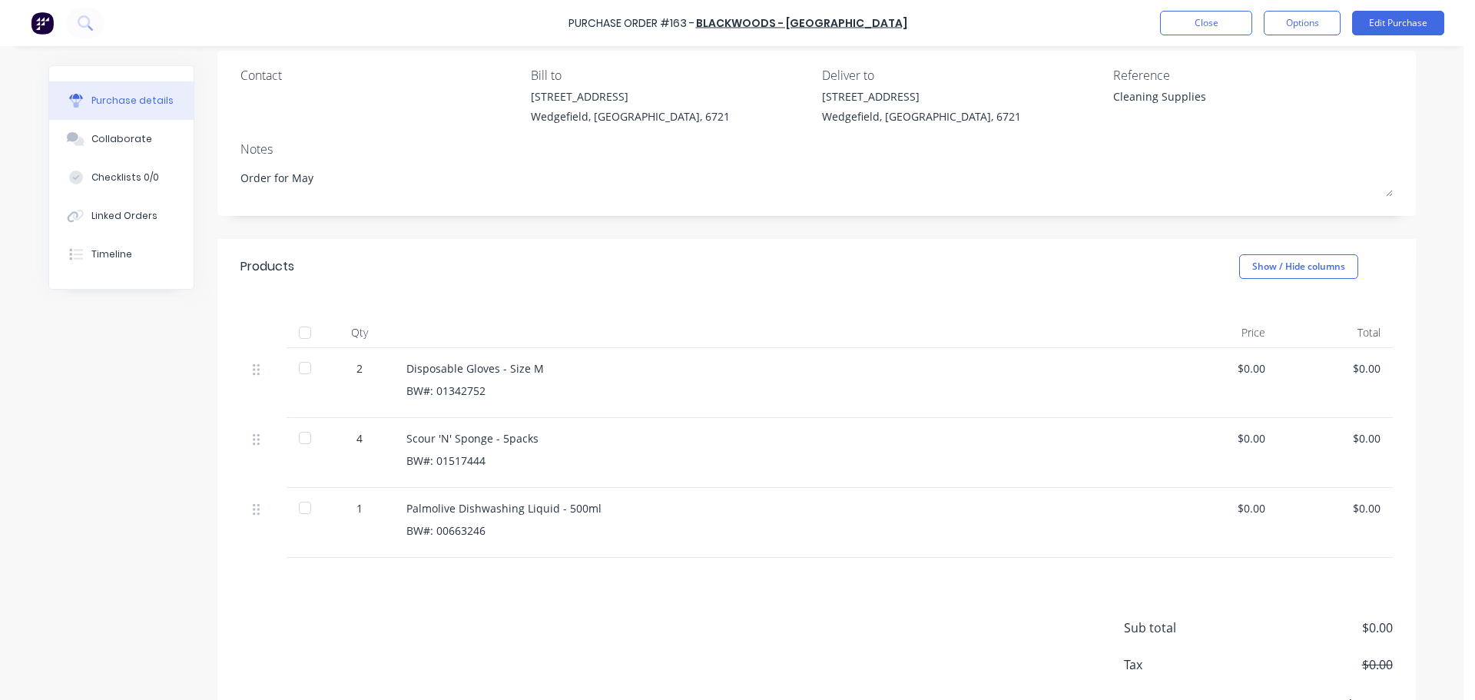
click at [297, 507] on div at bounding box center [305, 508] width 31 height 31
click at [296, 369] on div at bounding box center [305, 368] width 31 height 31
type textarea "x"
click at [1203, 28] on button "Close" at bounding box center [1206, 23] width 92 height 25
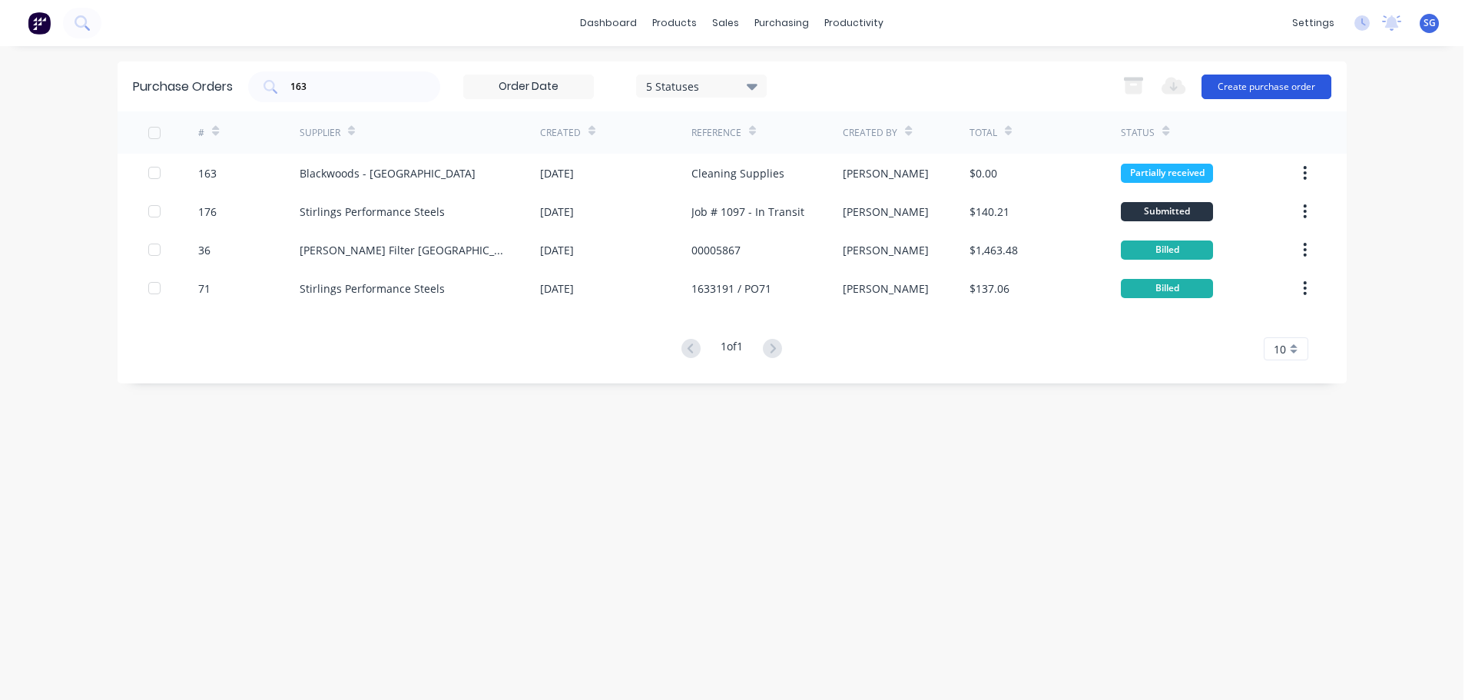
click at [1259, 84] on button "Create purchase order" at bounding box center [1267, 87] width 130 height 25
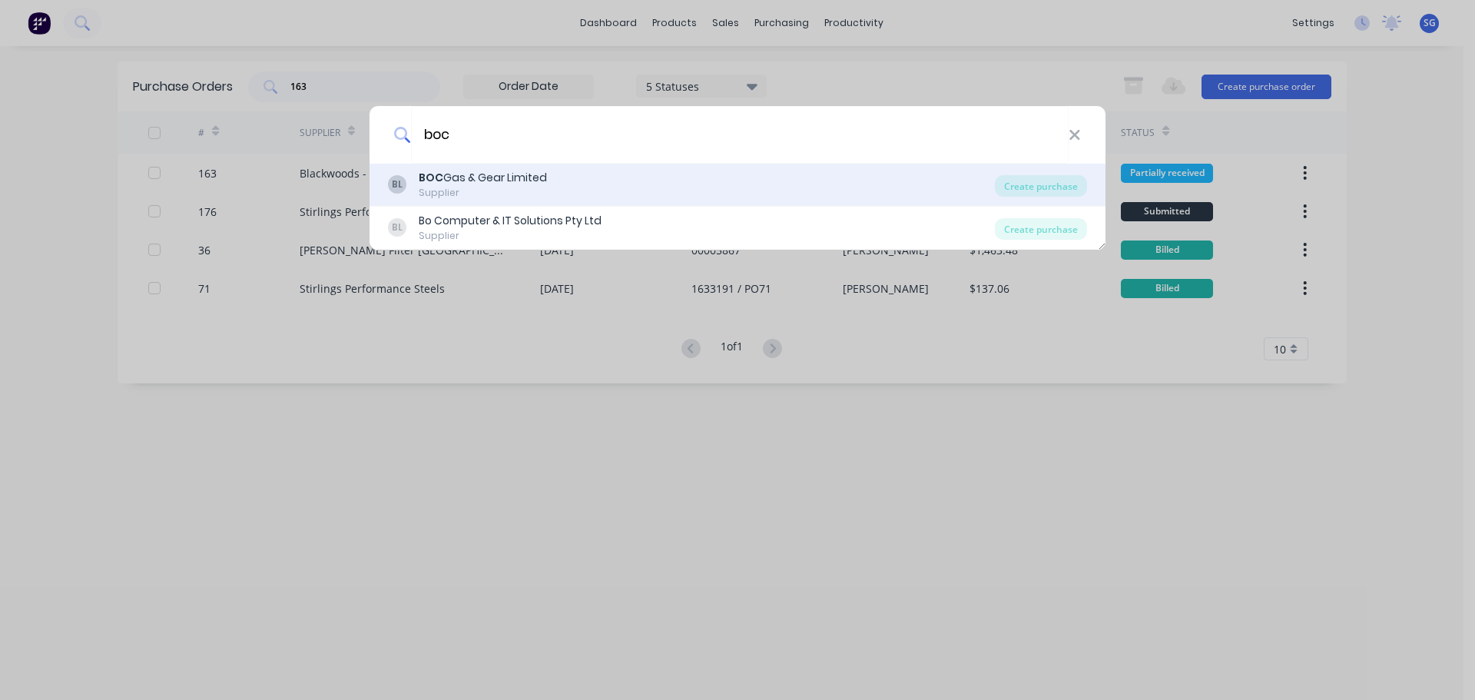
type input "boc"
click at [458, 174] on div "BOC Gas & Gear Limited" at bounding box center [483, 178] width 128 height 16
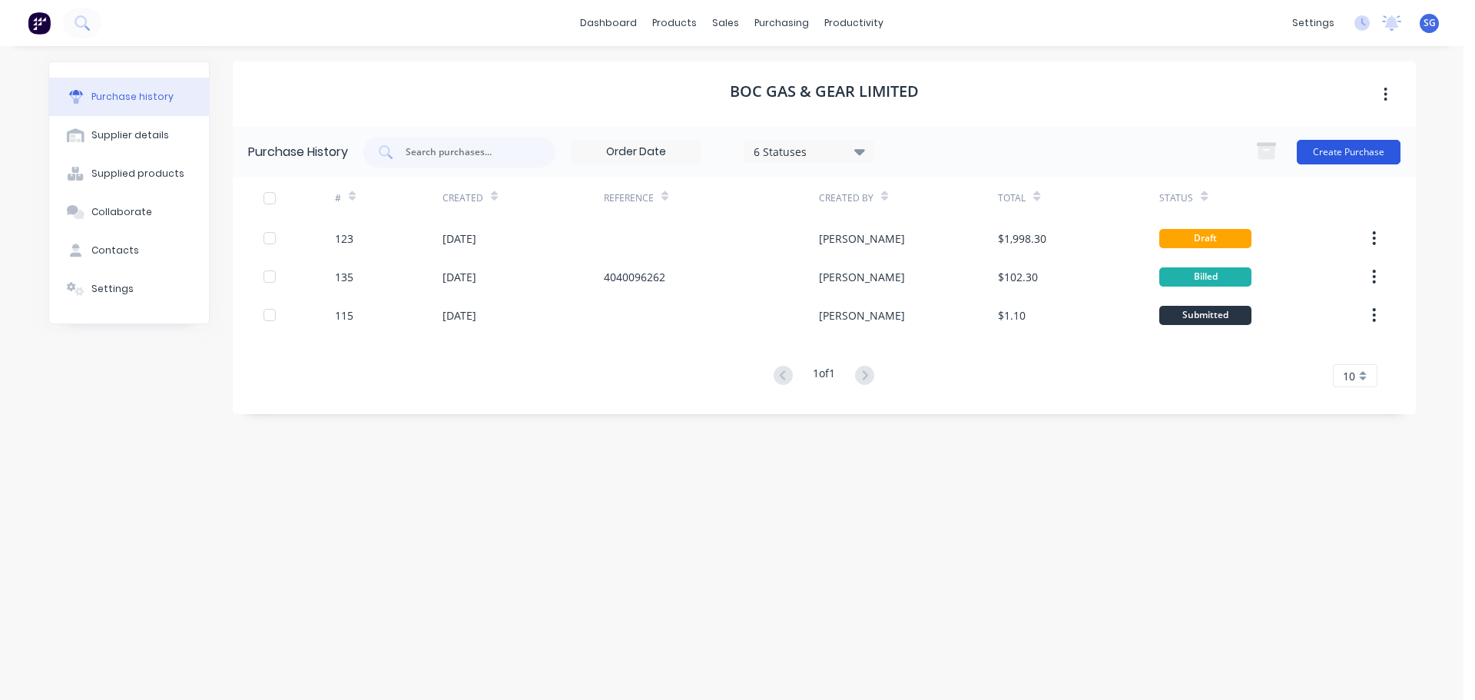
click at [1326, 157] on button "Create Purchase" at bounding box center [1349, 152] width 104 height 25
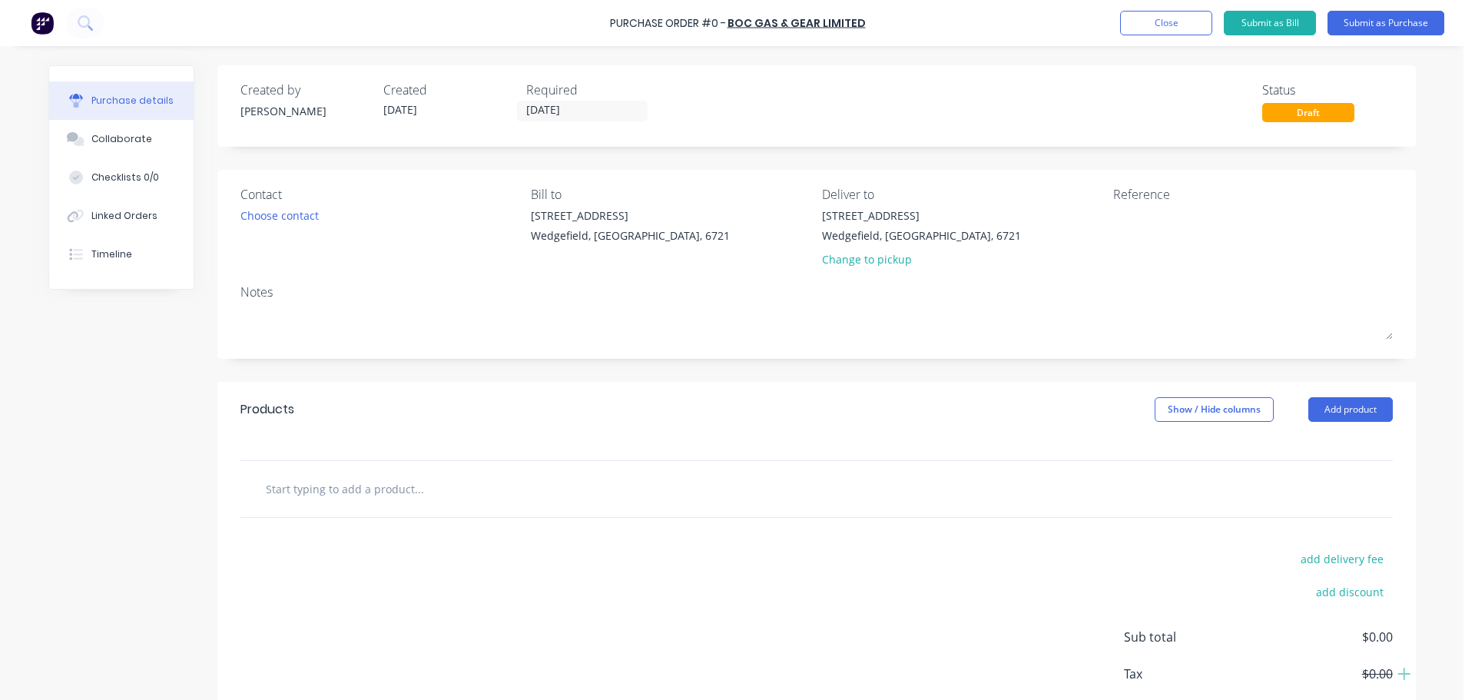
click at [314, 490] on input "text" at bounding box center [418, 488] width 307 height 31
paste input "Container Service - Daily Tracking for Period 29.08.2025 to 27.09.2025"
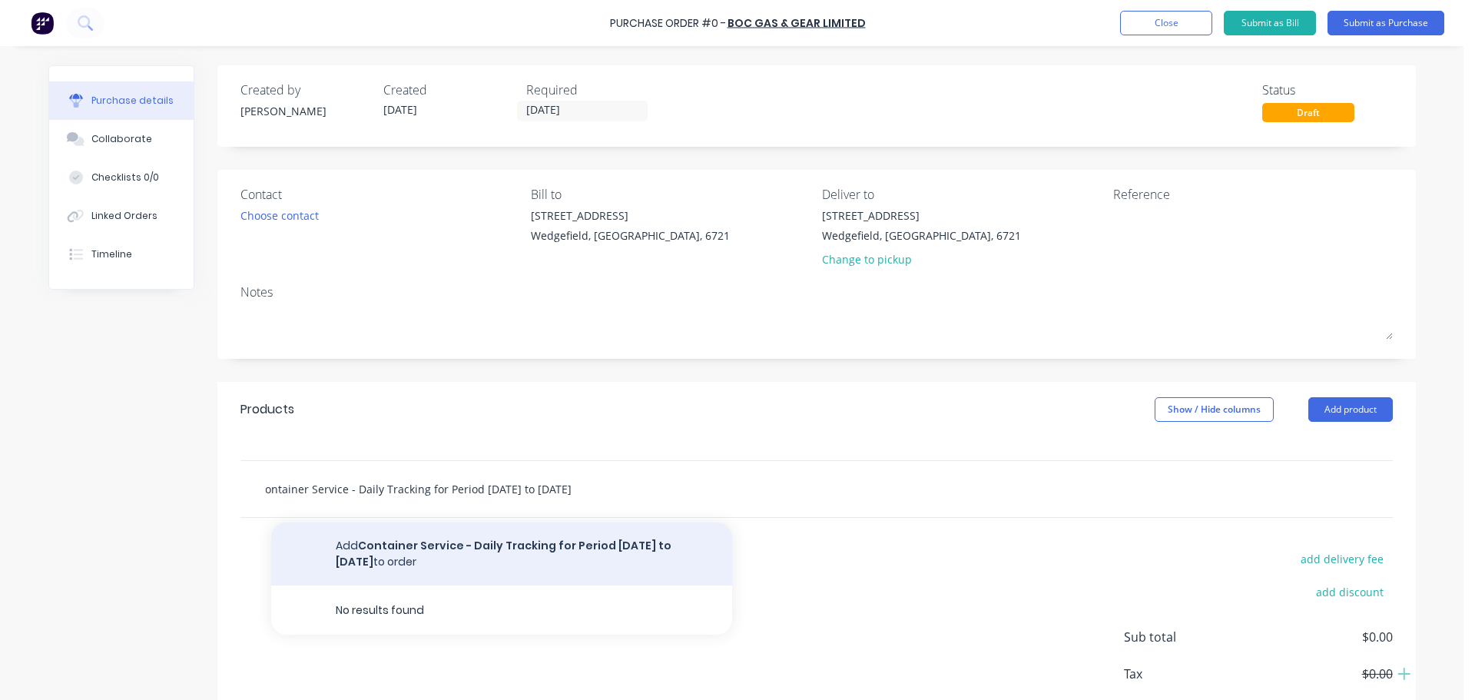
type input "Container Service - Daily Tracking for Period 29.08.2025 to 27.09.2025"
click at [500, 539] on button "Add Container Service - Daily Tracking for Period 29.08.2025 to 27.09.2025 to o…" at bounding box center [501, 554] width 461 height 63
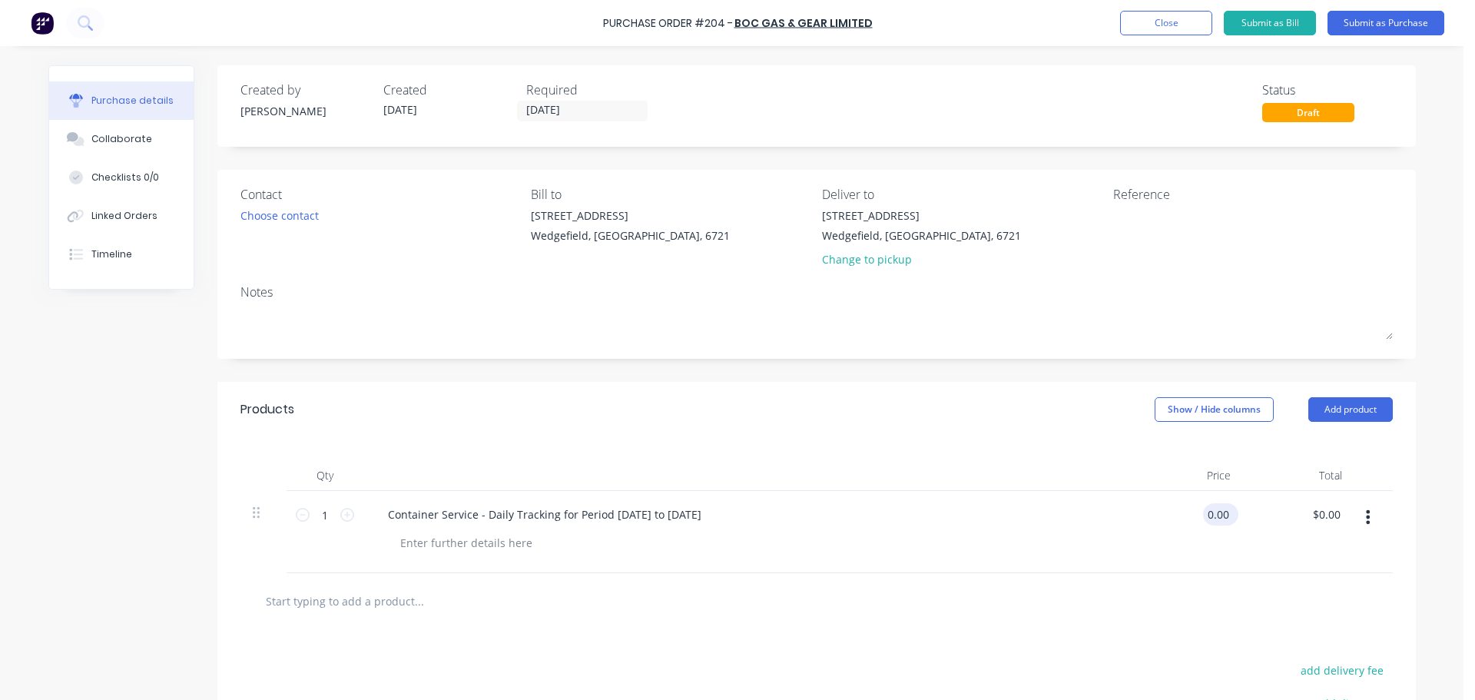
click at [1219, 519] on input "0.00" at bounding box center [1217, 514] width 29 height 22
type input "$1,642.01"
click at [1146, 224] on textarea at bounding box center [1209, 224] width 192 height 35
type input "$1,642.01"
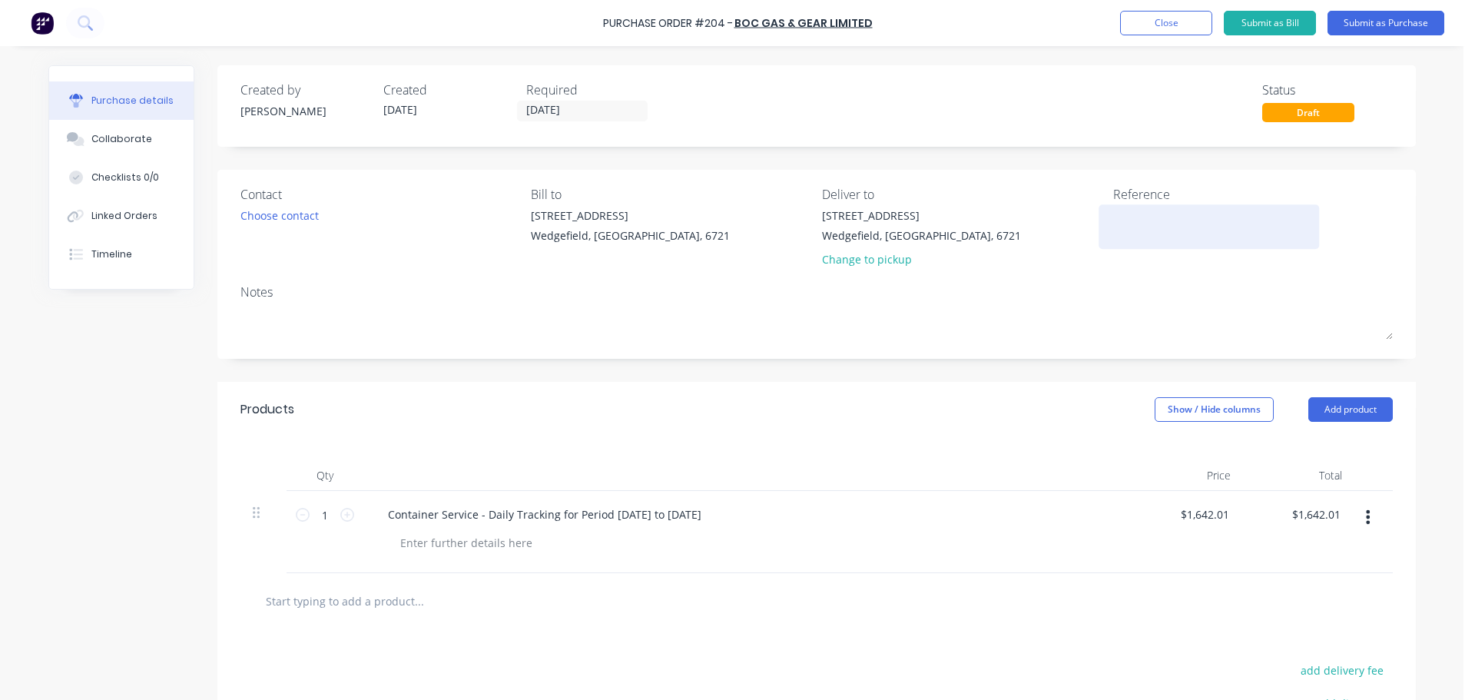
paste textarea "4040169911"
type textarea "x"
type textarea "4040169911"
type textarea "x"
type textarea "4040169911"
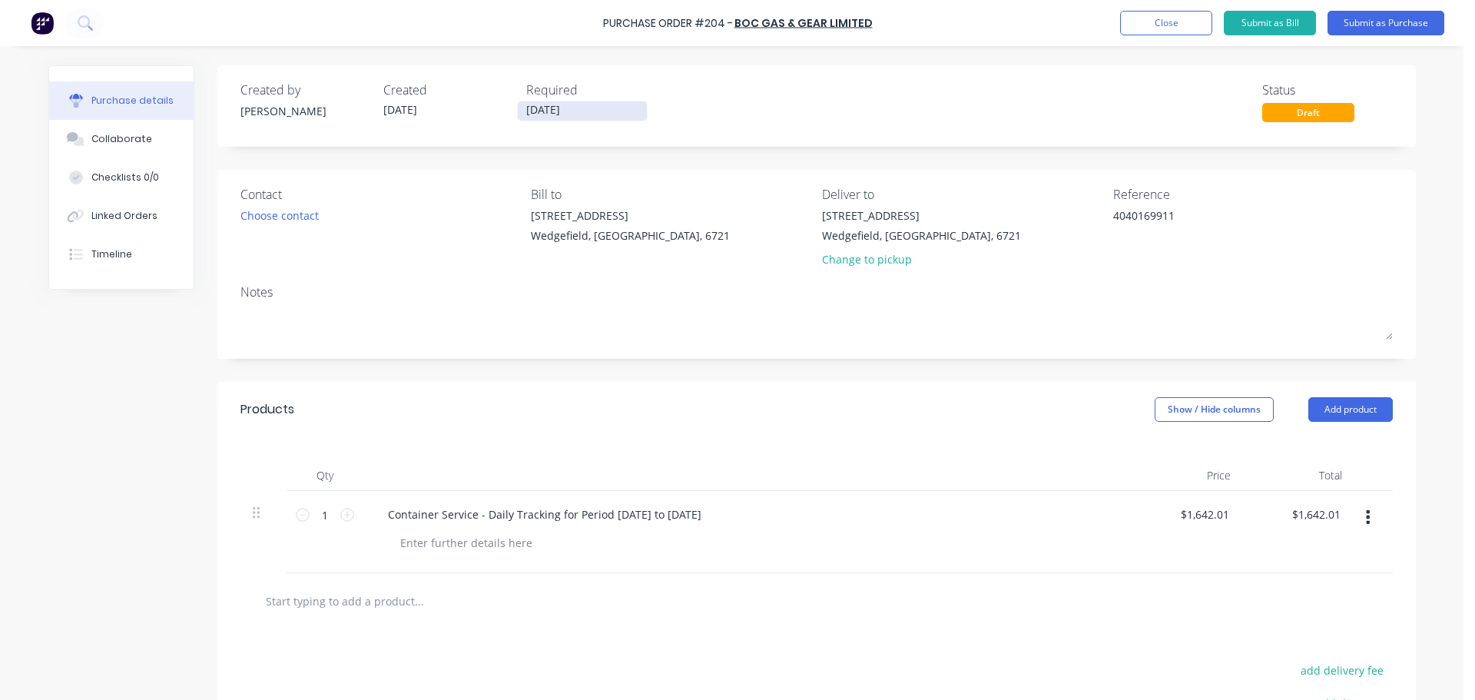
click at [569, 121] on label "[DATE]" at bounding box center [582, 111] width 131 height 21
click at [569, 121] on input "[DATE]" at bounding box center [582, 110] width 129 height 19
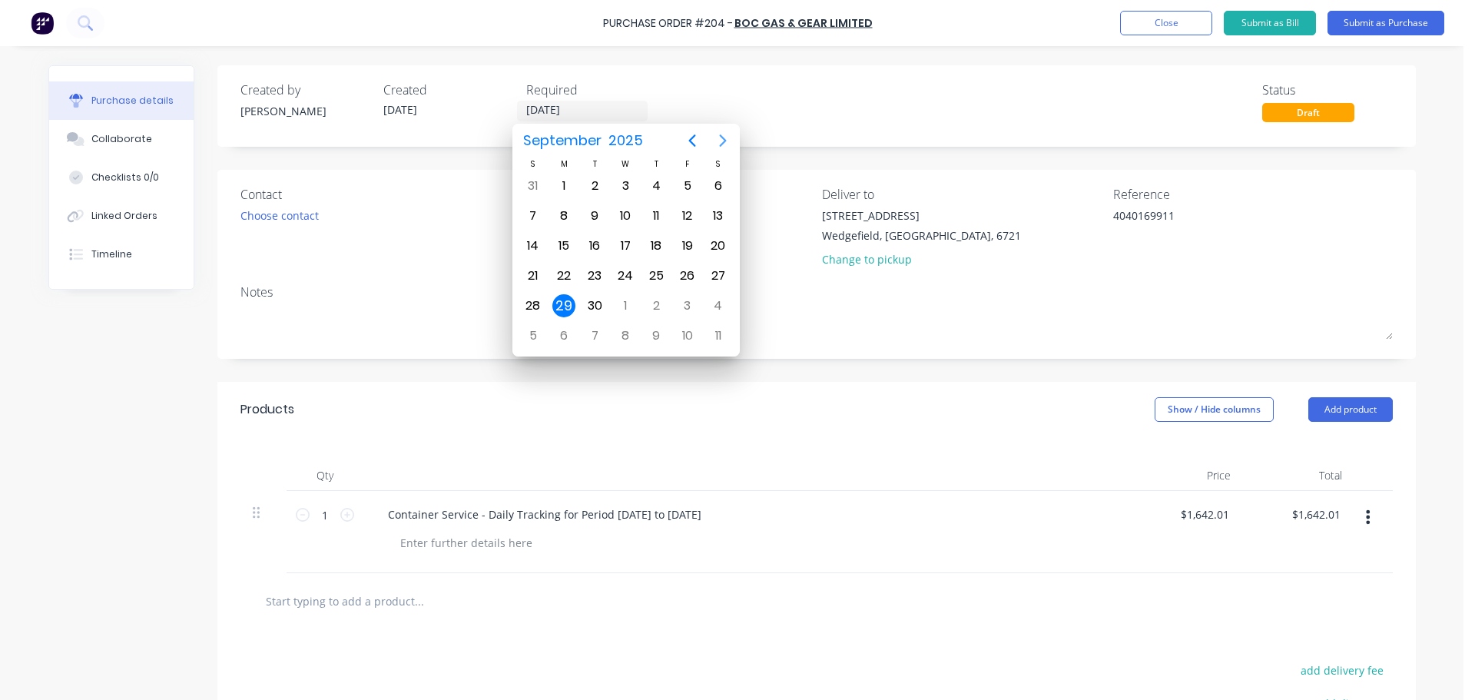
click at [721, 144] on icon "Next page" at bounding box center [723, 140] width 18 height 18
click at [527, 284] on div "19" at bounding box center [533, 275] width 23 height 23
type textarea "x"
type input "19/10/25"
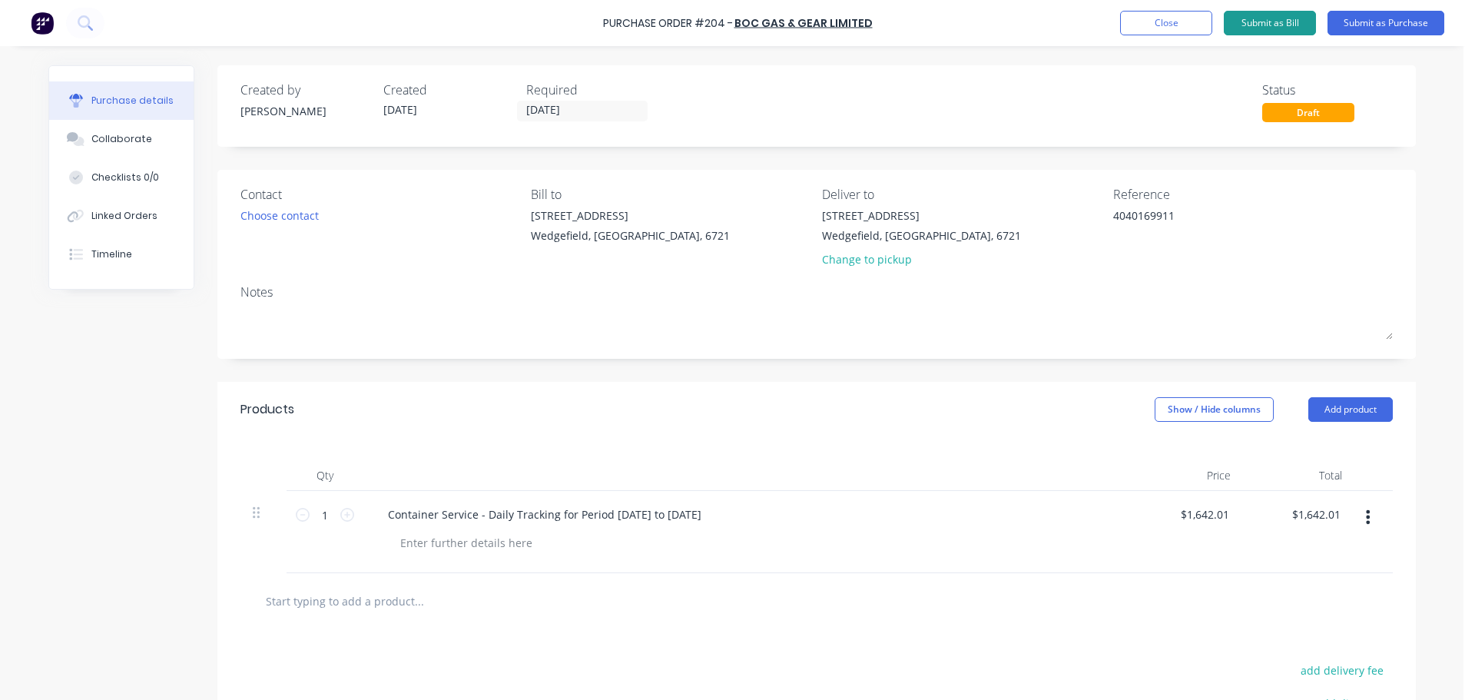
click at [1273, 22] on button "Submit as Bill" at bounding box center [1270, 23] width 92 height 25
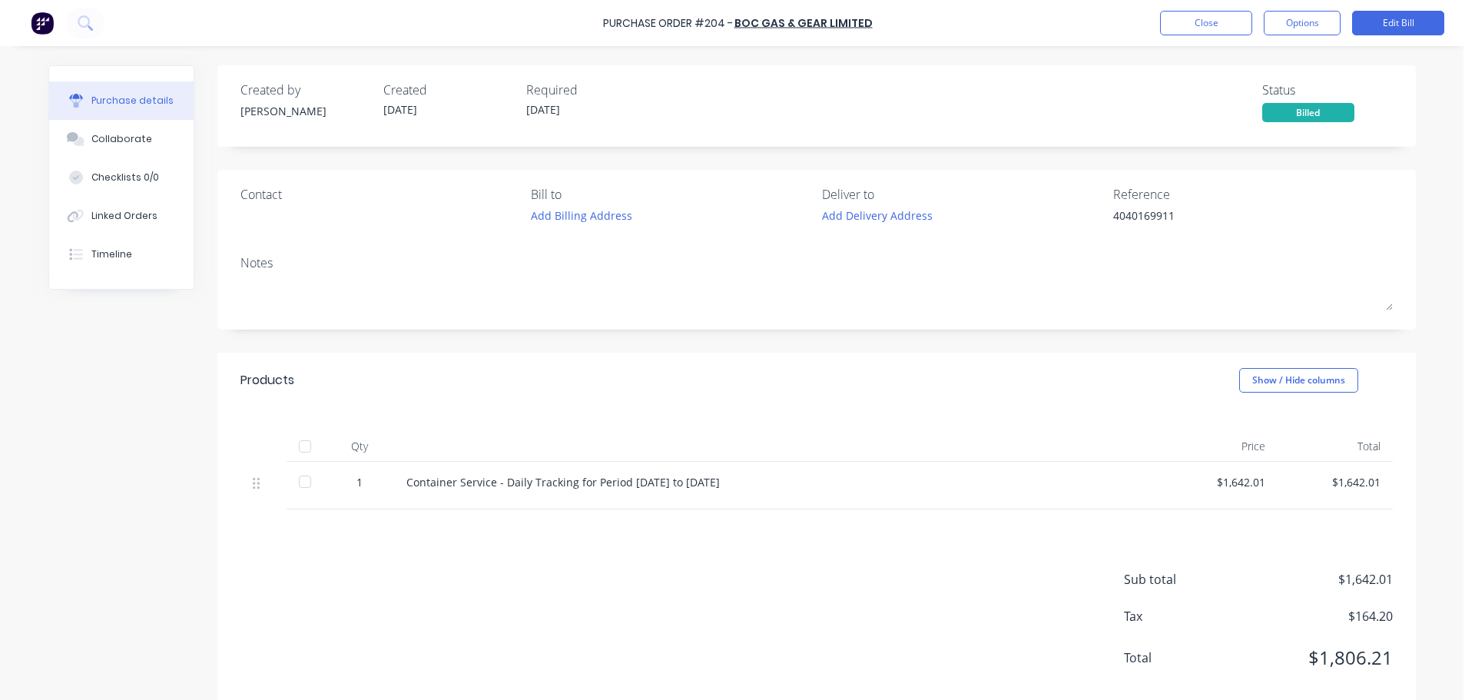
type textarea "x"
